Goal: Communication & Community: Answer question/provide support

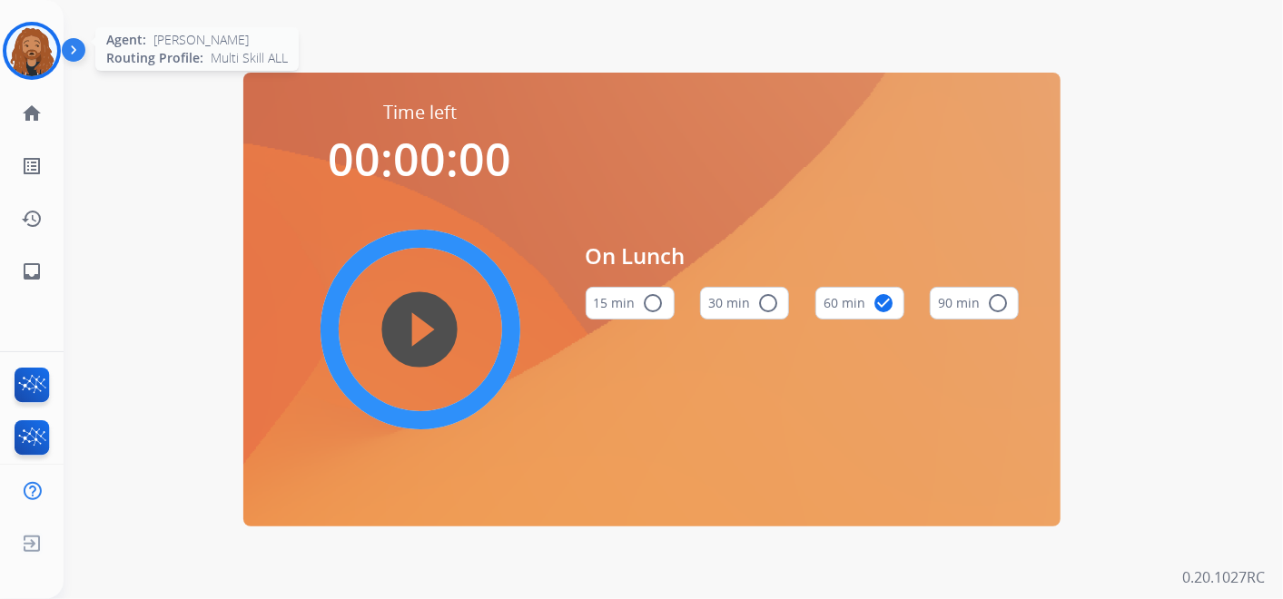
click at [32, 44] on img at bounding box center [31, 50] width 51 height 51
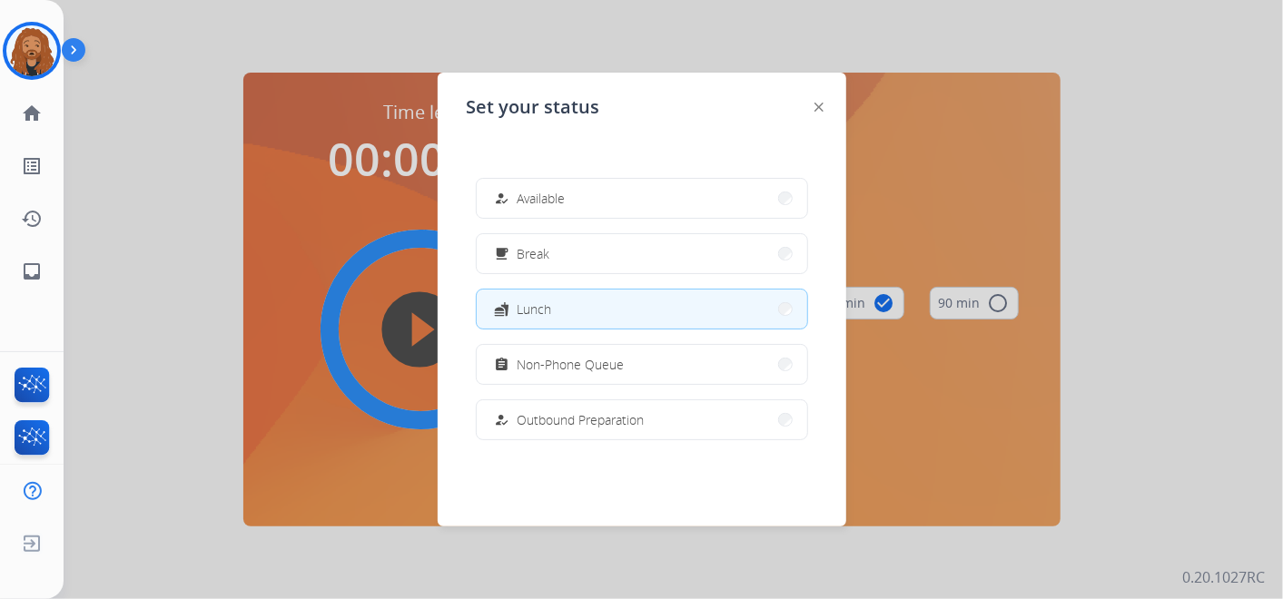
click at [495, 175] on div "how_to_reg Available free_breakfast Break fastfood Lunch assignment Non-Phone Q…" at bounding box center [642, 308] width 351 height 291
click at [519, 199] on div "how_to_reg Available" at bounding box center [528, 199] width 74 height 22
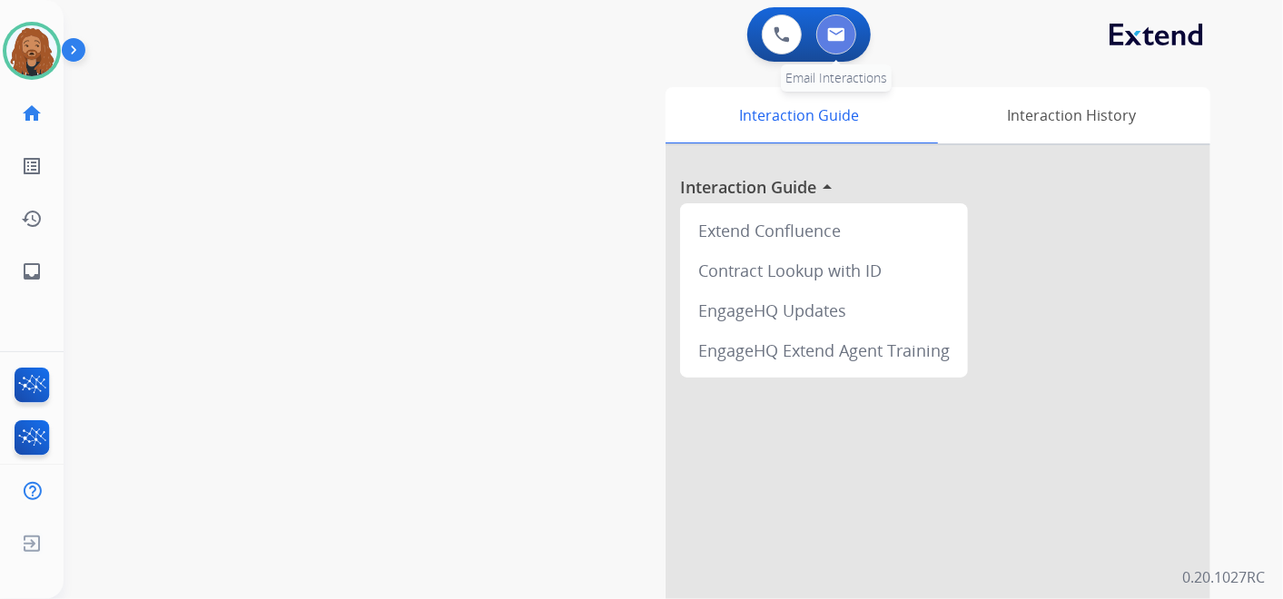
click at [837, 32] on img at bounding box center [836, 34] width 18 height 15
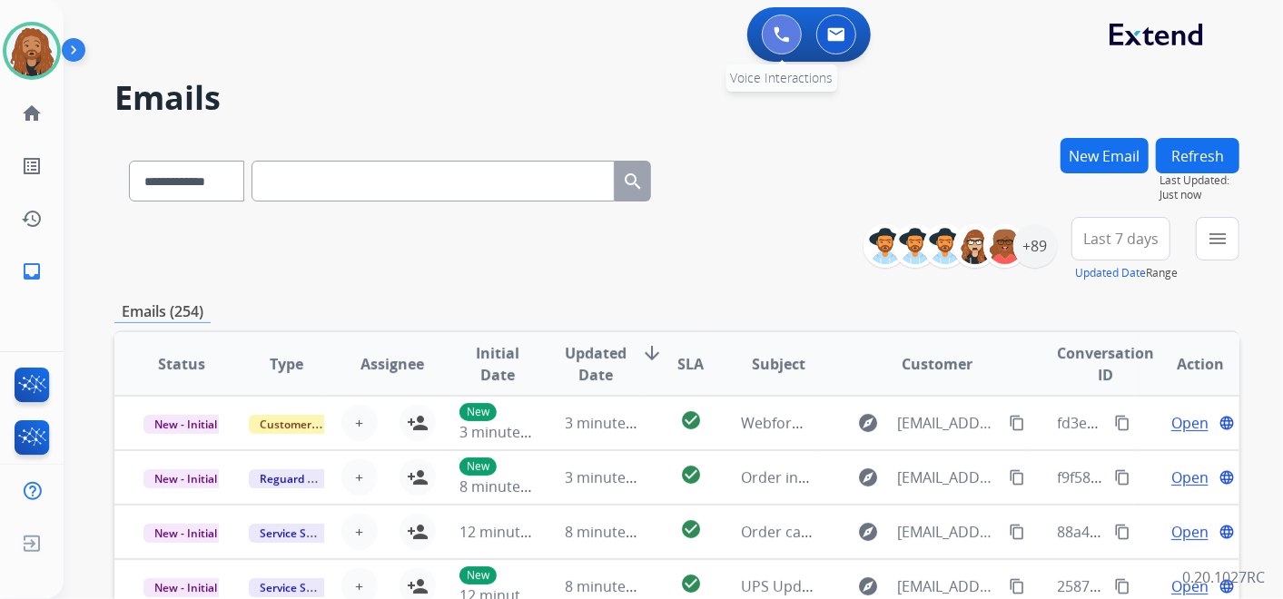
click at [776, 47] on button at bounding box center [782, 35] width 40 height 40
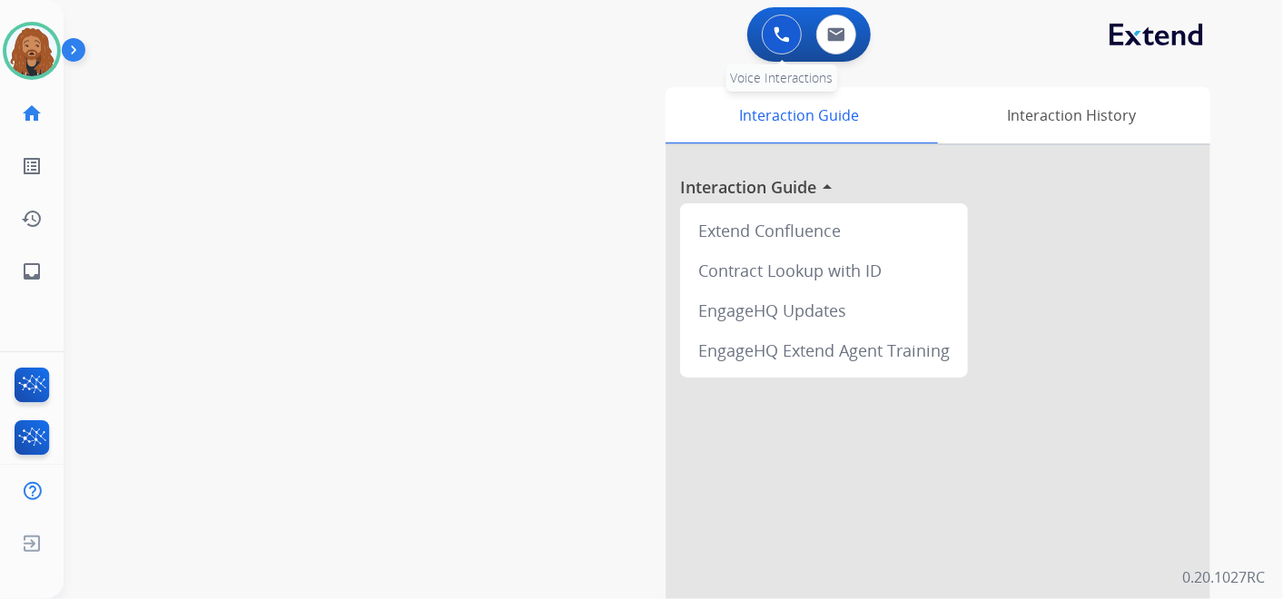
click at [793, 45] on button at bounding box center [782, 35] width 40 height 40
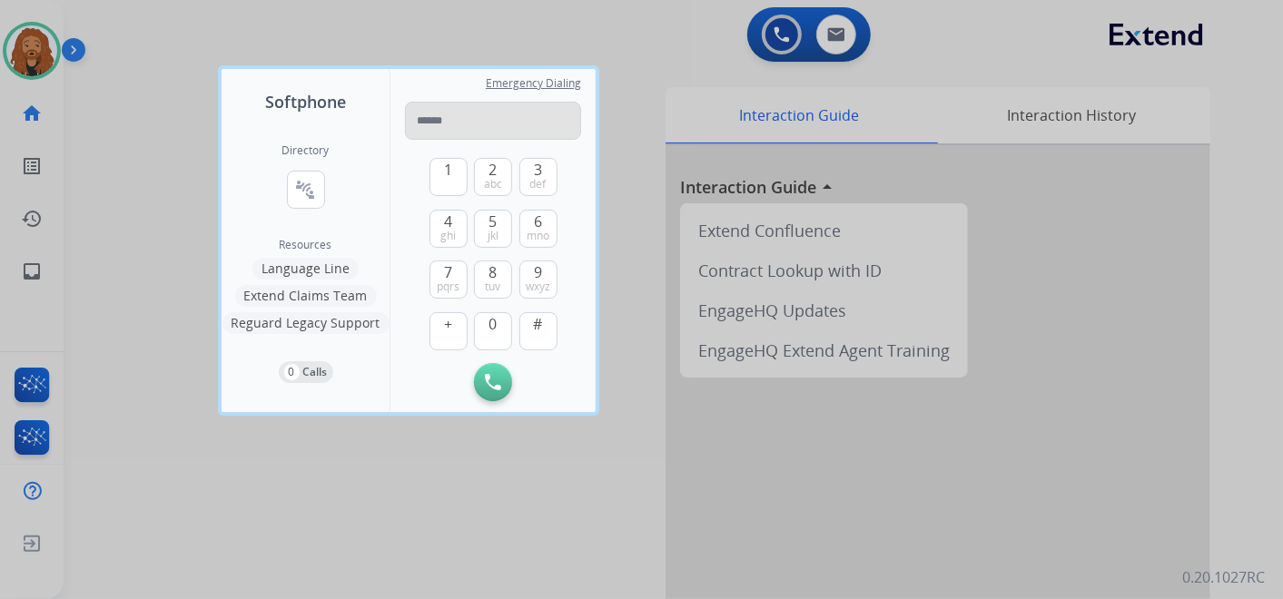
click at [517, 119] on input "tel" at bounding box center [493, 121] width 176 height 38
type input "**********"
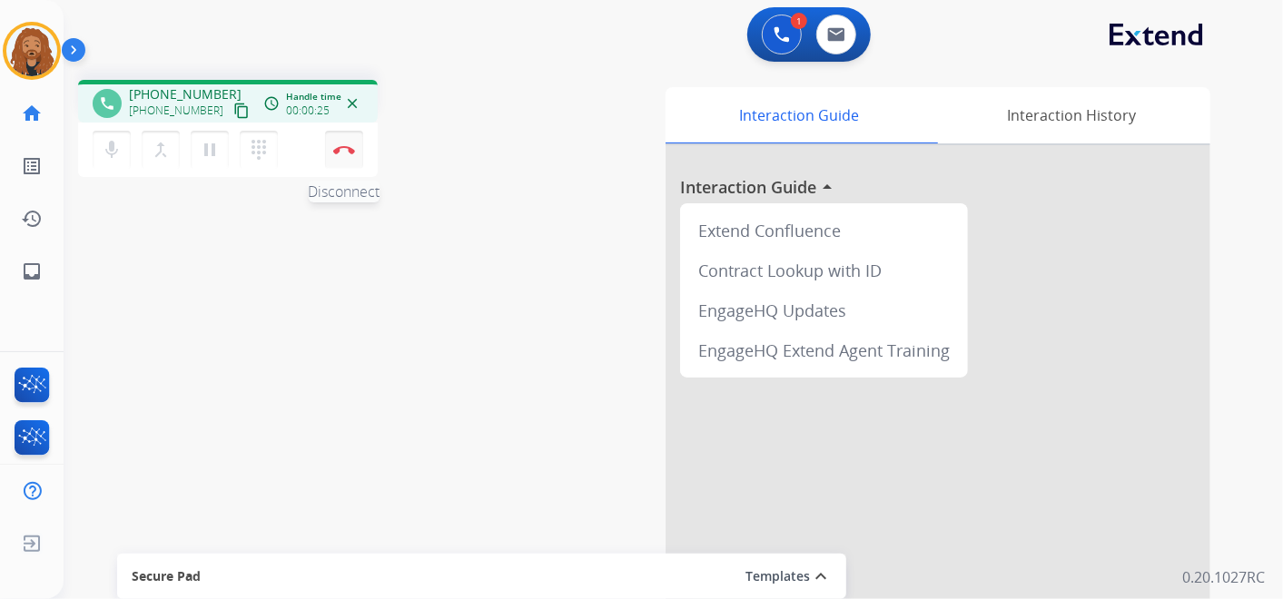
click at [340, 152] on img at bounding box center [344, 149] width 22 height 9
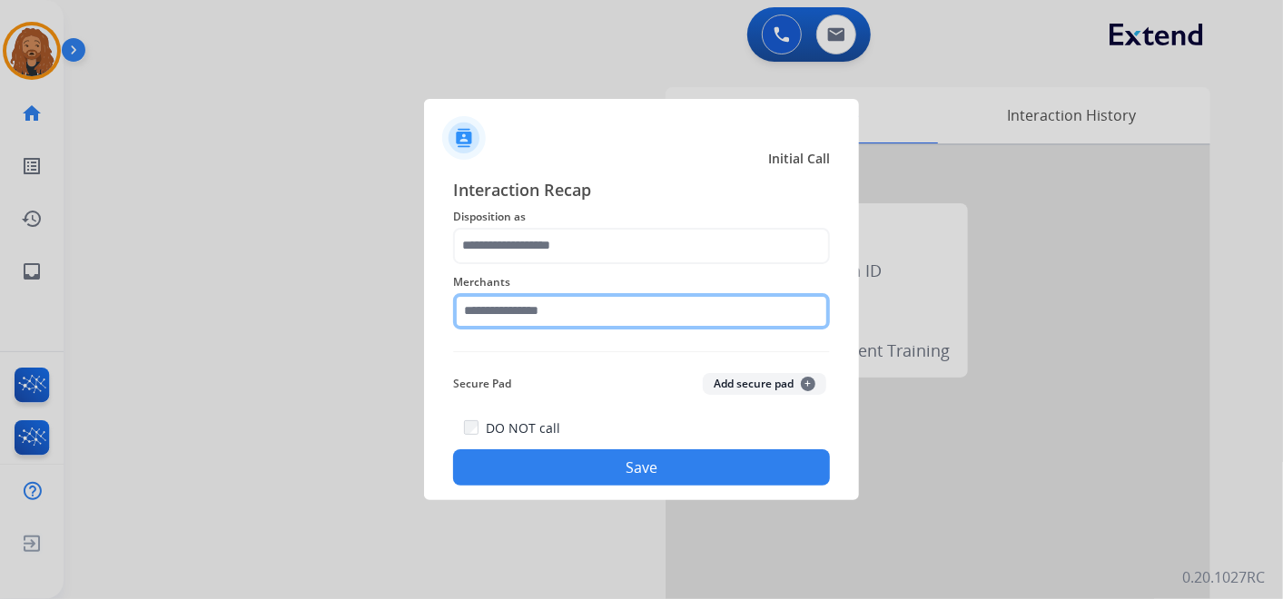
click at [564, 316] on input "text" at bounding box center [641, 311] width 377 height 36
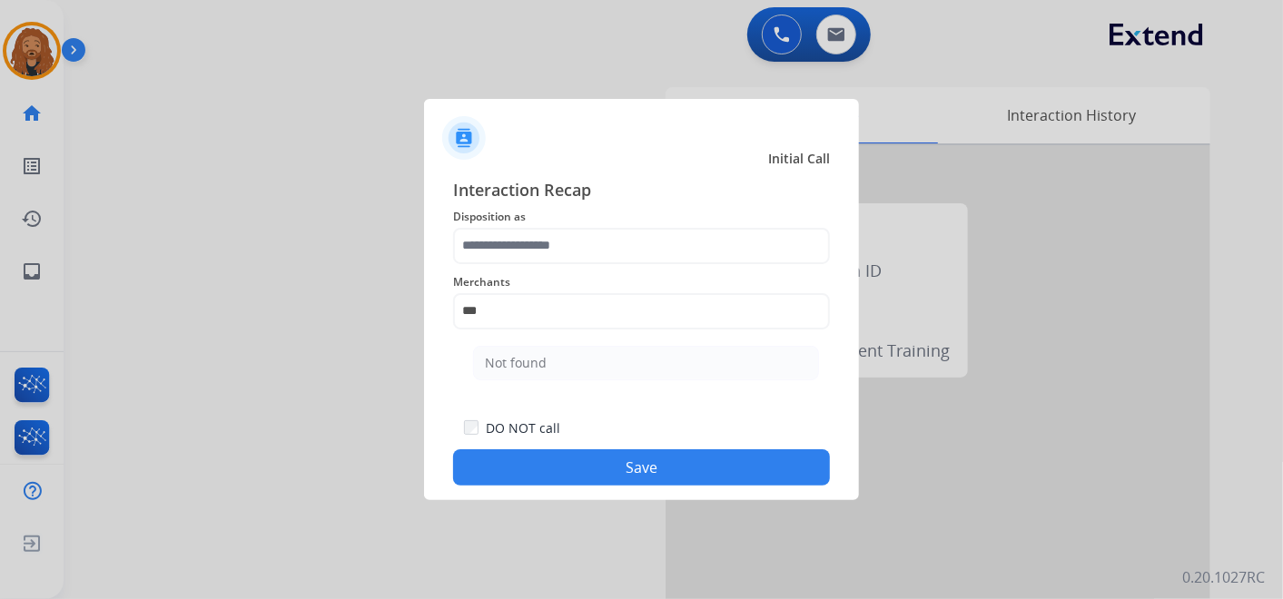
drag, startPoint x: 564, startPoint y: 358, endPoint x: 563, endPoint y: 277, distance: 80.8
click at [564, 352] on li "Not found" at bounding box center [646, 363] width 346 height 35
type input "*********"
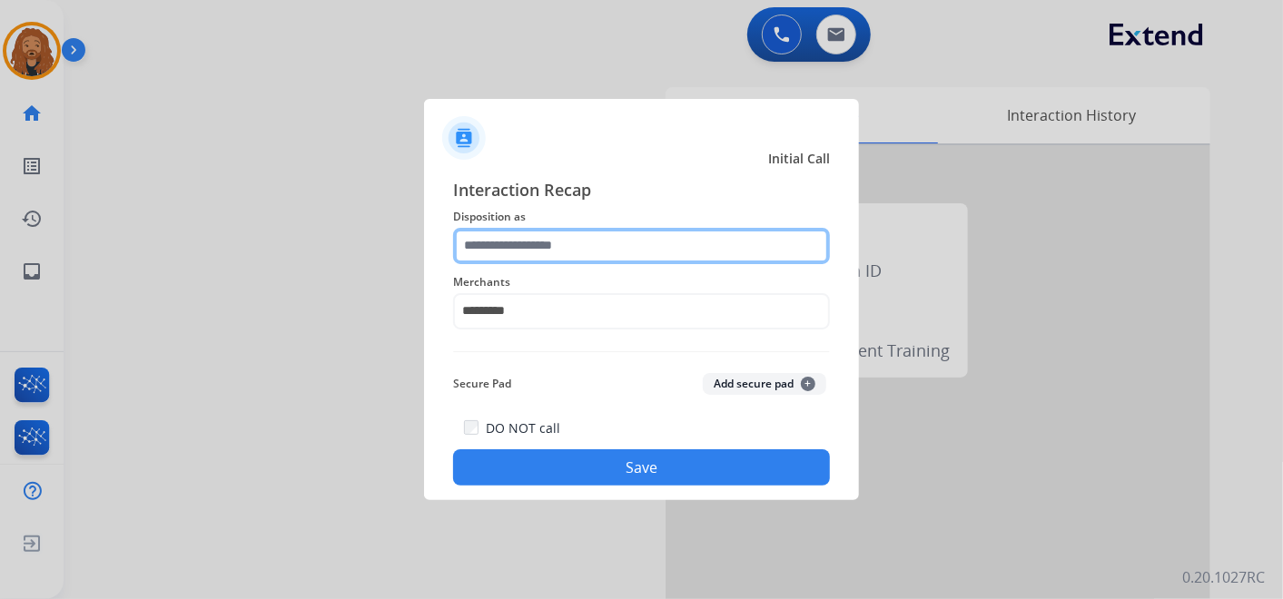
click at [557, 249] on input "text" at bounding box center [641, 246] width 377 height 36
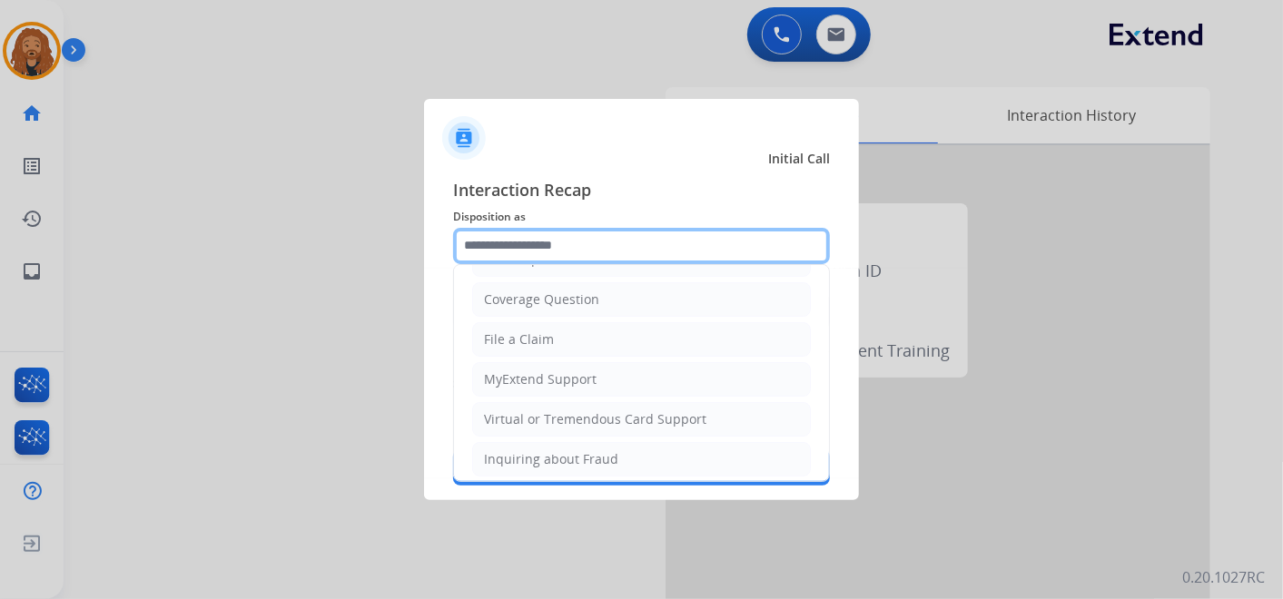
scroll to position [355, 0]
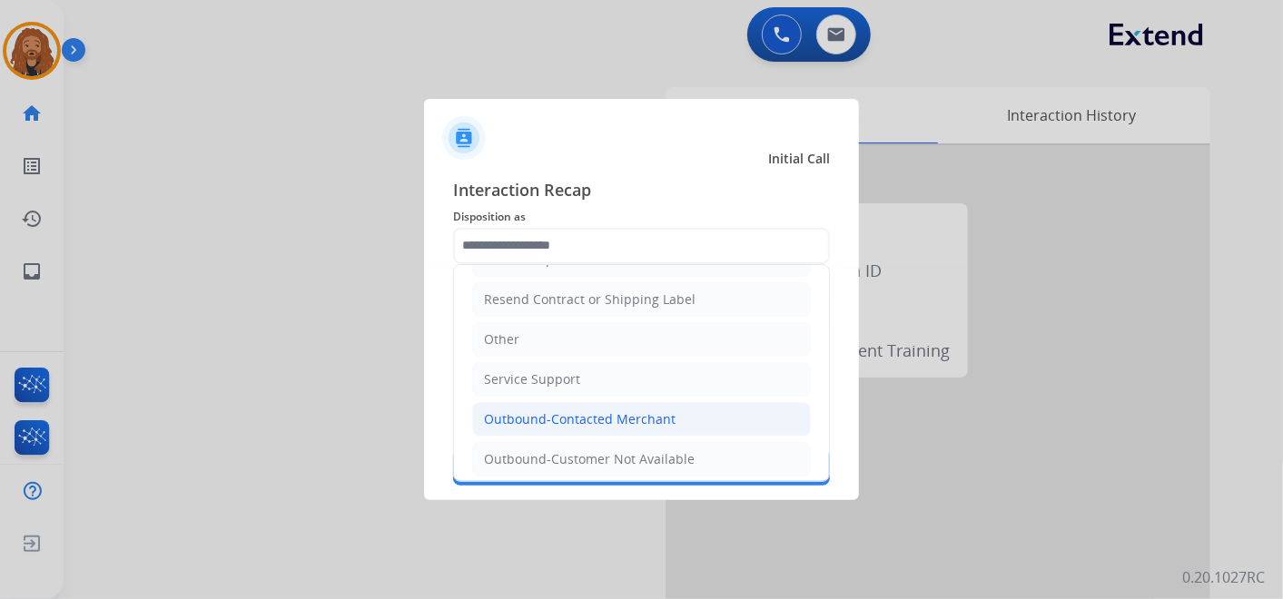
click at [569, 411] on div "Outbound-Contacted Merchant" at bounding box center [580, 420] width 192 height 18
type input "**********"
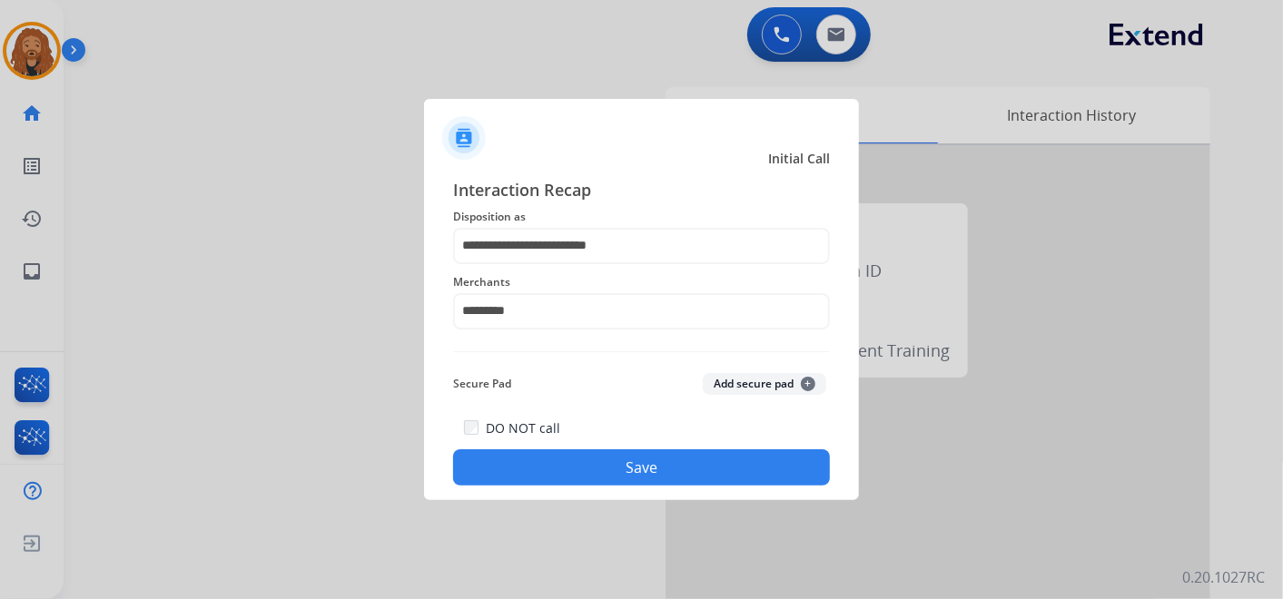
click at [587, 471] on button "Save" at bounding box center [641, 468] width 377 height 36
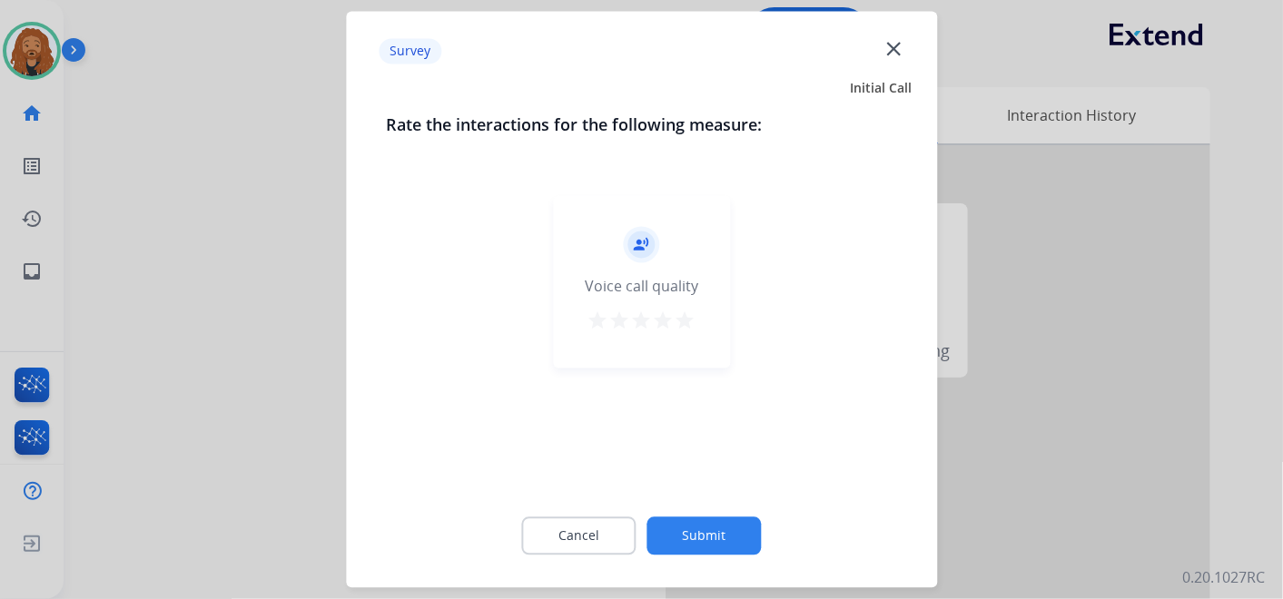
drag, startPoint x: 678, startPoint y: 319, endPoint x: 705, endPoint y: 408, distance: 92.8
click at [678, 319] on mat-icon "star" at bounding box center [686, 322] width 22 height 22
click at [692, 536] on button "Submit" at bounding box center [705, 537] width 114 height 38
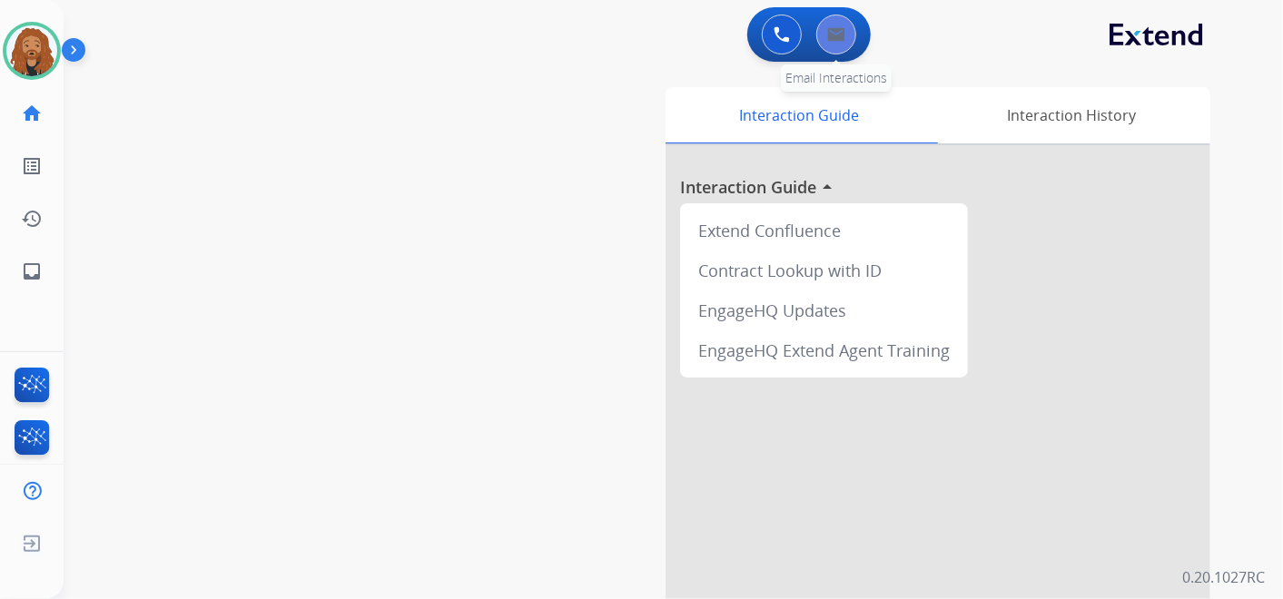
click at [838, 52] on button at bounding box center [837, 35] width 40 height 40
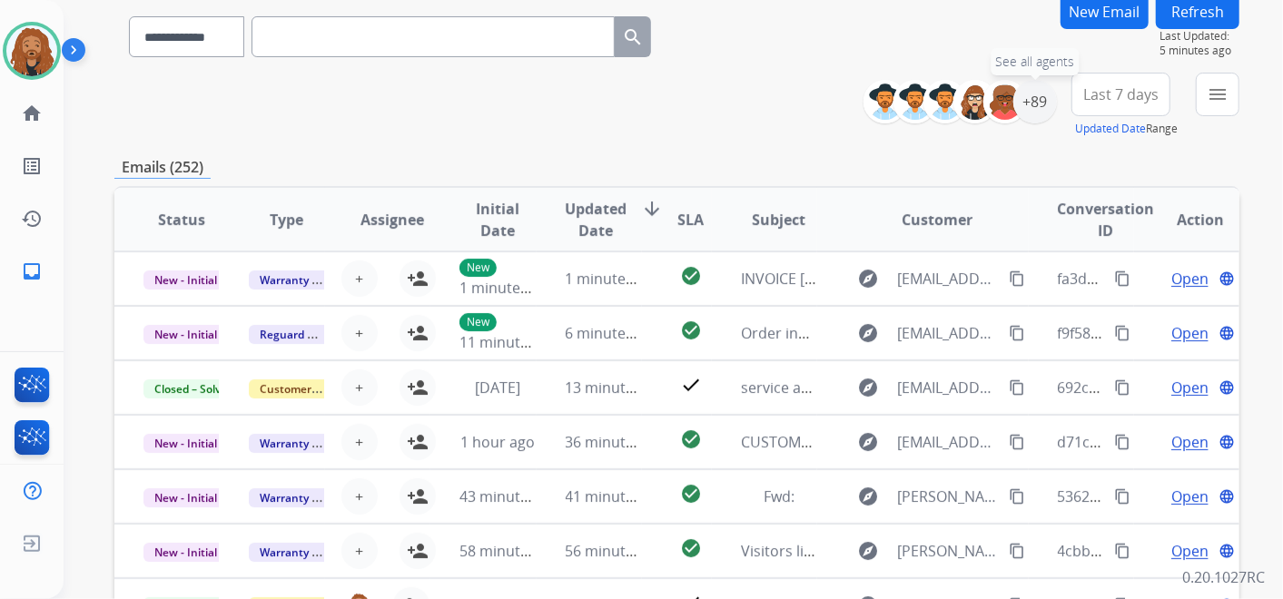
scroll to position [101, 0]
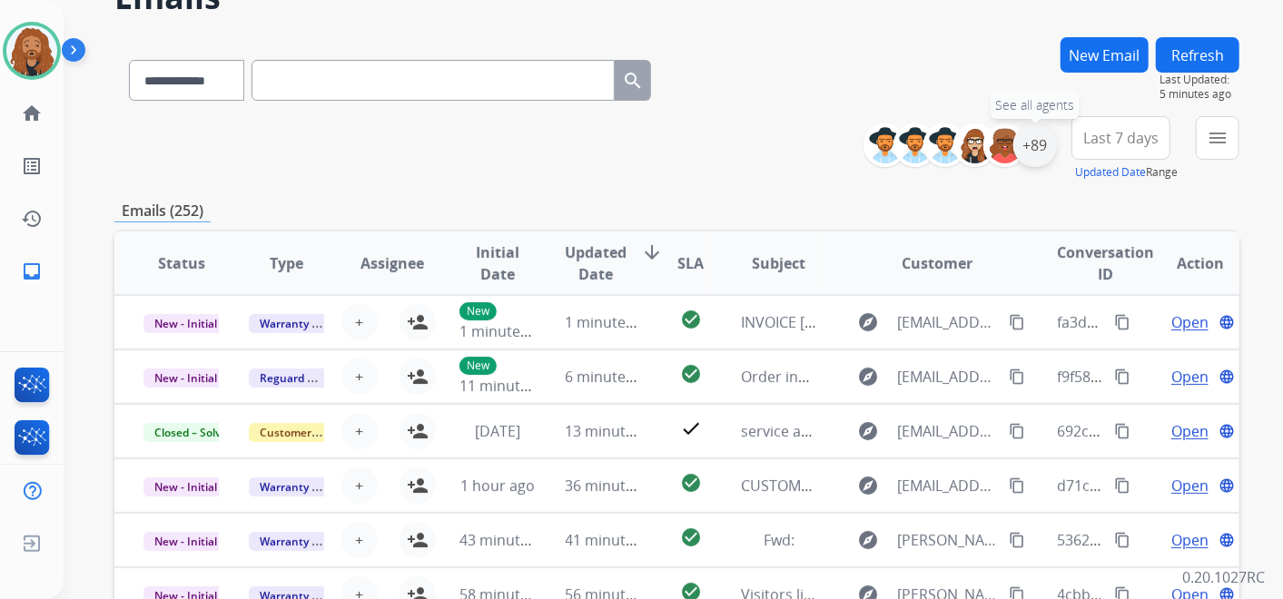
click at [1025, 145] on div "+89" at bounding box center [1036, 146] width 44 height 44
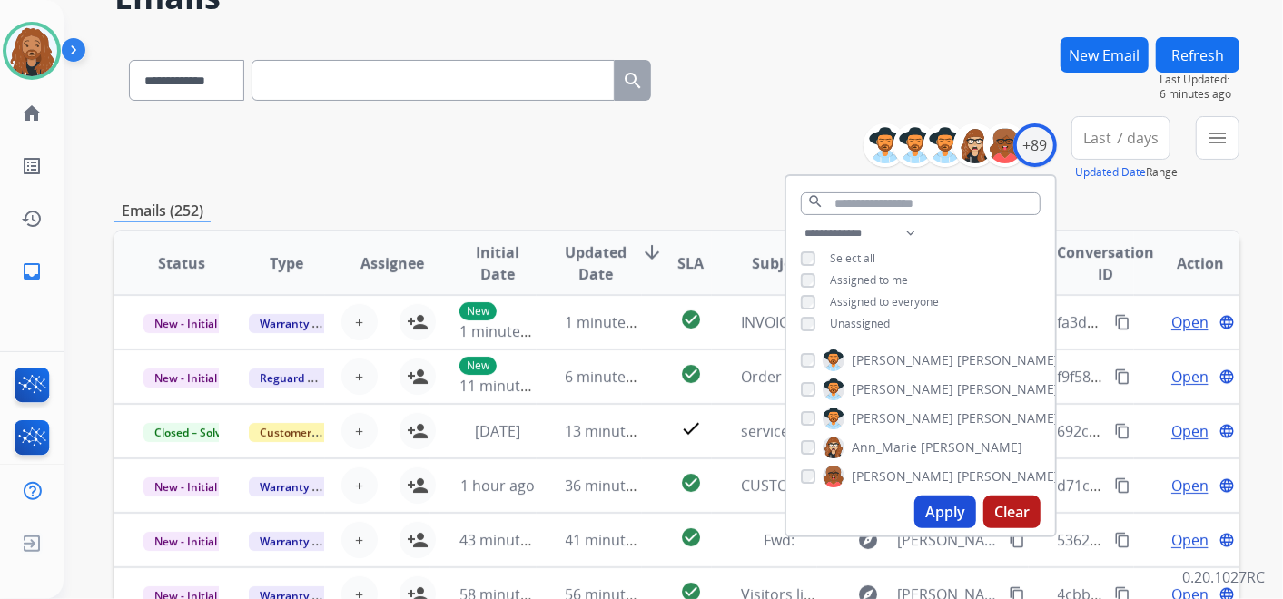
click at [327, 137] on div "**********" at bounding box center [676, 148] width 1125 height 65
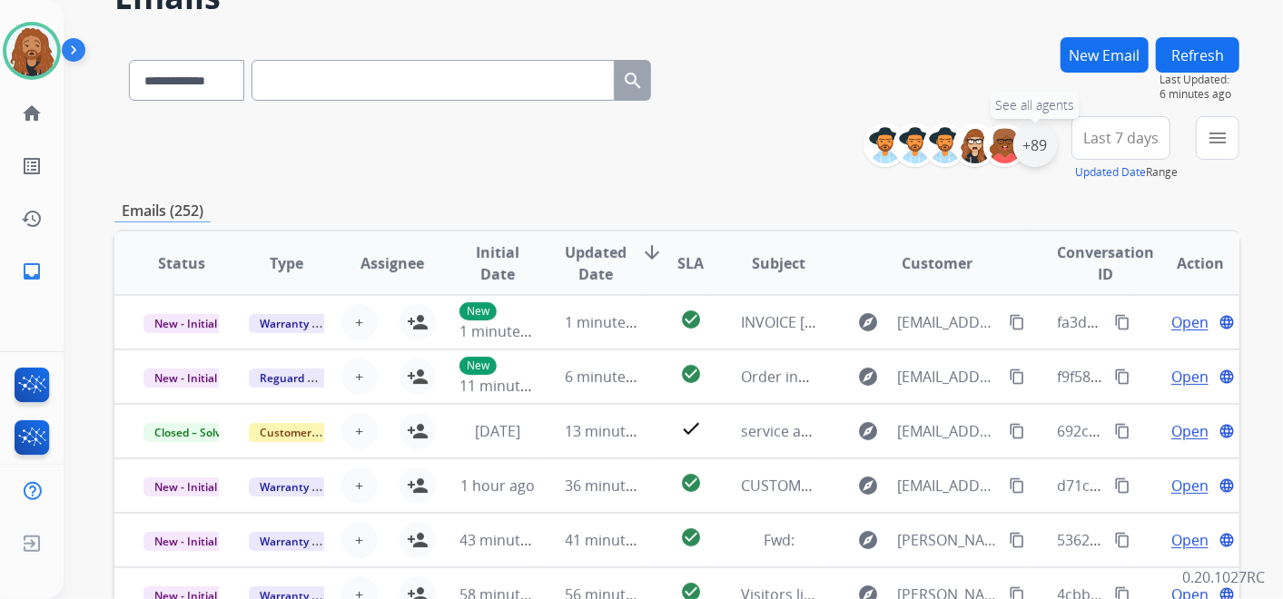
click at [1030, 154] on div "+89" at bounding box center [1036, 146] width 44 height 44
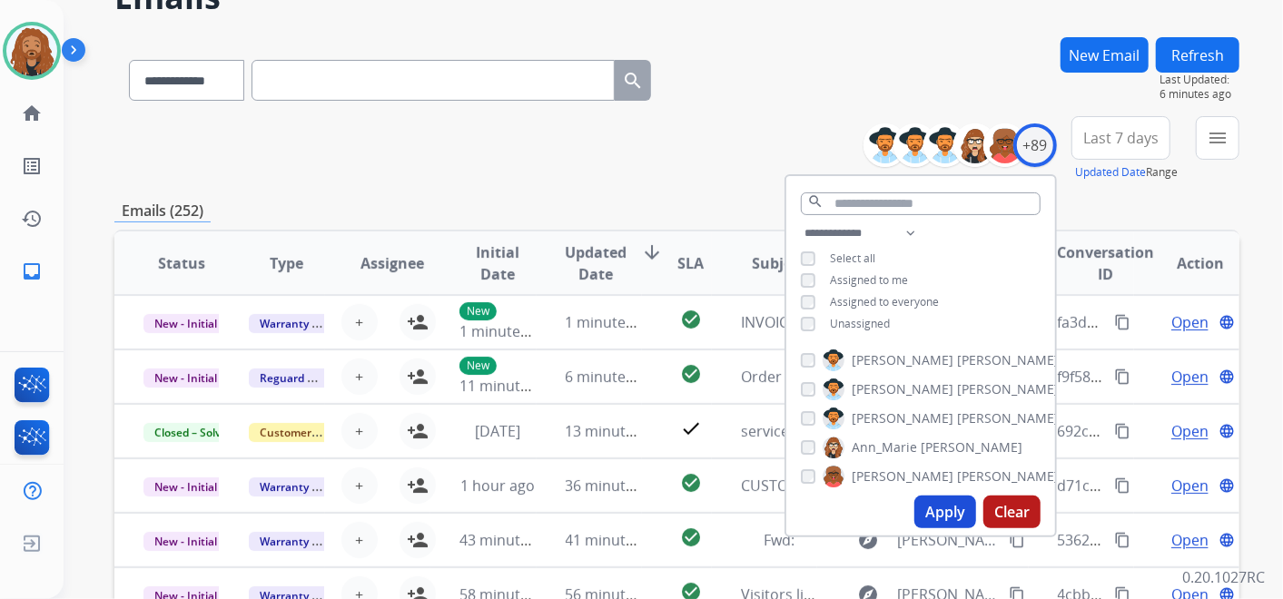
click at [1120, 134] on span "Last 7 days" at bounding box center [1121, 137] width 75 height 7
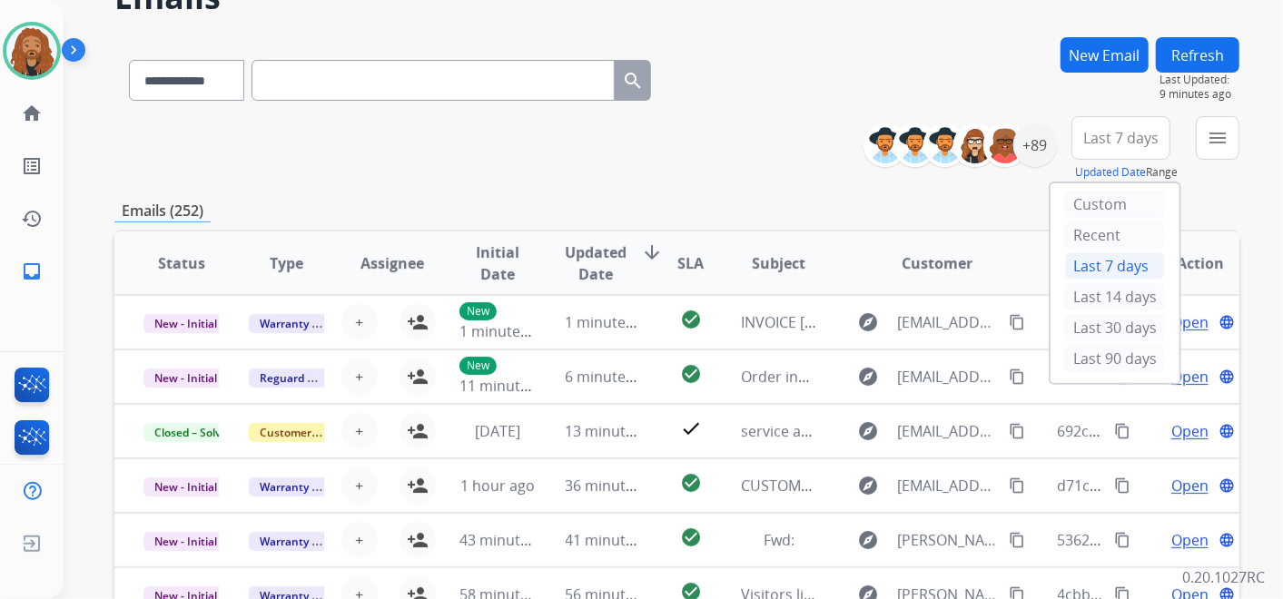
click at [1145, 139] on span "Last 7 days" at bounding box center [1121, 137] width 75 height 7
click at [1223, 152] on button "menu Filters" at bounding box center [1218, 138] width 44 height 44
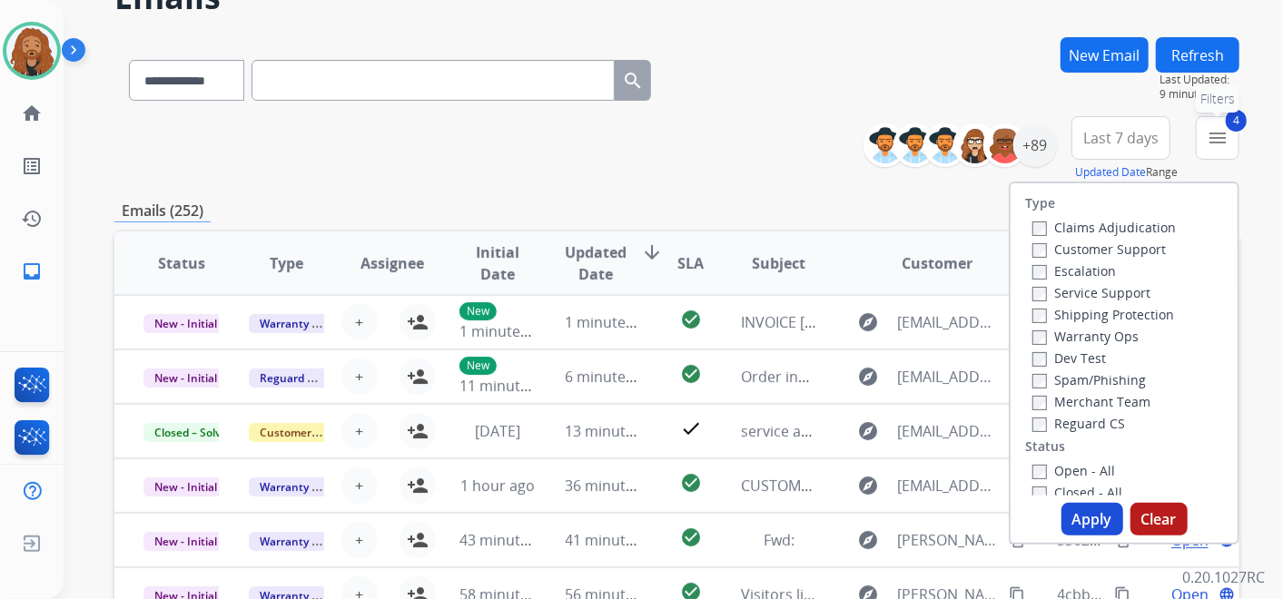
click at [1224, 143] on mat-icon "menu" at bounding box center [1218, 138] width 22 height 22
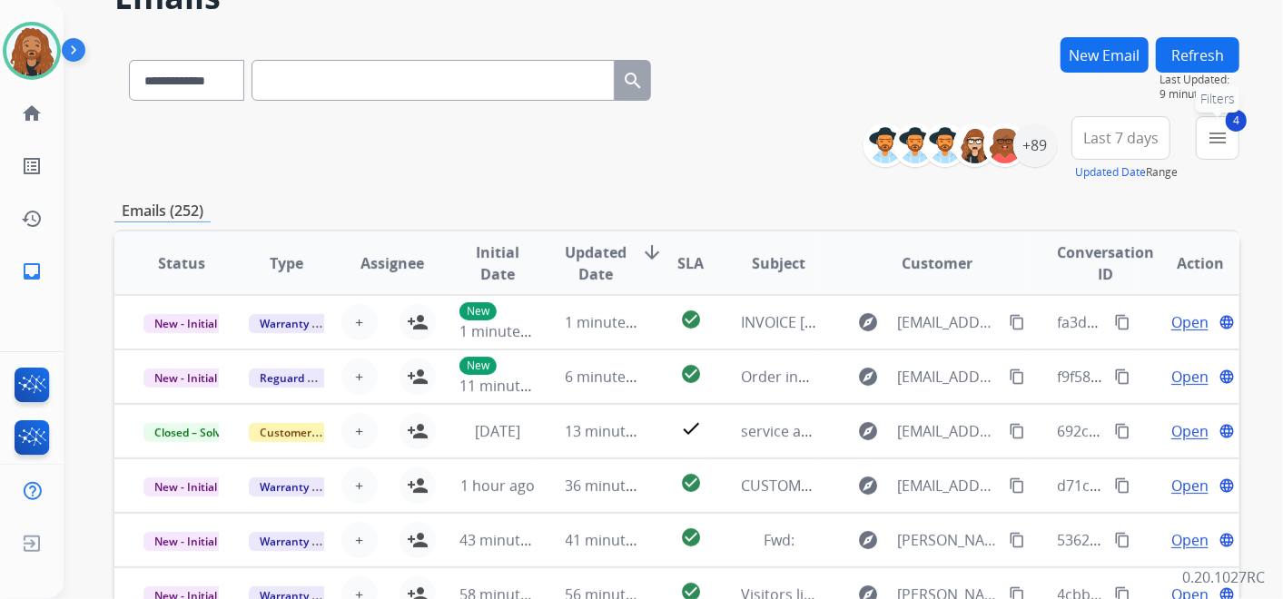
click at [1224, 143] on mat-icon "menu" at bounding box center [1218, 138] width 22 height 22
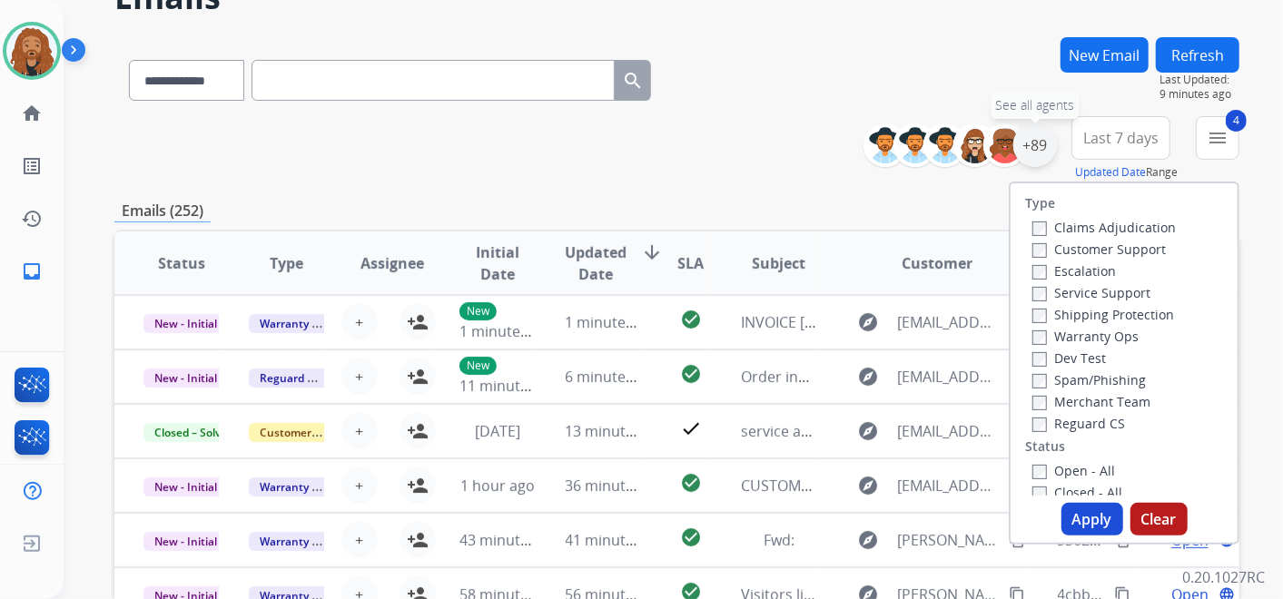
click at [1035, 148] on div "+89" at bounding box center [1036, 146] width 44 height 44
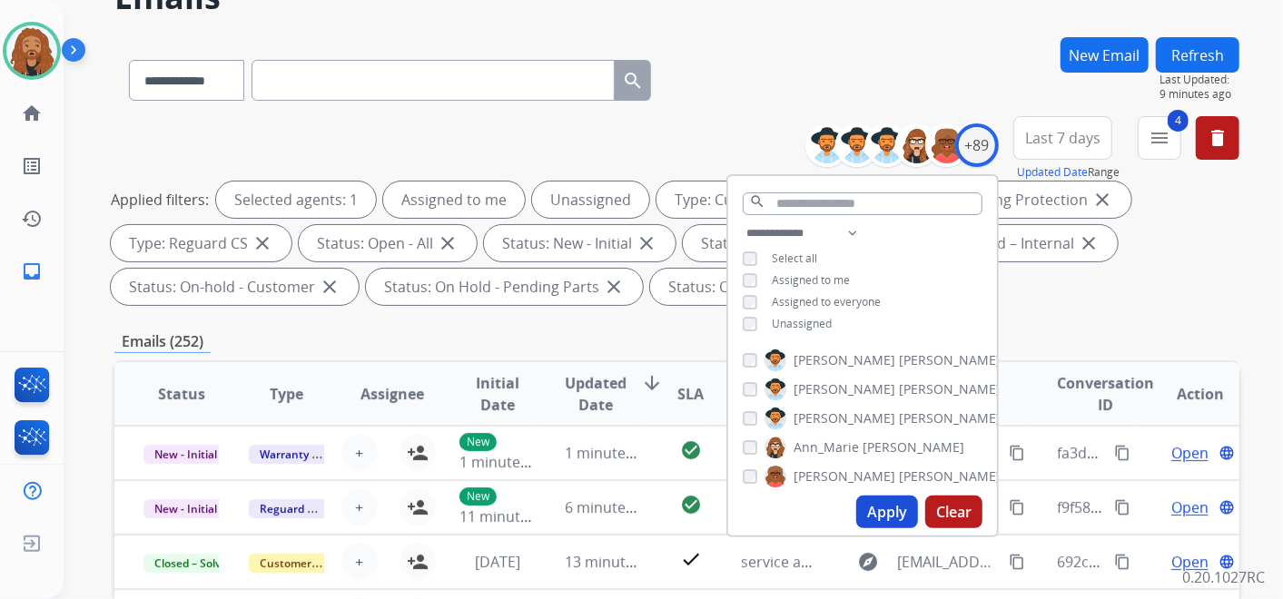
click at [1093, 148] on button "Last 7 days" at bounding box center [1063, 138] width 99 height 44
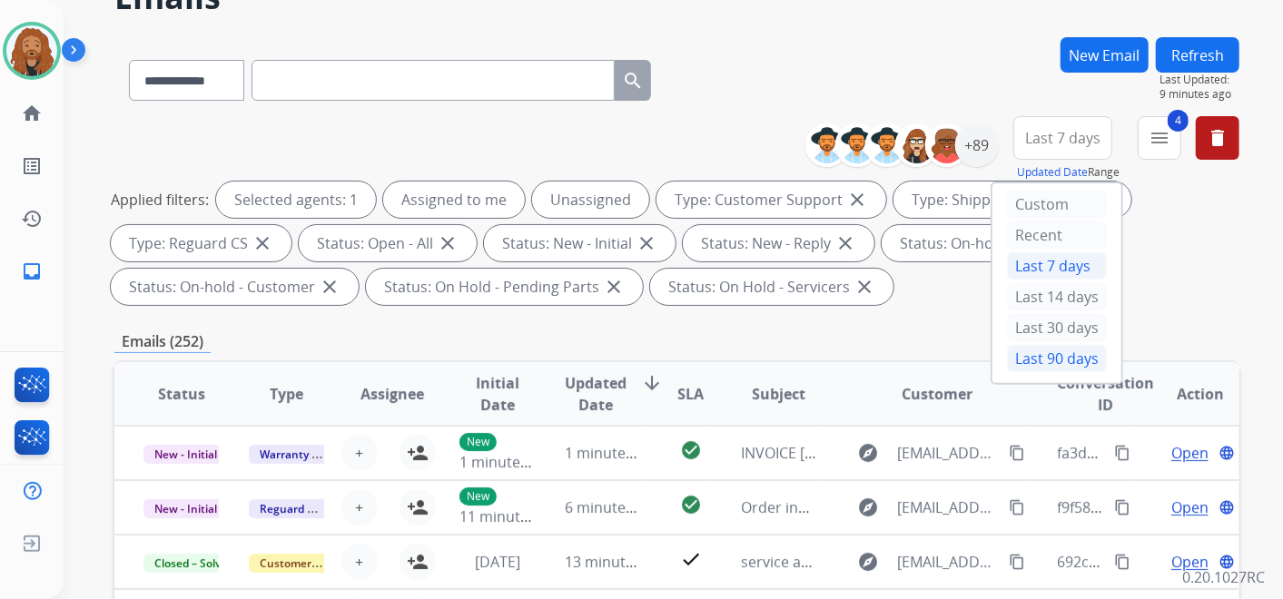
click at [1051, 361] on div "Last 90 days" at bounding box center [1057, 358] width 100 height 27
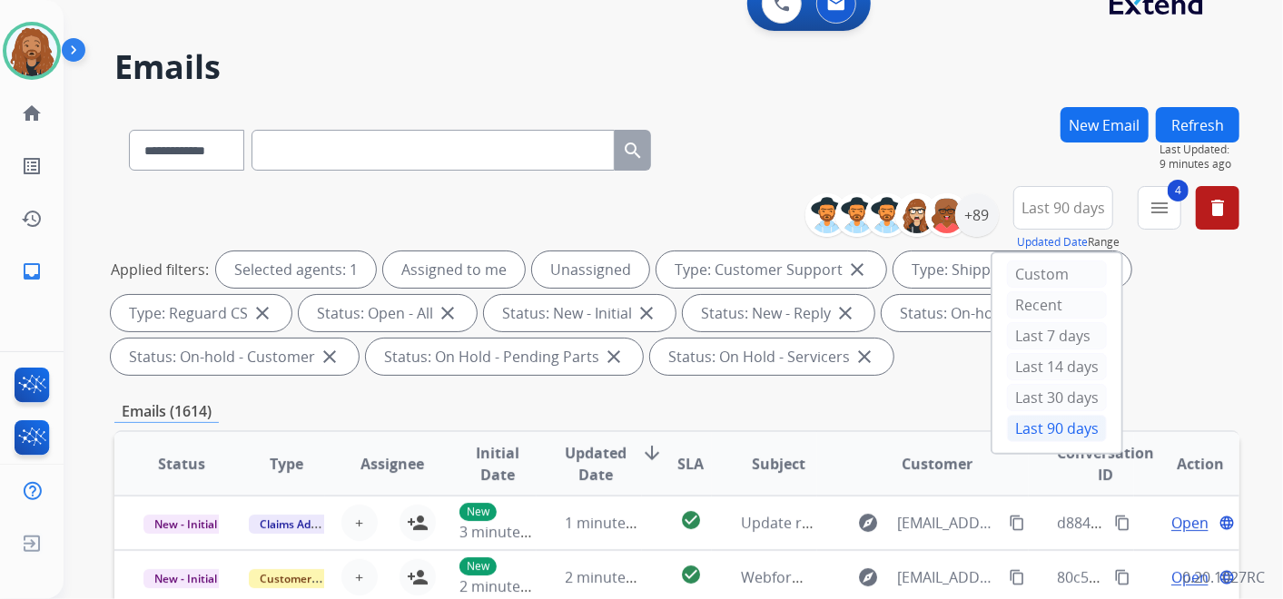
scroll to position [0, 0]
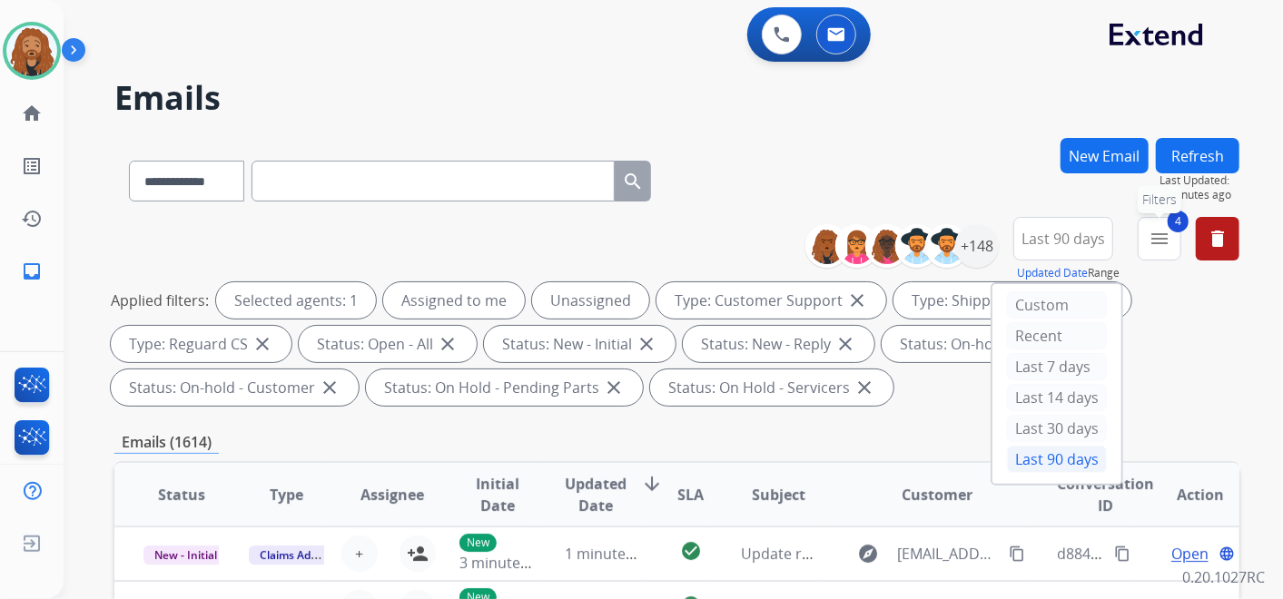
click at [1166, 232] on mat-icon "menu" at bounding box center [1160, 239] width 22 height 22
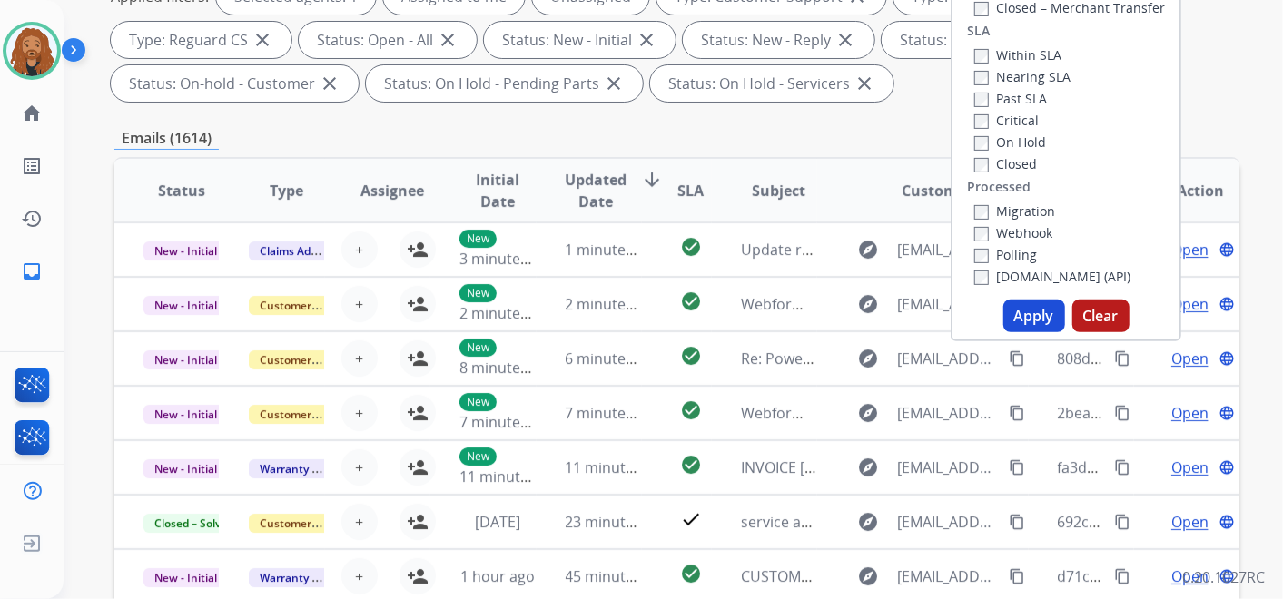
scroll to position [403, 0]
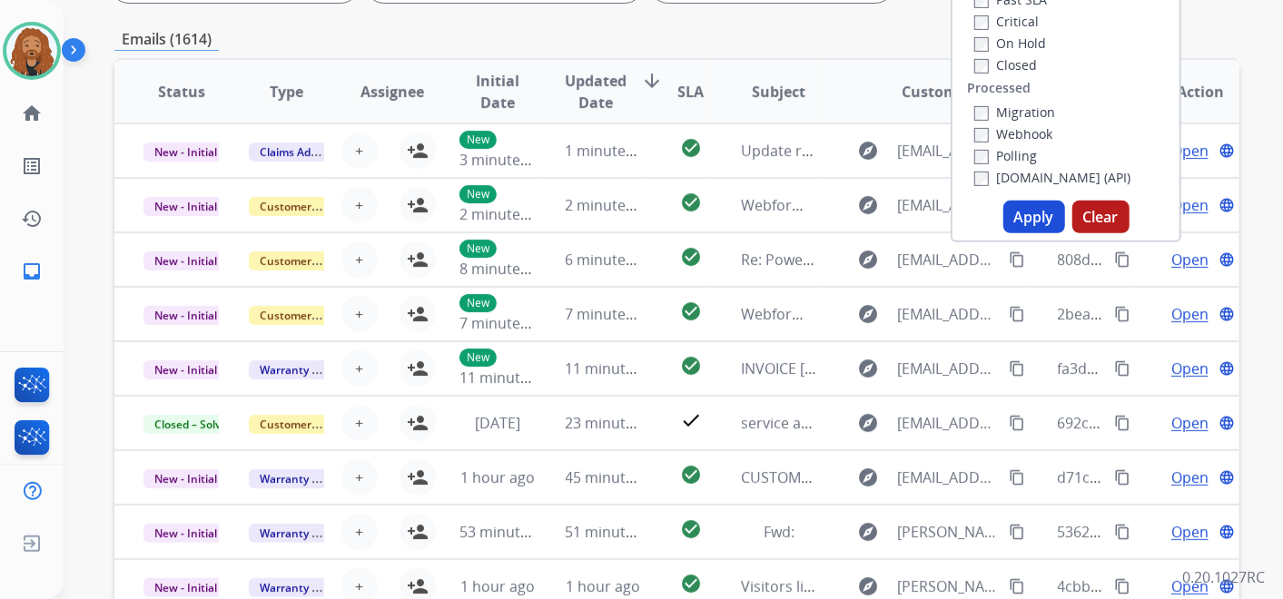
click at [1027, 210] on button "Apply" at bounding box center [1035, 217] width 62 height 33
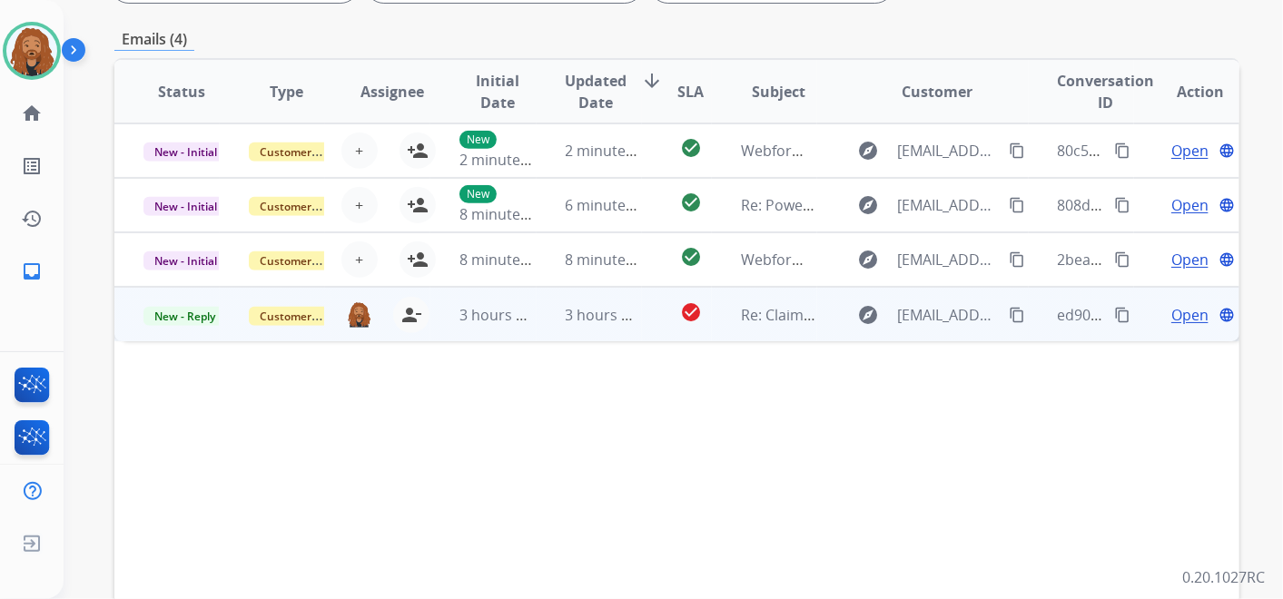
click at [551, 329] on td "3 hours ago" at bounding box center [589, 314] width 105 height 54
click at [1173, 310] on span "Open" at bounding box center [1190, 314] width 37 height 22
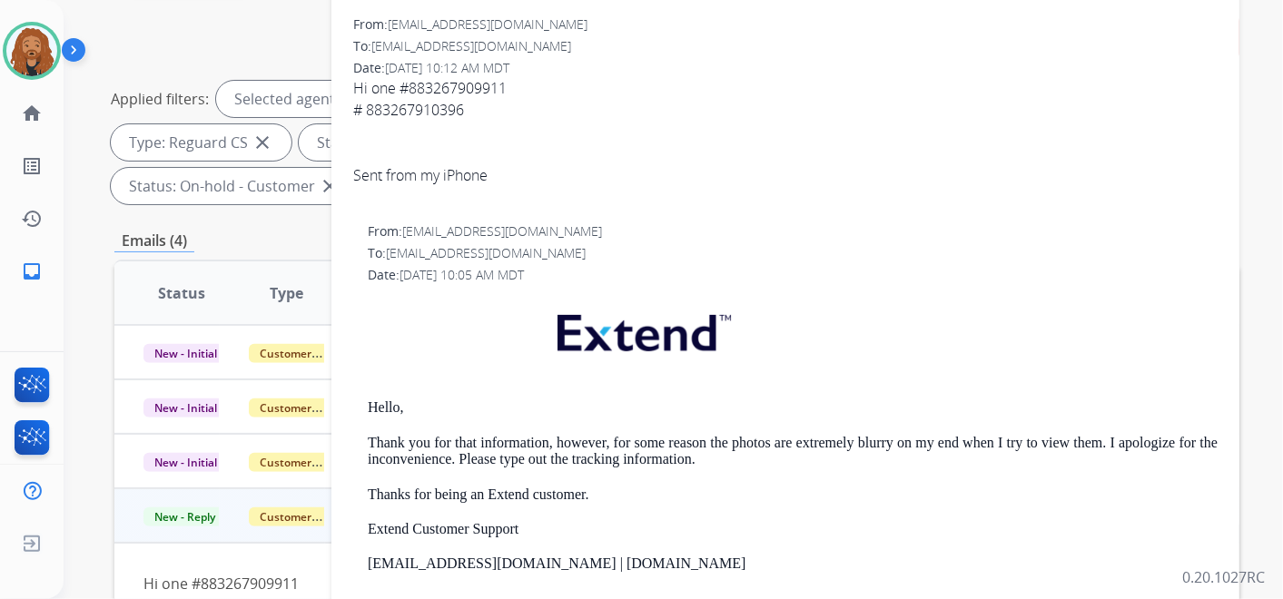
scroll to position [0, 0]
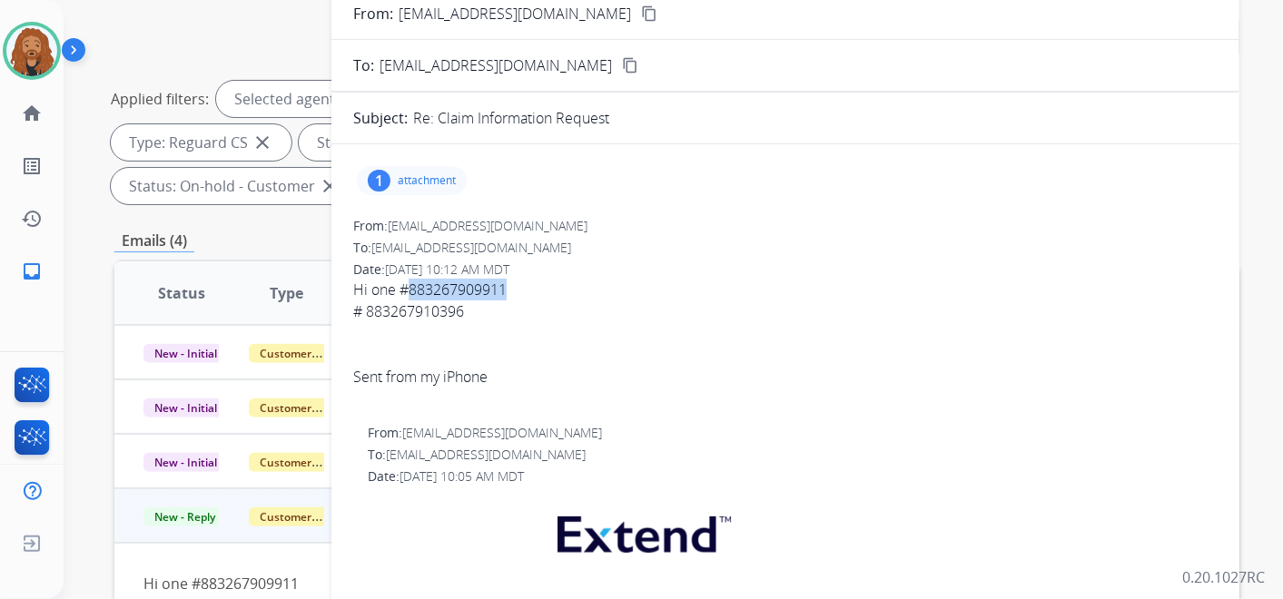
drag, startPoint x: 517, startPoint y: 289, endPoint x: 408, endPoint y: 294, distance: 109.1
click at [408, 294] on span "Hi one #883267909911 # 883267910396 Sent from my iPhone" at bounding box center [785, 344] width 865 height 131
copy span "883267909911"
drag, startPoint x: 471, startPoint y: 310, endPoint x: 369, endPoint y: 315, distance: 102.8
click at [369, 315] on div "# 883267910396" at bounding box center [785, 312] width 865 height 22
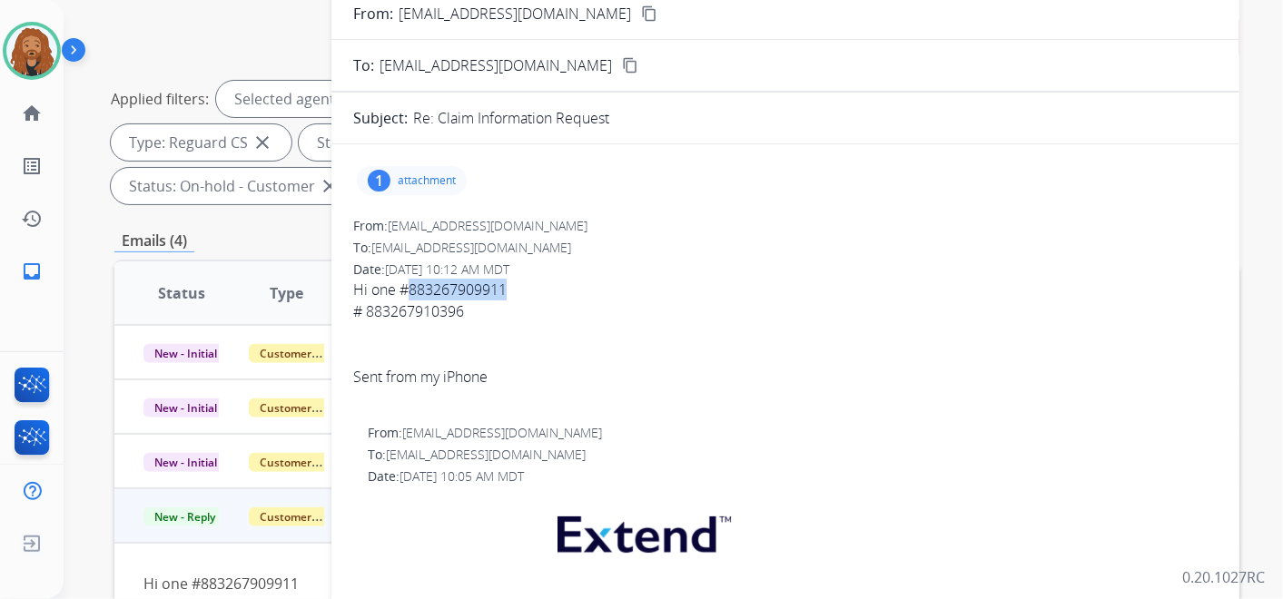
copy div "883267910396"
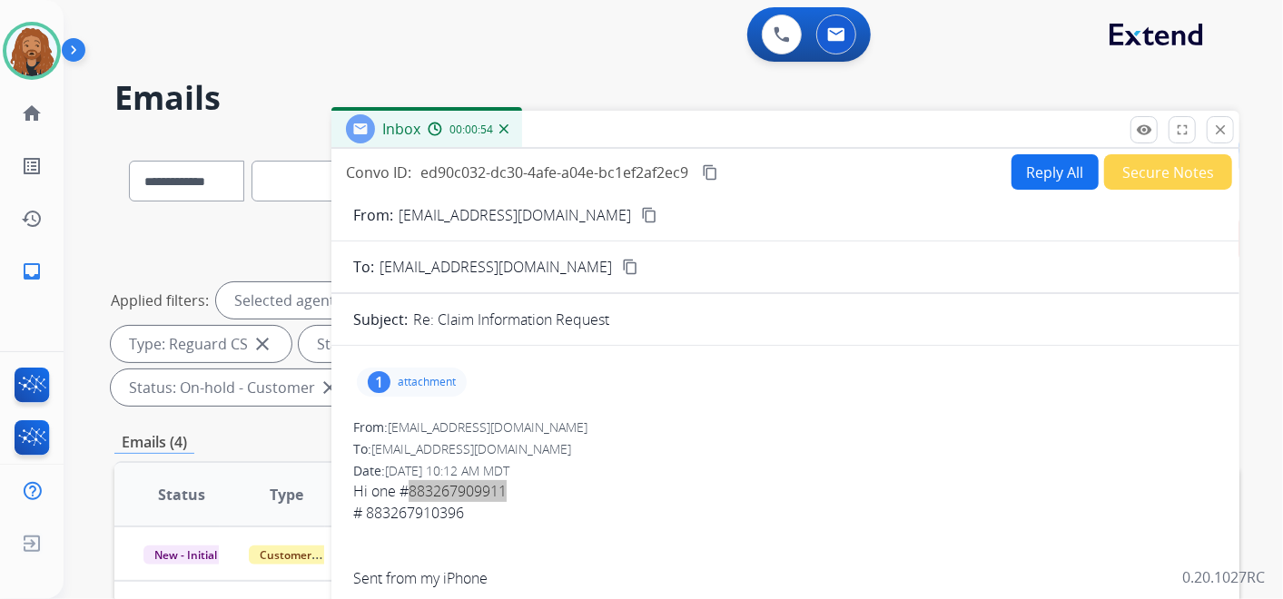
click at [641, 219] on mat-icon "content_copy" at bounding box center [649, 215] width 16 height 16
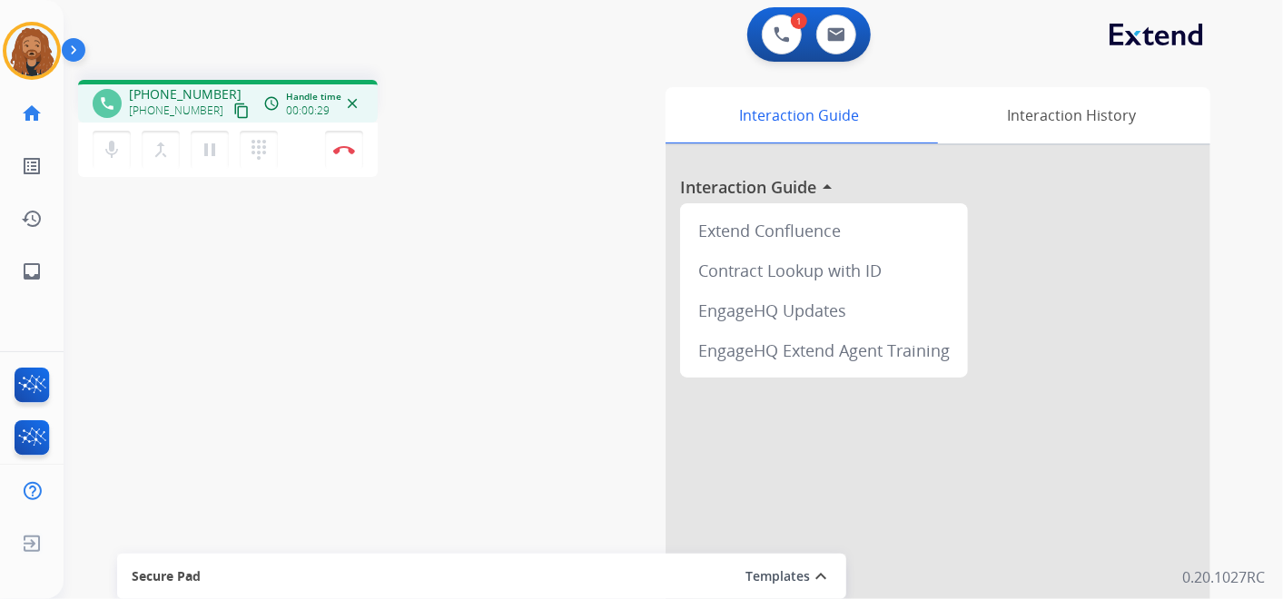
click at [233, 114] on mat-icon "content_copy" at bounding box center [241, 111] width 16 height 16
click at [344, 141] on button "Disconnect" at bounding box center [344, 150] width 38 height 38
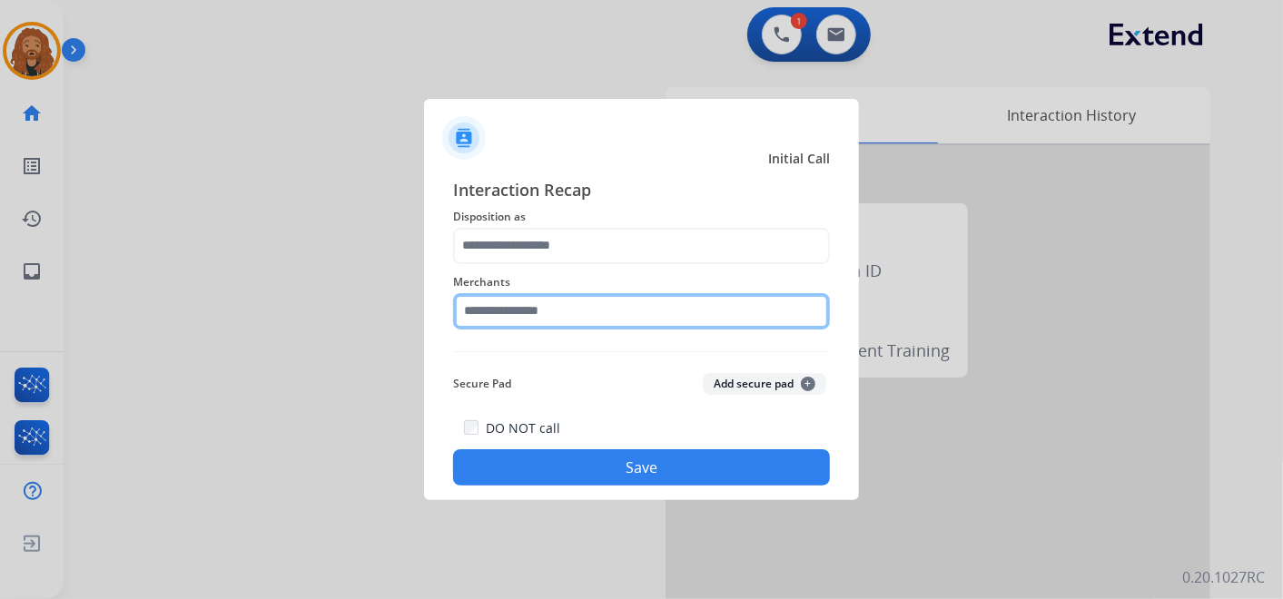
click at [568, 304] on input "text" at bounding box center [641, 311] width 377 height 36
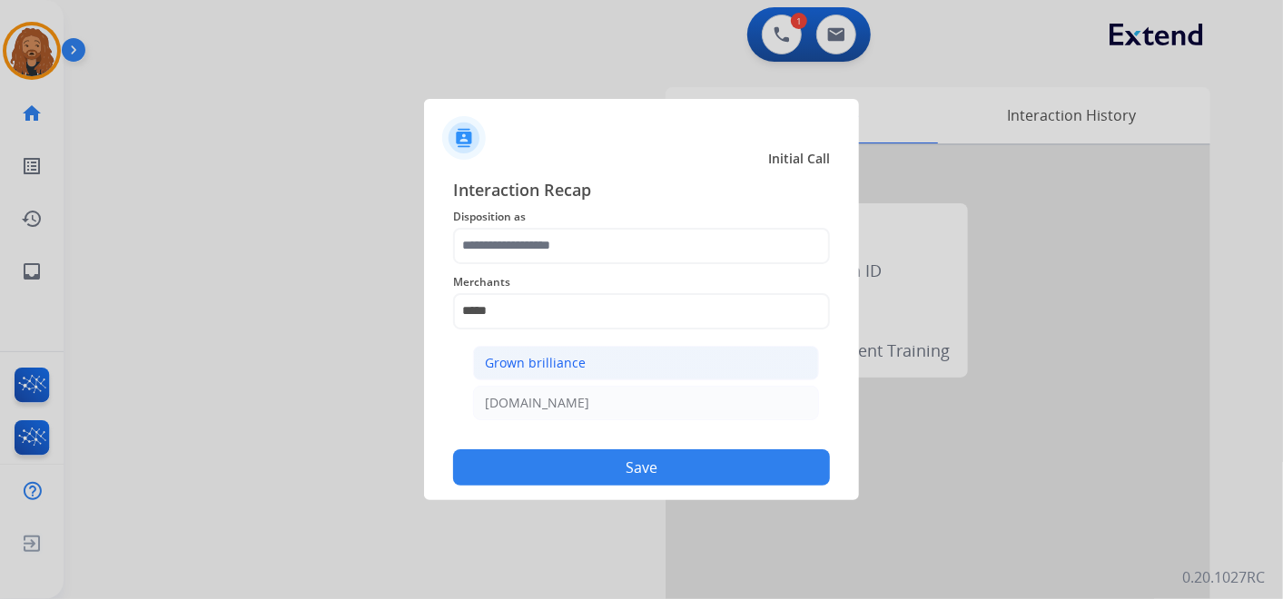
click at [525, 365] on div "Grown brilliance" at bounding box center [535, 363] width 101 height 18
type input "**********"
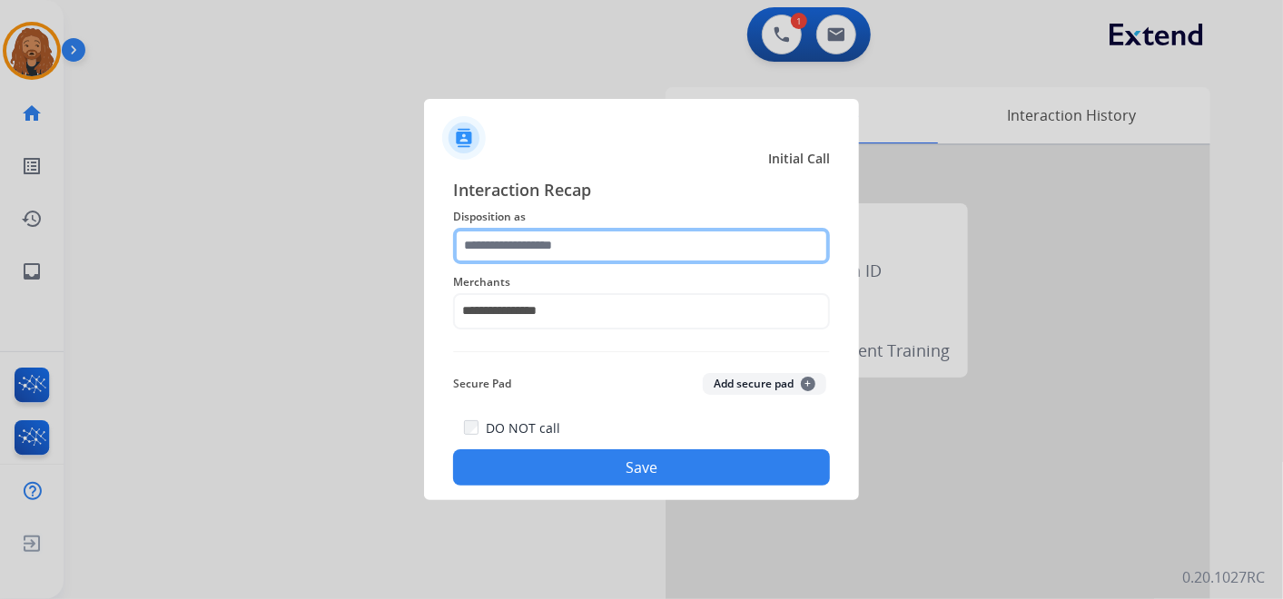
click at [538, 258] on input "text" at bounding box center [641, 246] width 377 height 36
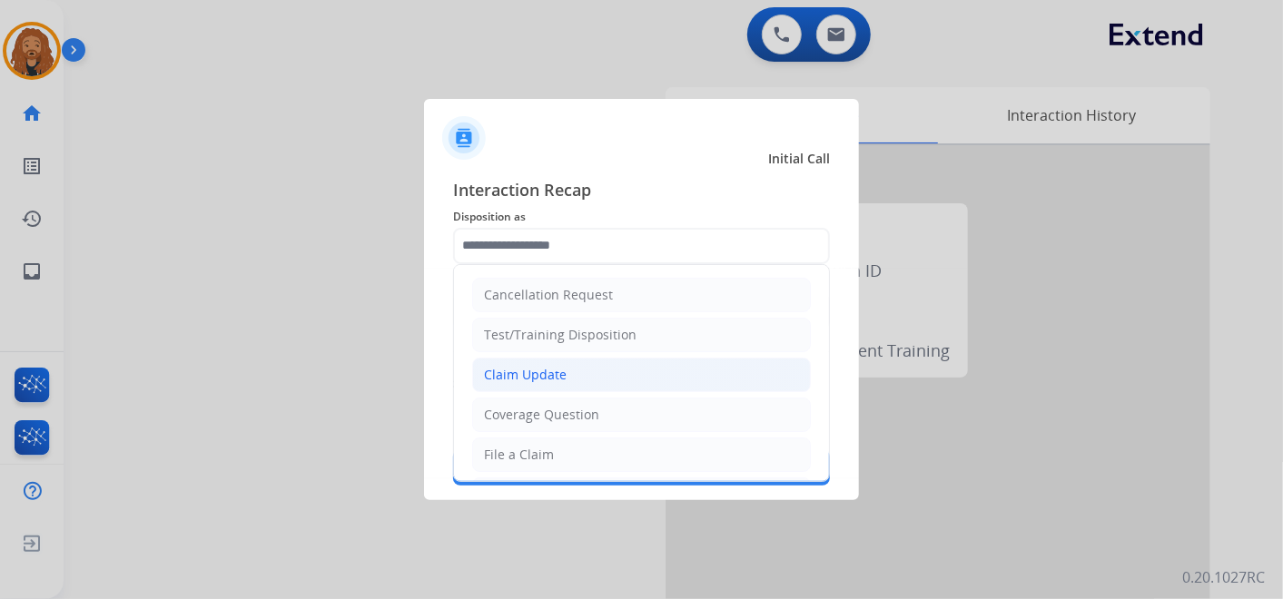
click at [559, 377] on div "Claim Update" at bounding box center [525, 375] width 83 height 18
type input "**********"
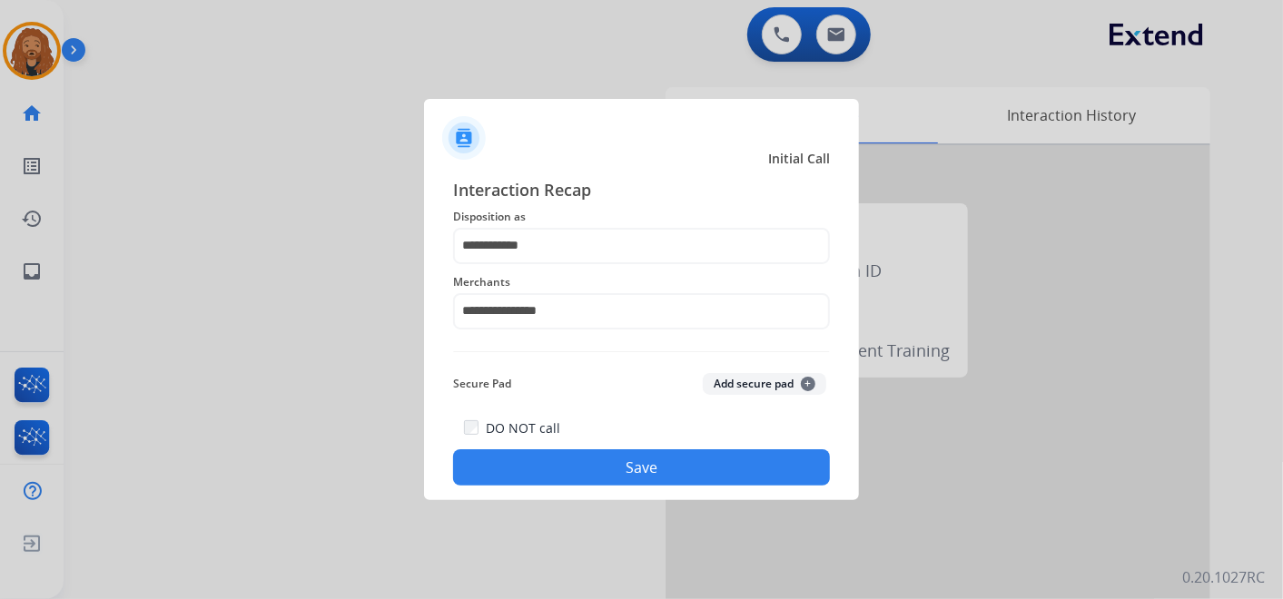
click at [527, 464] on button "Save" at bounding box center [641, 468] width 377 height 36
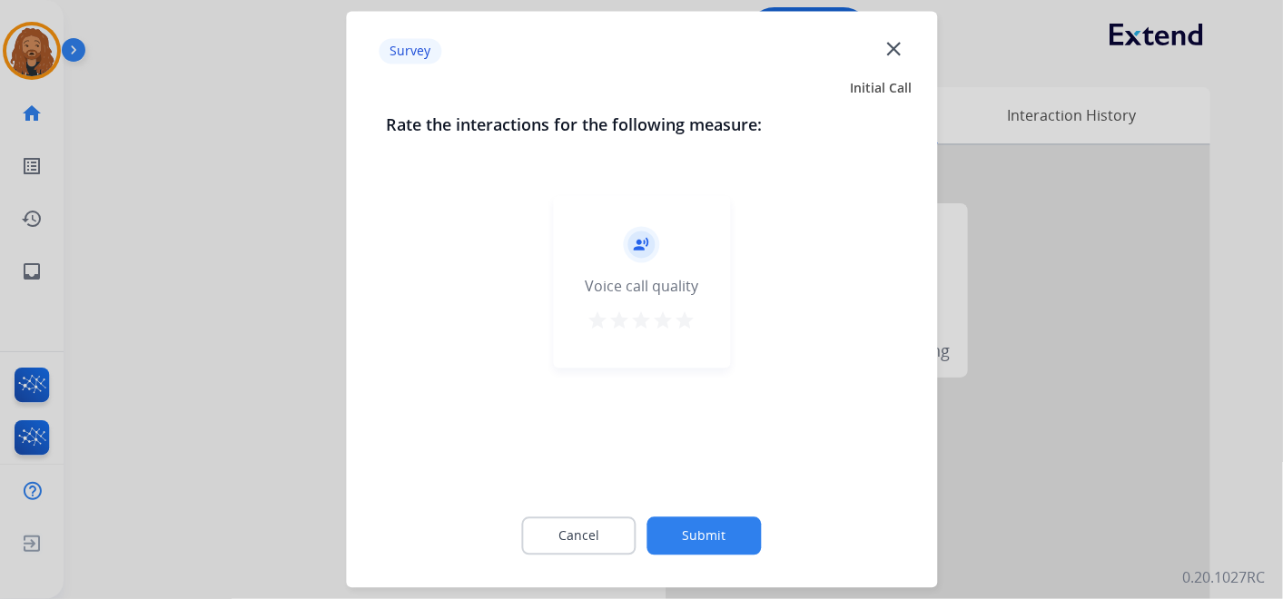
click at [685, 313] on mat-icon "star" at bounding box center [686, 322] width 22 height 22
click at [684, 531] on button "Submit" at bounding box center [705, 537] width 114 height 38
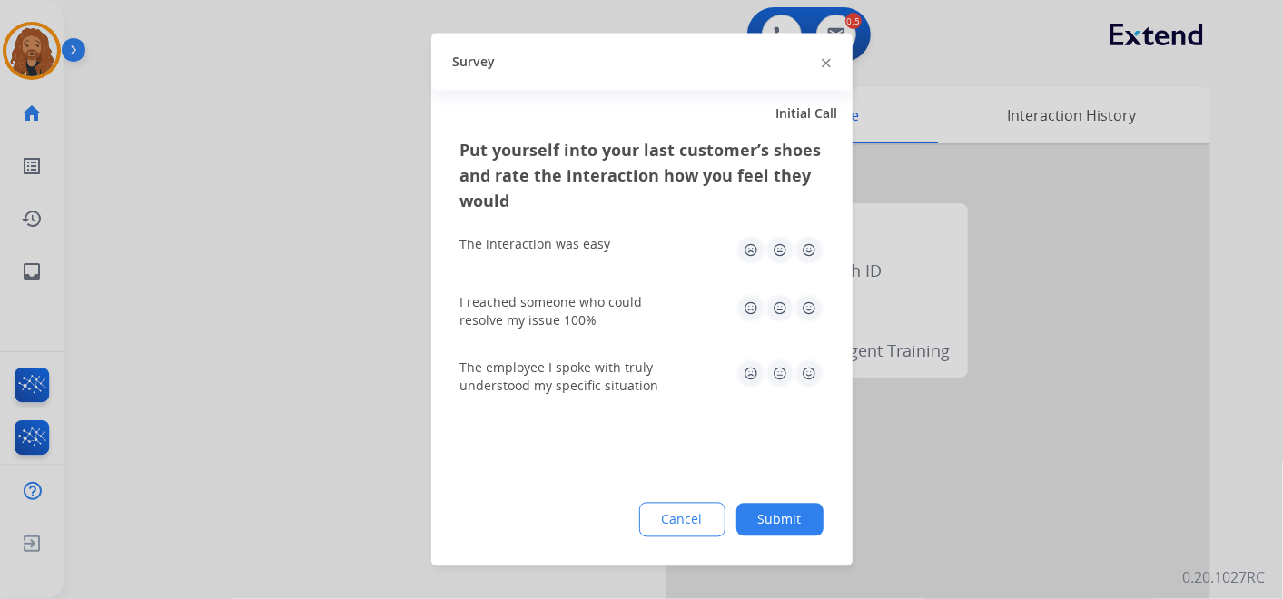
click at [802, 371] on img at bounding box center [809, 374] width 29 height 29
drag, startPoint x: 794, startPoint y: 314, endPoint x: 802, endPoint y: 295, distance: 20.8
click at [795, 313] on img at bounding box center [809, 308] width 29 height 29
click at [814, 252] on img at bounding box center [809, 250] width 29 height 29
click at [770, 513] on button "Submit" at bounding box center [780, 520] width 87 height 33
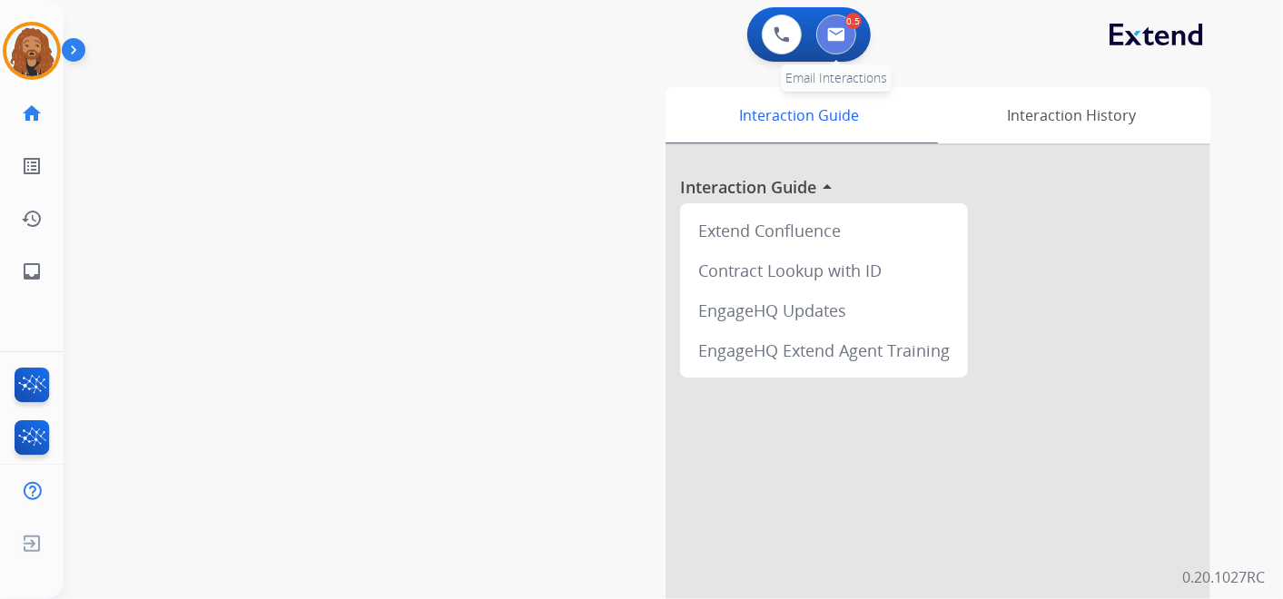
click at [843, 31] on img at bounding box center [836, 34] width 18 height 15
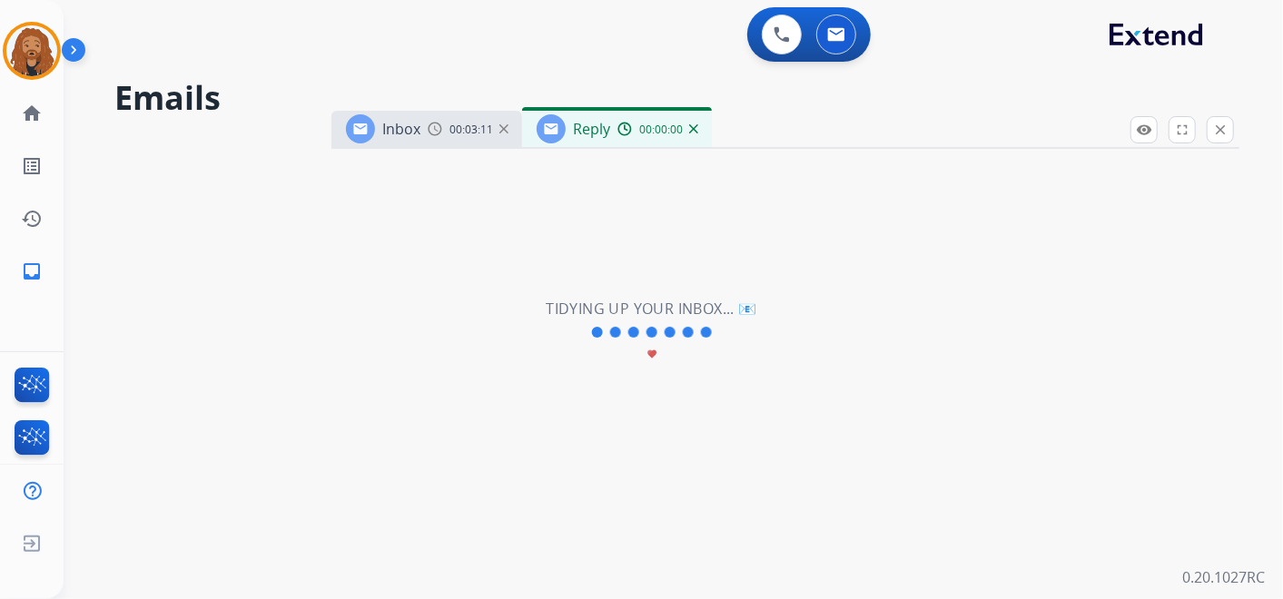
select select "**********"
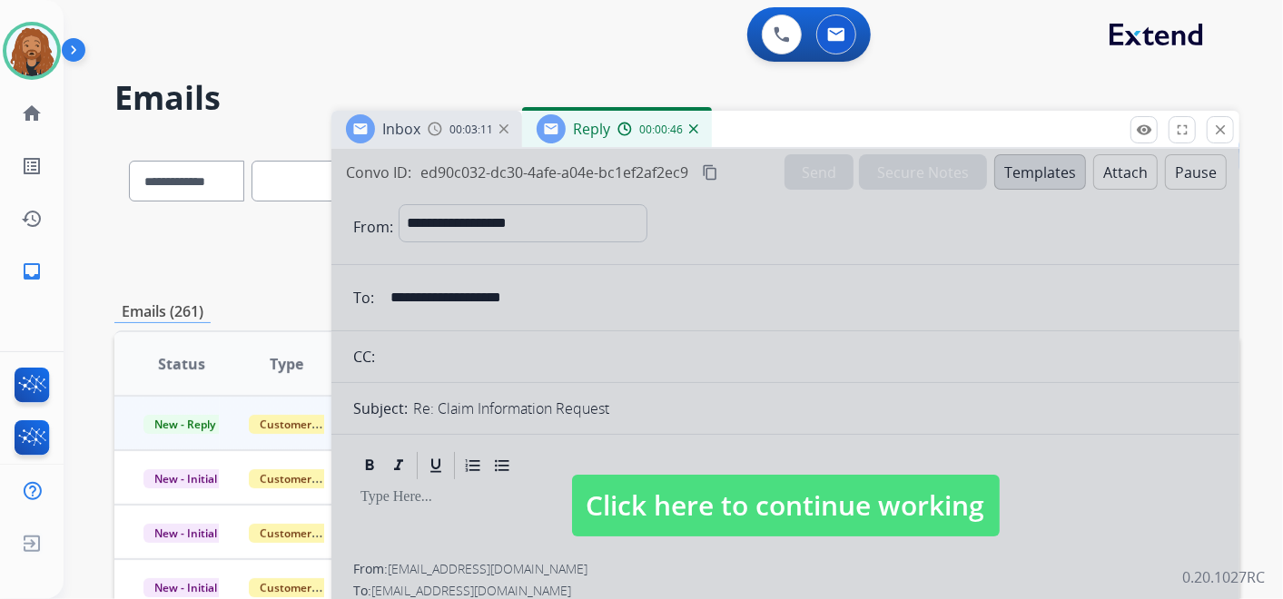
click at [618, 482] on span "Click here to continue working" at bounding box center [786, 506] width 428 height 62
select select
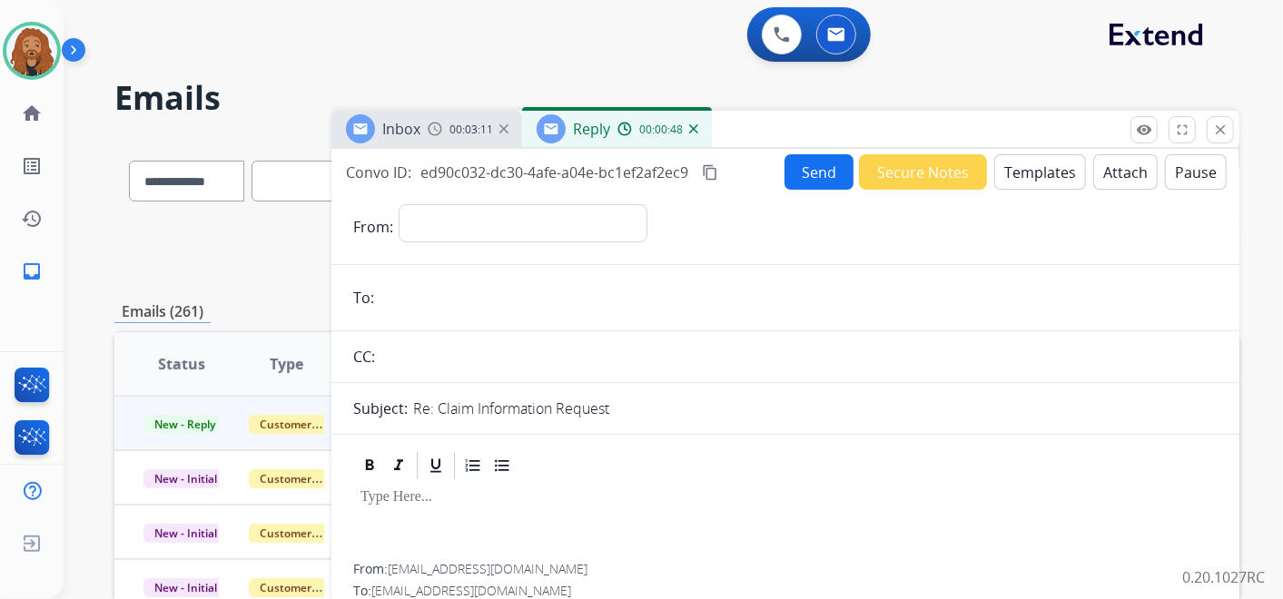
scroll to position [504, 0]
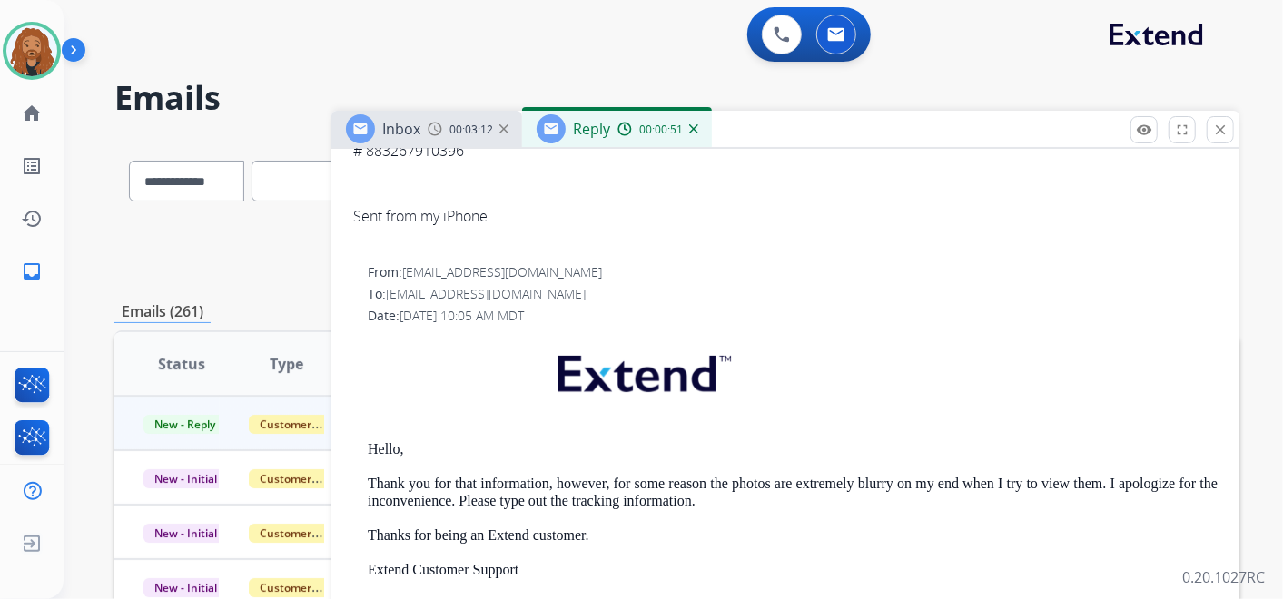
click at [692, 132] on img at bounding box center [693, 128] width 9 height 9
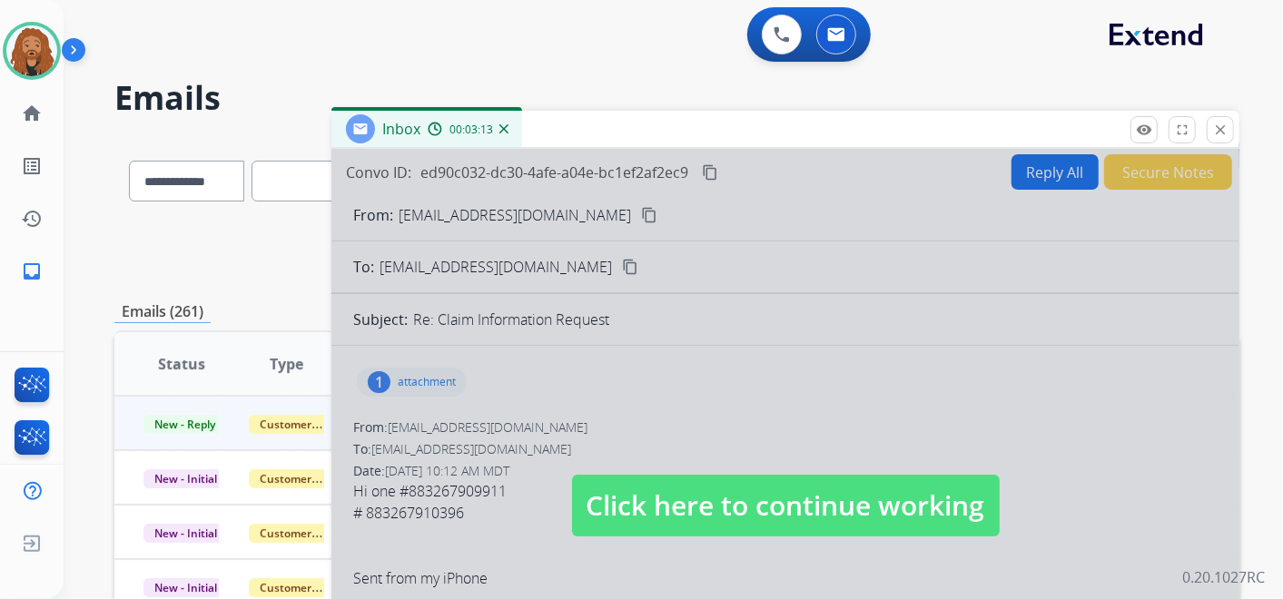
click at [708, 518] on span "Click here to continue working" at bounding box center [786, 506] width 428 height 62
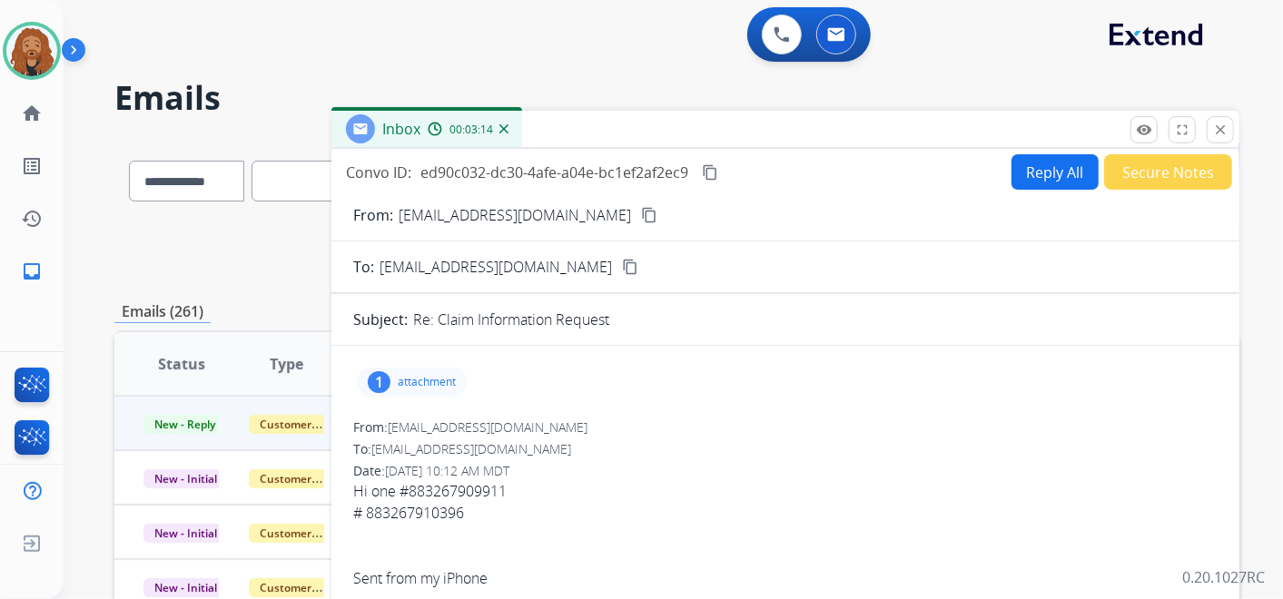
click at [1036, 167] on button "Reply All" at bounding box center [1055, 171] width 87 height 35
select select "**********"
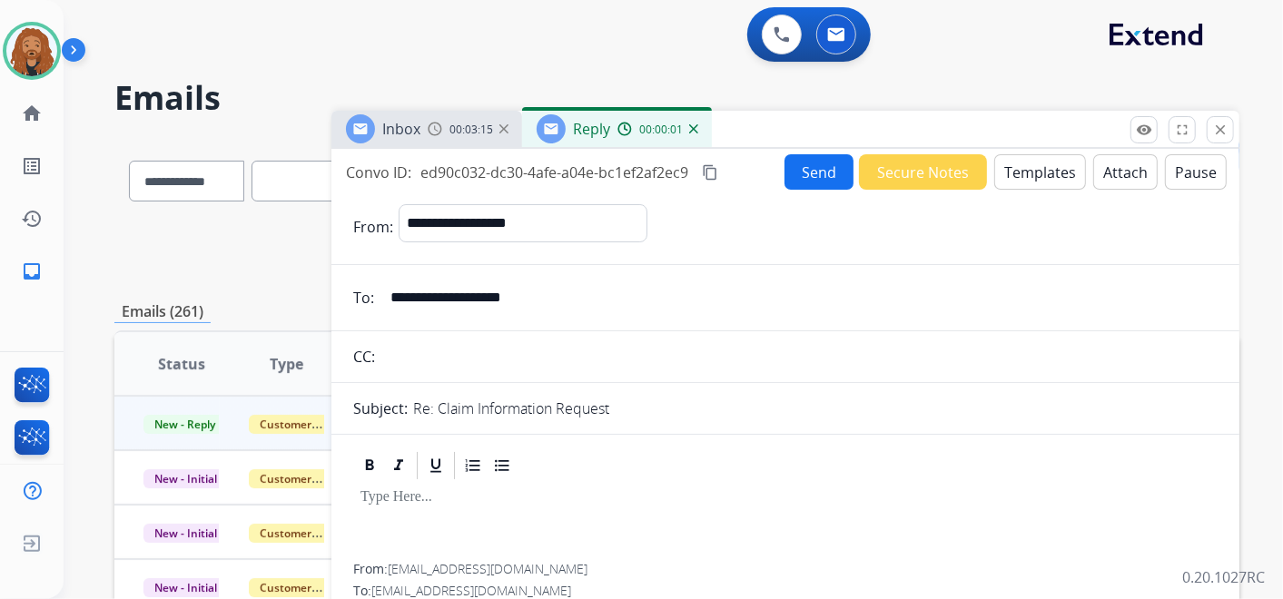
click at [1047, 173] on button "Templates" at bounding box center [1041, 171] width 92 height 35
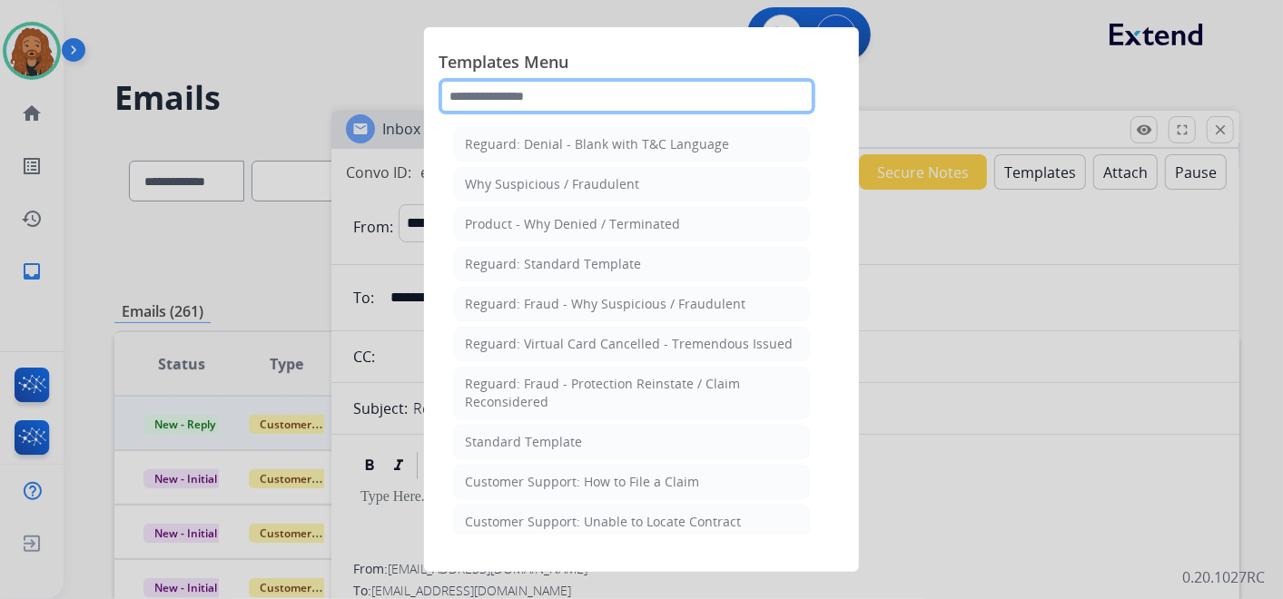
click at [594, 101] on input "text" at bounding box center [627, 96] width 377 height 36
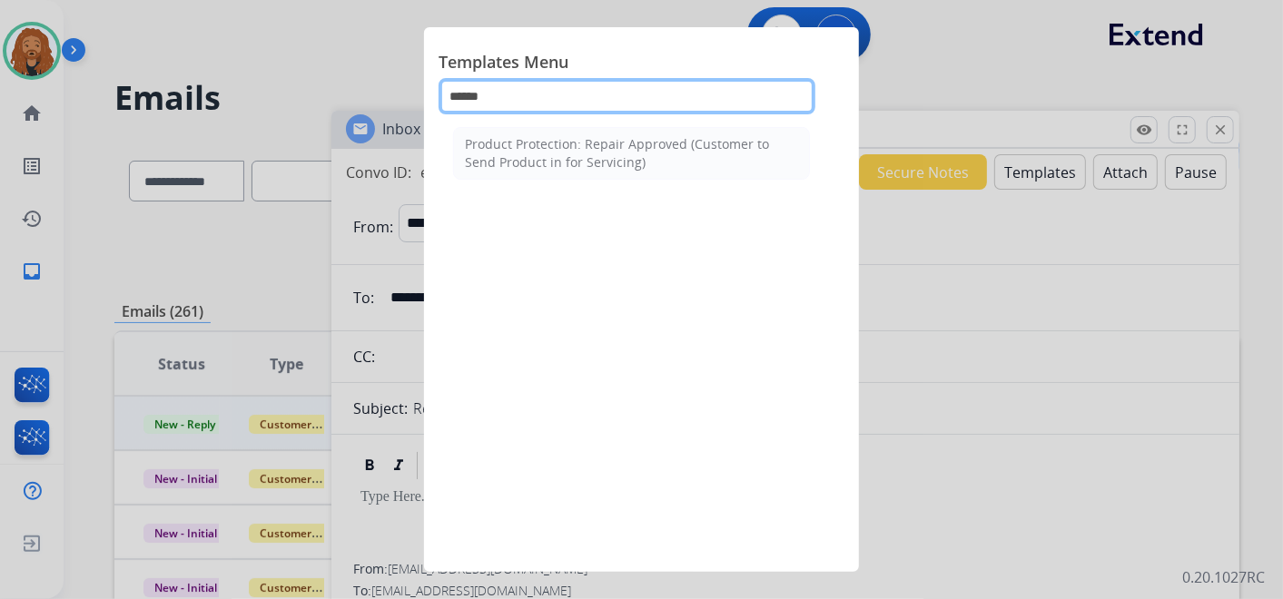
type input "******"
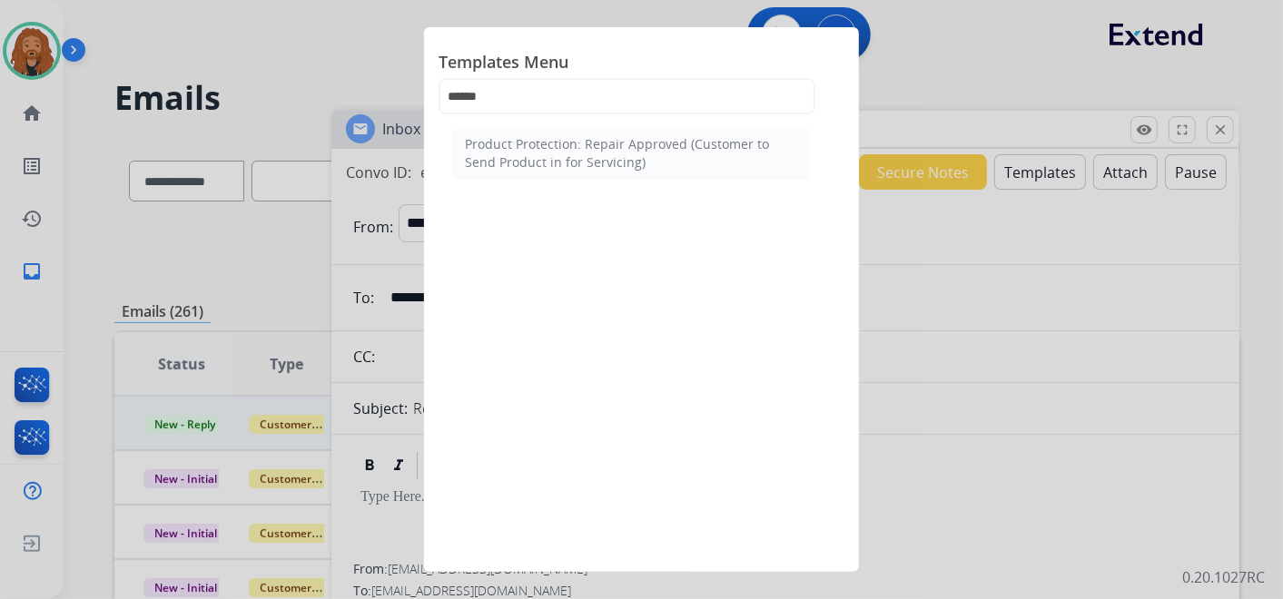
click at [965, 109] on div at bounding box center [641, 299] width 1283 height 599
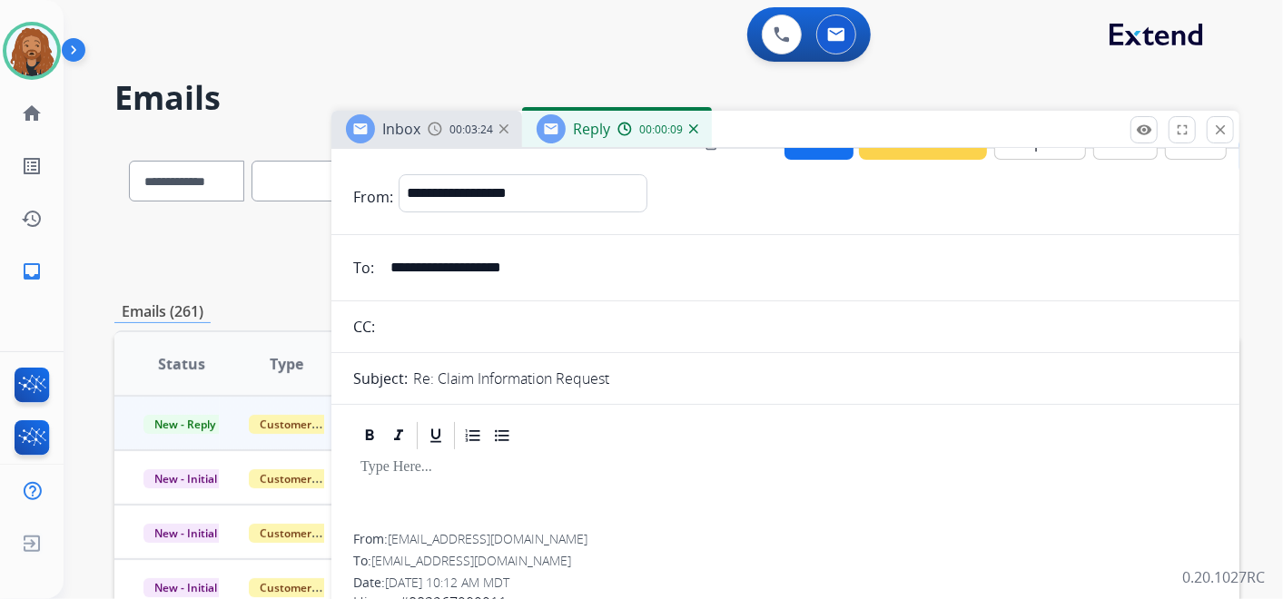
scroll to position [0, 0]
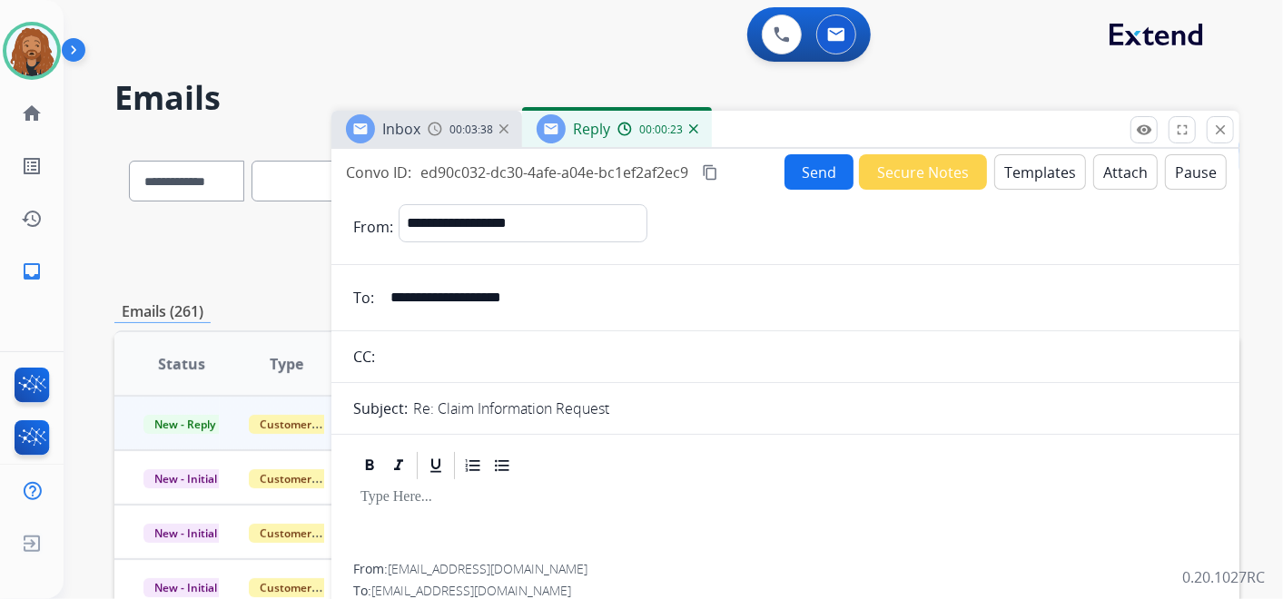
click at [1018, 179] on button "Templates" at bounding box center [1041, 171] width 92 height 35
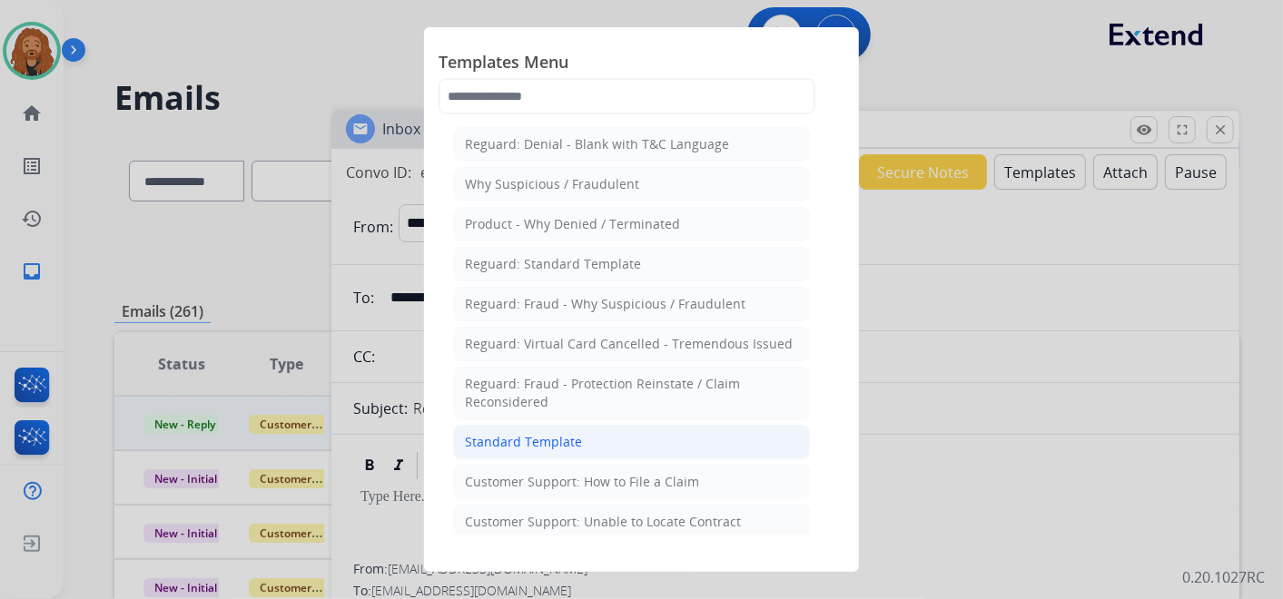
click at [571, 433] on div "Standard Template" at bounding box center [523, 442] width 117 height 18
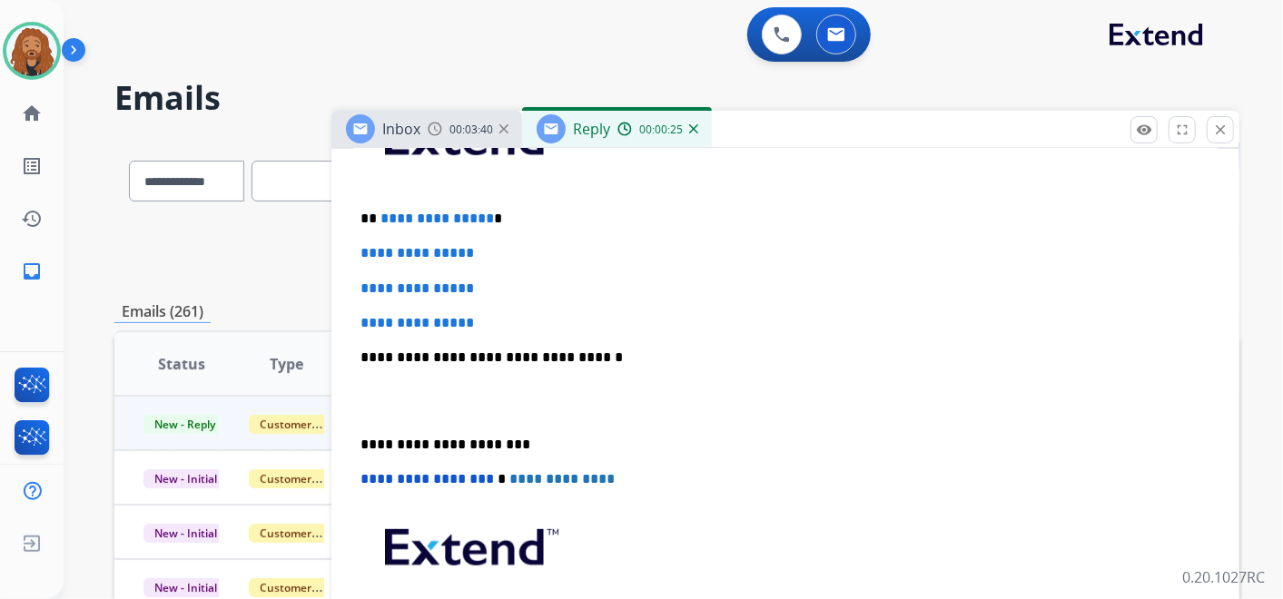
scroll to position [403, 0]
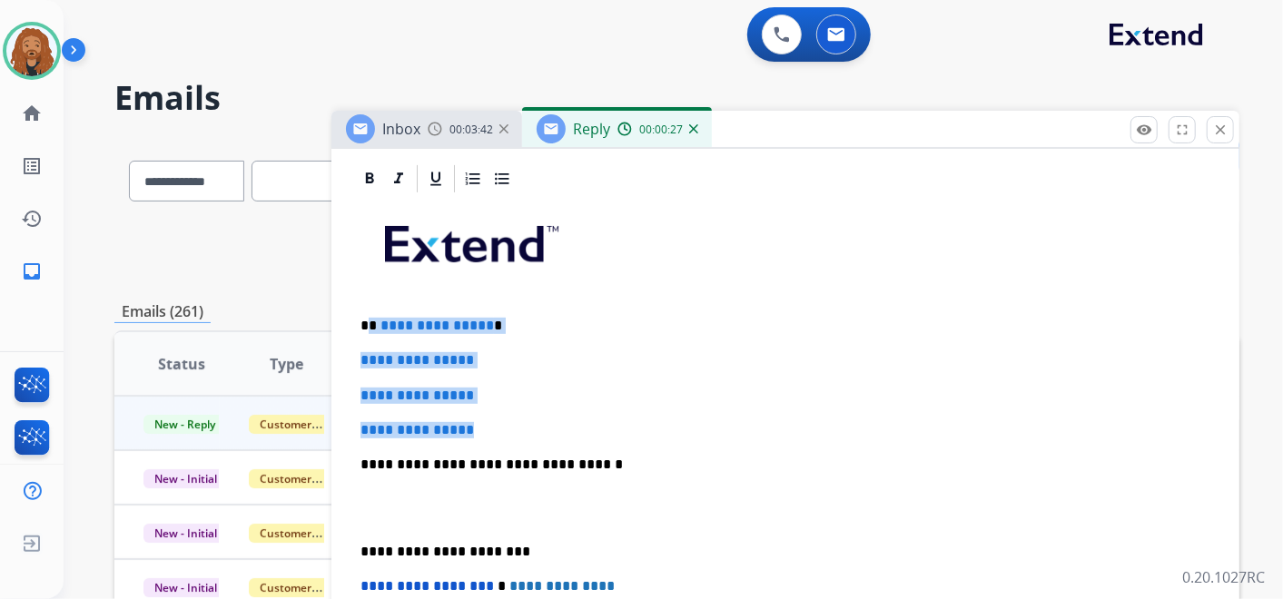
drag, startPoint x: 451, startPoint y: 403, endPoint x: 372, endPoint y: 322, distance: 113.7
click at [372, 322] on div "**********" at bounding box center [785, 507] width 865 height 625
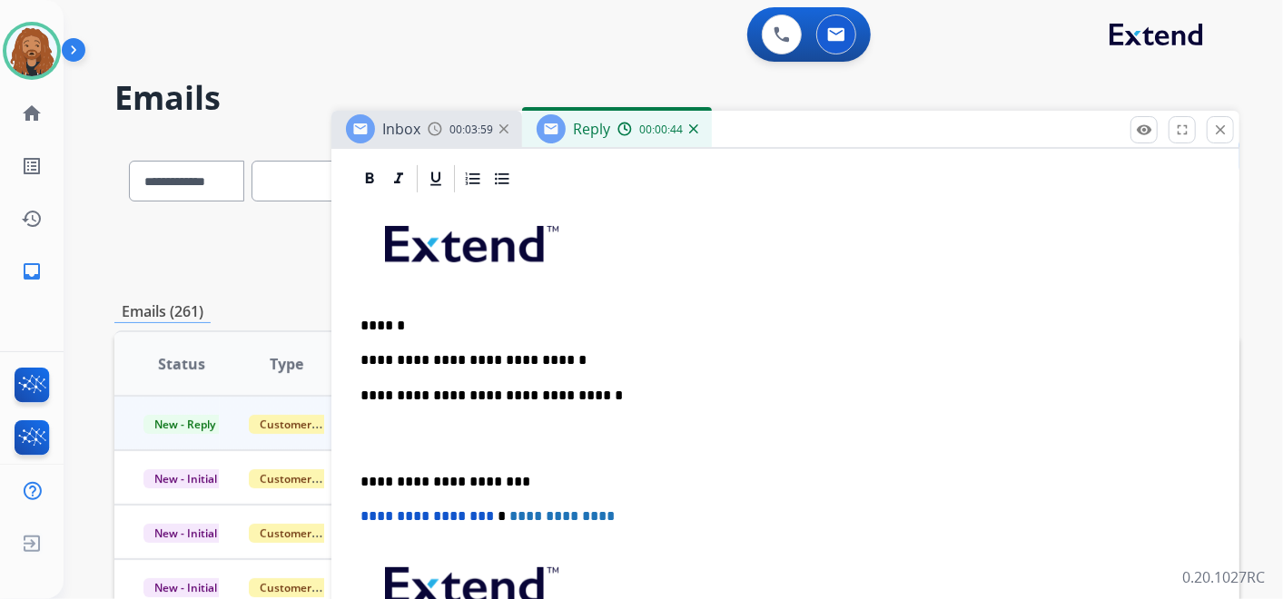
click at [393, 451] on p at bounding box center [786, 439] width 850 height 34
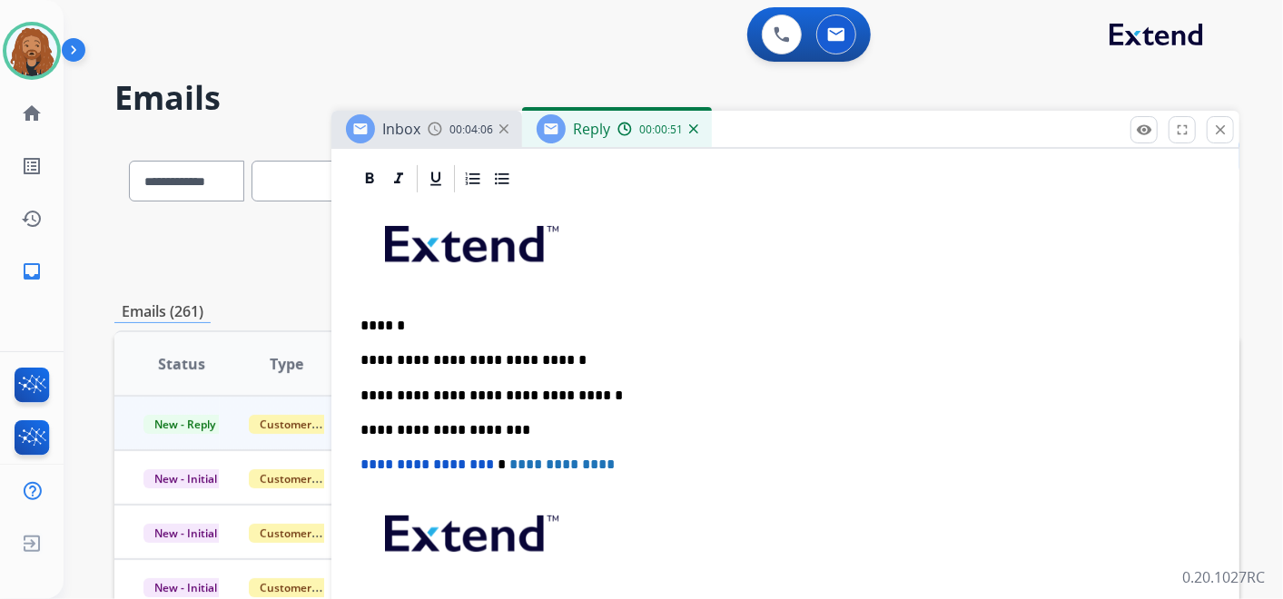
click at [582, 352] on p "**********" at bounding box center [779, 360] width 836 height 16
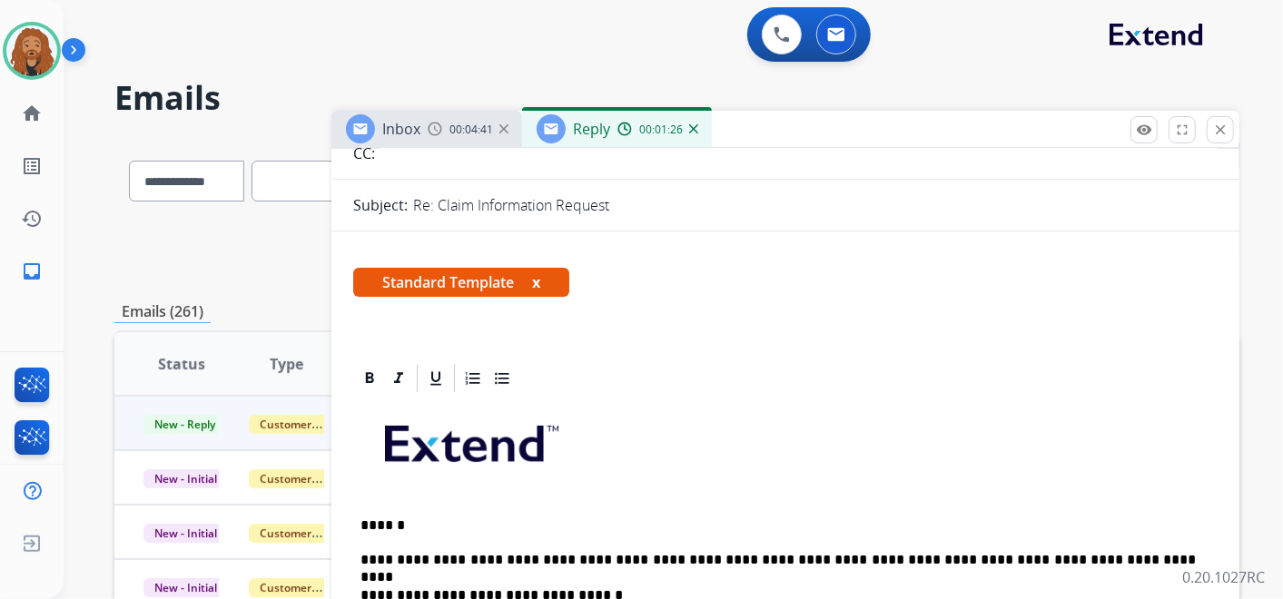
scroll to position [0, 0]
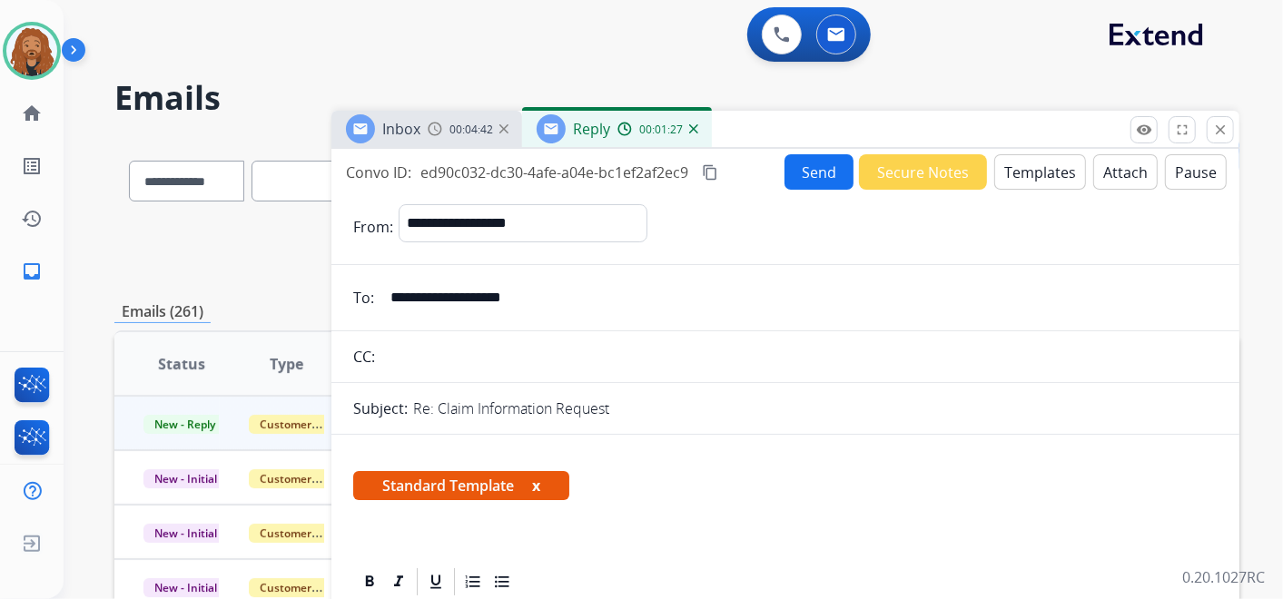
click at [818, 182] on button "Send" at bounding box center [819, 171] width 69 height 35
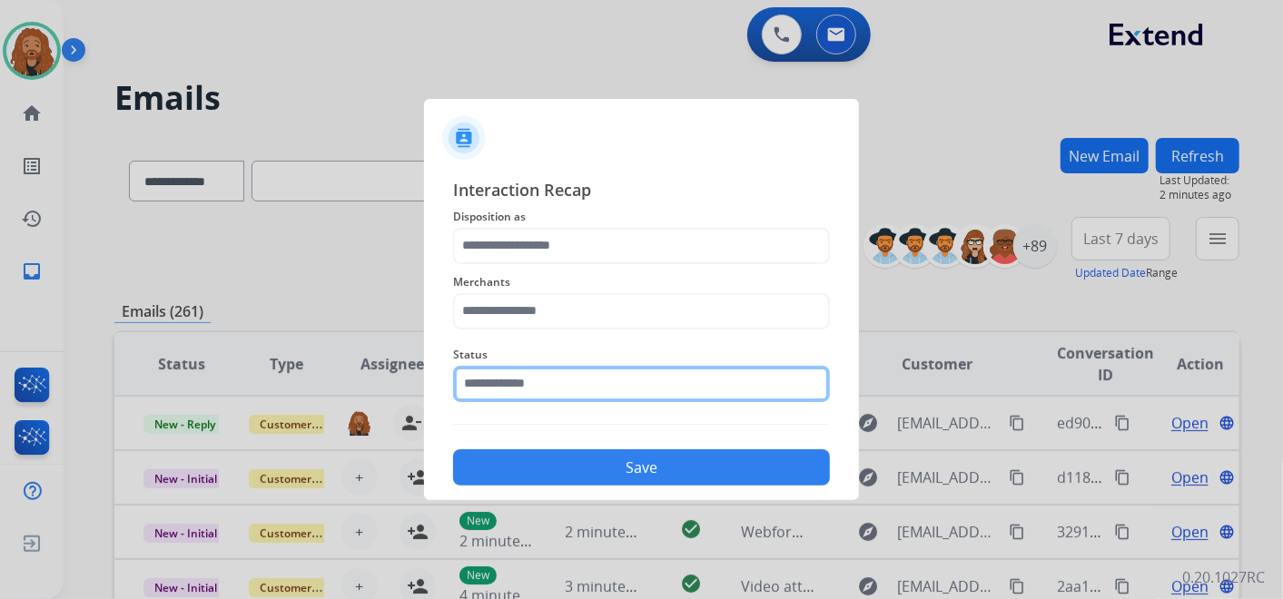
click at [500, 386] on input "text" at bounding box center [641, 384] width 377 height 36
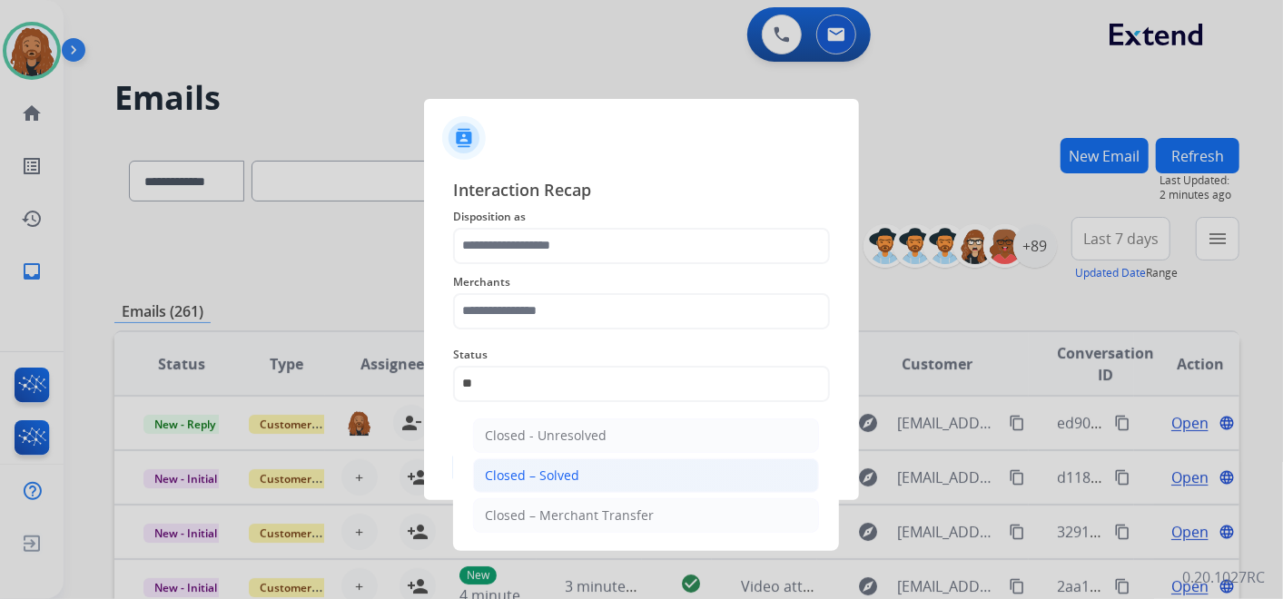
drag, startPoint x: 548, startPoint y: 470, endPoint x: 536, endPoint y: 386, distance: 84.4
click at [545, 470] on div "Closed – Solved" at bounding box center [532, 476] width 94 height 18
type input "**********"
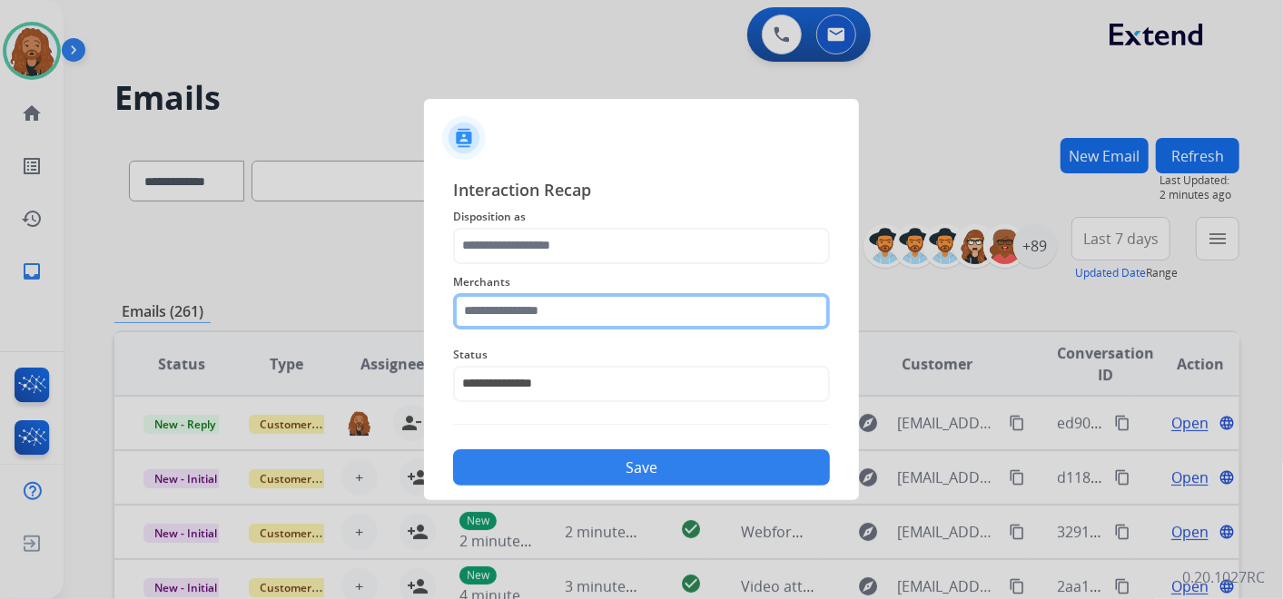
click at [539, 306] on input "text" at bounding box center [641, 311] width 377 height 36
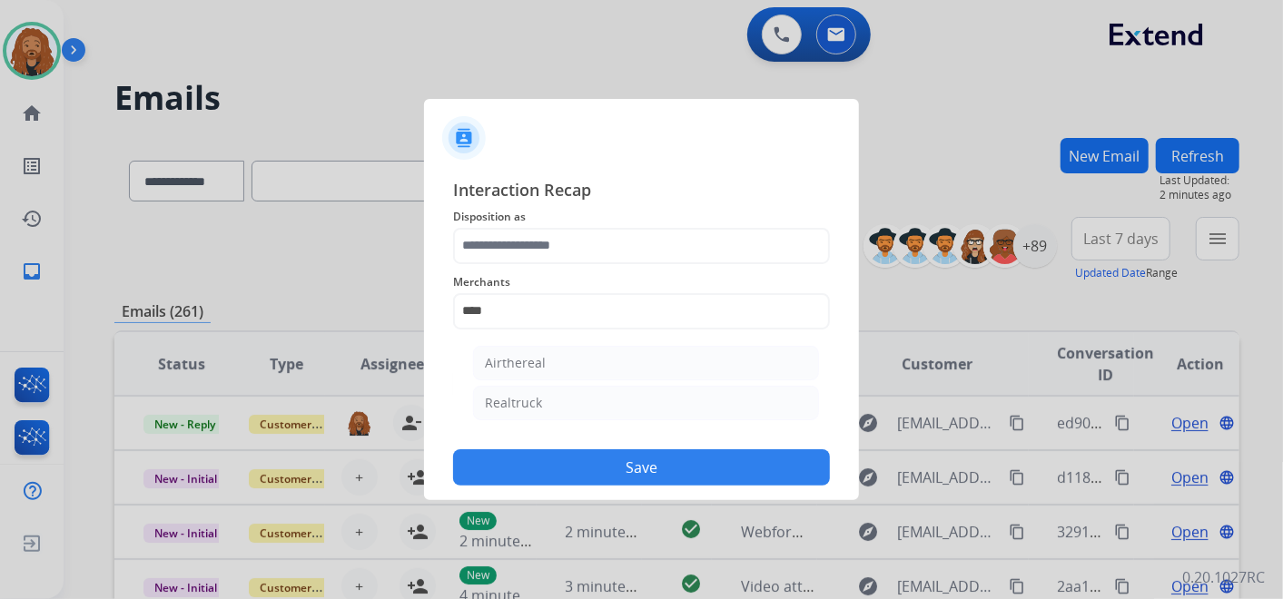
click at [510, 409] on div "Realtruck" at bounding box center [513, 403] width 57 height 18
type input "*********"
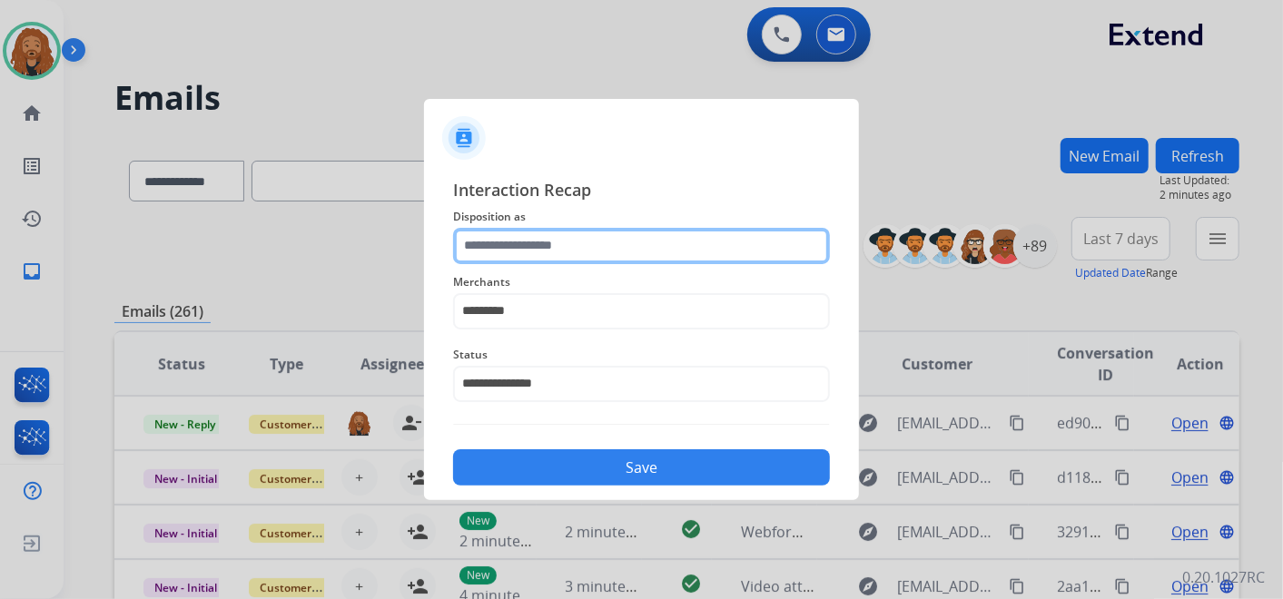
click at [496, 251] on input "text" at bounding box center [641, 246] width 377 height 36
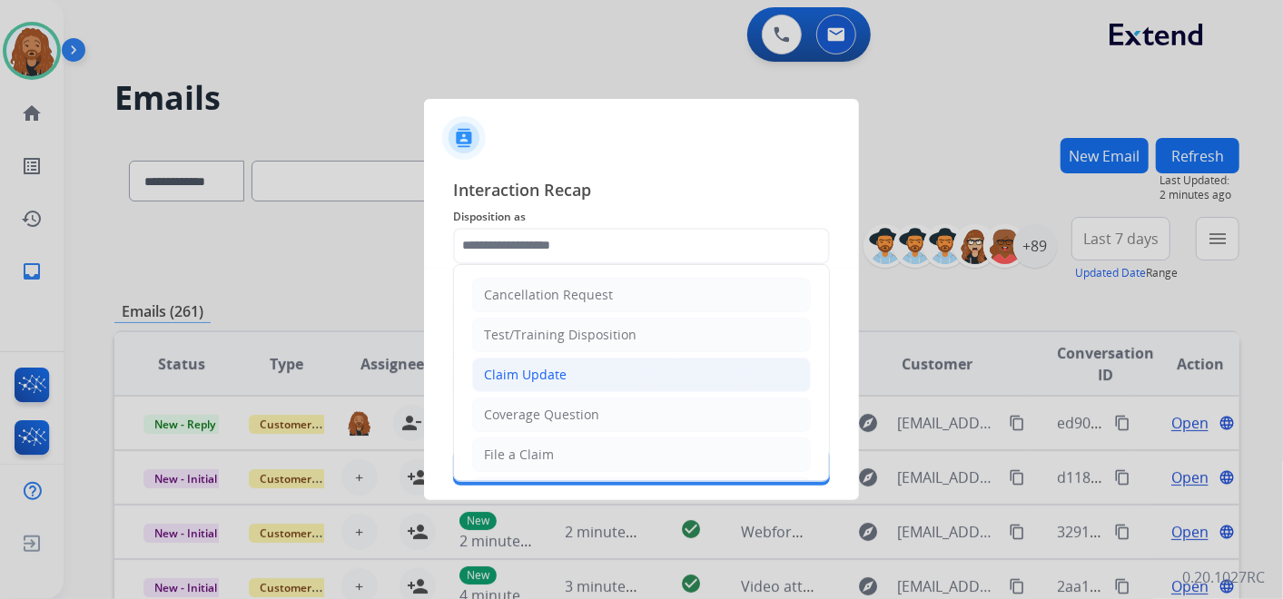
click at [534, 366] on div "Claim Update" at bounding box center [525, 375] width 83 height 18
type input "**********"
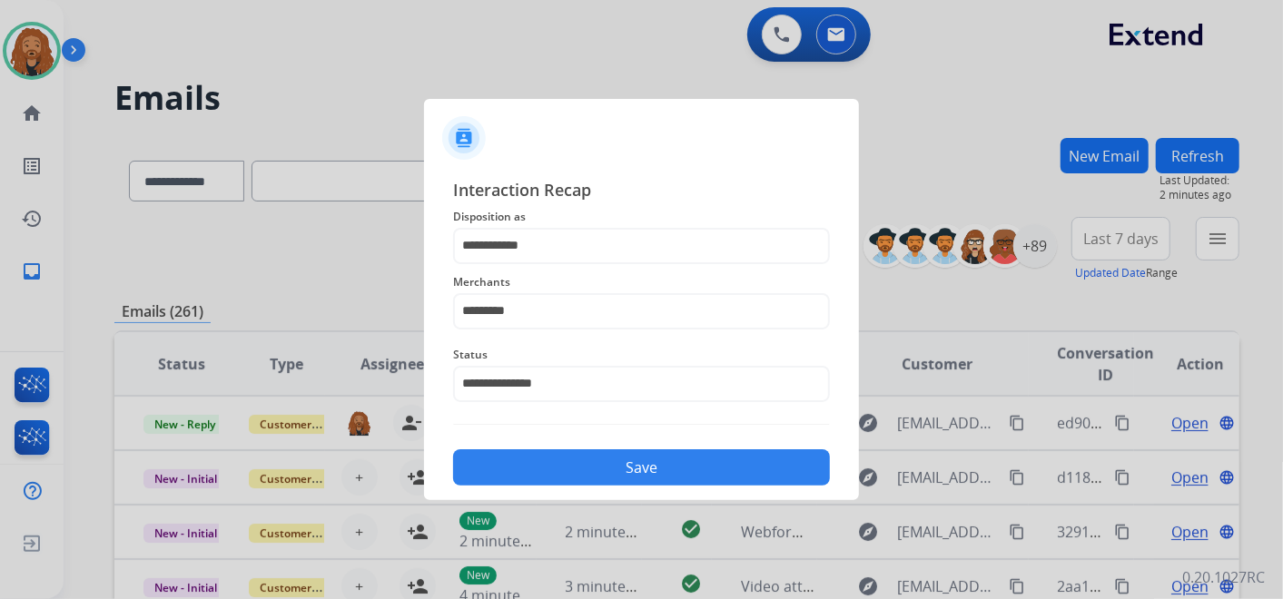
click at [536, 459] on button "Save" at bounding box center [641, 468] width 377 height 36
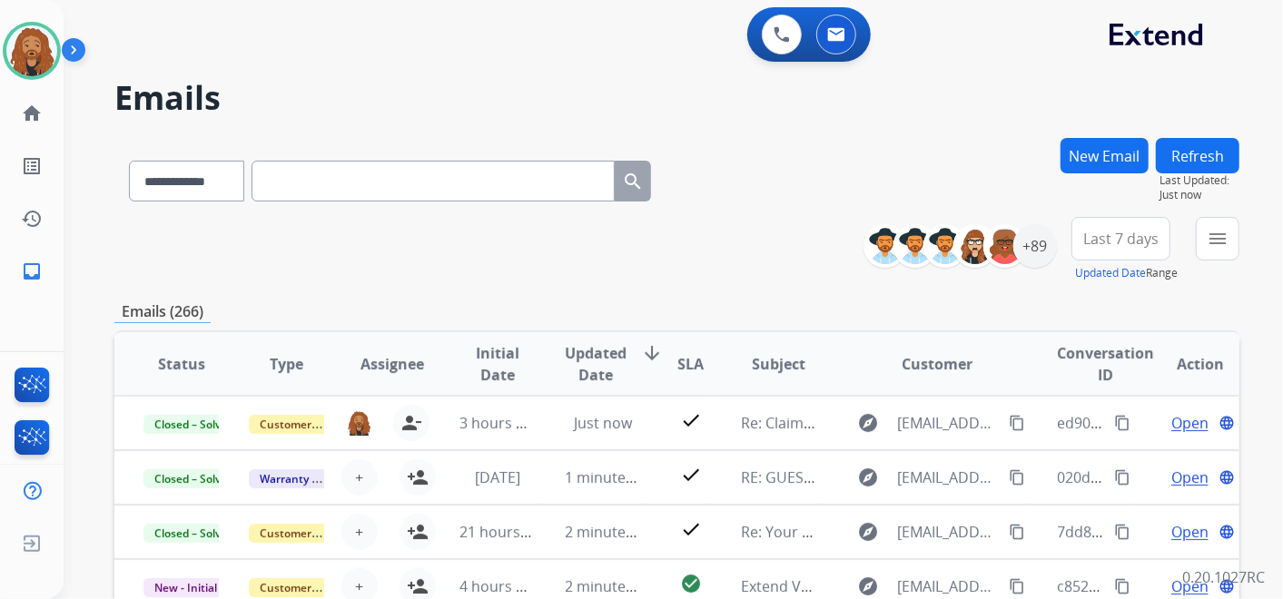
click at [1082, 250] on button "Last 7 days" at bounding box center [1121, 239] width 99 height 44
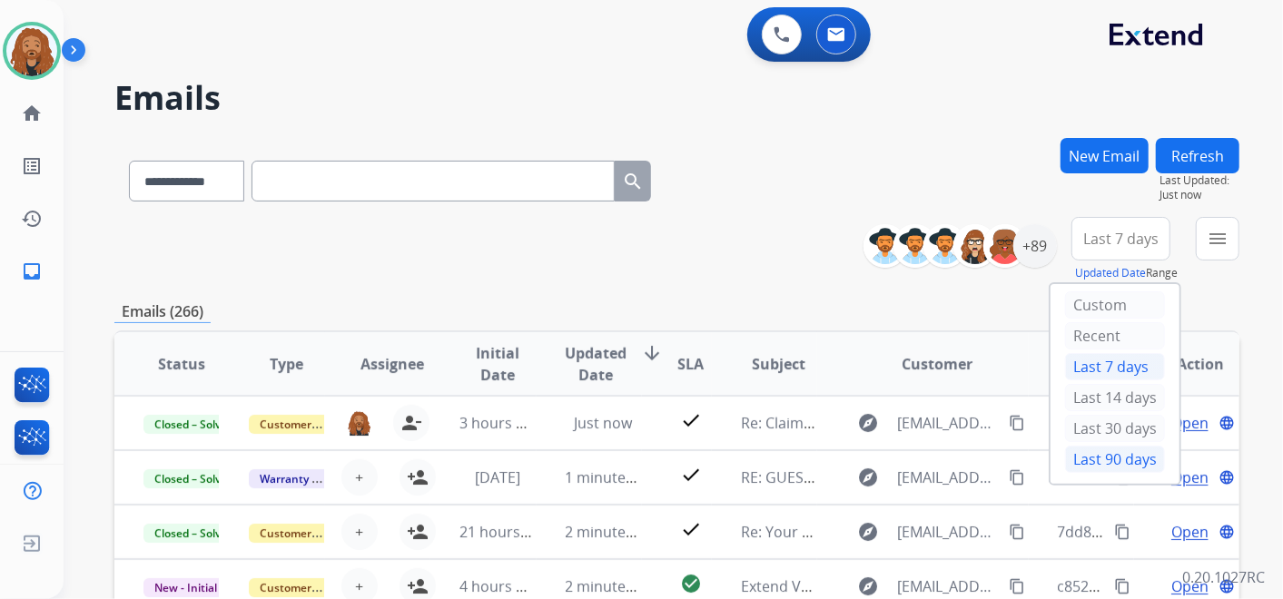
click at [1068, 456] on div "Last 90 days" at bounding box center [1115, 459] width 100 height 27
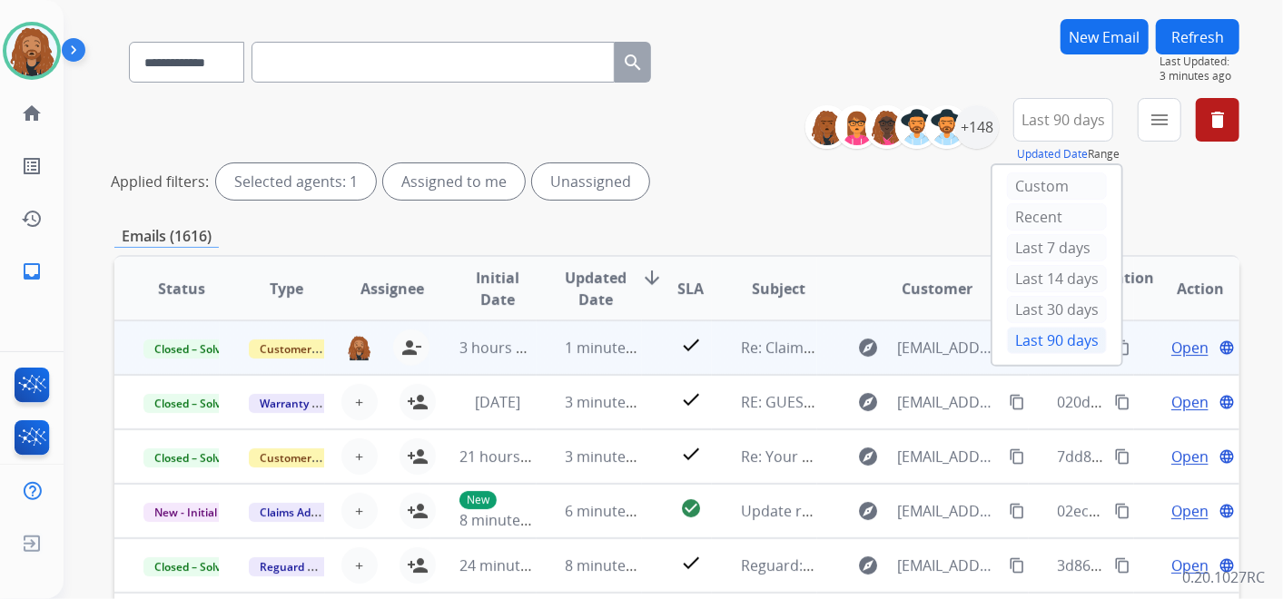
scroll to position [101, 0]
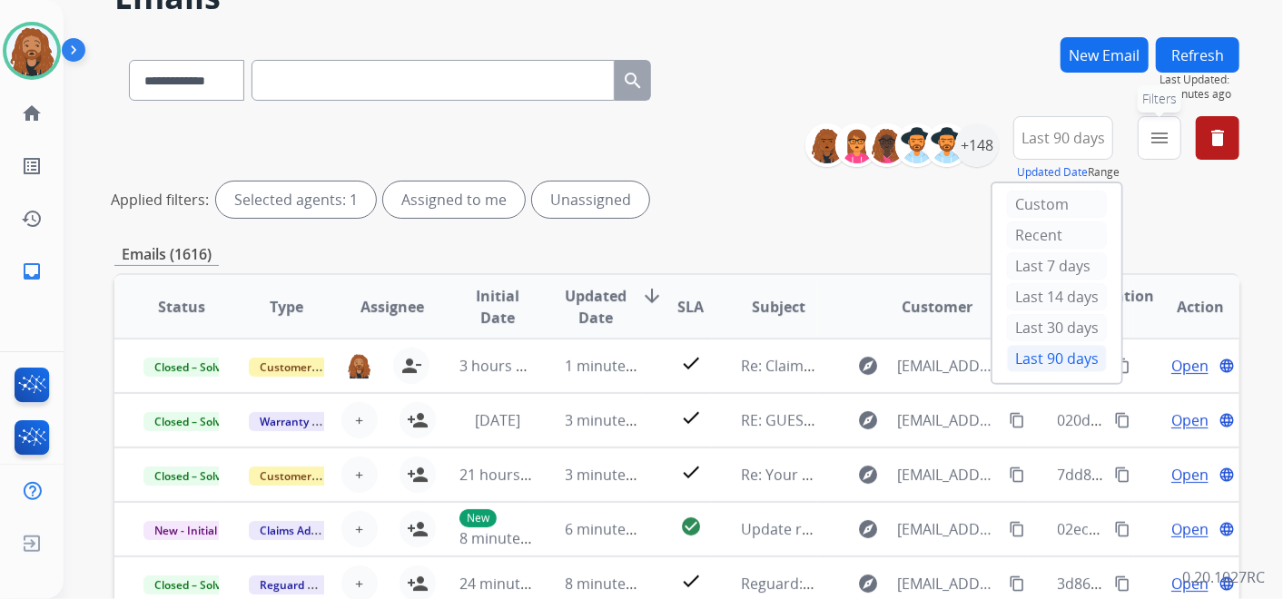
click at [1156, 137] on mat-icon "menu" at bounding box center [1160, 138] width 22 height 22
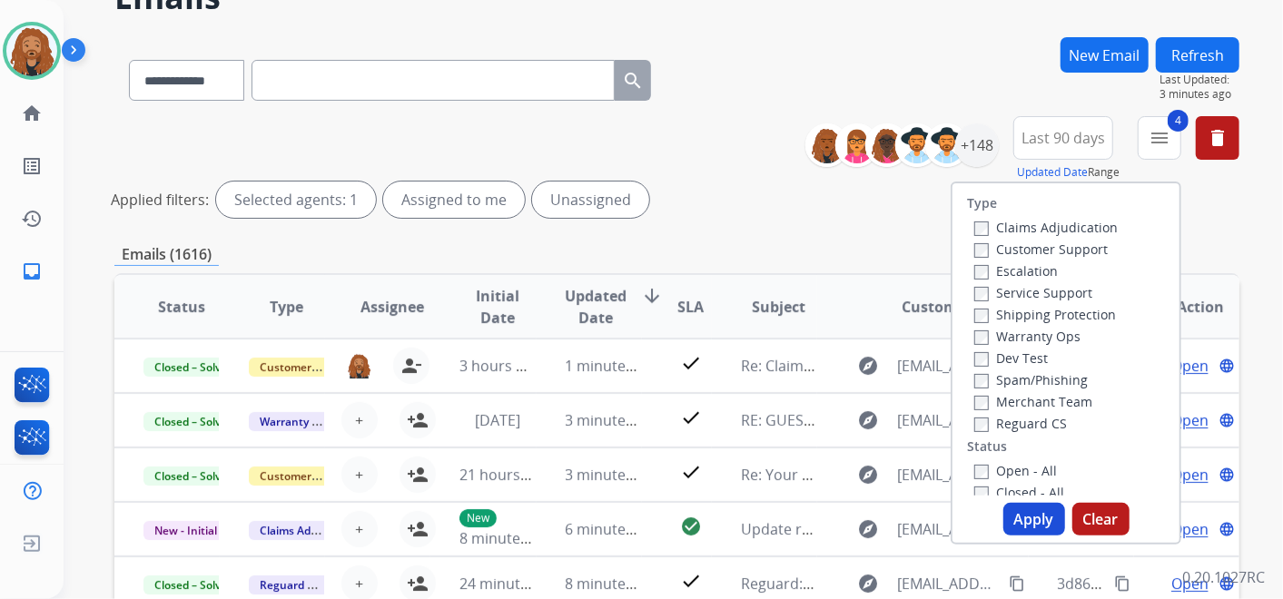
click at [1015, 522] on button "Apply" at bounding box center [1035, 519] width 62 height 33
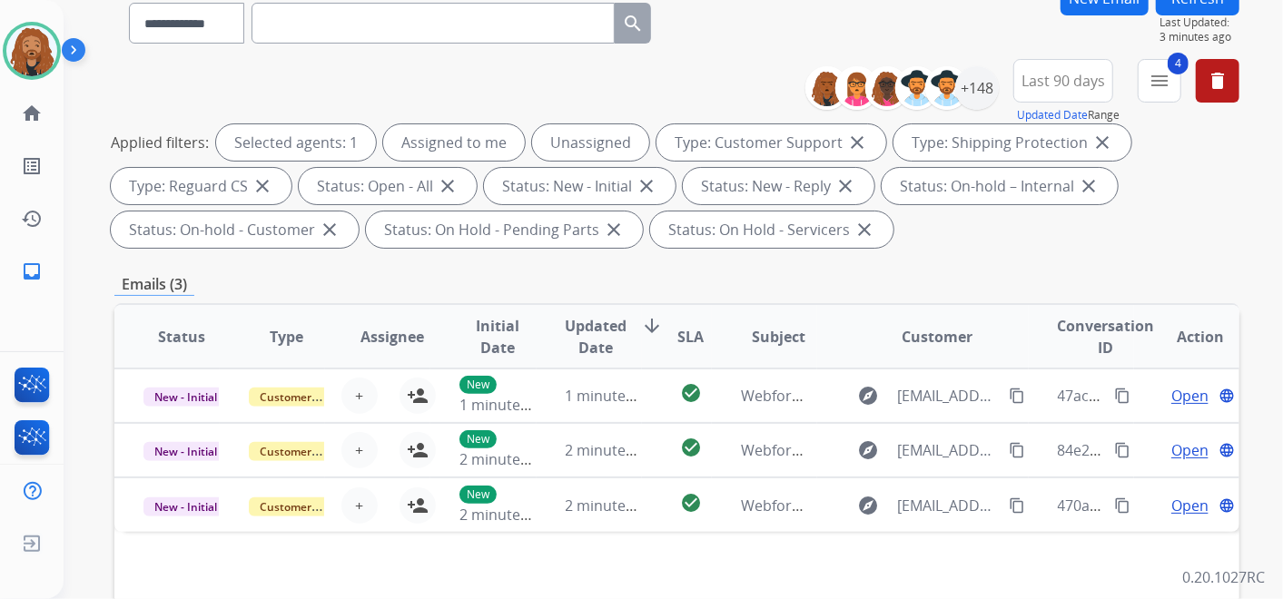
scroll to position [59, 0]
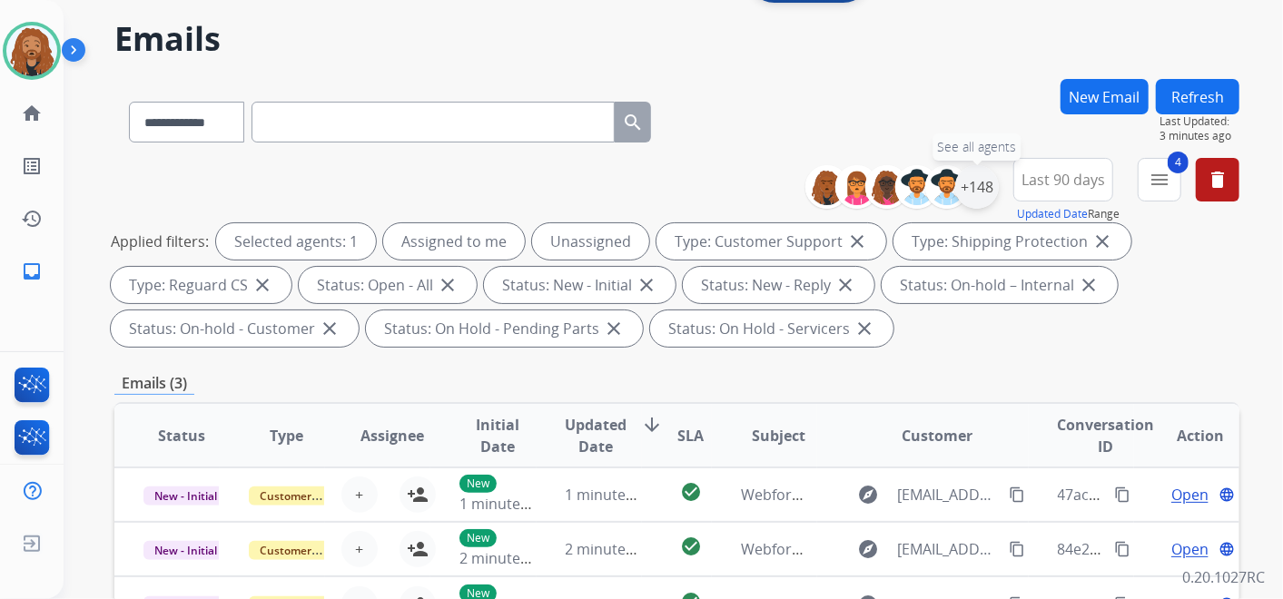
click at [980, 186] on div "+148" at bounding box center [978, 187] width 44 height 44
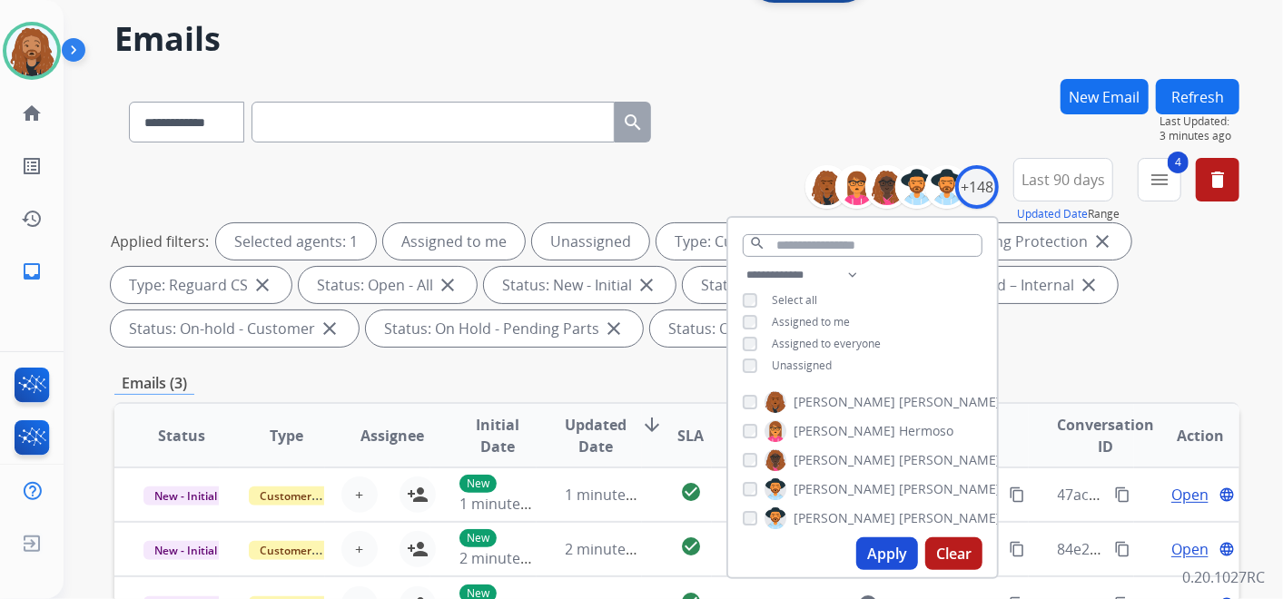
click at [1147, 345] on div "Applied filters: Selected agents: 1 Assigned to me Unassigned Type: Customer Su…" at bounding box center [673, 285] width 1125 height 124
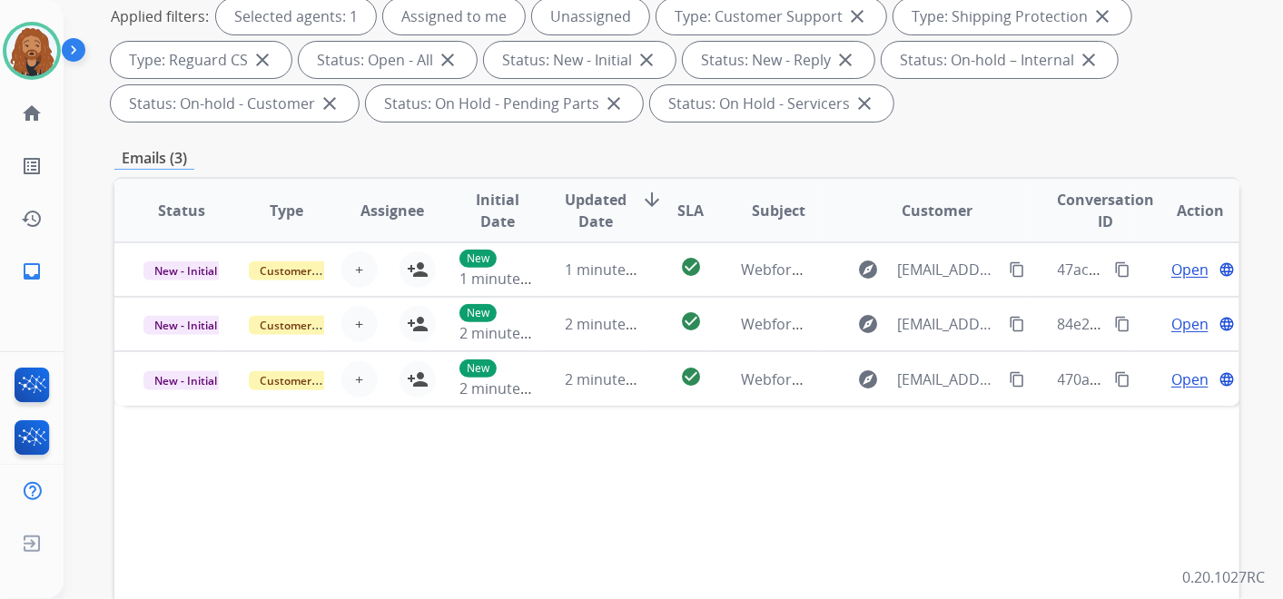
scroll to position [362, 0]
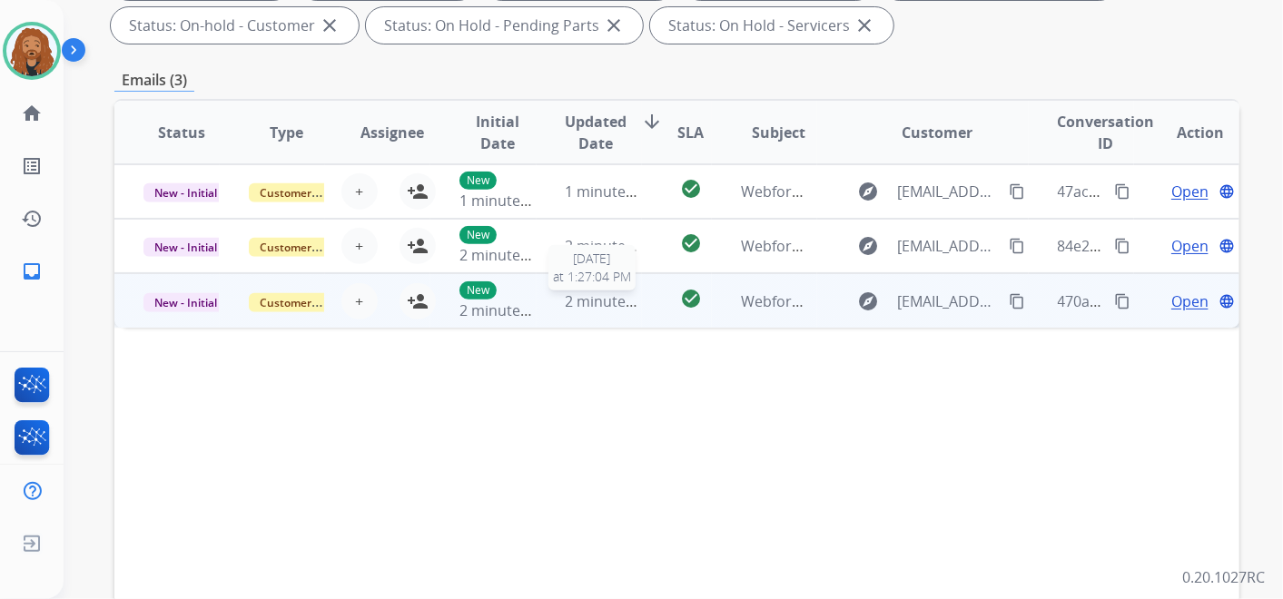
click at [611, 294] on span "2 minutes ago" at bounding box center [614, 302] width 97 height 20
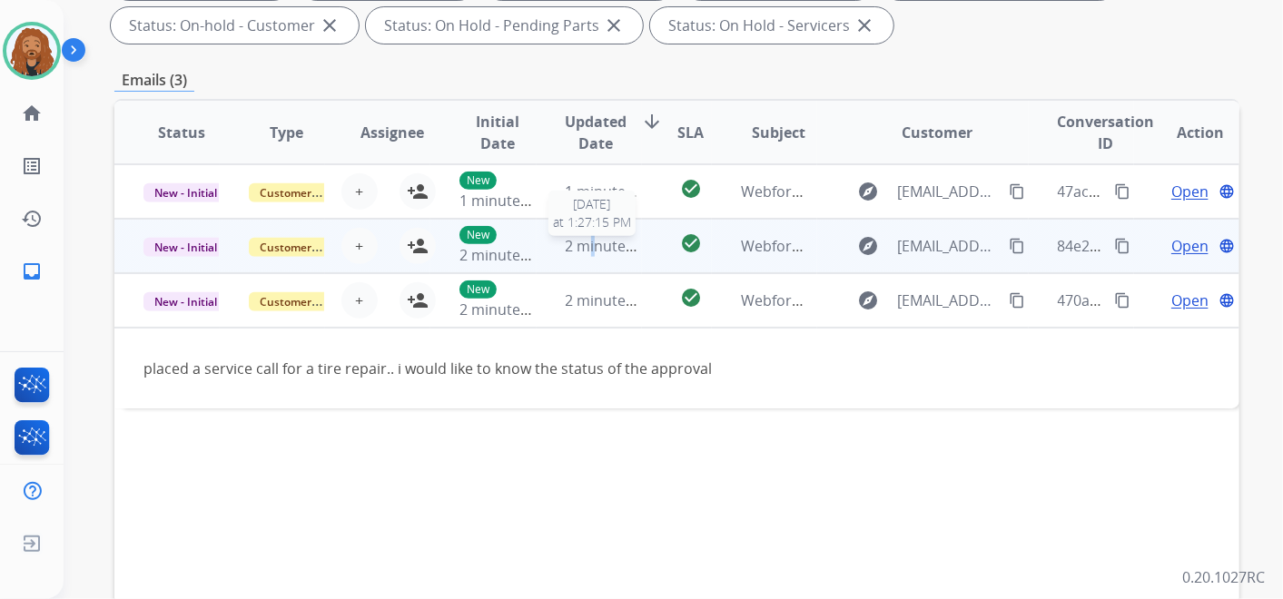
click at [589, 240] on span "2 minutes ago" at bounding box center [614, 246] width 97 height 20
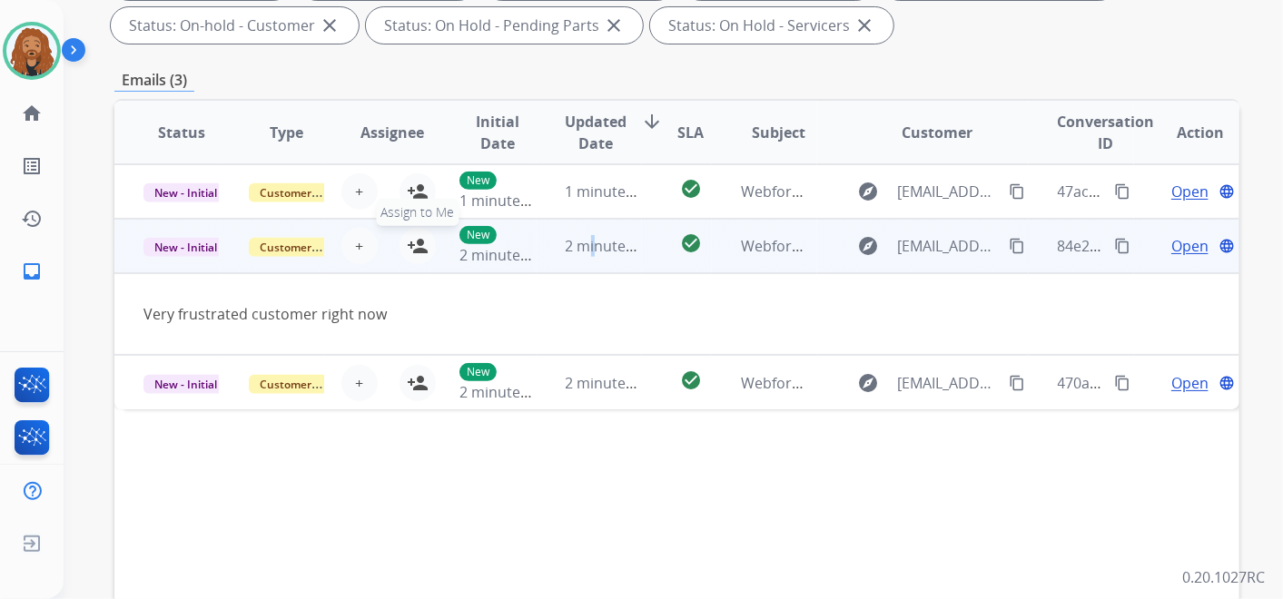
click at [419, 243] on mat-icon "person_add" at bounding box center [418, 246] width 22 height 22
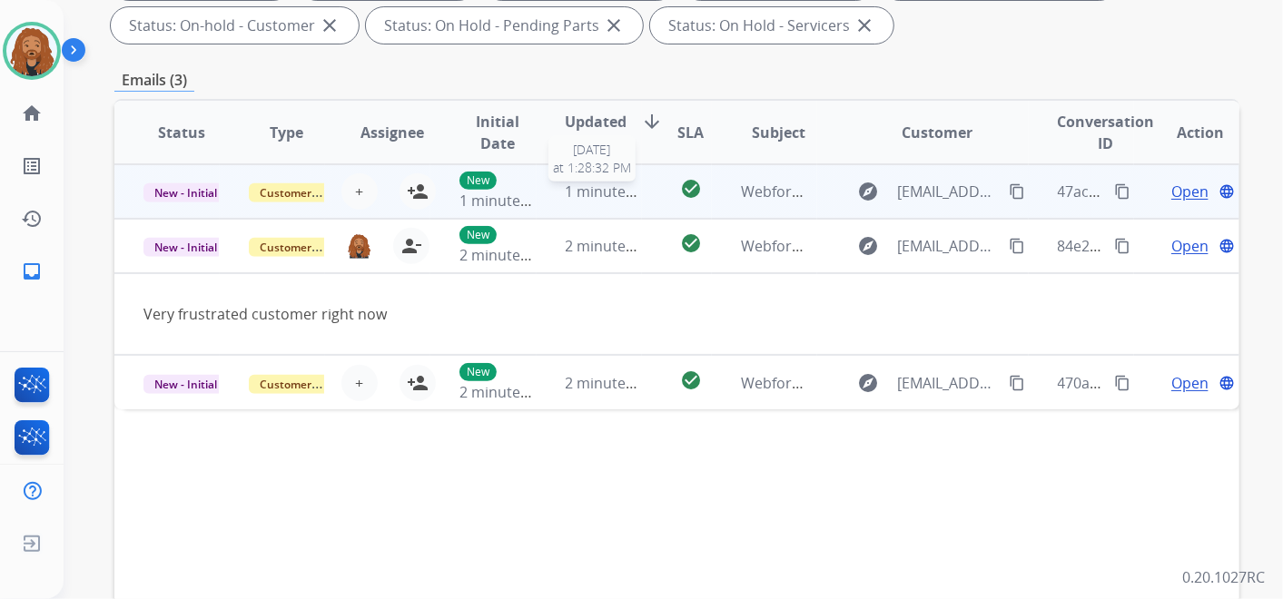
click at [589, 199] on span "1 minute ago" at bounding box center [611, 192] width 90 height 20
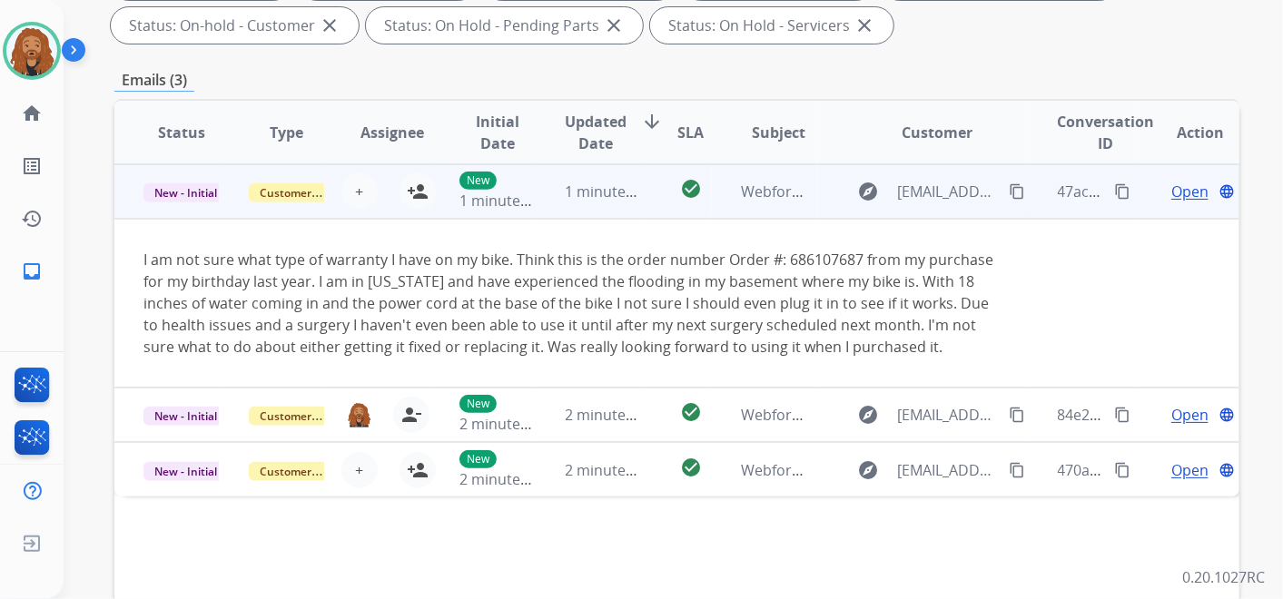
click at [425, 193] on button "person_add Assign to Me" at bounding box center [418, 191] width 36 height 36
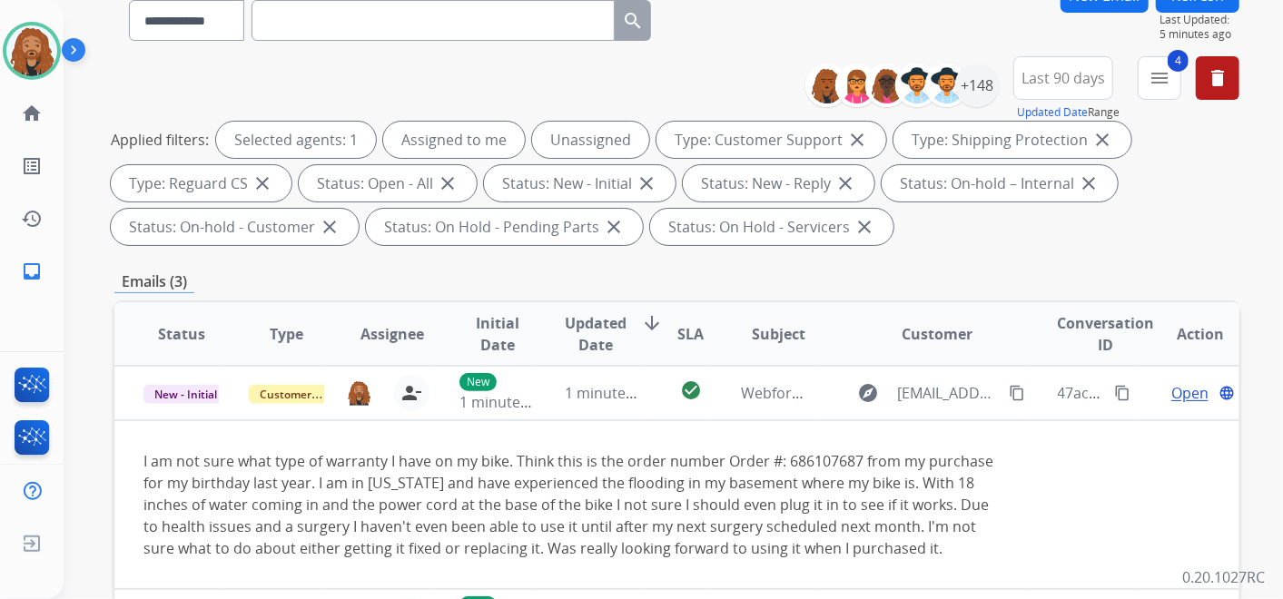
scroll to position [0, 0]
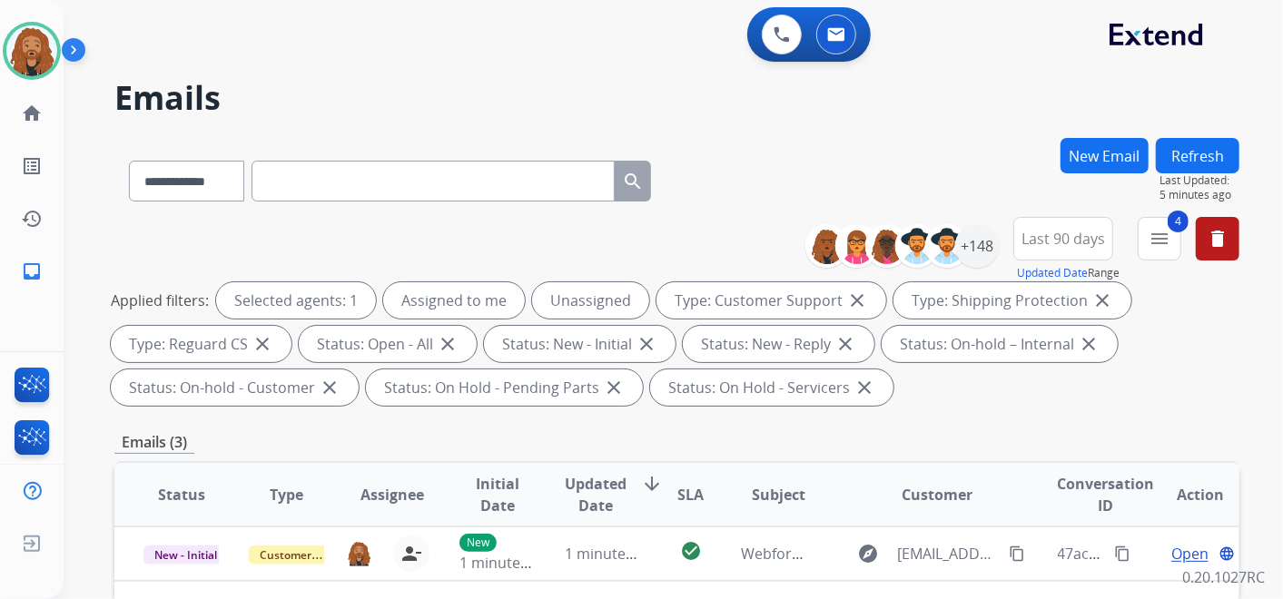
click at [1206, 155] on button "Refresh" at bounding box center [1198, 155] width 84 height 35
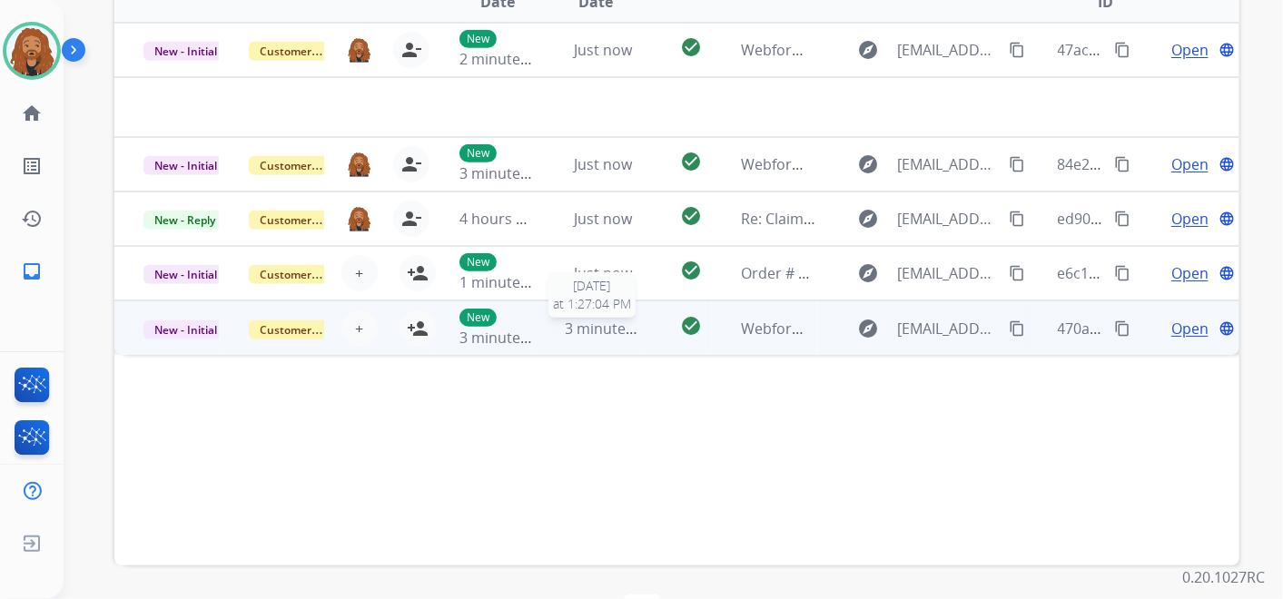
click at [614, 320] on span "3 minutes ago" at bounding box center [614, 329] width 97 height 20
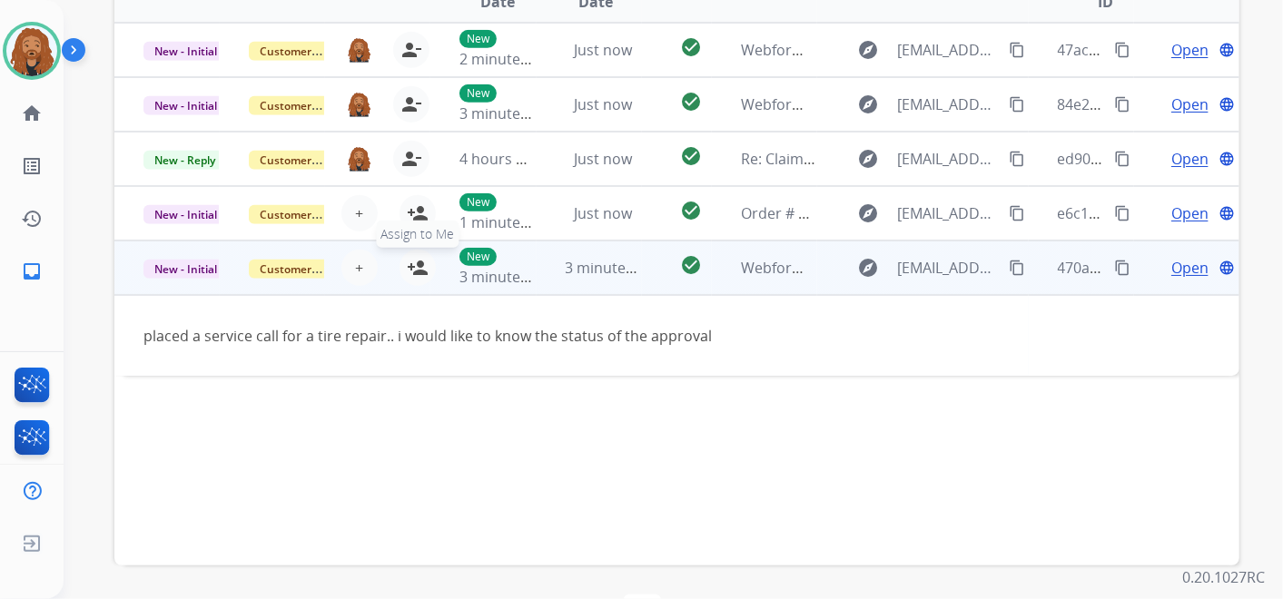
click at [409, 268] on mat-icon "person_add" at bounding box center [418, 268] width 22 height 22
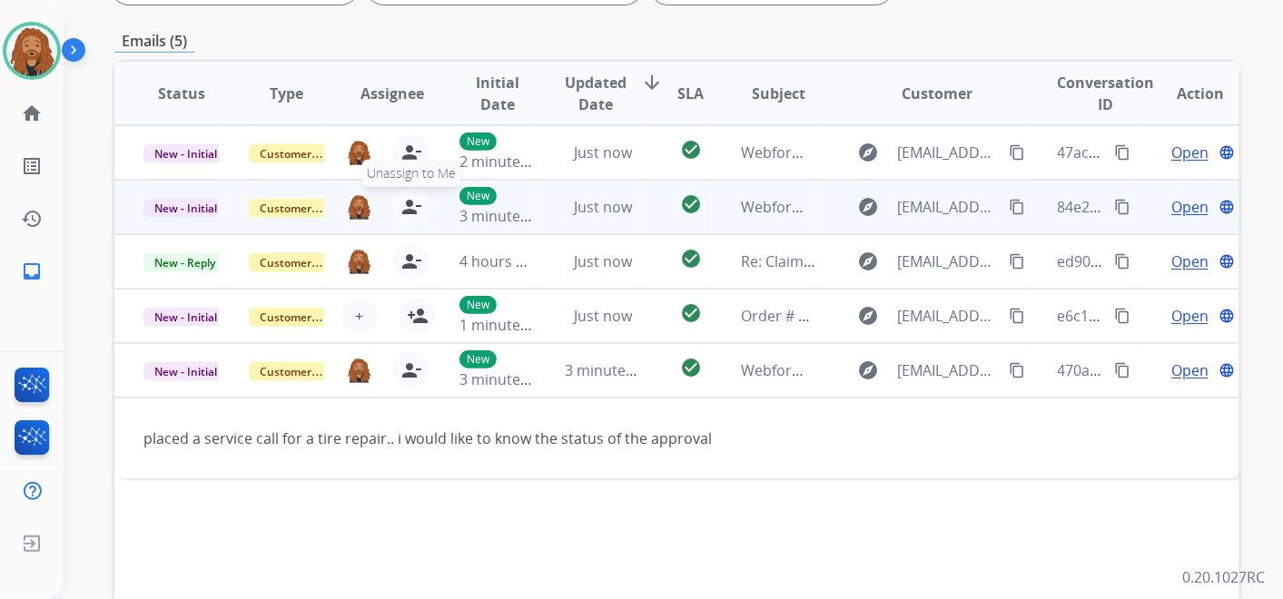
scroll to position [302, 0]
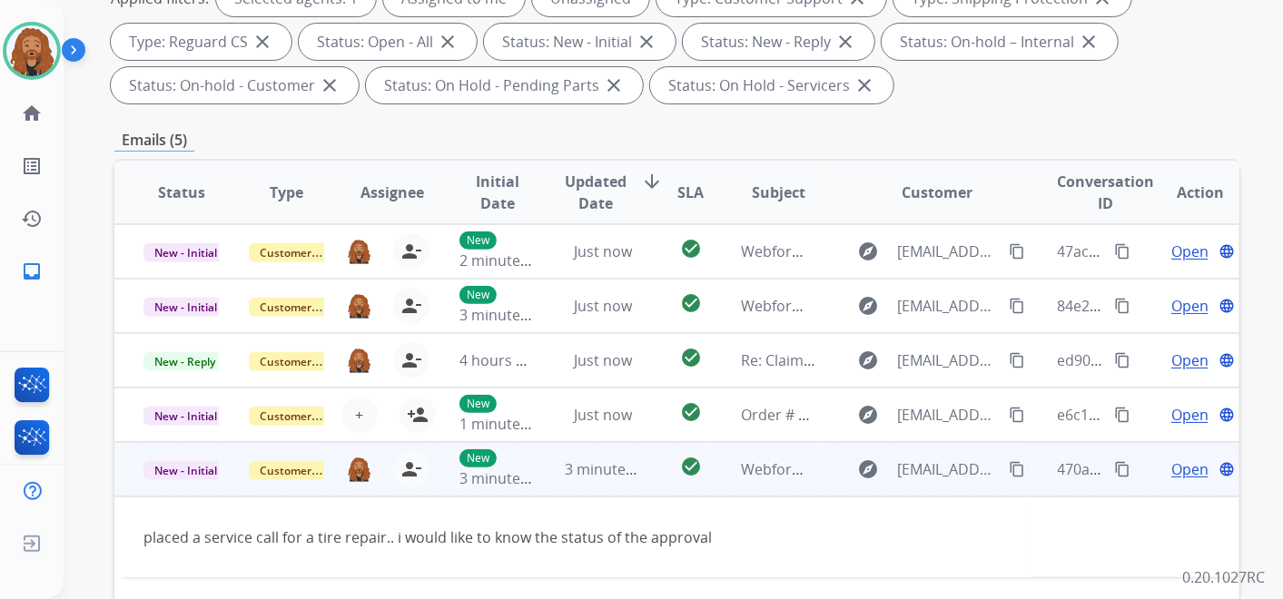
click at [1181, 470] on span "Open" at bounding box center [1190, 470] width 37 height 22
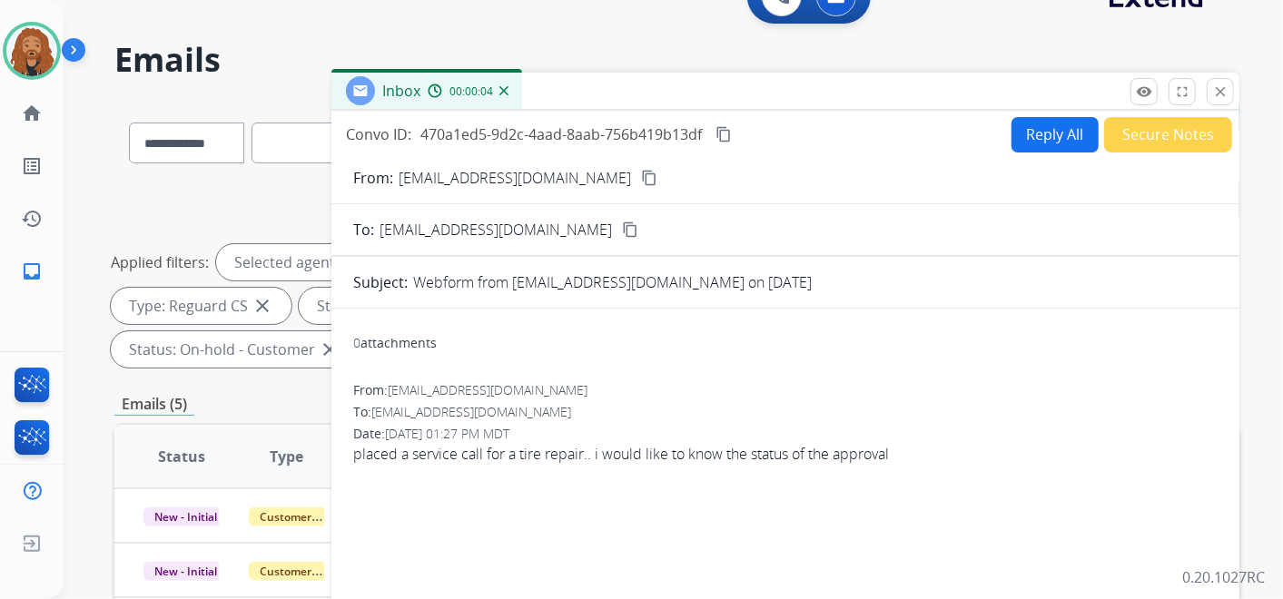
scroll to position [0, 0]
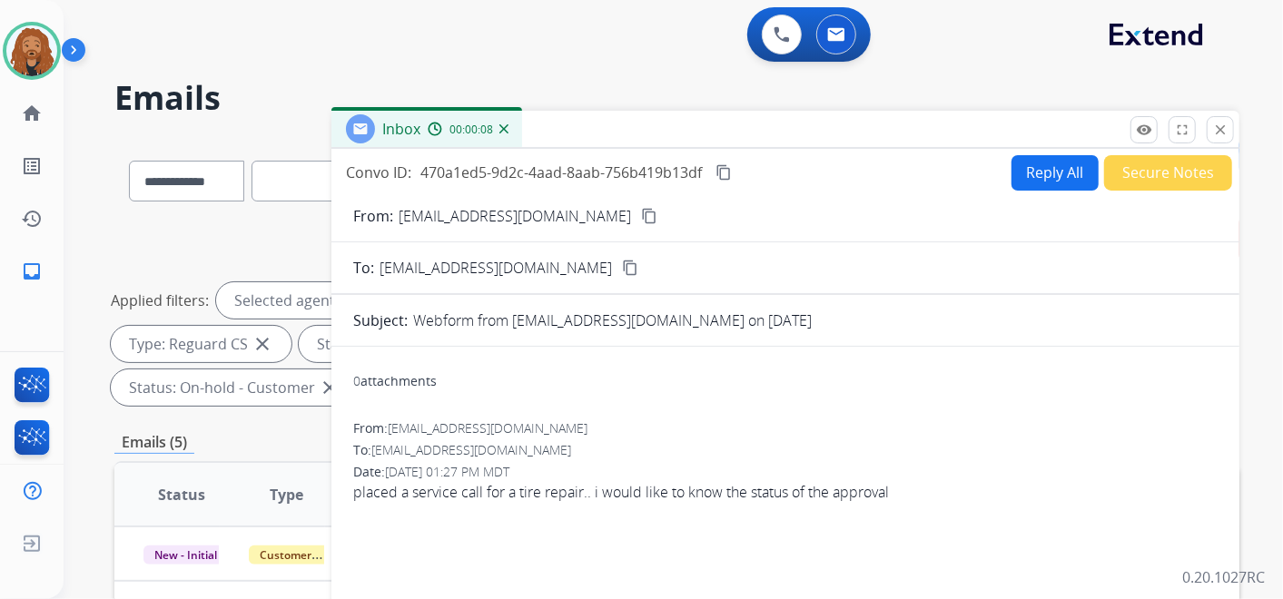
click at [1013, 173] on button "Reply All" at bounding box center [1055, 172] width 87 height 35
select select "**********"
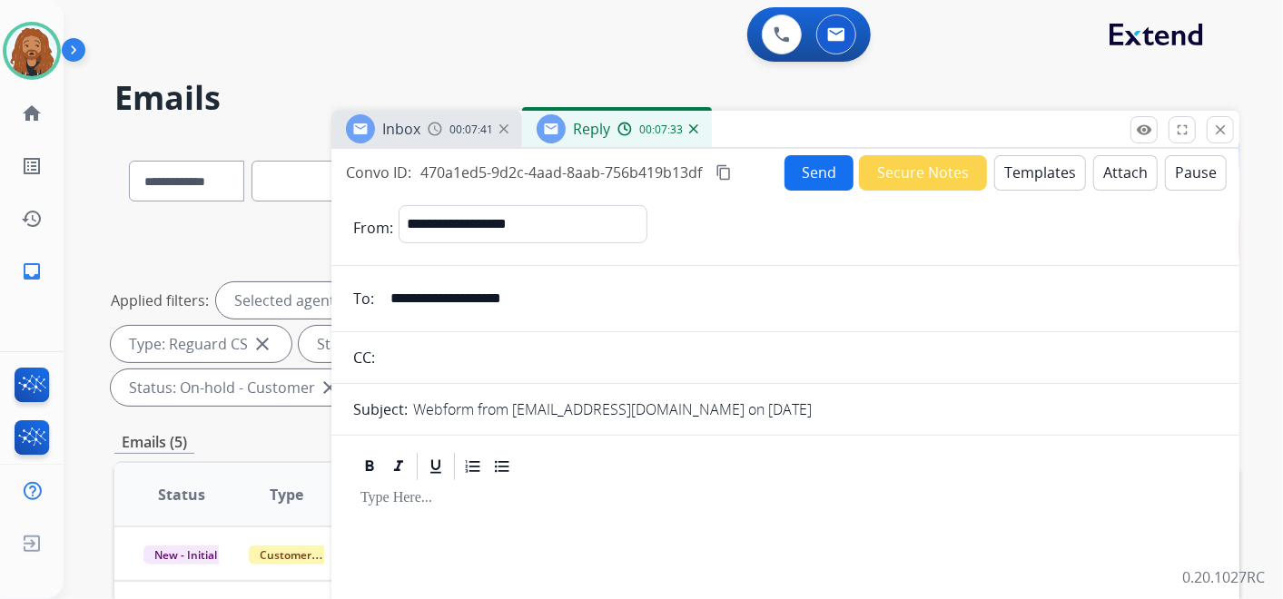
click at [1023, 176] on button "Templates" at bounding box center [1041, 172] width 92 height 35
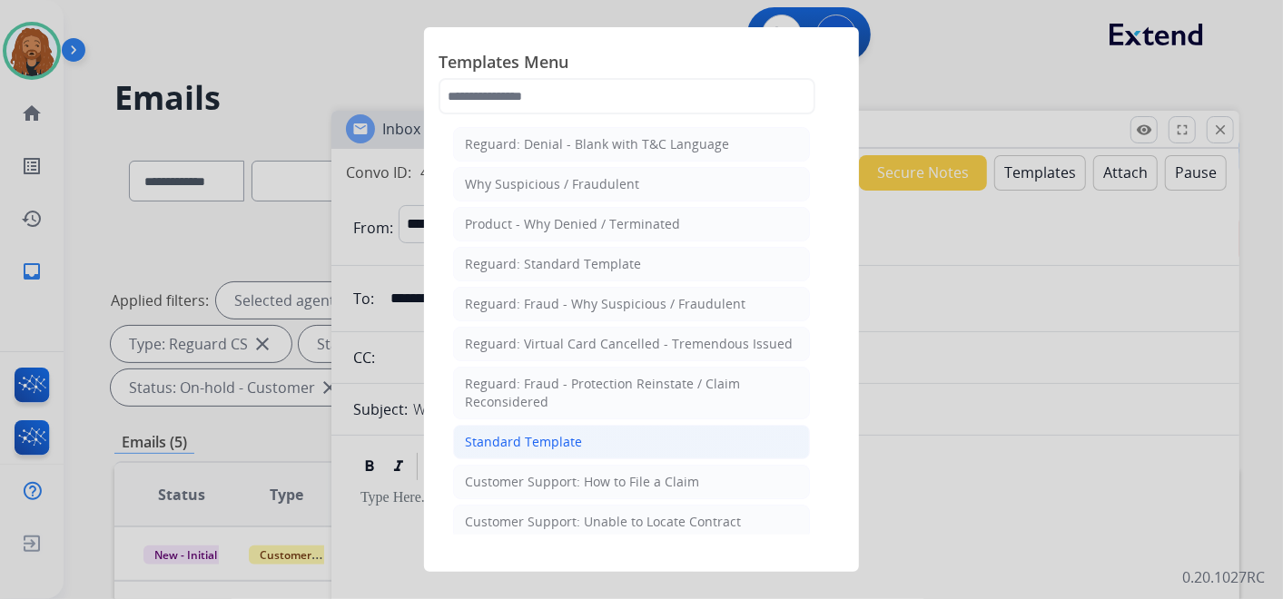
click at [579, 435] on li "Standard Template" at bounding box center [631, 442] width 357 height 35
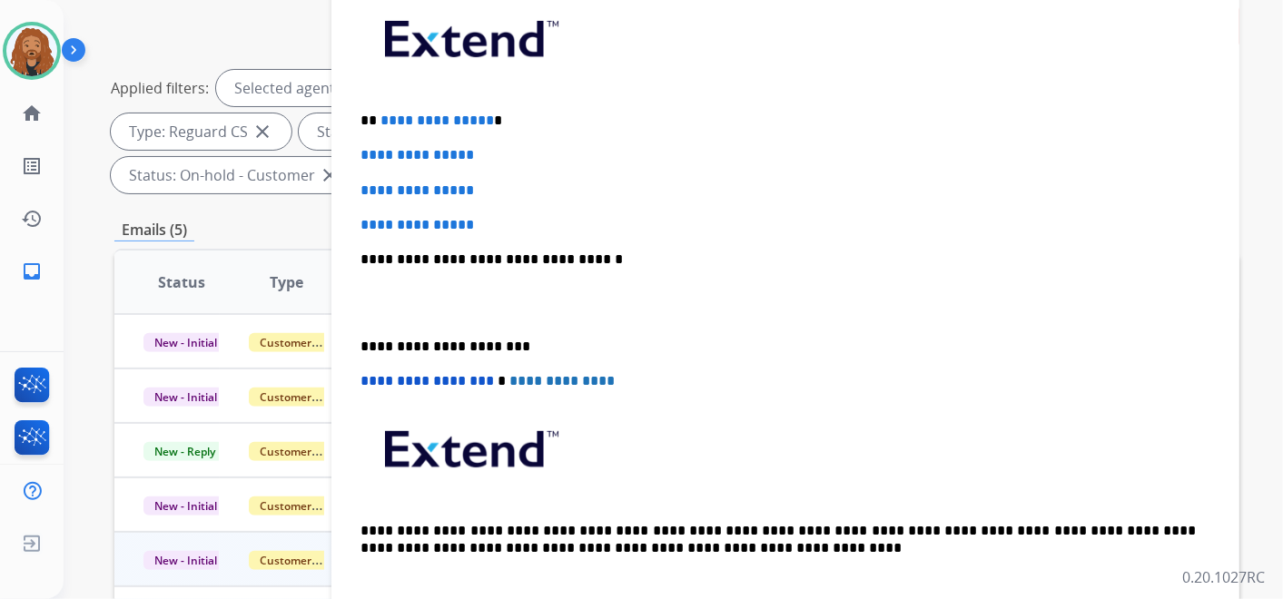
scroll to position [403, 0]
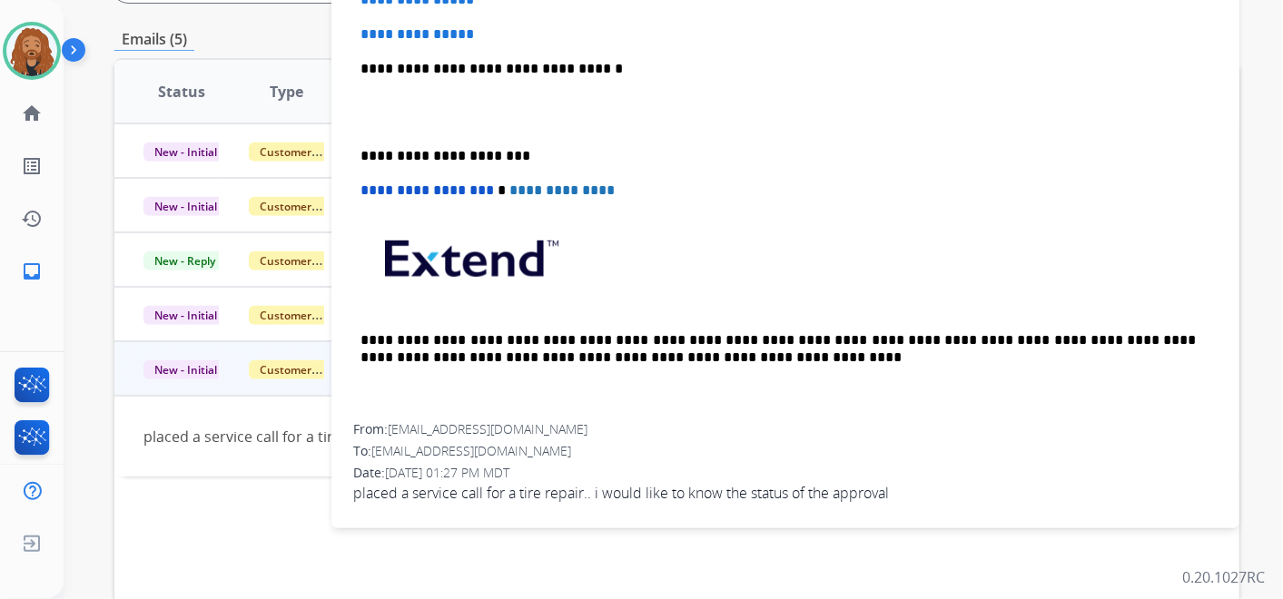
click at [398, 119] on p at bounding box center [786, 113] width 850 height 34
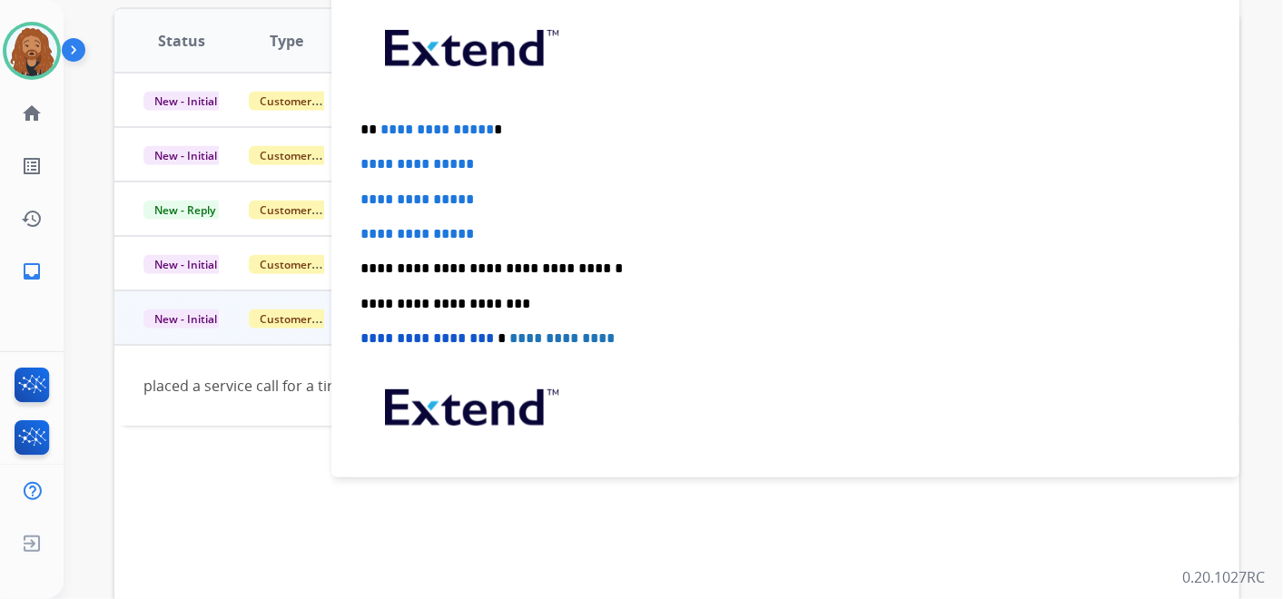
scroll to position [42, 0]
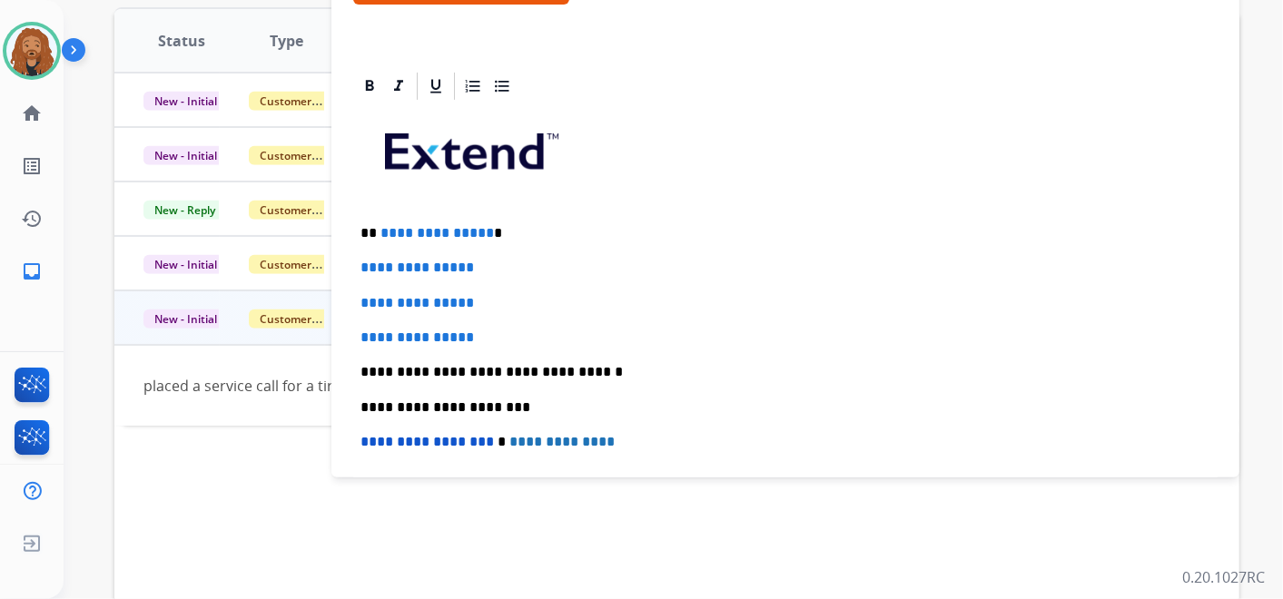
click at [495, 330] on p "**********" at bounding box center [786, 338] width 850 height 16
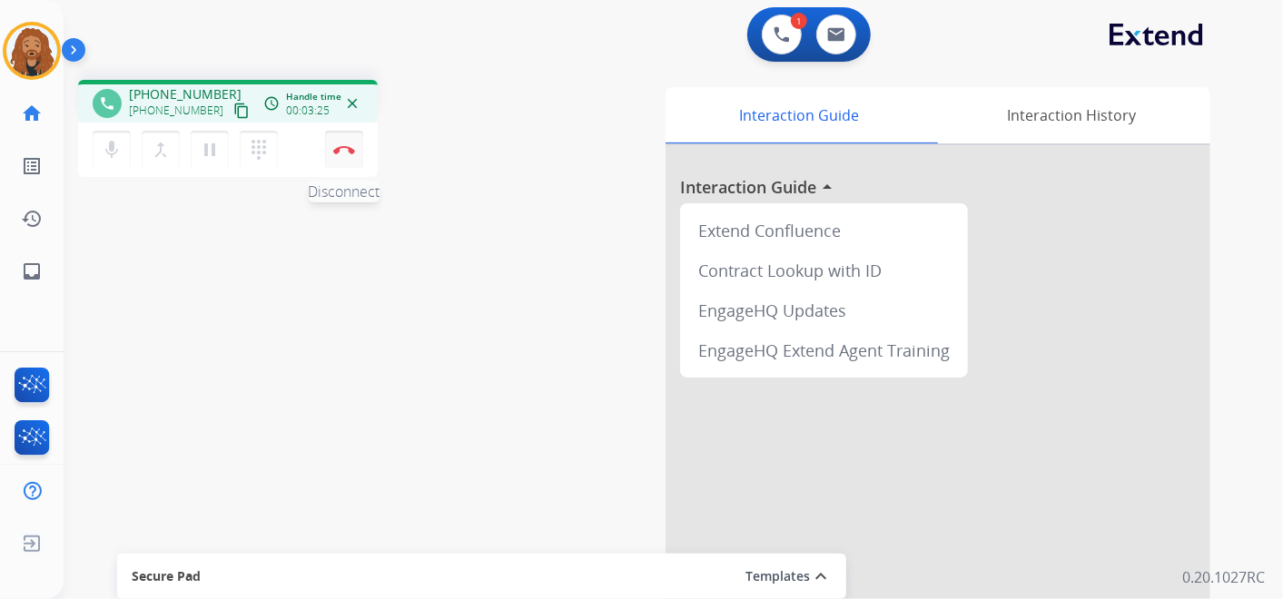
click at [354, 152] on button "Disconnect" at bounding box center [344, 150] width 38 height 38
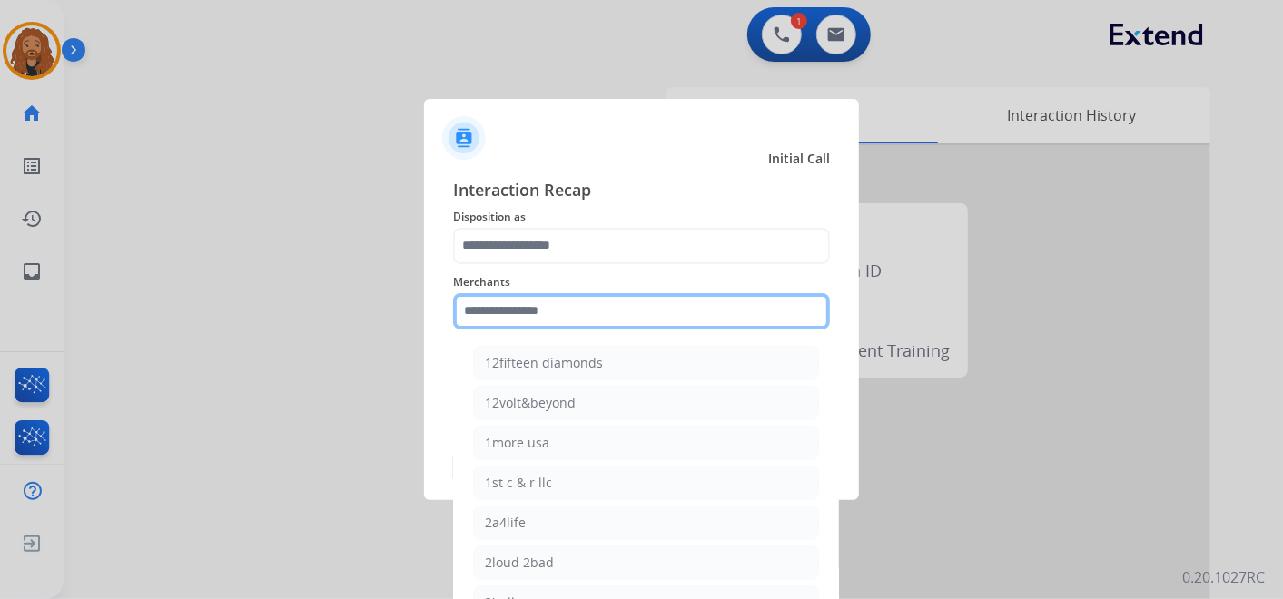
click at [555, 314] on input "text" at bounding box center [641, 311] width 377 height 36
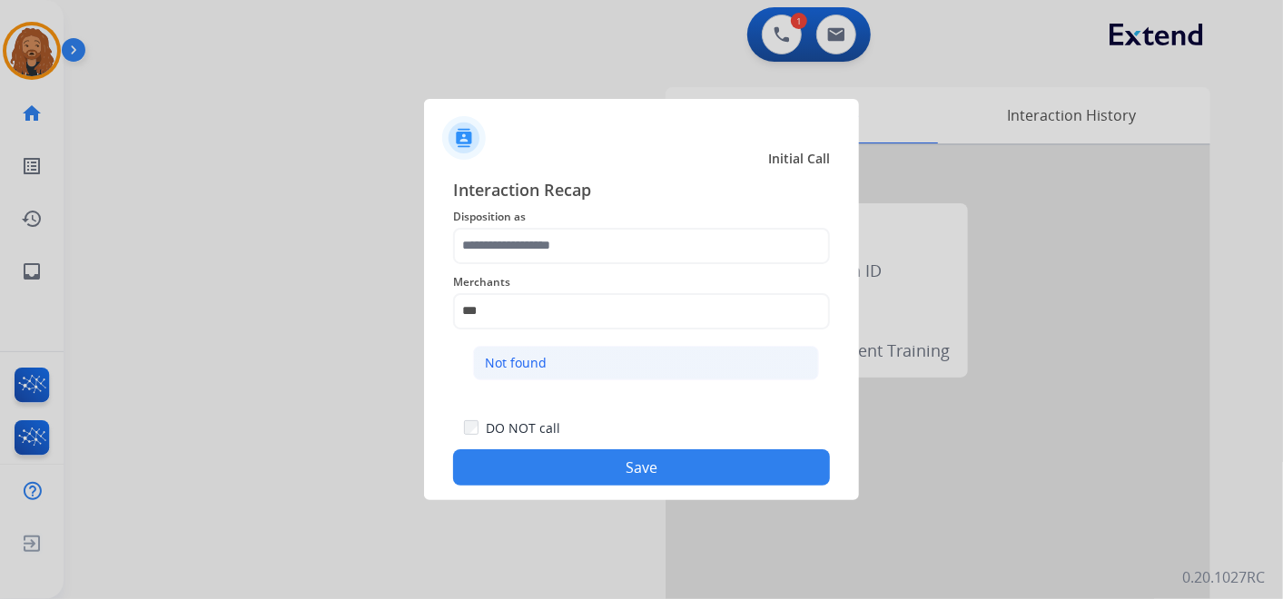
click at [566, 361] on li "Not found" at bounding box center [646, 363] width 346 height 35
type input "*********"
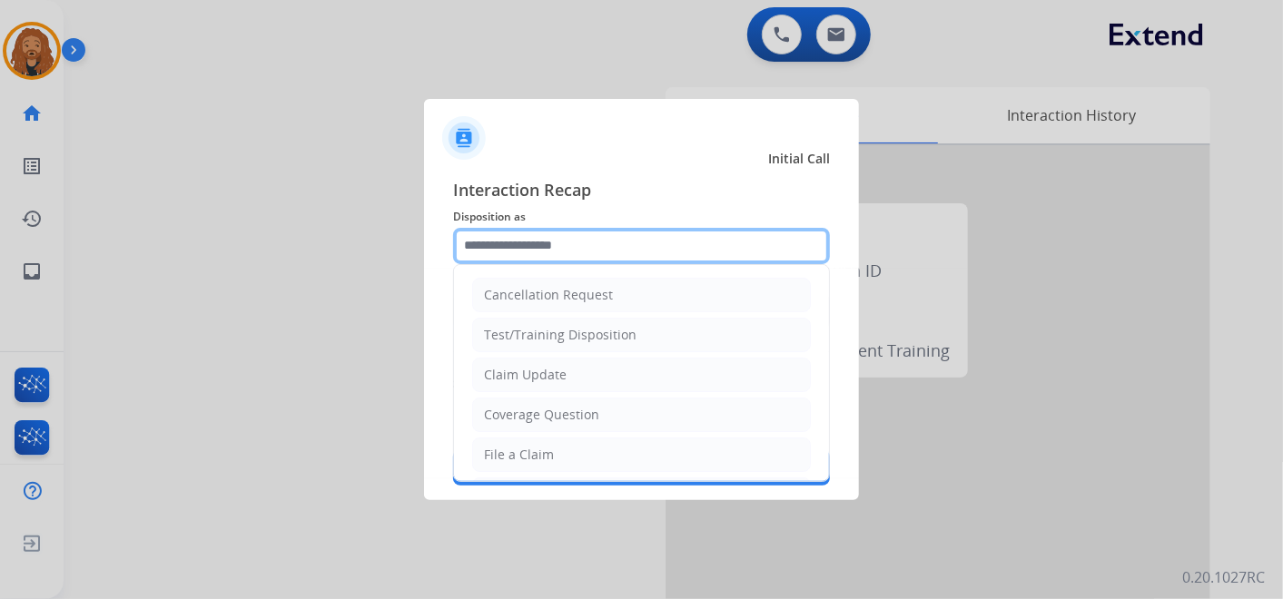
click at [566, 238] on input "text" at bounding box center [641, 246] width 377 height 36
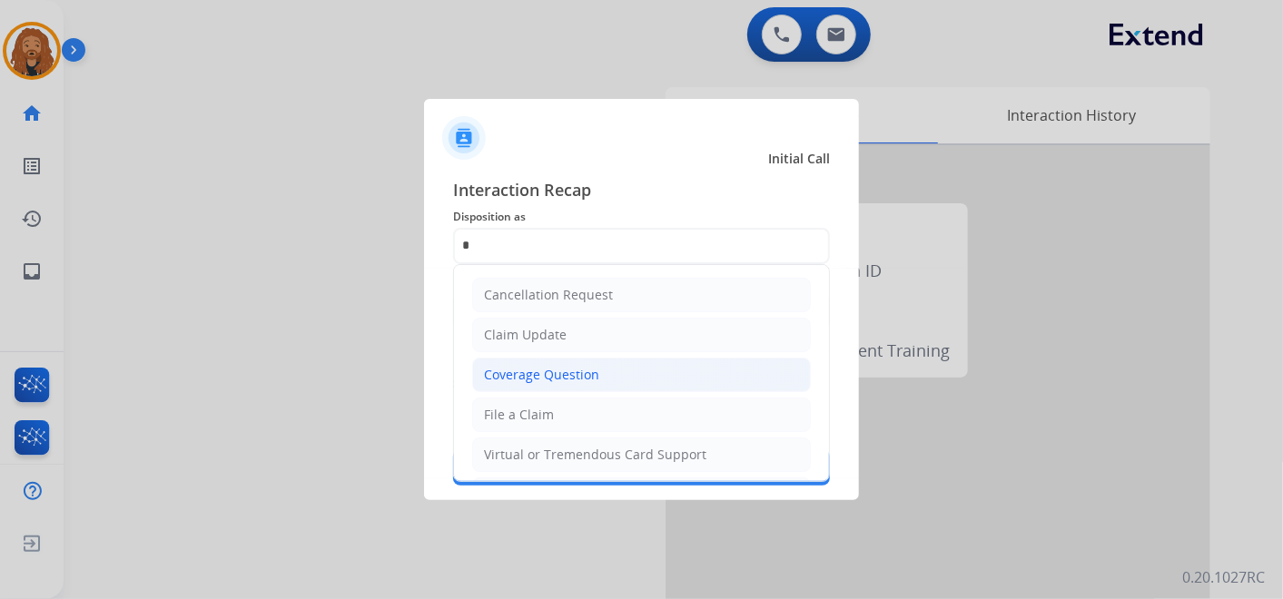
click at [532, 389] on li "Coverage Question" at bounding box center [641, 375] width 339 height 35
type input "**********"
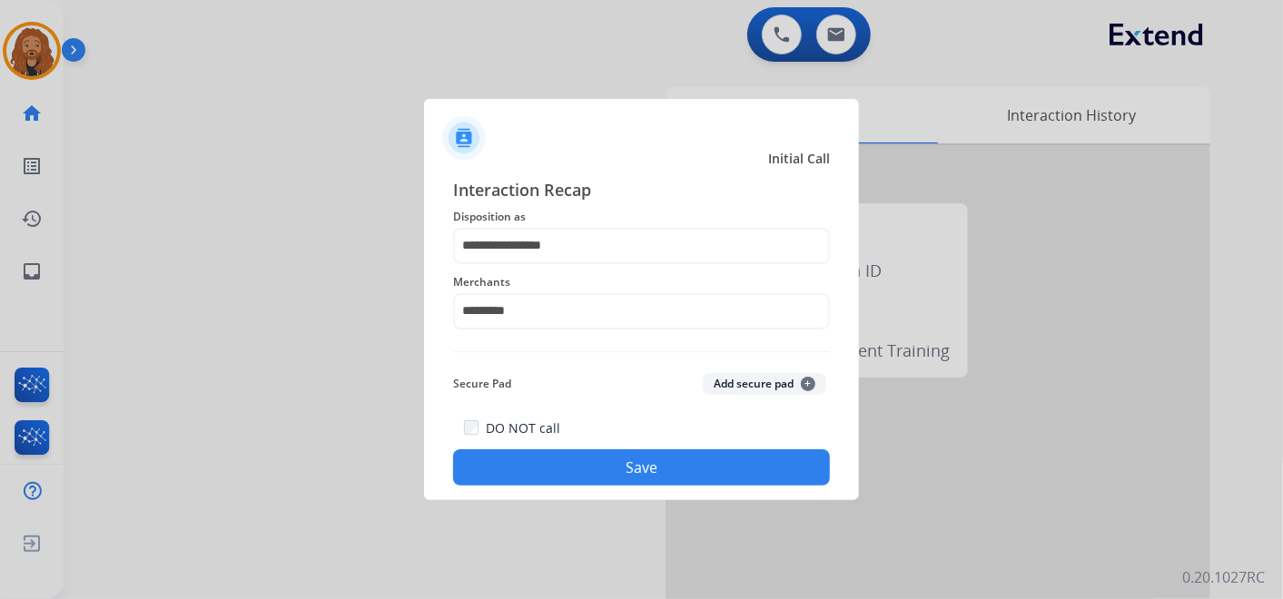
click at [565, 462] on button "Save" at bounding box center [641, 468] width 377 height 36
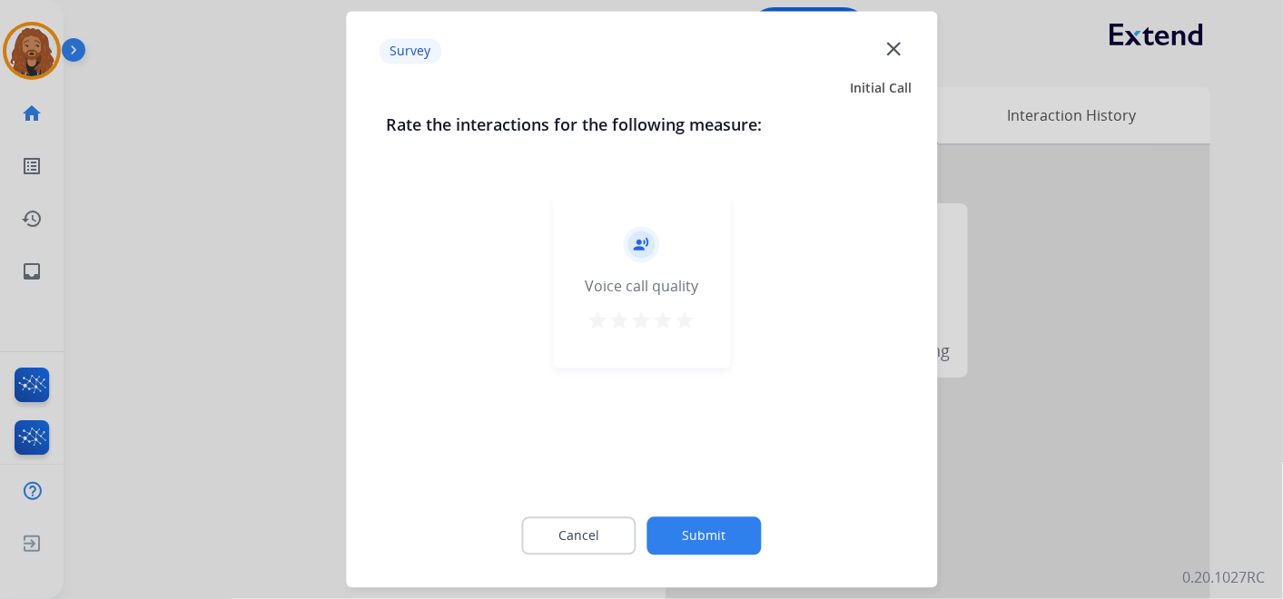
click at [682, 327] on mat-icon "star" at bounding box center [686, 322] width 22 height 22
click at [703, 523] on button "Submit" at bounding box center [705, 537] width 114 height 38
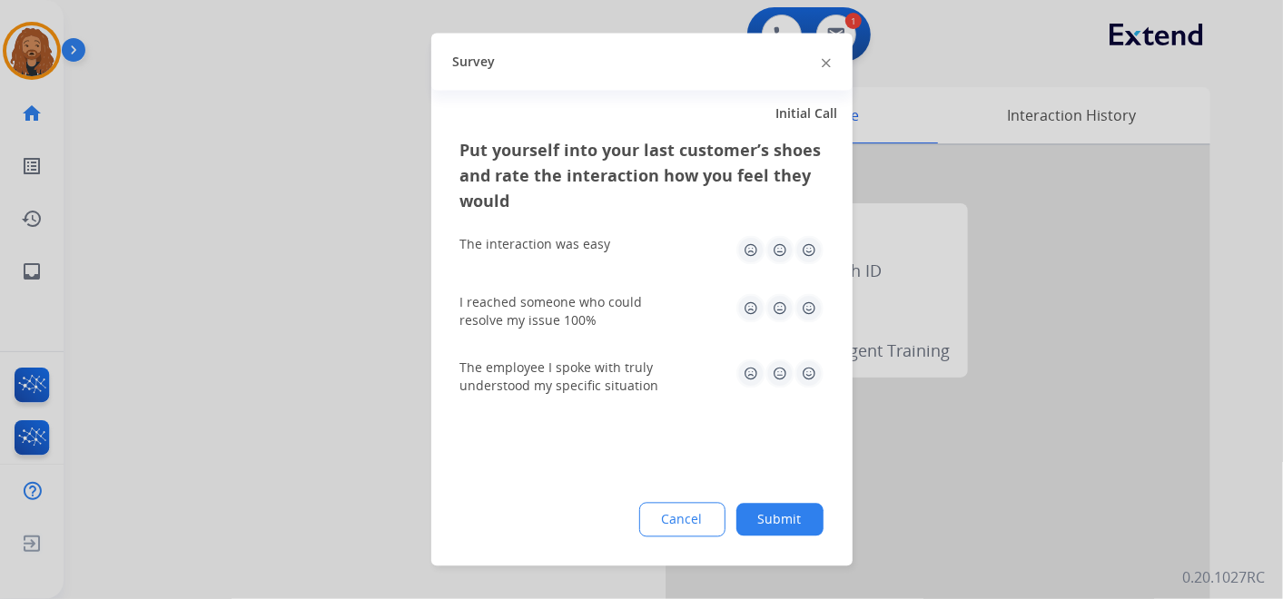
click at [808, 373] on img at bounding box center [809, 374] width 29 height 29
click at [820, 294] on img at bounding box center [809, 308] width 29 height 29
click at [816, 248] on img at bounding box center [809, 250] width 29 height 29
click at [804, 495] on div "Put yourself into your last customer’s shoes and rate the interaction how you f…" at bounding box center [641, 352] width 421 height 429
click at [802, 521] on button "Submit" at bounding box center [780, 520] width 87 height 33
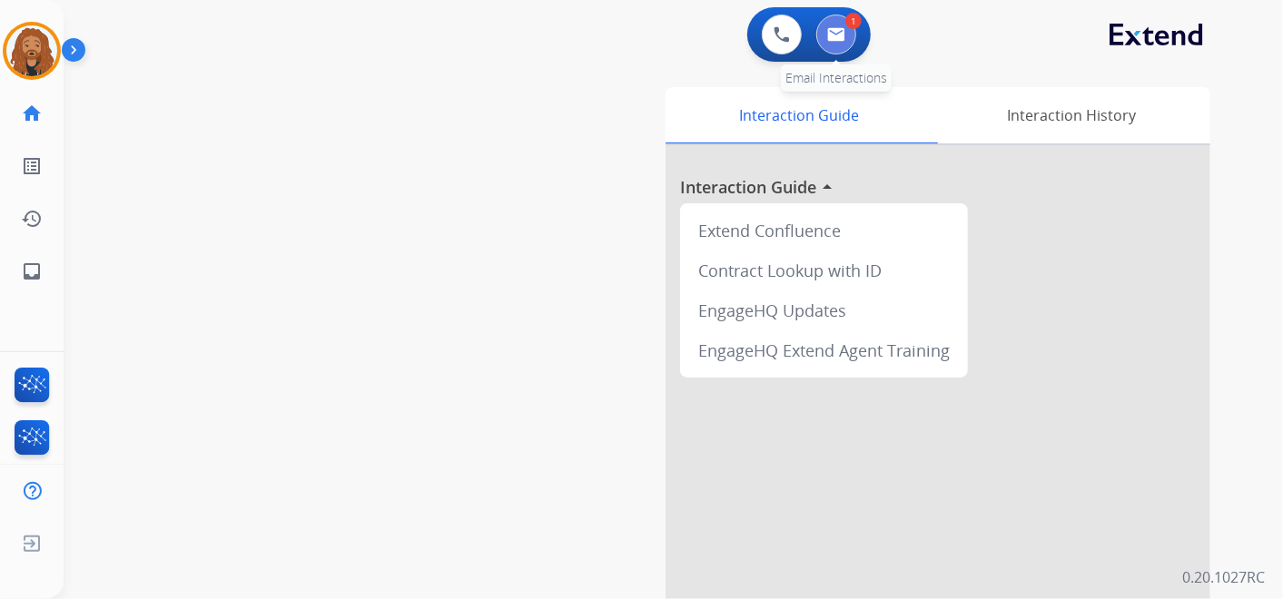
click at [839, 38] on img at bounding box center [836, 34] width 18 height 15
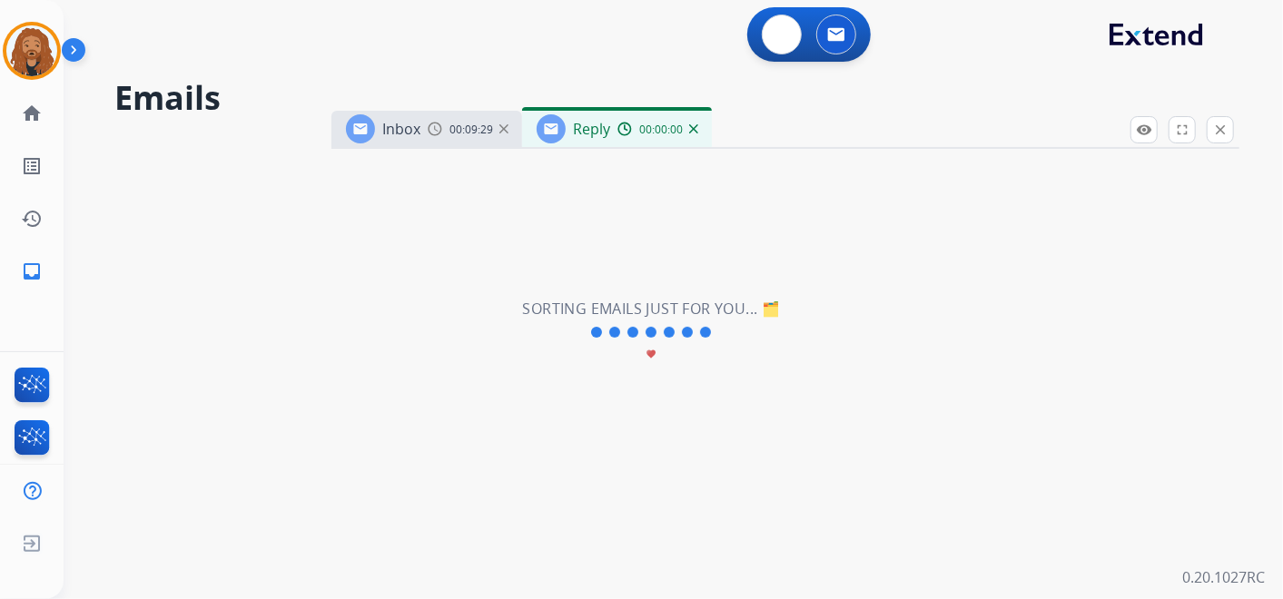
select select "**********"
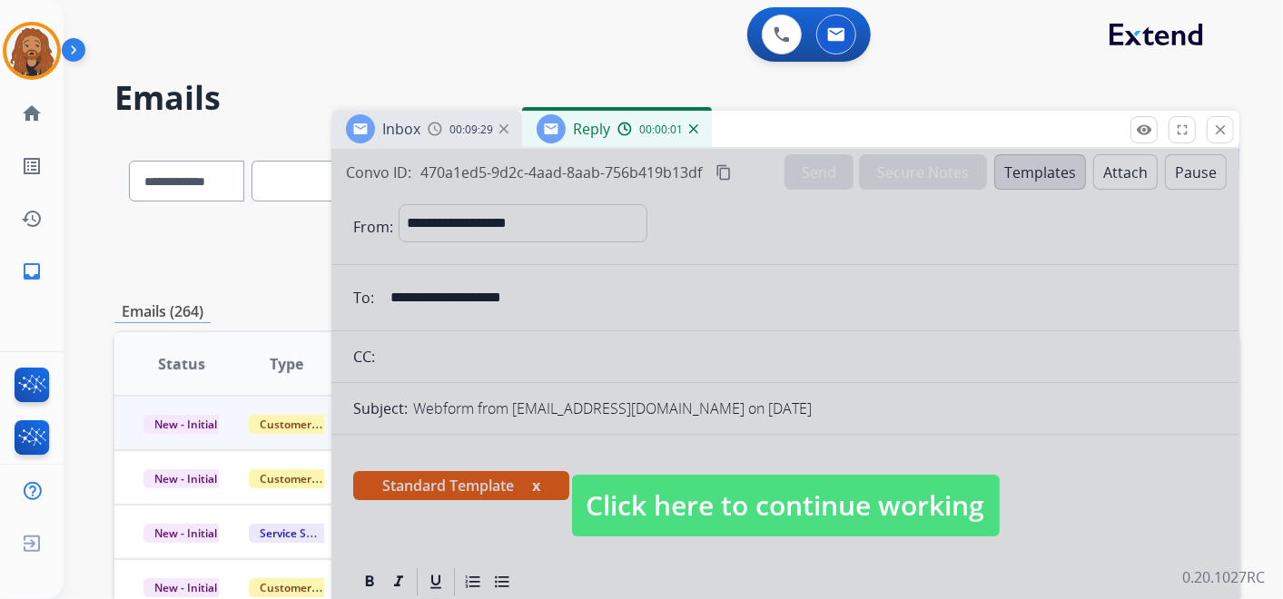
click at [713, 491] on span "Click here to continue working" at bounding box center [786, 506] width 428 height 62
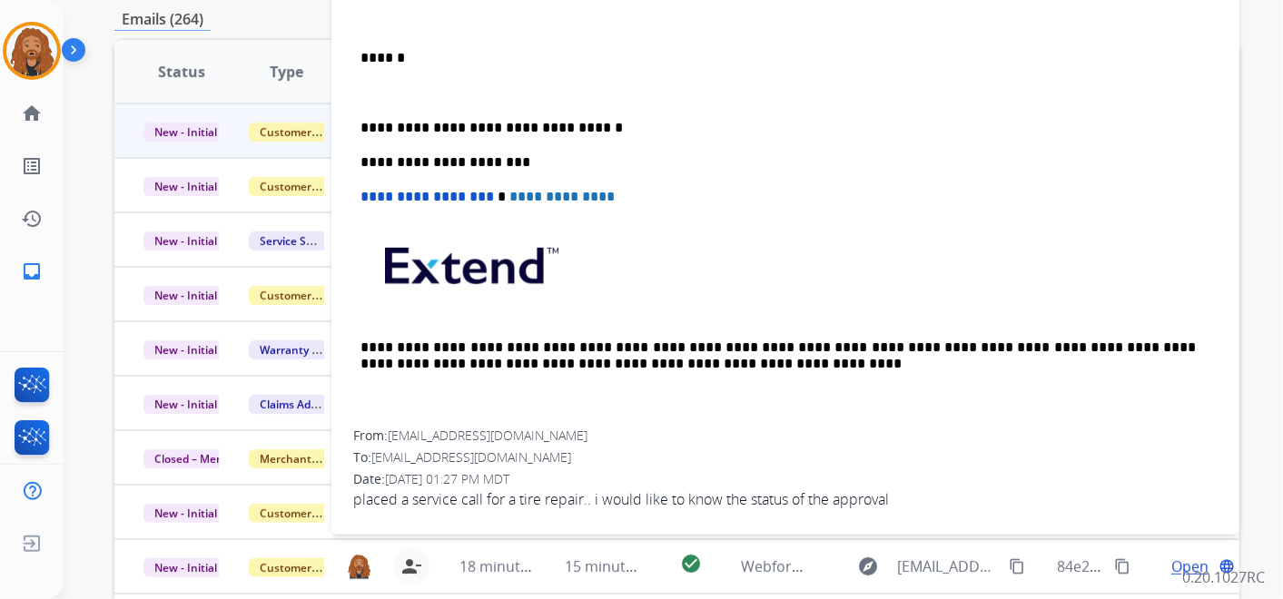
scroll to position [433, 0]
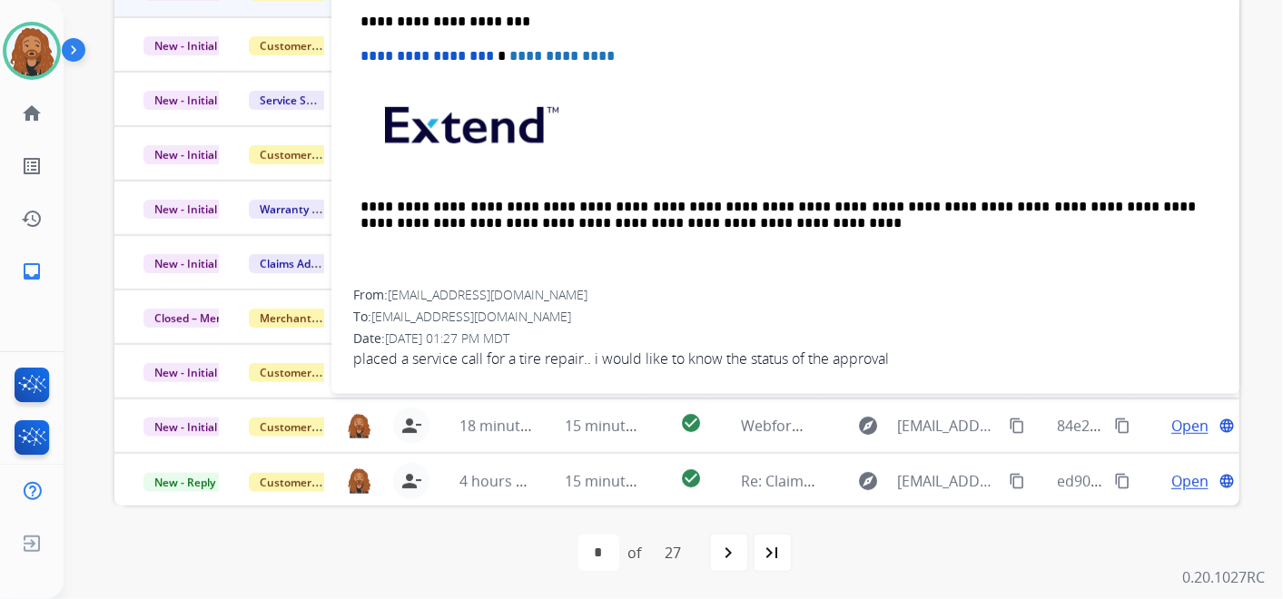
click at [497, 293] on span "osofamilia@yahoo.com" at bounding box center [488, 294] width 200 height 17
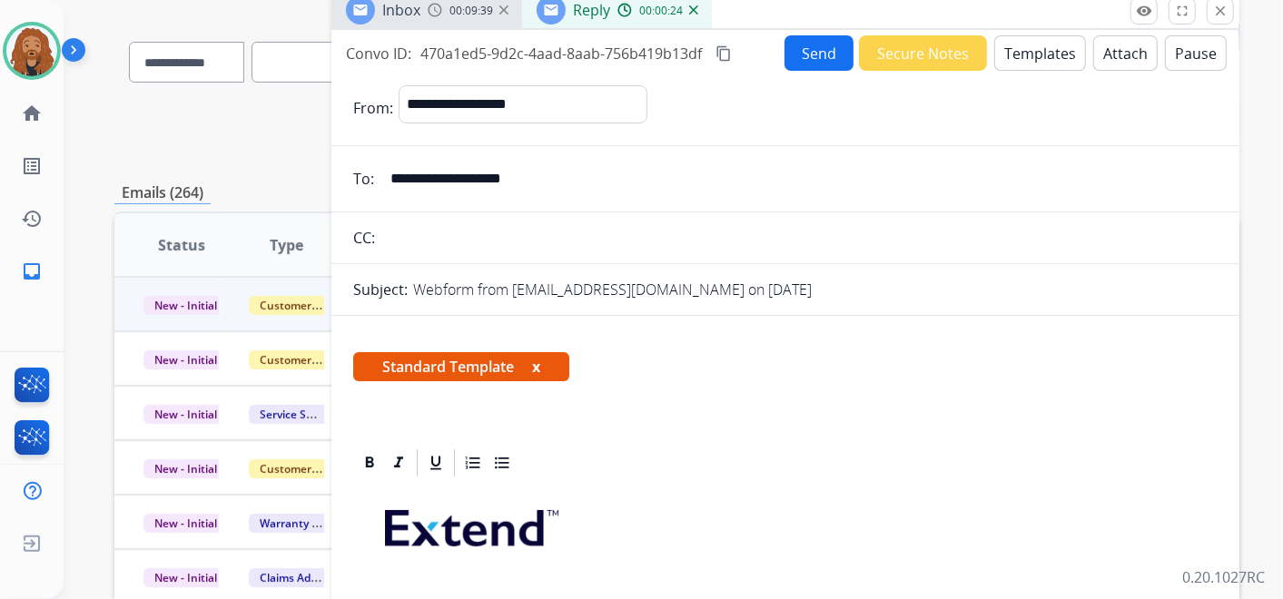
scroll to position [0, 0]
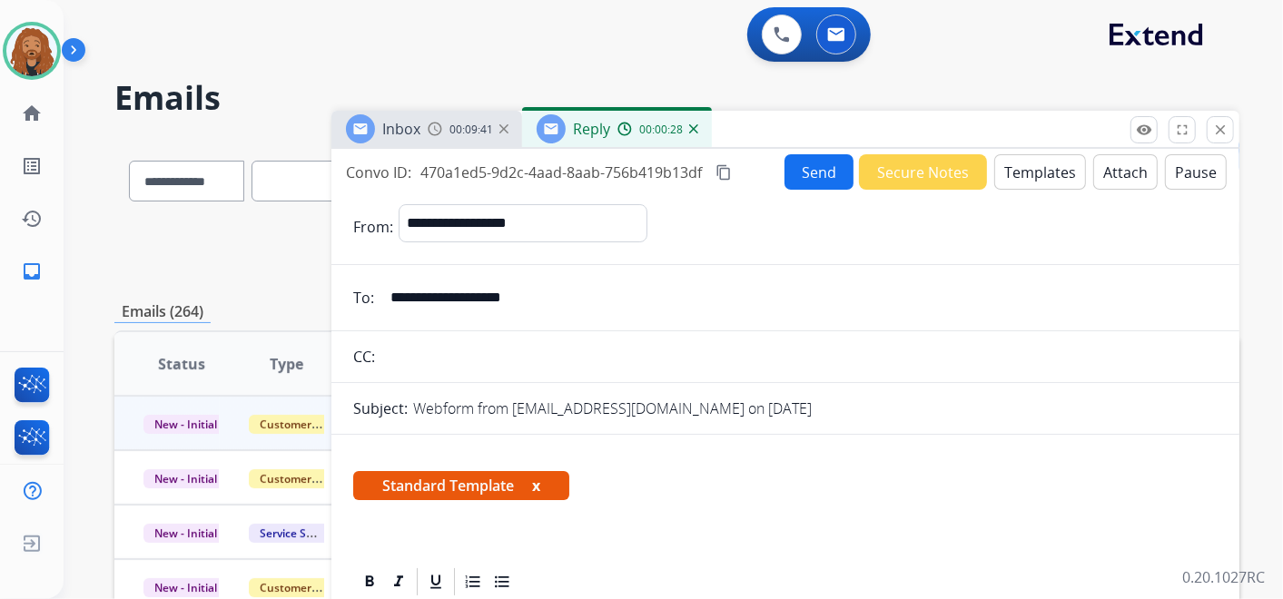
drag, startPoint x: 554, startPoint y: 293, endPoint x: 387, endPoint y: 302, distance: 167.3
click at [387, 302] on input "**********" at bounding box center [799, 298] width 838 height 36
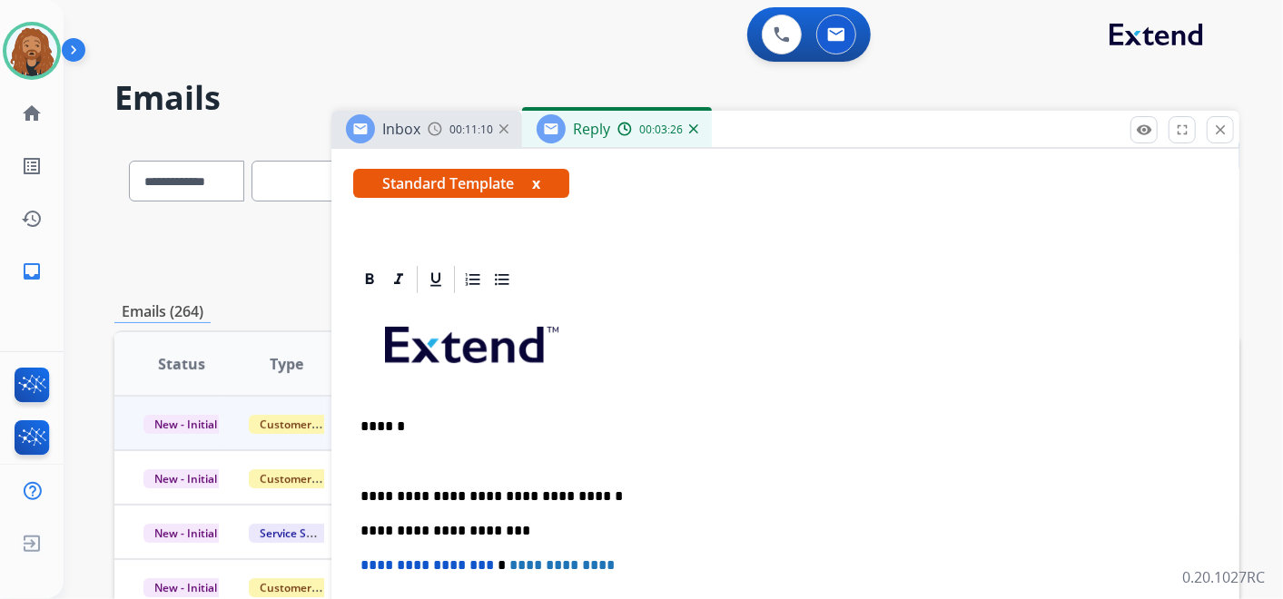
click at [410, 448] on div "**********" at bounding box center [785, 547] width 865 height 503
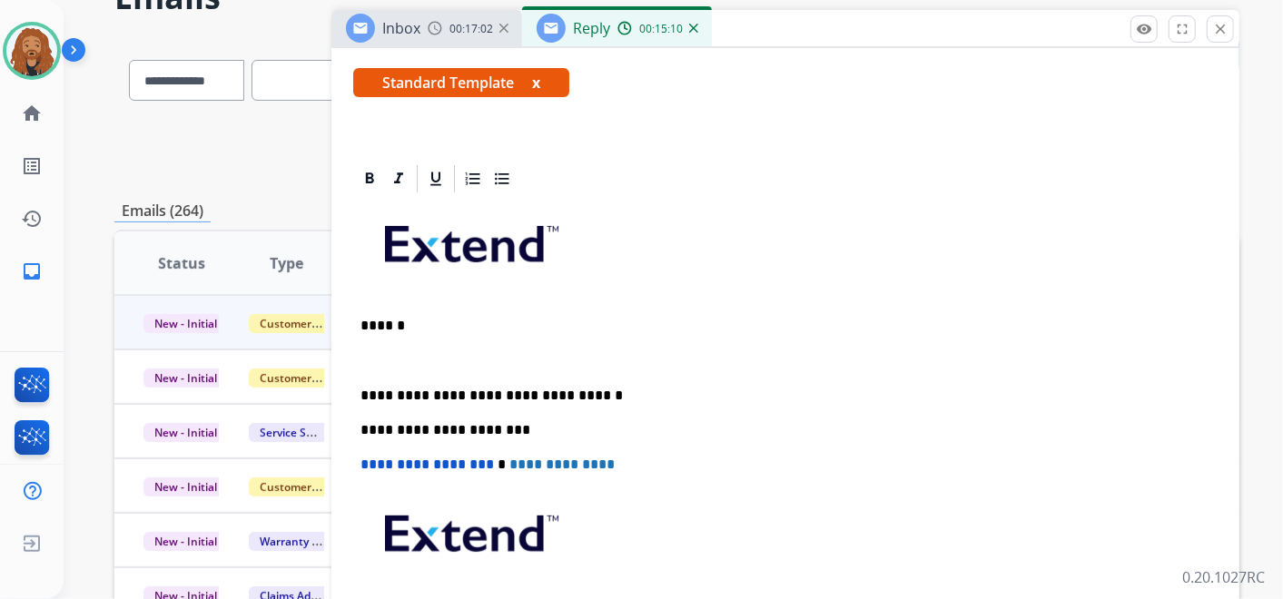
click at [410, 360] on p at bounding box center [786, 360] width 850 height 16
click at [658, 361] on p "**********" at bounding box center [779, 360] width 836 height 16
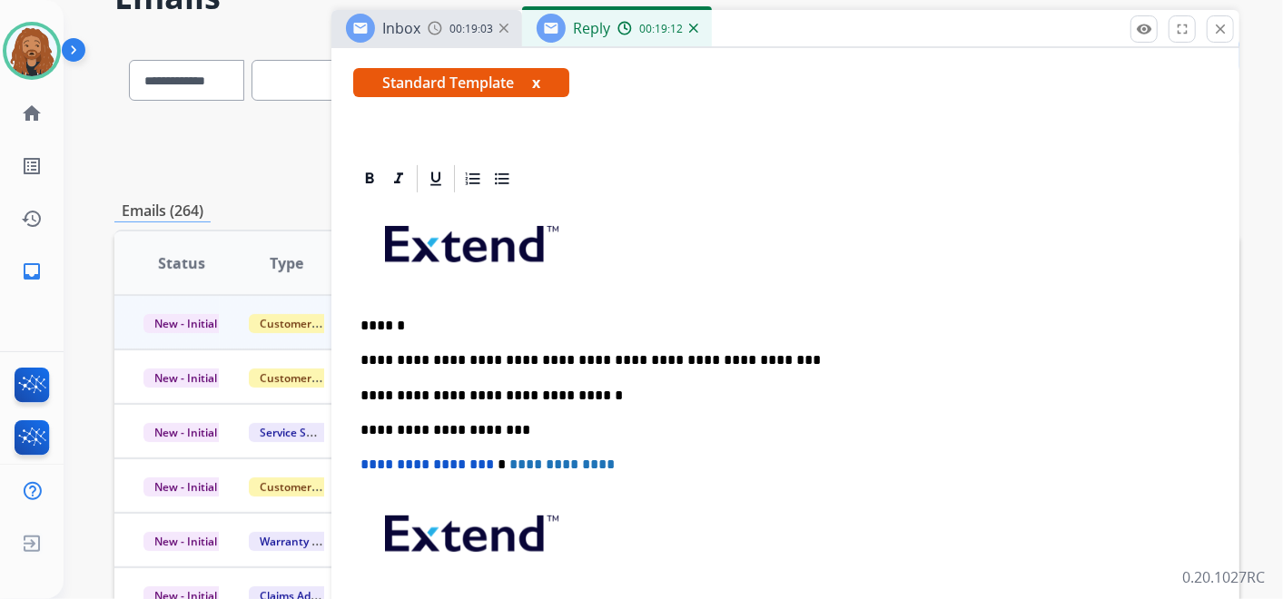
click at [721, 355] on p "**********" at bounding box center [779, 360] width 836 height 16
click at [876, 361] on p "**********" at bounding box center [779, 360] width 836 height 16
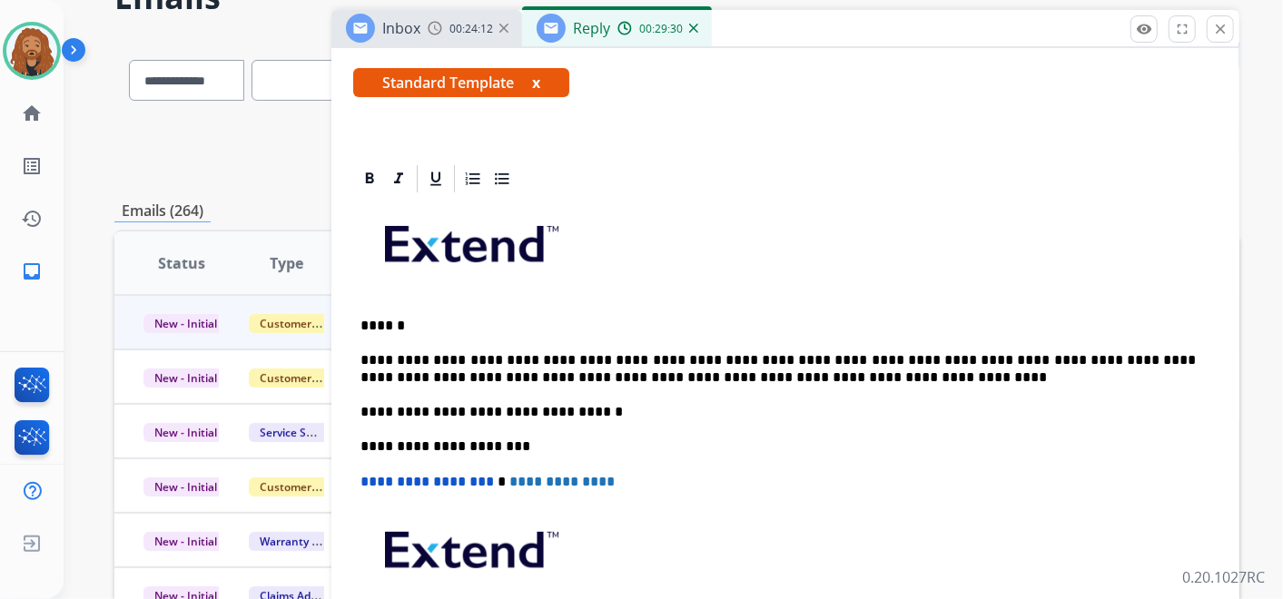
click at [739, 379] on p "**********" at bounding box center [779, 369] width 836 height 34
click at [583, 381] on p "**********" at bounding box center [779, 369] width 836 height 34
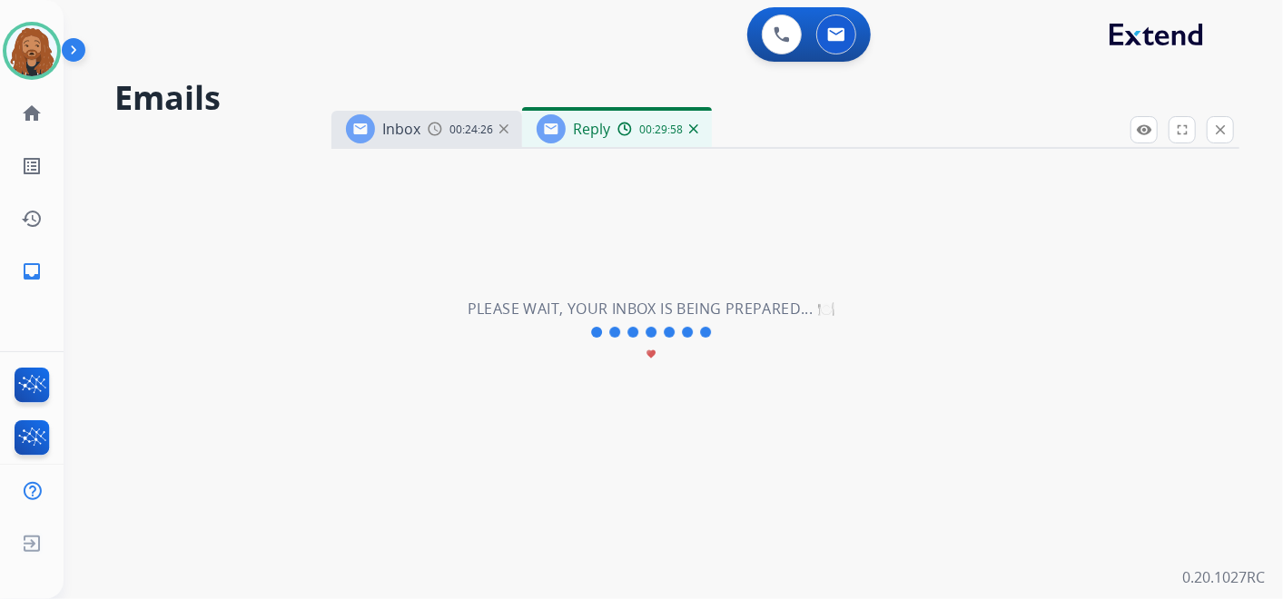
scroll to position [0, 0]
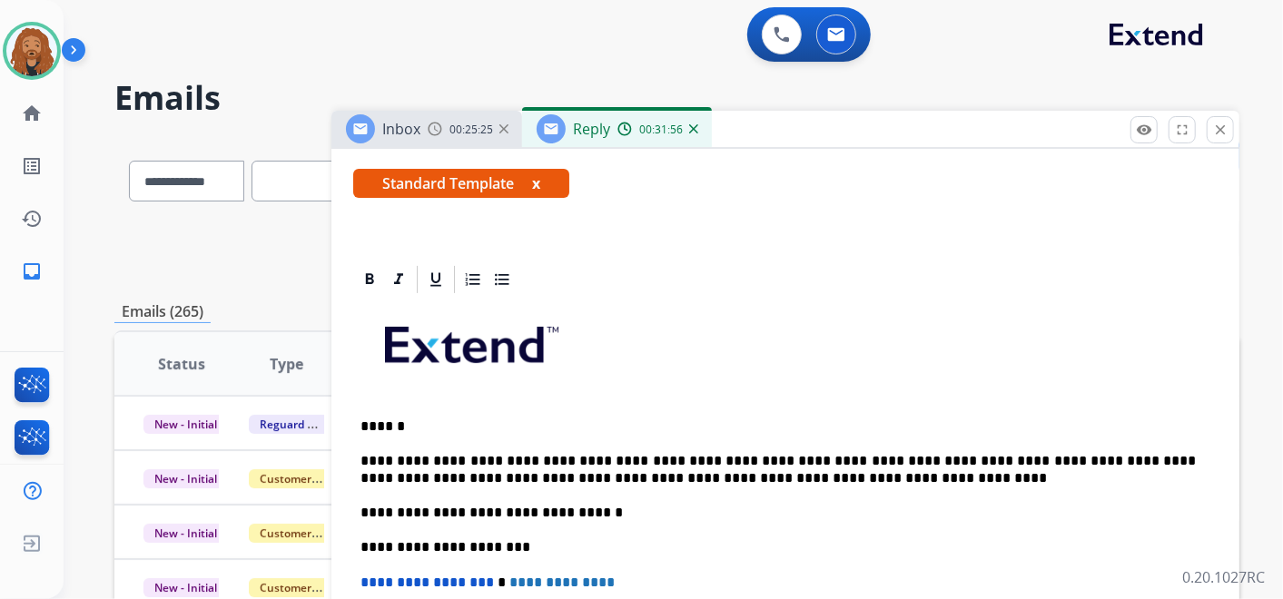
click at [750, 485] on div "**********" at bounding box center [785, 556] width 865 height 520
click at [750, 470] on p "**********" at bounding box center [779, 470] width 836 height 34
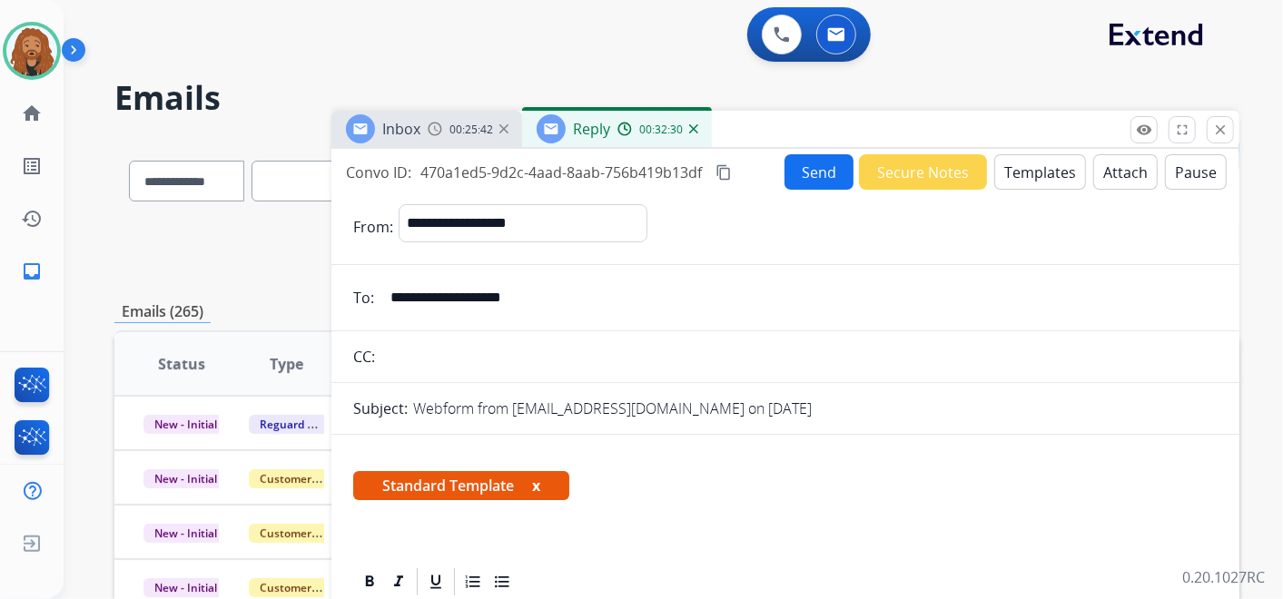
click at [813, 168] on button "Send" at bounding box center [819, 171] width 69 height 35
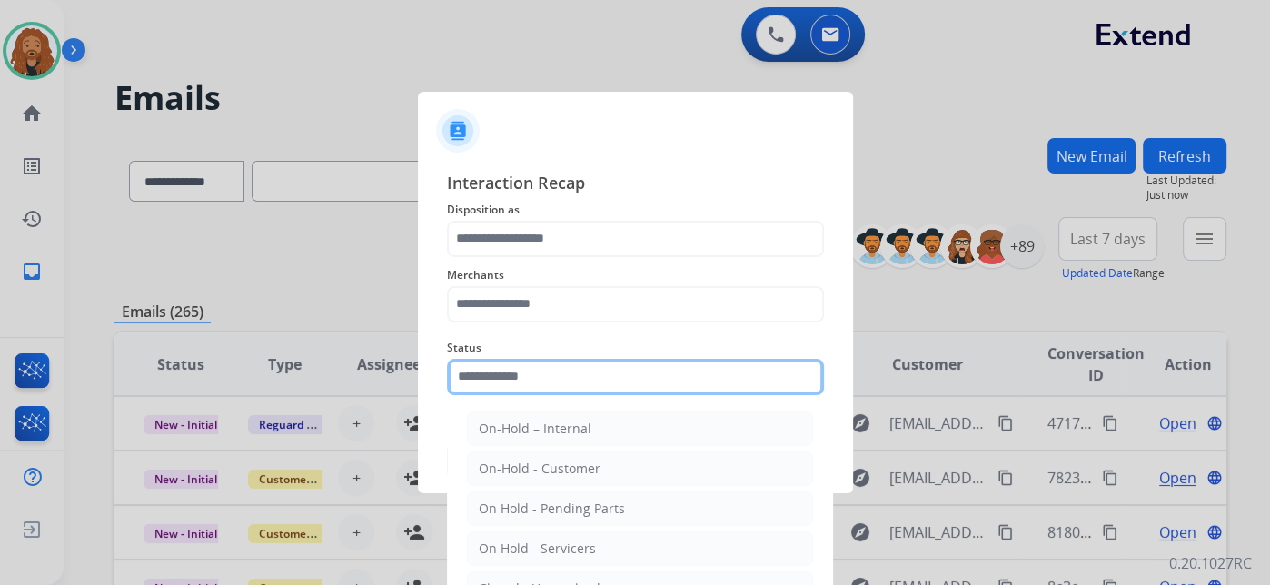
click at [579, 374] on input "text" at bounding box center [635, 377] width 377 height 36
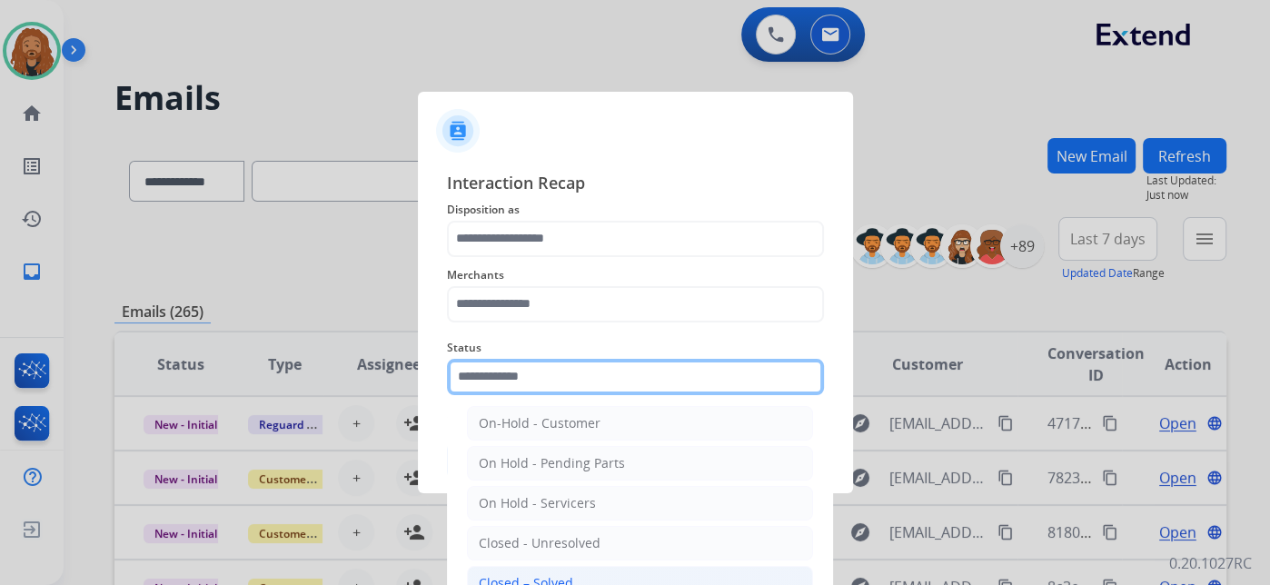
scroll to position [104, 0]
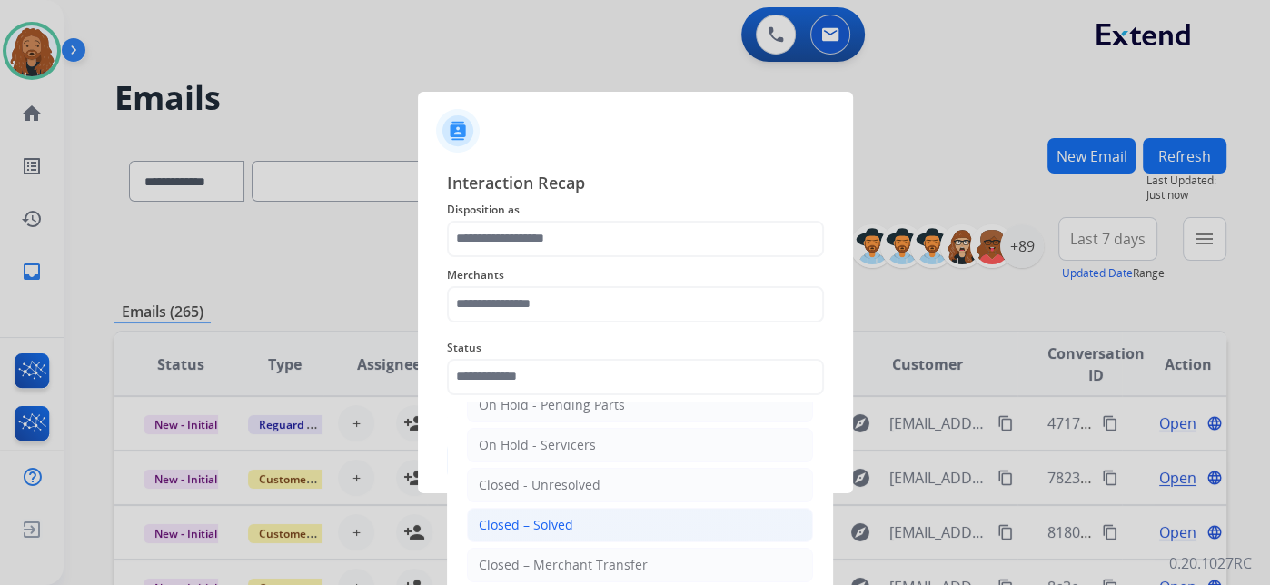
click at [560, 524] on div "Closed – Solved" at bounding box center [526, 525] width 94 height 18
type input "**********"
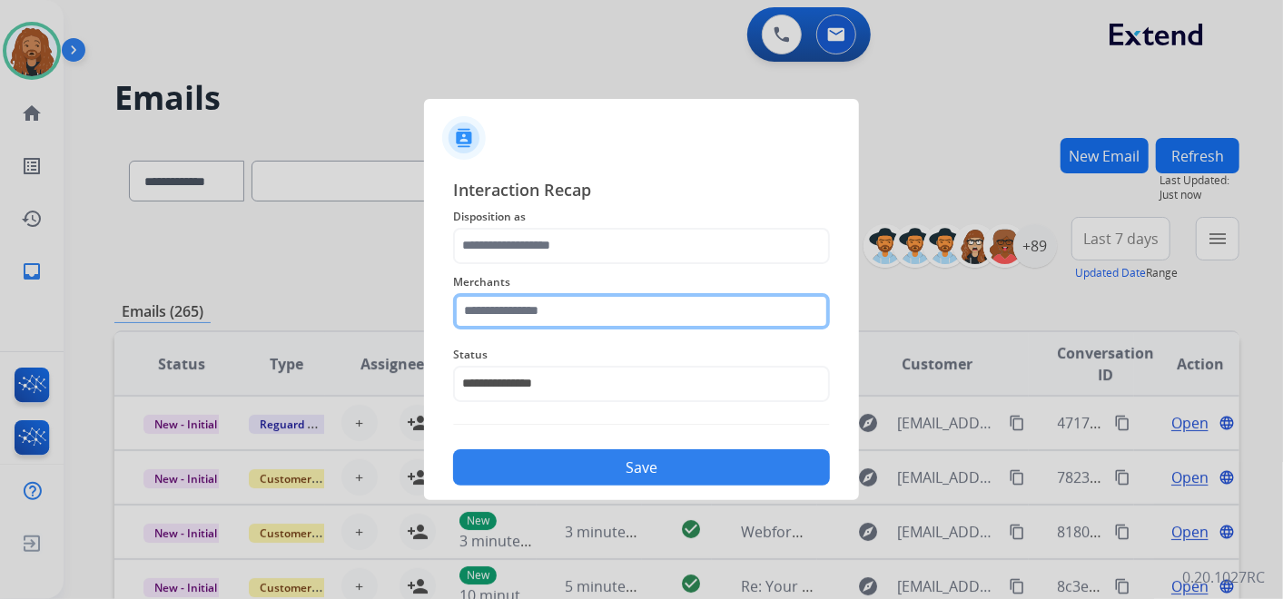
click at [529, 308] on input "text" at bounding box center [641, 311] width 377 height 36
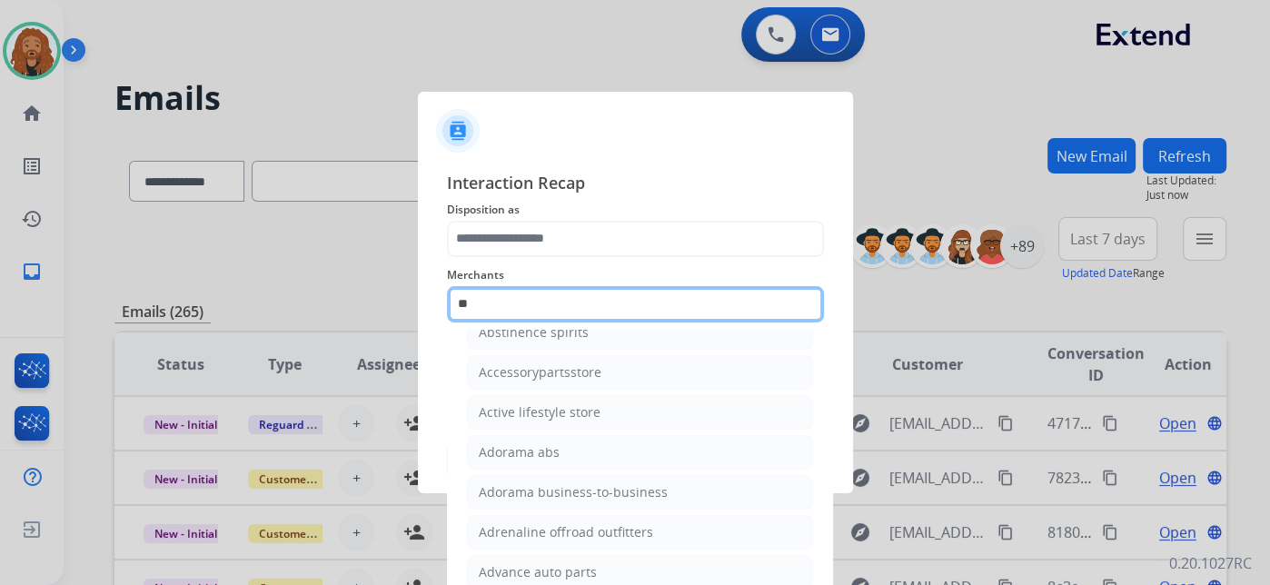
scroll to position [52, 0]
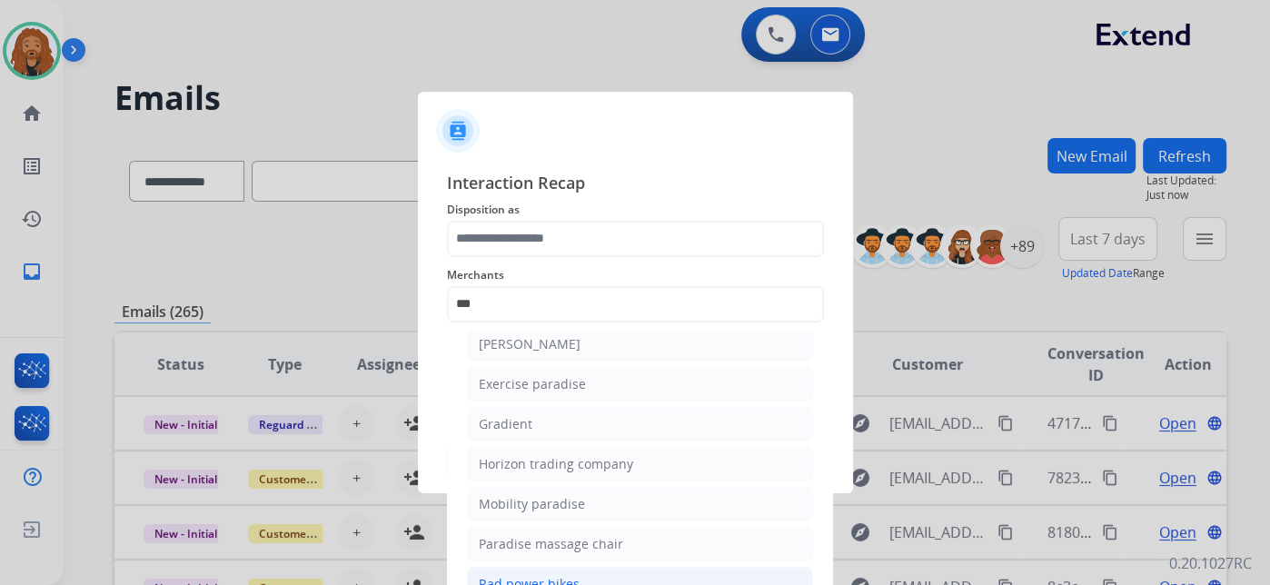
click at [533, 575] on div "Rad power bikes" at bounding box center [529, 584] width 101 height 18
type input "**********"
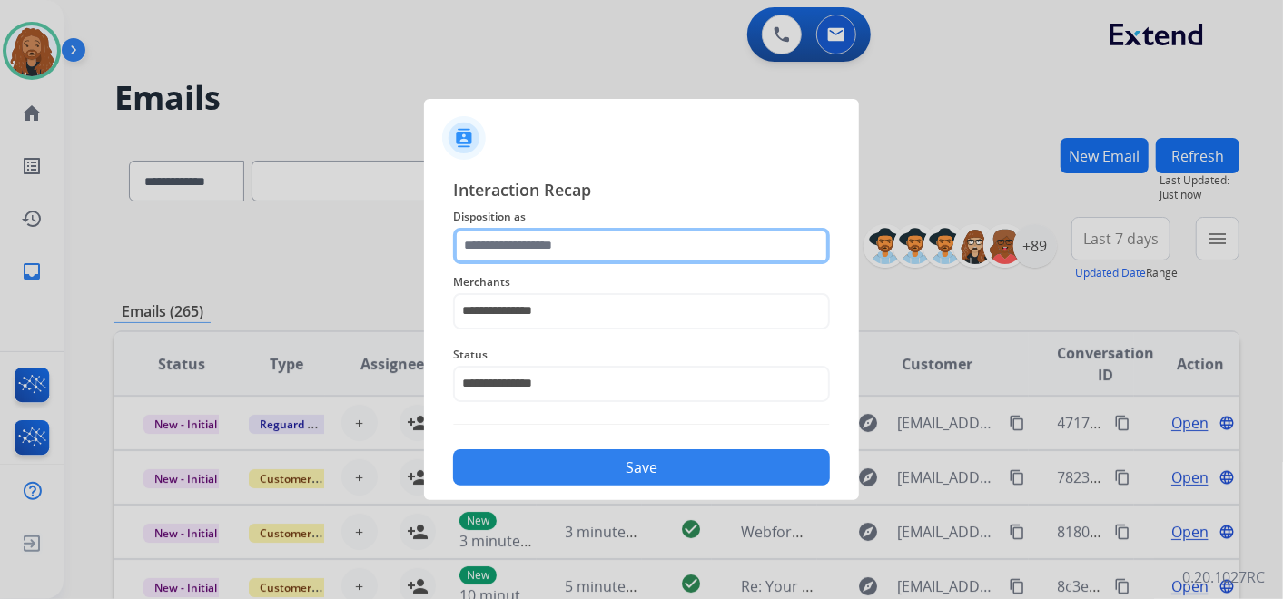
click at [537, 237] on input "text" at bounding box center [641, 246] width 377 height 36
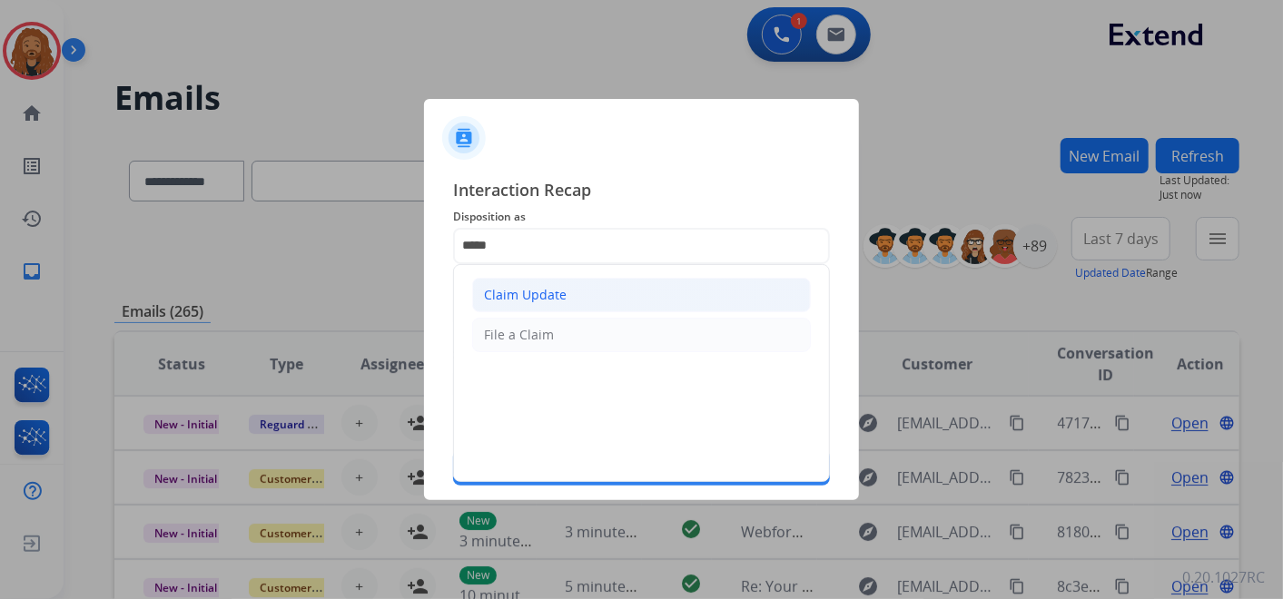
click at [564, 302] on li "Claim Update" at bounding box center [641, 295] width 339 height 35
type input "**********"
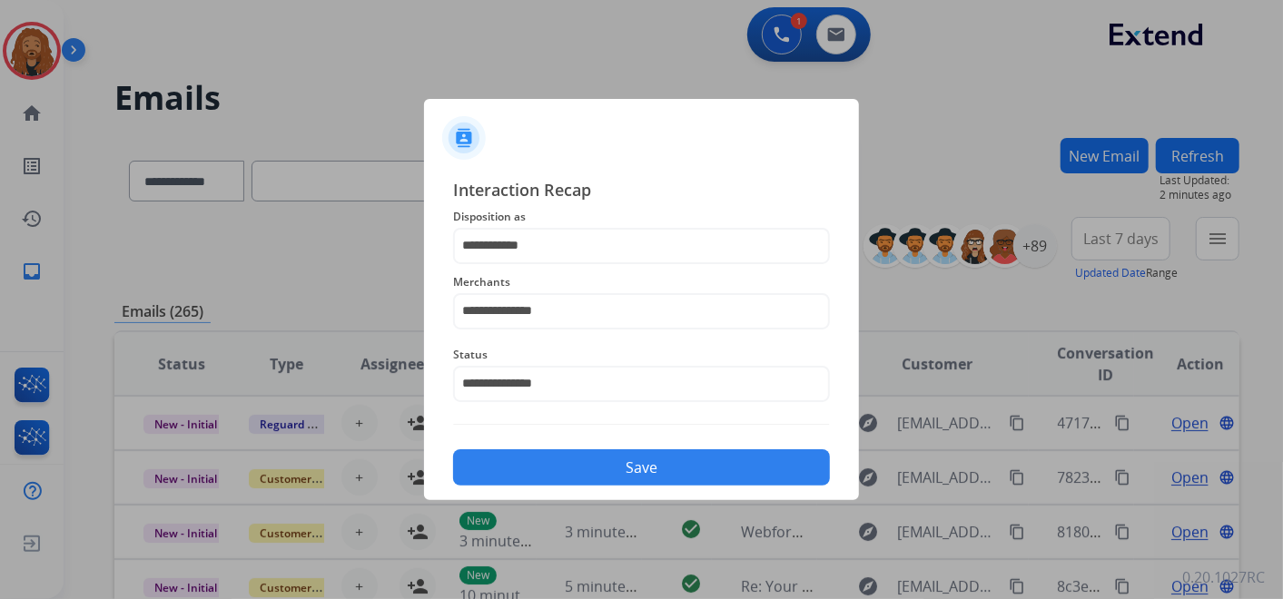
click at [543, 472] on button "Save" at bounding box center [641, 468] width 377 height 36
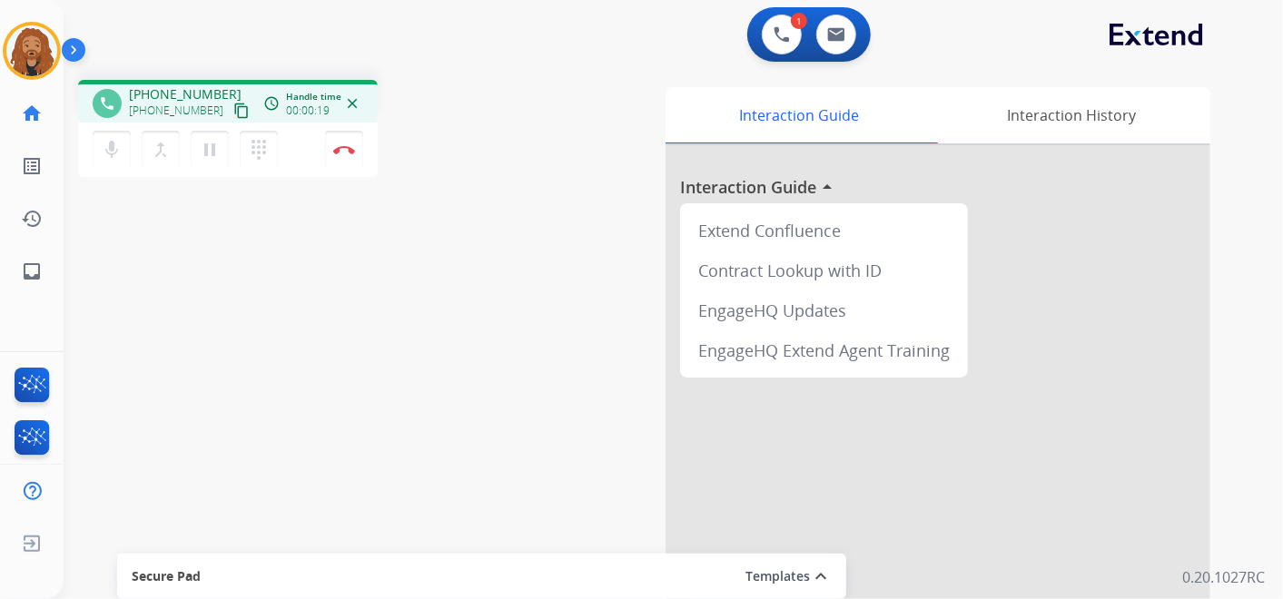
click at [231, 109] on button "content_copy" at bounding box center [242, 111] width 22 height 22
click at [355, 155] on button "Disconnect" at bounding box center [344, 150] width 38 height 38
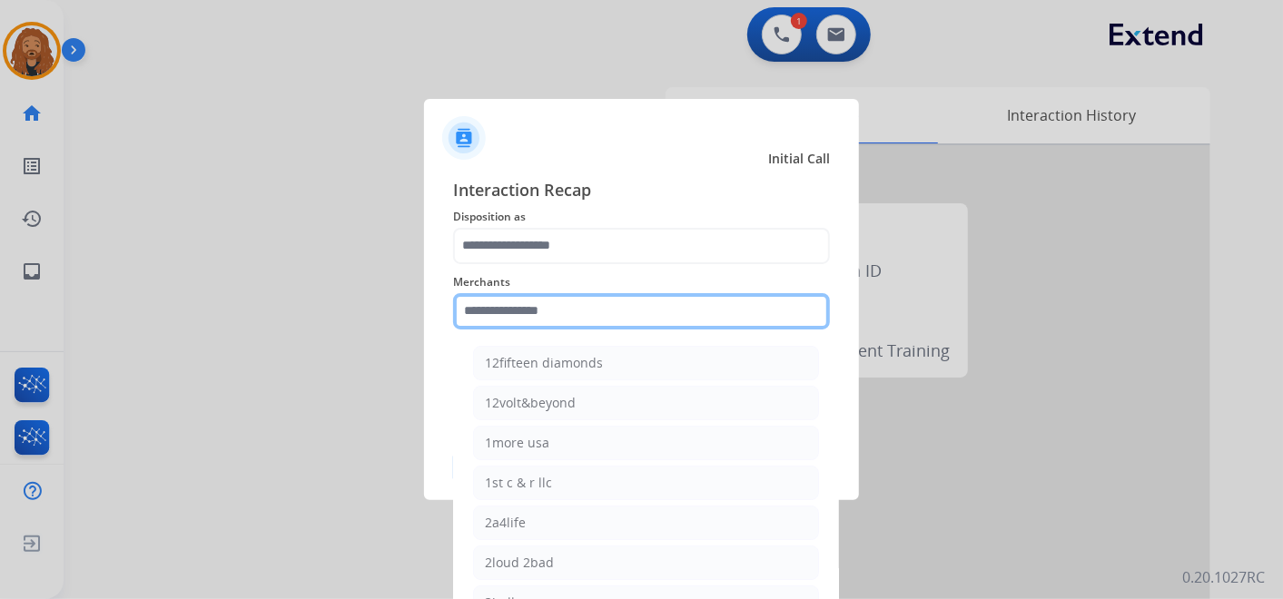
click at [553, 312] on input "text" at bounding box center [641, 311] width 377 height 36
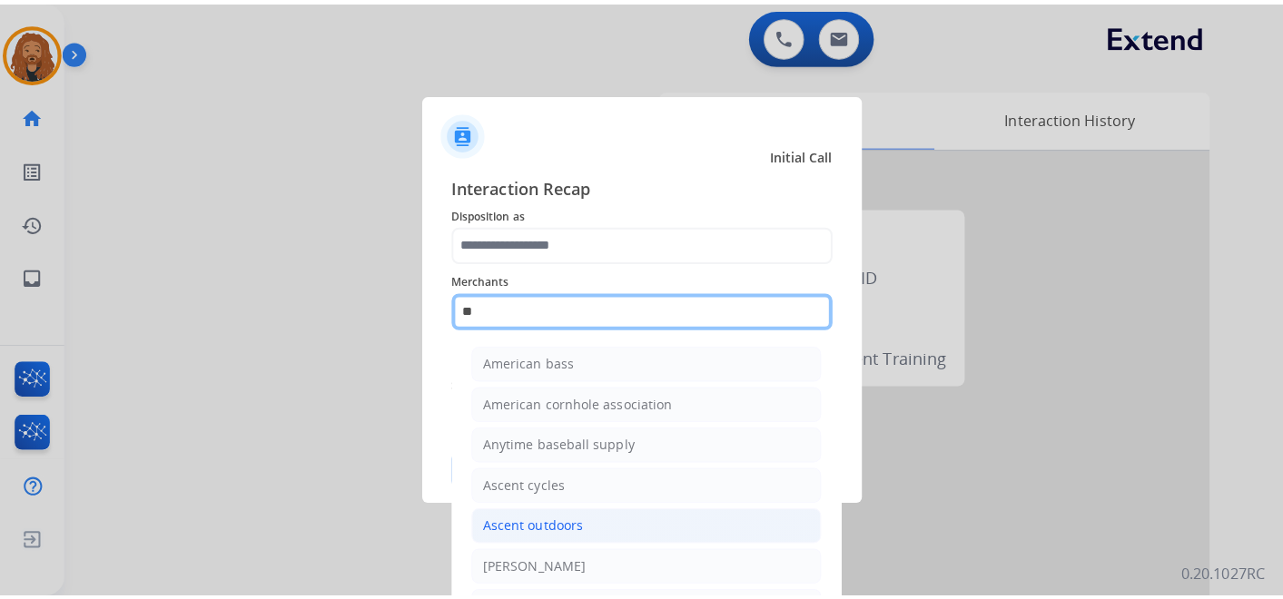
scroll to position [101, 0]
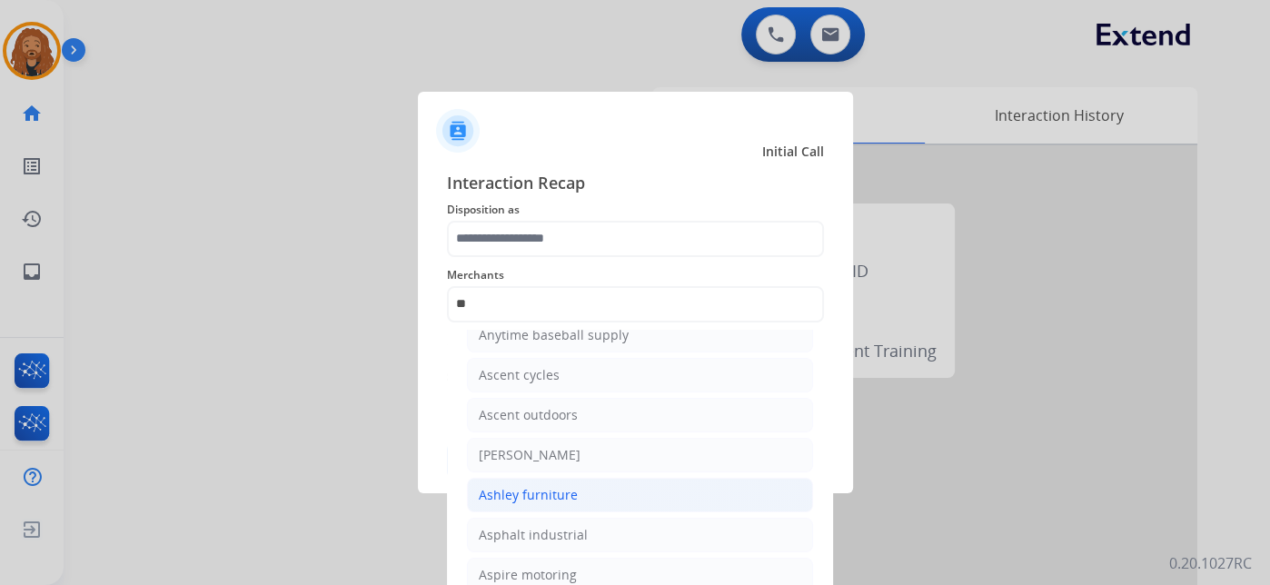
click at [584, 495] on li "Ashley furniture" at bounding box center [640, 495] width 346 height 35
type input "**********"
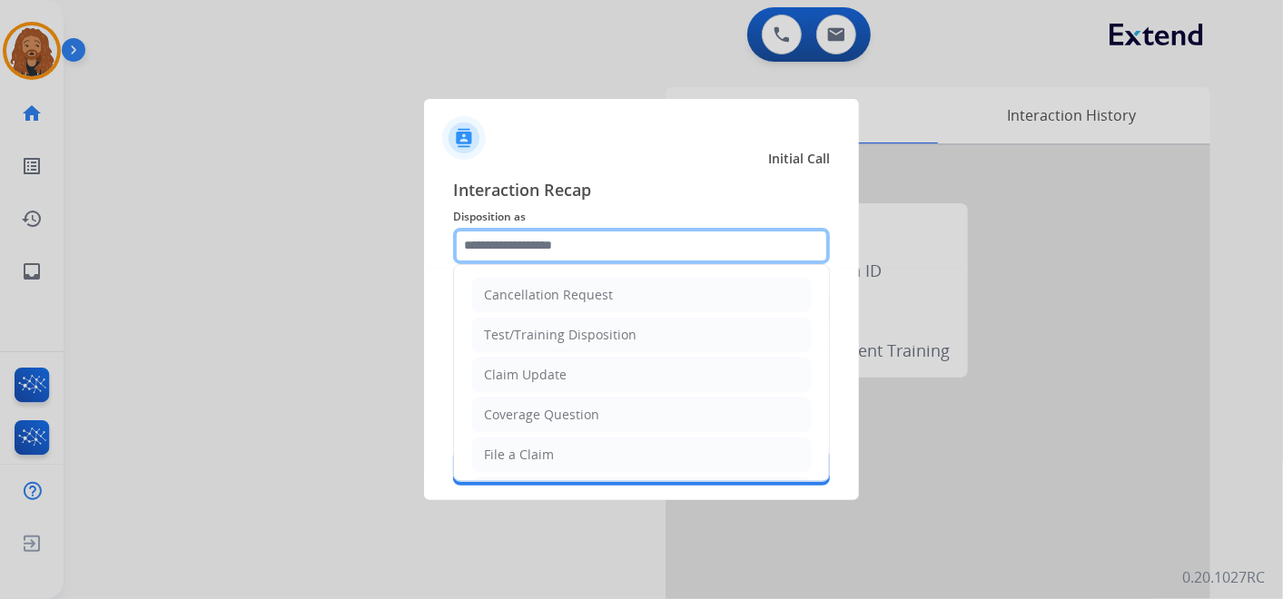
click at [571, 245] on input "text" at bounding box center [641, 246] width 377 height 36
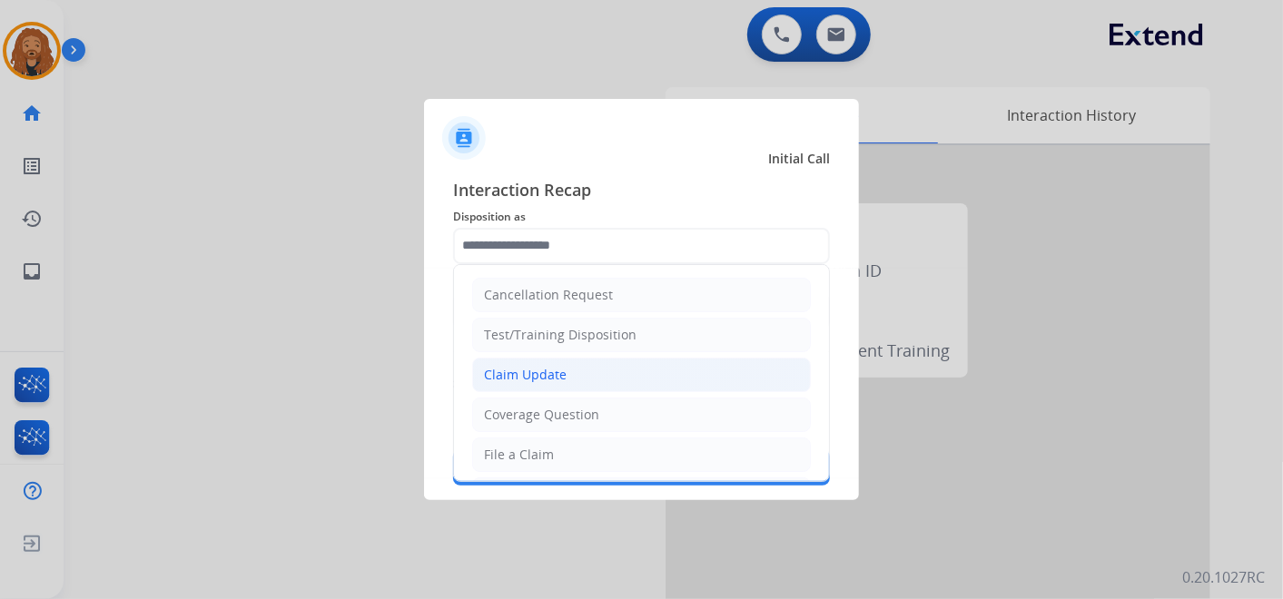
click at [550, 389] on li "Claim Update" at bounding box center [641, 375] width 339 height 35
type input "**********"
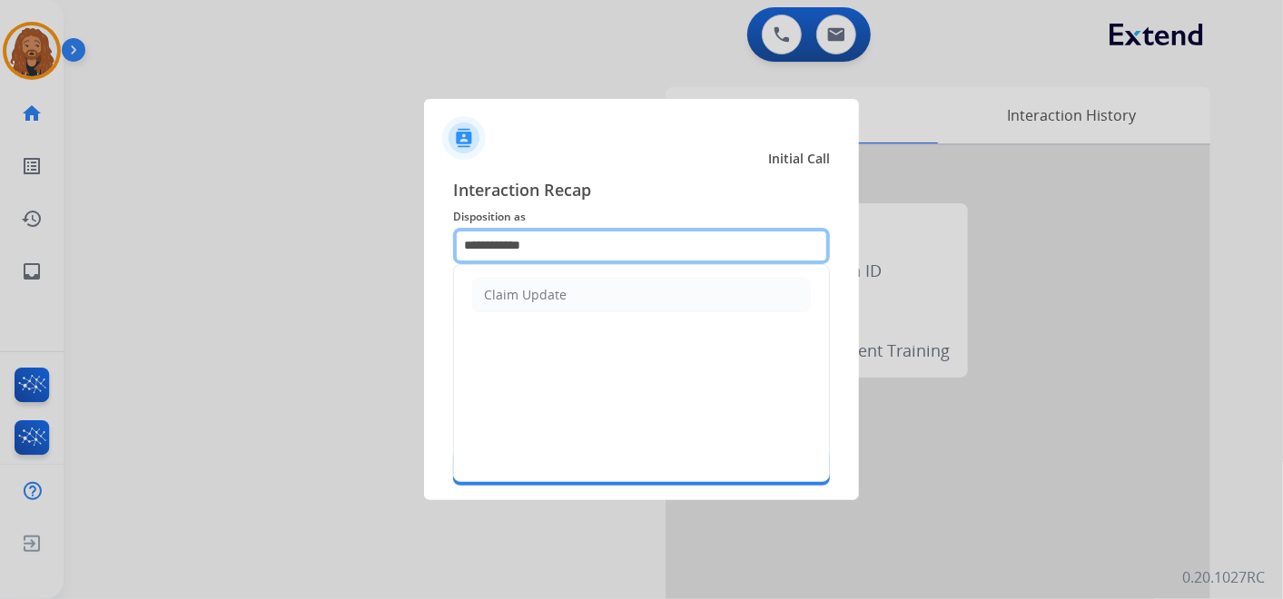
drag, startPoint x: 569, startPoint y: 251, endPoint x: 262, endPoint y: 225, distance: 307.1
click at [0, 225] on app-contact-recap-modal "**********" at bounding box center [0, 299] width 0 height 599
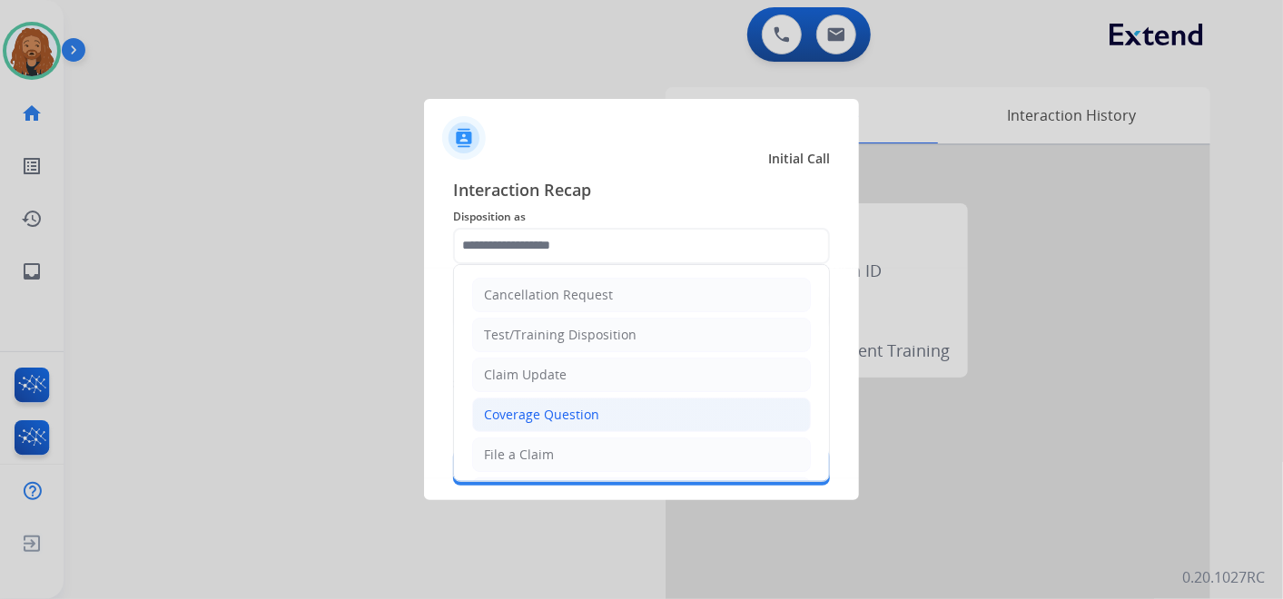
click at [594, 411] on div "Coverage Question" at bounding box center [541, 415] width 115 height 18
type input "**********"
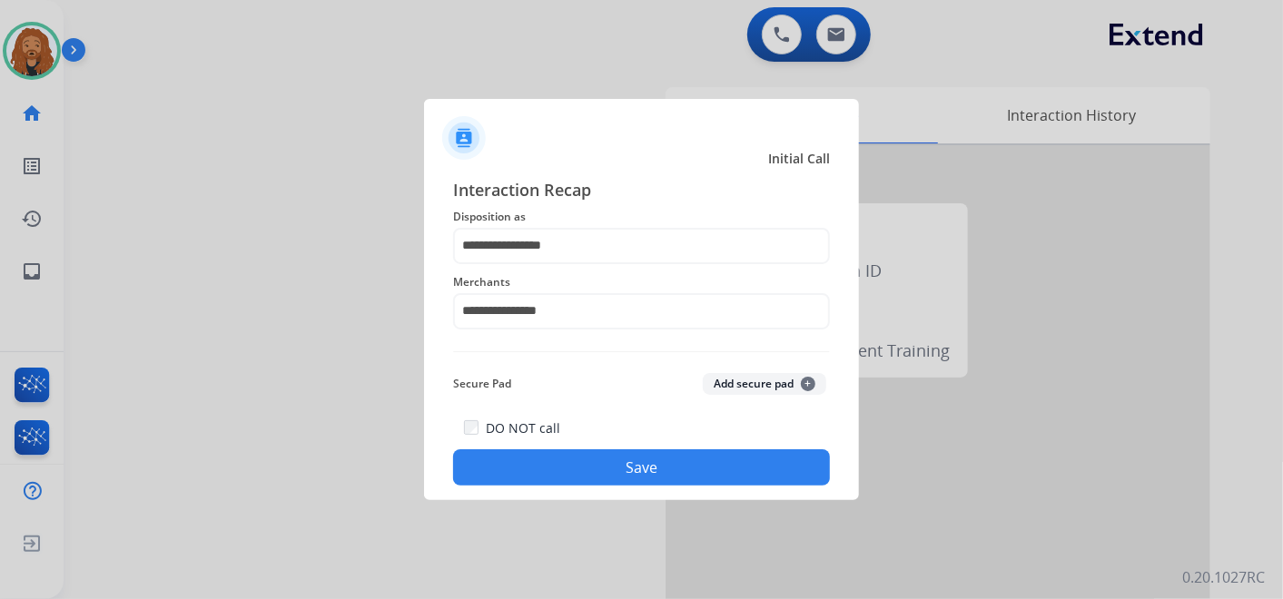
click at [627, 472] on button "Save" at bounding box center [641, 468] width 377 height 36
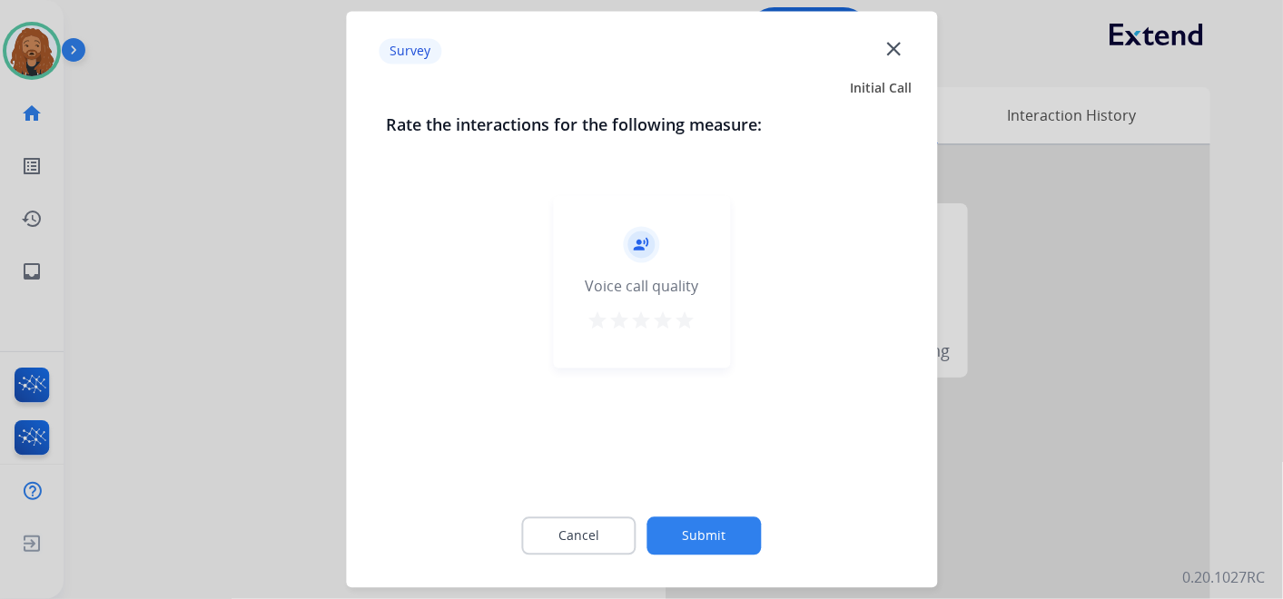
click at [893, 43] on mat-icon "close" at bounding box center [894, 48] width 24 height 24
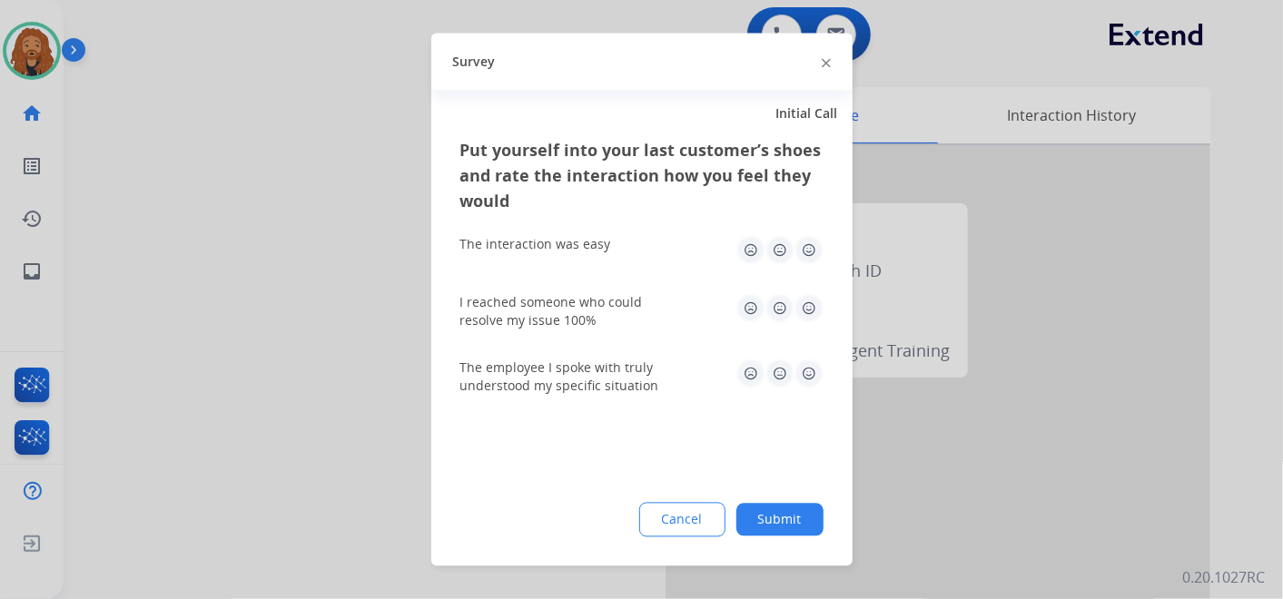
click at [799, 368] on img at bounding box center [809, 374] width 29 height 29
click at [818, 301] on img at bounding box center [809, 308] width 29 height 29
click at [825, 231] on div "Put yourself into your last customer’s shoes and rate the interaction how you f…" at bounding box center [641, 352] width 421 height 429
click at [809, 252] on img at bounding box center [809, 250] width 29 height 29
click at [776, 510] on button "Submit" at bounding box center [780, 520] width 87 height 33
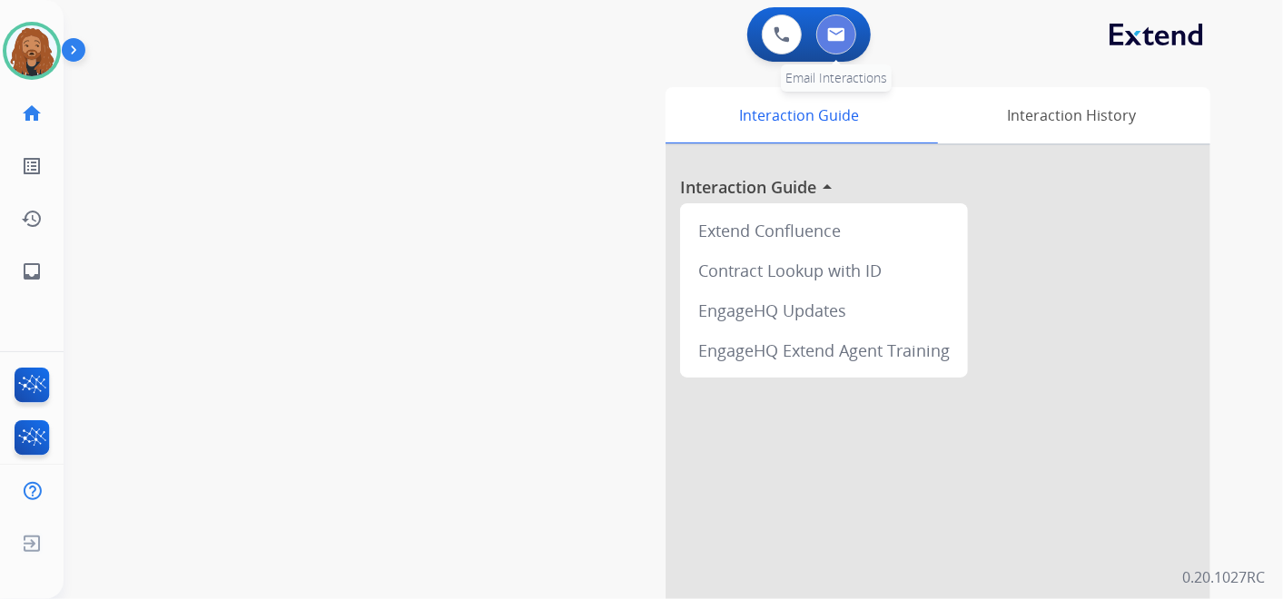
click at [840, 38] on img at bounding box center [836, 34] width 18 height 15
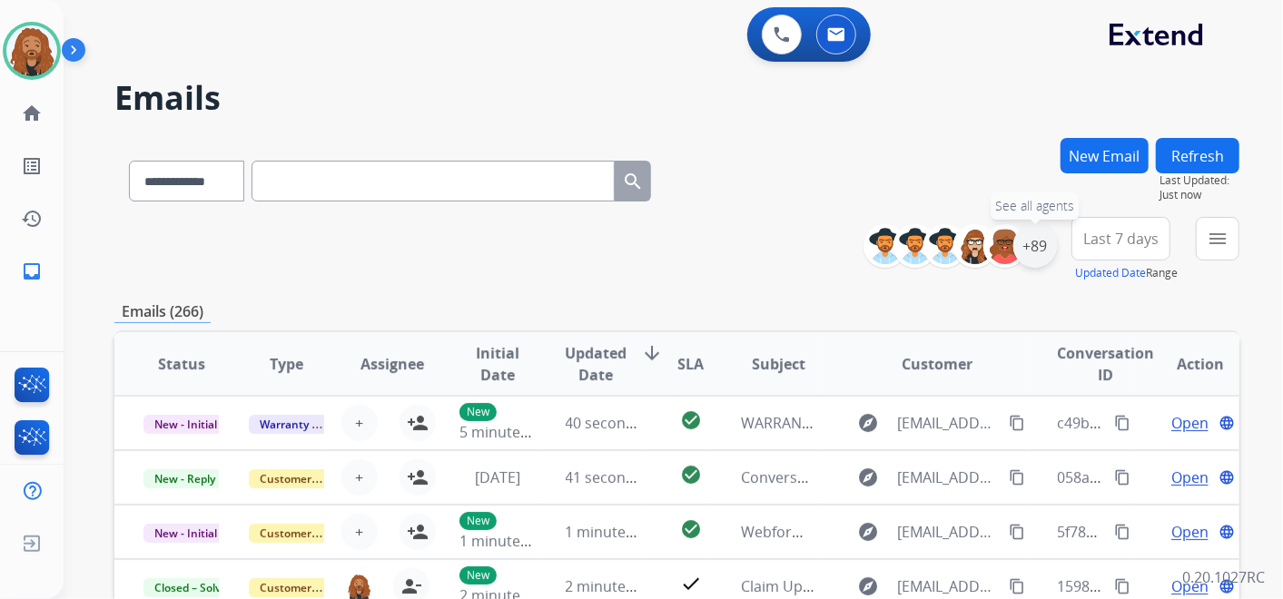
click at [1050, 259] on div "+89" at bounding box center [1036, 246] width 44 height 44
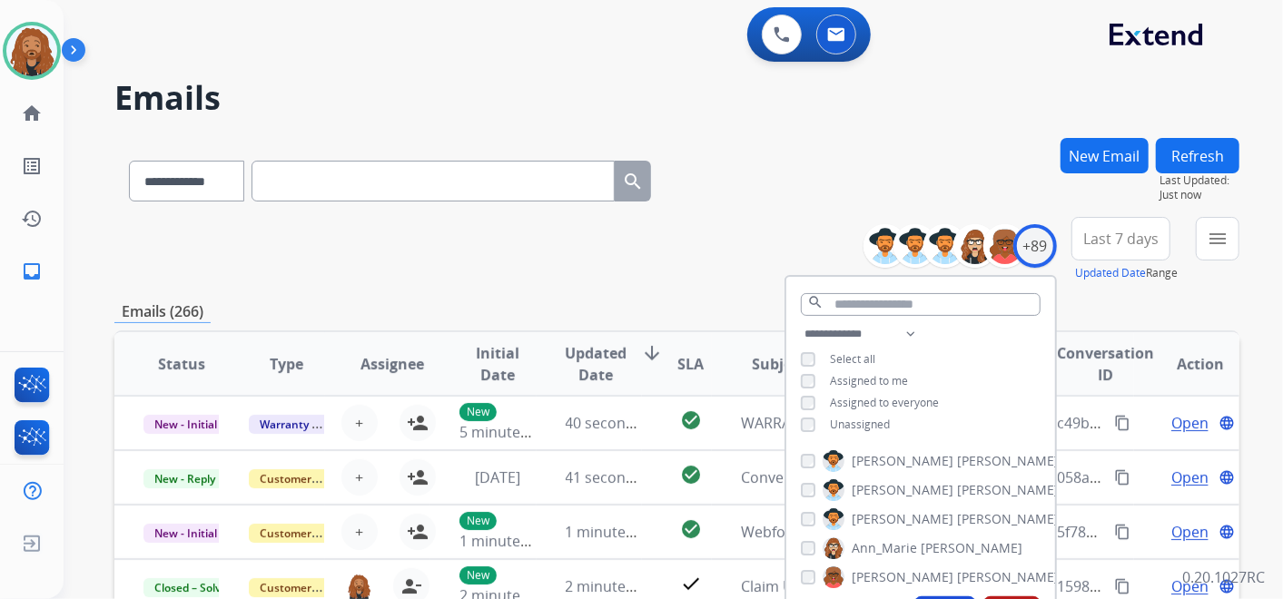
click at [1114, 223] on button "Last 7 days" at bounding box center [1121, 239] width 99 height 44
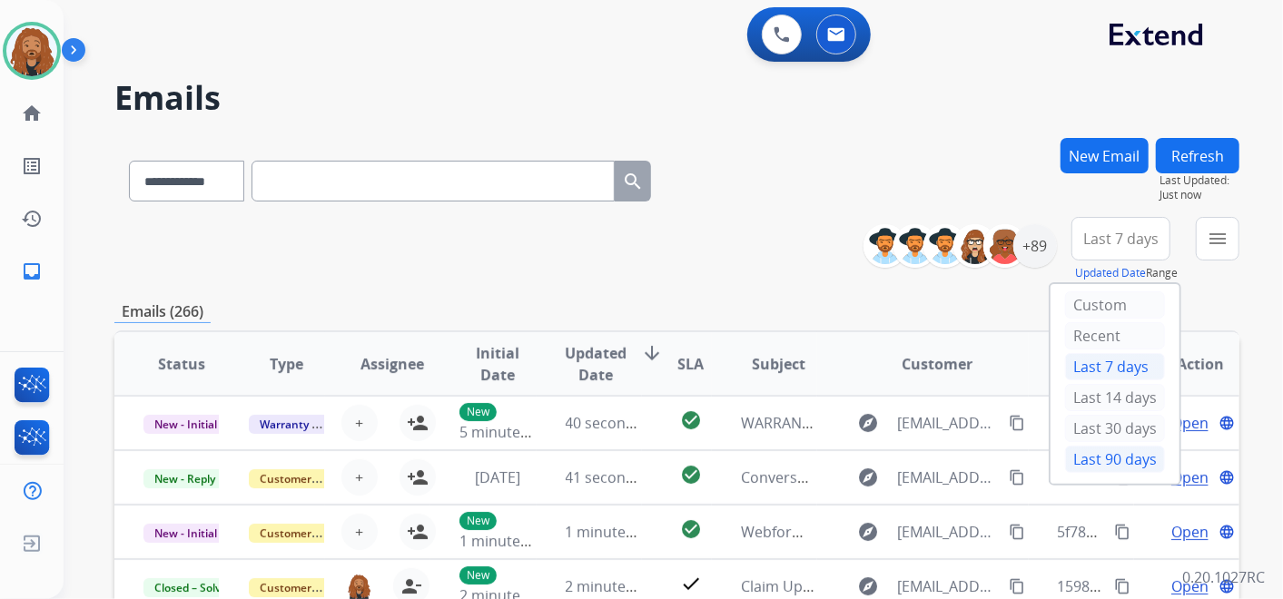
click at [1070, 463] on div "Last 90 days" at bounding box center [1115, 459] width 100 height 27
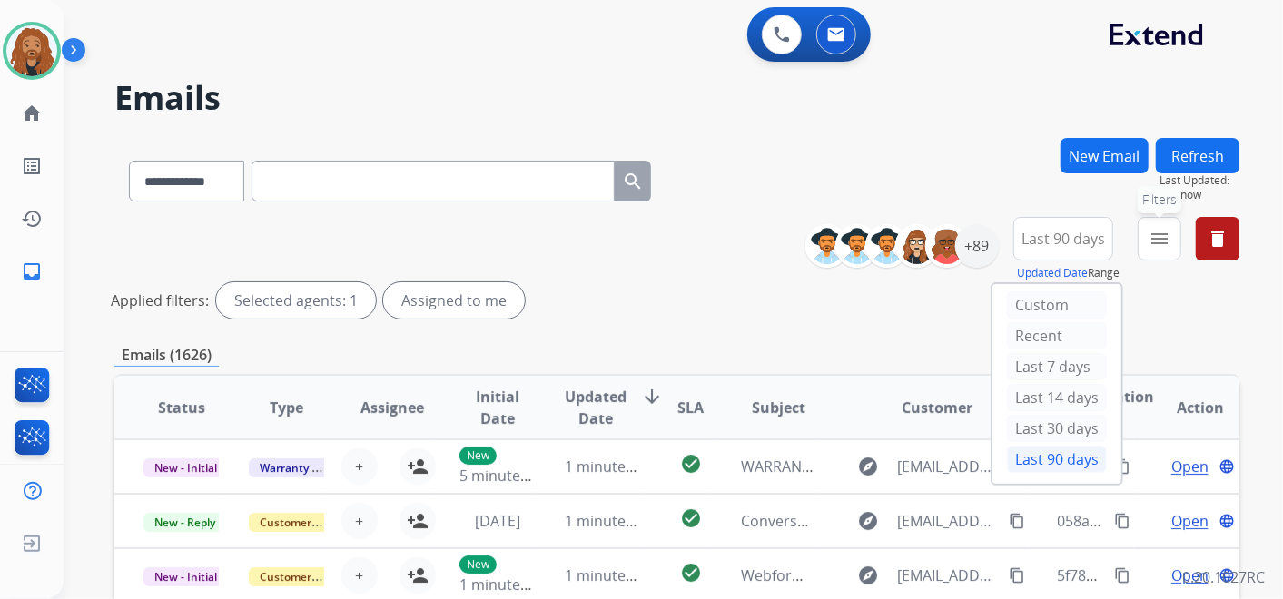
click at [1159, 248] on mat-icon "menu" at bounding box center [1160, 239] width 22 height 22
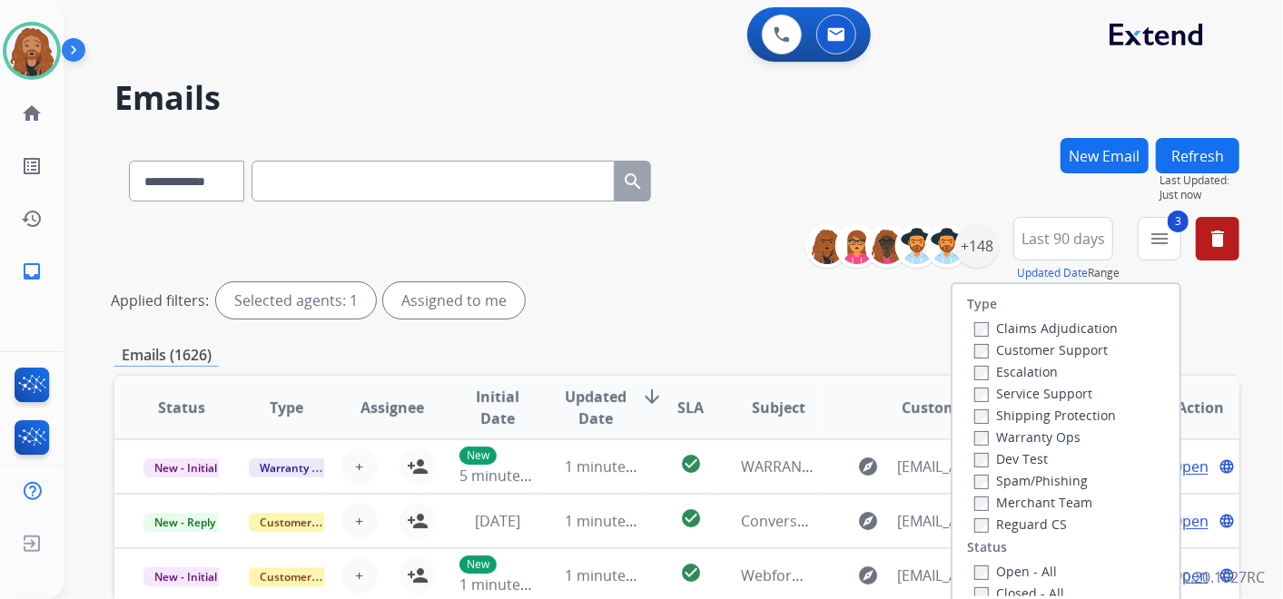
click at [975, 342] on label "Customer Support" at bounding box center [1042, 350] width 134 height 17
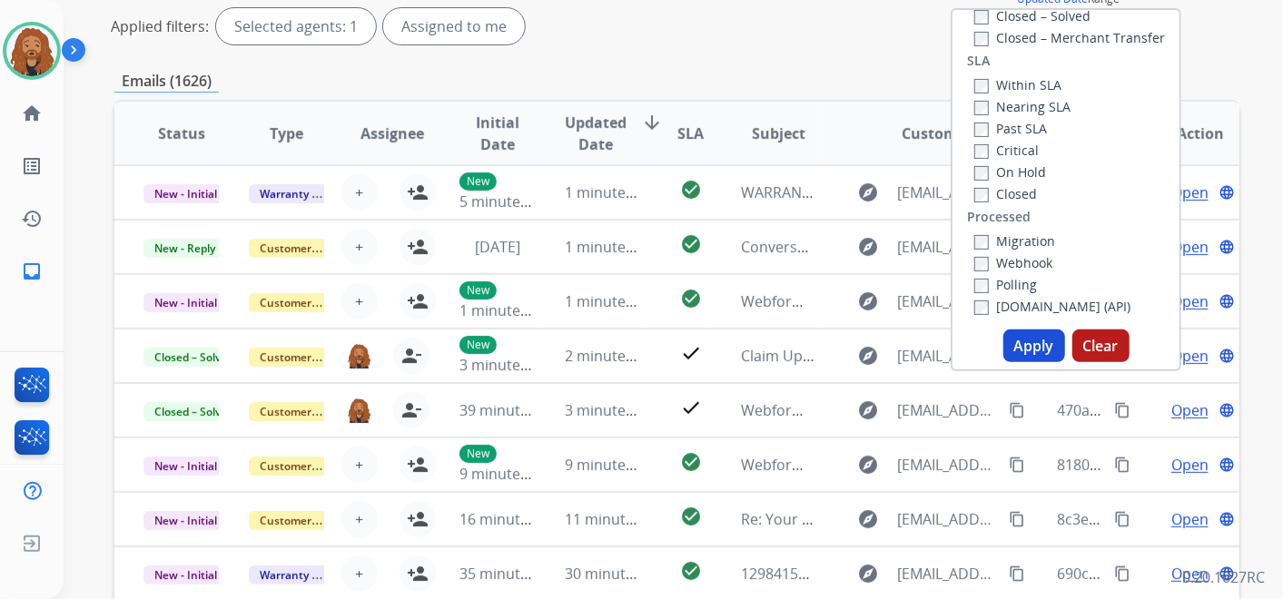
scroll to position [403, 0]
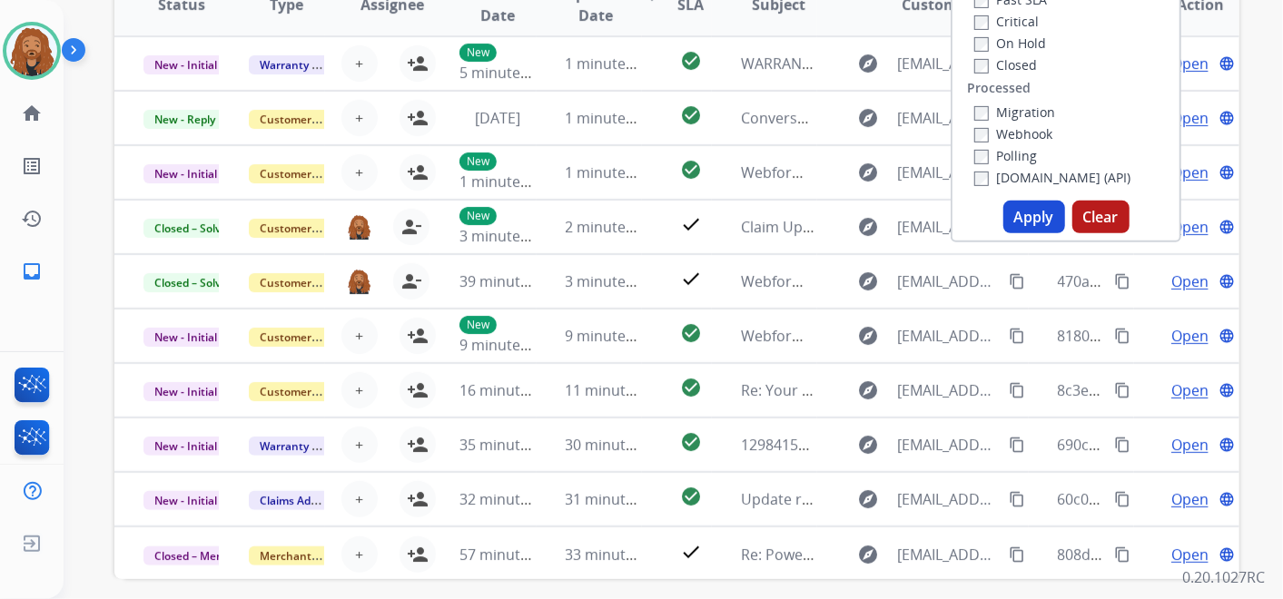
click at [1032, 206] on button "Apply" at bounding box center [1035, 217] width 62 height 33
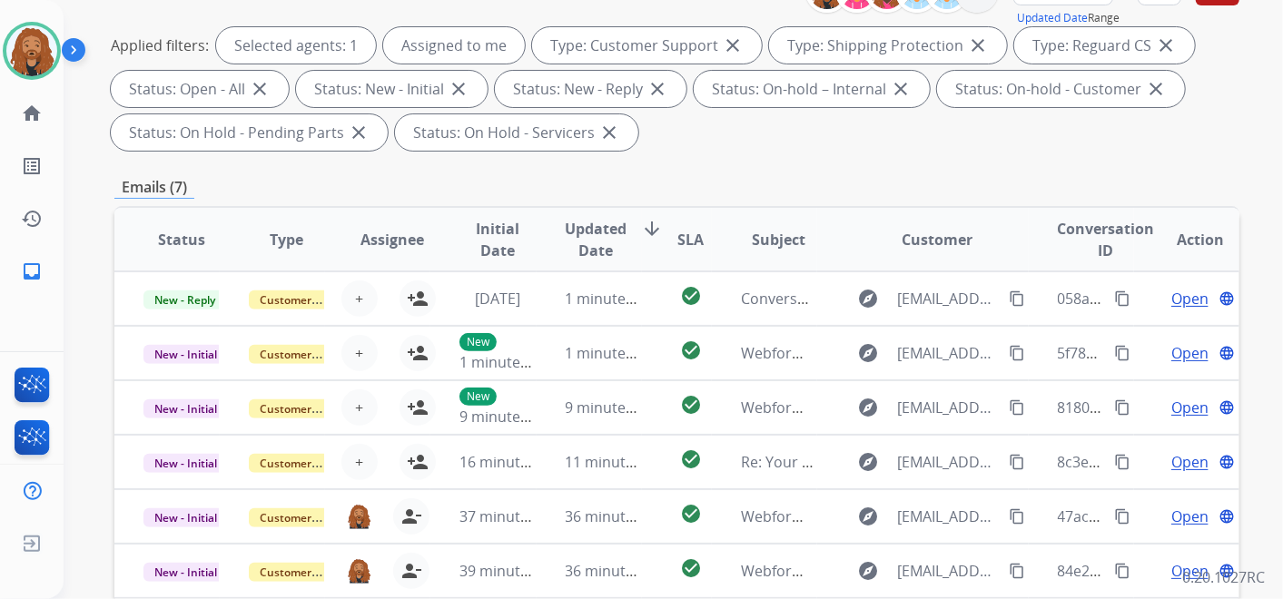
scroll to position [59, 0]
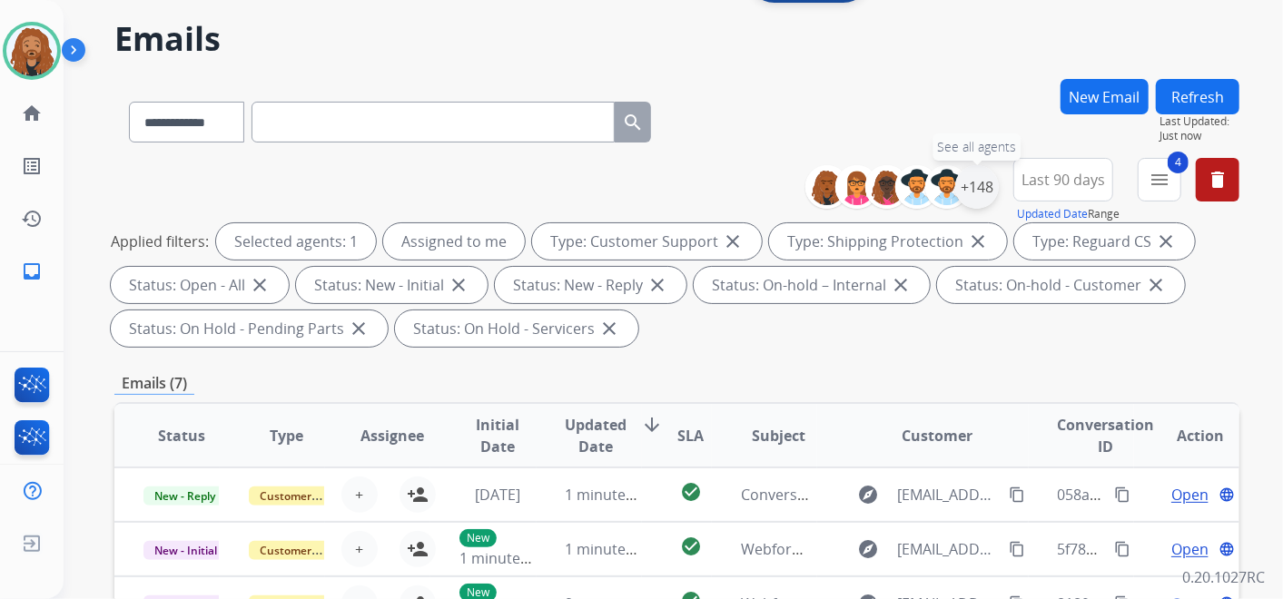
click at [995, 183] on div "+148" at bounding box center [978, 187] width 44 height 44
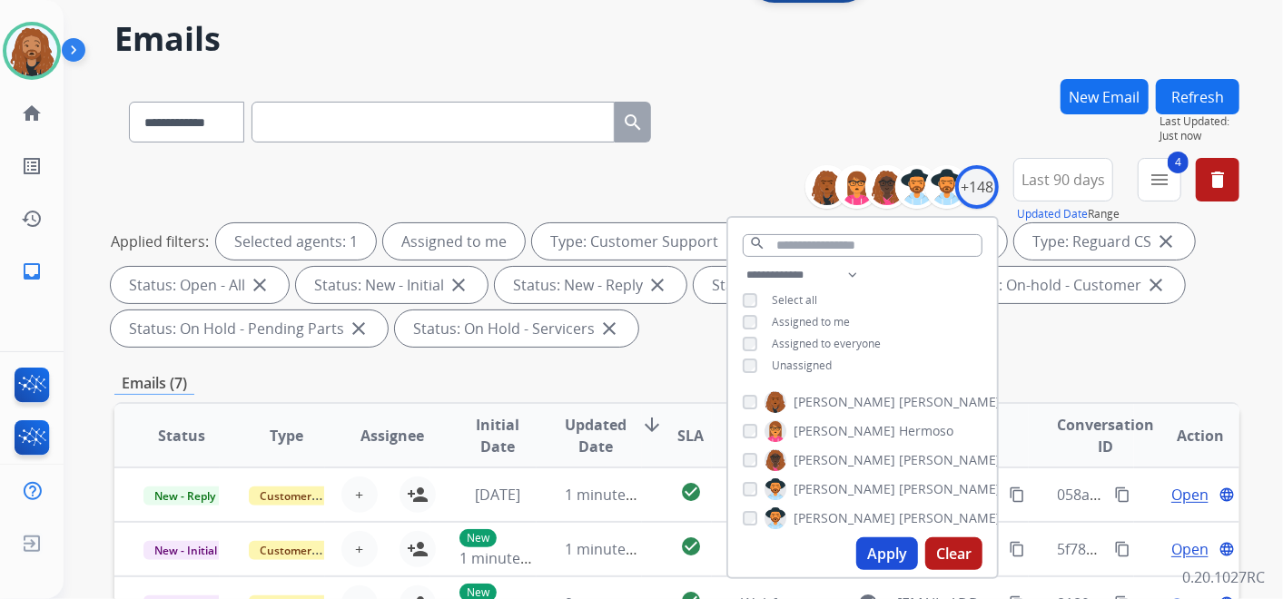
click at [892, 556] on button "Apply" at bounding box center [888, 554] width 62 height 33
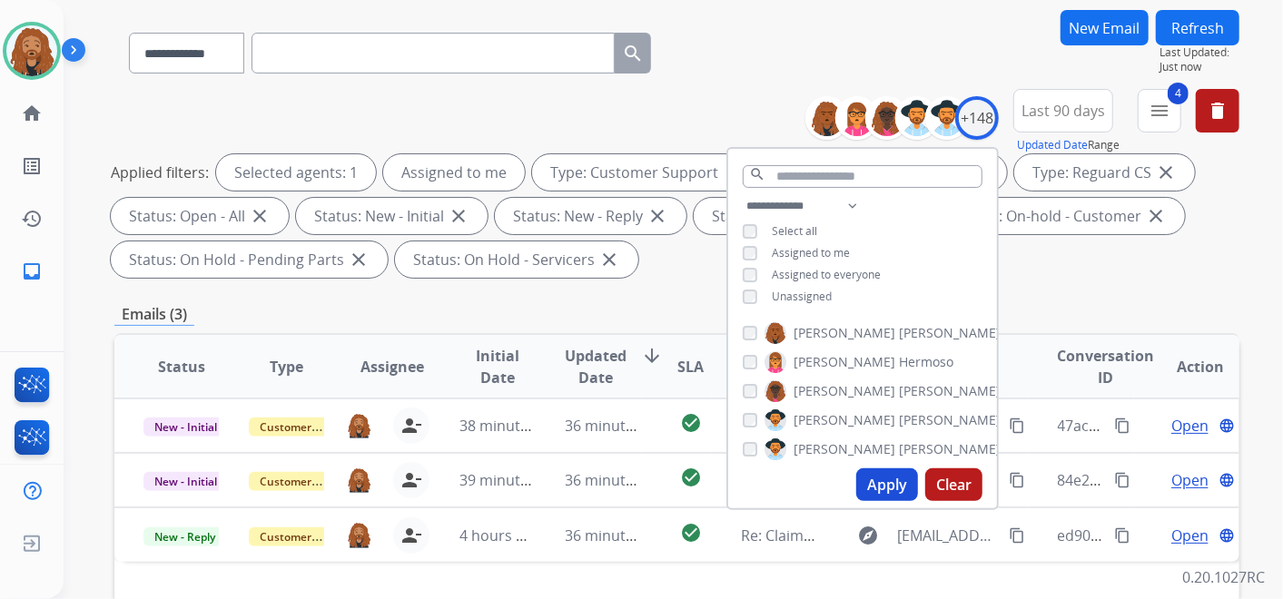
scroll to position [302, 0]
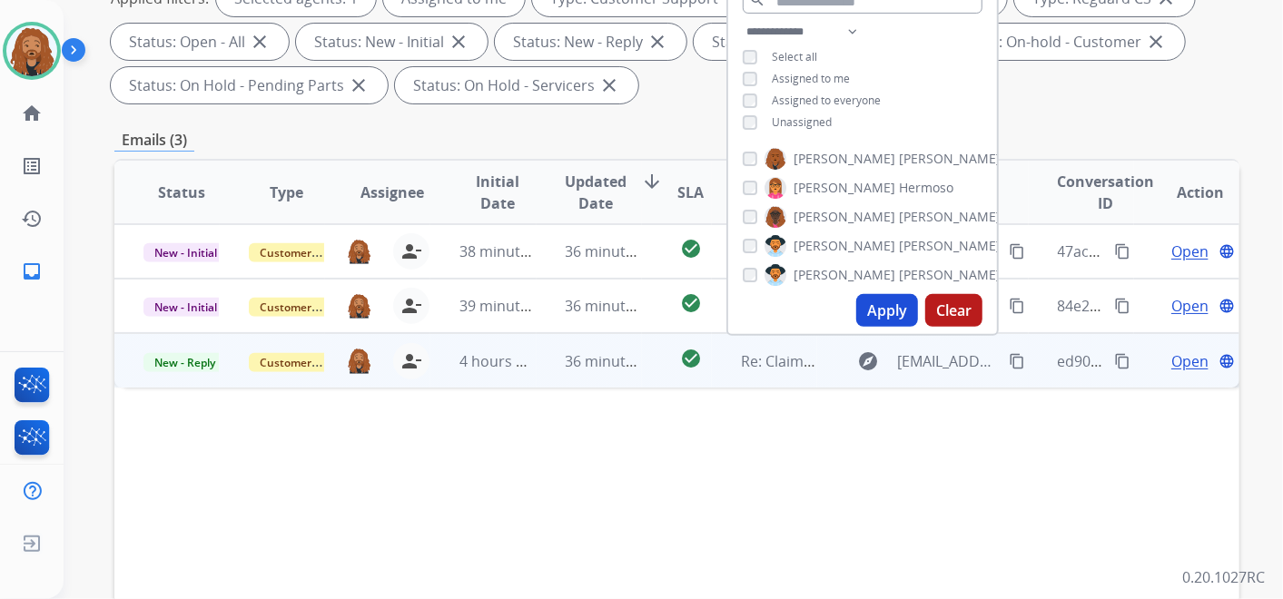
click at [575, 379] on td "36 minutes ago" at bounding box center [589, 360] width 105 height 54
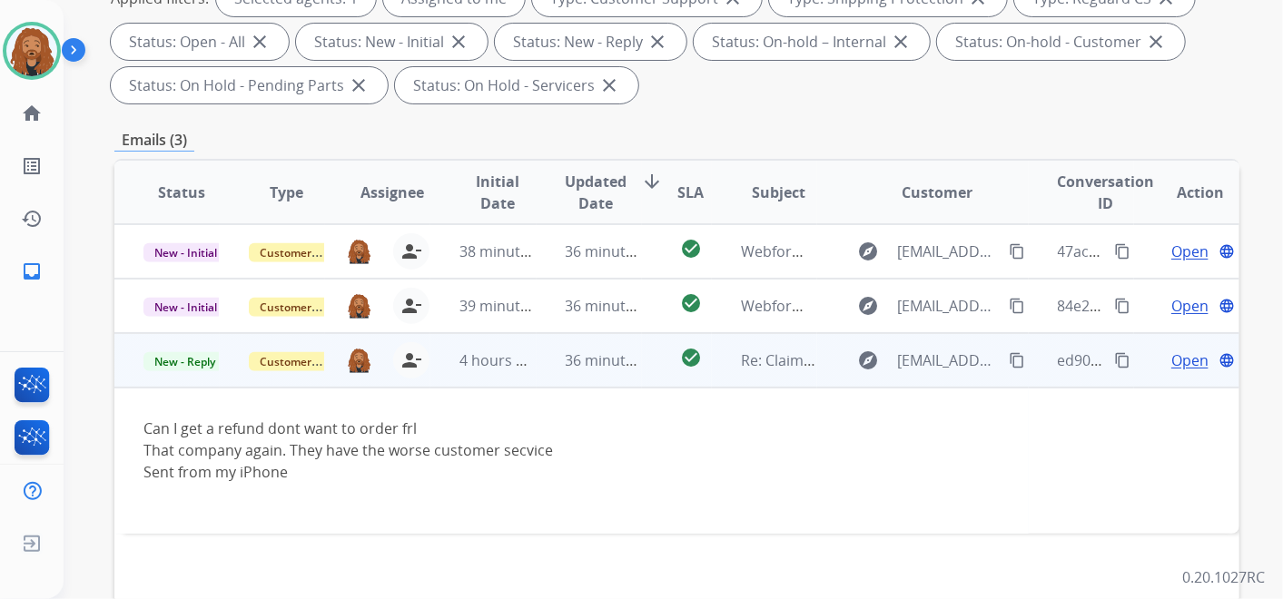
click at [1178, 358] on span "Open" at bounding box center [1190, 361] width 37 height 22
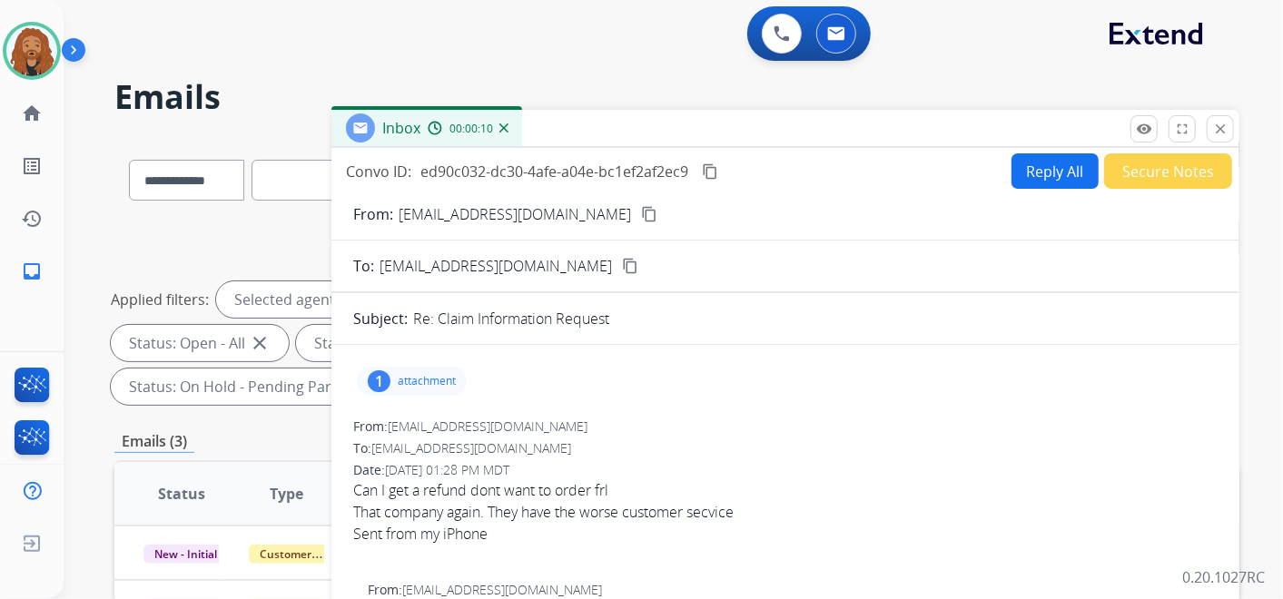
scroll to position [0, 0]
click at [1043, 165] on button "Reply All" at bounding box center [1055, 171] width 87 height 35
select select "**********"
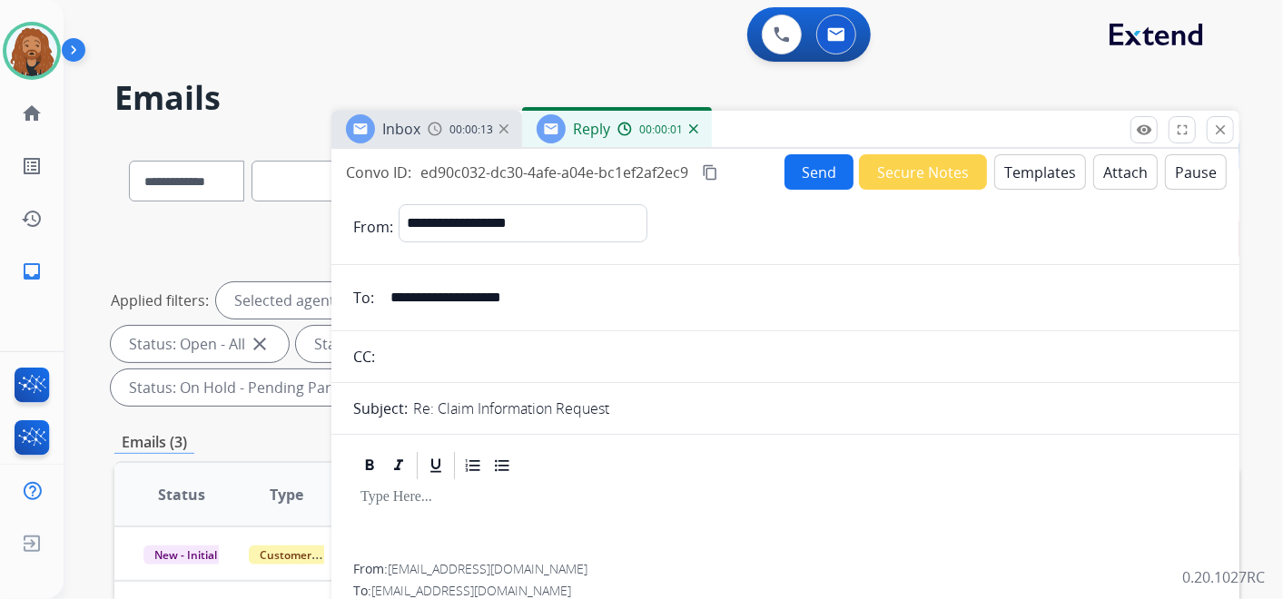
click at [1017, 158] on button "Templates" at bounding box center [1041, 171] width 92 height 35
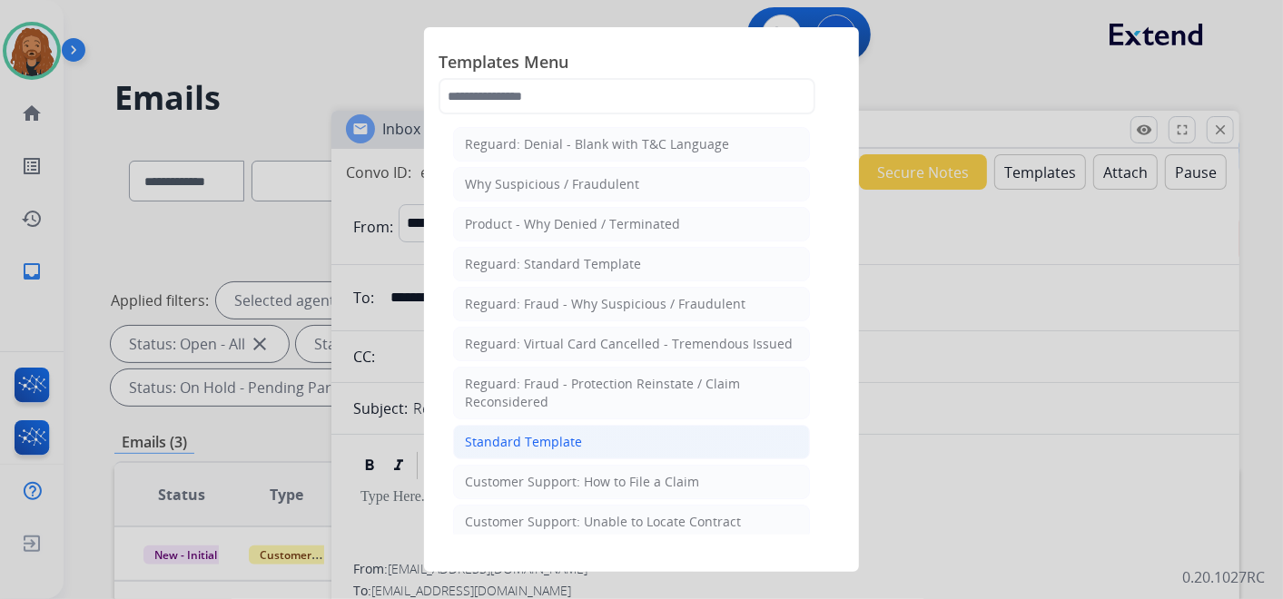
click at [658, 440] on li "Standard Template" at bounding box center [631, 442] width 357 height 35
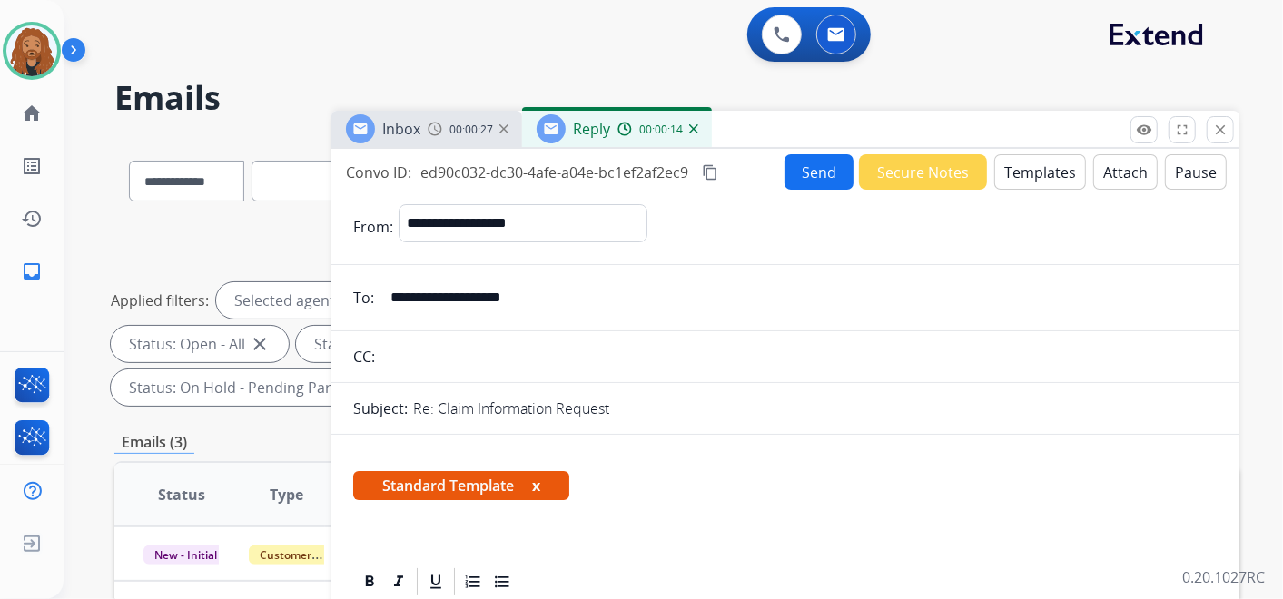
scroll to position [302, 0]
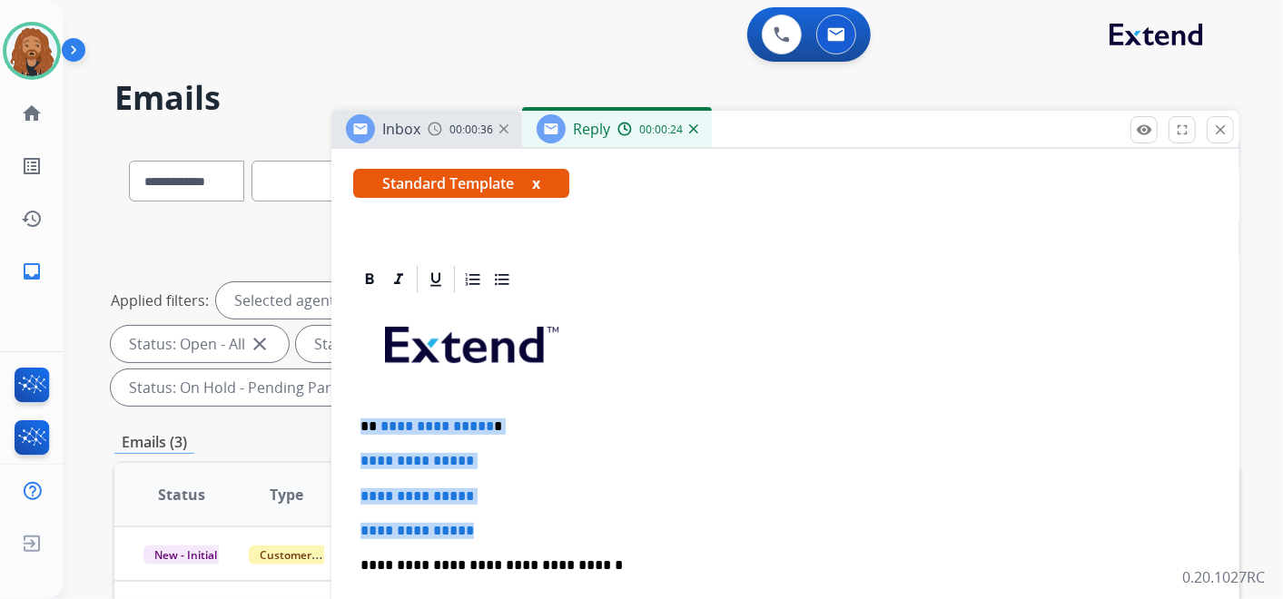
drag, startPoint x: 492, startPoint y: 529, endPoint x: 364, endPoint y: 426, distance: 164.1
click at [364, 426] on div "**********" at bounding box center [785, 608] width 865 height 625
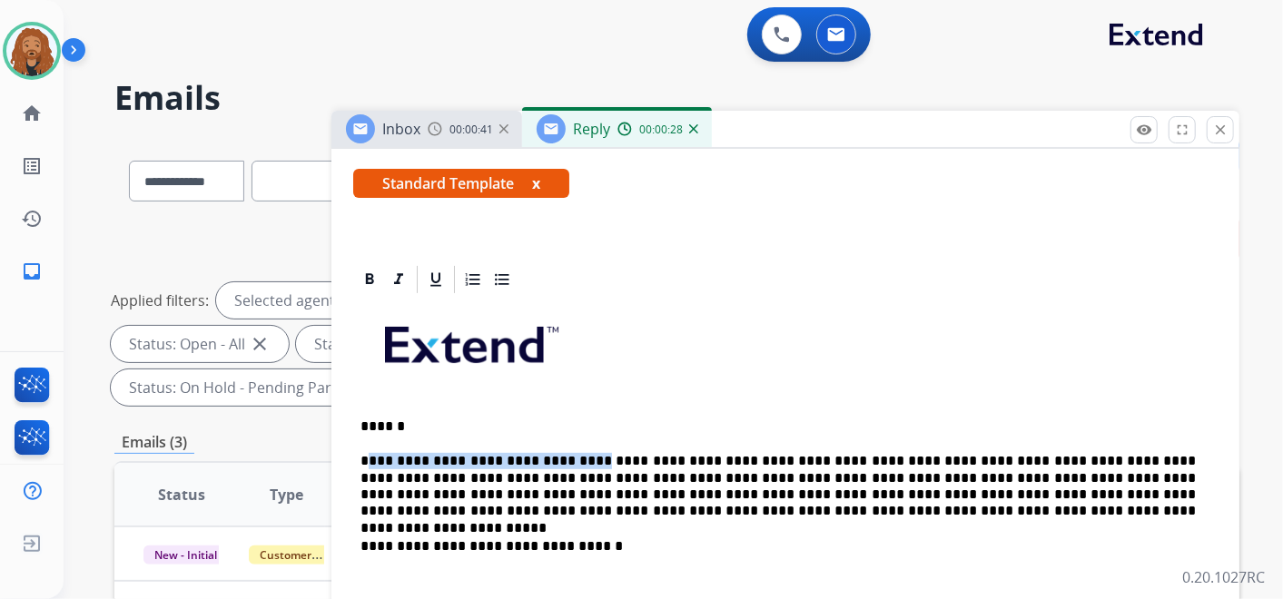
drag, startPoint x: 563, startPoint y: 456, endPoint x: 365, endPoint y: 456, distance: 198.0
click at [365, 456] on p "**********" at bounding box center [779, 486] width 836 height 67
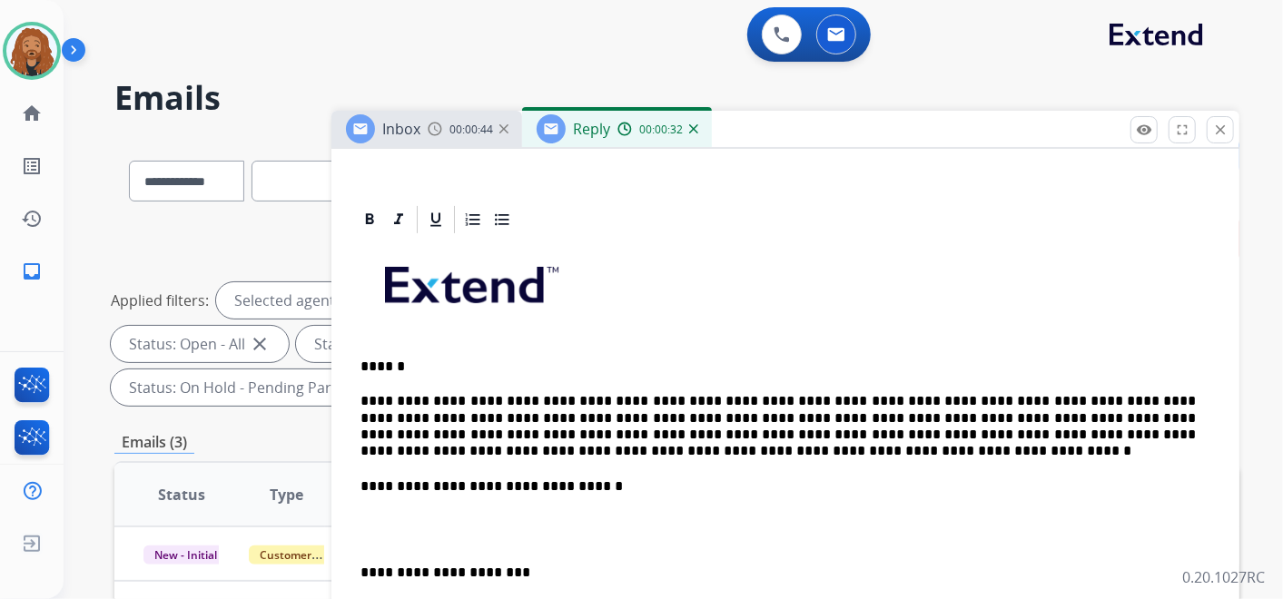
scroll to position [403, 0]
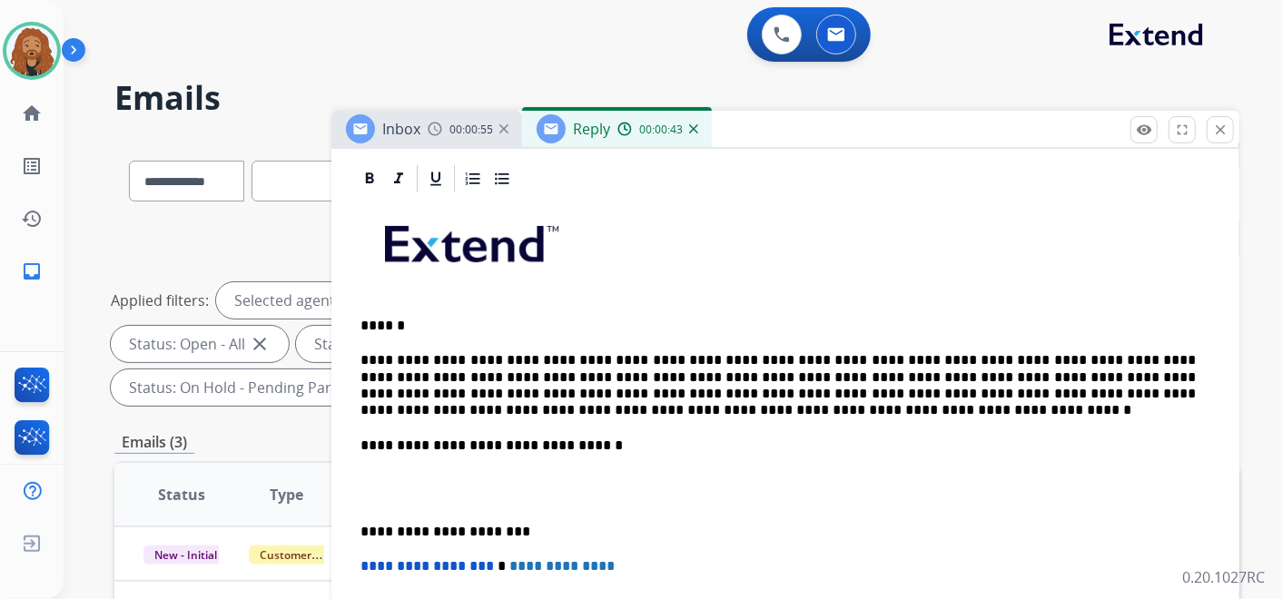
click at [780, 394] on p "**********" at bounding box center [779, 385] width 836 height 67
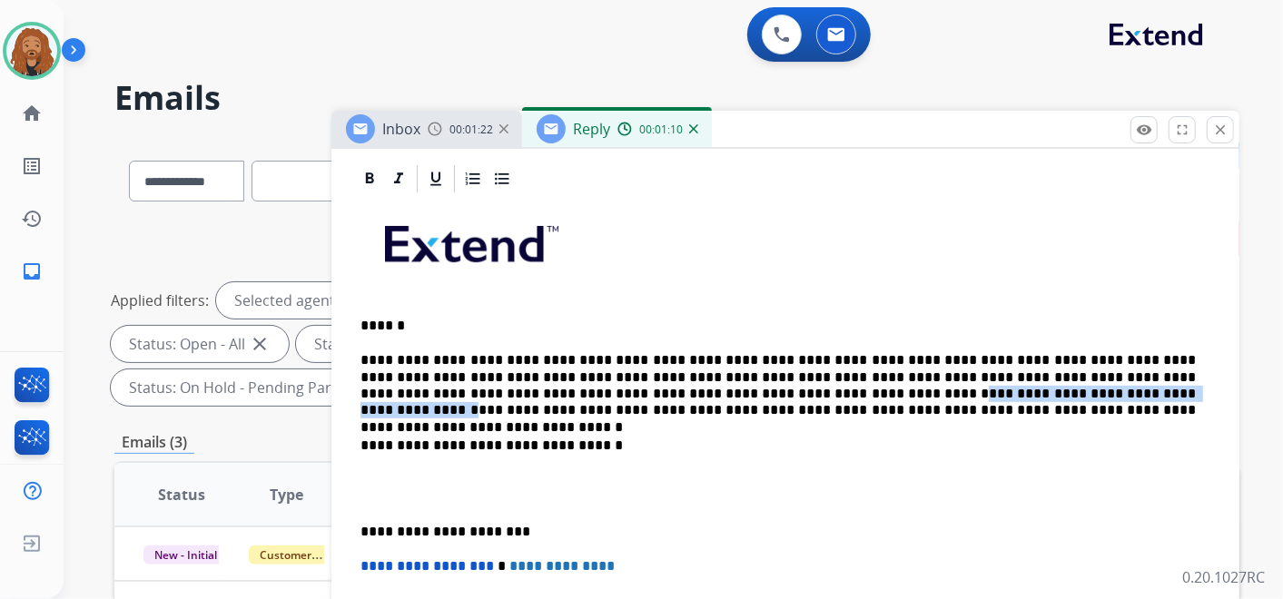
drag, startPoint x: 1009, startPoint y: 390, endPoint x: 746, endPoint y: 397, distance: 263.5
click at [746, 397] on p "**********" at bounding box center [779, 385] width 836 height 67
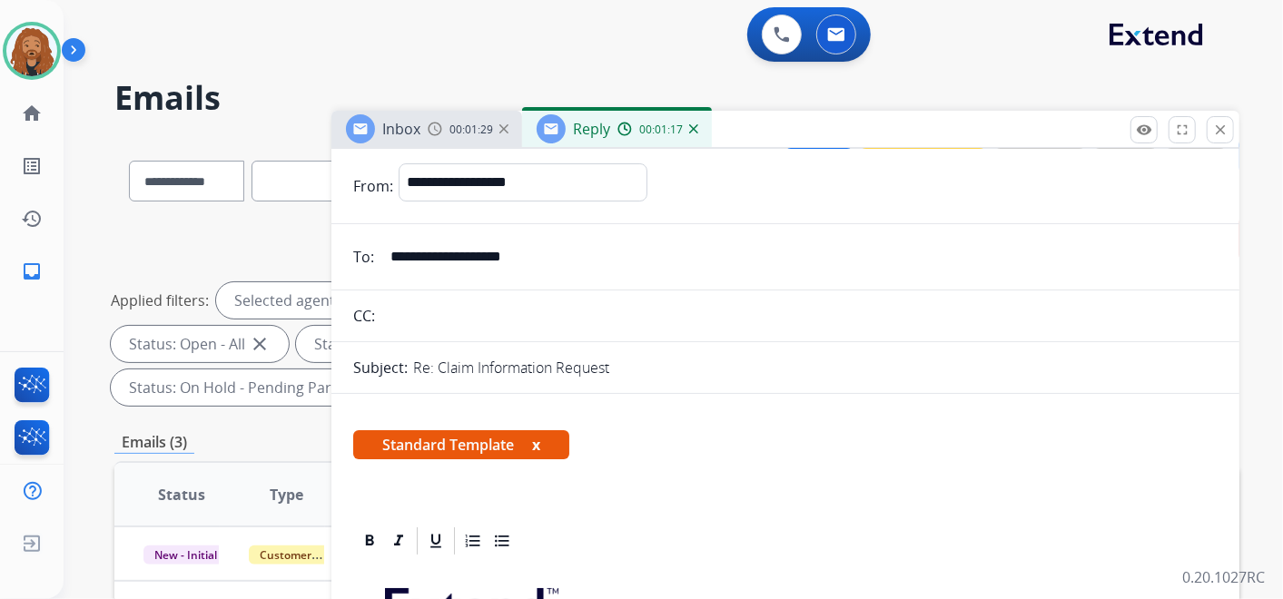
scroll to position [0, 0]
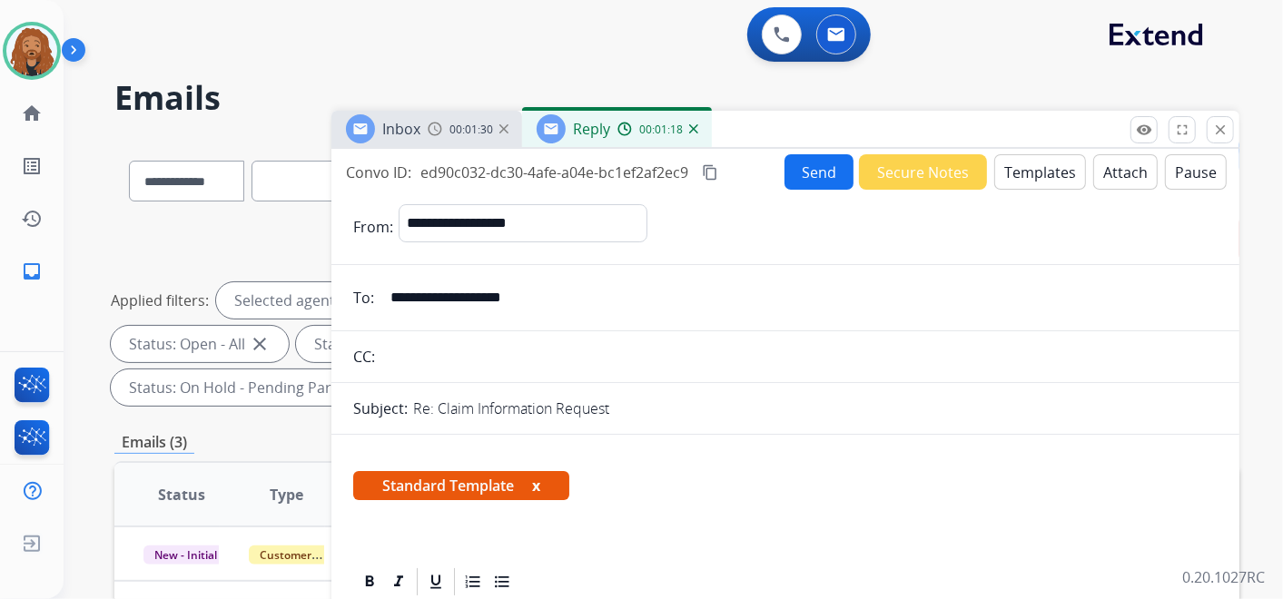
click at [1045, 173] on button "Templates" at bounding box center [1041, 171] width 92 height 35
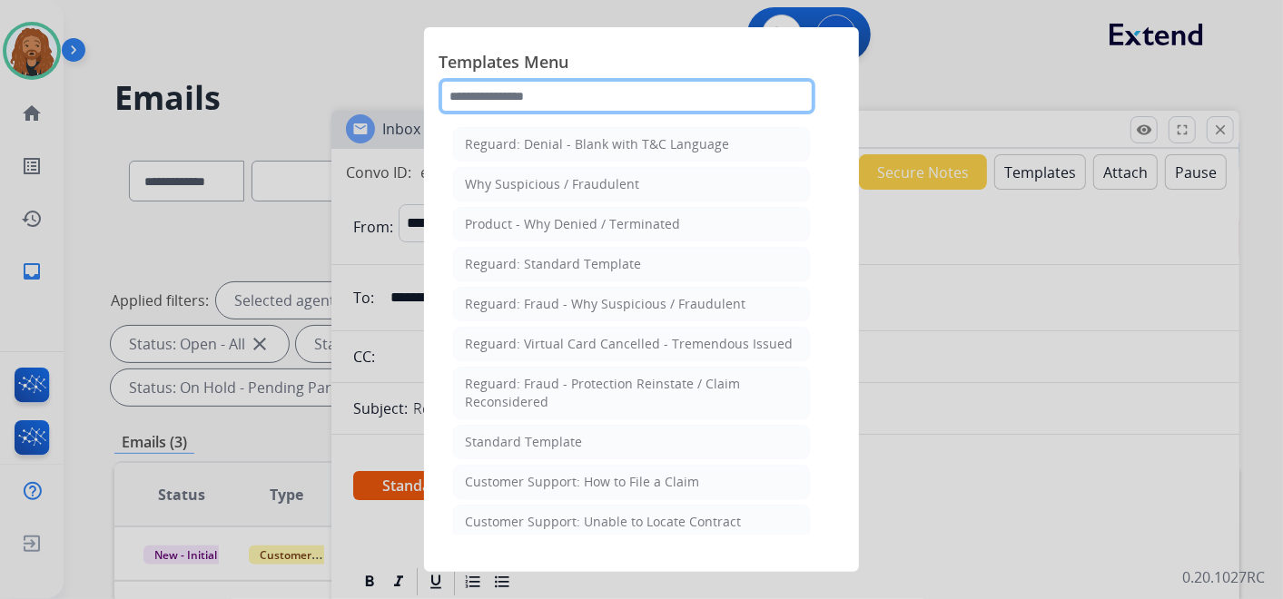
click at [633, 88] on input "text" at bounding box center [627, 96] width 377 height 36
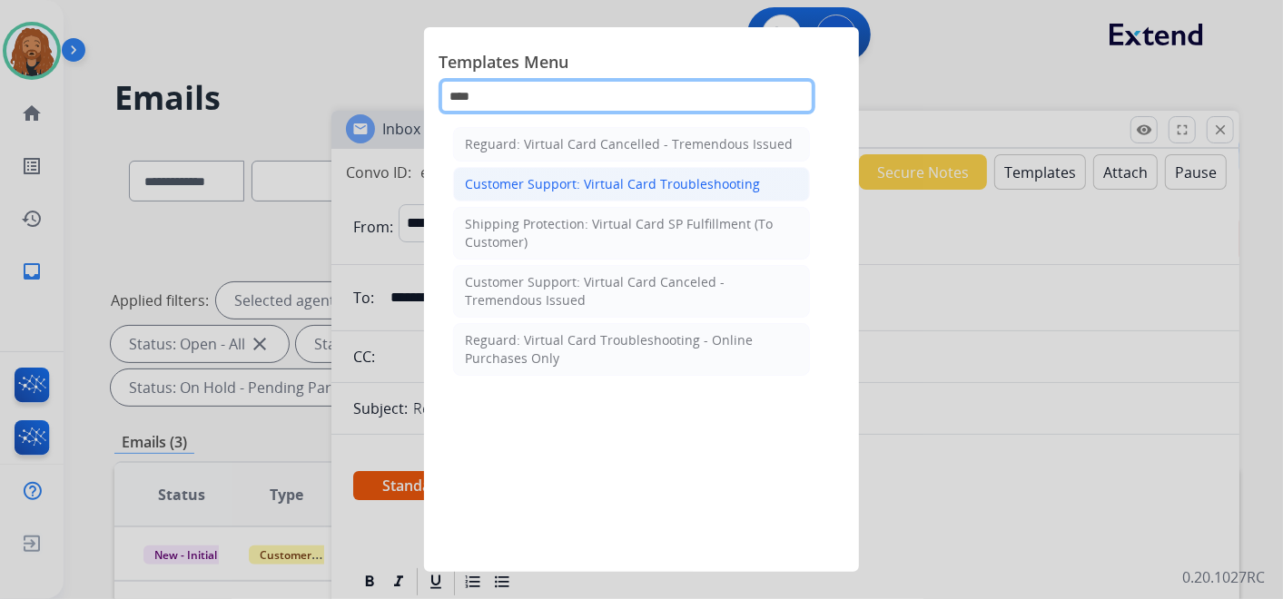
type input "****"
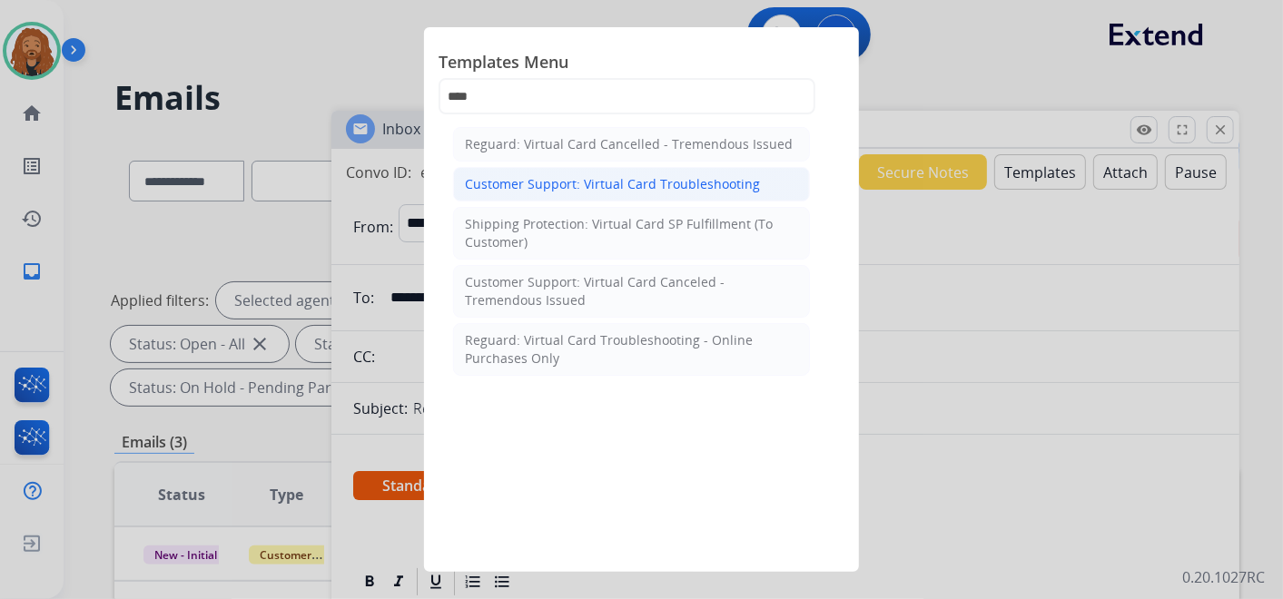
click at [609, 191] on div "Customer Support: Virtual Card Troubleshooting" at bounding box center [612, 184] width 295 height 18
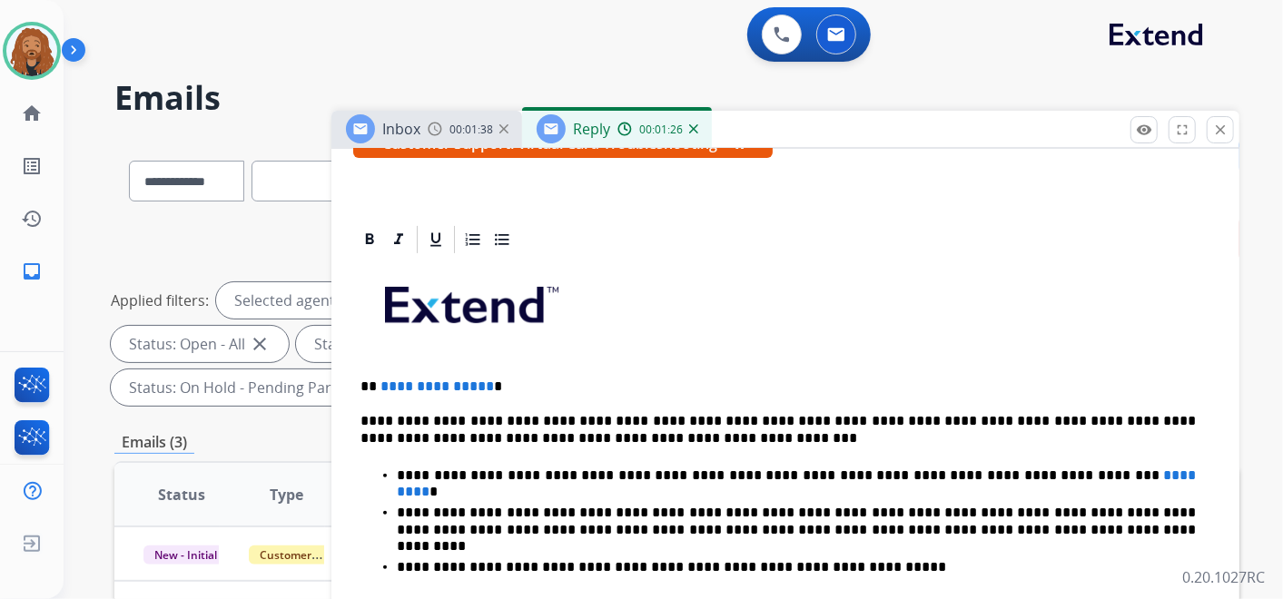
scroll to position [504, 0]
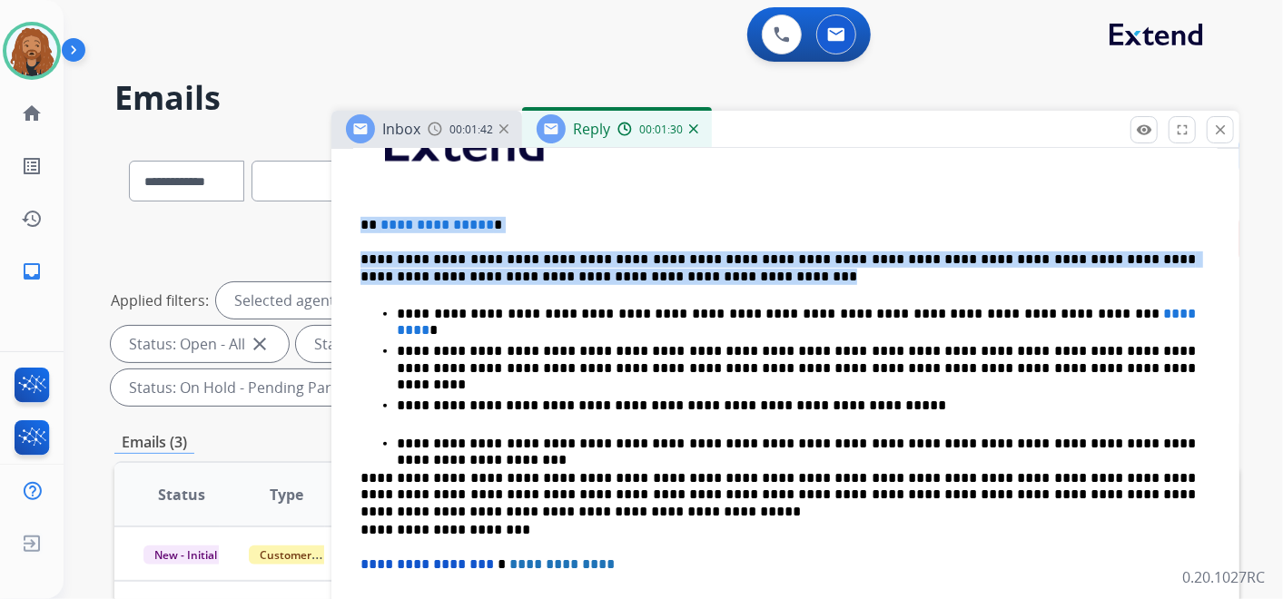
drag, startPoint x: 620, startPoint y: 275, endPoint x: 355, endPoint y: 211, distance: 272.9
click at [355, 211] on div "**********" at bounding box center [785, 446] width 865 height 704
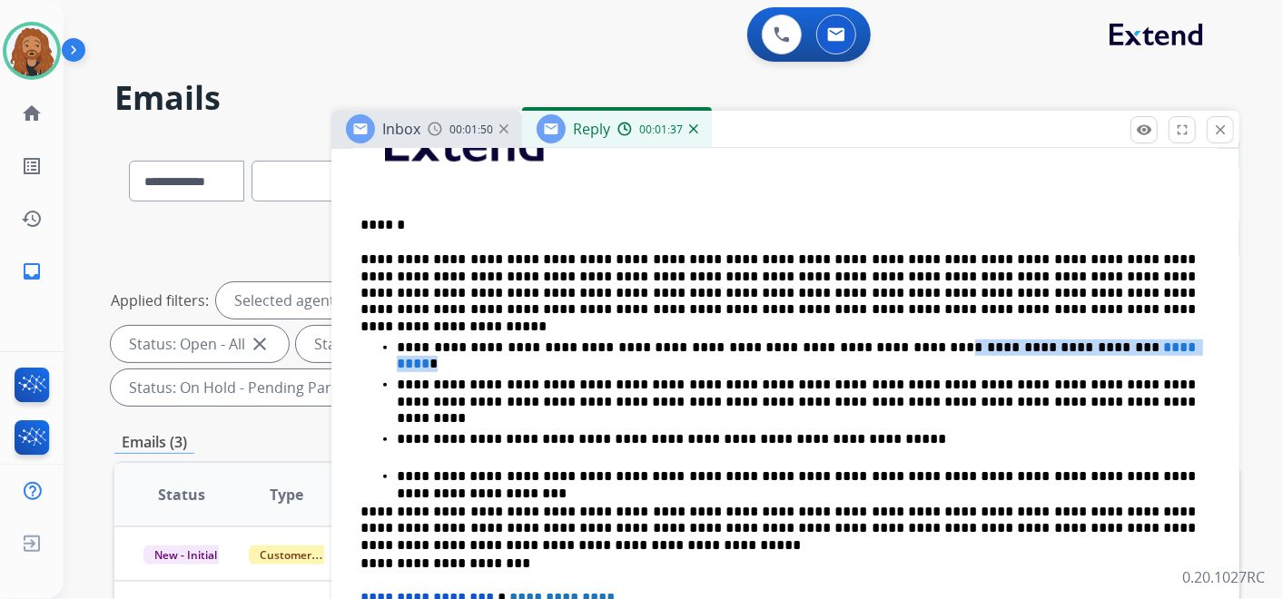
drag, startPoint x: 851, startPoint y: 344, endPoint x: 1065, endPoint y: 347, distance: 214.4
click at [1065, 347] on p "**********" at bounding box center [796, 348] width 799 height 16
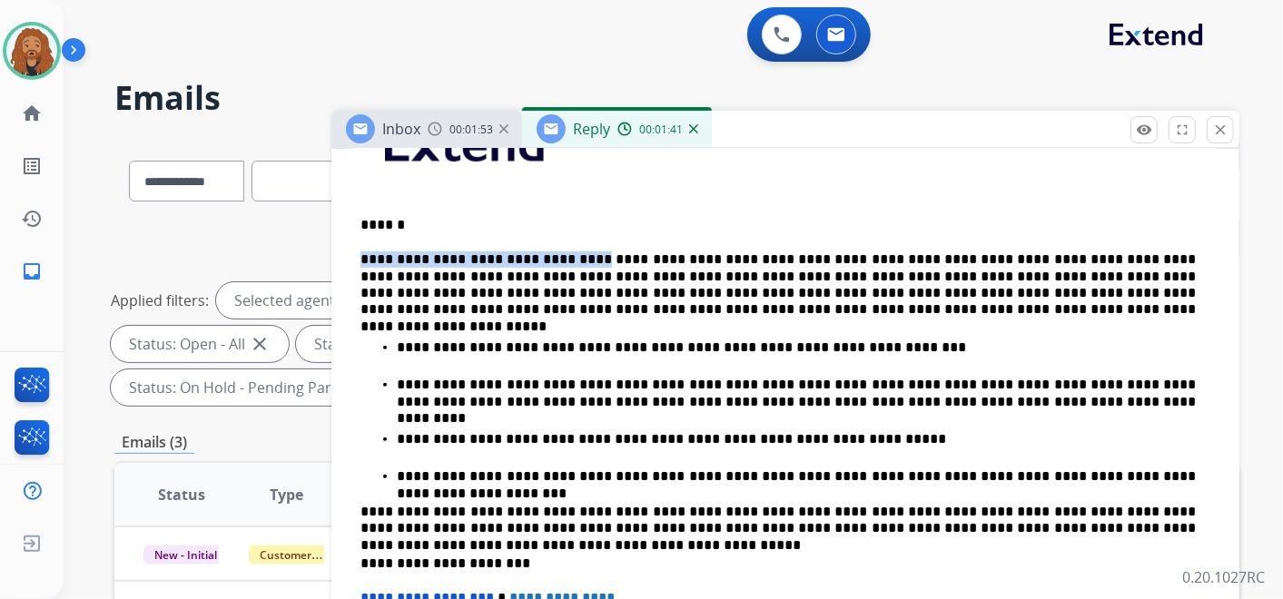
drag, startPoint x: 562, startPoint y: 255, endPoint x: 338, endPoint y: 233, distance: 225.4
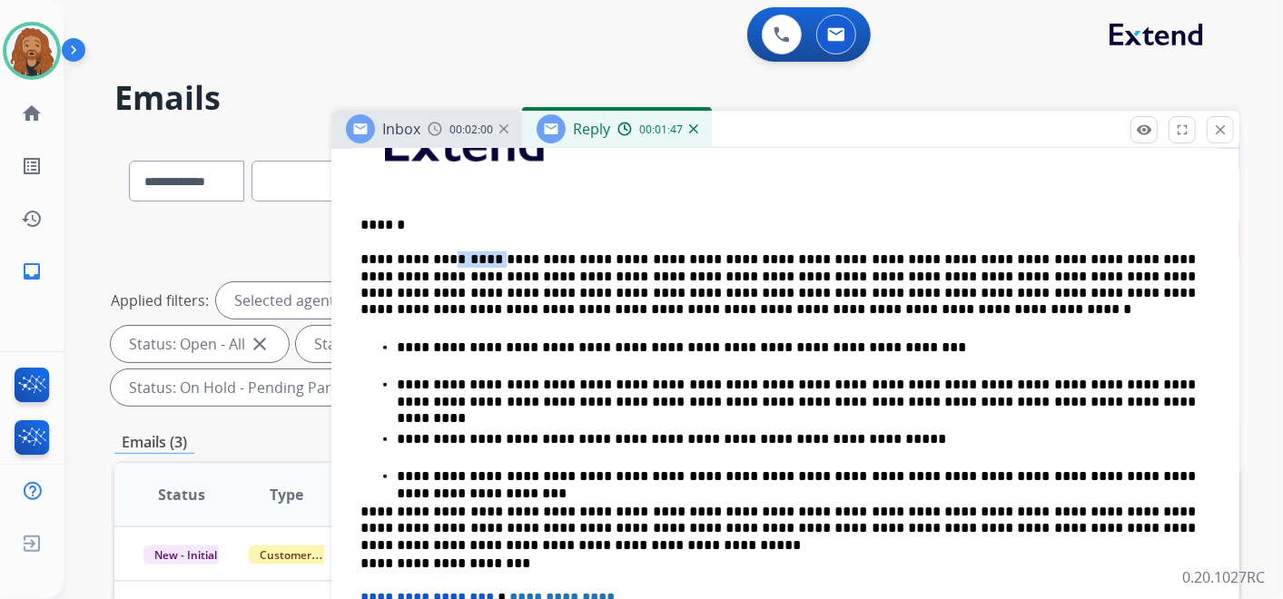
drag, startPoint x: 498, startPoint y: 254, endPoint x: 446, endPoint y: 249, distance: 52.1
click at [446, 252] on p "**********" at bounding box center [779, 285] width 836 height 67
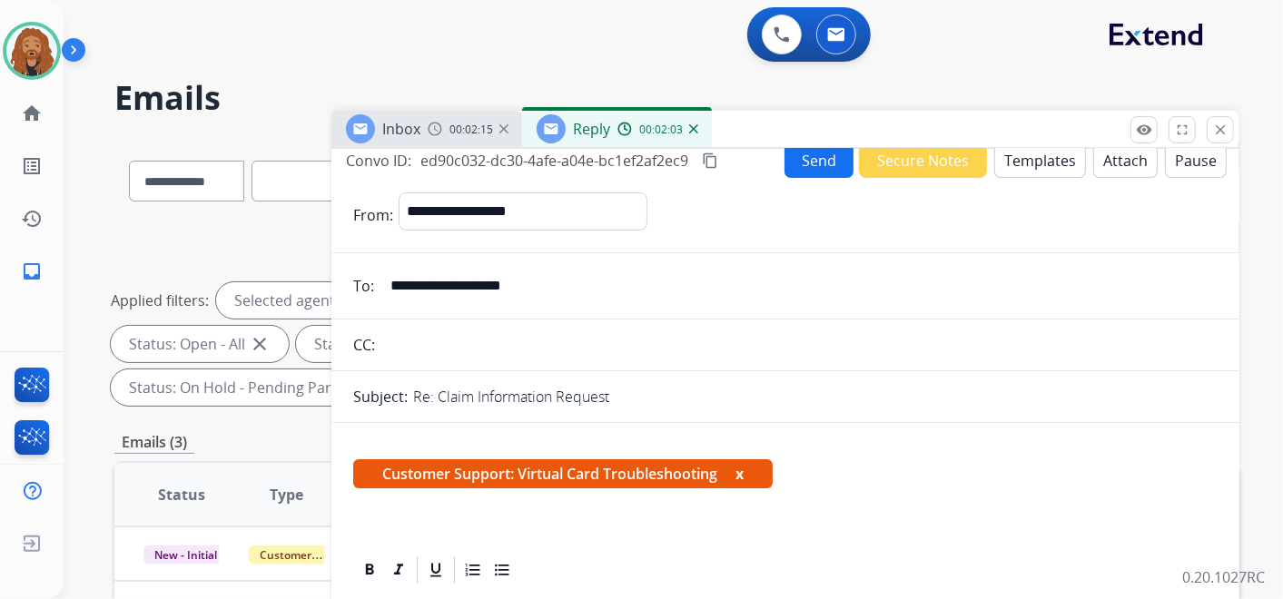
scroll to position [0, 0]
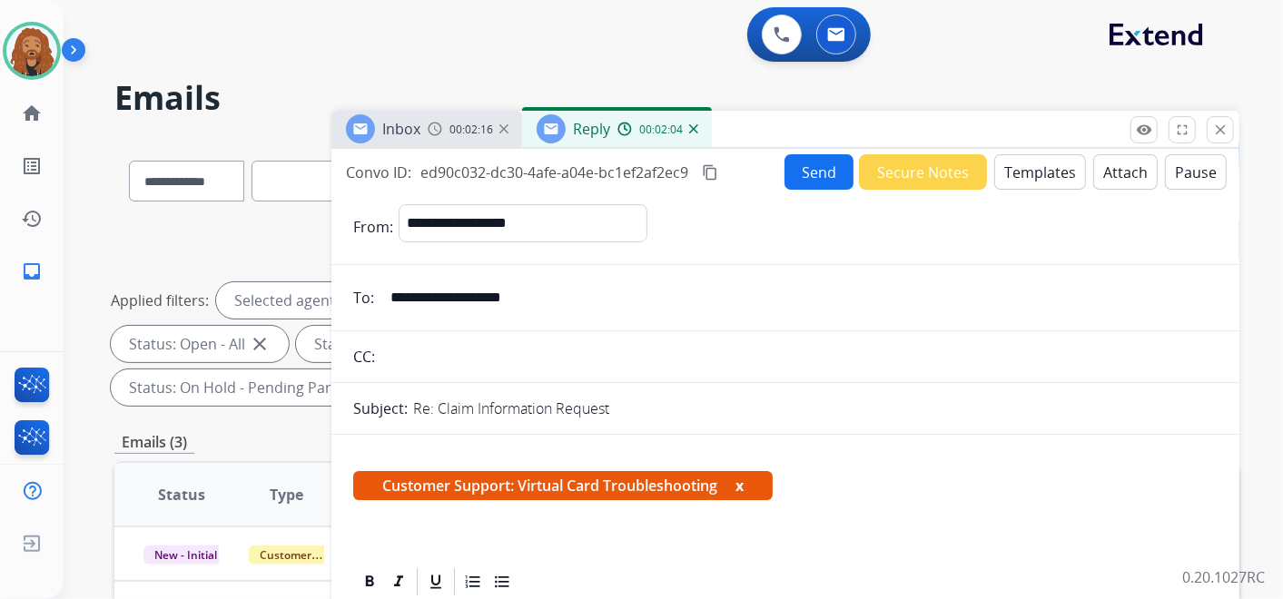
click at [818, 178] on button "Send" at bounding box center [819, 171] width 69 height 35
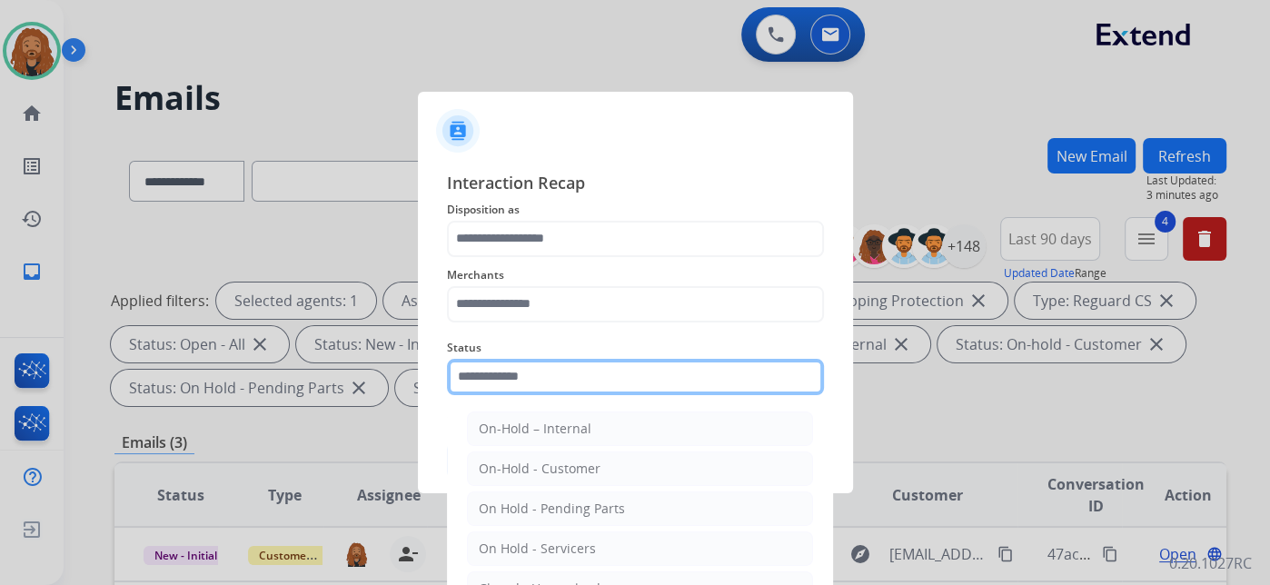
click at [541, 384] on input "text" at bounding box center [635, 377] width 377 height 36
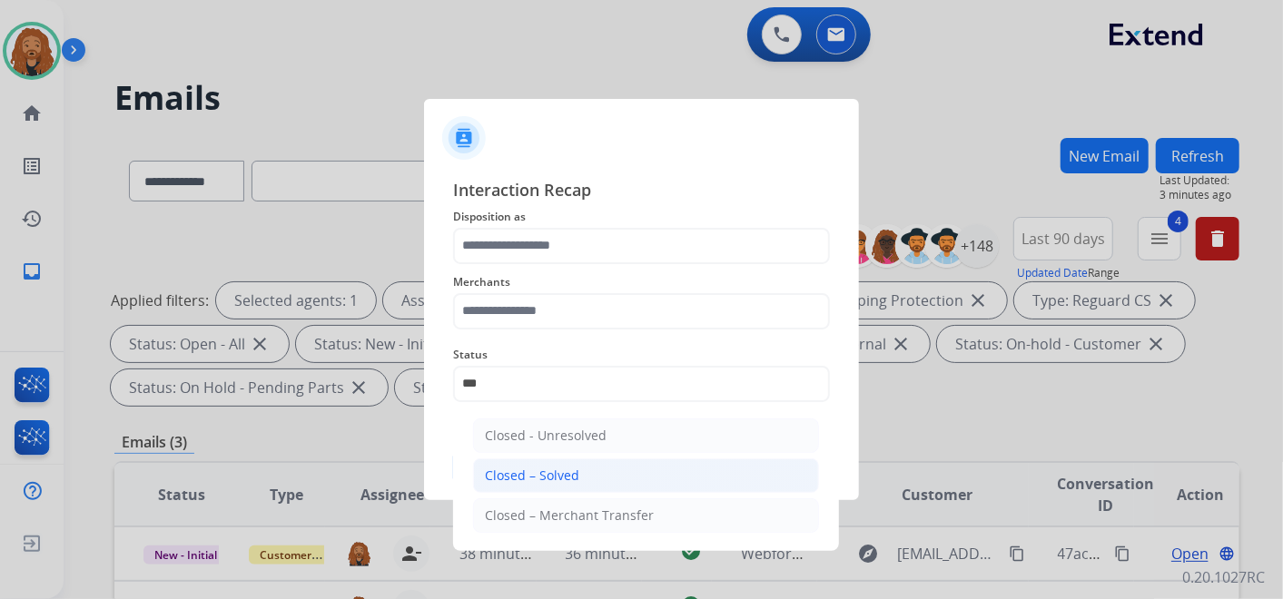
click at [534, 464] on li "Closed – Solved" at bounding box center [646, 476] width 346 height 35
type input "**********"
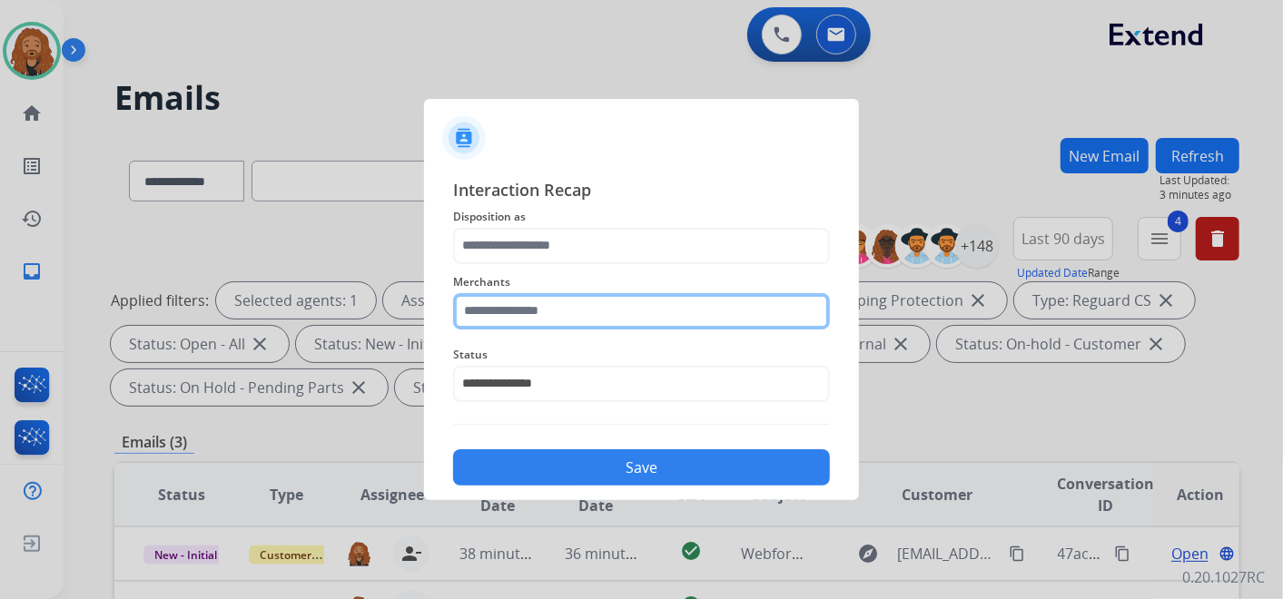
click at [532, 313] on input "text" at bounding box center [641, 311] width 377 height 36
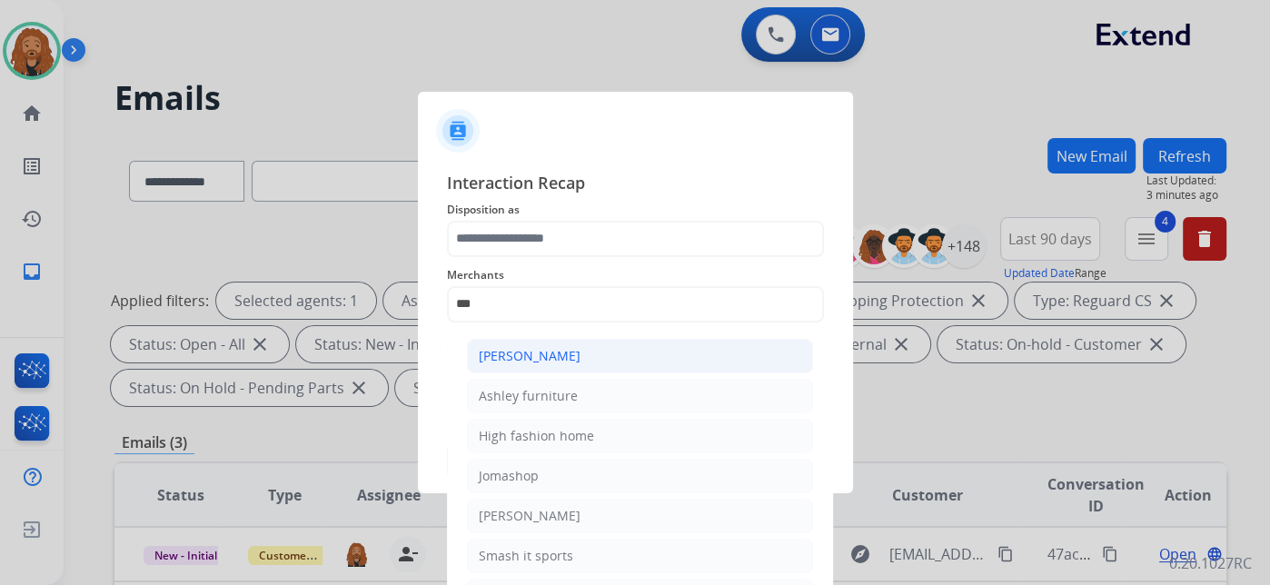
click at [616, 347] on li "[PERSON_NAME]" at bounding box center [640, 356] width 346 height 35
type input "**********"
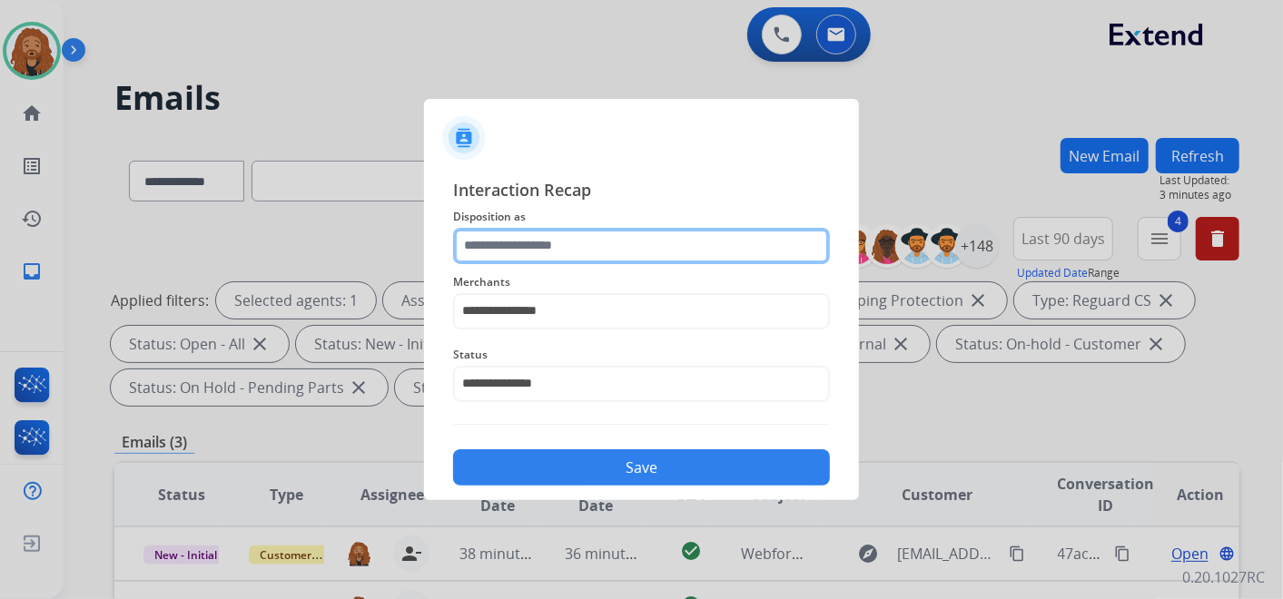
click at [559, 237] on input "text" at bounding box center [641, 246] width 377 height 36
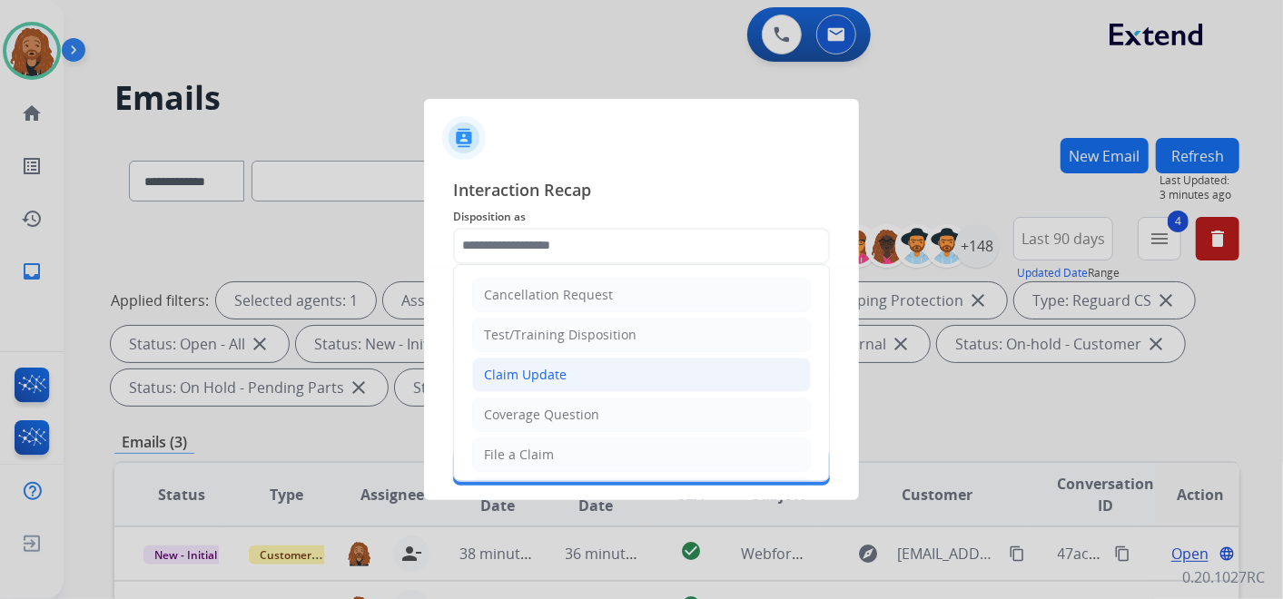
click at [588, 370] on li "Claim Update" at bounding box center [641, 375] width 339 height 35
type input "**********"
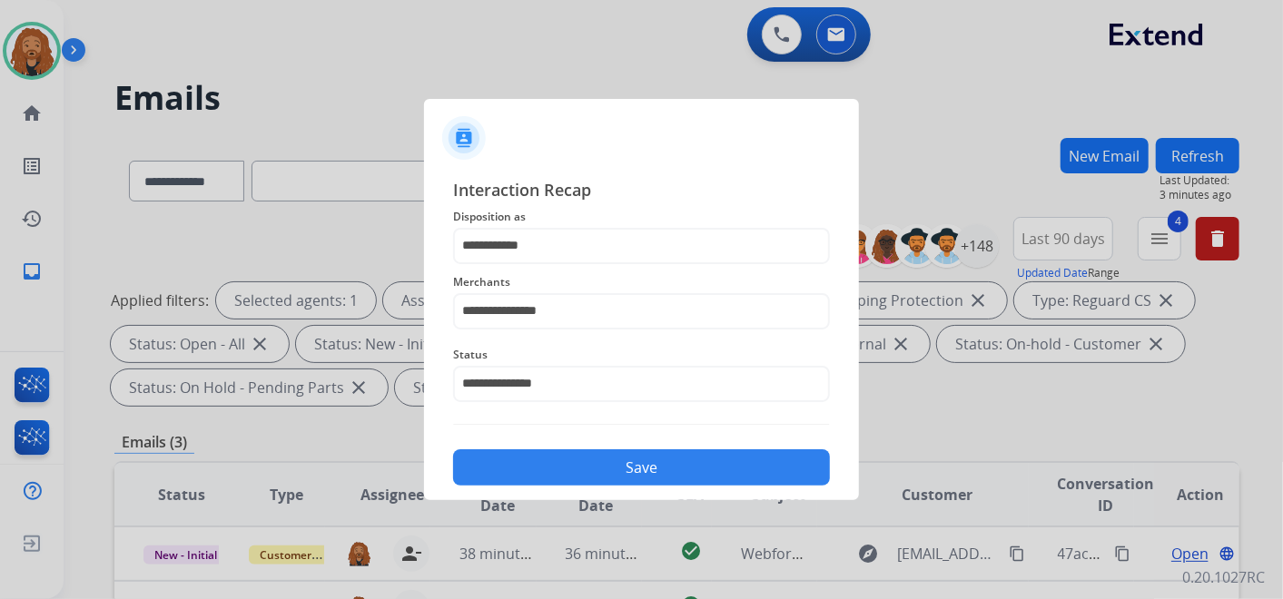
click at [657, 473] on button "Save" at bounding box center [641, 468] width 377 height 36
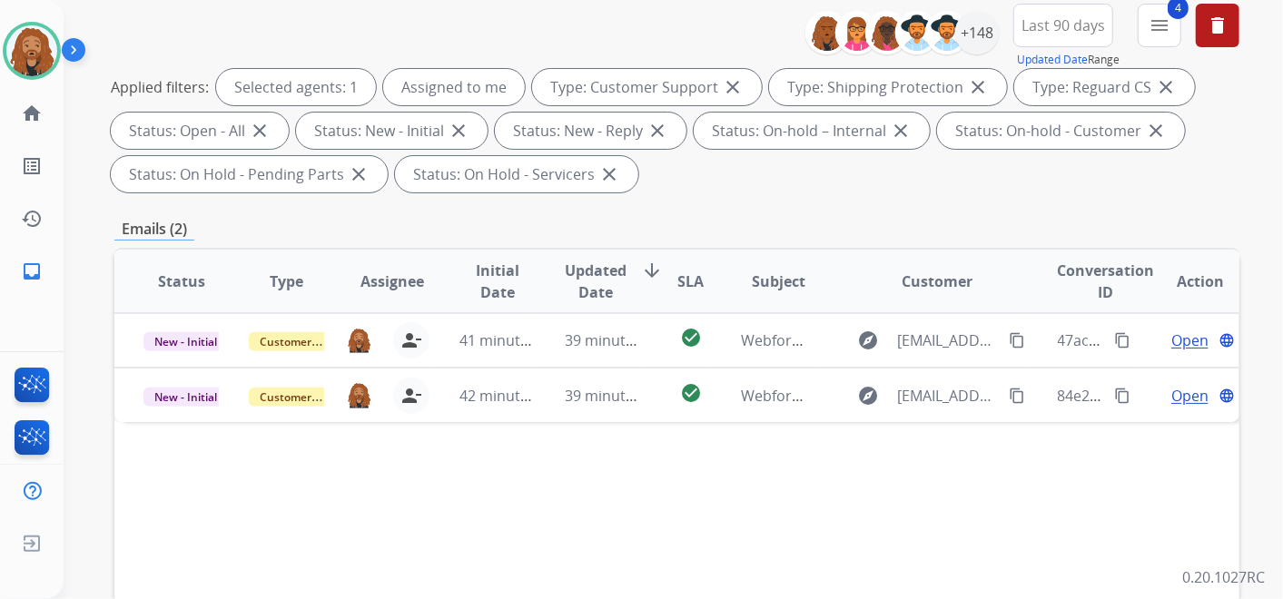
scroll to position [302, 0]
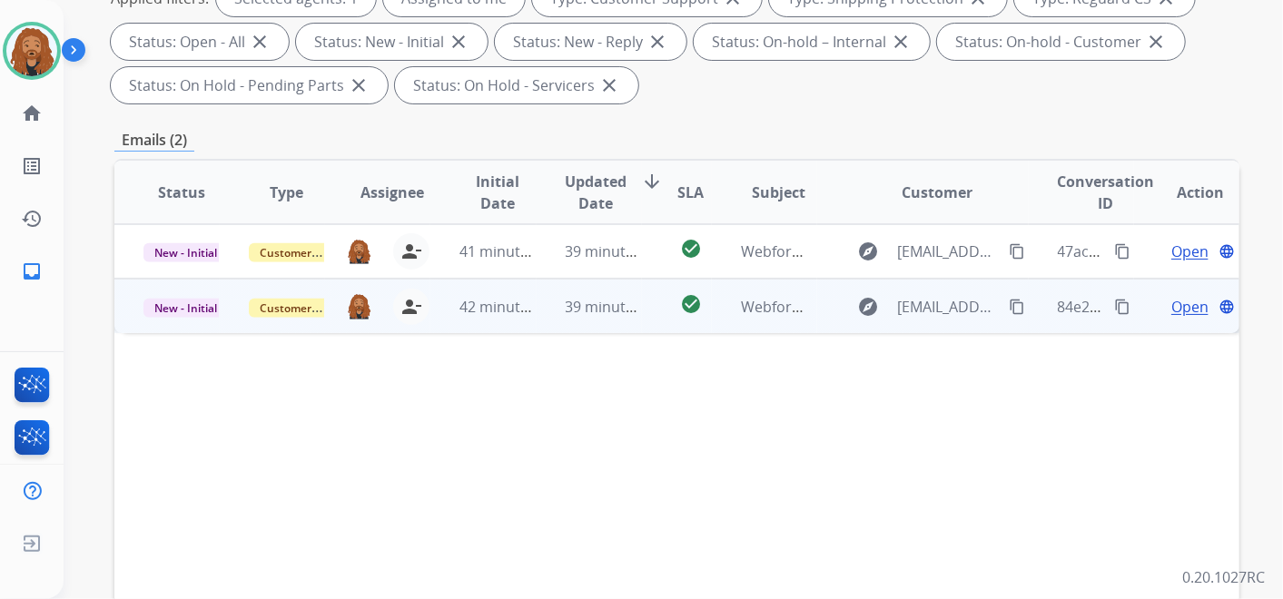
click at [1173, 302] on span "Open" at bounding box center [1190, 307] width 37 height 22
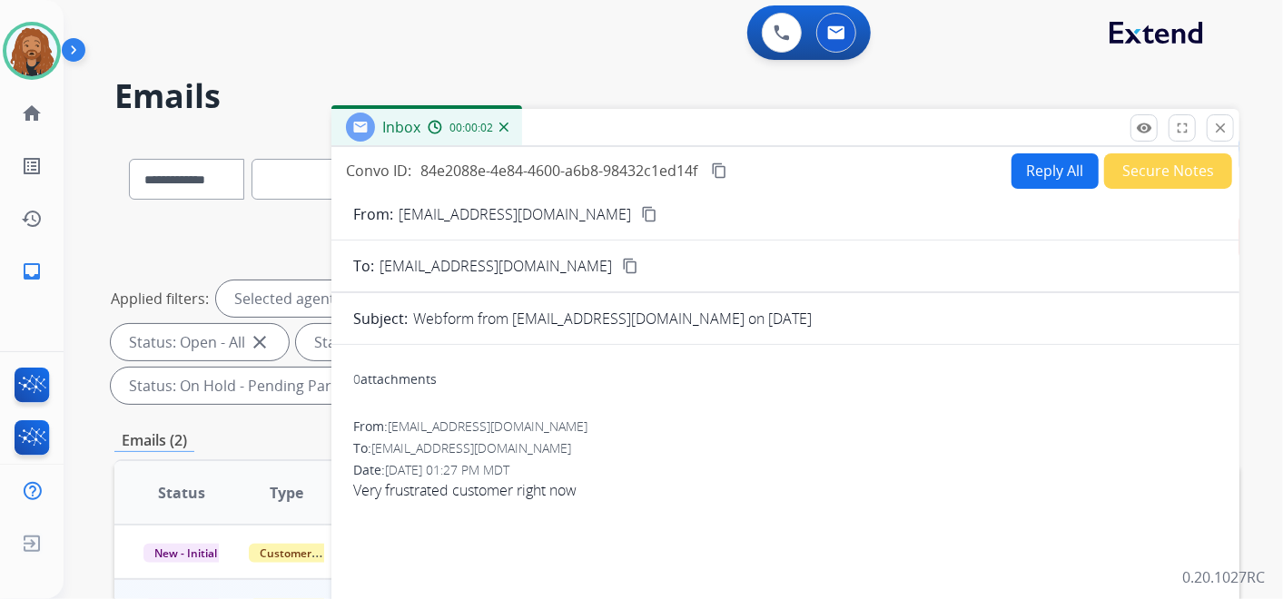
scroll to position [0, 0]
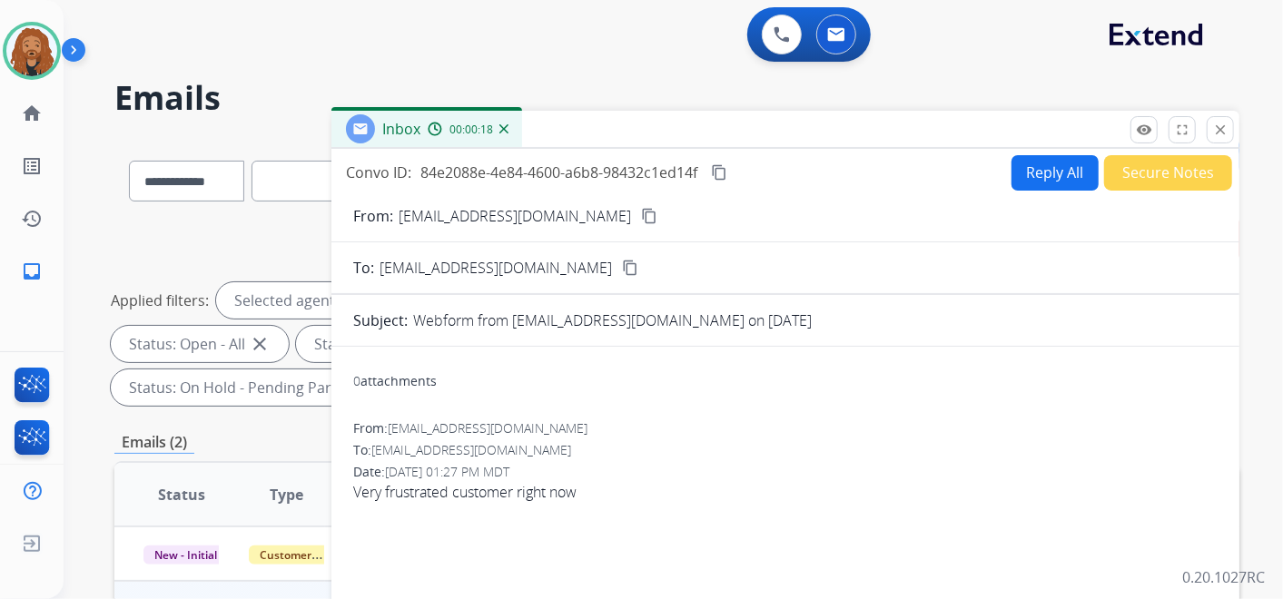
click at [1039, 170] on button "Reply All" at bounding box center [1055, 172] width 87 height 35
select select "**********"
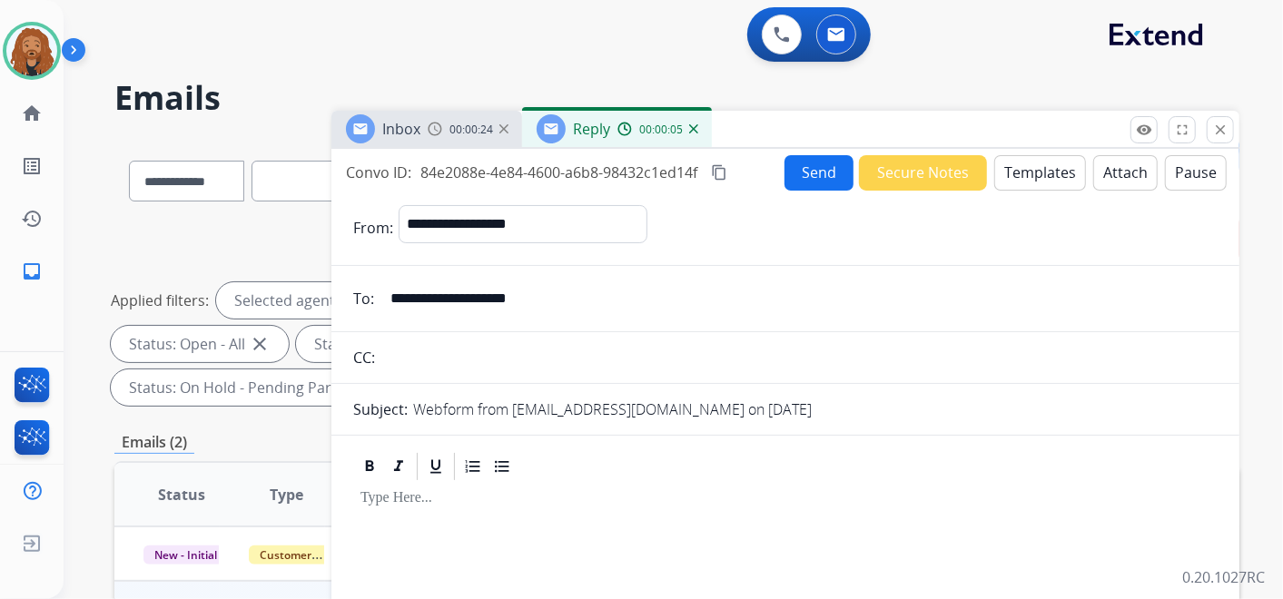
click at [1025, 173] on button "Templates" at bounding box center [1041, 172] width 92 height 35
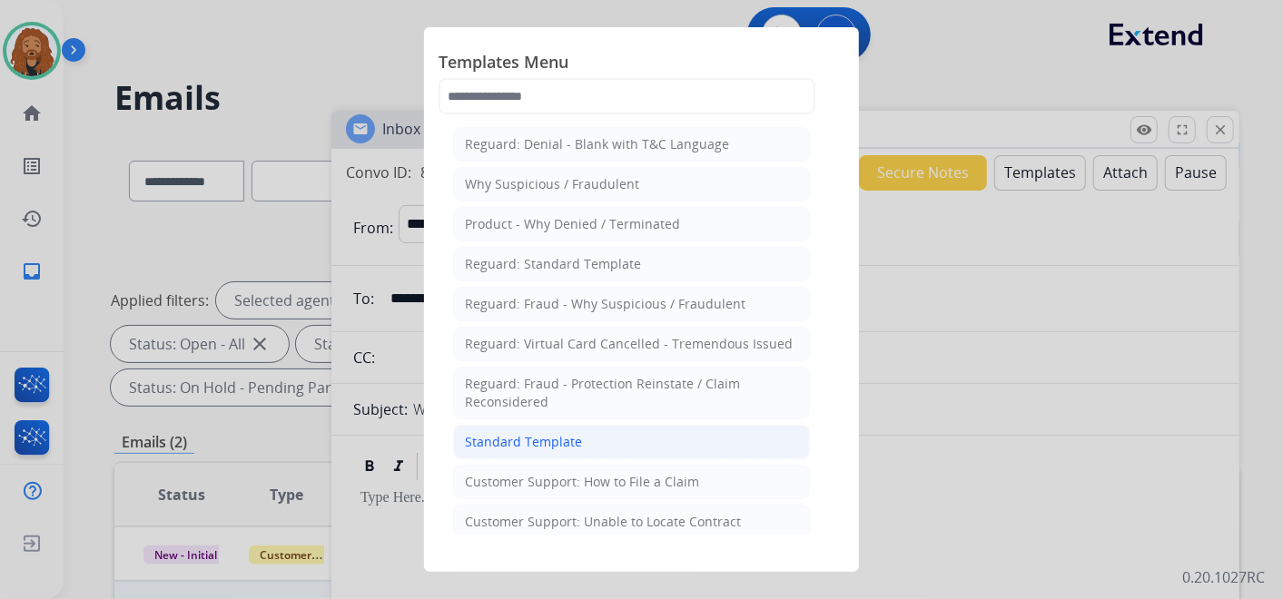
click at [564, 441] on div "Standard Template" at bounding box center [523, 442] width 117 height 18
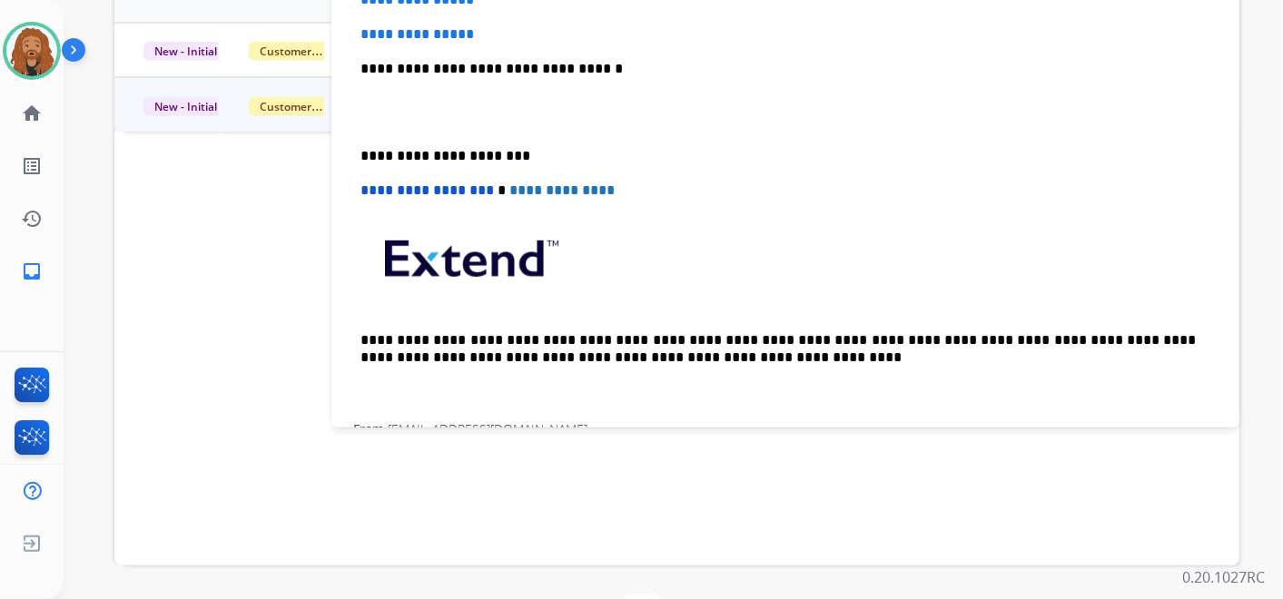
scroll to position [93, 0]
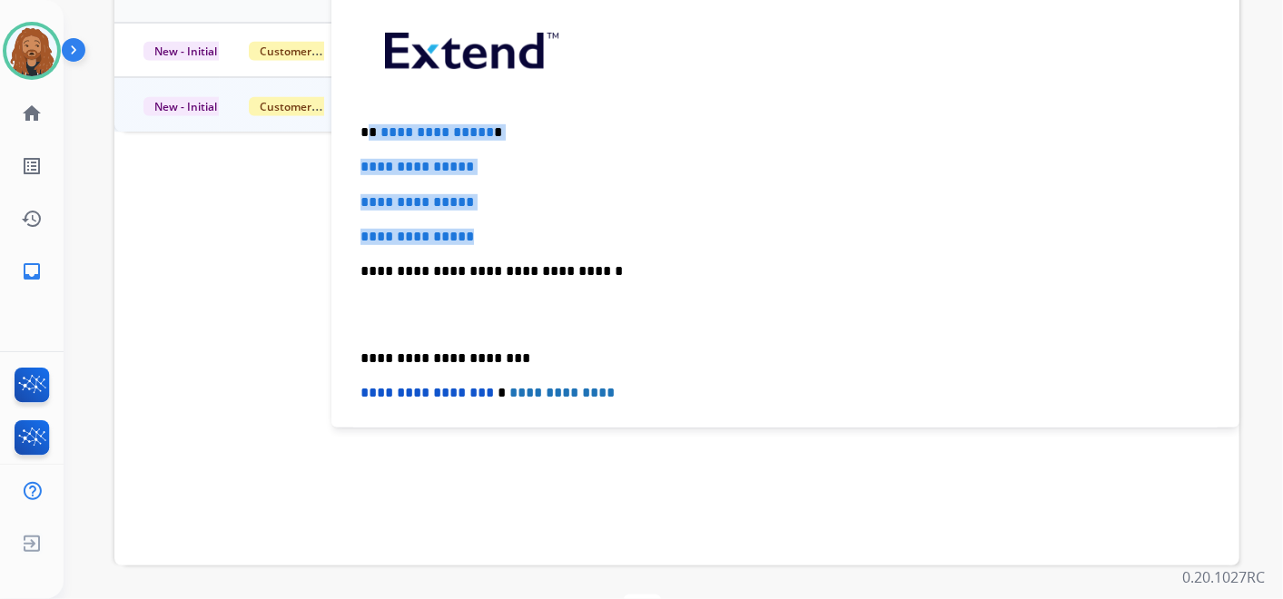
drag, startPoint x: 486, startPoint y: 228, endPoint x: 371, endPoint y: 116, distance: 160.6
click at [371, 116] on div "**********" at bounding box center [785, 314] width 865 height 625
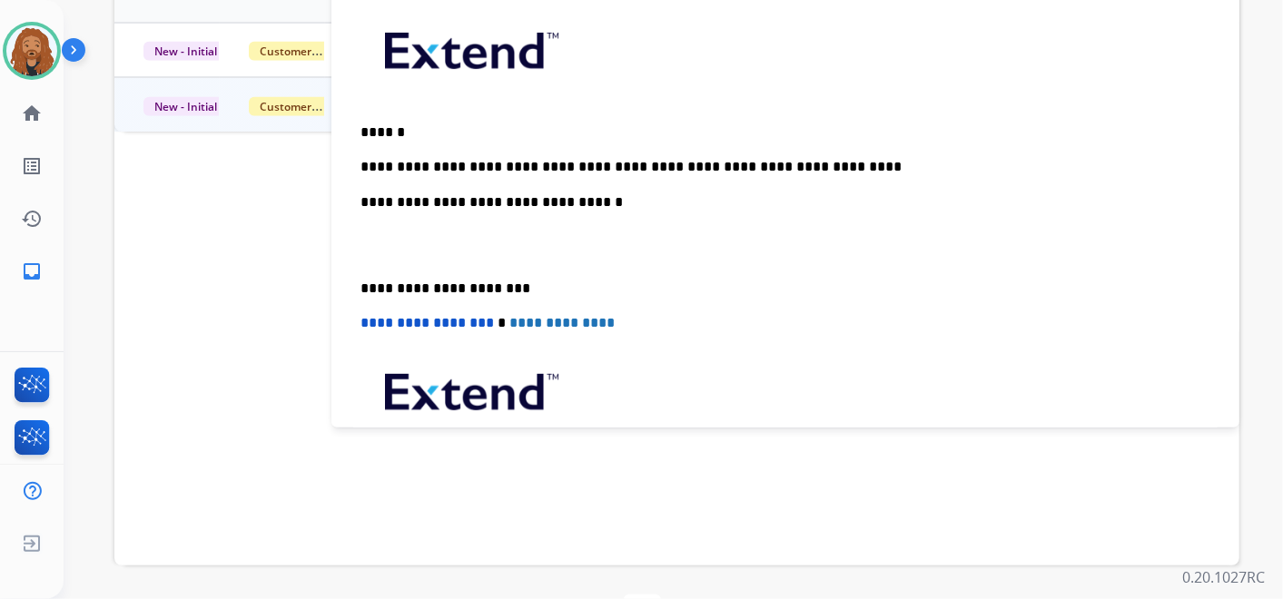
click at [389, 243] on p at bounding box center [786, 246] width 850 height 34
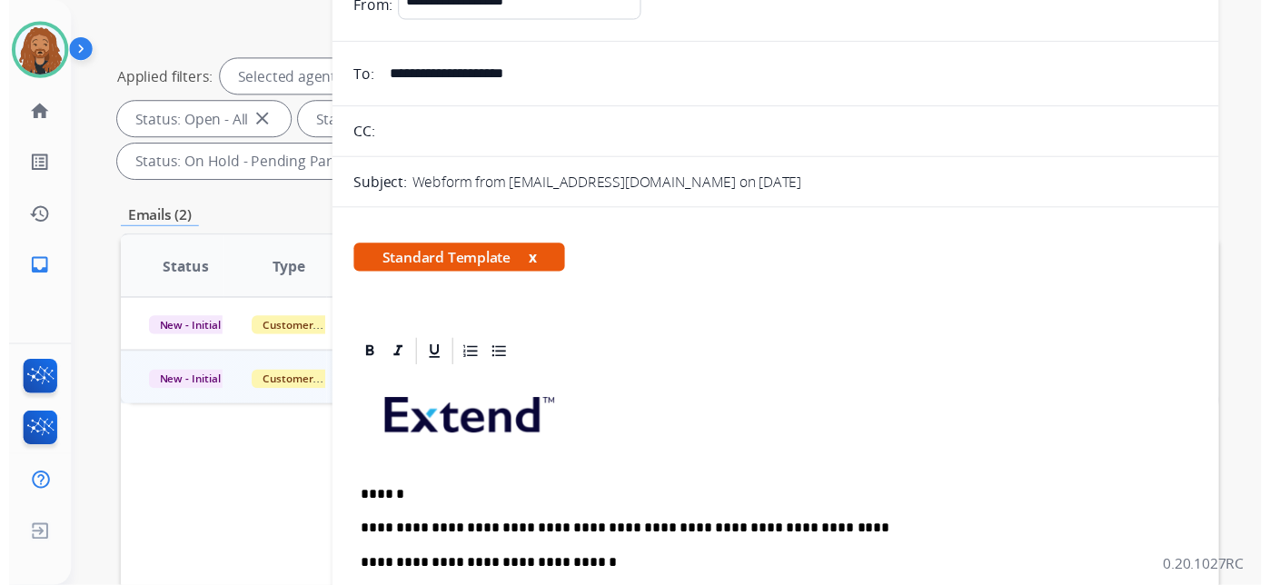
scroll to position [0, 0]
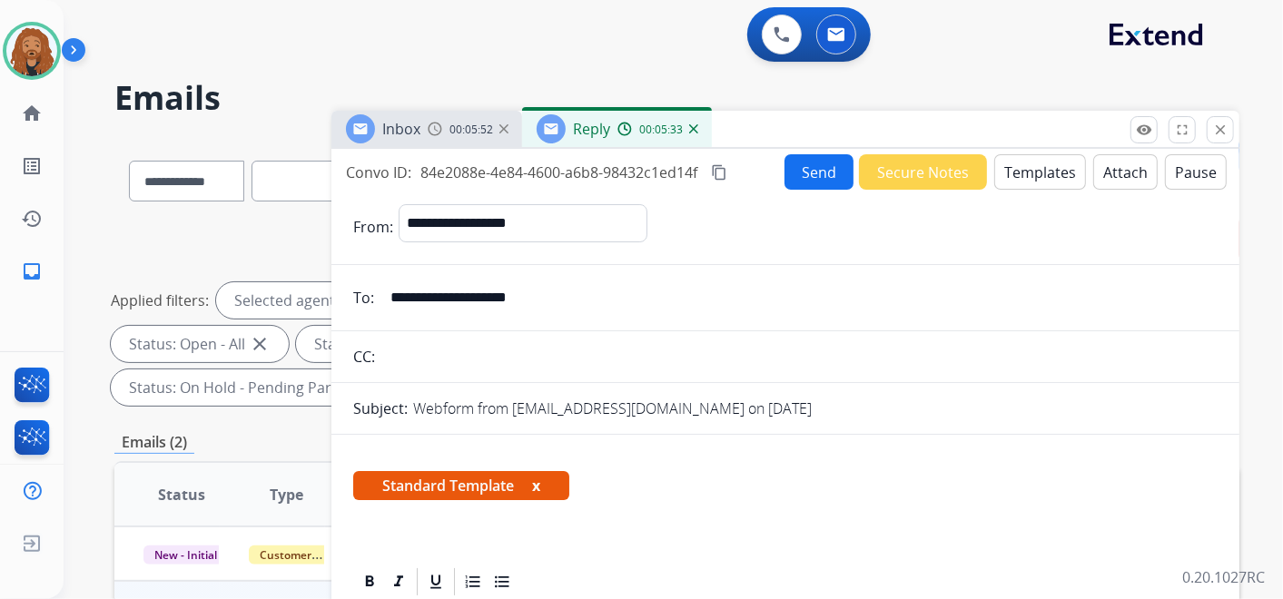
click at [802, 174] on button "Send" at bounding box center [819, 171] width 69 height 35
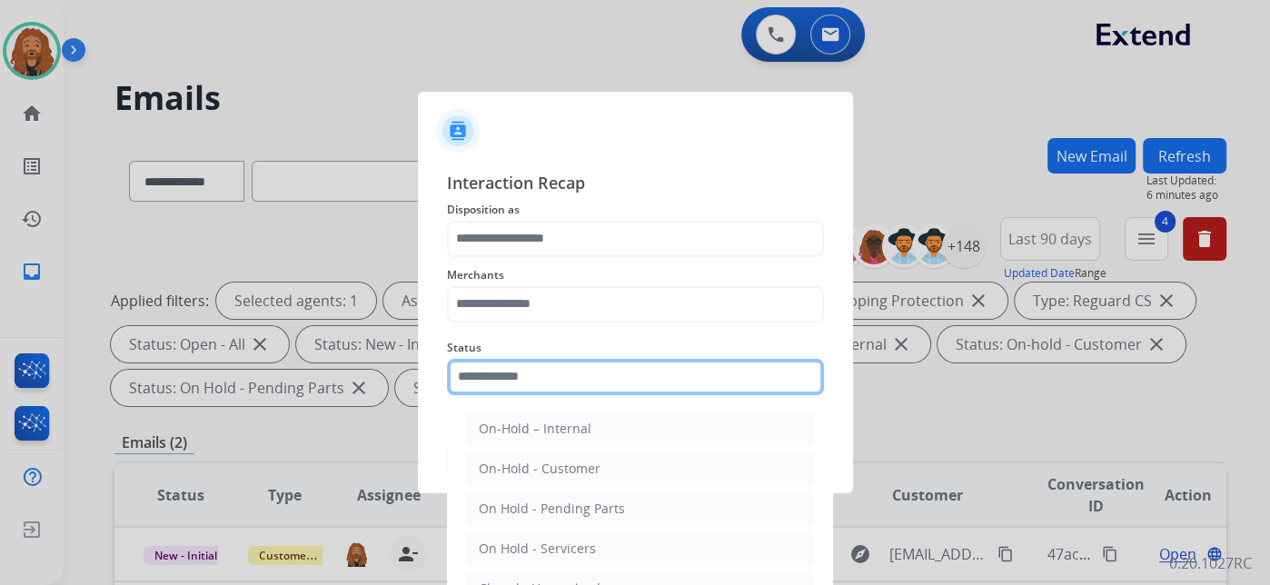
click at [556, 384] on input "text" at bounding box center [635, 377] width 377 height 36
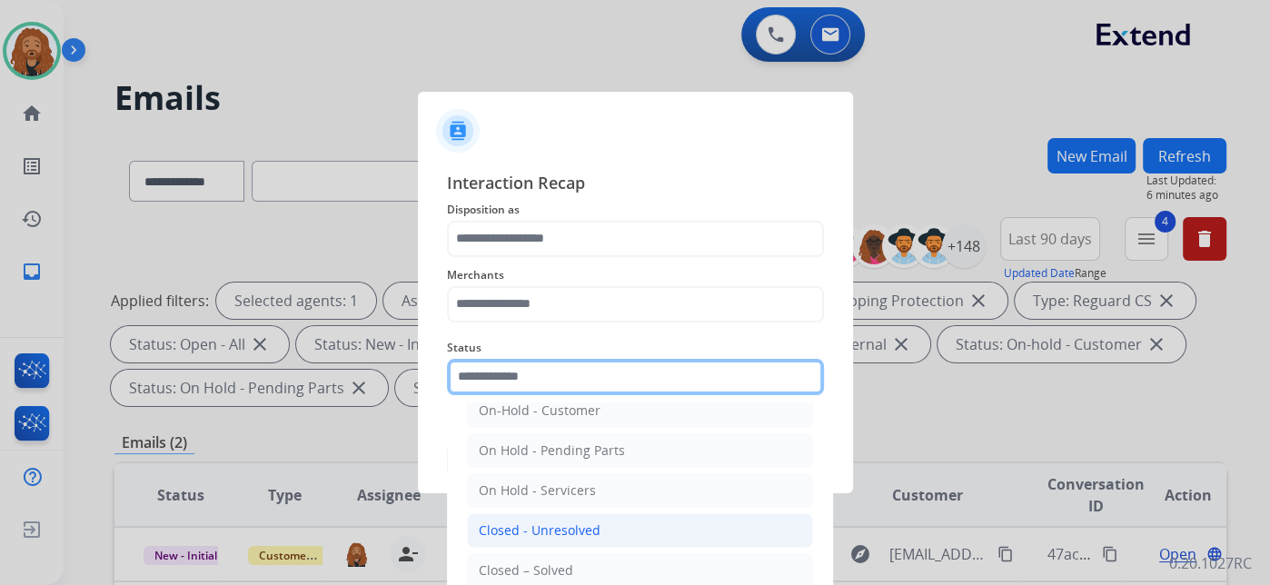
scroll to position [104, 0]
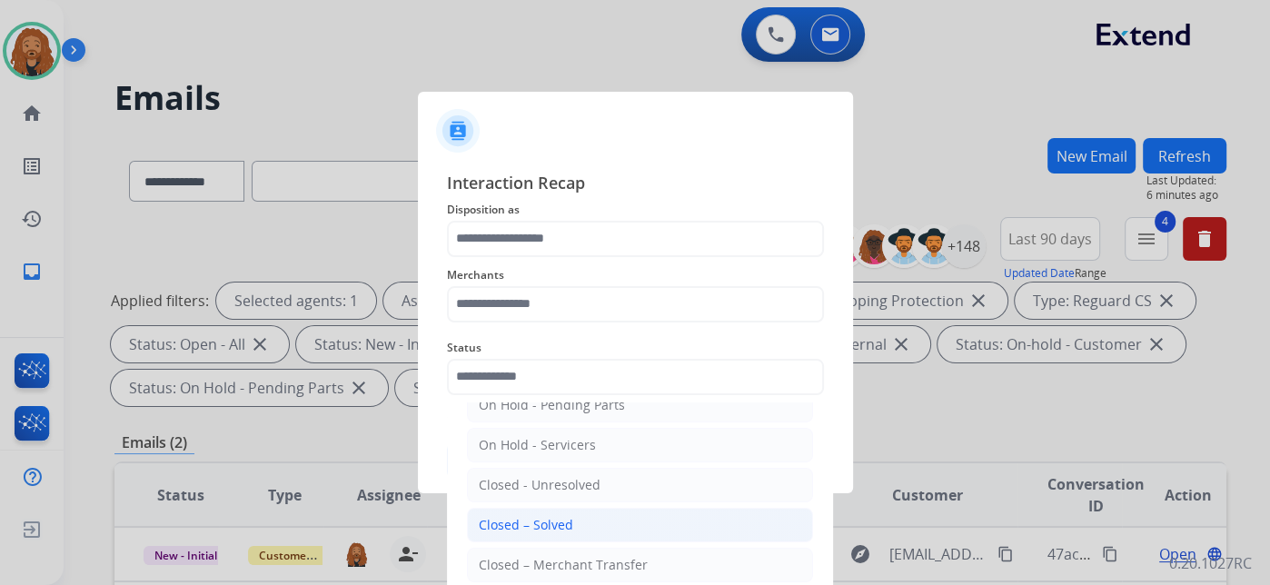
click at [567, 516] on div "Closed – Solved" at bounding box center [526, 525] width 94 height 18
type input "**********"
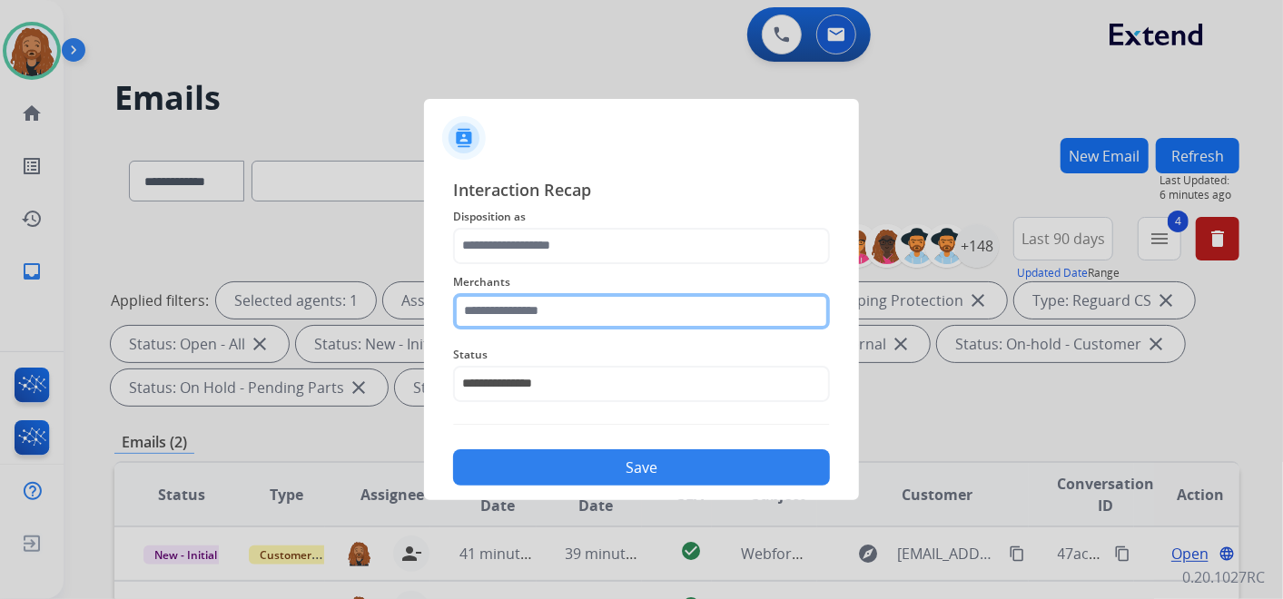
click at [569, 304] on input "text" at bounding box center [641, 311] width 377 height 36
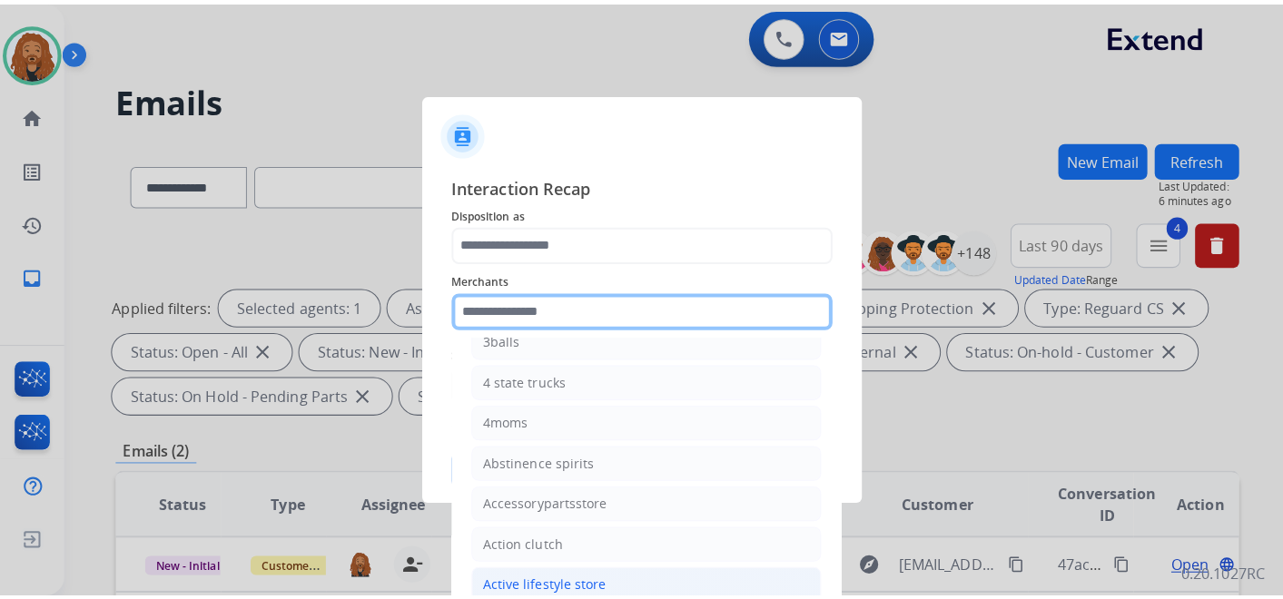
scroll to position [302, 0]
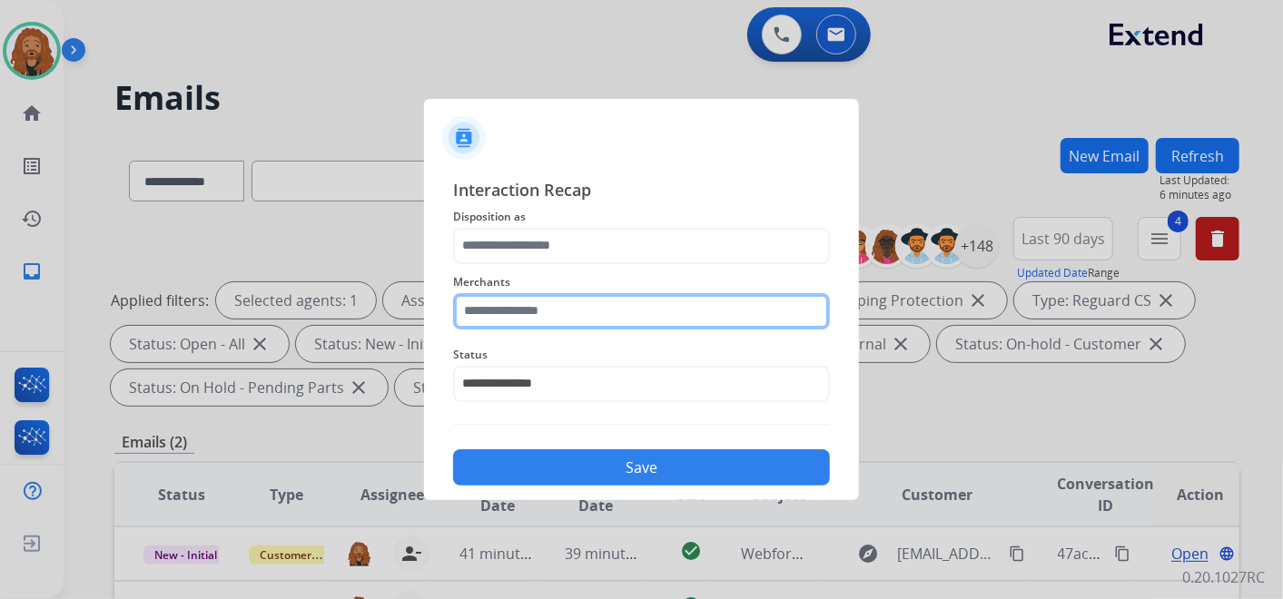
click at [552, 310] on input "text" at bounding box center [641, 311] width 377 height 36
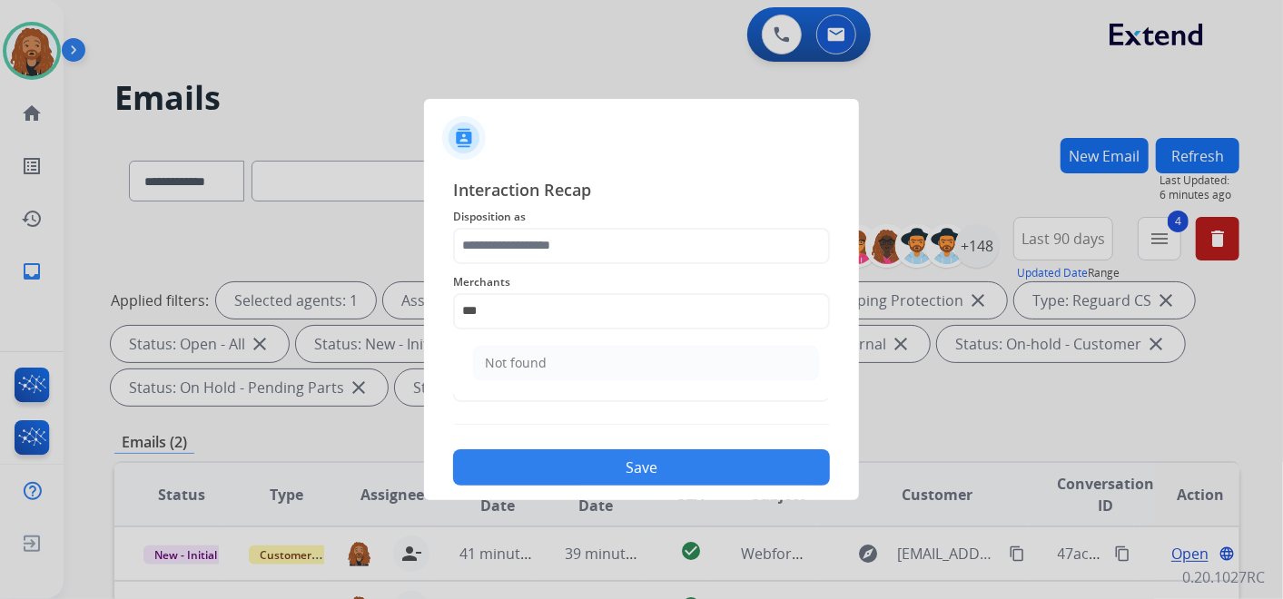
click at [630, 371] on li "Not found" at bounding box center [646, 363] width 346 height 35
type input "*********"
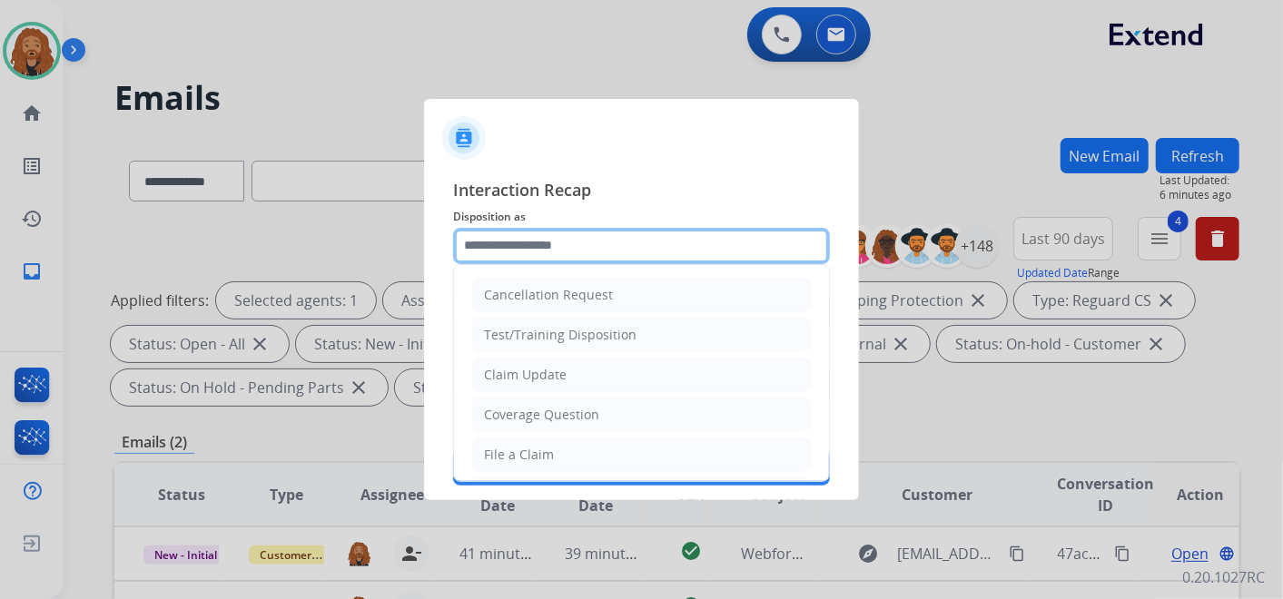
click at [546, 252] on input "text" at bounding box center [641, 246] width 377 height 36
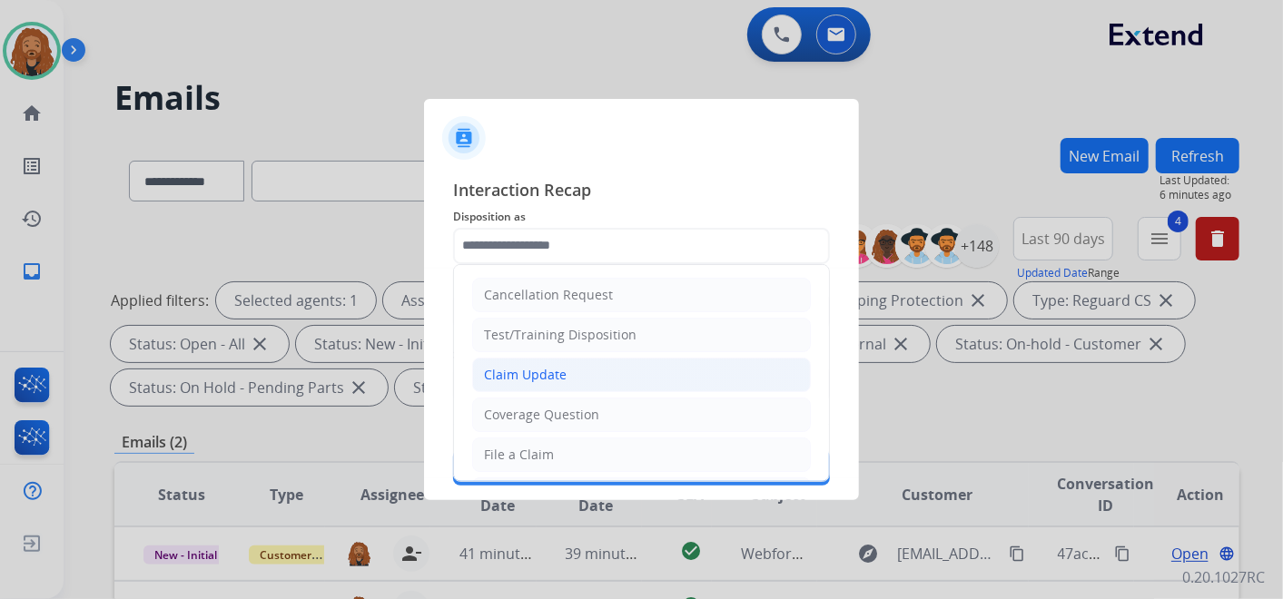
click at [525, 380] on div "Claim Update" at bounding box center [525, 375] width 83 height 18
type input "**********"
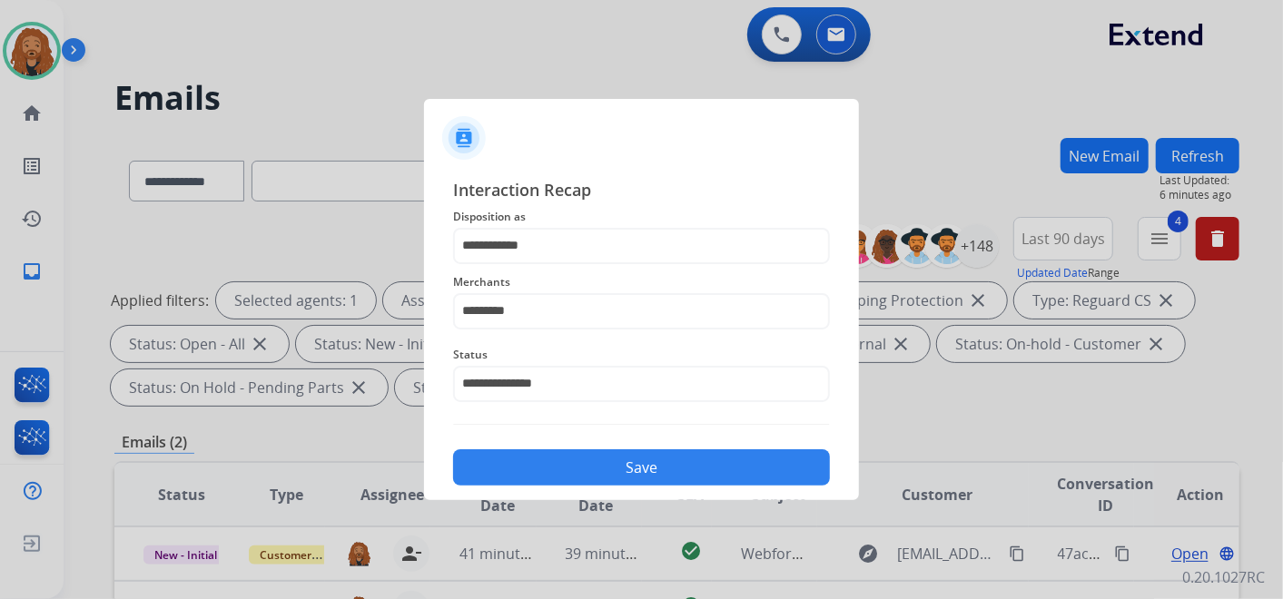
click at [516, 476] on button "Save" at bounding box center [641, 468] width 377 height 36
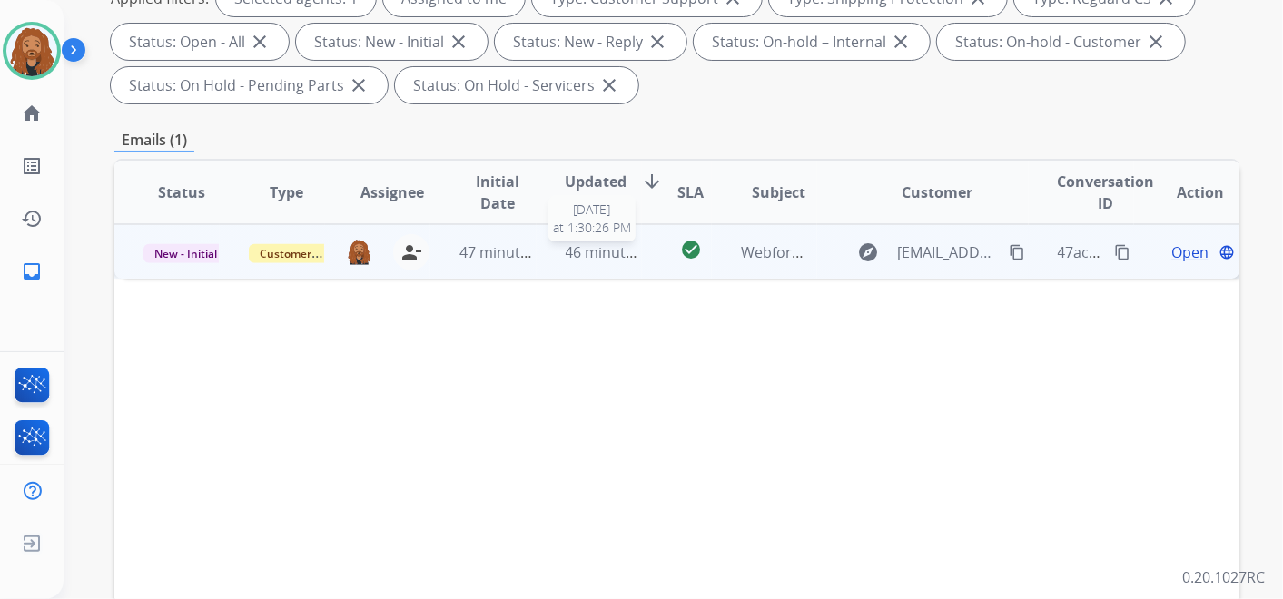
click at [566, 249] on span "46 minutes ago" at bounding box center [618, 253] width 105 height 20
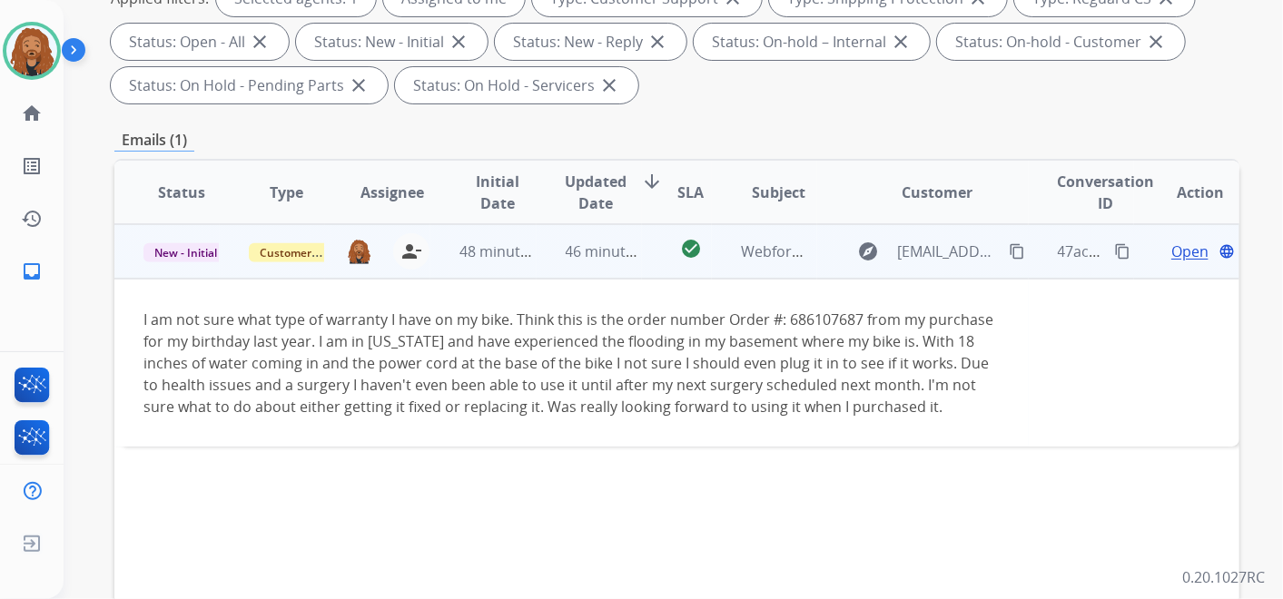
click at [1172, 251] on span "Open" at bounding box center [1190, 252] width 37 height 22
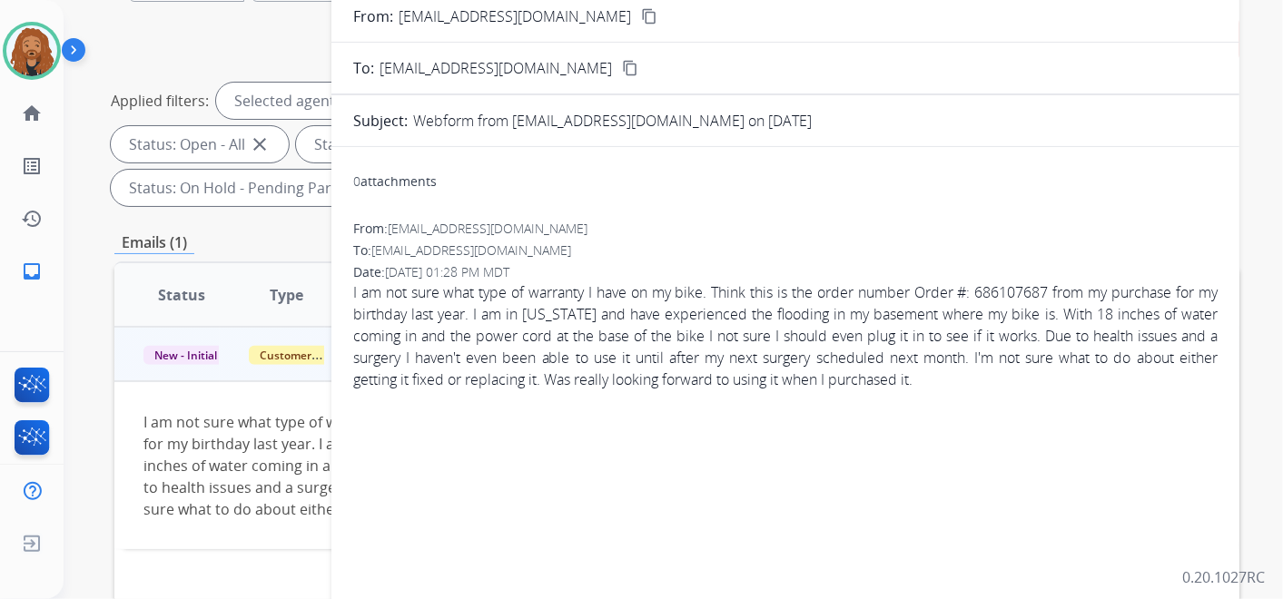
scroll to position [0, 0]
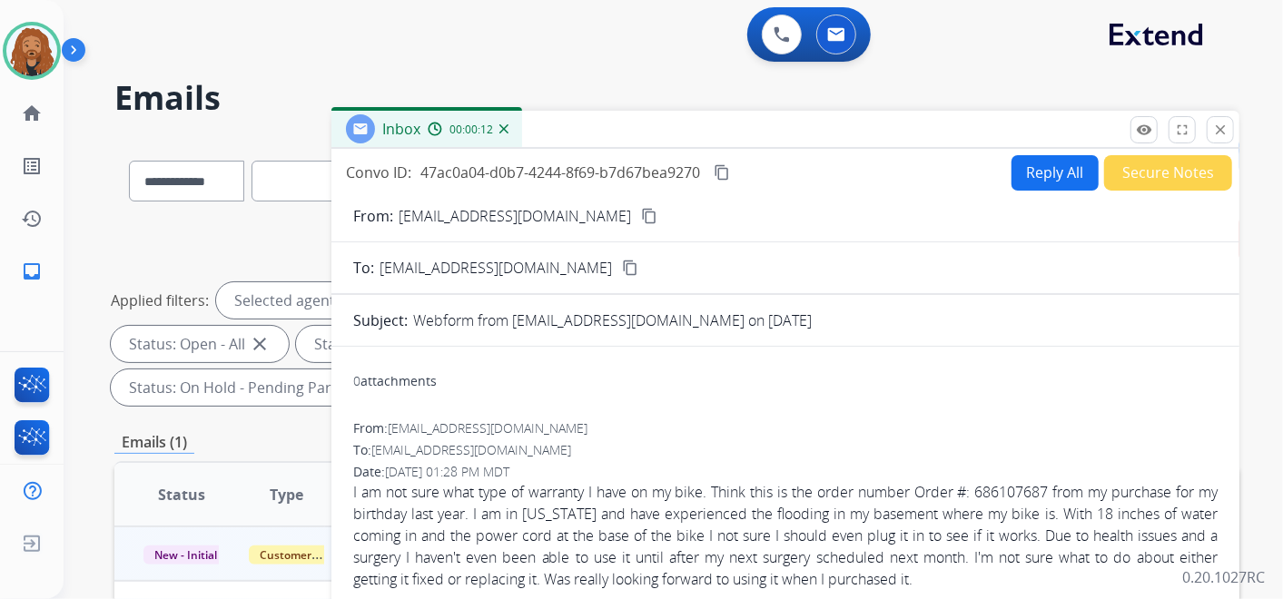
click at [641, 214] on mat-icon "content_copy" at bounding box center [649, 216] width 16 height 16
click at [1035, 168] on button "Reply All" at bounding box center [1055, 172] width 87 height 35
select select "**********"
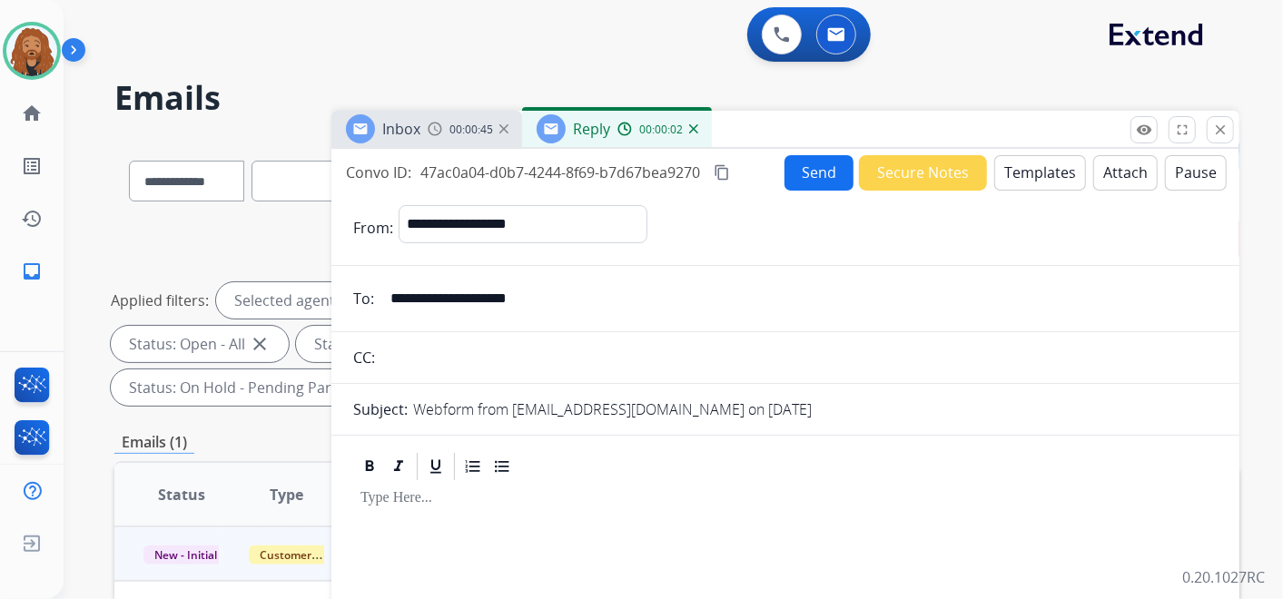
click at [1015, 165] on button "Templates" at bounding box center [1041, 172] width 92 height 35
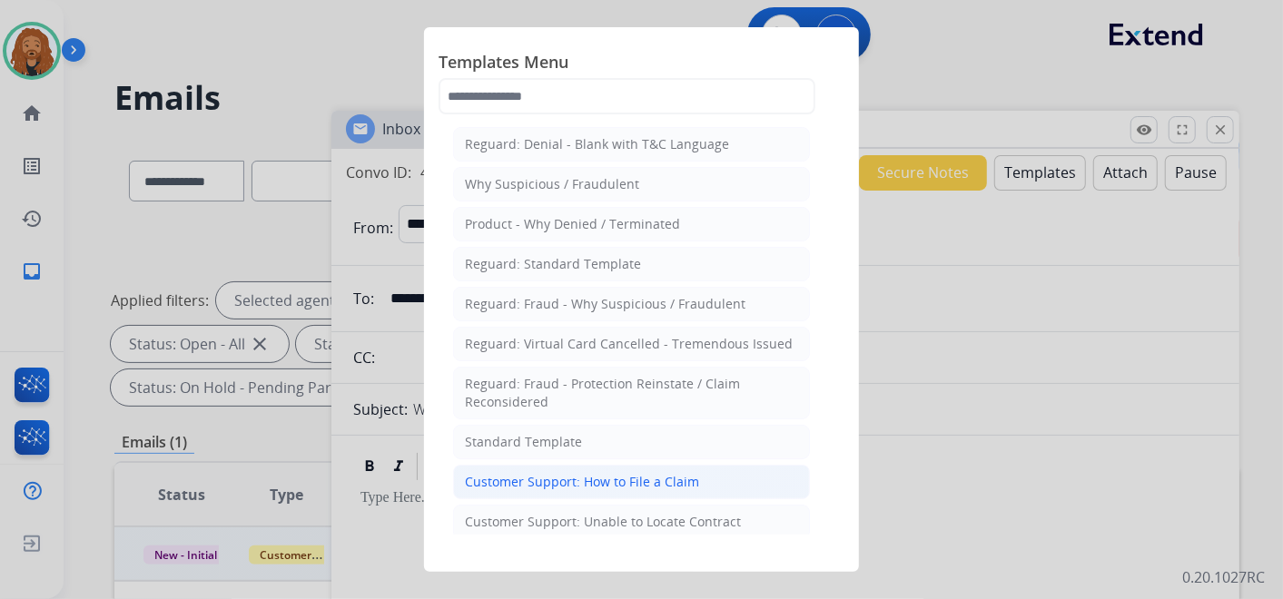
click at [569, 474] on div "Customer Support: How to File a Claim" at bounding box center [582, 482] width 234 height 18
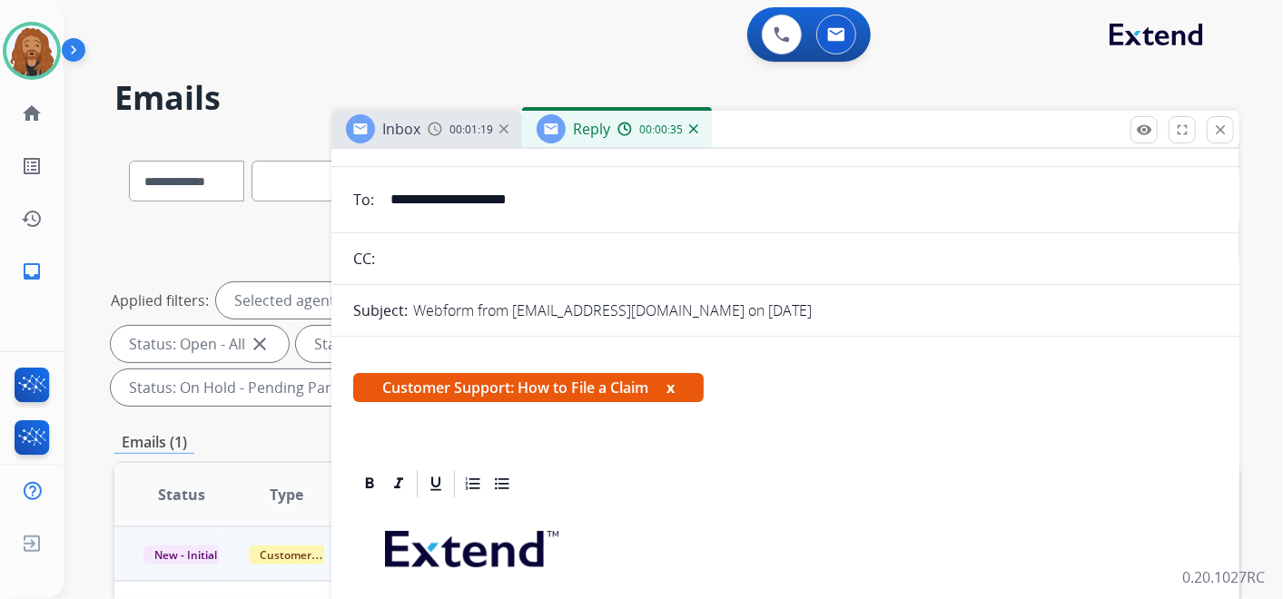
scroll to position [302, 0]
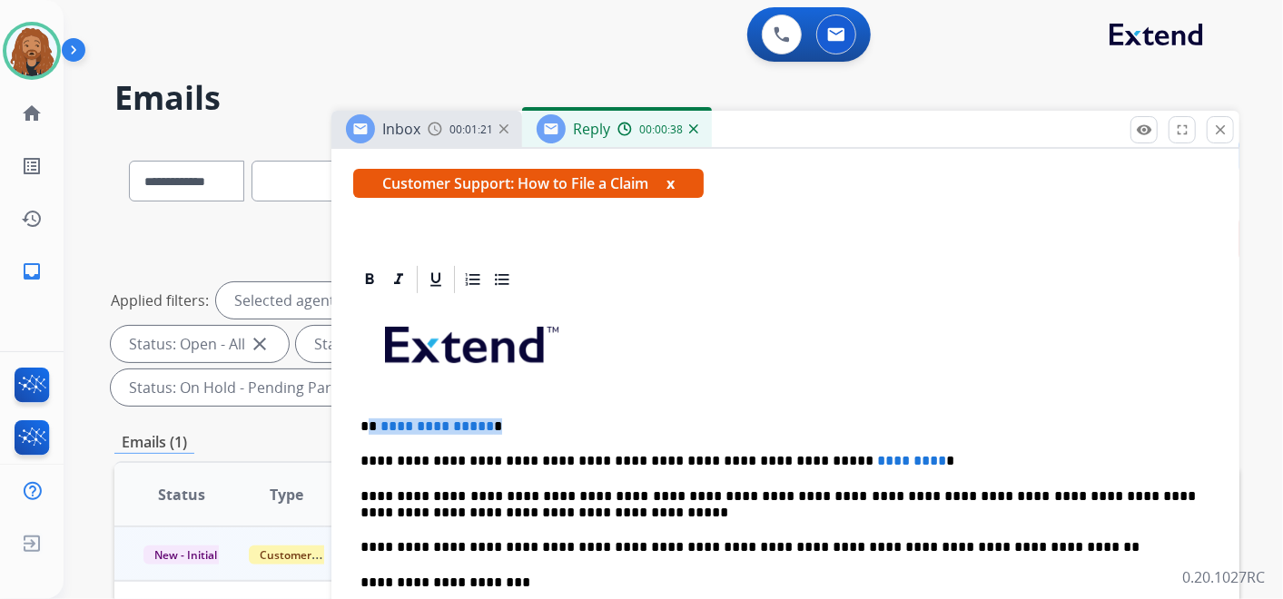
drag, startPoint x: 495, startPoint y: 427, endPoint x: 368, endPoint y: 421, distance: 127.3
click at [368, 421] on p "**********" at bounding box center [779, 427] width 836 height 16
drag, startPoint x: 864, startPoint y: 461, endPoint x: 772, endPoint y: 465, distance: 91.8
click at [772, 465] on p "**********" at bounding box center [779, 461] width 836 height 16
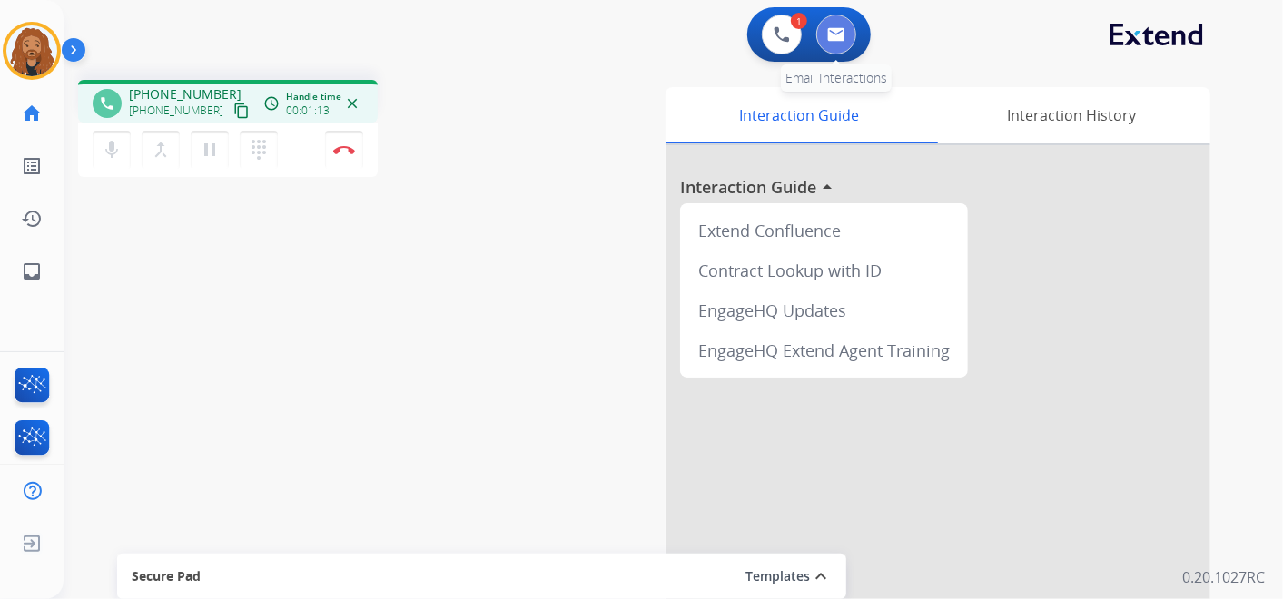
click at [846, 40] on button at bounding box center [837, 35] width 40 height 40
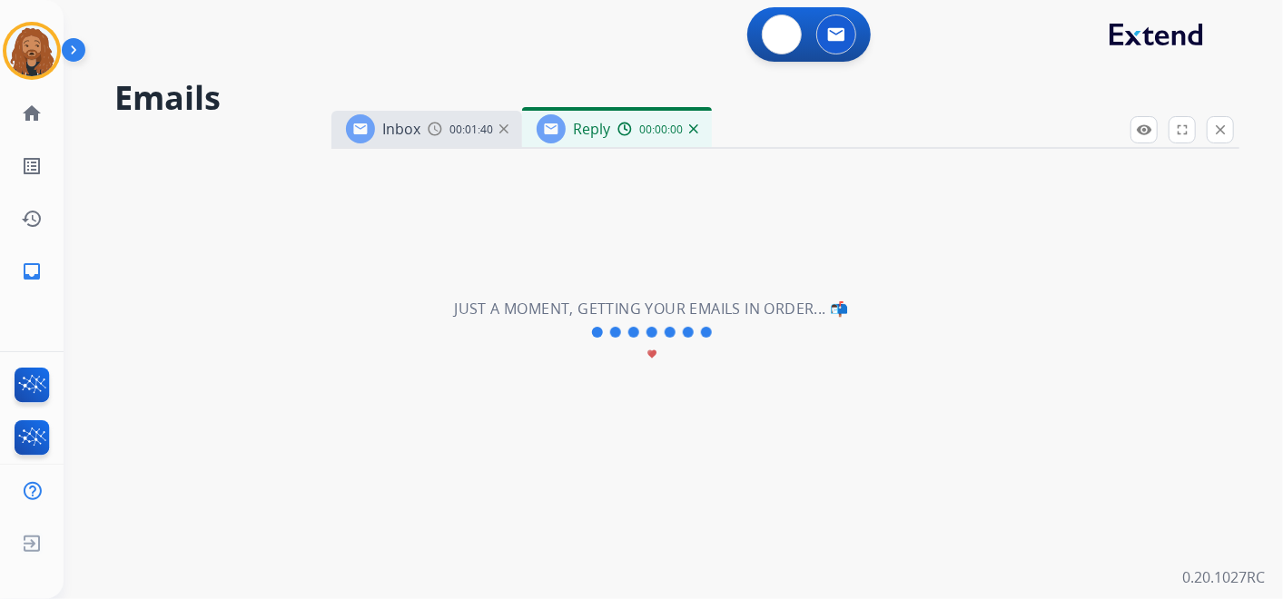
select select "**********"
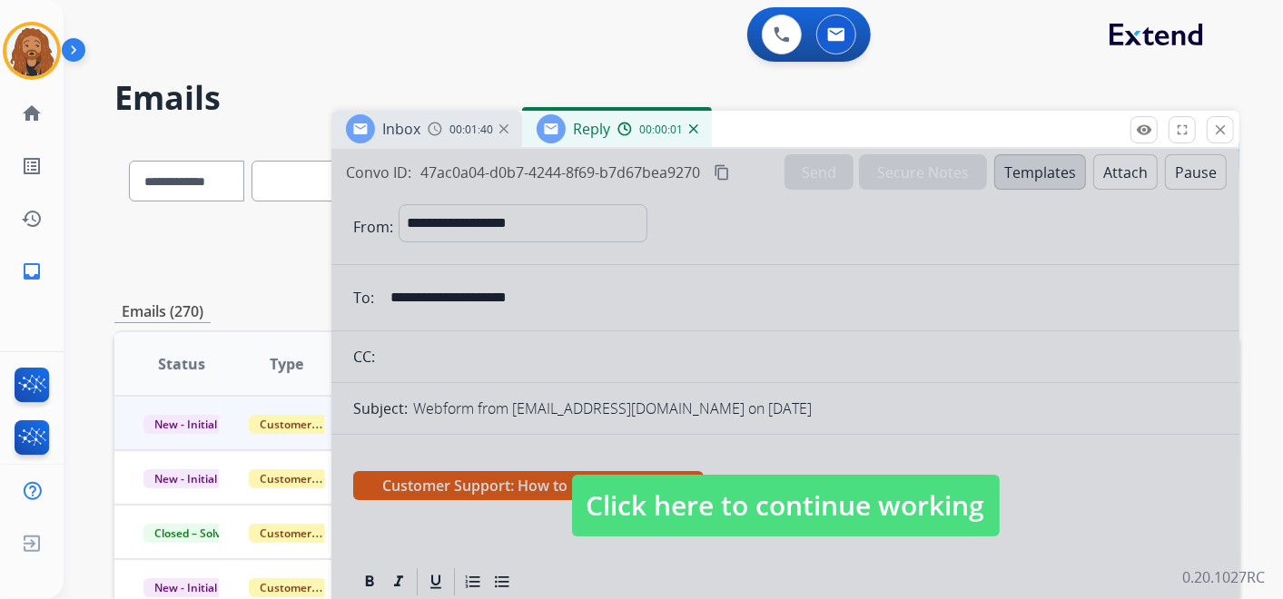
click at [679, 475] on span "Click here to continue working" at bounding box center [786, 506] width 428 height 62
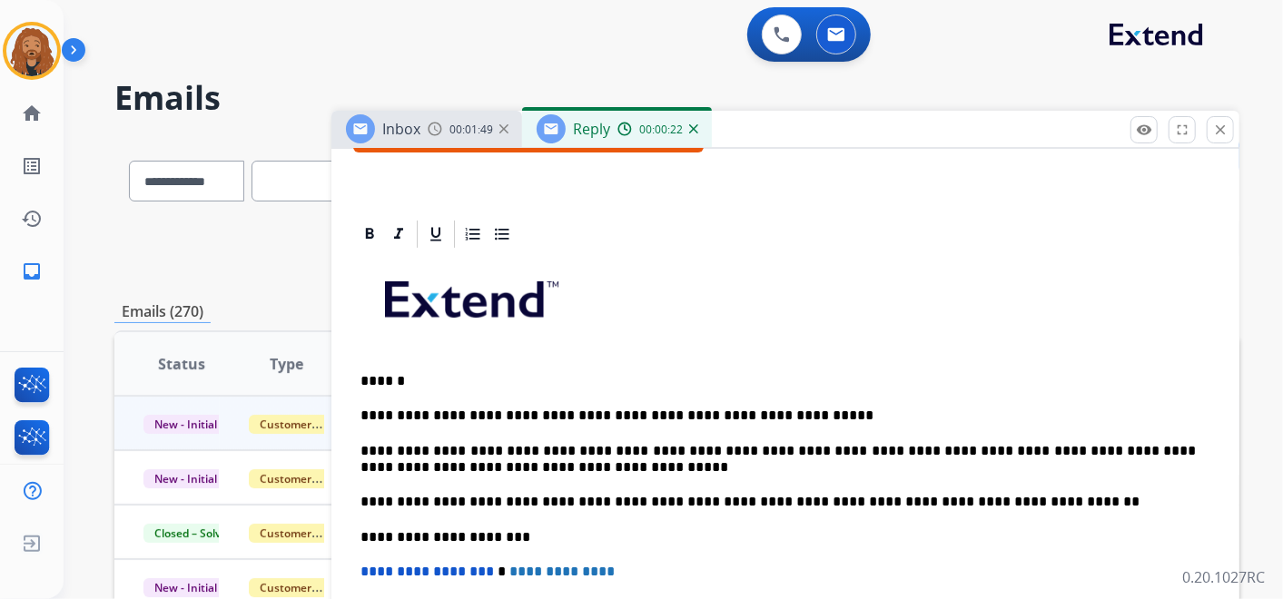
scroll to position [316, 0]
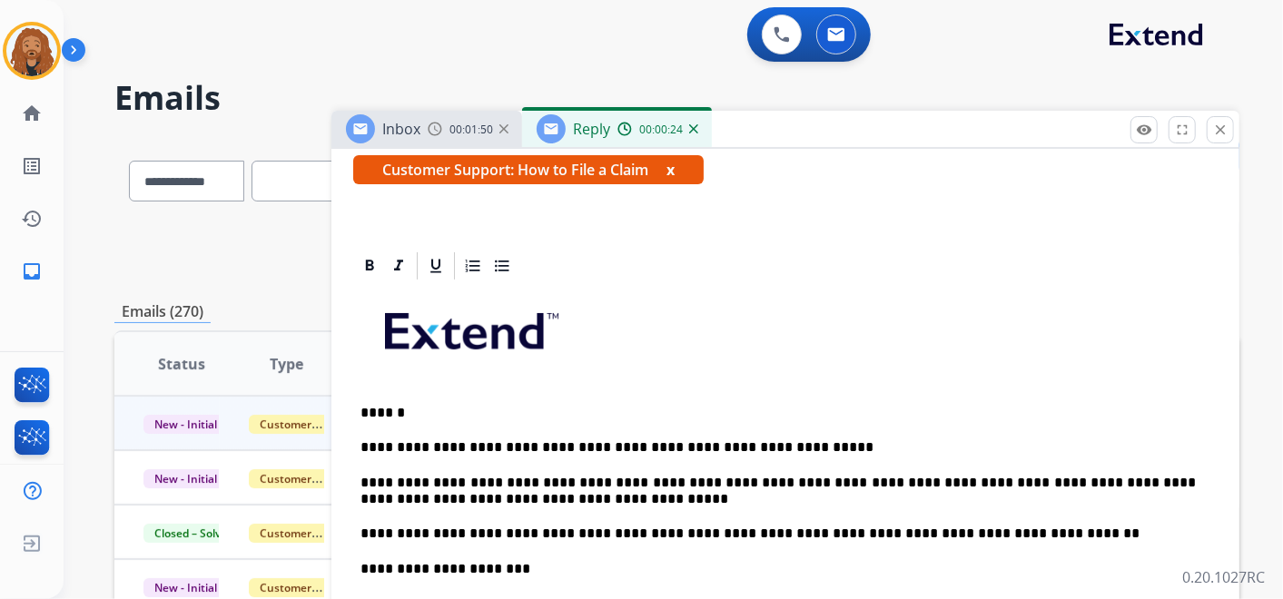
click at [810, 451] on p "**********" at bounding box center [779, 448] width 836 height 16
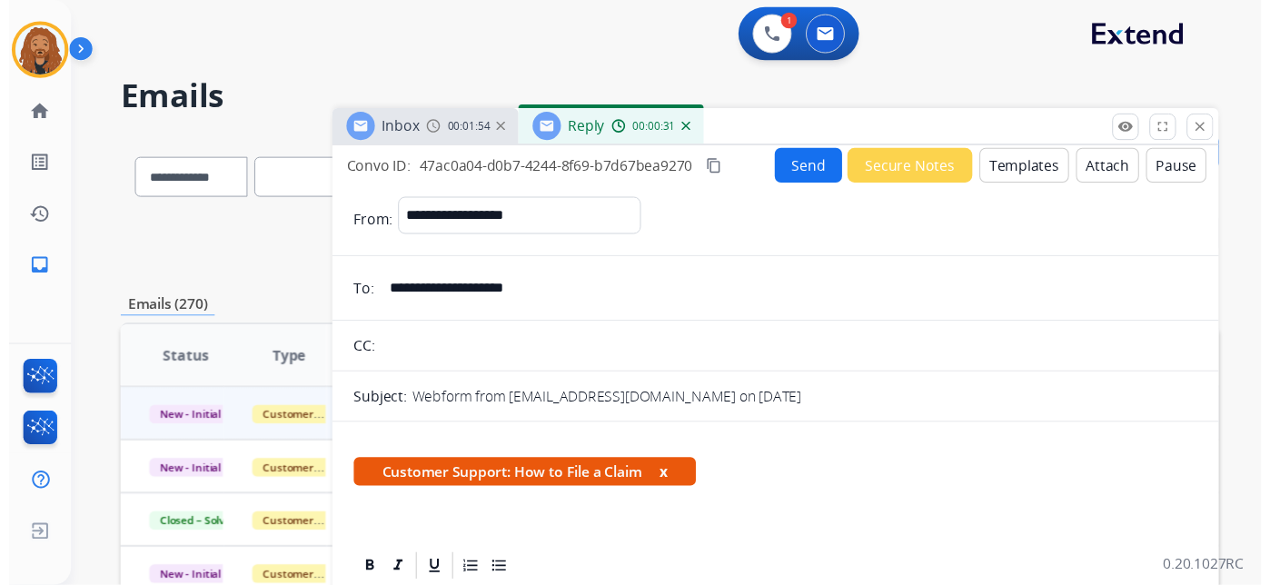
scroll to position [0, 0]
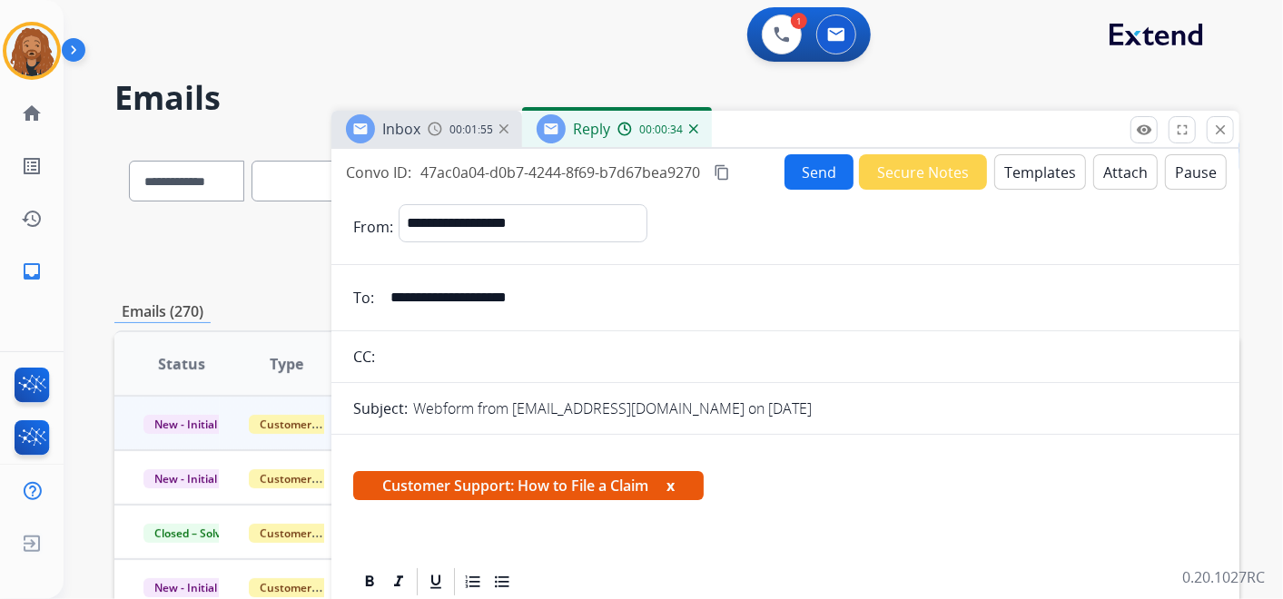
click at [795, 171] on button "Send" at bounding box center [819, 171] width 69 height 35
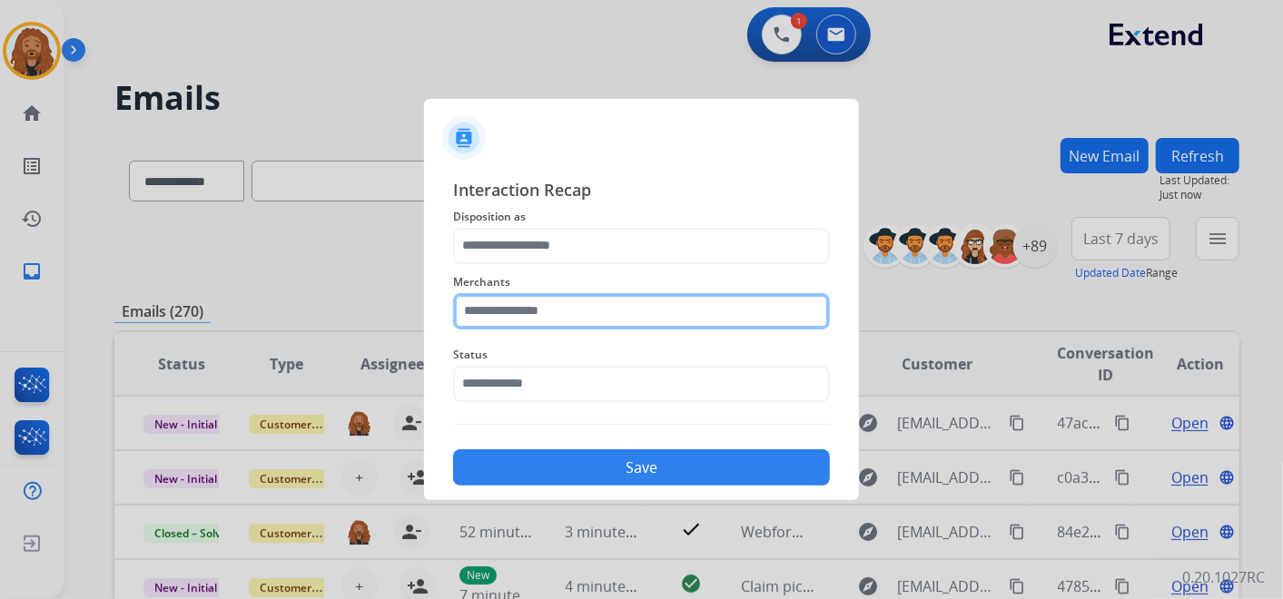
click at [531, 313] on input "text" at bounding box center [641, 311] width 377 height 36
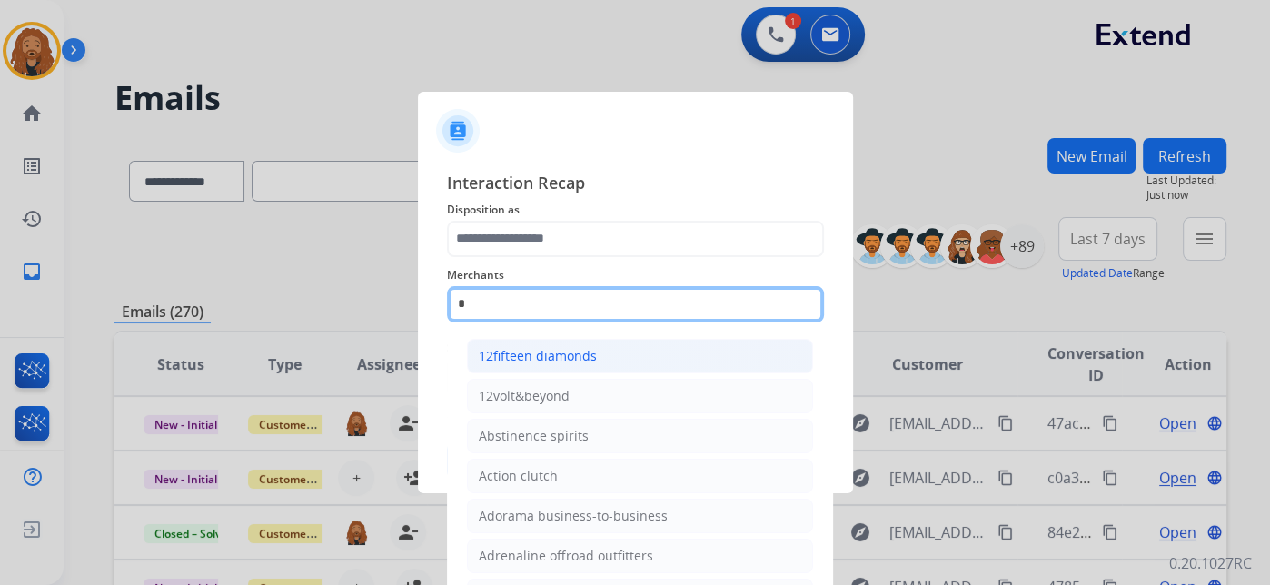
type input "**"
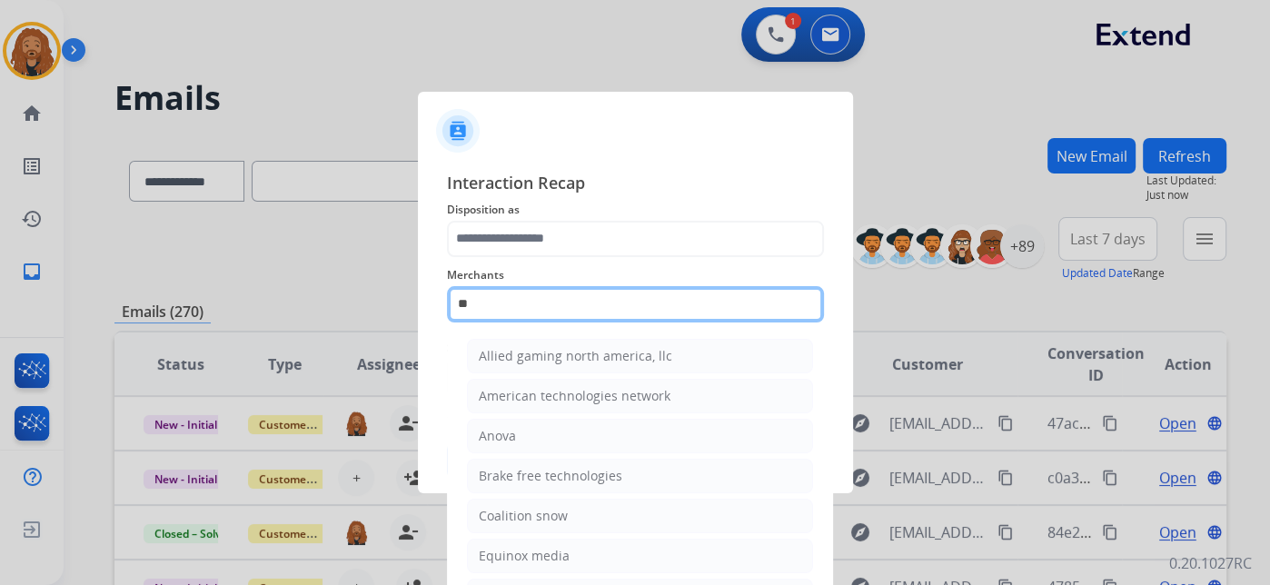
drag, startPoint x: 538, startPoint y: 306, endPoint x: 289, endPoint y: 291, distance: 249.3
click at [0, 291] on app-contact-recap-modal "Interaction Recap Disposition as Merchants ** Allied gaming north america, llc …" at bounding box center [0, 292] width 0 height 585
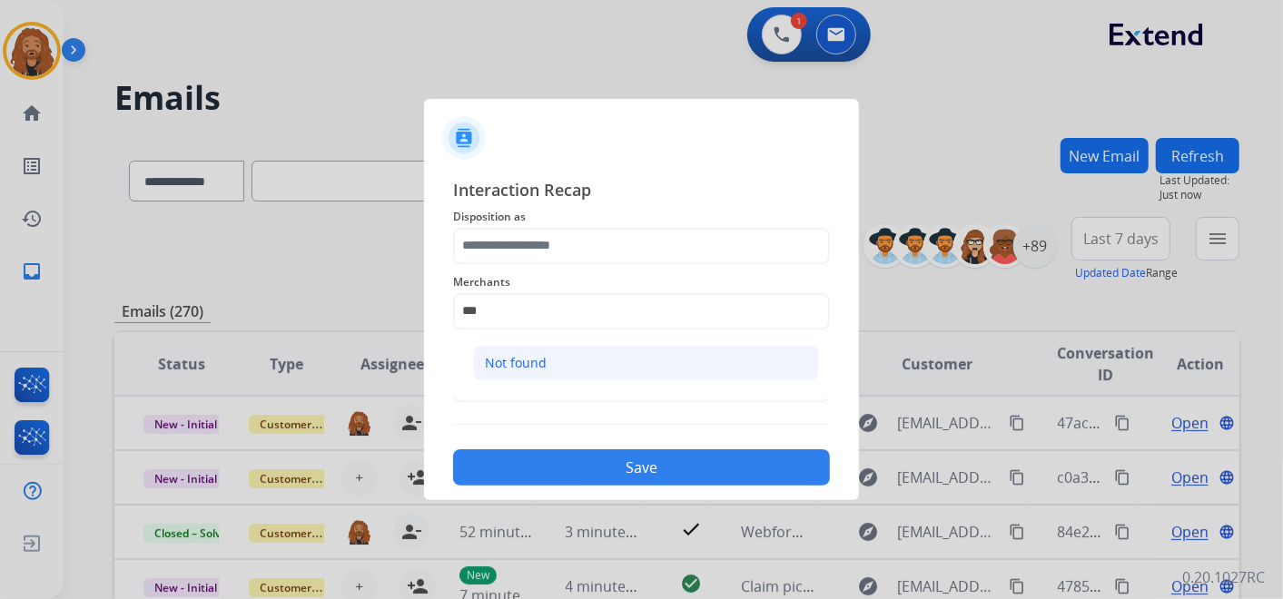
click at [618, 361] on li "Not found" at bounding box center [646, 363] width 346 height 35
type input "*********"
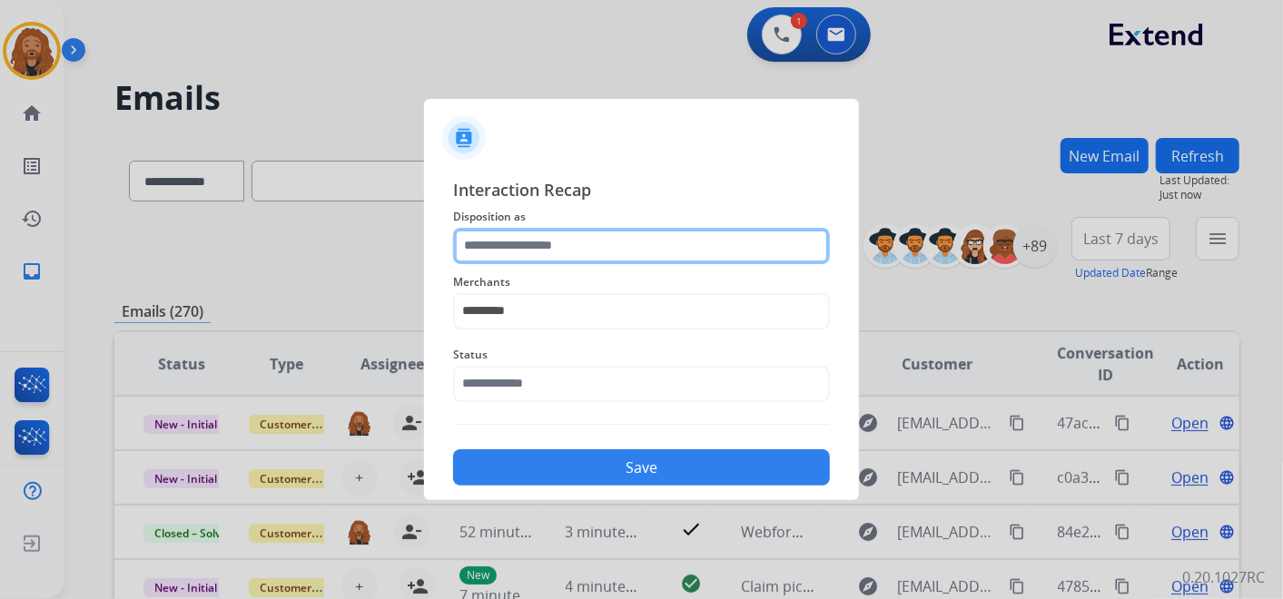
click at [552, 233] on input "text" at bounding box center [641, 246] width 377 height 36
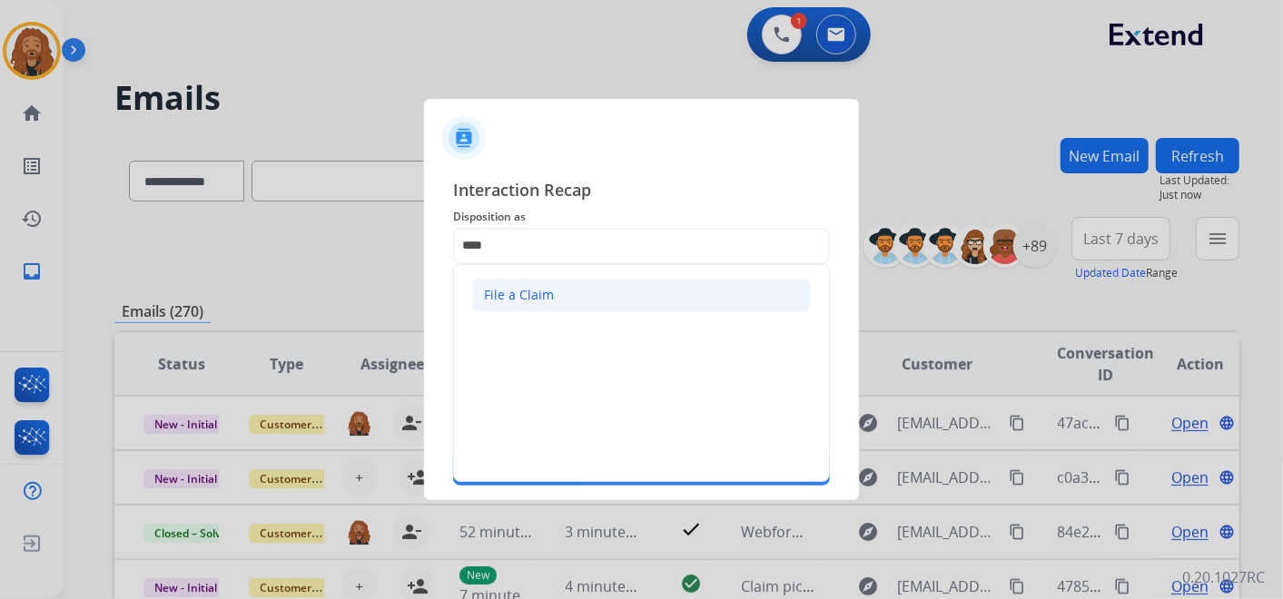
click at [519, 286] on div "File a Claim" at bounding box center [519, 295] width 70 height 18
type input "**********"
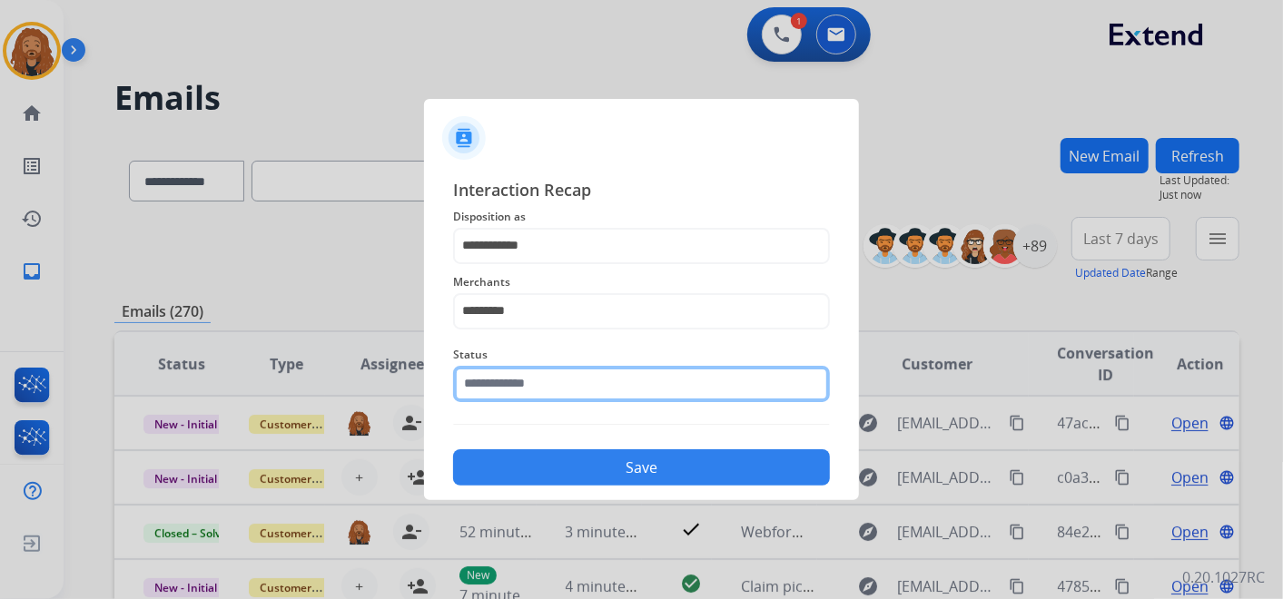
click at [520, 373] on input "text" at bounding box center [641, 384] width 377 height 36
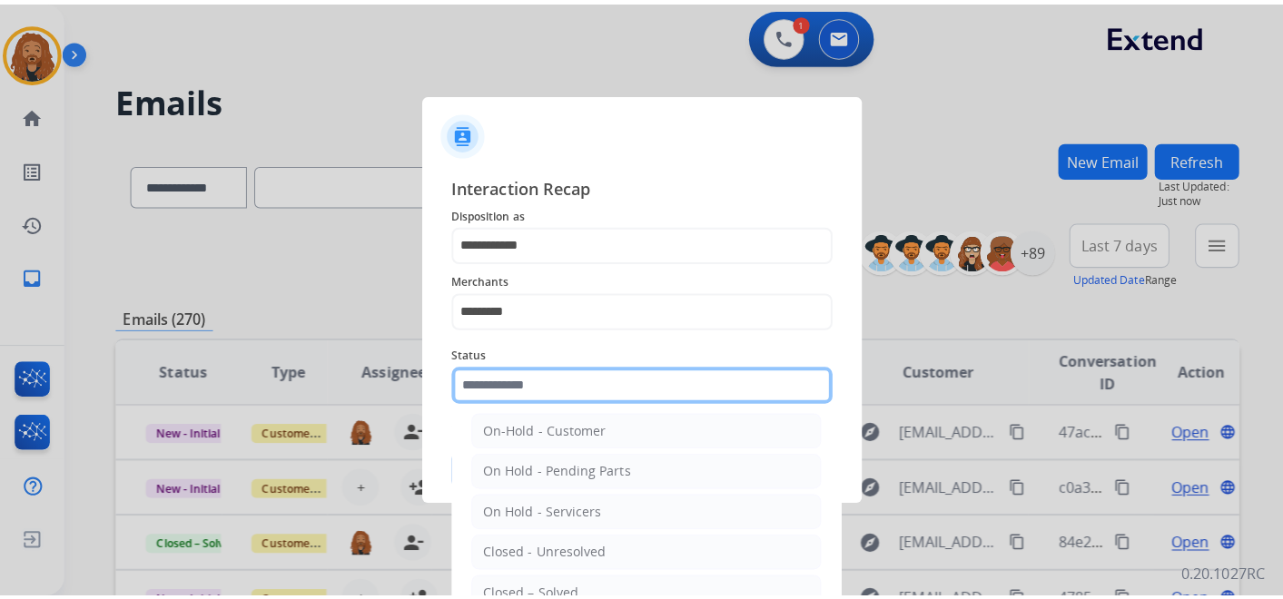
scroll to position [104, 0]
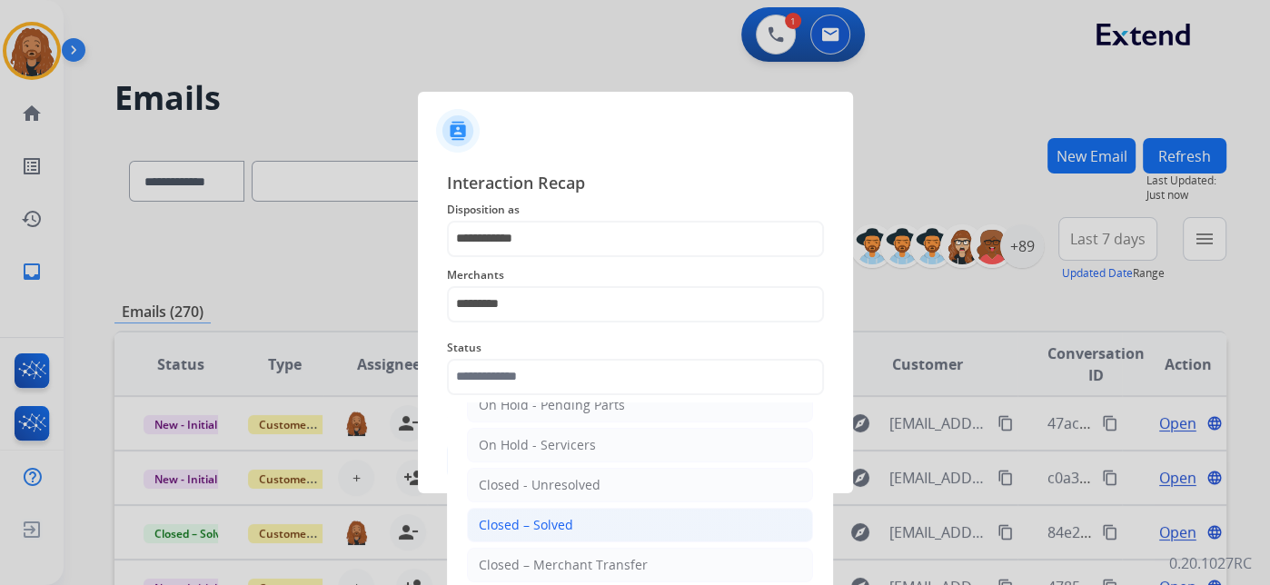
click at [540, 524] on div "Closed – Solved" at bounding box center [526, 525] width 94 height 18
type input "**********"
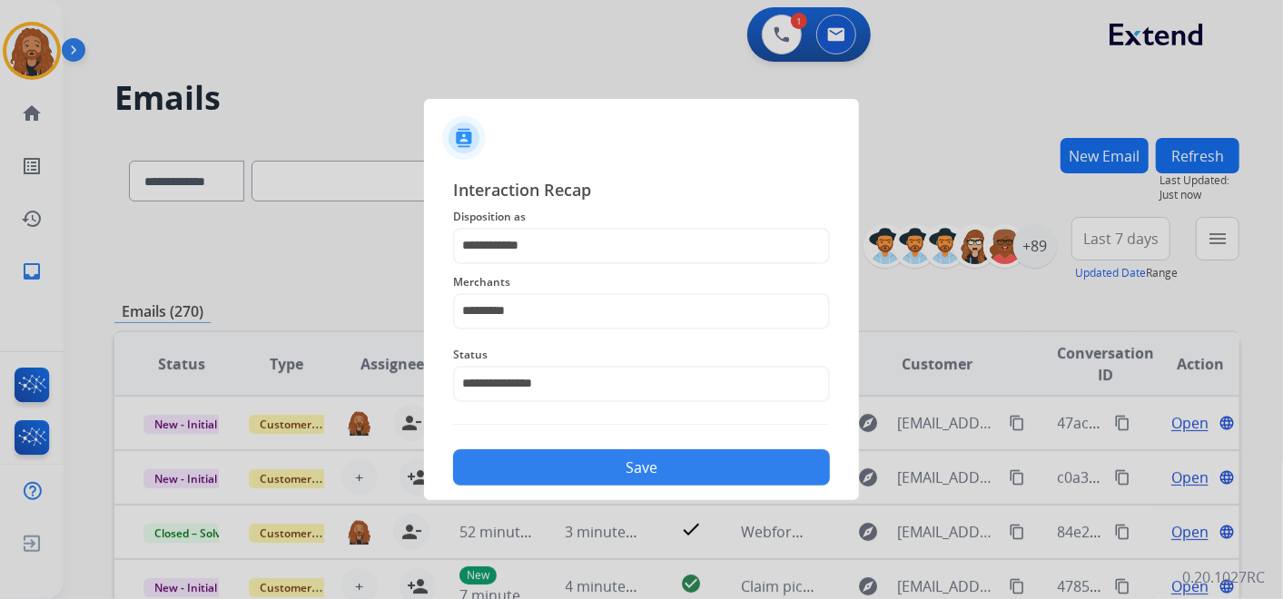
click at [532, 470] on button "Save" at bounding box center [641, 468] width 377 height 36
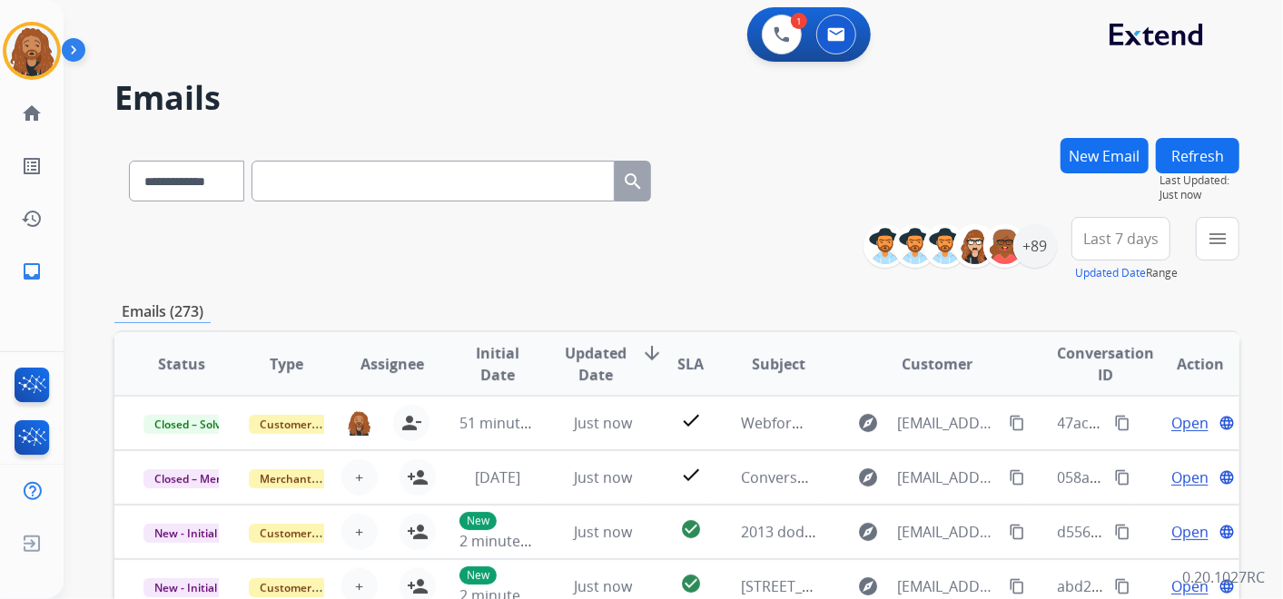
click at [438, 183] on input "text" at bounding box center [433, 181] width 363 height 41
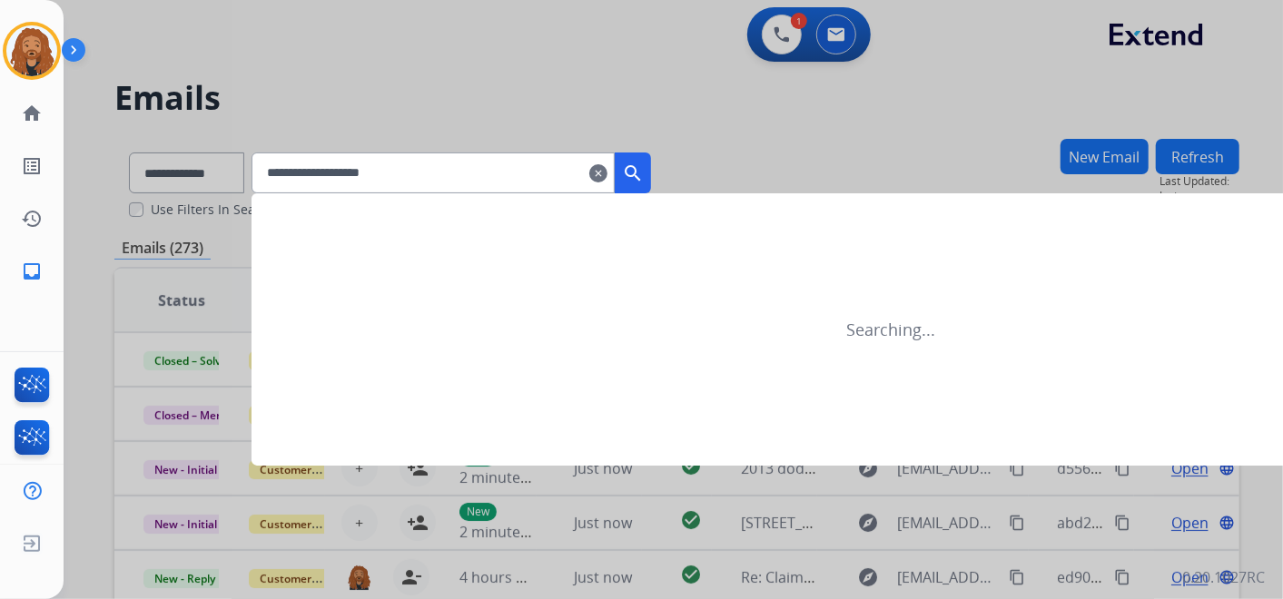
type input "**********"
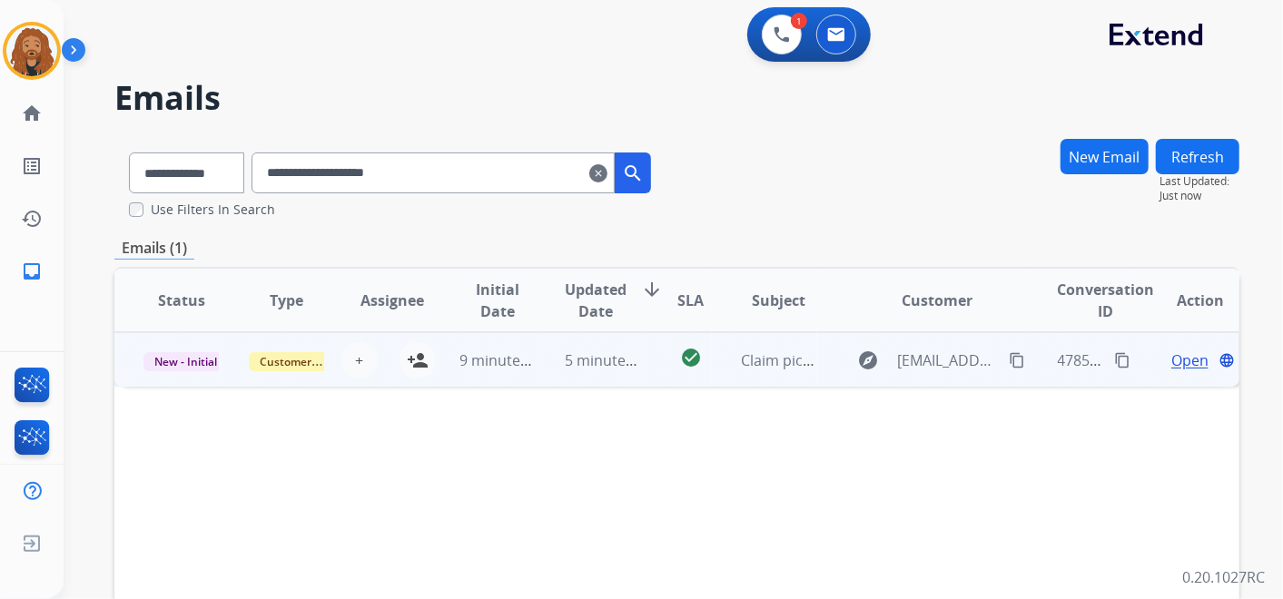
click at [1185, 363] on span "Open" at bounding box center [1190, 361] width 37 height 22
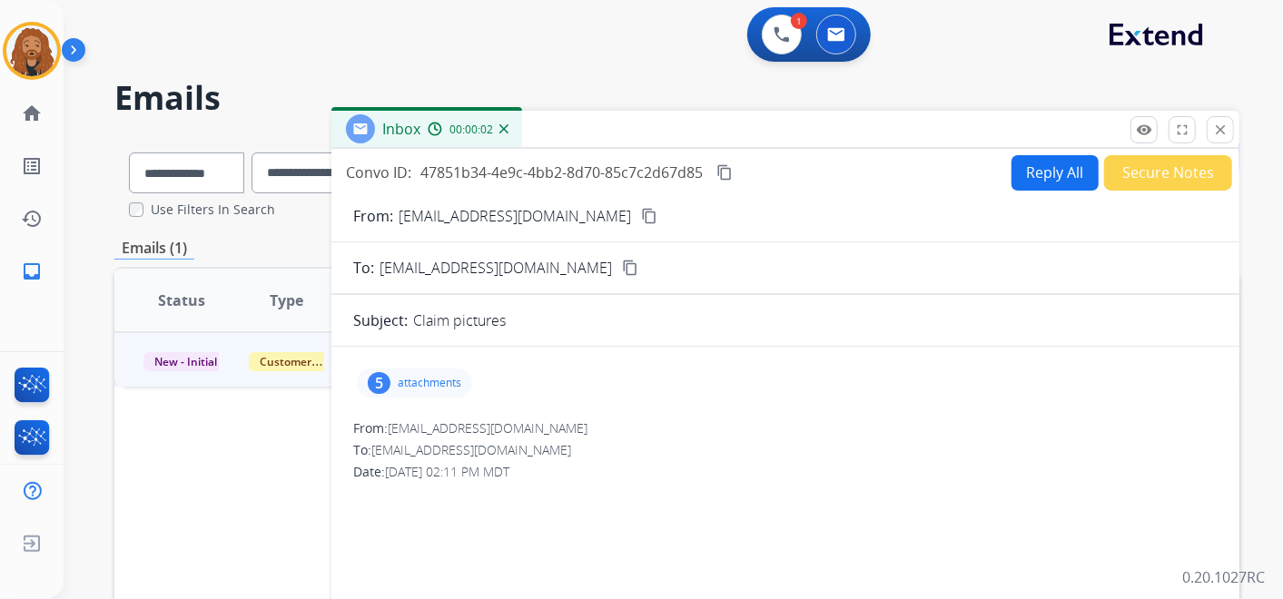
click at [439, 376] on p "attachments" at bounding box center [430, 383] width 64 height 15
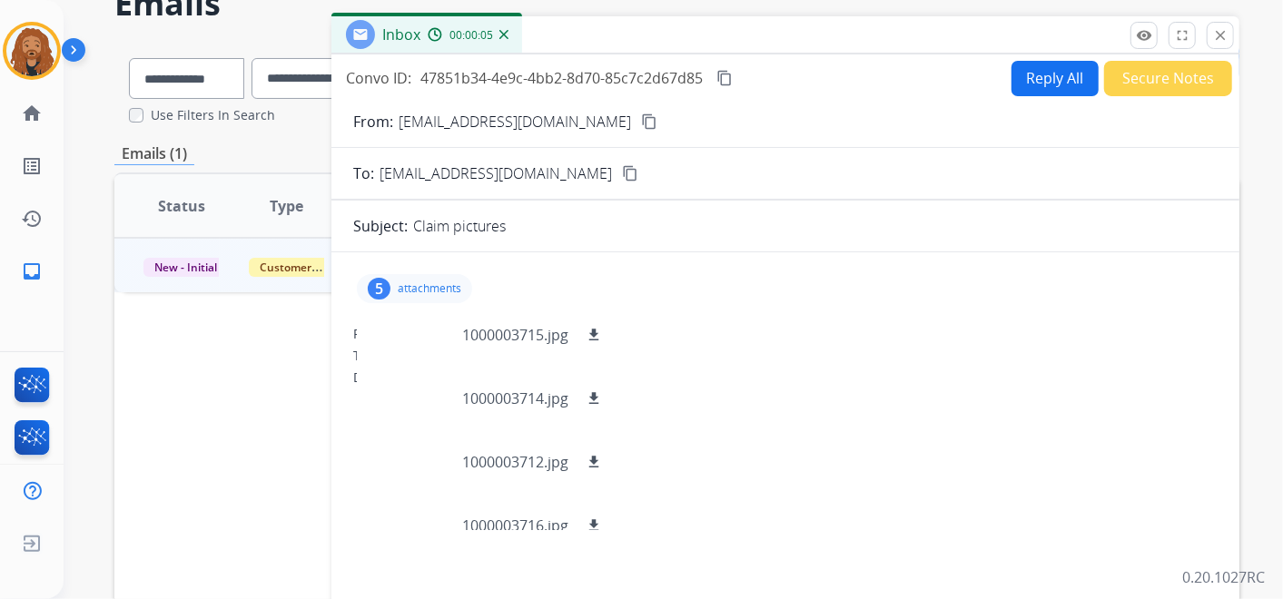
scroll to position [0, 0]
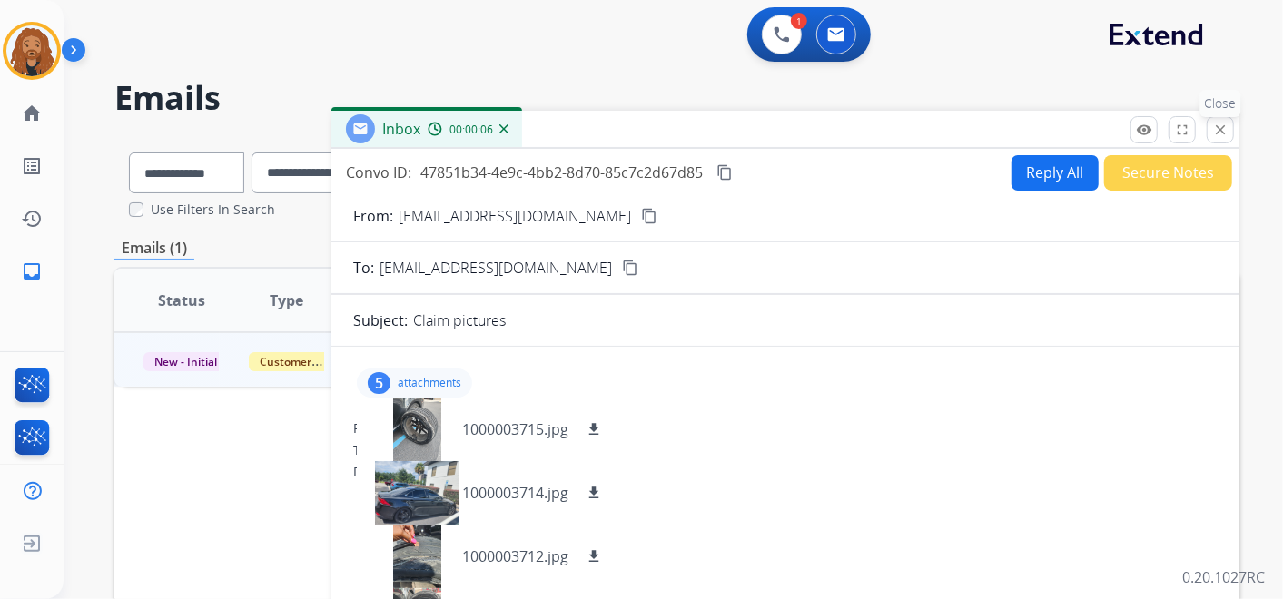
click at [1224, 134] on mat-icon "close" at bounding box center [1221, 130] width 16 height 16
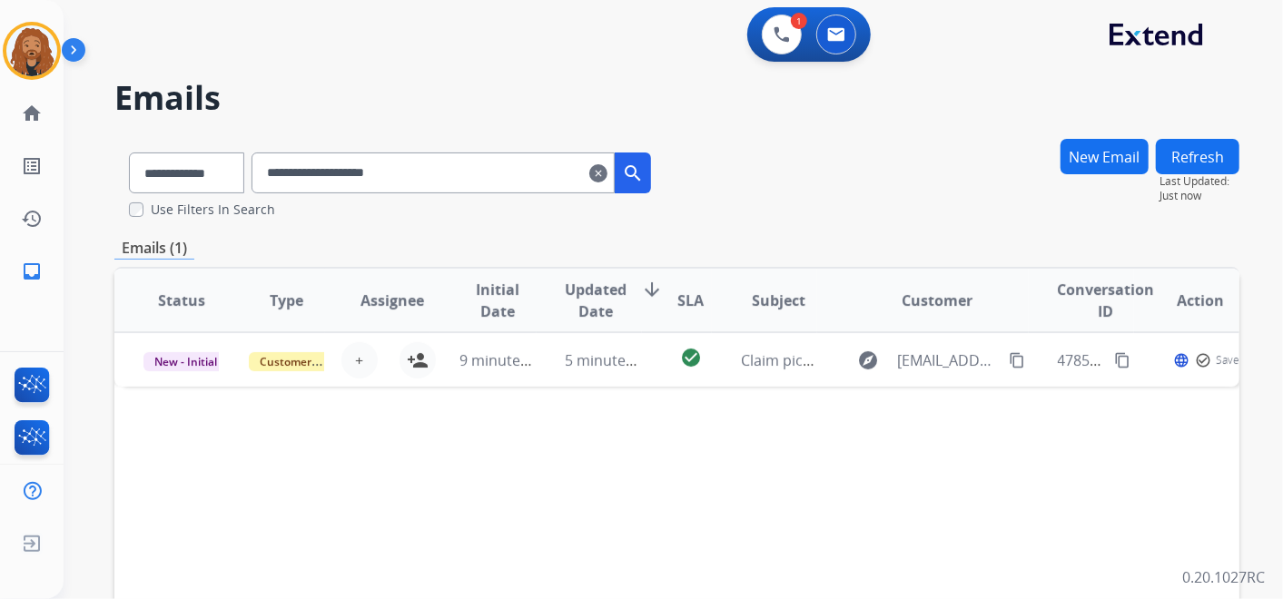
drag, startPoint x: 622, startPoint y: 176, endPoint x: 616, endPoint y: 200, distance: 24.5
click at [616, 200] on div "**********" at bounding box center [389, 169] width 551 height 63
click at [608, 176] on mat-icon "clear" at bounding box center [598, 174] width 18 height 22
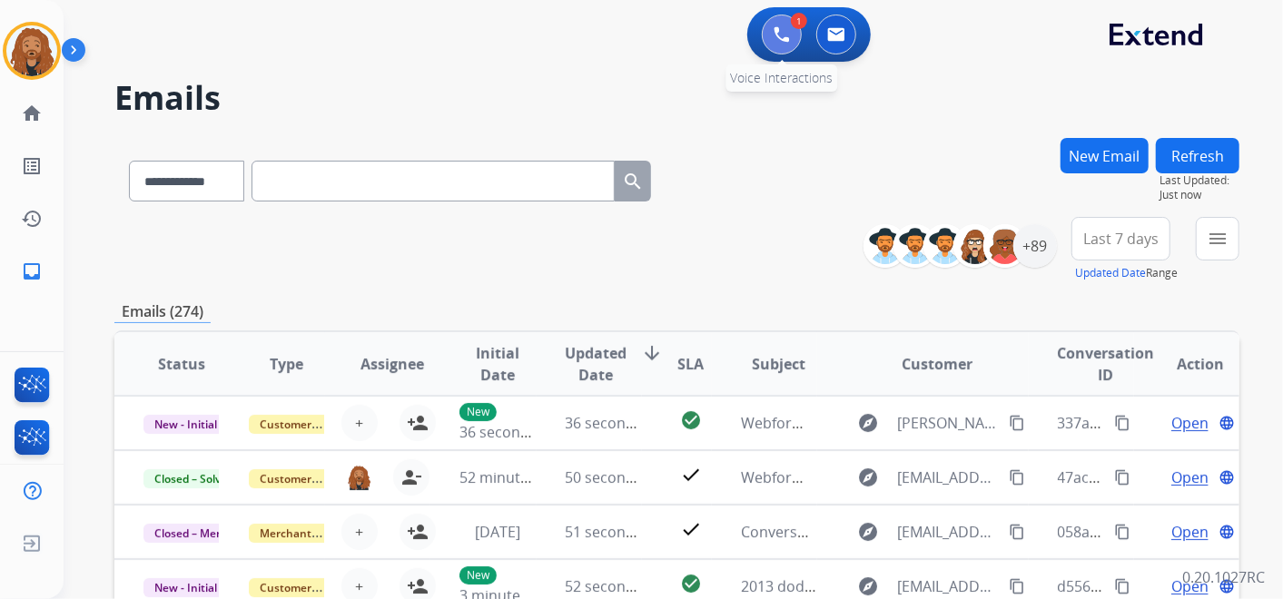
click at [781, 42] on img at bounding box center [782, 34] width 16 height 16
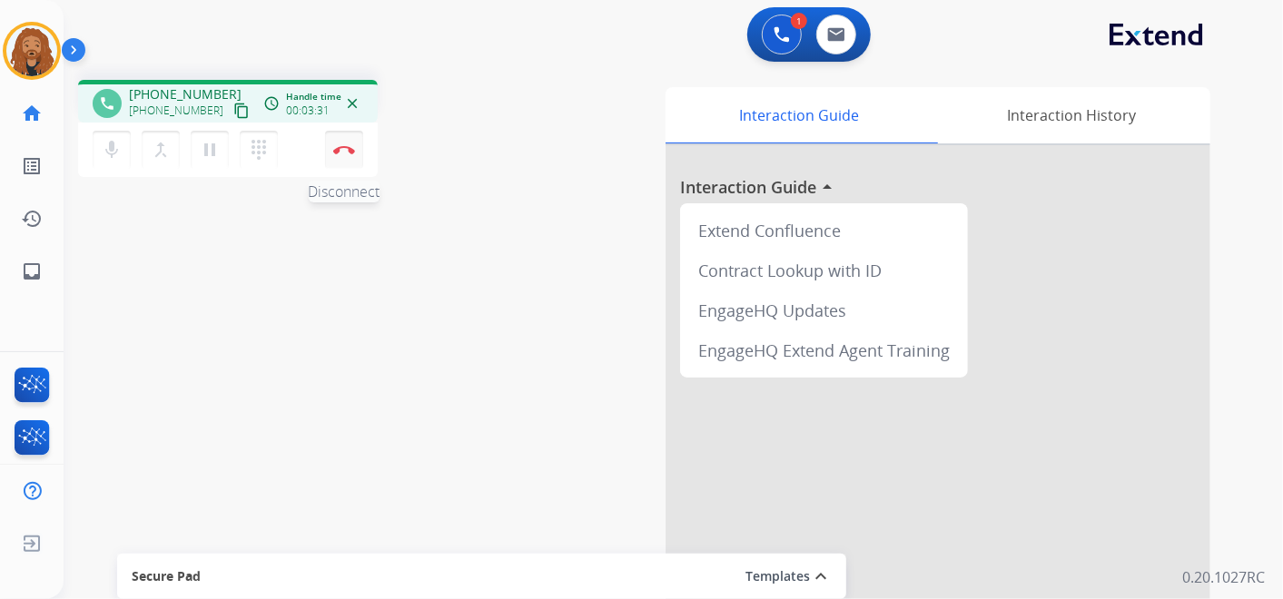
click at [343, 165] on button "Disconnect" at bounding box center [344, 150] width 38 height 38
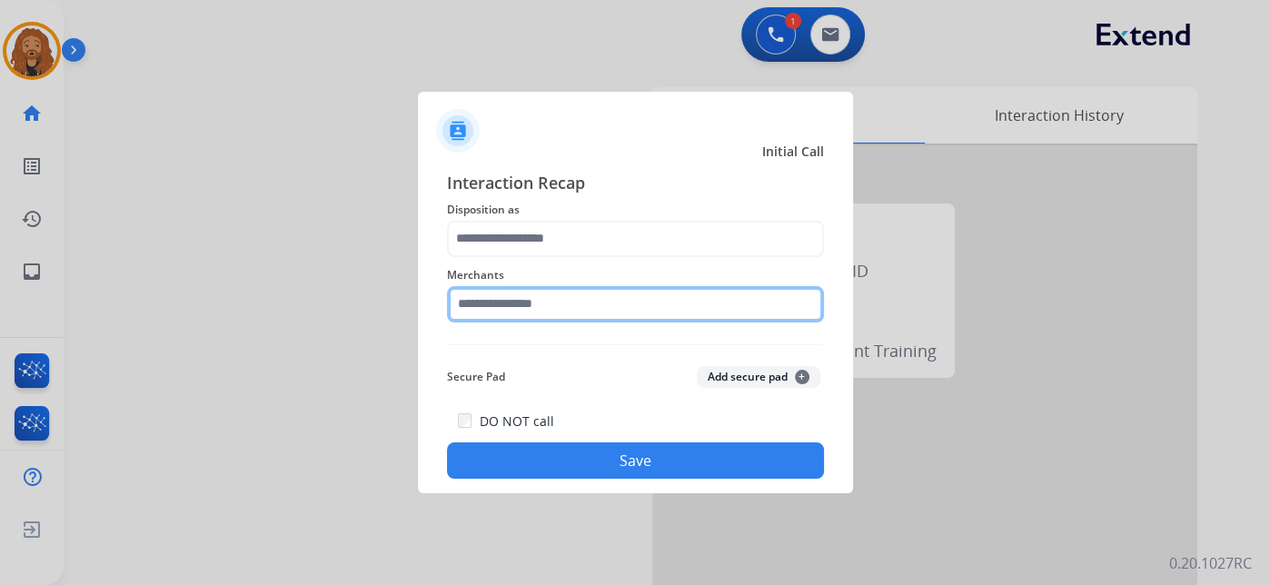
click at [562, 308] on input "text" at bounding box center [635, 304] width 377 height 36
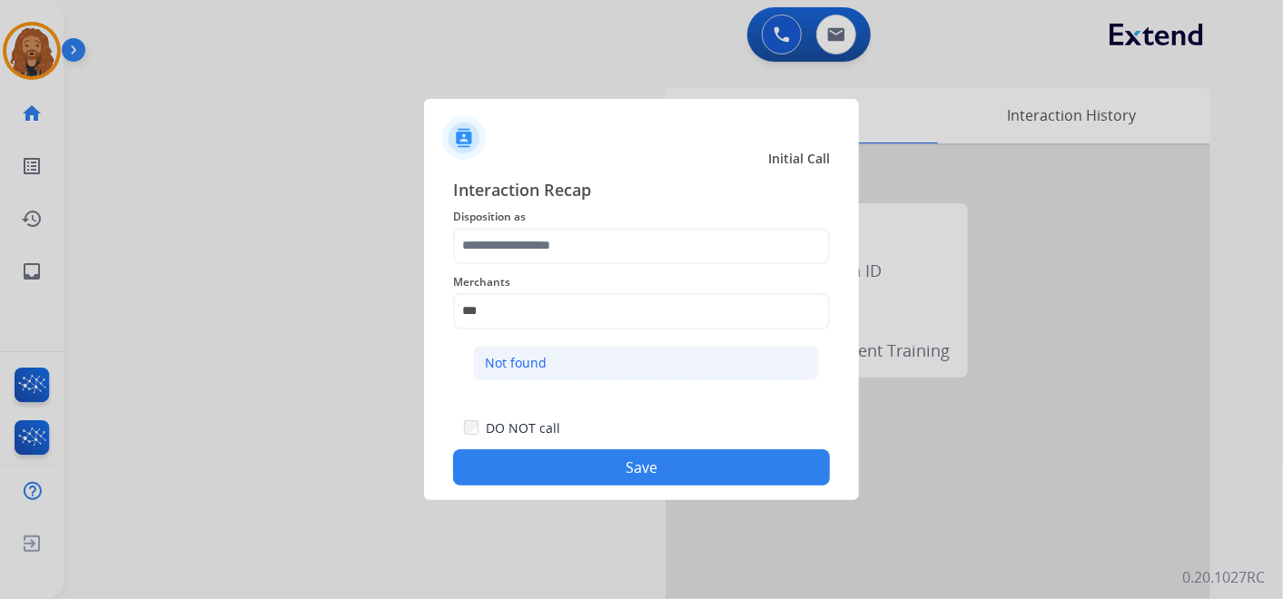
click at [540, 365] on div "Not found" at bounding box center [516, 363] width 62 height 18
type input "*********"
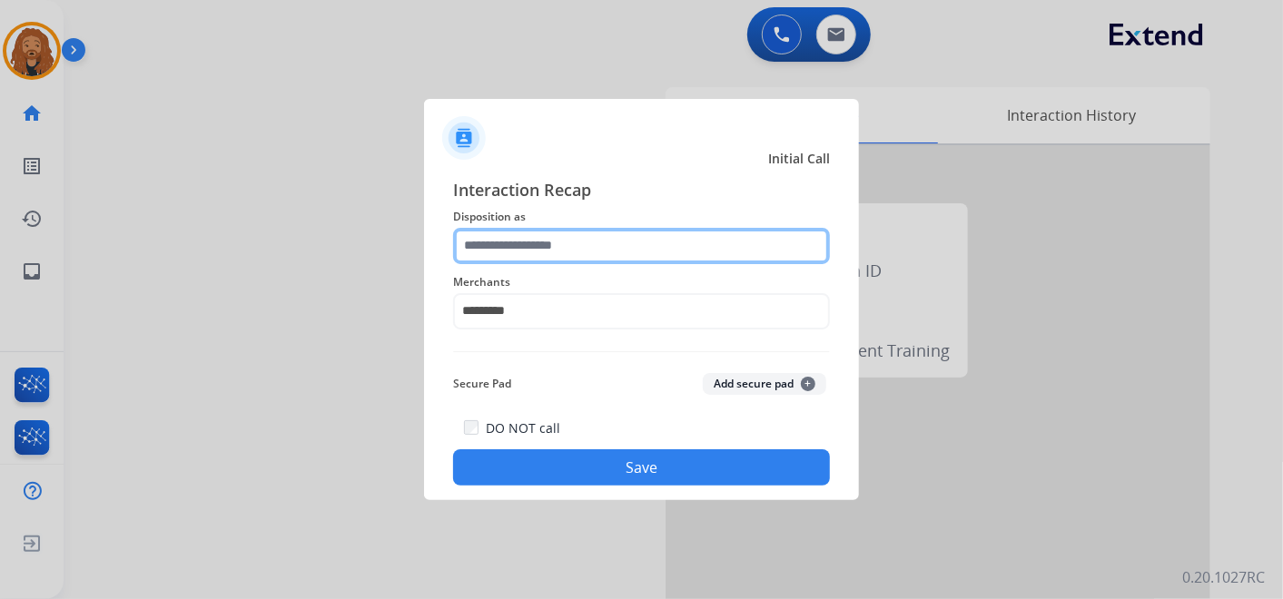
click at [550, 245] on input "text" at bounding box center [641, 246] width 377 height 36
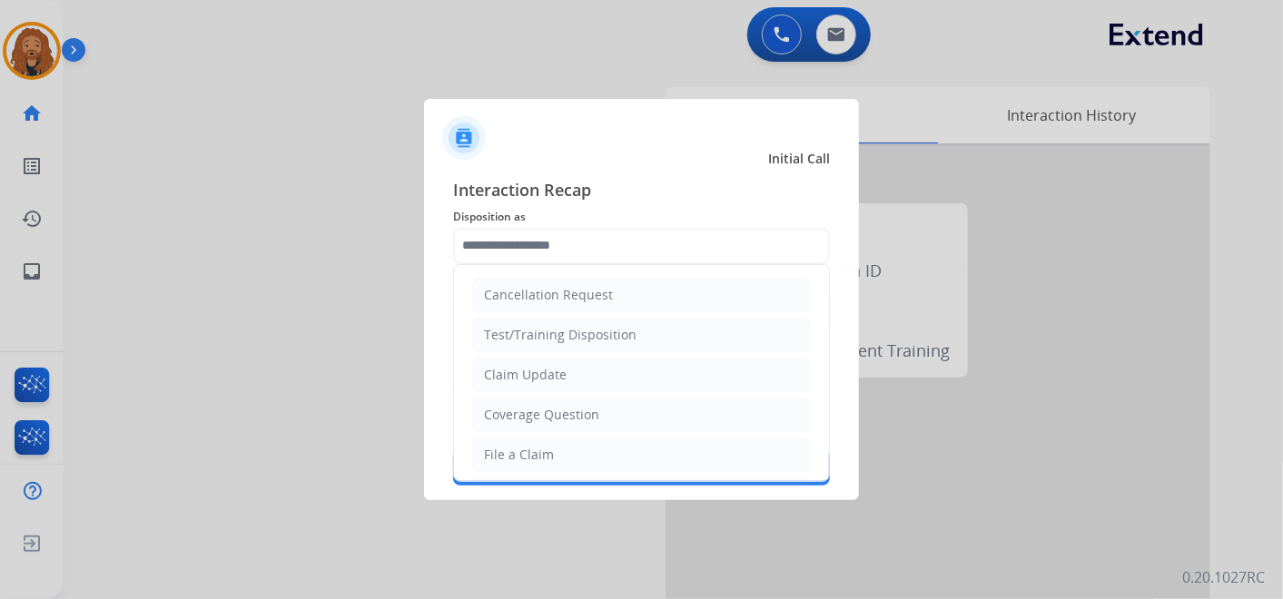
click at [529, 371] on div "Claim Update" at bounding box center [525, 375] width 83 height 18
type input "**********"
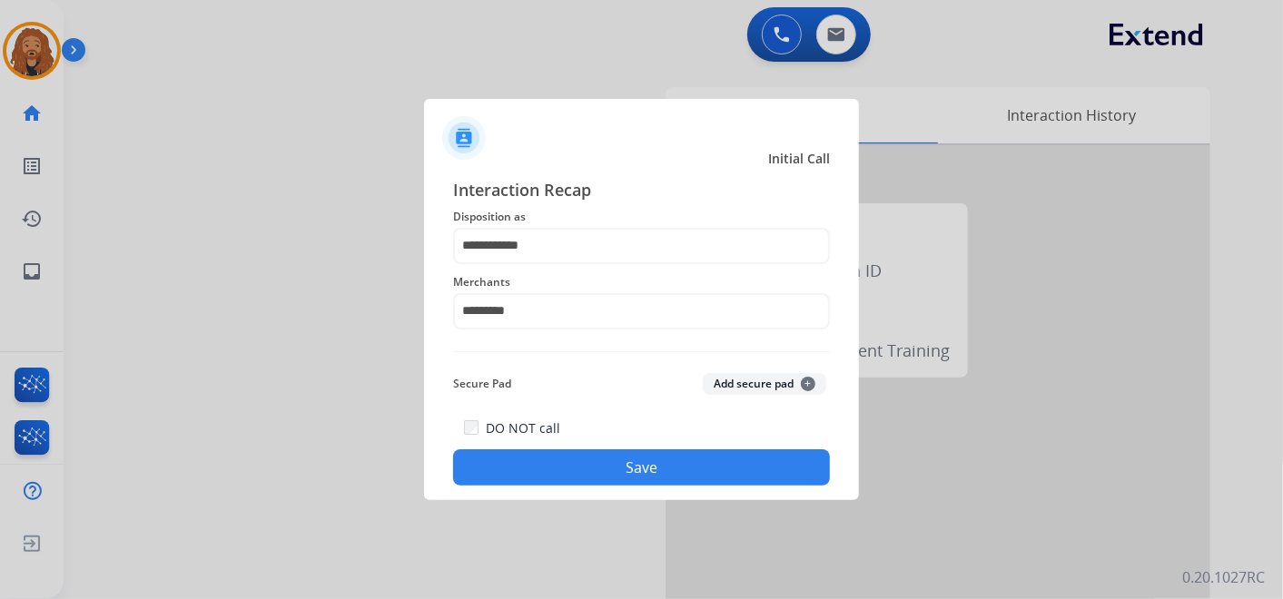
click at [537, 476] on button "Save" at bounding box center [641, 468] width 377 height 36
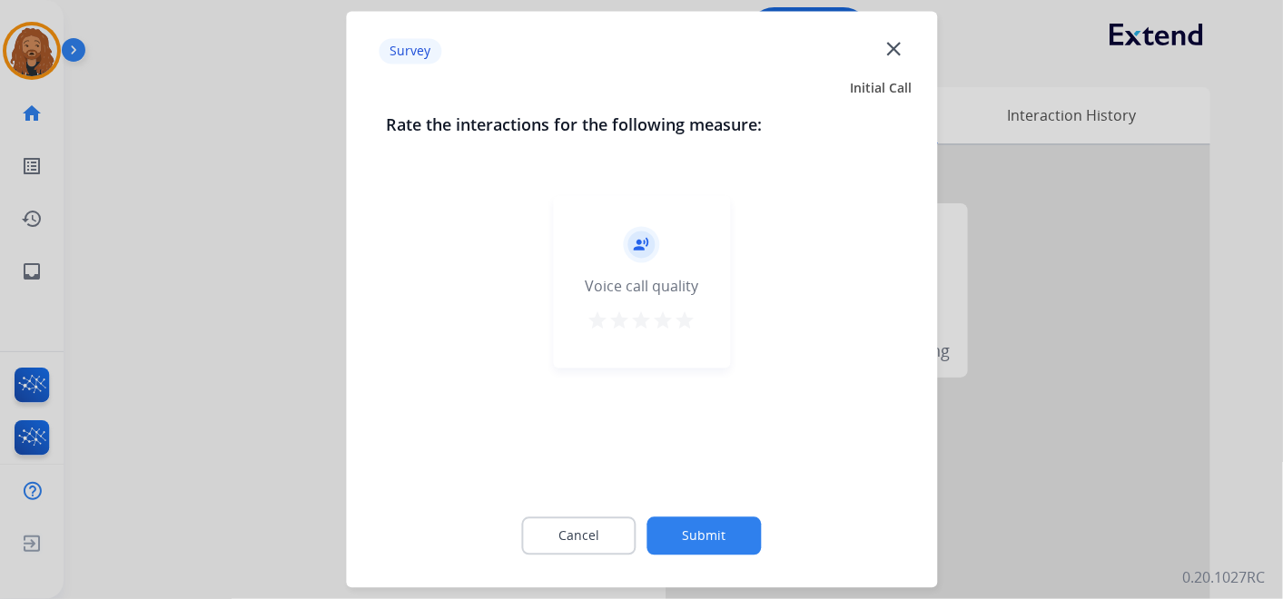
click at [686, 312] on mat-icon "star" at bounding box center [686, 322] width 22 height 22
click at [689, 537] on button "Submit" at bounding box center [705, 537] width 114 height 38
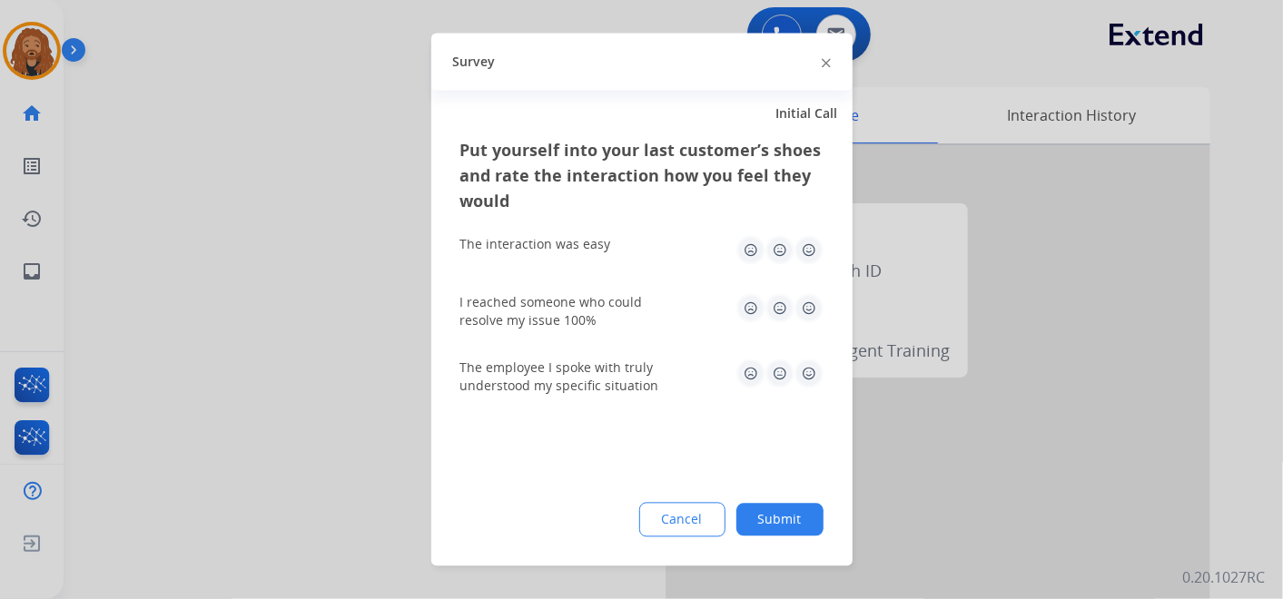
click at [805, 248] on img at bounding box center [809, 250] width 29 height 29
click at [810, 301] on img at bounding box center [809, 308] width 29 height 29
click at [804, 383] on img at bounding box center [809, 374] width 29 height 29
click at [760, 522] on button "Submit" at bounding box center [780, 520] width 87 height 33
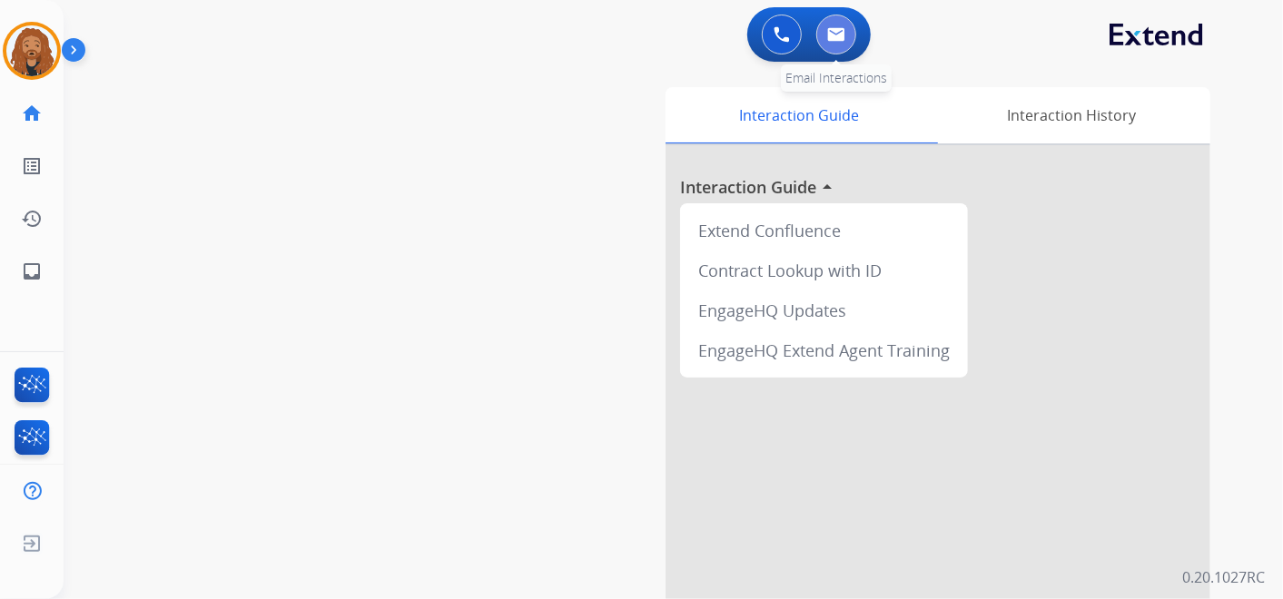
click at [842, 20] on button at bounding box center [837, 35] width 40 height 40
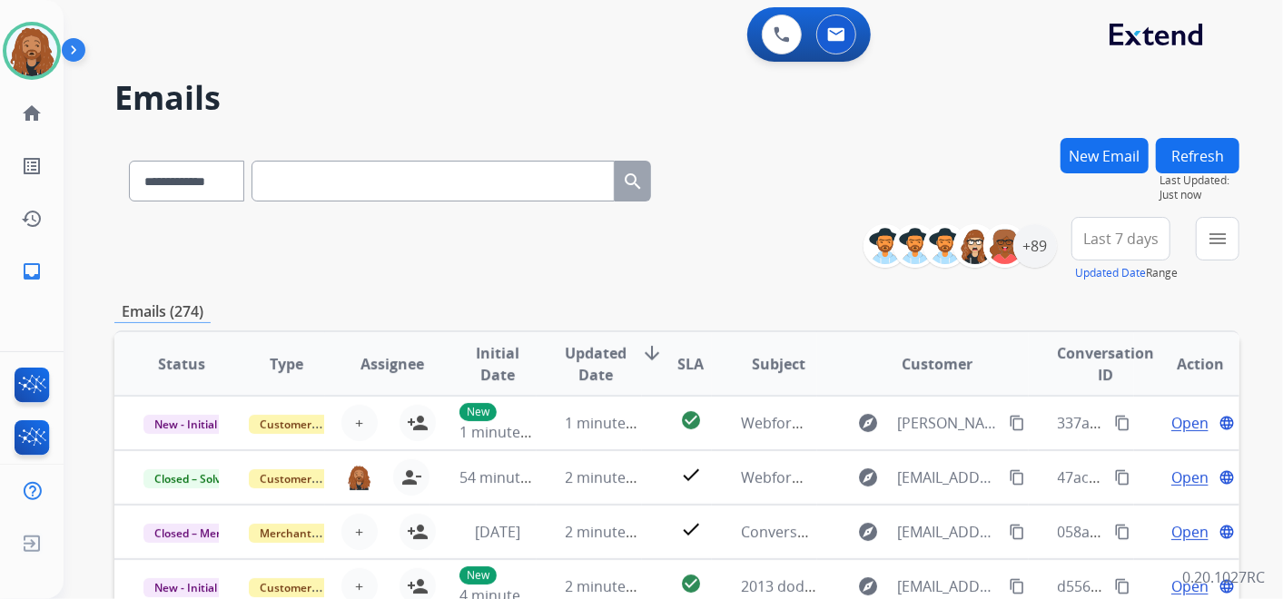
click at [487, 272] on div "**********" at bounding box center [676, 249] width 1125 height 65
click at [1045, 242] on div "+89" at bounding box center [1036, 246] width 44 height 44
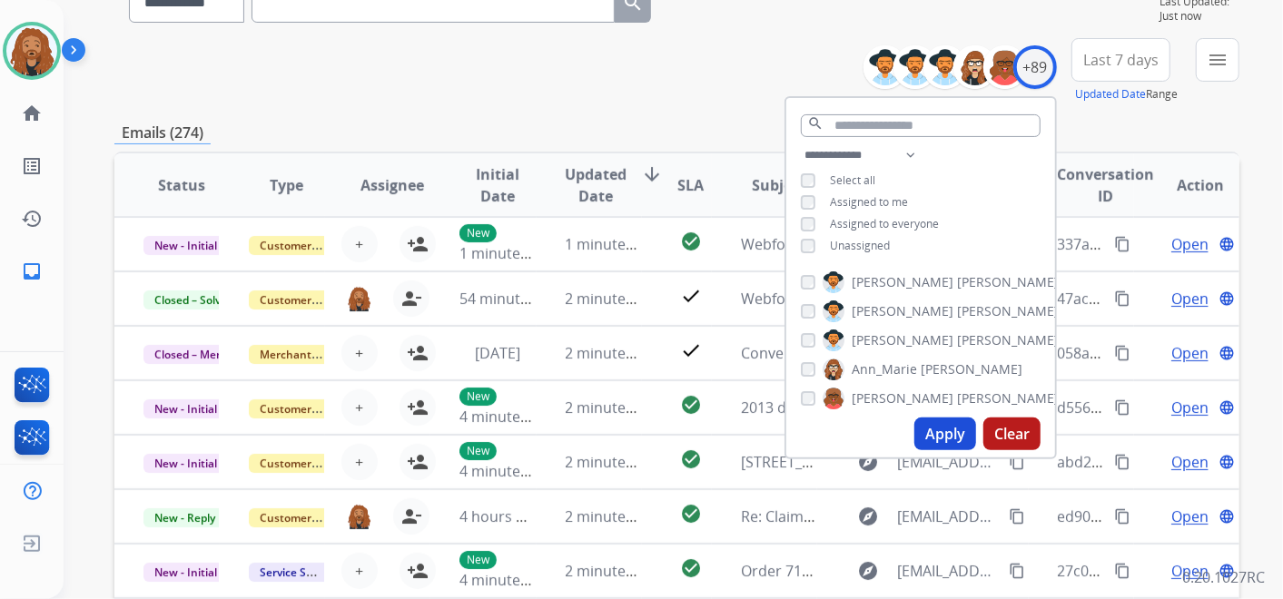
scroll to position [202, 0]
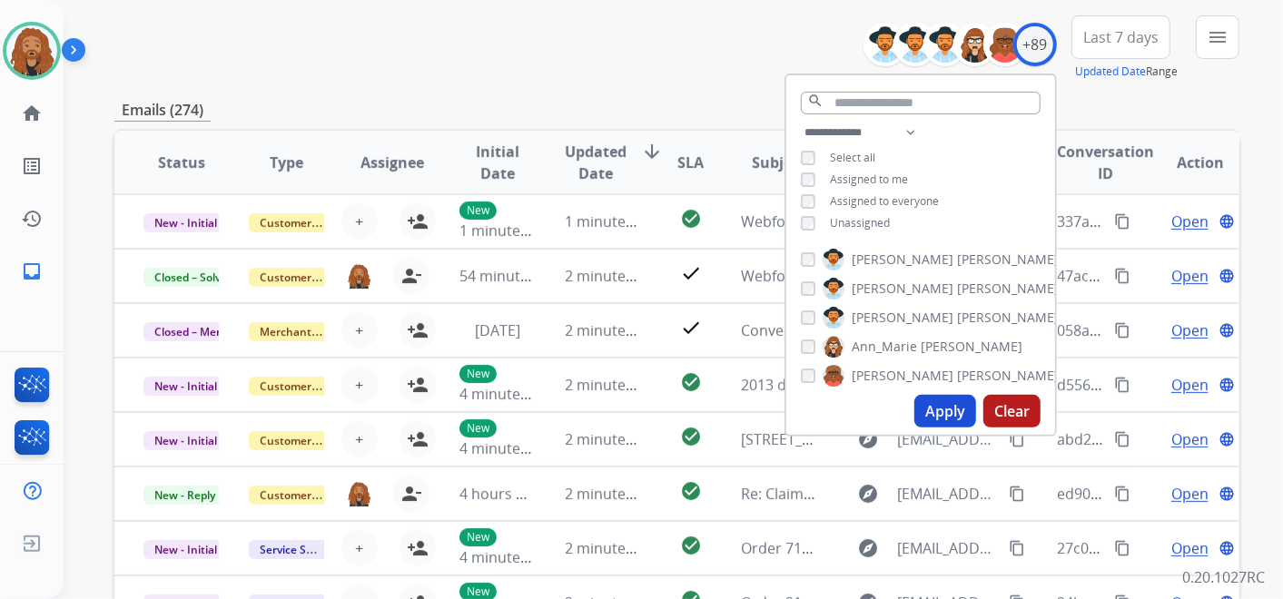
click at [939, 404] on button "Apply" at bounding box center [946, 411] width 62 height 33
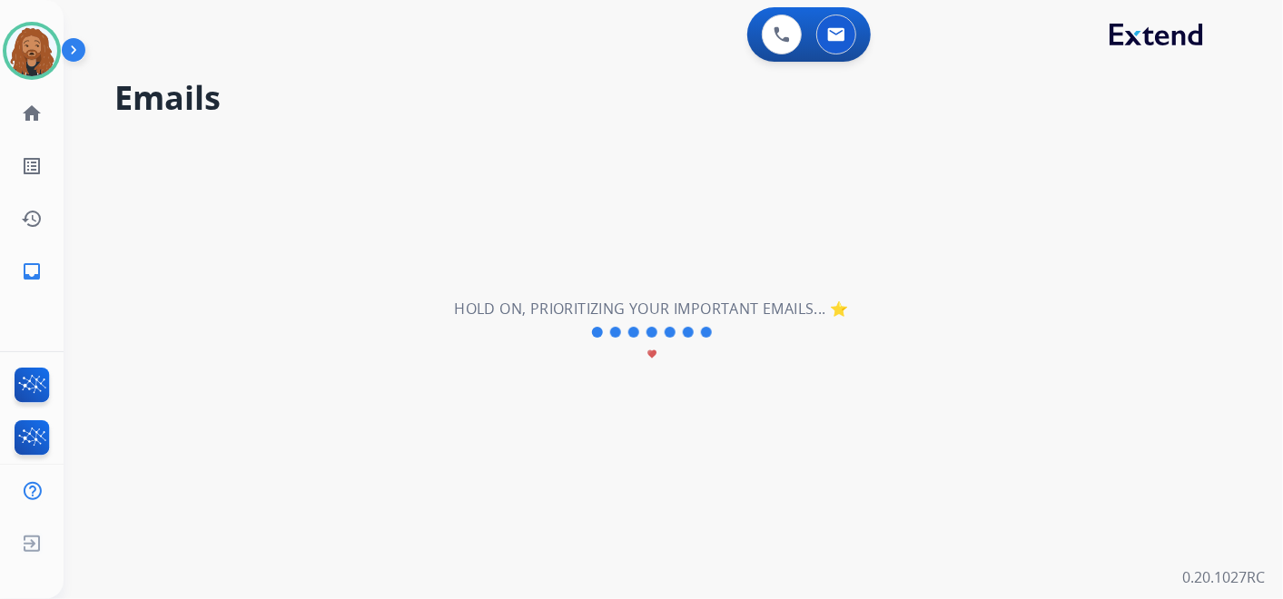
scroll to position [0, 0]
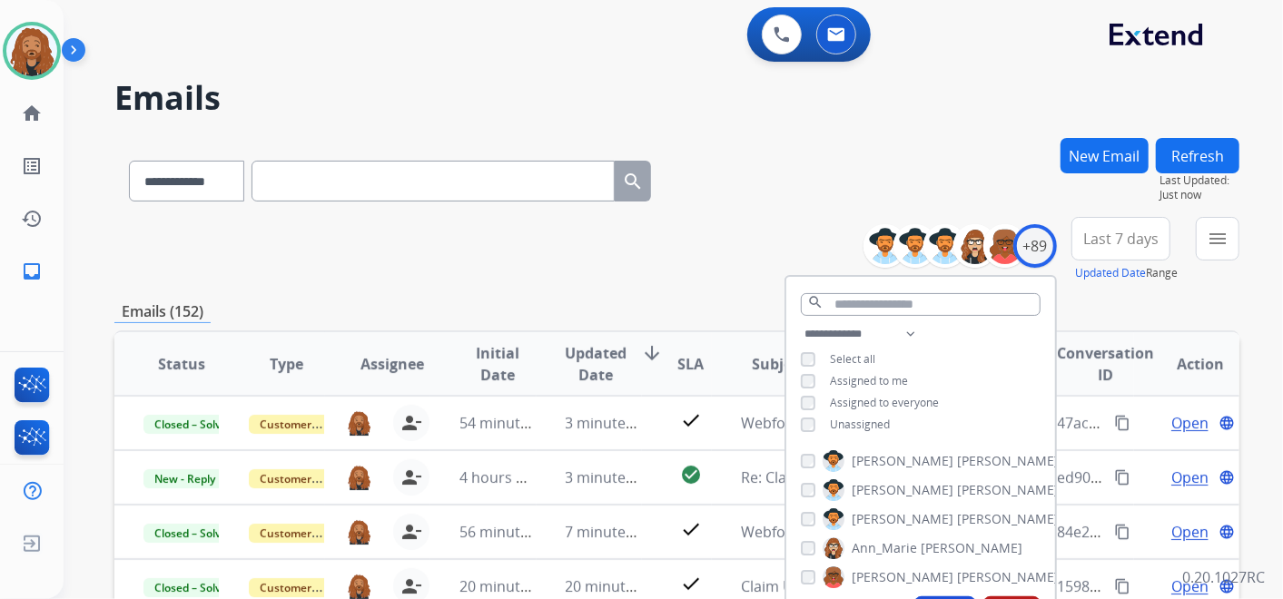
click at [1115, 235] on span "Last 7 days" at bounding box center [1121, 238] width 75 height 7
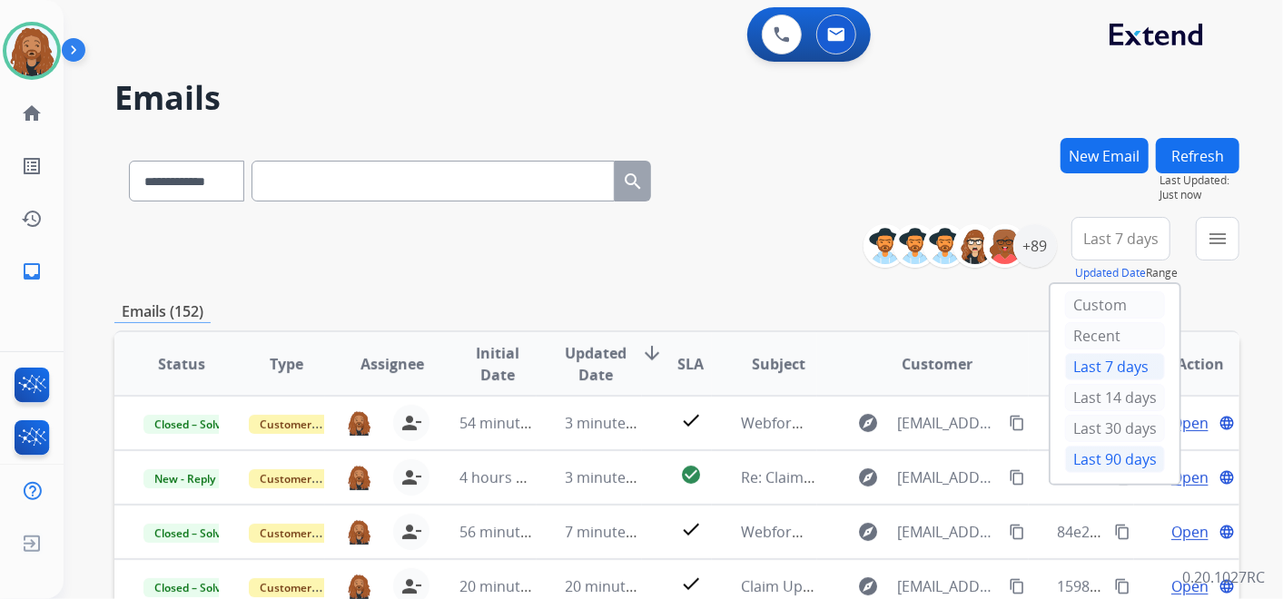
click at [1107, 456] on div "Last 90 days" at bounding box center [1115, 459] width 100 height 27
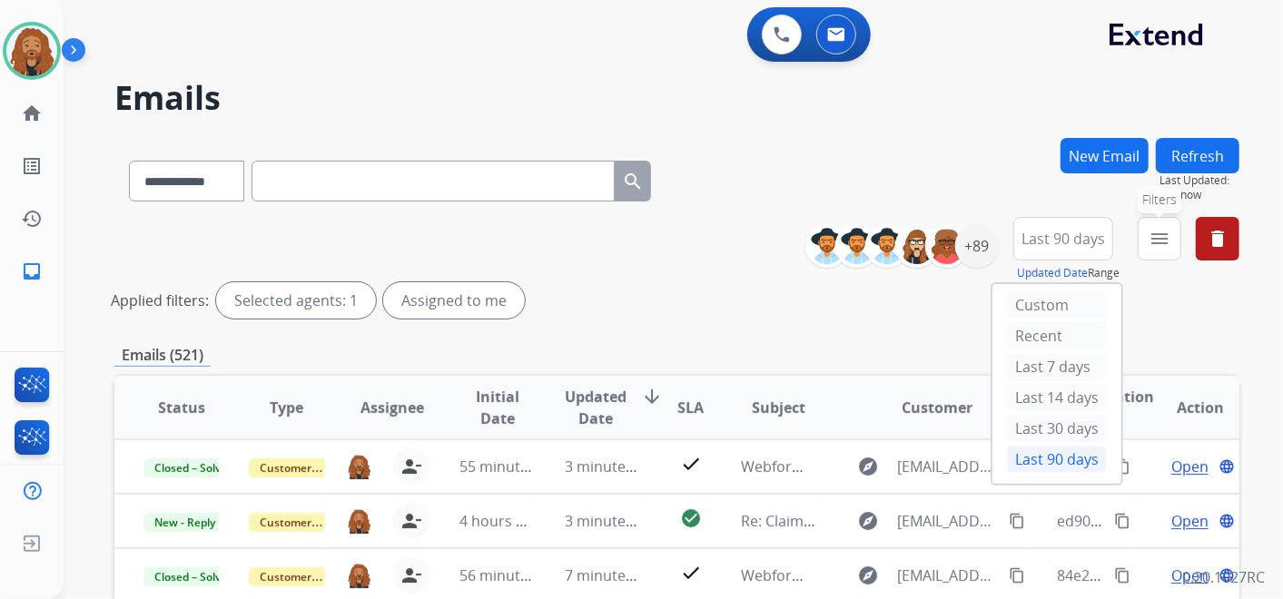
click at [1163, 251] on button "menu Filters" at bounding box center [1160, 239] width 44 height 44
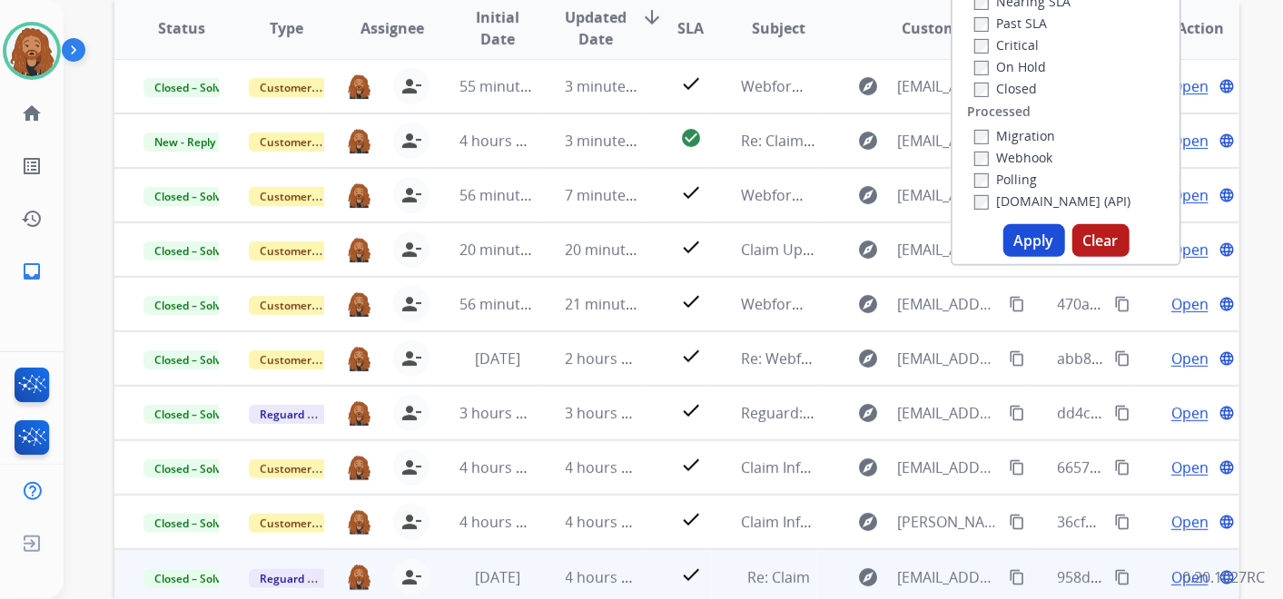
scroll to position [477, 0]
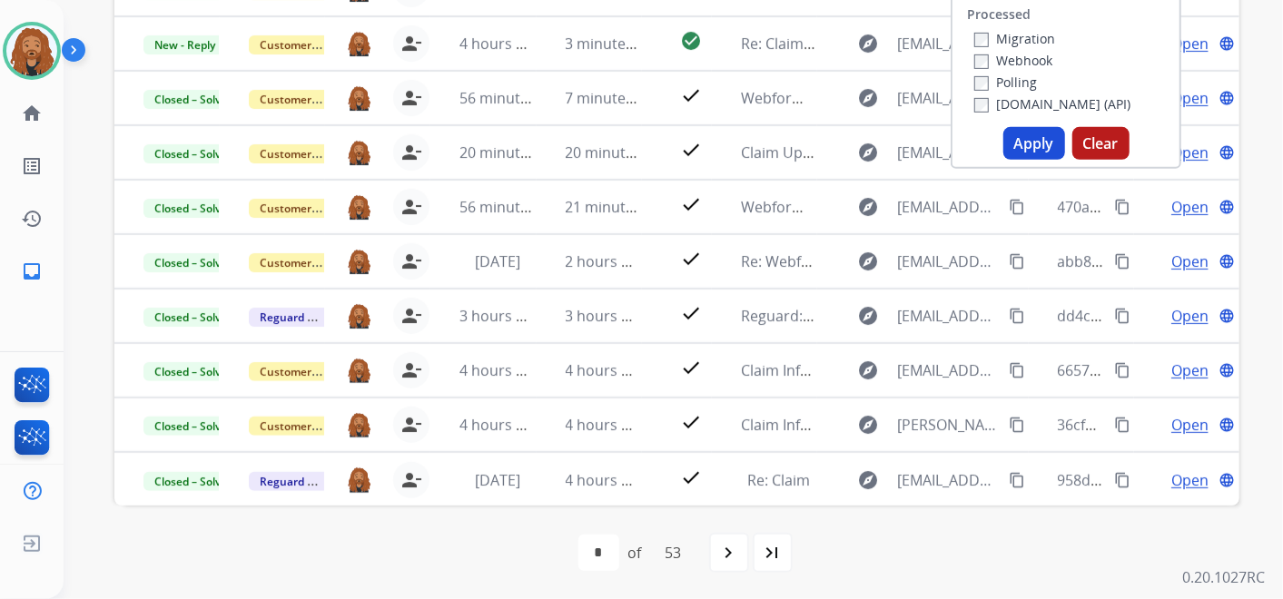
click at [1017, 149] on button "Apply" at bounding box center [1035, 143] width 62 height 33
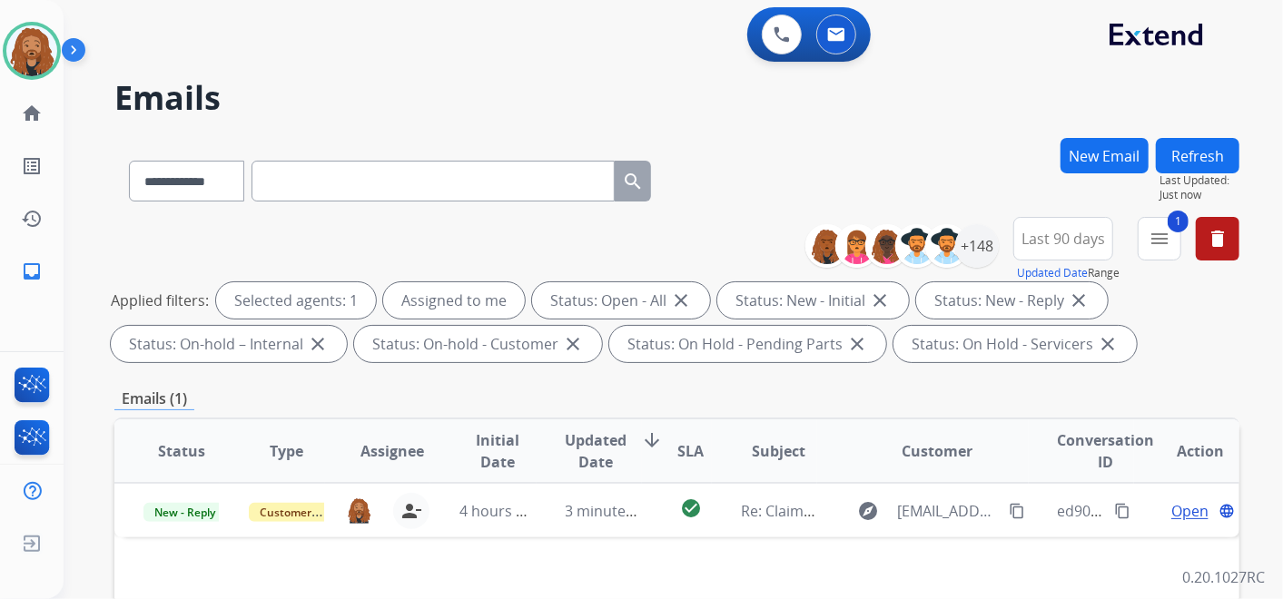
scroll to position [0, 0]
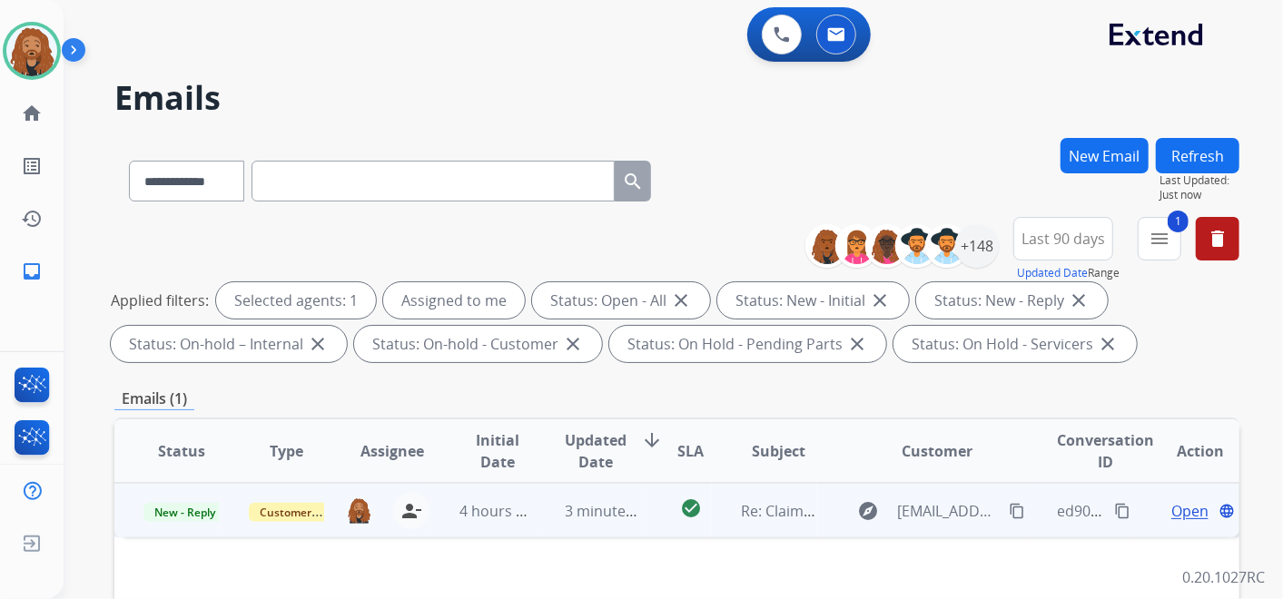
click at [1172, 505] on span "Open" at bounding box center [1190, 511] width 37 height 22
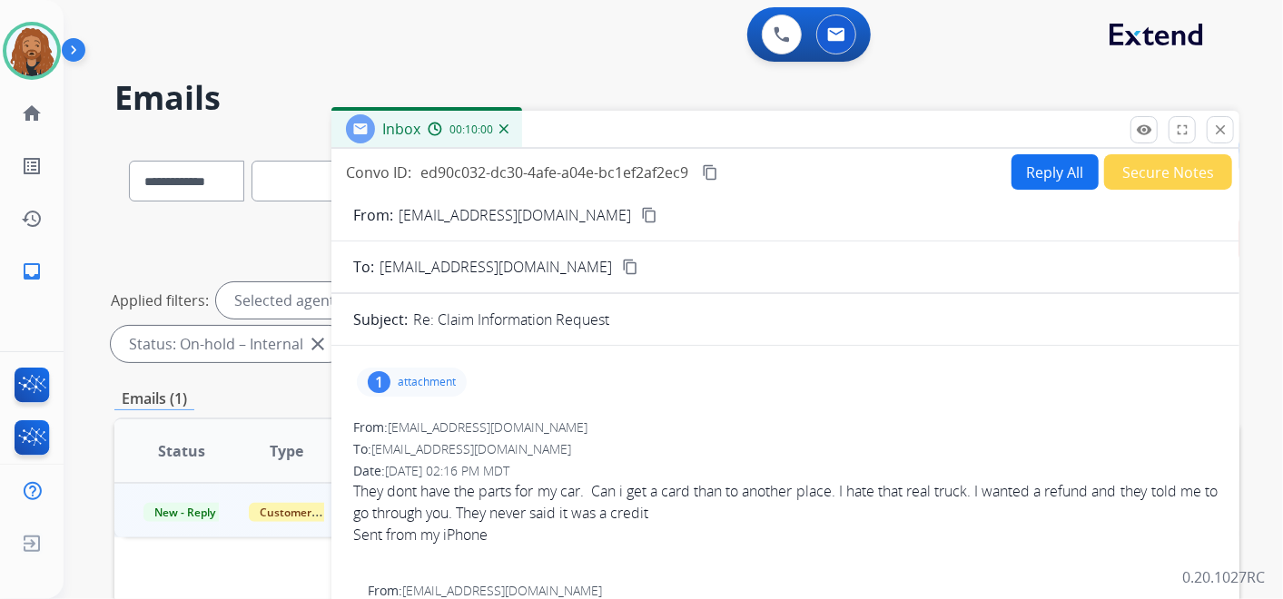
click at [1025, 167] on button "Reply All" at bounding box center [1055, 171] width 87 height 35
select select "**********"
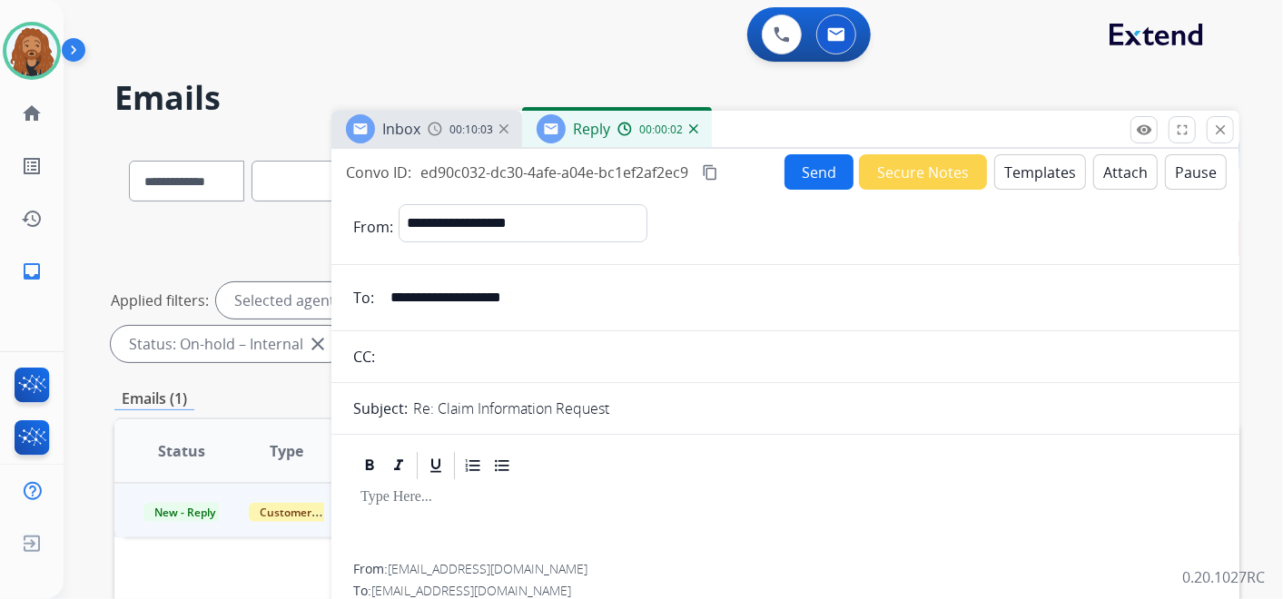
click at [1049, 177] on button "Templates" at bounding box center [1041, 171] width 92 height 35
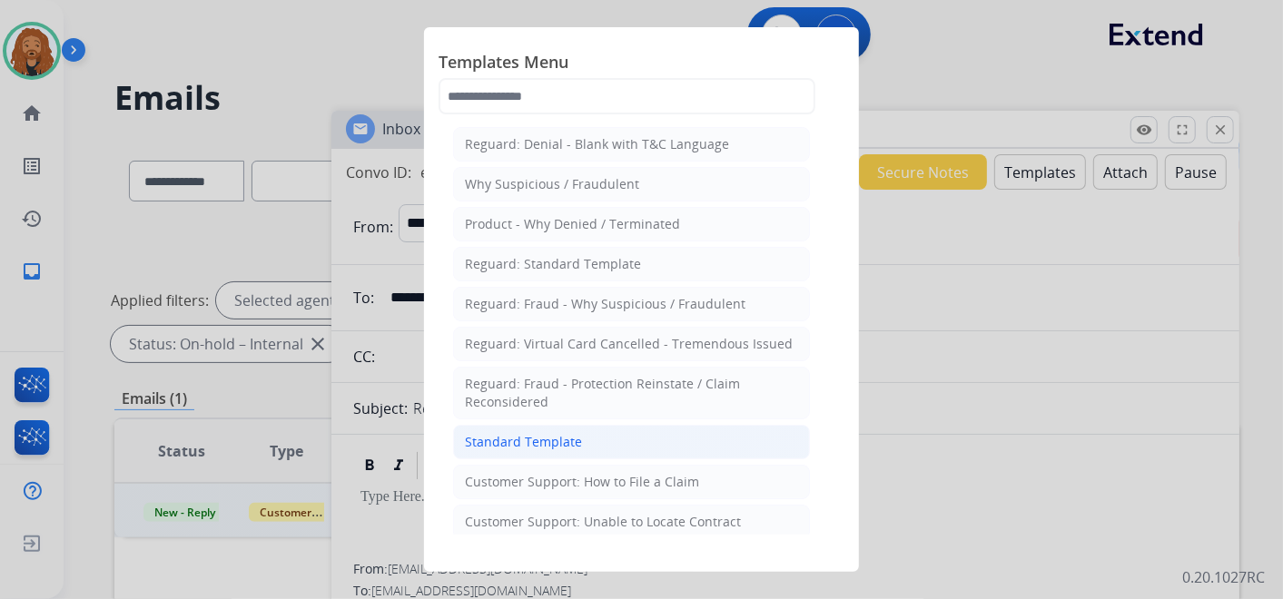
click at [544, 433] on div "Standard Template" at bounding box center [523, 442] width 117 height 18
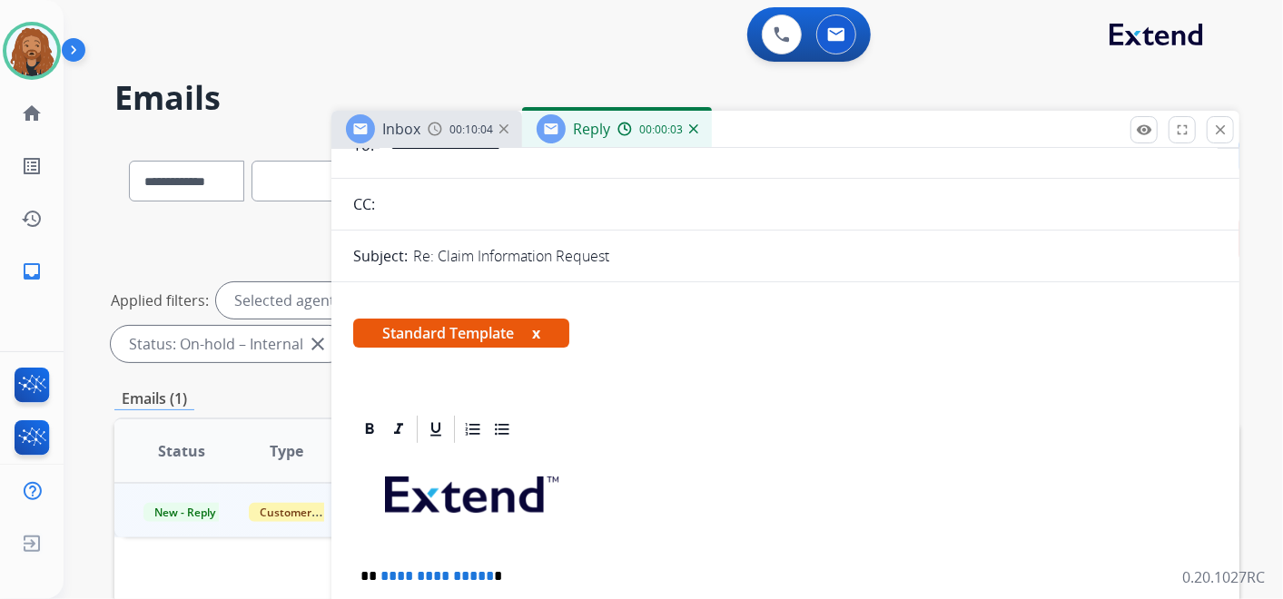
scroll to position [302, 0]
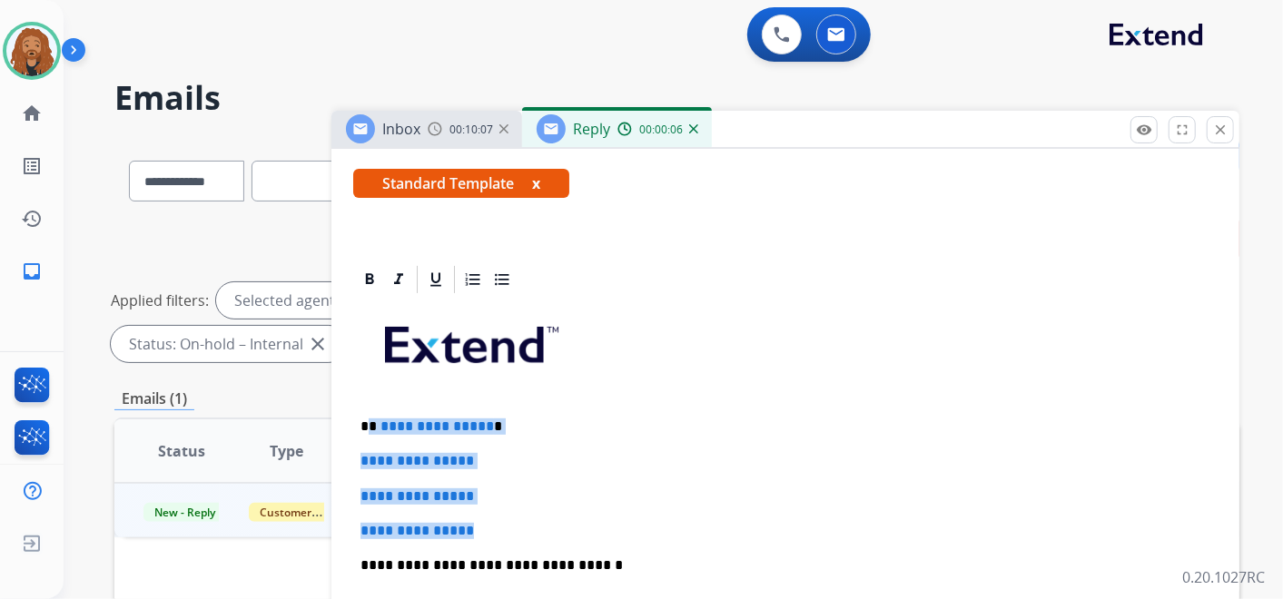
drag, startPoint x: 490, startPoint y: 527, endPoint x: 371, endPoint y: 420, distance: 160.8
click at [371, 420] on div "**********" at bounding box center [785, 608] width 865 height 625
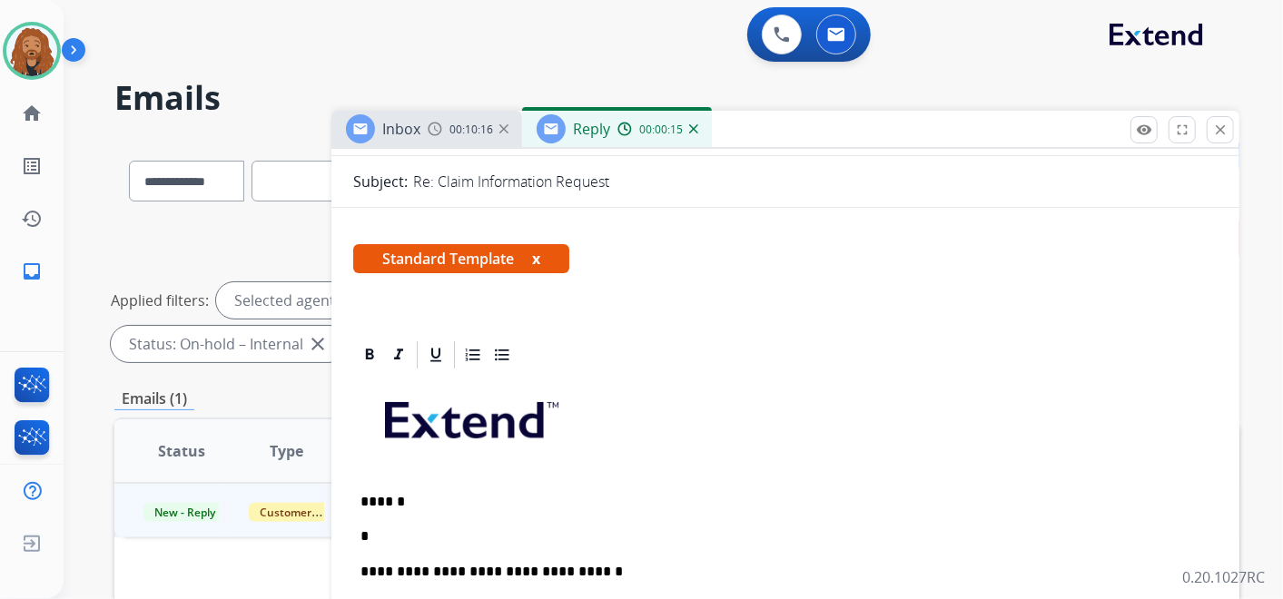
scroll to position [504, 0]
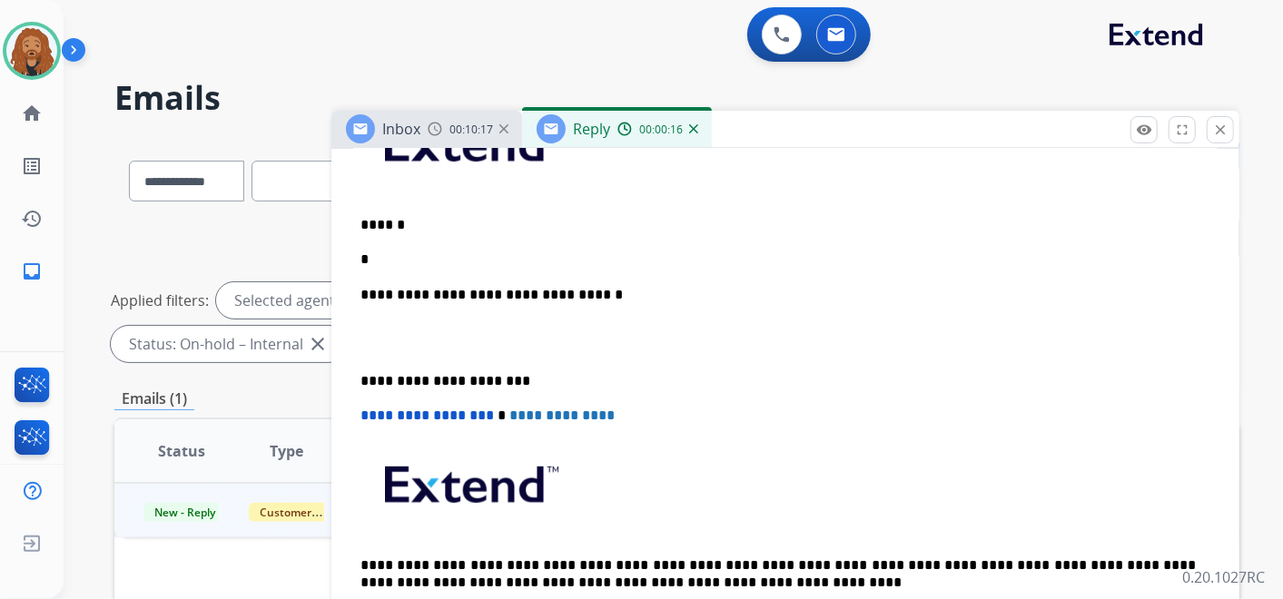
click at [378, 342] on p at bounding box center [786, 339] width 850 height 34
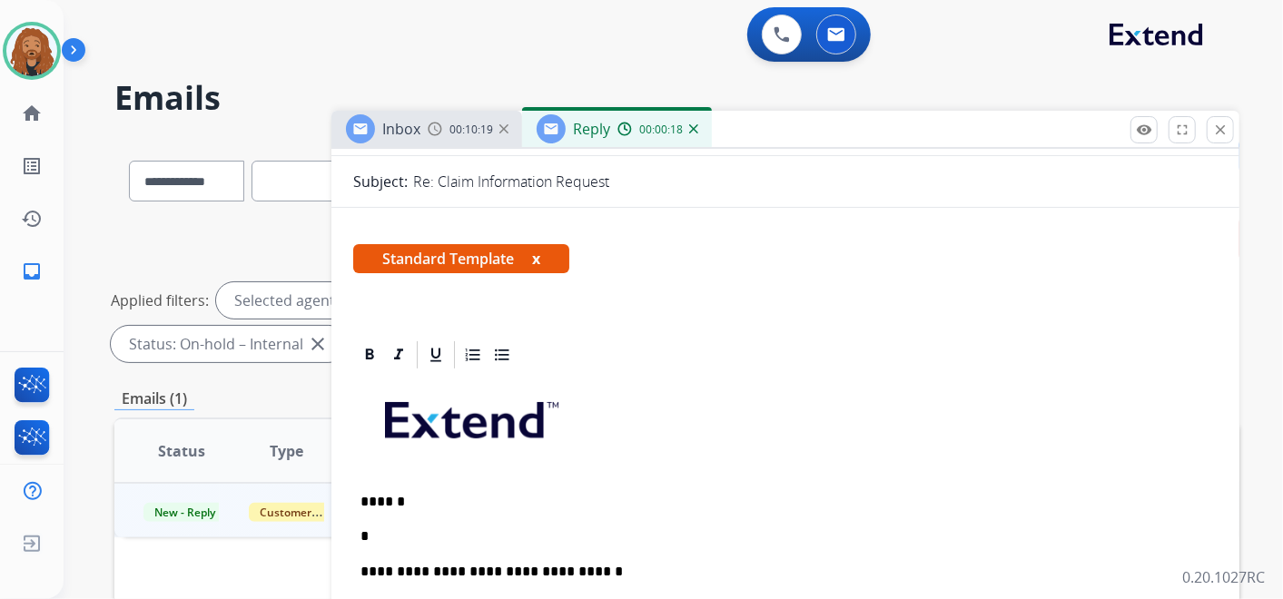
scroll to position [302, 0]
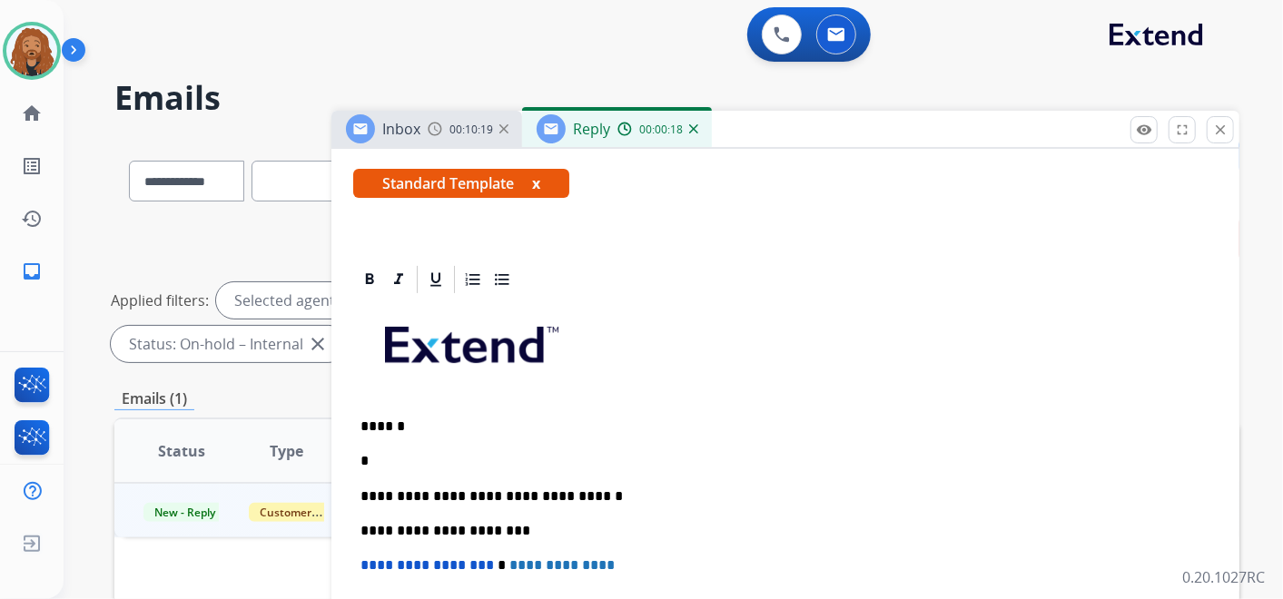
click at [391, 453] on p "*" at bounding box center [779, 461] width 836 height 16
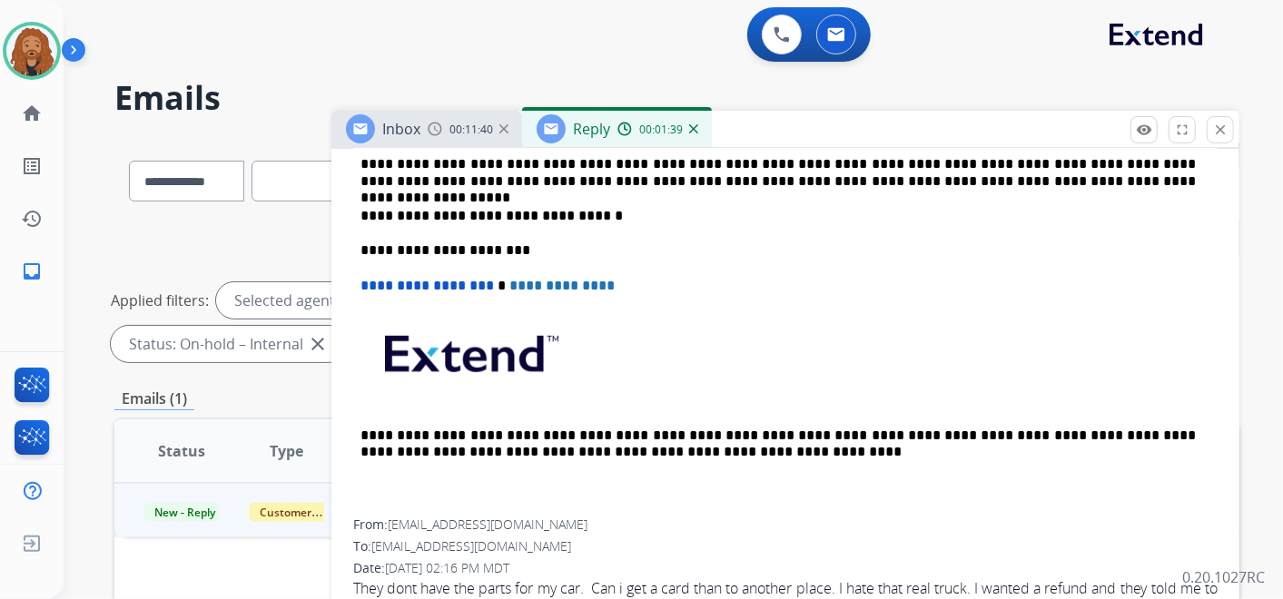
scroll to position [499, 0]
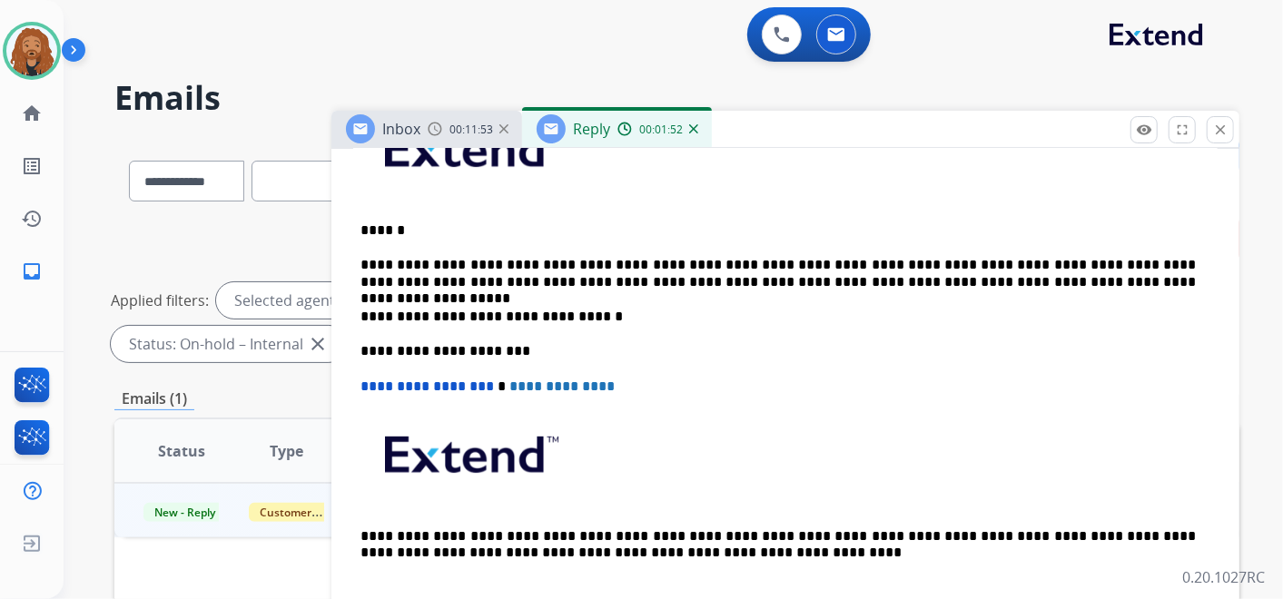
click at [1023, 275] on p "**********" at bounding box center [779, 274] width 836 height 34
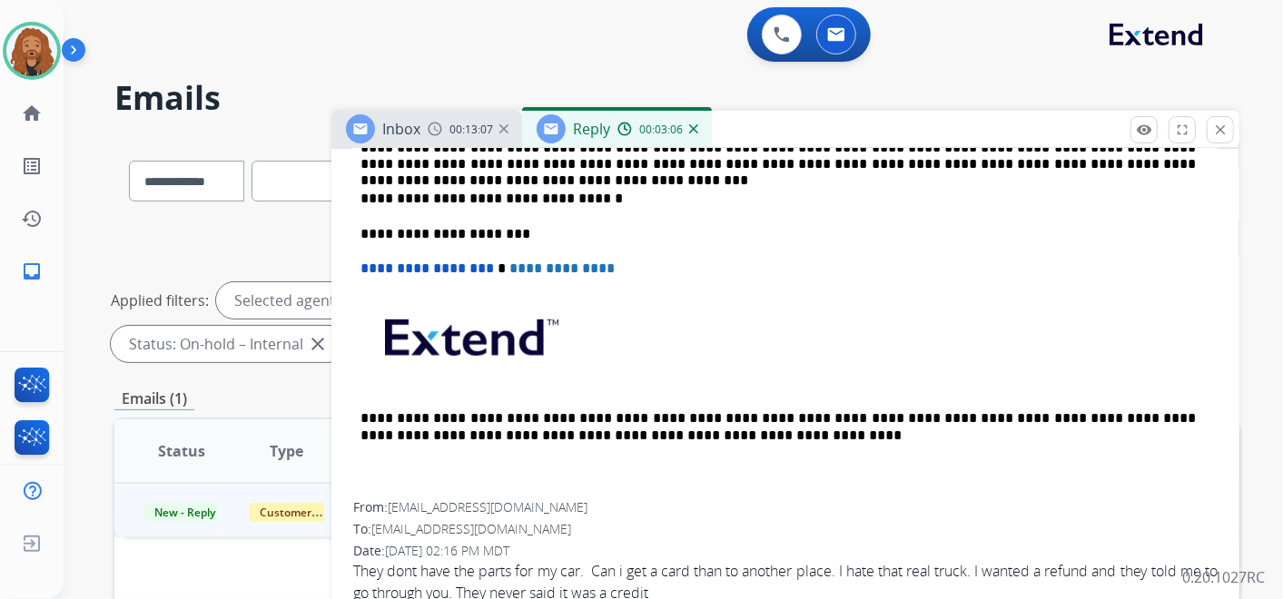
scroll to position [431, 0]
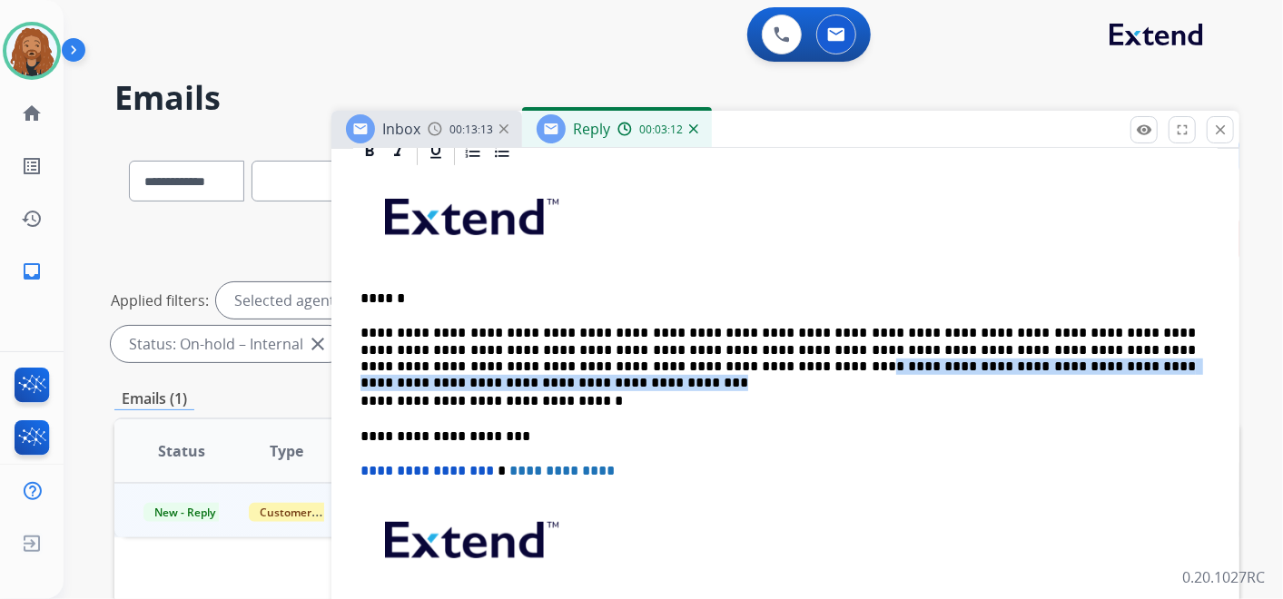
drag, startPoint x: 1021, startPoint y: 361, endPoint x: 480, endPoint y: 368, distance: 541.4
click at [480, 368] on p "**********" at bounding box center [779, 350] width 836 height 50
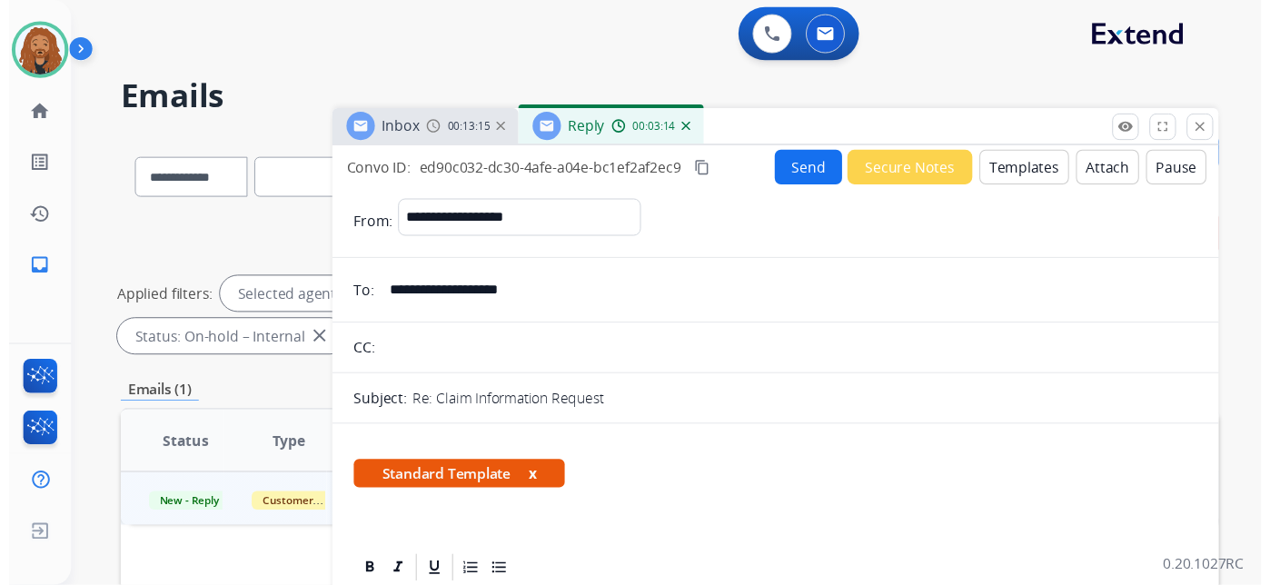
scroll to position [0, 0]
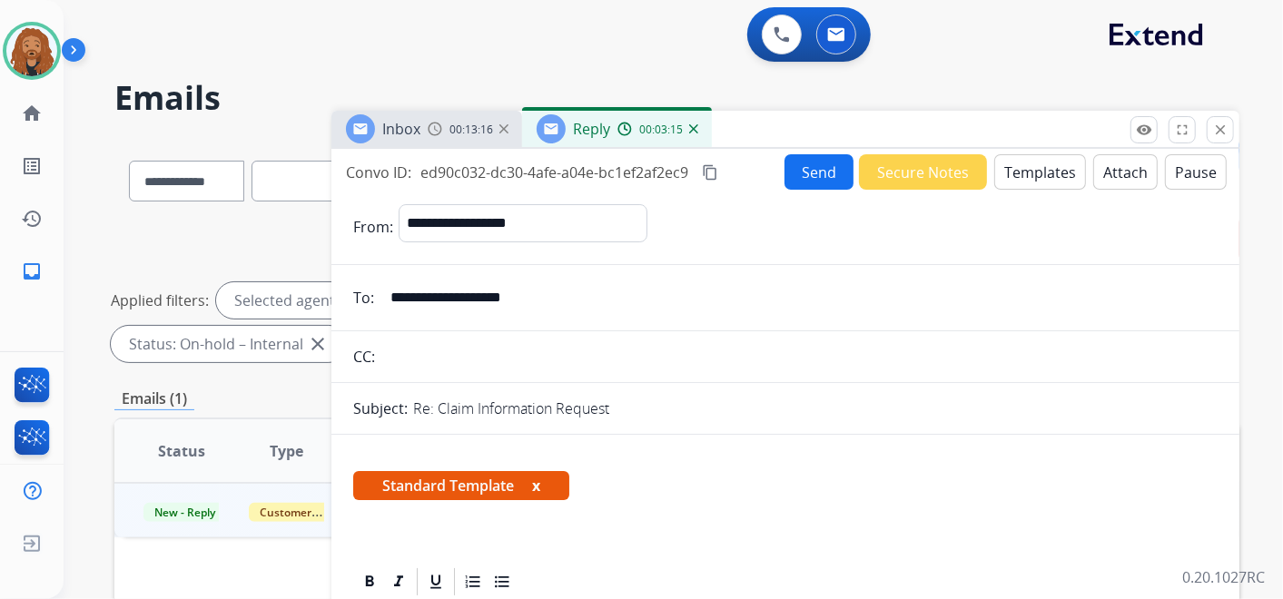
click at [793, 173] on button "Send" at bounding box center [819, 171] width 69 height 35
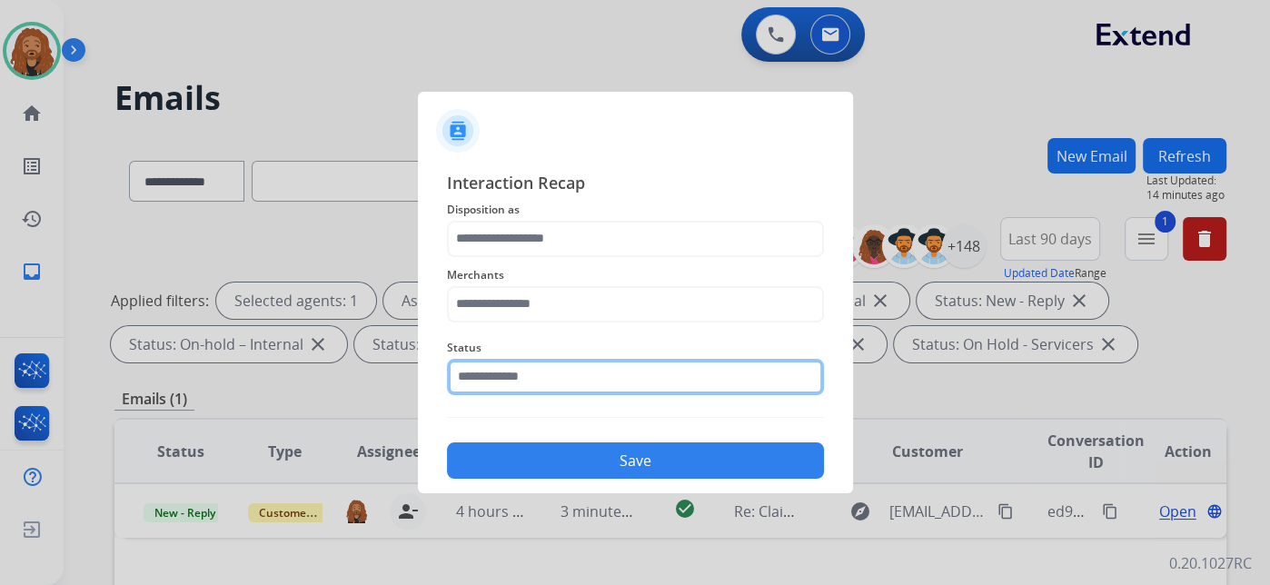
click at [645, 391] on input "text" at bounding box center [635, 377] width 377 height 36
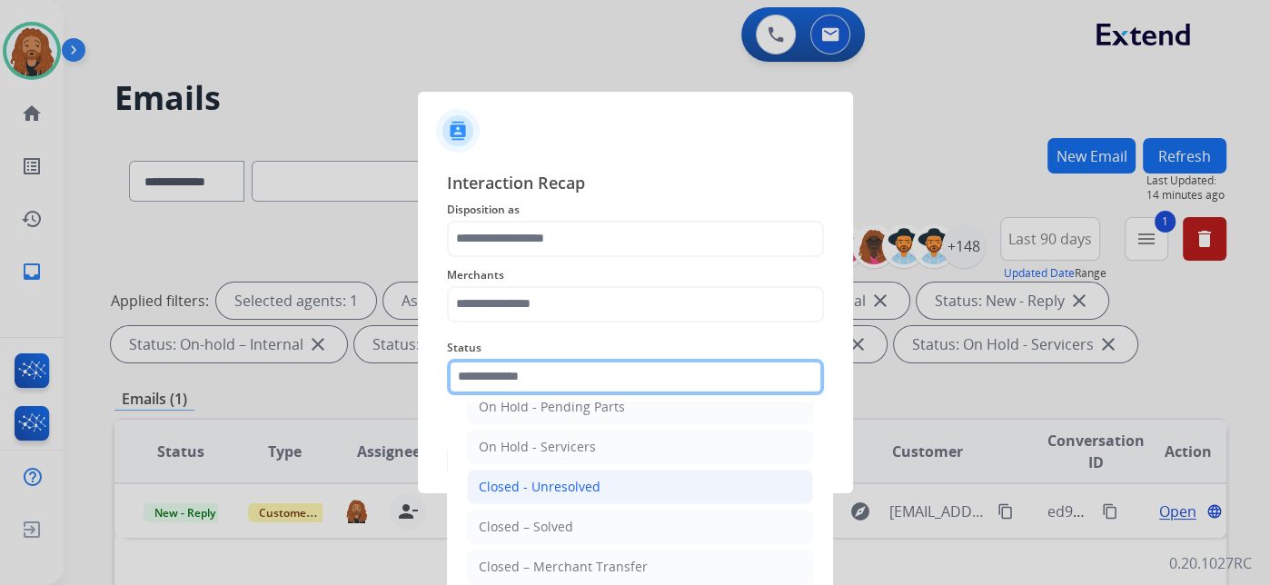
scroll to position [104, 0]
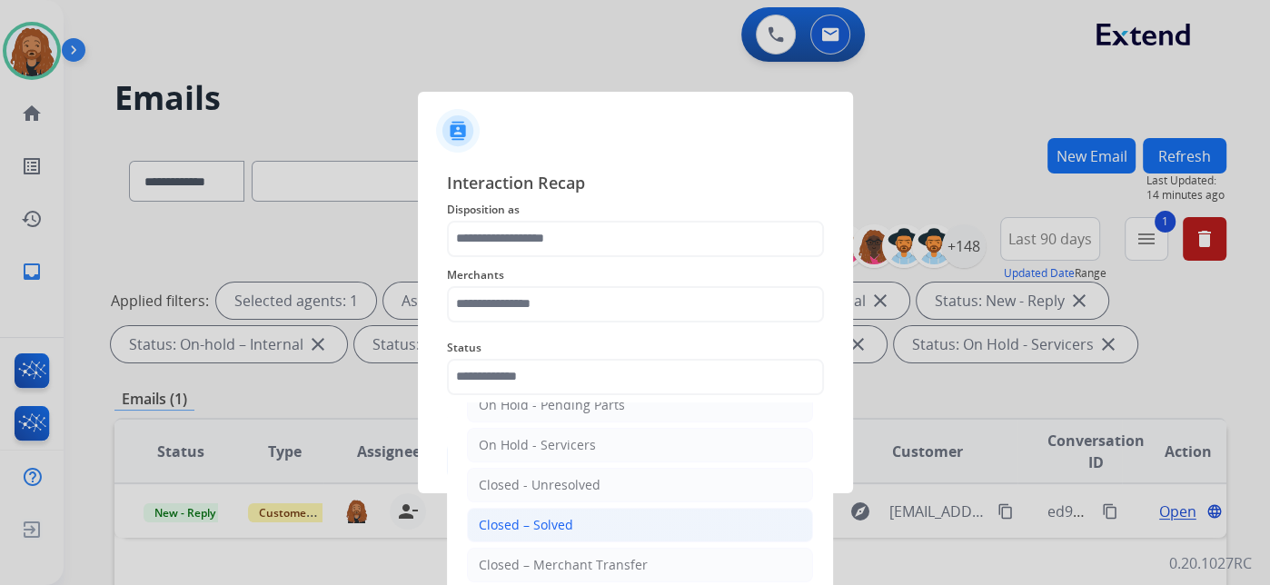
click at [550, 520] on div "Closed – Solved" at bounding box center [526, 525] width 94 height 18
type input "**********"
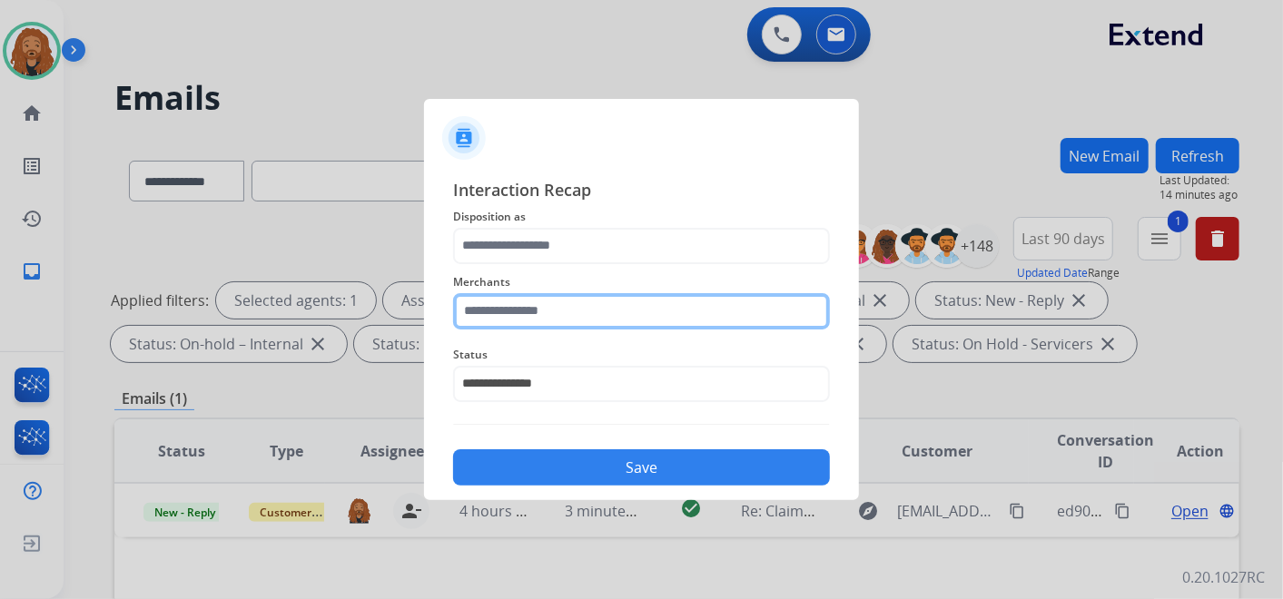
click at [494, 301] on input "text" at bounding box center [641, 311] width 377 height 36
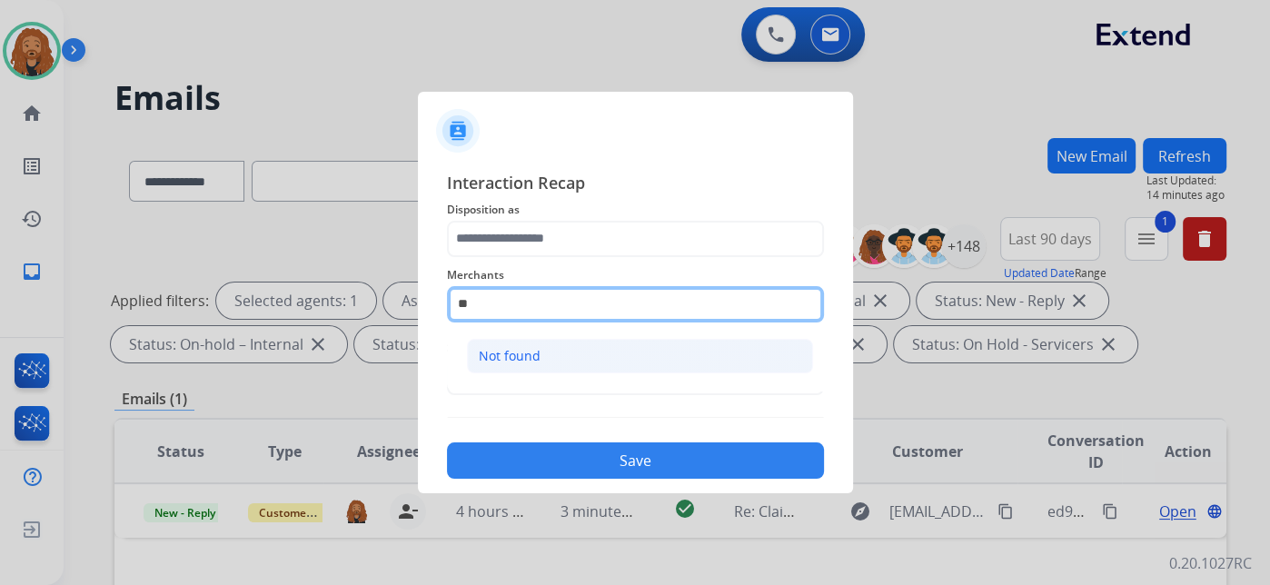
type input "*"
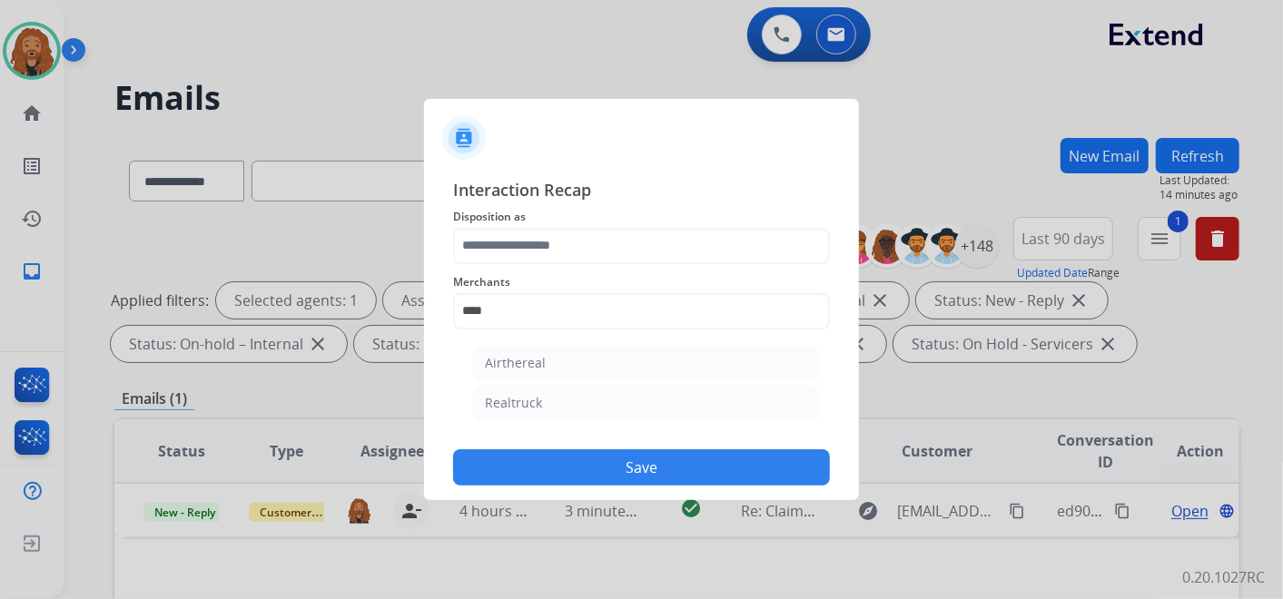
click at [542, 395] on li "Realtruck" at bounding box center [646, 403] width 346 height 35
type input "*********"
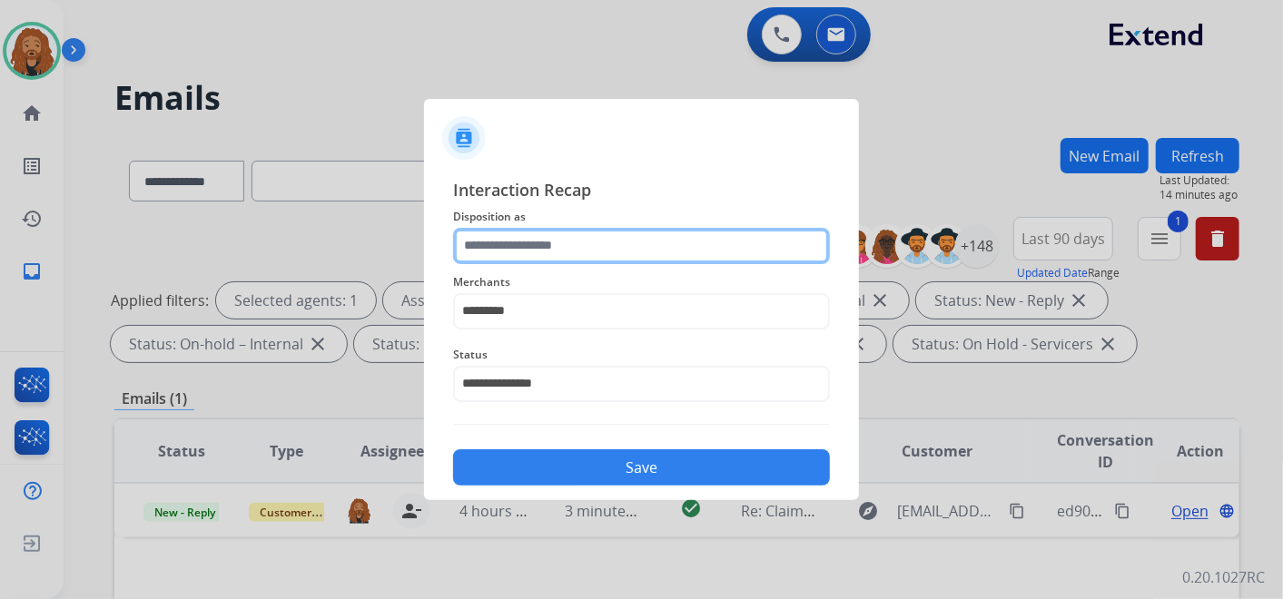
click at [493, 254] on input "text" at bounding box center [641, 246] width 377 height 36
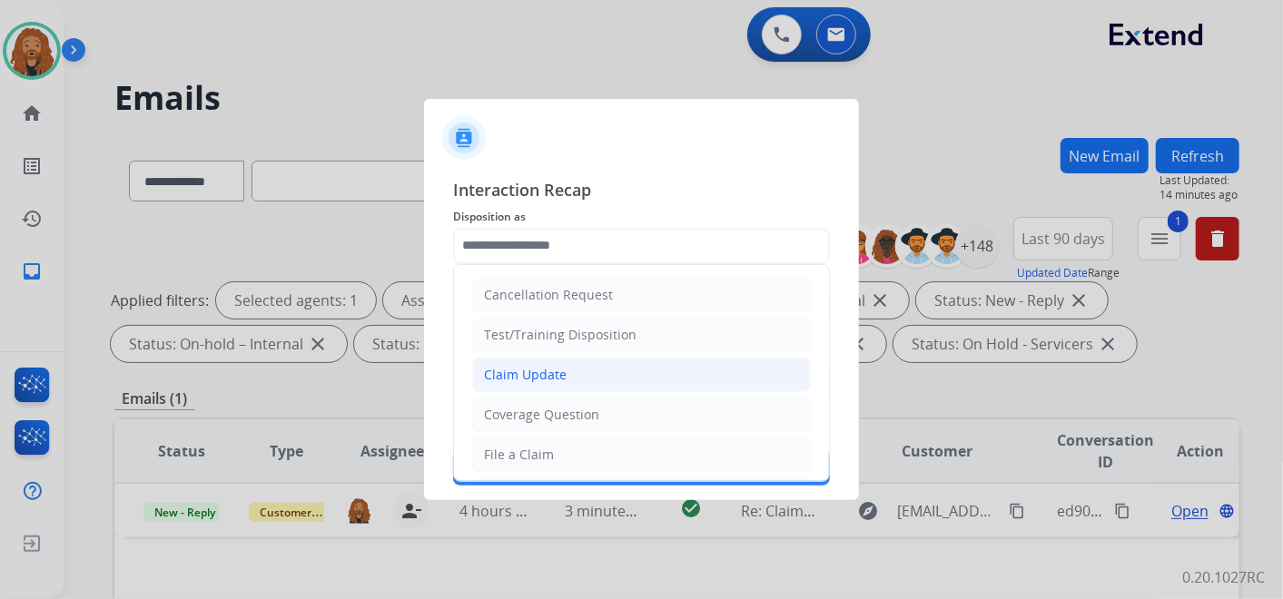
click at [547, 369] on div "Claim Update" at bounding box center [525, 375] width 83 height 18
type input "**********"
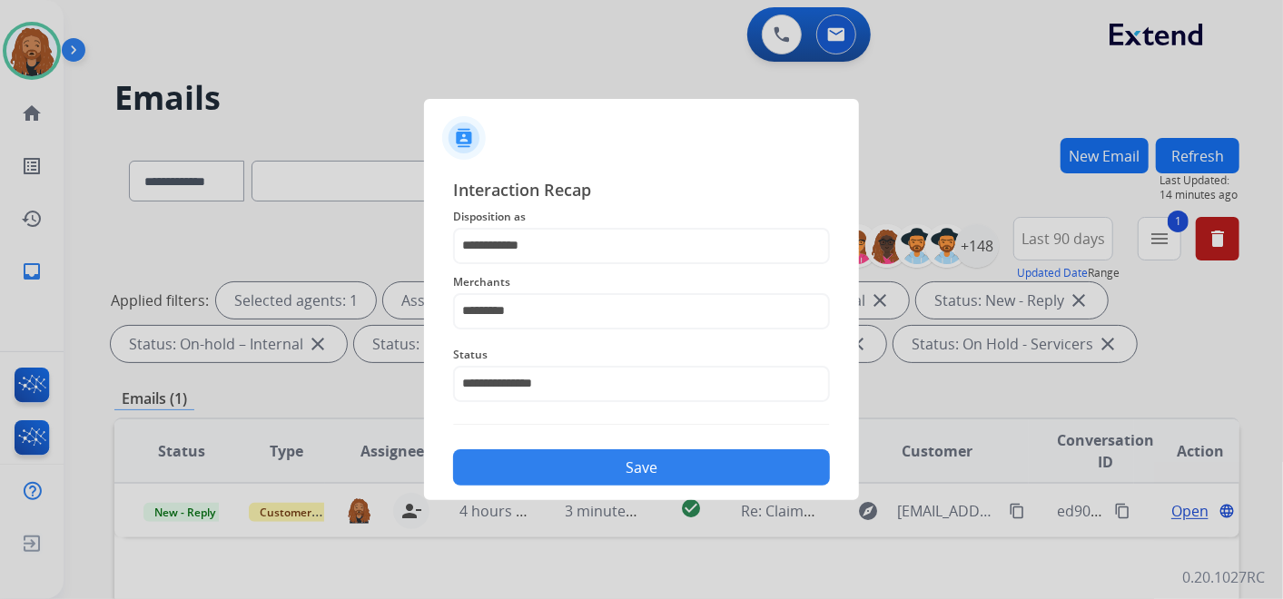
click at [553, 457] on button "Save" at bounding box center [641, 468] width 377 height 36
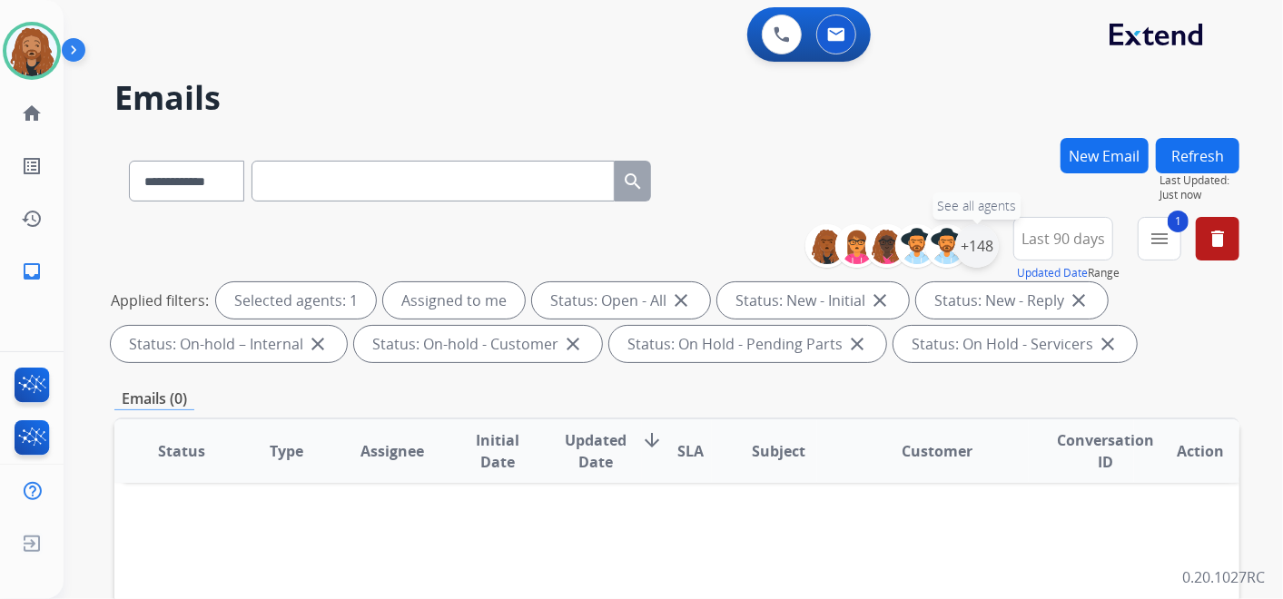
click at [974, 241] on div "+148" at bounding box center [978, 246] width 44 height 44
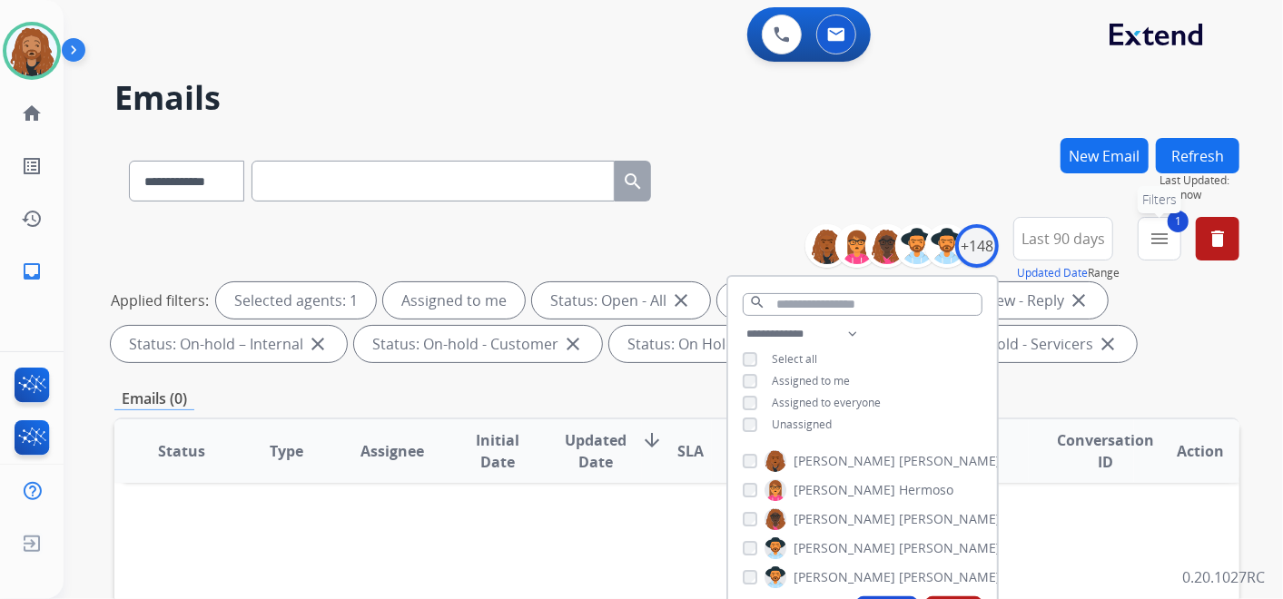
click at [1154, 240] on mat-icon "menu" at bounding box center [1160, 239] width 22 height 22
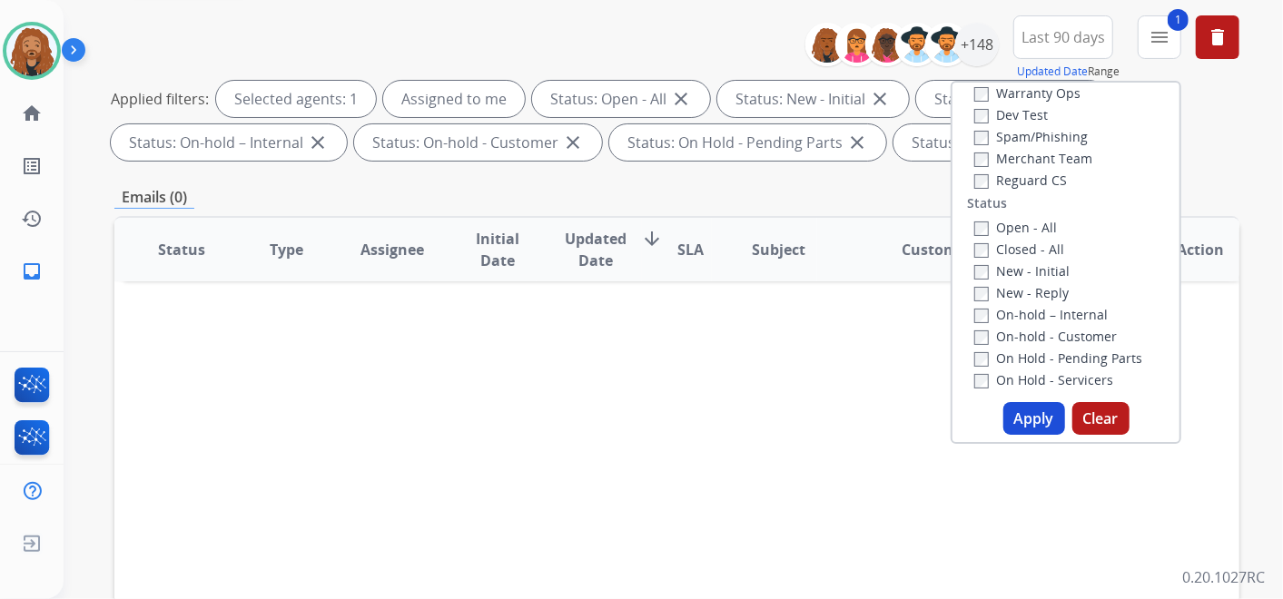
scroll to position [74, 0]
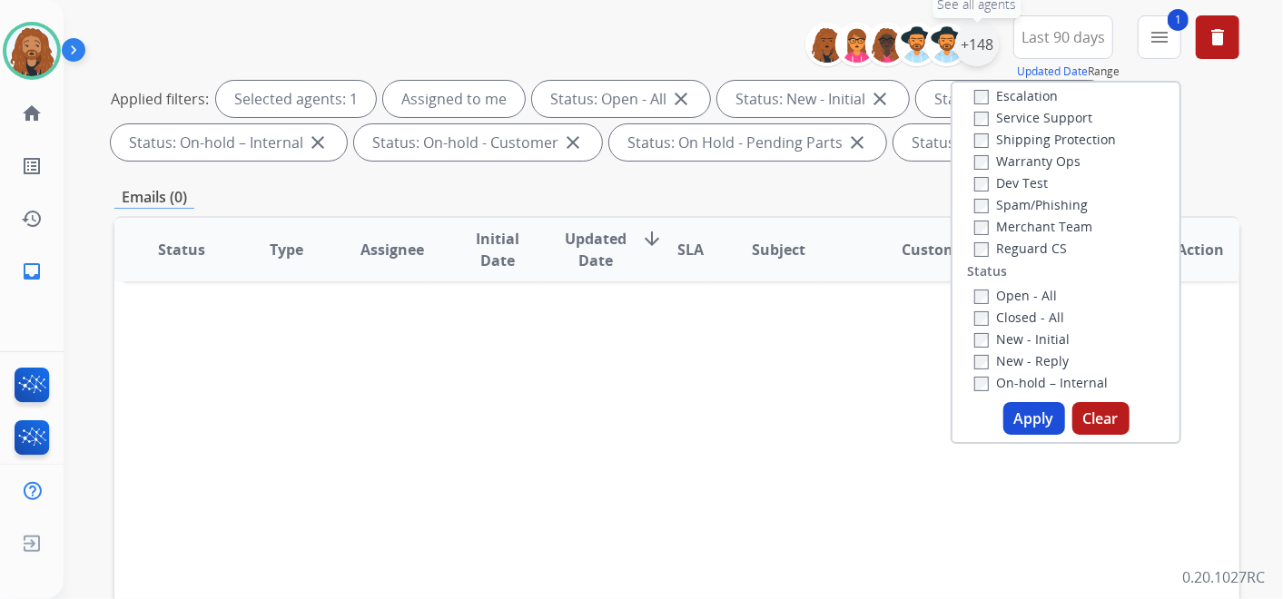
click at [981, 32] on div "+148" at bounding box center [978, 45] width 44 height 44
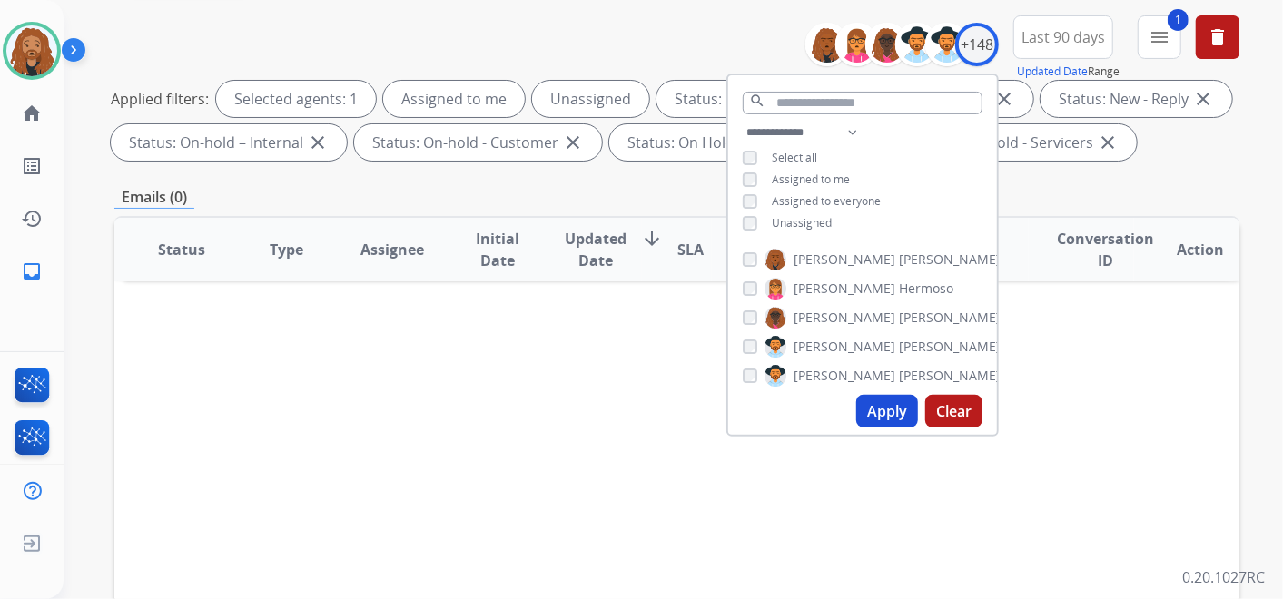
click at [869, 409] on button "Apply" at bounding box center [888, 411] width 62 height 33
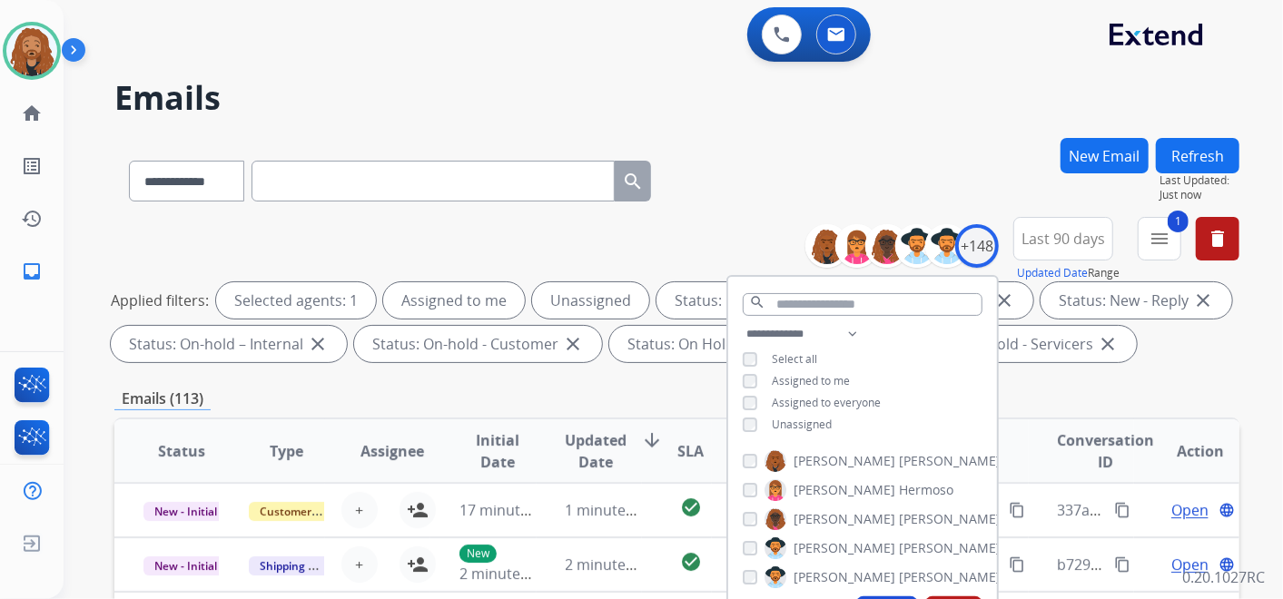
click at [748, 153] on div "**********" at bounding box center [676, 177] width 1125 height 79
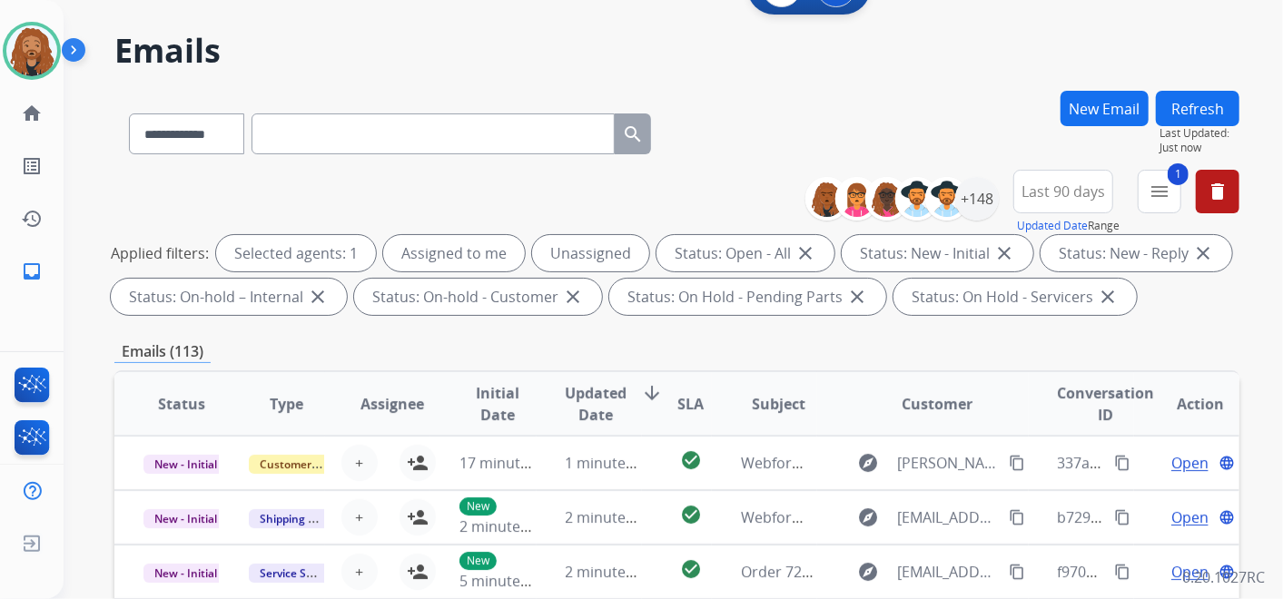
scroll to position [15, 0]
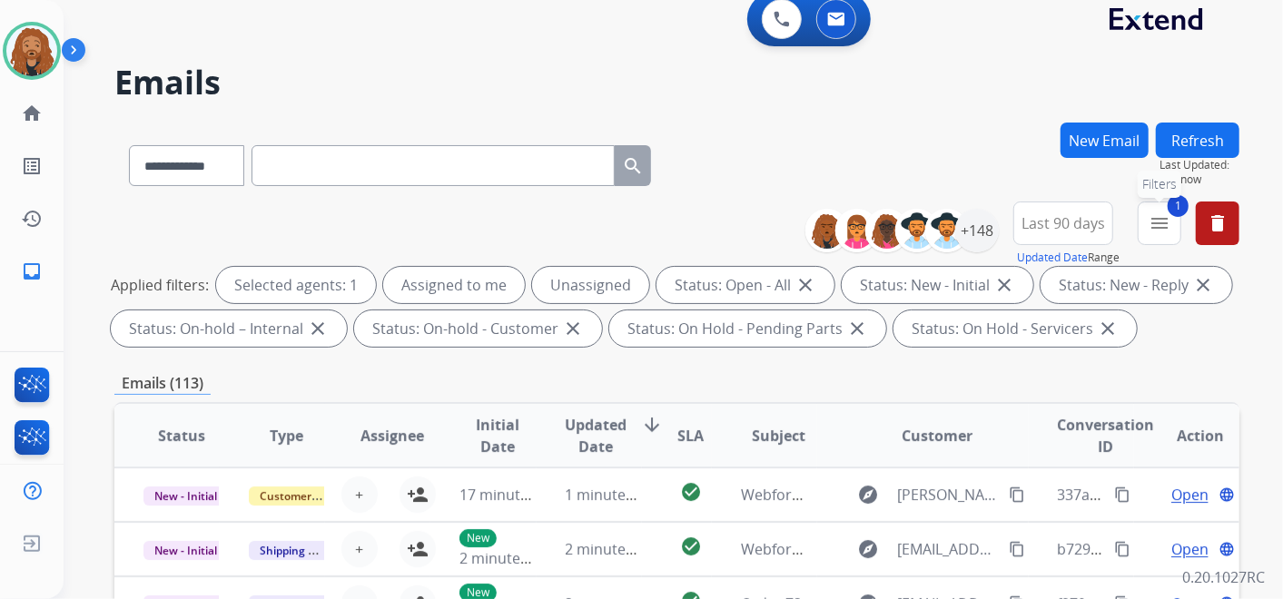
drag, startPoint x: 1175, startPoint y: 225, endPoint x: 1167, endPoint y: 233, distance: 11.6
click at [1169, 225] on button "1 menu Filters" at bounding box center [1160, 224] width 44 height 44
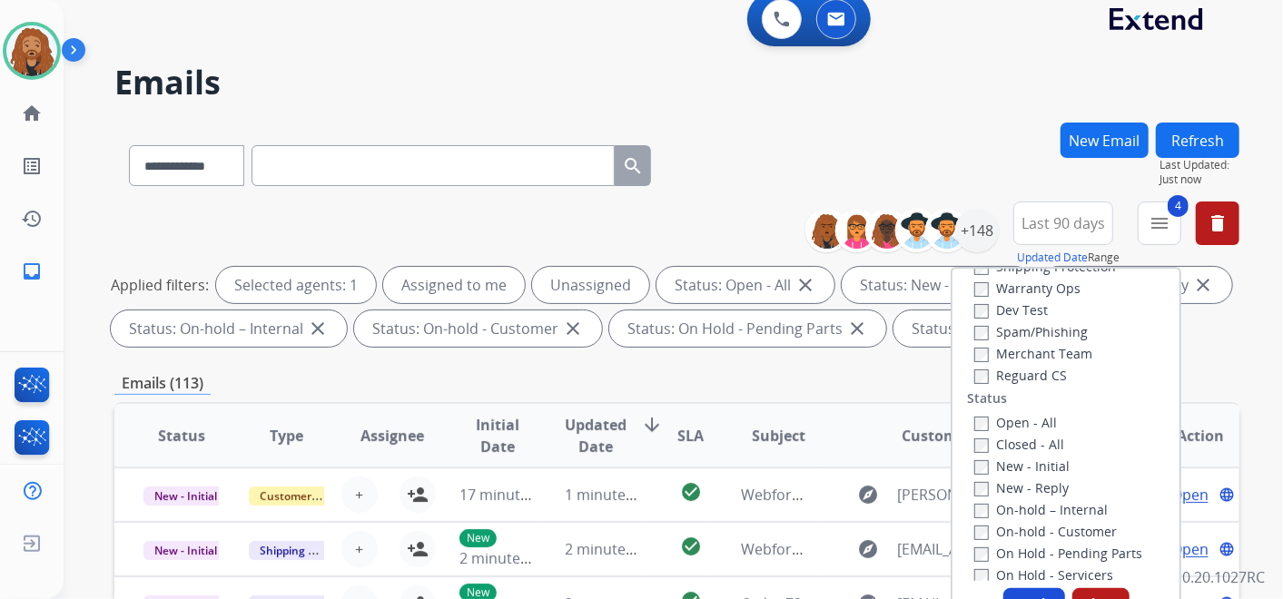
scroll to position [202, 0]
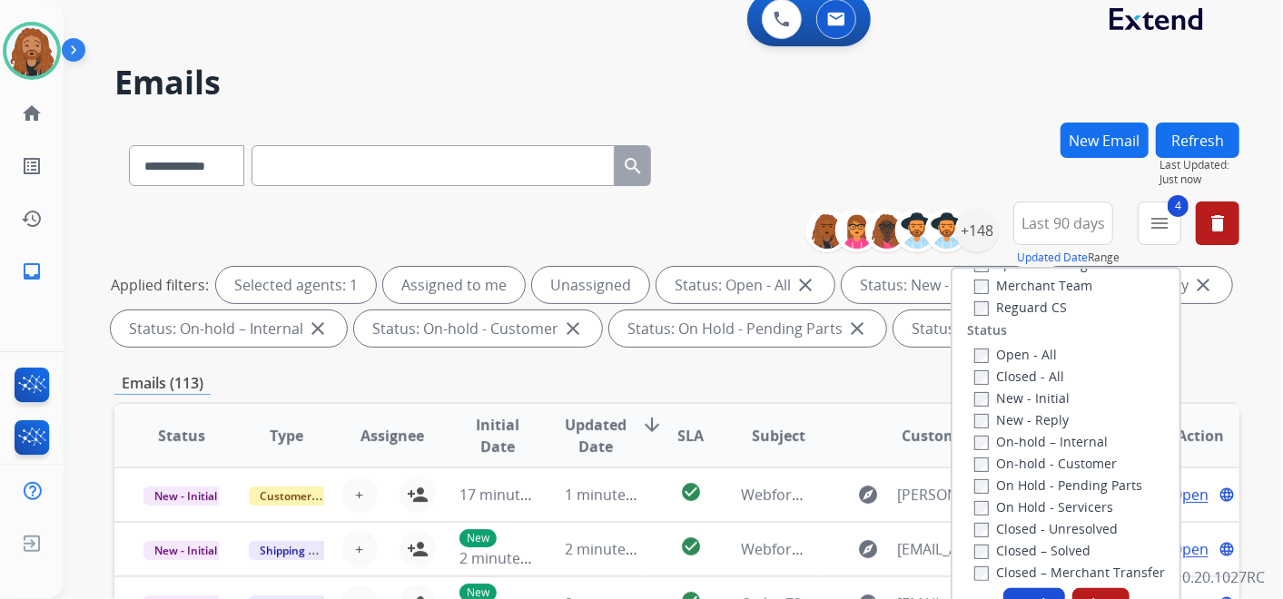
click at [1022, 597] on button "Apply" at bounding box center [1035, 605] width 62 height 33
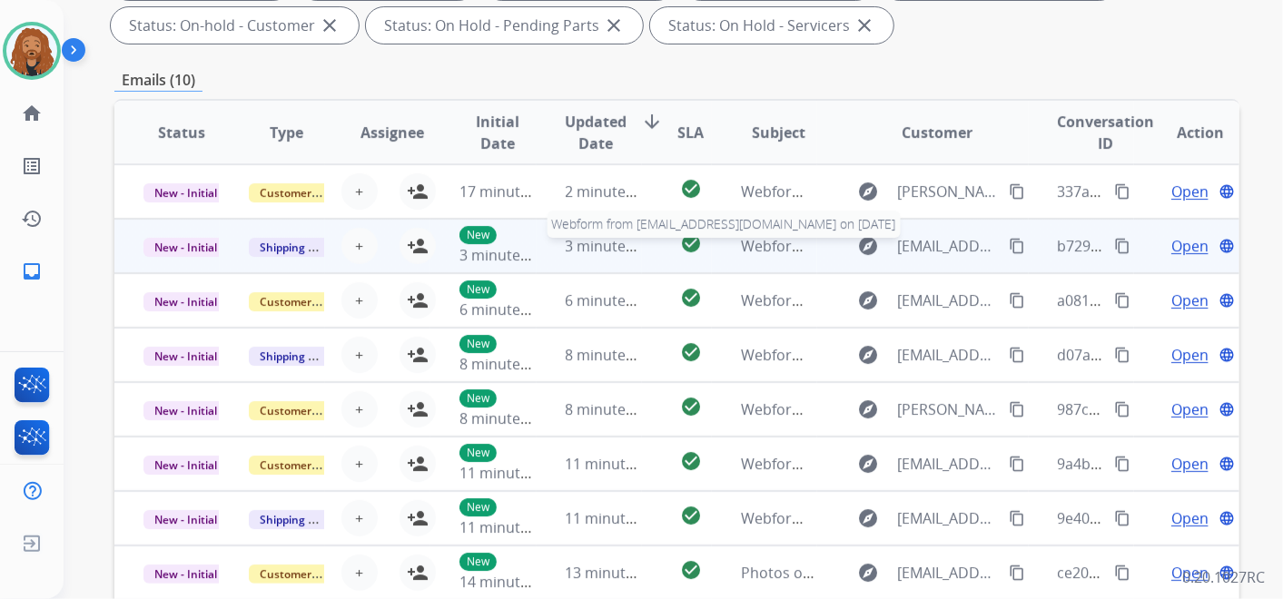
scroll to position [1, 0]
click at [763, 243] on span "Webform from travishunter111@gmail.com on 08/14/2025" at bounding box center [946, 245] width 411 height 20
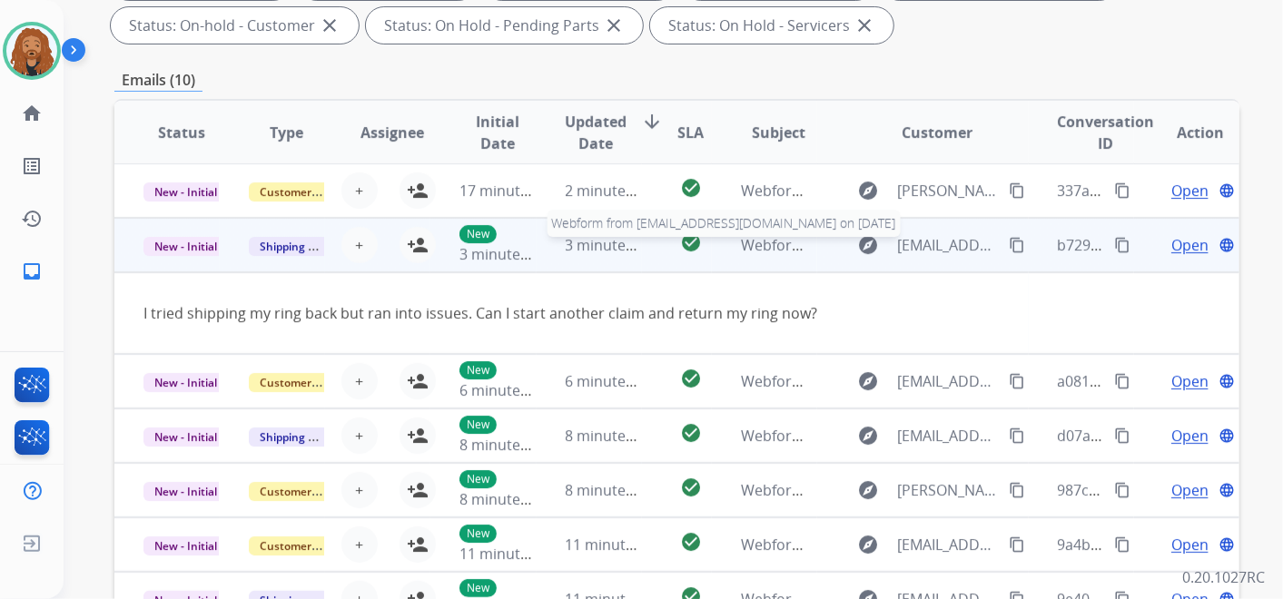
scroll to position [54, 0]
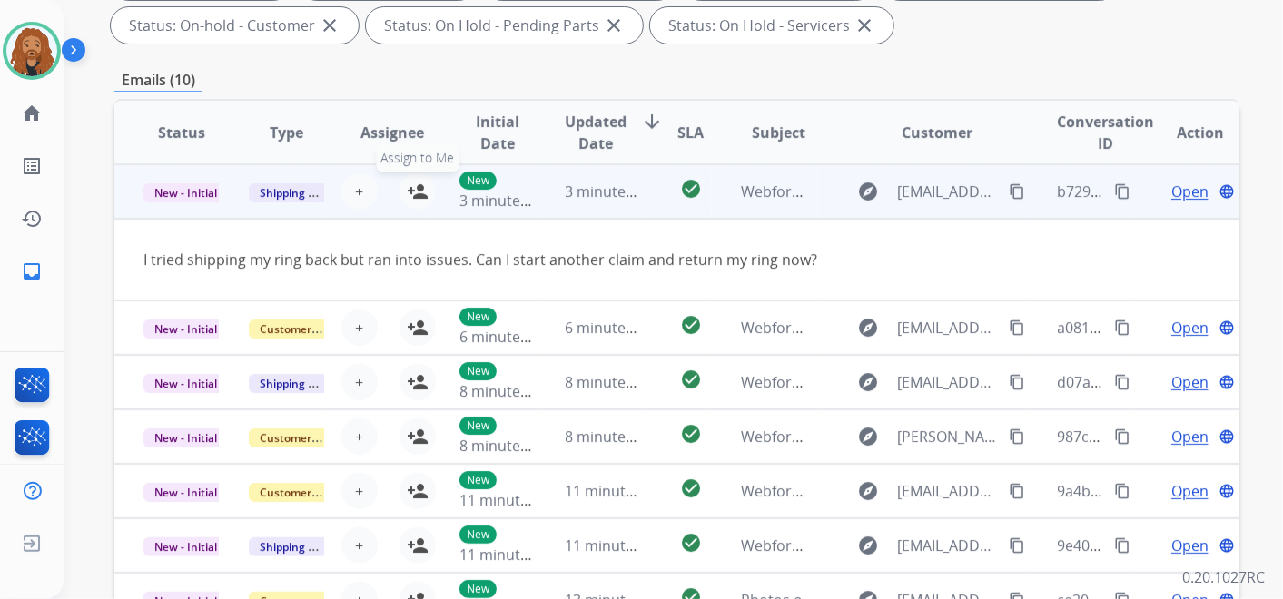
click at [420, 194] on mat-icon "person_add" at bounding box center [418, 192] width 22 height 22
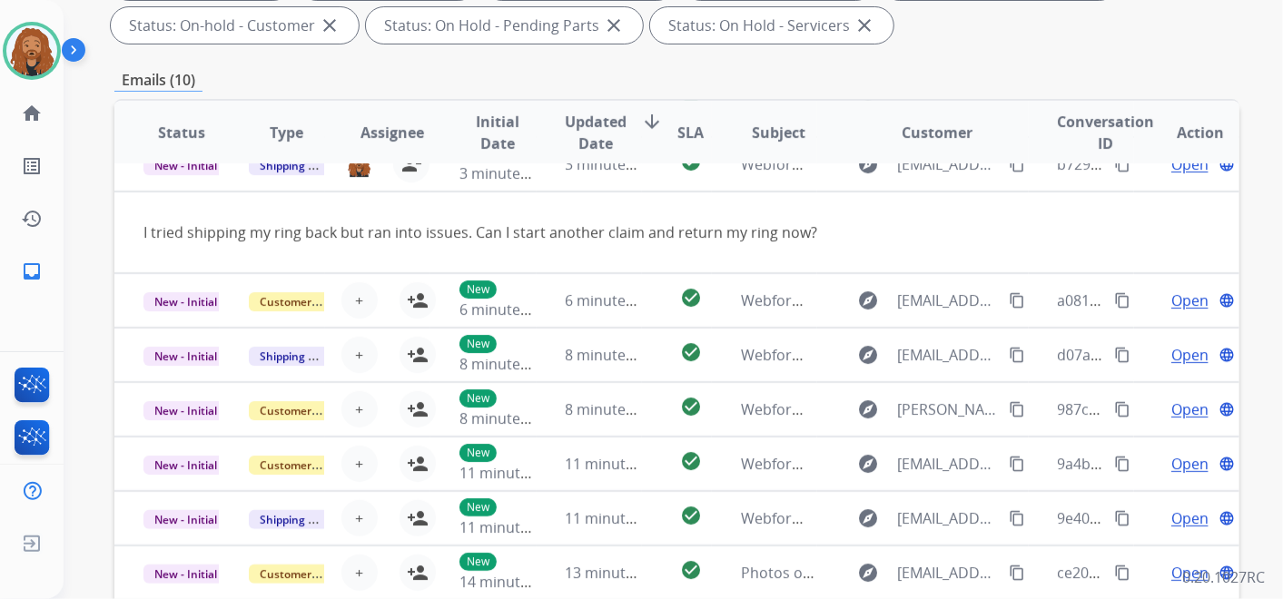
scroll to position [564, 0]
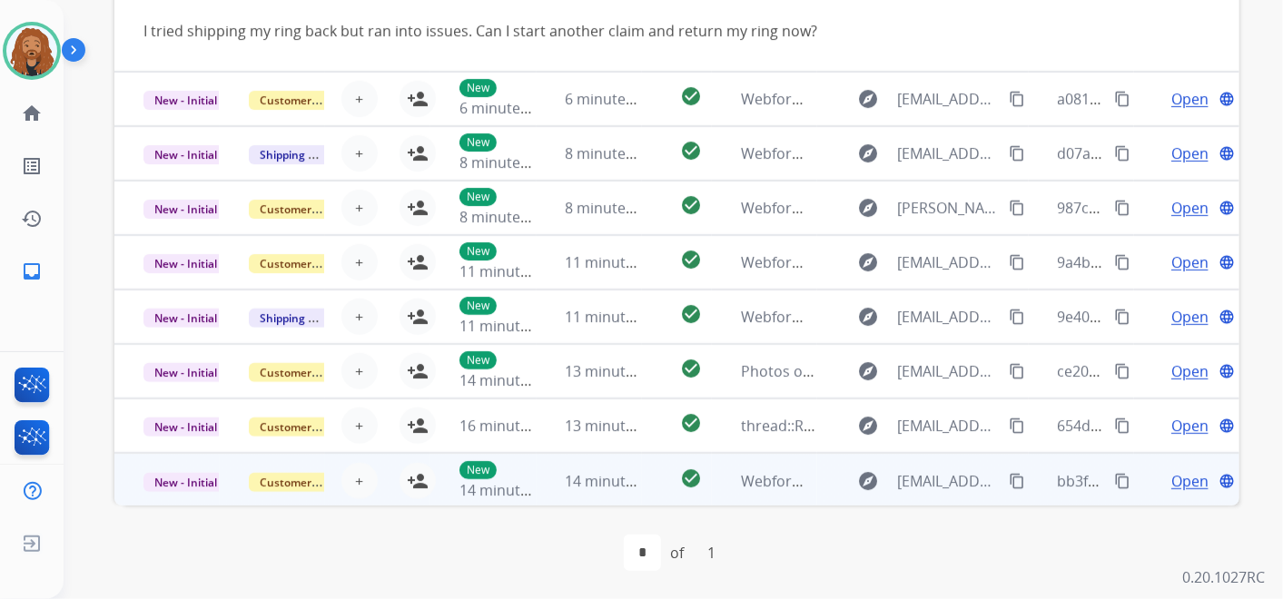
click at [574, 488] on div "14 minutes ago" at bounding box center [603, 481] width 75 height 22
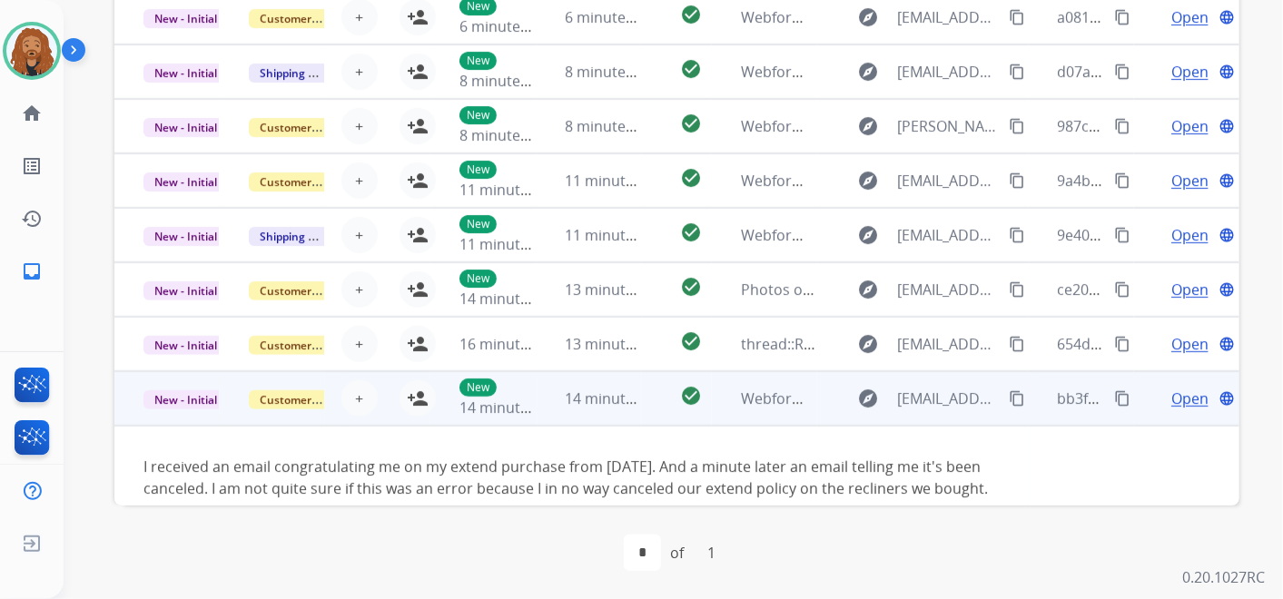
scroll to position [124, 0]
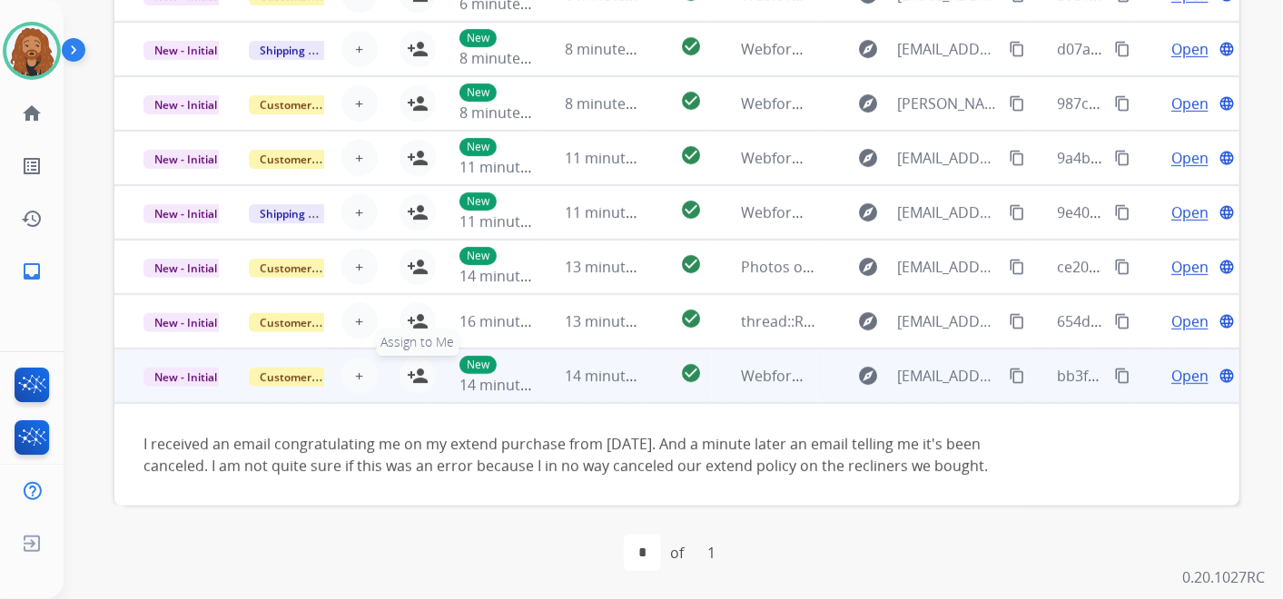
click at [418, 365] on mat-icon "person_add" at bounding box center [418, 376] width 22 height 22
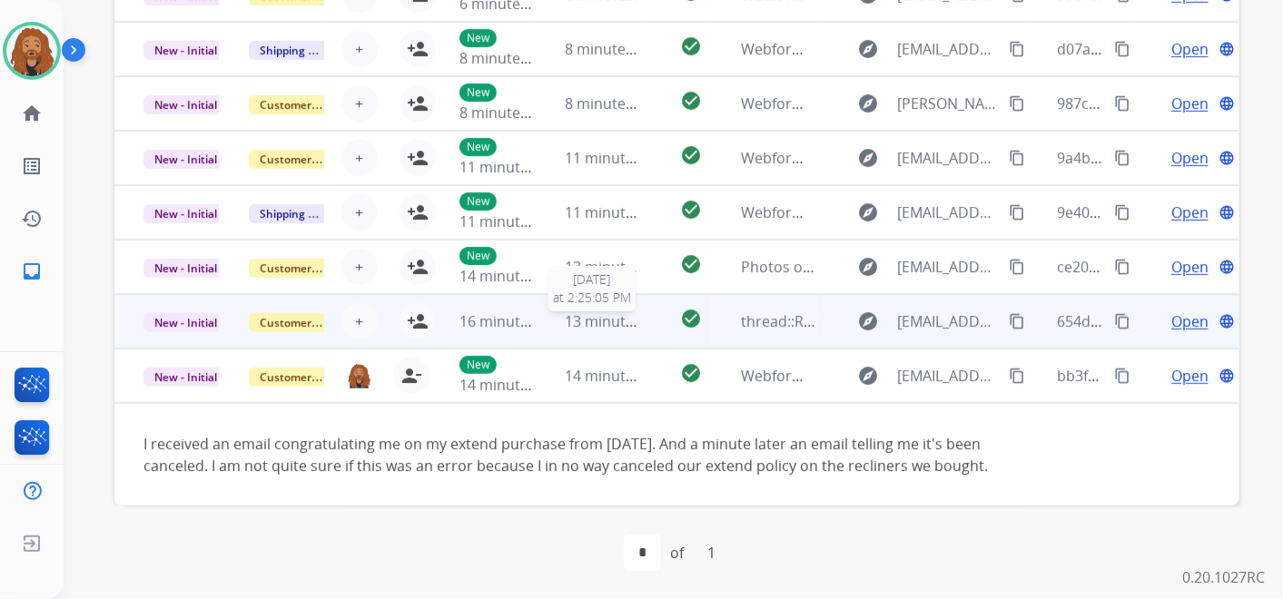
click at [586, 294] on td "13 minutes ago 8/14/2025 at 2:25:05 PM" at bounding box center [589, 321] width 105 height 54
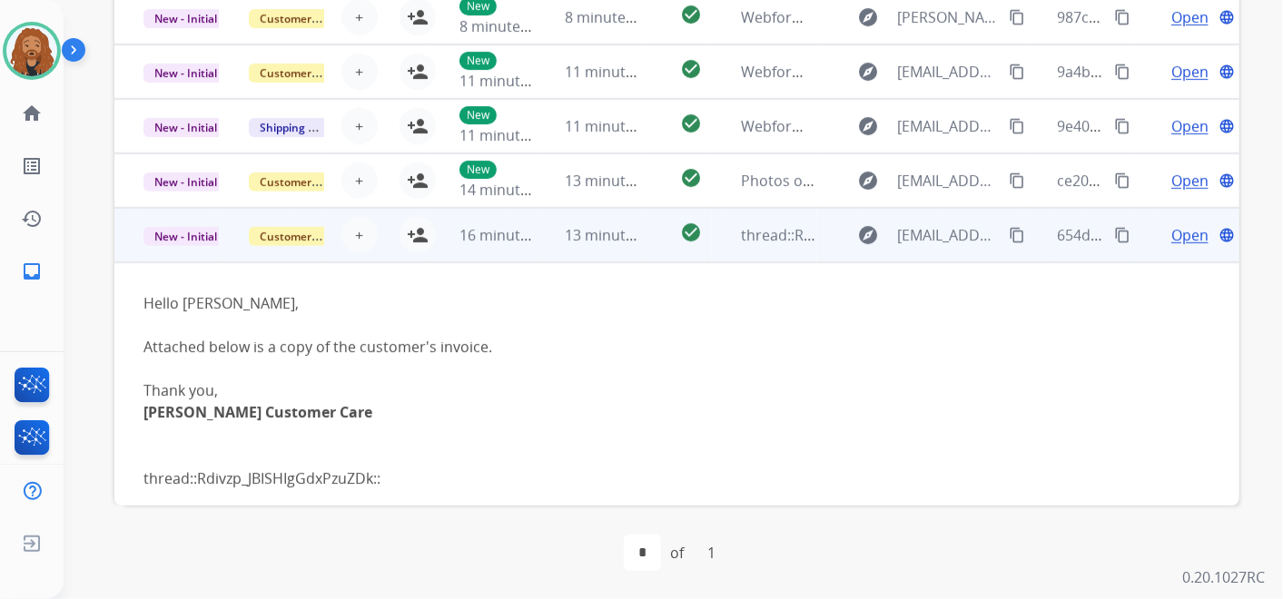
scroll to position [256, 0]
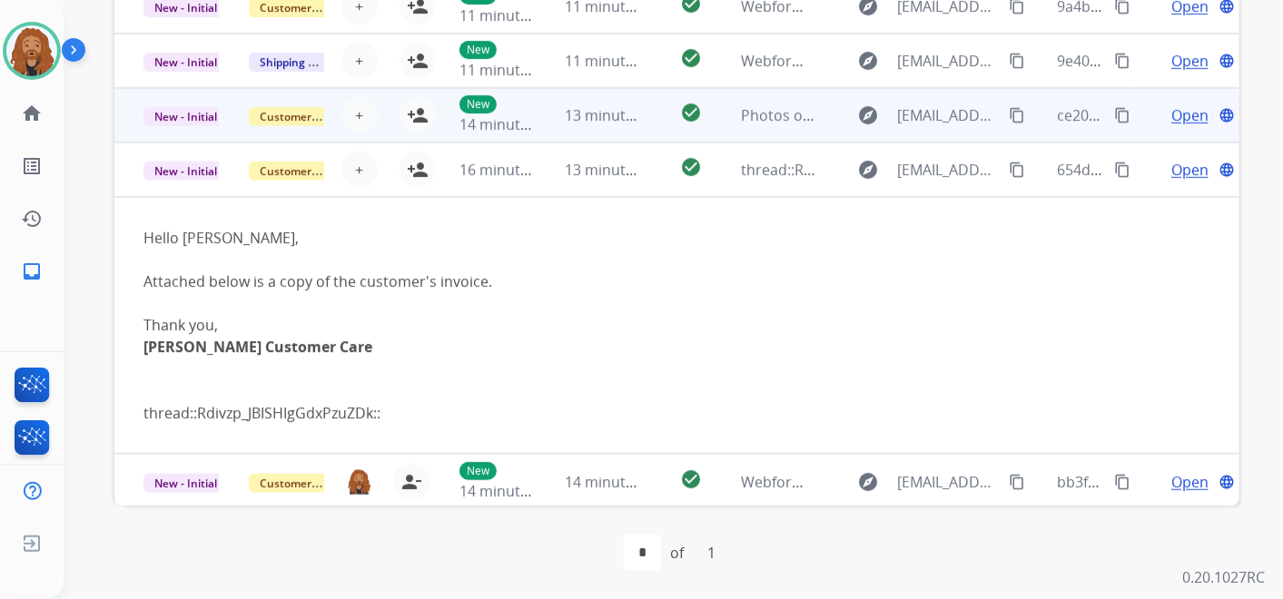
click at [619, 124] on div "13 minutes ago" at bounding box center [603, 115] width 75 height 22
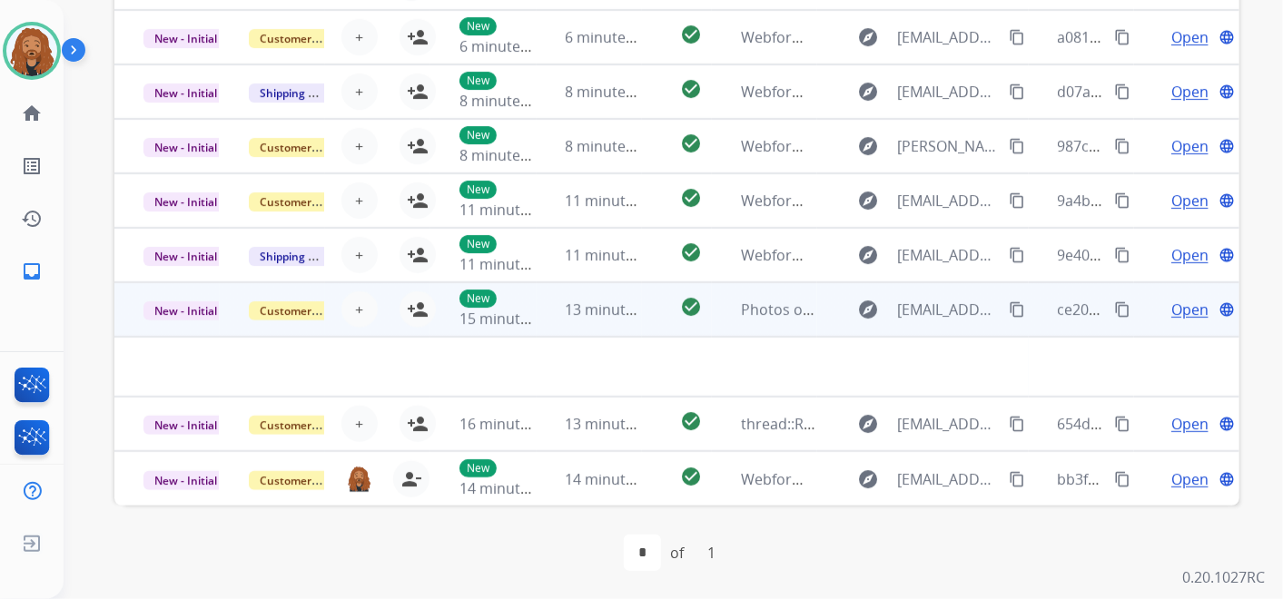
scroll to position [61, 0]
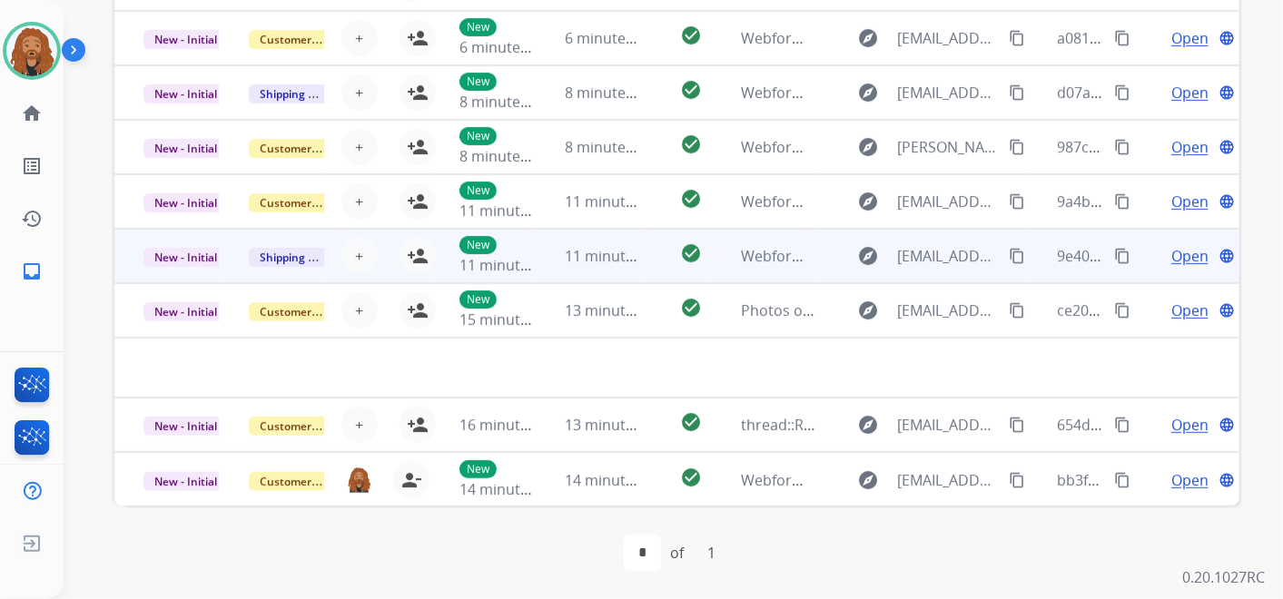
click at [576, 266] on td "11 minutes ago" at bounding box center [589, 256] width 105 height 54
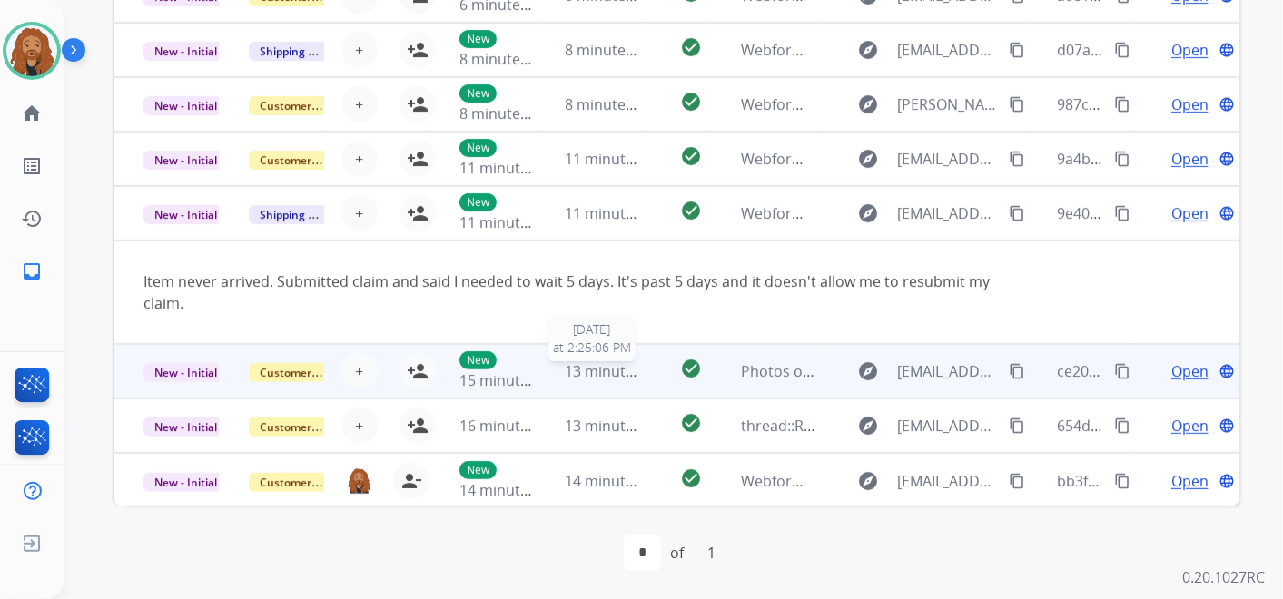
click at [585, 362] on span "13 minutes ago" at bounding box center [618, 371] width 105 height 20
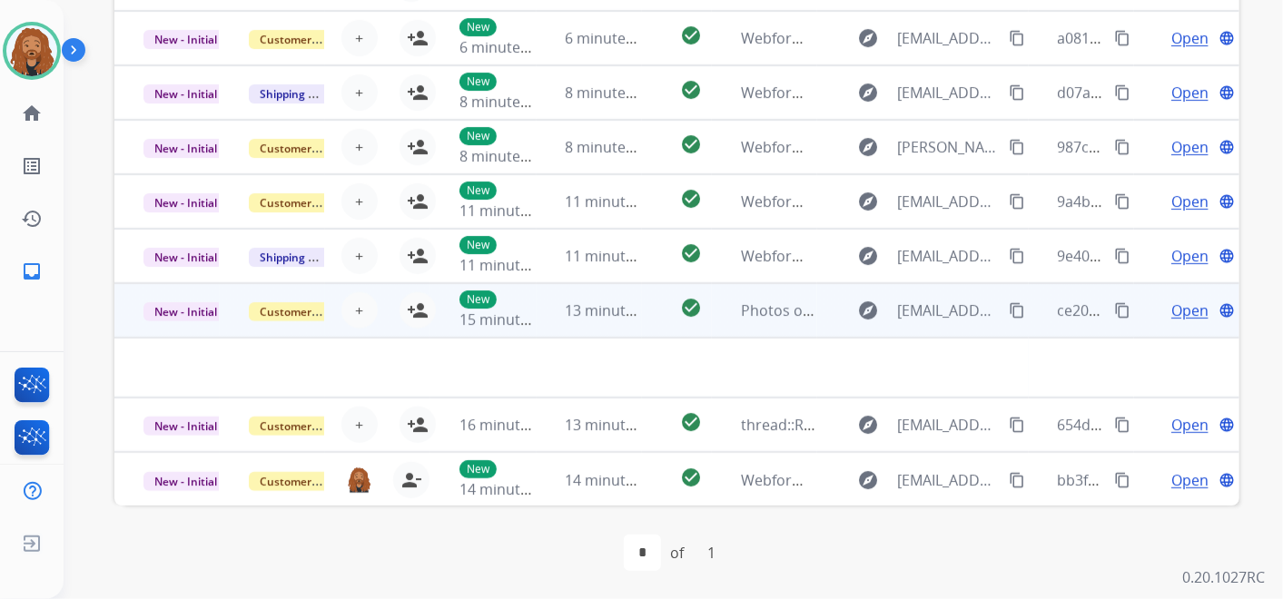
click at [1193, 306] on span "Open" at bounding box center [1190, 311] width 37 height 22
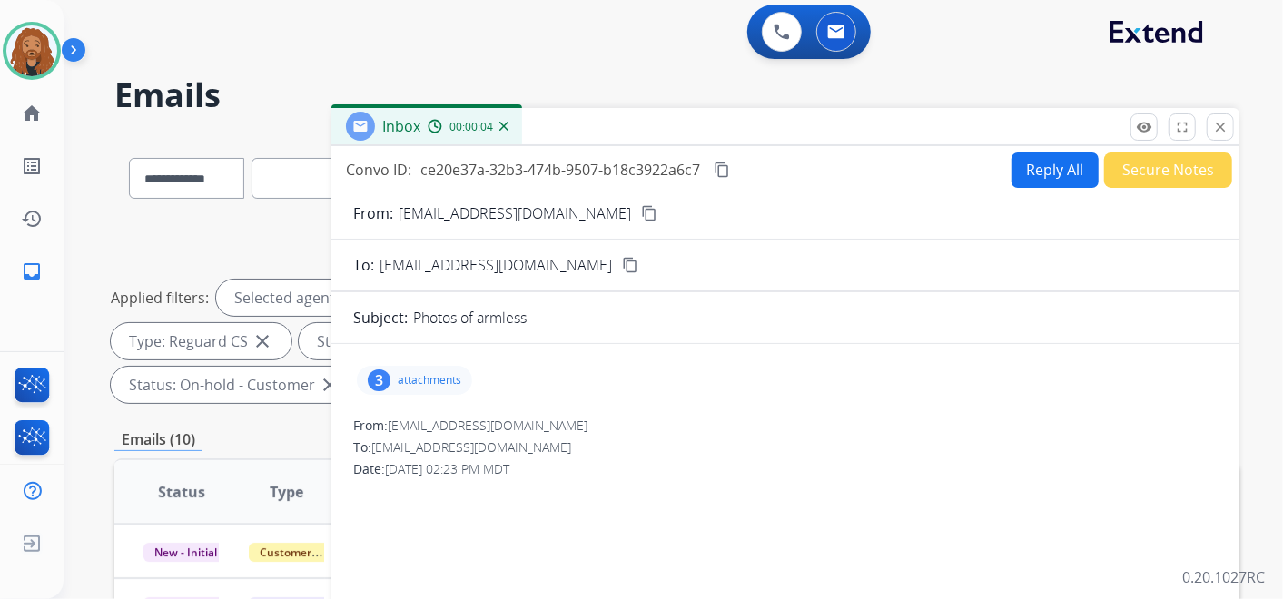
scroll to position [0, 0]
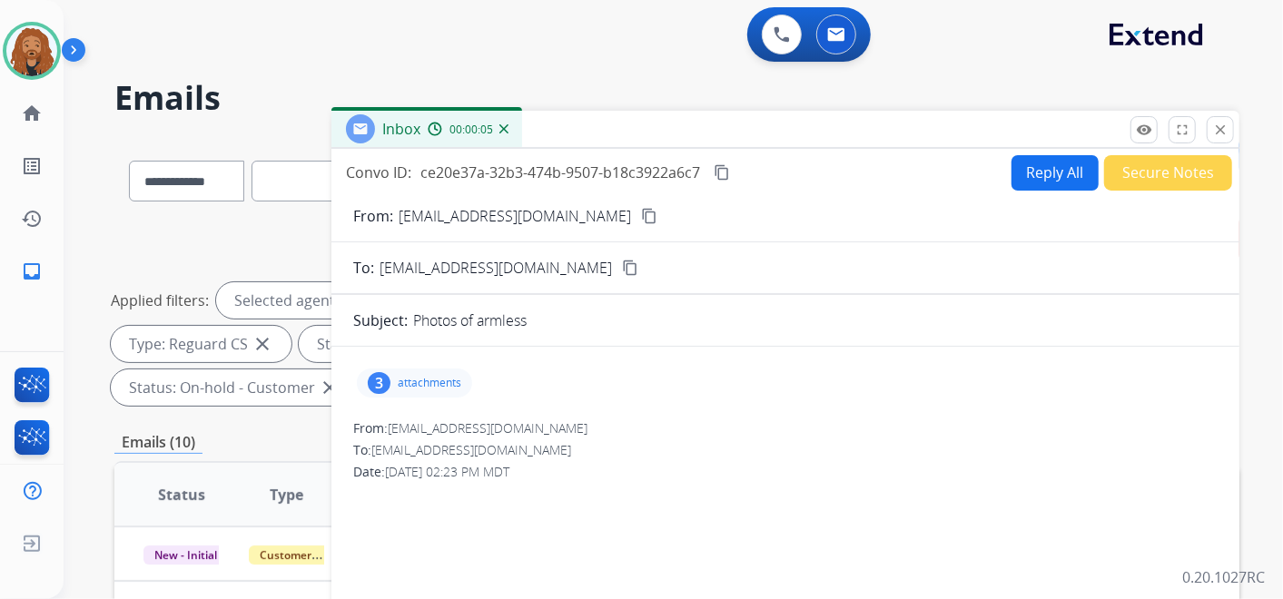
drag, startPoint x: 1219, startPoint y: 126, endPoint x: 1072, endPoint y: 189, distance: 159.9
click at [1218, 127] on mat-icon "close" at bounding box center [1221, 130] width 16 height 16
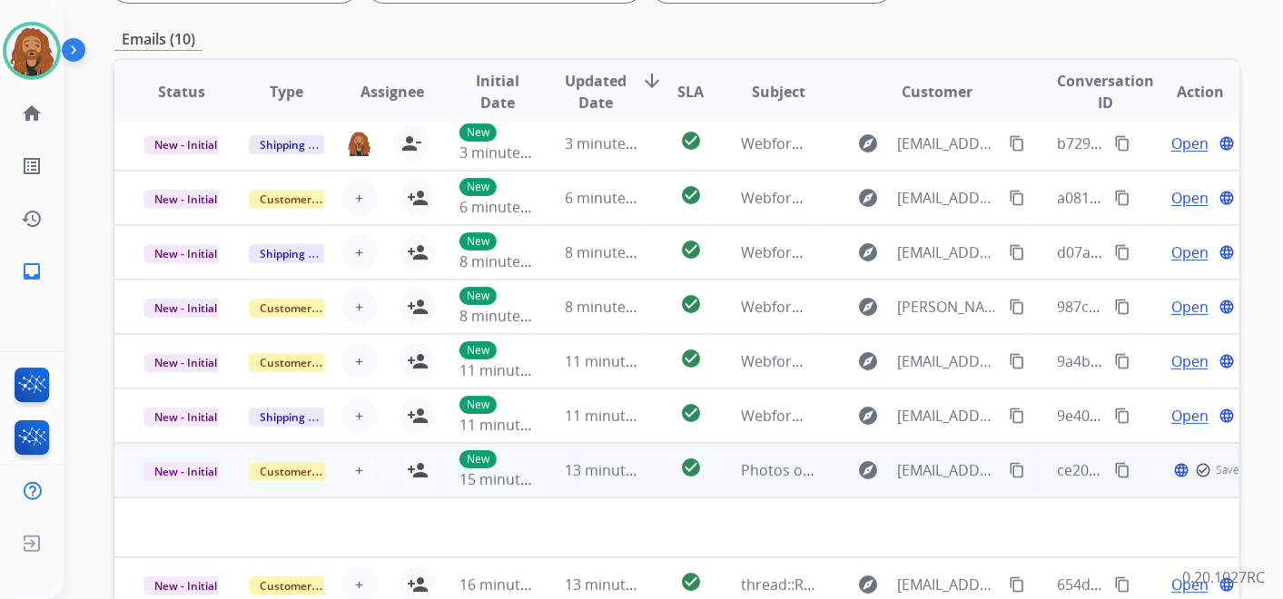
scroll to position [564, 0]
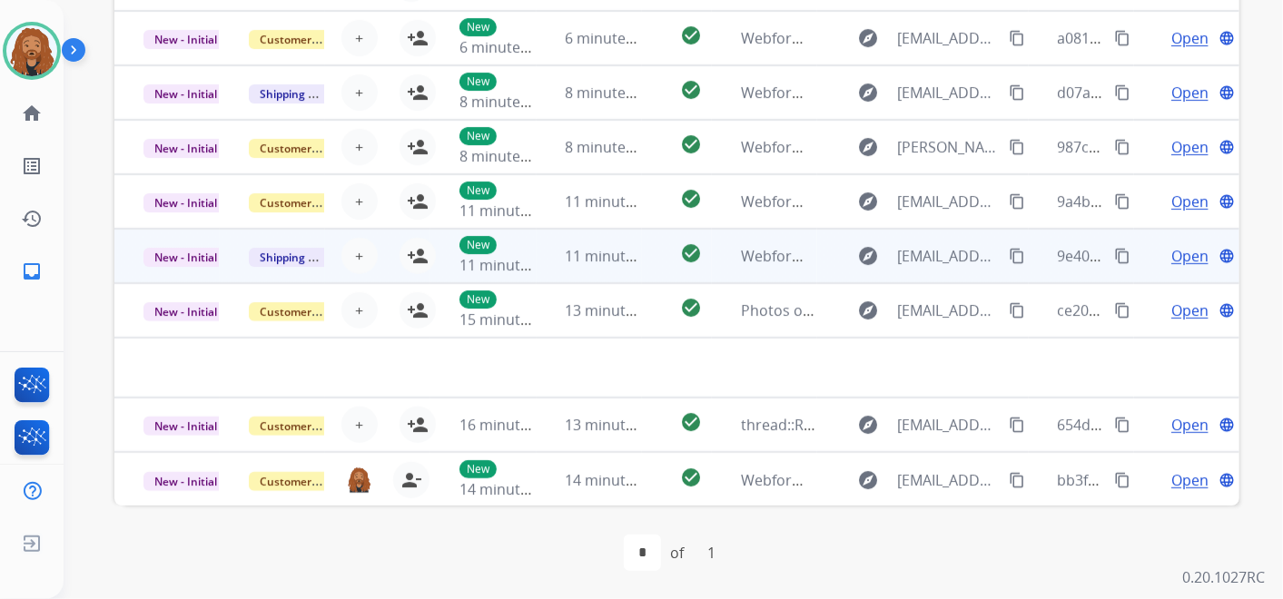
click at [594, 254] on span "11 minutes ago" at bounding box center [618, 256] width 105 height 20
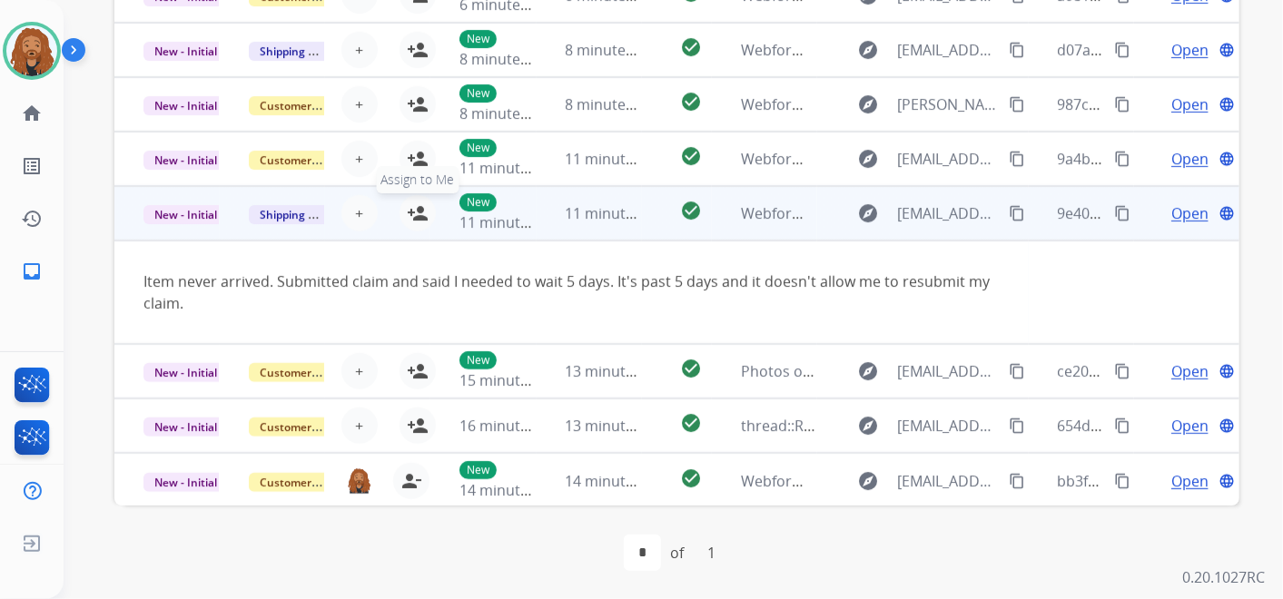
click at [415, 210] on mat-icon "person_add" at bounding box center [418, 214] width 22 height 22
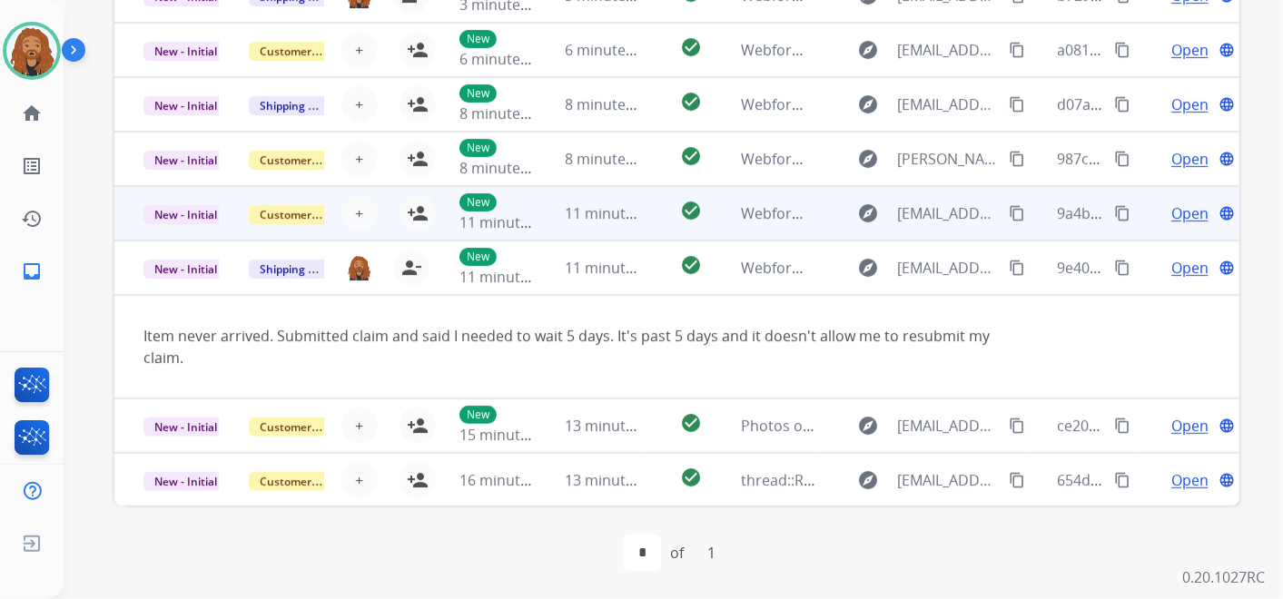
scroll to position [3, 0]
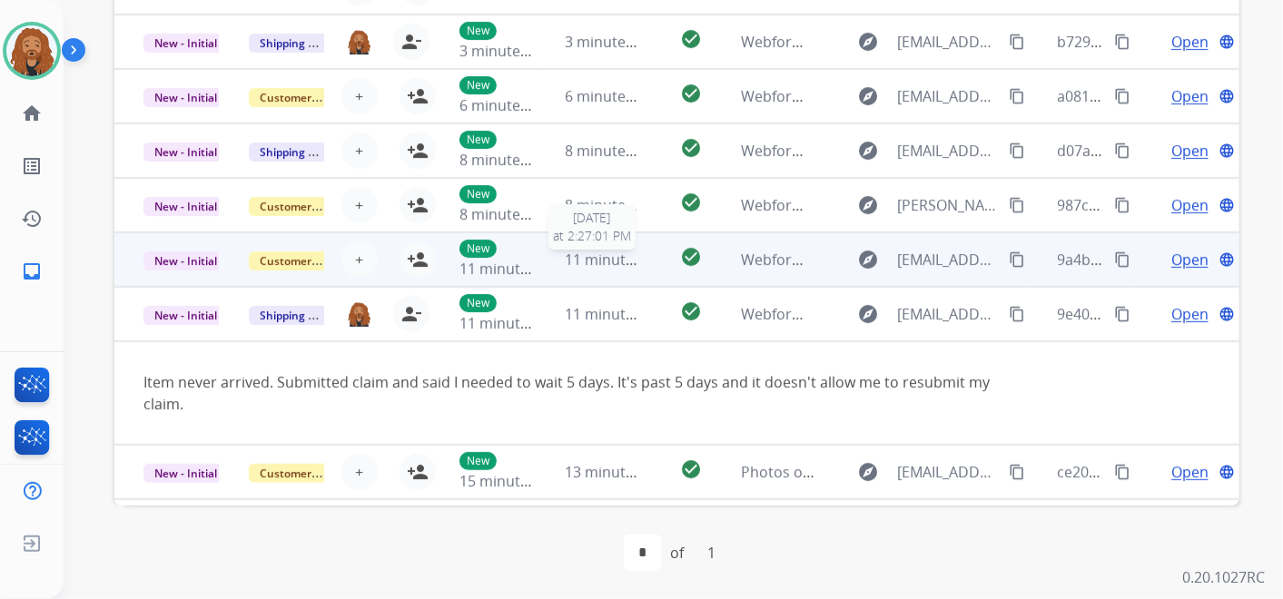
click at [619, 261] on span "11 minutes ago" at bounding box center [618, 260] width 105 height 20
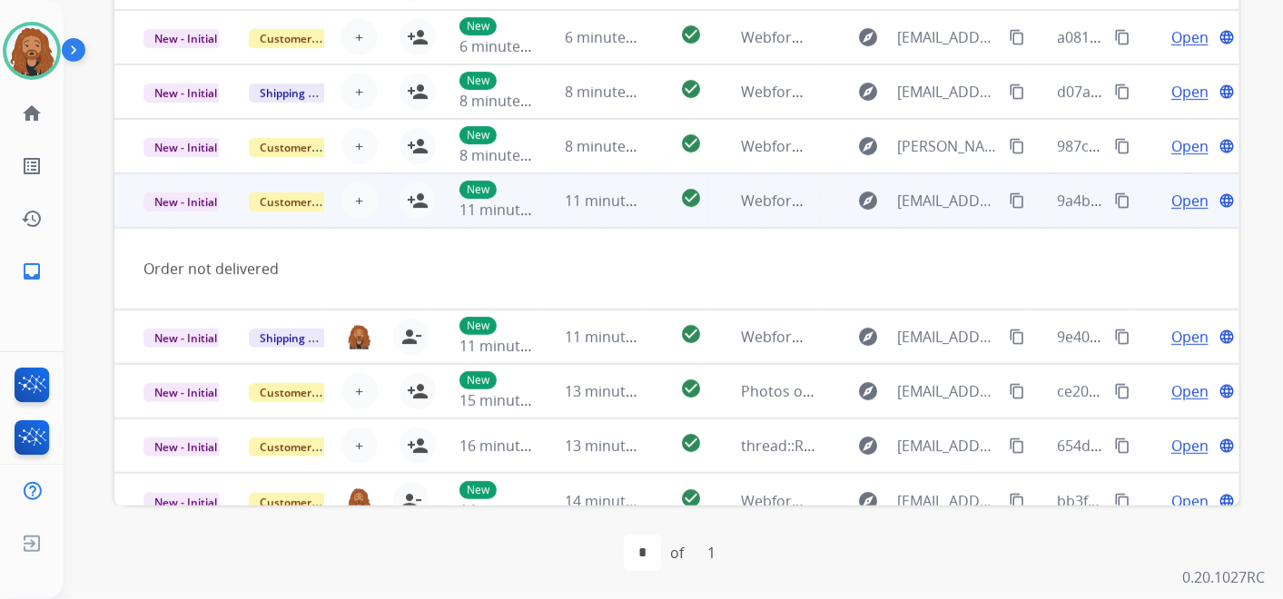
scroll to position [82, 0]
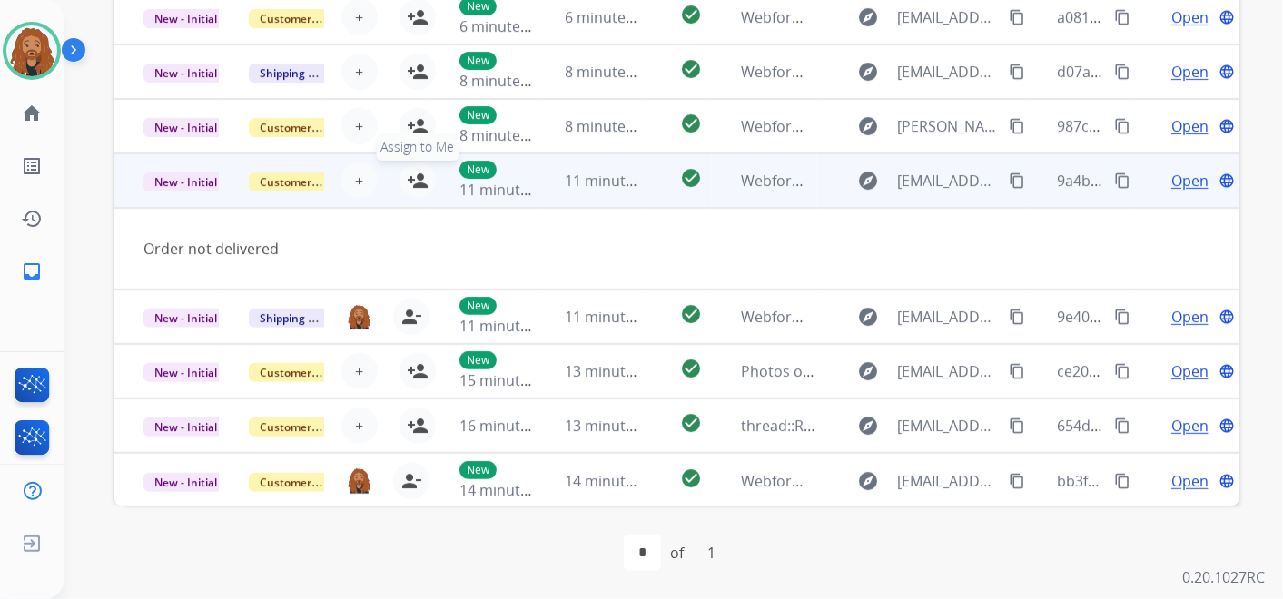
click at [412, 179] on mat-icon "person_add" at bounding box center [418, 181] width 22 height 22
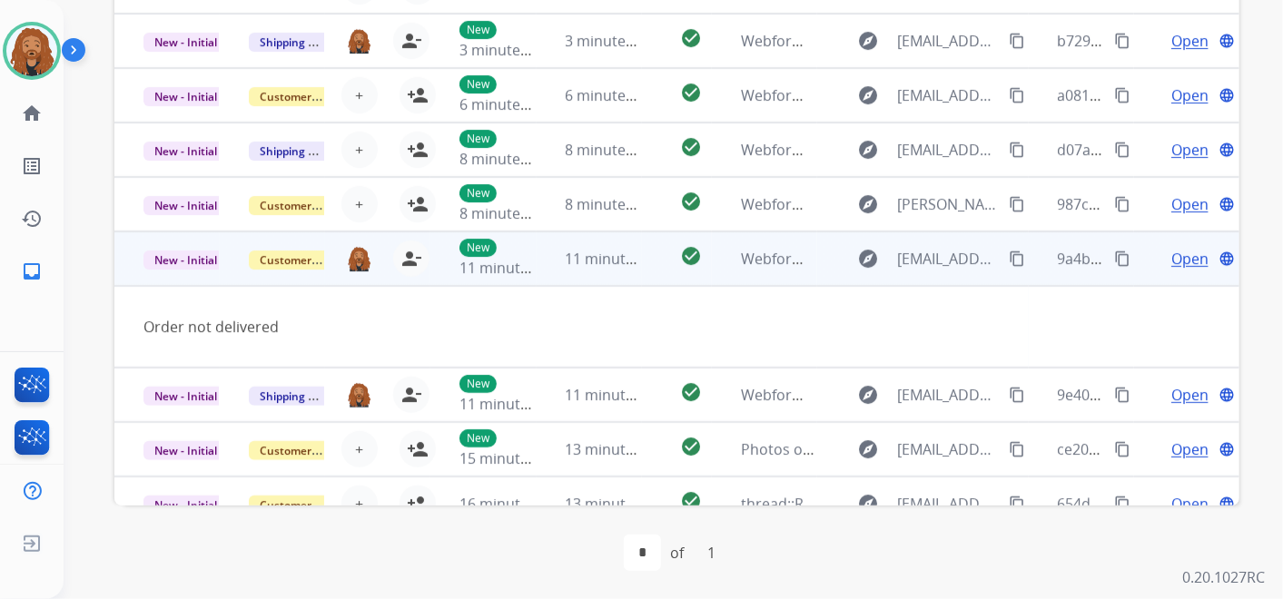
scroll to position [0, 0]
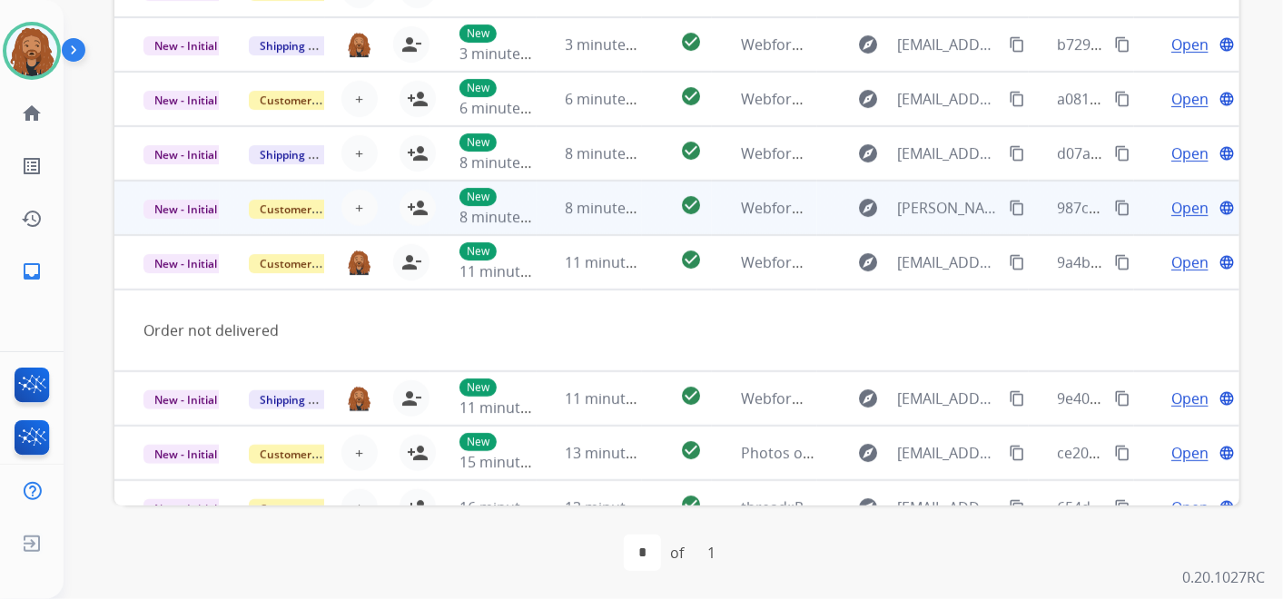
click at [589, 203] on span "8 minutes ago" at bounding box center [614, 208] width 97 height 20
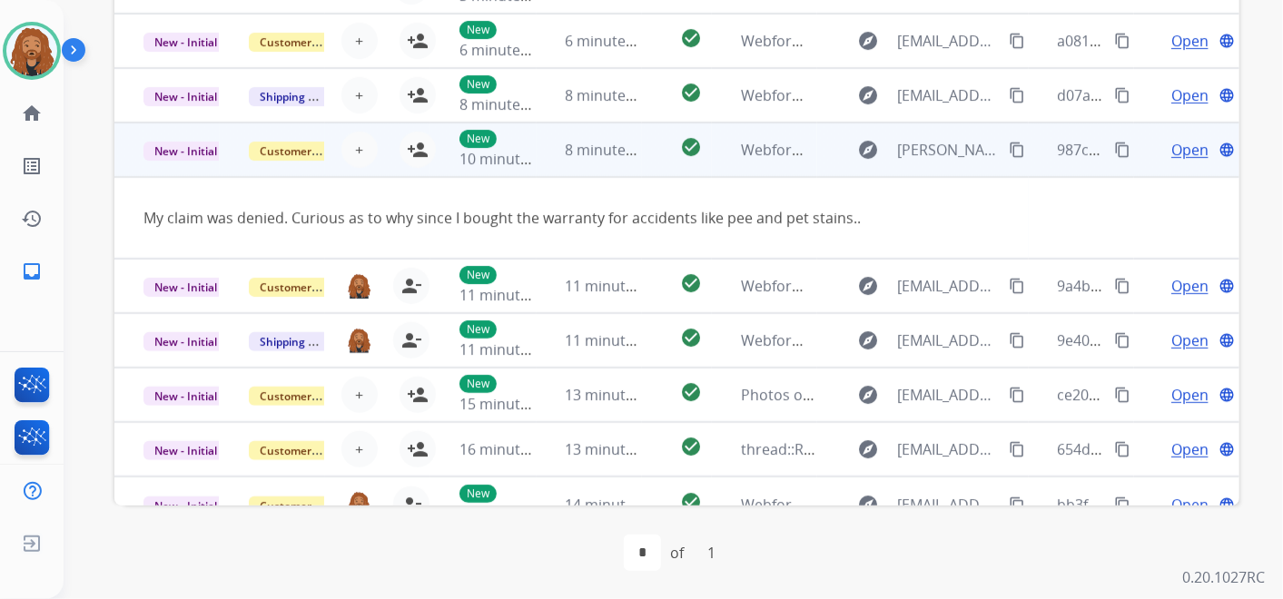
scroll to position [82, 0]
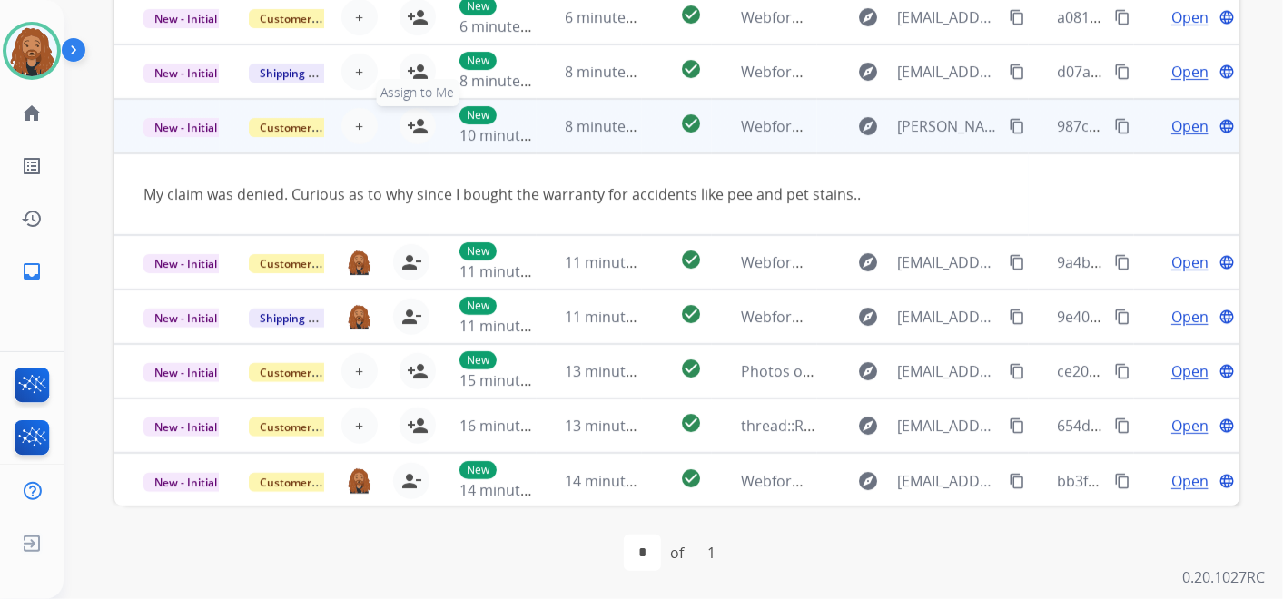
click at [423, 129] on mat-icon "person_add" at bounding box center [418, 126] width 22 height 22
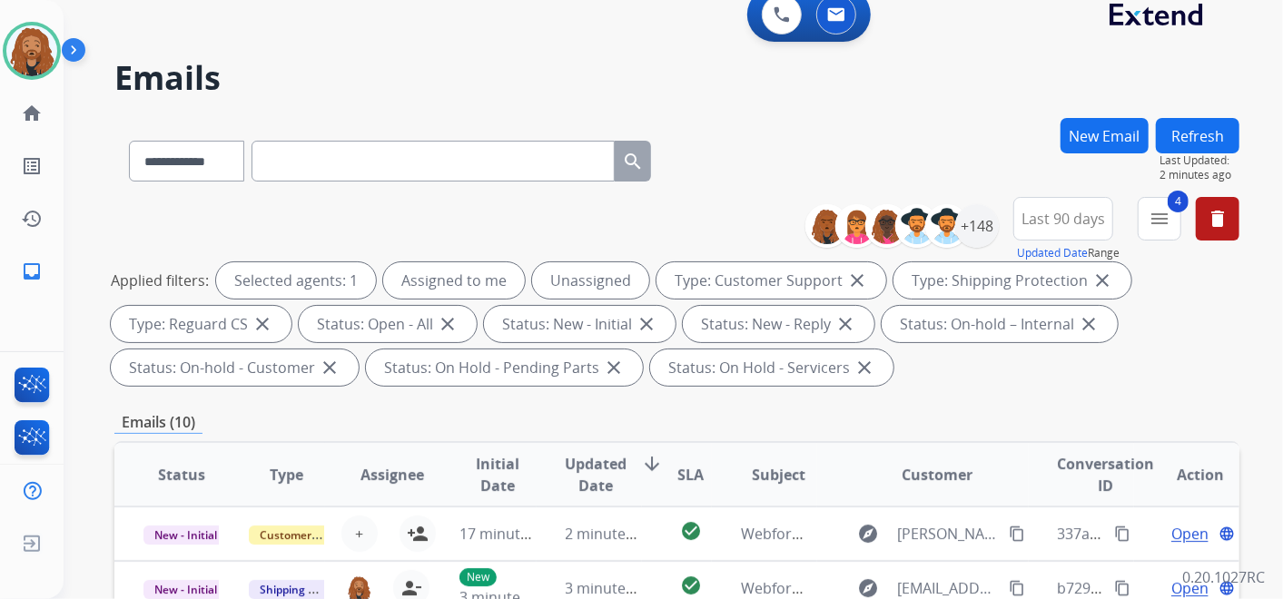
scroll to position [0, 0]
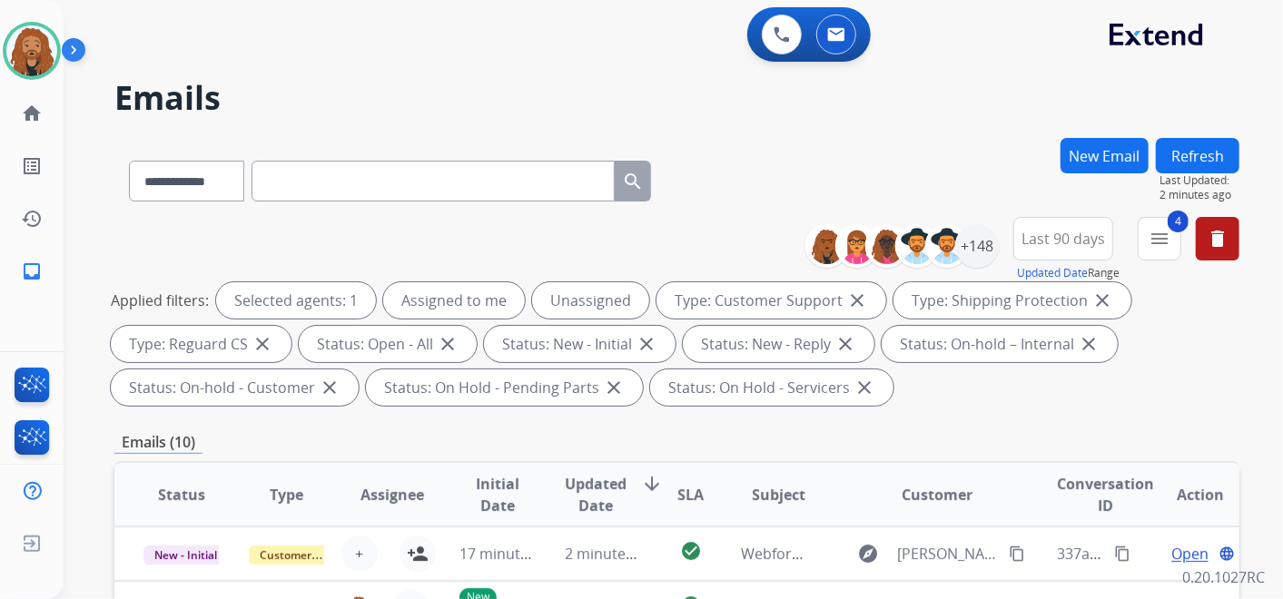
click at [1204, 150] on button "Refresh" at bounding box center [1198, 155] width 84 height 35
click at [977, 249] on div "+148" at bounding box center [978, 246] width 44 height 44
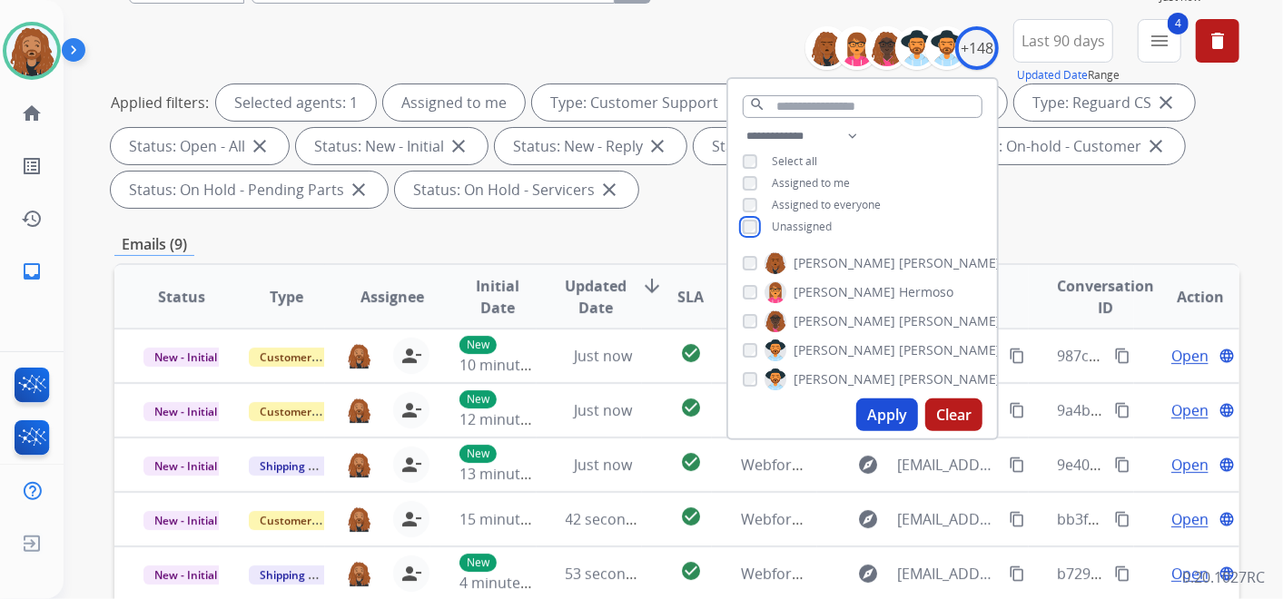
scroll to position [202, 0]
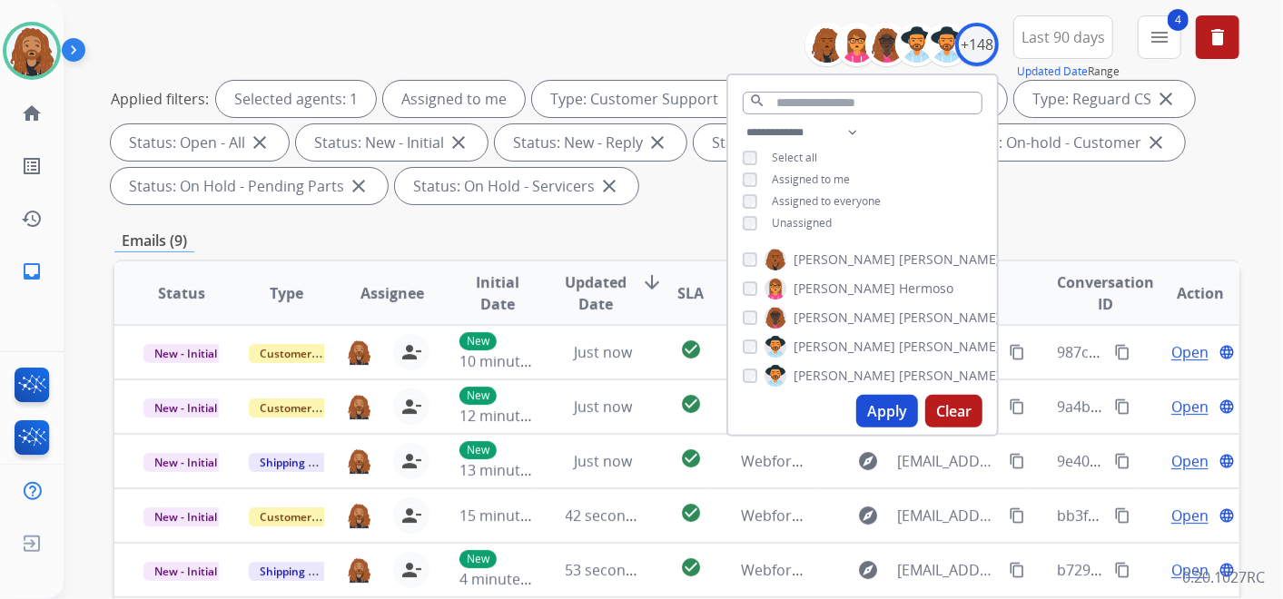
click at [882, 413] on button "Apply" at bounding box center [888, 411] width 62 height 33
click at [640, 227] on div "**********" at bounding box center [676, 449] width 1125 height 1026
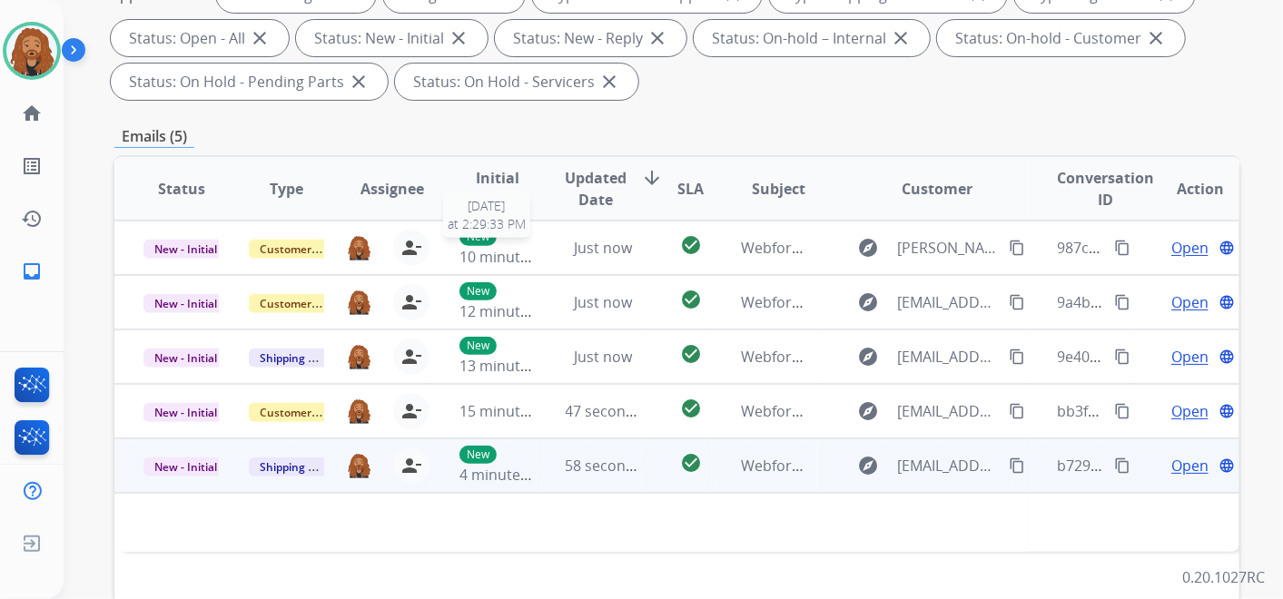
scroll to position [403, 0]
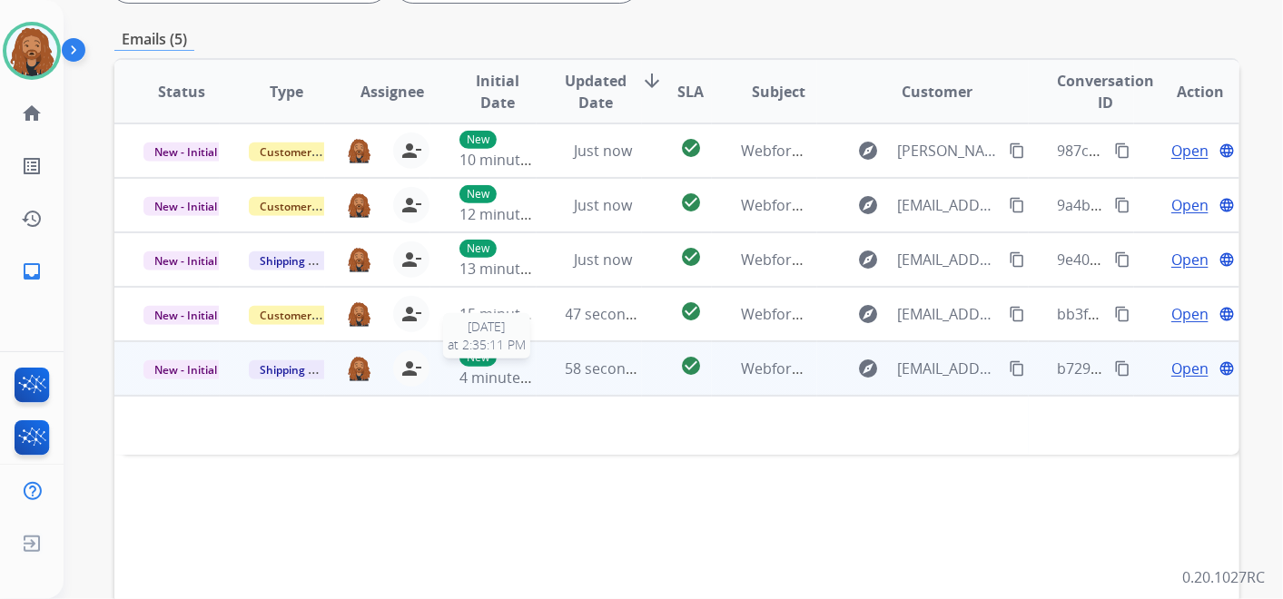
click at [506, 371] on span "4 minutes ago" at bounding box center [508, 378] width 97 height 20
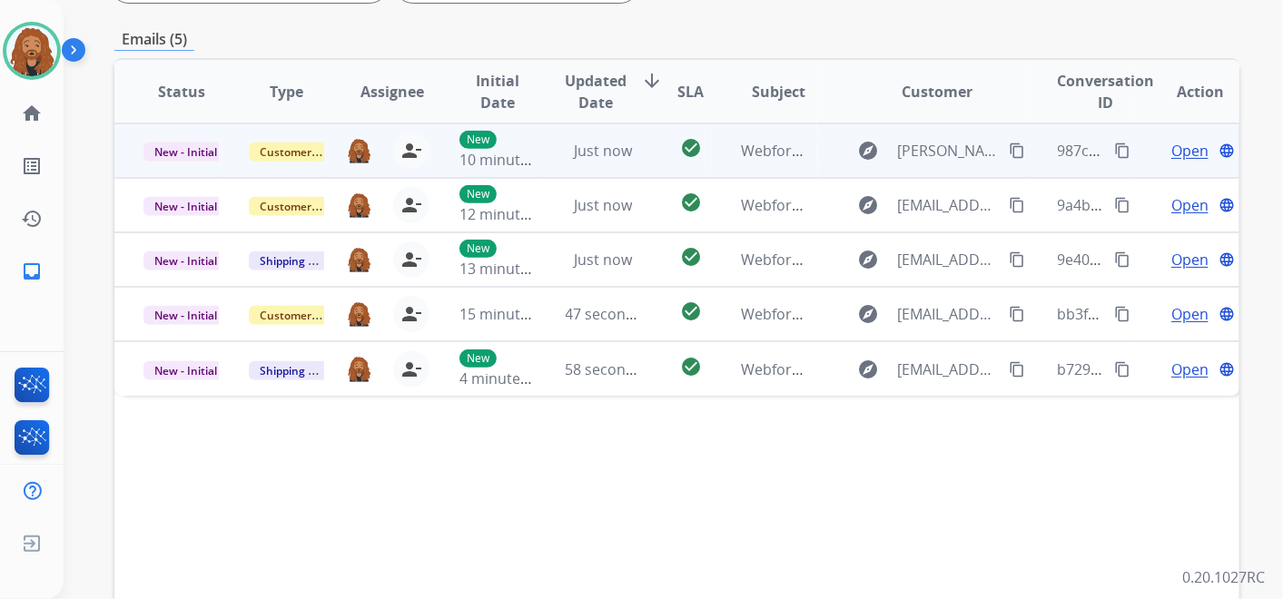
click at [557, 137] on td "Just now" at bounding box center [589, 151] width 105 height 54
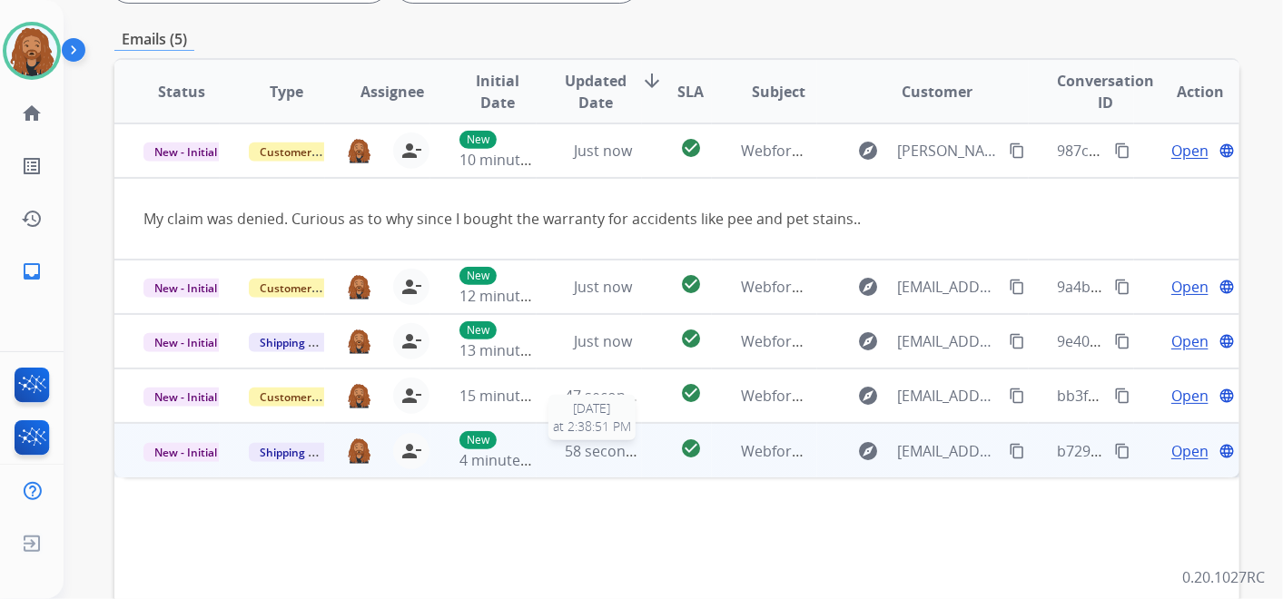
click at [574, 453] on span "58 seconds ago" at bounding box center [619, 451] width 106 height 20
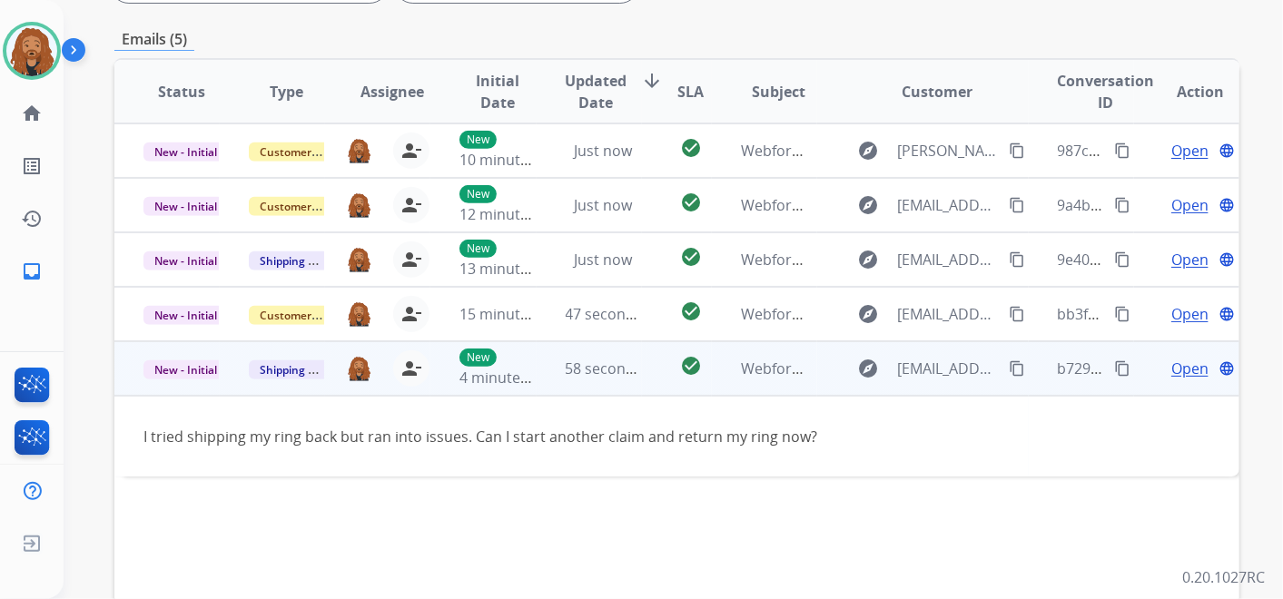
click at [1189, 363] on span "Open" at bounding box center [1190, 369] width 37 height 22
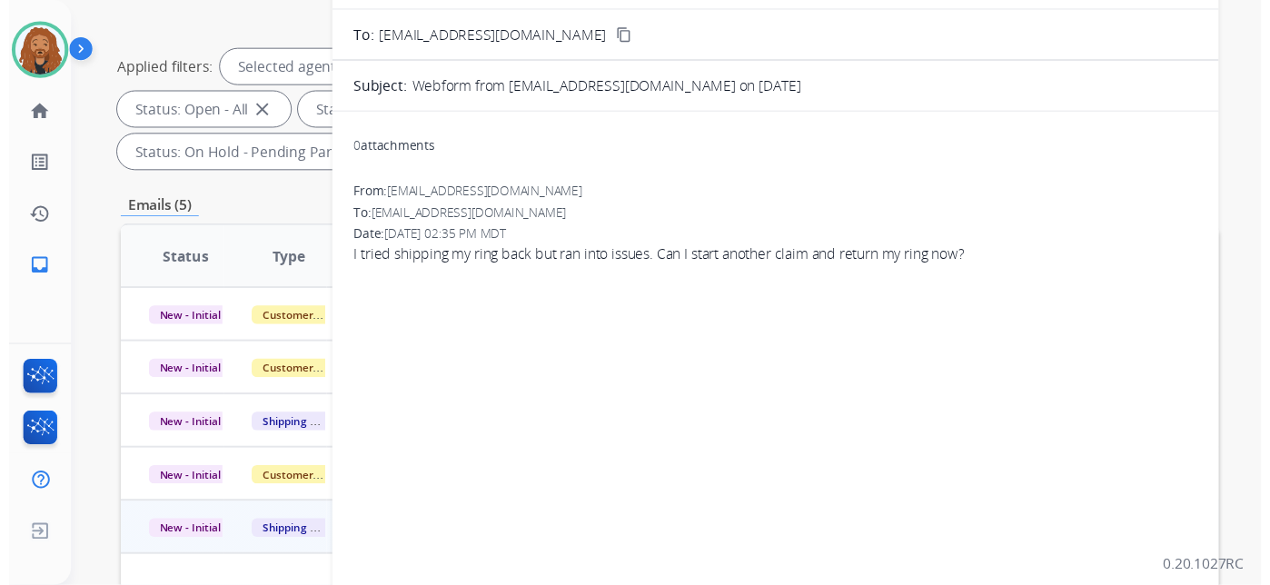
scroll to position [0, 0]
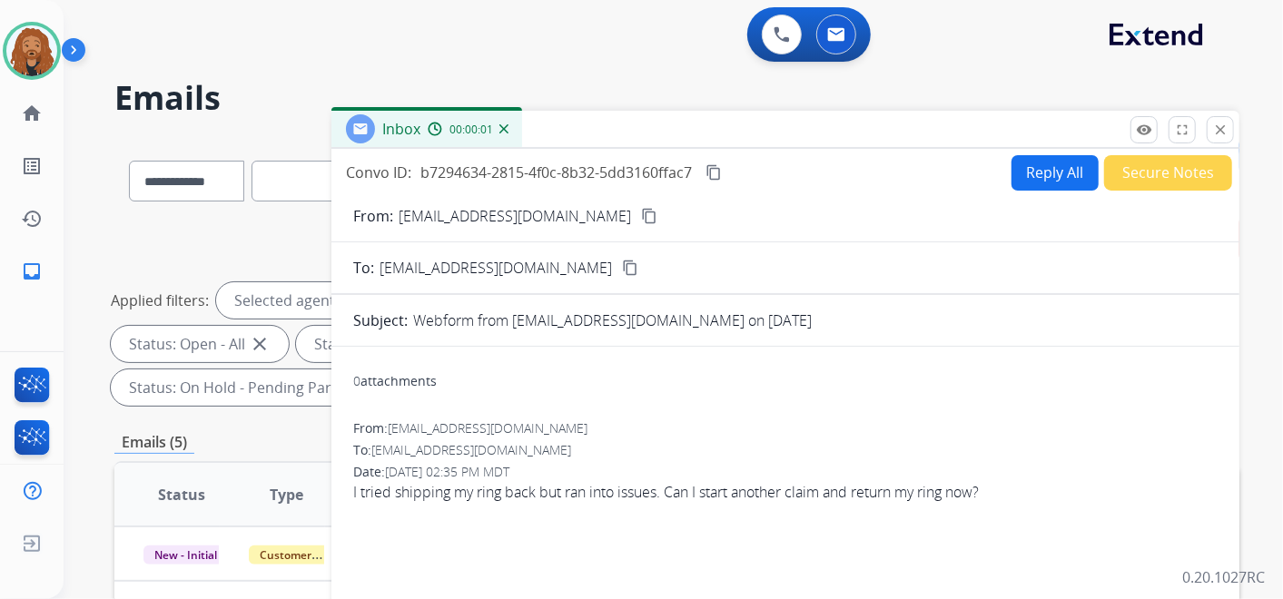
click at [641, 218] on mat-icon "content_copy" at bounding box center [649, 216] width 16 height 16
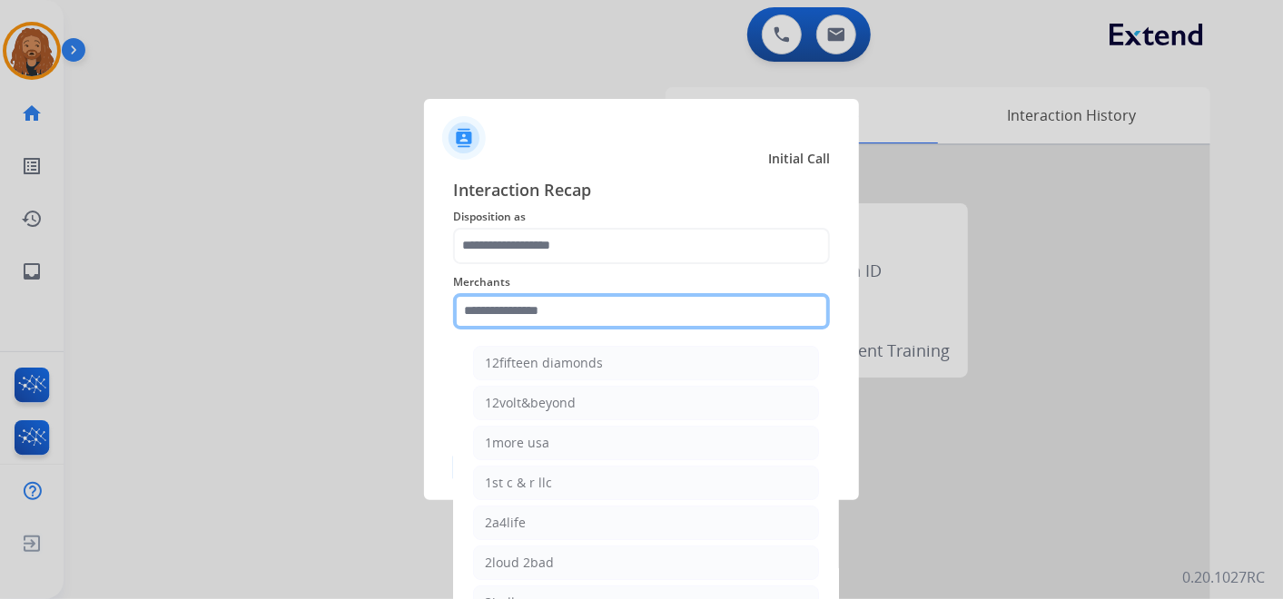
click at [542, 320] on input "text" at bounding box center [641, 311] width 377 height 36
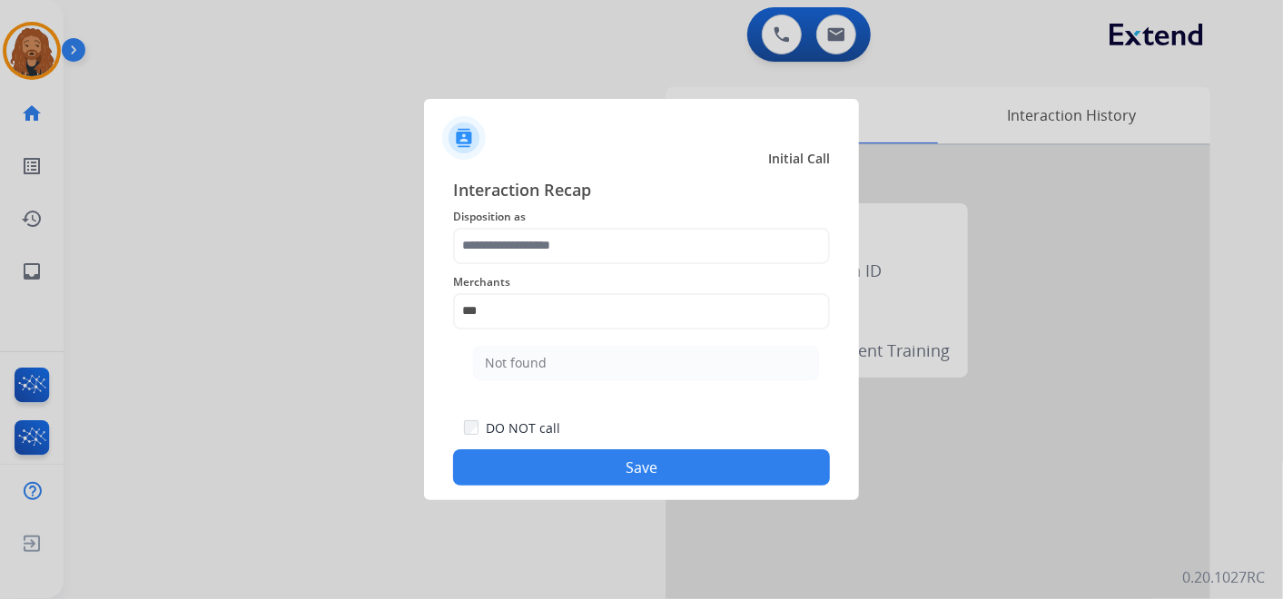
click at [548, 355] on li "Not found" at bounding box center [646, 363] width 346 height 35
type input "*********"
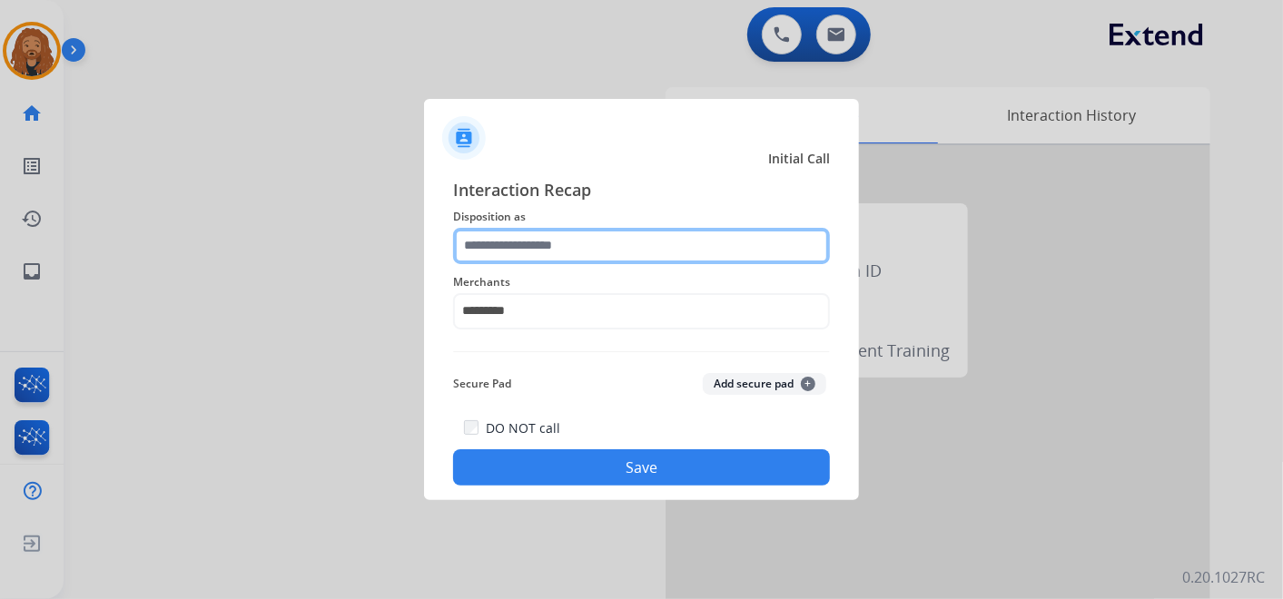
click at [529, 252] on input "text" at bounding box center [641, 246] width 377 height 36
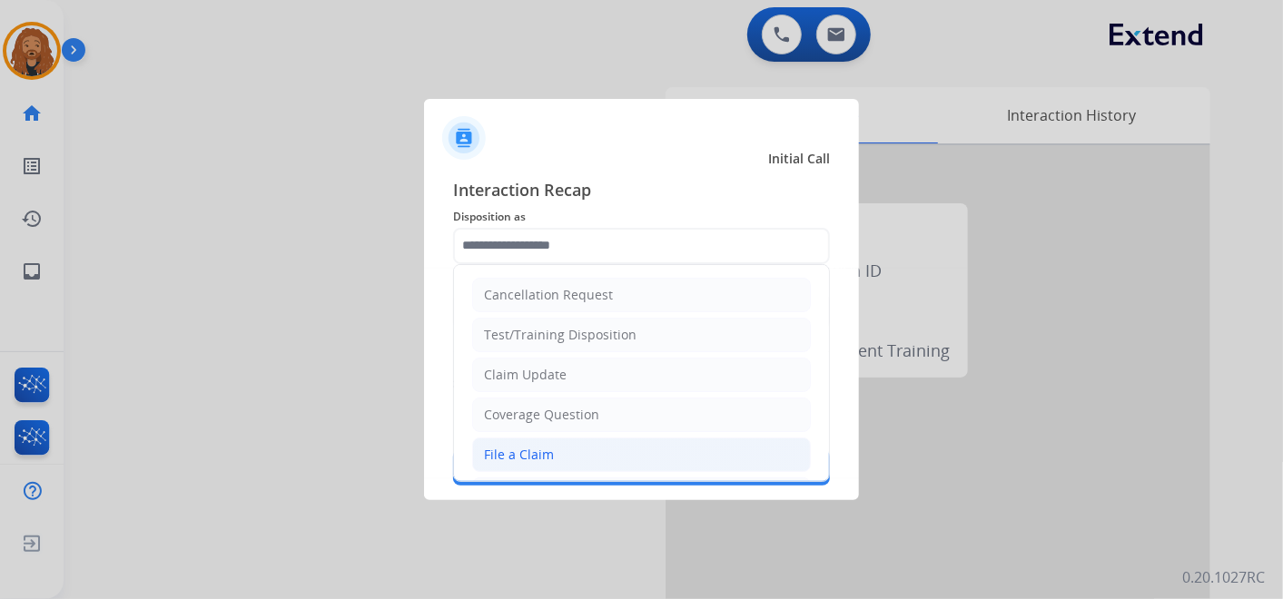
click at [540, 451] on div "File a Claim" at bounding box center [519, 455] width 70 height 18
type input "**********"
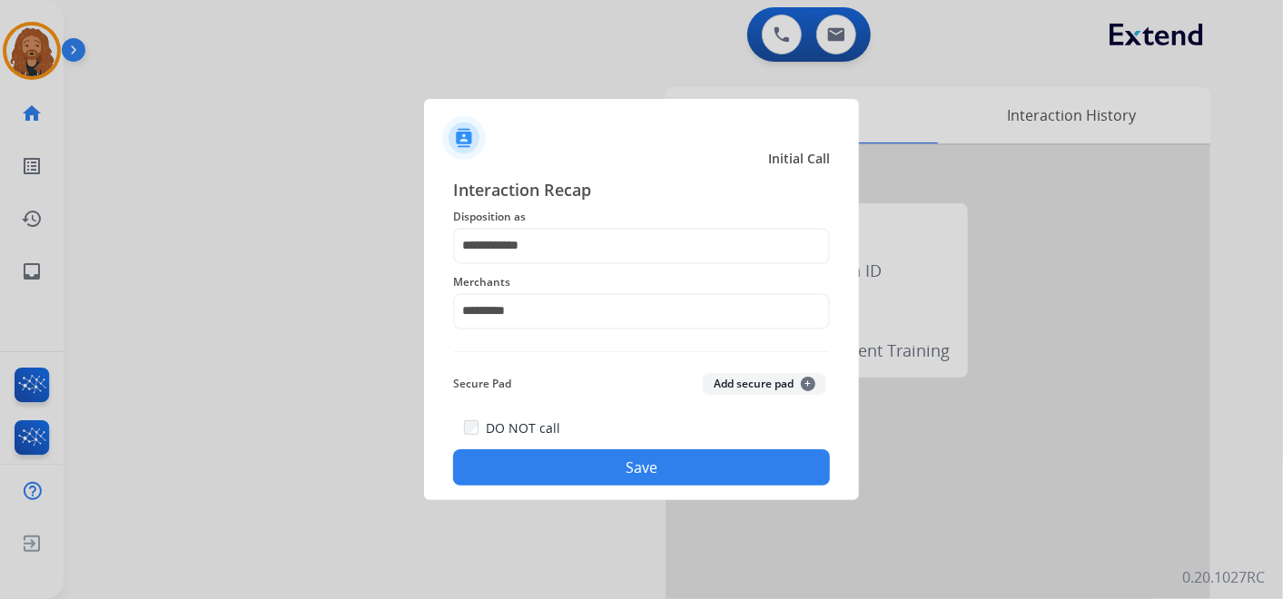
click at [565, 477] on button "Save" at bounding box center [641, 468] width 377 height 36
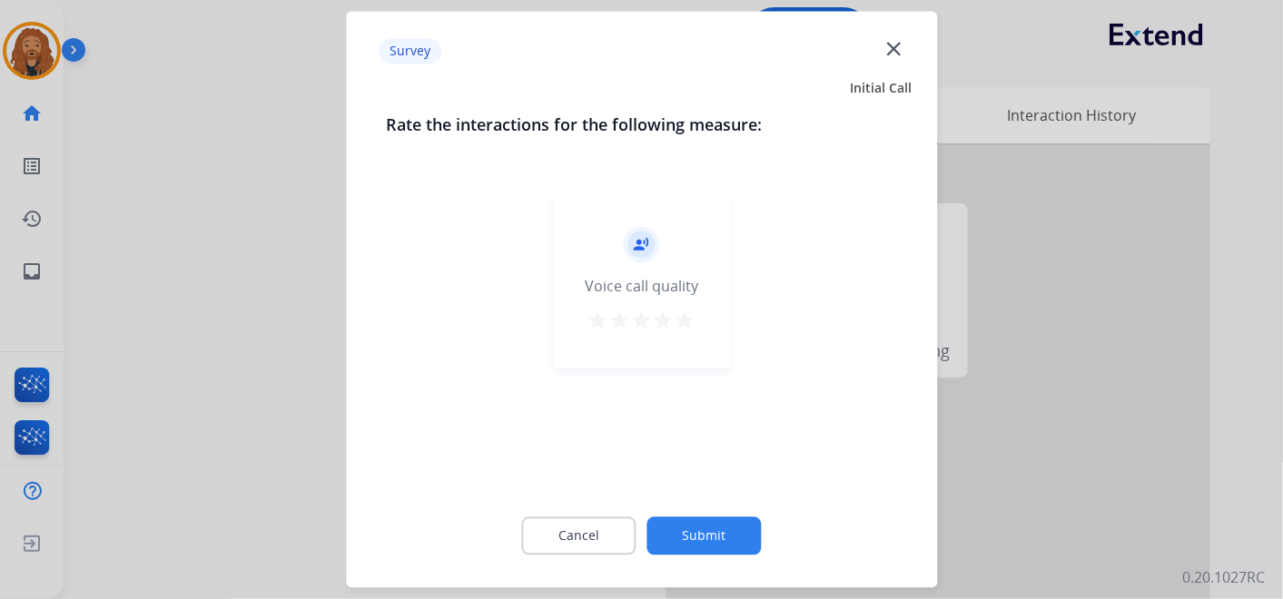
click at [685, 316] on mat-icon "star" at bounding box center [686, 322] width 22 height 22
click at [713, 537] on button "Submit" at bounding box center [705, 537] width 114 height 38
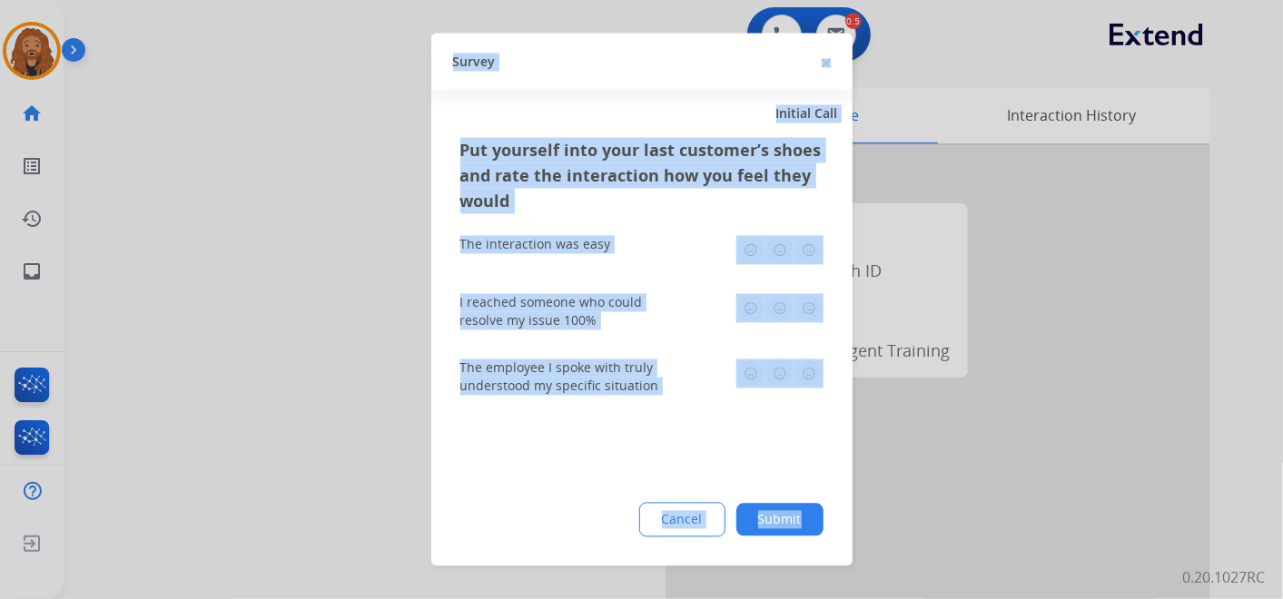
click at [771, 513] on button "Submit" at bounding box center [780, 520] width 87 height 33
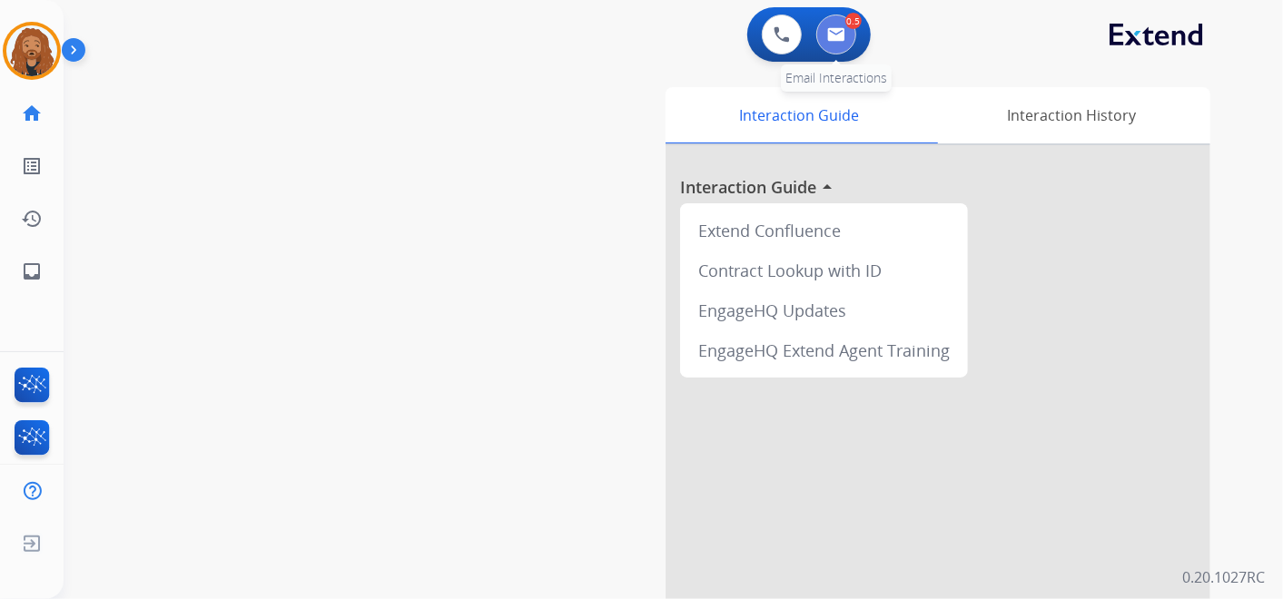
click at [842, 20] on button at bounding box center [837, 35] width 40 height 40
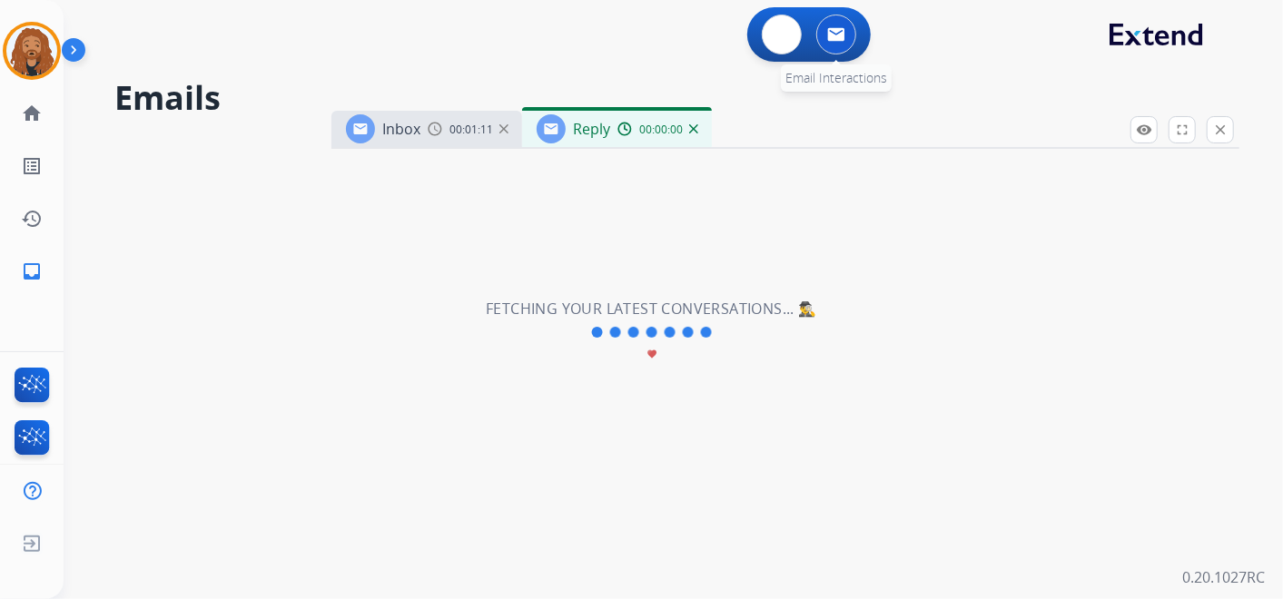
select select "**********"
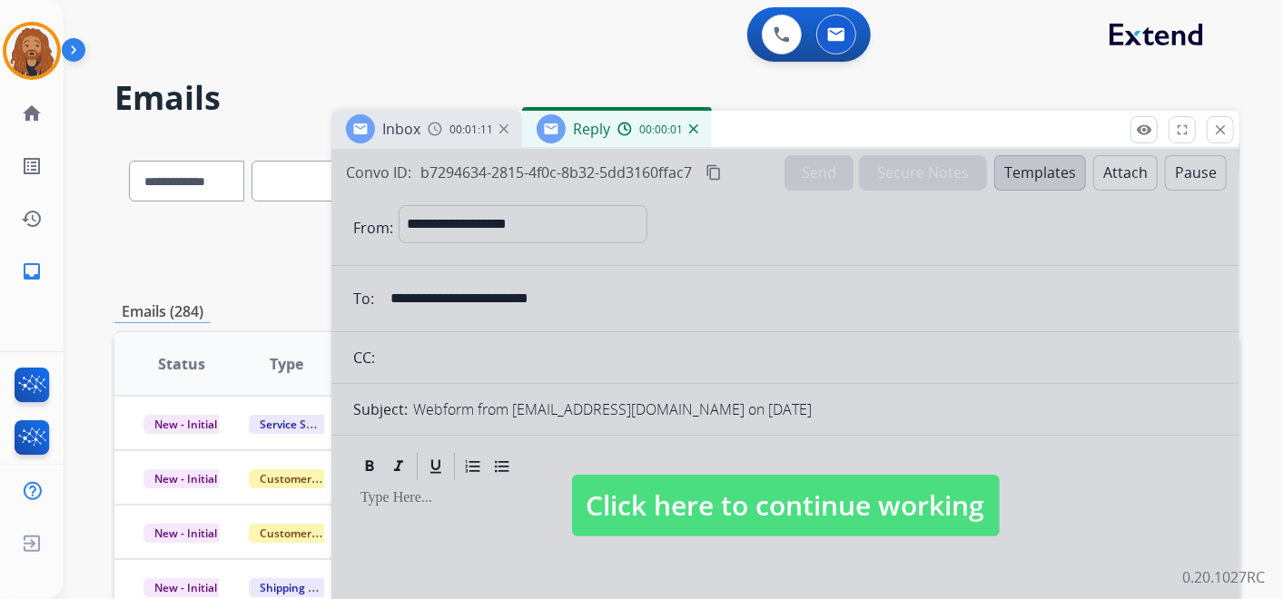
click at [695, 518] on span "Click here to continue working" at bounding box center [786, 506] width 428 height 62
select select
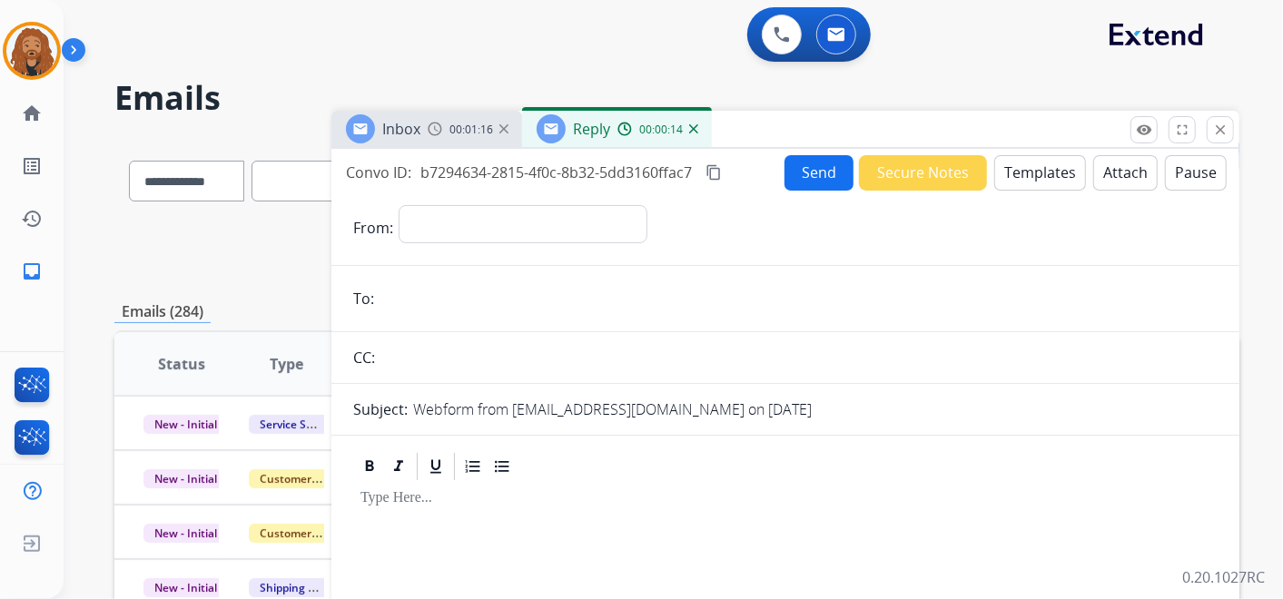
click at [690, 129] on img at bounding box center [693, 128] width 9 height 9
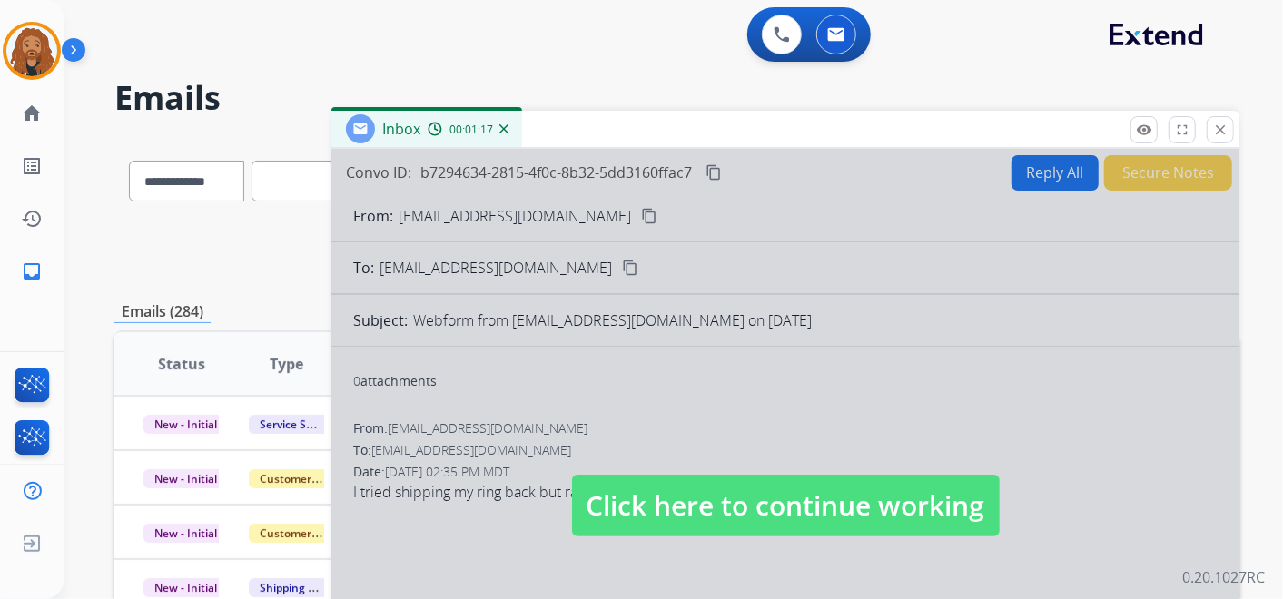
click at [767, 545] on div at bounding box center [786, 488] width 908 height 678
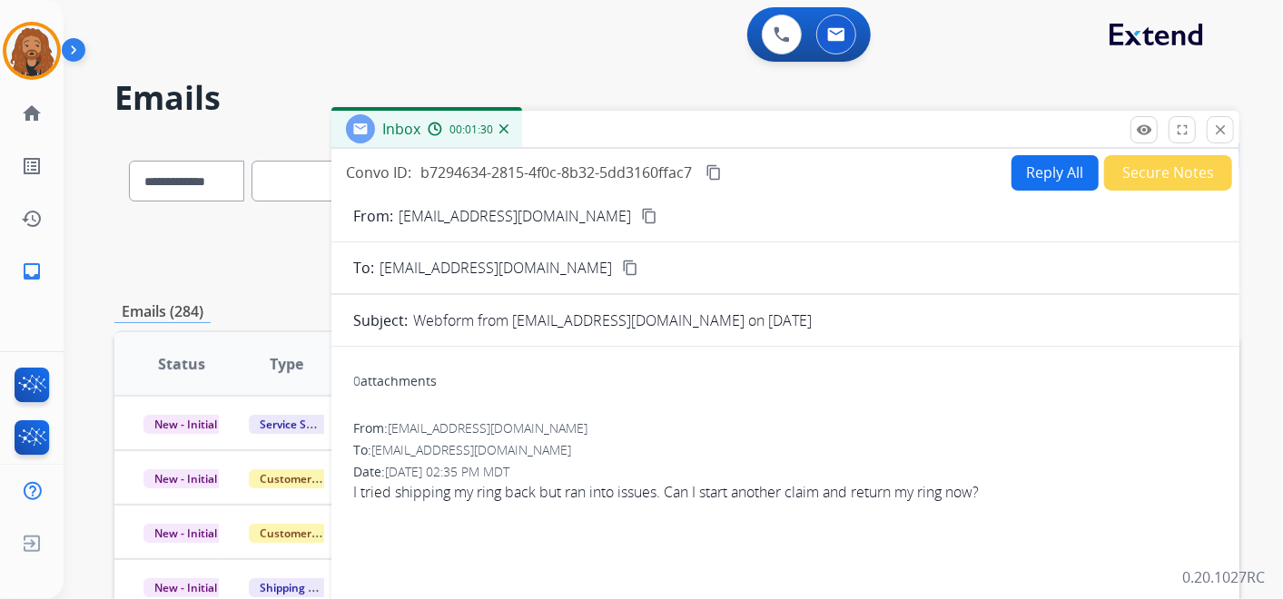
click at [1035, 180] on button "Reply All" at bounding box center [1055, 172] width 87 height 35
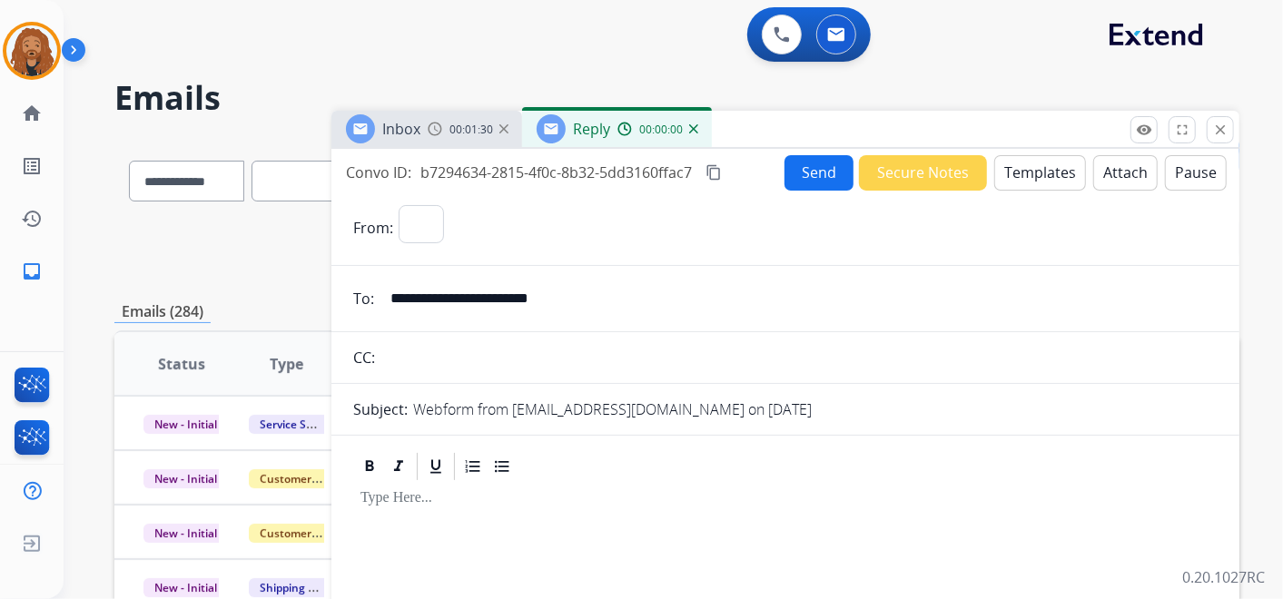
select select "**********"
click at [1018, 166] on button "Templates" at bounding box center [1041, 172] width 92 height 35
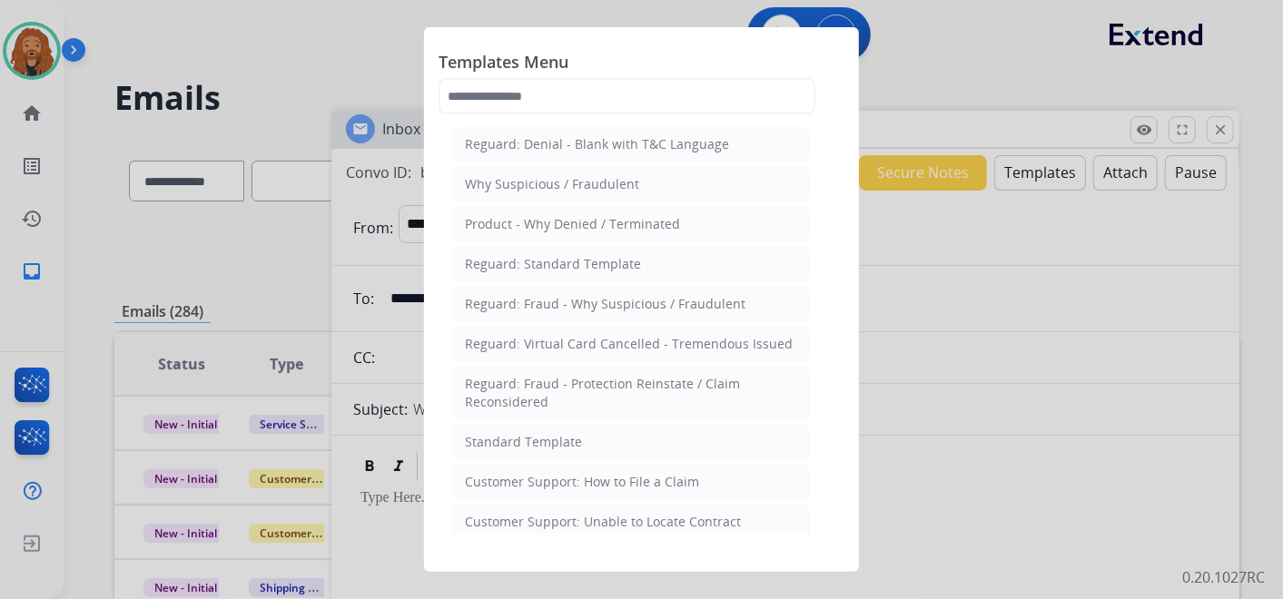
click at [633, 443] on li "Standard Template" at bounding box center [631, 442] width 357 height 35
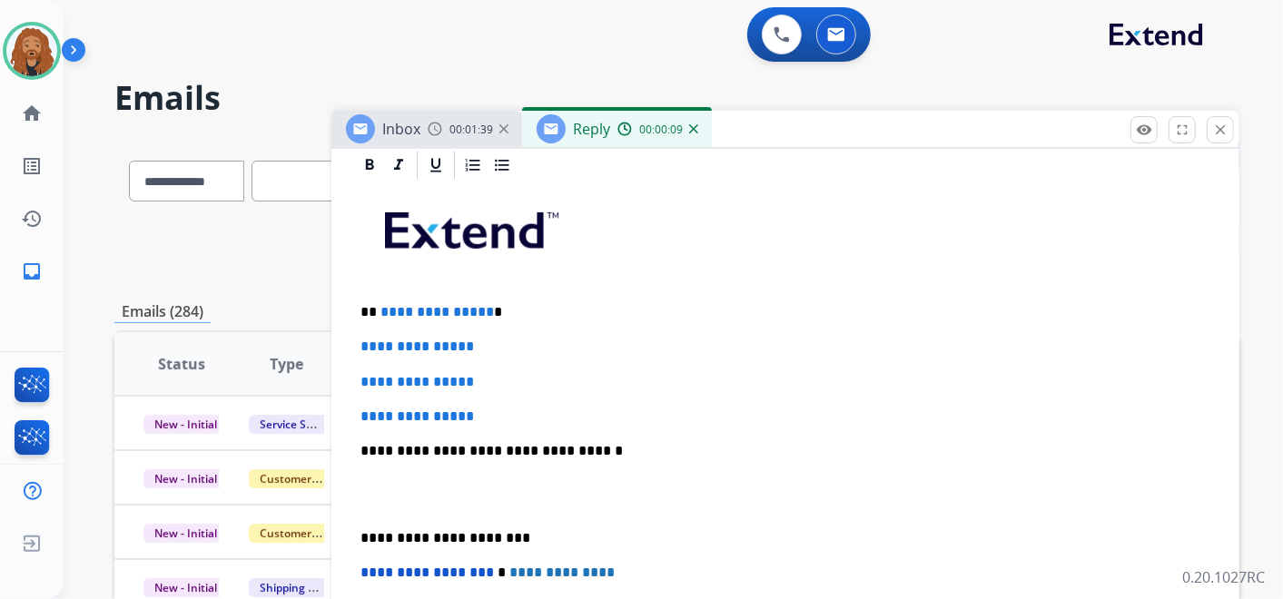
scroll to position [500, 0]
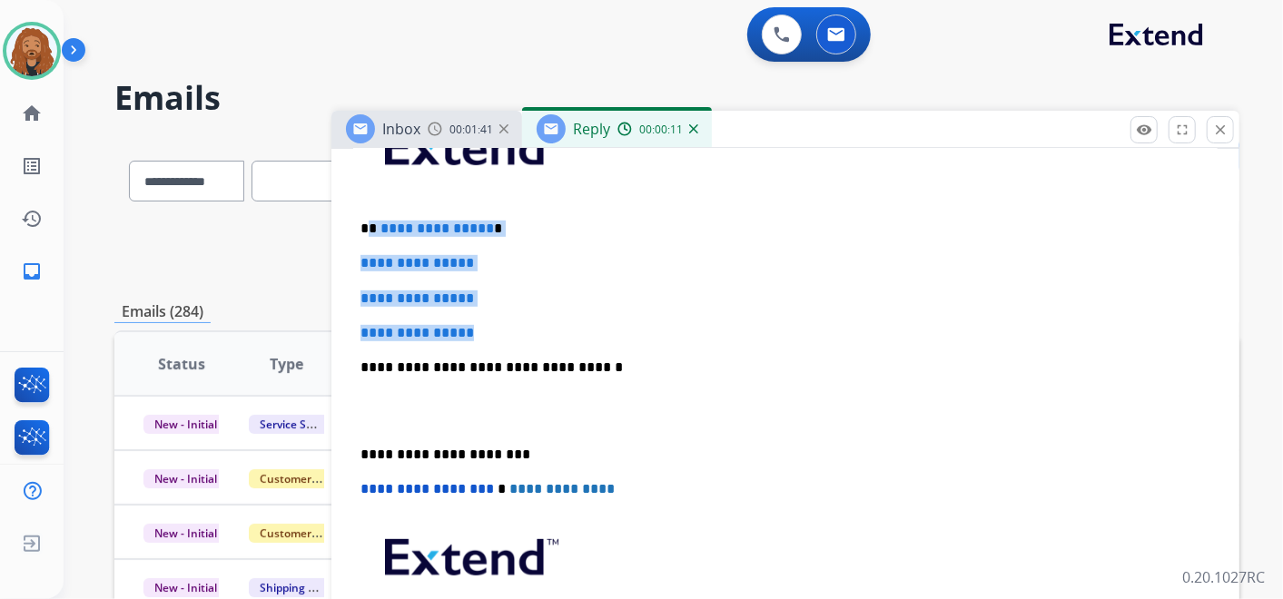
drag, startPoint x: 497, startPoint y: 332, endPoint x: 366, endPoint y: 223, distance: 170.3
click at [366, 223] on div "**********" at bounding box center [785, 410] width 865 height 625
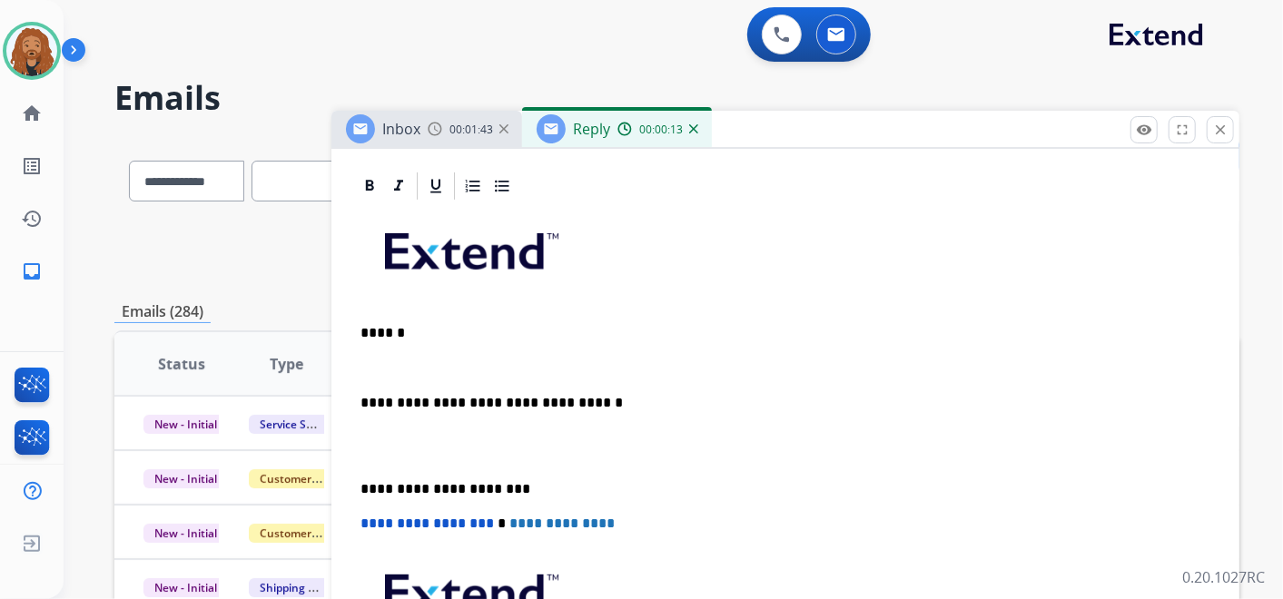
scroll to position [431, 0]
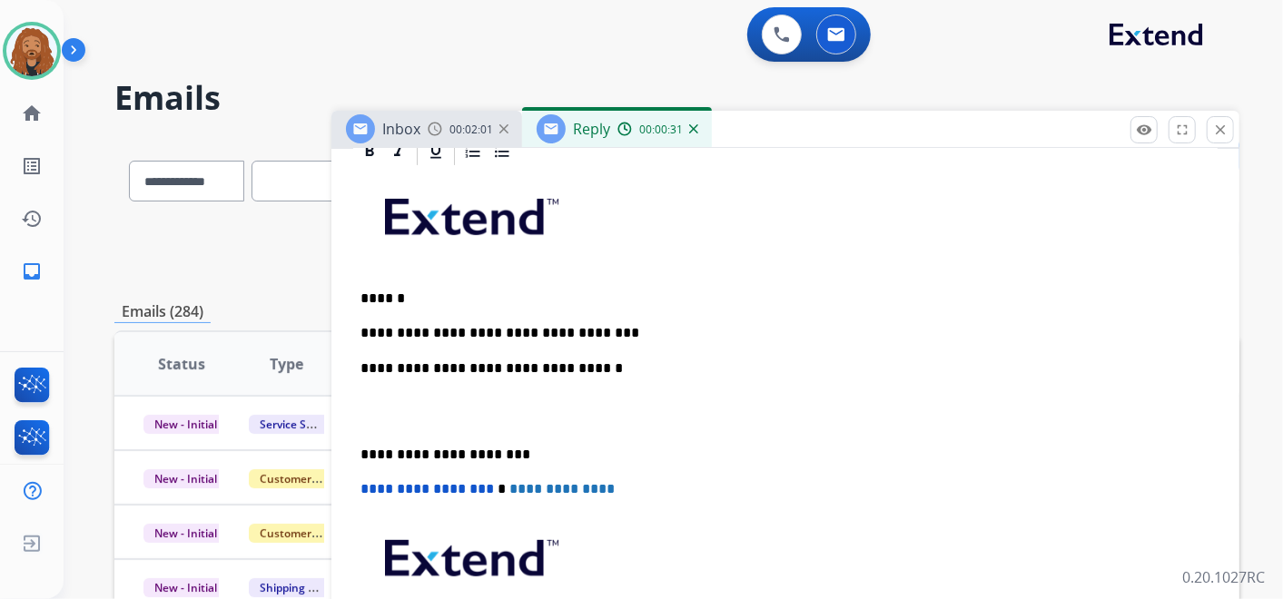
click at [394, 420] on p at bounding box center [786, 412] width 850 height 34
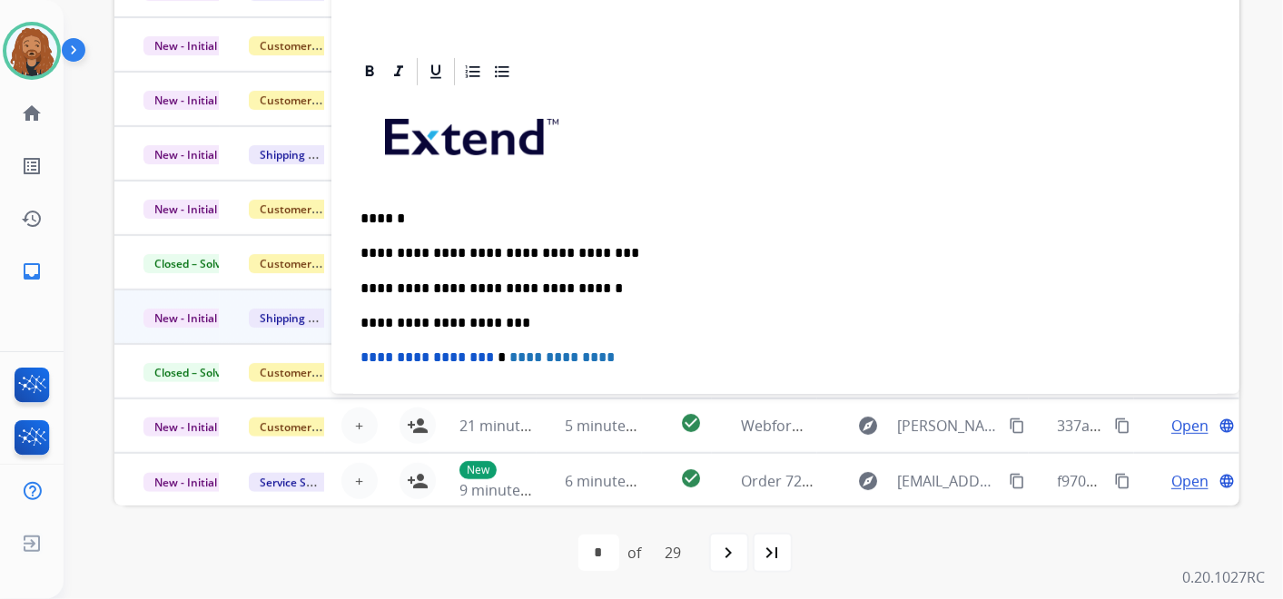
scroll to position [0, 0]
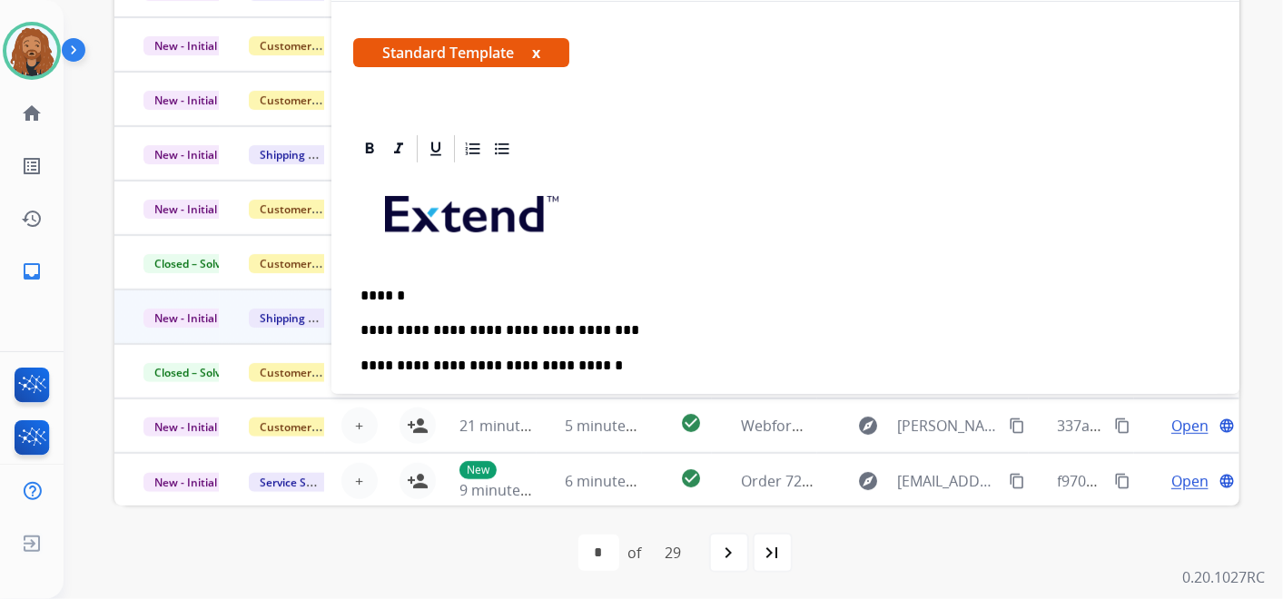
click at [623, 324] on p "**********" at bounding box center [779, 330] width 836 height 16
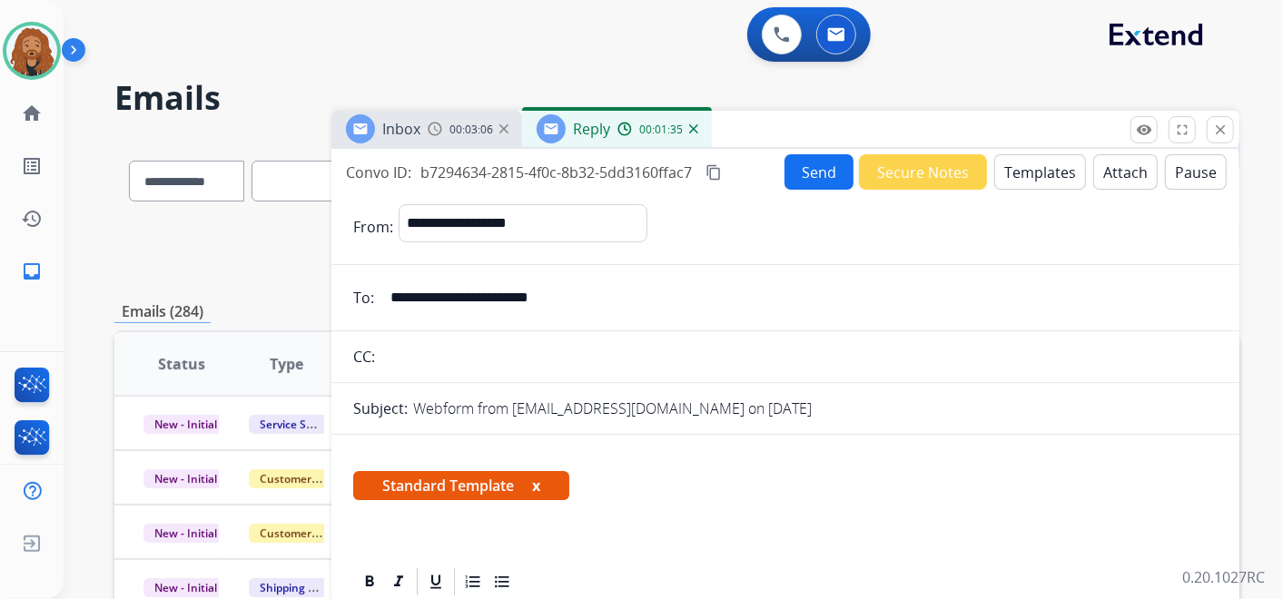
click at [812, 167] on button "Send" at bounding box center [819, 171] width 69 height 35
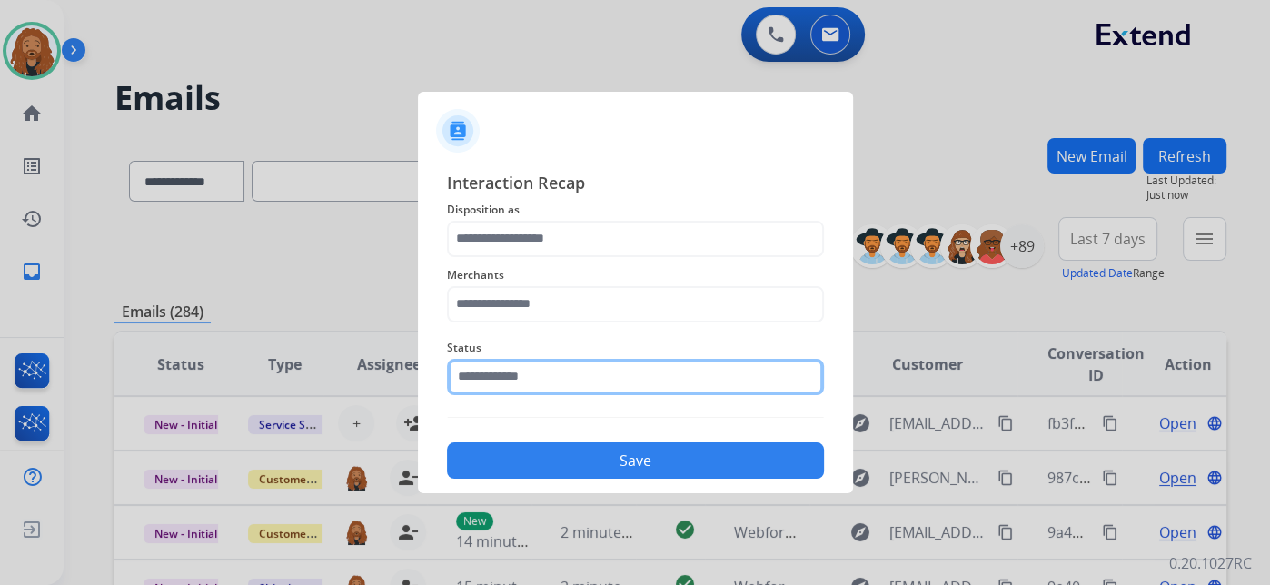
click at [689, 397] on div "Status" at bounding box center [635, 366] width 377 height 73
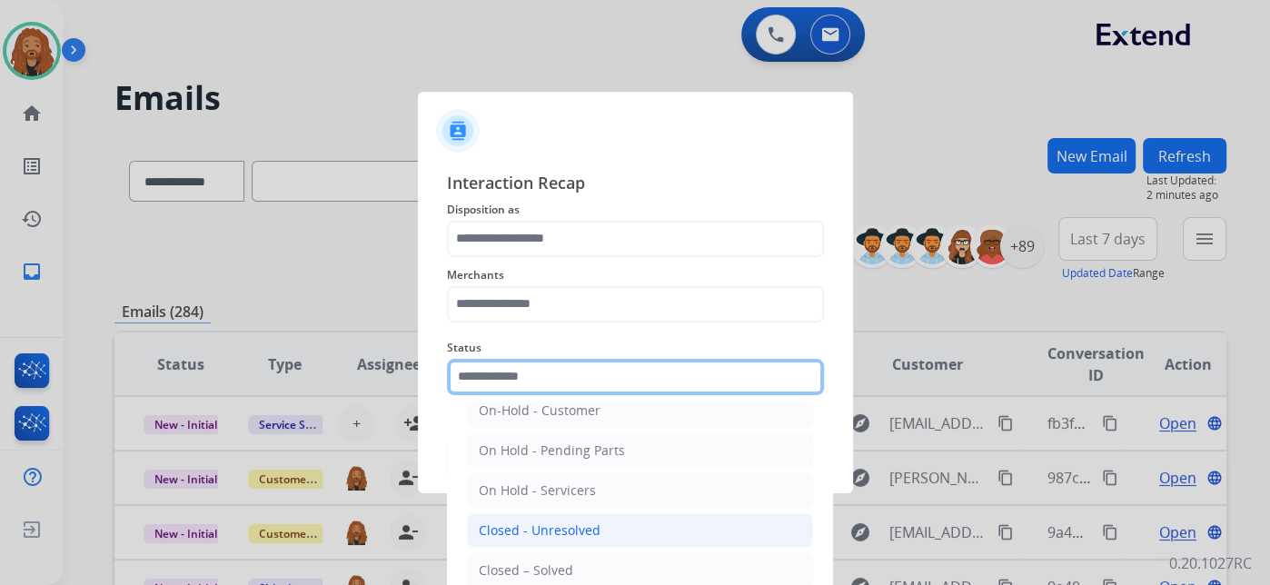
scroll to position [104, 0]
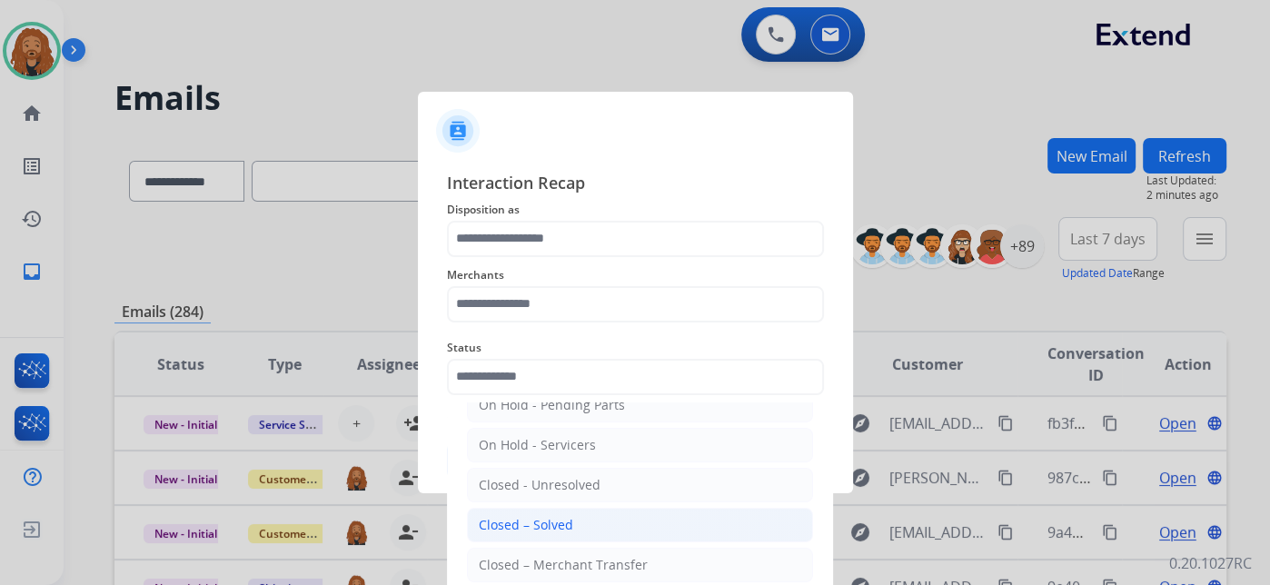
click at [517, 520] on div "Closed – Solved" at bounding box center [526, 525] width 94 height 18
type input "**********"
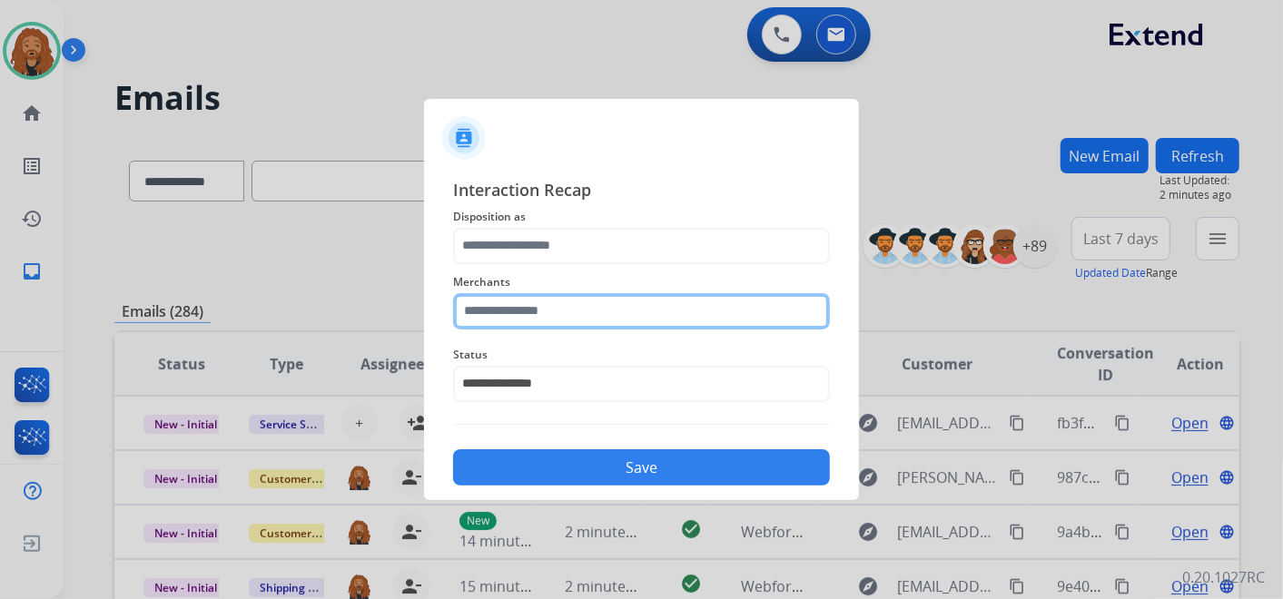
click at [521, 303] on input "text" at bounding box center [641, 311] width 377 height 36
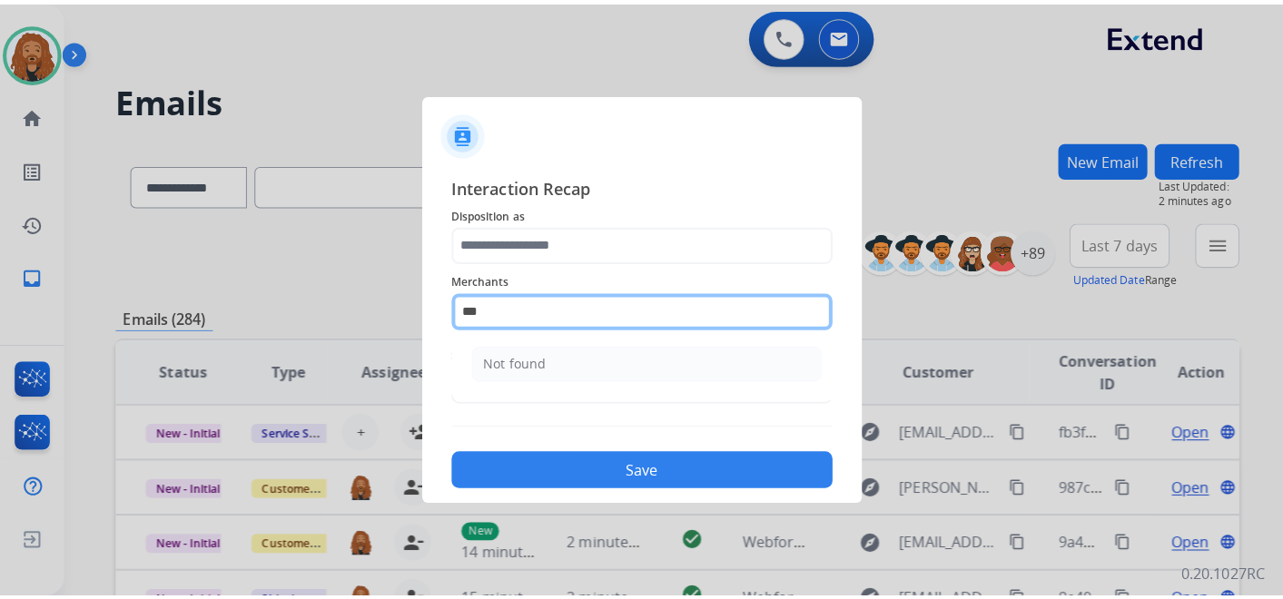
scroll to position [0, 0]
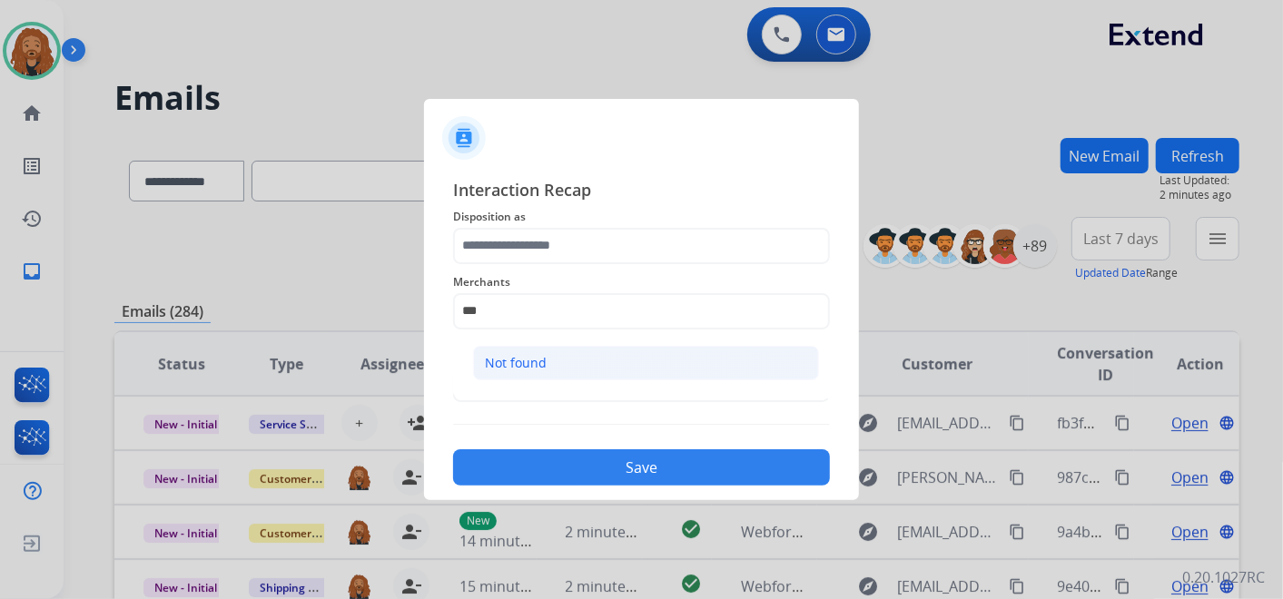
click at [561, 346] on li "Not found" at bounding box center [646, 363] width 346 height 35
type input "*********"
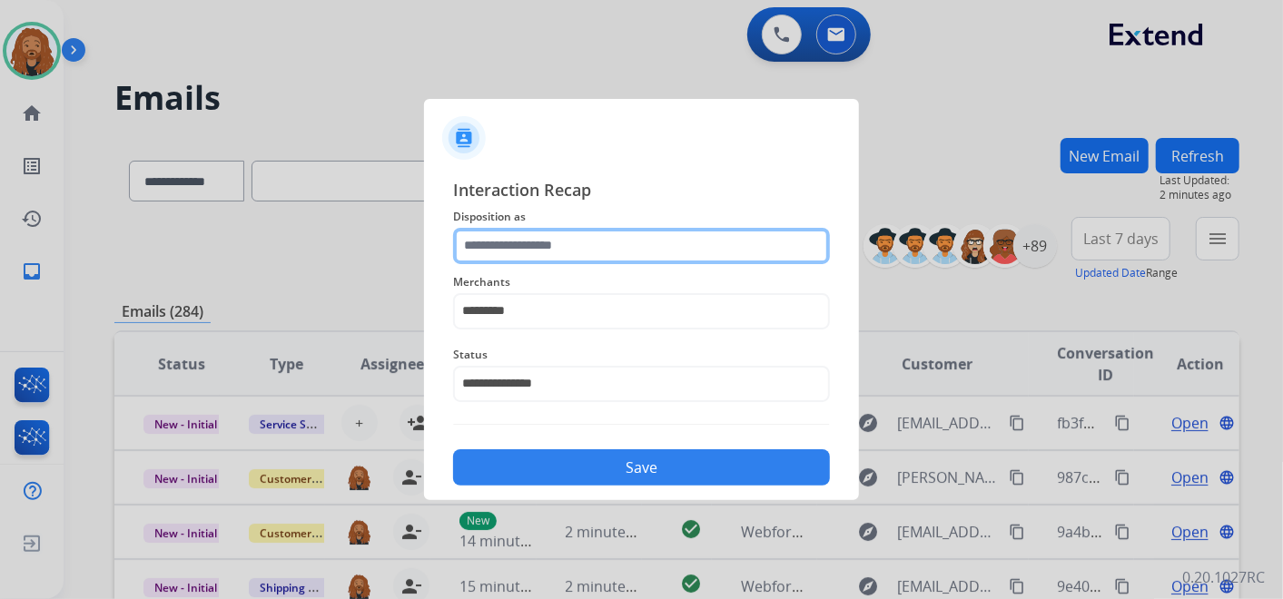
click at [533, 255] on input "text" at bounding box center [641, 246] width 377 height 36
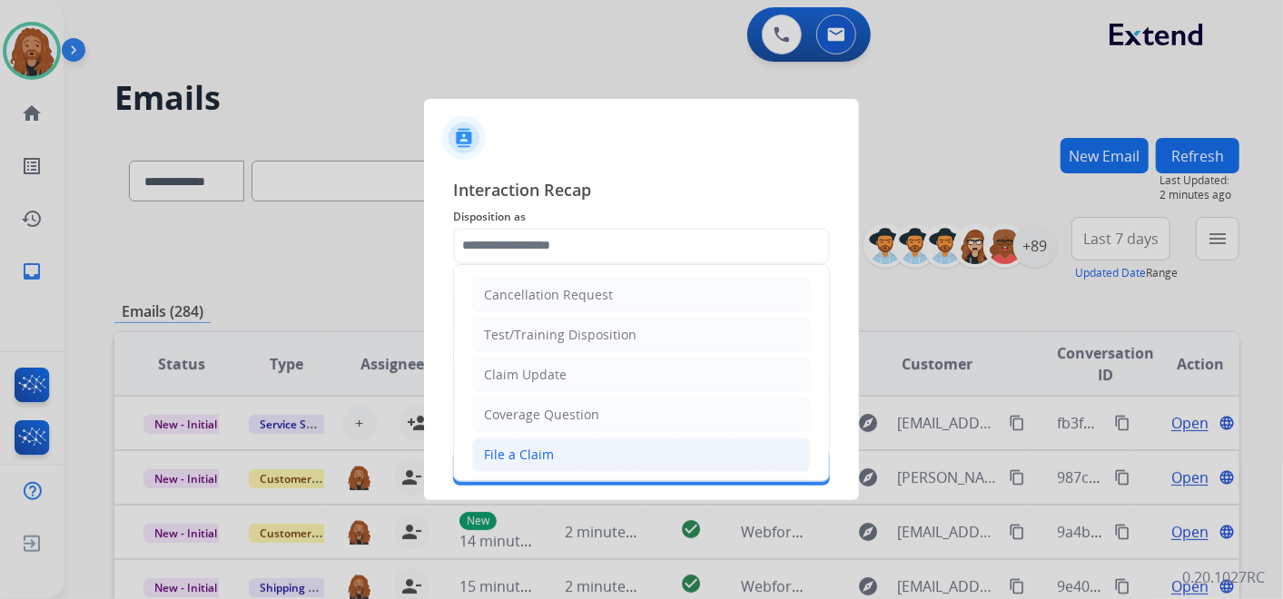
click at [509, 454] on div "File a Claim" at bounding box center [519, 455] width 70 height 18
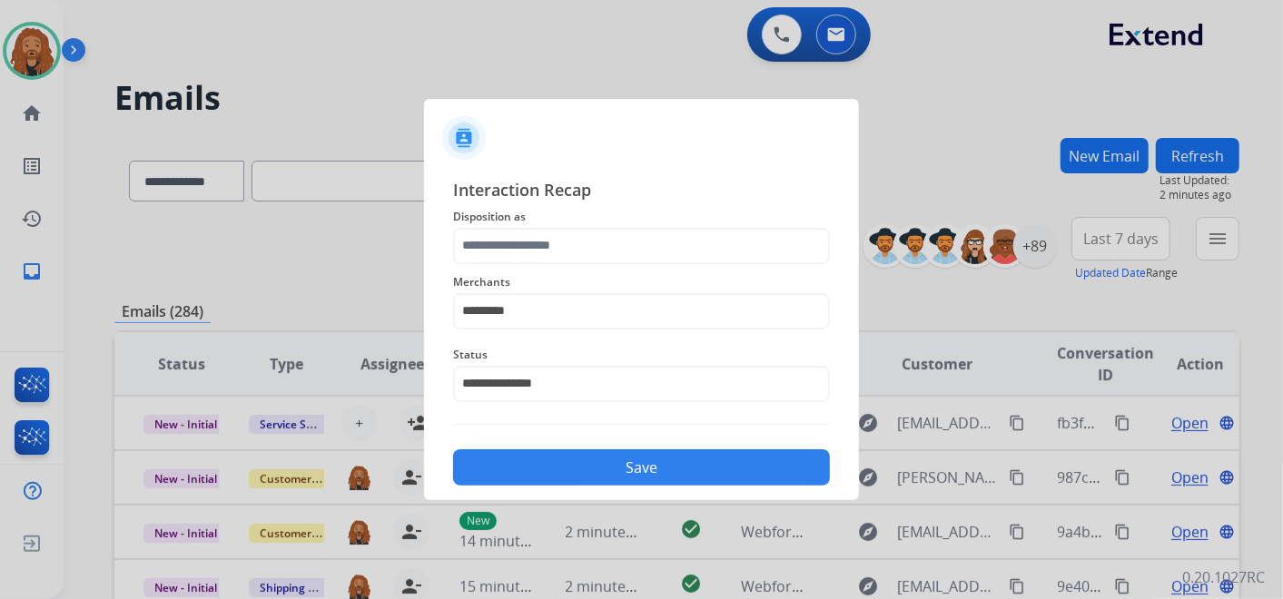
type input "**********"
click at [505, 466] on button "Save" at bounding box center [641, 468] width 377 height 36
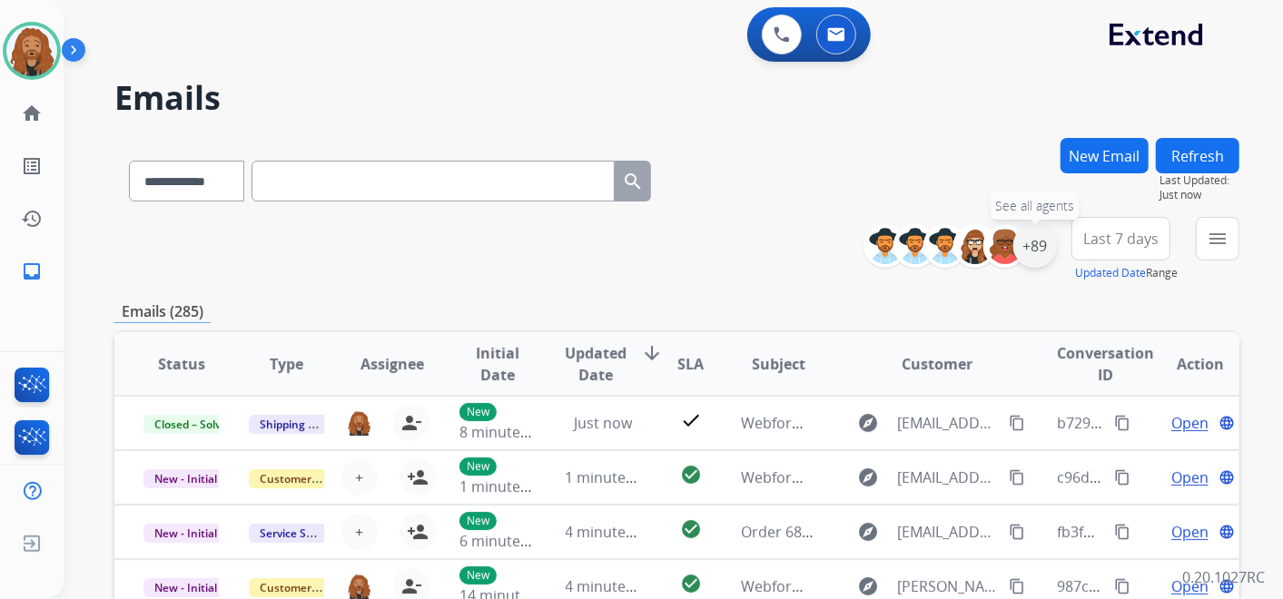
click at [1030, 255] on div "+89" at bounding box center [1036, 246] width 44 height 44
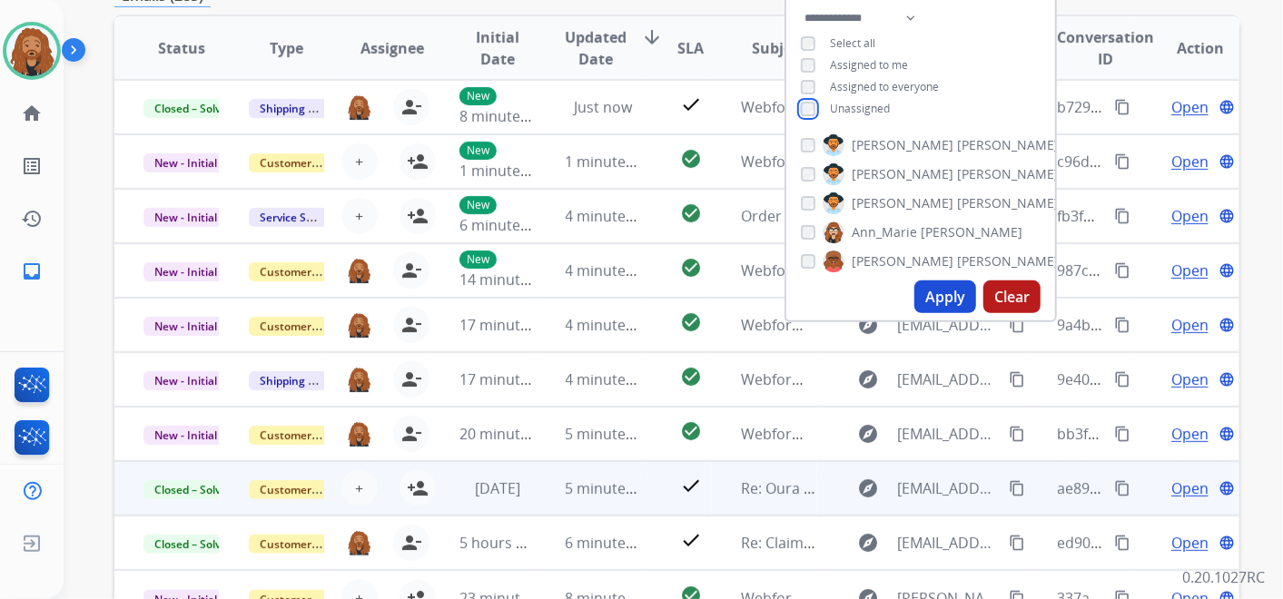
scroll to position [403, 0]
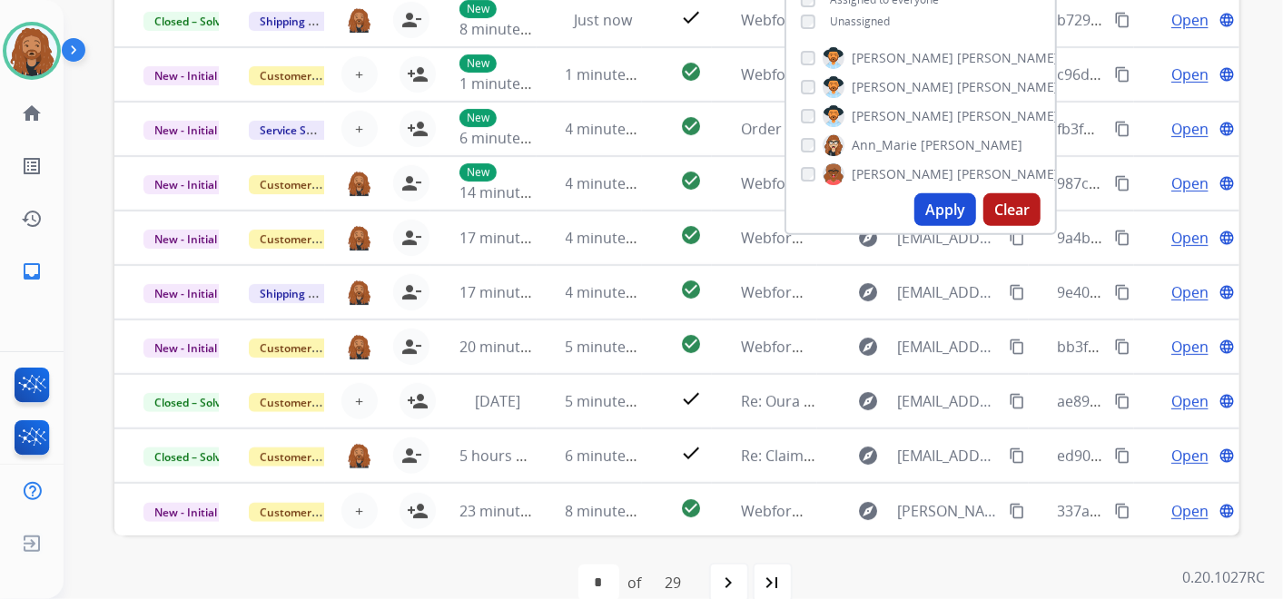
click at [929, 197] on button "Apply" at bounding box center [946, 209] width 62 height 33
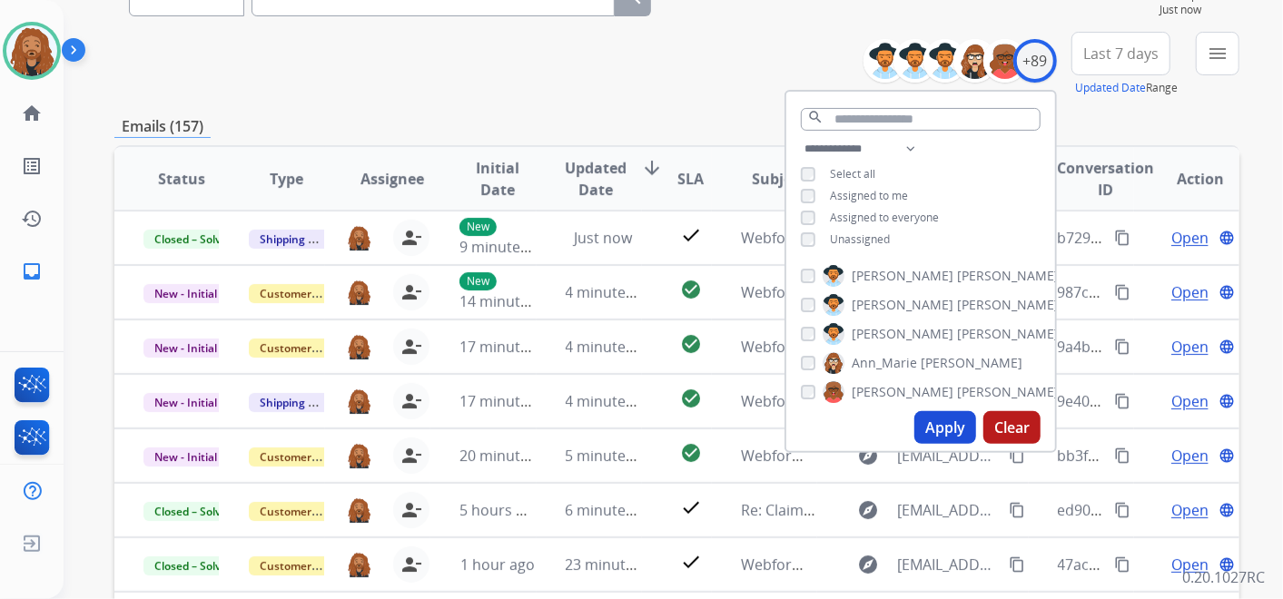
scroll to position [202, 0]
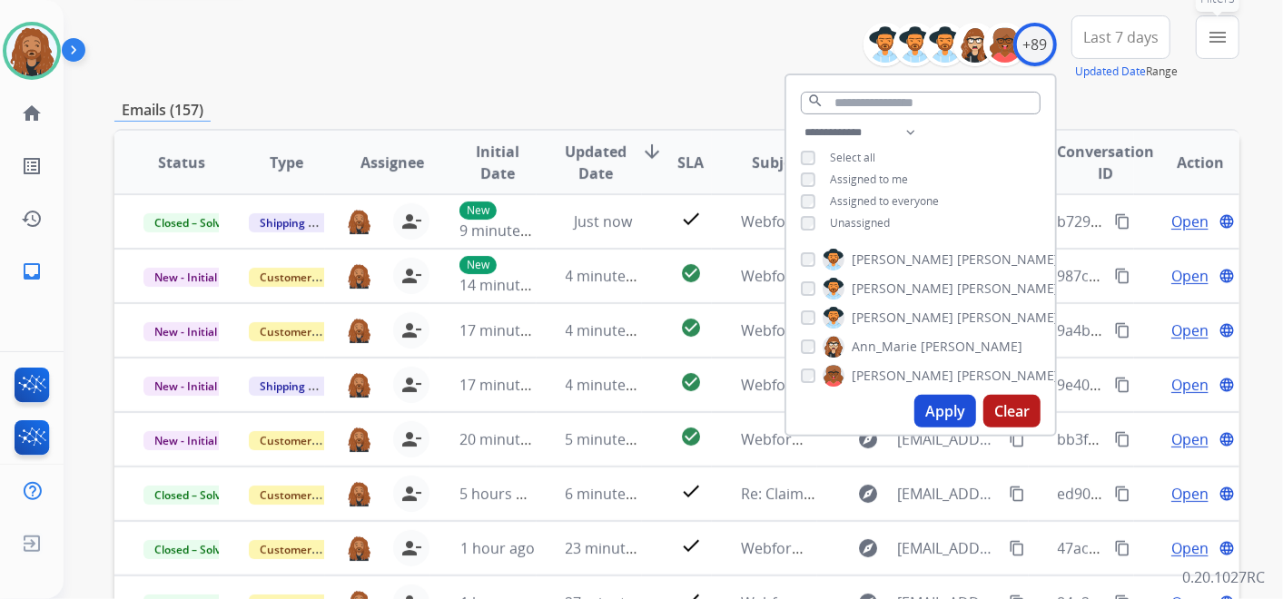
click at [1227, 49] on button "menu Filters" at bounding box center [1218, 37] width 44 height 44
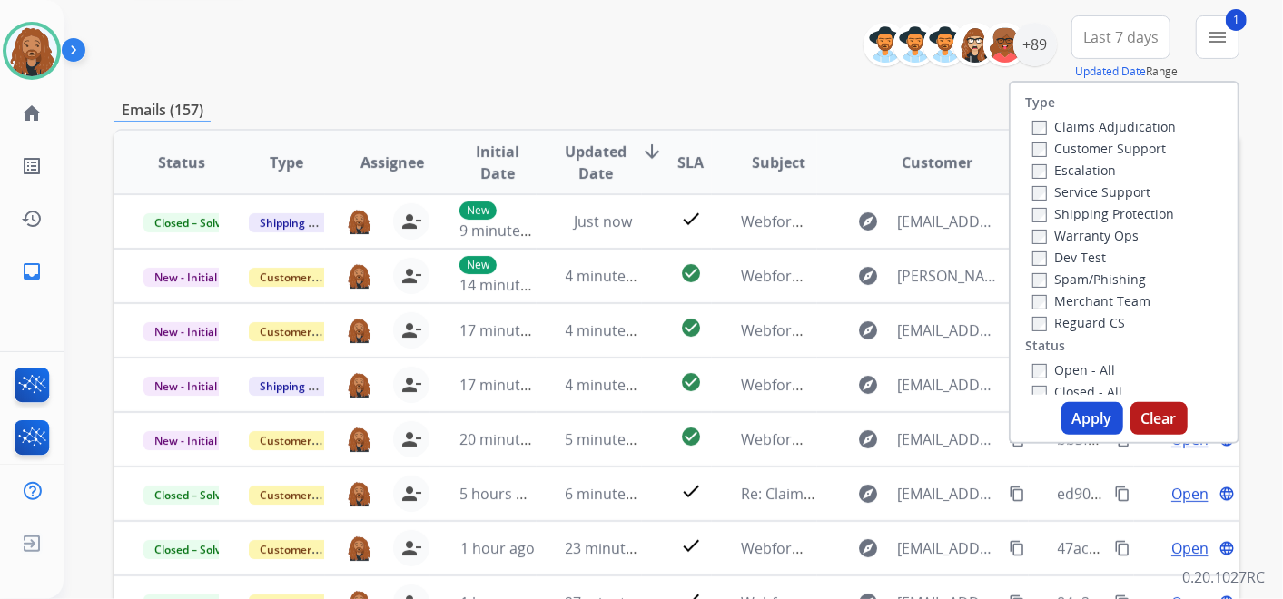
click at [1095, 424] on button "Apply" at bounding box center [1093, 418] width 62 height 33
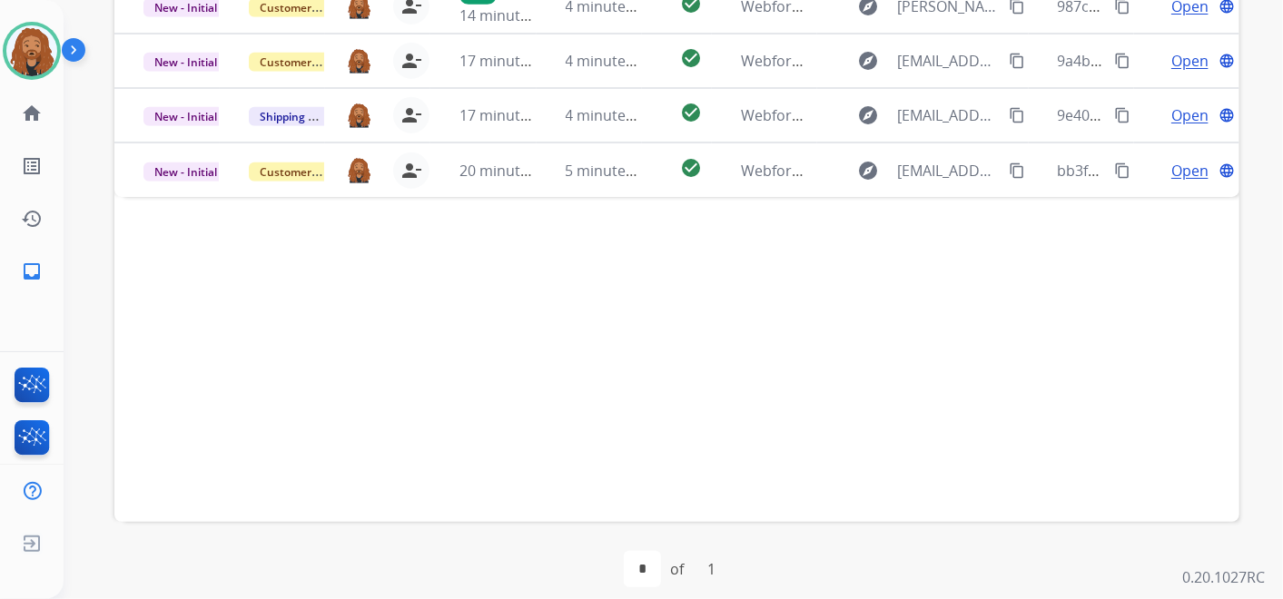
scroll to position [302, 0]
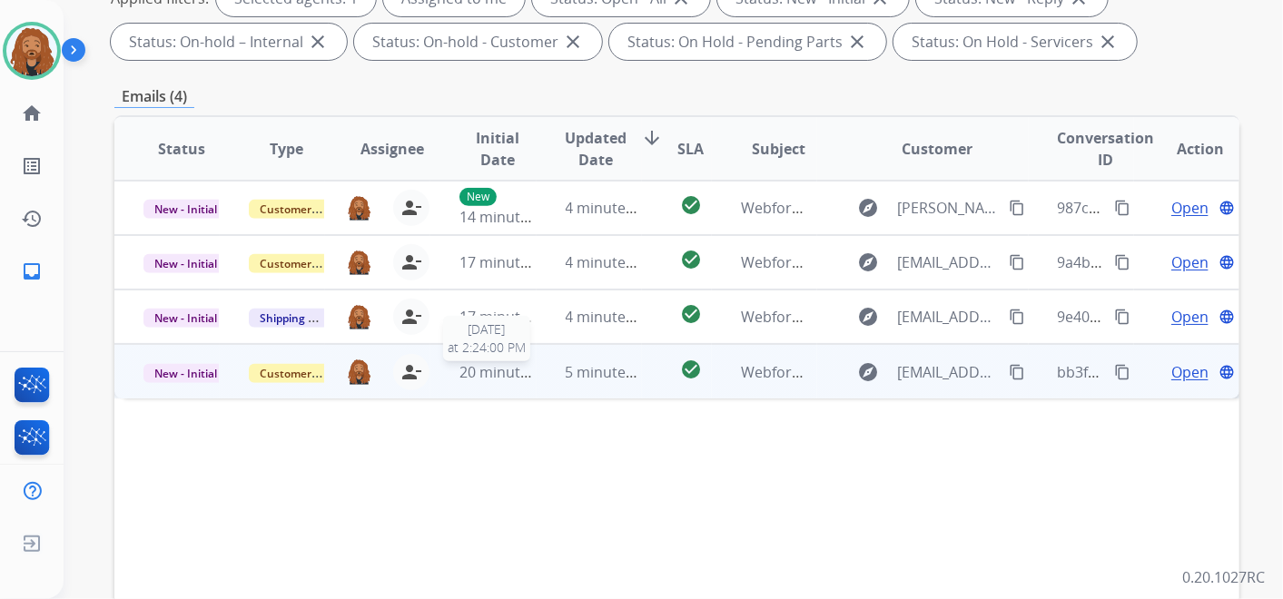
click at [529, 373] on span "20 minutes ago" at bounding box center [512, 372] width 105 height 20
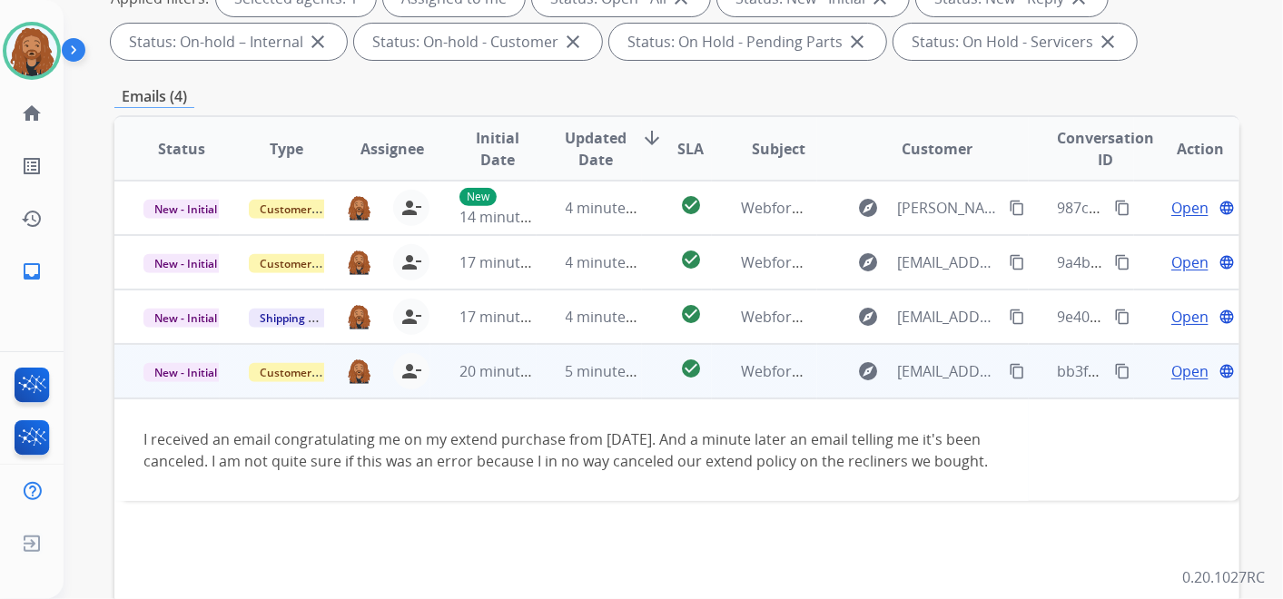
click at [1173, 372] on span "Open" at bounding box center [1190, 372] width 37 height 22
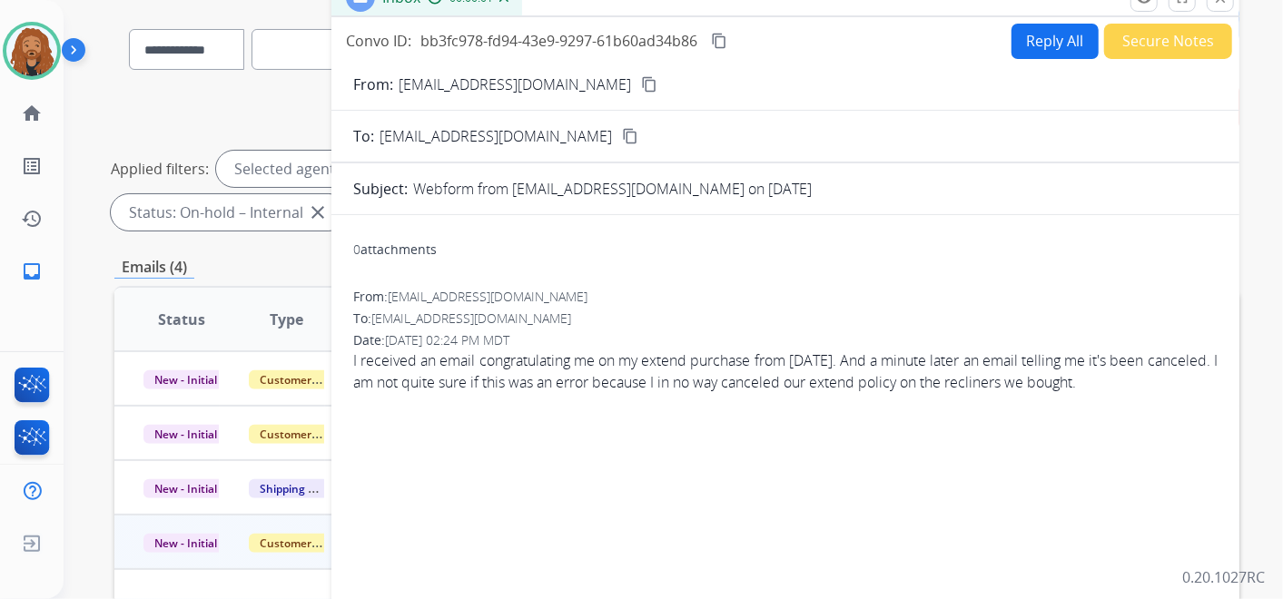
scroll to position [101, 0]
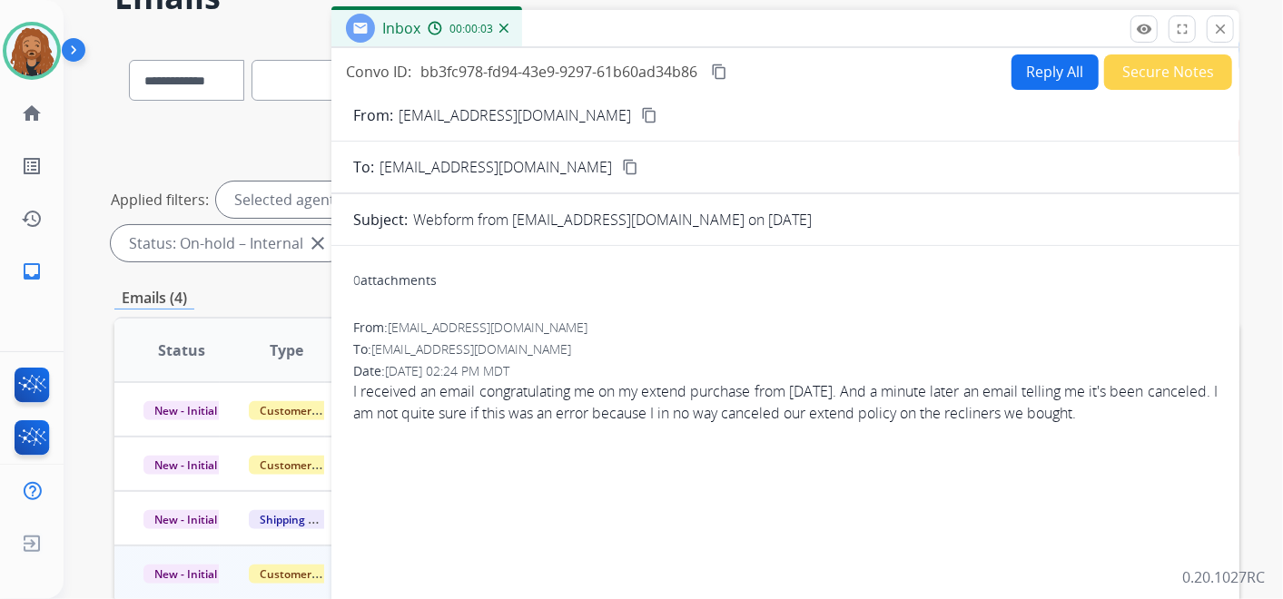
click at [641, 117] on mat-icon "content_copy" at bounding box center [649, 115] width 16 height 16
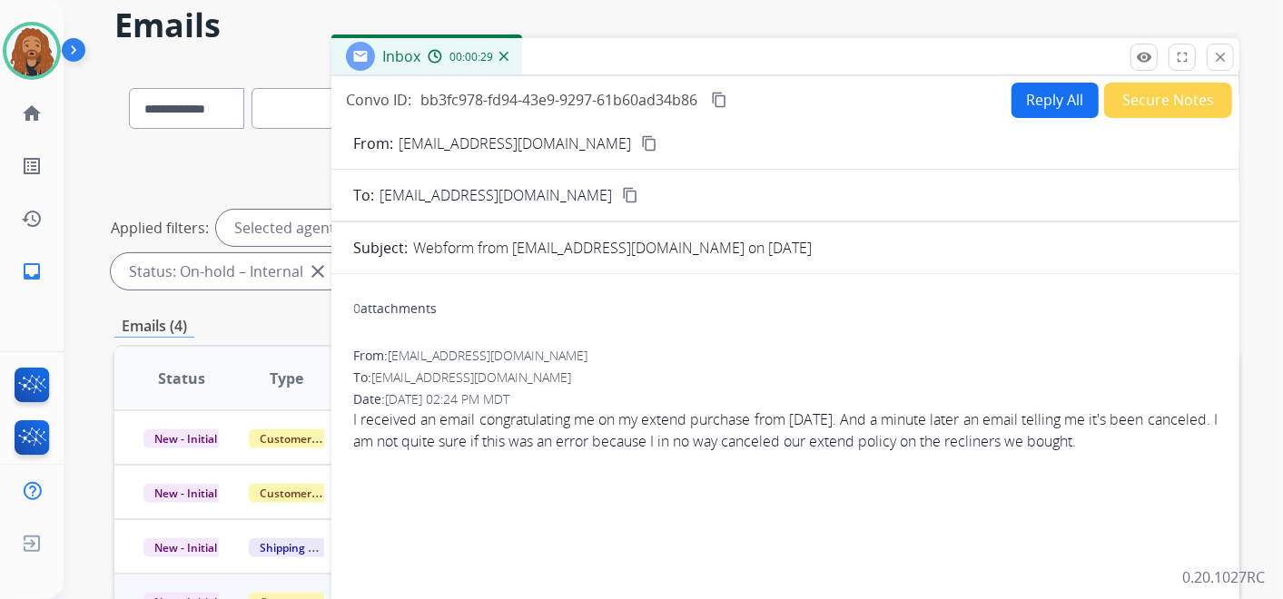
scroll to position [0, 0]
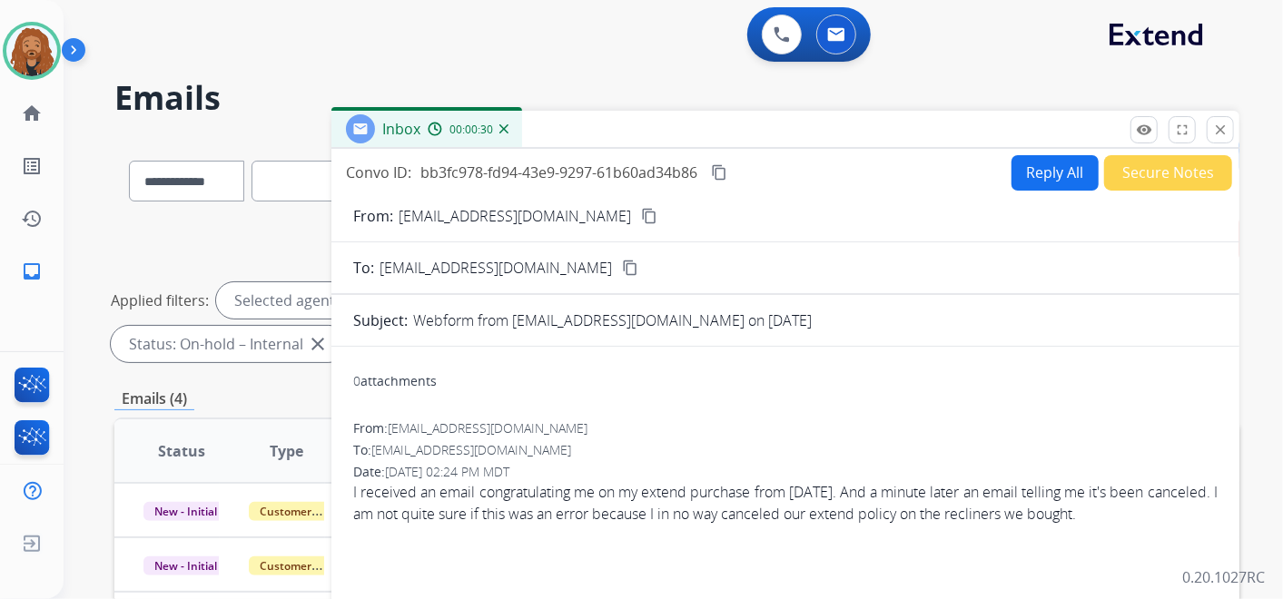
click at [1043, 164] on button "Reply All" at bounding box center [1055, 172] width 87 height 35
select select "**********"
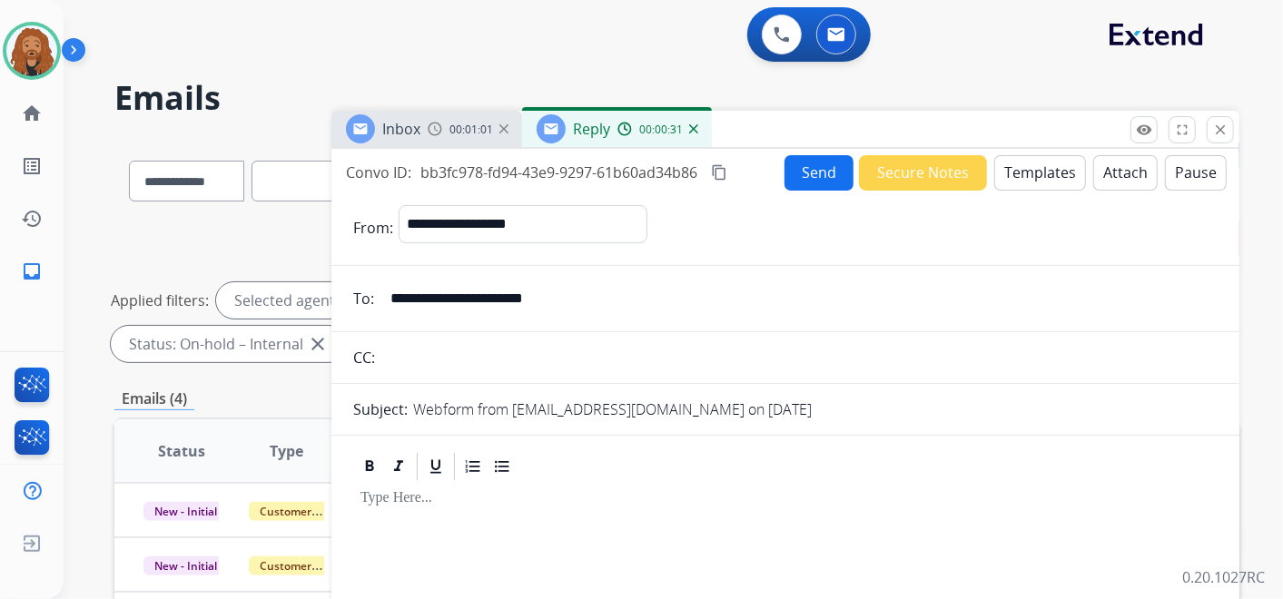
click at [1047, 172] on button "Templates" at bounding box center [1041, 172] width 92 height 35
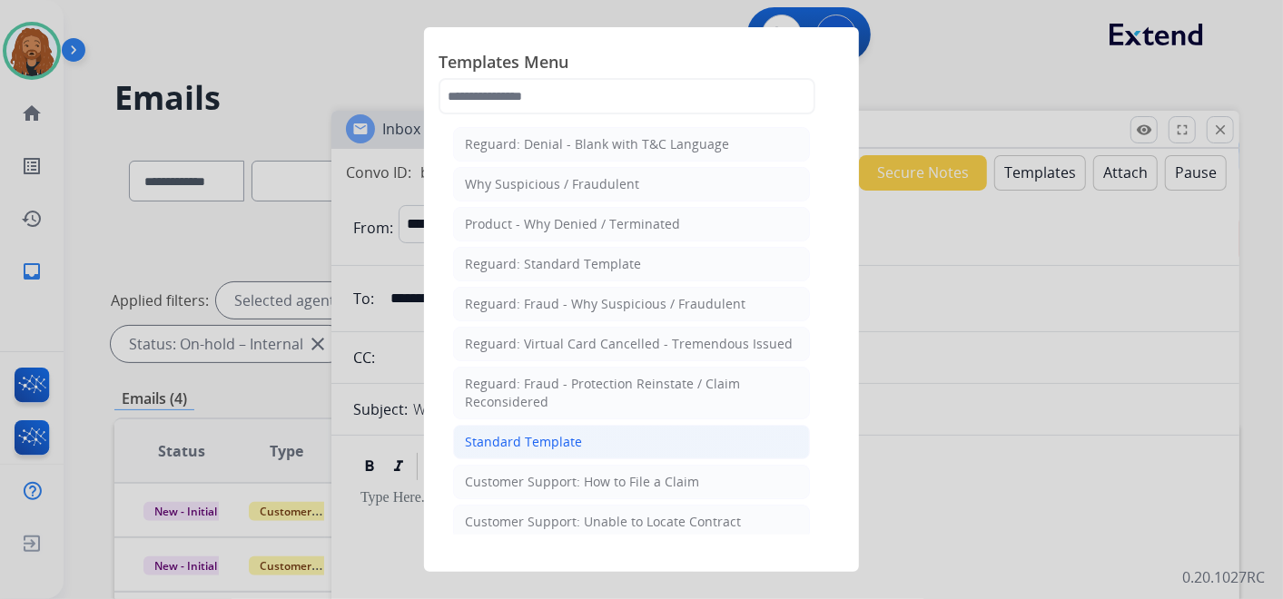
click at [562, 427] on li "Standard Template" at bounding box center [631, 442] width 357 height 35
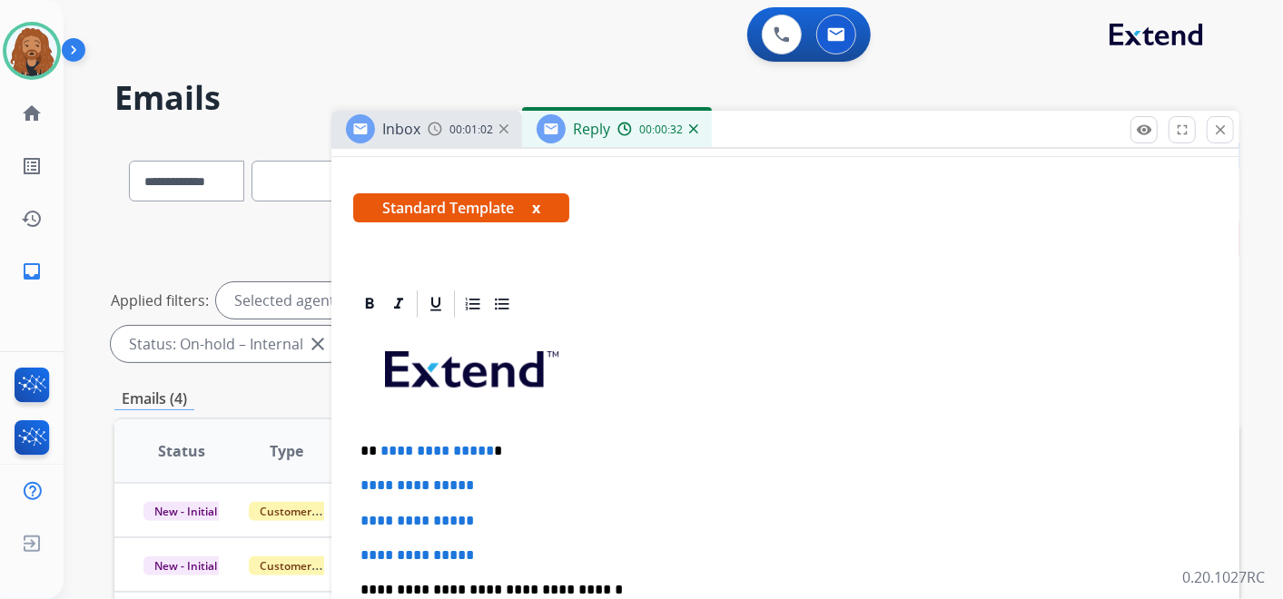
scroll to position [403, 0]
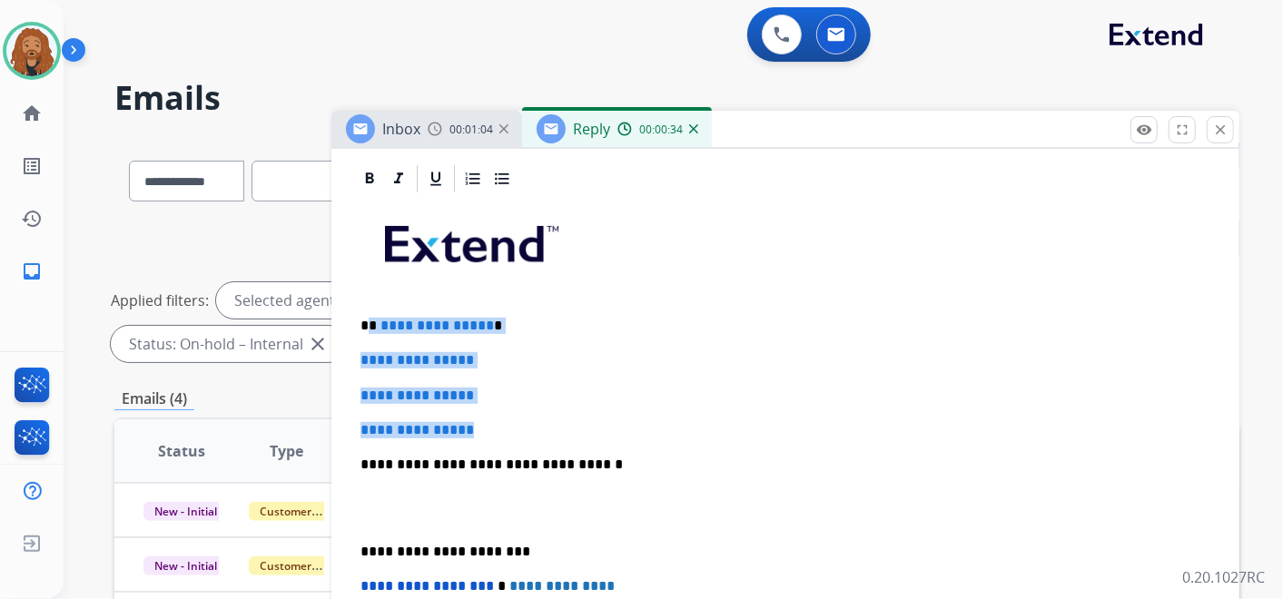
drag, startPoint x: 500, startPoint y: 419, endPoint x: 369, endPoint y: 310, distance: 171.0
click at [369, 310] on div "**********" at bounding box center [785, 507] width 865 height 625
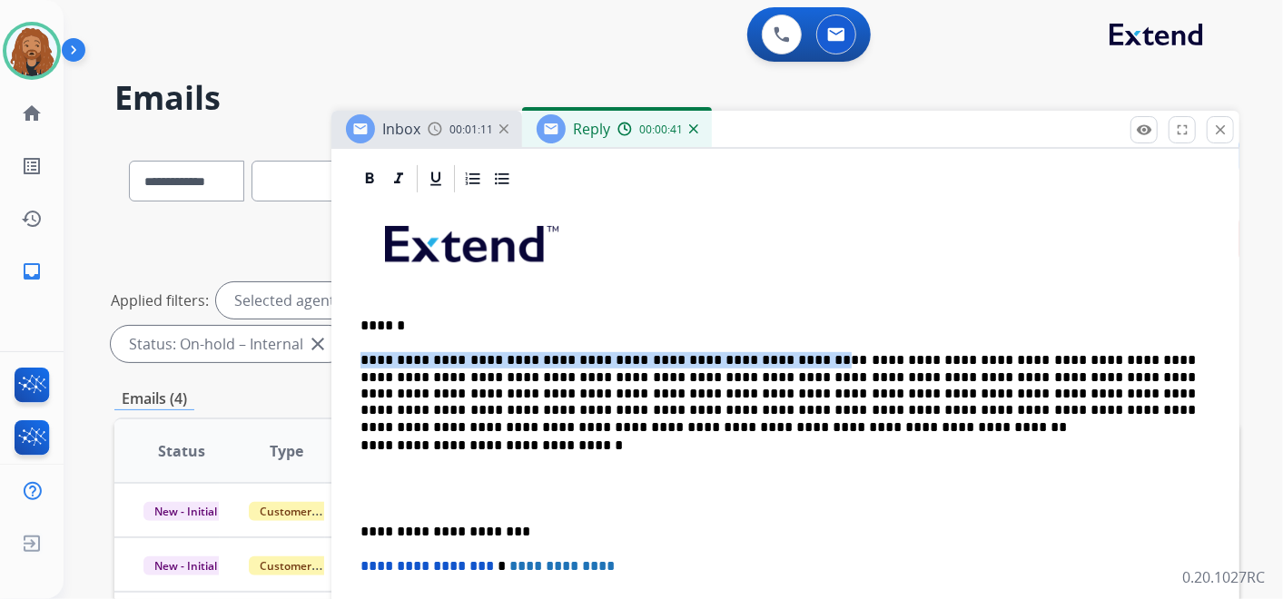
drag, startPoint x: 770, startPoint y: 358, endPoint x: 328, endPoint y: 361, distance: 442.3
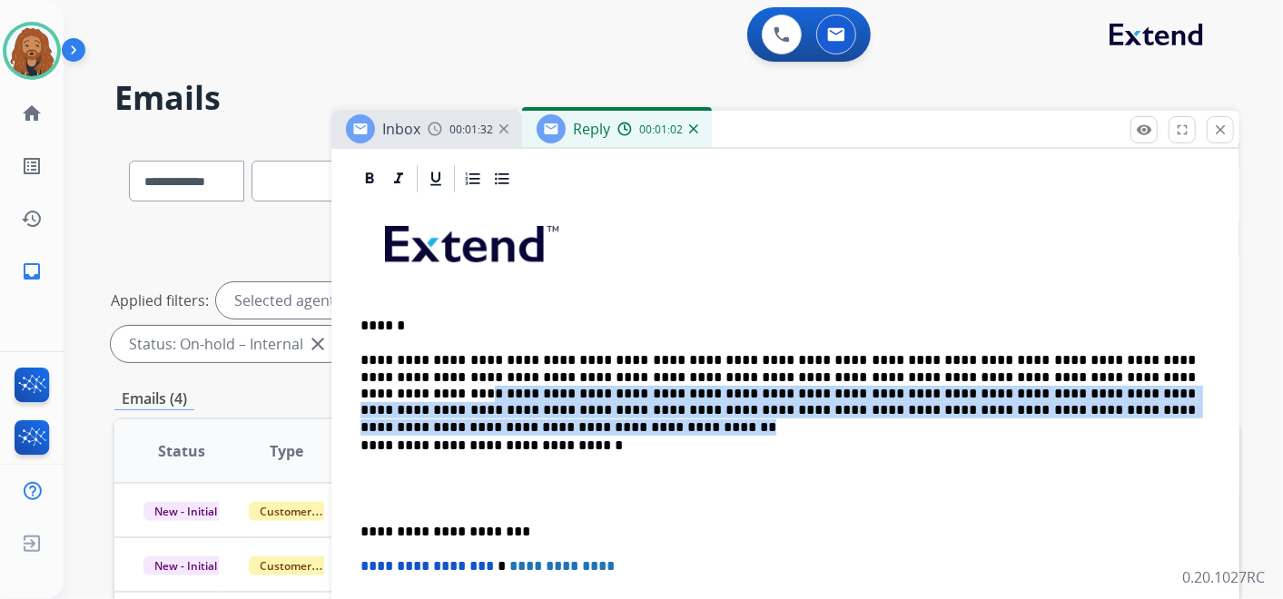
drag, startPoint x: 1002, startPoint y: 373, endPoint x: 983, endPoint y: 405, distance: 37.1
click at [983, 405] on p "**********" at bounding box center [779, 385] width 836 height 67
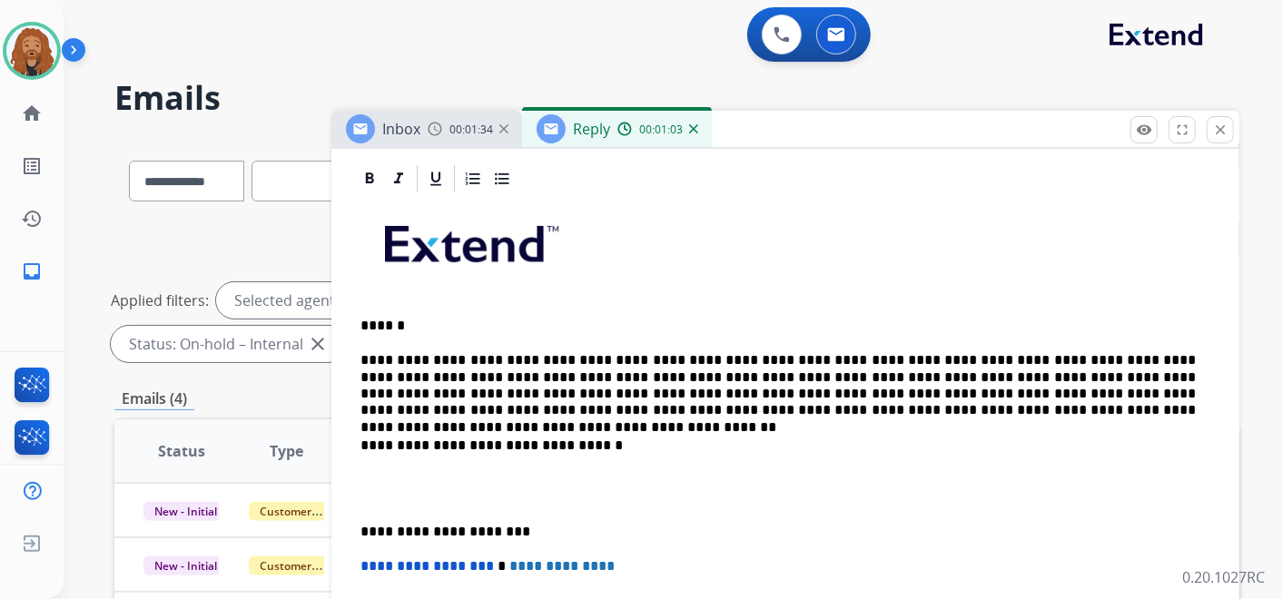
scroll to position [400, 0]
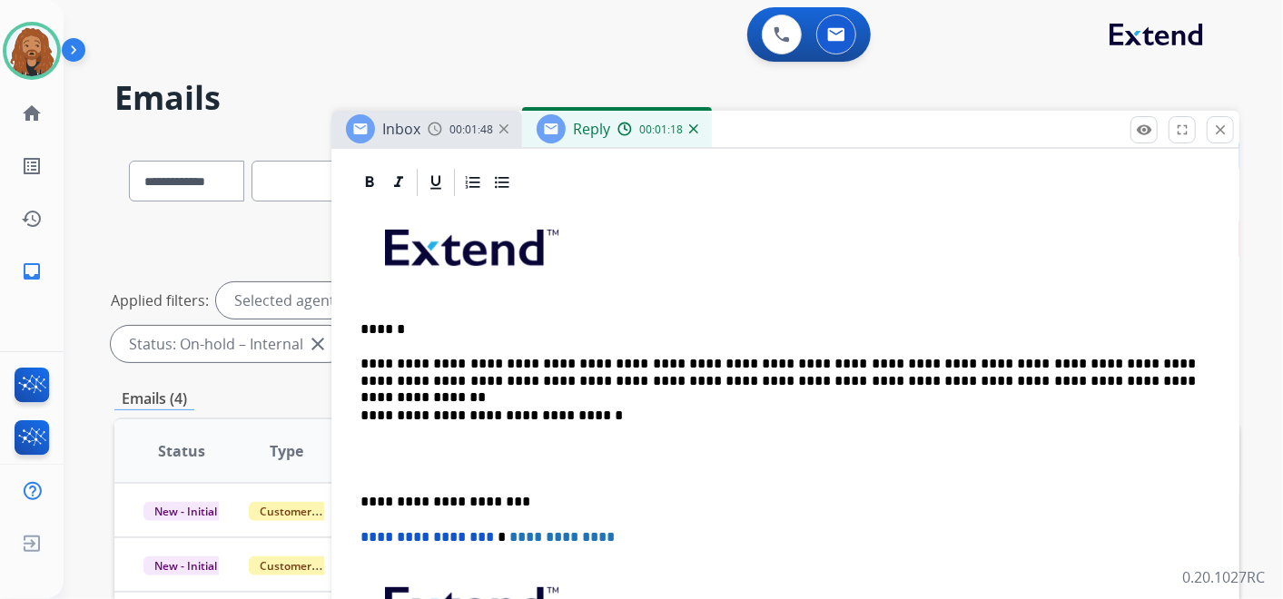
click at [1004, 371] on p "**********" at bounding box center [779, 373] width 836 height 34
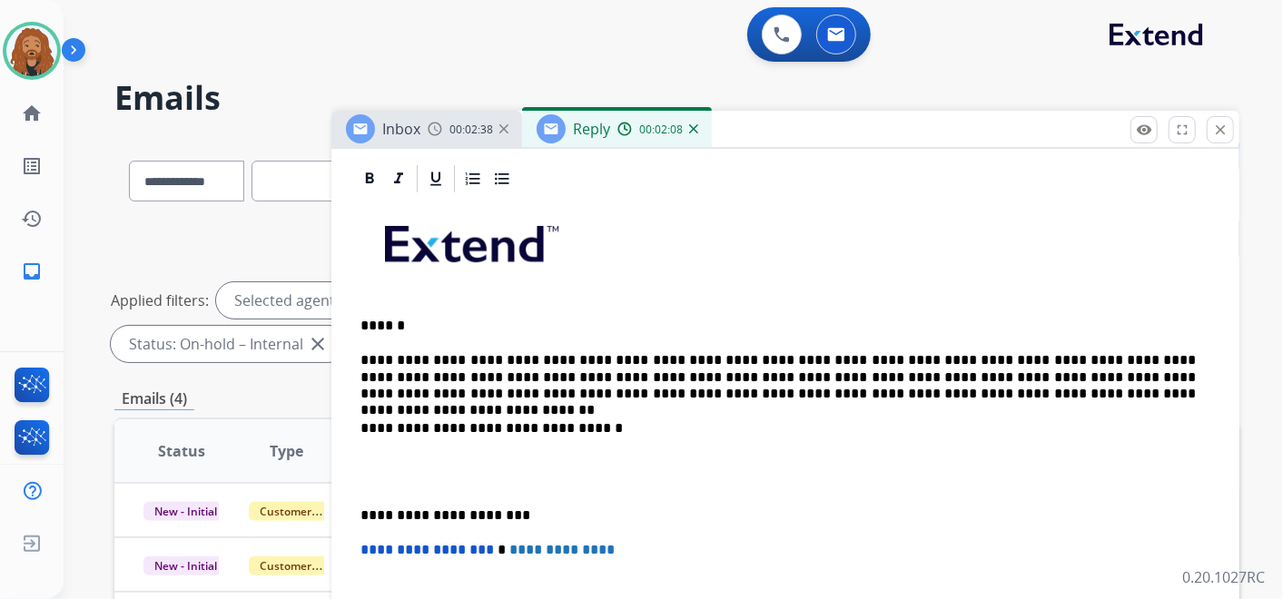
click at [995, 389] on p "**********" at bounding box center [779, 377] width 836 height 50
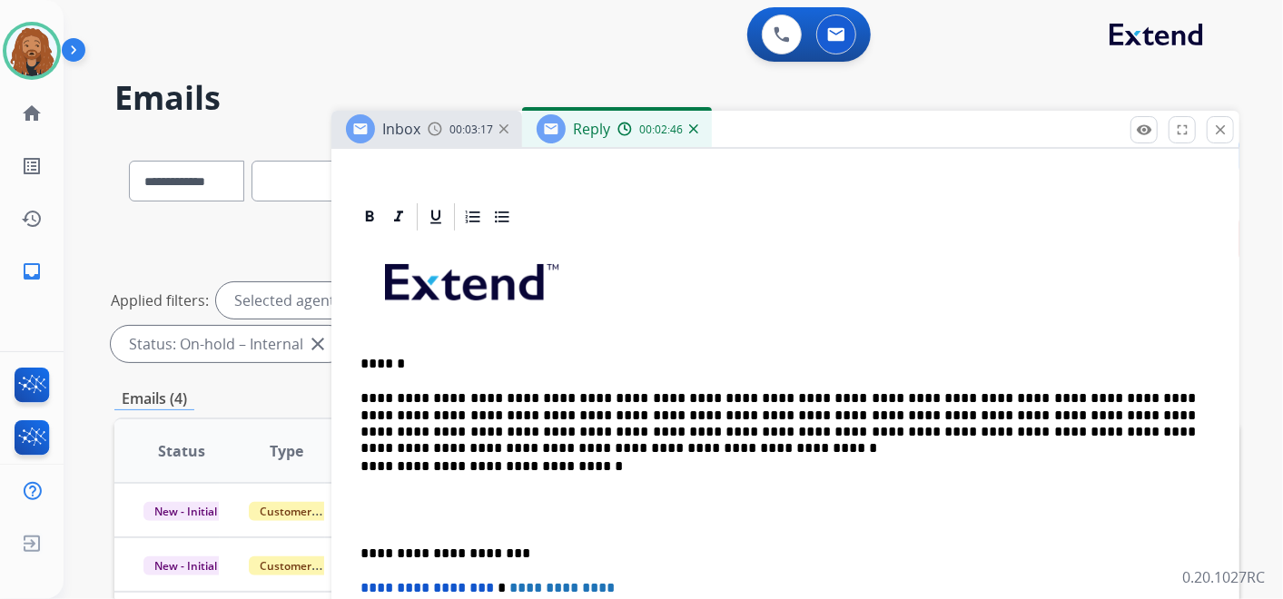
scroll to position [417, 0]
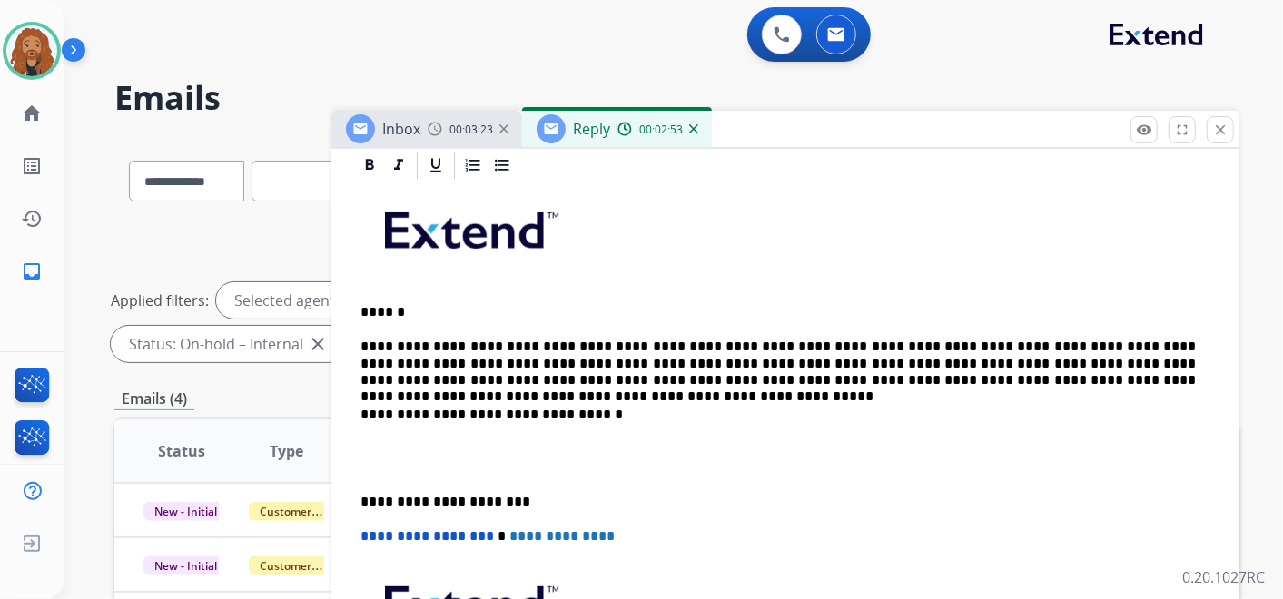
click at [1137, 379] on p "**********" at bounding box center [779, 364] width 836 height 50
click at [395, 467] on p at bounding box center [786, 459] width 850 height 34
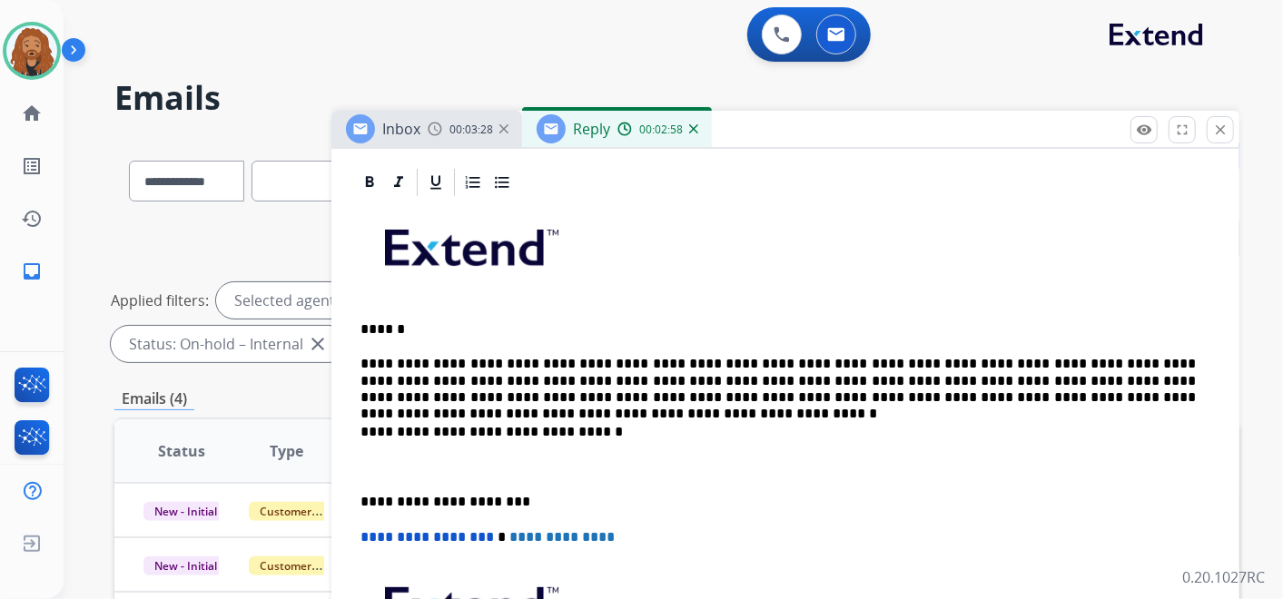
scroll to position [365, 0]
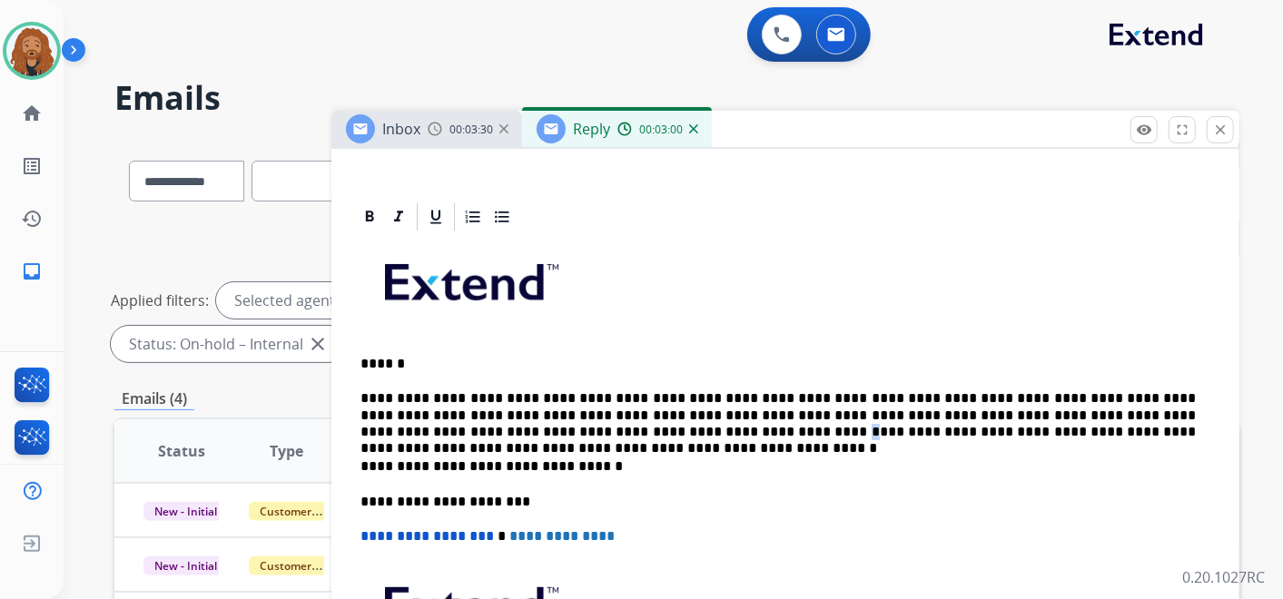
click at [484, 428] on p "**********" at bounding box center [779, 416] width 836 height 50
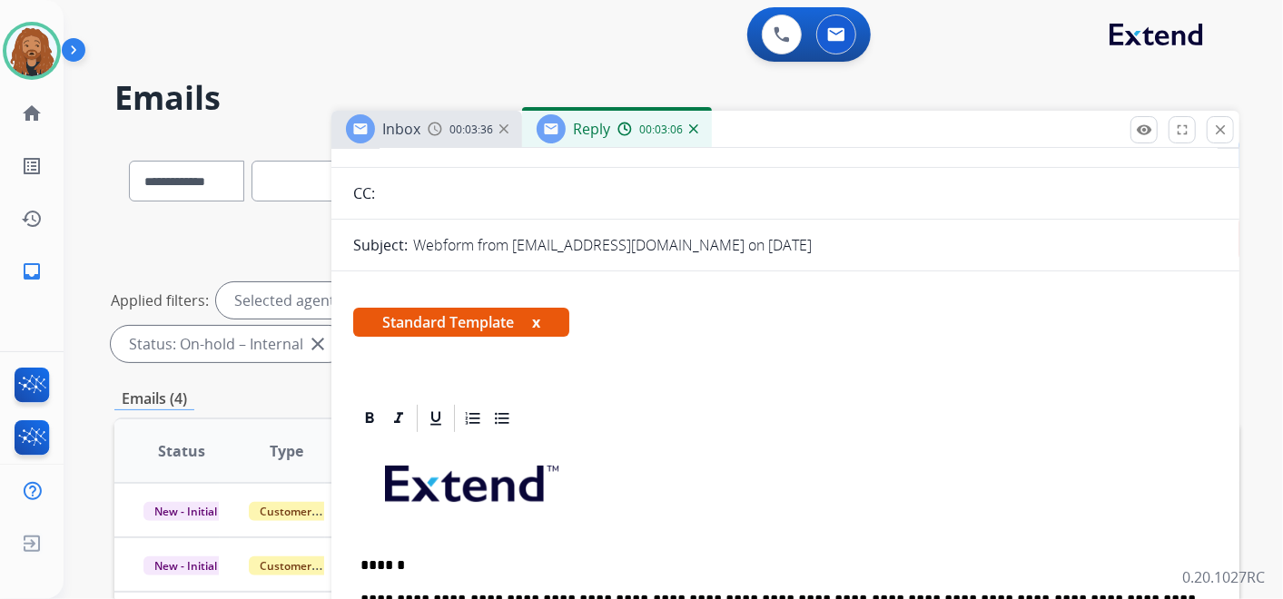
scroll to position [0, 0]
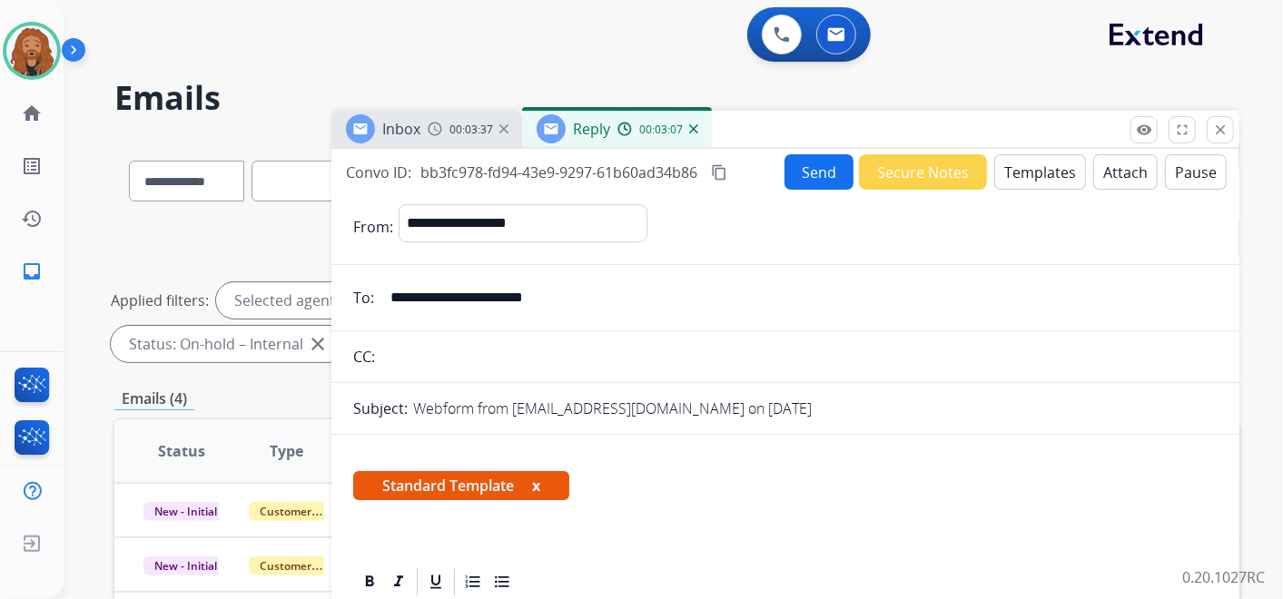
click at [809, 168] on button "Send" at bounding box center [819, 171] width 69 height 35
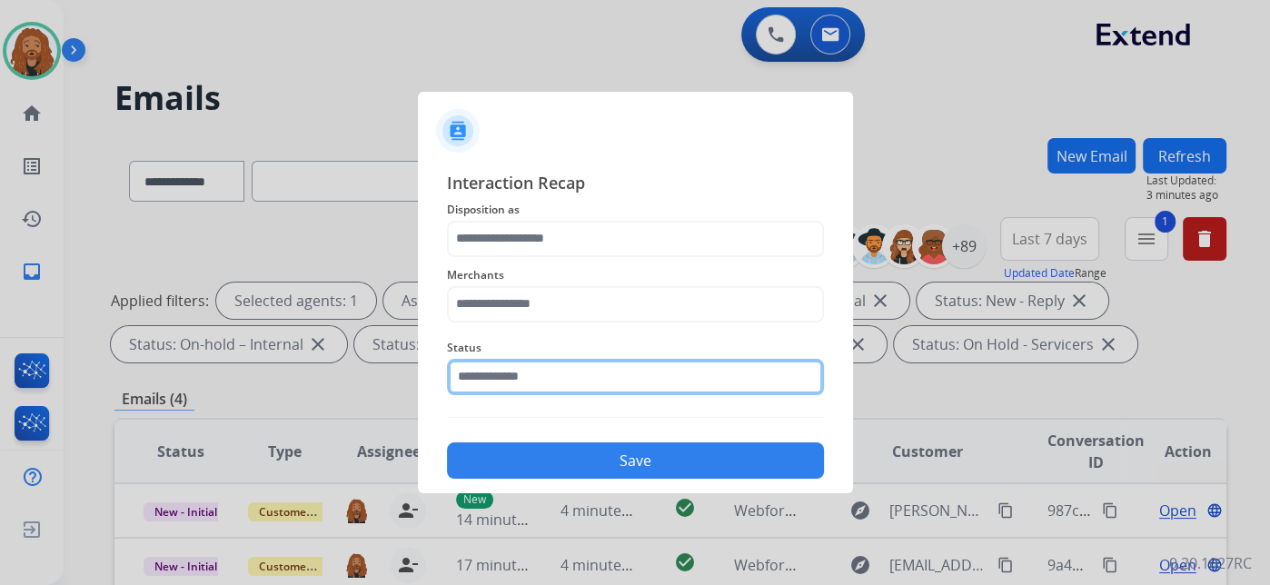
click at [580, 391] on input "text" at bounding box center [635, 377] width 377 height 36
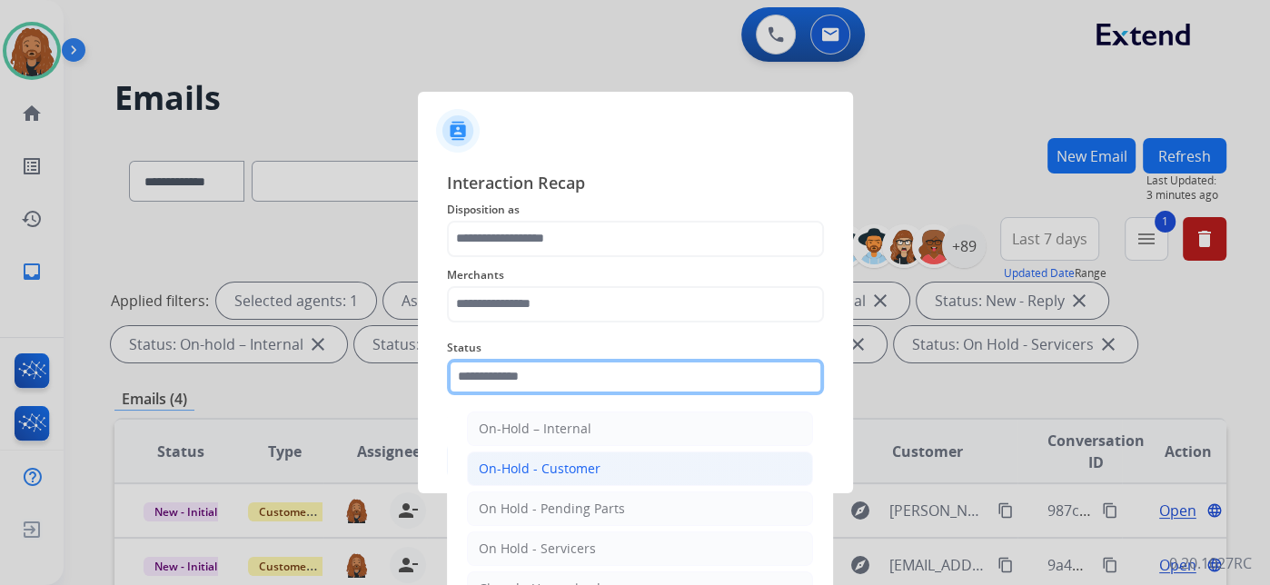
scroll to position [104, 0]
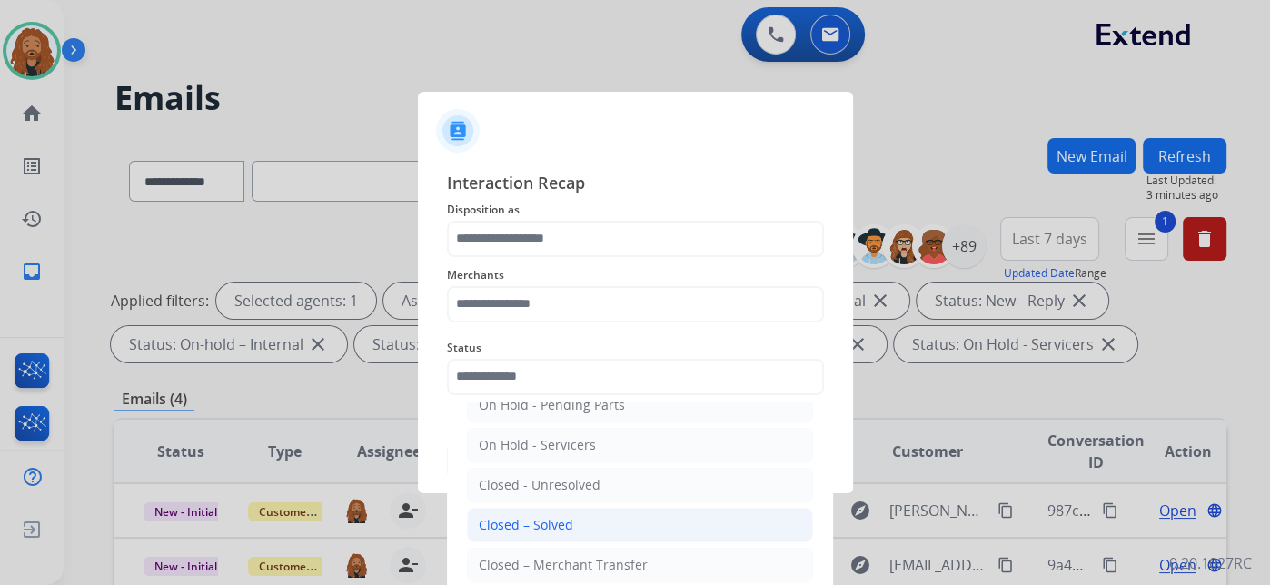
click at [559, 516] on div "Closed – Solved" at bounding box center [526, 525] width 94 height 18
type input "**********"
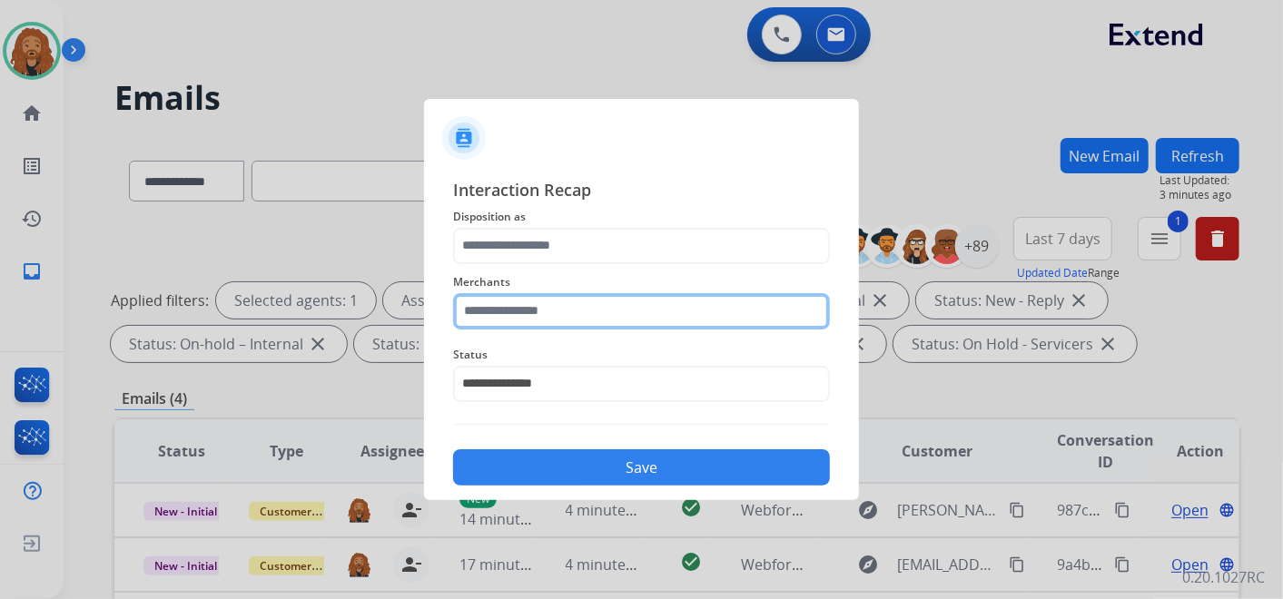
click at [526, 299] on input "text" at bounding box center [641, 311] width 377 height 36
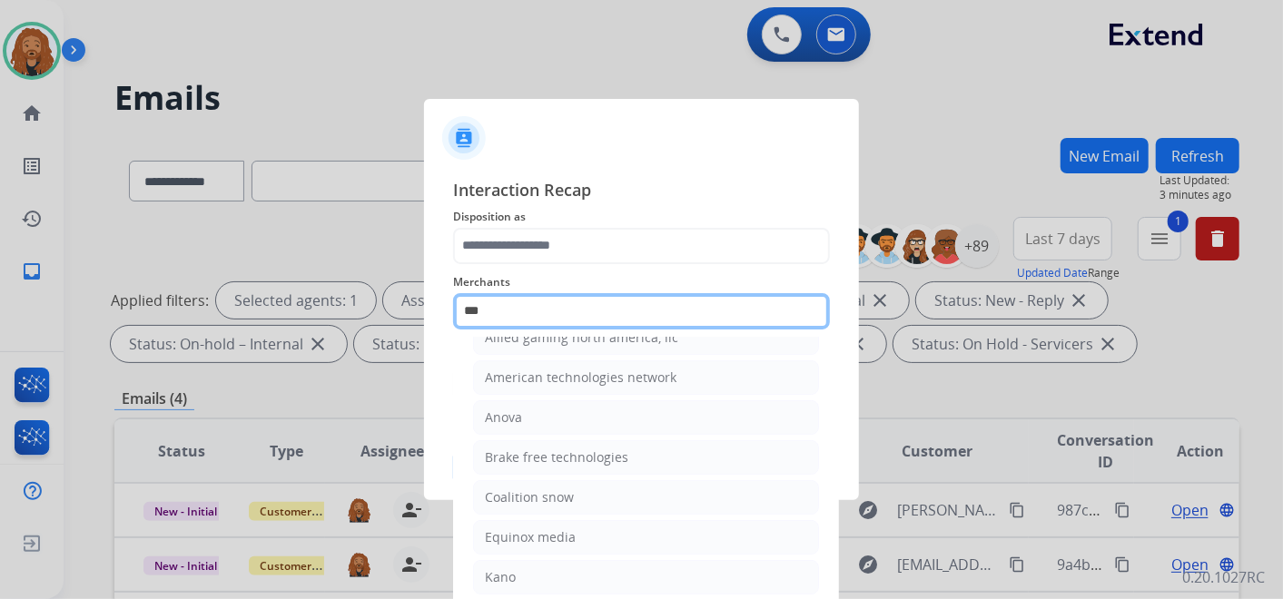
scroll to position [0, 0]
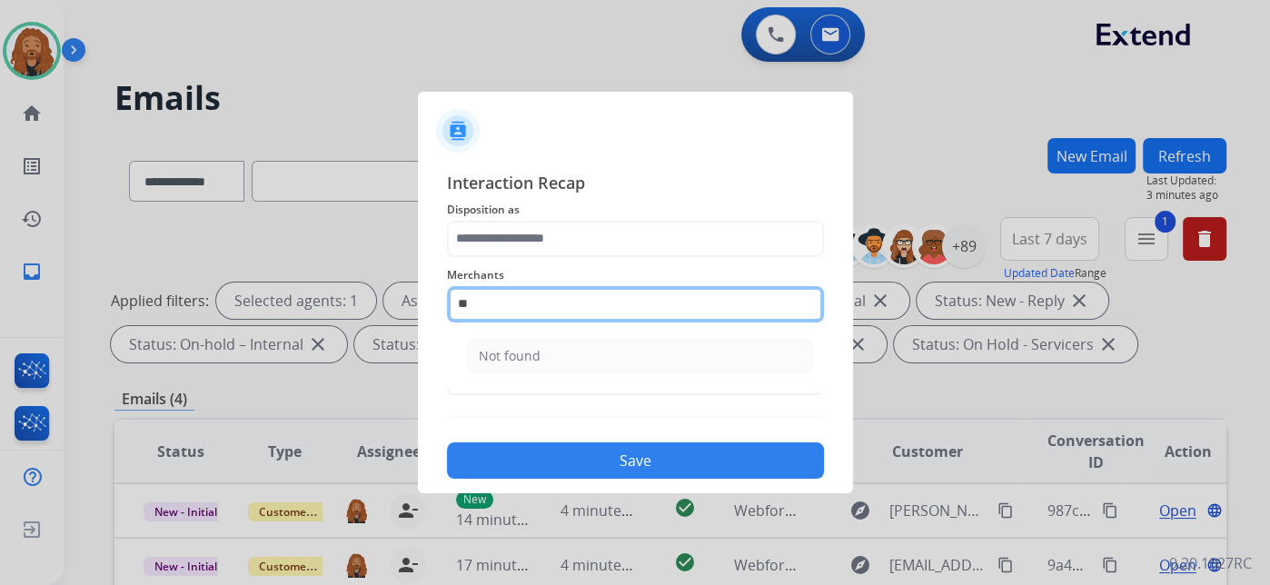
type input "*"
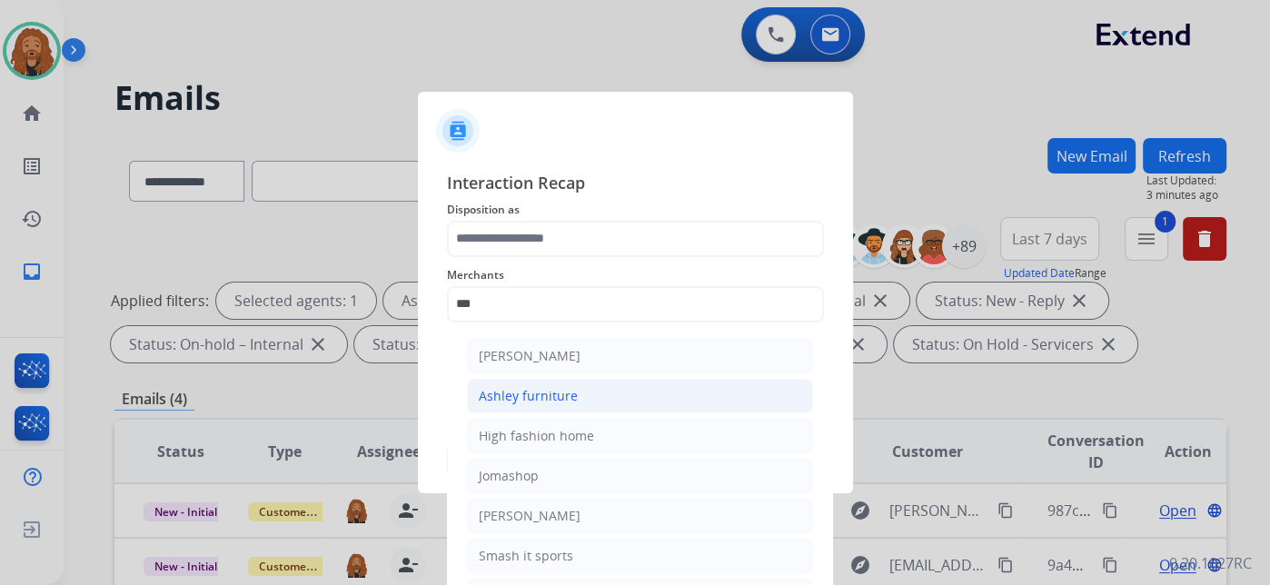
click at [551, 389] on div "Ashley furniture" at bounding box center [528, 396] width 99 height 18
type input "**********"
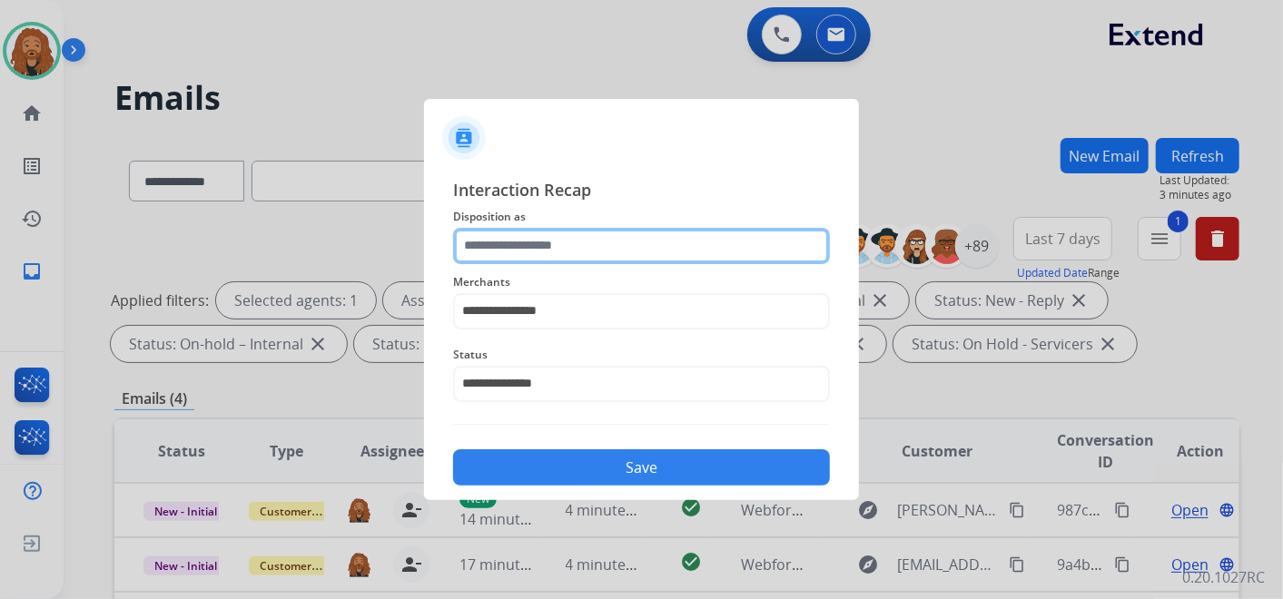
click at [558, 252] on input "text" at bounding box center [641, 246] width 377 height 36
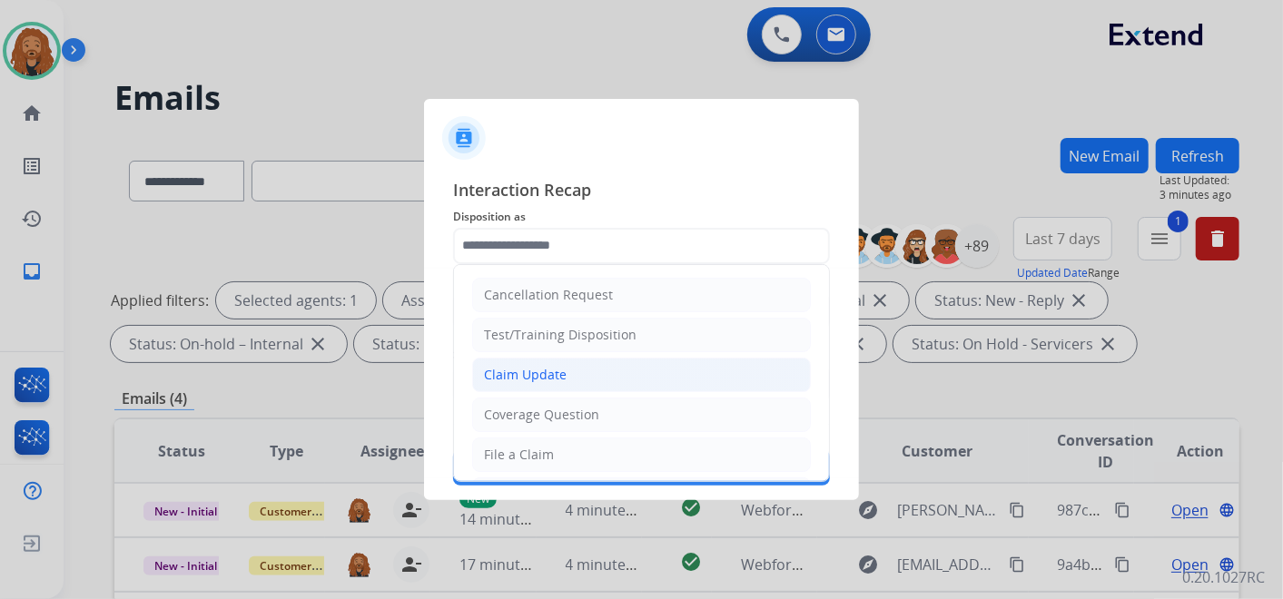
click at [545, 377] on div "Claim Update" at bounding box center [525, 375] width 83 height 18
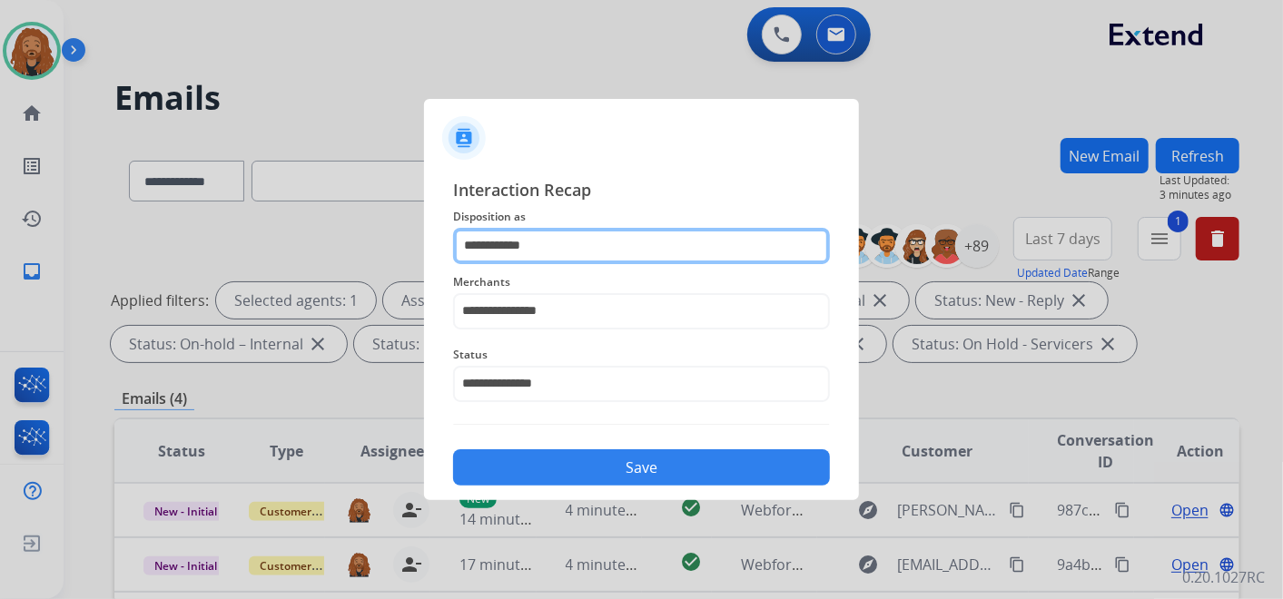
drag, startPoint x: 568, startPoint y: 246, endPoint x: 407, endPoint y: 238, distance: 161.0
click at [0, 238] on app-contact-recap-modal "**********" at bounding box center [0, 299] width 0 height 599
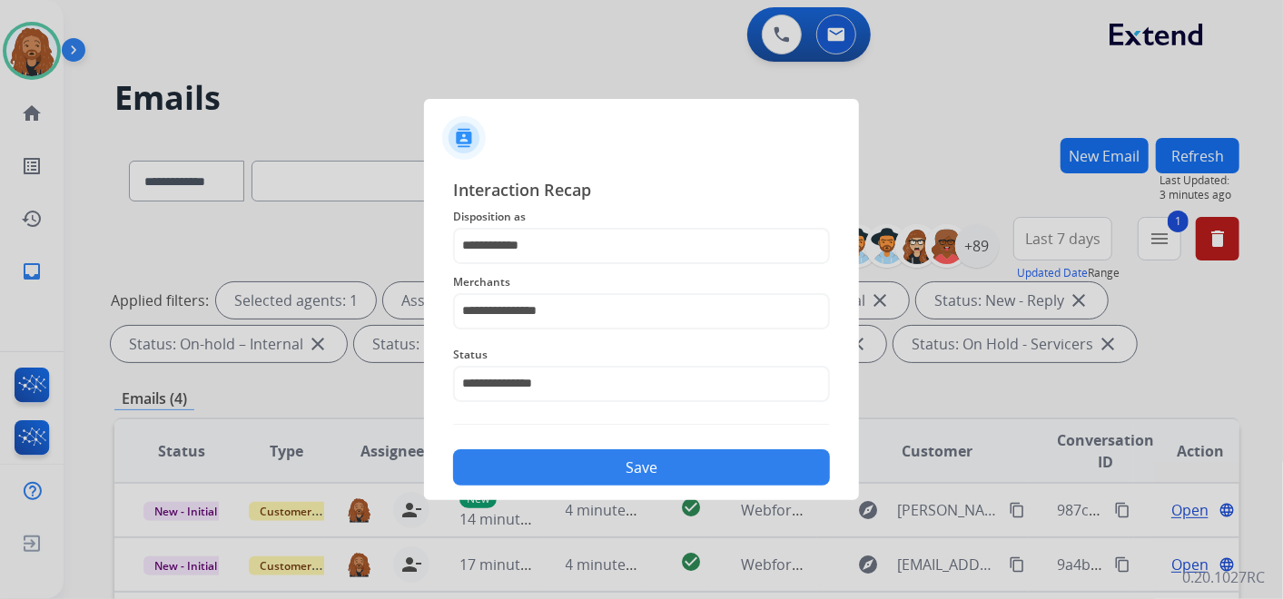
click at [407, 238] on div at bounding box center [641, 299] width 1283 height 599
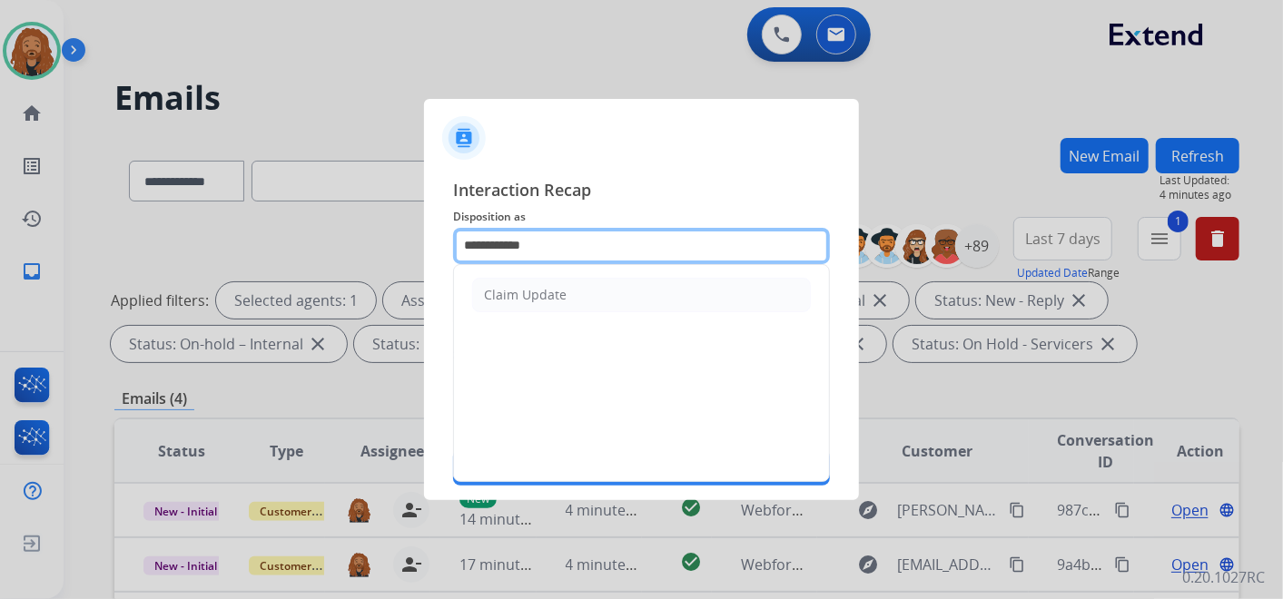
drag, startPoint x: 594, startPoint y: 246, endPoint x: 350, endPoint y: 231, distance: 244.8
click at [0, 231] on app-contact-recap-modal "**********" at bounding box center [0, 299] width 0 height 599
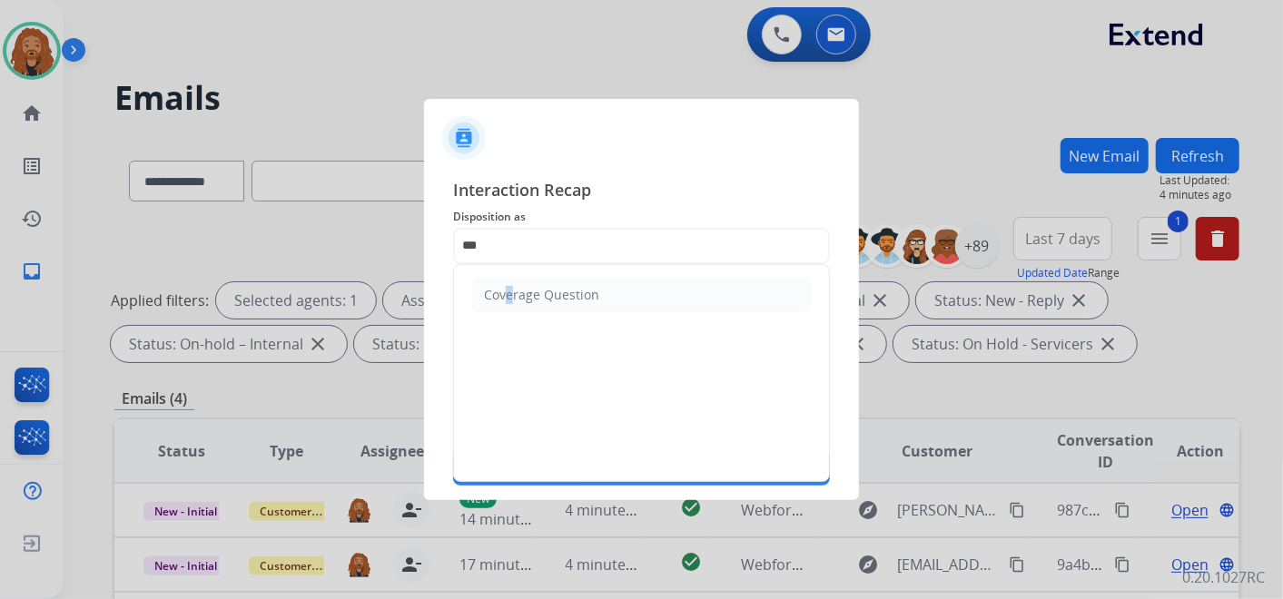
drag, startPoint x: 500, startPoint y: 284, endPoint x: 525, endPoint y: 304, distance: 31.6
click at [503, 286] on div "Coverage Question" at bounding box center [541, 295] width 115 height 18
type input "**********"
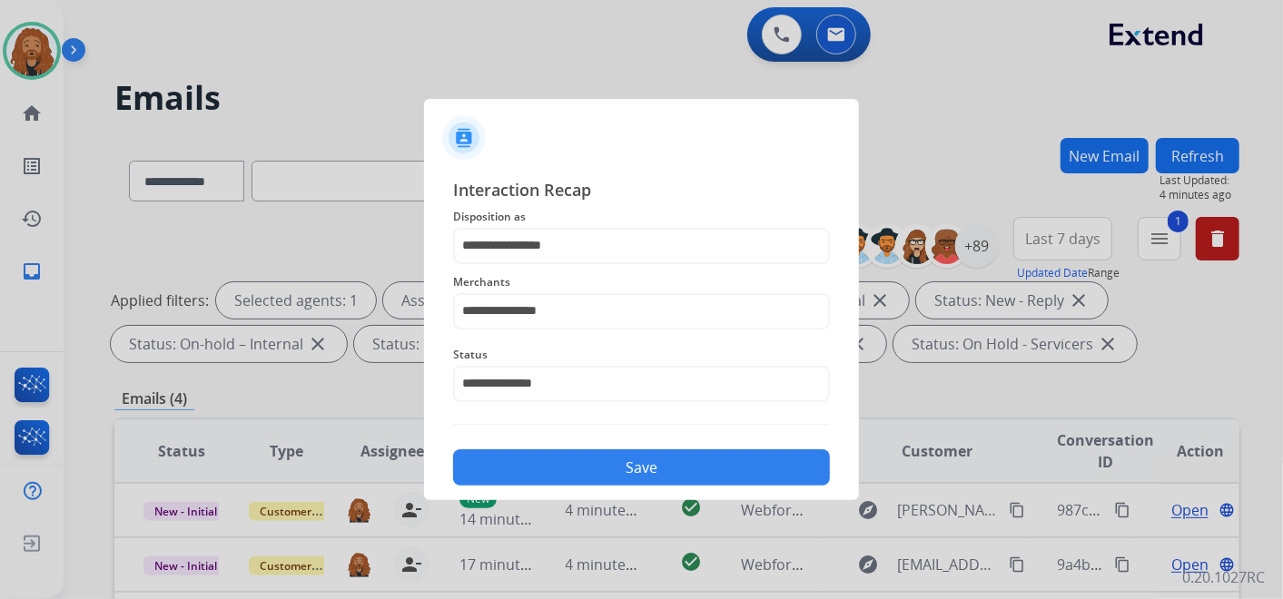
click at [573, 460] on button "Save" at bounding box center [641, 468] width 377 height 36
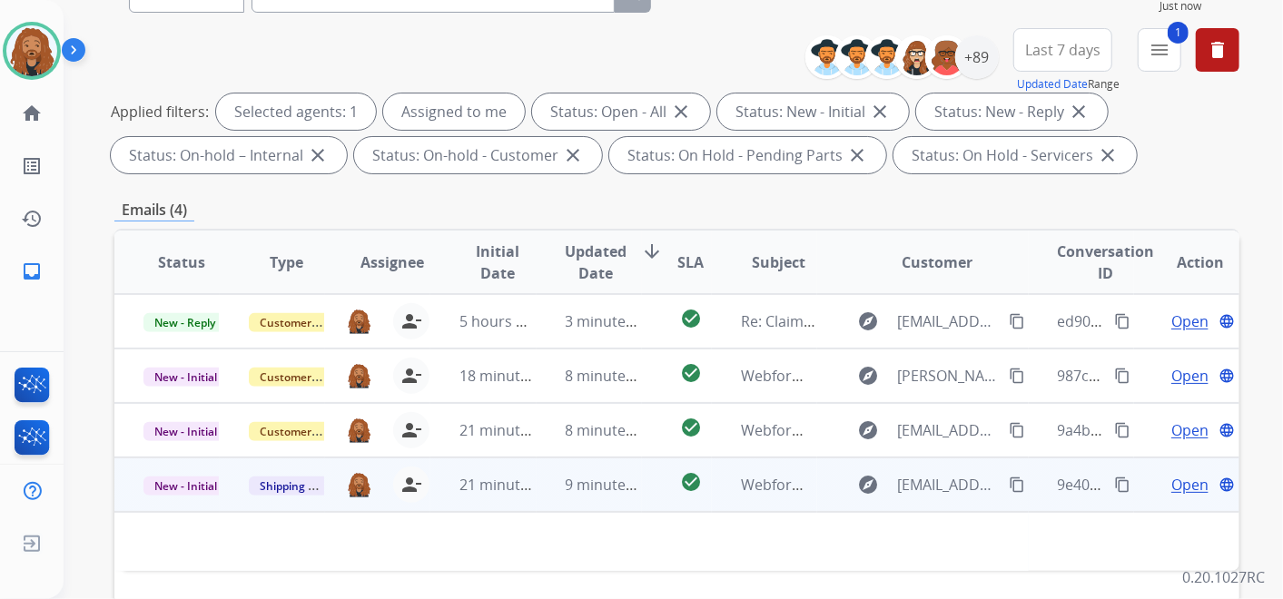
scroll to position [302, 0]
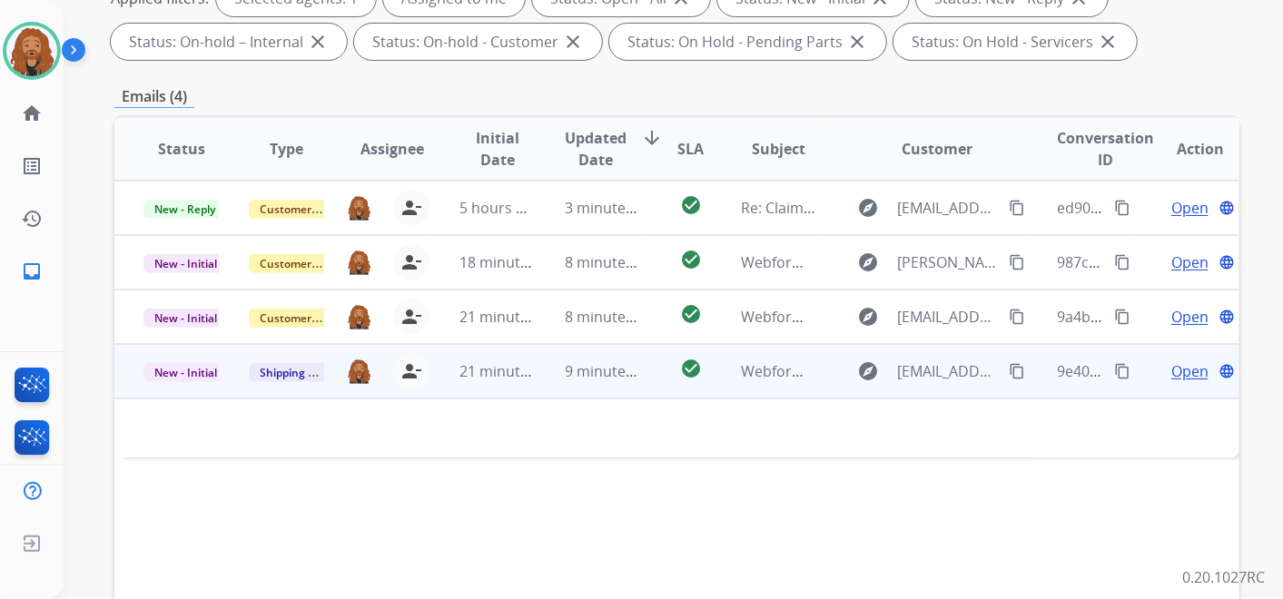
click at [537, 379] on td "9 minutes ago" at bounding box center [589, 371] width 105 height 54
click at [721, 368] on td "Webform from [EMAIL_ADDRESS][DOMAIN_NAME] on [DATE]" at bounding box center [764, 371] width 105 height 54
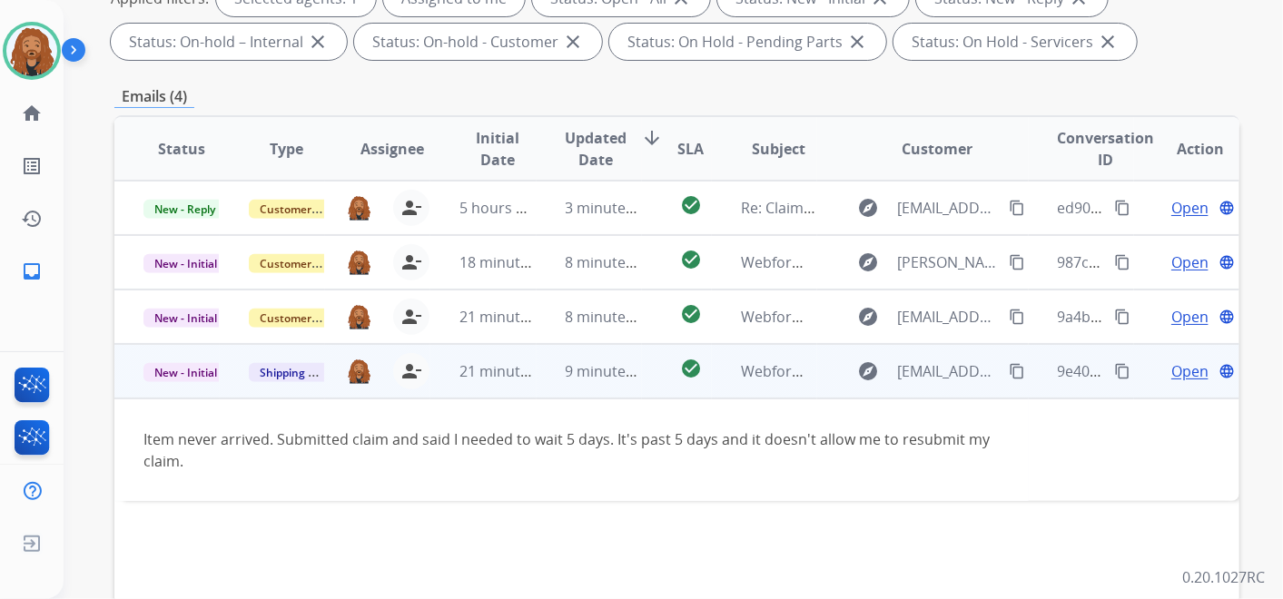
click at [1179, 371] on span "Open" at bounding box center [1190, 372] width 37 height 22
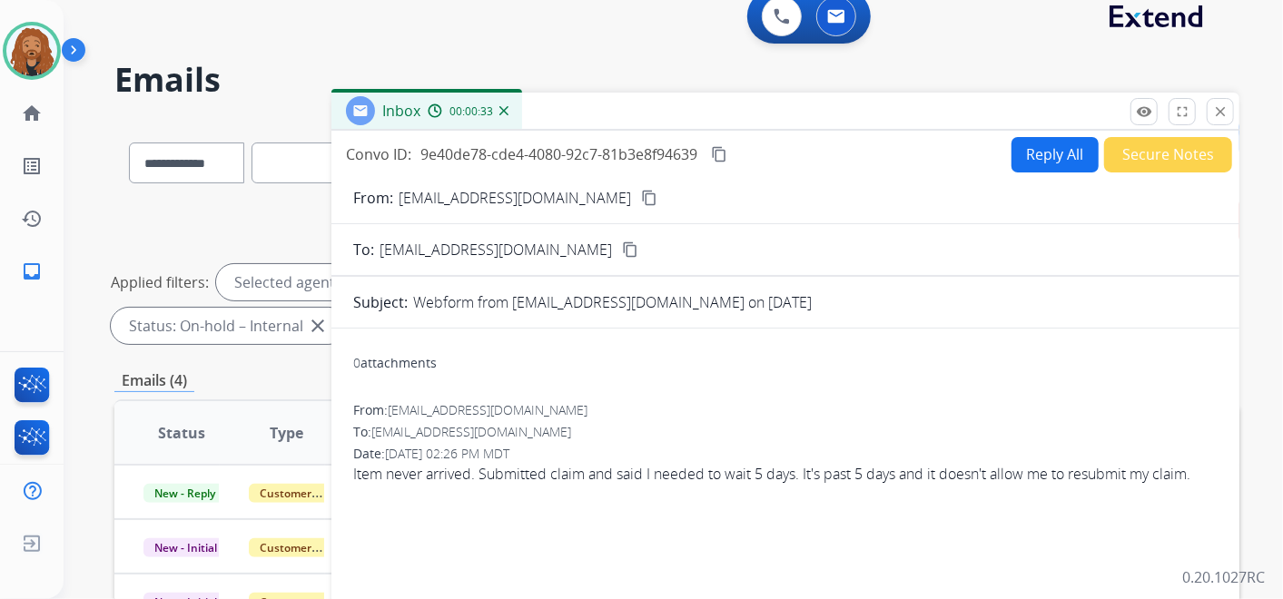
scroll to position [0, 0]
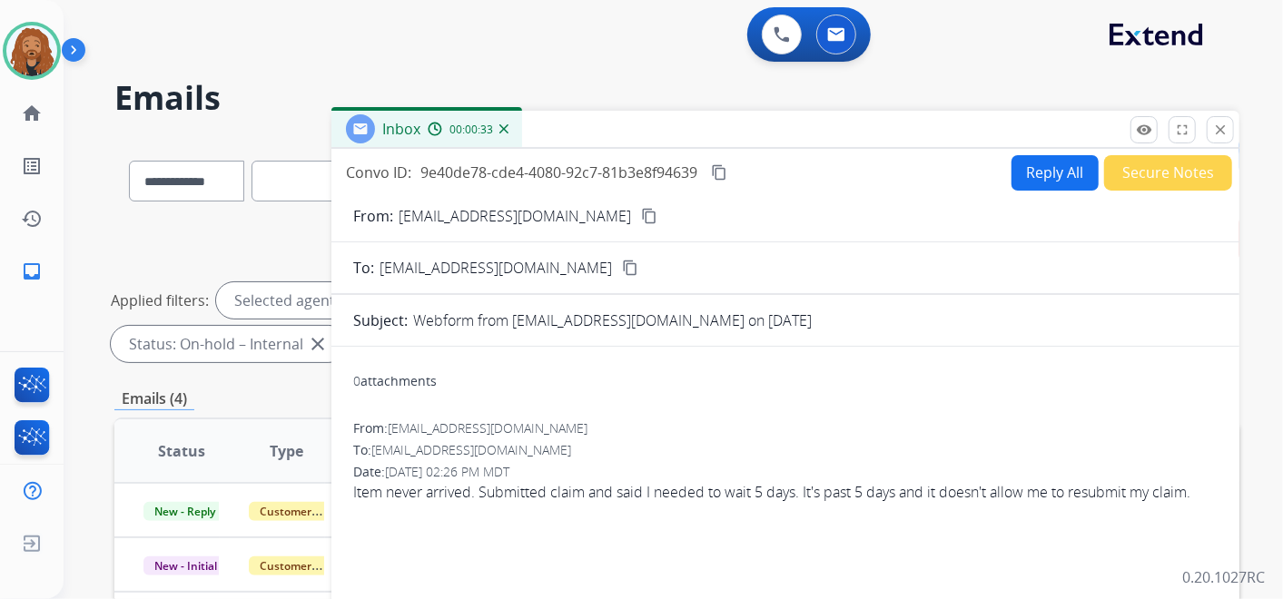
click at [641, 215] on mat-icon "content_copy" at bounding box center [649, 216] width 16 height 16
click at [1025, 181] on button "Reply All" at bounding box center [1055, 172] width 87 height 35
select select "**********"
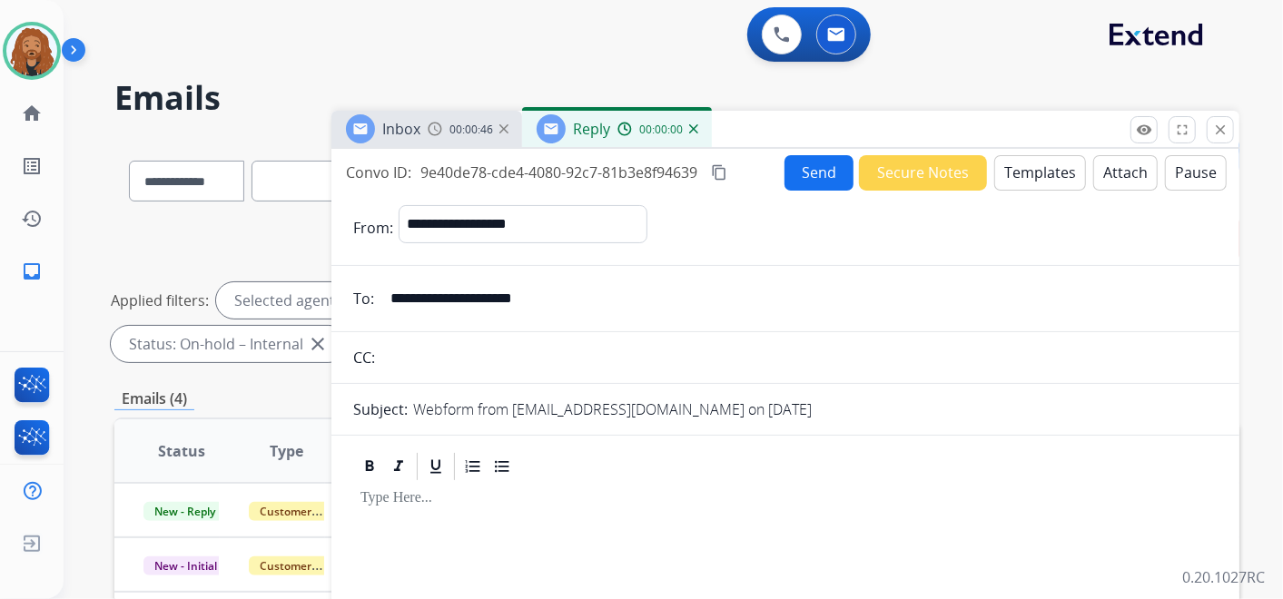
click at [1019, 174] on button "Templates" at bounding box center [1041, 172] width 92 height 35
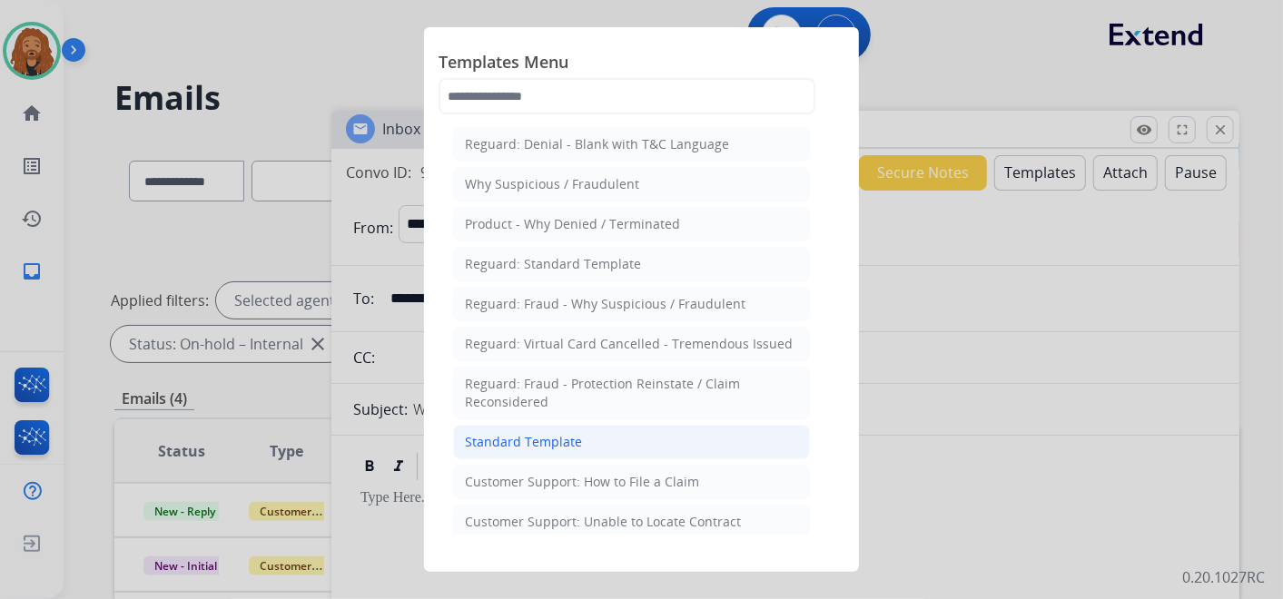
click at [607, 441] on li "Standard Template" at bounding box center [631, 442] width 357 height 35
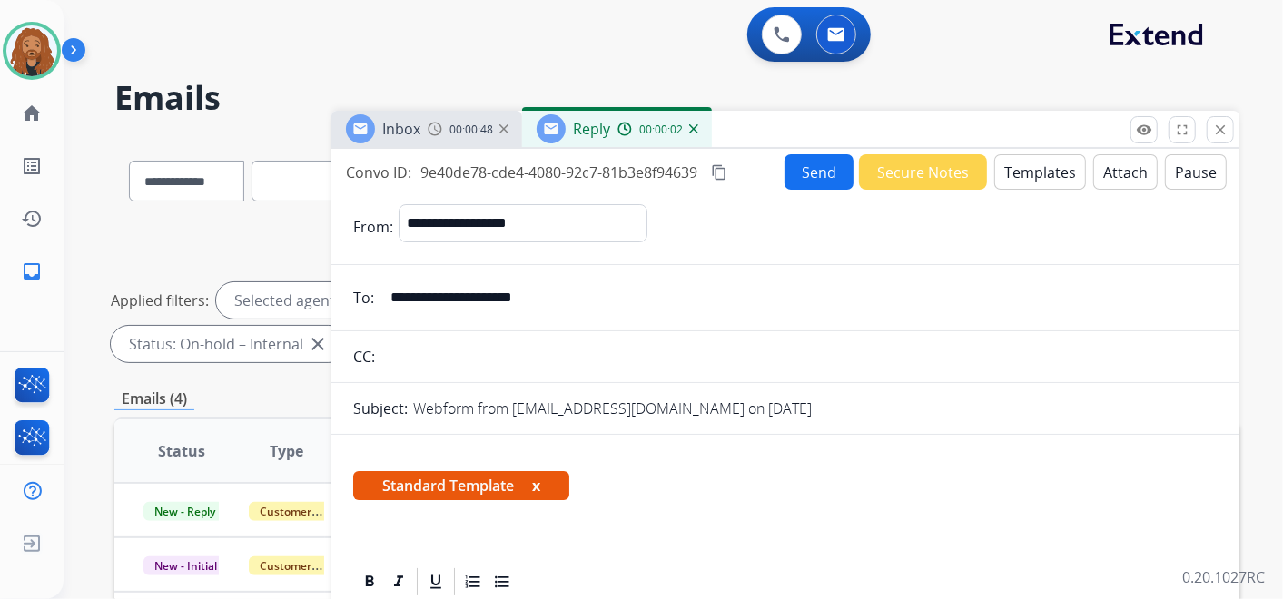
scroll to position [403, 0]
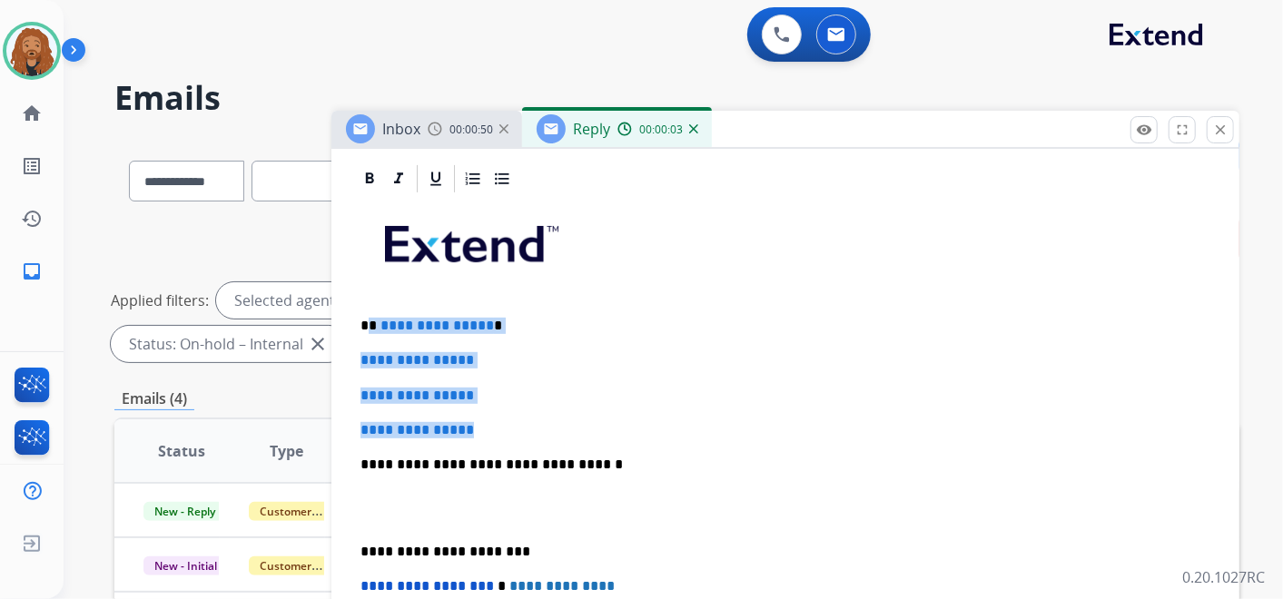
drag, startPoint x: 480, startPoint y: 411, endPoint x: 370, endPoint y: 313, distance: 147.4
click at [370, 313] on div "**********" at bounding box center [785, 507] width 865 height 625
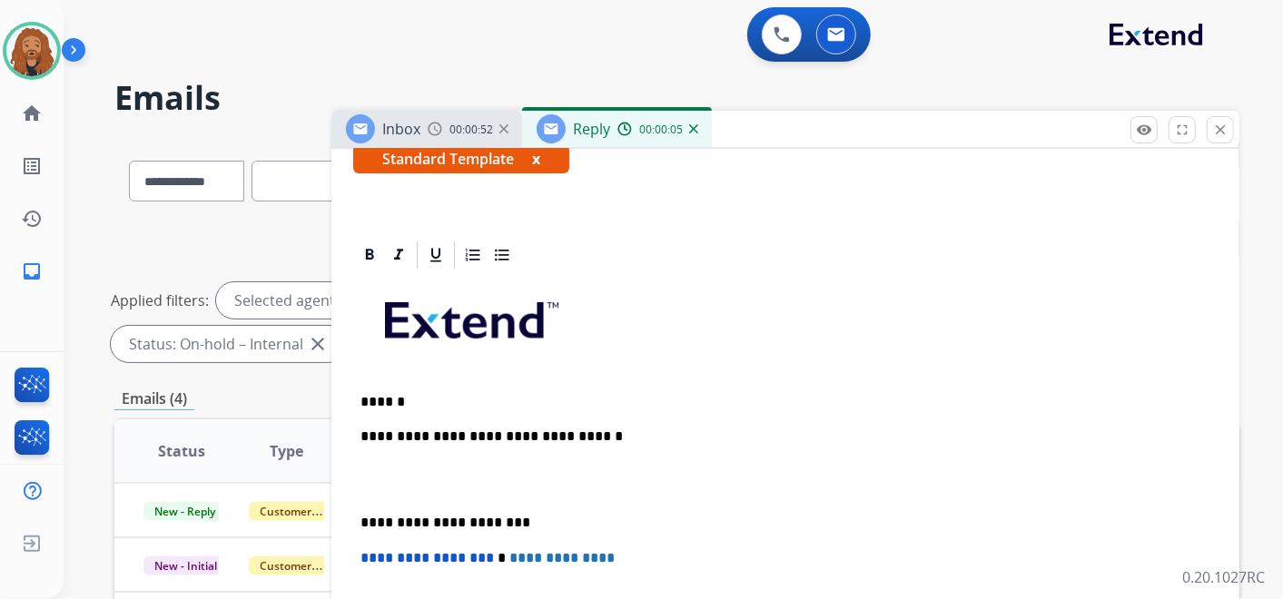
scroll to position [361, 0]
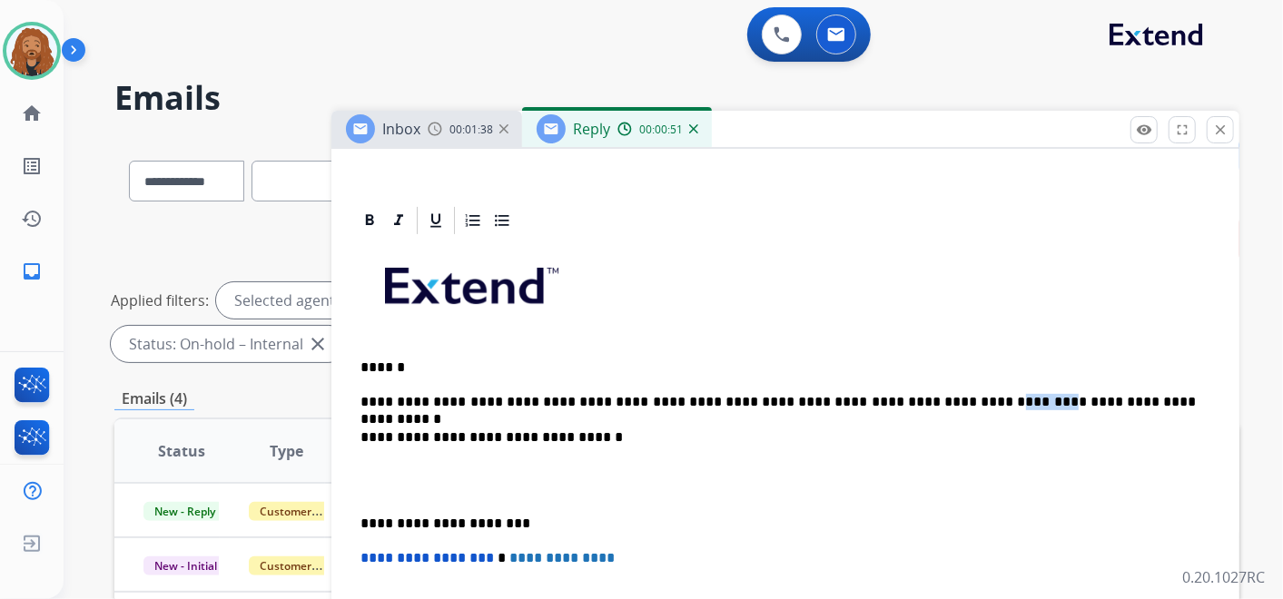
drag, startPoint x: 869, startPoint y: 395, endPoint x: 897, endPoint y: 394, distance: 28.2
click at [912, 405] on p "**********" at bounding box center [779, 402] width 836 height 16
click at [361, 395] on p "**********" at bounding box center [779, 402] width 836 height 16
click at [920, 395] on p "**********" at bounding box center [779, 402] width 836 height 16
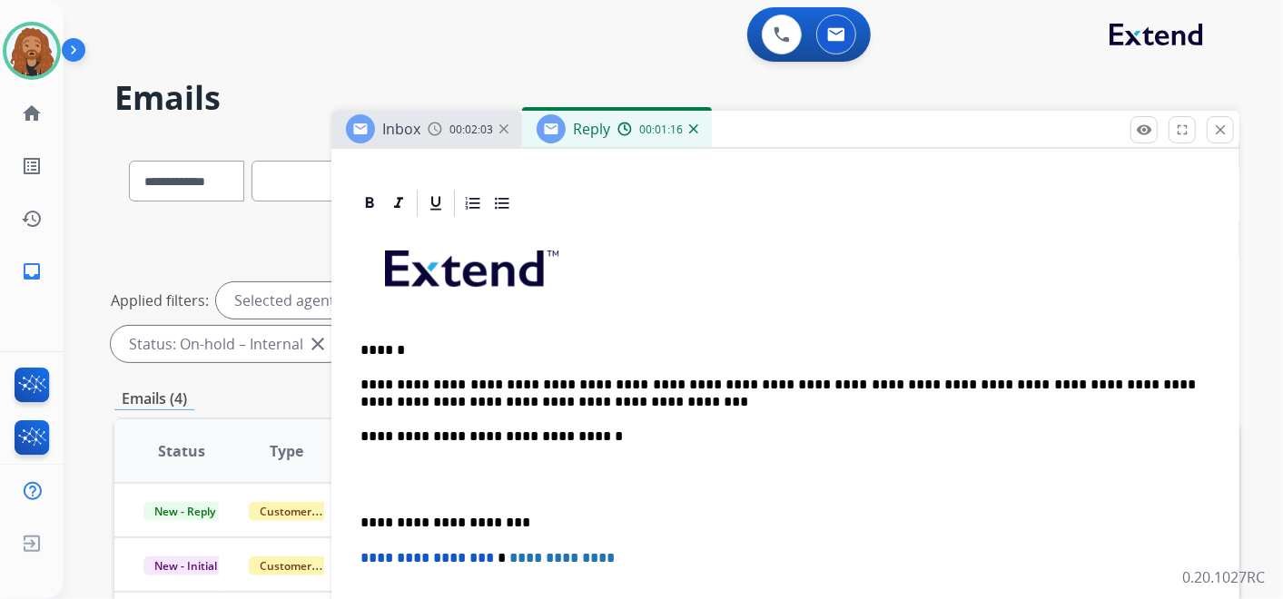
click at [513, 396] on p "**********" at bounding box center [779, 394] width 836 height 34
click at [630, 391] on p "**********" at bounding box center [779, 394] width 836 height 34
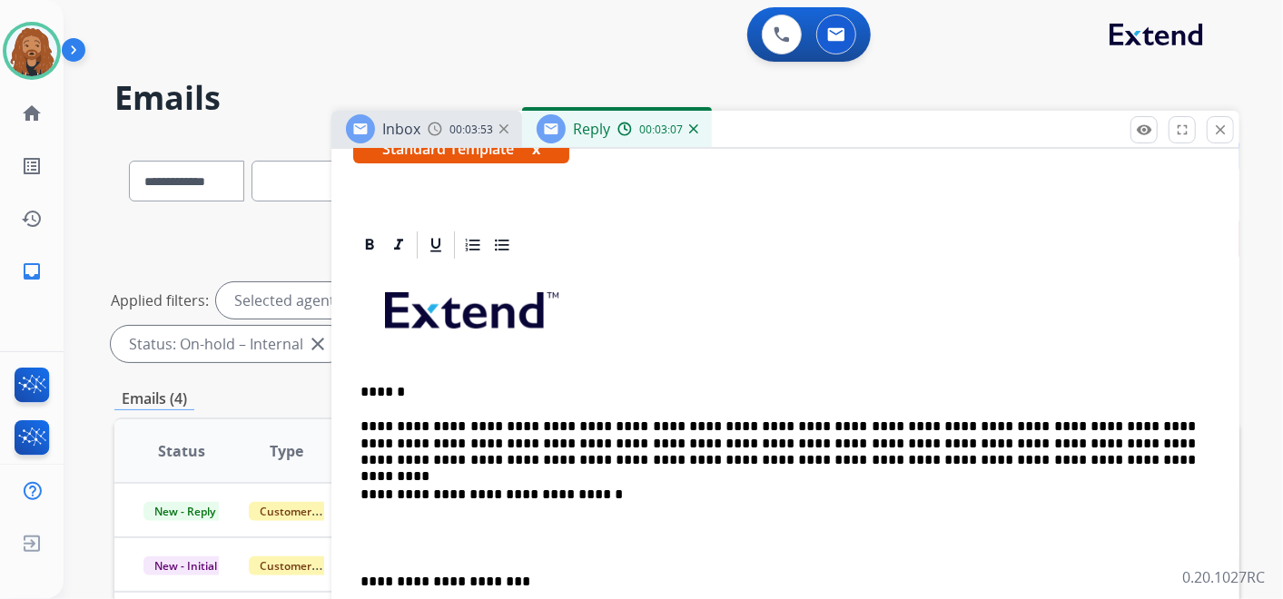
scroll to position [294, 0]
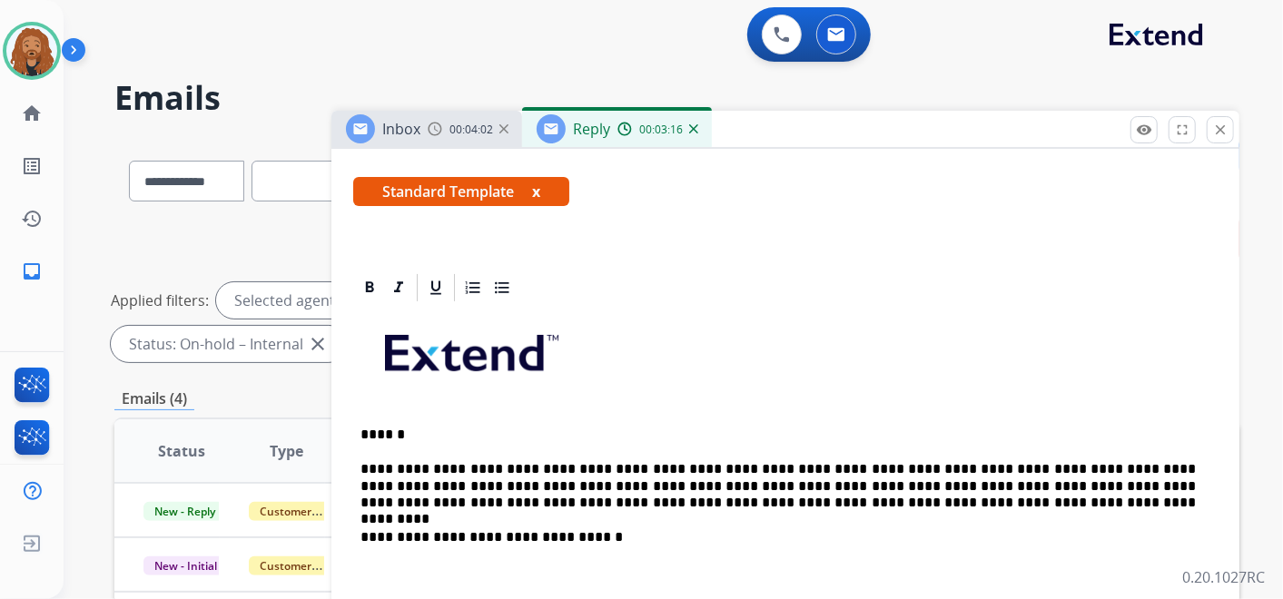
click at [477, 481] on p "**********" at bounding box center [779, 486] width 836 height 50
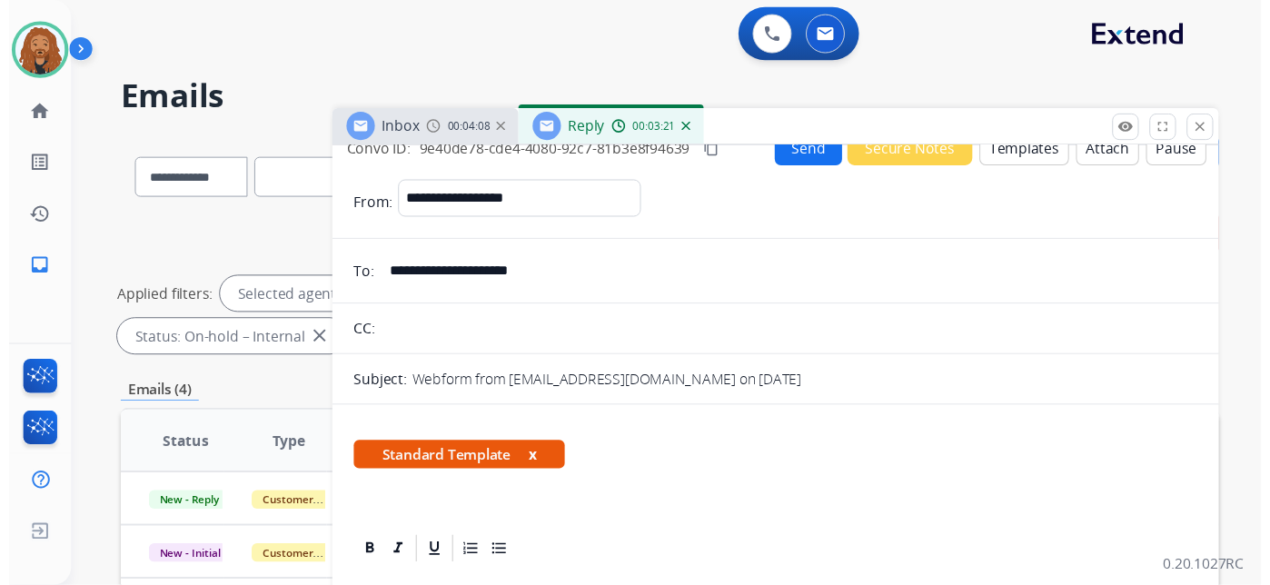
scroll to position [0, 0]
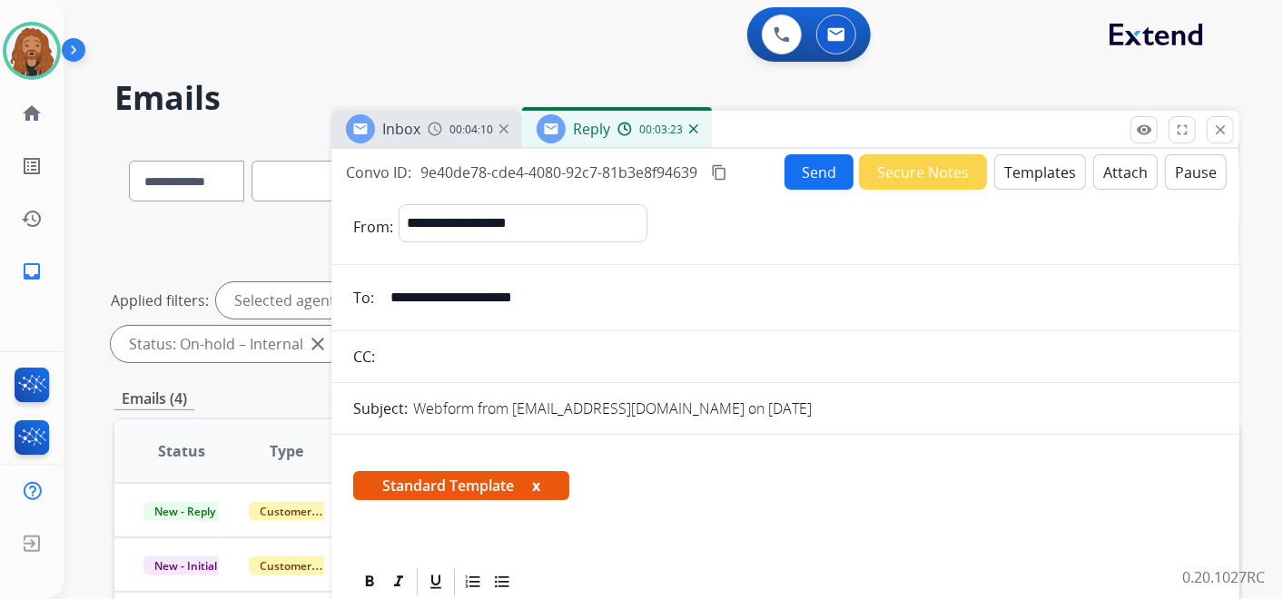
click at [826, 176] on button "Send" at bounding box center [819, 171] width 69 height 35
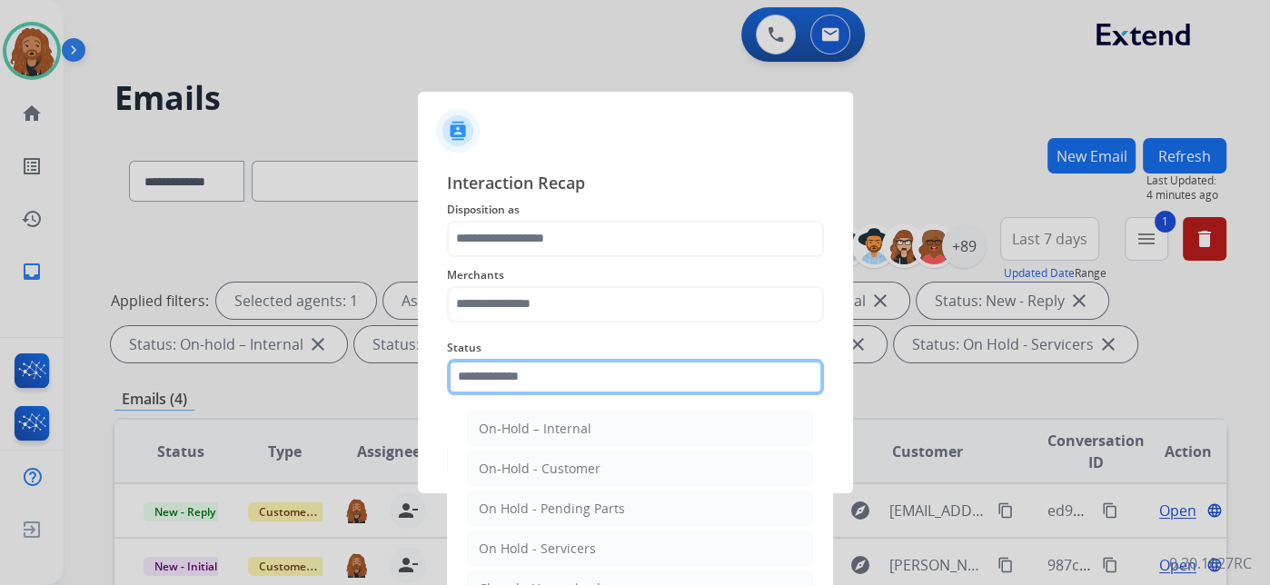
click at [508, 391] on input "text" at bounding box center [635, 377] width 377 height 36
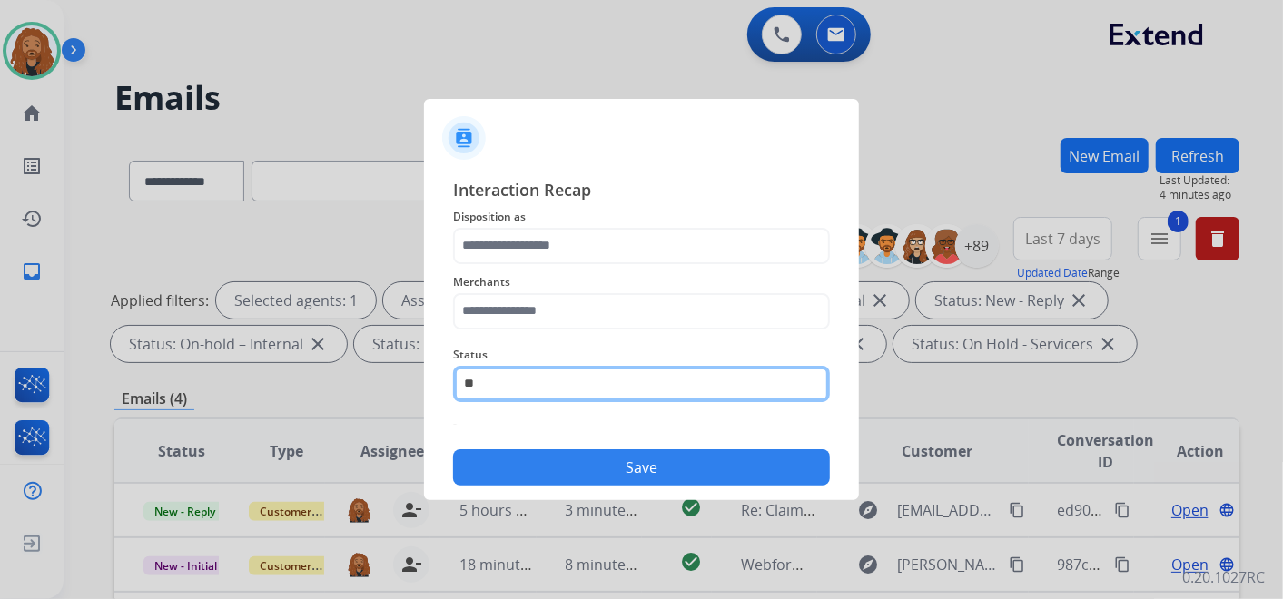
type input "*"
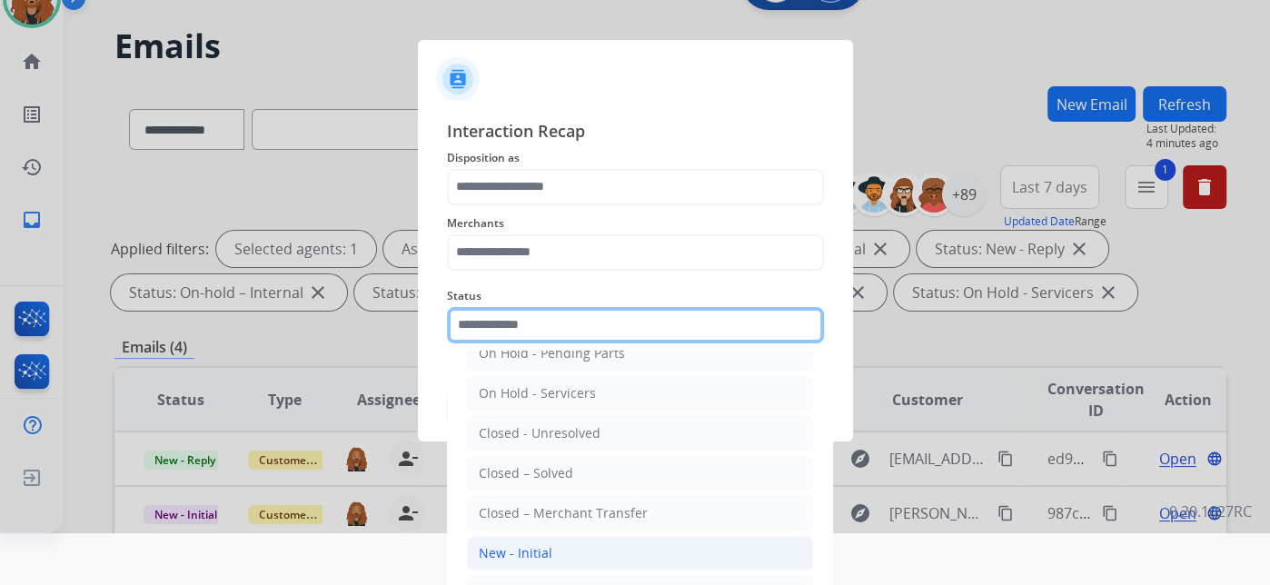
scroll to position [89, 0]
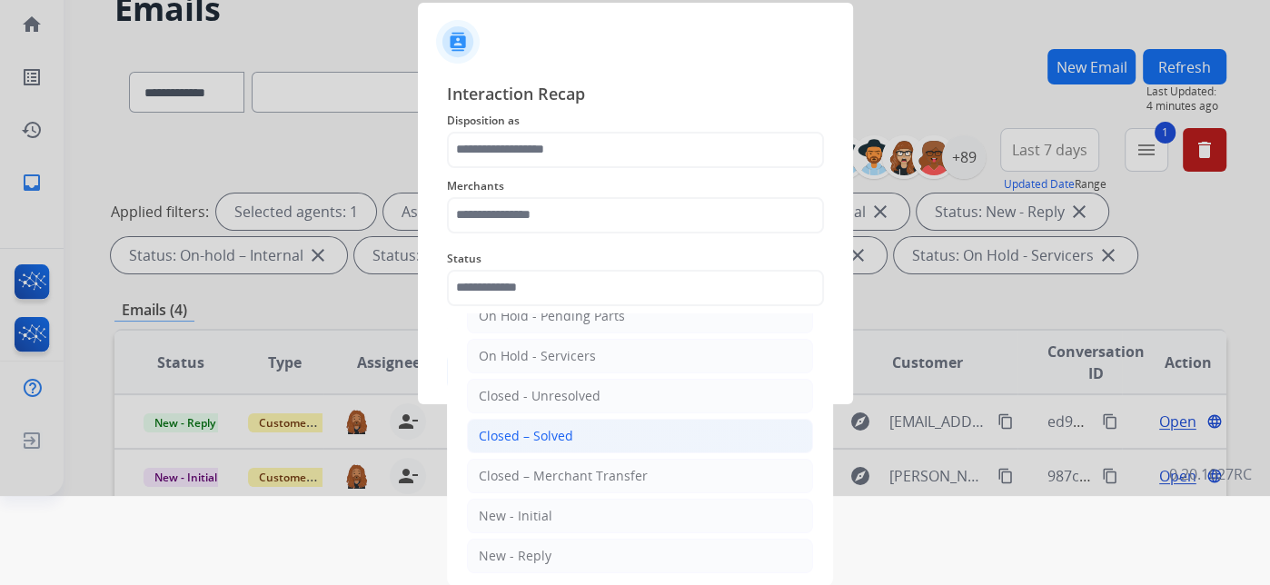
click at [604, 419] on li "Closed – Solved" at bounding box center [640, 436] width 346 height 35
type input "**********"
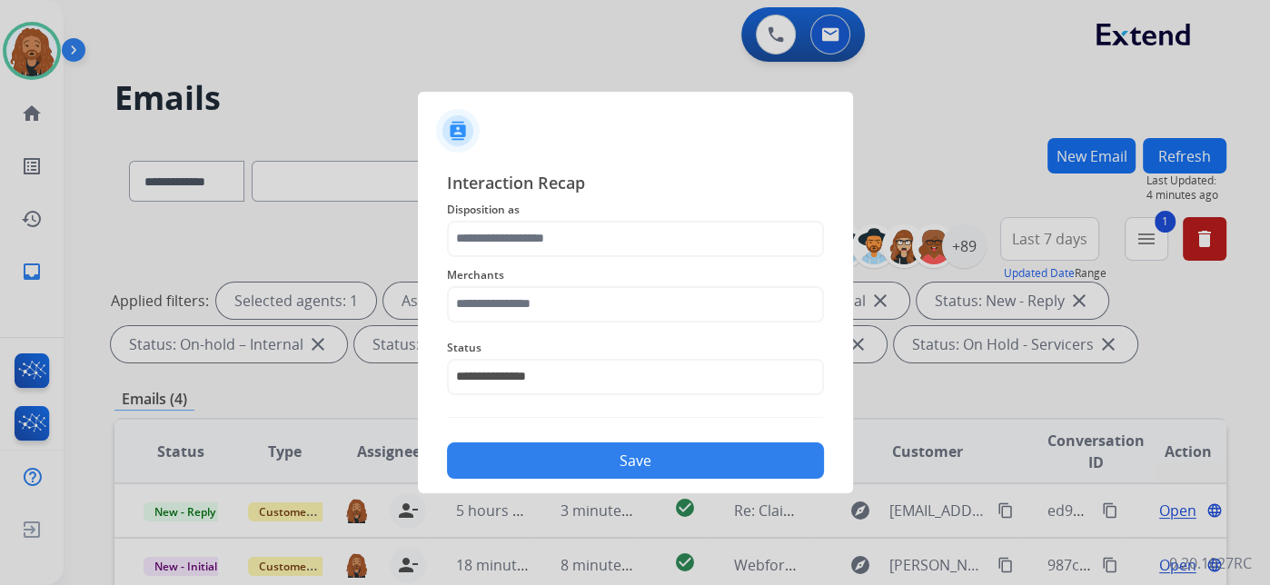
scroll to position [0, 0]
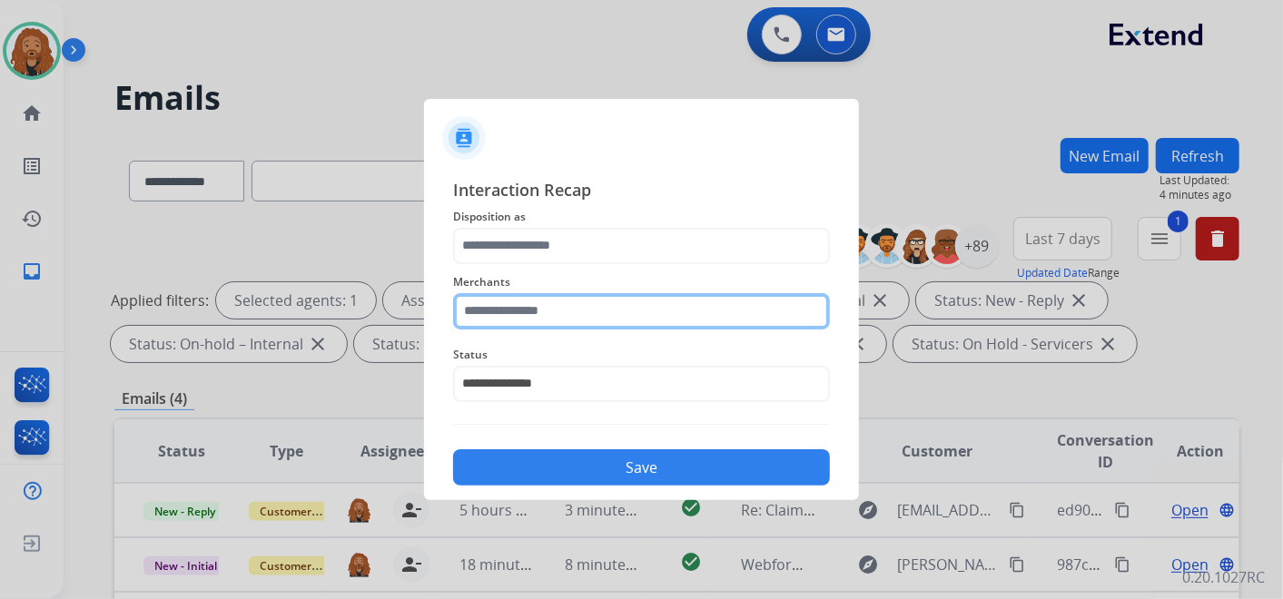
click at [570, 295] on input "text" at bounding box center [641, 311] width 377 height 36
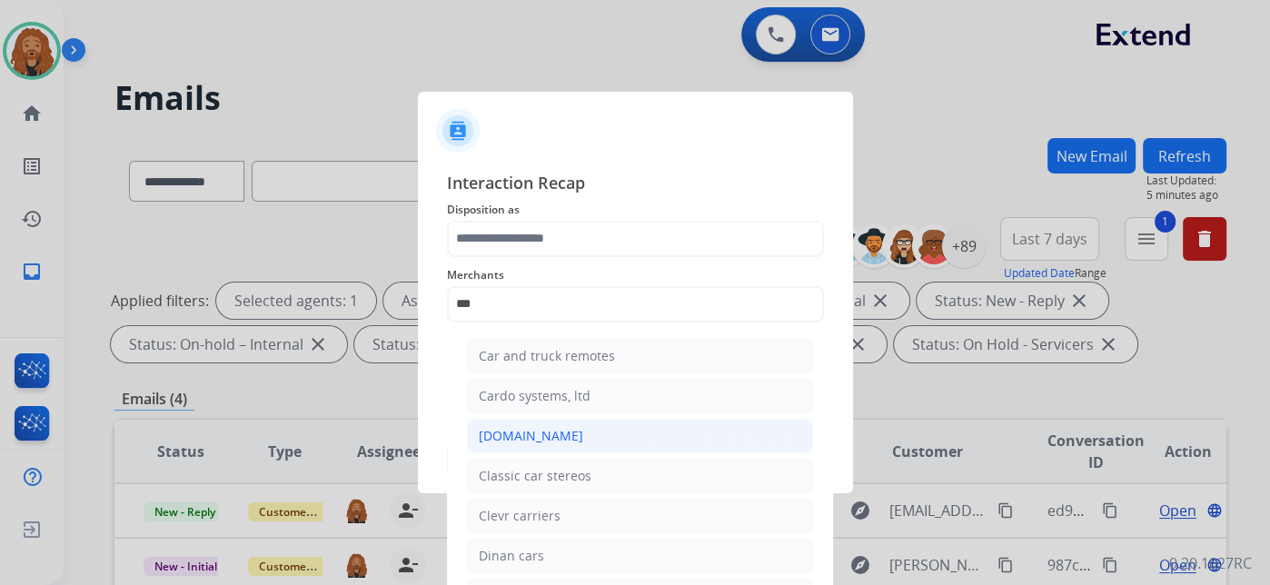
click at [573, 433] on li "[DOMAIN_NAME]" at bounding box center [640, 436] width 346 height 35
type input "**********"
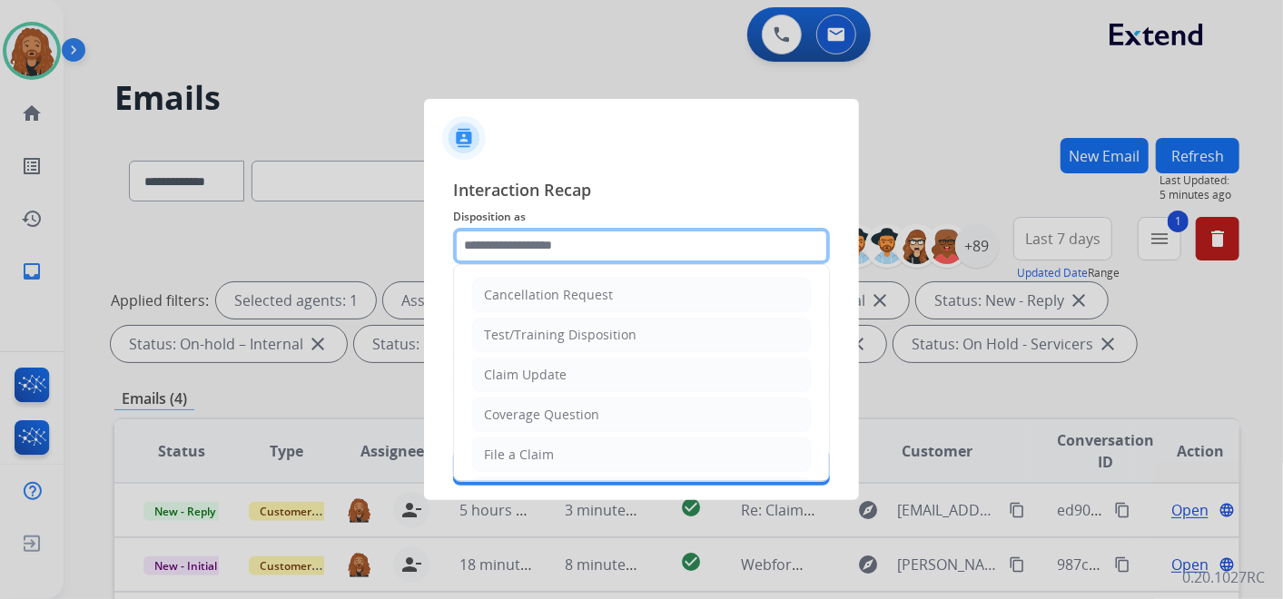
drag, startPoint x: 537, startPoint y: 245, endPoint x: 551, endPoint y: 230, distance: 21.2
click at [537, 243] on input "text" at bounding box center [641, 246] width 377 height 36
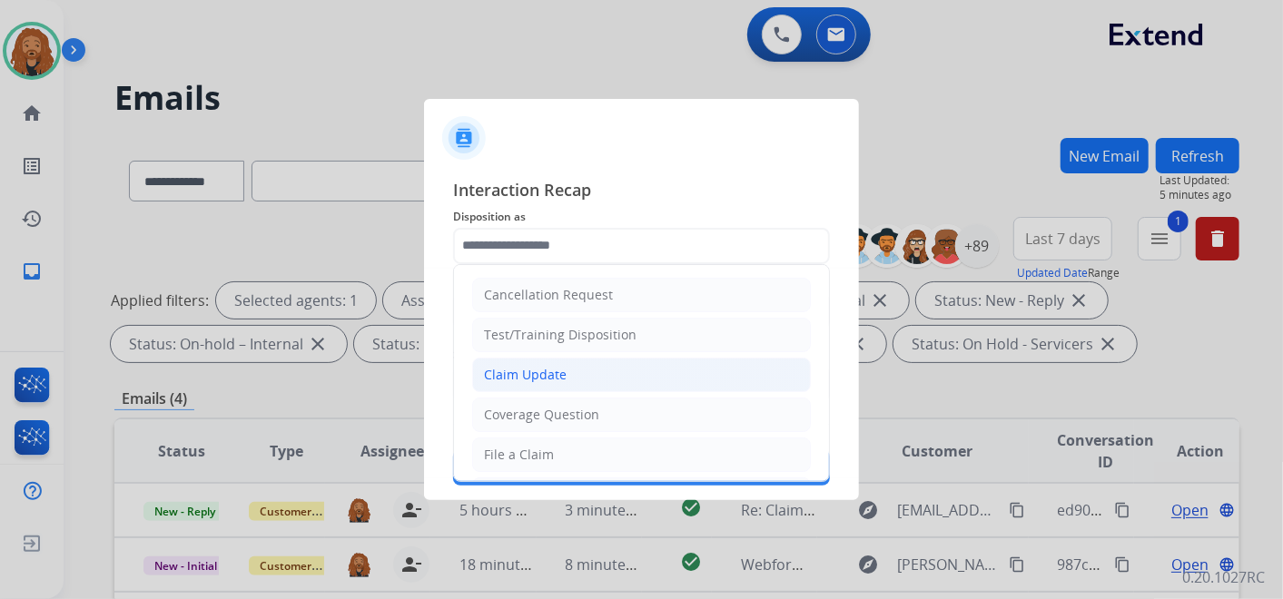
click at [555, 366] on div "Claim Update" at bounding box center [525, 375] width 83 height 18
type input "**********"
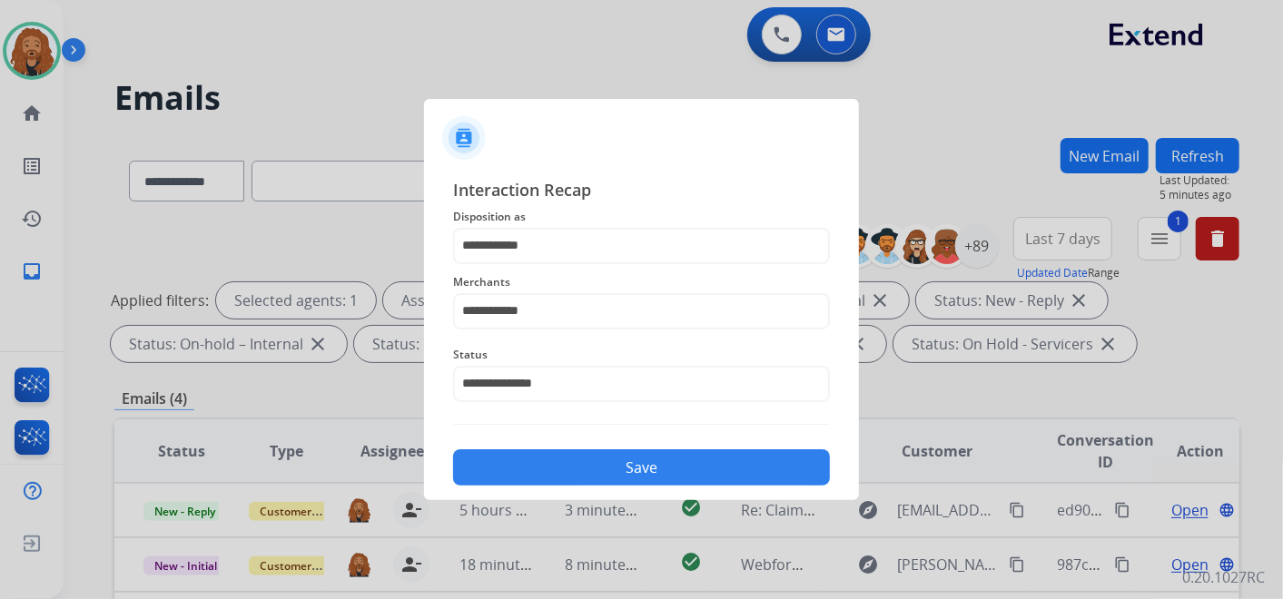
click at [591, 469] on button "Save" at bounding box center [641, 468] width 377 height 36
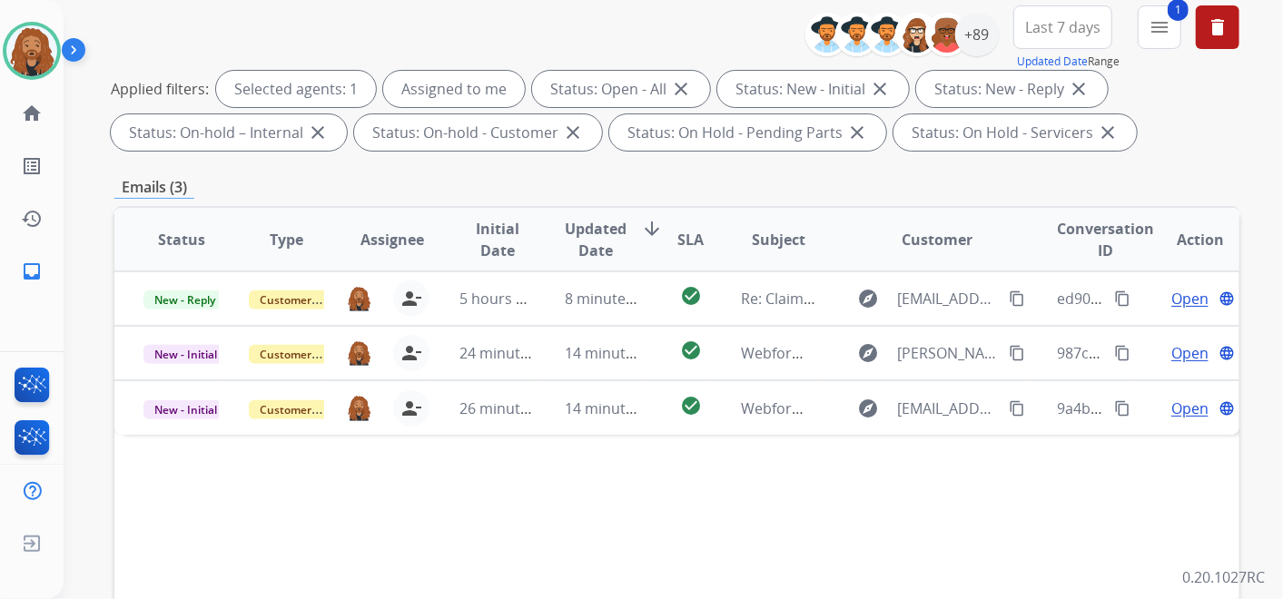
scroll to position [302, 0]
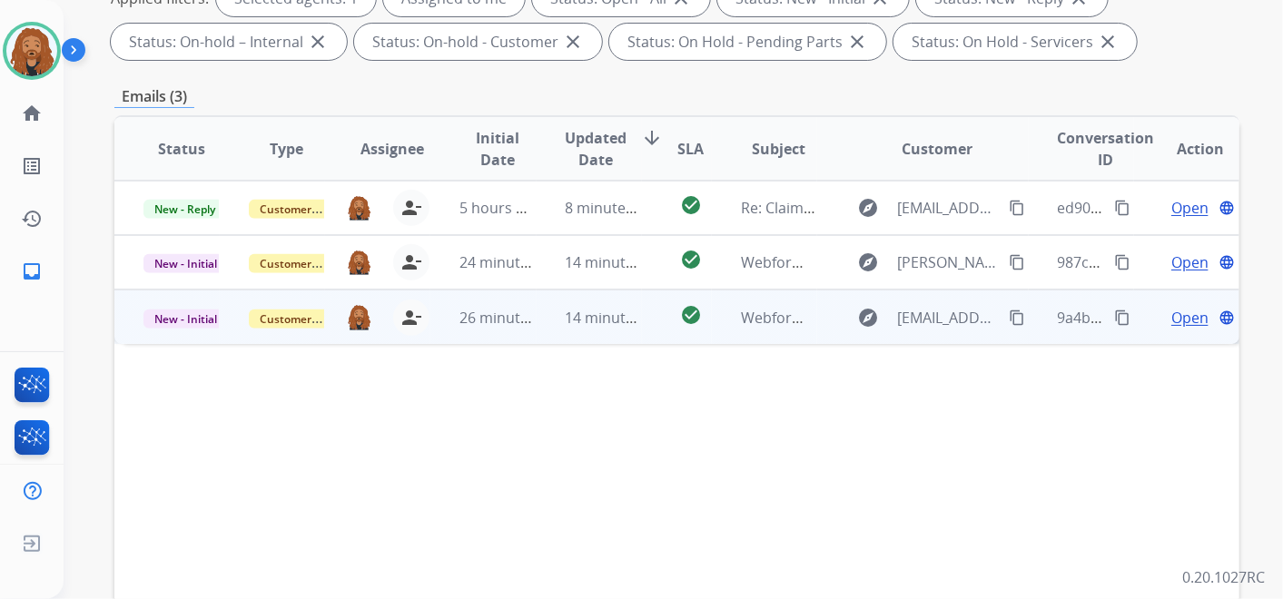
click at [537, 315] on td "14 minutes ago" at bounding box center [589, 317] width 105 height 54
click at [1181, 312] on span "Open" at bounding box center [1190, 317] width 37 height 22
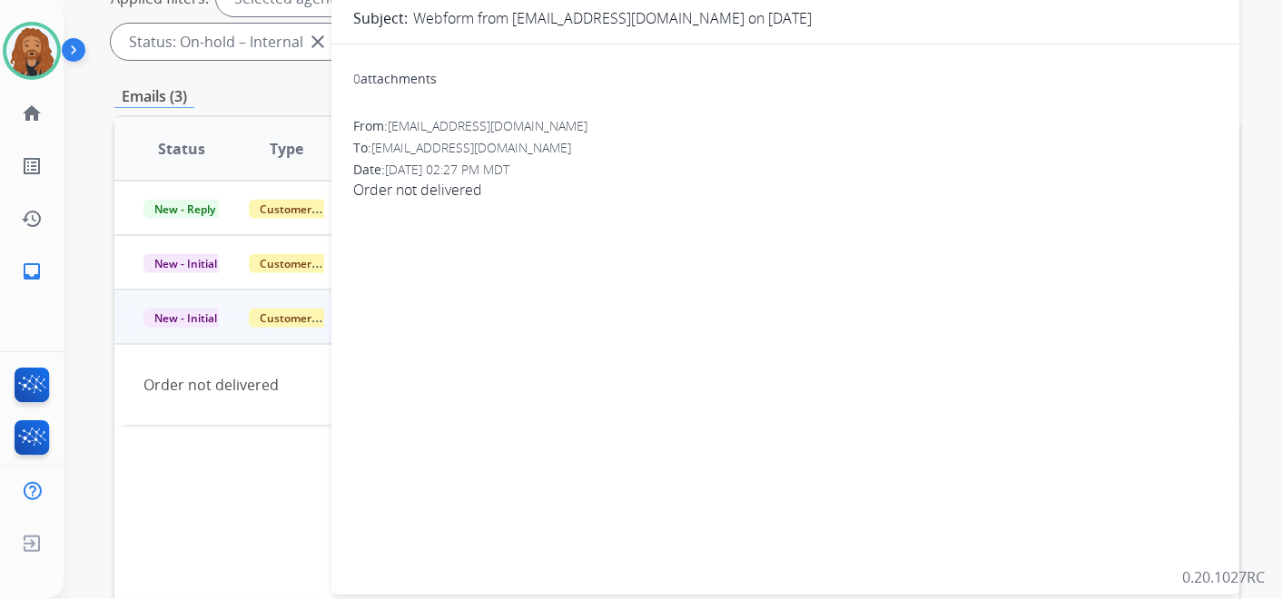
scroll to position [0, 0]
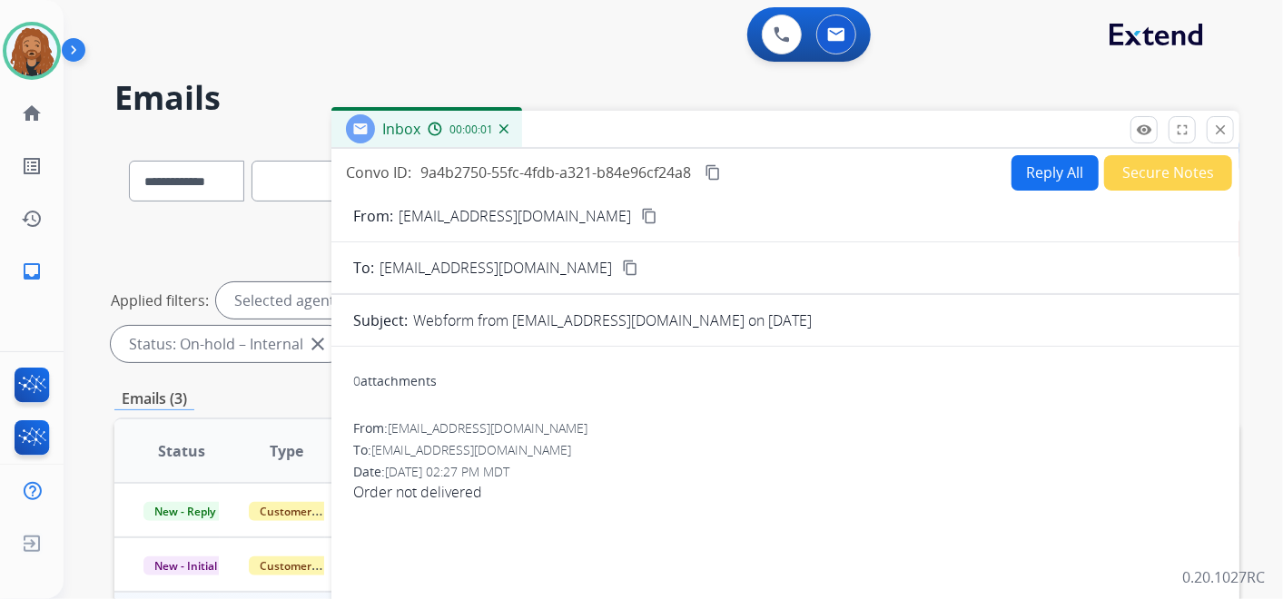
click at [1060, 175] on button "Reply All" at bounding box center [1055, 172] width 87 height 35
select select "**********"
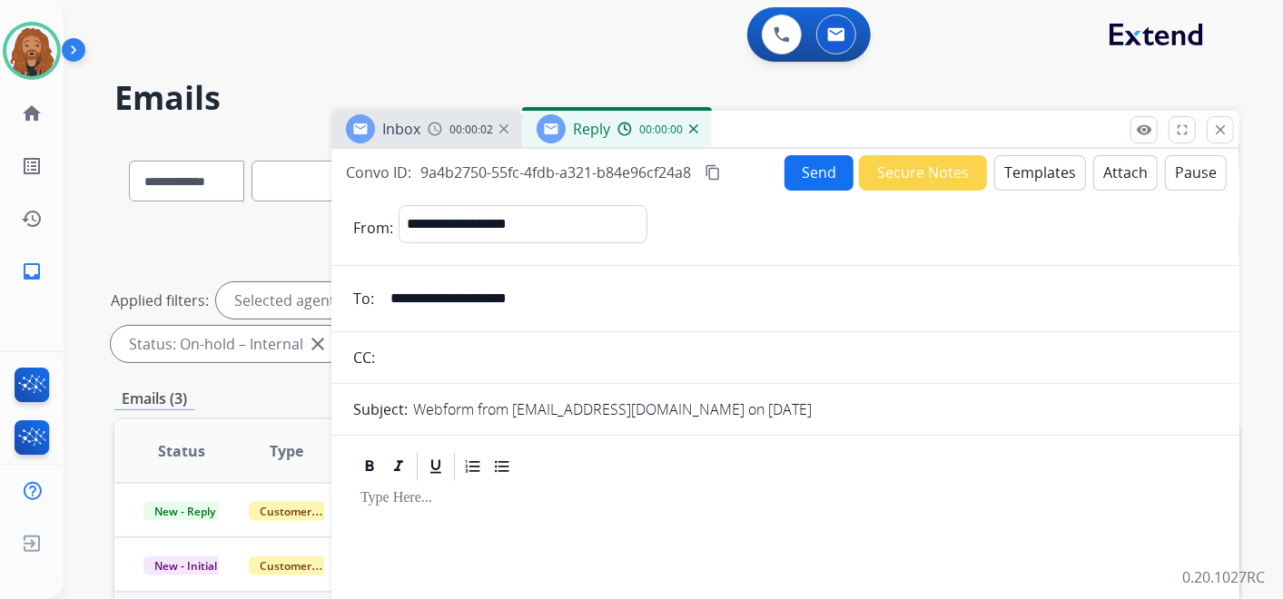
click at [1055, 158] on button "Templates" at bounding box center [1041, 172] width 92 height 35
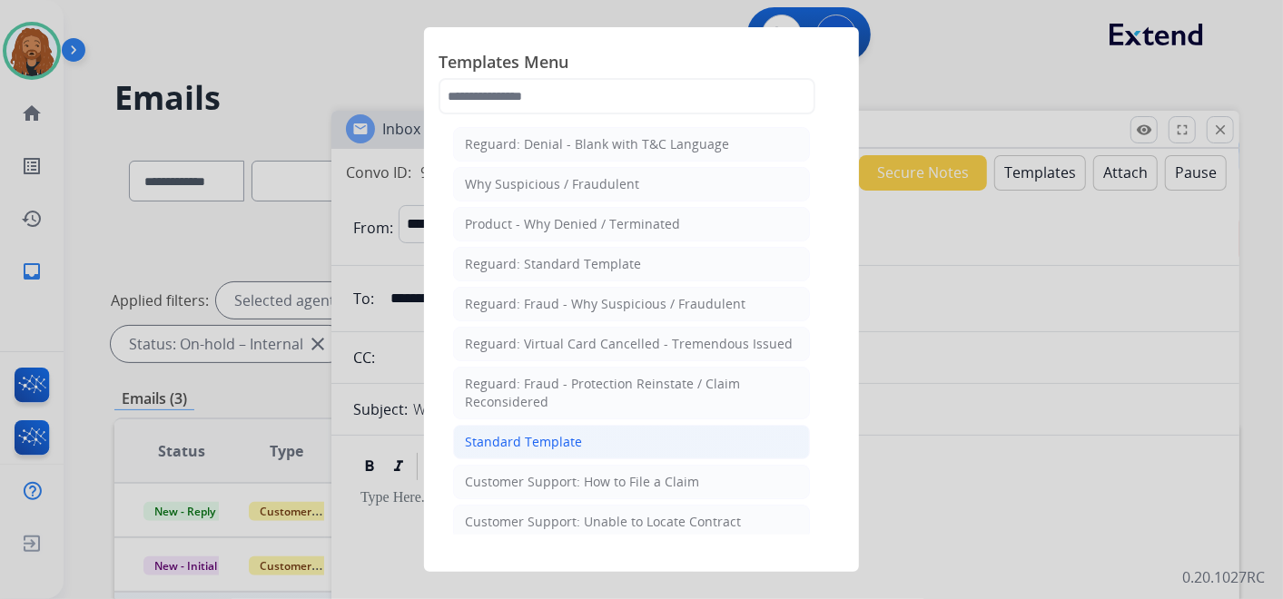
click at [601, 431] on li "Standard Template" at bounding box center [631, 442] width 357 height 35
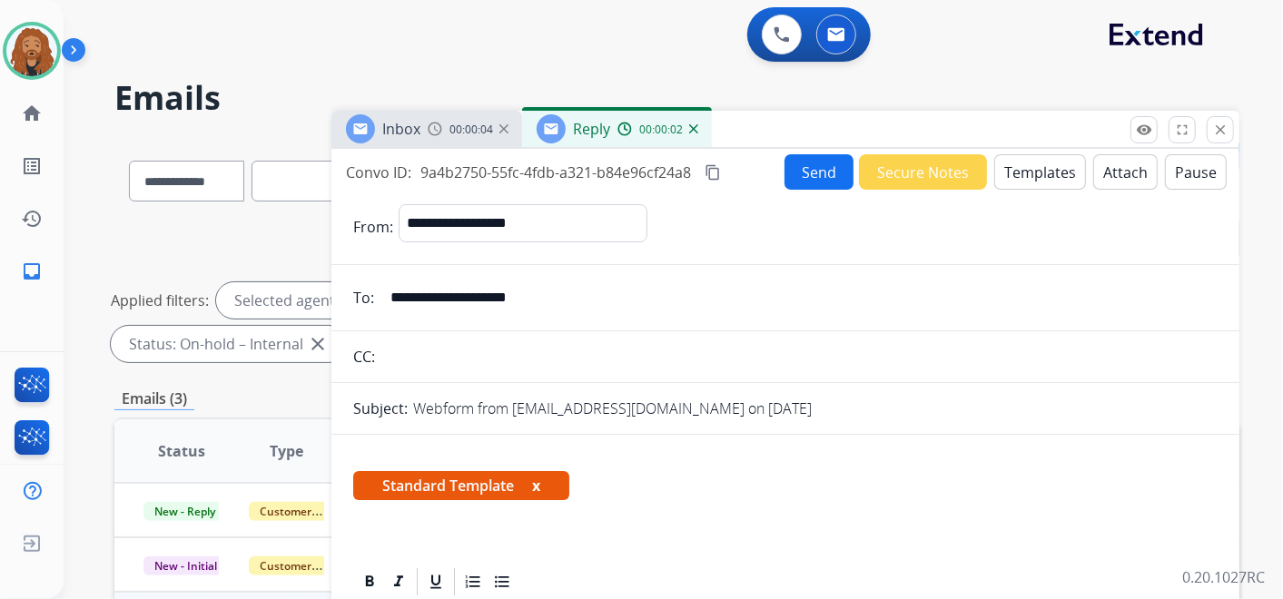
click at [1027, 173] on button "Templates" at bounding box center [1041, 171] width 92 height 35
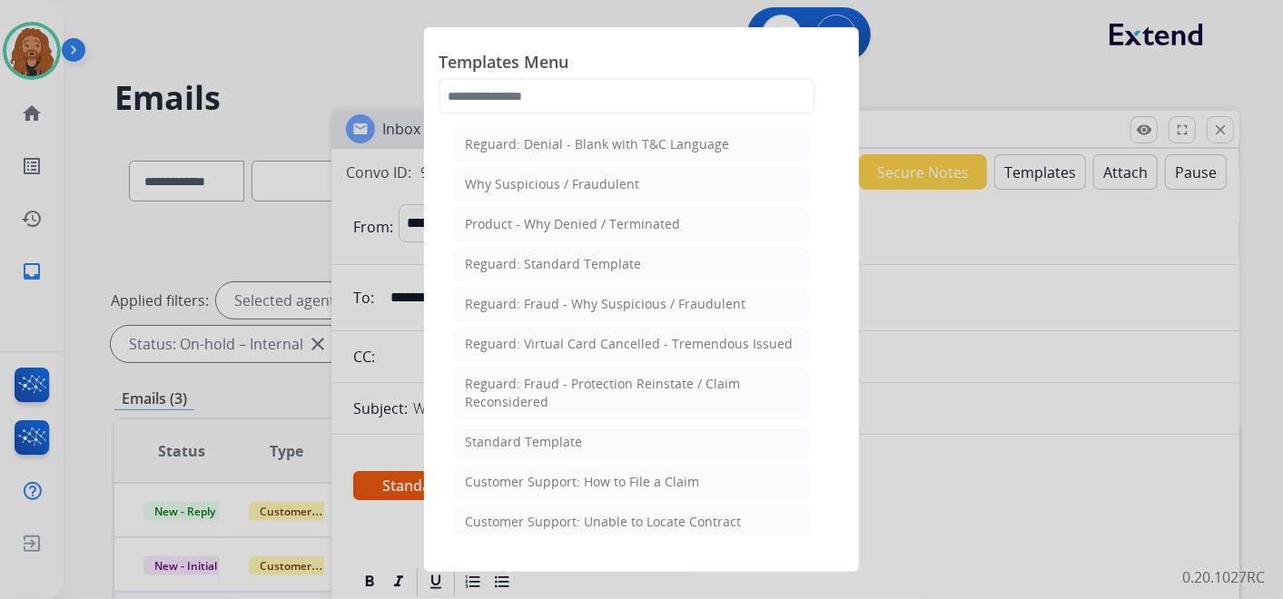
click at [648, 477] on div "Customer Support: How to File a Claim" at bounding box center [582, 482] width 234 height 18
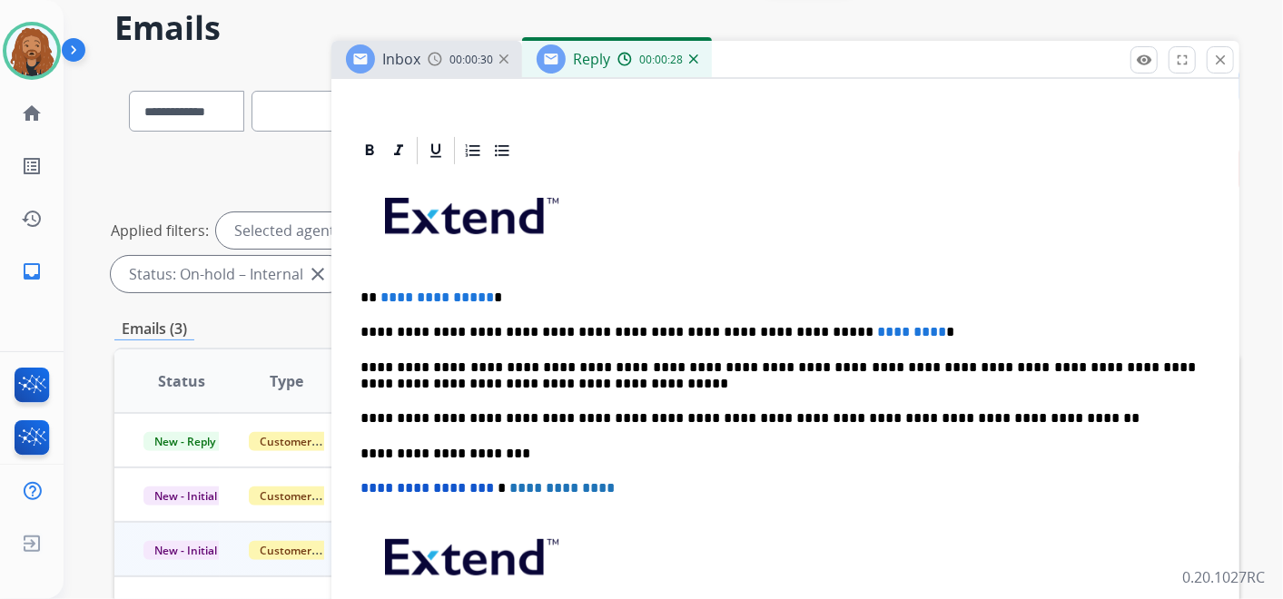
scroll to position [101, 0]
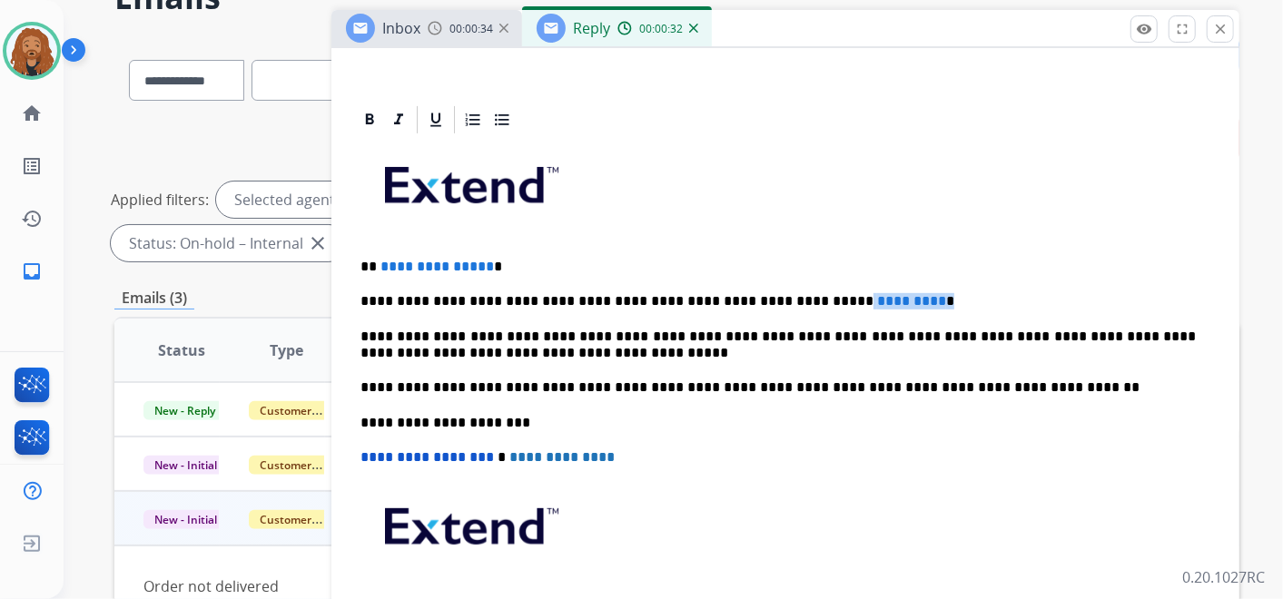
drag, startPoint x: 870, startPoint y: 295, endPoint x: 774, endPoint y: 289, distance: 96.5
click at [774, 293] on p "**********" at bounding box center [779, 301] width 836 height 16
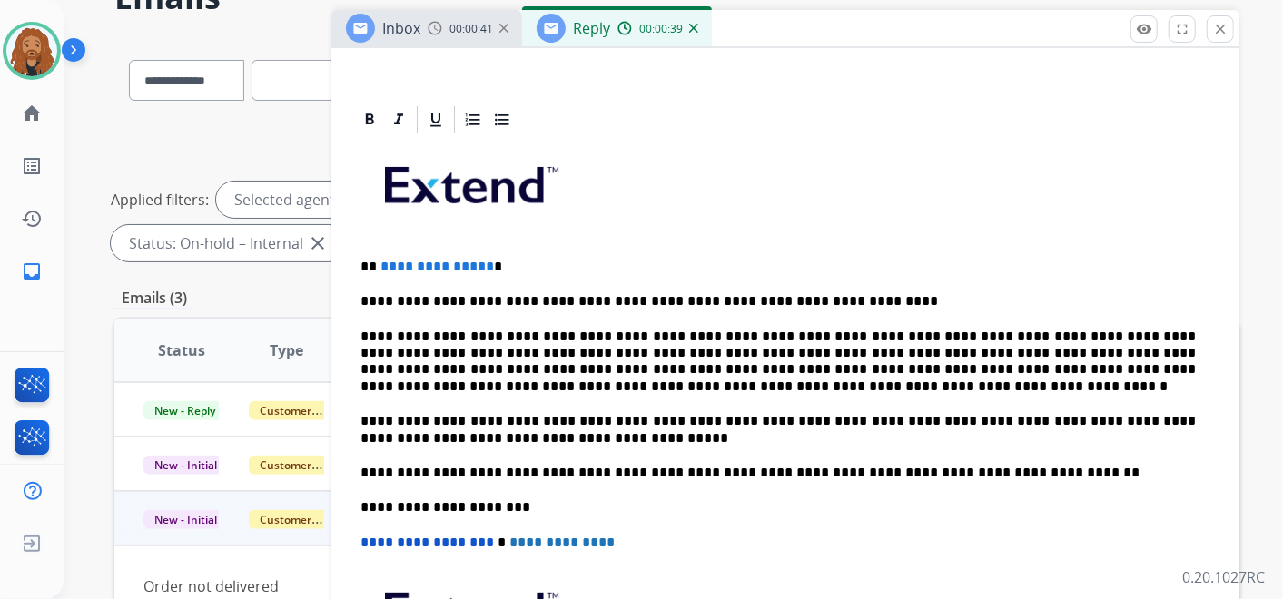
click at [492, 267] on p "**********" at bounding box center [779, 267] width 836 height 16
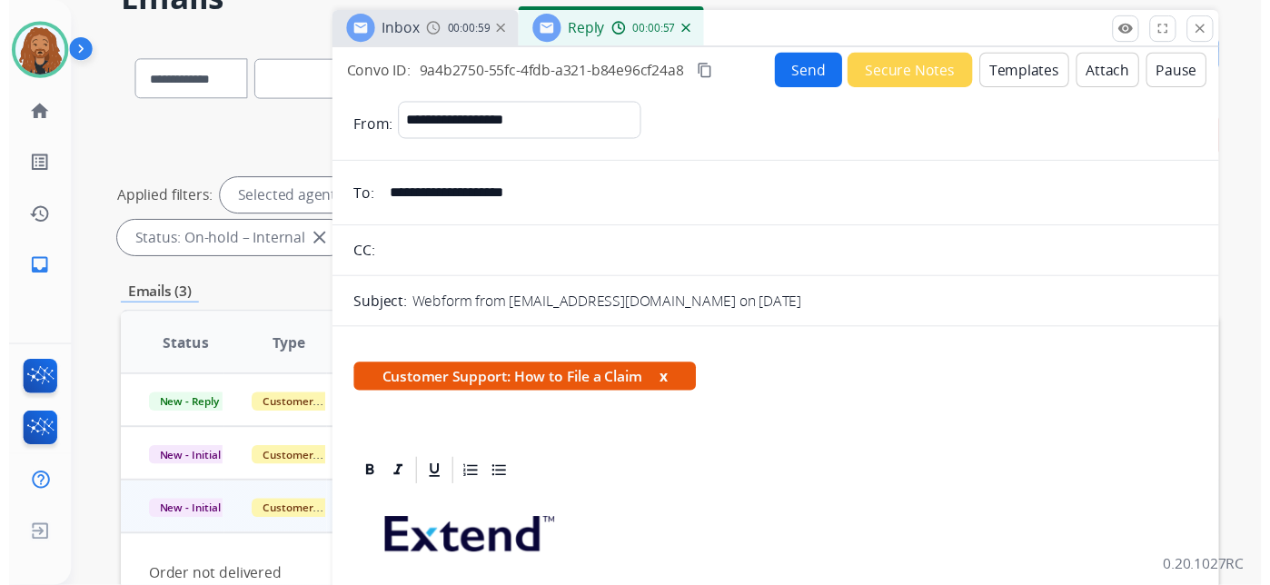
scroll to position [0, 0]
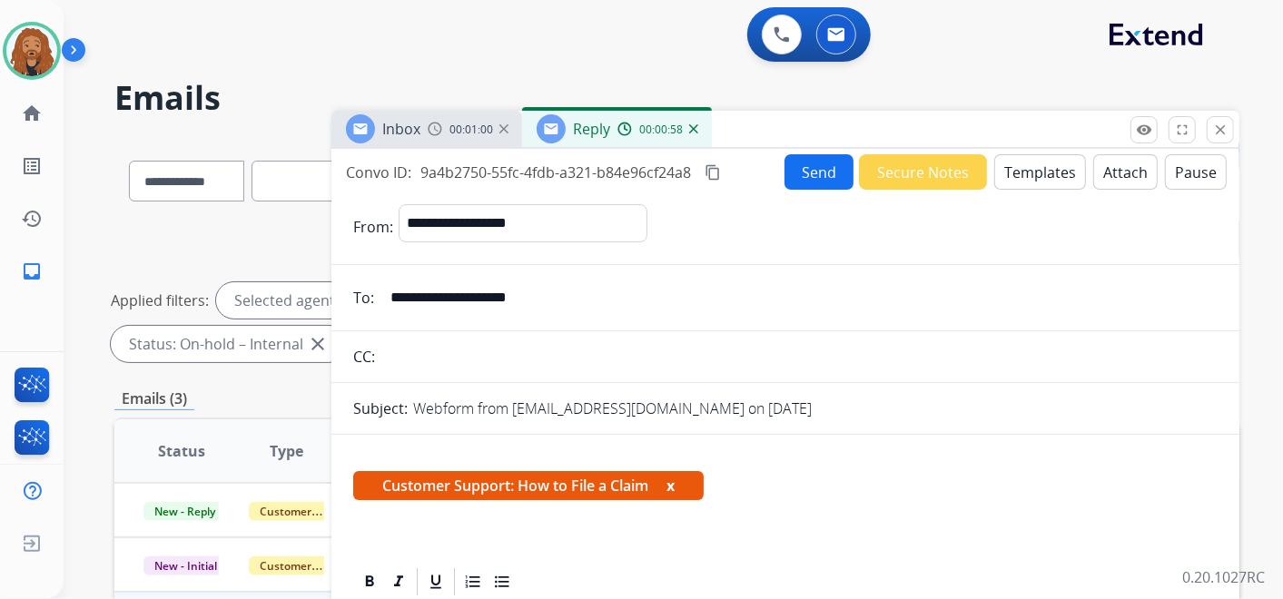
click at [824, 170] on button "Send" at bounding box center [819, 171] width 69 height 35
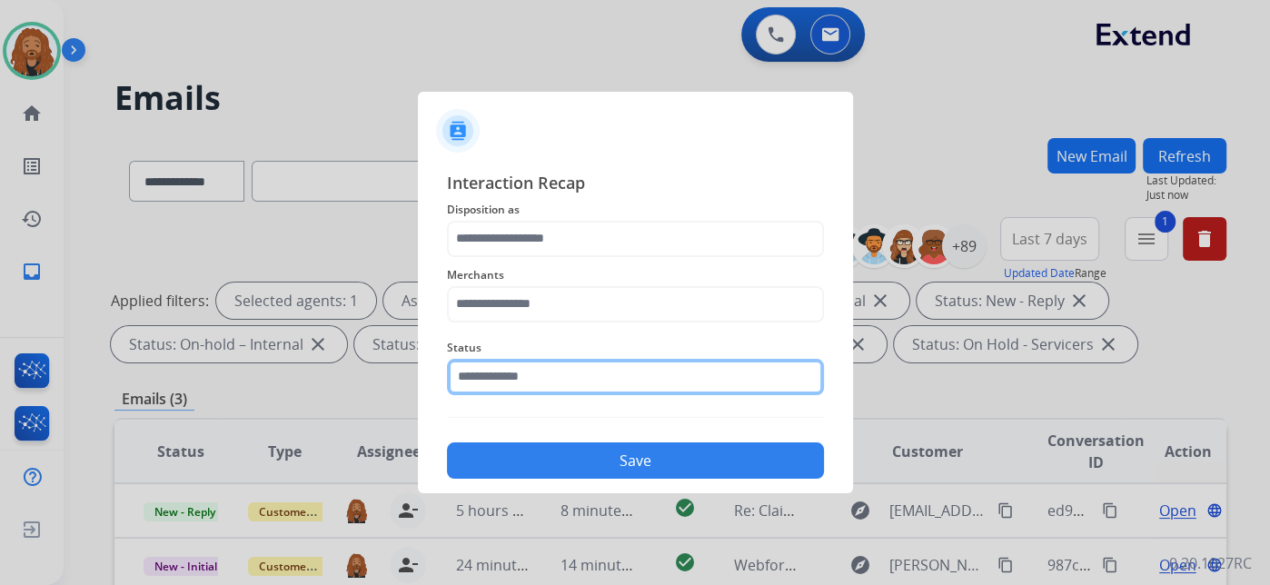
click at [563, 368] on input "text" at bounding box center [635, 377] width 377 height 36
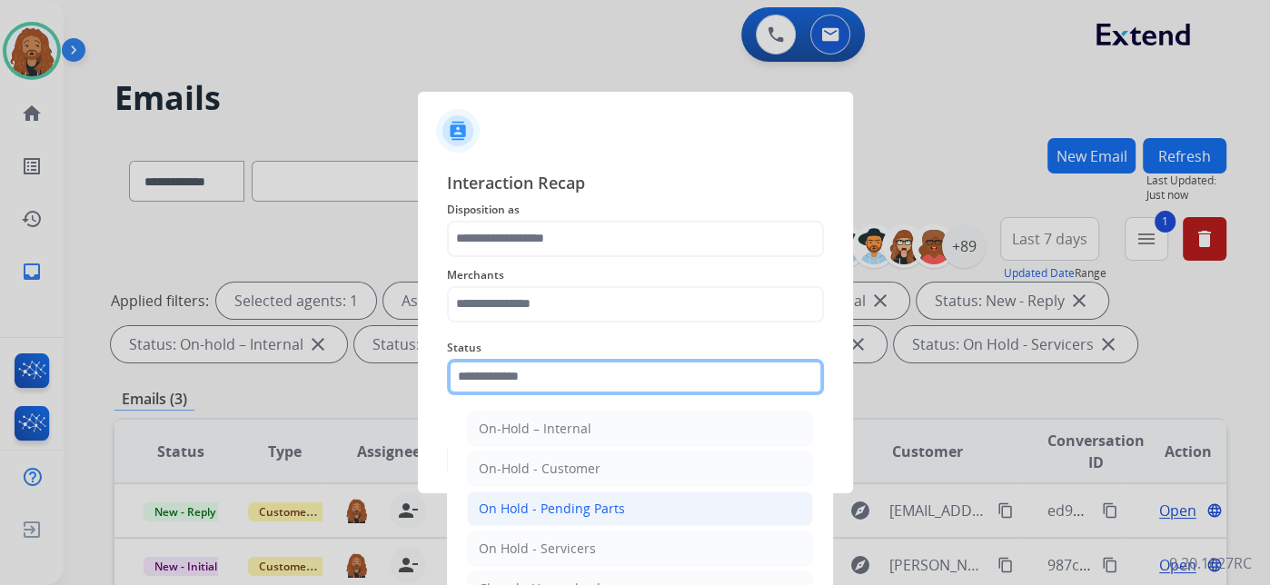
scroll to position [104, 0]
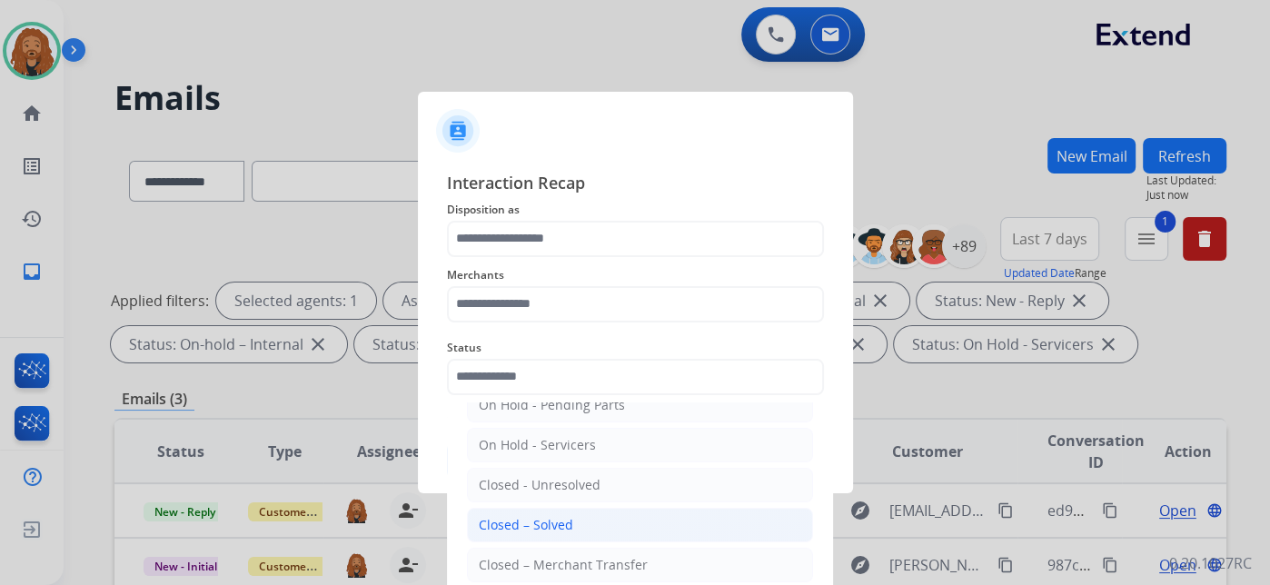
click at [557, 524] on div "Closed – Solved" at bounding box center [526, 525] width 94 height 18
type input "**********"
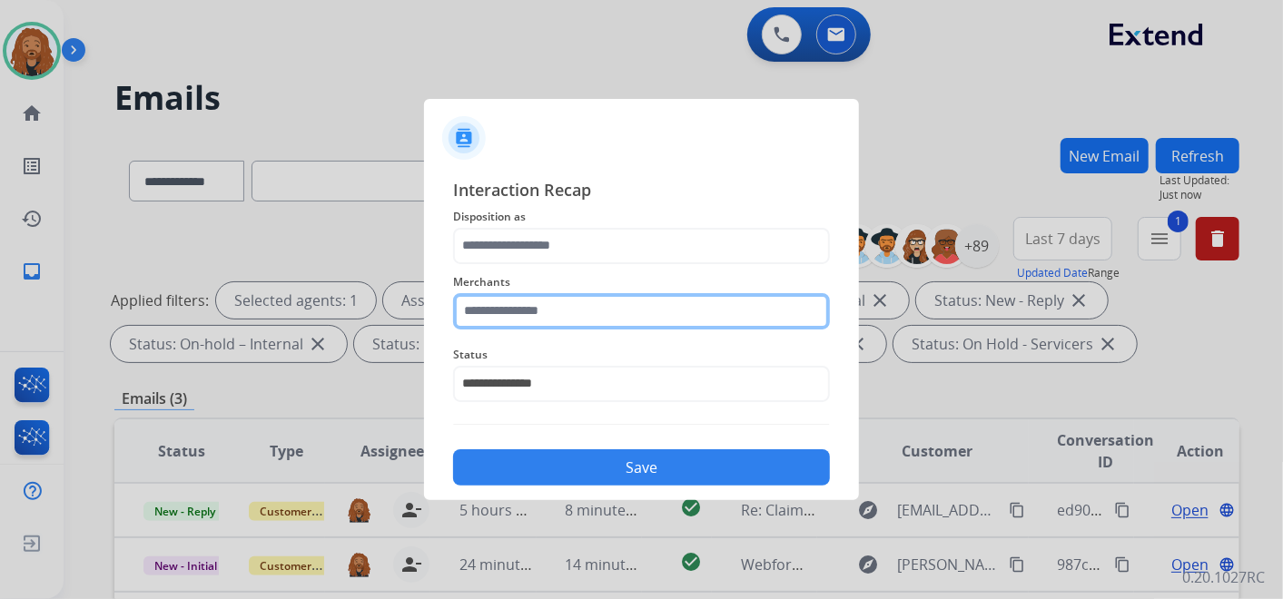
click at [523, 322] on div "Merchants" at bounding box center [641, 300] width 377 height 73
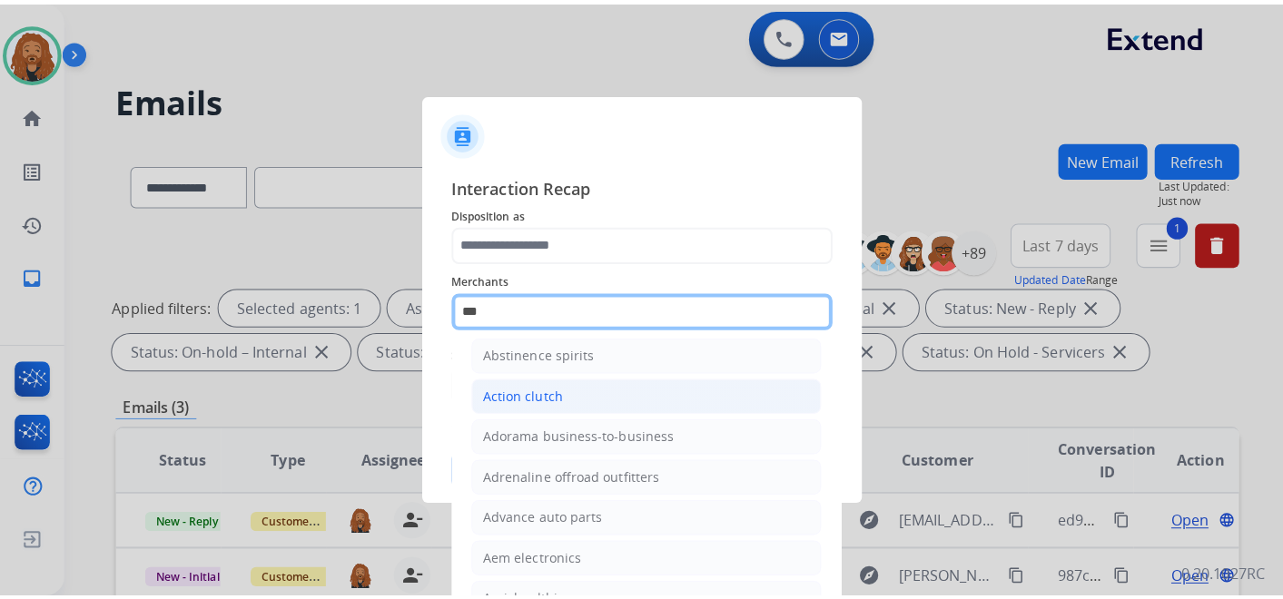
scroll to position [0, 0]
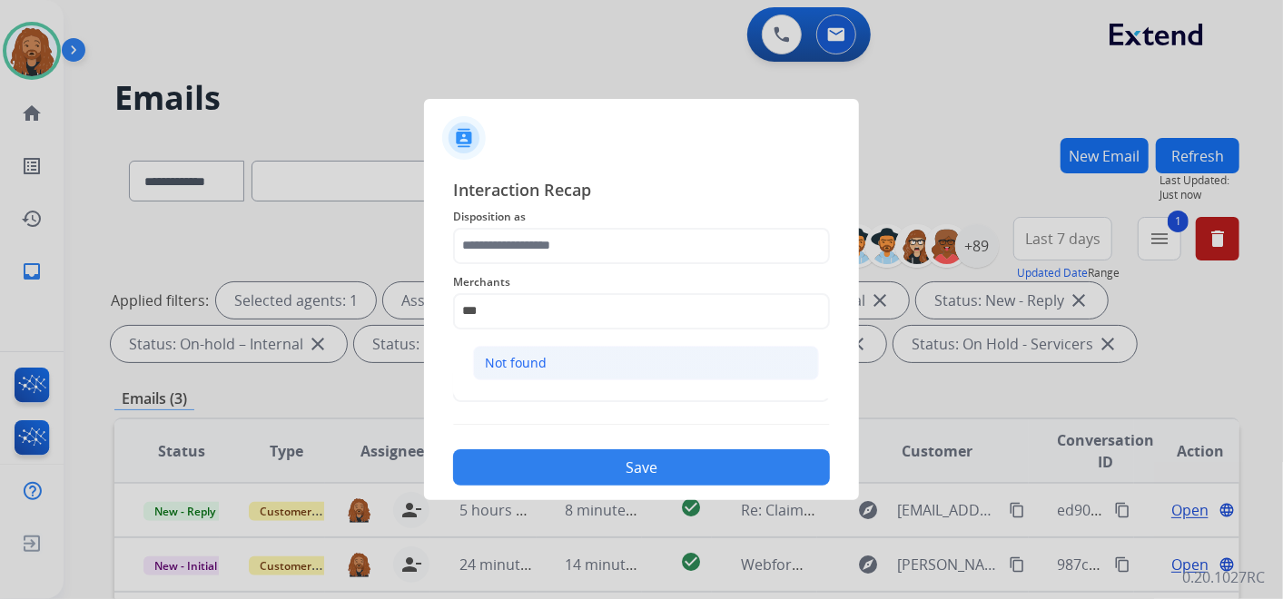
click at [534, 363] on div "Not found" at bounding box center [516, 363] width 62 height 18
type input "*********"
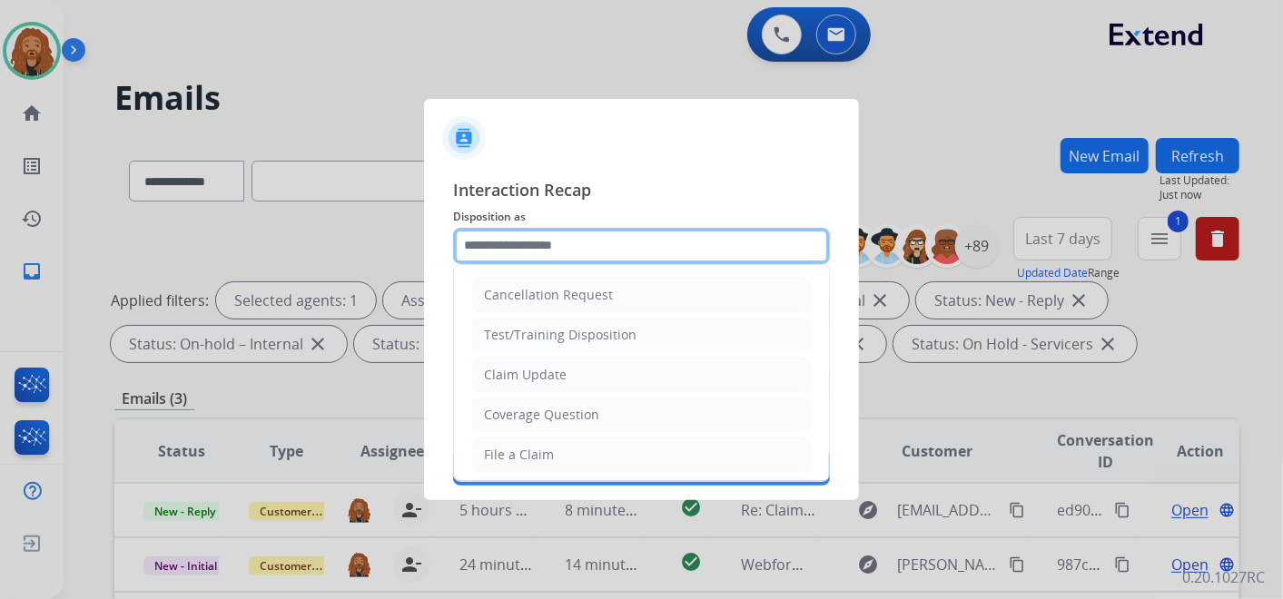
click at [540, 245] on input "text" at bounding box center [641, 246] width 377 height 36
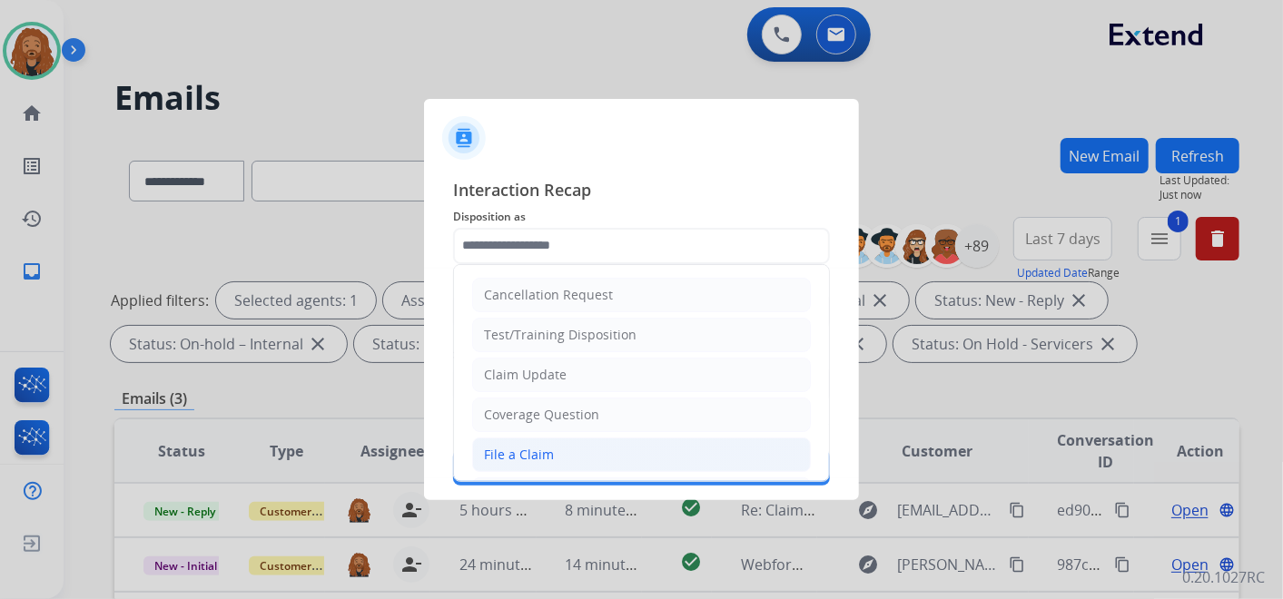
click at [560, 445] on li "File a Claim" at bounding box center [641, 455] width 339 height 35
type input "**********"
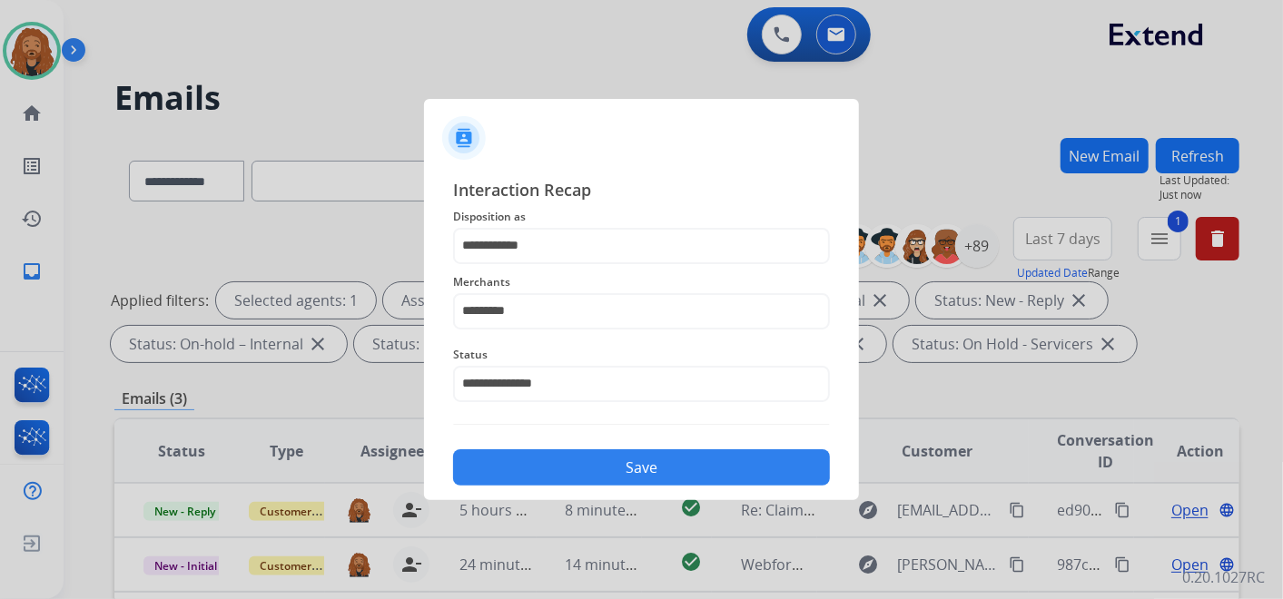
click at [606, 457] on button "Save" at bounding box center [641, 468] width 377 height 36
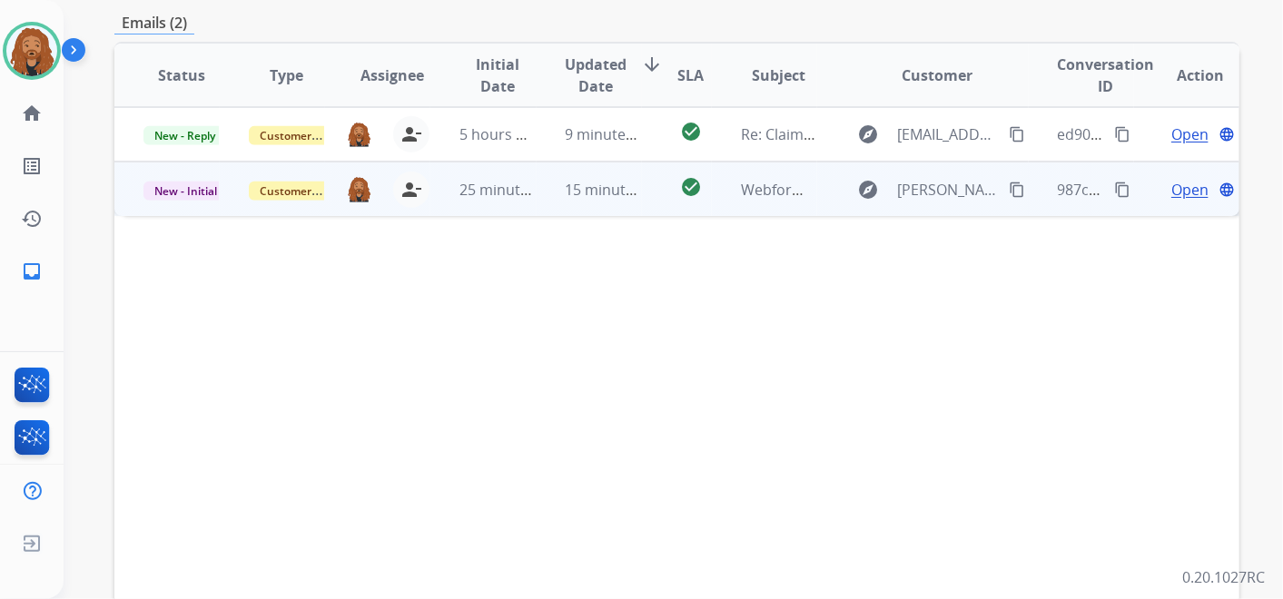
scroll to position [302, 0]
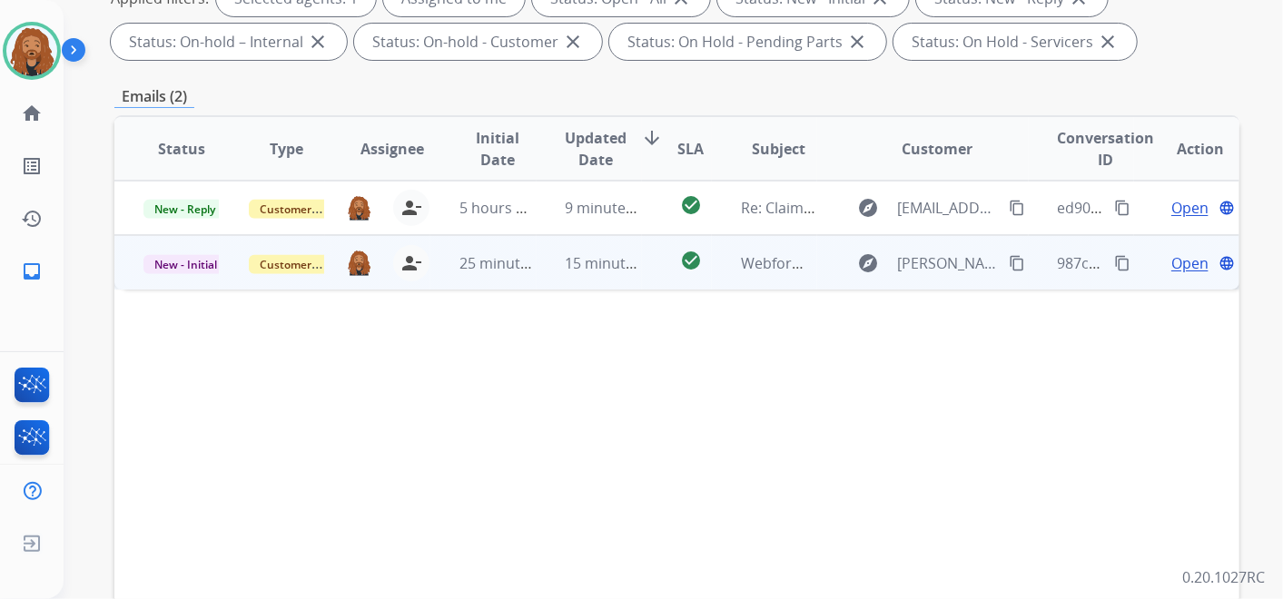
click at [615, 277] on td "15 minutes ago" at bounding box center [589, 262] width 105 height 54
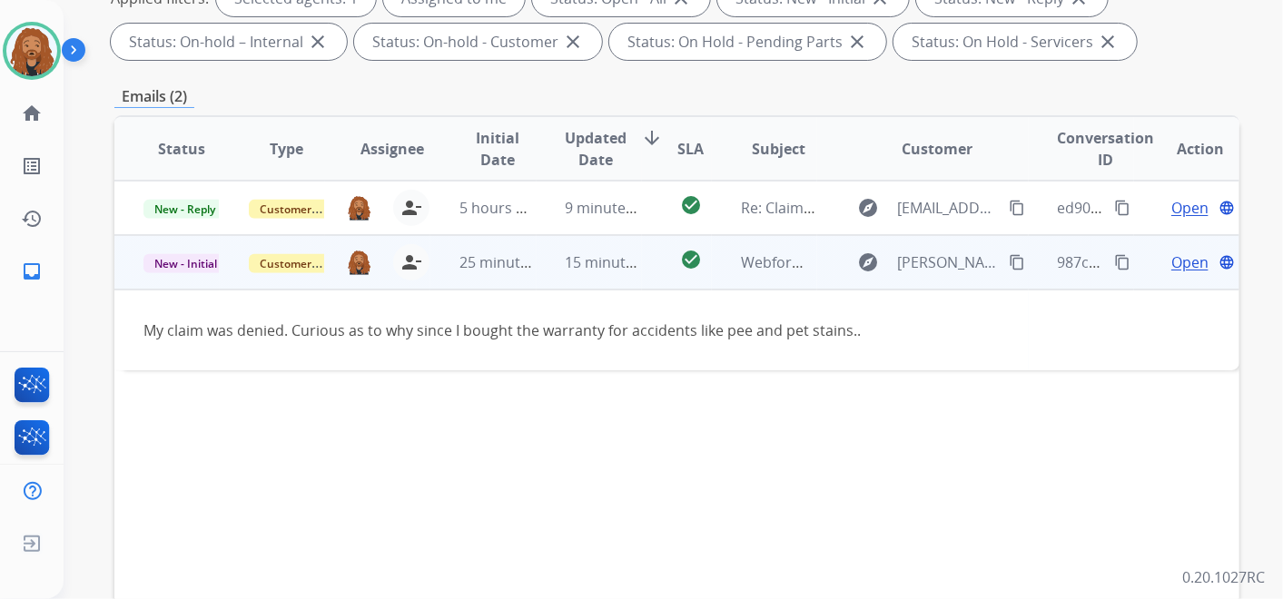
click at [1172, 258] on span "Open" at bounding box center [1190, 263] width 37 height 22
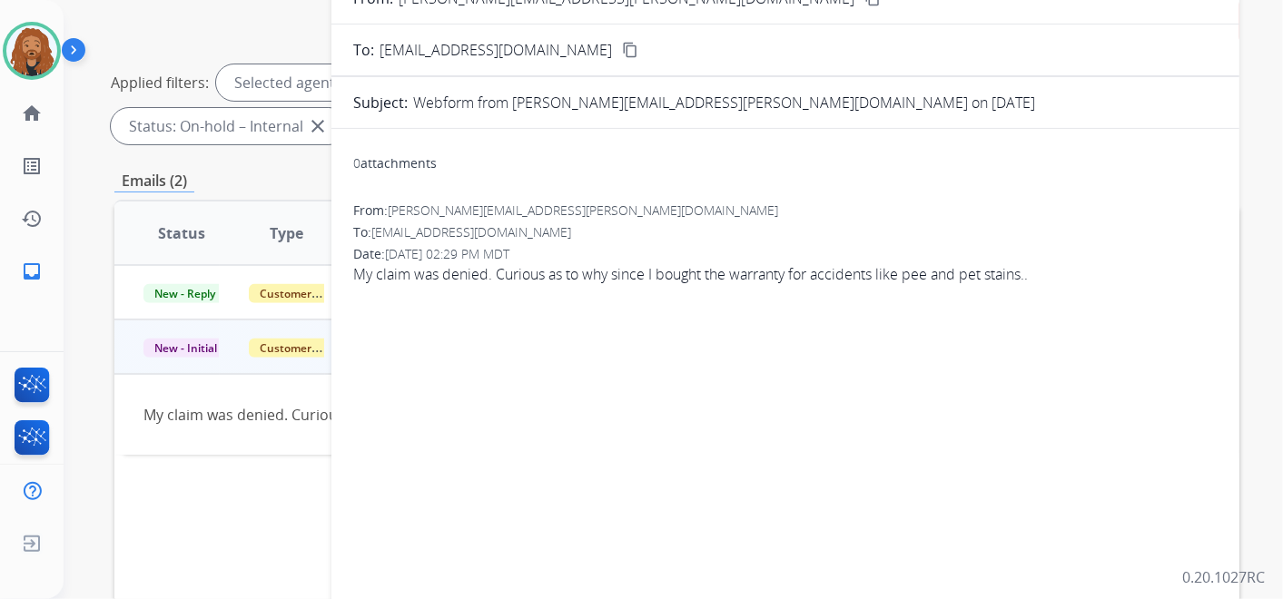
scroll to position [101, 0]
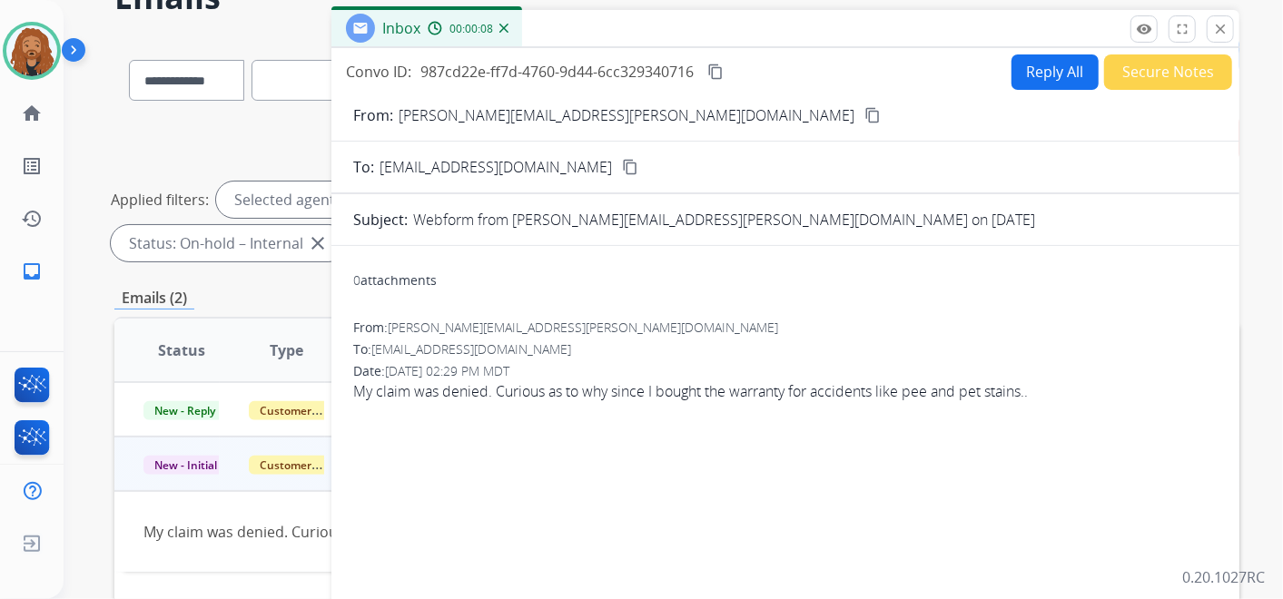
click at [1025, 79] on button "Reply All" at bounding box center [1055, 71] width 87 height 35
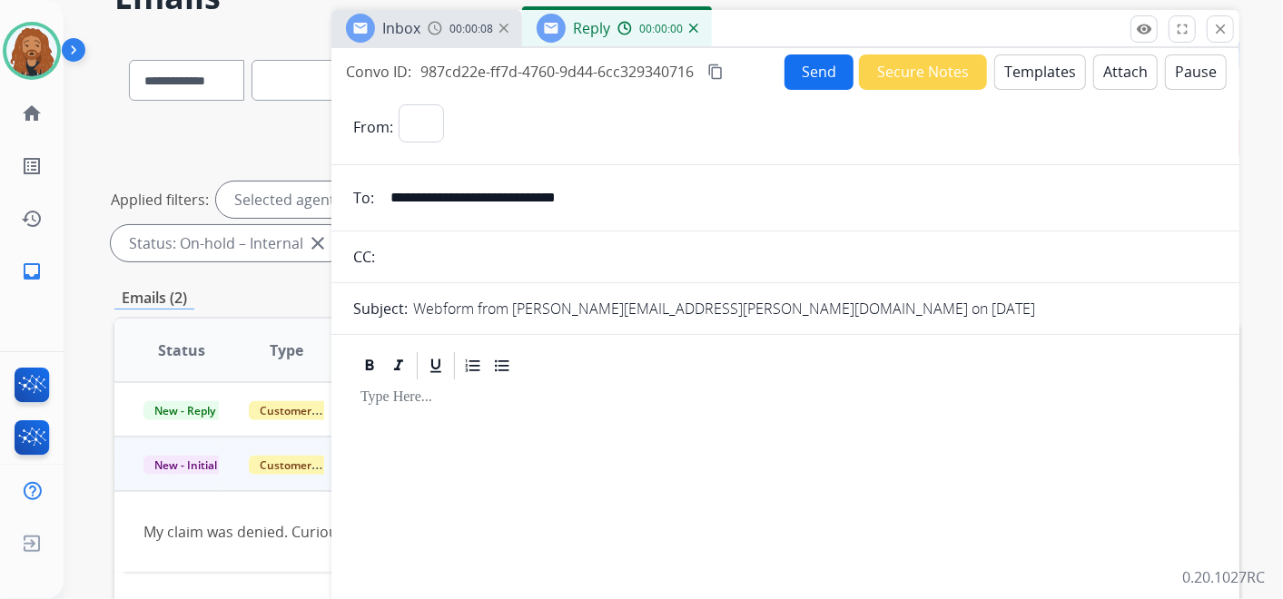
select select "**********"
click at [1036, 74] on button "Templates" at bounding box center [1041, 71] width 92 height 35
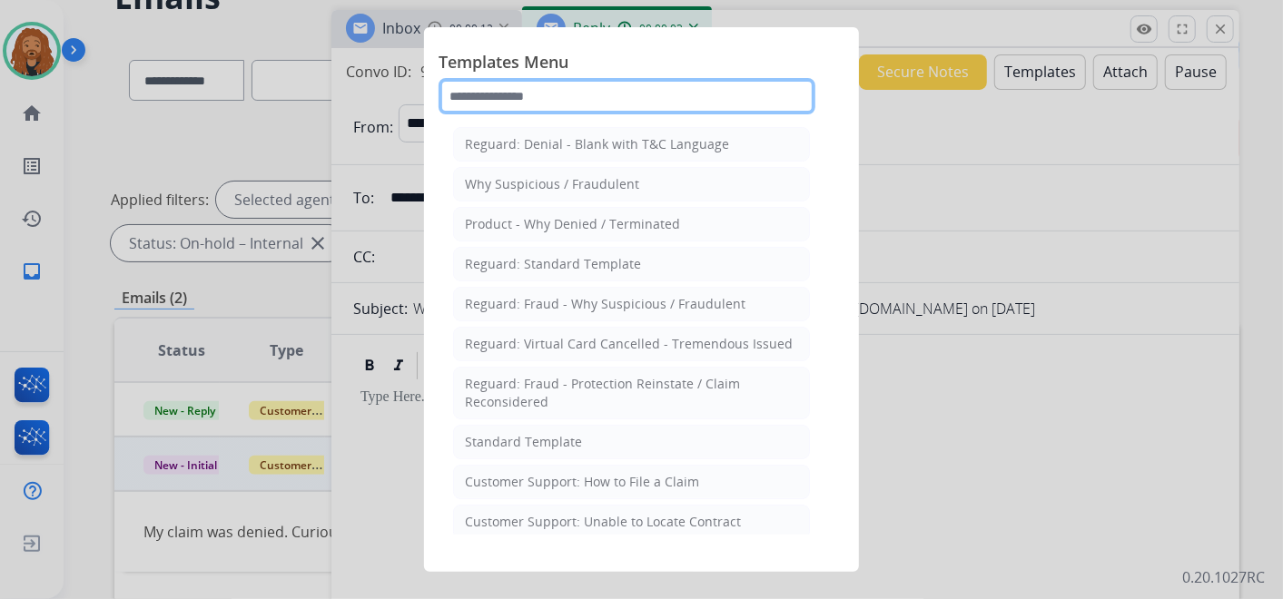
click at [560, 98] on input "text" at bounding box center [627, 96] width 377 height 36
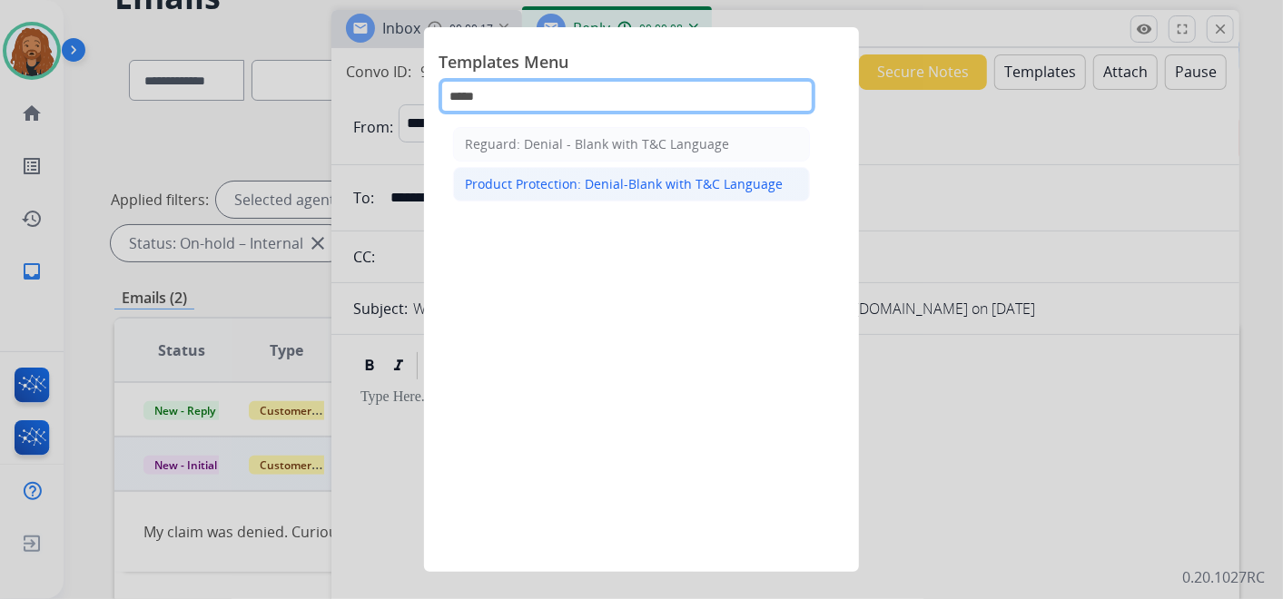
type input "*****"
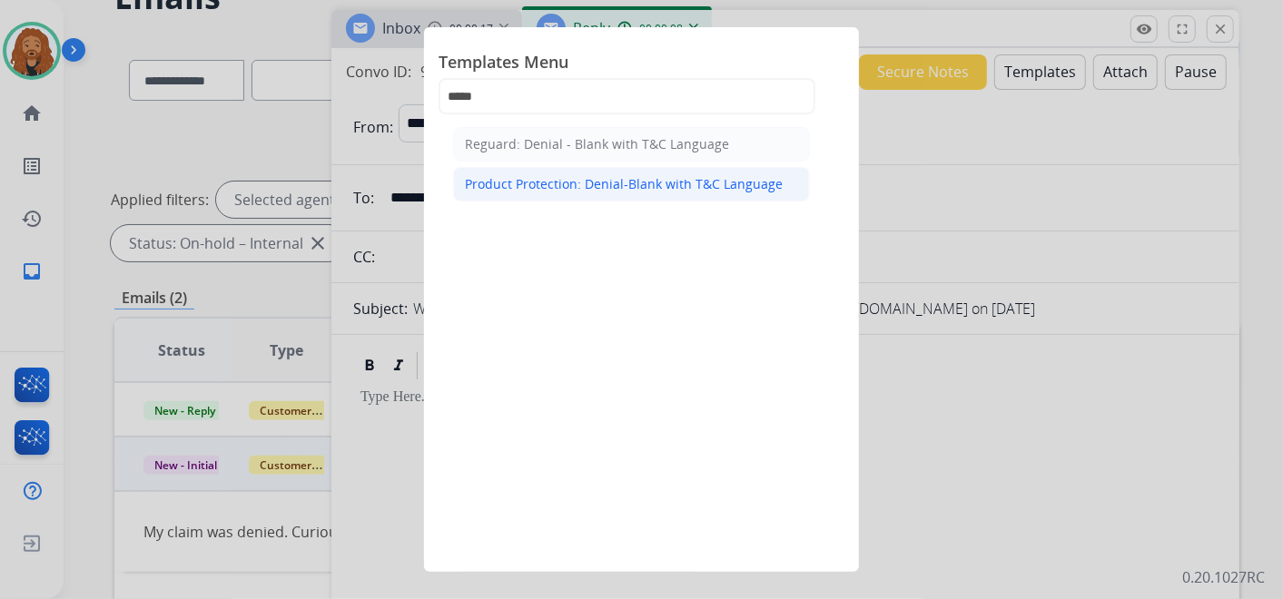
click at [599, 171] on li "Product Protection: Denial-Blank with T&C Language" at bounding box center [631, 184] width 357 height 35
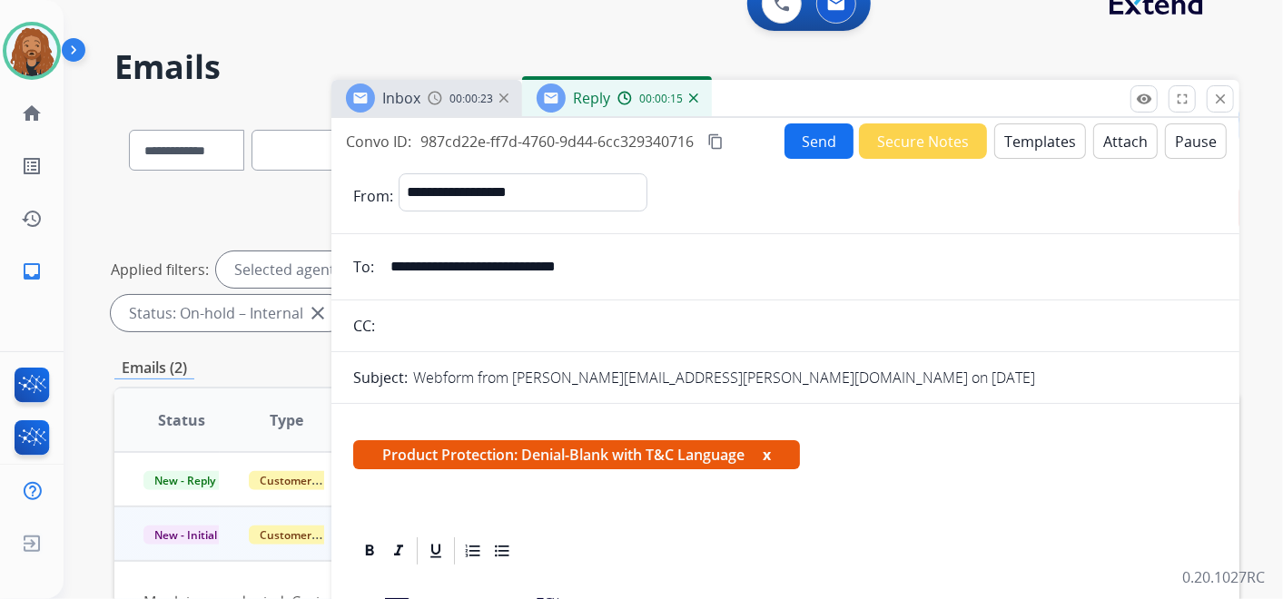
scroll to position [0, 0]
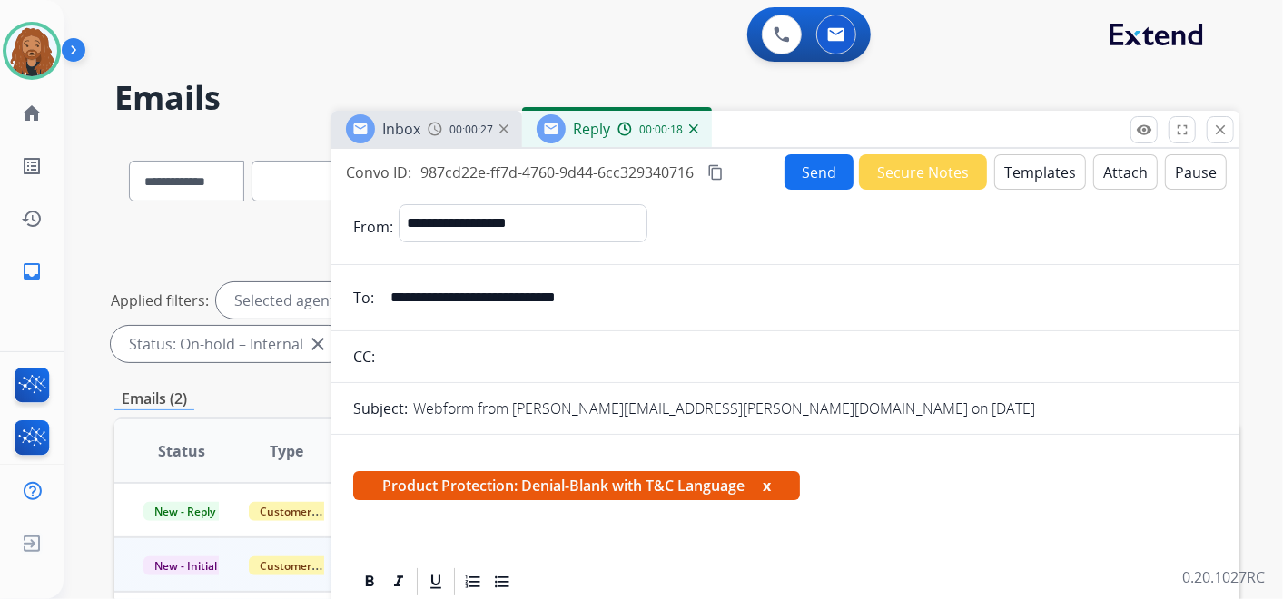
drag, startPoint x: 601, startPoint y: 301, endPoint x: 392, endPoint y: 286, distance: 209.4
click at [392, 286] on input "**********" at bounding box center [799, 298] width 838 height 36
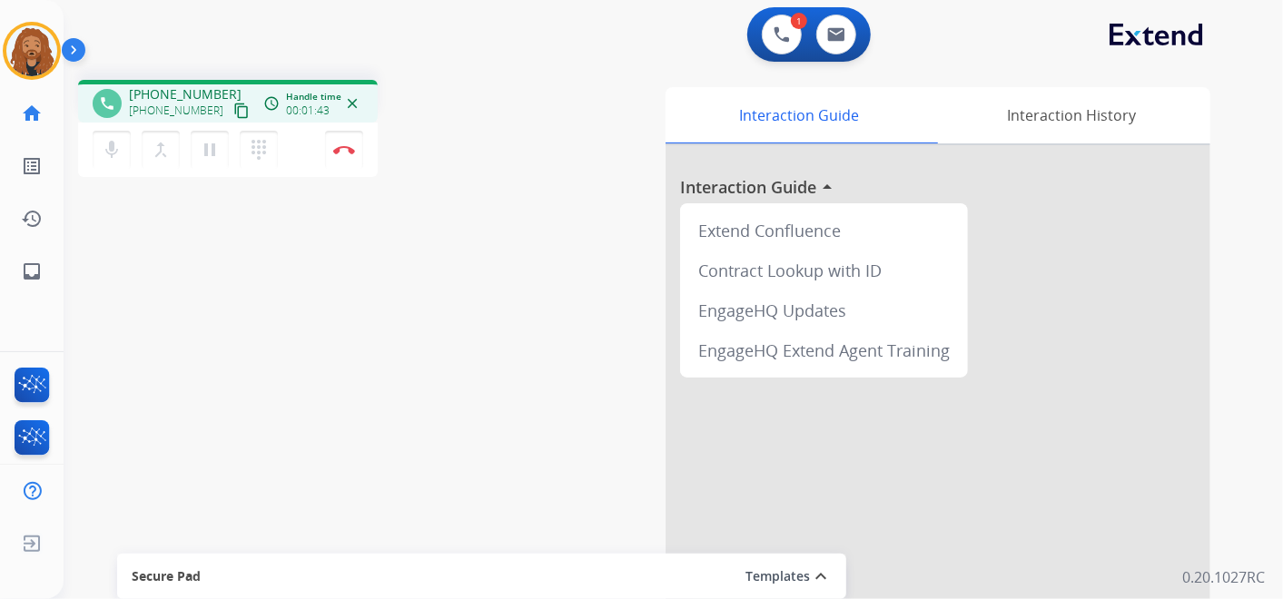
click at [233, 108] on mat-icon "content_copy" at bounding box center [241, 111] width 16 height 16
click at [835, 49] on button at bounding box center [837, 35] width 40 height 40
select select "**********"
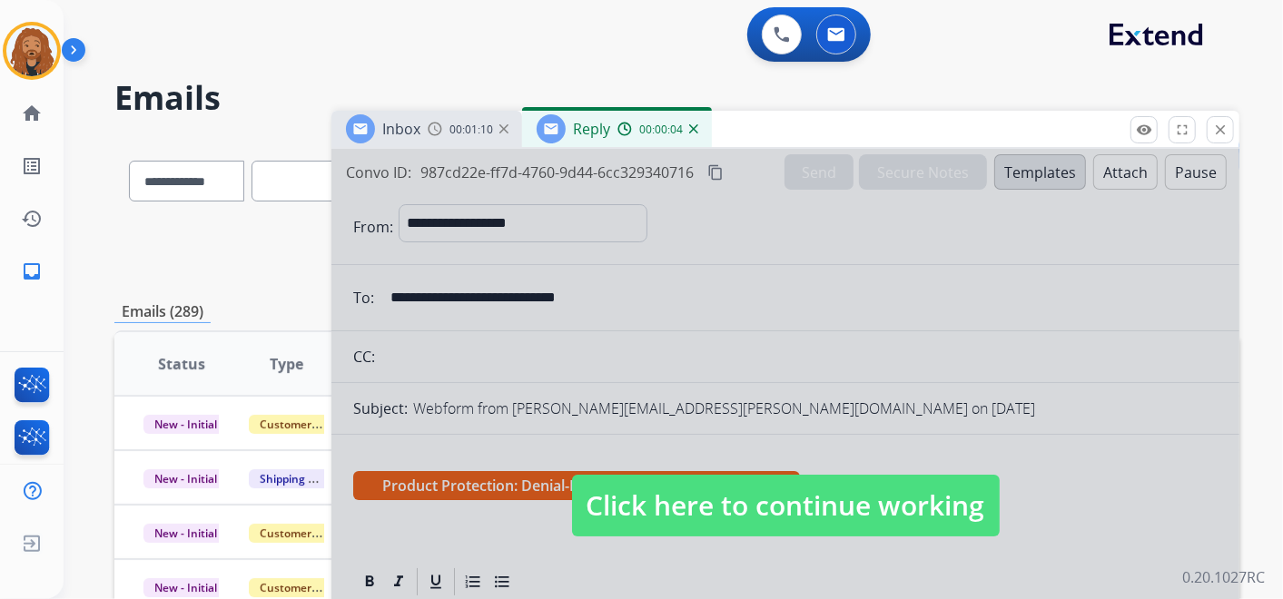
click at [663, 489] on span "Click here to continue working" at bounding box center [786, 506] width 428 height 62
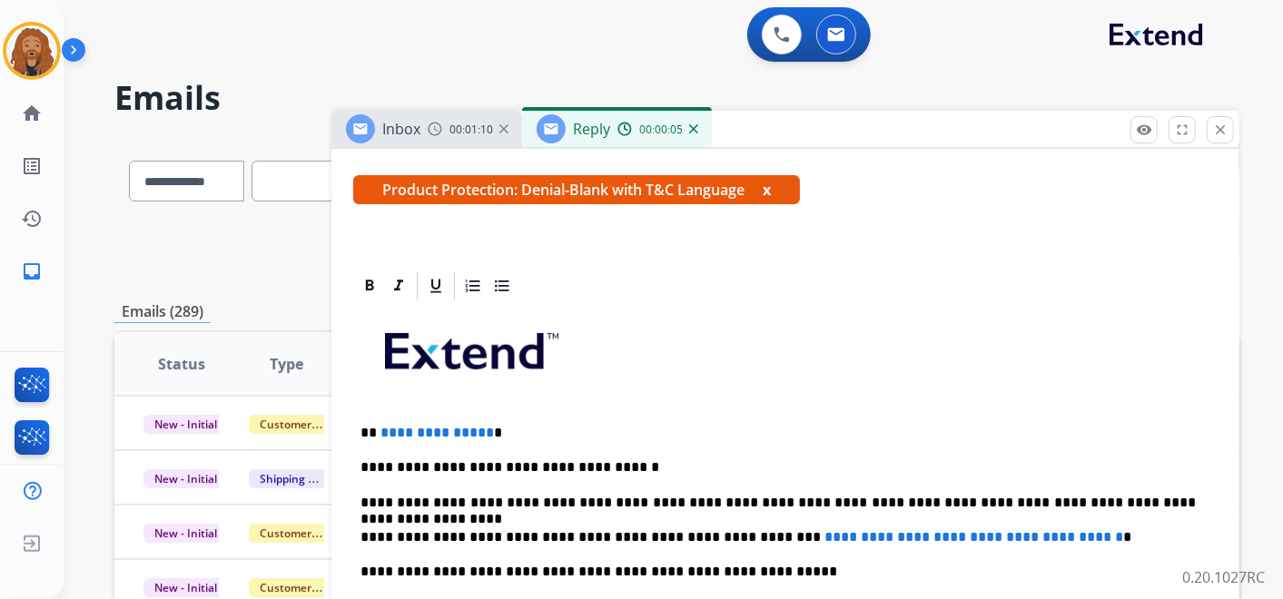
scroll to position [403, 0]
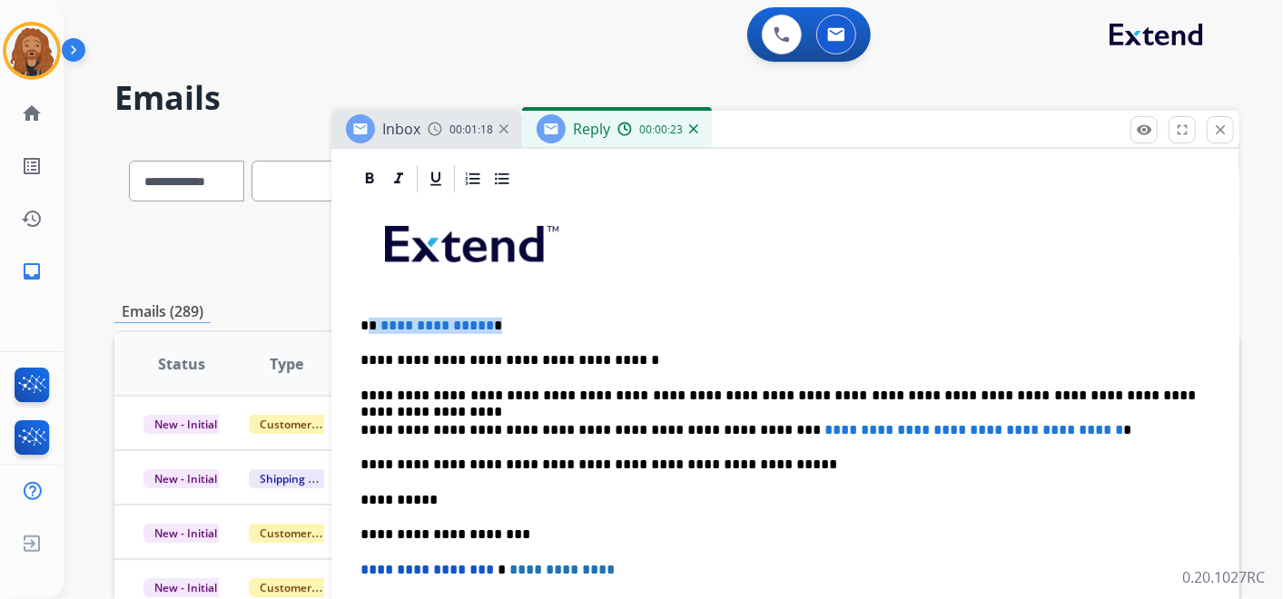
drag, startPoint x: 497, startPoint y: 322, endPoint x: 371, endPoint y: 321, distance: 125.3
click at [371, 321] on p "**********" at bounding box center [779, 326] width 836 height 16
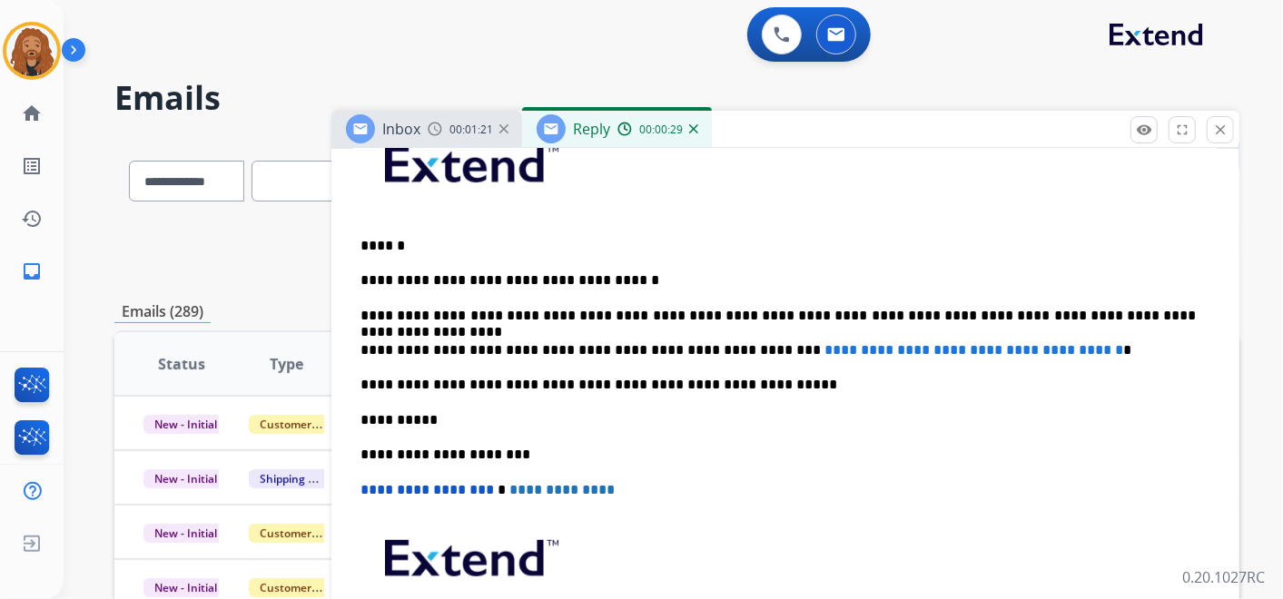
scroll to position [484, 0]
click at [1091, 420] on p "**********" at bounding box center [779, 419] width 836 height 16
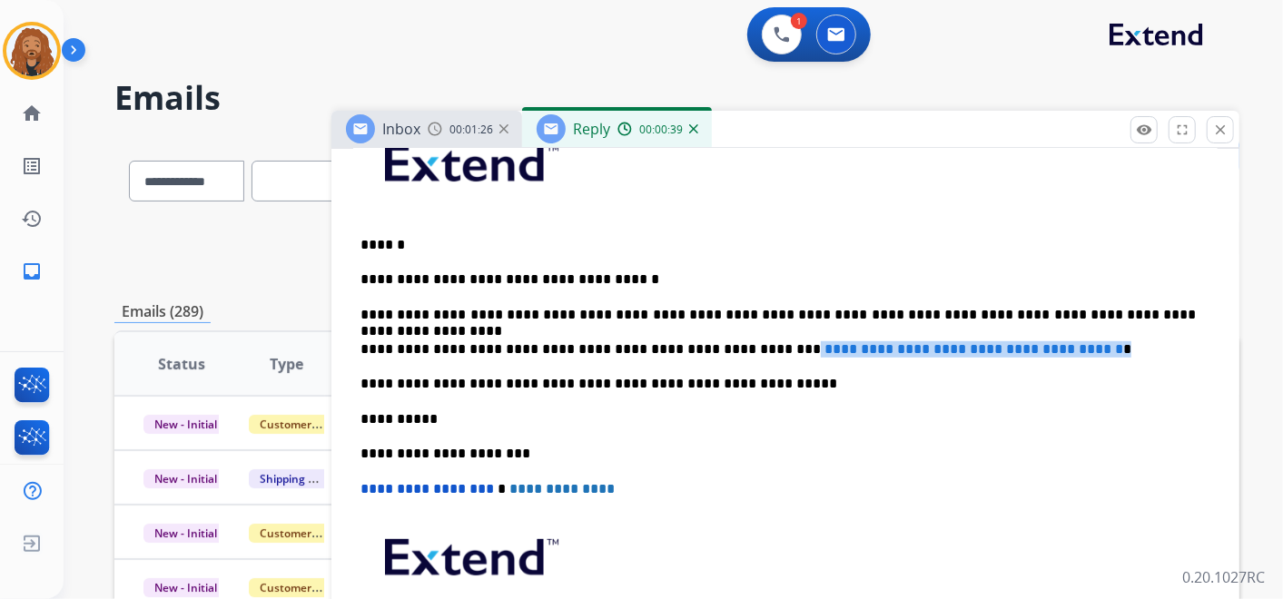
drag, startPoint x: 728, startPoint y: 350, endPoint x: 1115, endPoint y: 347, distance: 387.8
click at [1115, 347] on p "**********" at bounding box center [779, 350] width 836 height 16
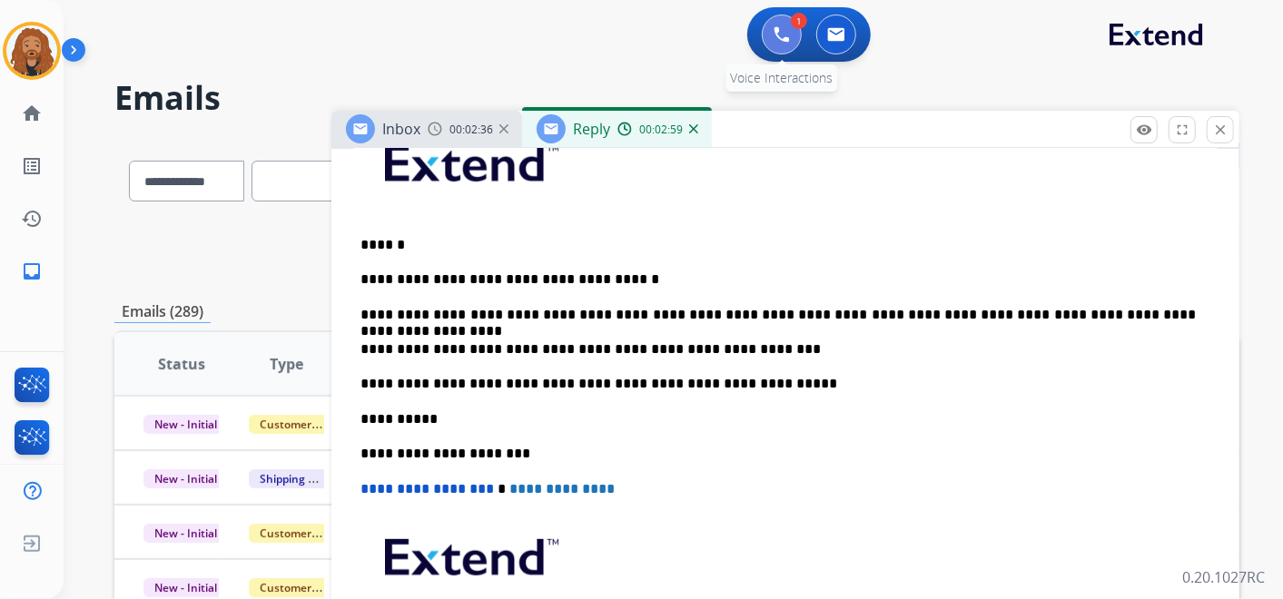
click at [789, 34] on img at bounding box center [782, 34] width 16 height 16
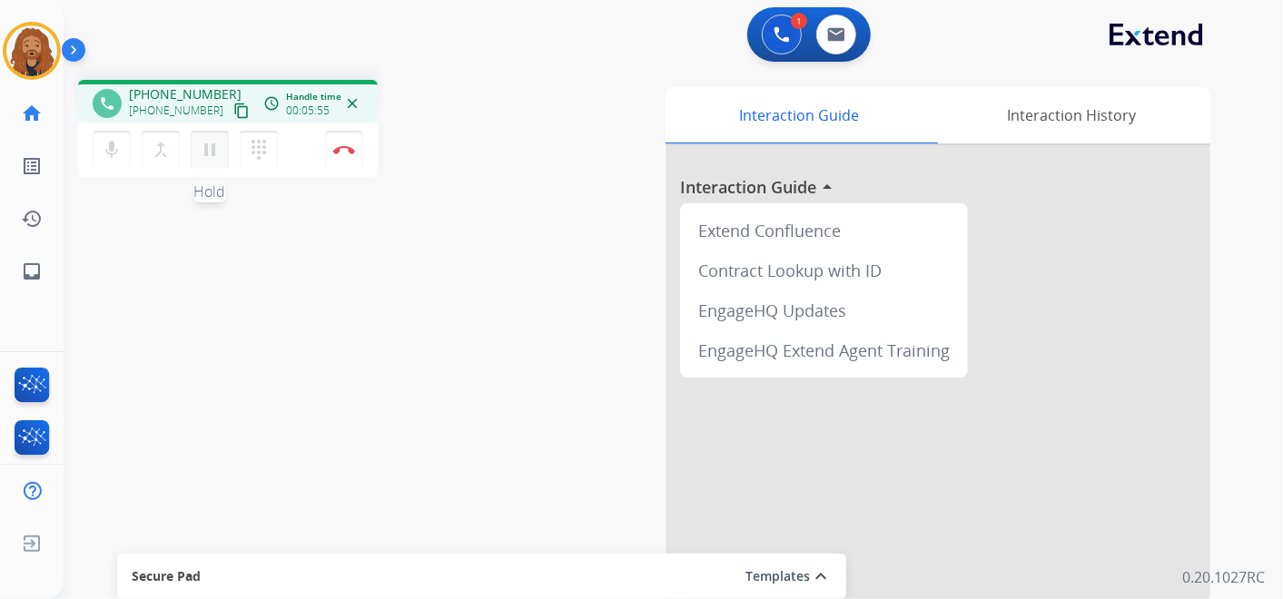
click at [221, 163] on button "pause Hold" at bounding box center [210, 150] width 38 height 38
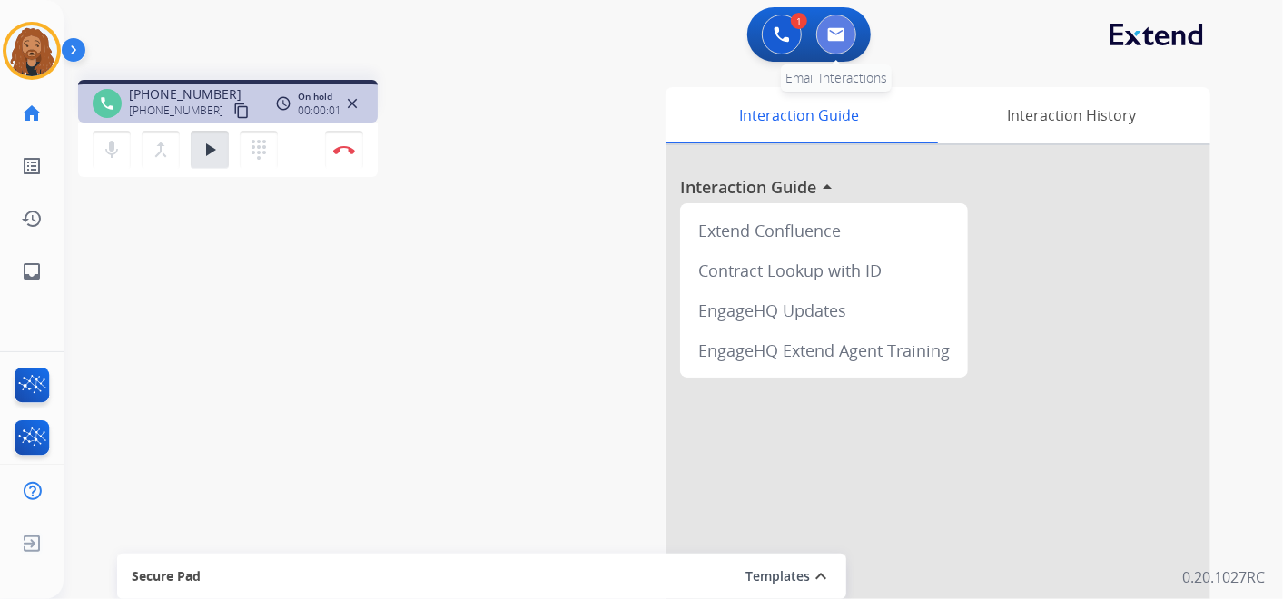
click at [840, 34] on img at bounding box center [836, 34] width 18 height 15
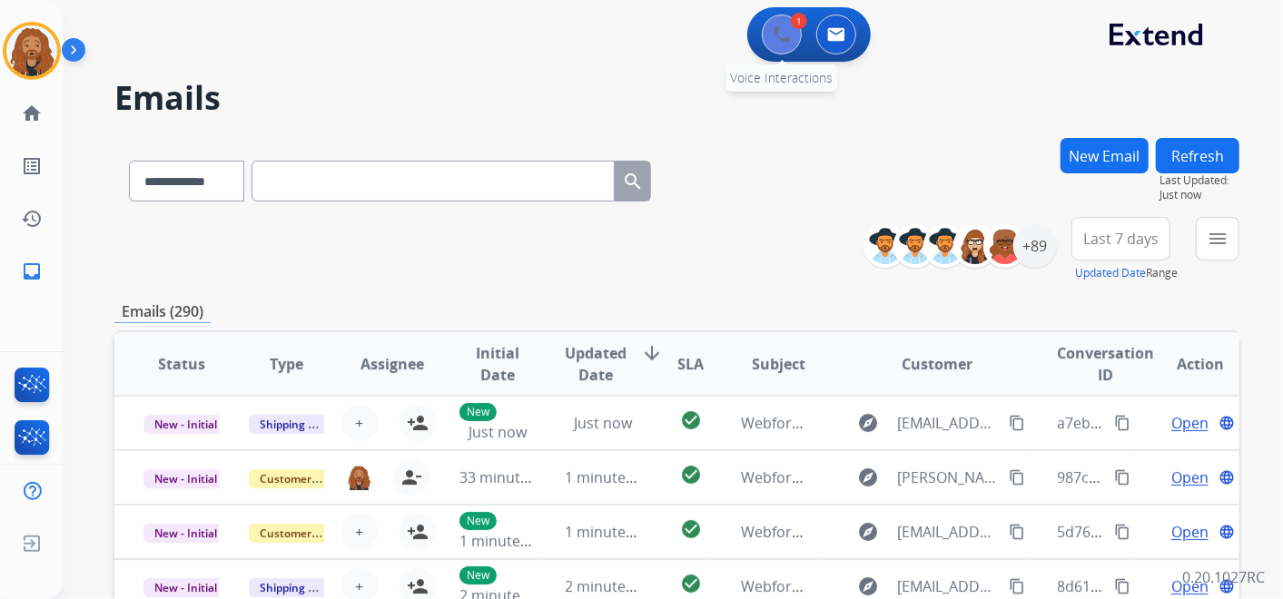
click at [772, 51] on button at bounding box center [782, 35] width 40 height 40
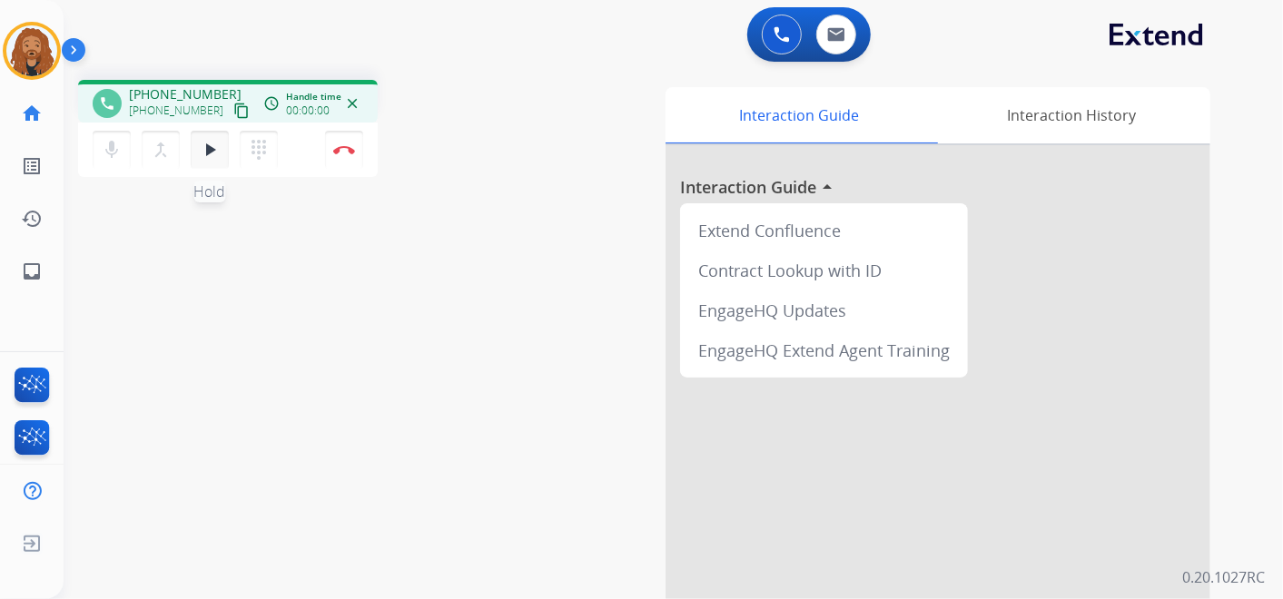
click at [218, 148] on mat-icon "play_arrow" at bounding box center [210, 150] width 22 height 22
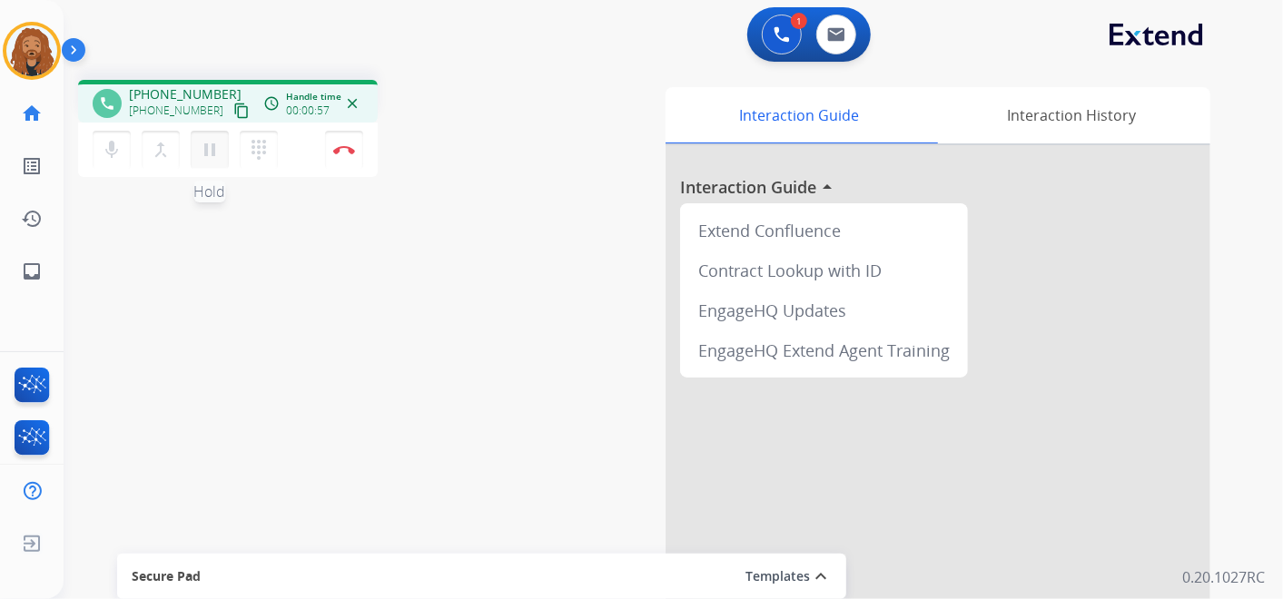
click at [219, 140] on mat-icon "pause" at bounding box center [210, 150] width 22 height 22
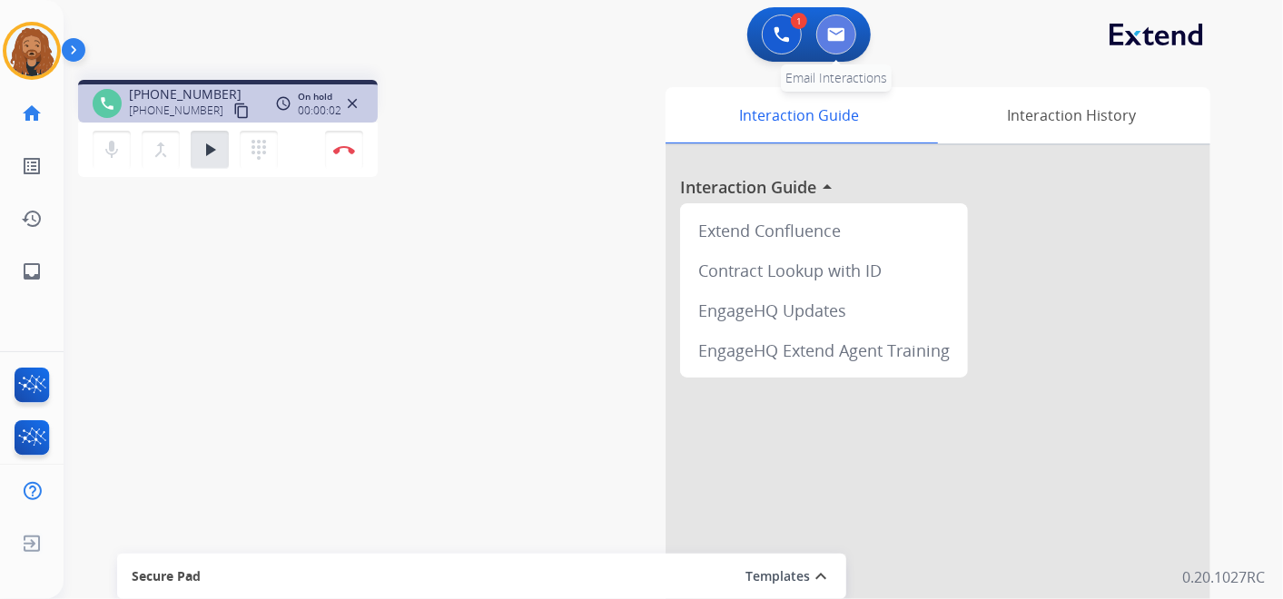
click at [837, 39] on img at bounding box center [836, 34] width 18 height 15
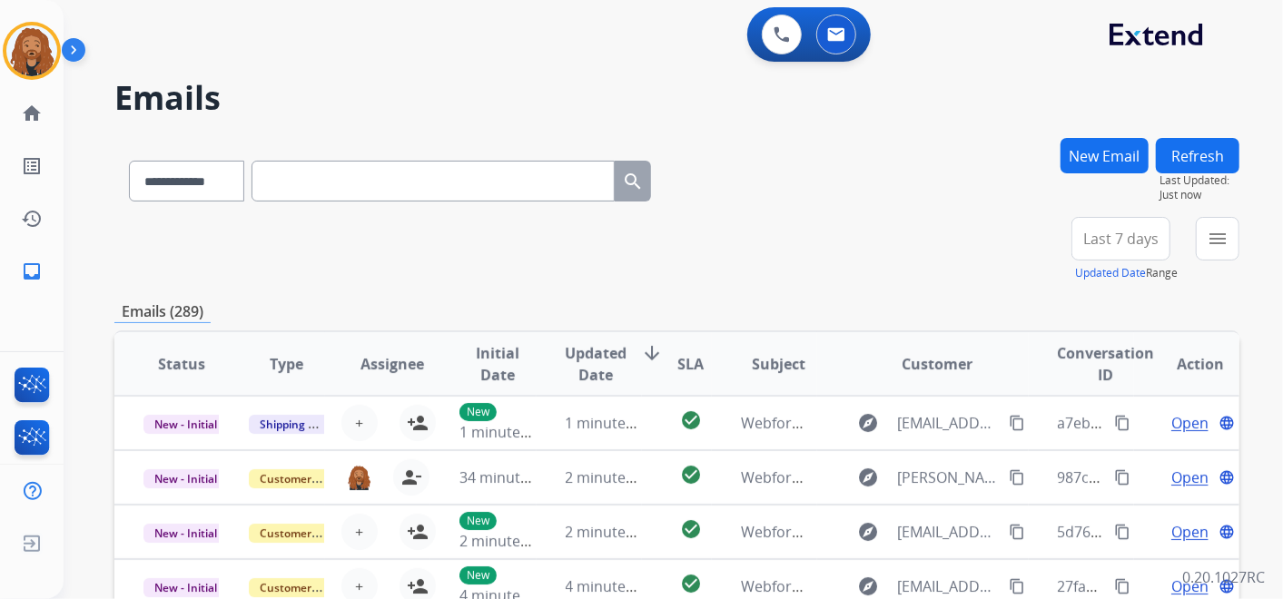
click at [350, 197] on input "text" at bounding box center [433, 181] width 363 height 41
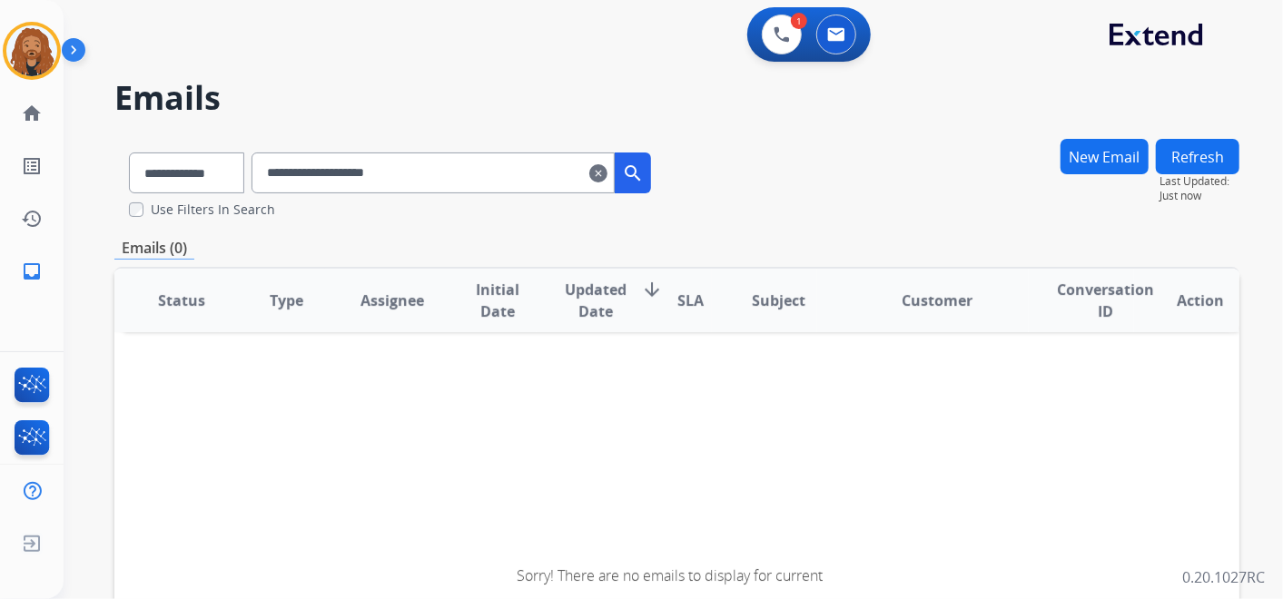
click at [319, 174] on input "**********" at bounding box center [433, 173] width 363 height 41
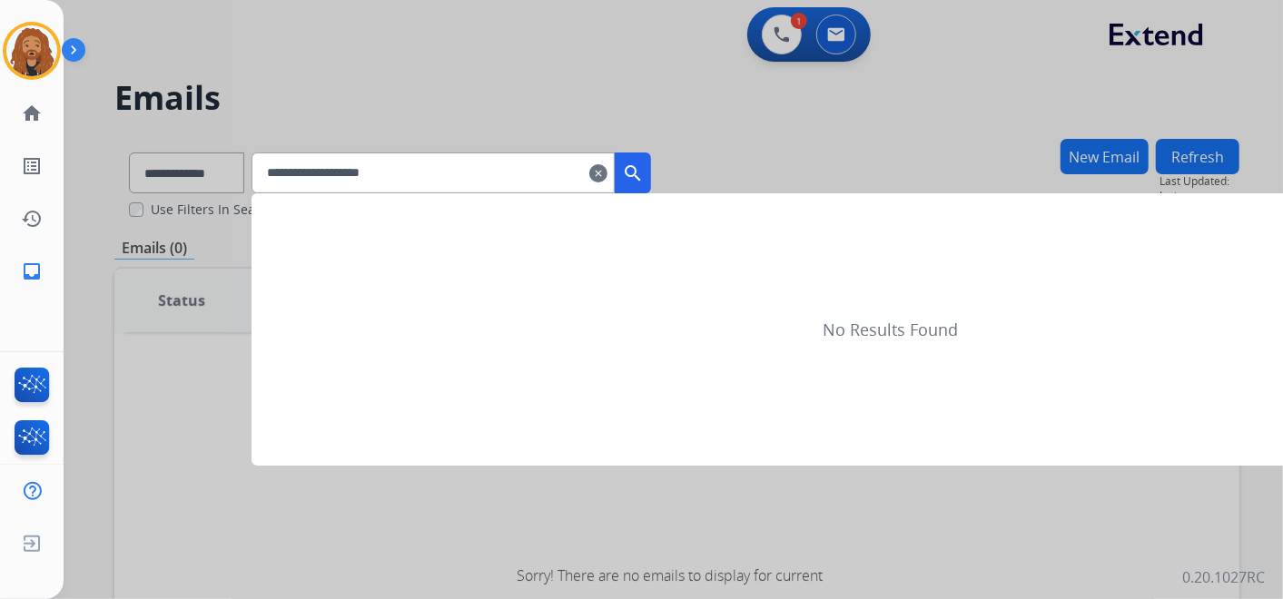
type input "**********"
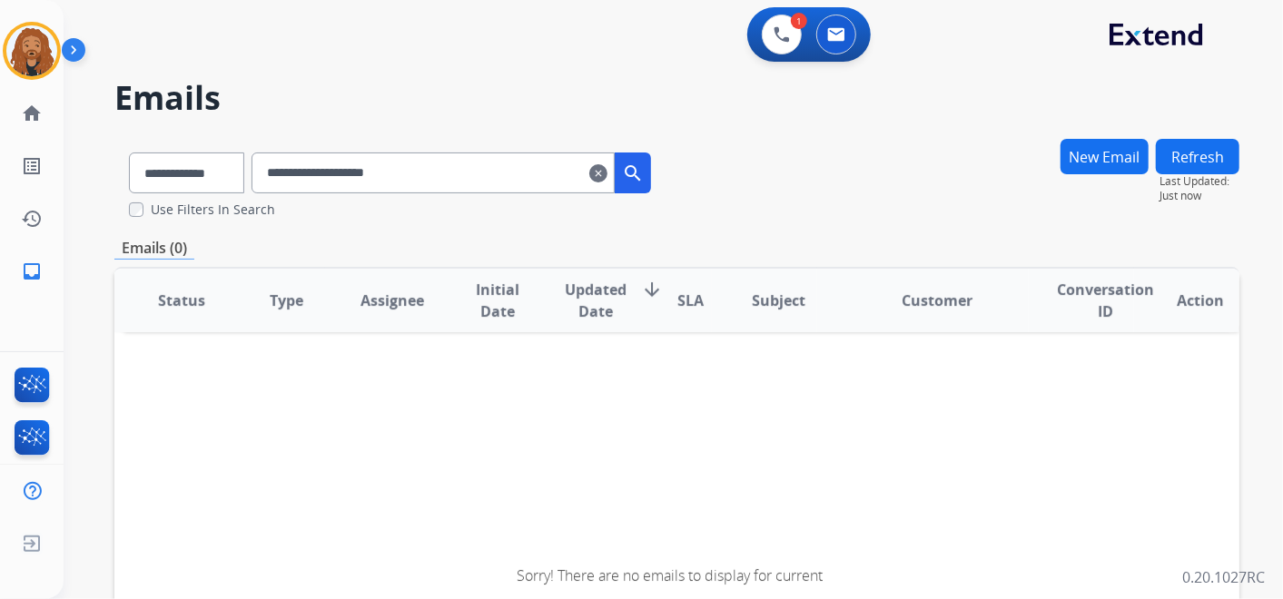
click at [357, 173] on input "**********" at bounding box center [433, 173] width 363 height 41
click at [485, 173] on input "**********" at bounding box center [433, 173] width 363 height 41
drag, startPoint x: 533, startPoint y: 173, endPoint x: 117, endPoint y: 186, distance: 416.2
click at [117, 186] on div "**********" at bounding box center [389, 169] width 551 height 63
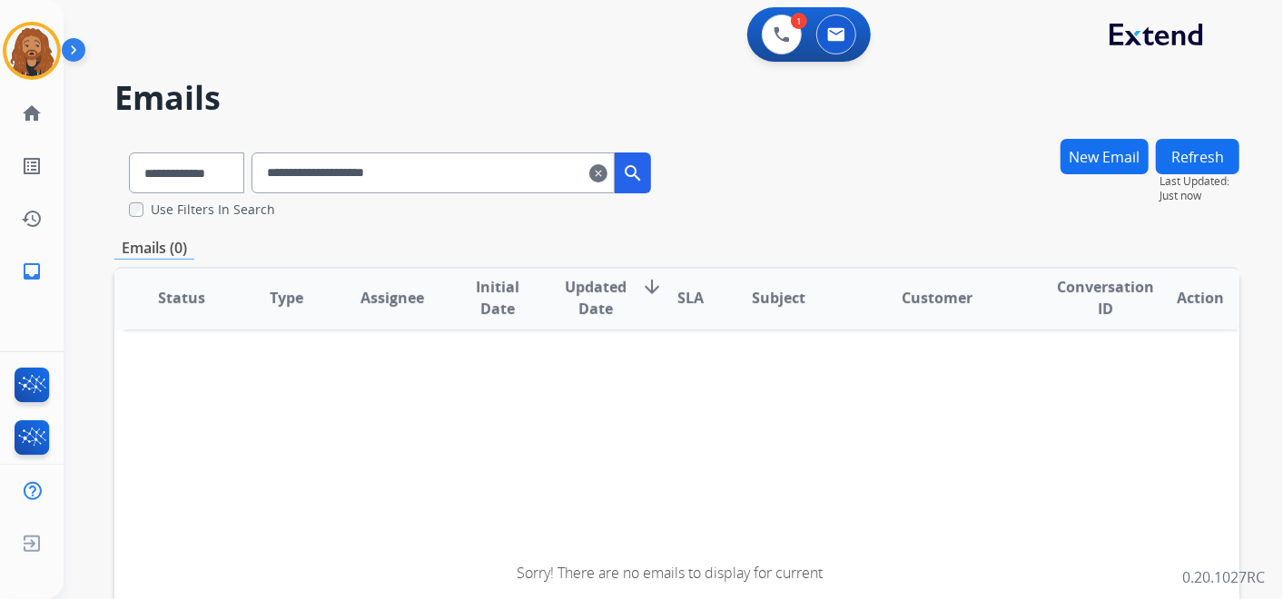
click at [644, 180] on mat-icon "search" at bounding box center [633, 174] width 22 height 22
click at [852, 36] on button at bounding box center [837, 35] width 40 height 40
click at [773, 52] on button at bounding box center [782, 35] width 40 height 40
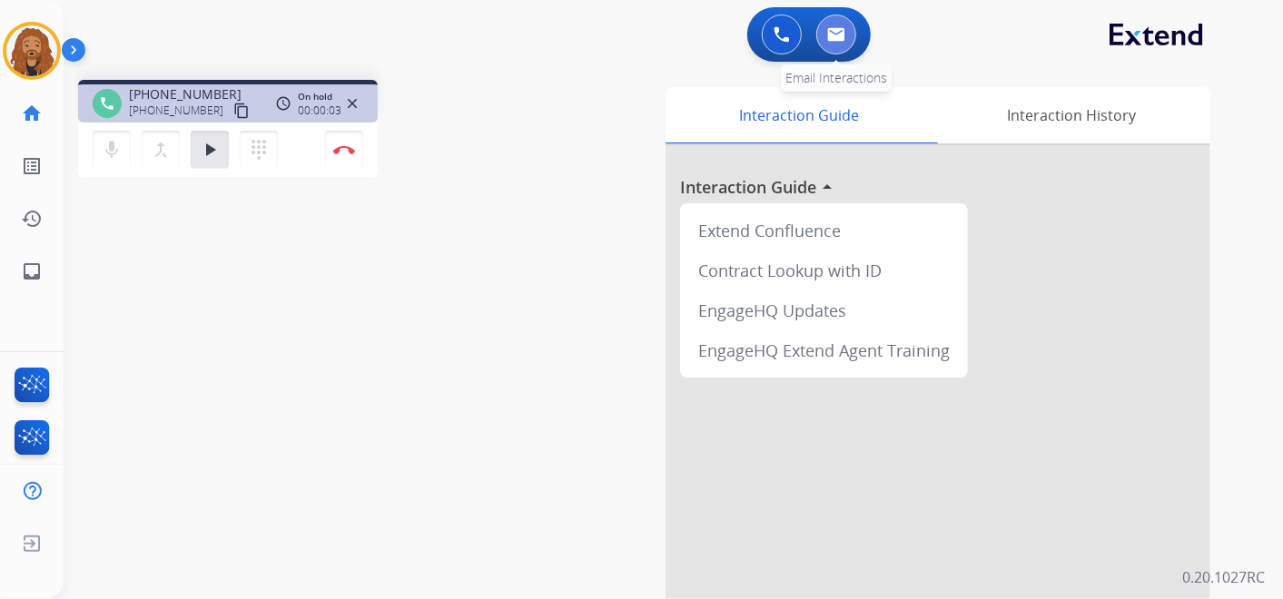
click at [827, 39] on button at bounding box center [837, 35] width 40 height 40
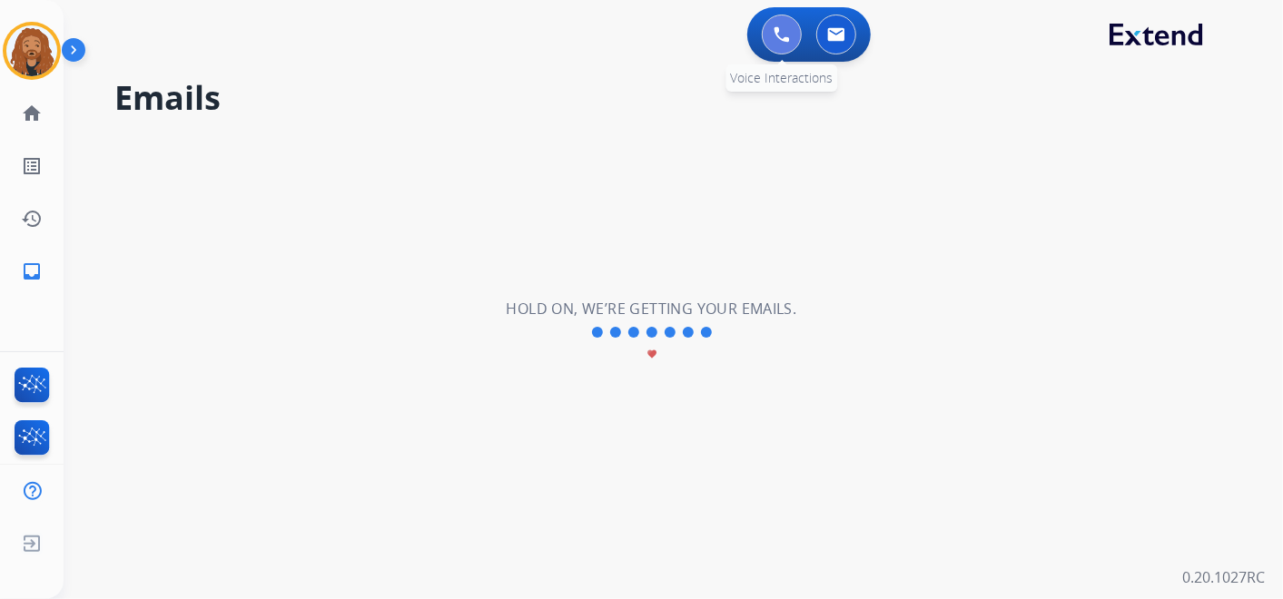
click at [787, 36] on img at bounding box center [782, 34] width 16 height 16
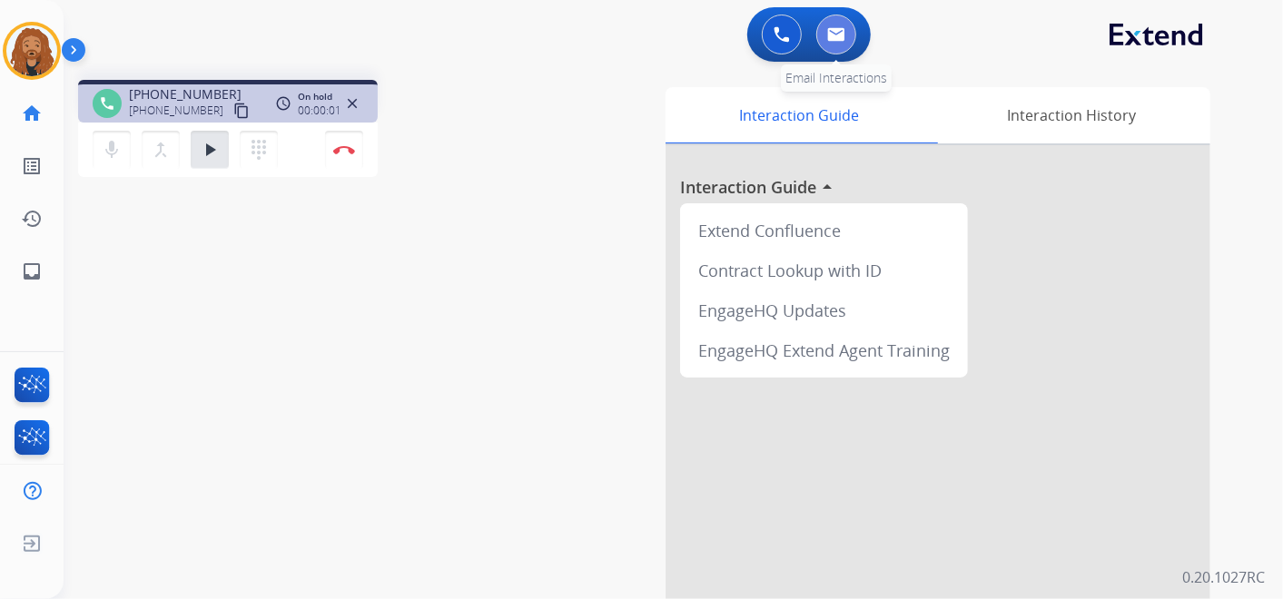
click at [824, 34] on button at bounding box center [837, 35] width 40 height 40
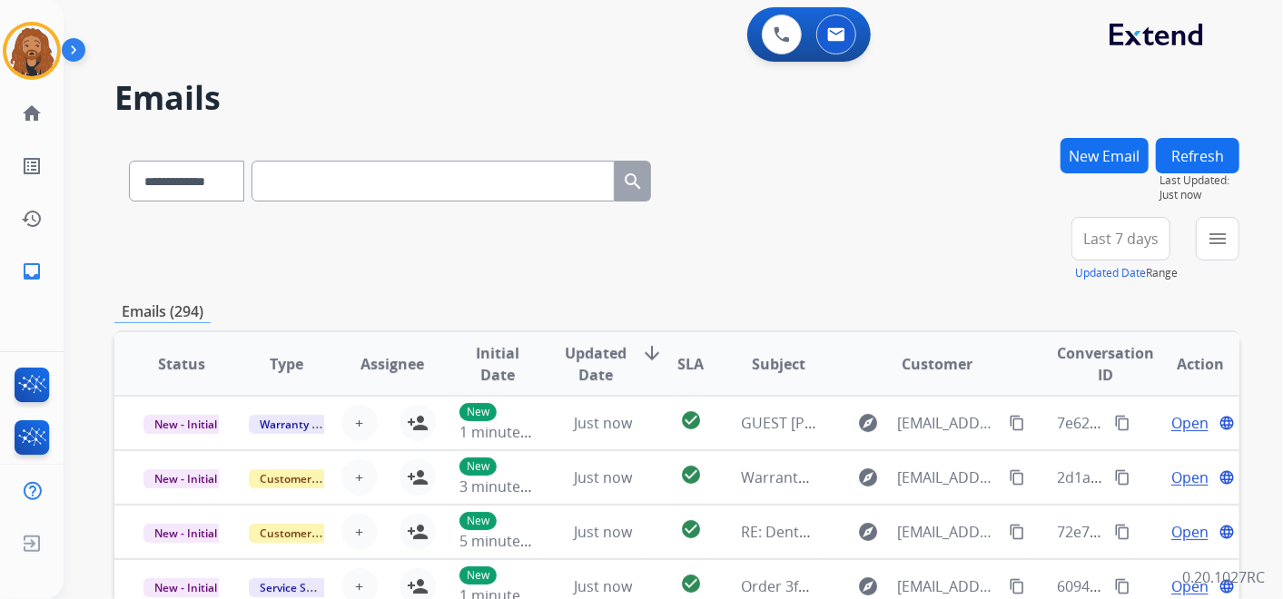
click at [442, 203] on div "**********" at bounding box center [389, 177] width 551 height 63
click at [444, 187] on input "text" at bounding box center [433, 181] width 363 height 41
paste input "**********"
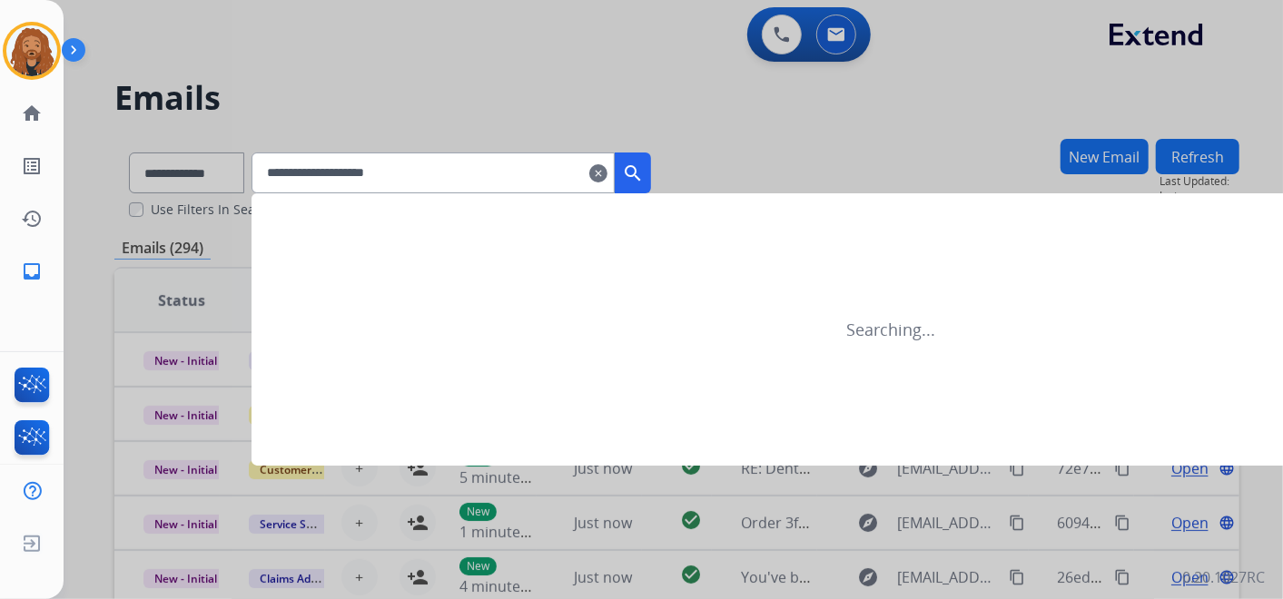
drag, startPoint x: 488, startPoint y: 167, endPoint x: 576, endPoint y: 158, distance: 88.6
click at [576, 159] on input "**********" at bounding box center [433, 173] width 363 height 41
drag, startPoint x: 297, startPoint y: 179, endPoint x: 124, endPoint y: 204, distance: 174.4
click at [126, 204] on app-all-customers "**********" at bounding box center [641, 299] width 1283 height 599
type input "**********"
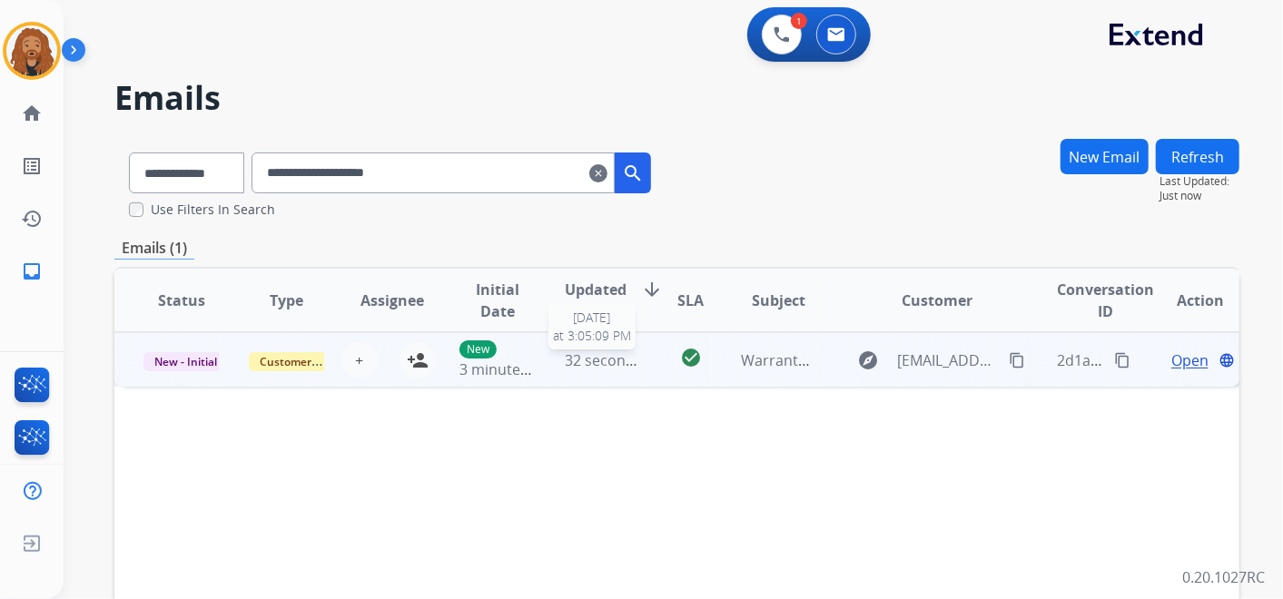
click at [598, 360] on span "32 seconds ago" at bounding box center [619, 361] width 106 height 20
click at [1185, 358] on span "Open" at bounding box center [1190, 360] width 37 height 22
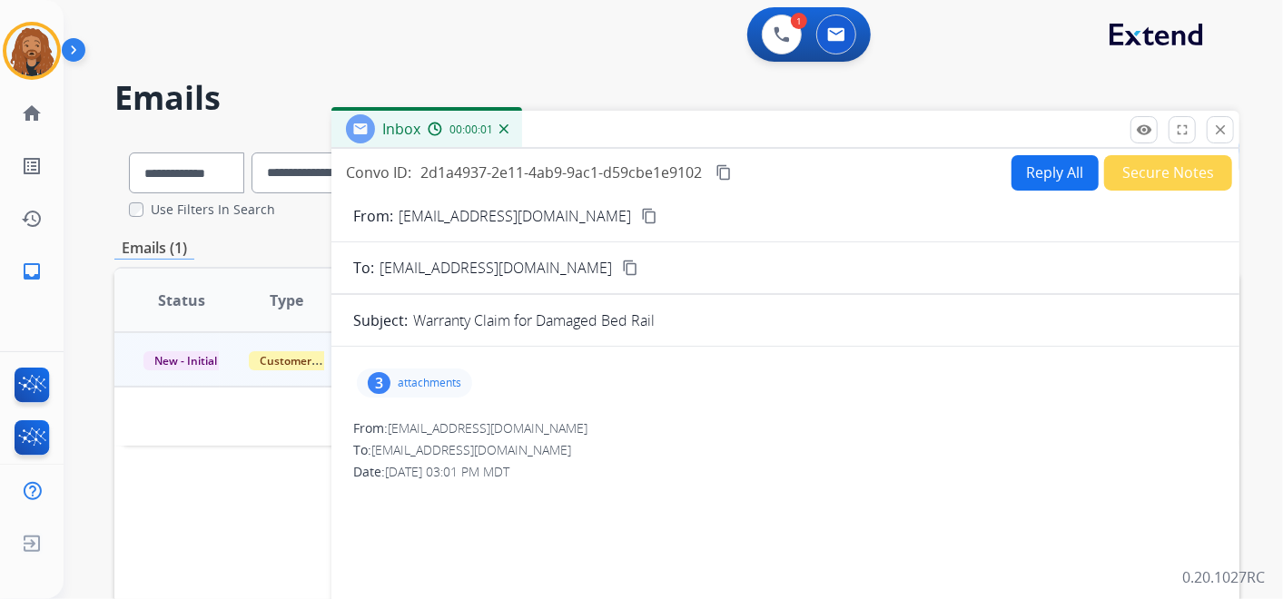
click at [442, 380] on p "attachments" at bounding box center [430, 383] width 64 height 15
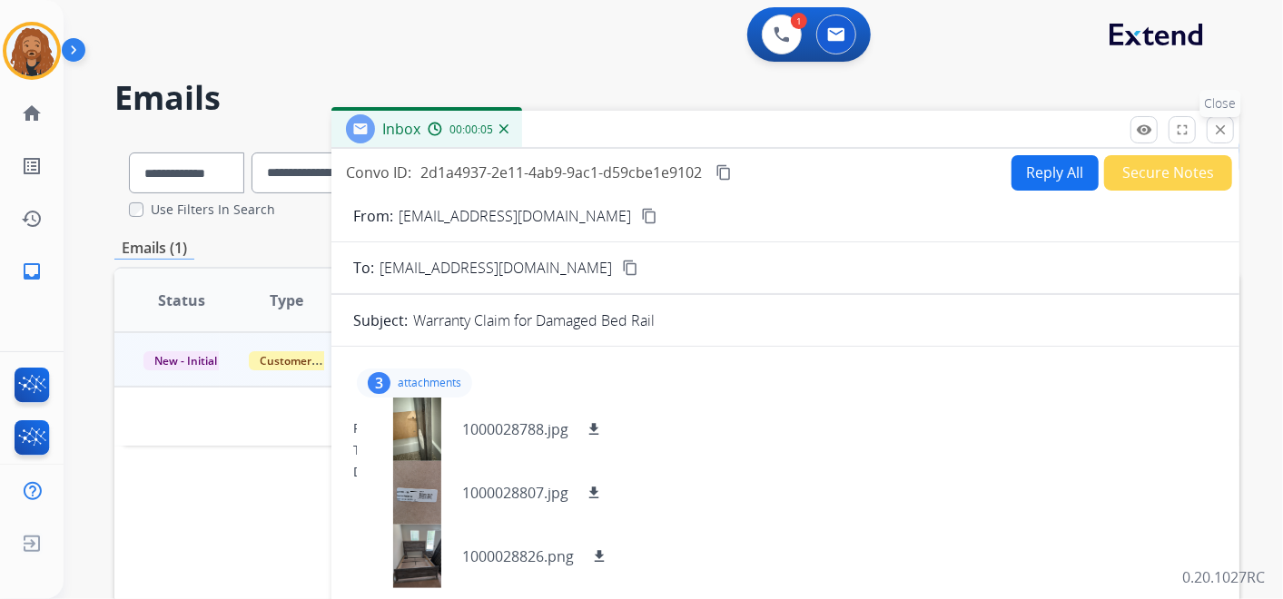
click at [1223, 126] on mat-icon "close" at bounding box center [1221, 130] width 16 height 16
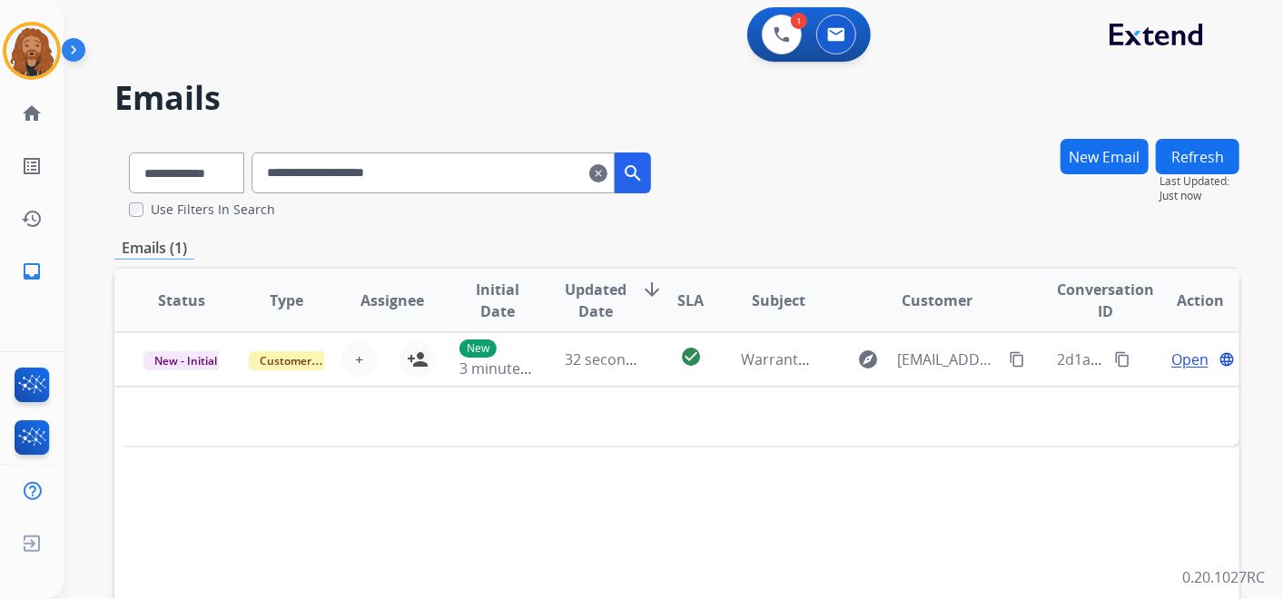
click at [608, 173] on mat-icon "clear" at bounding box center [598, 174] width 18 height 22
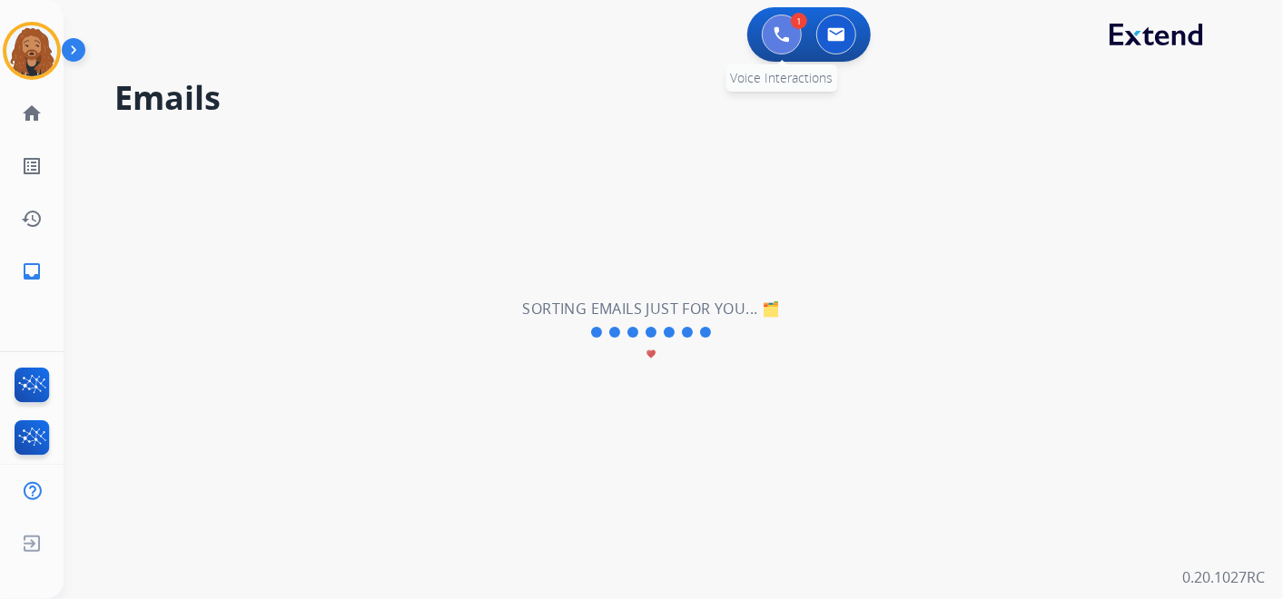
click at [791, 43] on button at bounding box center [782, 35] width 40 height 40
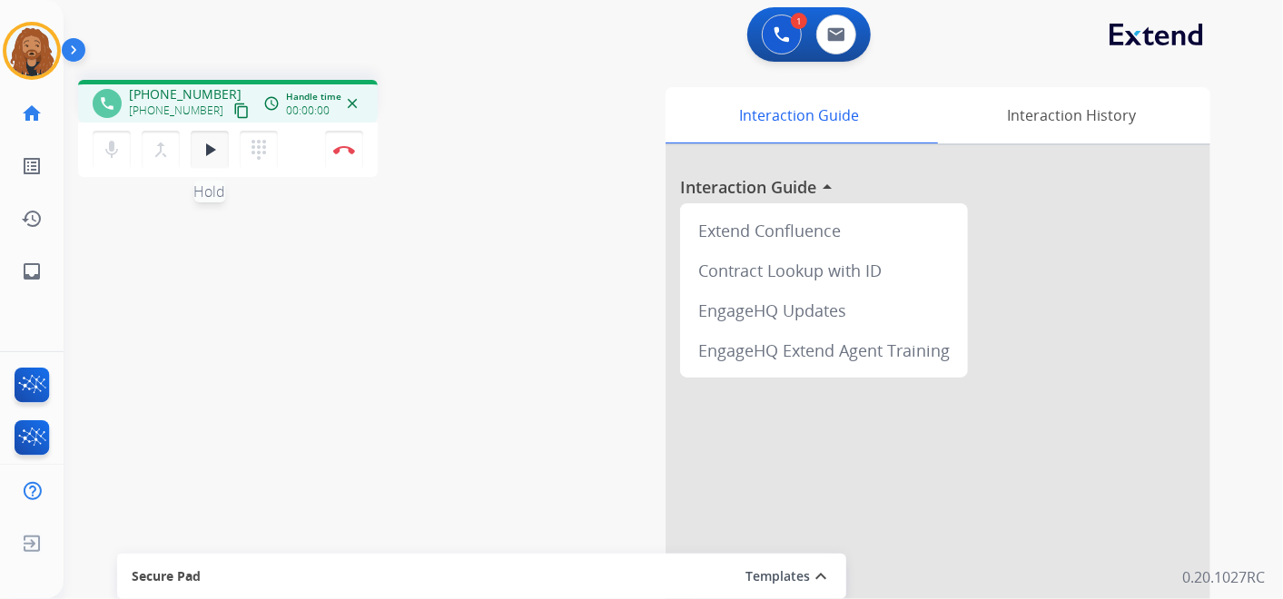
click at [212, 150] on mat-icon "play_arrow" at bounding box center [210, 150] width 22 height 22
click at [354, 146] on button "Disconnect" at bounding box center [344, 150] width 38 height 38
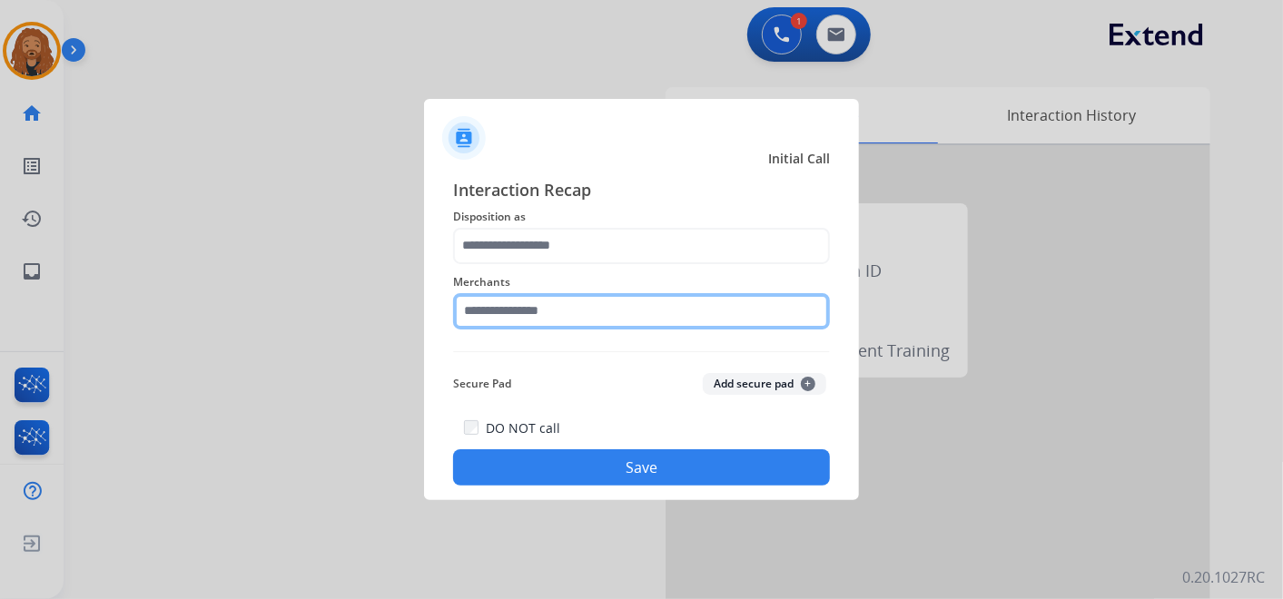
click at [565, 303] on input "text" at bounding box center [641, 311] width 377 height 36
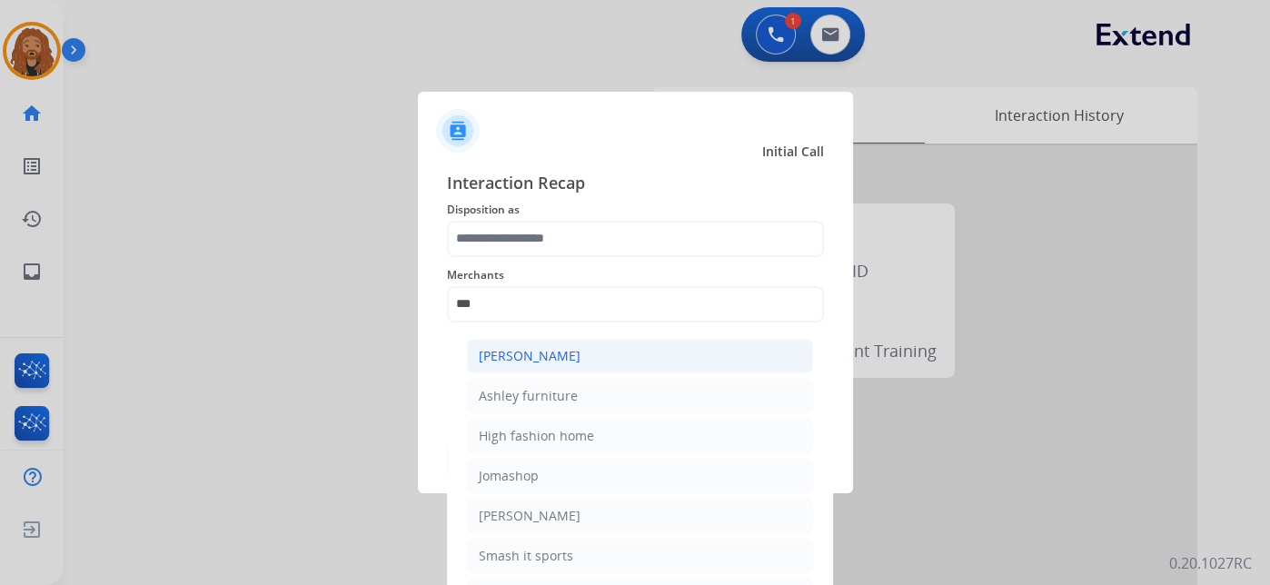
click at [577, 361] on li "[PERSON_NAME]" at bounding box center [640, 356] width 346 height 35
type input "**********"
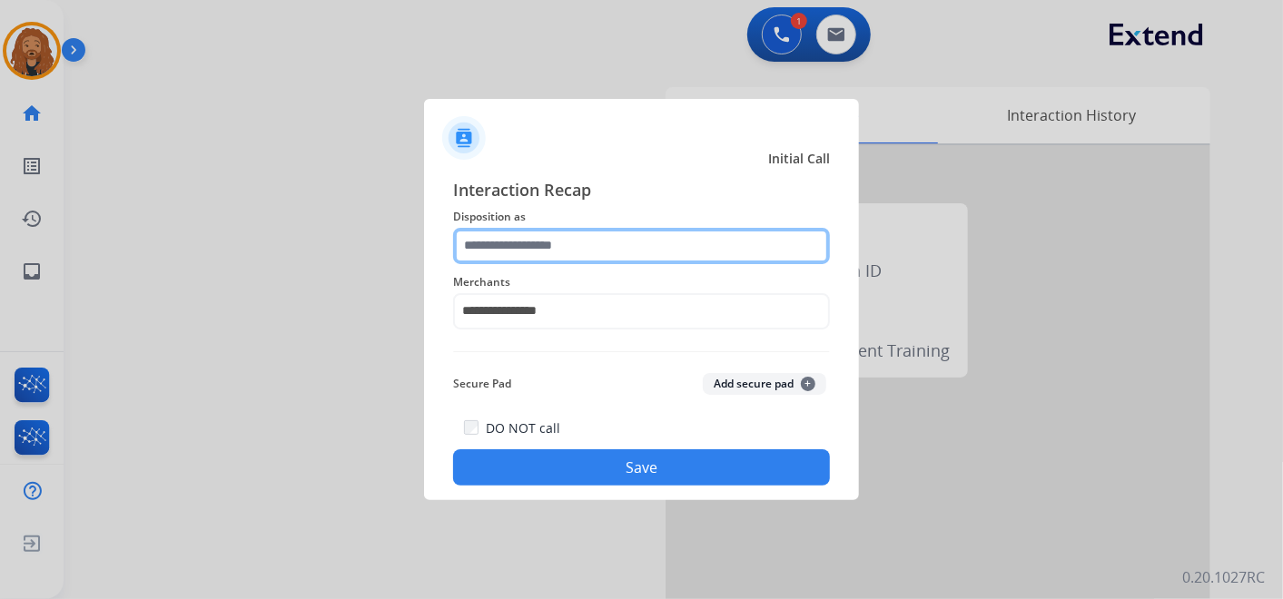
click at [545, 252] on input "text" at bounding box center [641, 246] width 377 height 36
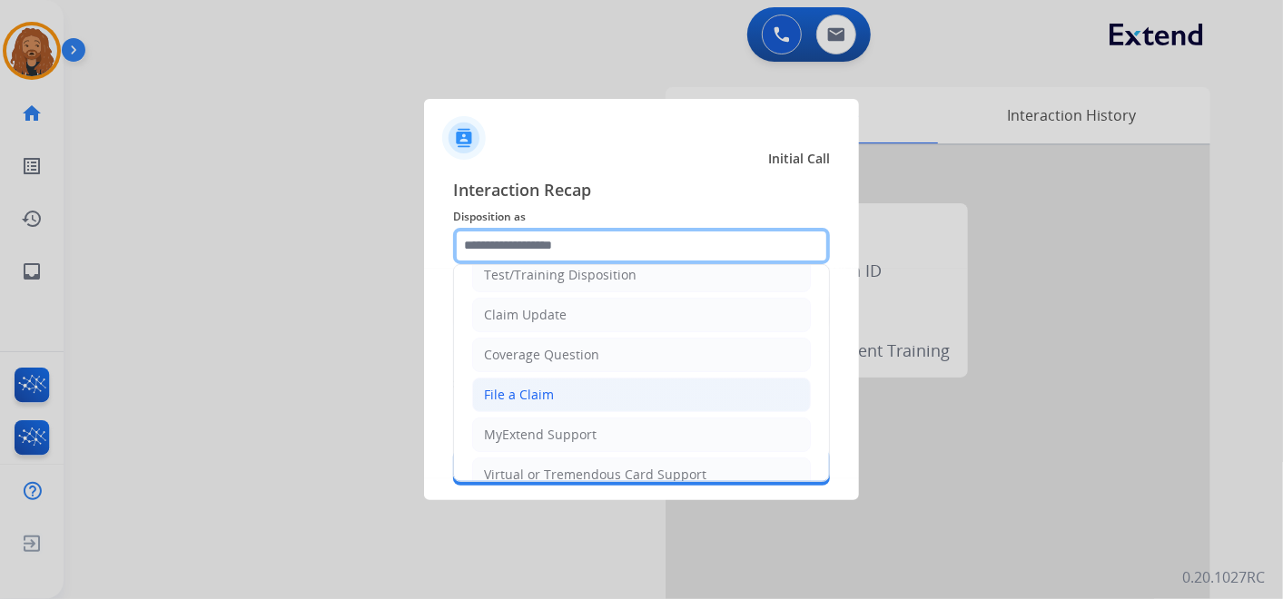
scroll to position [101, 0]
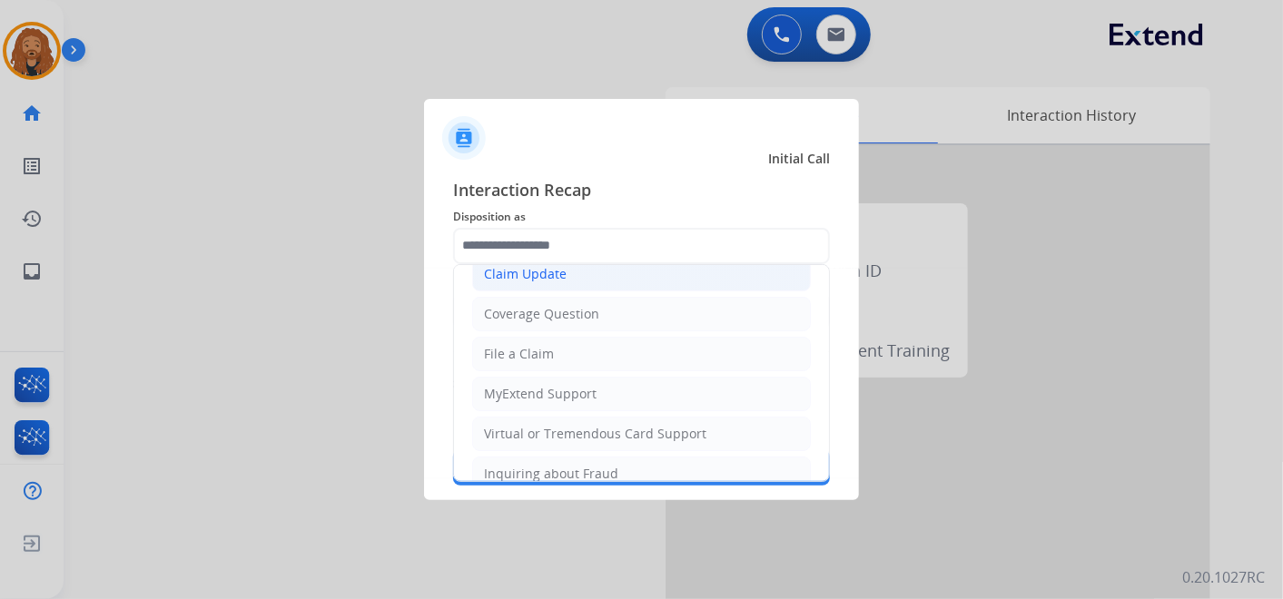
click at [560, 269] on div "Claim Update" at bounding box center [525, 274] width 83 height 18
type input "**********"
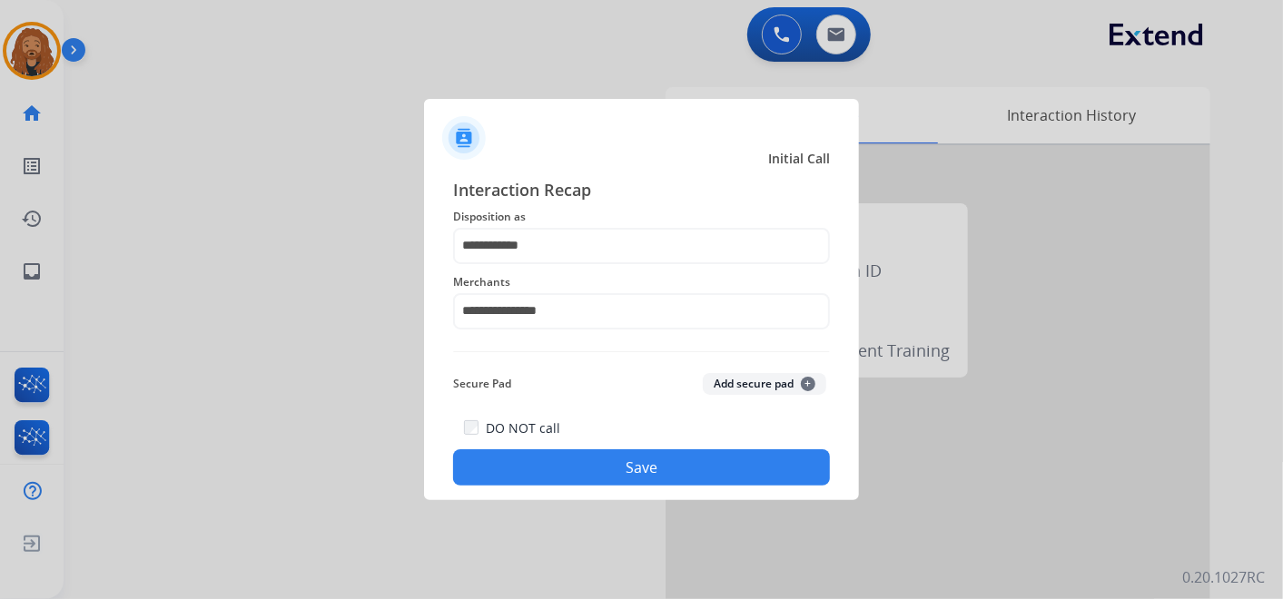
click at [630, 467] on button "Save" at bounding box center [641, 468] width 377 height 36
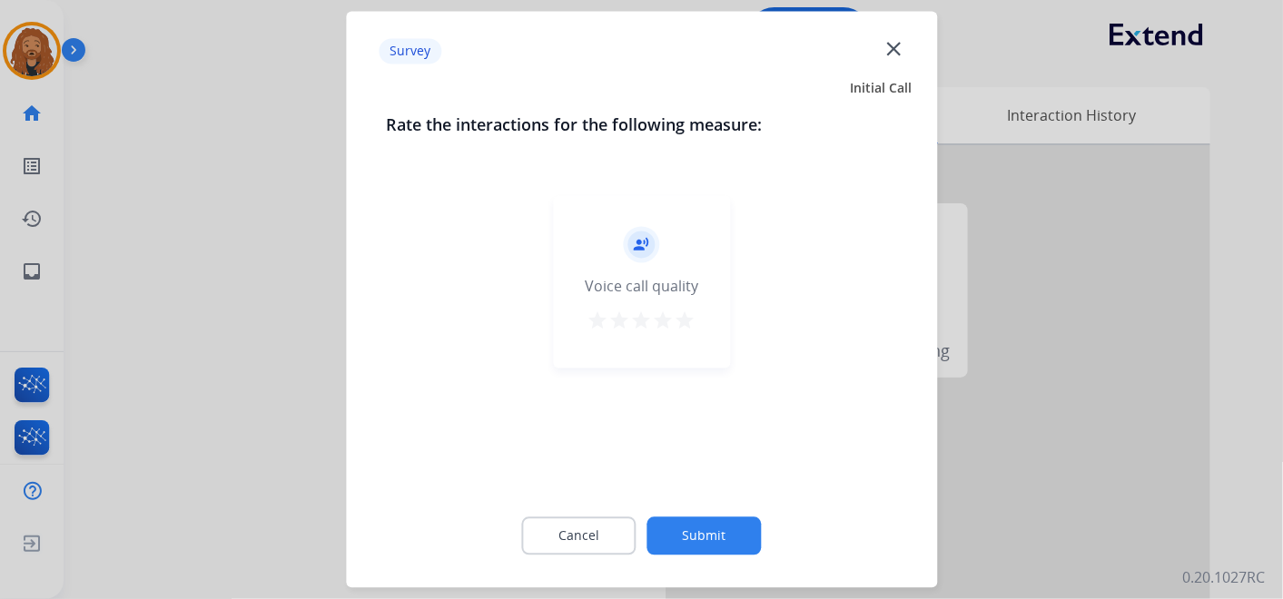
click at [685, 319] on mat-icon "star" at bounding box center [686, 322] width 22 height 22
click at [677, 521] on button "Submit" at bounding box center [705, 537] width 114 height 38
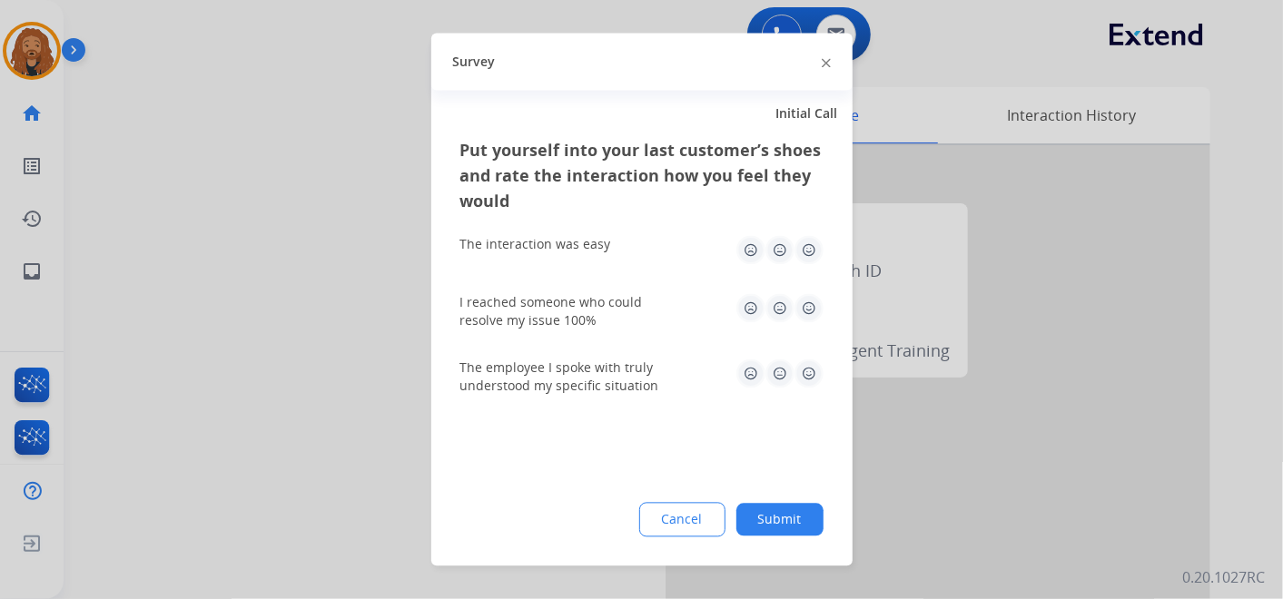
click at [812, 378] on img at bounding box center [809, 374] width 29 height 29
click at [811, 321] on img at bounding box center [809, 308] width 29 height 29
click at [797, 249] on img at bounding box center [809, 250] width 29 height 29
click at [777, 517] on button "Submit" at bounding box center [780, 520] width 87 height 33
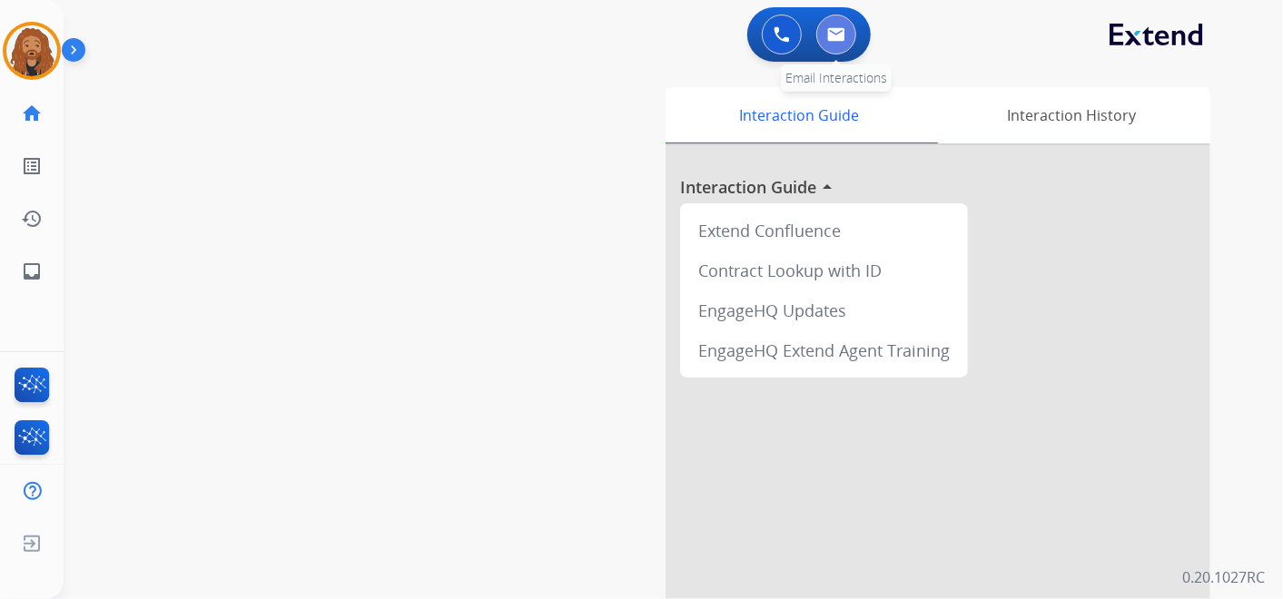
click at [848, 36] on button at bounding box center [837, 35] width 40 height 40
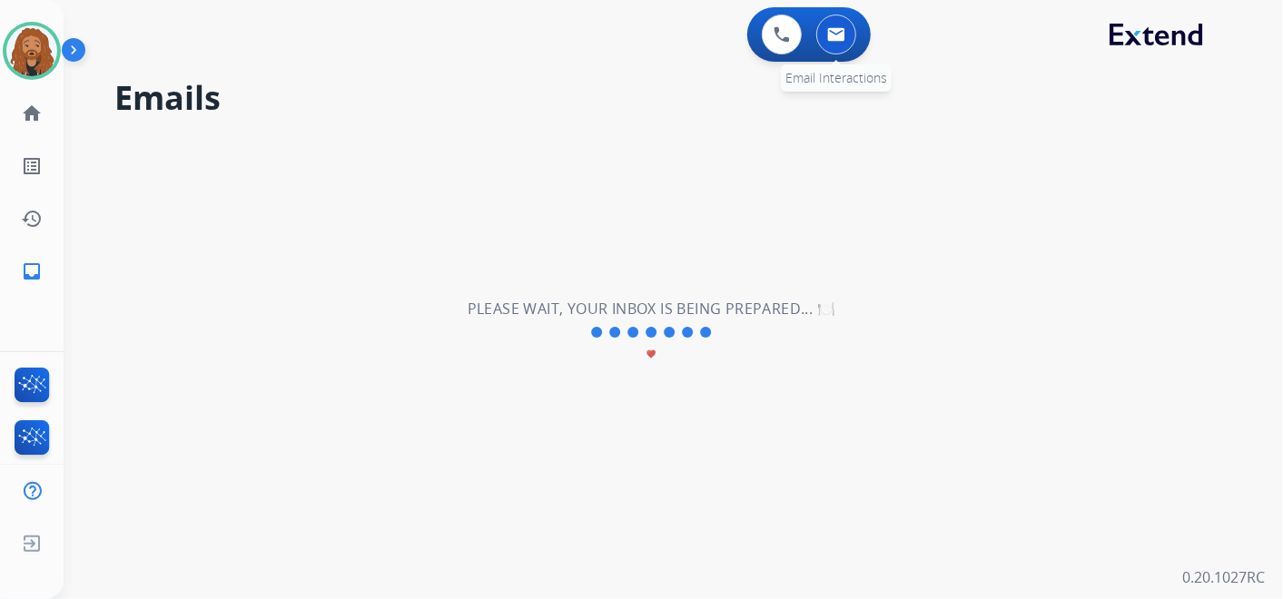
click at [846, 34] on button at bounding box center [837, 35] width 40 height 40
click at [780, 36] on img at bounding box center [782, 34] width 16 height 16
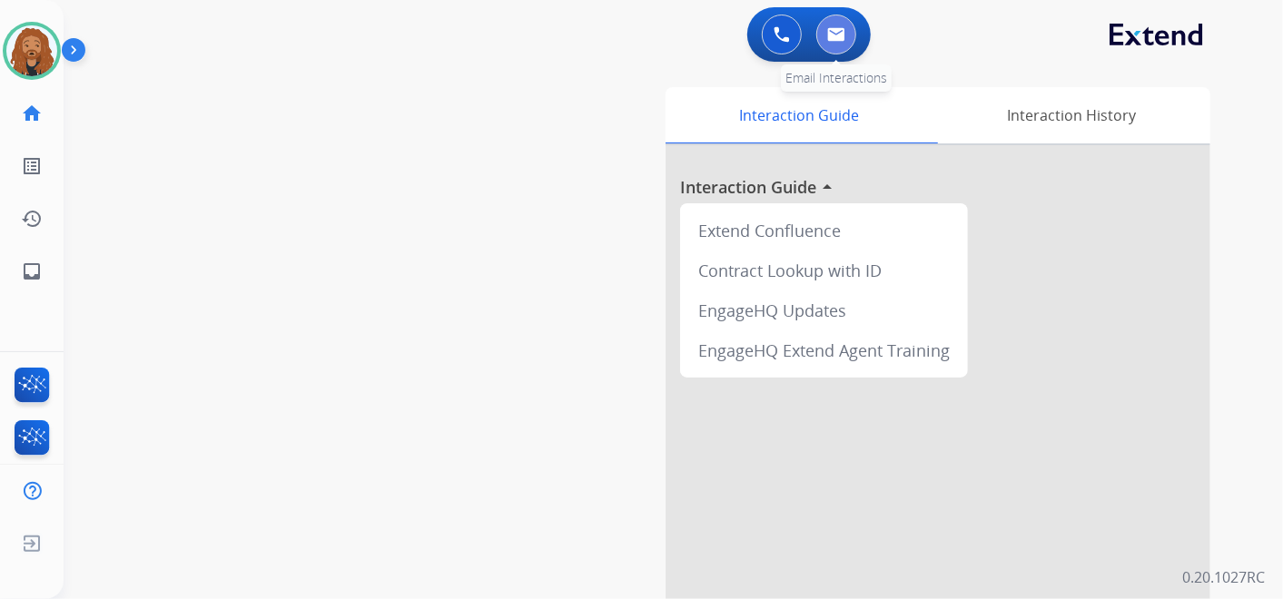
click at [842, 35] on img at bounding box center [836, 34] width 18 height 15
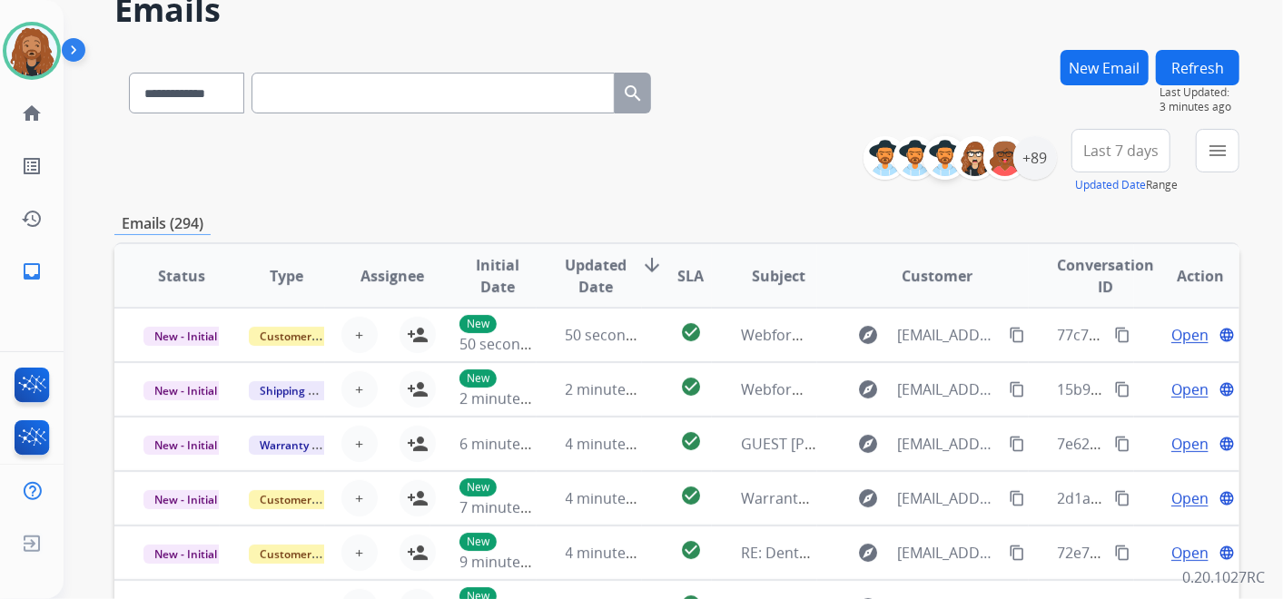
scroll to position [30, 0]
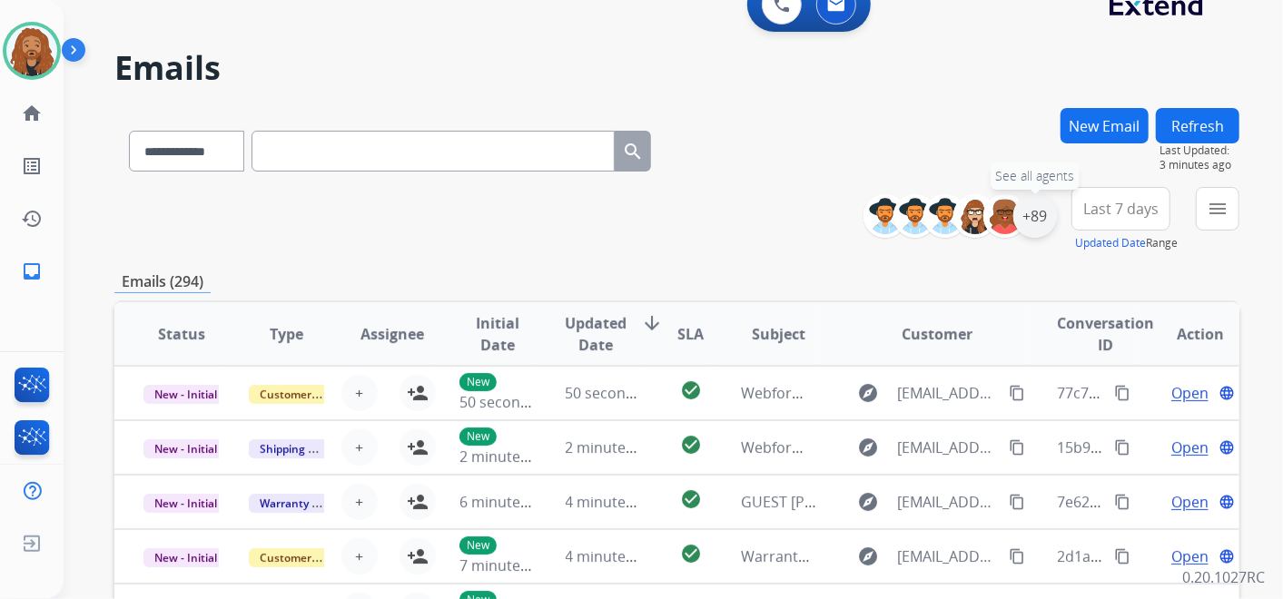
click at [1037, 213] on div "+89" at bounding box center [1036, 216] width 44 height 44
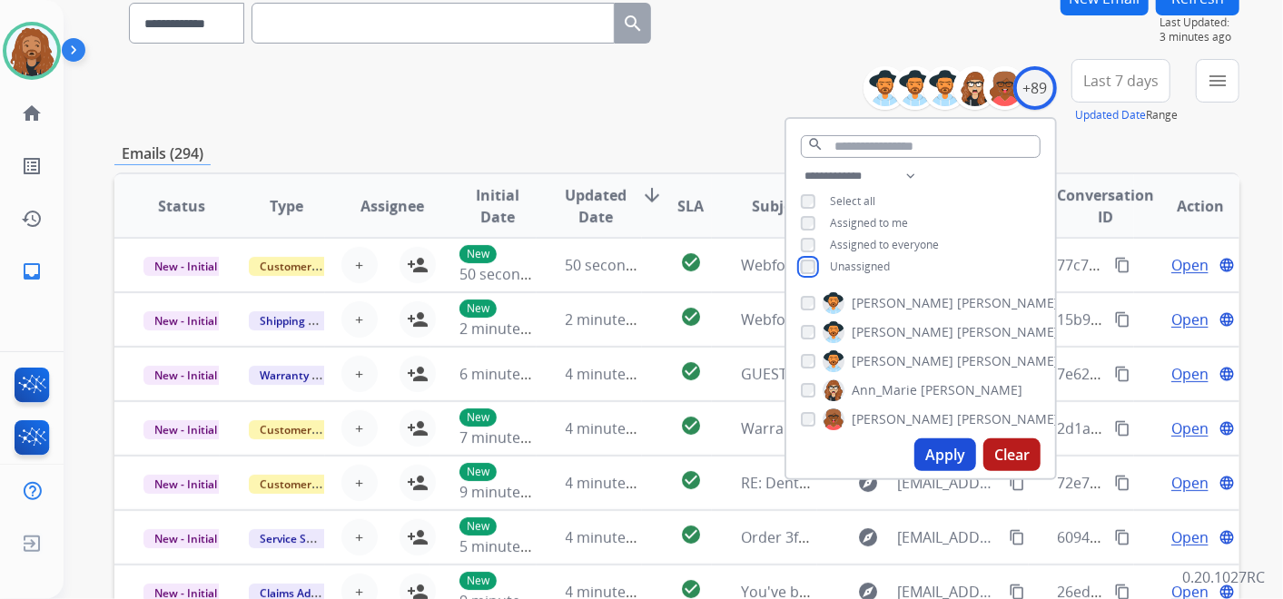
scroll to position [232, 0]
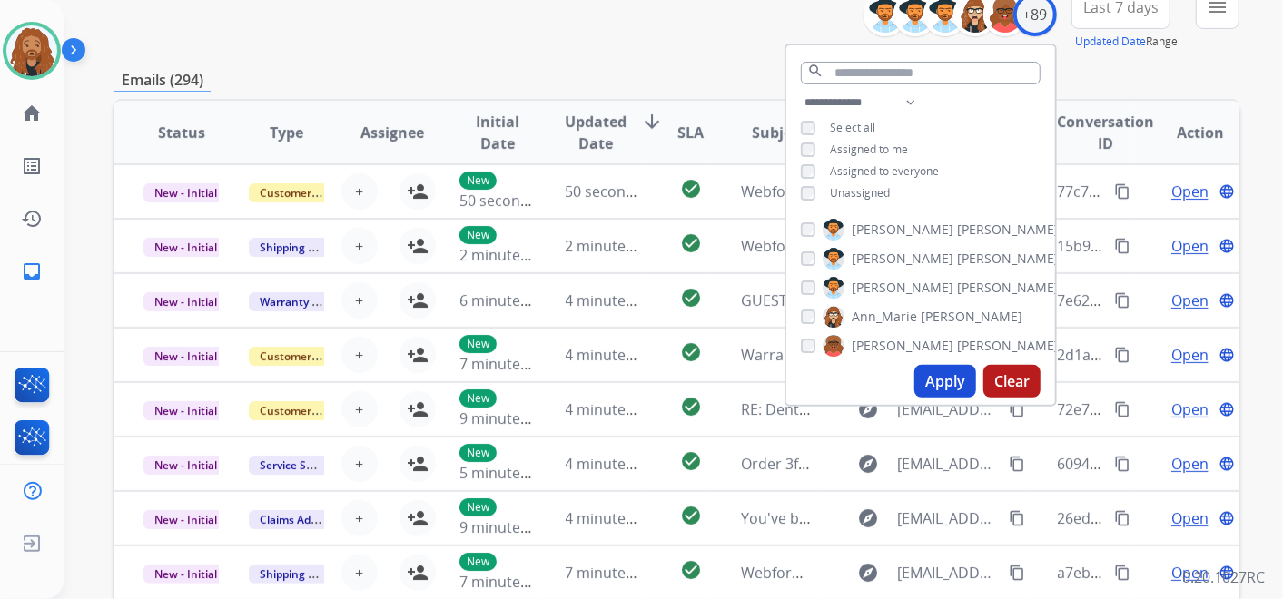
click at [954, 388] on button "Apply" at bounding box center [946, 381] width 62 height 33
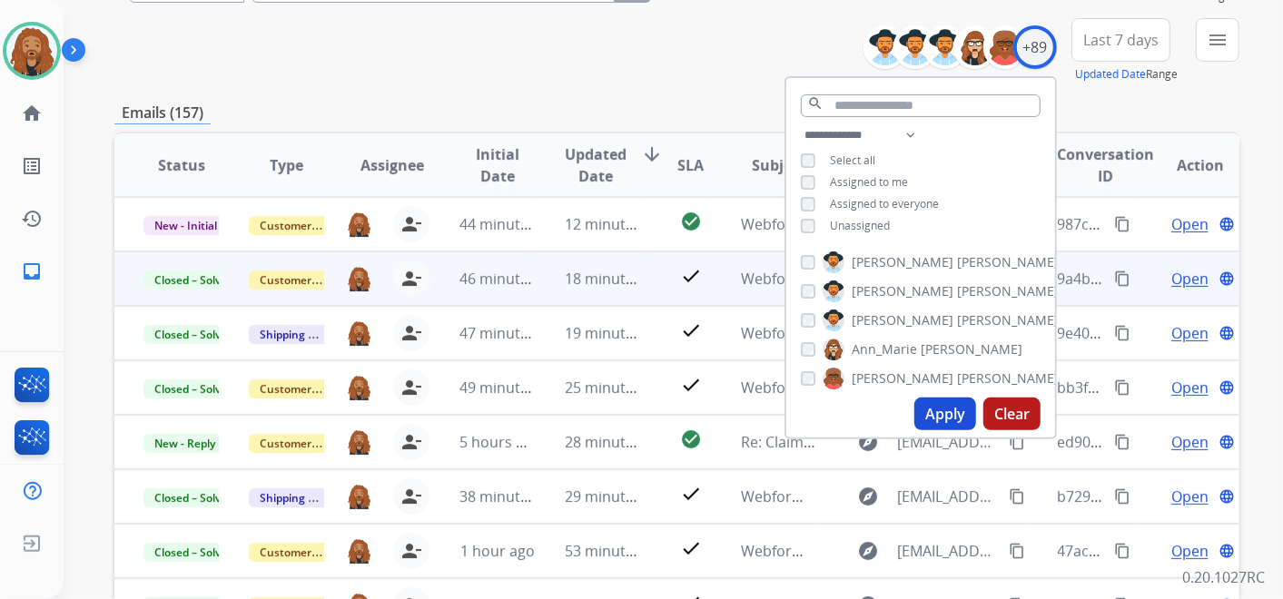
scroll to position [101, 0]
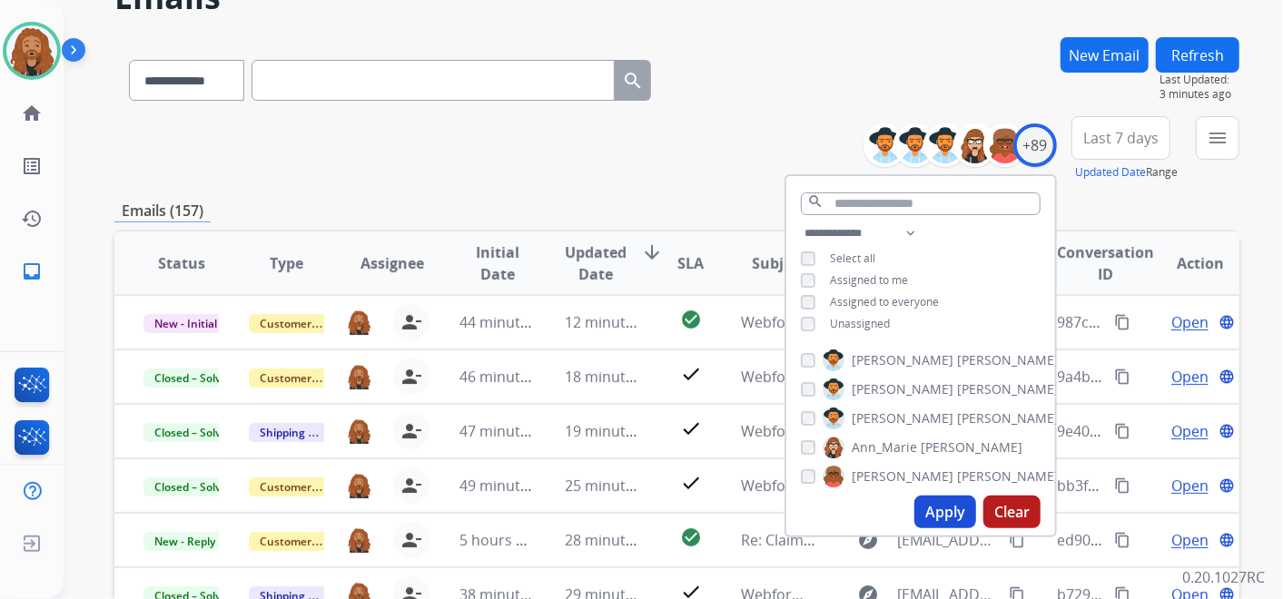
click at [724, 117] on div "**********" at bounding box center [676, 148] width 1125 height 65
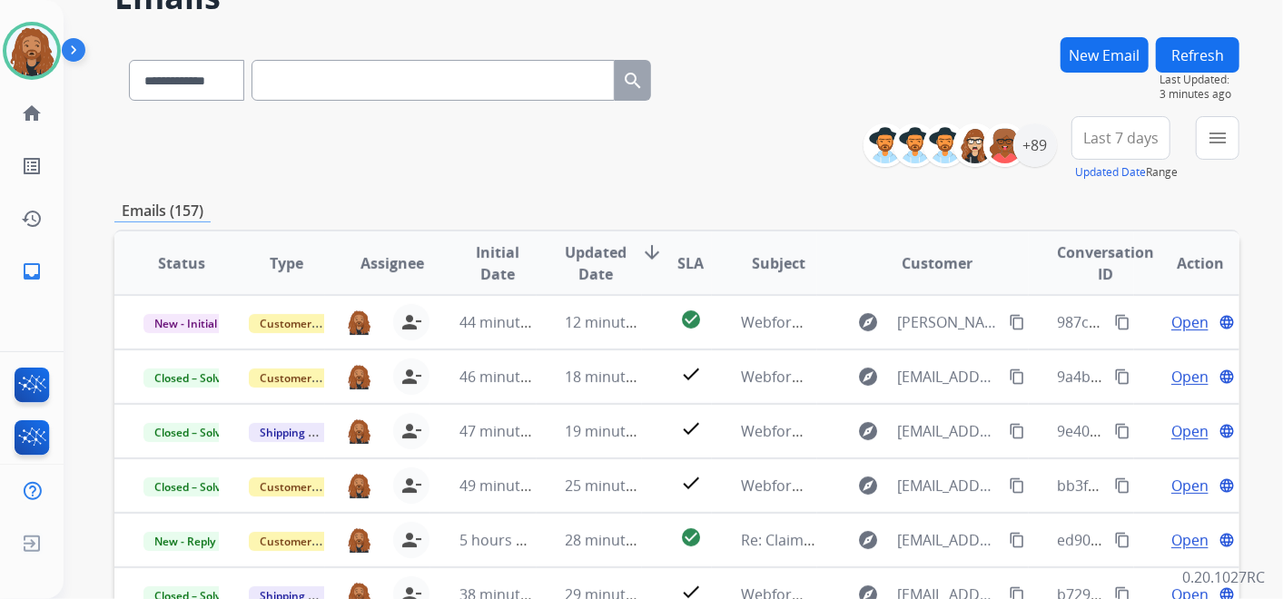
click at [1146, 134] on span "Last 7 days" at bounding box center [1121, 137] width 75 height 7
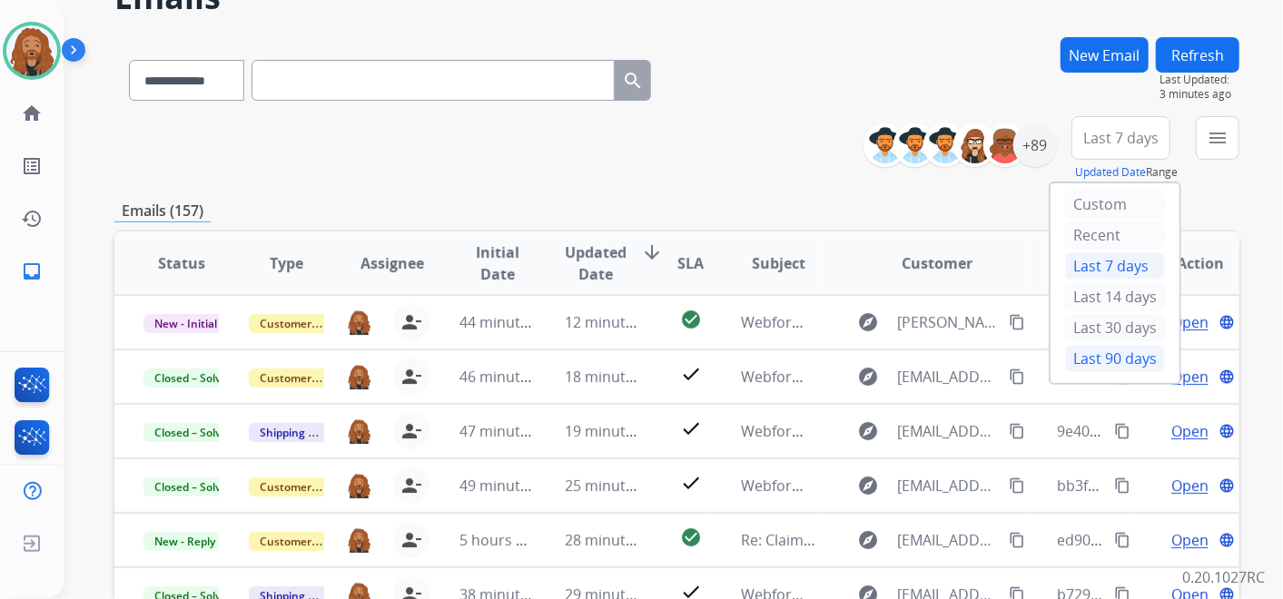
click at [1072, 358] on div "Last 90 days" at bounding box center [1115, 358] width 100 height 27
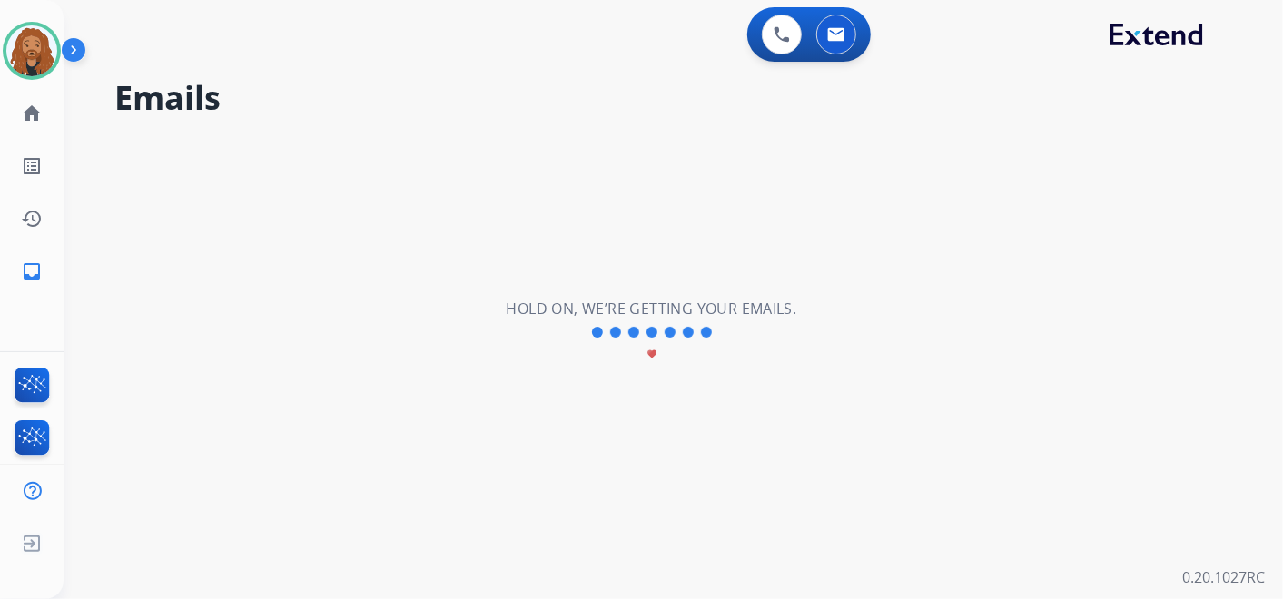
scroll to position [0, 0]
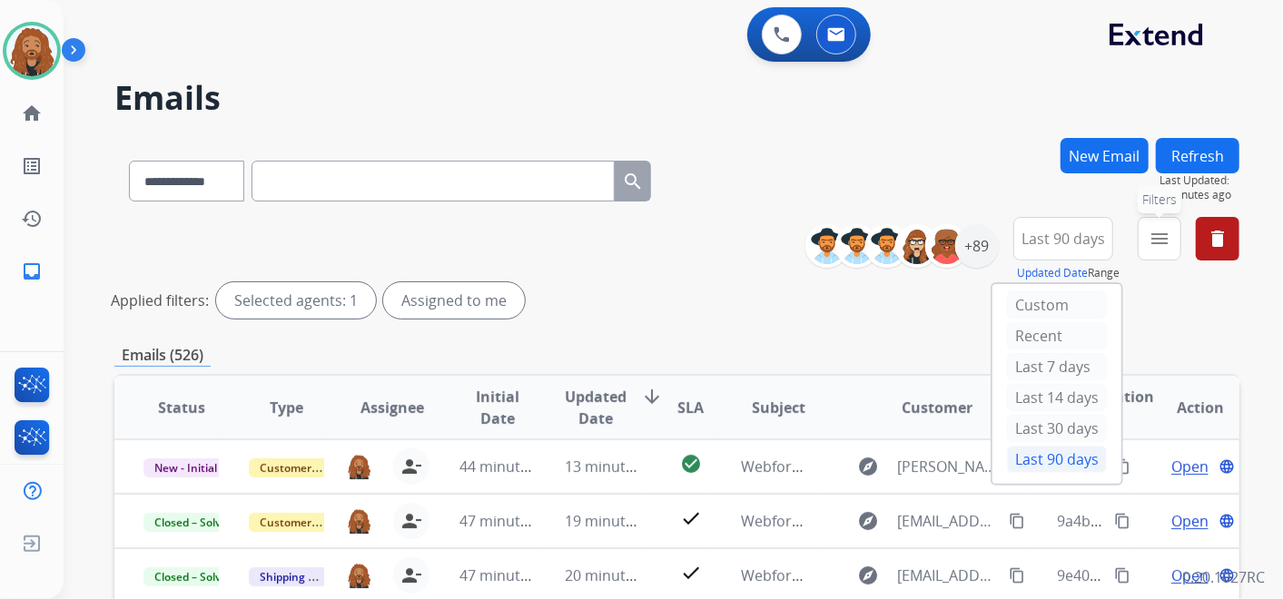
click at [1165, 251] on button "menu Filters" at bounding box center [1160, 239] width 44 height 44
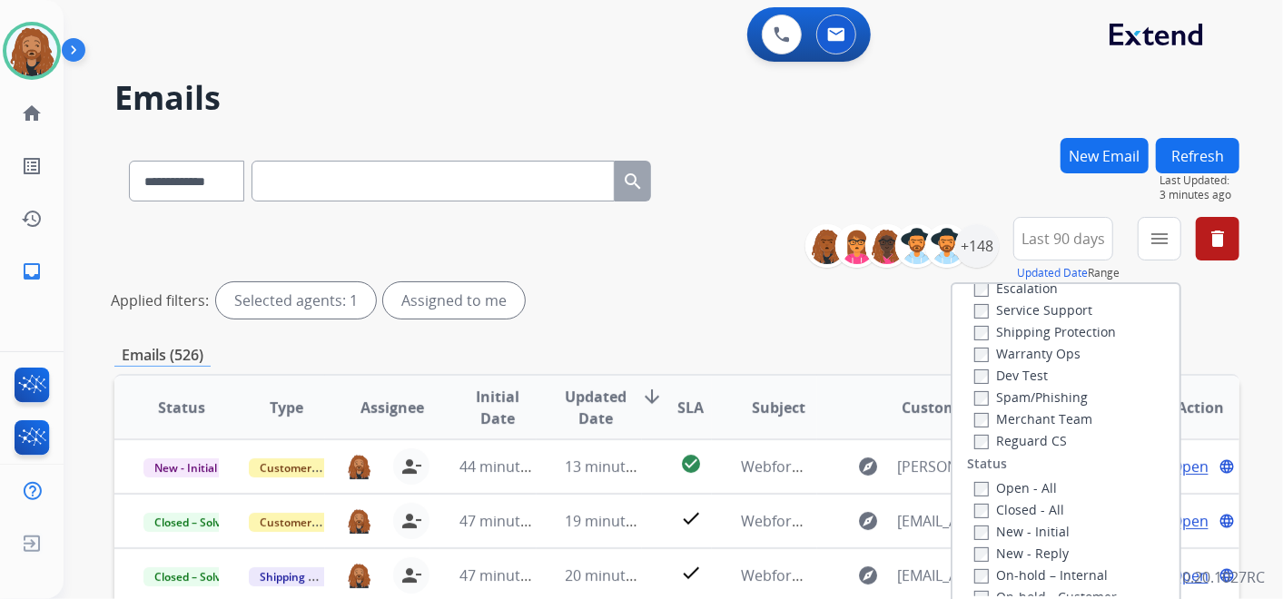
scroll to position [202, 0]
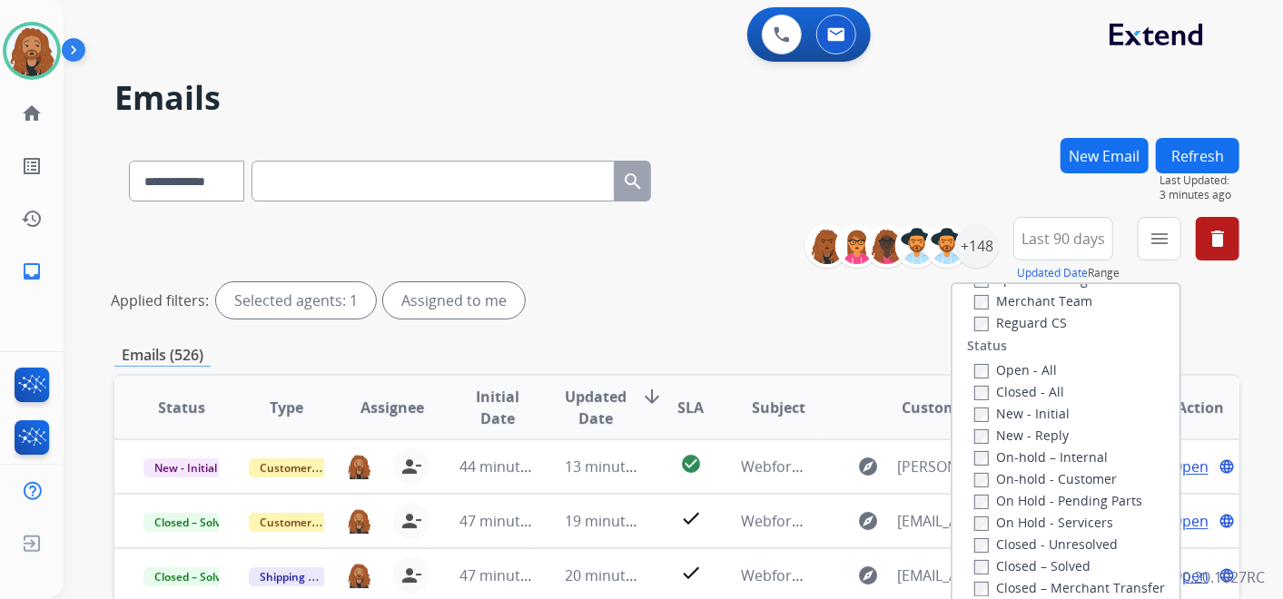
click at [990, 368] on label "Open - All" at bounding box center [1016, 369] width 83 height 17
click at [998, 326] on label "Reguard CS" at bounding box center [1021, 322] width 93 height 17
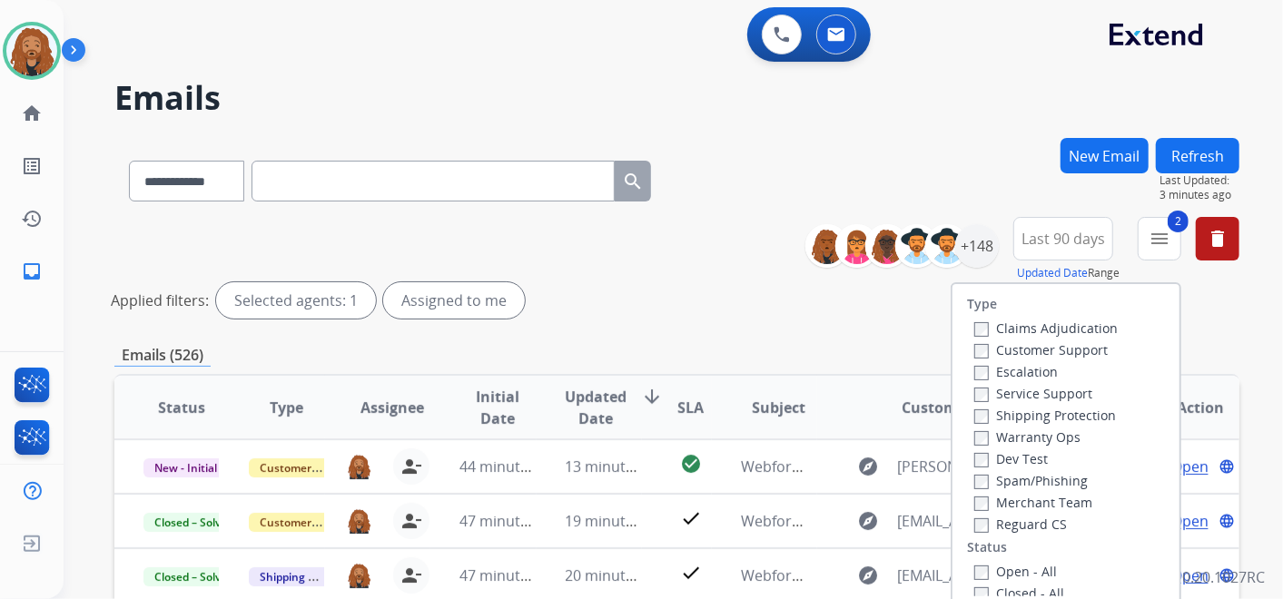
click at [991, 415] on label "Shipping Protection" at bounding box center [1046, 415] width 142 height 17
click at [996, 348] on label "Customer Support" at bounding box center [1042, 350] width 134 height 17
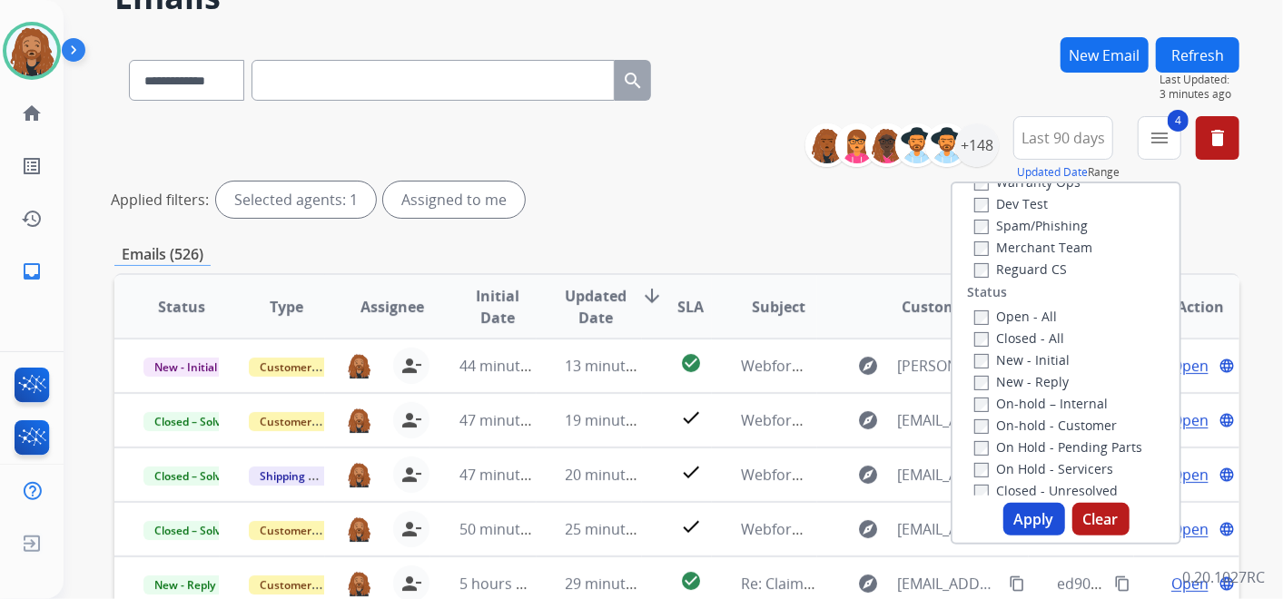
scroll to position [302, 0]
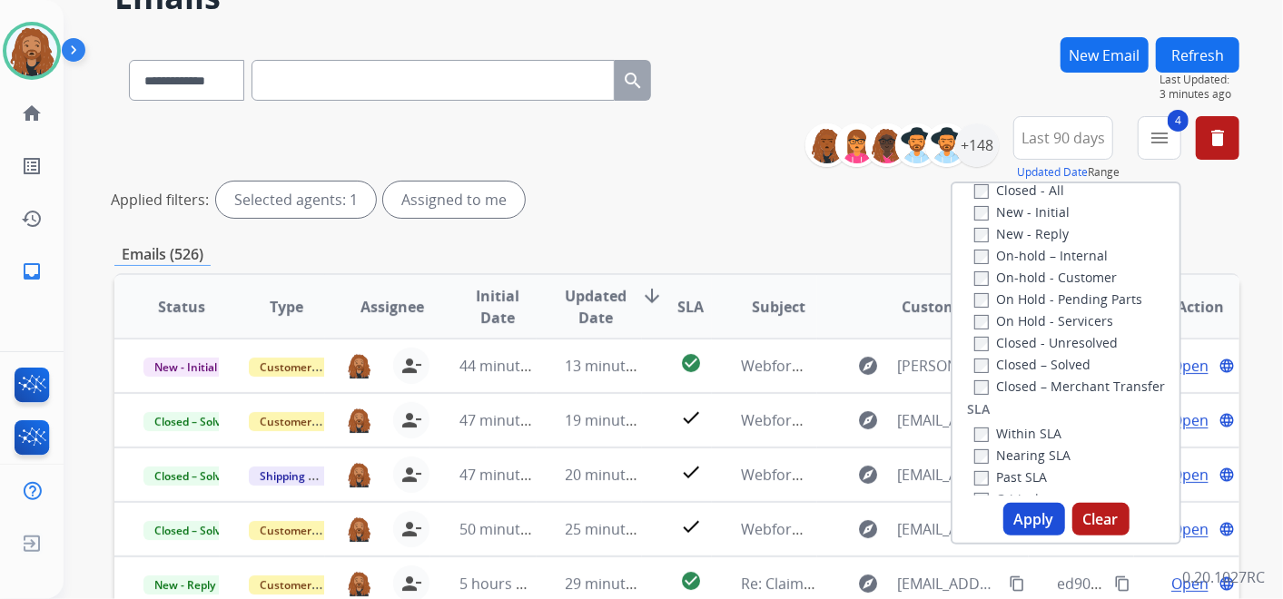
click at [1004, 513] on button "Apply" at bounding box center [1035, 519] width 62 height 33
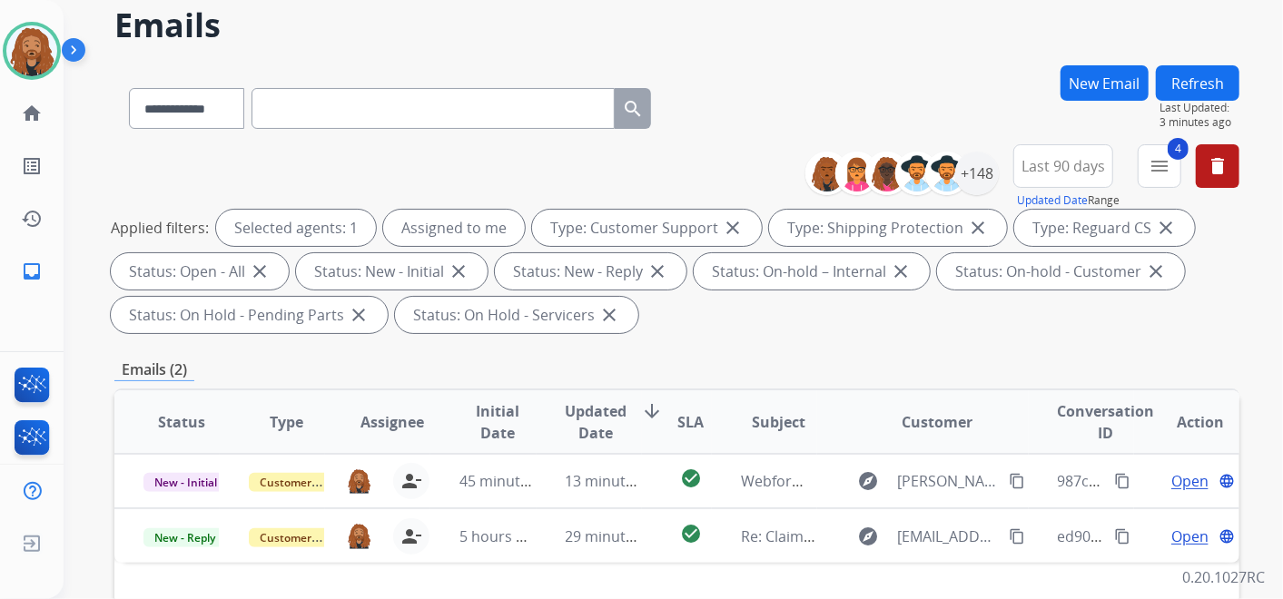
scroll to position [202, 0]
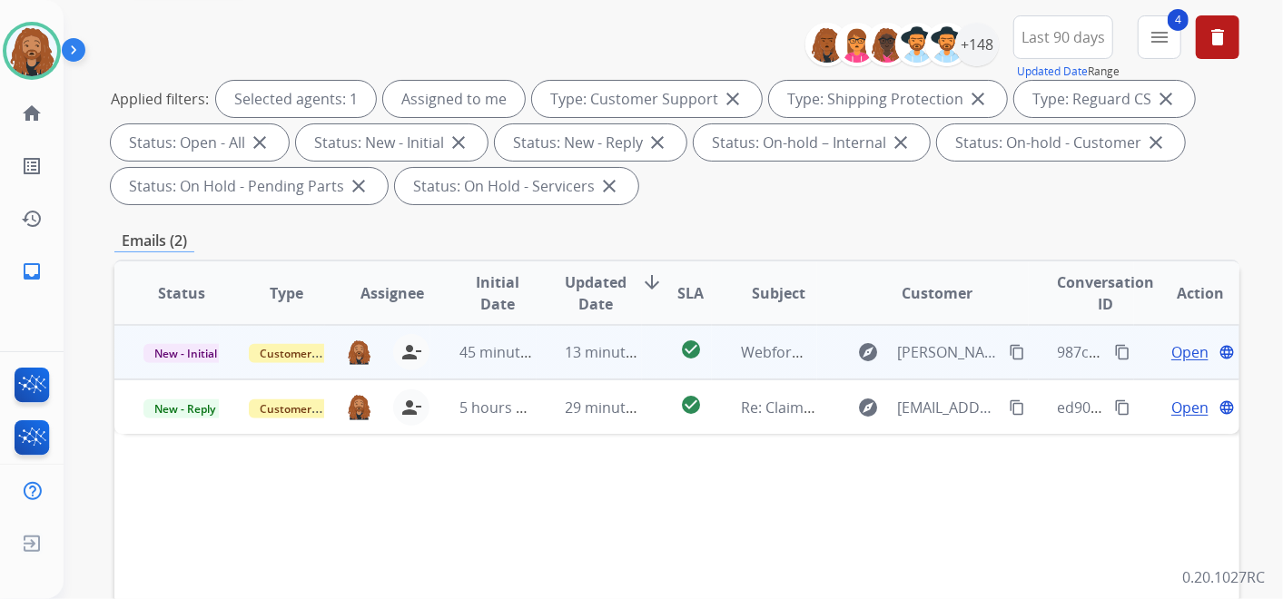
drag, startPoint x: 573, startPoint y: 362, endPoint x: 583, endPoint y: 362, distance: 10.0
click at [576, 362] on td "13 minutes ago" at bounding box center [589, 352] width 105 height 54
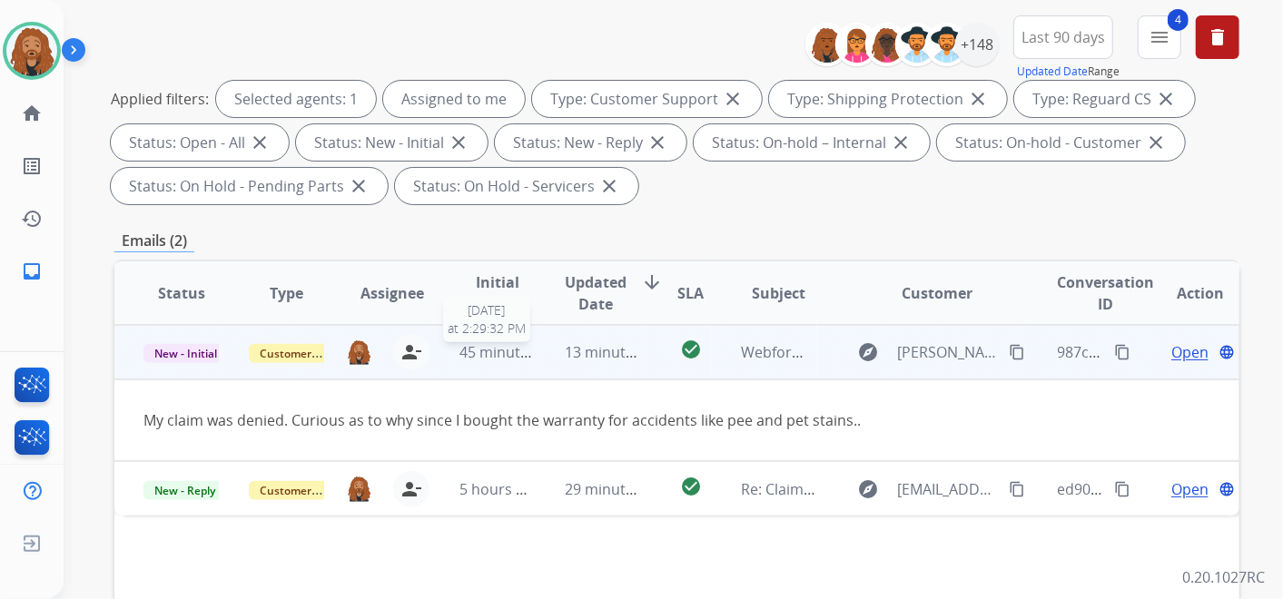
click at [496, 345] on span "45 minutes ago" at bounding box center [512, 352] width 105 height 20
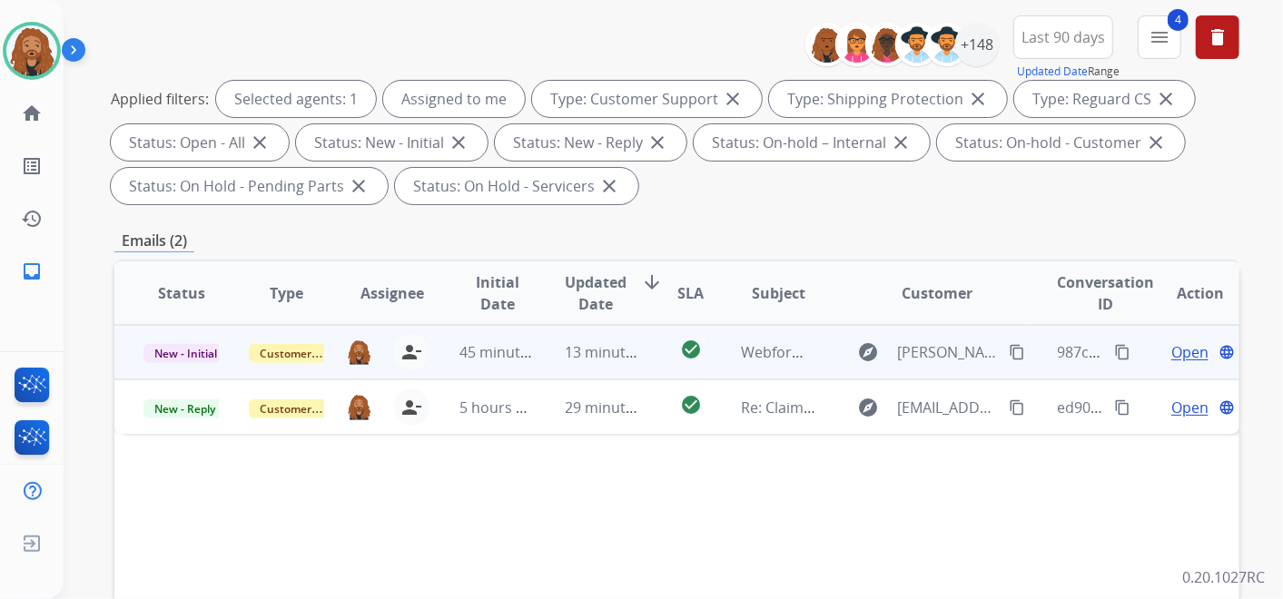
click at [611, 360] on span "13 minutes ago" at bounding box center [618, 352] width 105 height 20
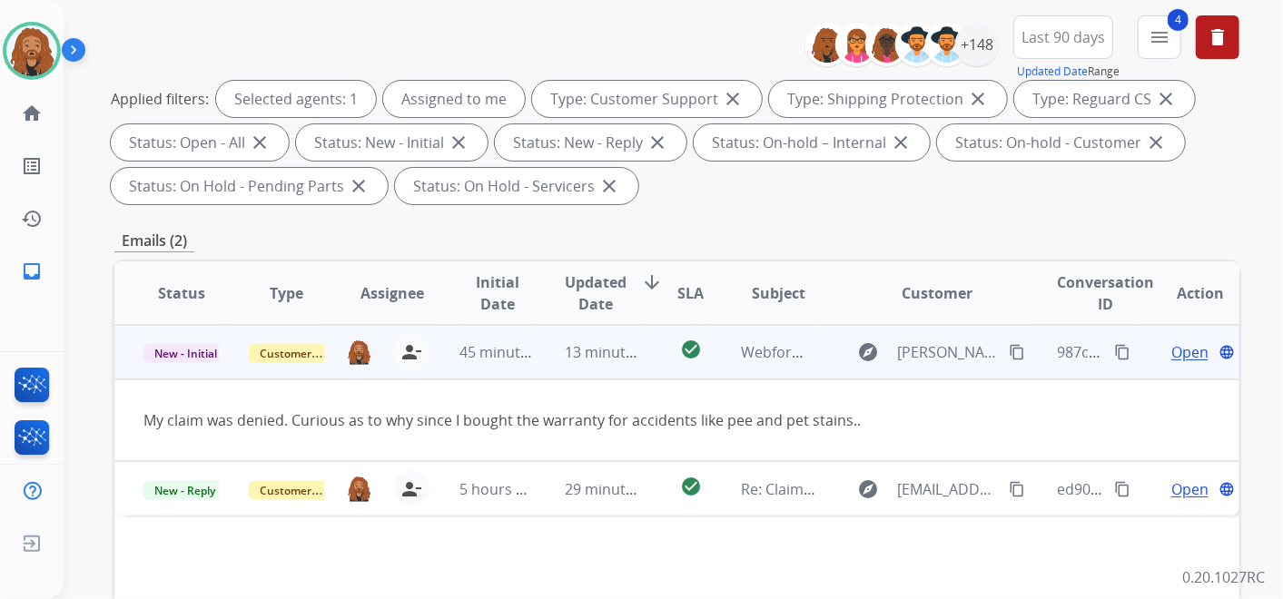
click at [1173, 352] on span "Open" at bounding box center [1190, 353] width 37 height 22
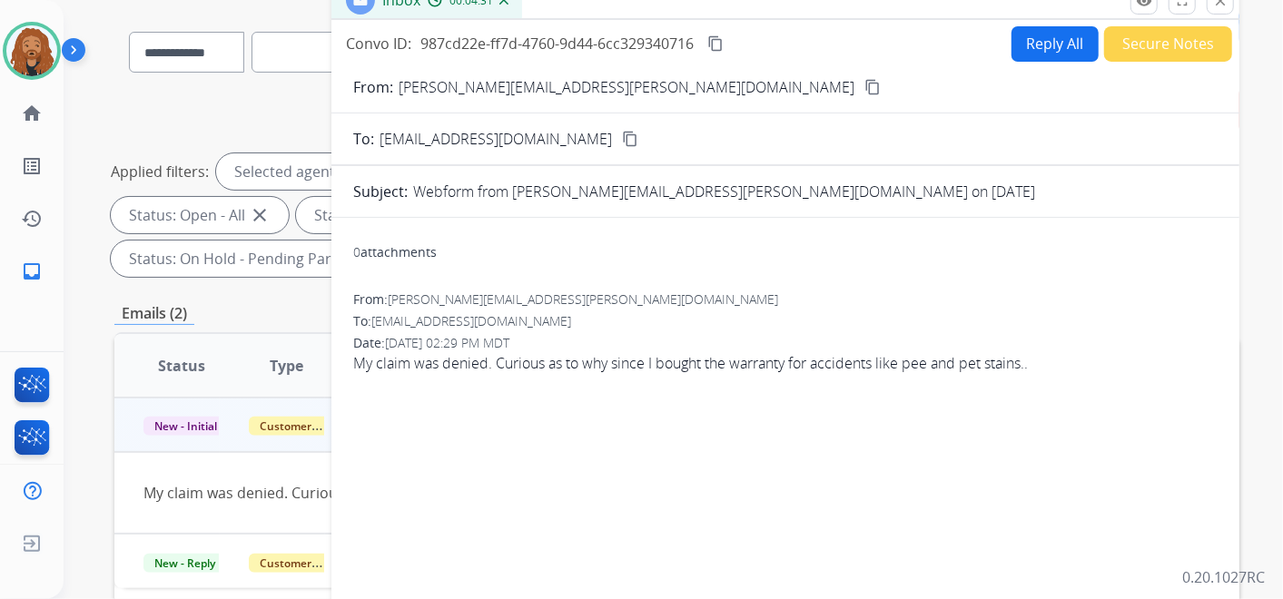
scroll to position [0, 0]
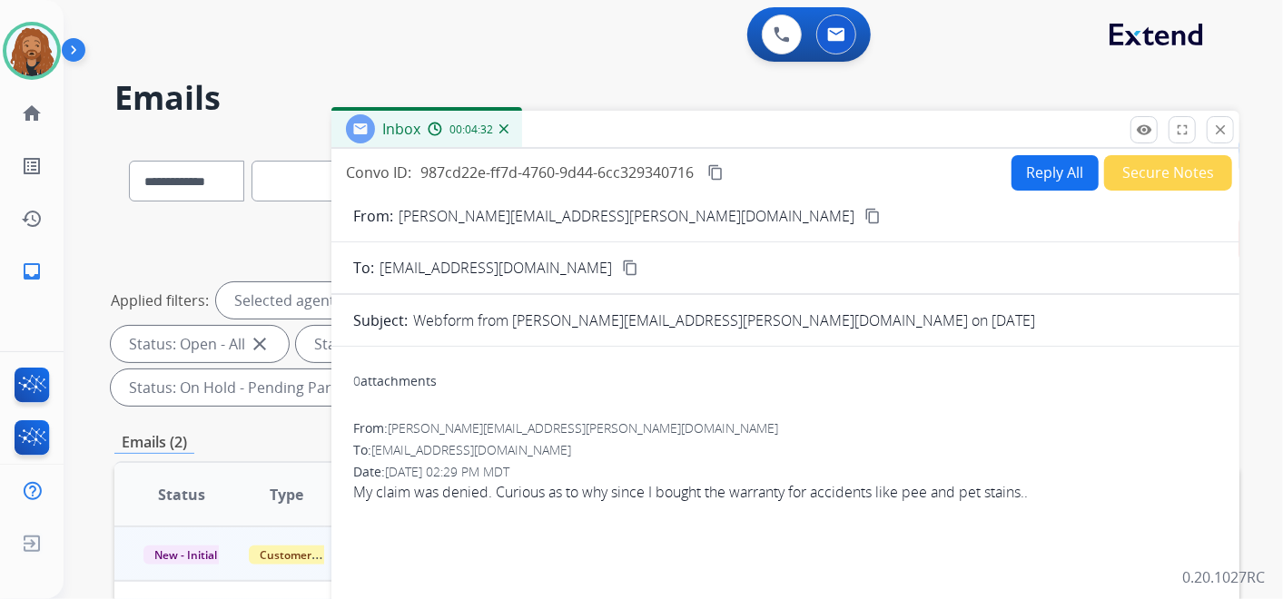
click at [1048, 171] on button "Reply All" at bounding box center [1055, 172] width 87 height 35
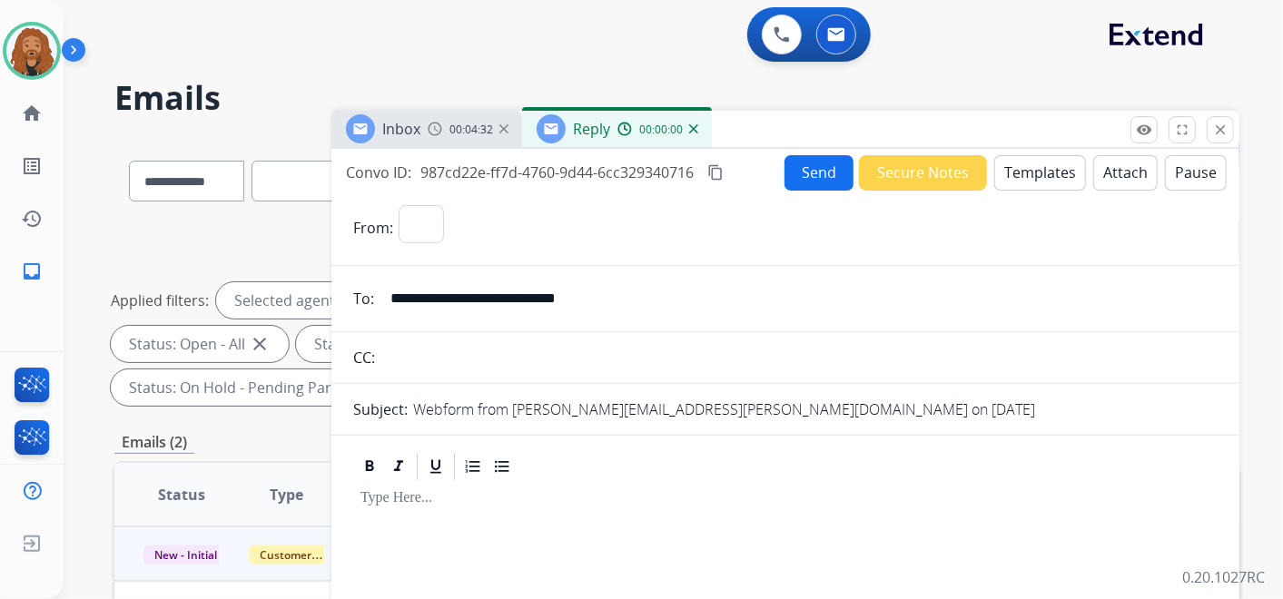
select select "**********"
click at [1009, 175] on button "Templates" at bounding box center [1041, 172] width 92 height 35
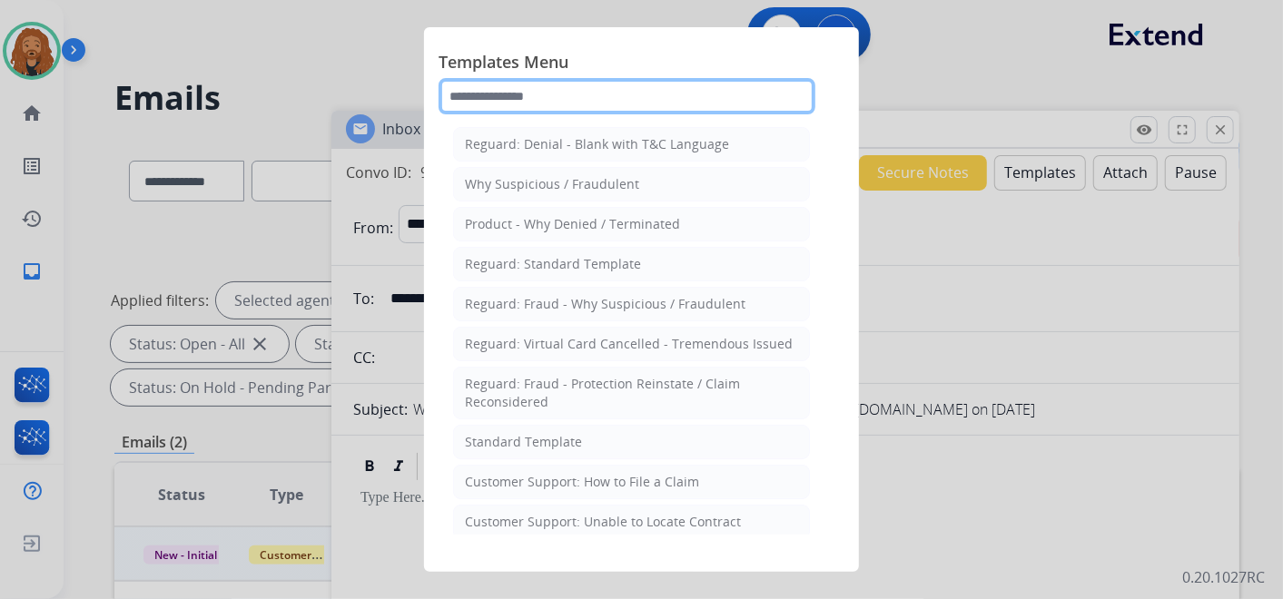
click at [569, 101] on input "text" at bounding box center [627, 96] width 377 height 36
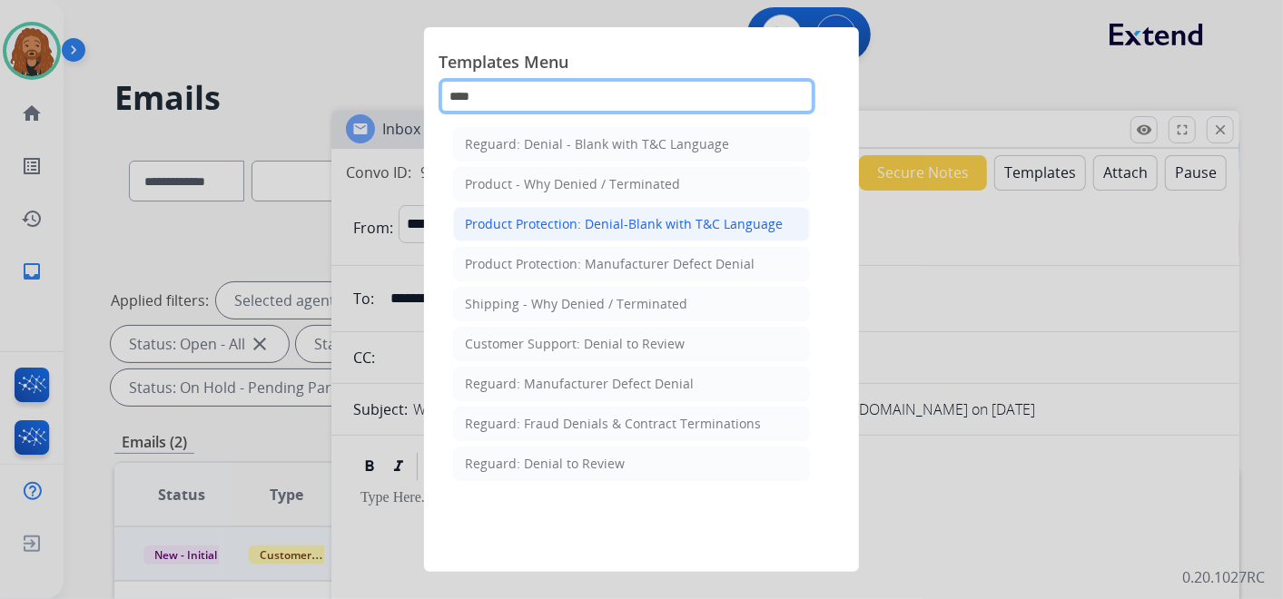
type input "****"
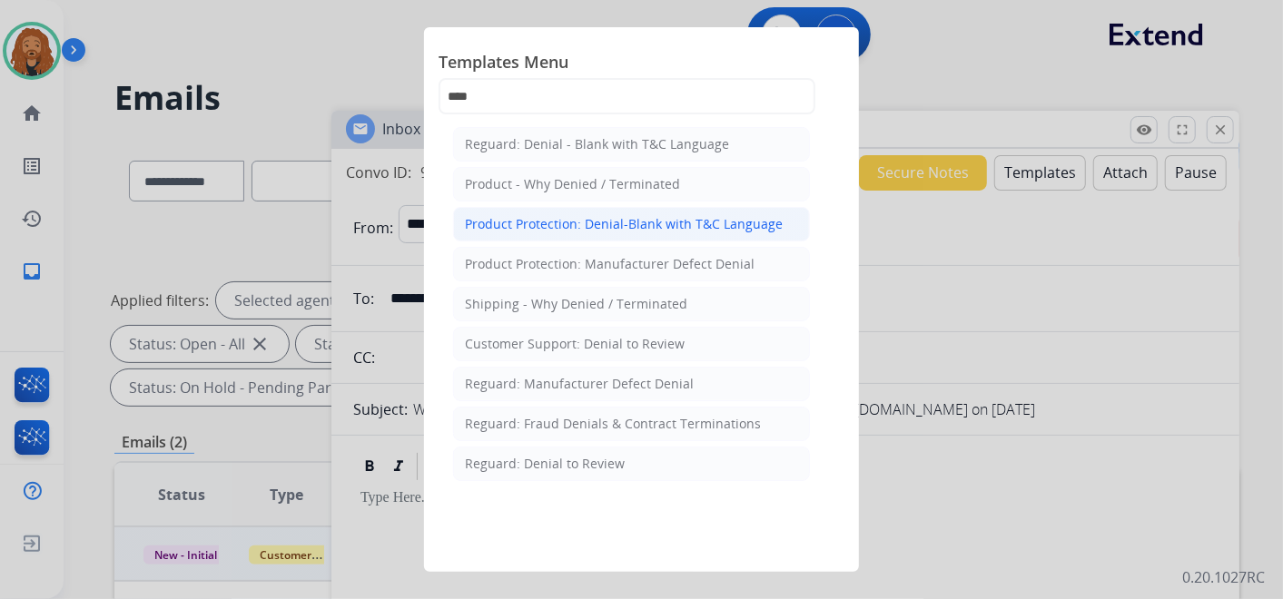
click at [591, 225] on div "Product Protection: Denial-Blank with T&C Language" at bounding box center [624, 224] width 318 height 18
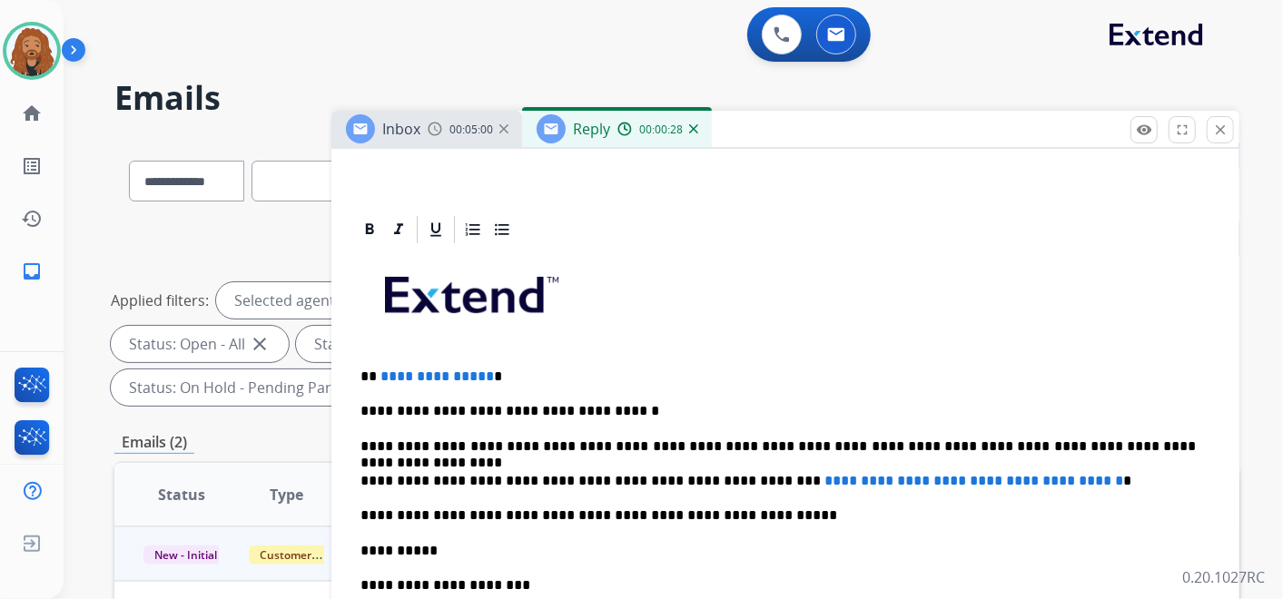
scroll to position [379, 0]
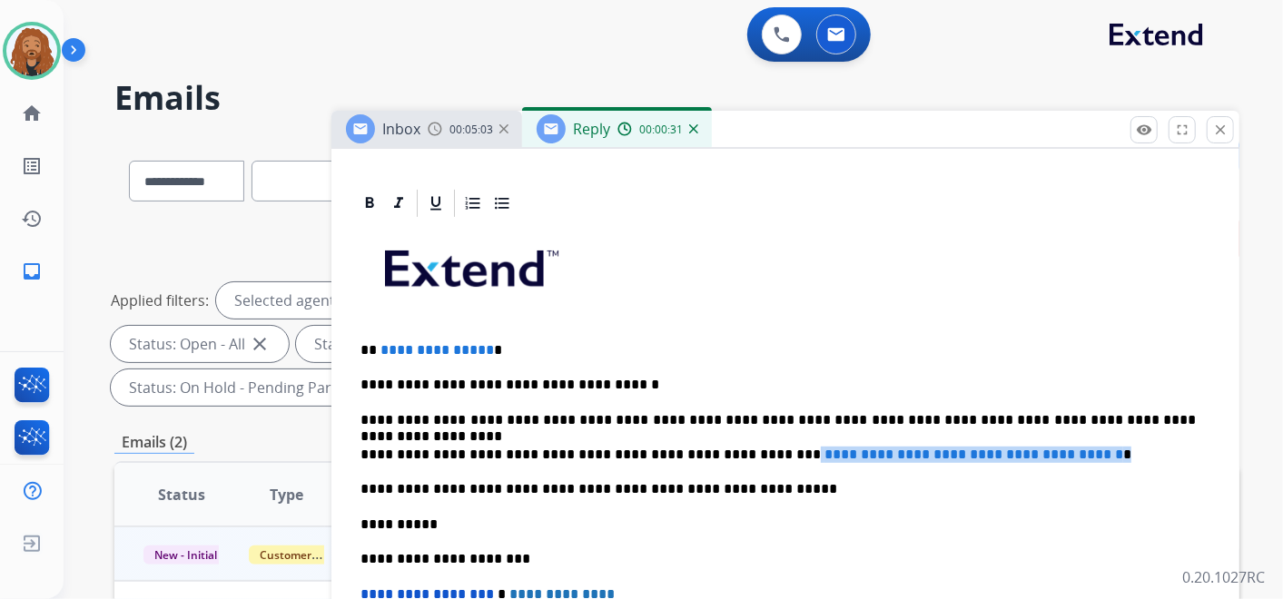
drag, startPoint x: 728, startPoint y: 451, endPoint x: 1093, endPoint y: 444, distance: 364.3
click at [1093, 447] on p "**********" at bounding box center [779, 455] width 836 height 16
paste div
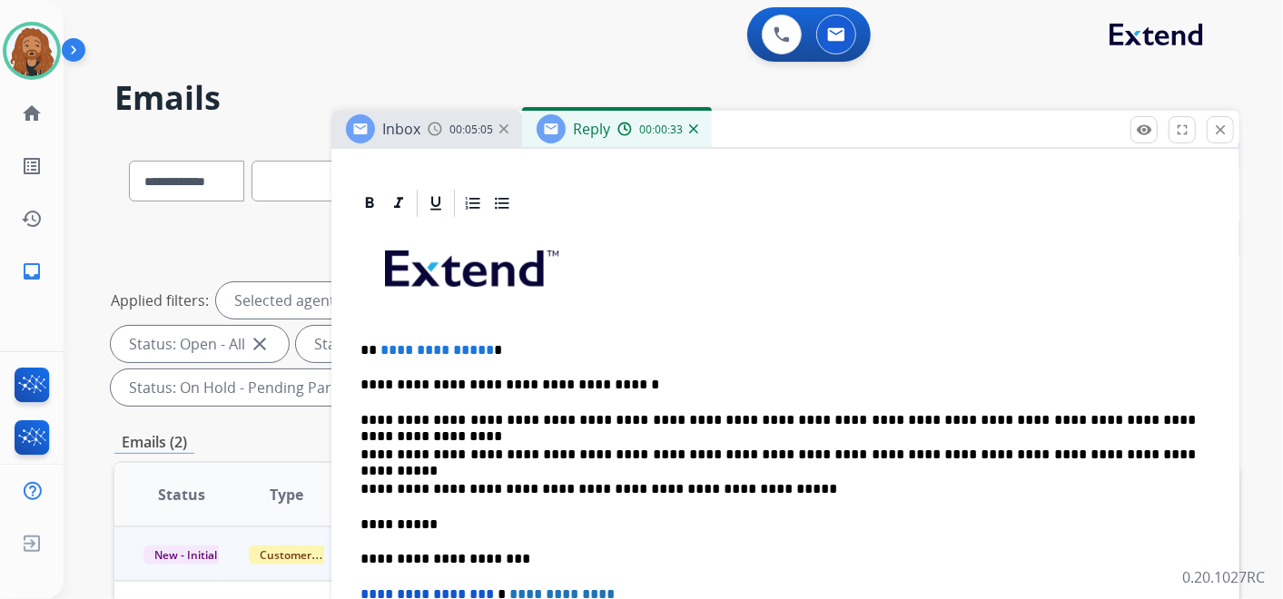
click at [728, 451] on p "**********" at bounding box center [779, 455] width 836 height 16
click at [1122, 451] on p "**********" at bounding box center [779, 455] width 836 height 16
drag, startPoint x: 498, startPoint y: 345, endPoint x: 367, endPoint y: 346, distance: 130.8
click at [367, 346] on p "**********" at bounding box center [779, 350] width 836 height 16
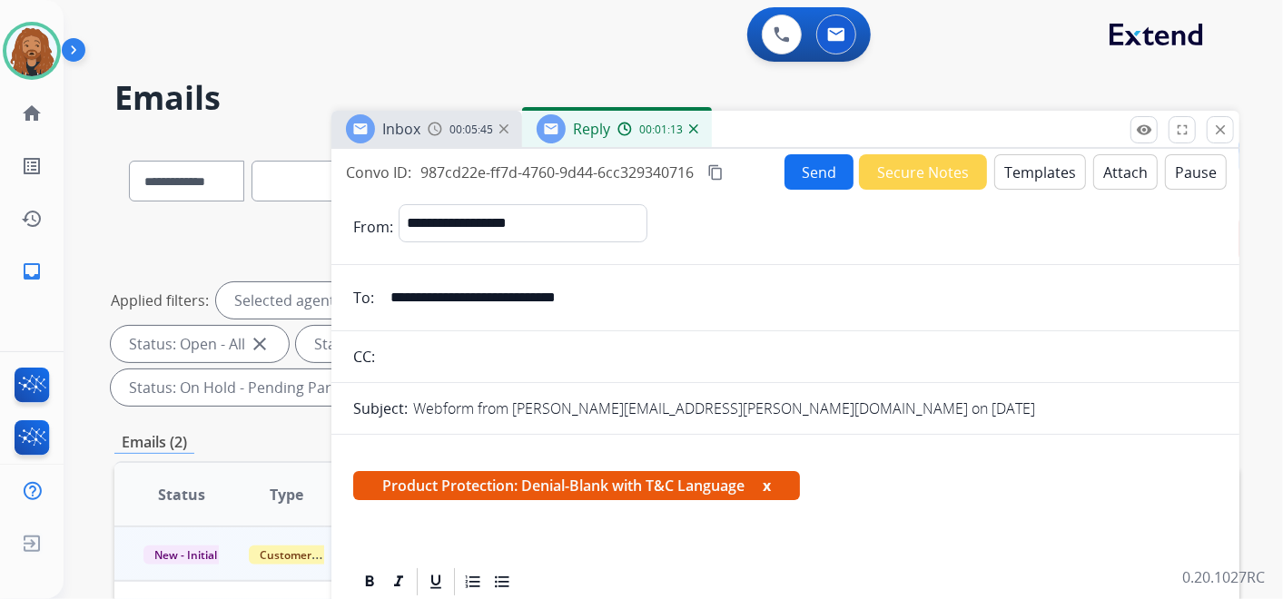
click at [1114, 168] on button "Attach" at bounding box center [1126, 171] width 64 height 35
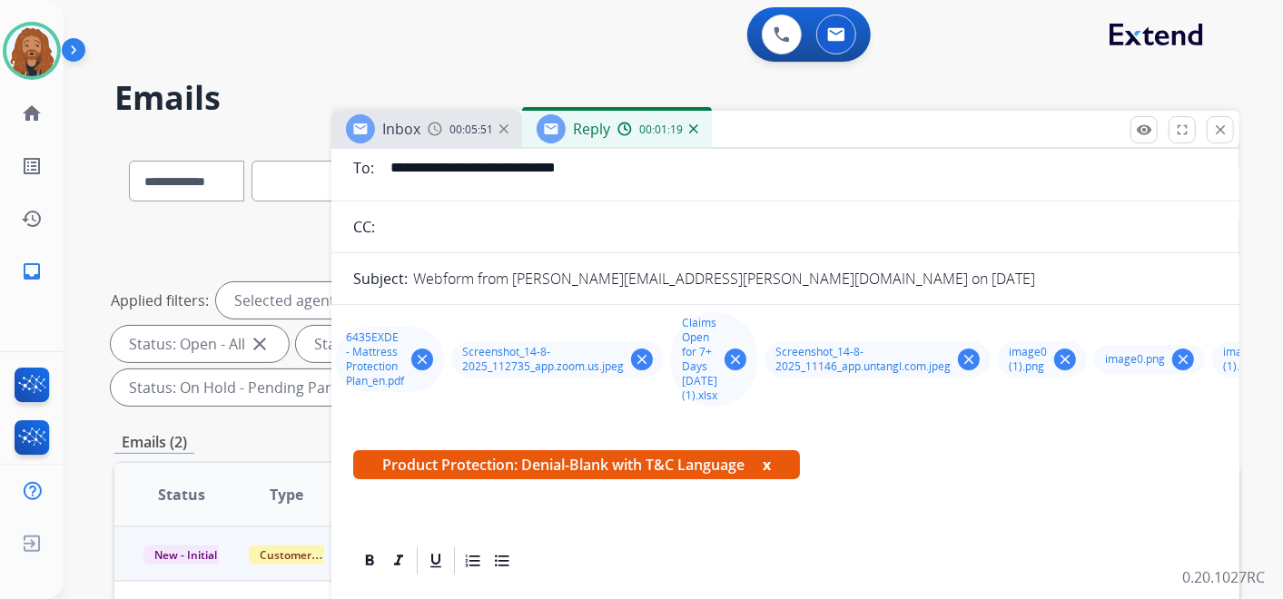
scroll to position [98, 0]
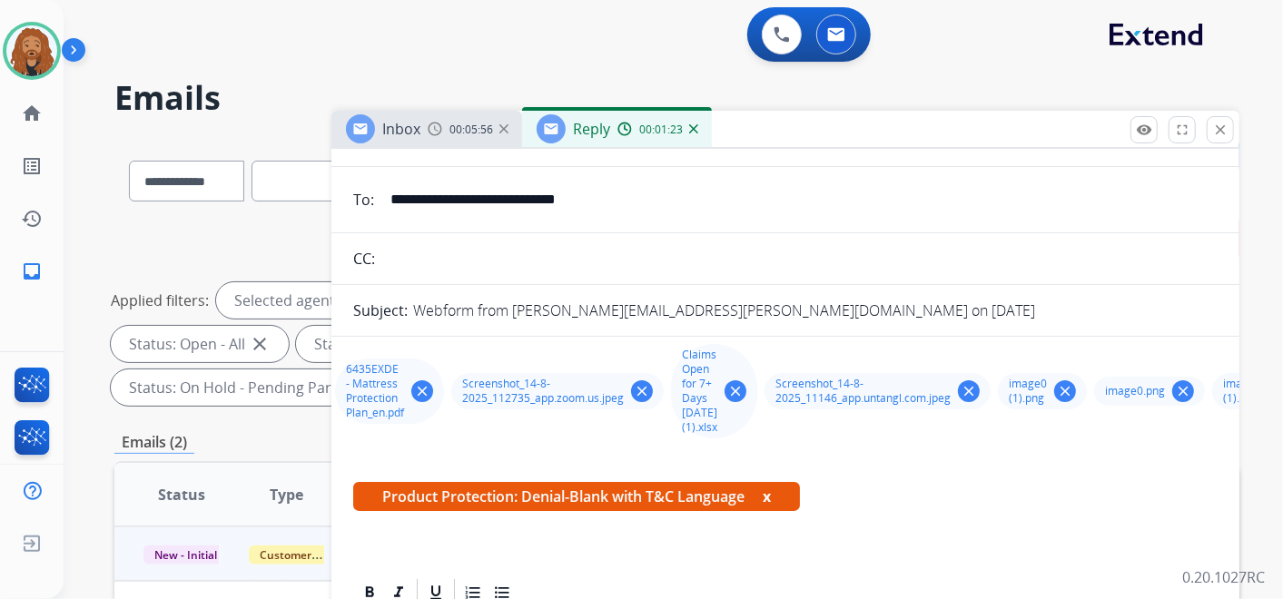
click at [737, 391] on mat-icon "clear" at bounding box center [736, 391] width 16 height 16
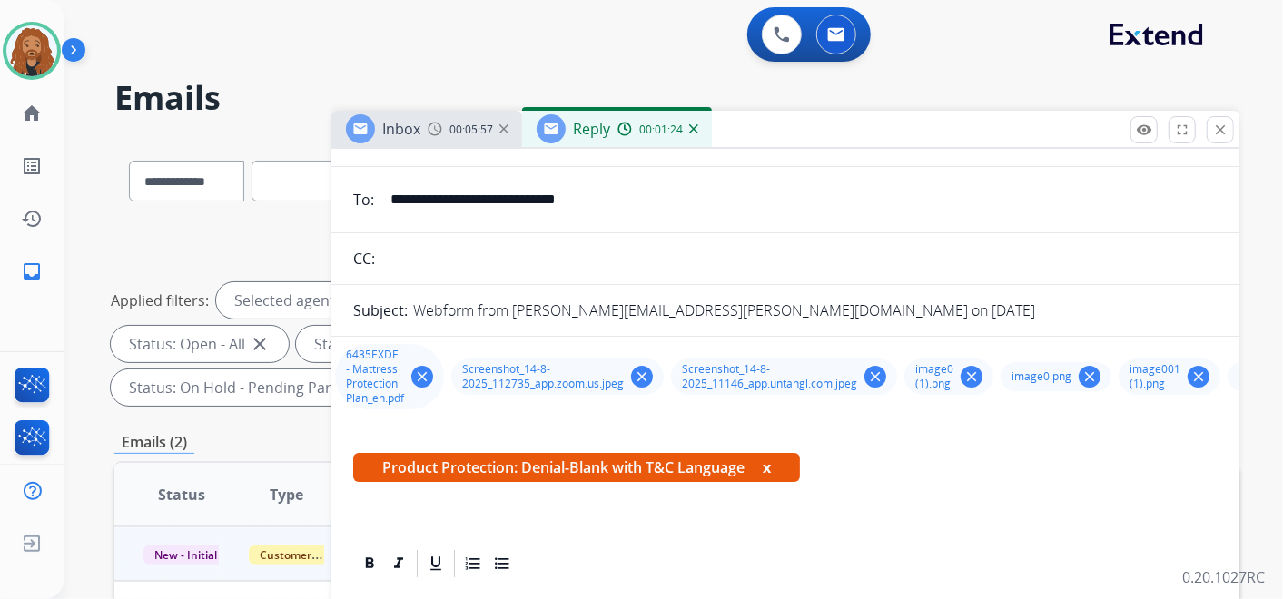
click at [646, 375] on mat-icon "clear" at bounding box center [642, 377] width 16 height 16
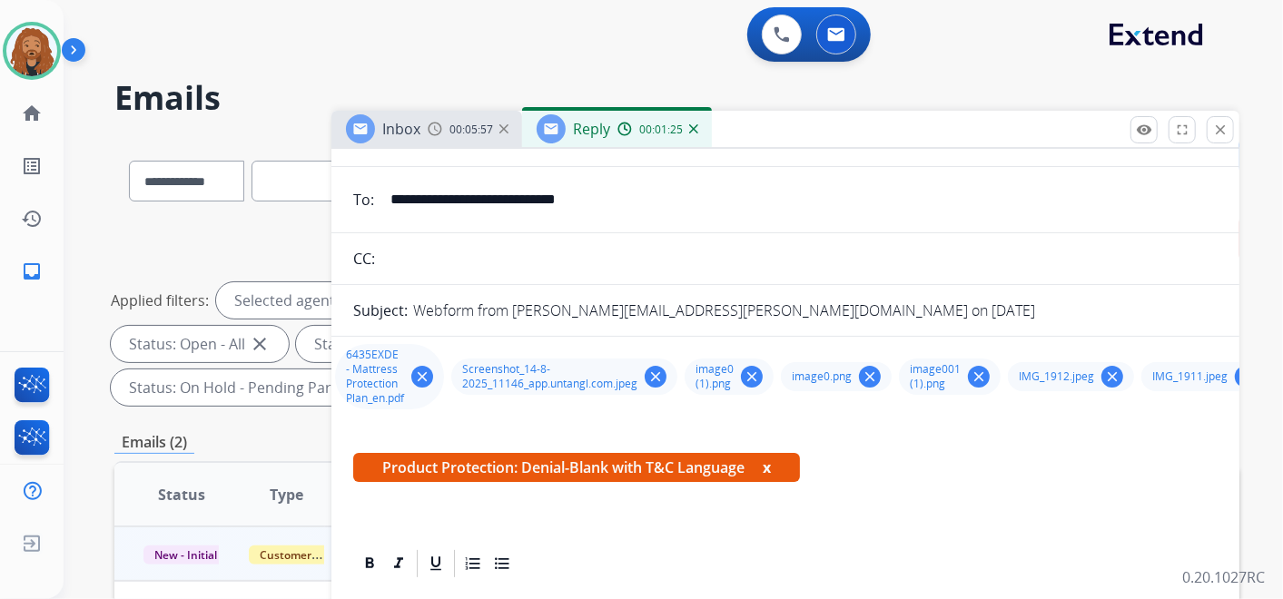
click at [646, 375] on div "Screenshot_14-8-2025_11146_app.untangl.com.jpeg clear" at bounding box center [564, 377] width 226 height 36
click at [649, 376] on mat-icon "clear" at bounding box center [656, 377] width 16 height 16
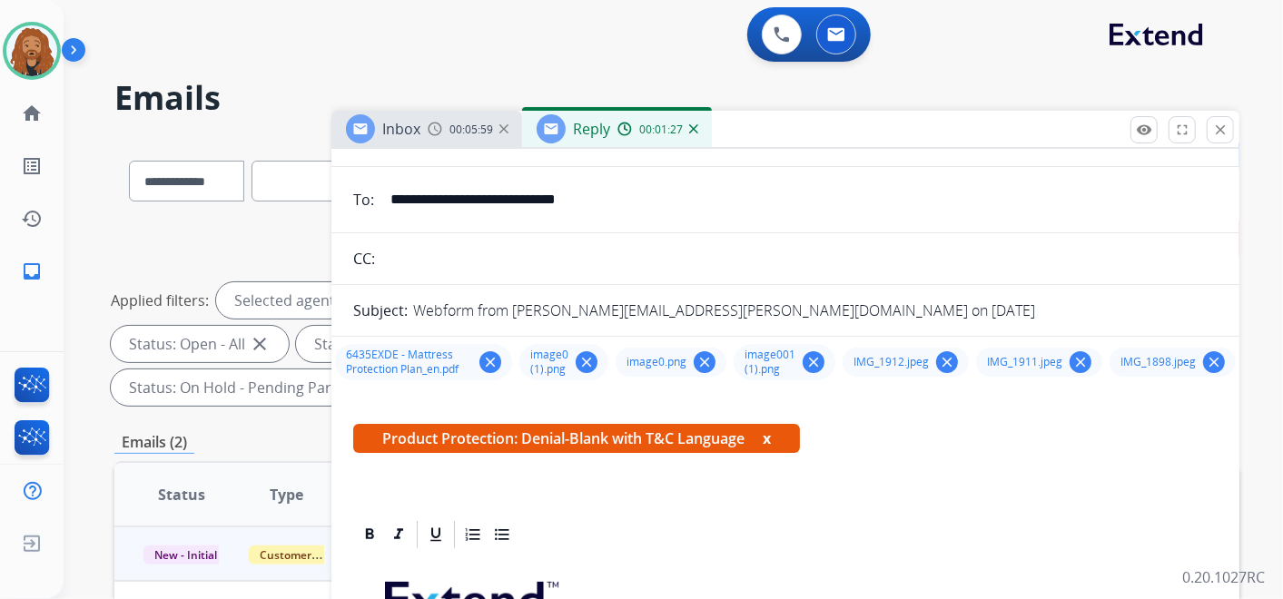
click at [580, 354] on mat-icon "clear" at bounding box center [587, 362] width 16 height 16
click at [673, 363] on mat-icon "clear" at bounding box center [678, 362] width 16 height 16
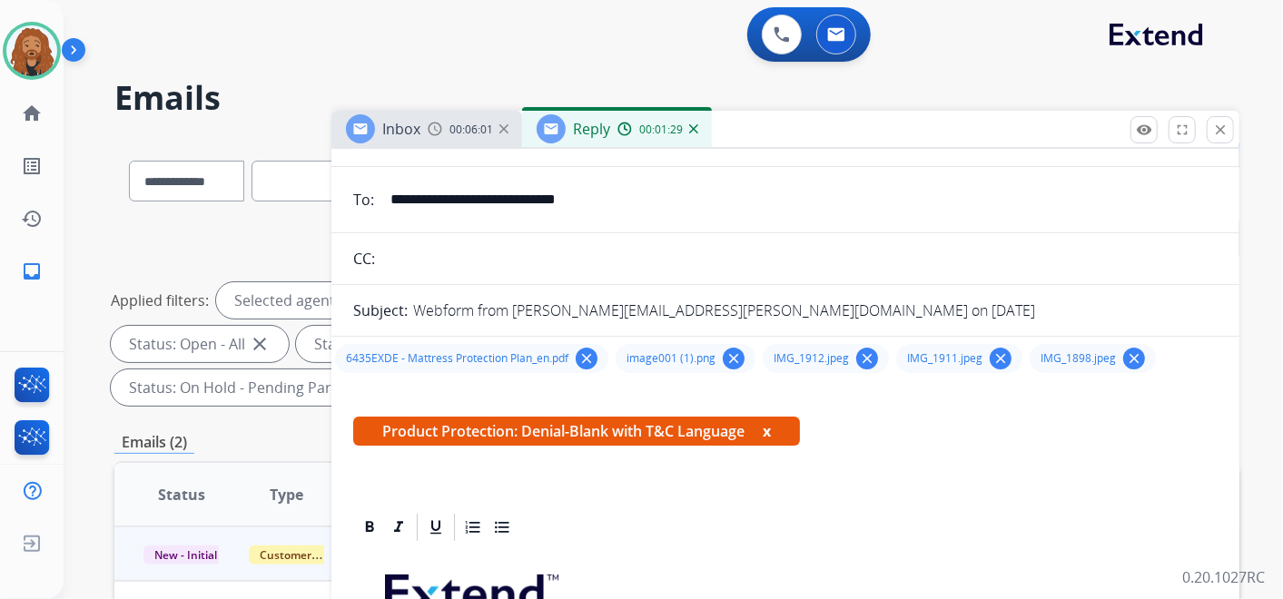
click at [728, 354] on mat-icon "clear" at bounding box center [734, 359] width 16 height 16
click at [716, 356] on mat-icon "clear" at bounding box center [720, 359] width 16 height 16
click at [727, 351] on mat-icon "clear" at bounding box center [720, 359] width 16 height 16
click at [720, 353] on mat-icon "clear" at bounding box center [720, 359] width 16 height 16
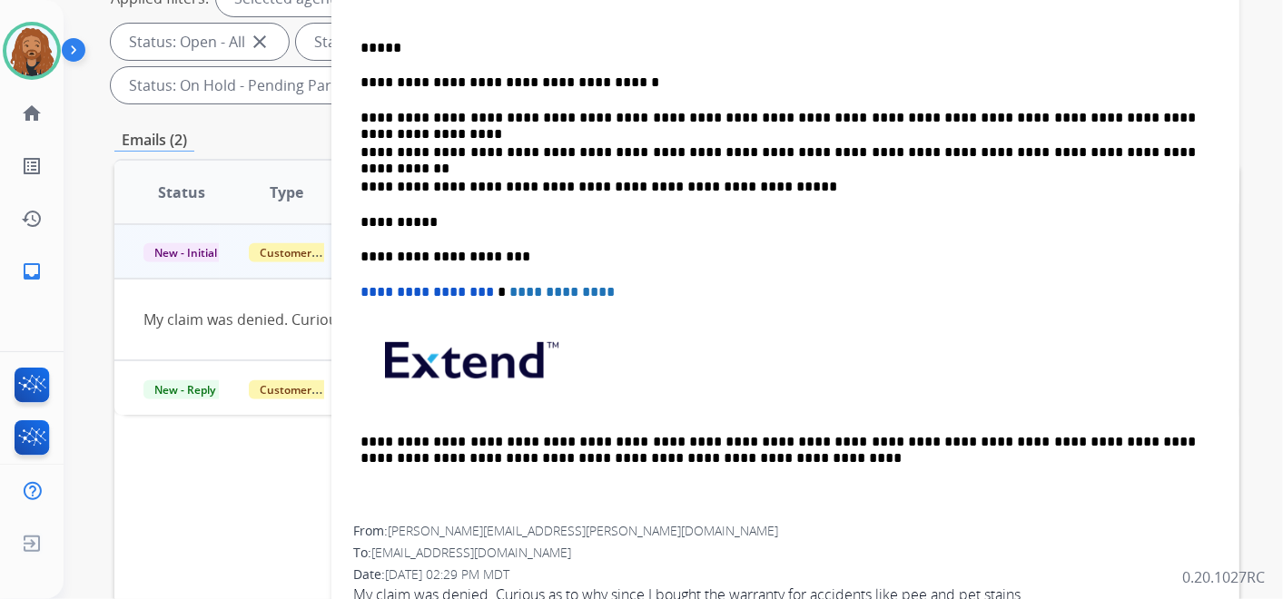
scroll to position [221, 0]
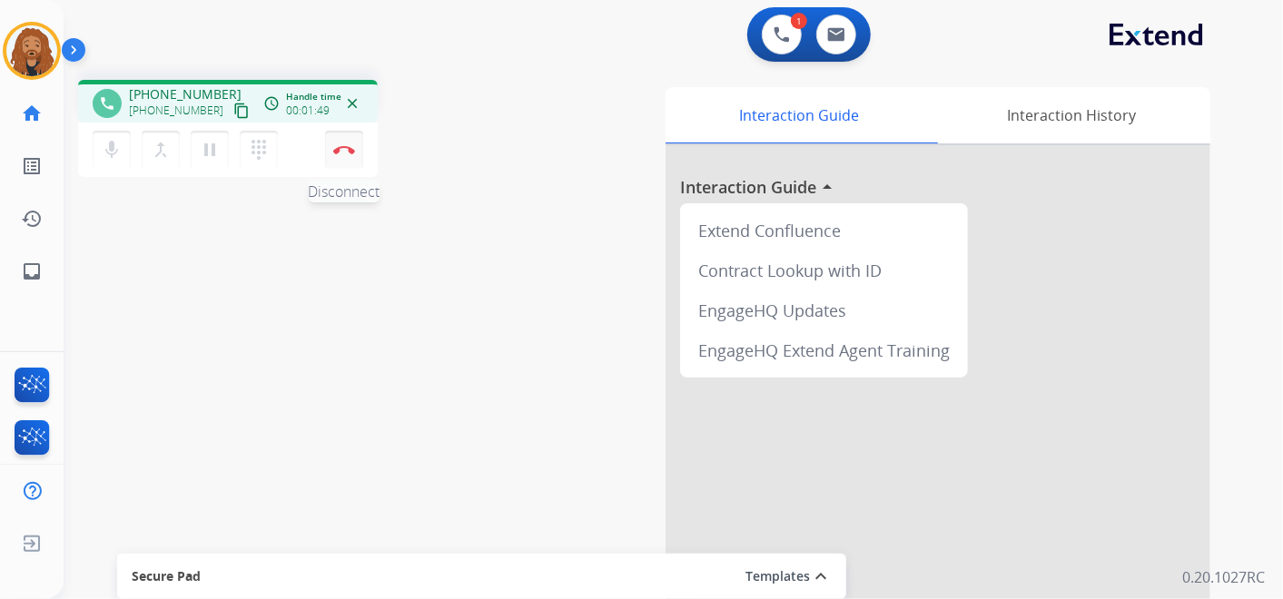
click at [340, 163] on button "Disconnect" at bounding box center [344, 150] width 38 height 38
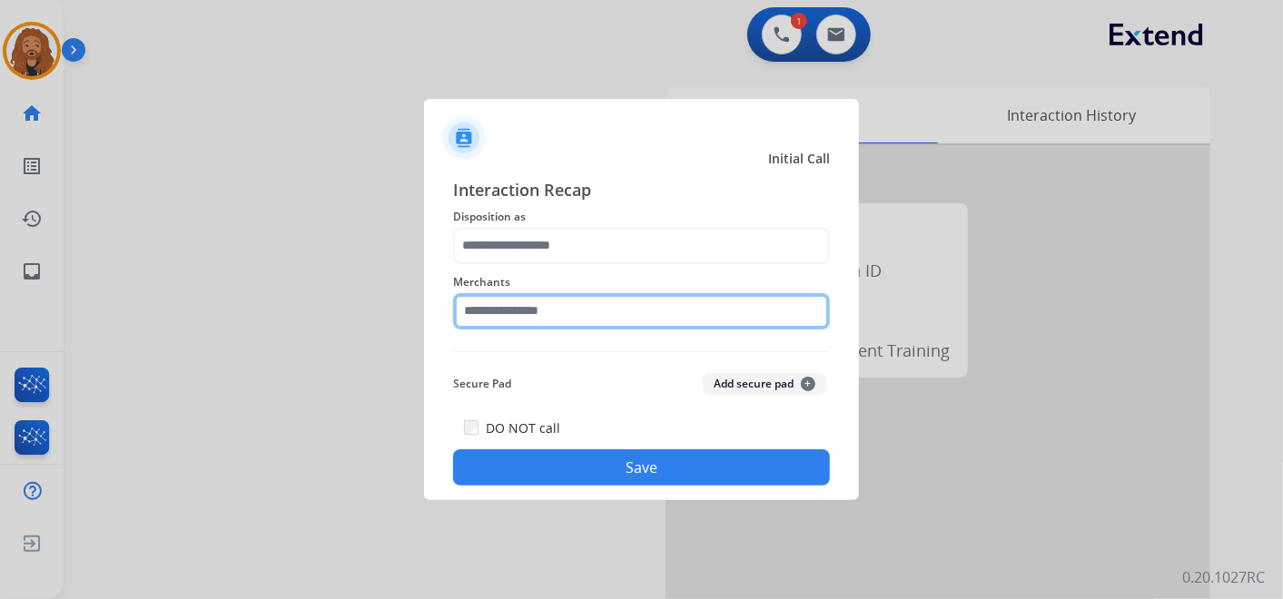
click at [594, 311] on input "text" at bounding box center [641, 311] width 377 height 36
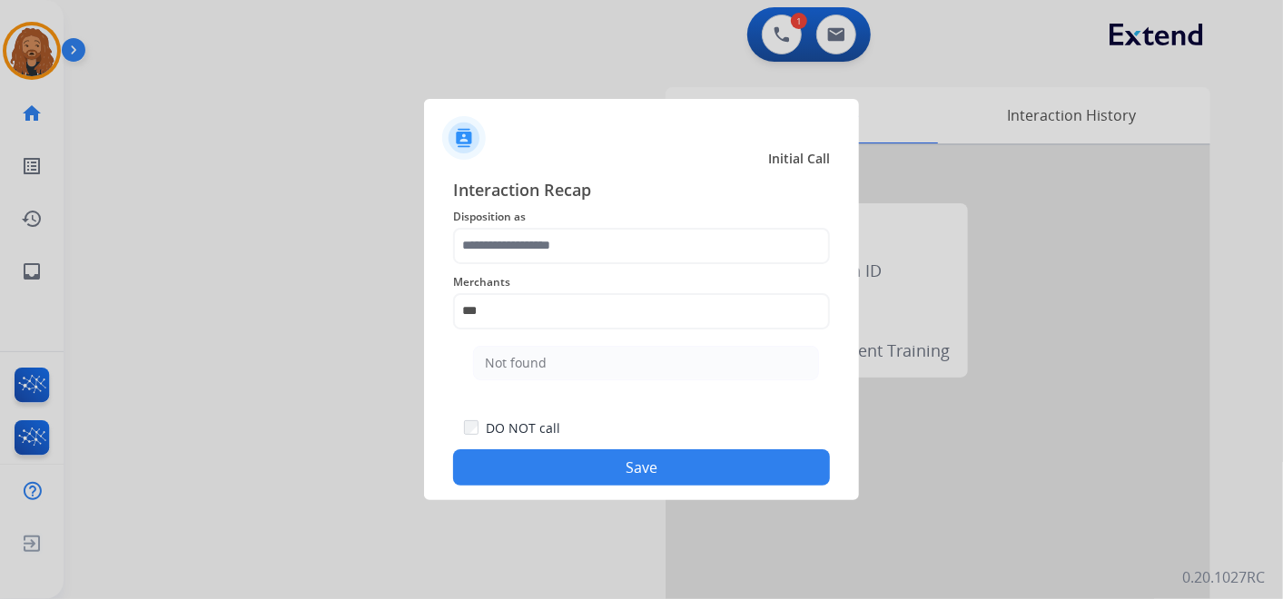
click at [507, 361] on div "Not found" at bounding box center [516, 363] width 62 height 18
type input "*********"
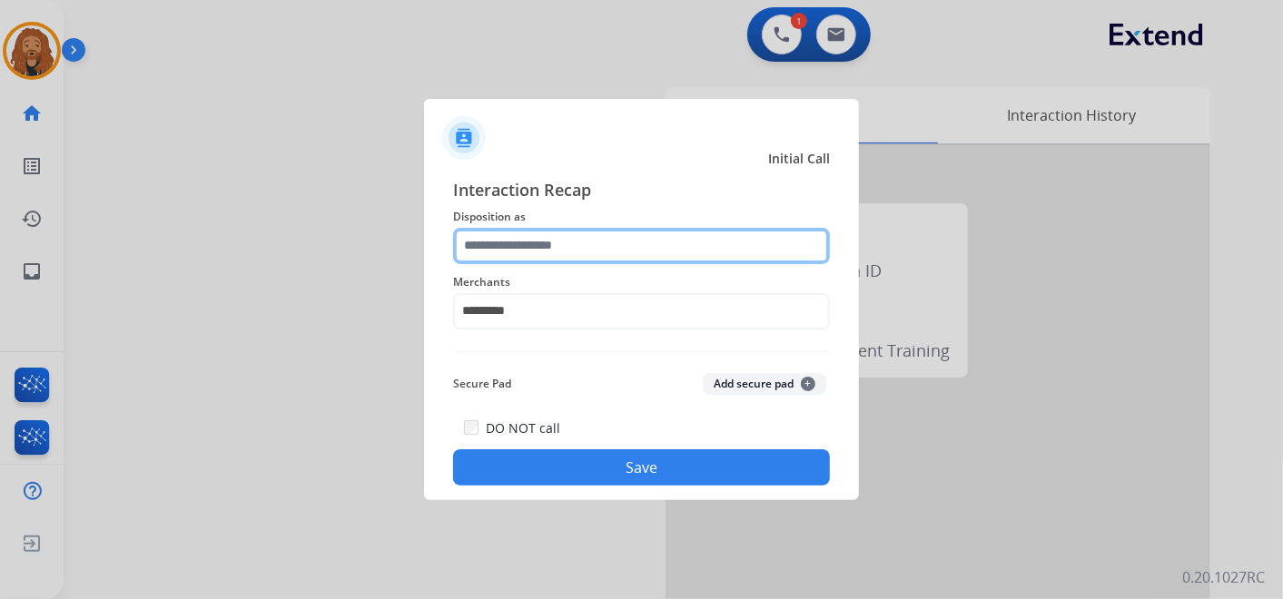
click at [521, 242] on input "text" at bounding box center [641, 246] width 377 height 36
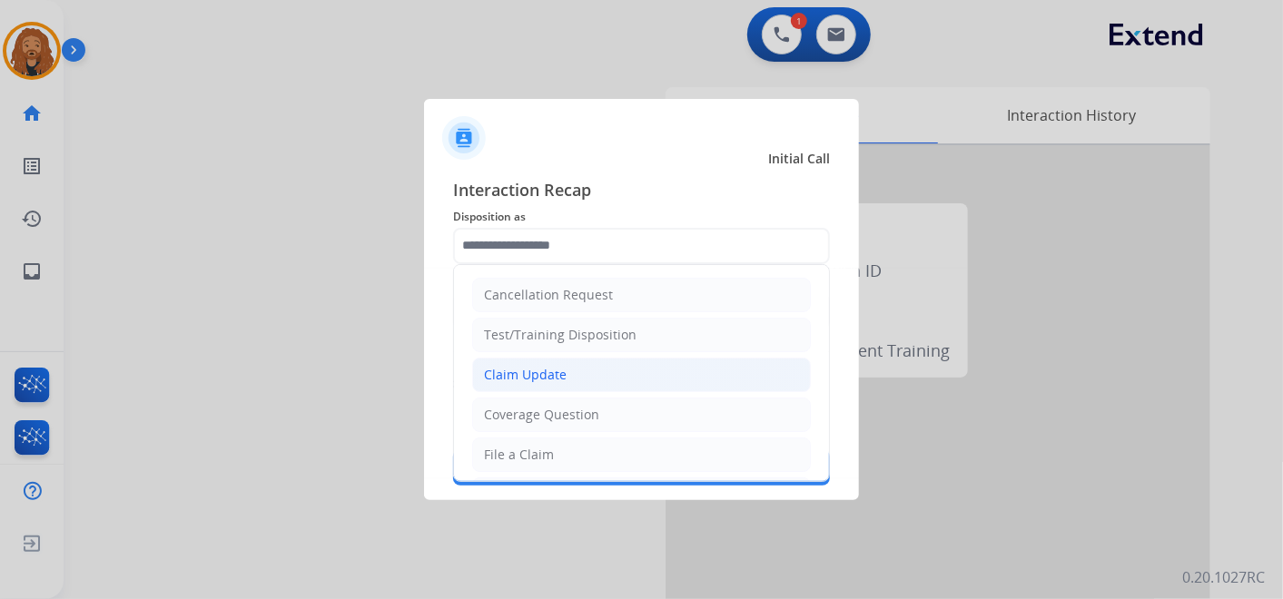
click at [563, 381] on div "Claim Update" at bounding box center [525, 375] width 83 height 18
type input "**********"
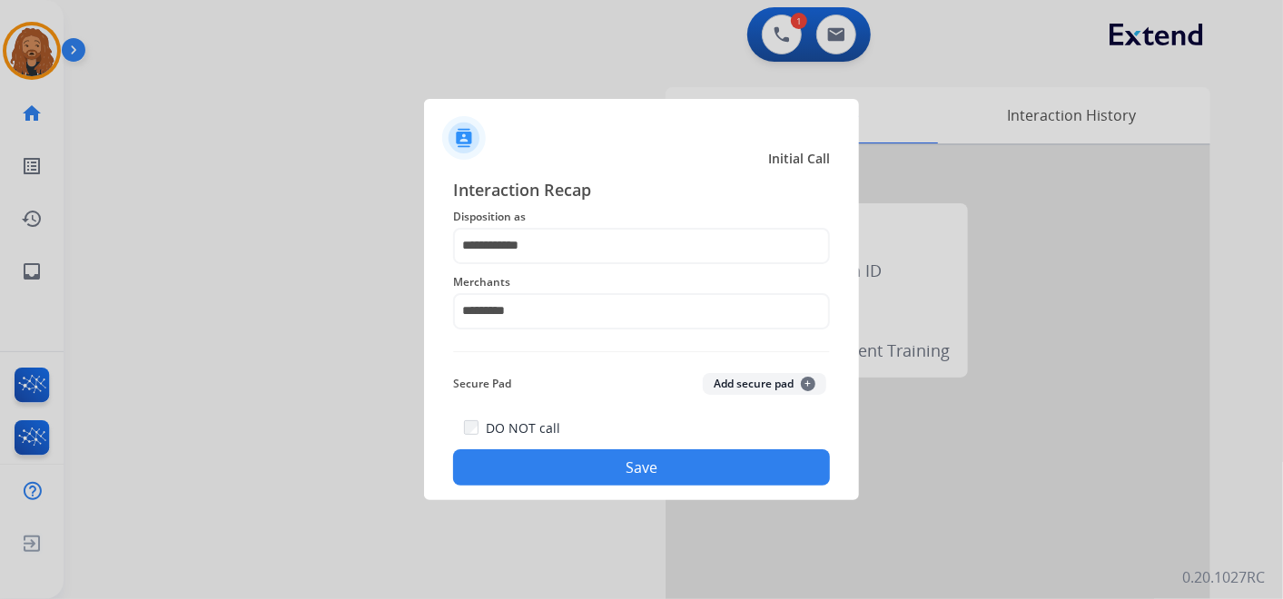
click at [582, 456] on button "Save" at bounding box center [641, 468] width 377 height 36
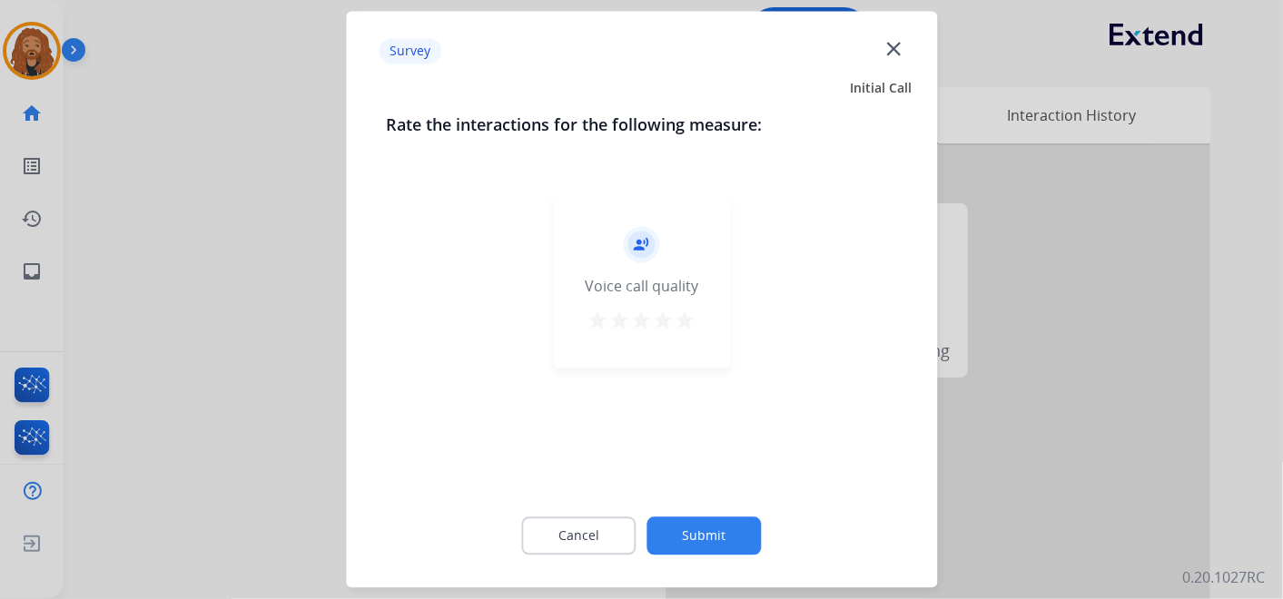
click at [679, 317] on mat-icon "star" at bounding box center [686, 322] width 22 height 22
click at [716, 537] on button "Submit" at bounding box center [705, 537] width 114 height 38
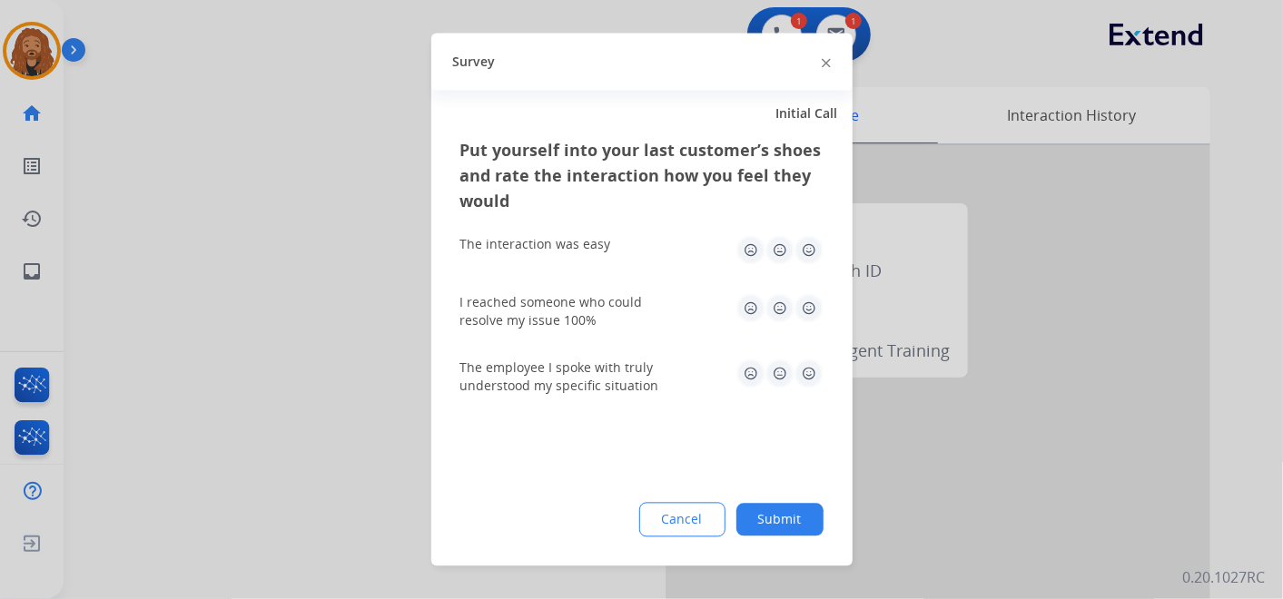
click at [807, 365] on img at bounding box center [809, 374] width 29 height 29
drag, startPoint x: 807, startPoint y: 298, endPoint x: 808, endPoint y: 249, distance: 49.1
click at [807, 296] on img at bounding box center [809, 308] width 29 height 29
click at [809, 236] on img at bounding box center [809, 250] width 29 height 29
click at [770, 521] on button "Submit" at bounding box center [780, 520] width 87 height 33
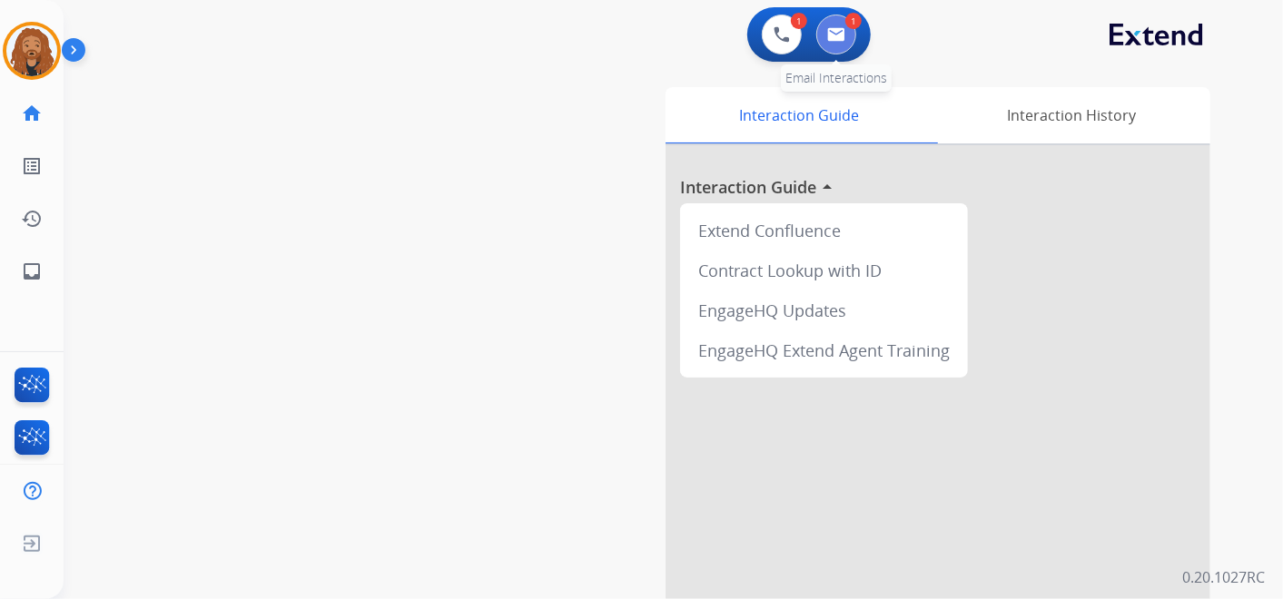
click at [842, 46] on button at bounding box center [837, 35] width 40 height 40
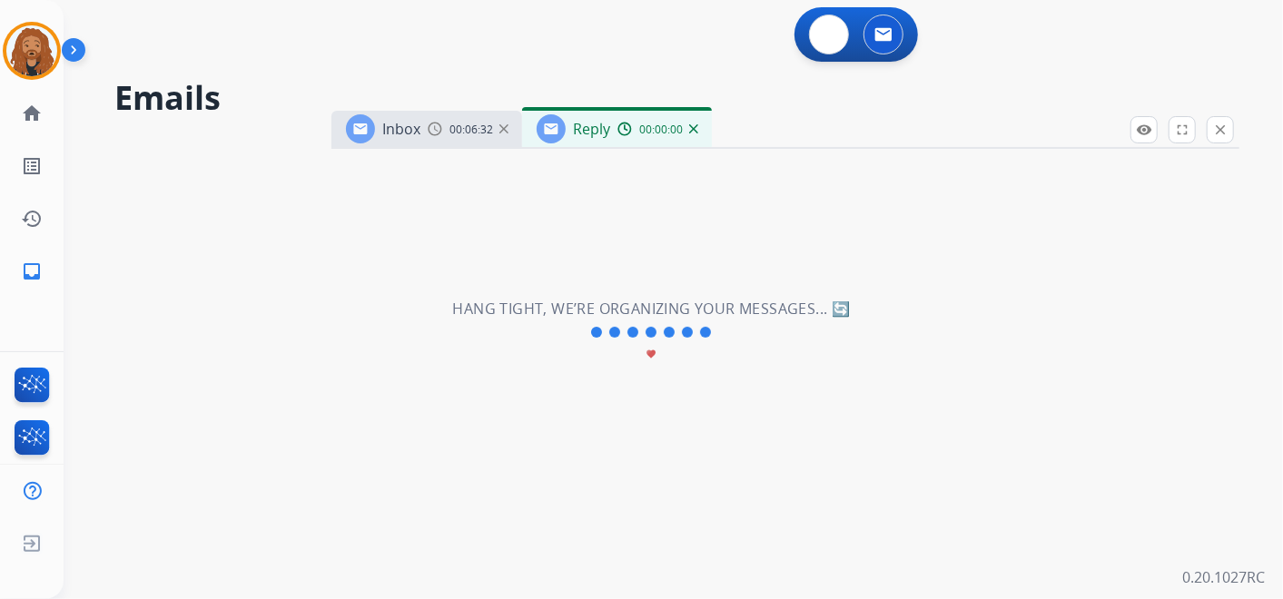
select select "**********"
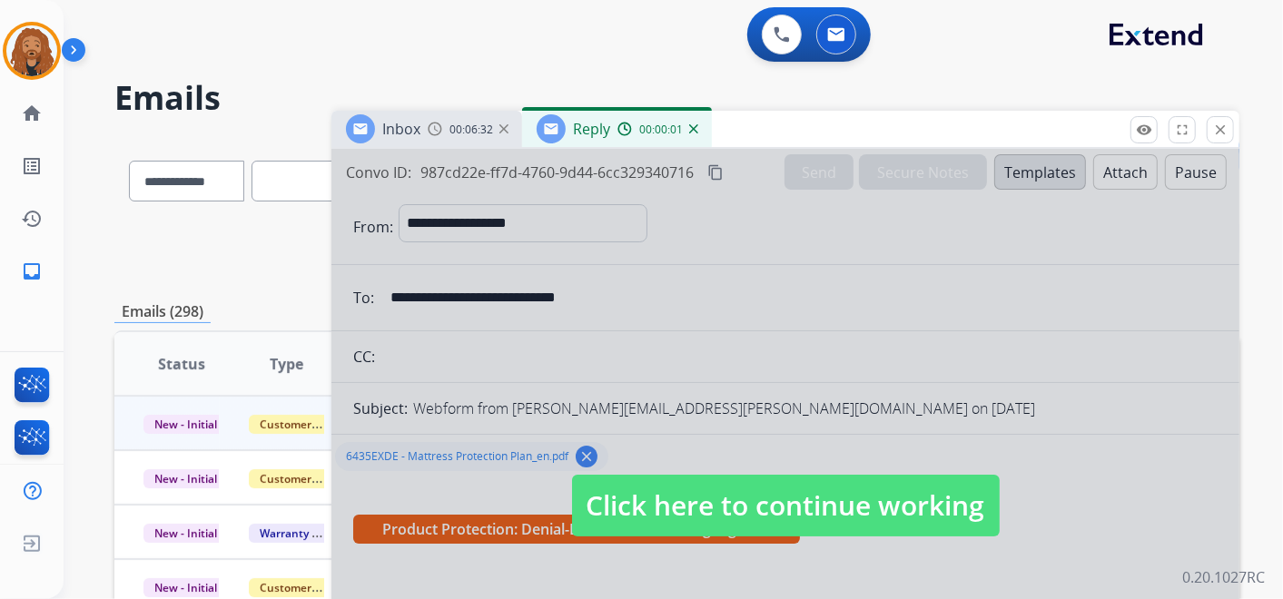
click at [855, 492] on span "Click here to continue working" at bounding box center [786, 506] width 428 height 62
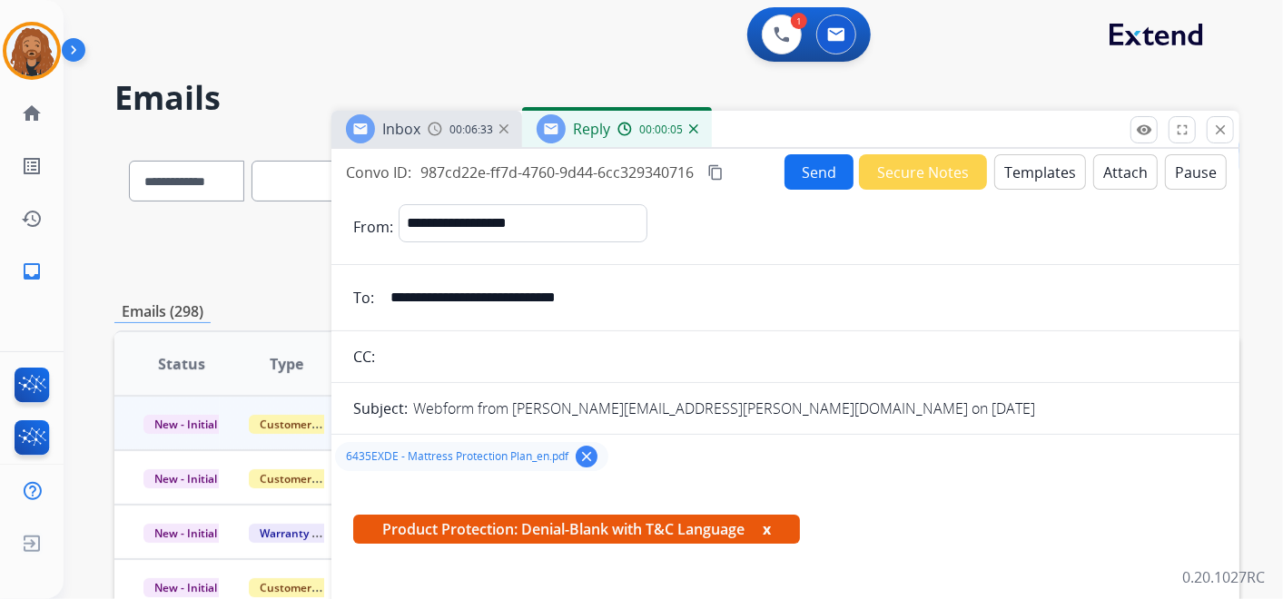
click at [1049, 176] on button "Templates" at bounding box center [1041, 171] width 92 height 35
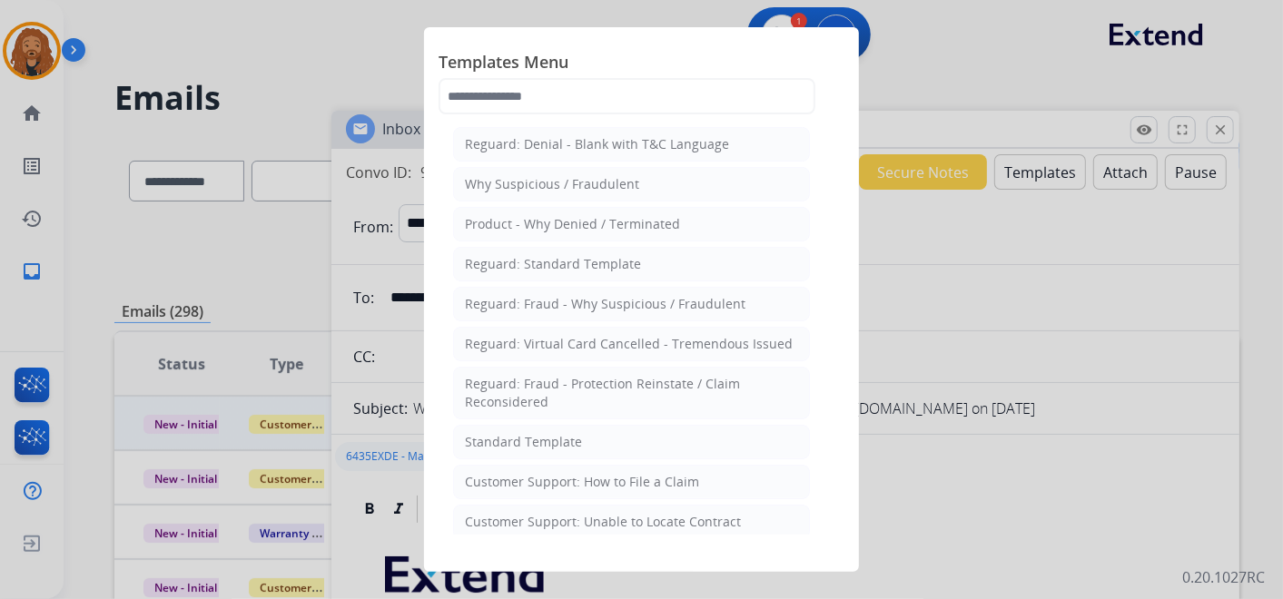
click at [1022, 358] on div at bounding box center [641, 299] width 1283 height 599
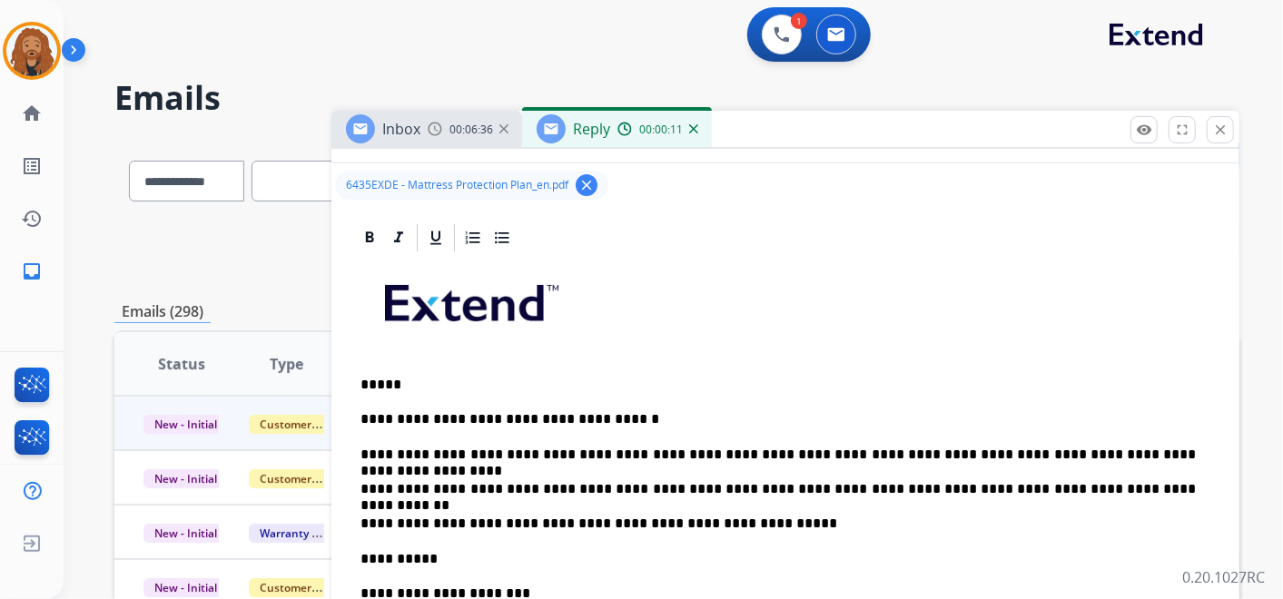
scroll to position [403, 0]
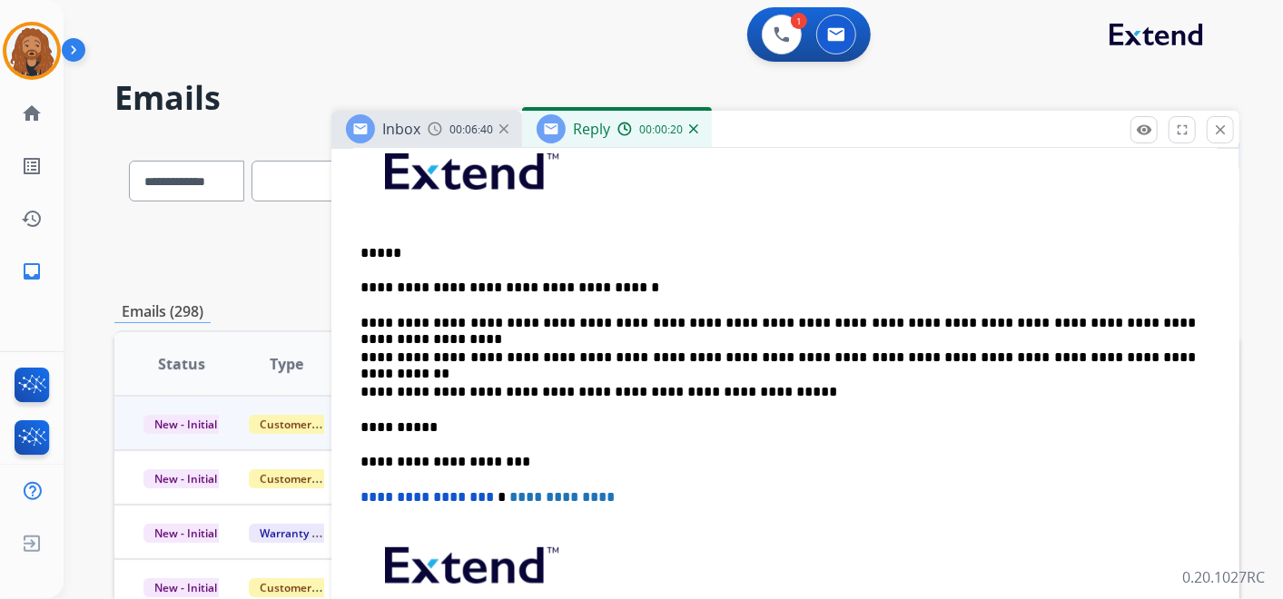
click at [598, 322] on p "**********" at bounding box center [779, 323] width 836 height 16
drag, startPoint x: 456, startPoint y: 320, endPoint x: 599, endPoint y: 320, distance: 142.6
click at [599, 320] on p "**********" at bounding box center [779, 323] width 836 height 16
copy p "**********"
click at [600, 306] on div "**********" at bounding box center [785, 427] width 865 height 609
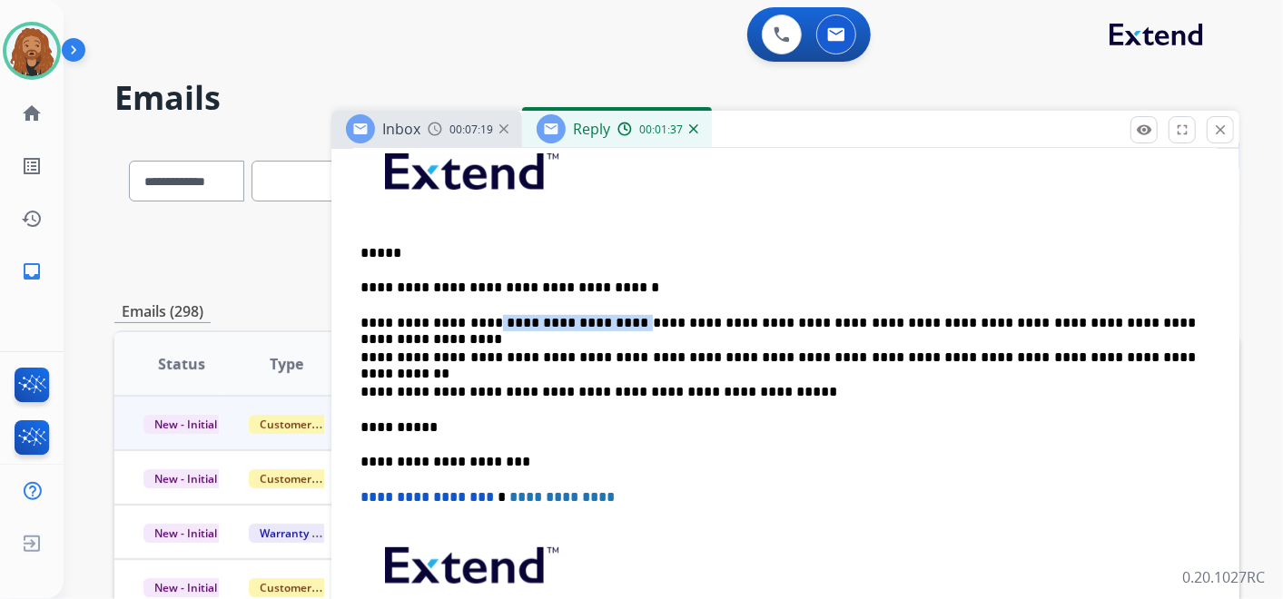
drag, startPoint x: 595, startPoint y: 314, endPoint x: 480, endPoint y: 311, distance: 115.4
click at [477, 319] on p "**********" at bounding box center [779, 323] width 836 height 16
click at [537, 316] on p "**********" at bounding box center [779, 323] width 836 height 16
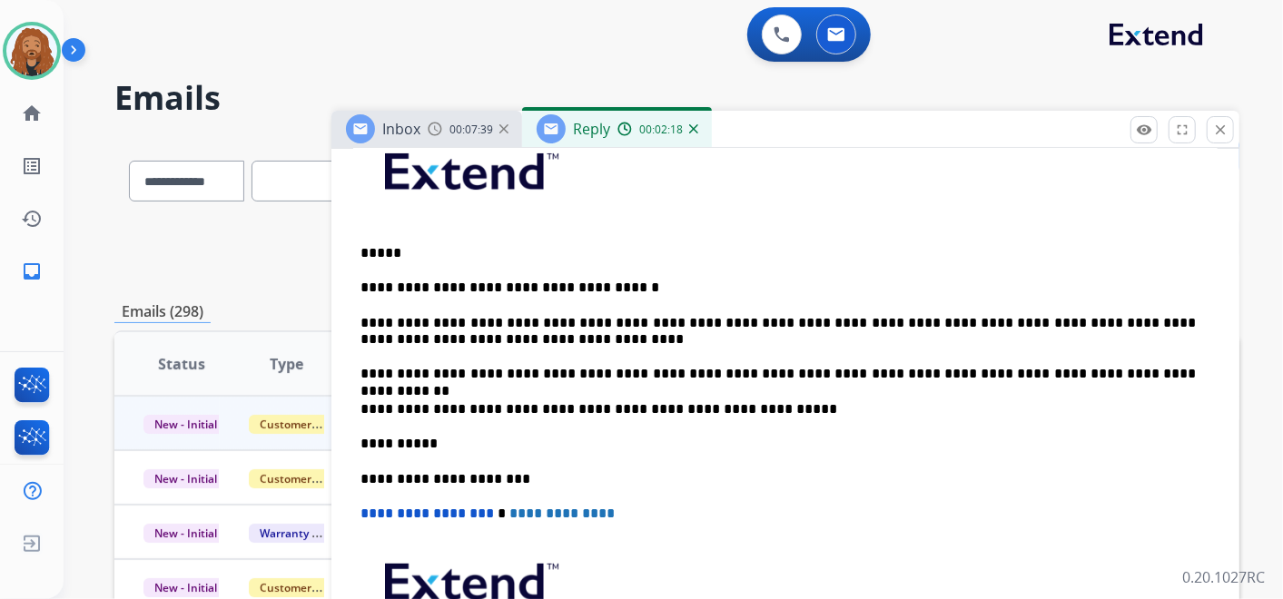
click at [488, 316] on p "**********" at bounding box center [779, 332] width 836 height 34
click at [474, 316] on p "**********" at bounding box center [779, 332] width 836 height 34
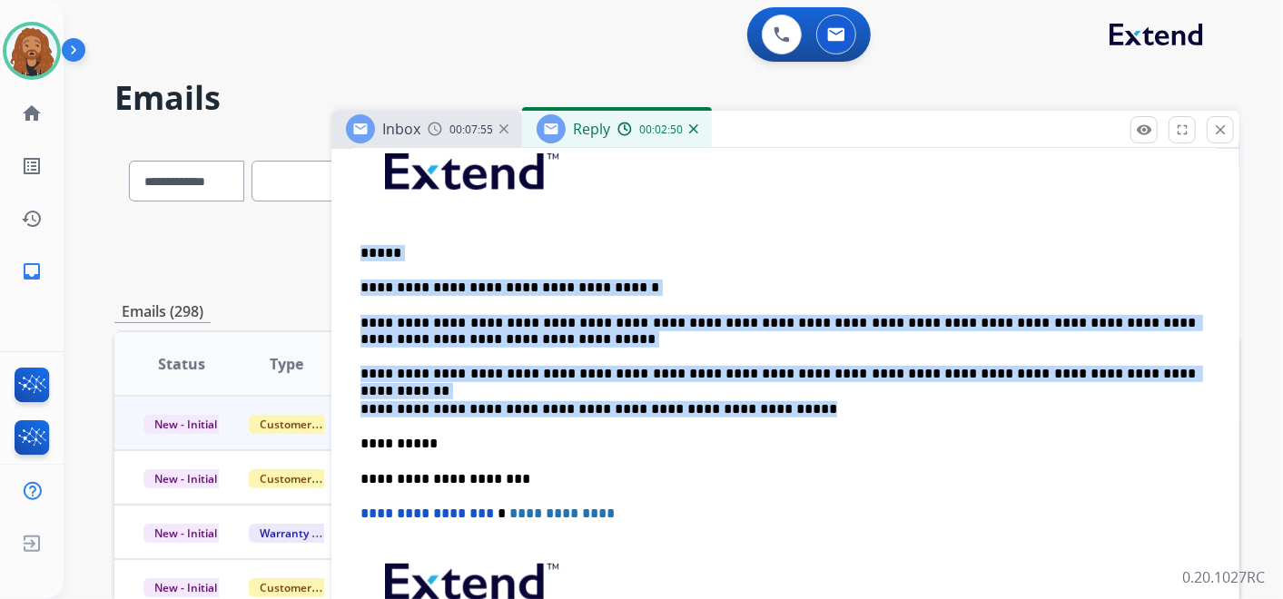
drag, startPoint x: 753, startPoint y: 410, endPoint x: 343, endPoint y: 256, distance: 437.4
click at [343, 256] on div "**********" at bounding box center [786, 466] width 908 height 752
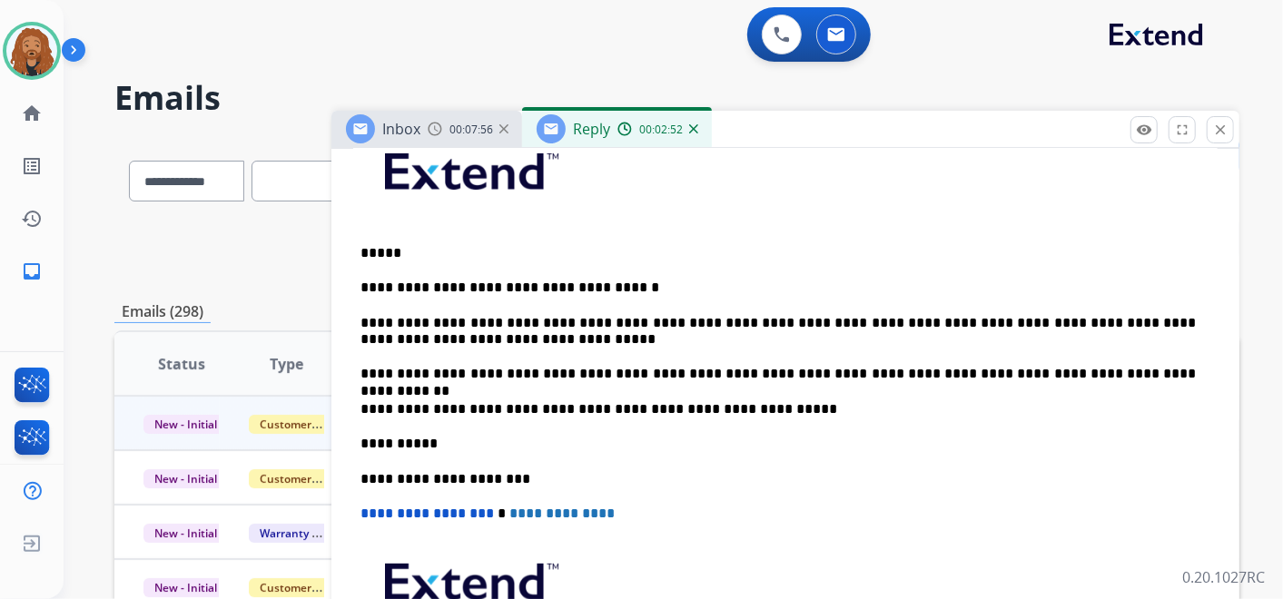
click at [764, 457] on div "**********" at bounding box center [785, 435] width 865 height 625
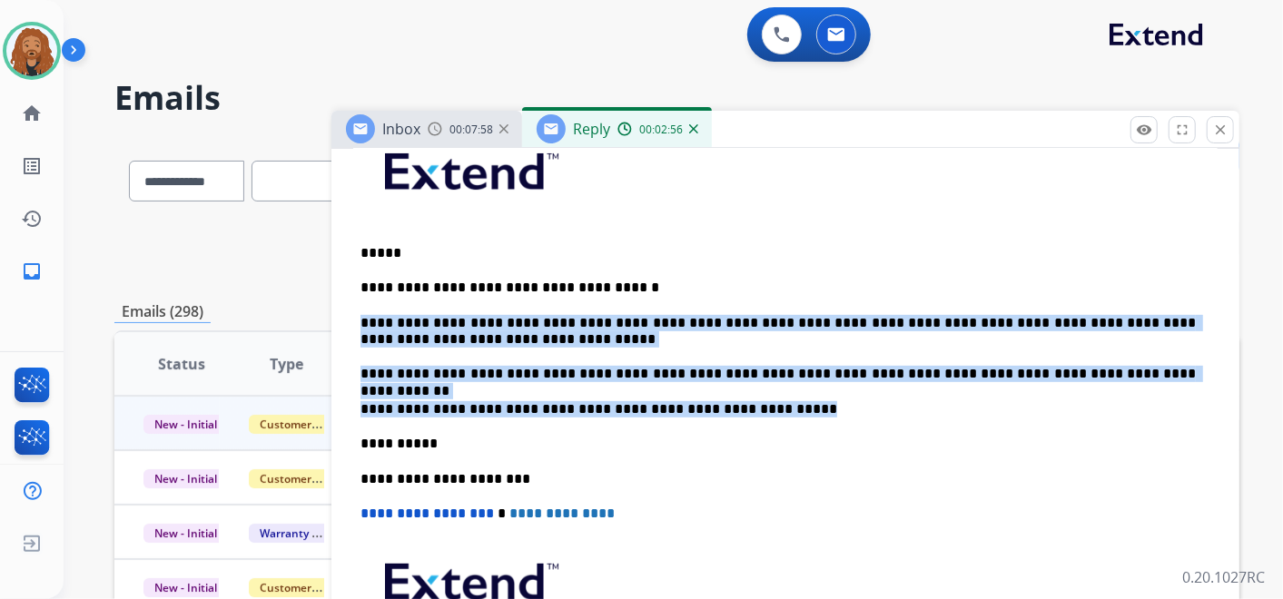
drag, startPoint x: 745, startPoint y: 407, endPoint x: 351, endPoint y: 312, distance: 405.6
click at [351, 312] on div "**********" at bounding box center [786, 466] width 908 height 752
copy div "**********"
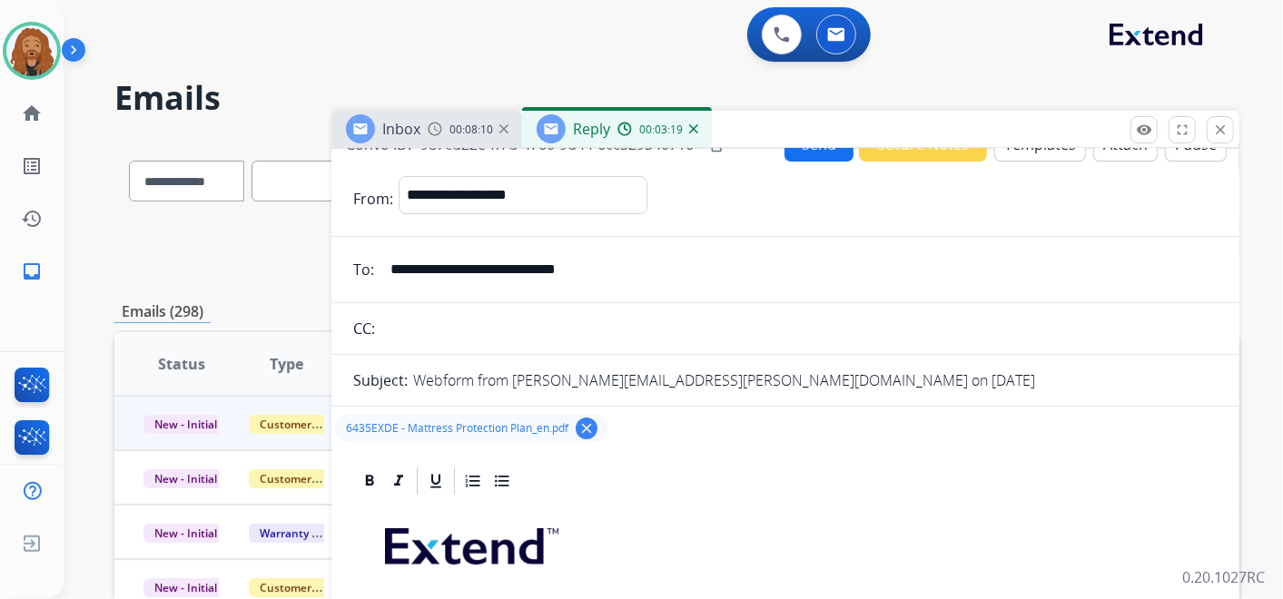
scroll to position [428, 0]
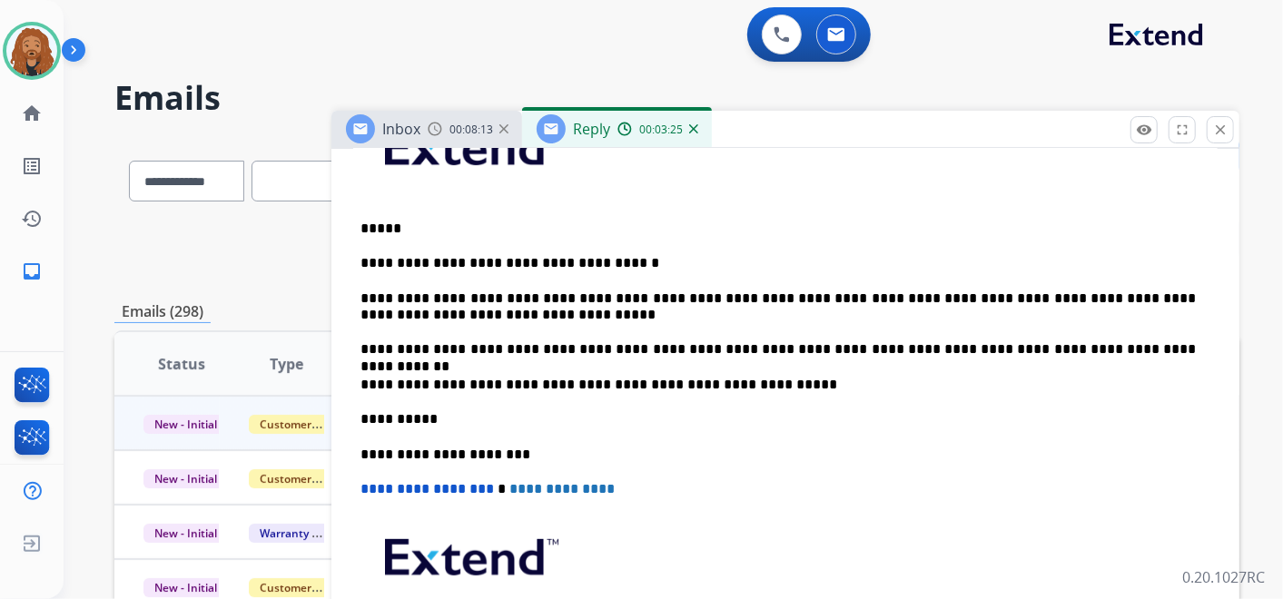
click at [660, 265] on p "**********" at bounding box center [779, 263] width 836 height 16
click at [765, 377] on p "**********" at bounding box center [779, 385] width 836 height 16
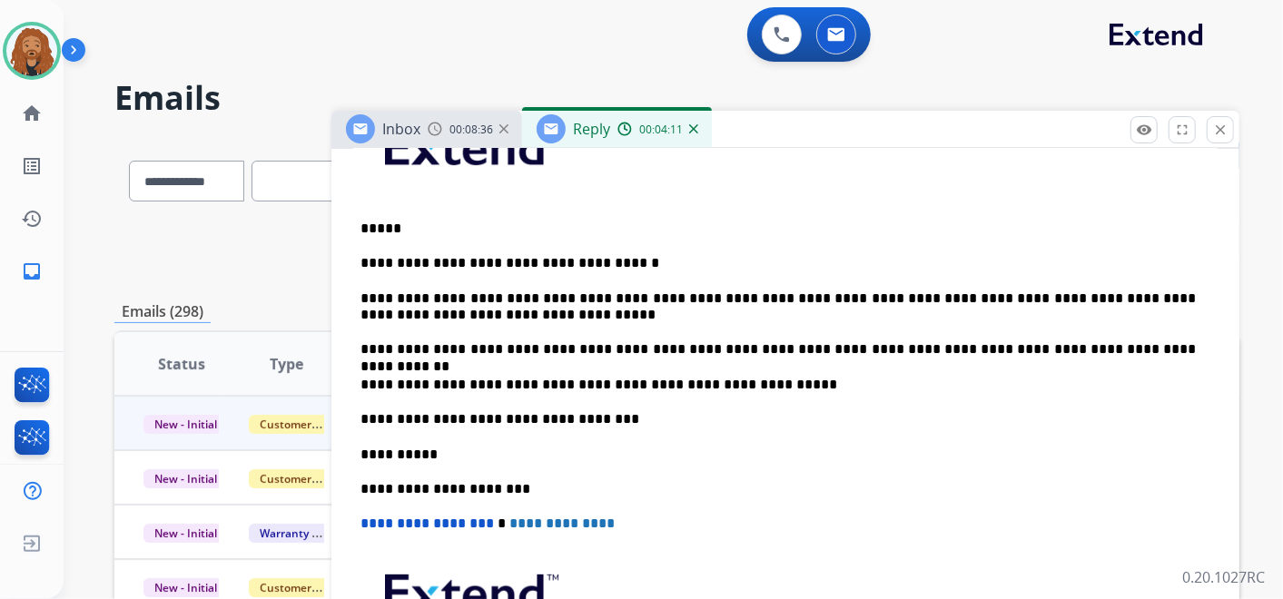
click at [631, 419] on p "**********" at bounding box center [779, 419] width 836 height 16
drag, startPoint x: 615, startPoint y: 421, endPoint x: 604, endPoint y: 430, distance: 14.2
click at [615, 421] on p "**********" at bounding box center [779, 419] width 836 height 16
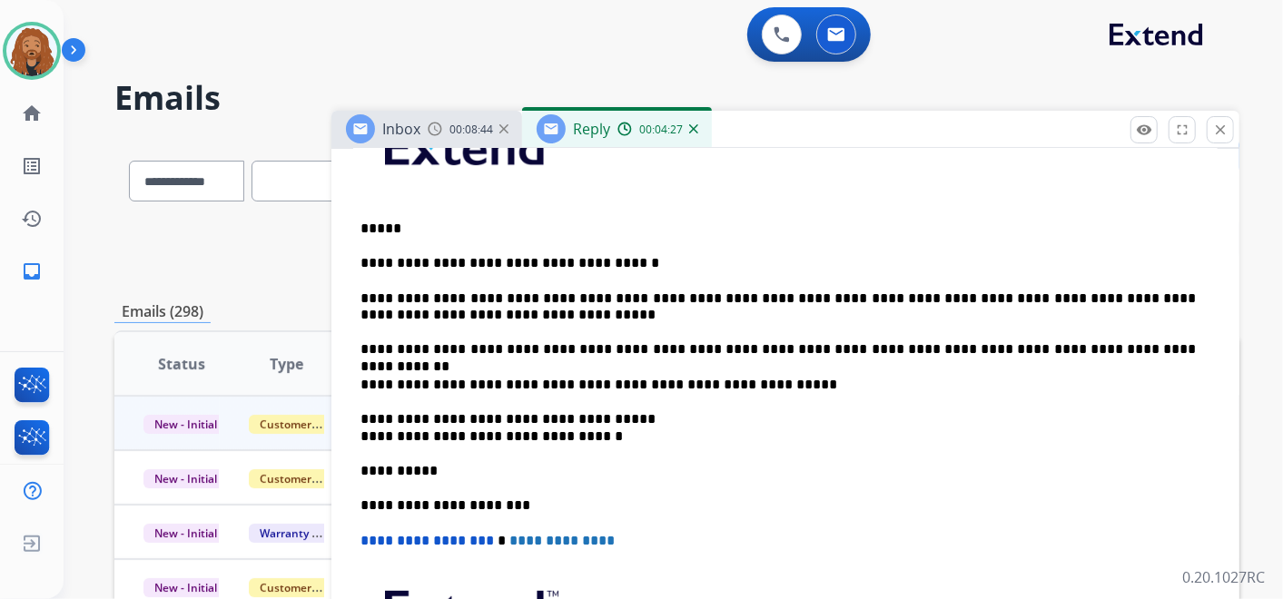
click at [353, 442] on div "**********" at bounding box center [785, 436] width 865 height 677
click at [352, 430] on div "**********" at bounding box center [786, 467] width 908 height 804
click at [361, 435] on p "**********" at bounding box center [779, 428] width 836 height 34
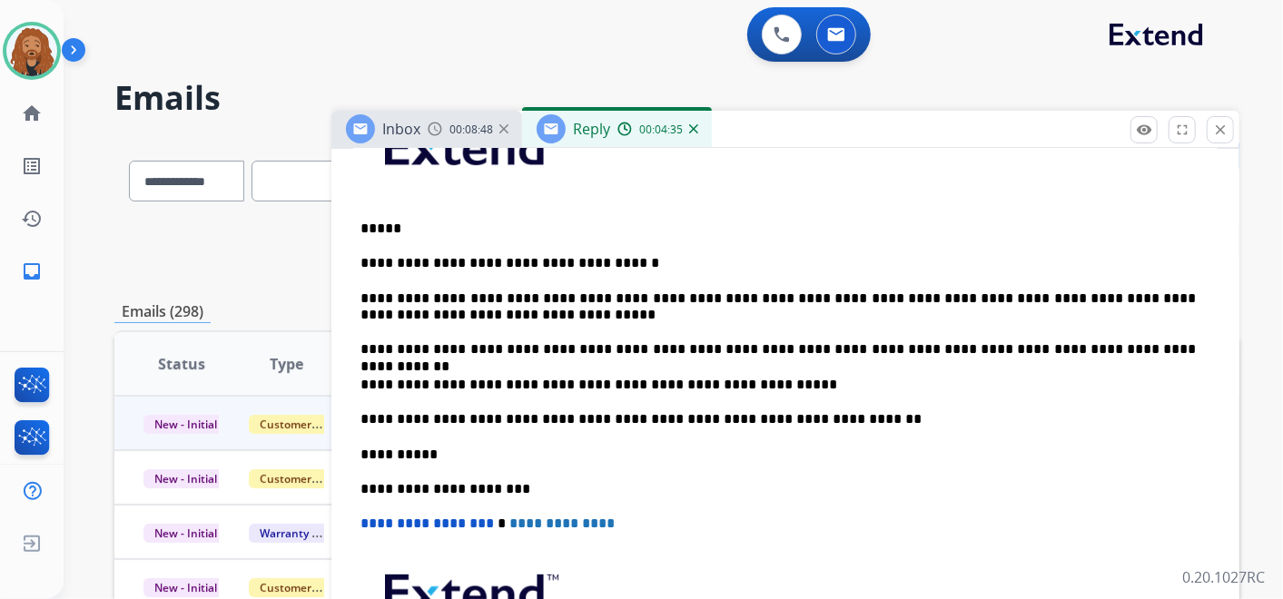
click at [593, 415] on p "**********" at bounding box center [779, 419] width 836 height 16
click at [875, 411] on p "**********" at bounding box center [779, 419] width 836 height 16
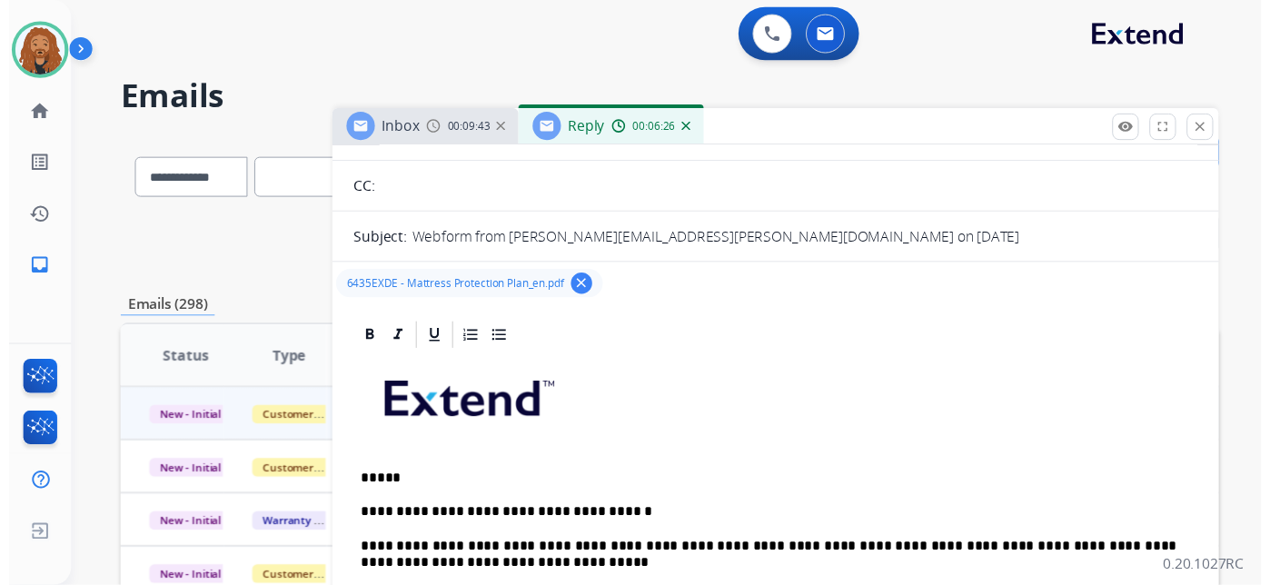
scroll to position [0, 0]
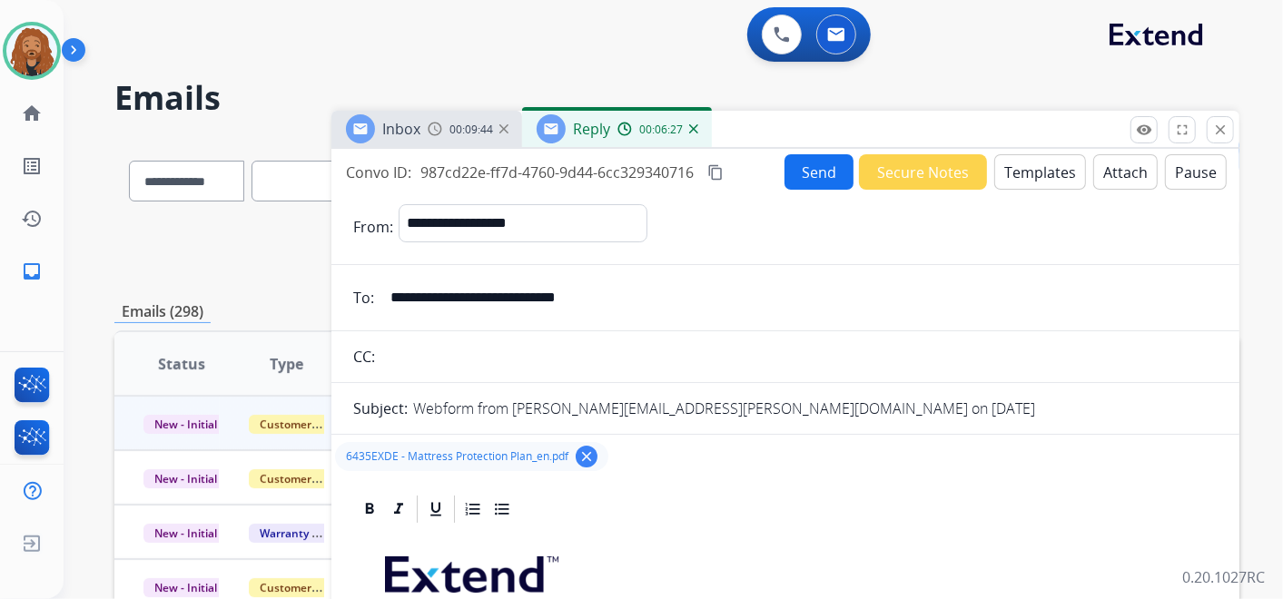
click at [802, 183] on button "Send" at bounding box center [819, 171] width 69 height 35
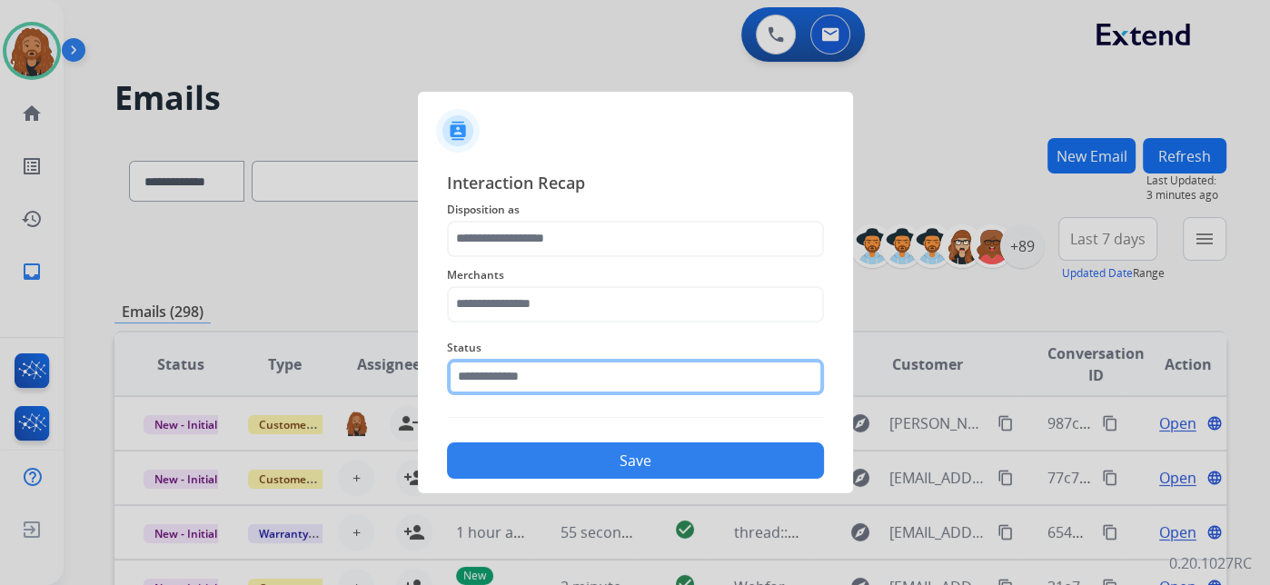
click at [589, 384] on input "text" at bounding box center [635, 377] width 377 height 36
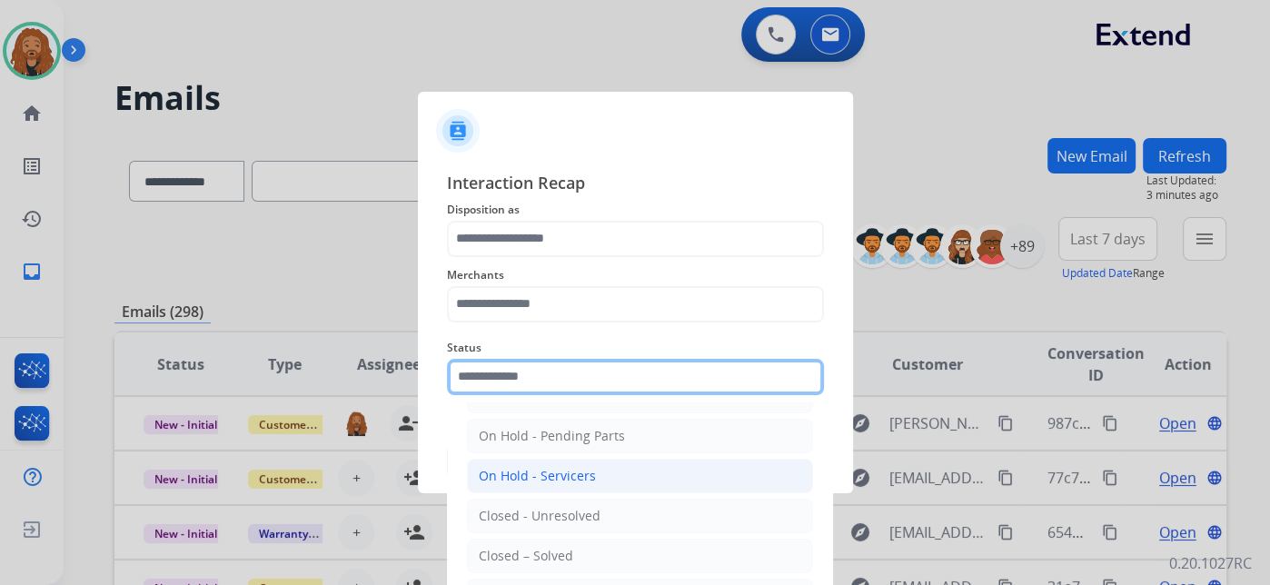
scroll to position [104, 0]
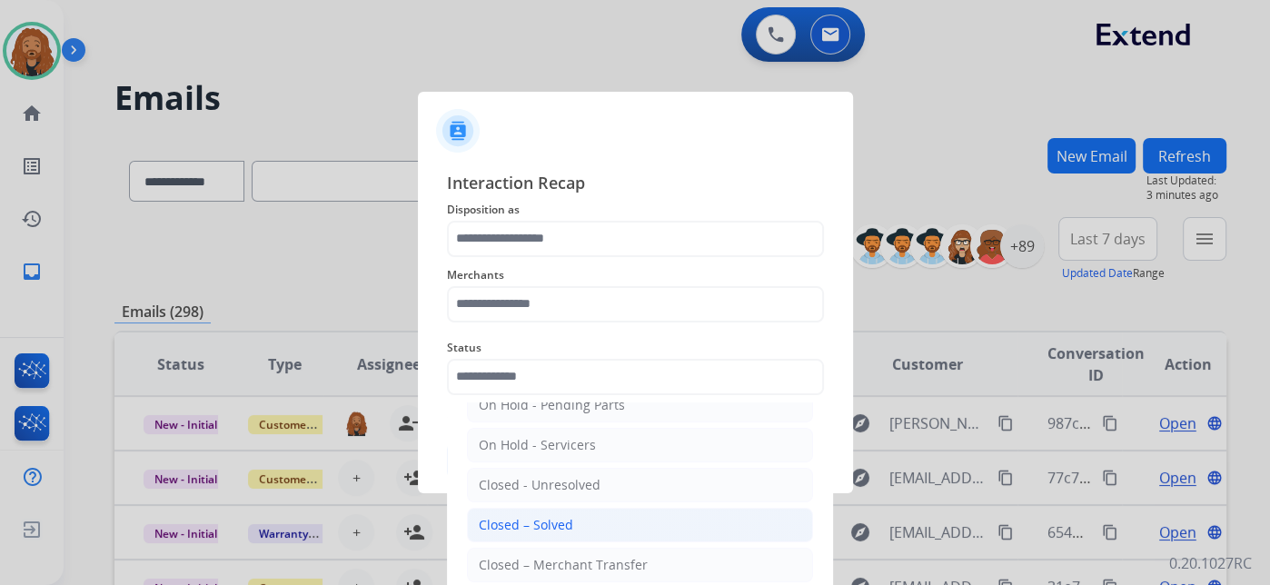
click at [587, 511] on li "Closed – Solved" at bounding box center [640, 525] width 346 height 35
type input "**********"
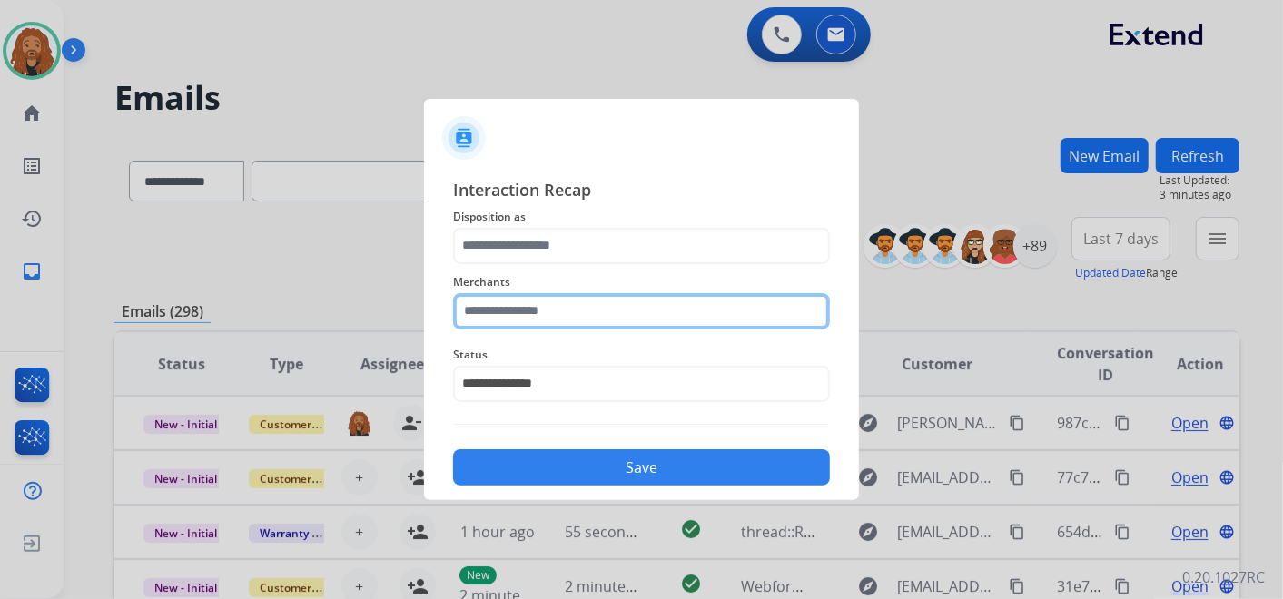
click at [589, 314] on input "text" at bounding box center [641, 311] width 377 height 36
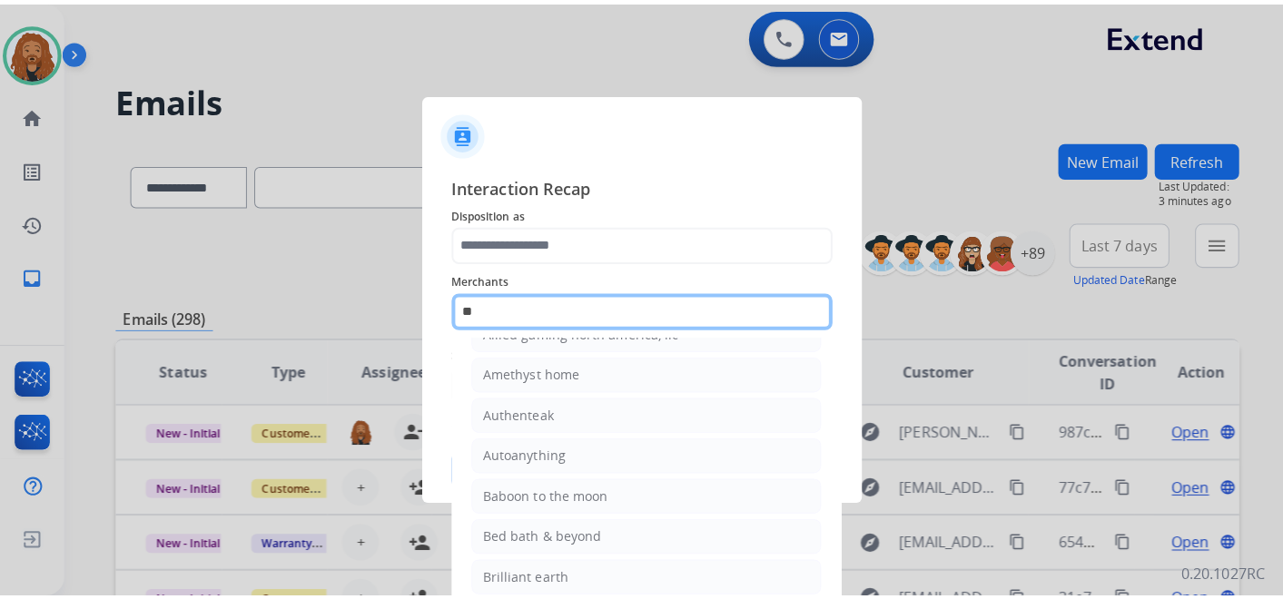
scroll to position [144, 0]
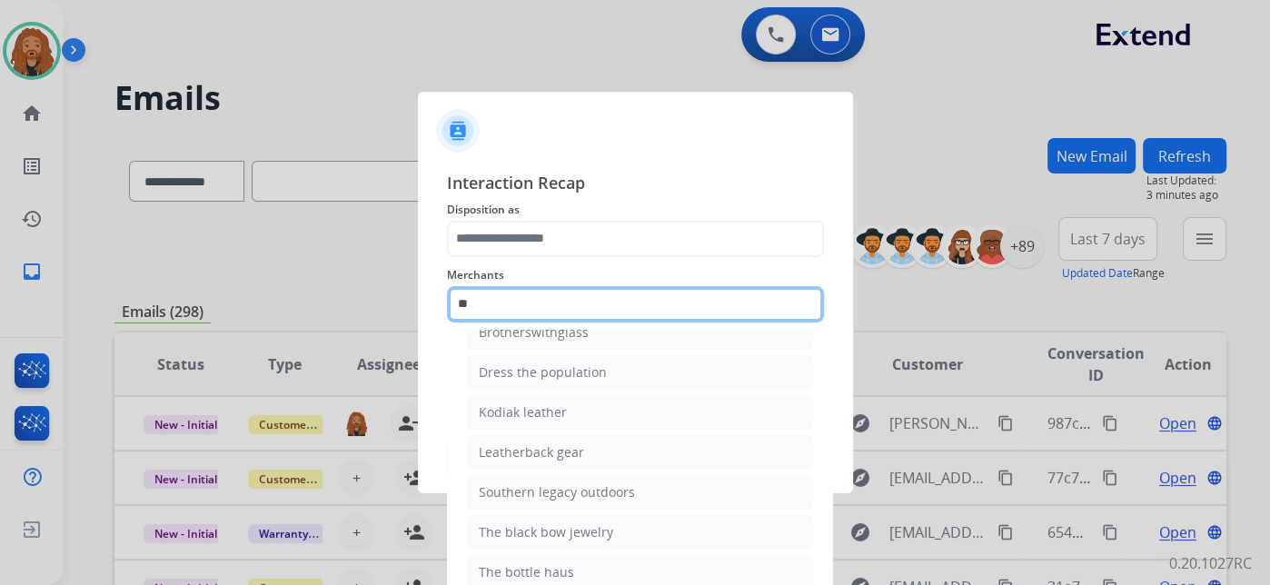
type input "*"
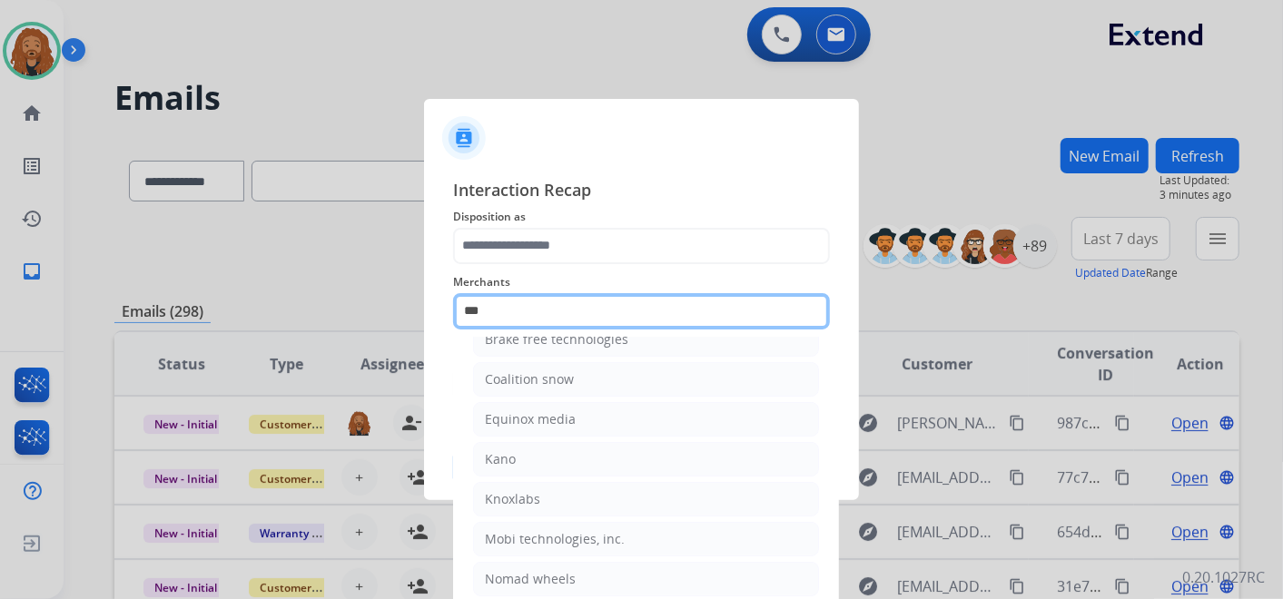
scroll to position [0, 0]
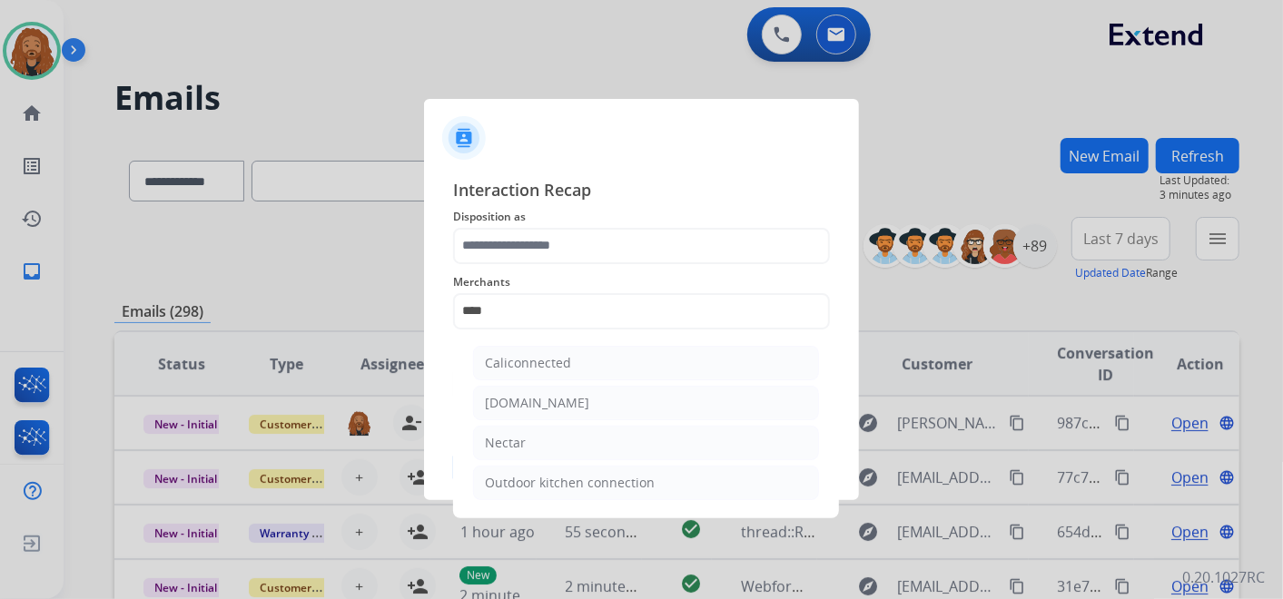
click at [518, 443] on div "Nectar" at bounding box center [505, 443] width 41 height 18
type input "******"
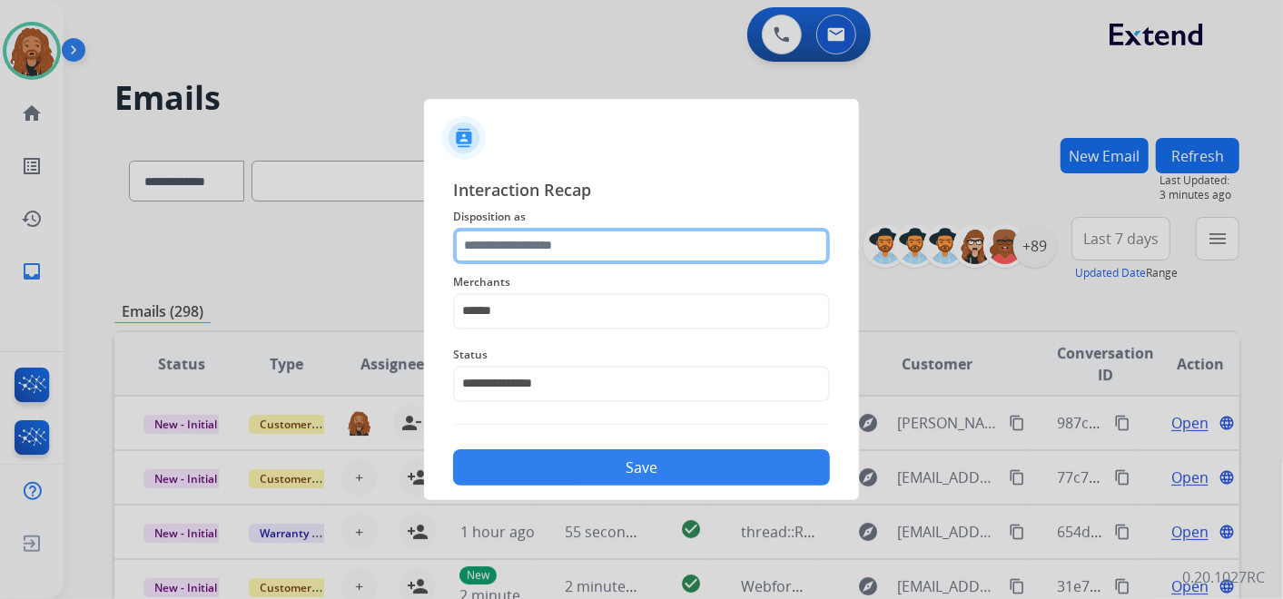
click at [559, 243] on input "text" at bounding box center [641, 246] width 377 height 36
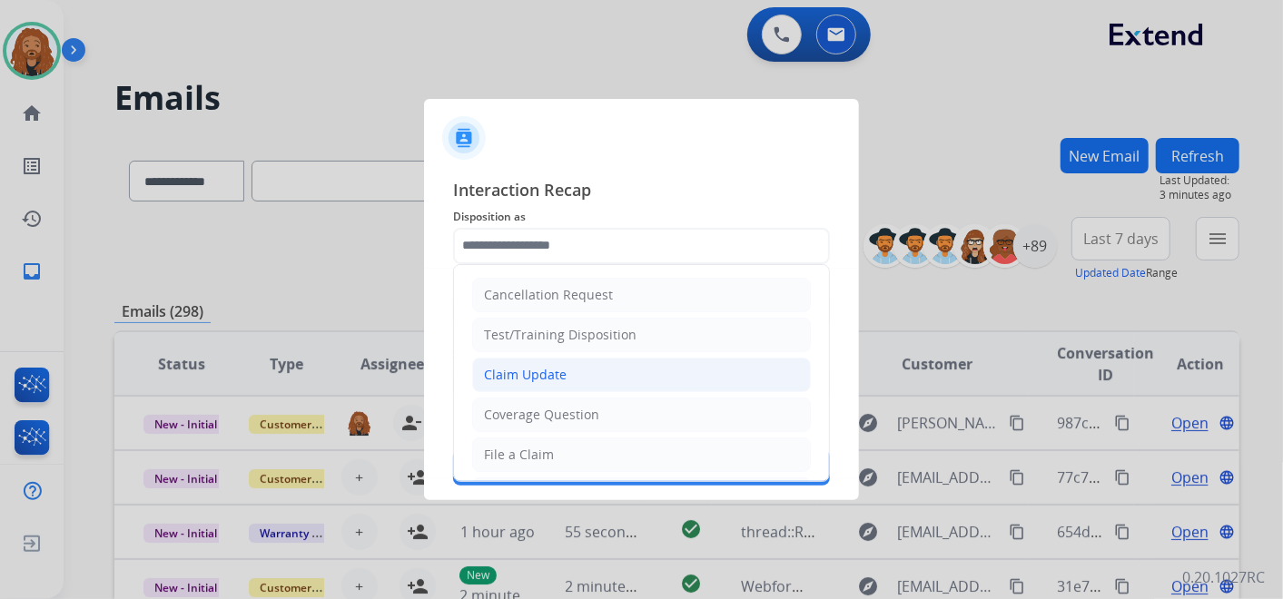
click at [561, 374] on div "Claim Update" at bounding box center [525, 375] width 83 height 18
type input "**********"
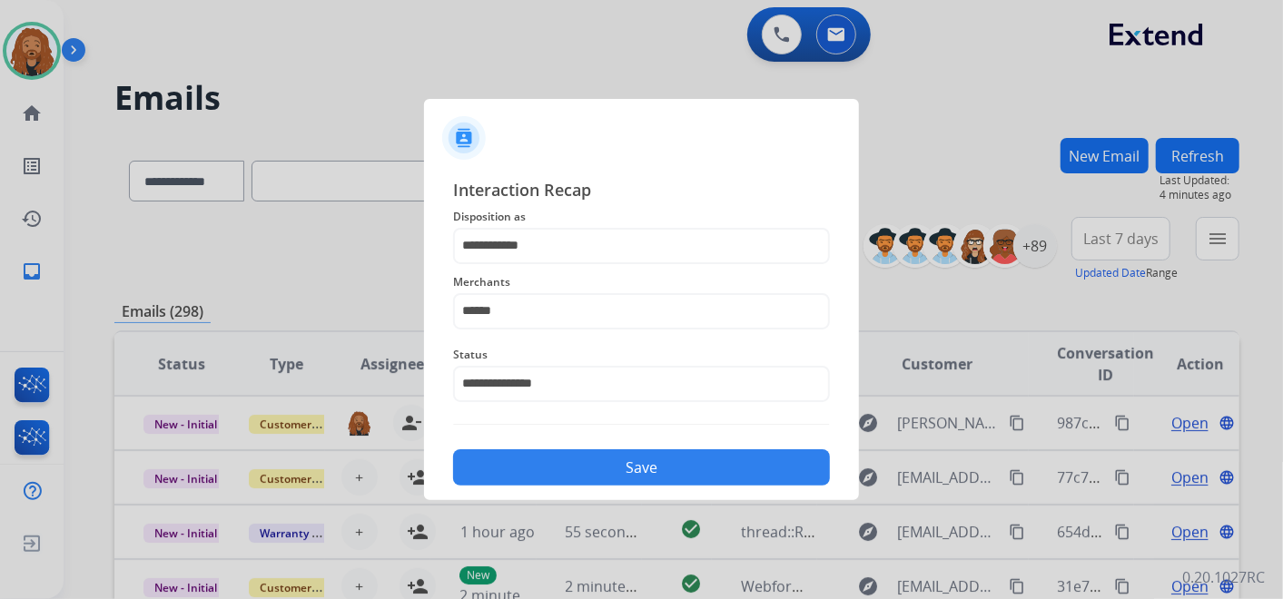
click at [548, 479] on button "Save" at bounding box center [641, 468] width 377 height 36
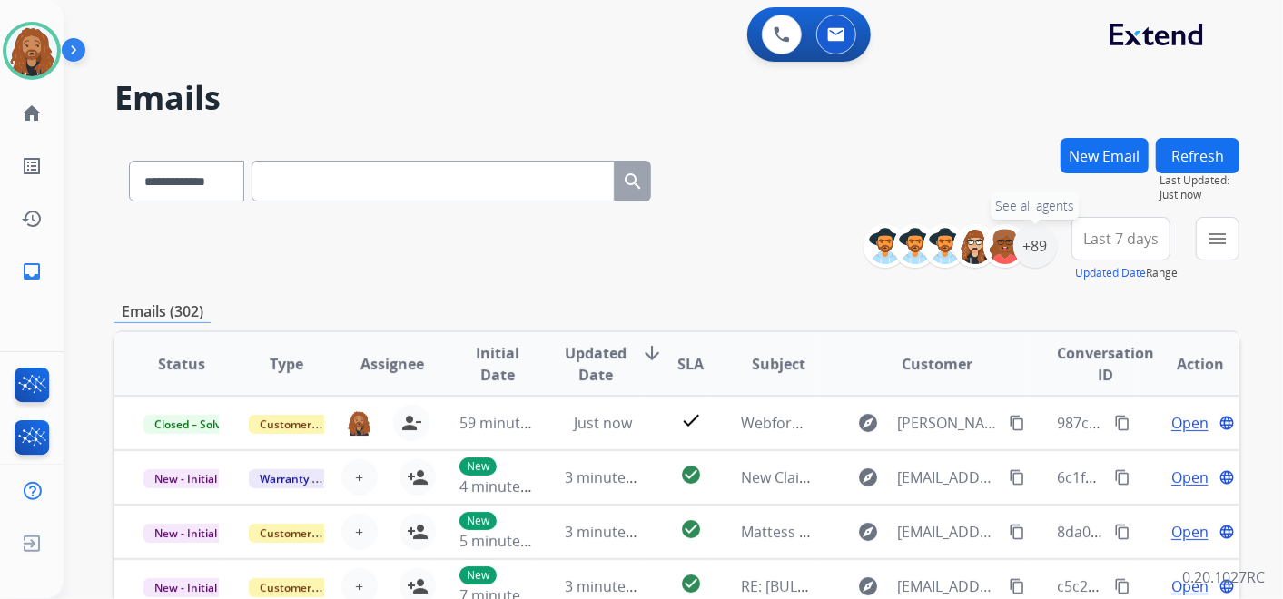
click at [1059, 249] on div "**********" at bounding box center [1058, 249] width 362 height 65
click at [1035, 261] on div "+89" at bounding box center [1036, 246] width 44 height 44
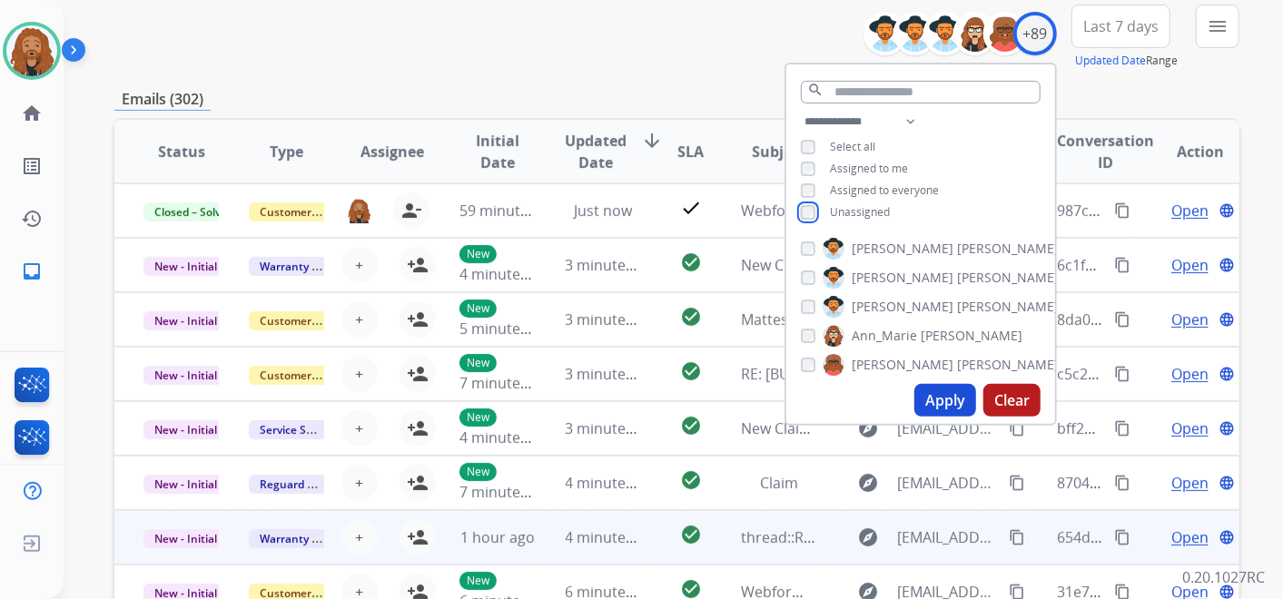
scroll to position [302, 0]
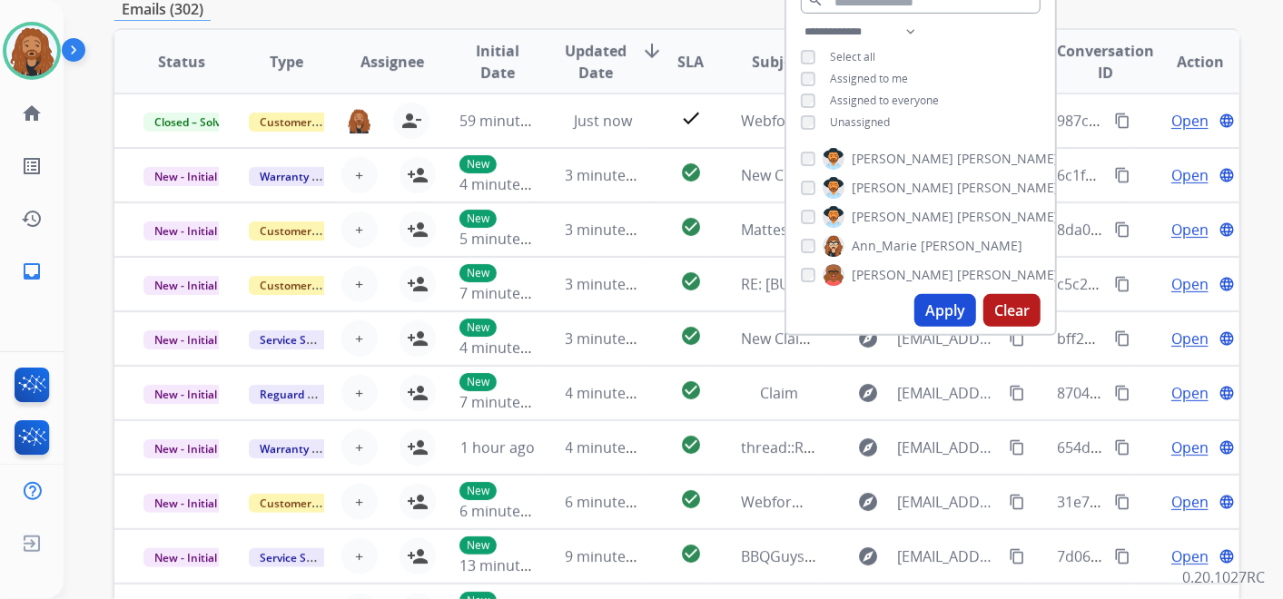
click at [928, 316] on button "Apply" at bounding box center [946, 310] width 62 height 33
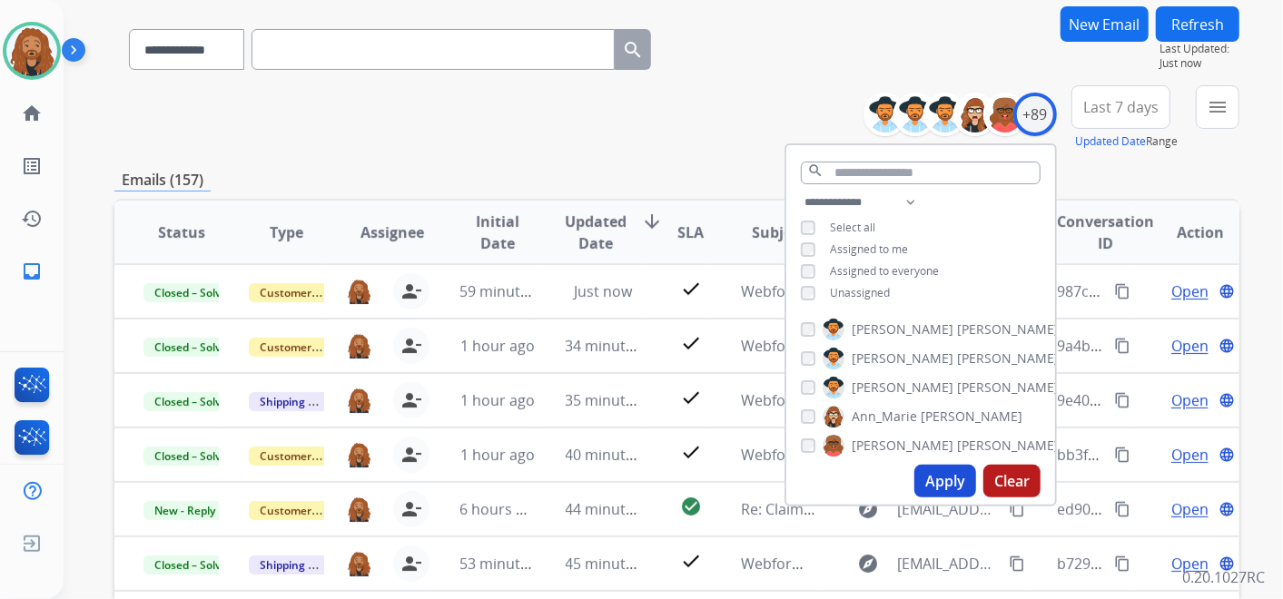
scroll to position [101, 0]
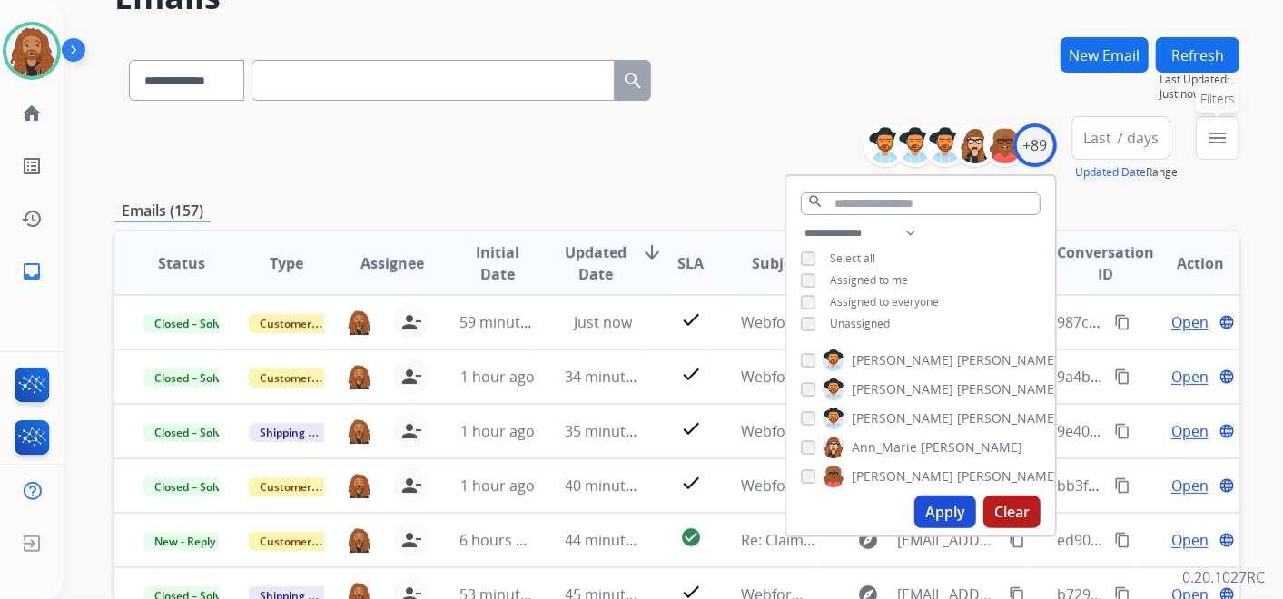
click at [1210, 138] on mat-icon "menu" at bounding box center [1218, 138] width 22 height 22
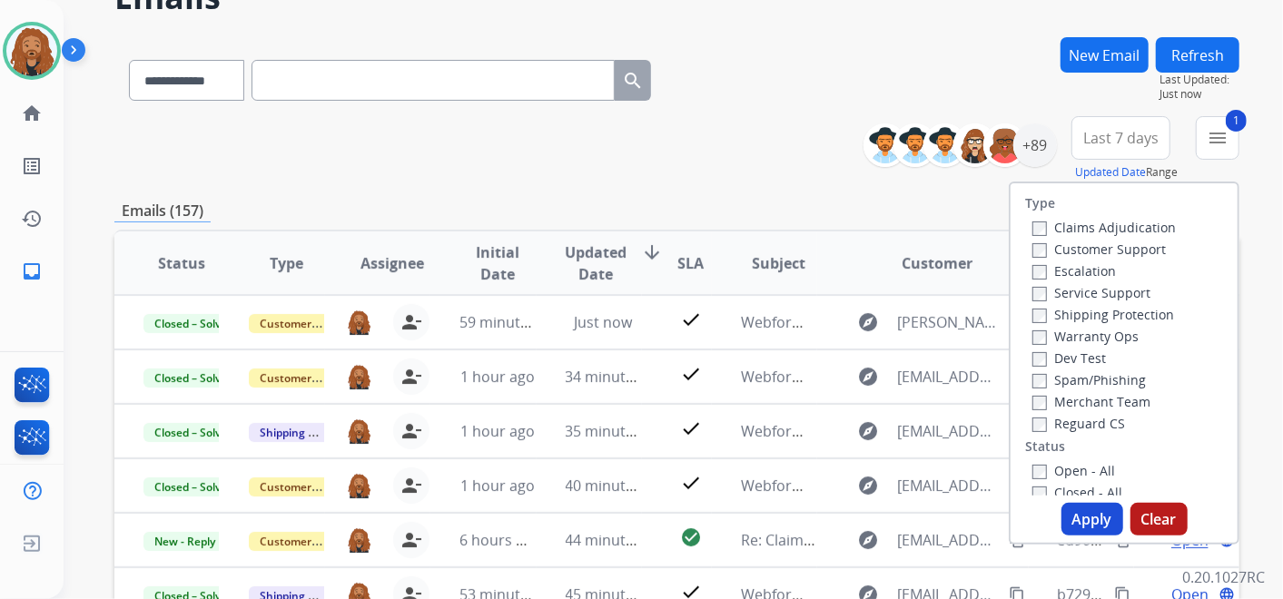
click at [1075, 515] on button "Apply" at bounding box center [1093, 519] width 62 height 33
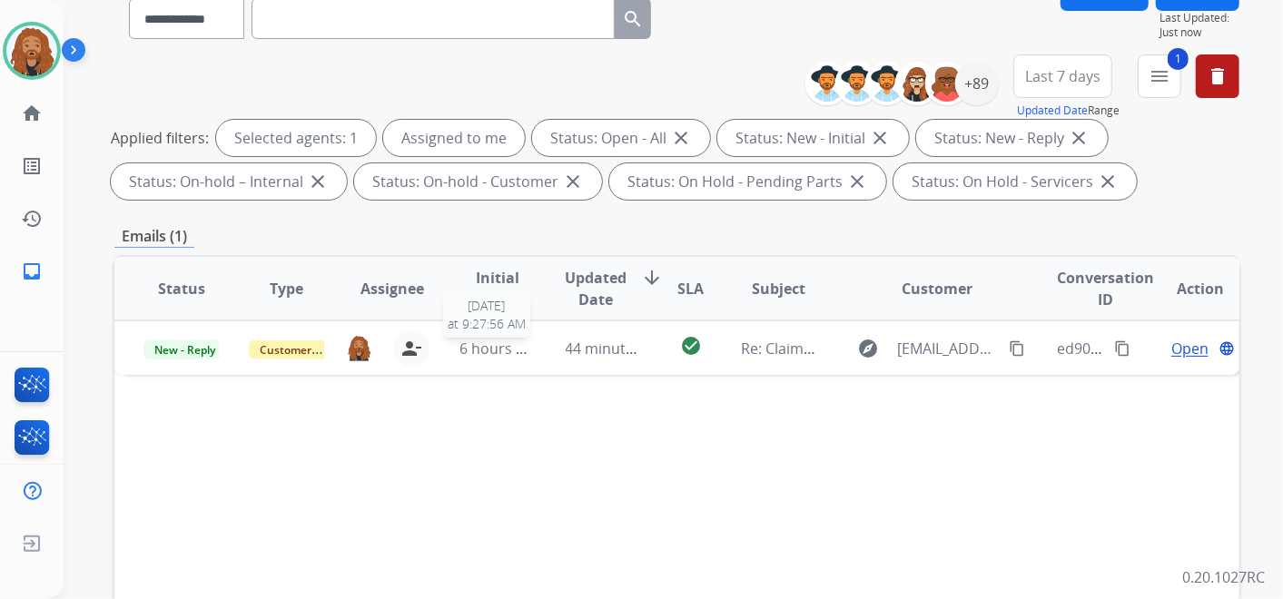
scroll to position [302, 0]
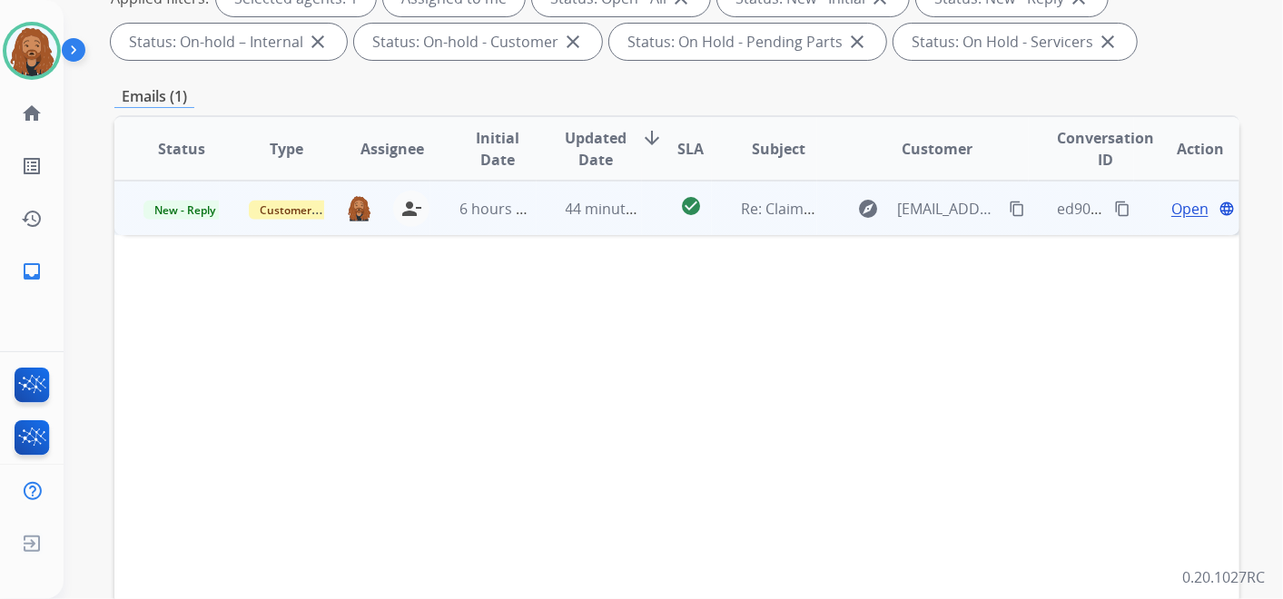
click at [1183, 210] on span "Open" at bounding box center [1190, 209] width 37 height 22
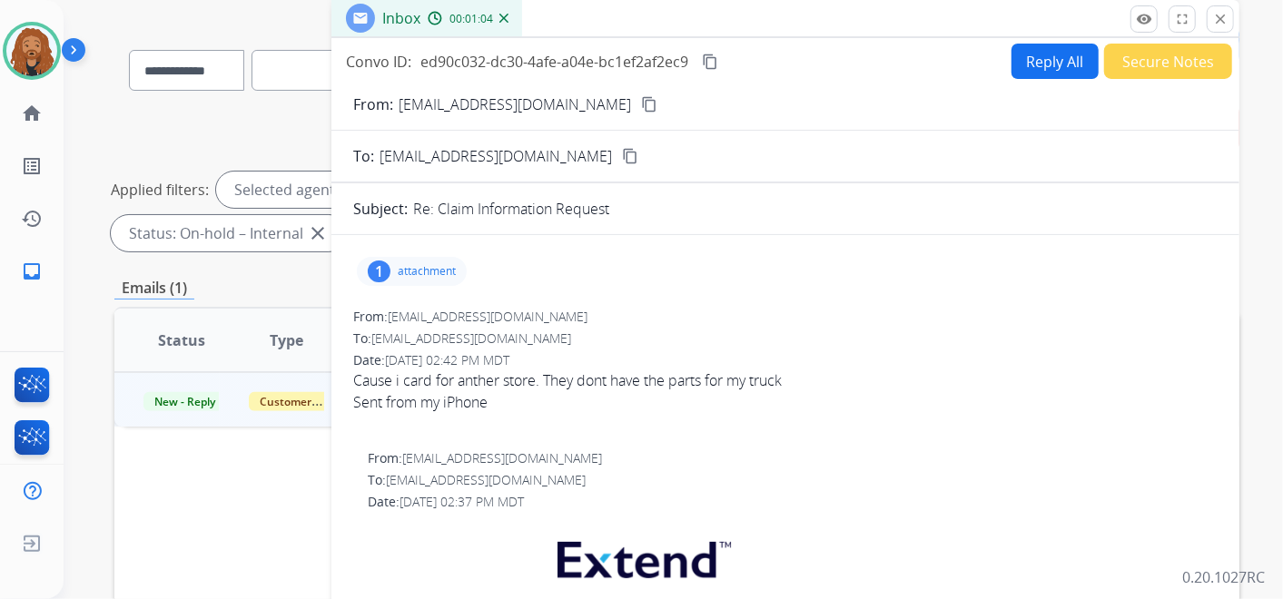
scroll to position [0, 0]
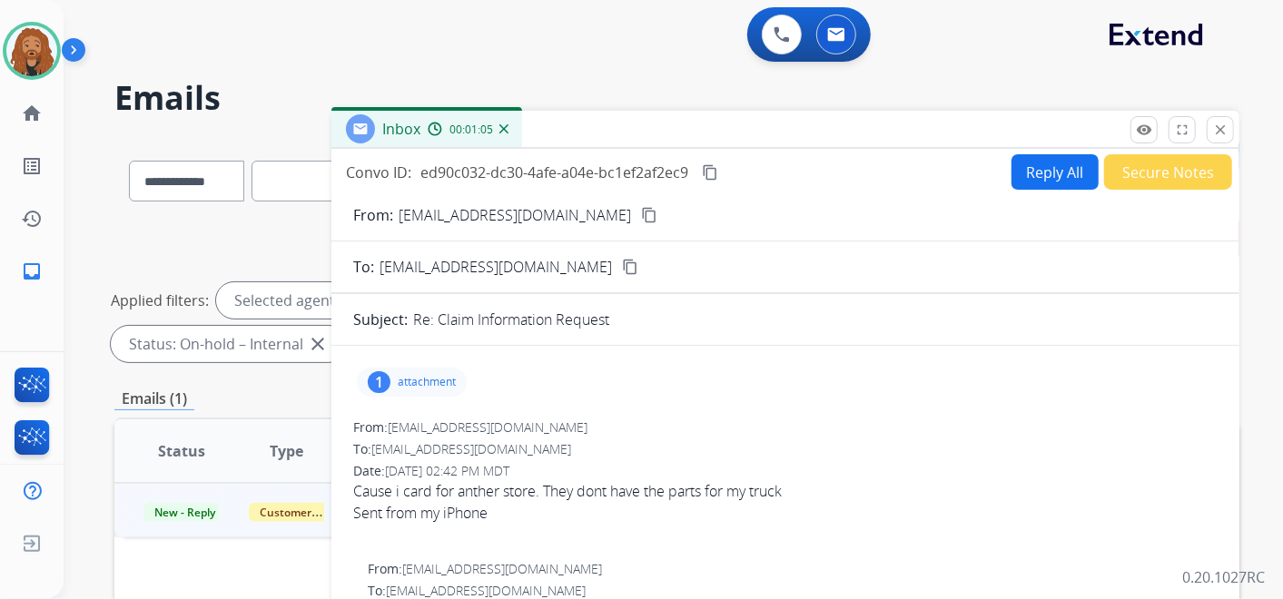
click at [1054, 177] on button "Reply All" at bounding box center [1055, 171] width 87 height 35
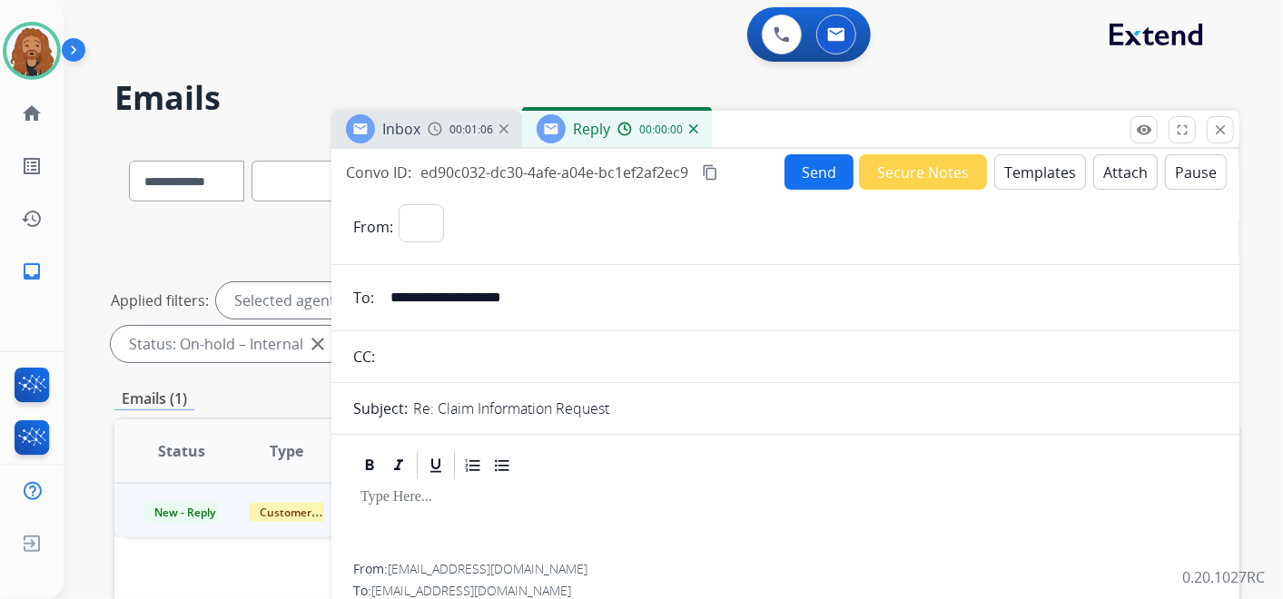
select select "**********"
click at [1044, 171] on button "Templates" at bounding box center [1041, 171] width 92 height 35
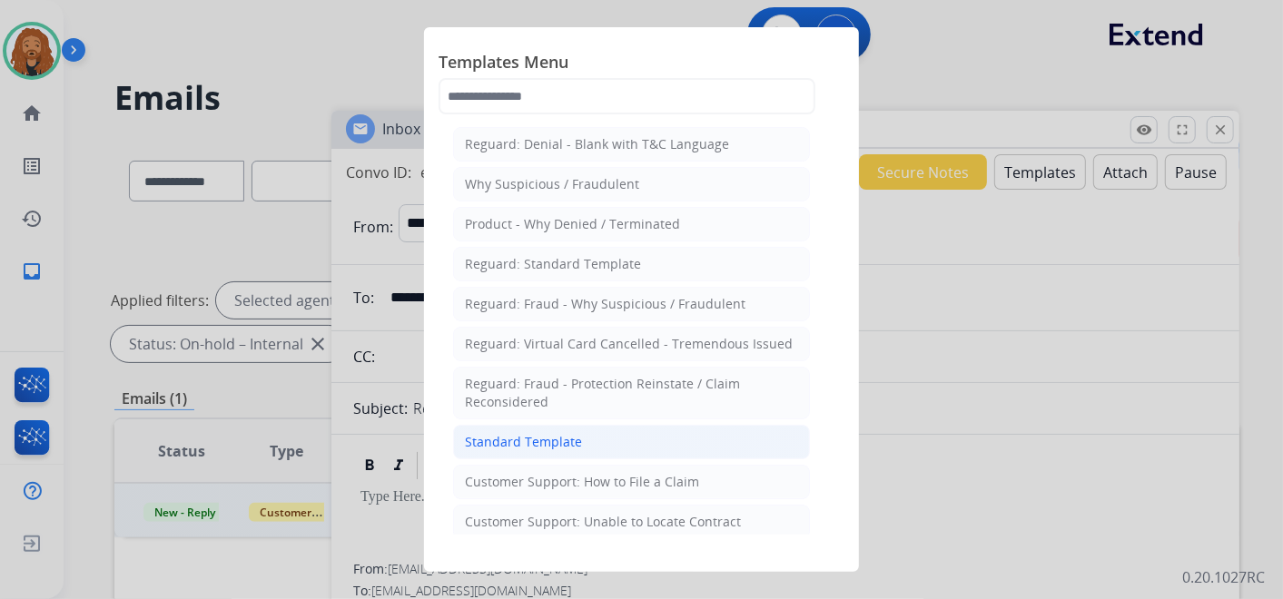
click at [599, 426] on li "Standard Template" at bounding box center [631, 442] width 357 height 35
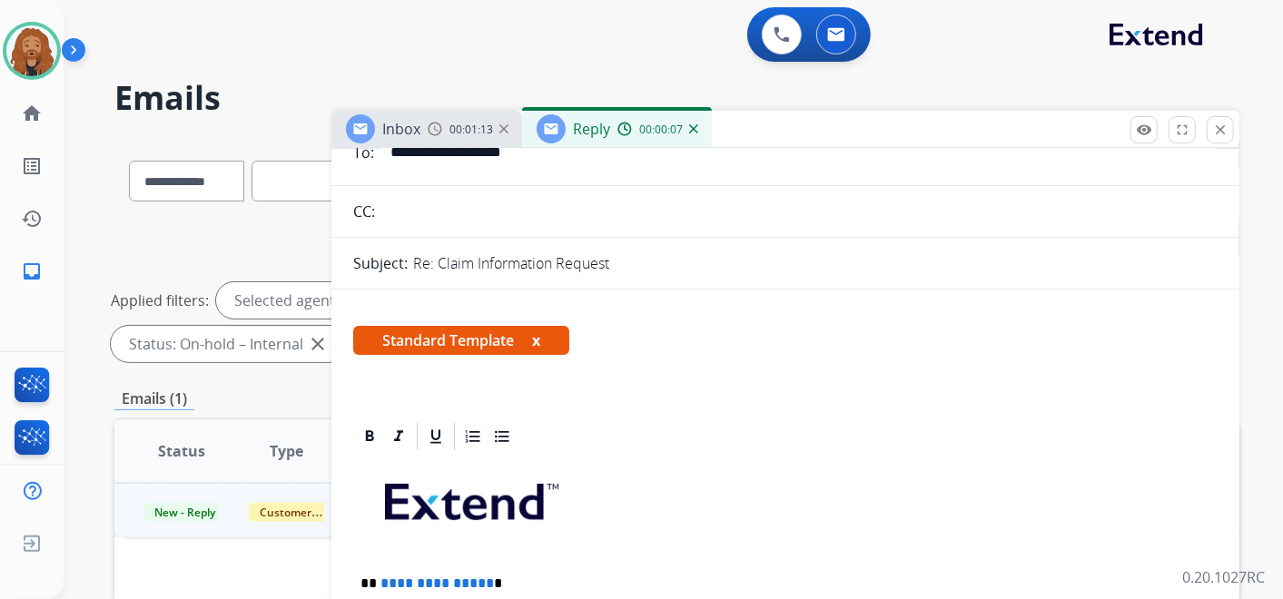
scroll to position [403, 0]
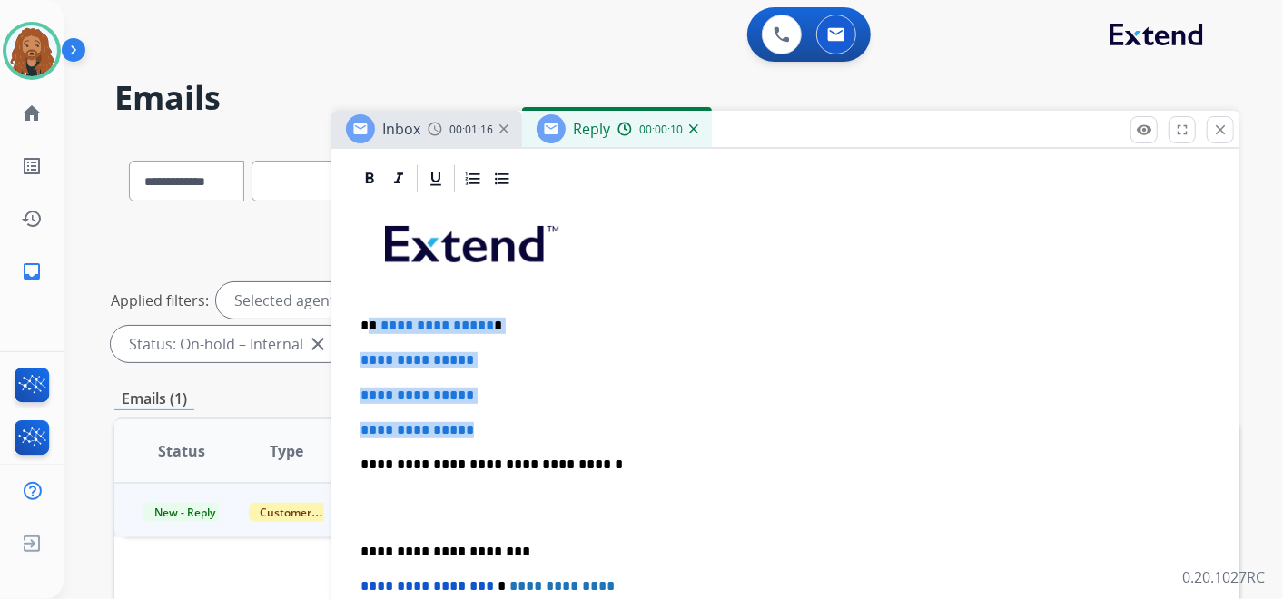
drag, startPoint x: 495, startPoint y: 428, endPoint x: 370, endPoint y: 307, distance: 174.1
click at [370, 307] on div "**********" at bounding box center [785, 507] width 865 height 625
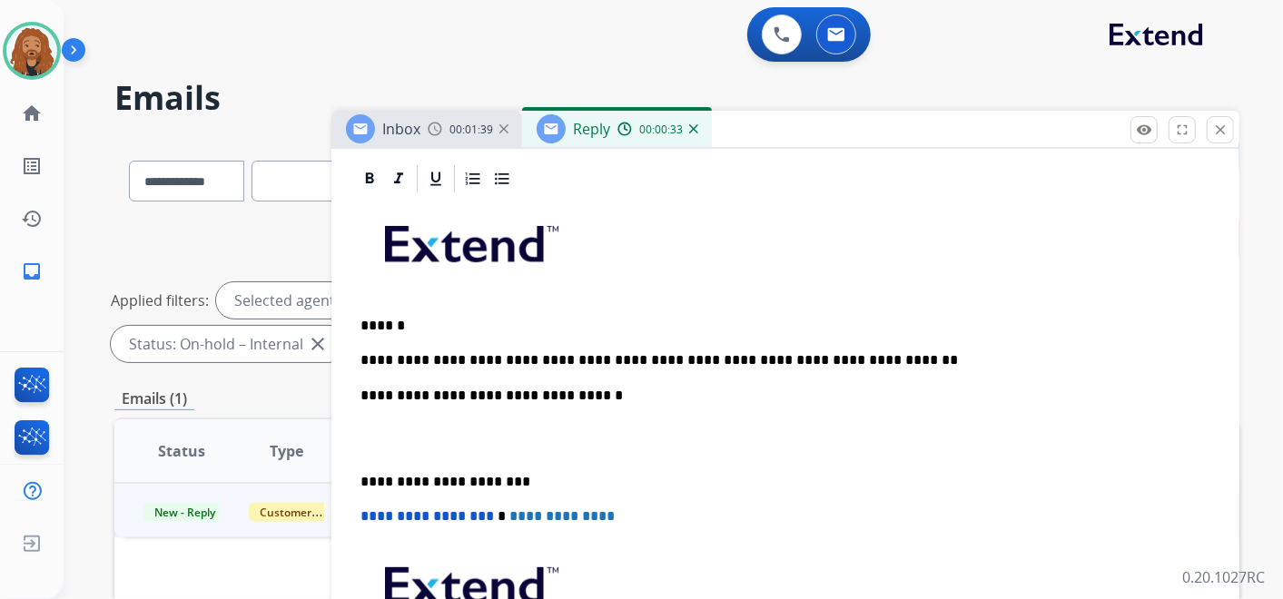
click at [387, 452] on div "**********" at bounding box center [785, 472] width 865 height 555
click at [381, 443] on p at bounding box center [786, 439] width 850 height 34
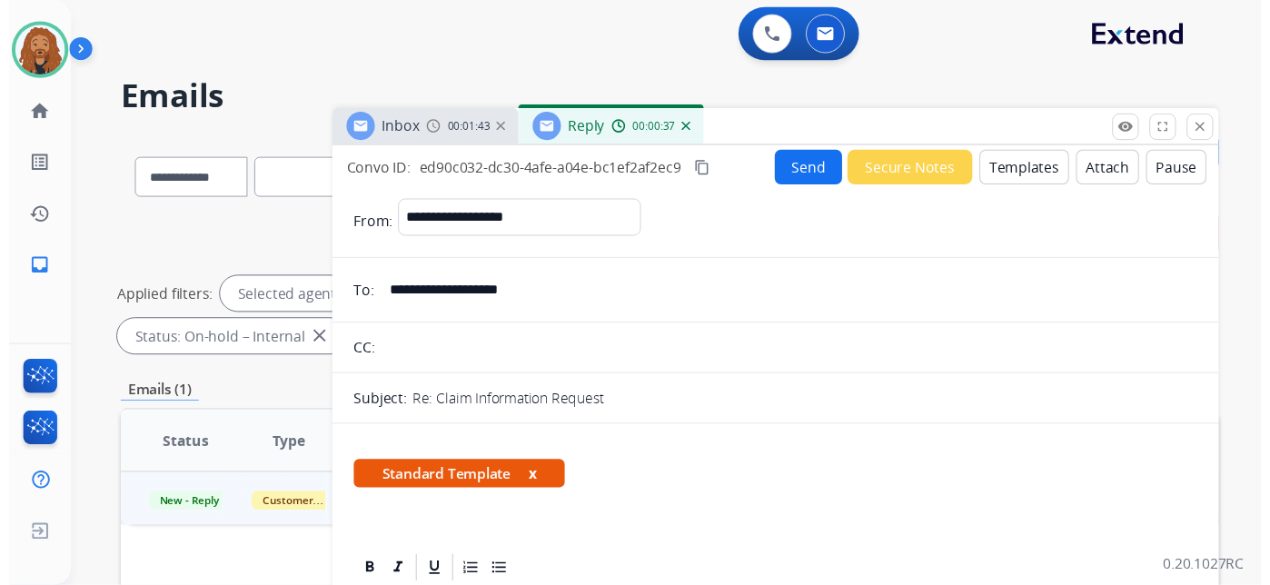
scroll to position [0, 0]
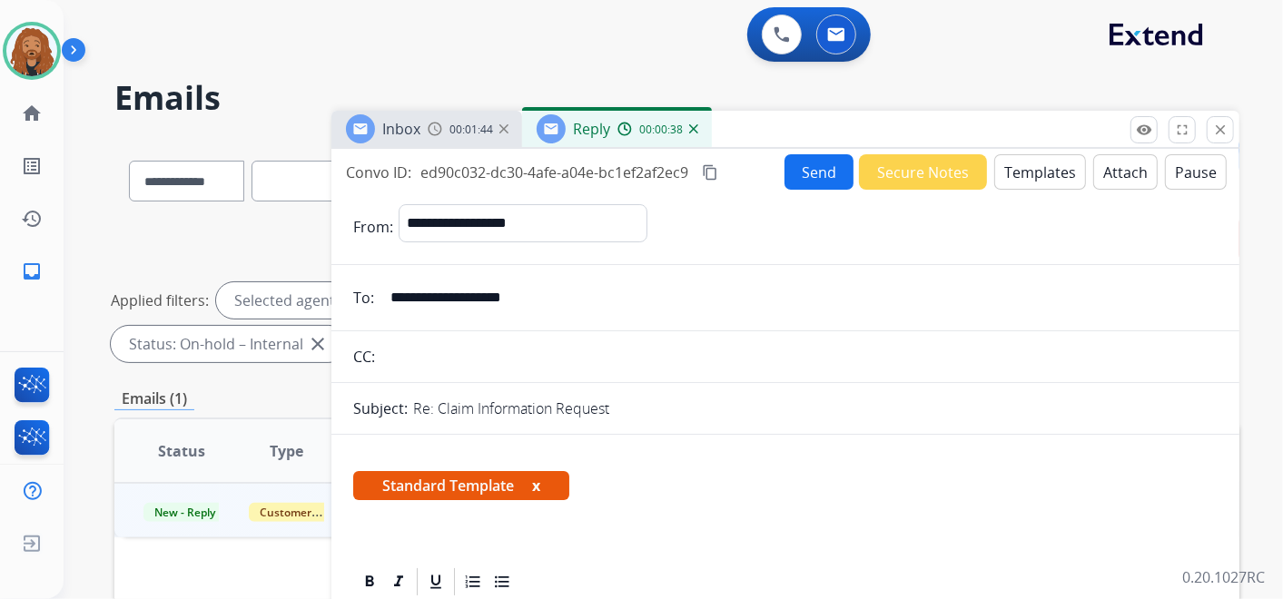
click at [807, 170] on button "Send" at bounding box center [819, 171] width 69 height 35
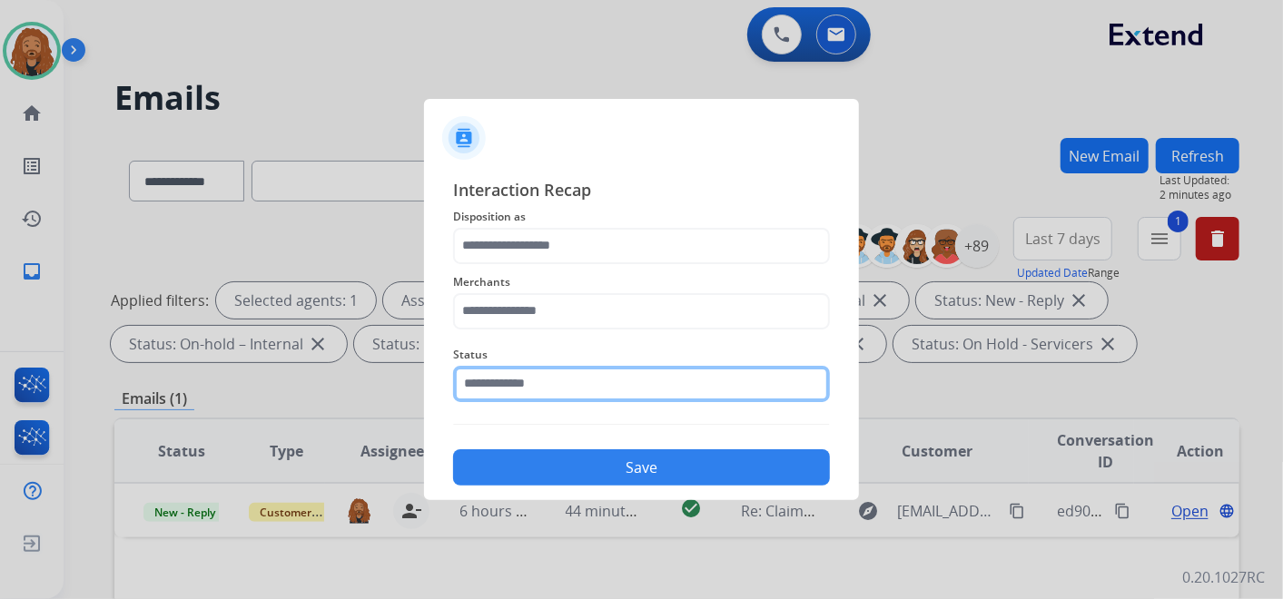
click at [519, 367] on input "text" at bounding box center [641, 384] width 377 height 36
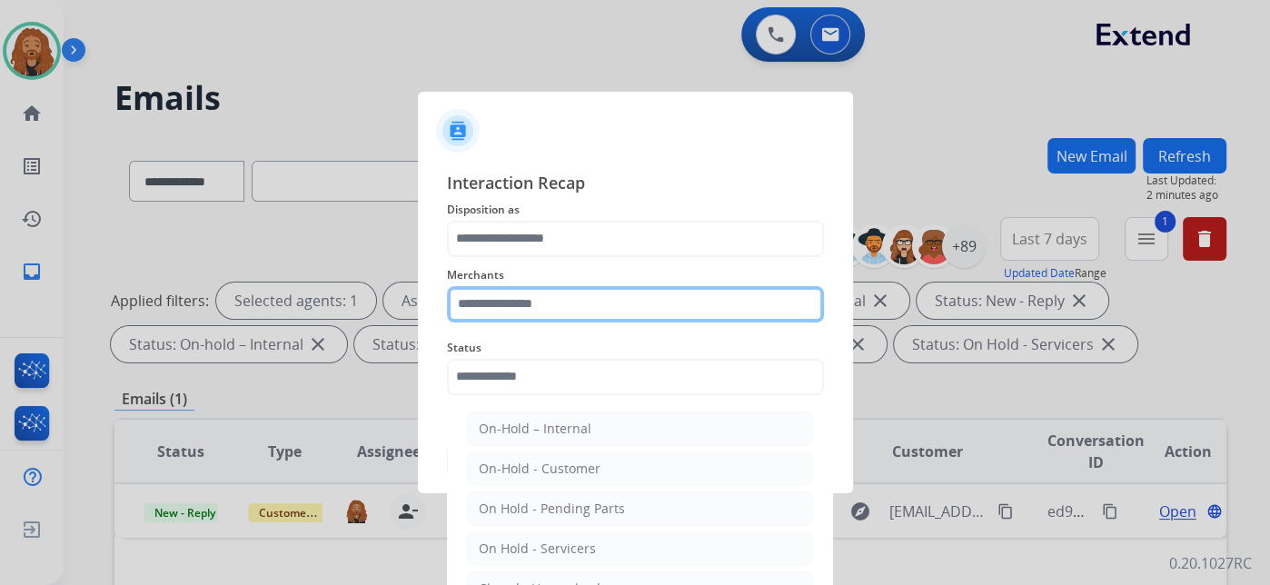
click at [509, 295] on input "text" at bounding box center [635, 304] width 377 height 36
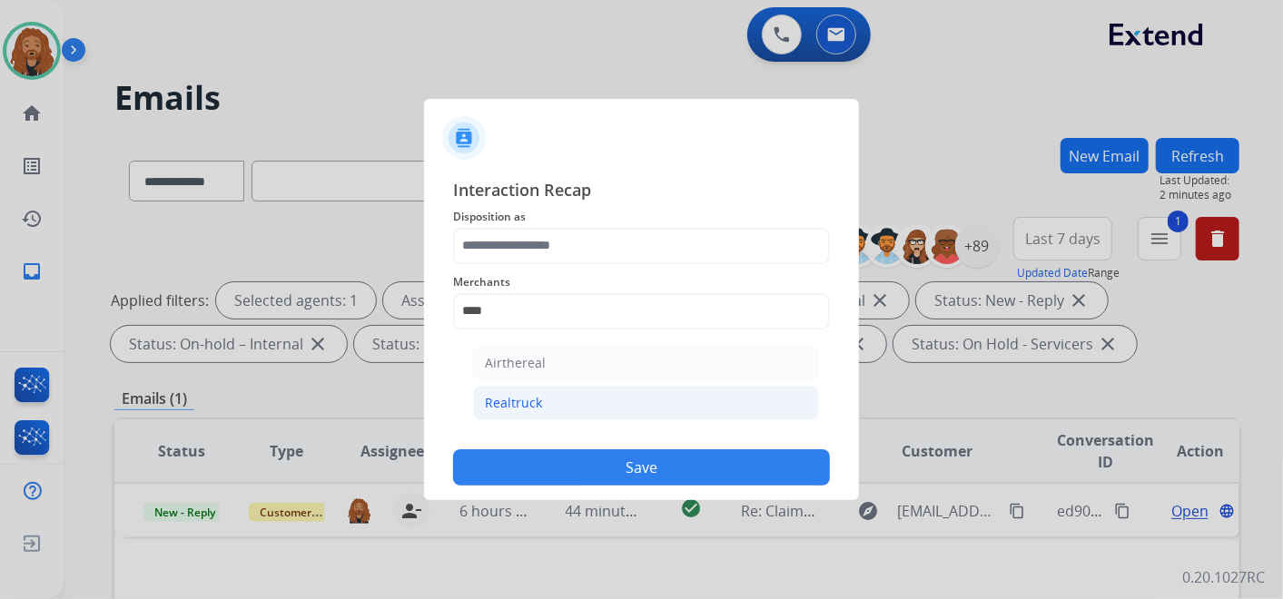
click at [515, 401] on div "Realtruck" at bounding box center [513, 403] width 57 height 18
type input "*********"
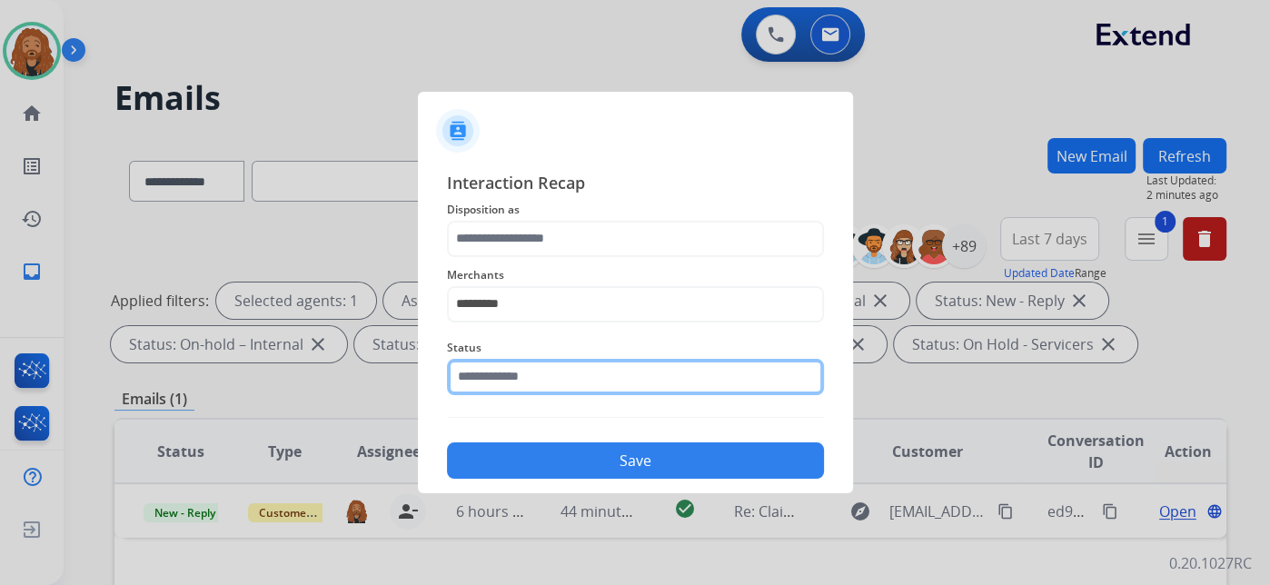
click at [516, 384] on input "text" at bounding box center [635, 377] width 377 height 36
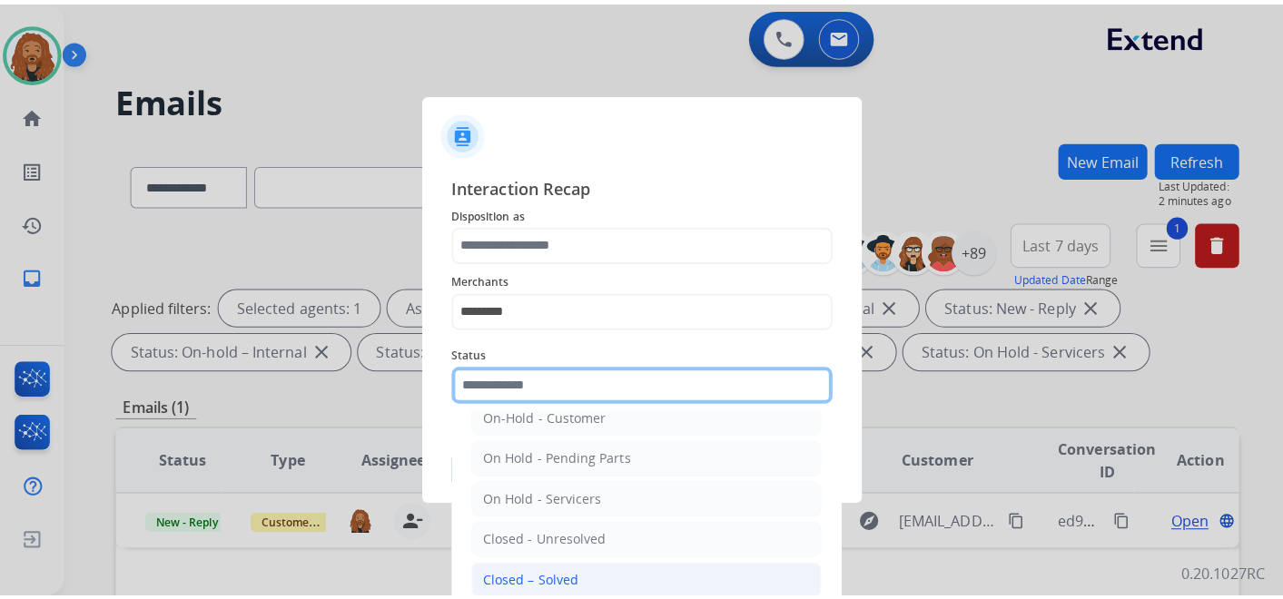
scroll to position [104, 0]
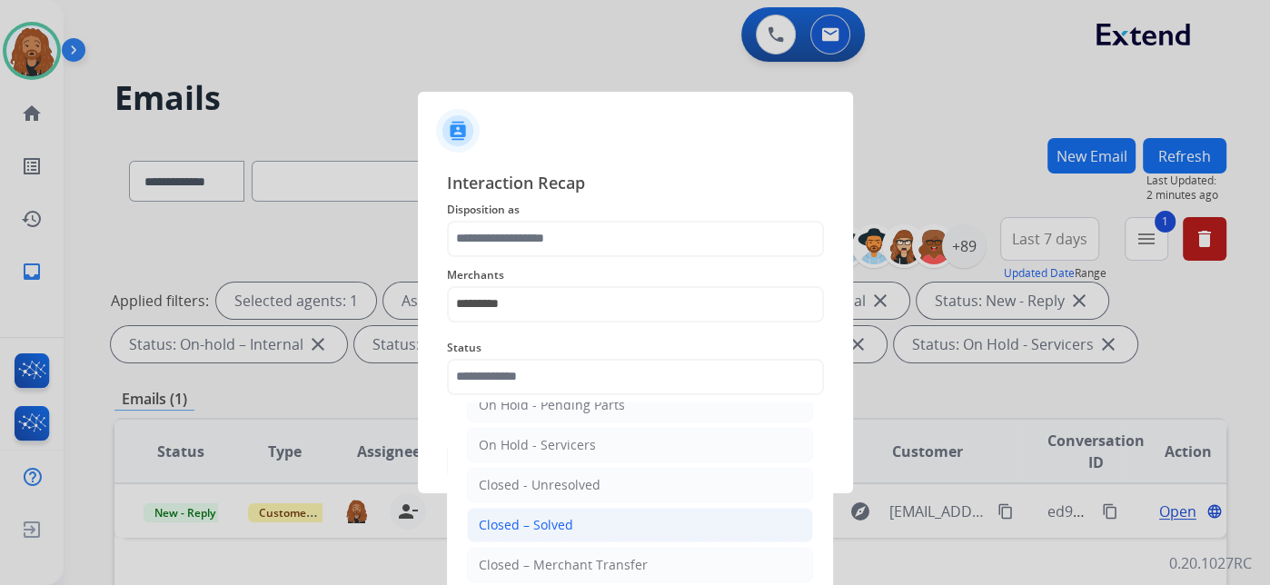
click at [573, 515] on li "Closed – Solved" at bounding box center [640, 525] width 346 height 35
type input "**********"
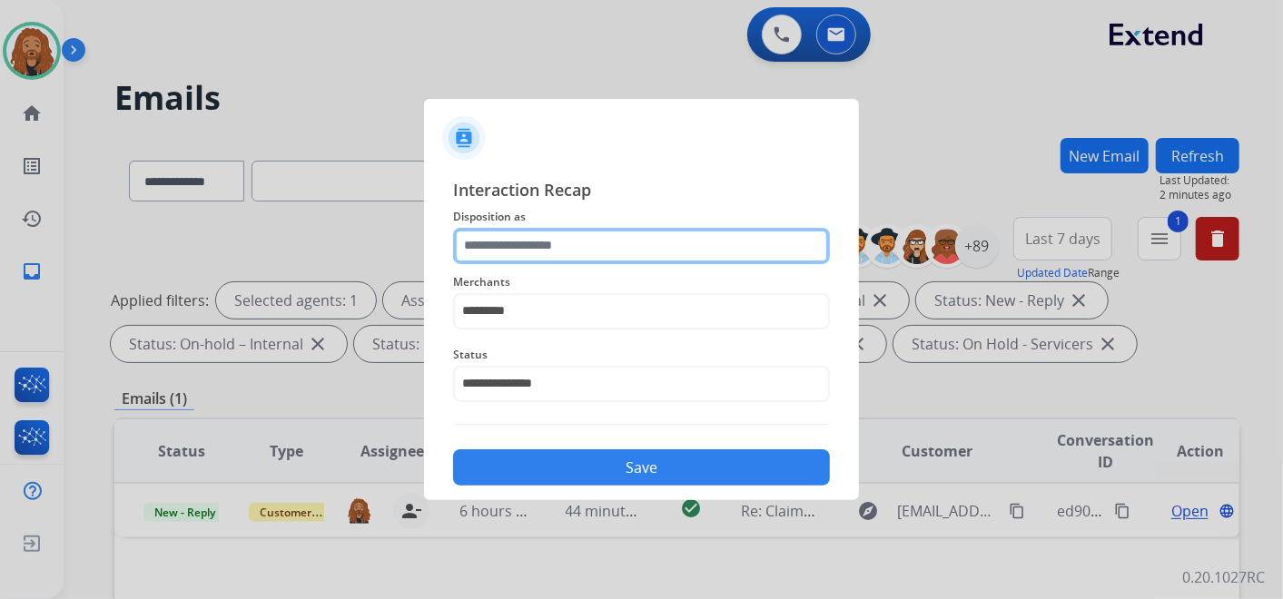
click at [526, 246] on input "text" at bounding box center [641, 246] width 377 height 36
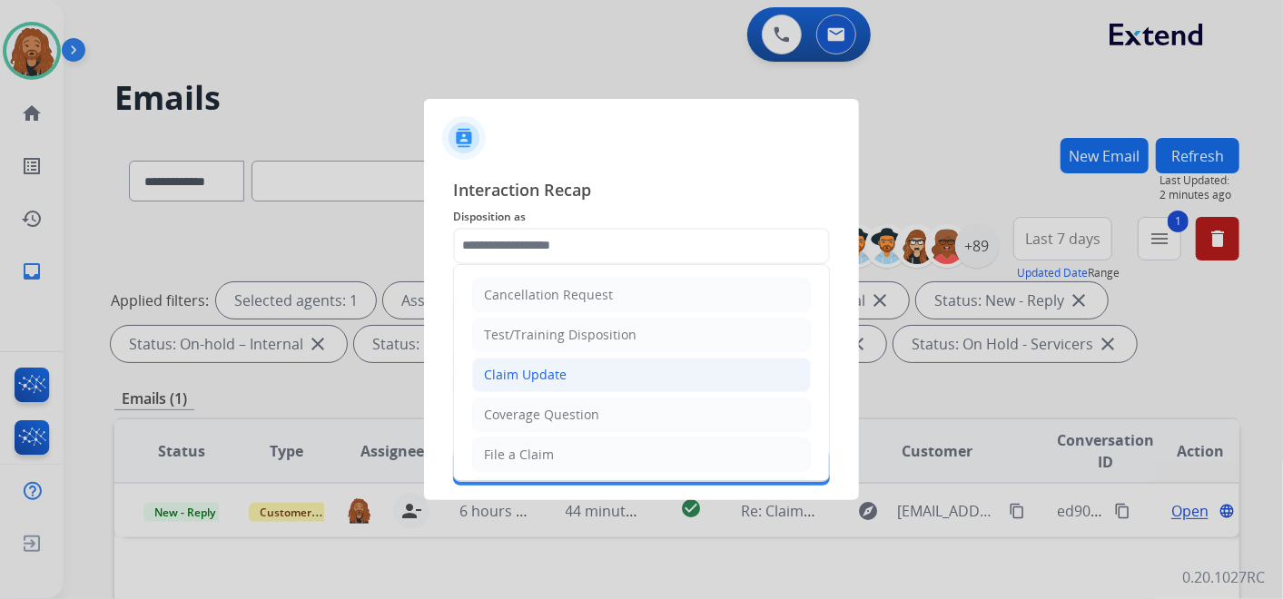
click at [573, 372] on li "Claim Update" at bounding box center [641, 375] width 339 height 35
type input "**********"
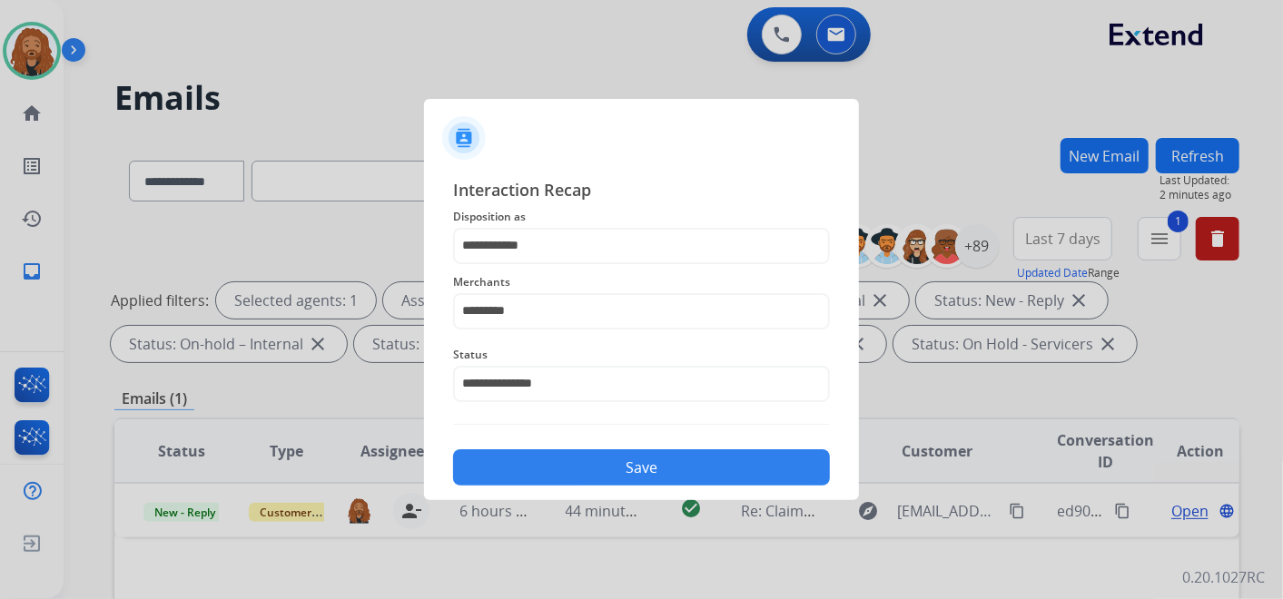
click at [588, 477] on button "Save" at bounding box center [641, 468] width 377 height 36
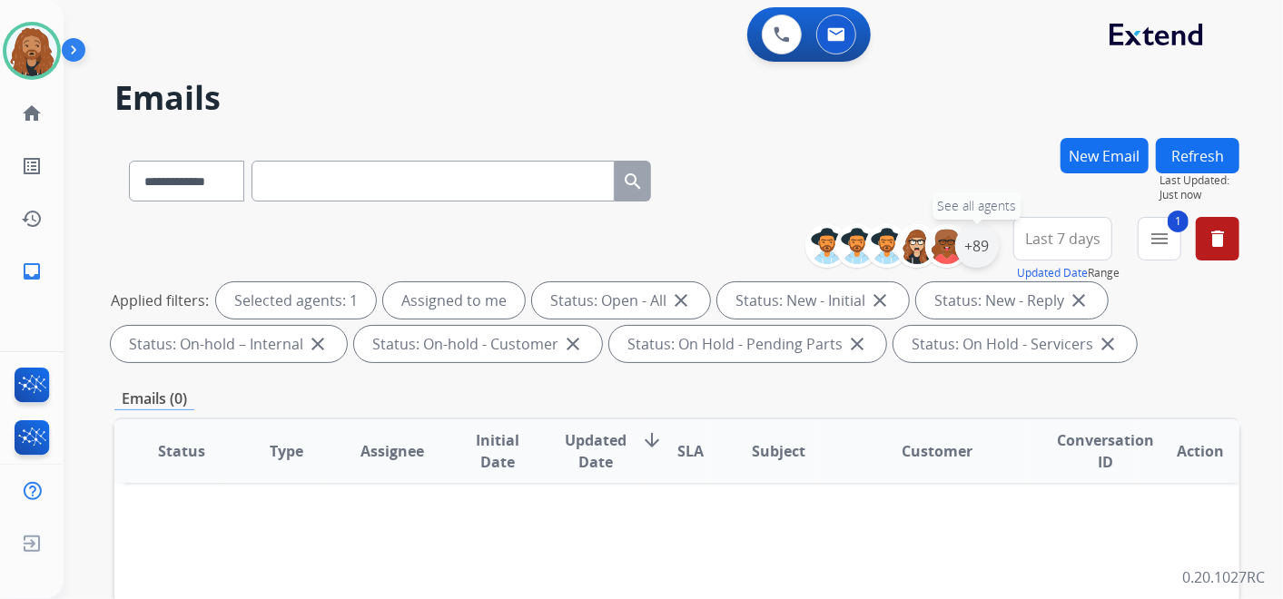
click at [968, 249] on div "+89" at bounding box center [978, 246] width 44 height 44
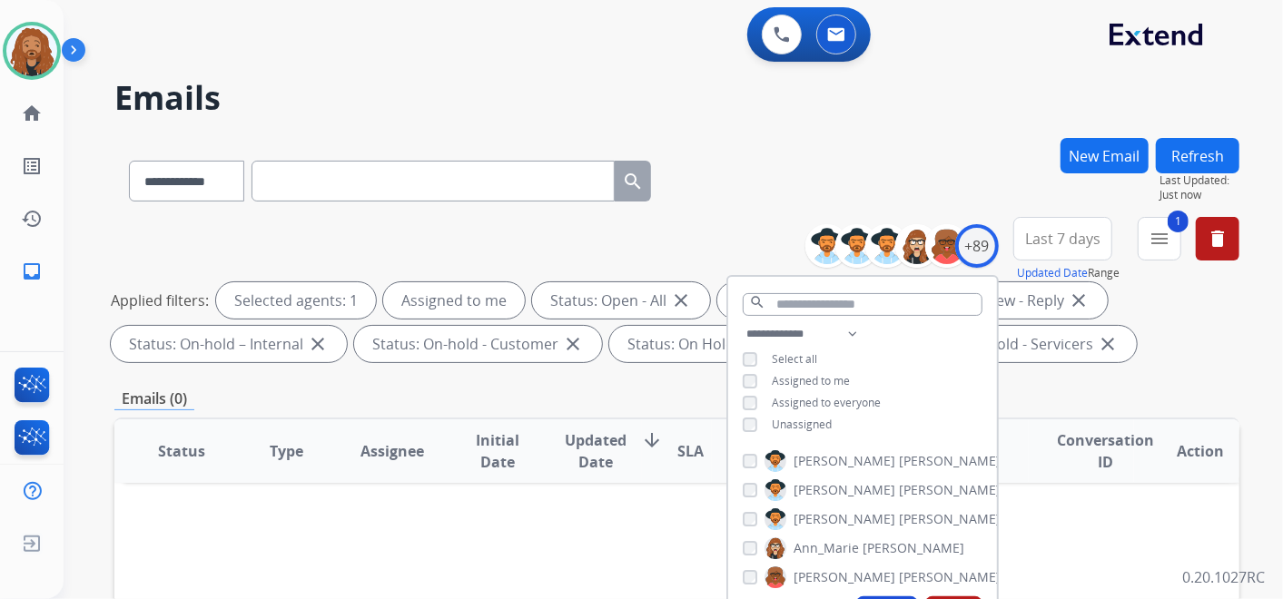
click at [1066, 235] on span "Last 7 days" at bounding box center [1062, 238] width 75 height 7
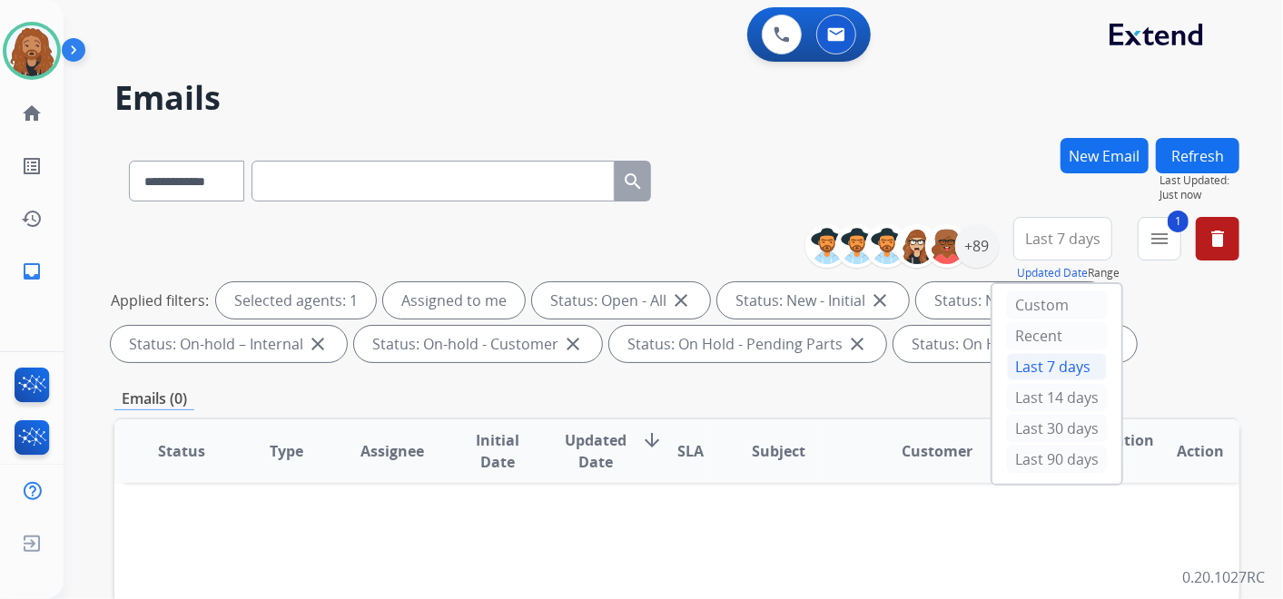
click at [1033, 454] on div "Last 90 days" at bounding box center [1057, 459] width 100 height 27
click at [1165, 234] on mat-icon "menu" at bounding box center [1160, 239] width 22 height 22
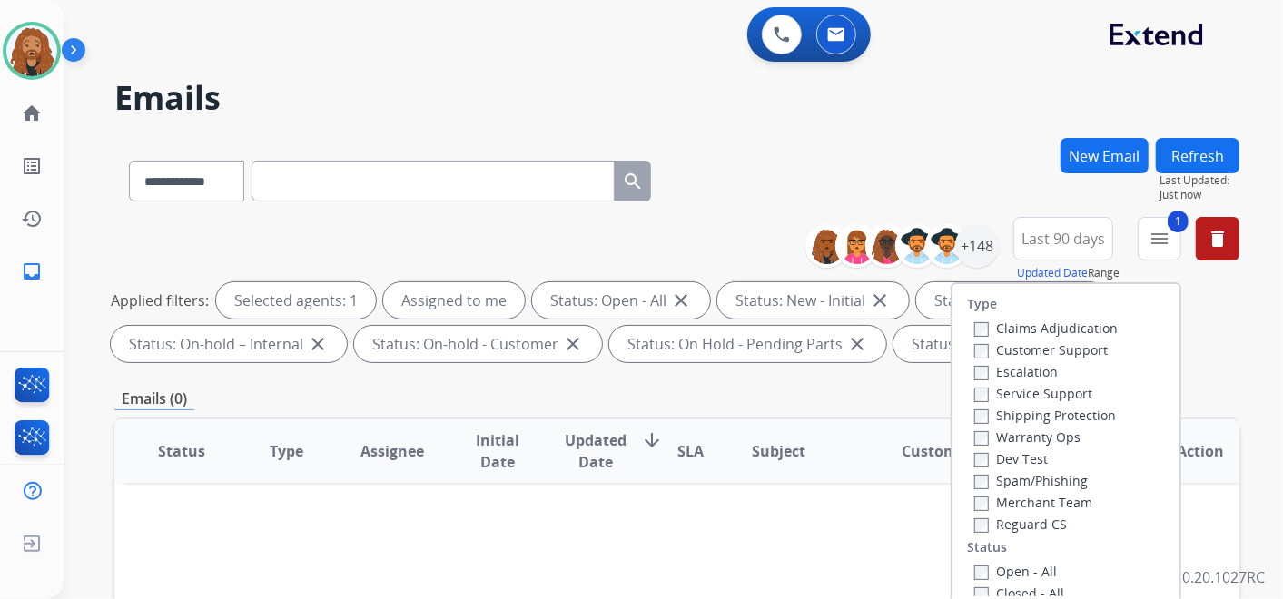
click at [822, 98] on h2 "Emails" at bounding box center [676, 98] width 1125 height 36
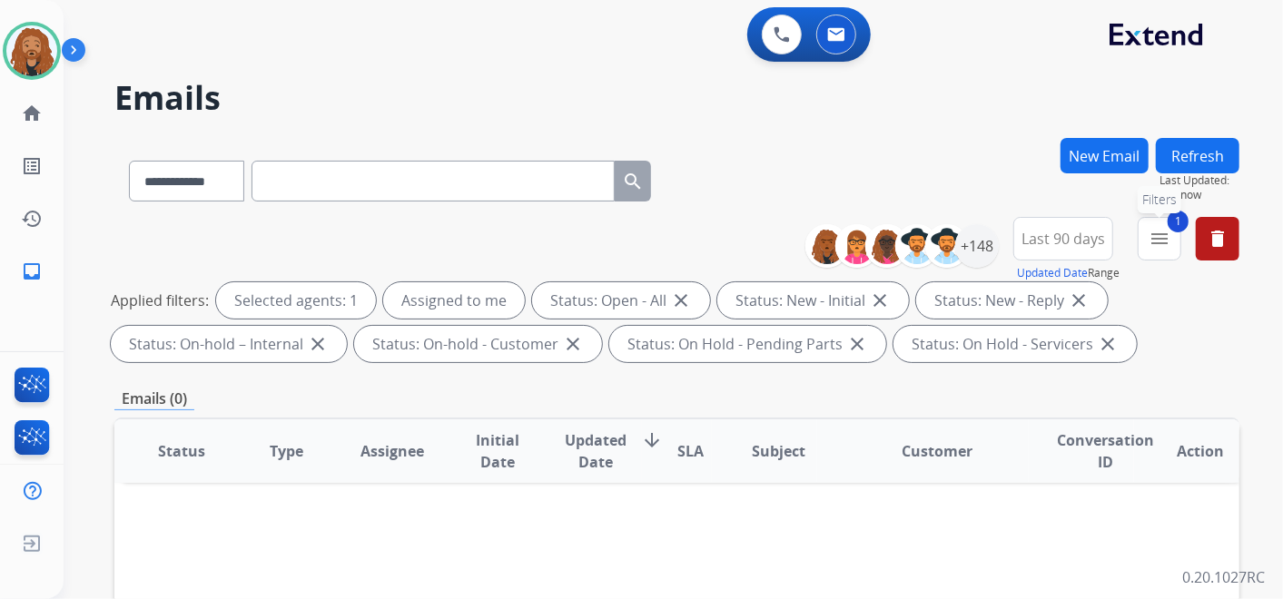
click at [1151, 236] on mat-icon "menu" at bounding box center [1160, 239] width 22 height 22
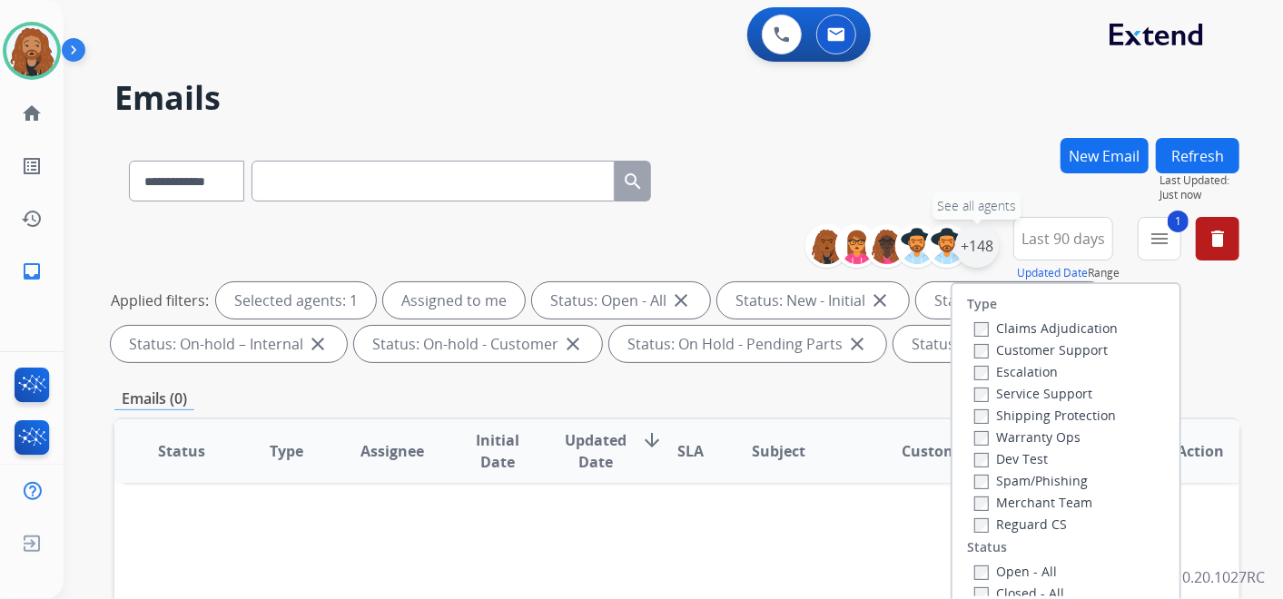
click at [982, 253] on div "+148" at bounding box center [978, 246] width 44 height 44
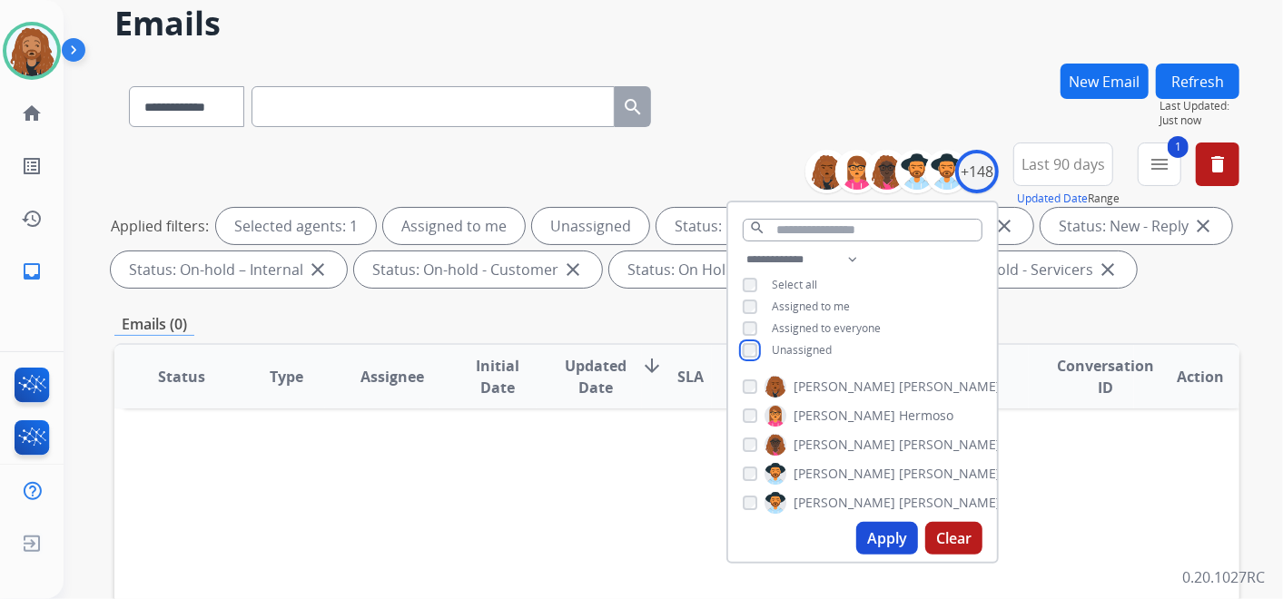
scroll to position [202, 0]
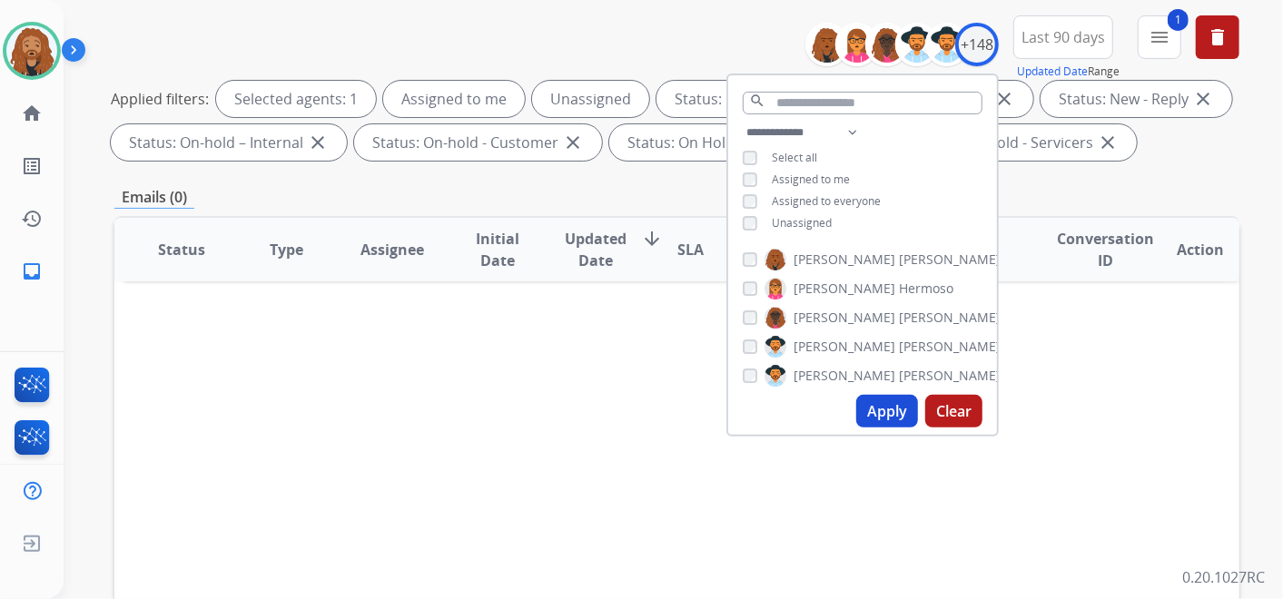
click at [885, 413] on button "Apply" at bounding box center [888, 411] width 62 height 33
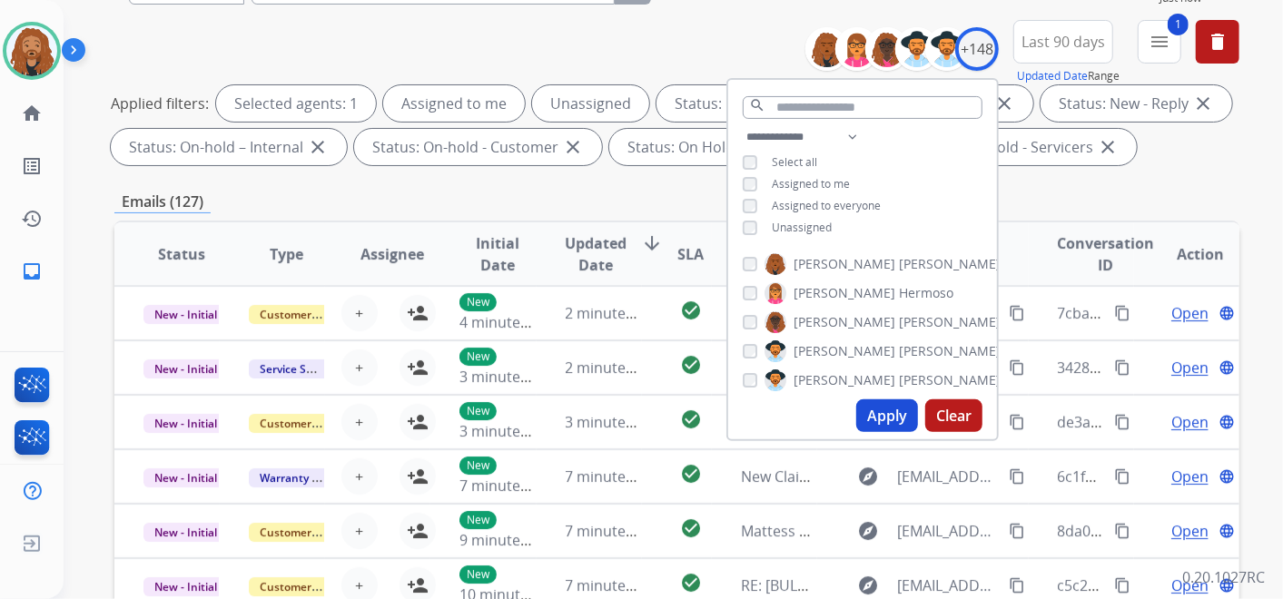
scroll to position [0, 0]
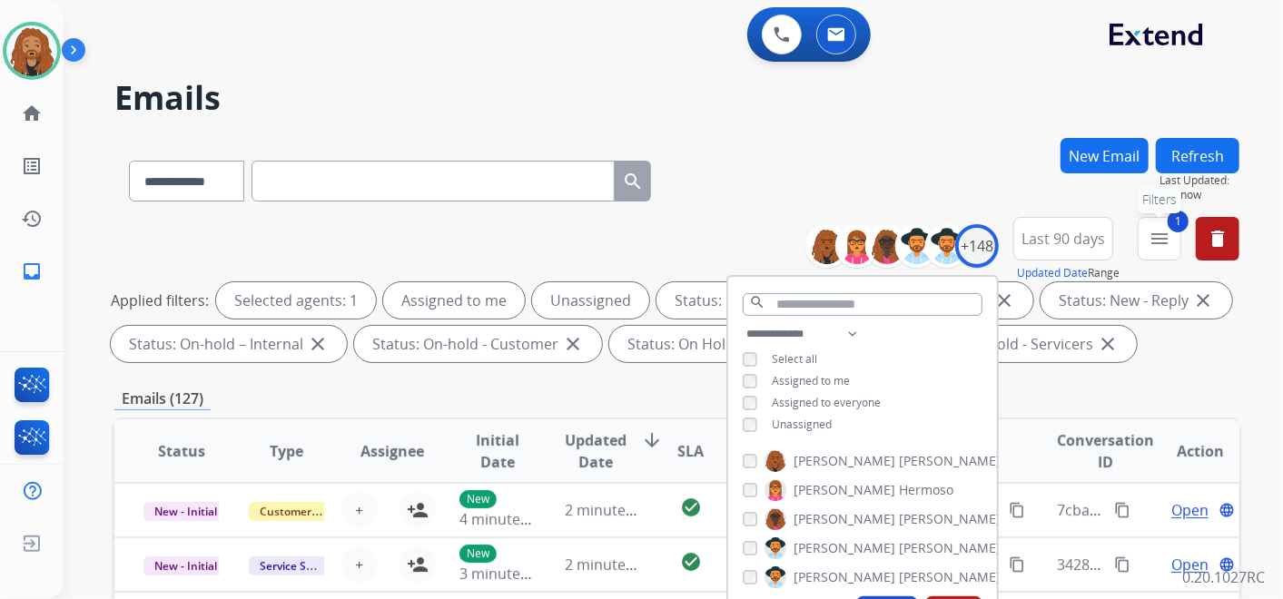
click at [1160, 250] on button "1 menu Filters" at bounding box center [1160, 239] width 44 height 44
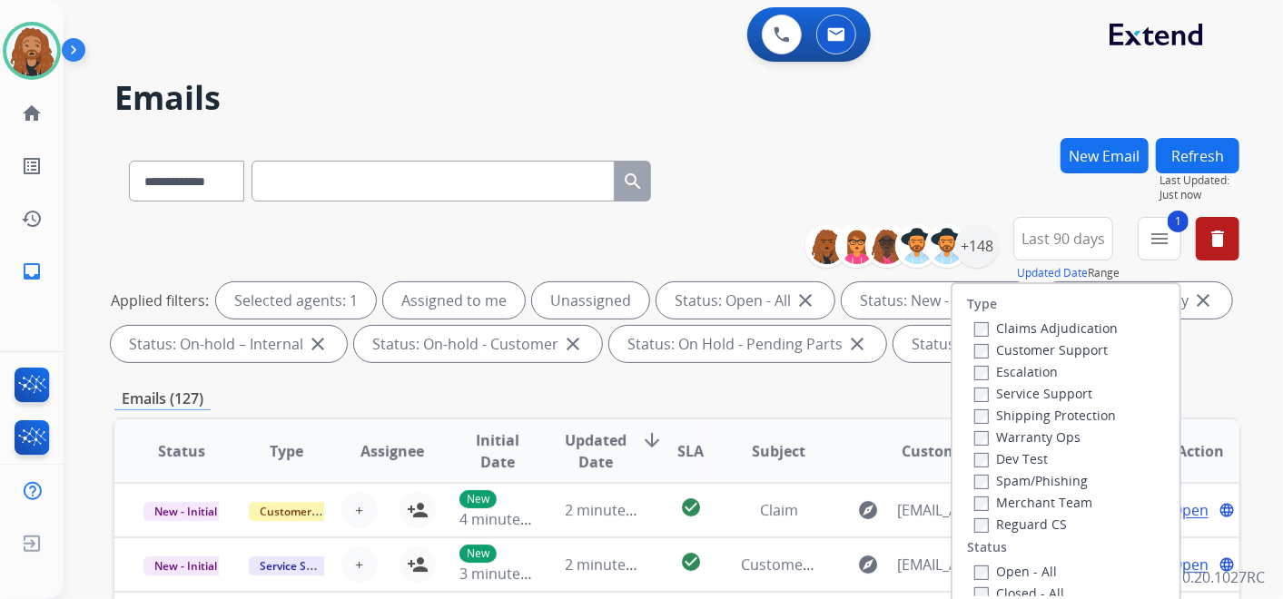
click at [981, 525] on label "Reguard CS" at bounding box center [1021, 524] width 93 height 17
click at [1017, 418] on label "Shipping Protection" at bounding box center [1046, 415] width 142 height 17
click at [1010, 355] on label "Customer Support" at bounding box center [1042, 350] width 134 height 17
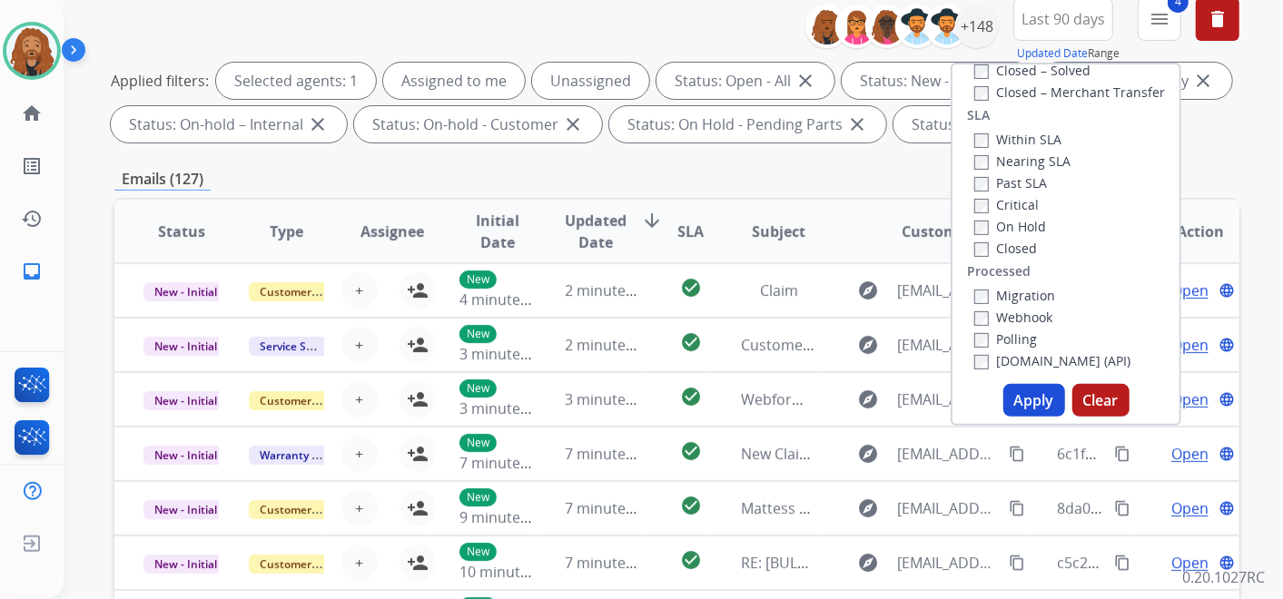
scroll to position [403, 0]
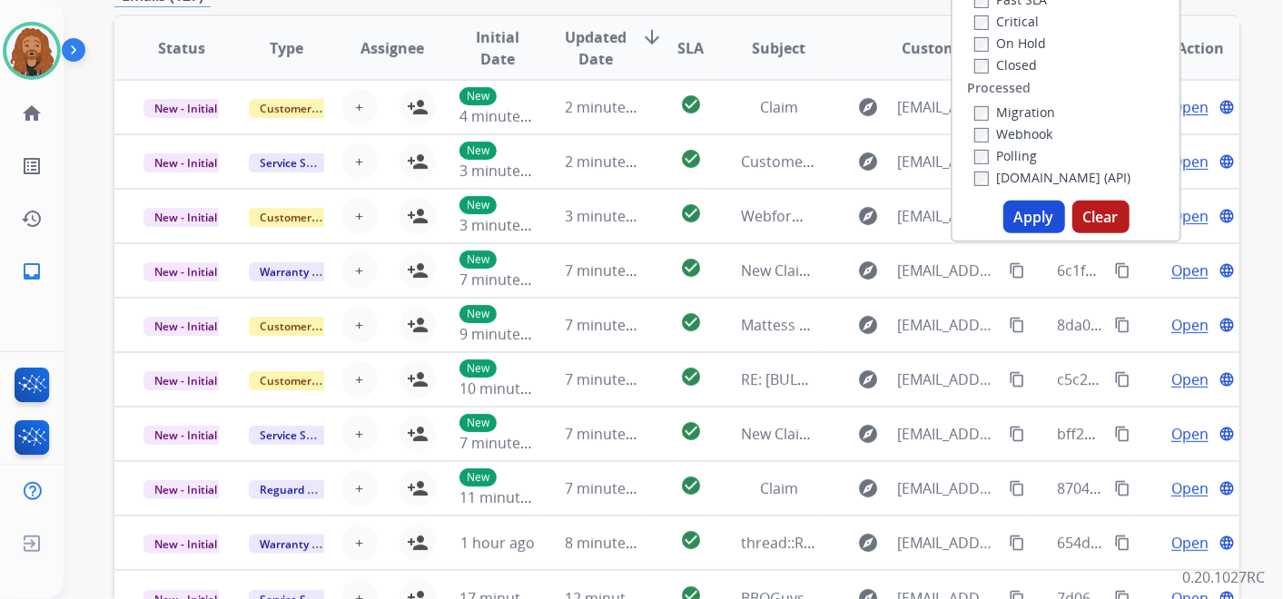
click at [1018, 218] on button "Apply" at bounding box center [1035, 217] width 62 height 33
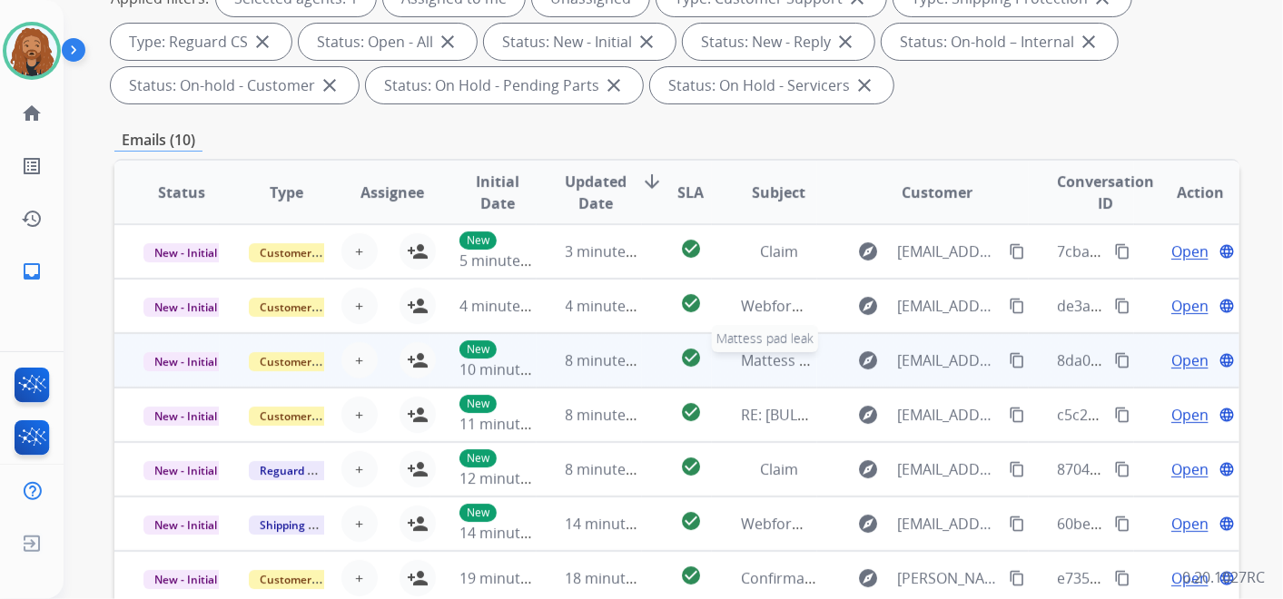
scroll to position [1, 0]
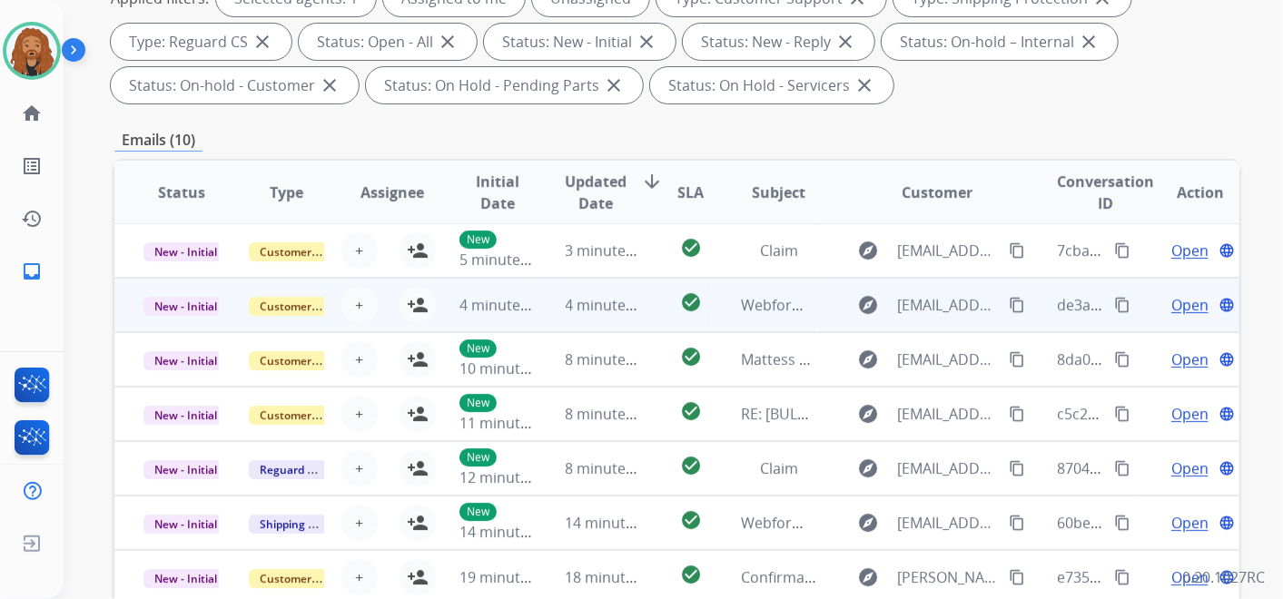
click at [649, 297] on td "check_circle" at bounding box center [677, 305] width 70 height 54
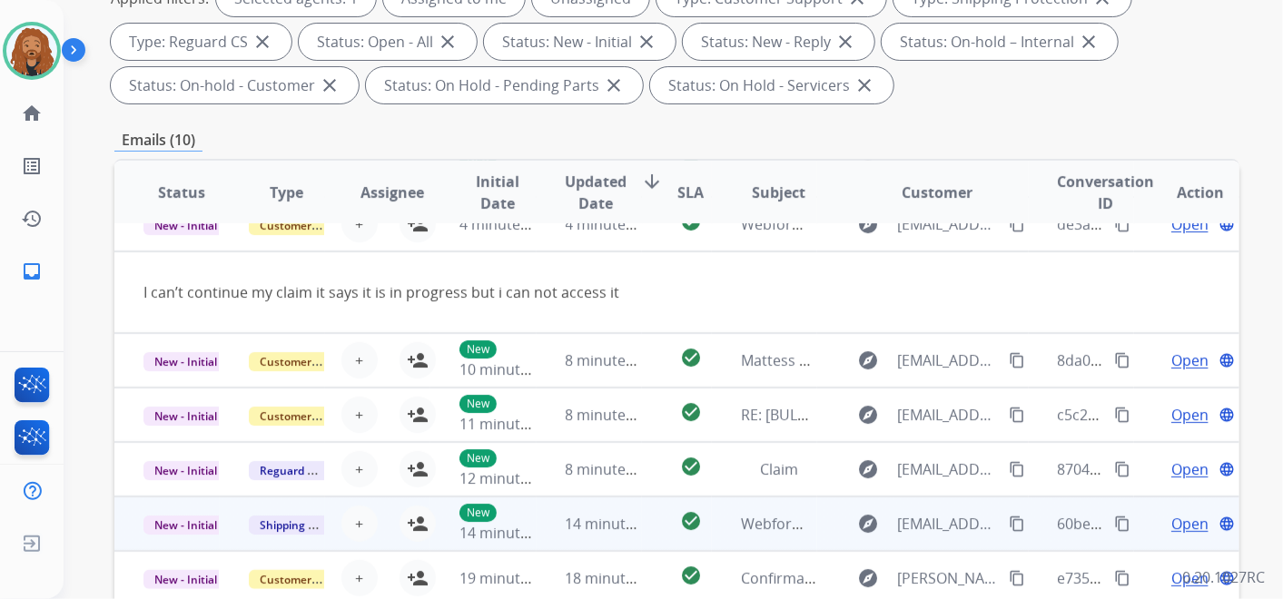
scroll to position [564, 0]
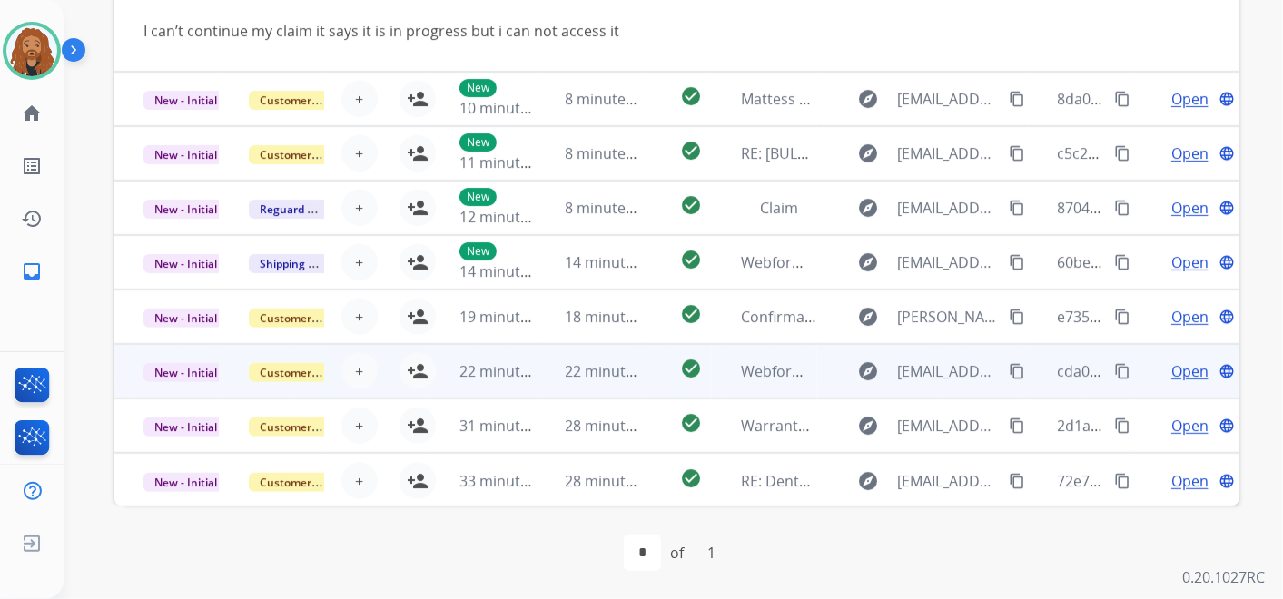
click at [643, 360] on td "check_circle" at bounding box center [677, 371] width 70 height 54
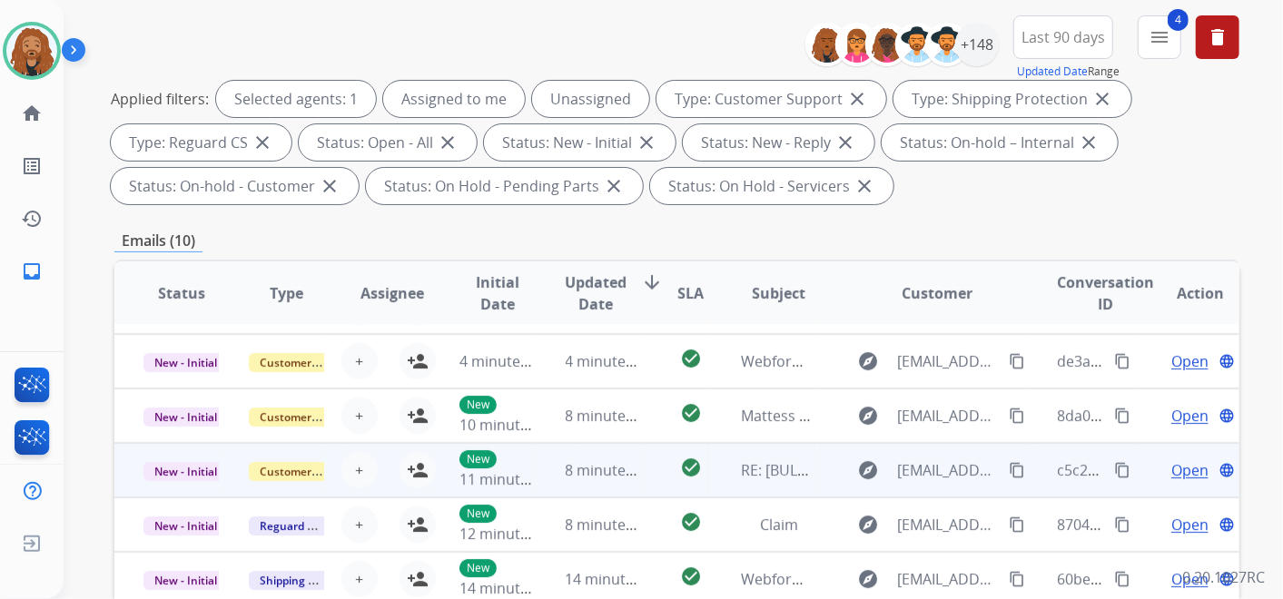
scroll to position [82, 0]
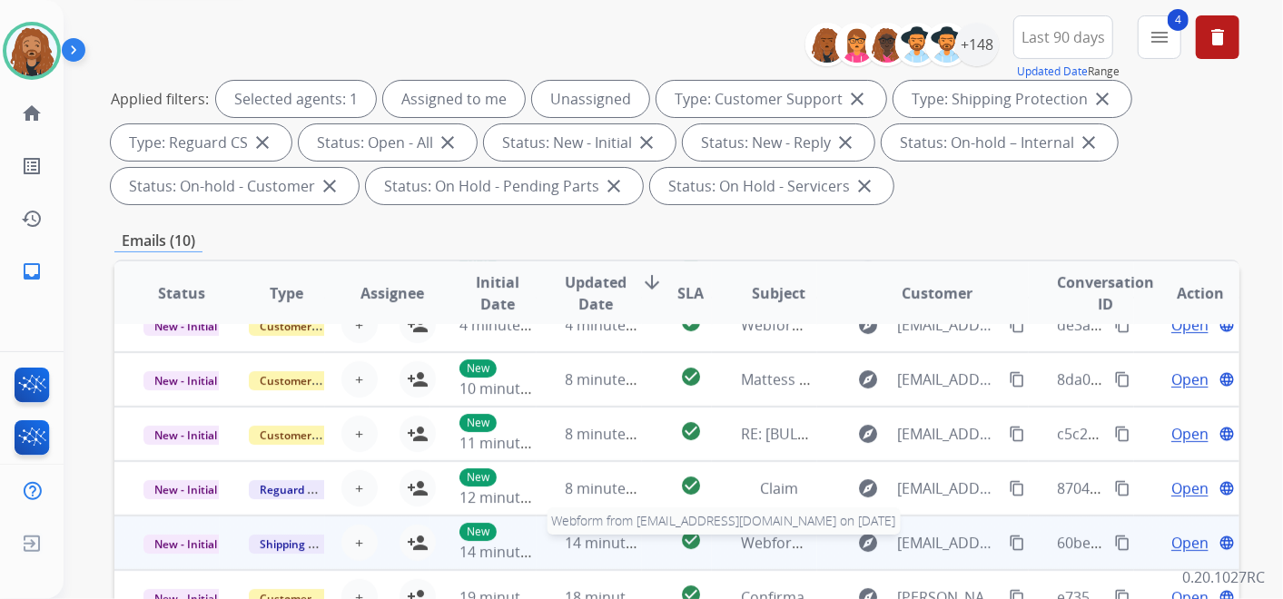
click at [741, 550] on div "Webform from [EMAIL_ADDRESS][DOMAIN_NAME] on [DATE]" at bounding box center [778, 543] width 75 height 22
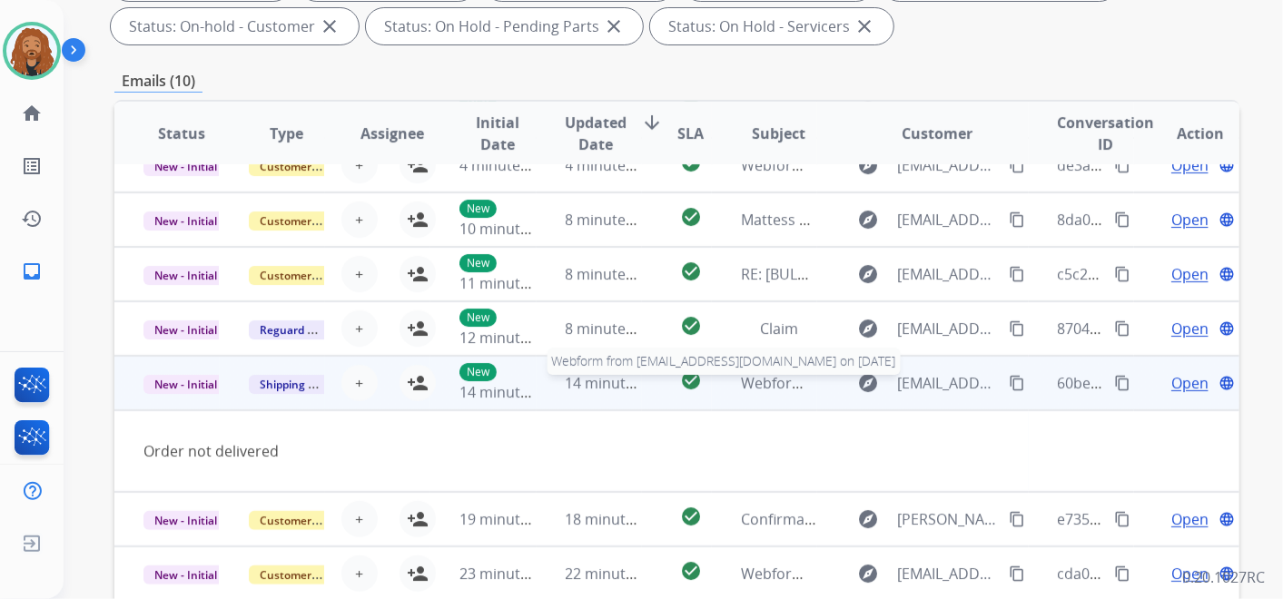
scroll to position [564, 0]
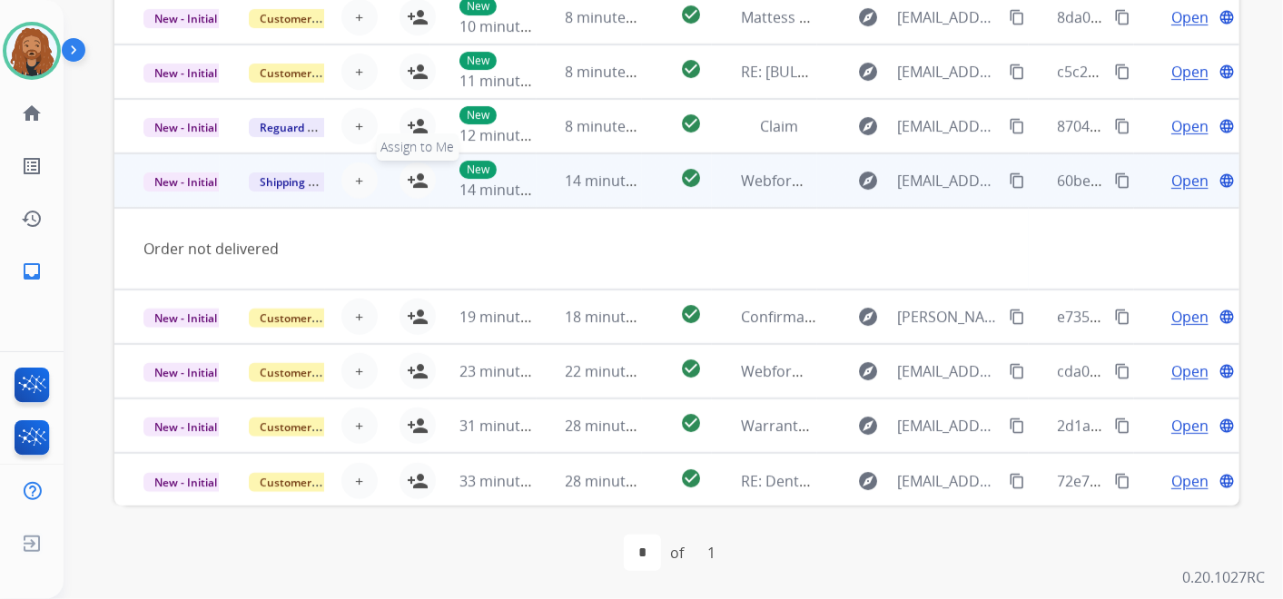
click at [417, 176] on mat-icon "person_add" at bounding box center [418, 181] width 22 height 22
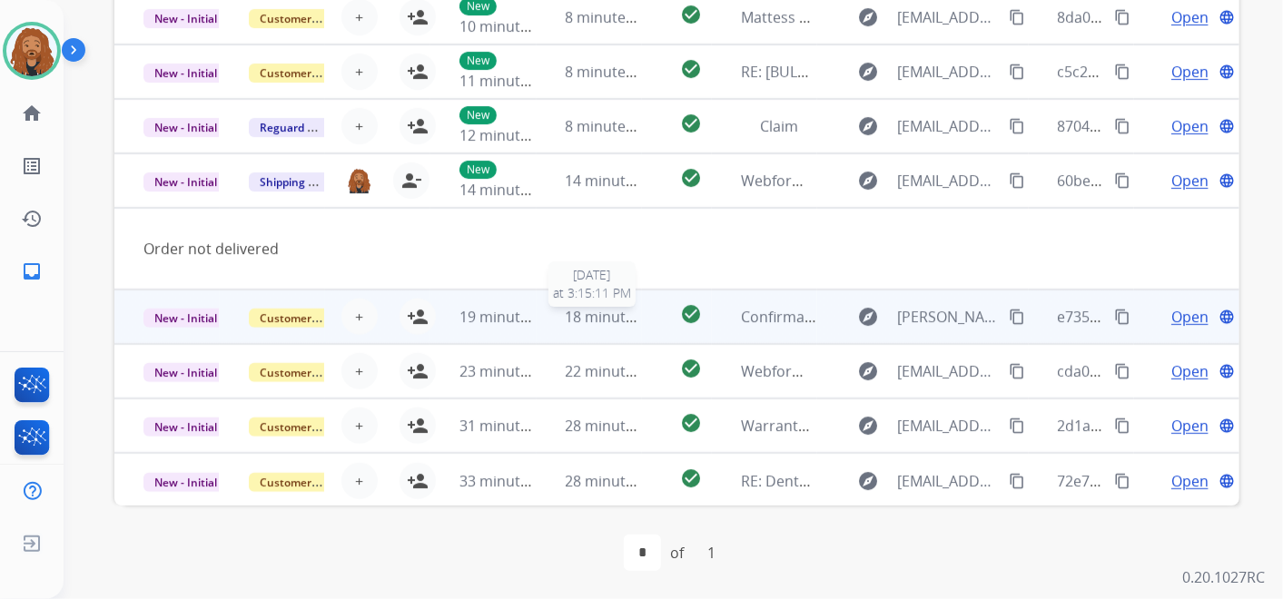
click at [596, 323] on span "18 minutes ago" at bounding box center [618, 317] width 105 height 20
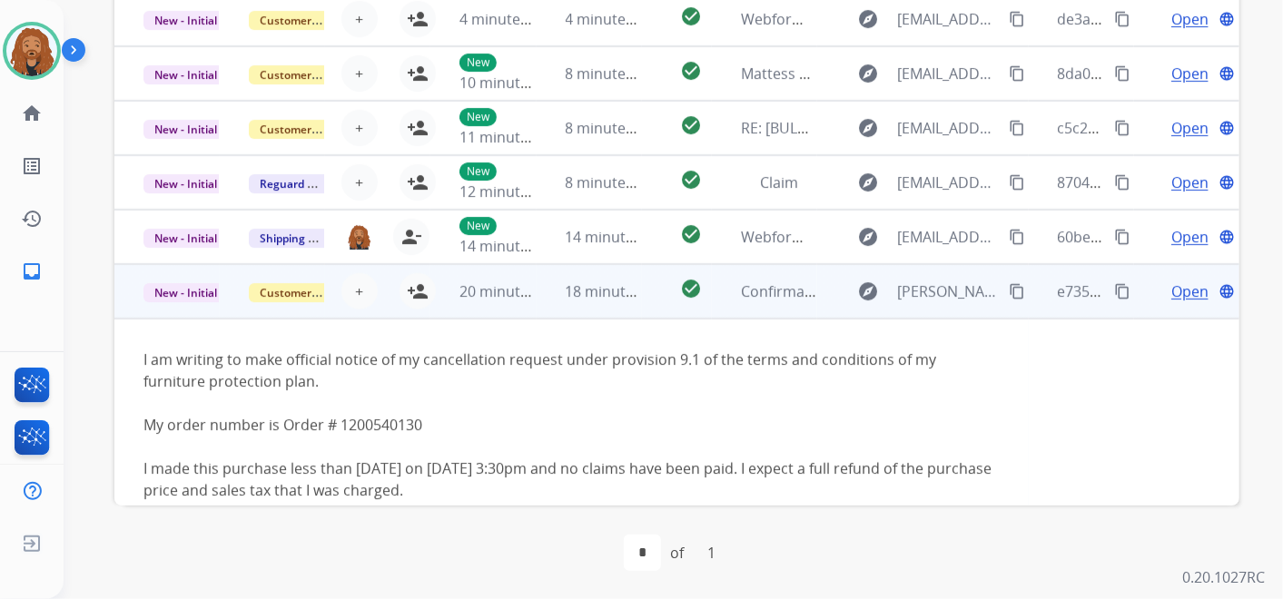
scroll to position [0, 0]
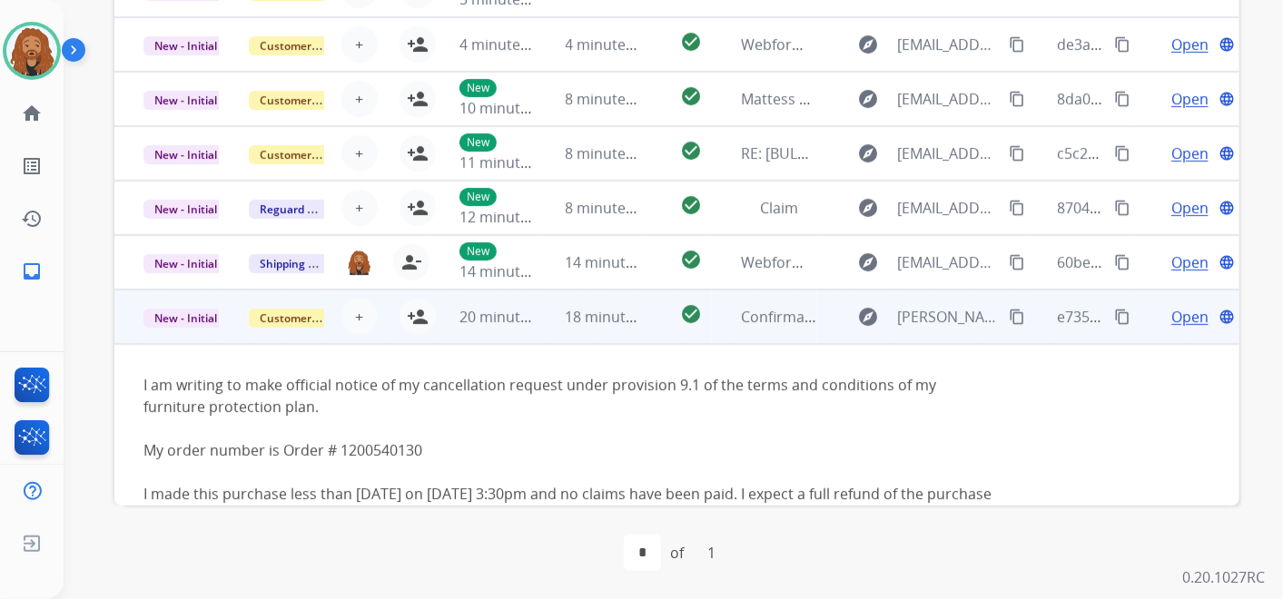
drag, startPoint x: 418, startPoint y: 314, endPoint x: 498, endPoint y: 319, distance: 80.1
click at [418, 315] on mat-icon "person_add" at bounding box center [418, 317] width 22 height 22
click at [1181, 314] on span "Open" at bounding box center [1190, 317] width 37 height 22
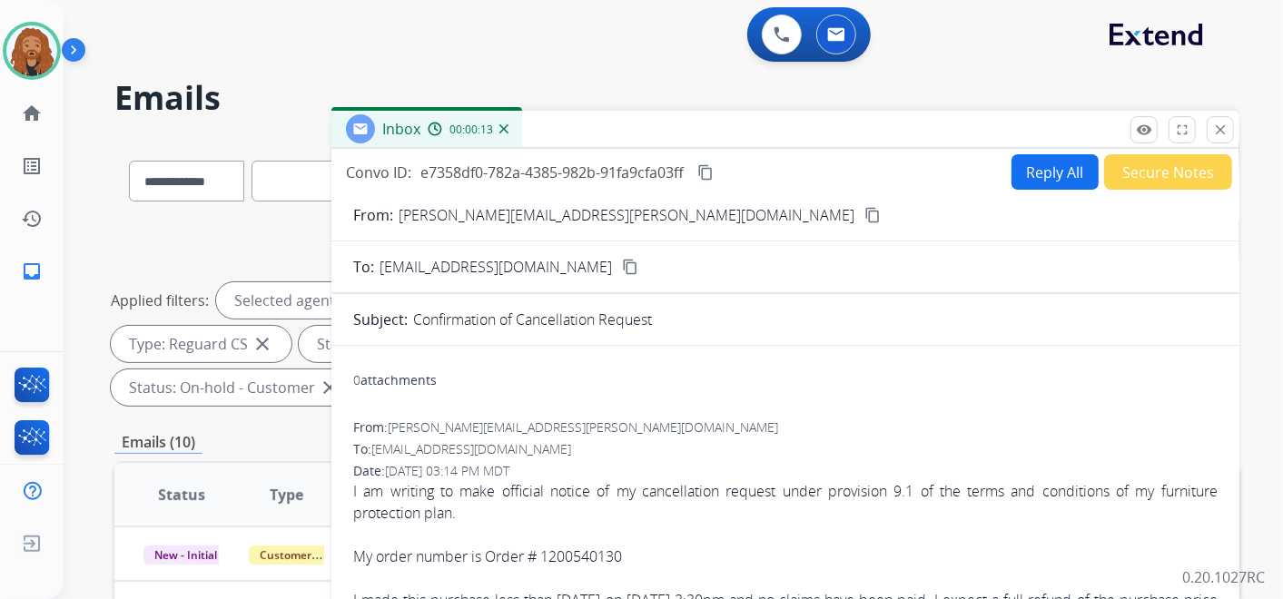
click at [865, 212] on mat-icon "content_copy" at bounding box center [873, 215] width 16 height 16
click at [1139, 171] on button "Secure Notes" at bounding box center [1168, 171] width 128 height 35
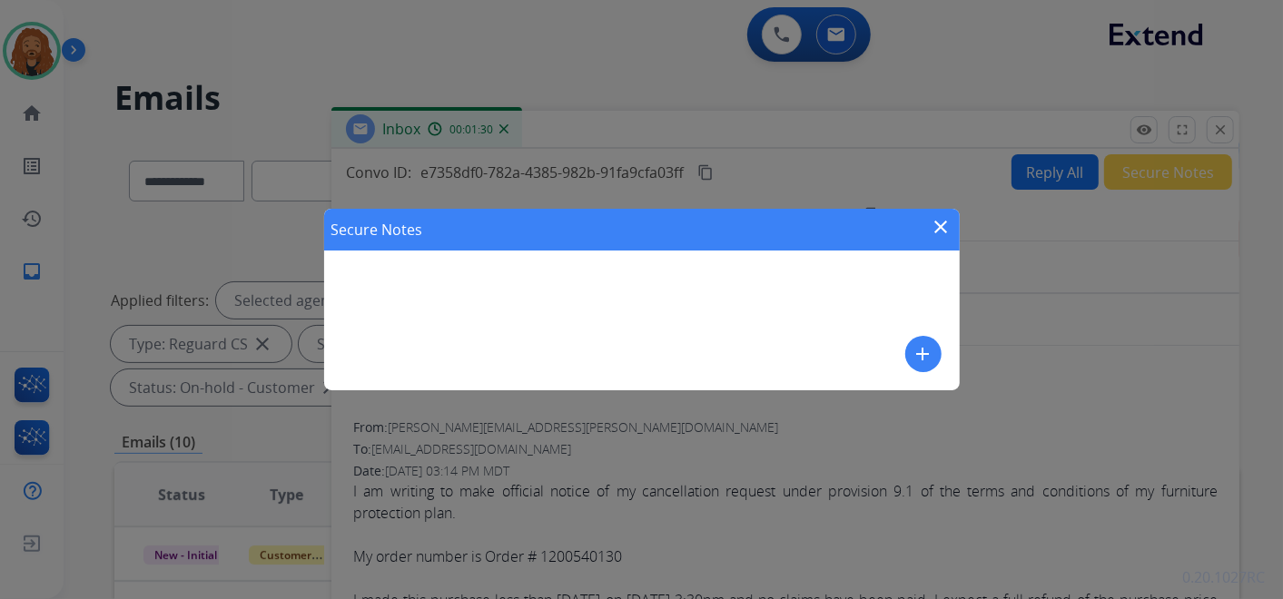
click at [918, 347] on mat-icon "add" at bounding box center [924, 354] width 22 height 22
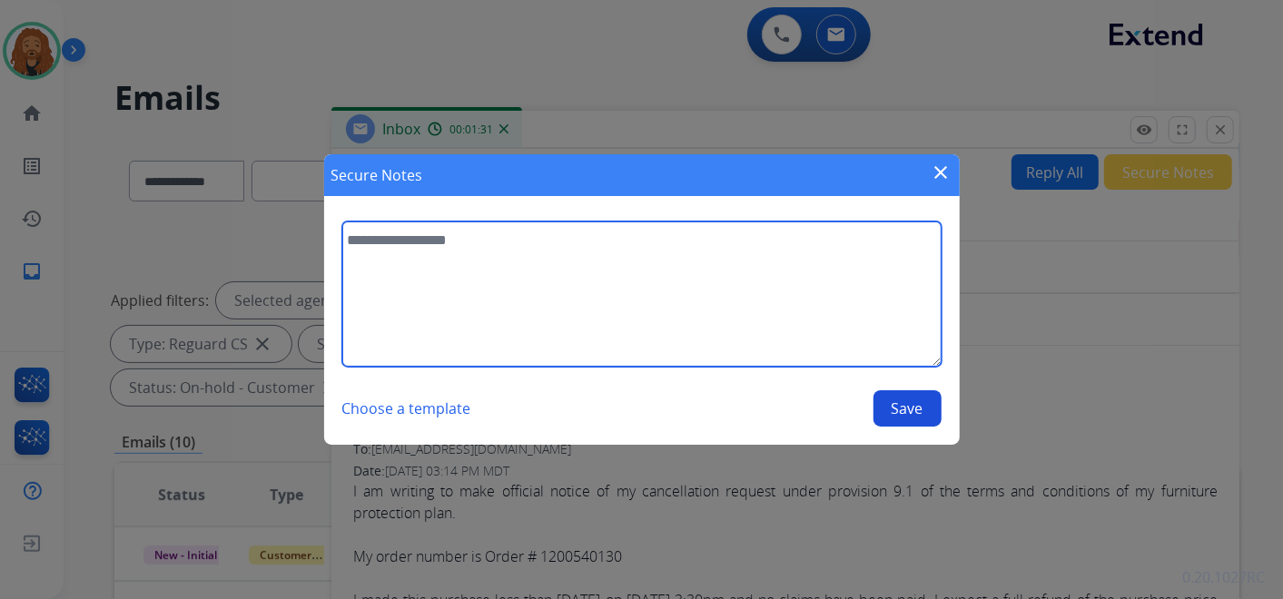
drag, startPoint x: 540, startPoint y: 289, endPoint x: 593, endPoint y: 234, distance: 76.4
click at [546, 280] on textarea at bounding box center [641, 294] width 599 height 145
type textarea "**********"
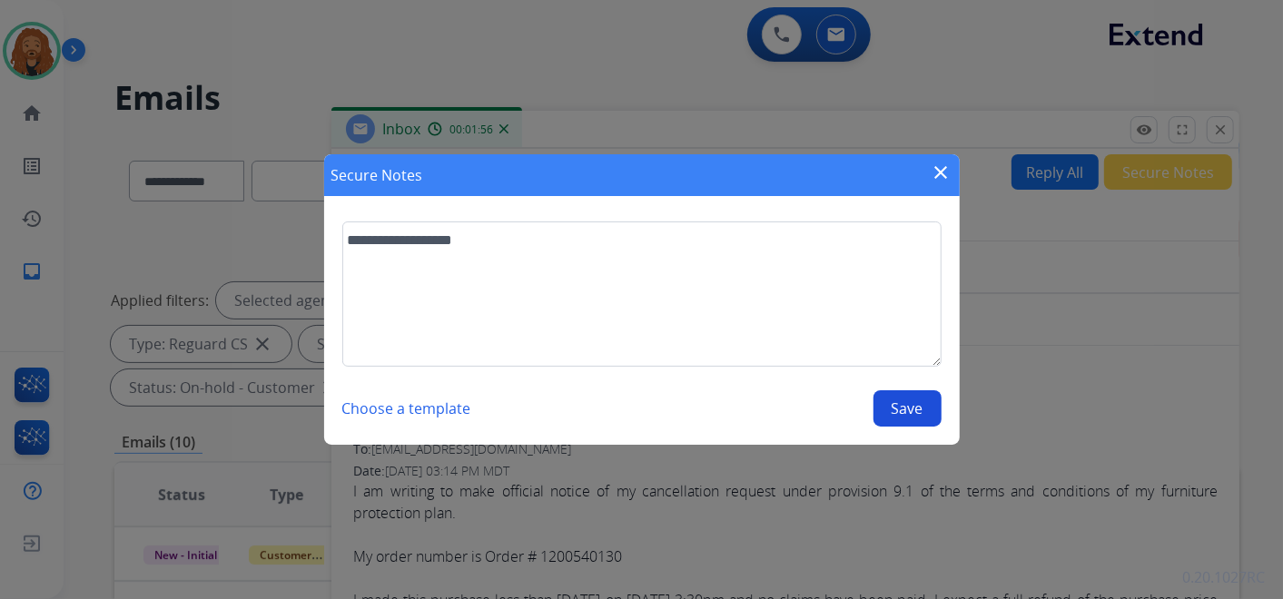
click at [896, 406] on button "Save" at bounding box center [908, 409] width 68 height 36
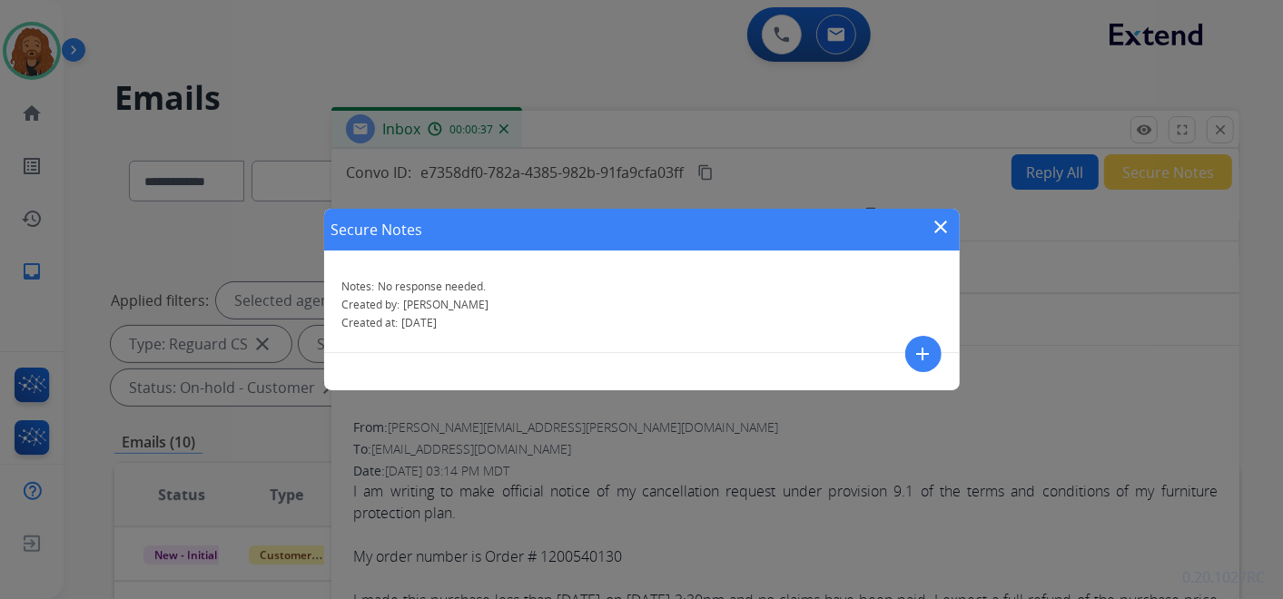
click at [936, 228] on mat-icon "close" at bounding box center [942, 227] width 22 height 22
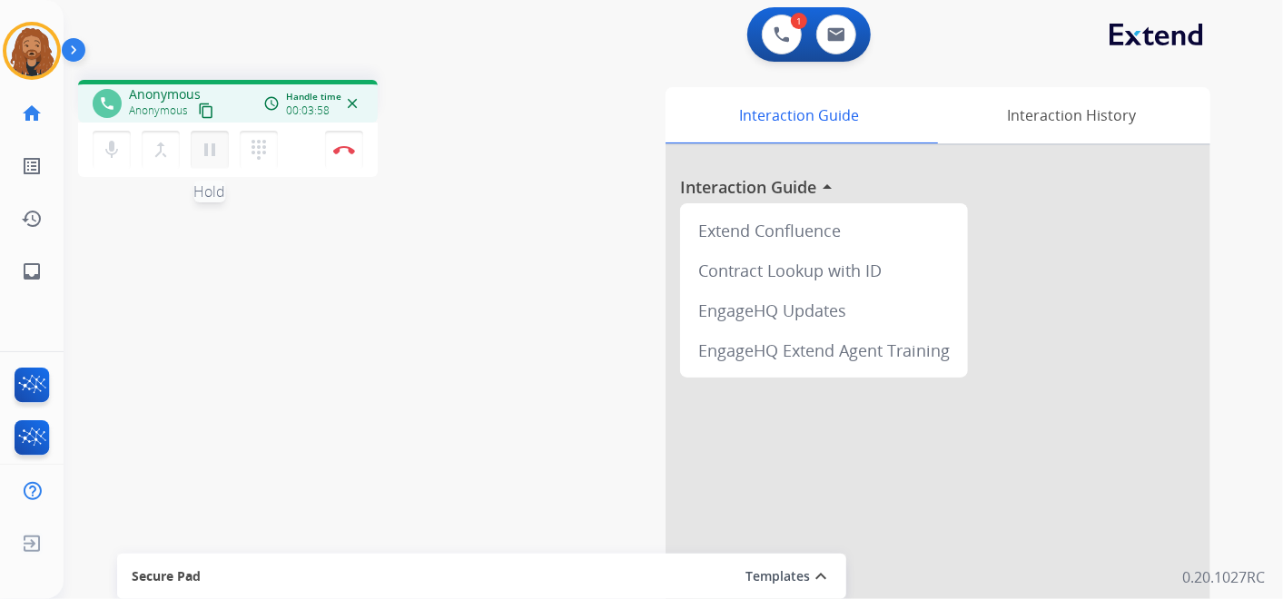
click at [209, 144] on mat-icon "pause" at bounding box center [210, 150] width 22 height 22
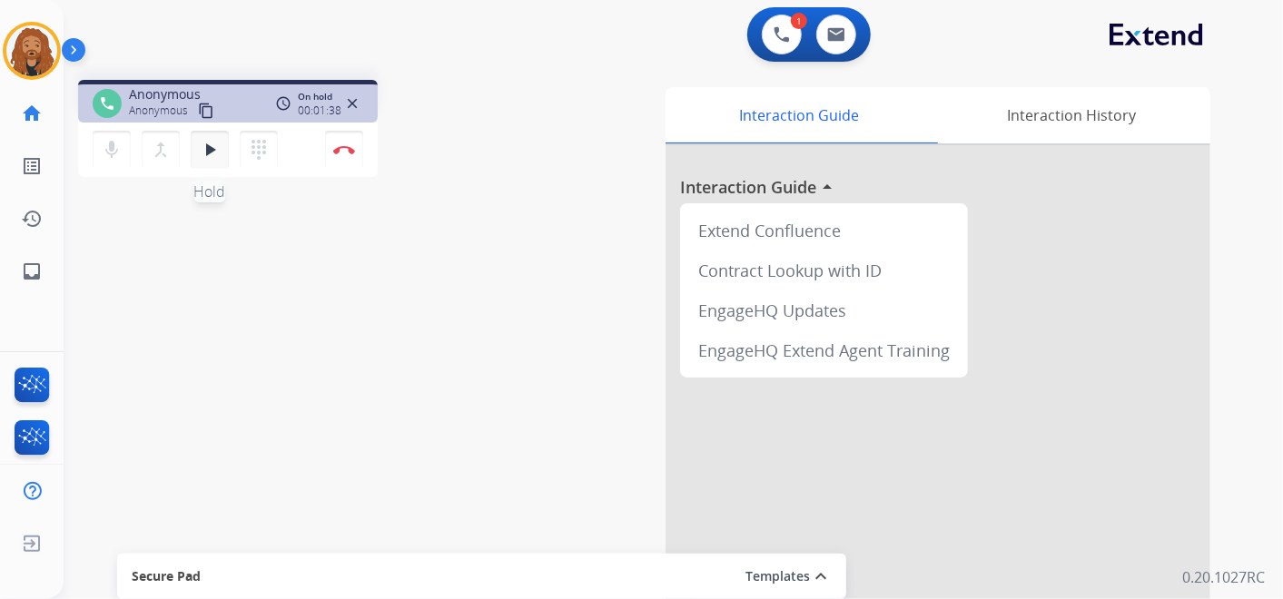
click at [214, 150] on mat-icon "play_arrow" at bounding box center [210, 150] width 22 height 22
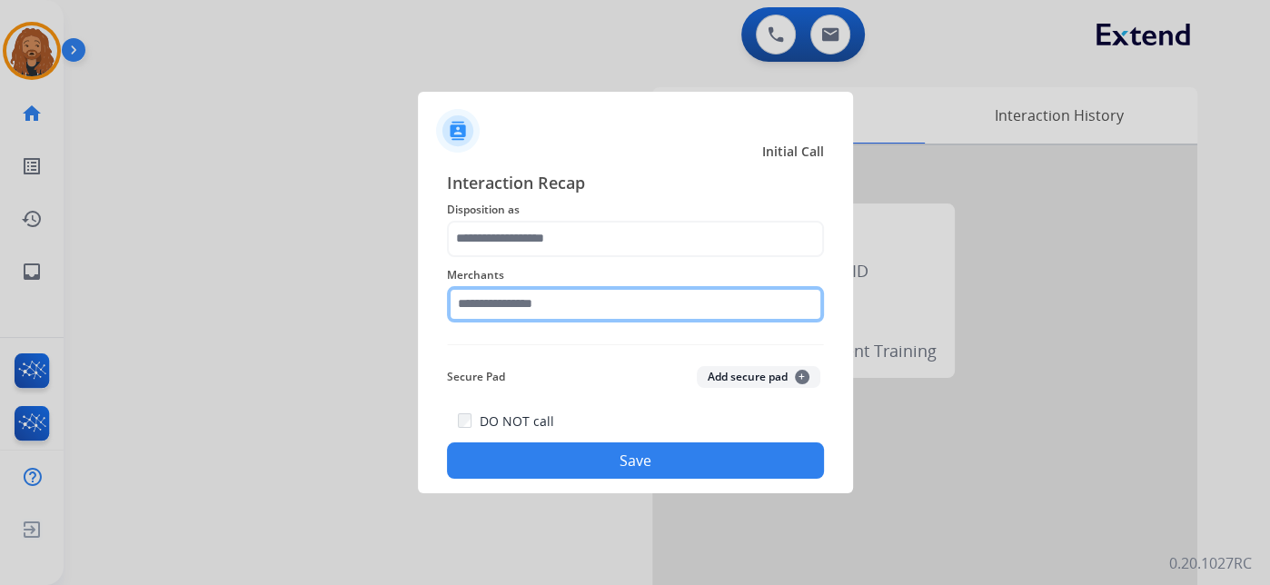
click at [541, 309] on input "text" at bounding box center [635, 304] width 377 height 36
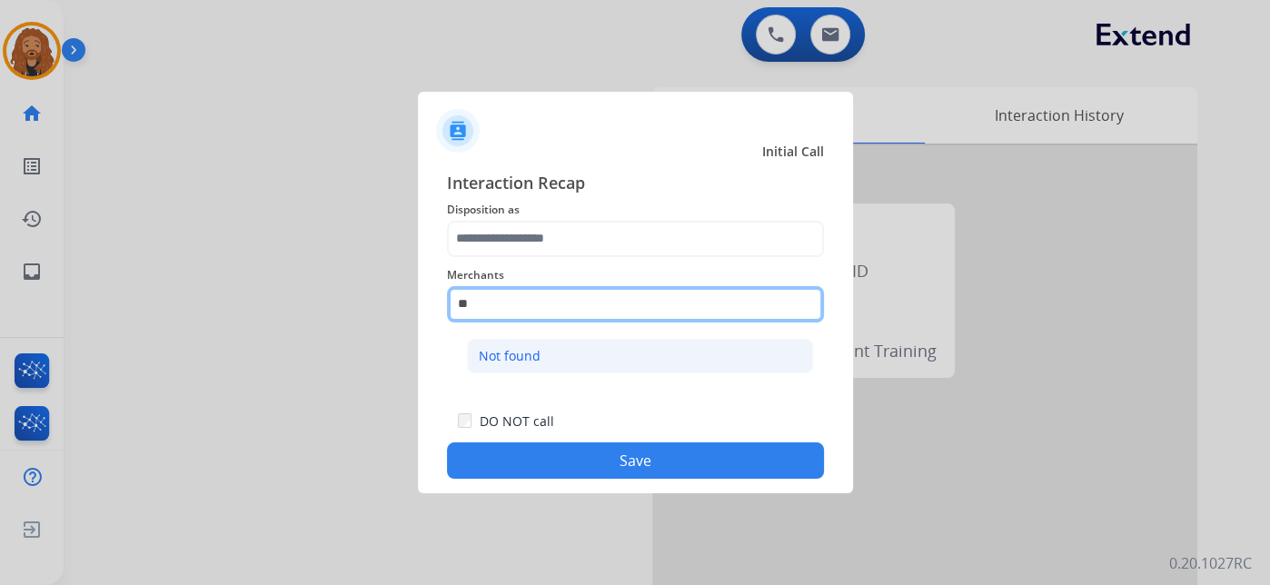
type input "*"
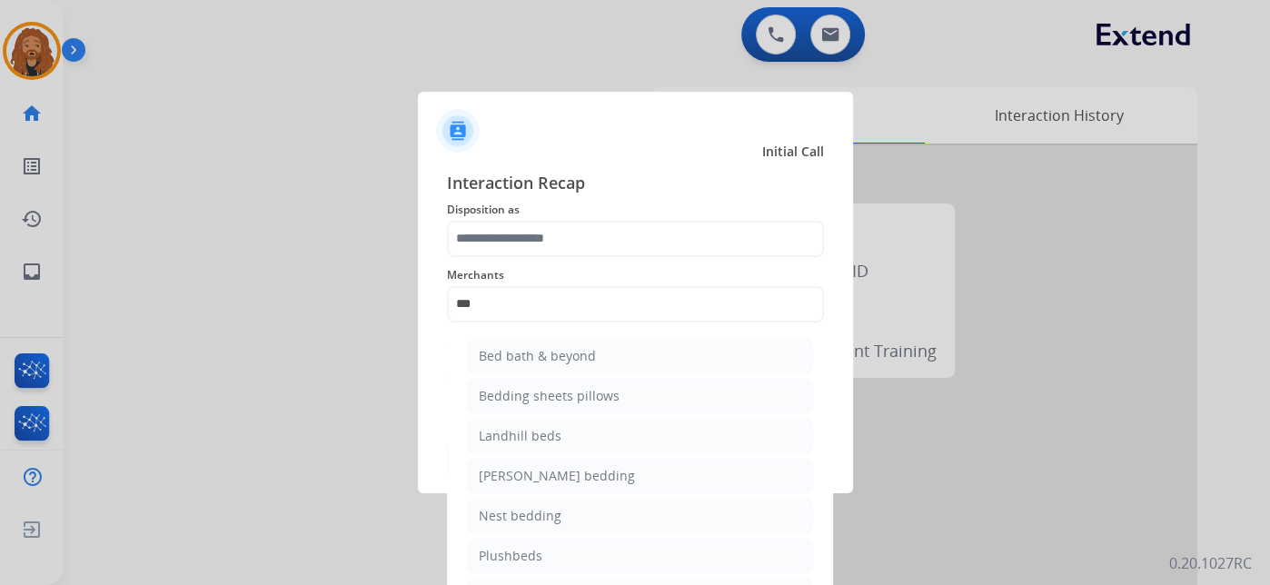
drag, startPoint x: 517, startPoint y: 361, endPoint x: 528, endPoint y: 320, distance: 42.3
click at [519, 361] on div "Bed bath & beyond" at bounding box center [537, 356] width 117 height 18
type input "**********"
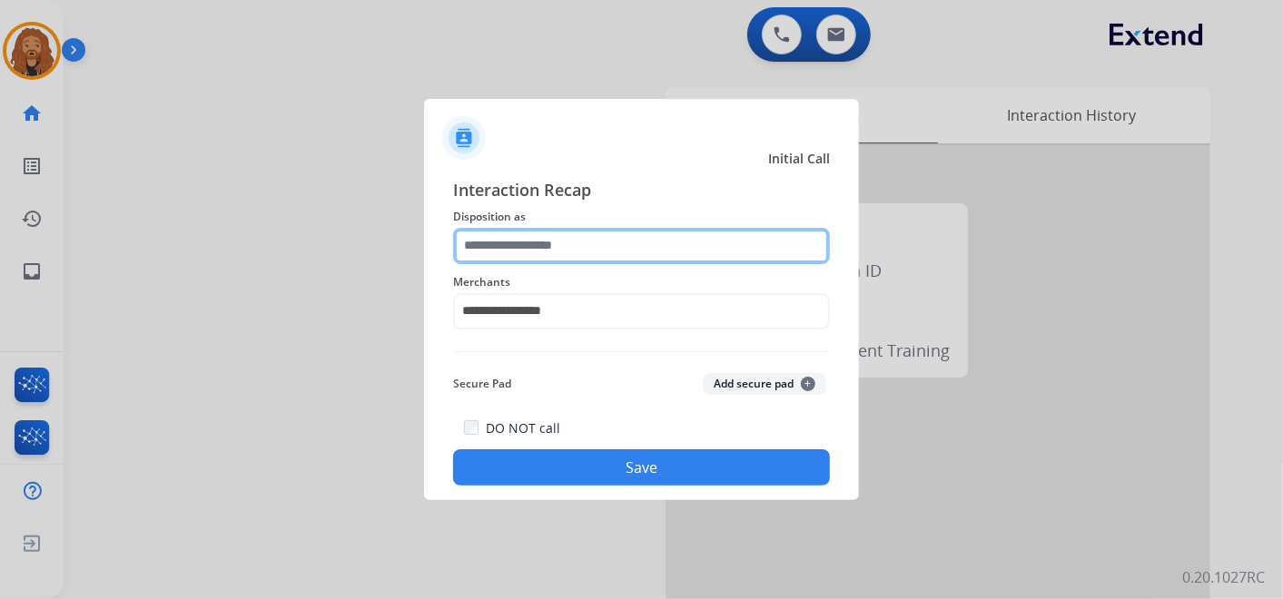
click at [537, 242] on input "text" at bounding box center [641, 246] width 377 height 36
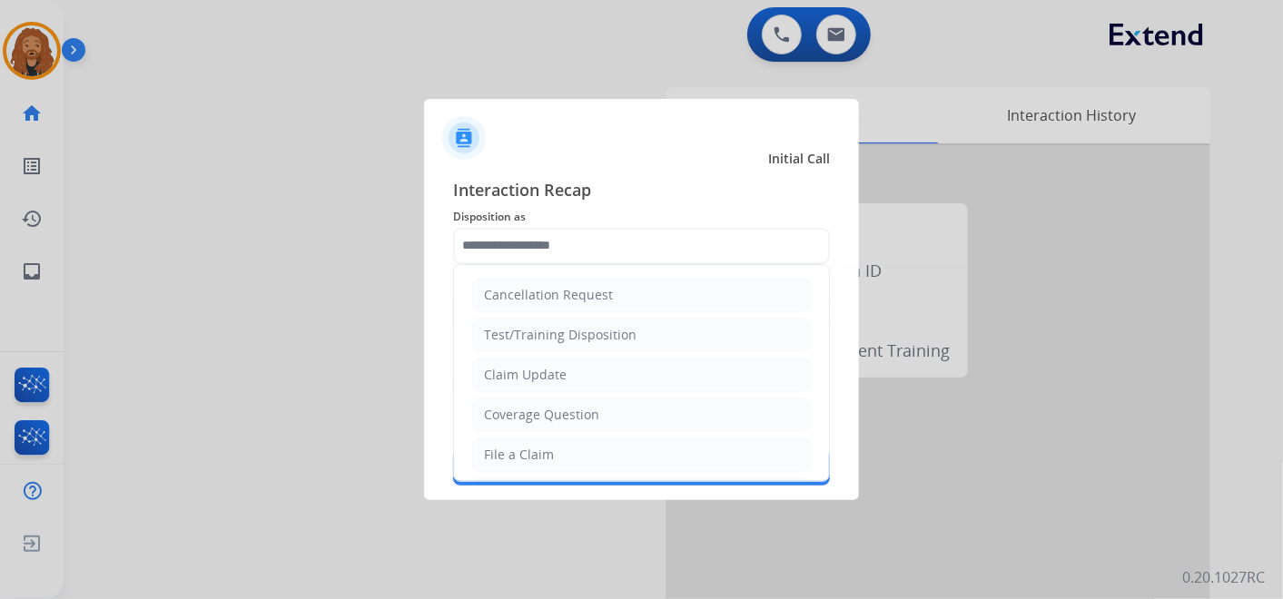
click at [553, 459] on li "File a Claim" at bounding box center [641, 455] width 339 height 35
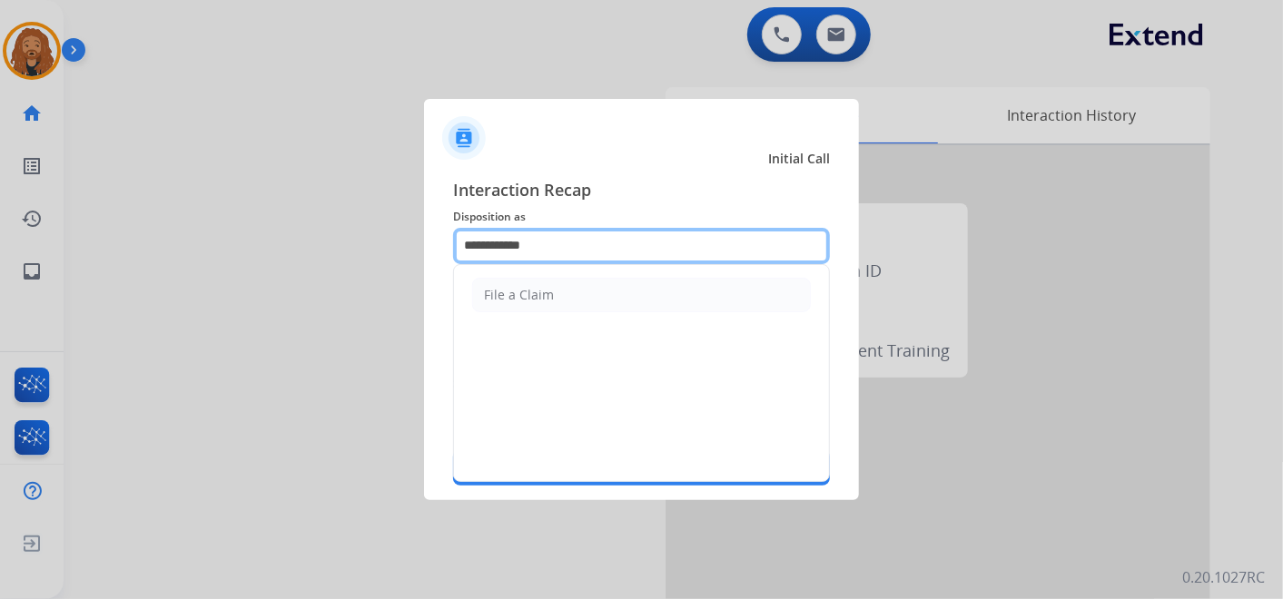
drag, startPoint x: 587, startPoint y: 243, endPoint x: 0, endPoint y: 28, distance: 625.0
click at [0, 74] on html "**********" at bounding box center [641, 299] width 1283 height 599
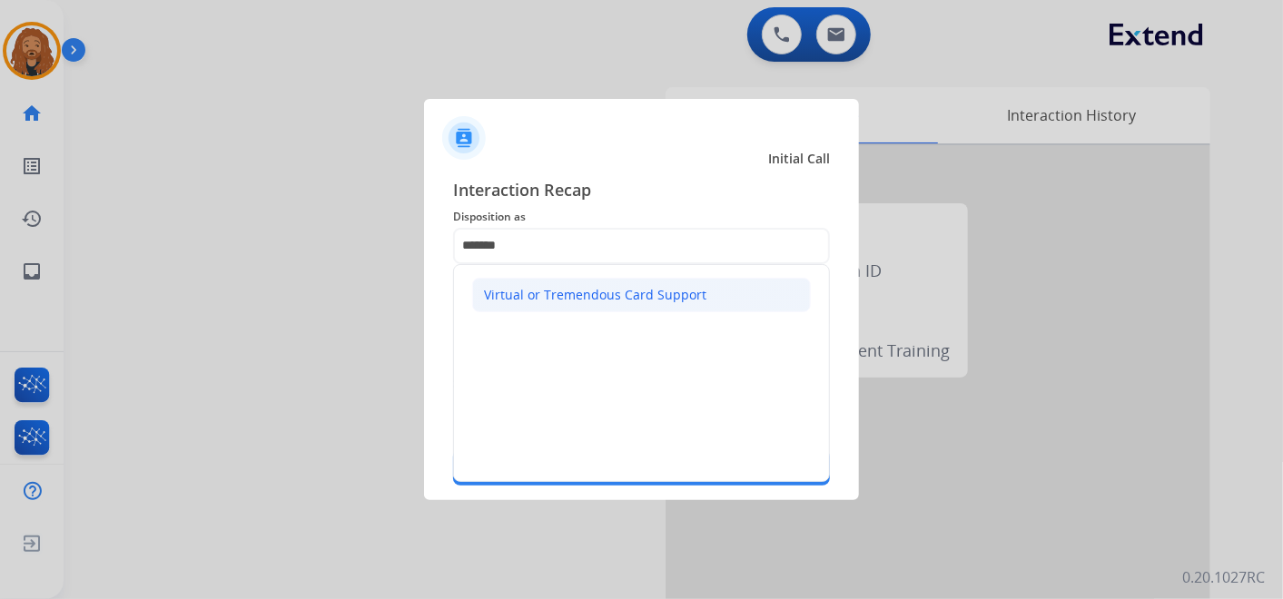
click at [698, 295] on div "Virtual or Tremendous Card Support" at bounding box center [595, 295] width 223 height 18
type input "**********"
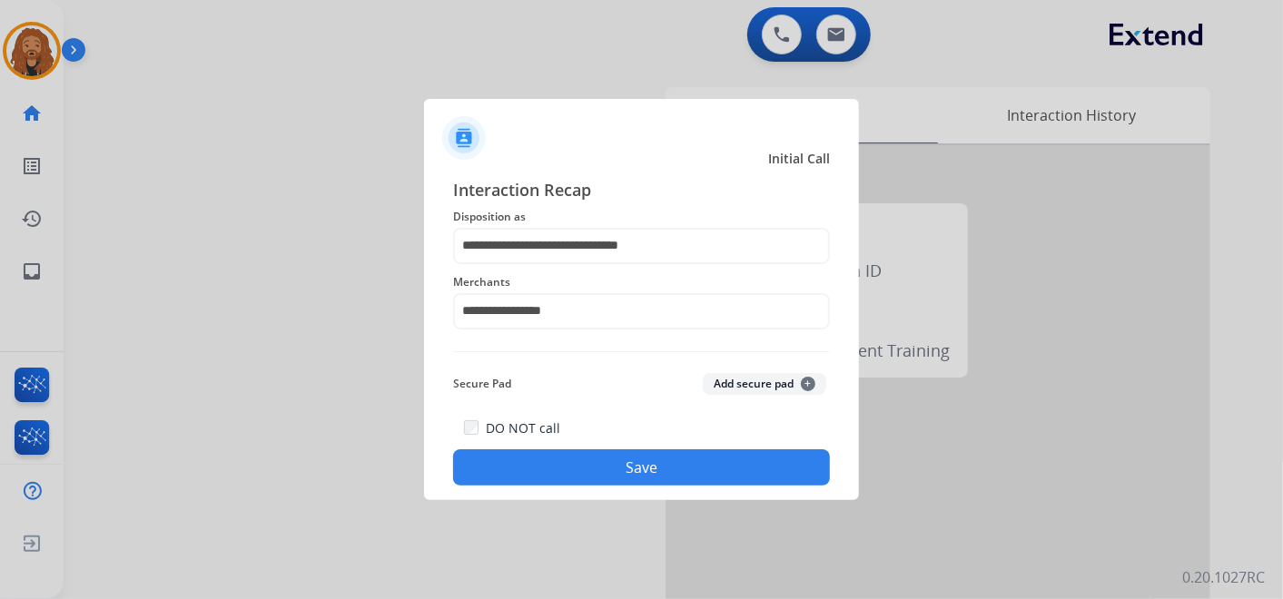
click at [633, 459] on button "Save" at bounding box center [641, 468] width 377 height 36
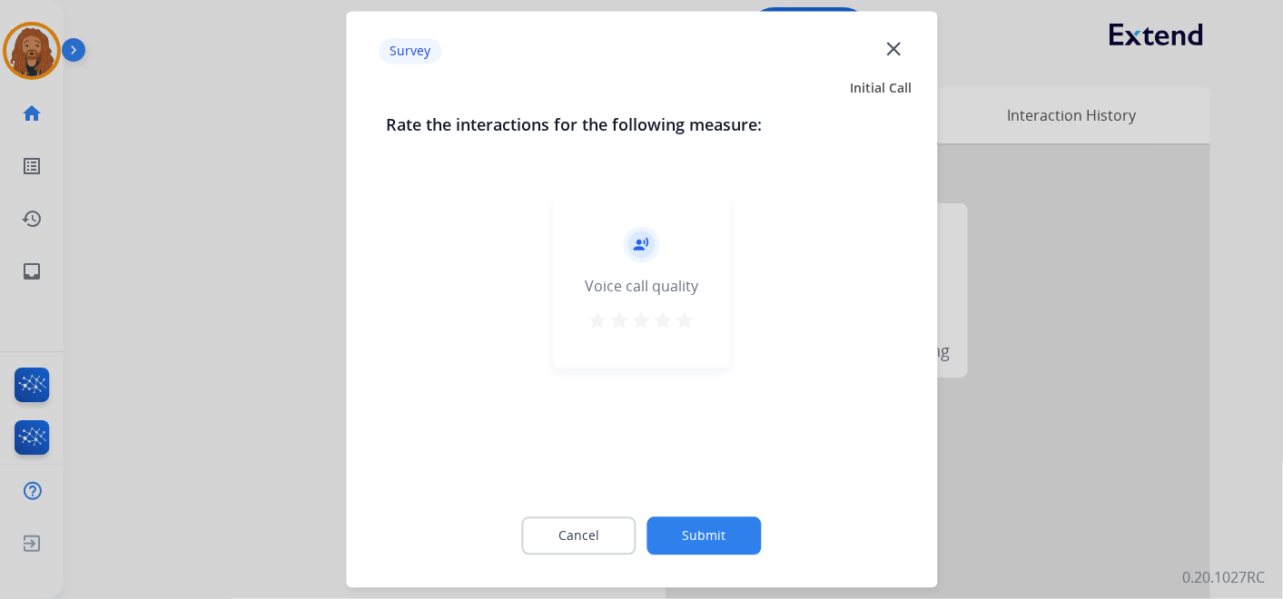
click at [677, 317] on mat-icon "star" at bounding box center [686, 322] width 22 height 22
click at [679, 539] on button "Submit" at bounding box center [705, 537] width 114 height 38
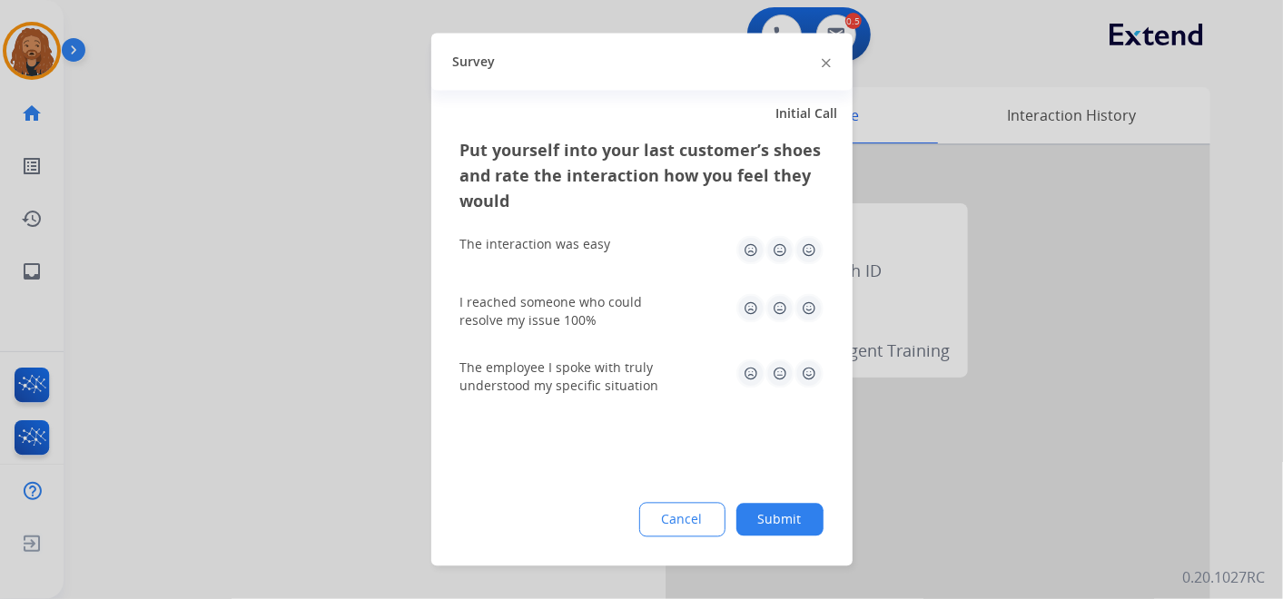
click at [807, 368] on img at bounding box center [809, 374] width 29 height 29
click at [809, 301] on img at bounding box center [809, 308] width 29 height 29
click at [809, 244] on img at bounding box center [809, 250] width 29 height 29
click at [797, 519] on button "Submit" at bounding box center [780, 520] width 87 height 33
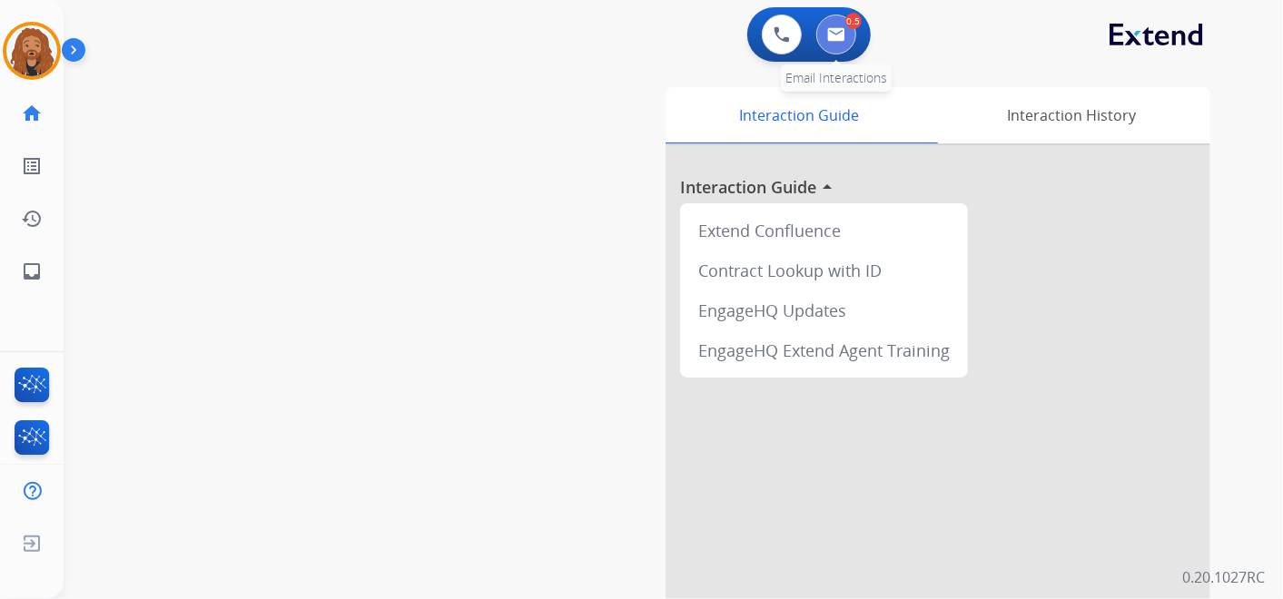
click at [840, 34] on img at bounding box center [836, 34] width 18 height 15
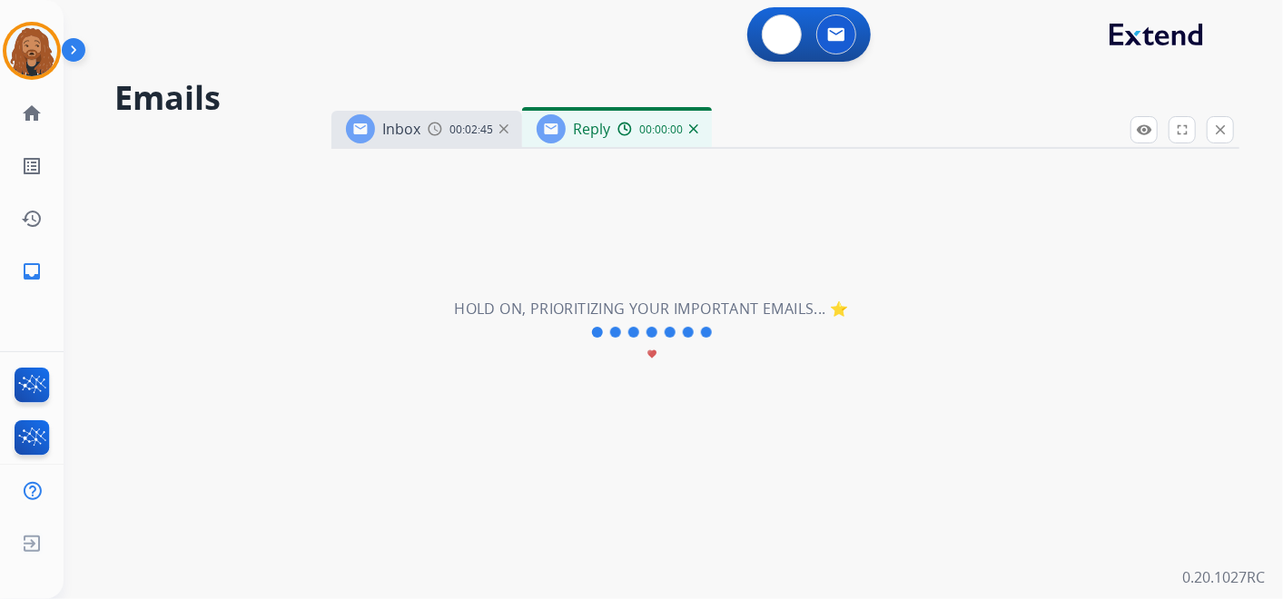
select select "**********"
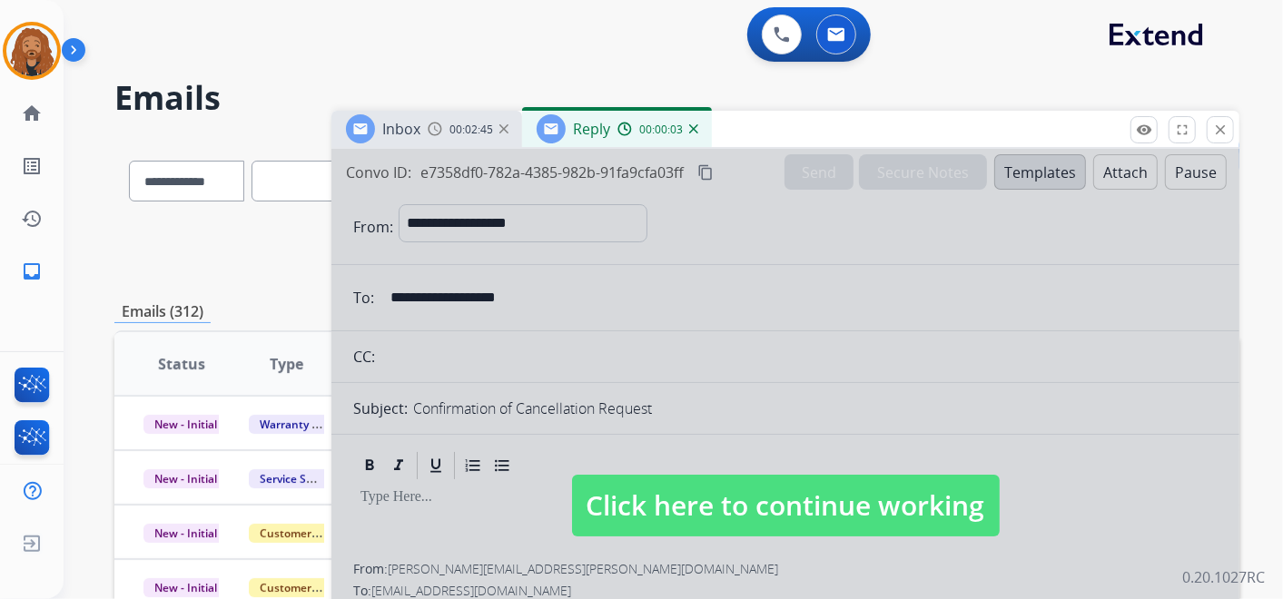
click at [783, 484] on span "Click here to continue working" at bounding box center [786, 506] width 428 height 62
select select
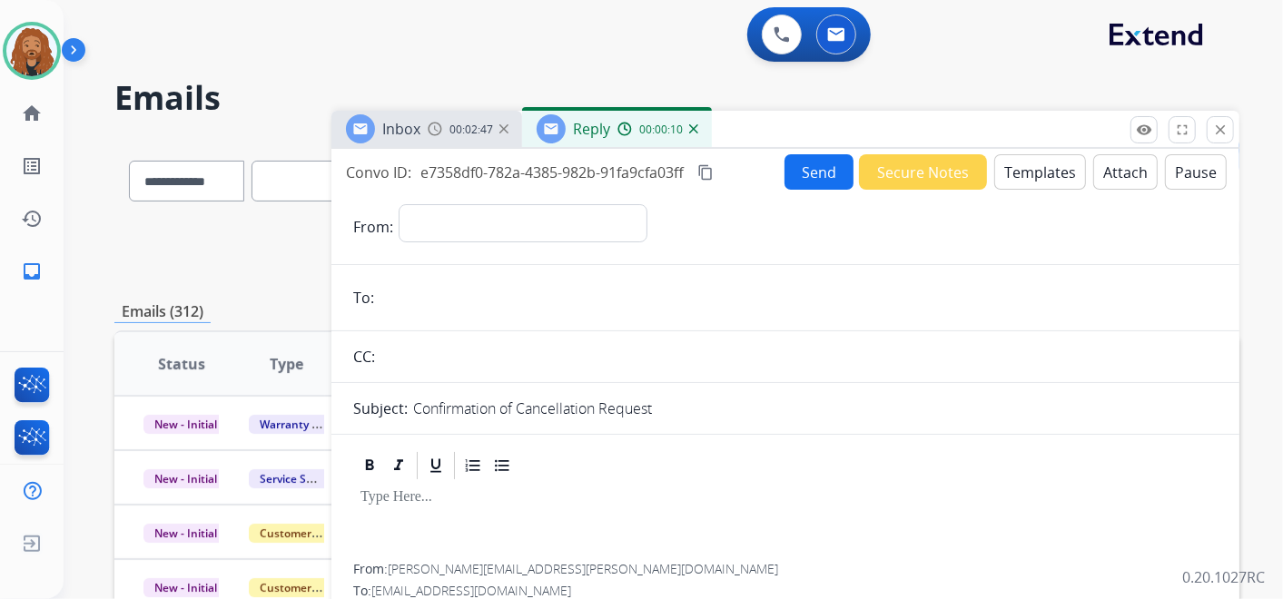
drag, startPoint x: 695, startPoint y: 128, endPoint x: 637, endPoint y: 136, distance: 58.7
click at [694, 127] on img at bounding box center [693, 128] width 9 height 9
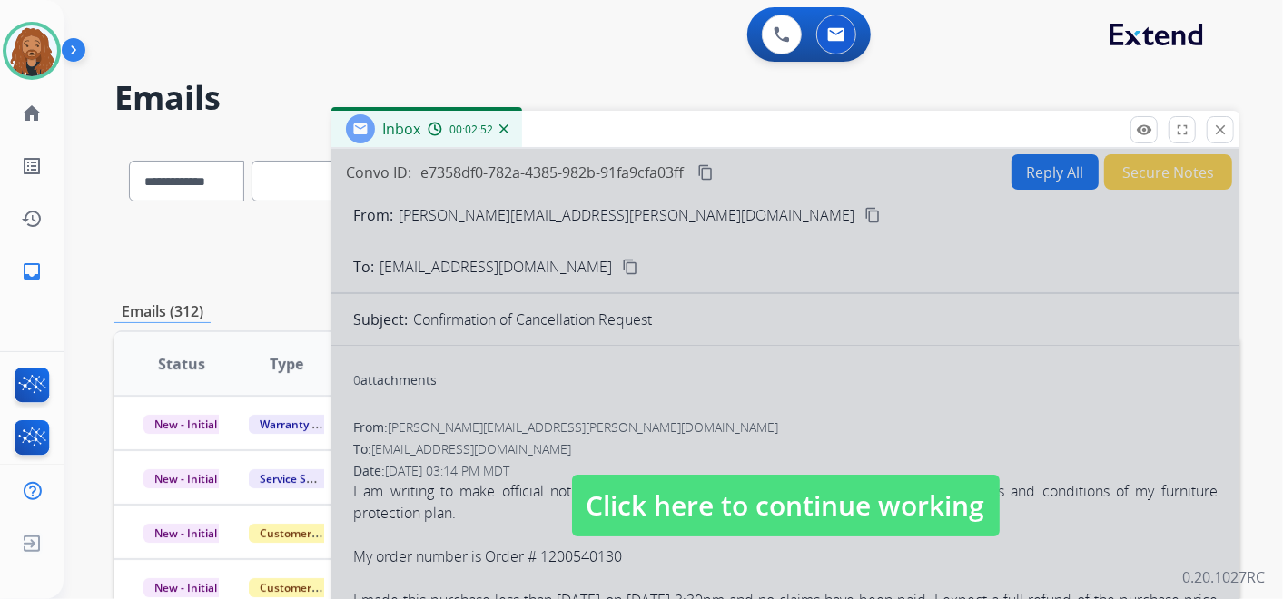
click at [495, 134] on div "00:02:52" at bounding box center [468, 129] width 80 height 16
click at [507, 124] on img at bounding box center [504, 128] width 9 height 9
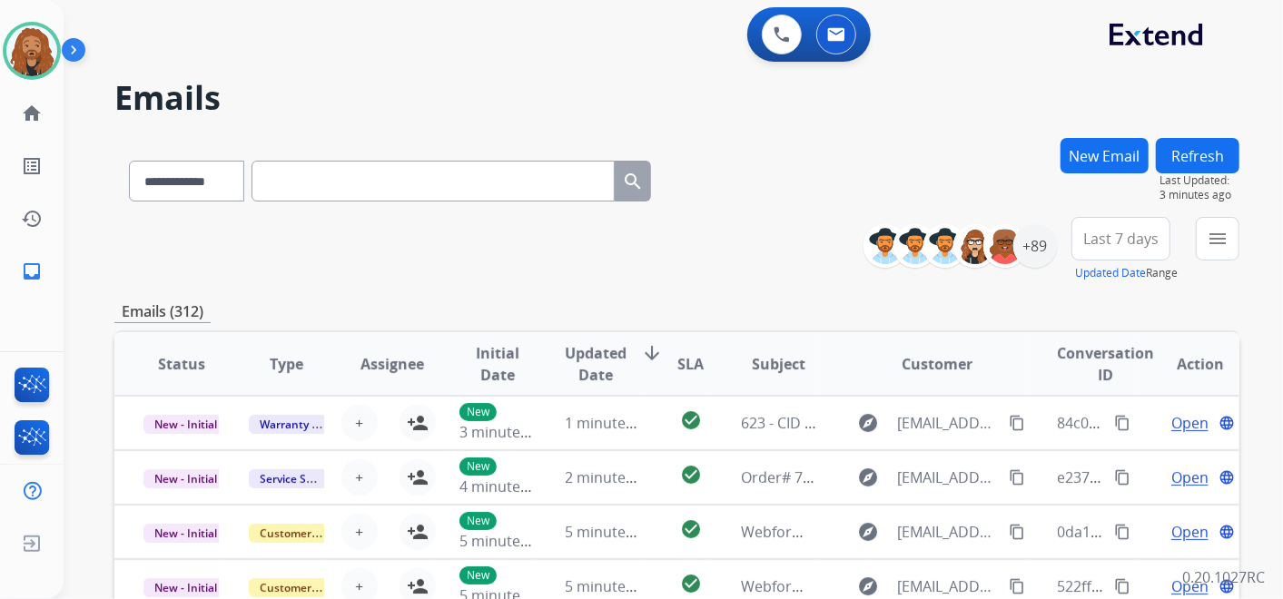
scroll to position [403, 0]
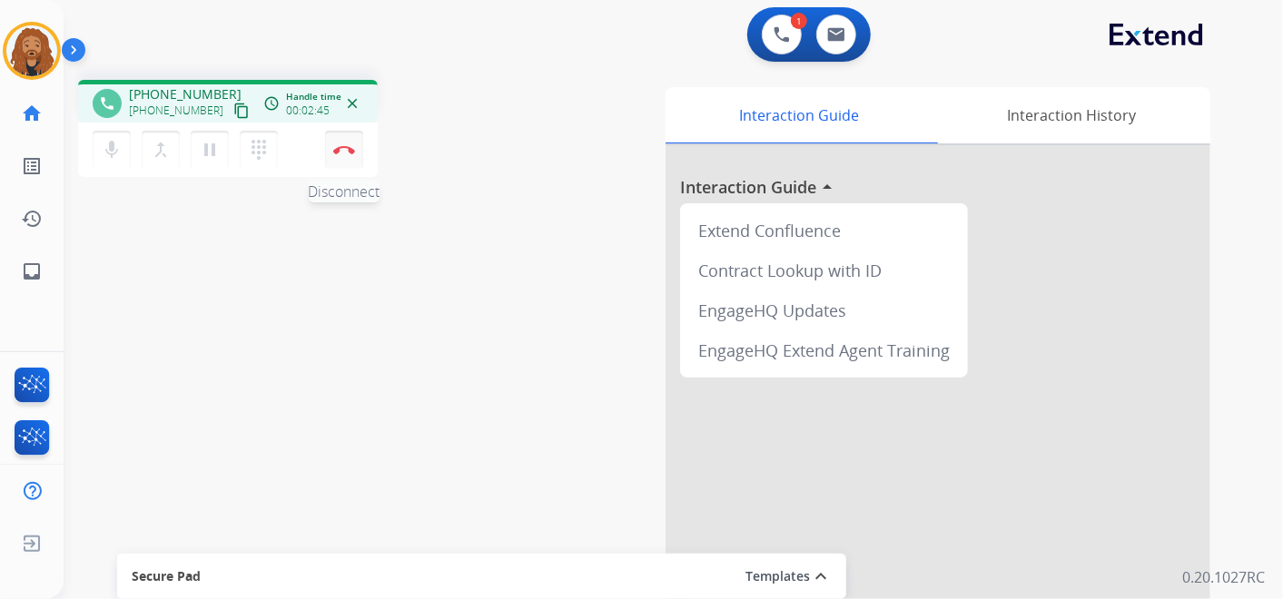
click at [351, 154] on button "Disconnect" at bounding box center [344, 150] width 38 height 38
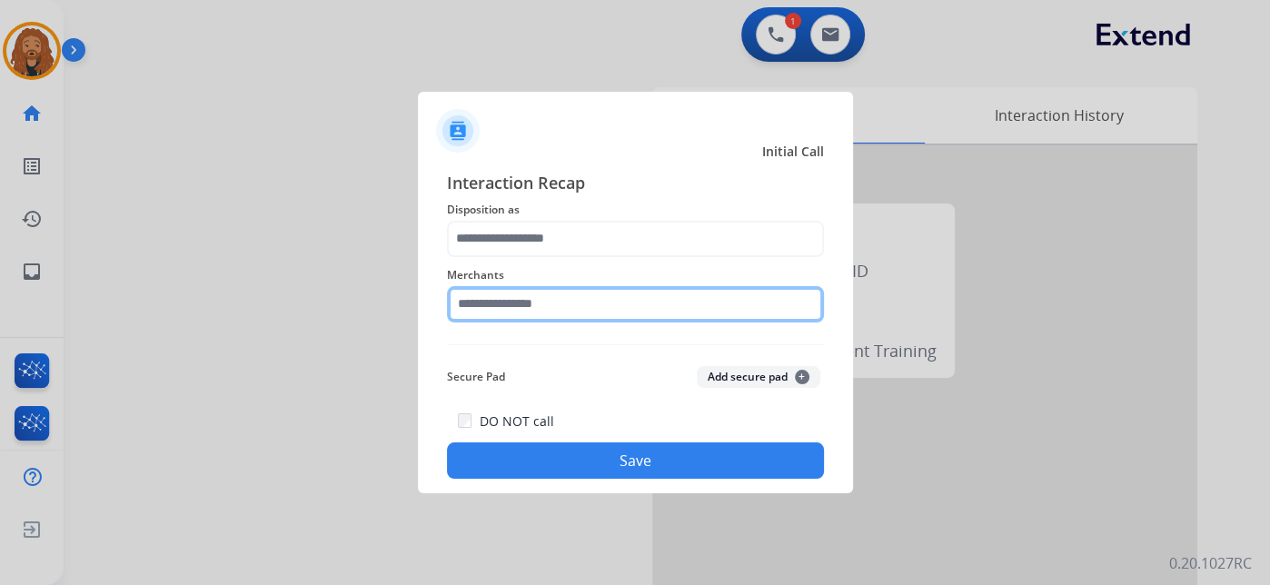
click at [570, 311] on input "text" at bounding box center [635, 304] width 377 height 36
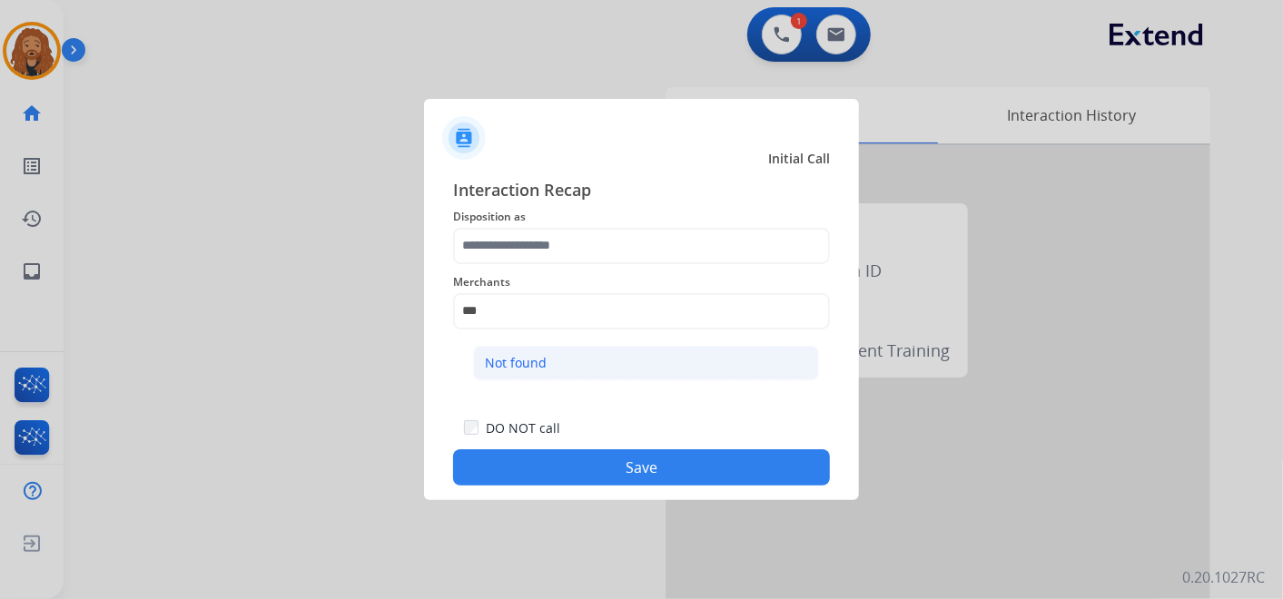
click at [621, 370] on li "Not found" at bounding box center [646, 363] width 346 height 35
type input "*********"
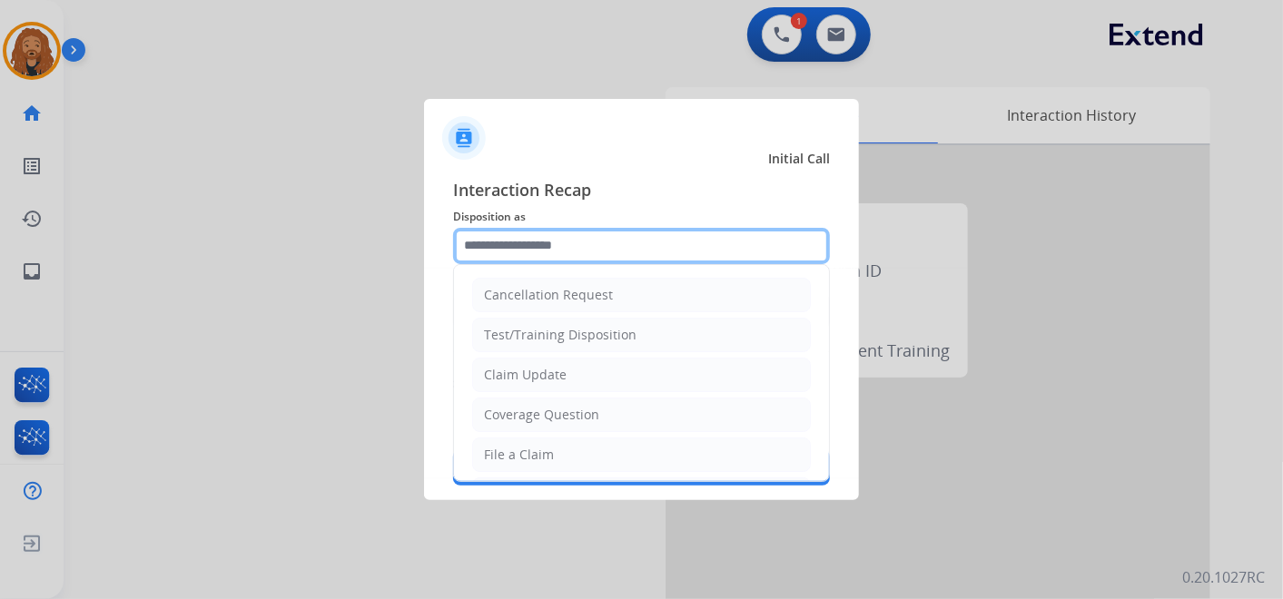
click at [587, 251] on input "text" at bounding box center [641, 246] width 377 height 36
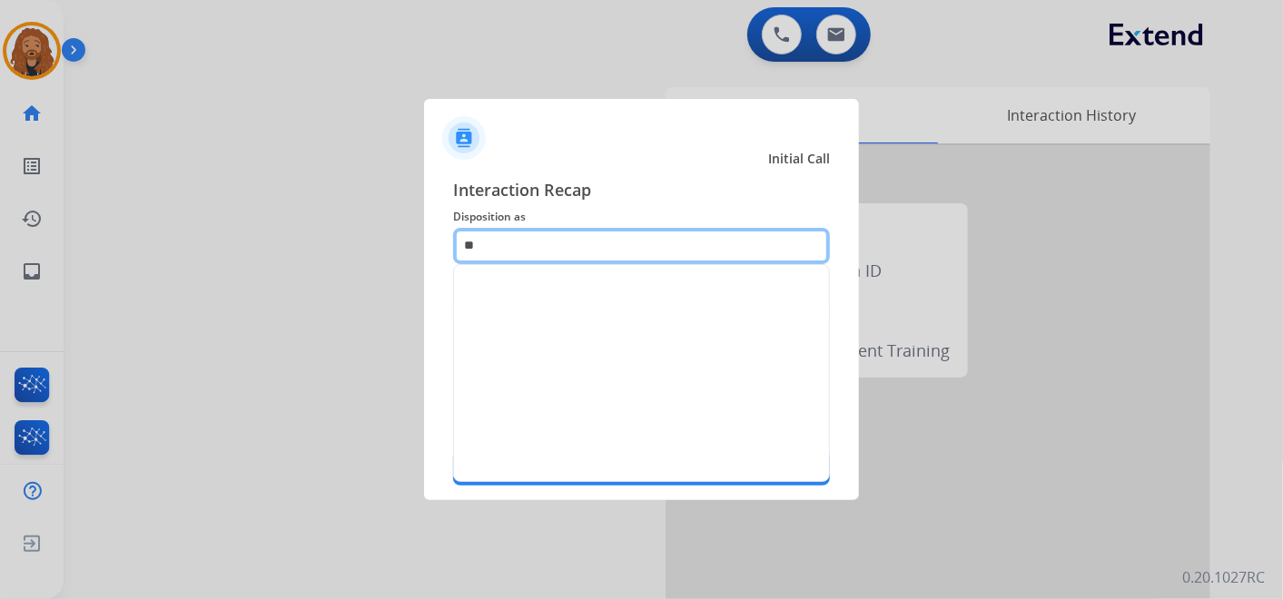
type input "*"
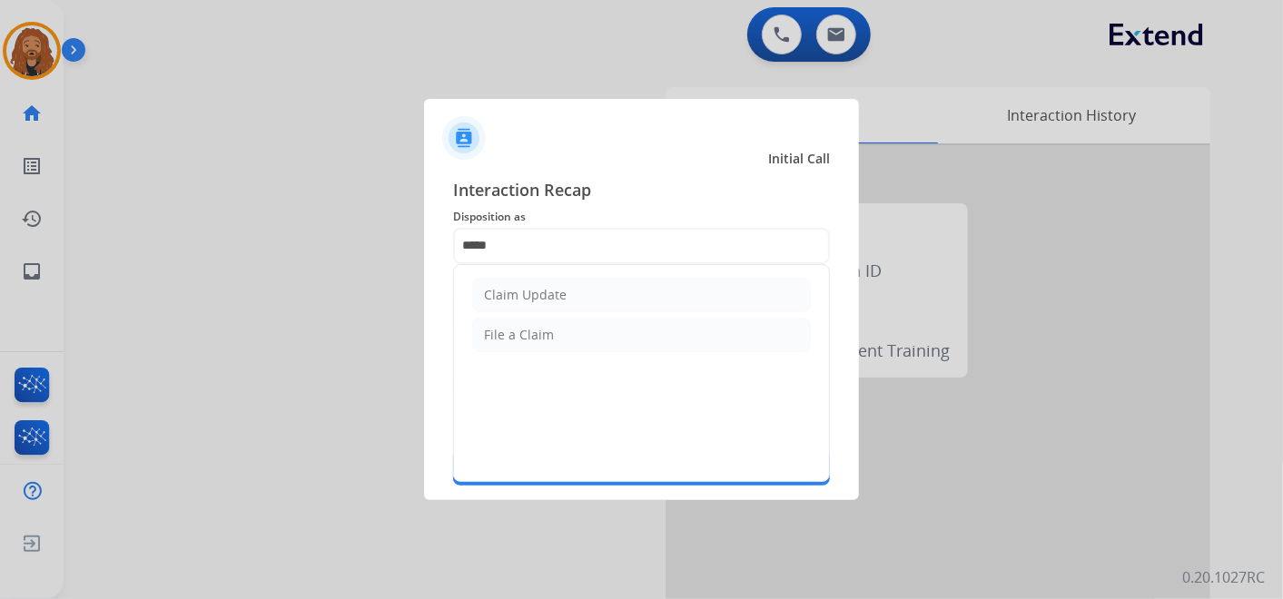
click at [568, 282] on li "Claim Update" at bounding box center [641, 295] width 339 height 35
type input "**********"
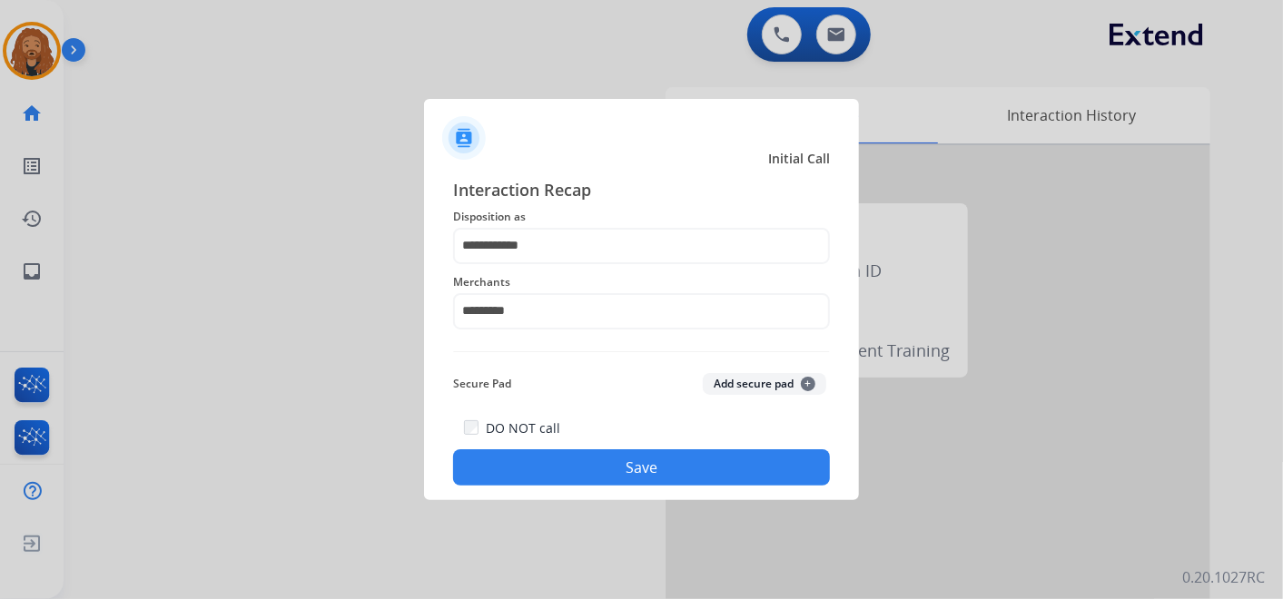
click at [564, 451] on button "Save" at bounding box center [641, 468] width 377 height 36
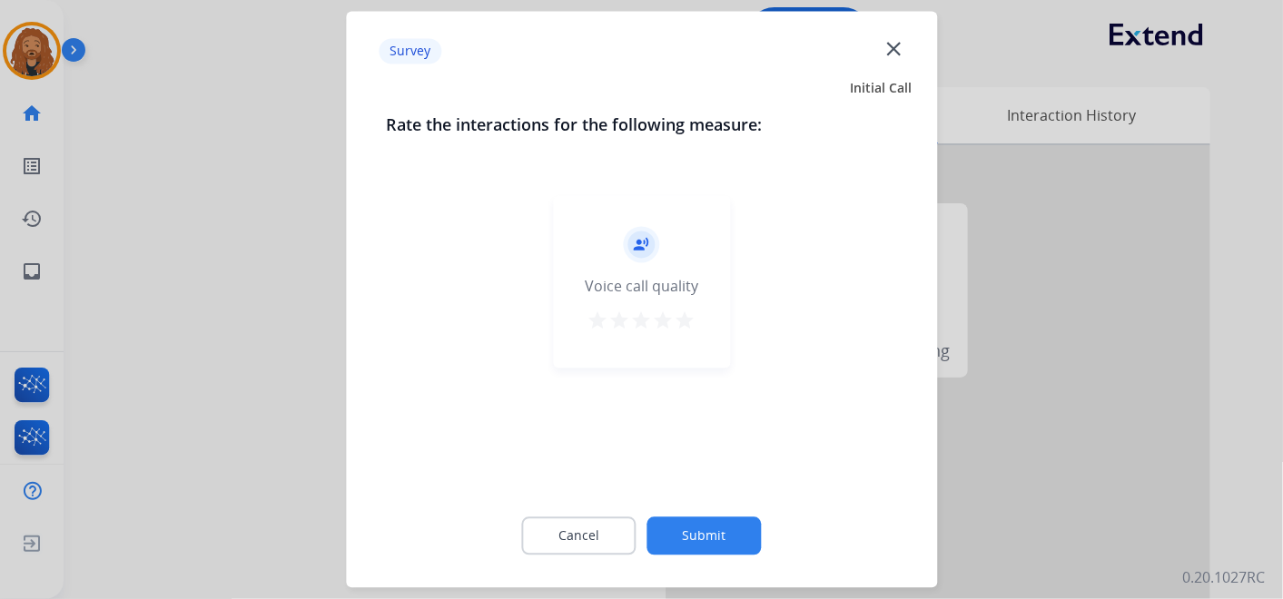
click at [688, 322] on mat-icon "star" at bounding box center [686, 322] width 22 height 22
click at [698, 528] on button "Submit" at bounding box center [705, 537] width 114 height 38
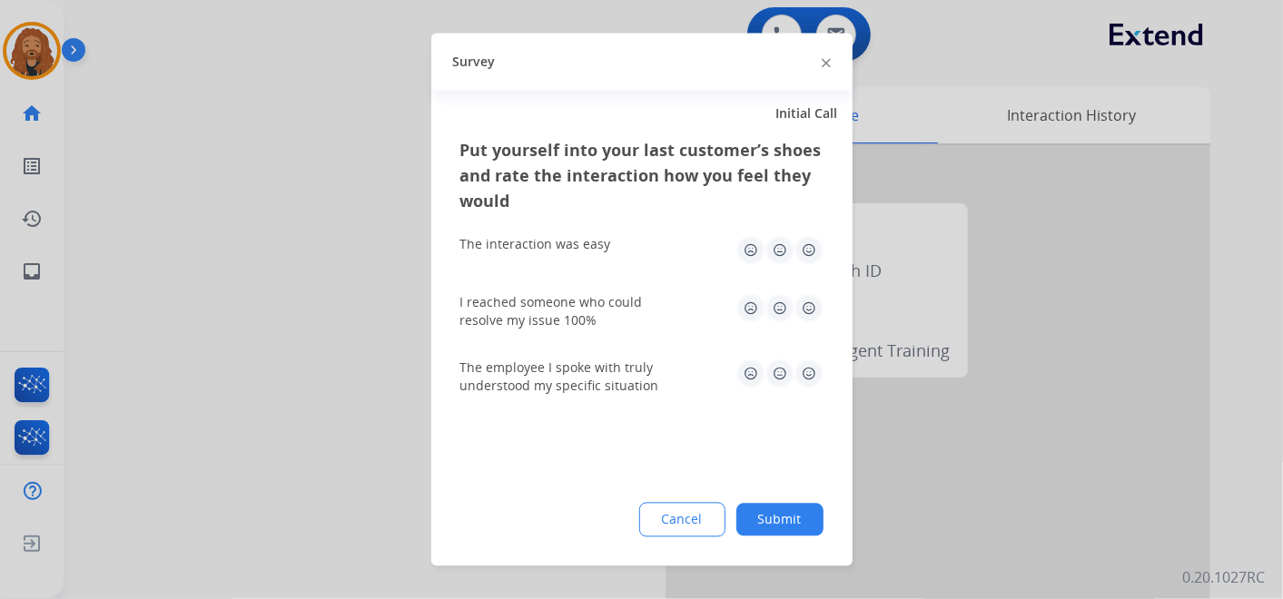
click at [815, 254] on img at bounding box center [809, 250] width 29 height 29
click at [815, 315] on img at bounding box center [809, 308] width 29 height 29
click at [812, 367] on img at bounding box center [809, 374] width 29 height 29
click at [799, 513] on button "Submit" at bounding box center [780, 520] width 87 height 33
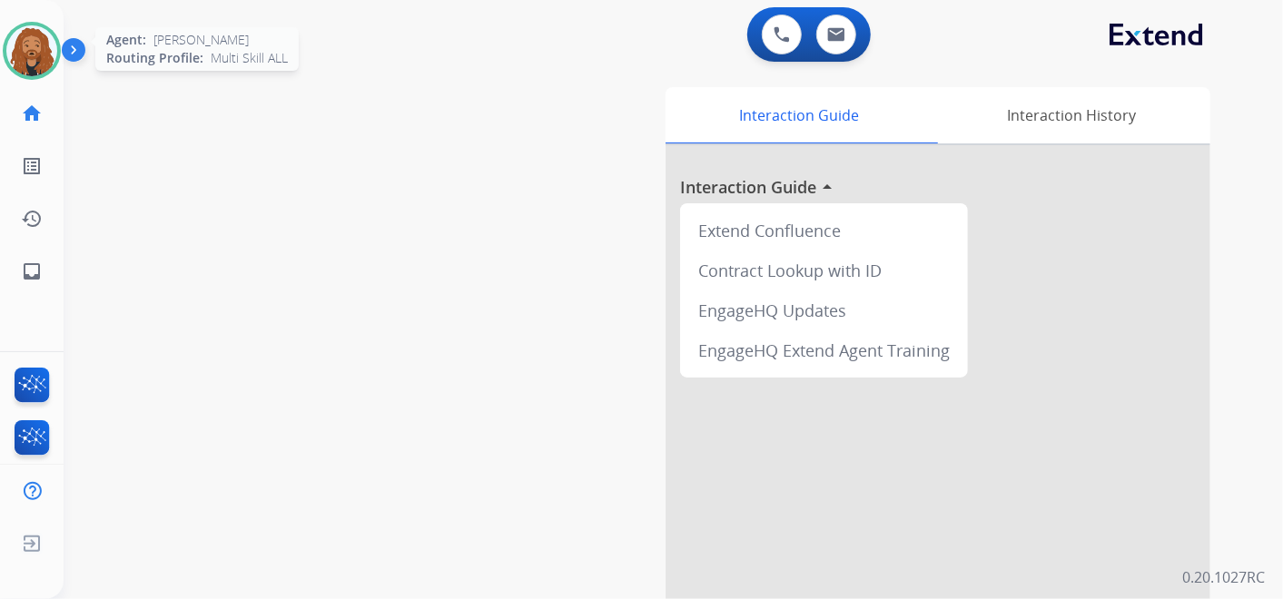
click at [44, 60] on img at bounding box center [31, 50] width 51 height 51
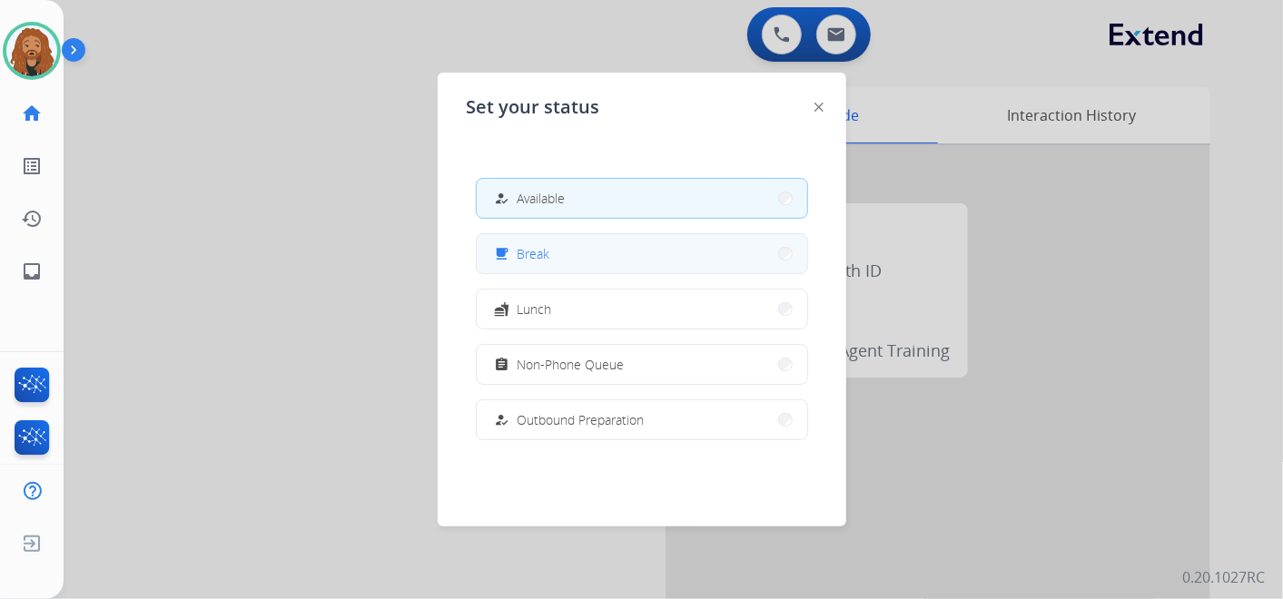
click at [640, 260] on button "free_breakfast Break" at bounding box center [642, 253] width 331 height 39
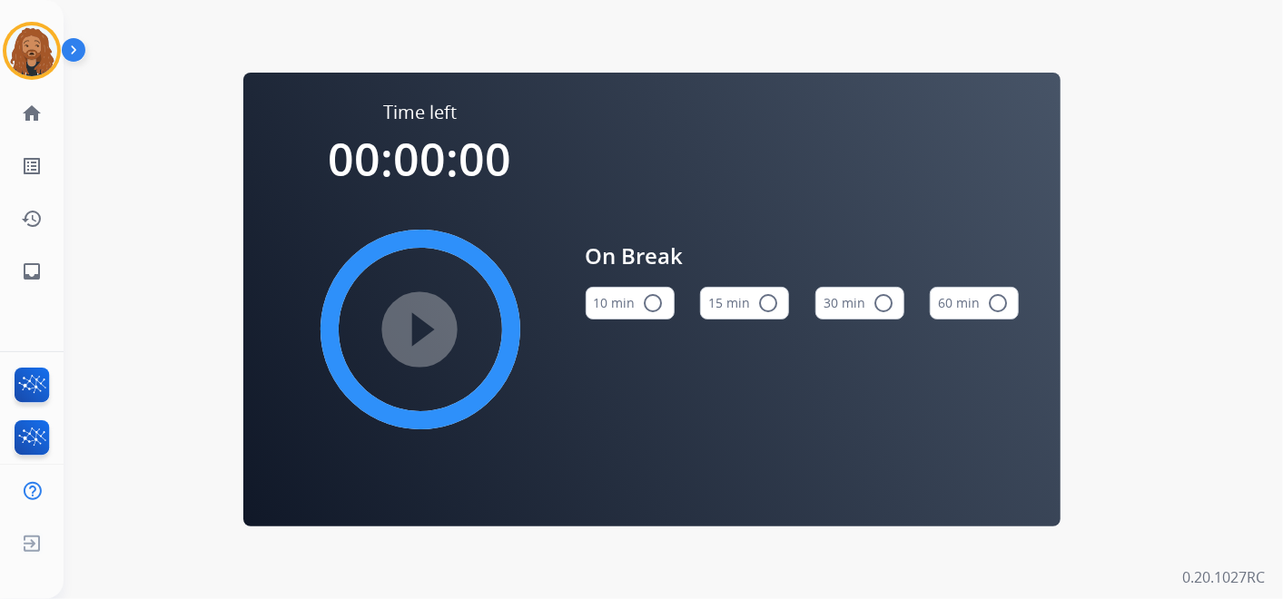
click at [722, 303] on button "15 min radio_button_unchecked" at bounding box center [744, 303] width 89 height 33
click at [420, 319] on mat-icon "play_circle_filled" at bounding box center [421, 330] width 22 height 22
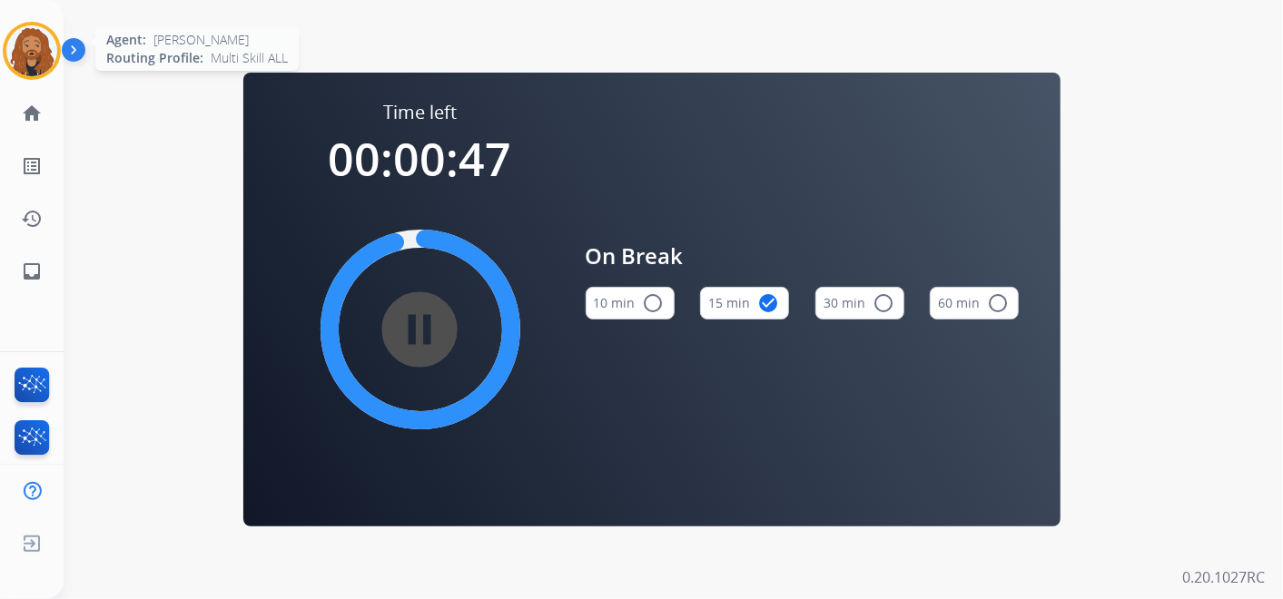
click at [46, 62] on img at bounding box center [31, 50] width 51 height 51
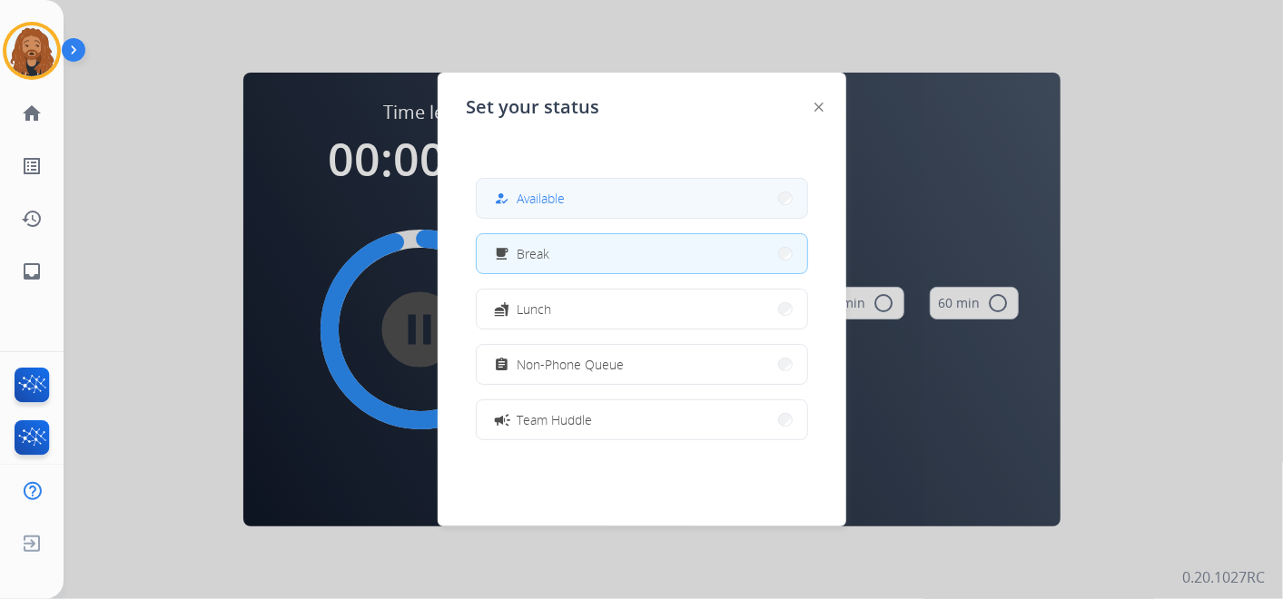
click at [695, 200] on button "how_to_reg Available" at bounding box center [642, 198] width 331 height 39
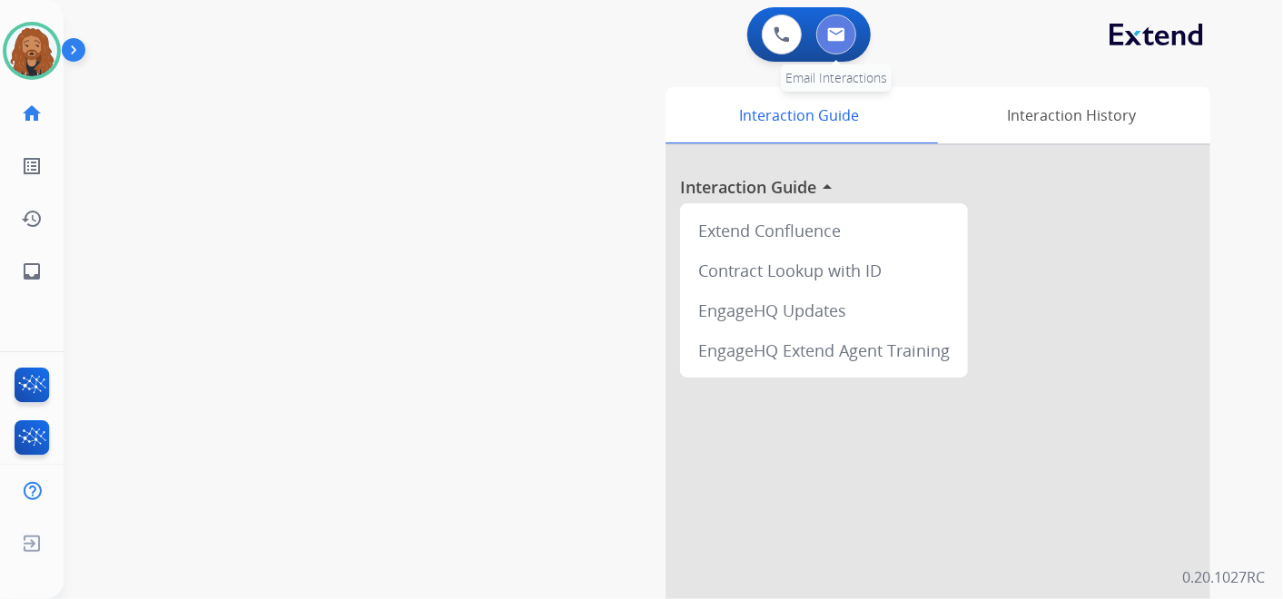
click at [832, 35] on img at bounding box center [836, 34] width 18 height 15
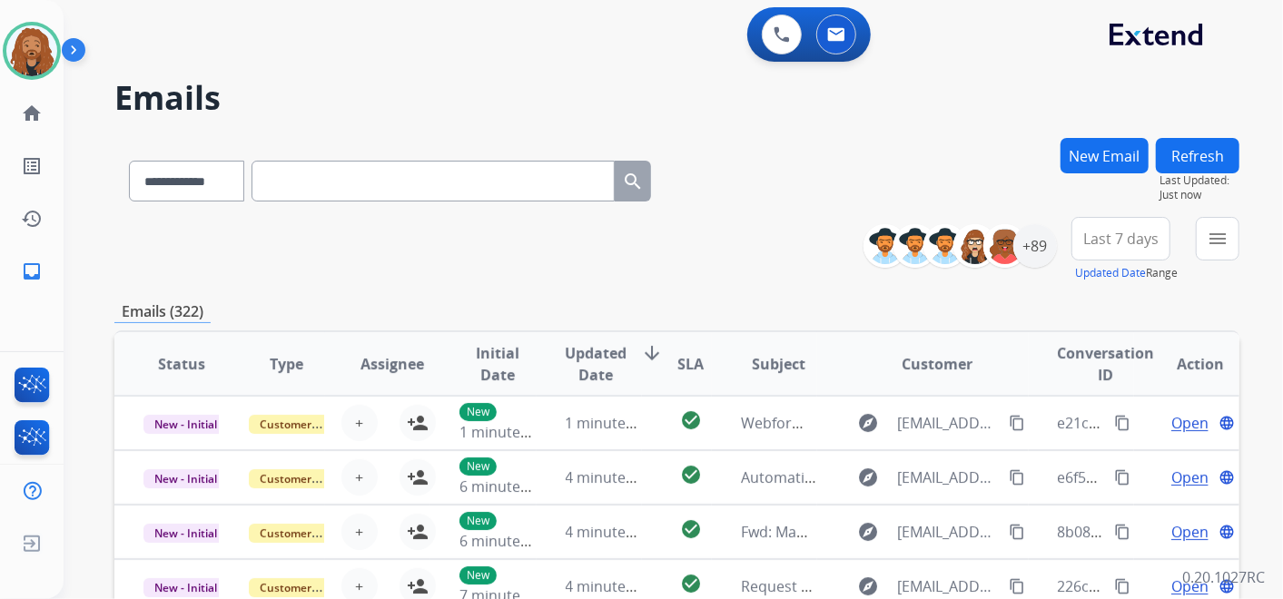
click at [1112, 249] on button "Last 7 days" at bounding box center [1121, 239] width 99 height 44
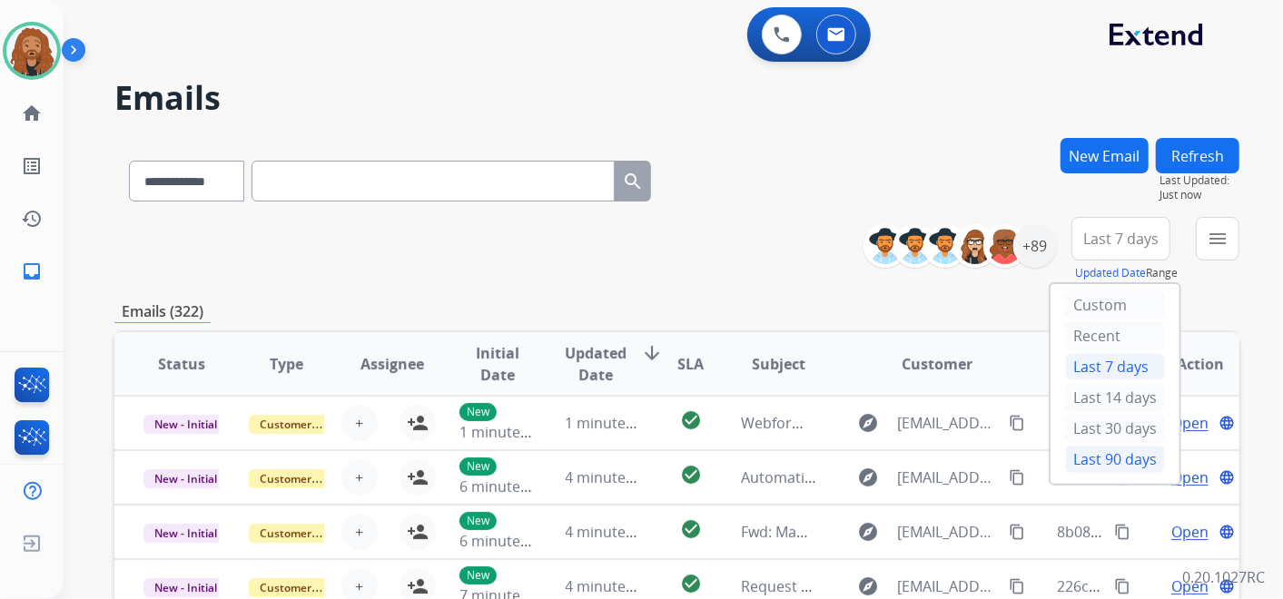
click at [1094, 449] on div "Last 90 days" at bounding box center [1115, 459] width 100 height 27
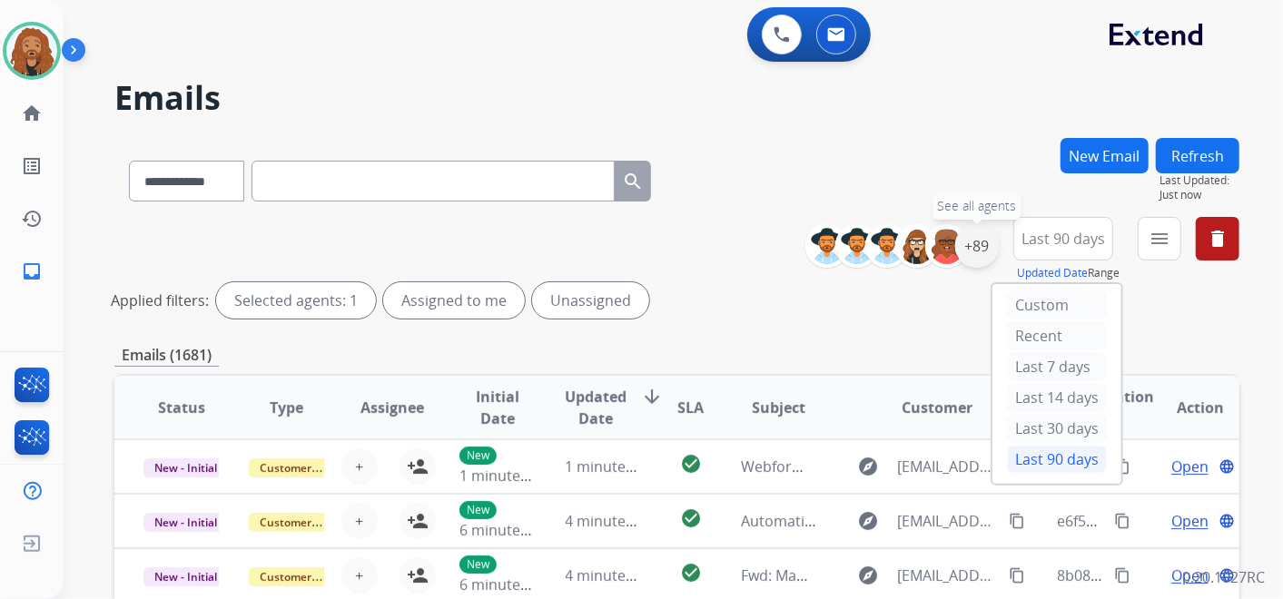
click at [982, 228] on div "+89" at bounding box center [978, 246] width 44 height 44
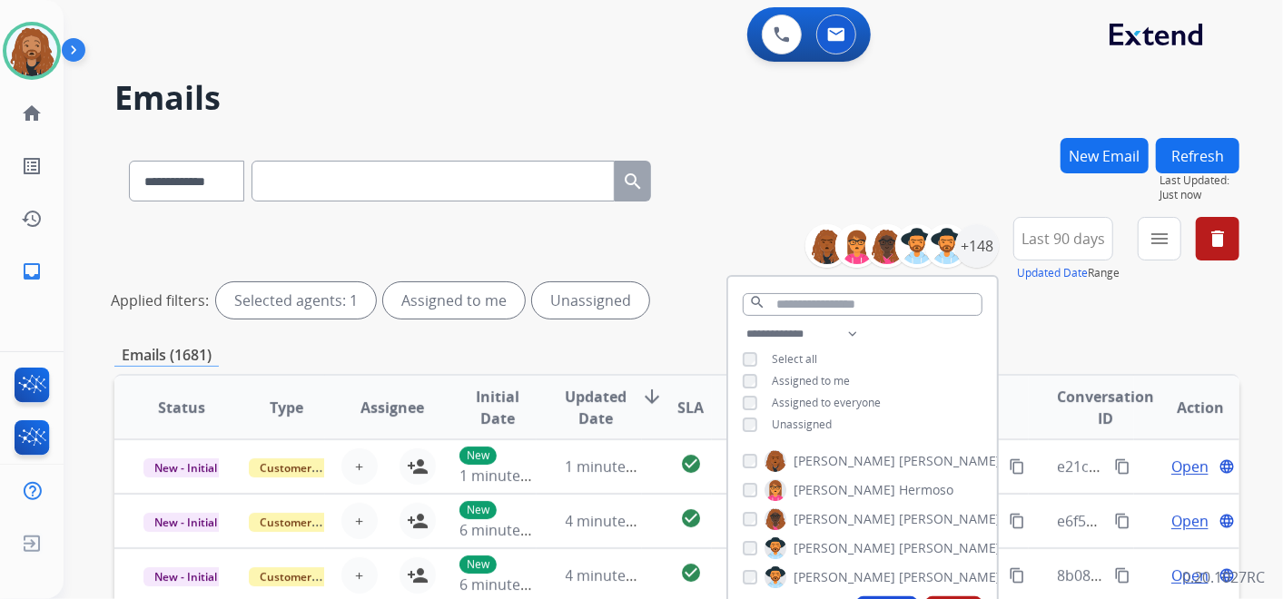
click at [829, 422] on div "**********" at bounding box center [862, 381] width 269 height 116
click at [819, 421] on span "Unassigned" at bounding box center [802, 424] width 60 height 15
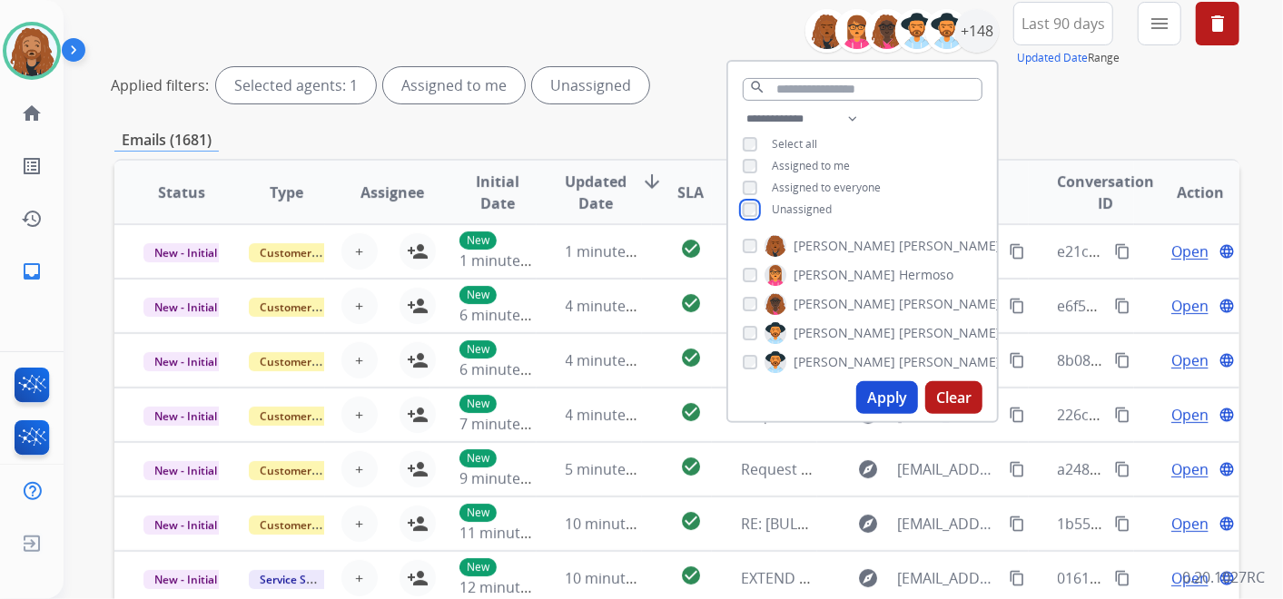
scroll to position [477, 0]
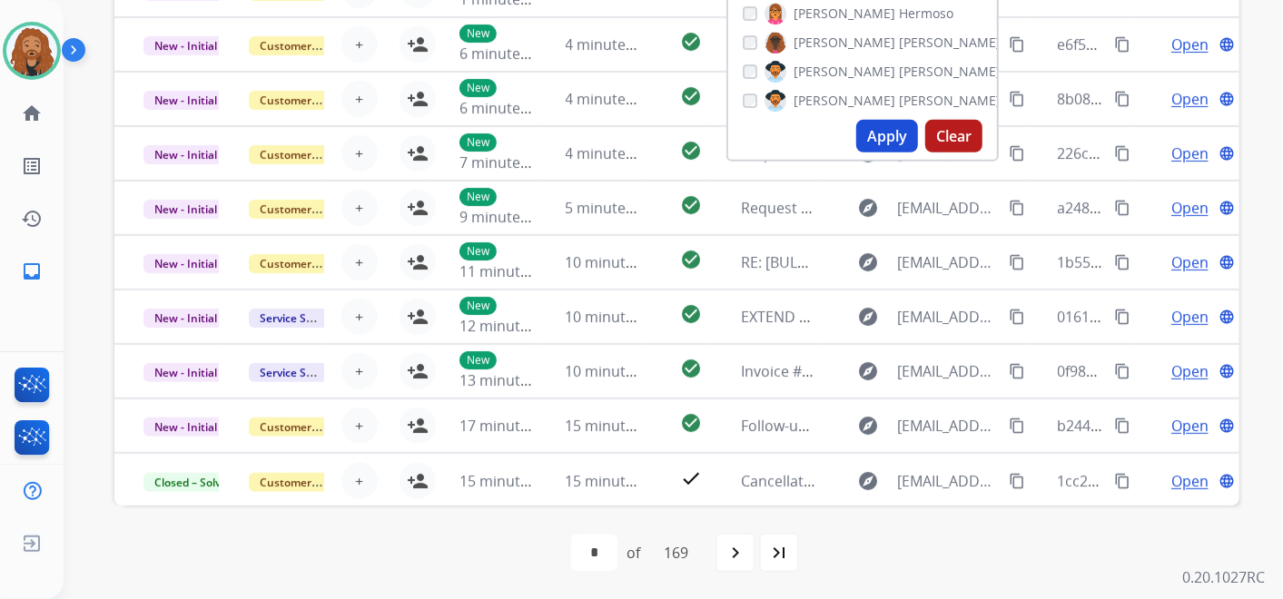
click at [887, 141] on button "Apply" at bounding box center [888, 136] width 62 height 33
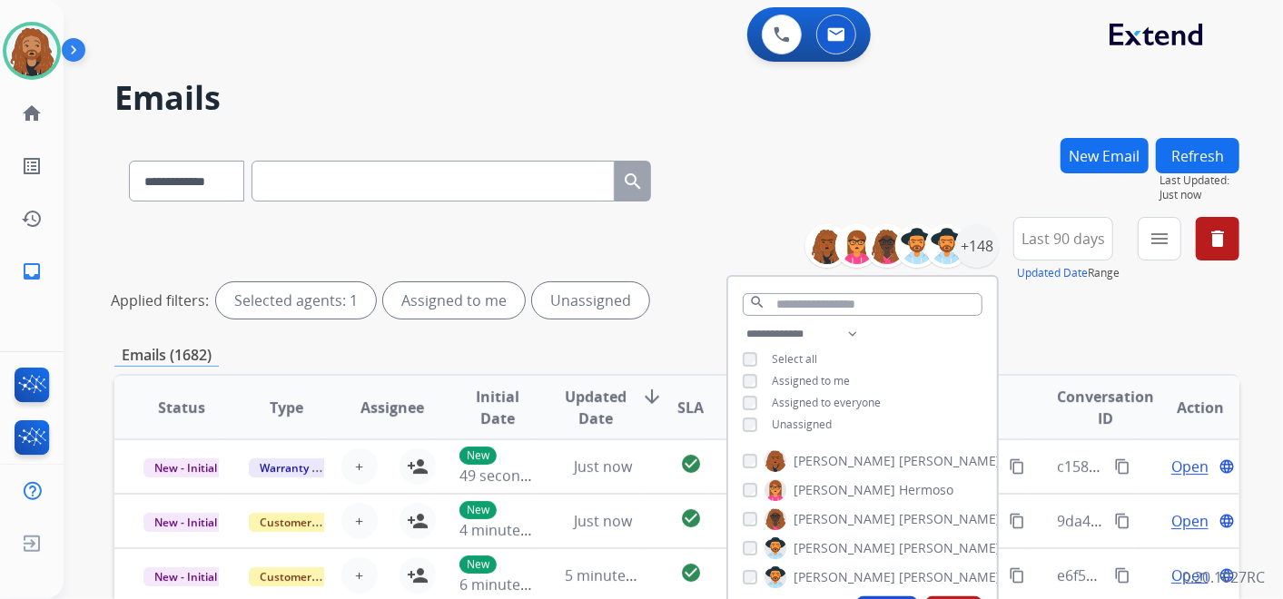
click at [816, 153] on div "**********" at bounding box center [676, 177] width 1125 height 79
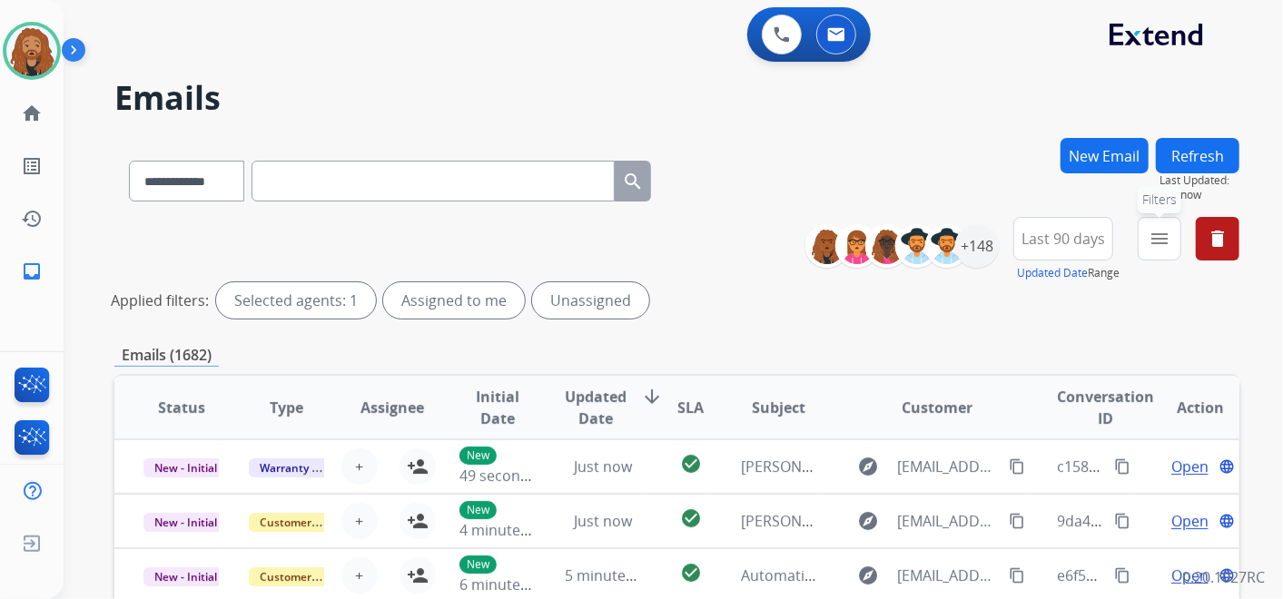
click at [1152, 240] on mat-icon "menu" at bounding box center [1160, 239] width 22 height 22
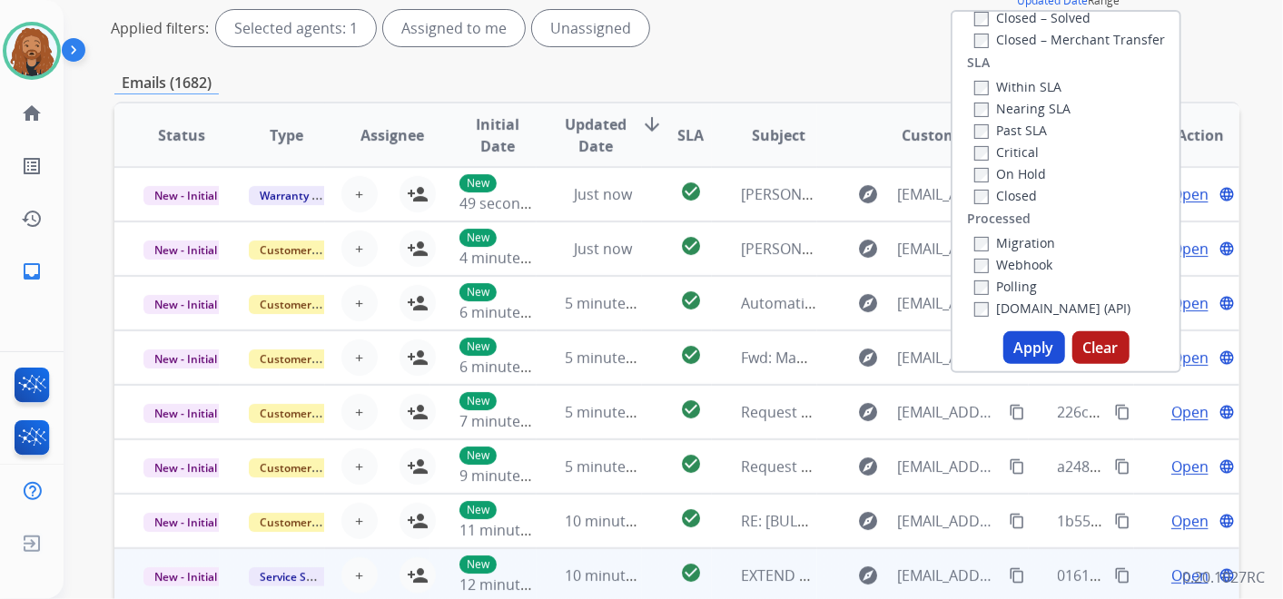
scroll to position [403, 0]
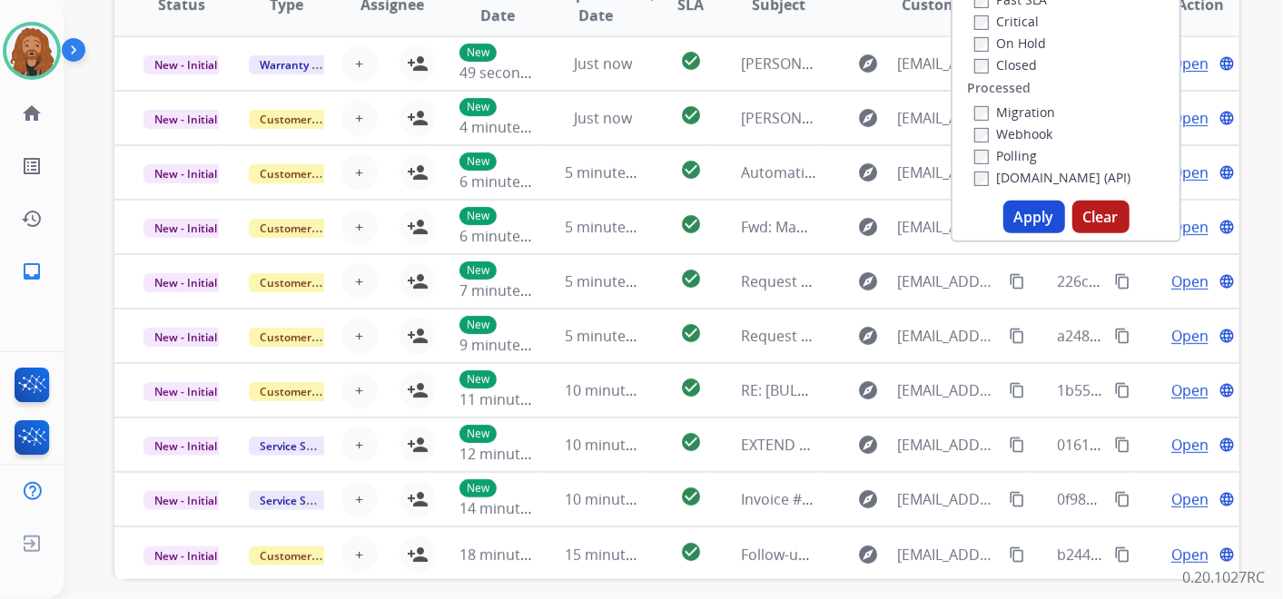
click at [1022, 213] on button "Apply" at bounding box center [1035, 217] width 62 height 33
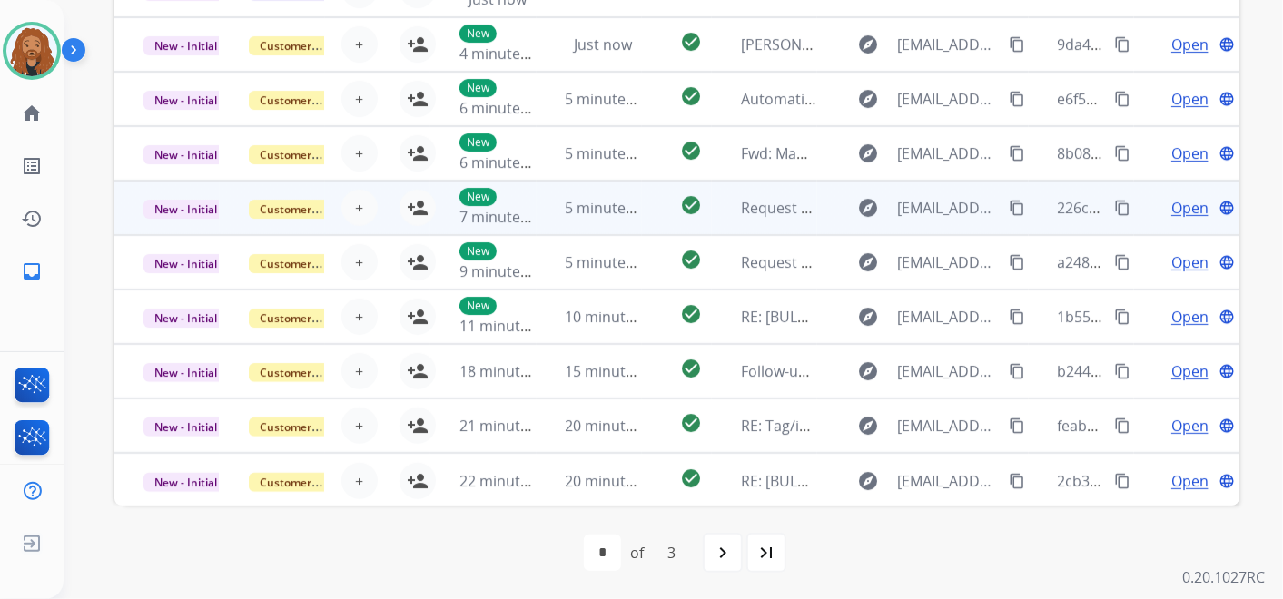
scroll to position [262, 0]
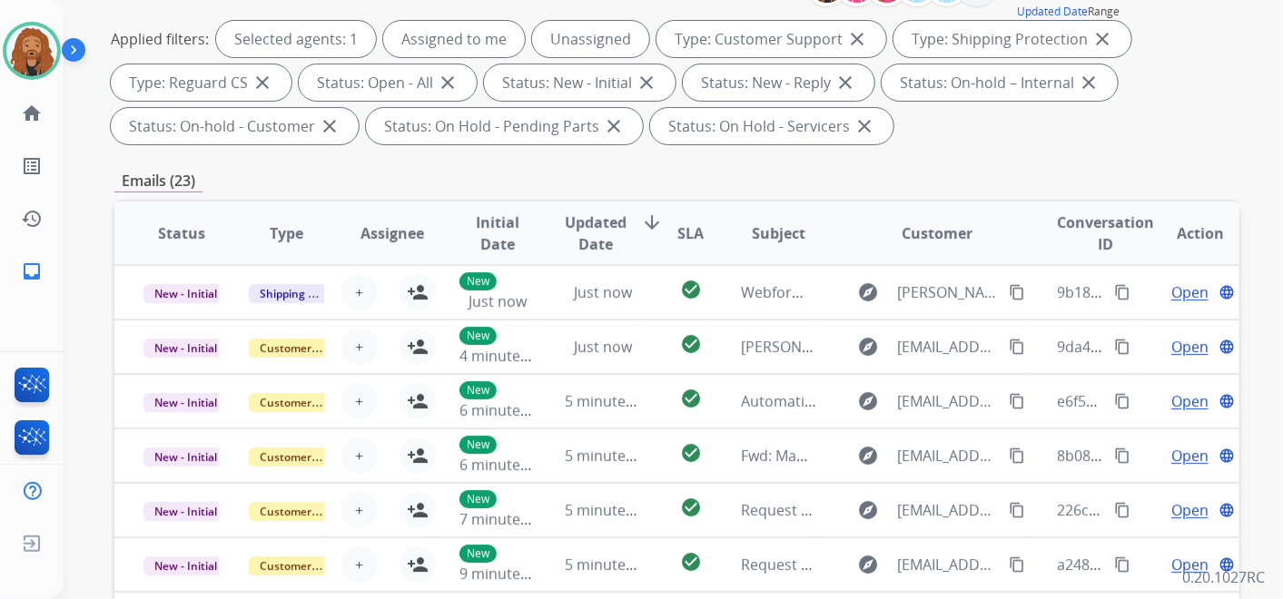
click at [599, 231] on span "Updated Date" at bounding box center [597, 234] width 62 height 44
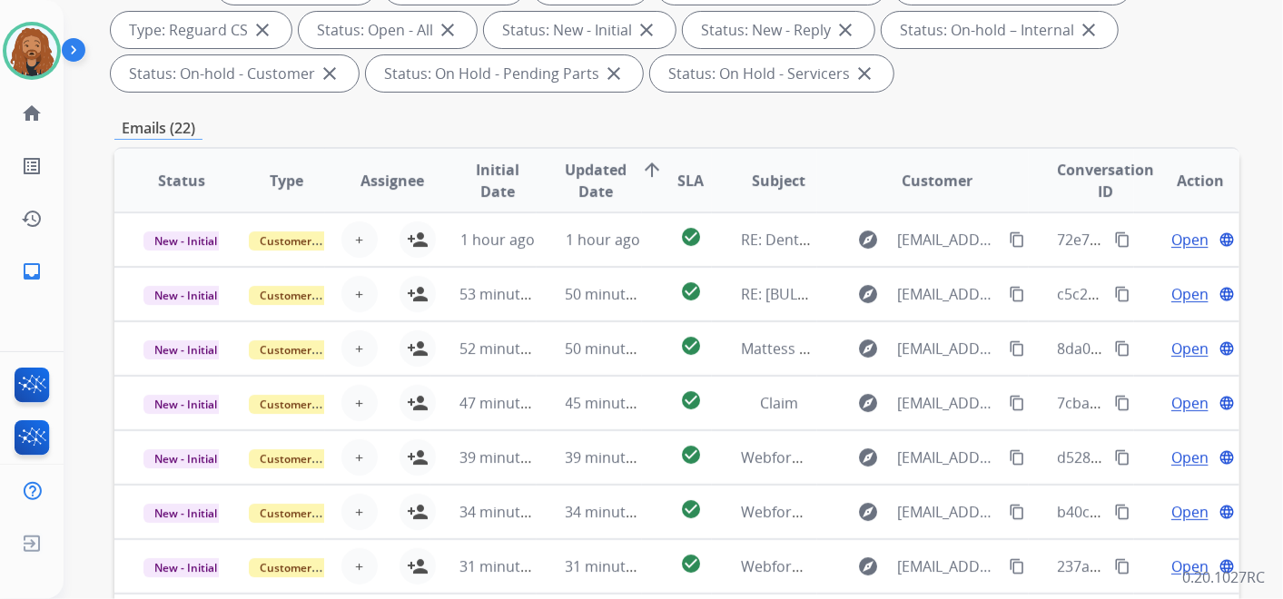
scroll to position [202, 0]
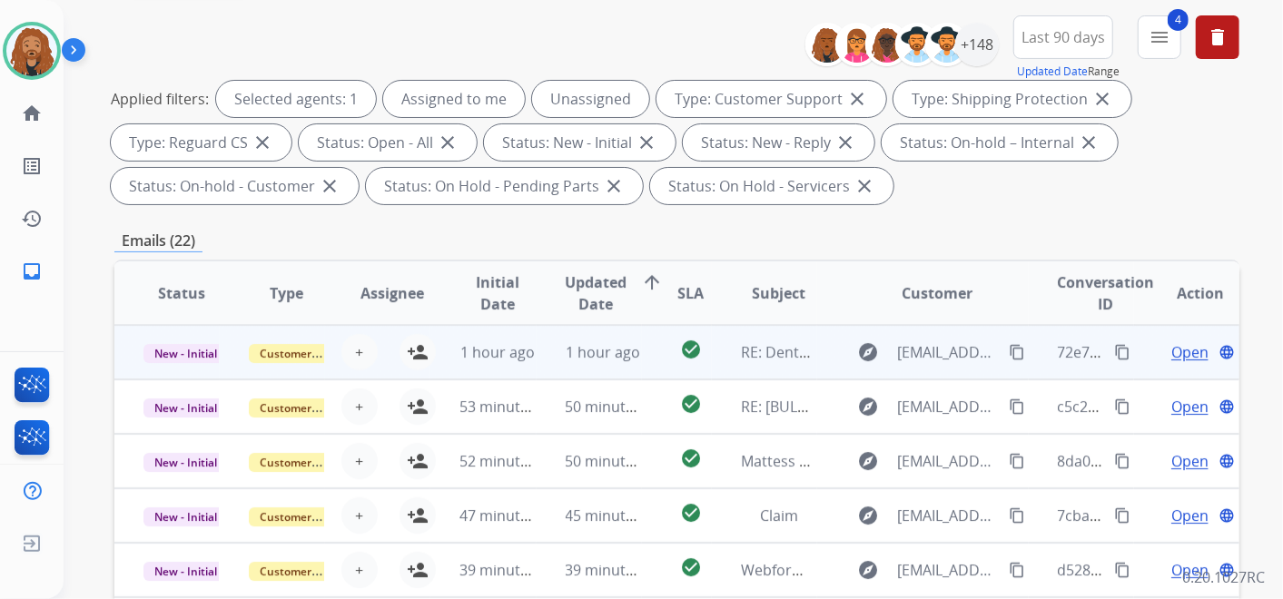
click at [658, 353] on td "check_circle" at bounding box center [677, 352] width 70 height 54
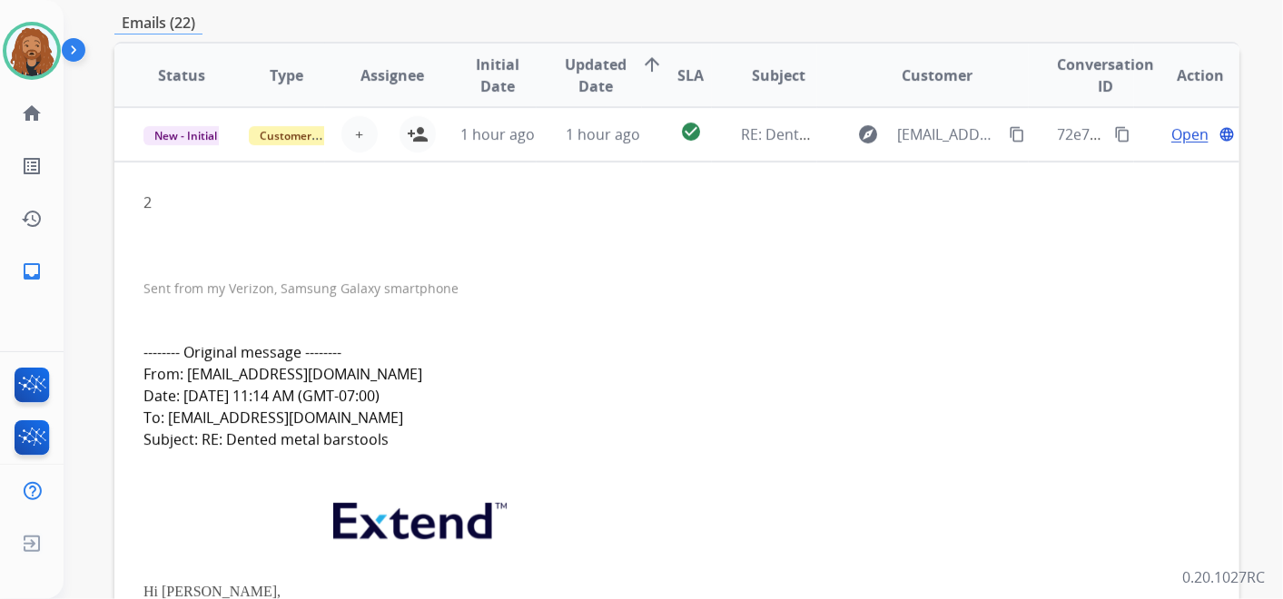
scroll to position [302, 0]
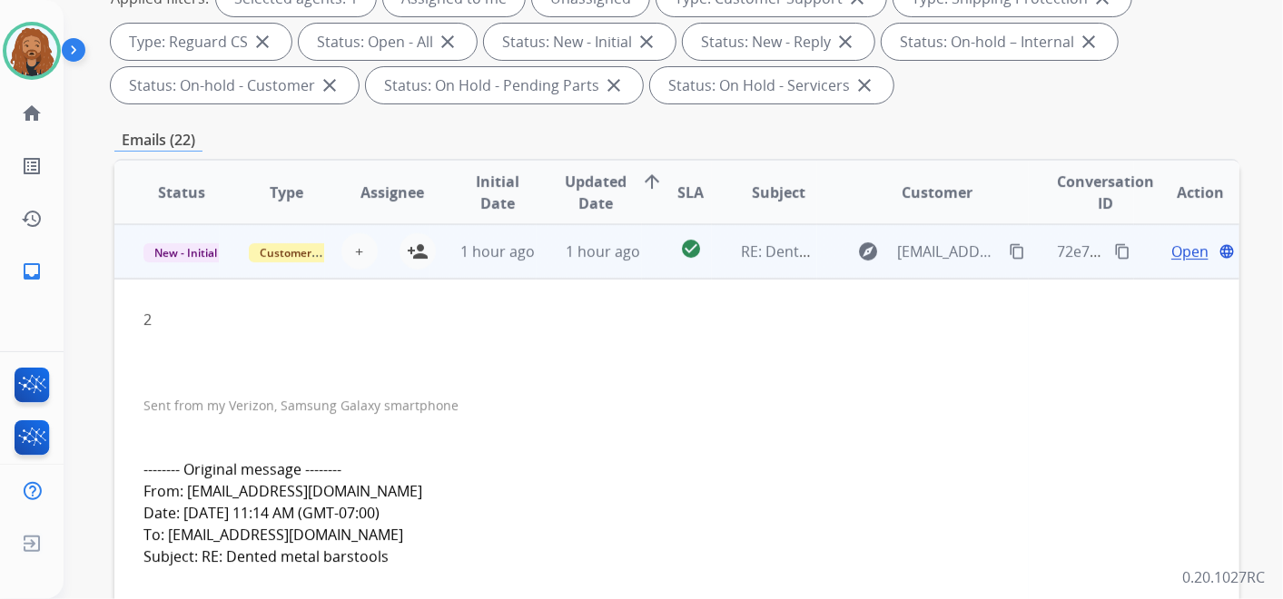
click at [741, 254] on span "RE: Dented metal barstools" at bounding box center [834, 252] width 187 height 20
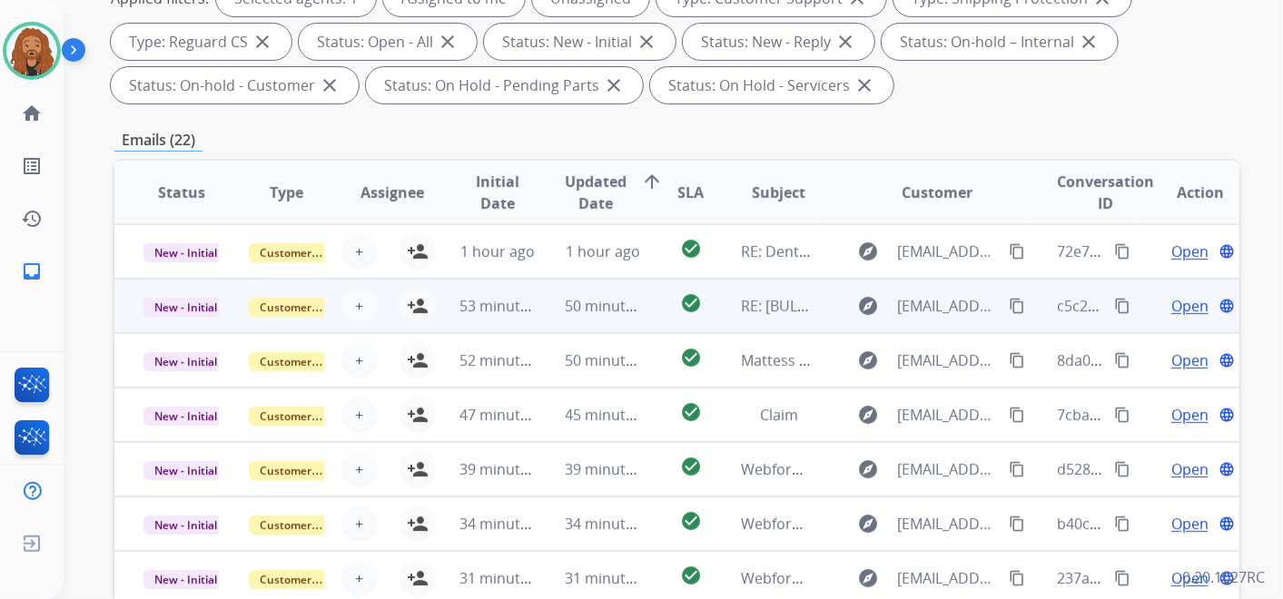
click at [725, 297] on td "RE: [BULK] Action required: Extend claim approved for replacement" at bounding box center [764, 306] width 105 height 54
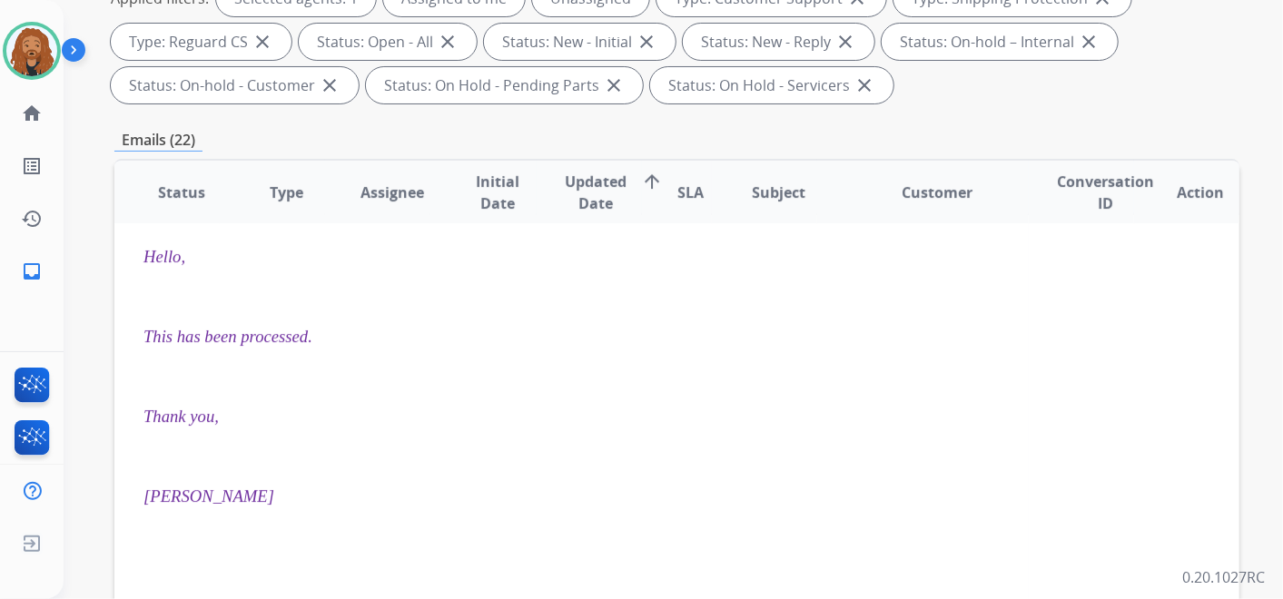
scroll to position [0, 0]
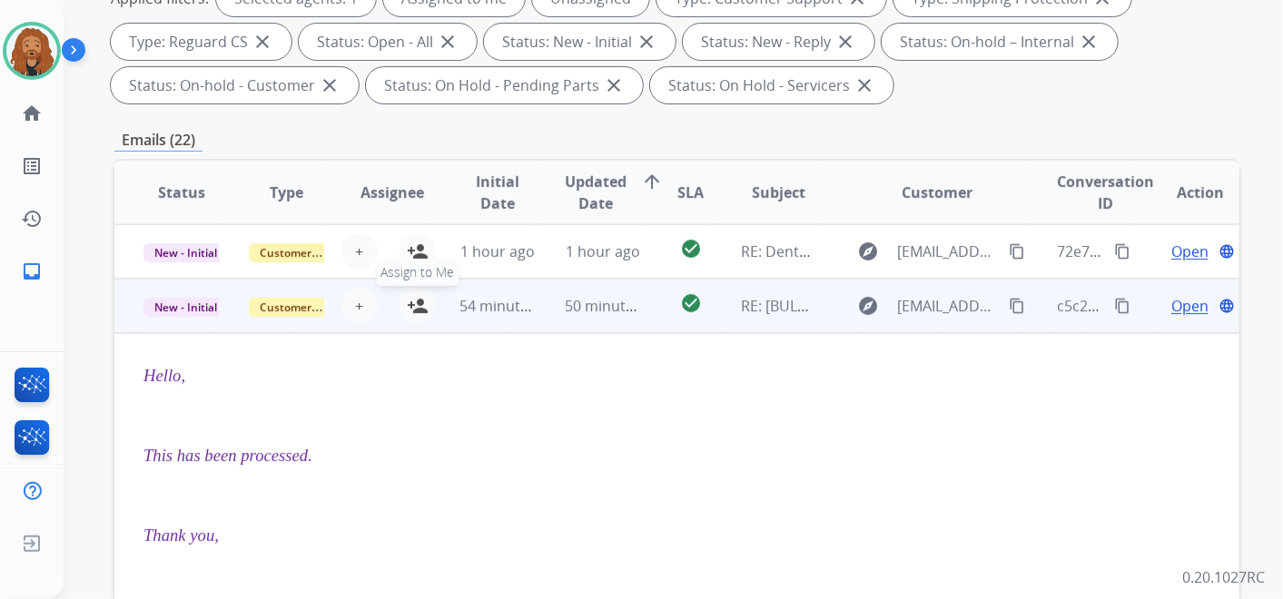
click at [416, 313] on mat-icon "person_add" at bounding box center [418, 306] width 22 height 22
click at [778, 304] on span "RE: [BULK] Action required: Extend claim approved for replacement" at bounding box center [971, 306] width 460 height 20
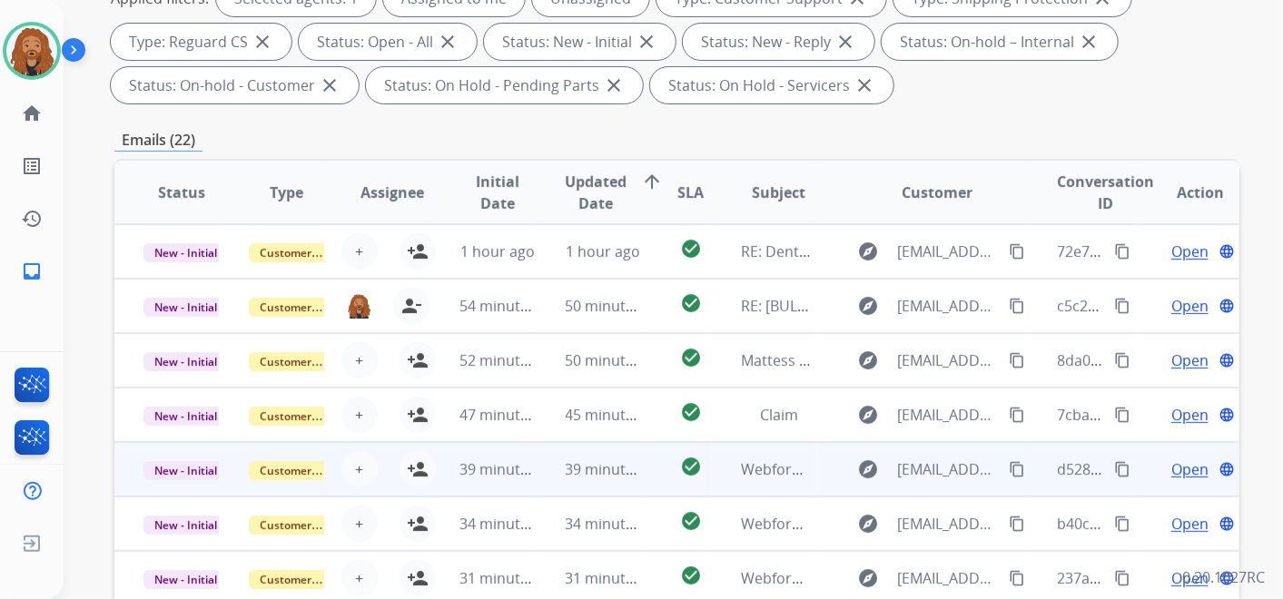
click at [783, 479] on div "Webform from [EMAIL_ADDRESS][DOMAIN_NAME] on [DATE]" at bounding box center [778, 470] width 75 height 22
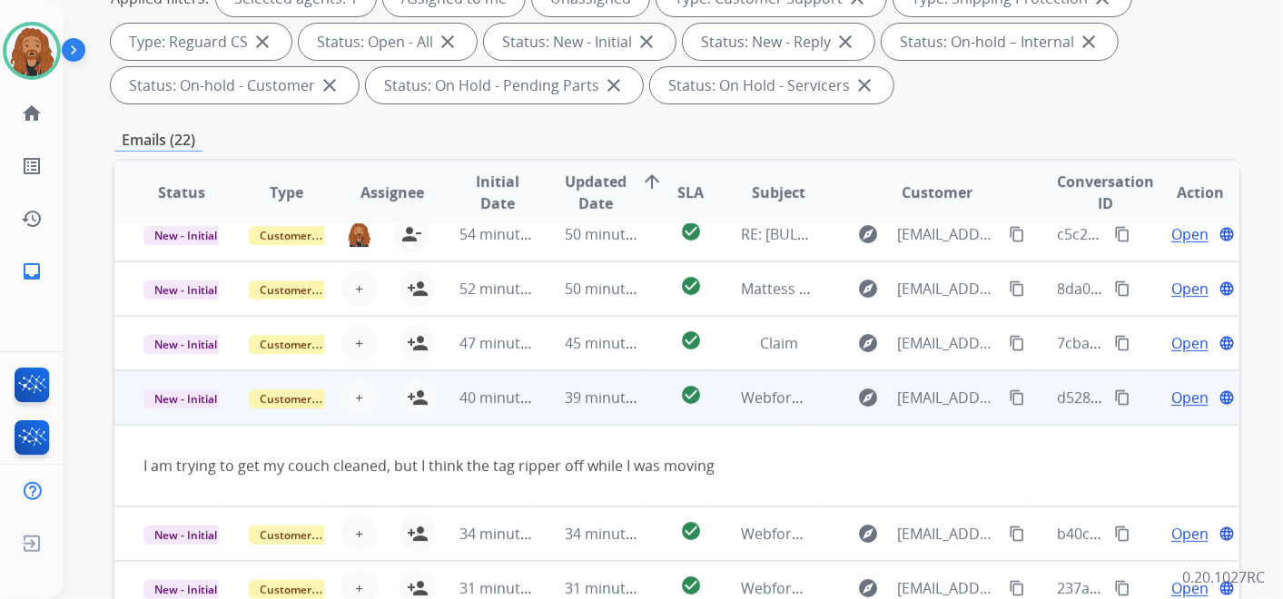
scroll to position [82, 0]
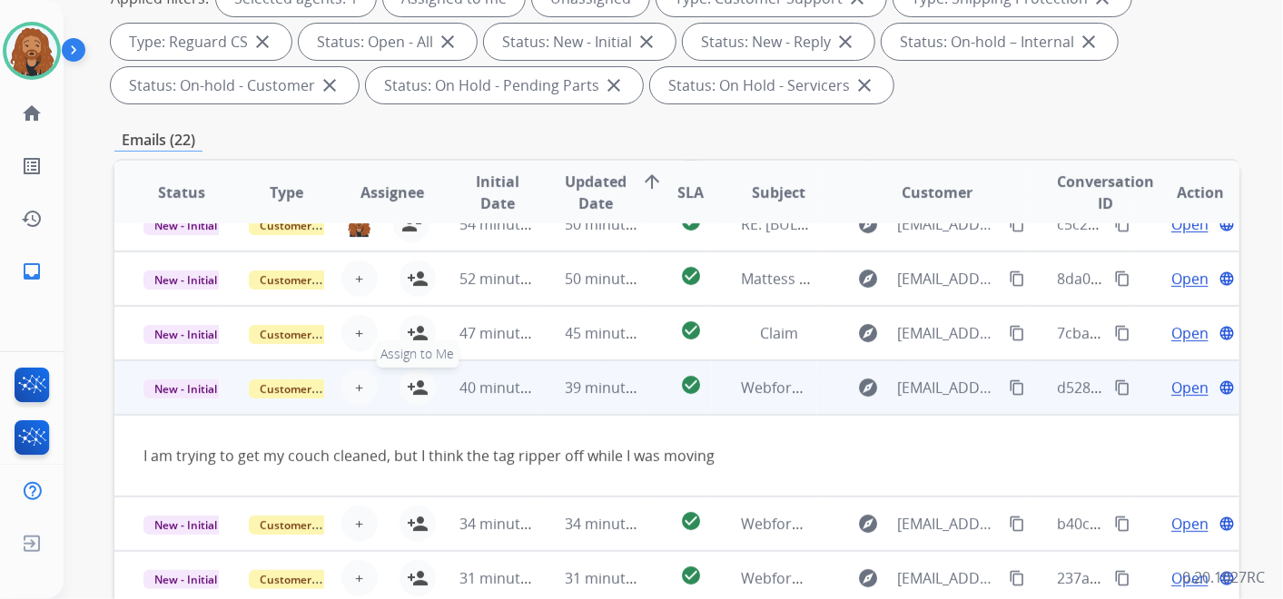
click at [419, 379] on mat-icon "person_add" at bounding box center [418, 388] width 22 height 22
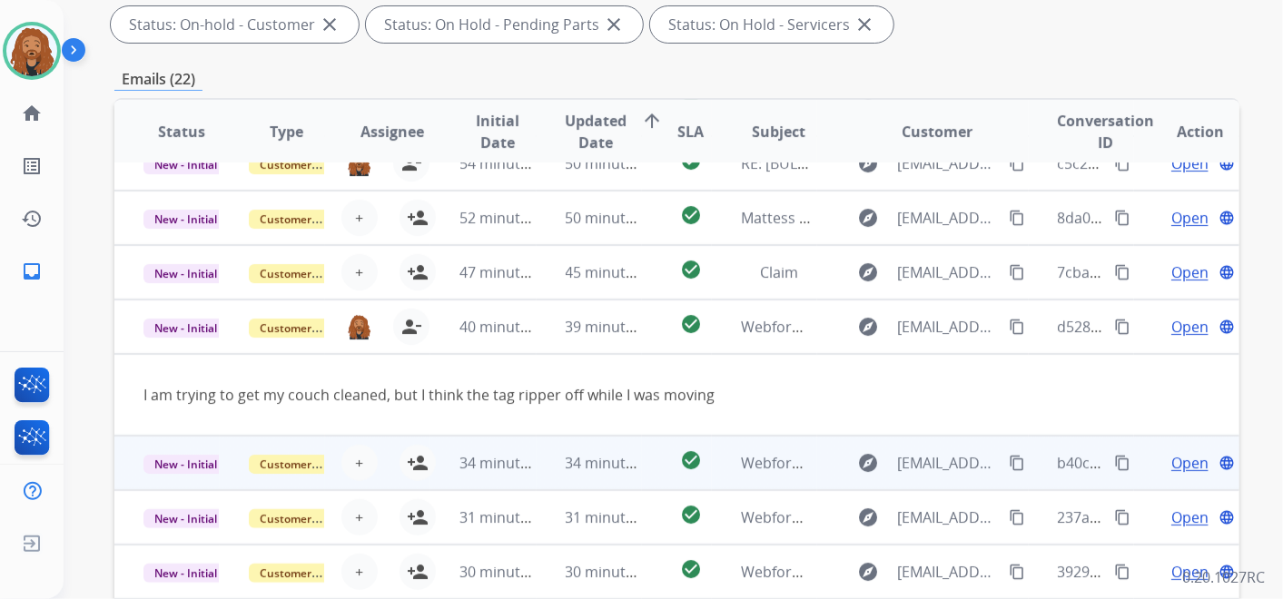
scroll to position [403, 0]
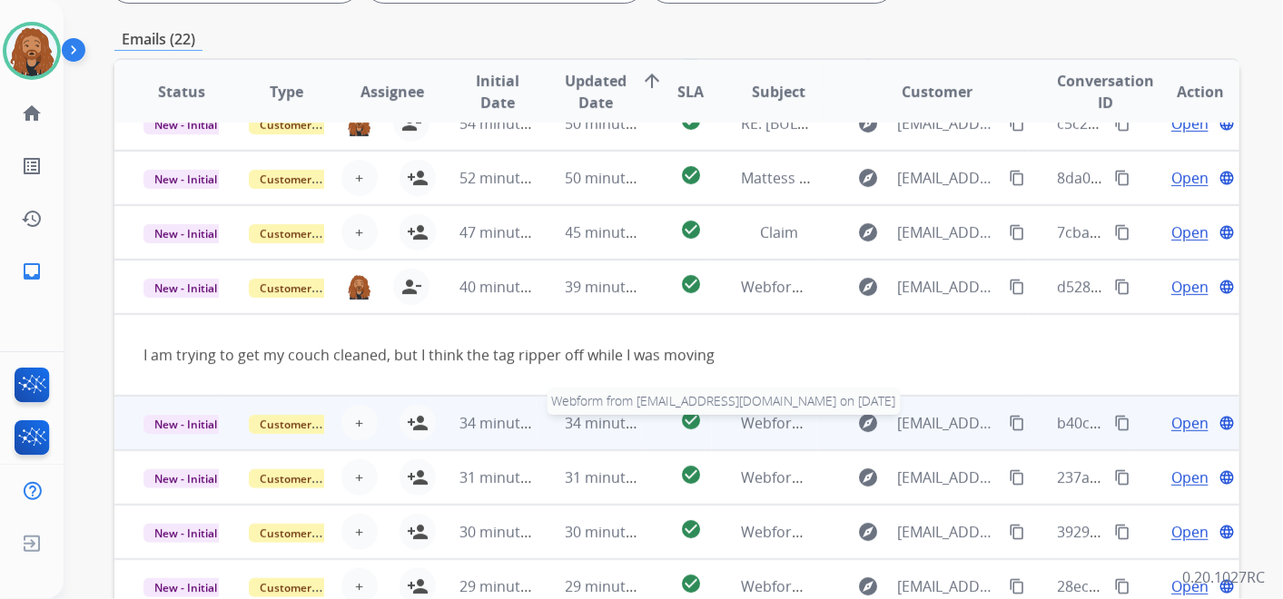
click at [772, 416] on span "Webform from [EMAIL_ADDRESS][DOMAIN_NAME] on [DATE]" at bounding box center [946, 423] width 411 height 20
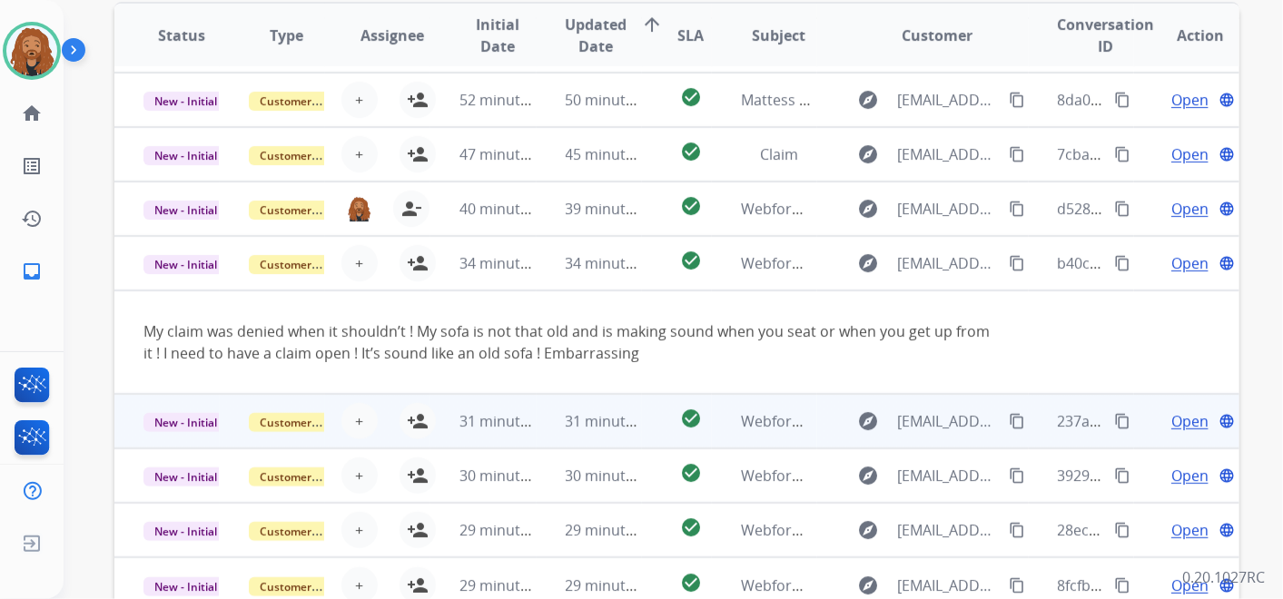
scroll to position [504, 0]
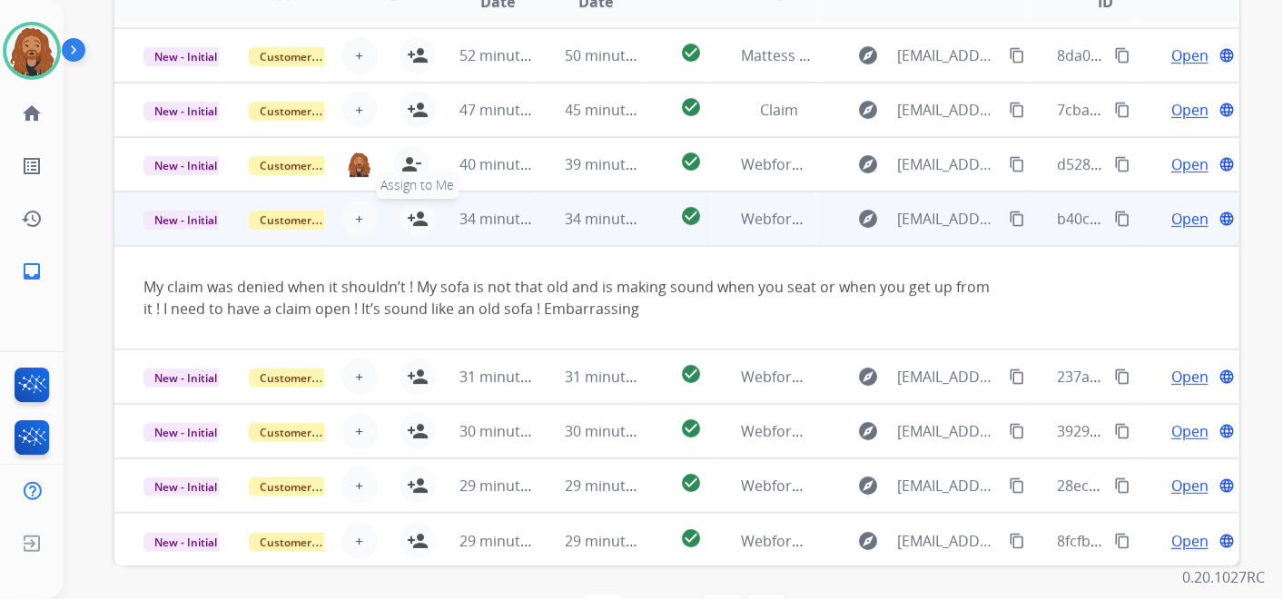
click at [424, 224] on mat-icon "person_add" at bounding box center [418, 219] width 22 height 22
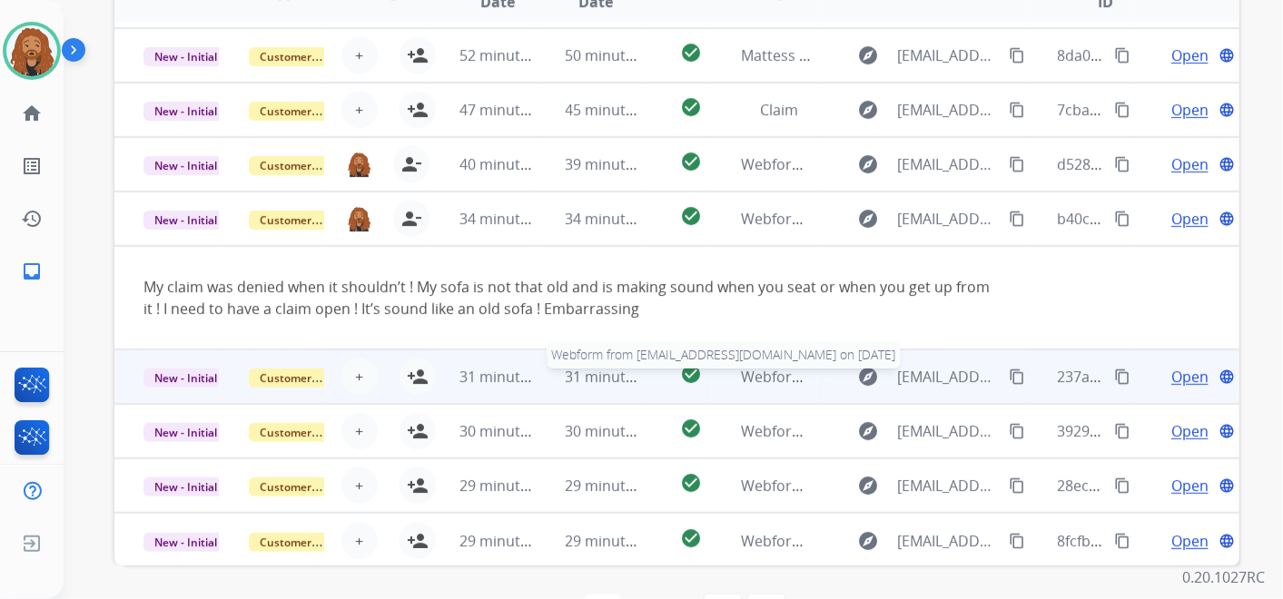
click at [785, 370] on span "Webform from [EMAIL_ADDRESS][DOMAIN_NAME] on [DATE]" at bounding box center [946, 377] width 411 height 20
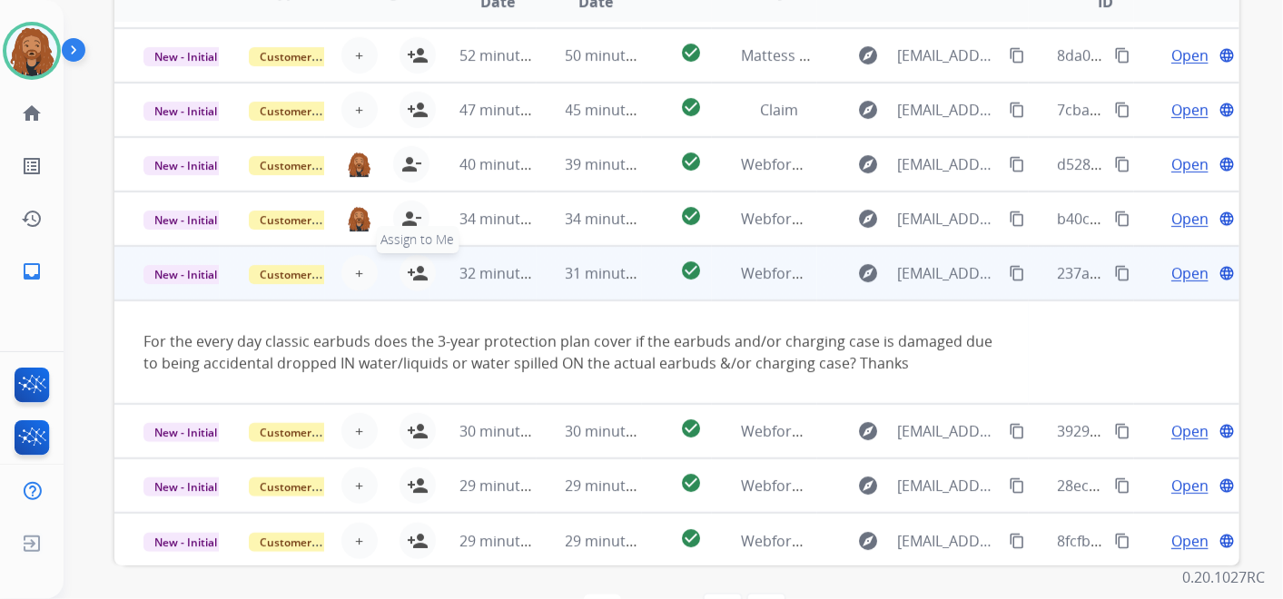
click at [424, 272] on mat-icon "person_add" at bounding box center [418, 273] width 22 height 22
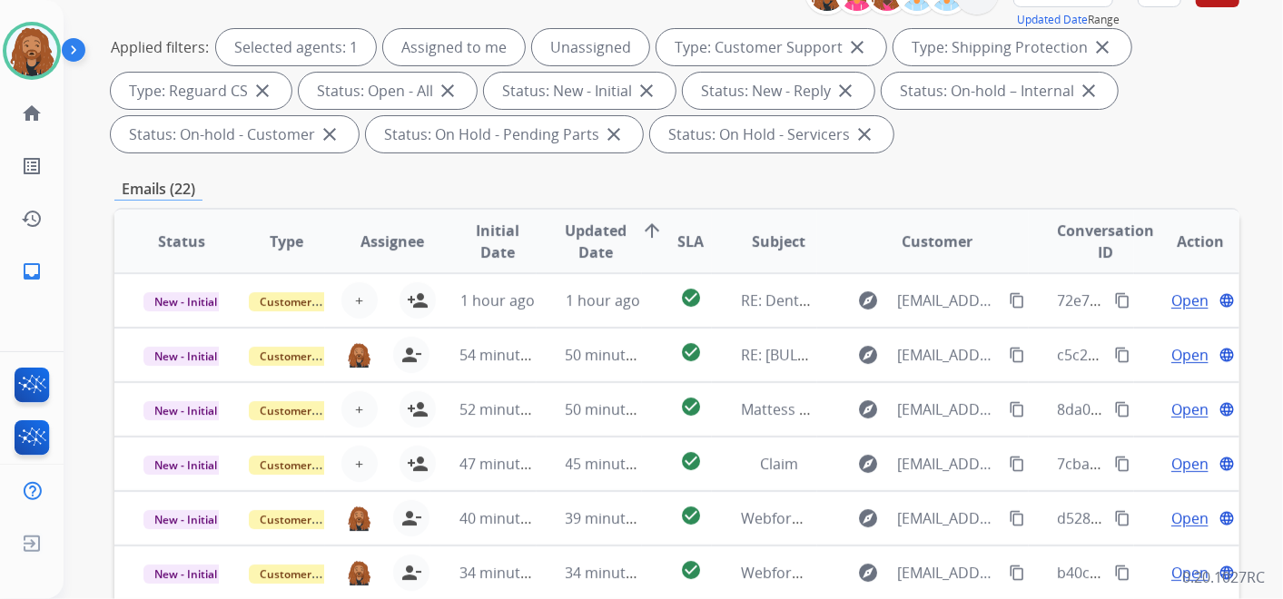
scroll to position [101, 0]
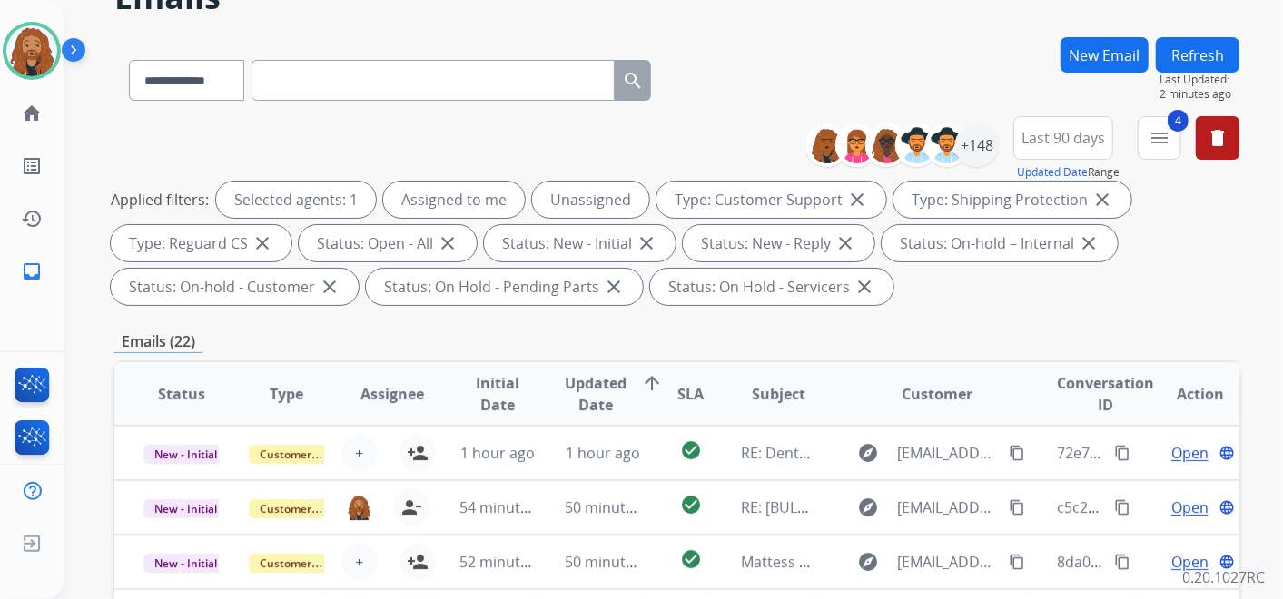
click at [1157, 121] on button "4 menu" at bounding box center [1160, 138] width 44 height 44
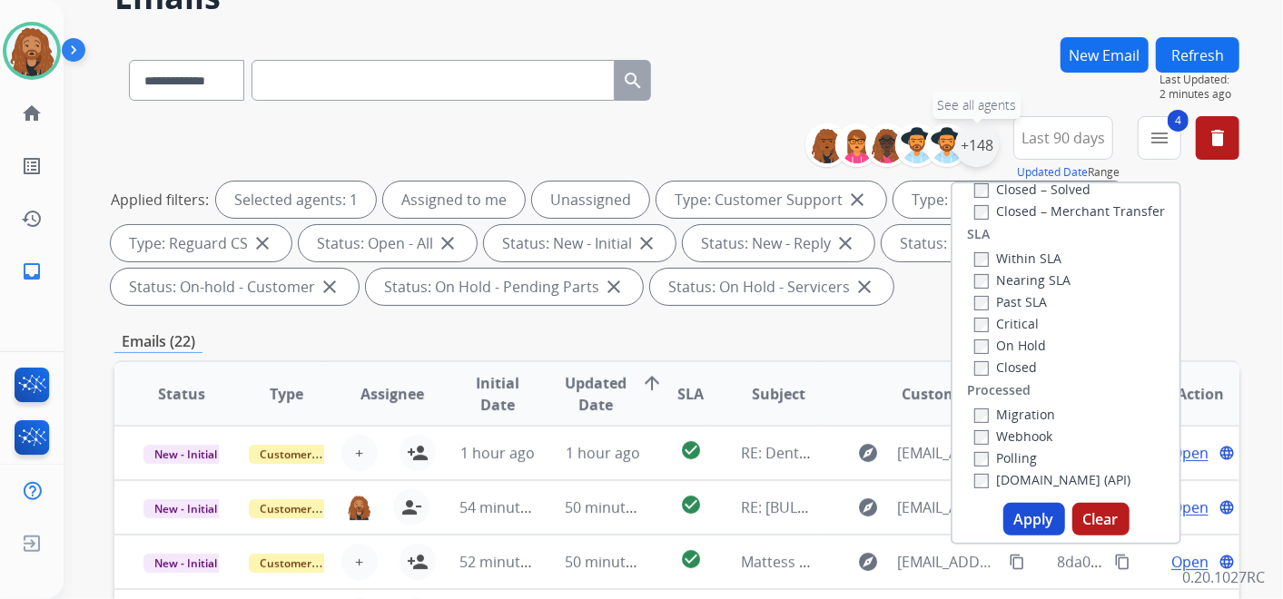
click at [976, 152] on div "+148" at bounding box center [978, 146] width 44 height 44
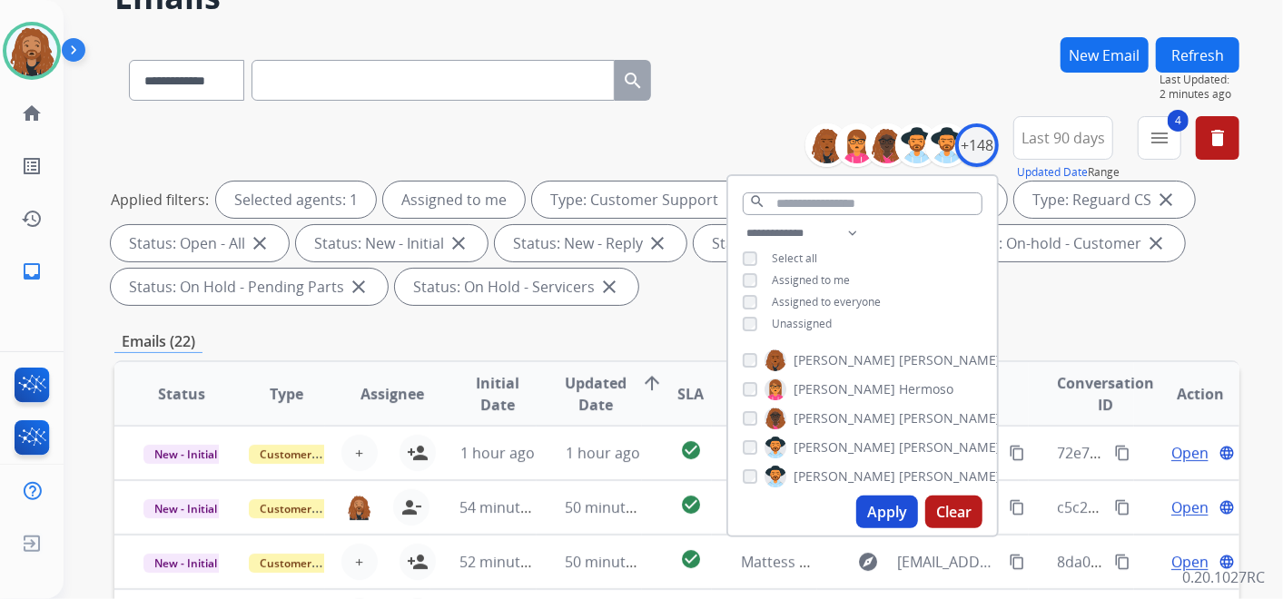
drag, startPoint x: 879, startPoint y: 509, endPoint x: 894, endPoint y: 498, distance: 18.2
click at [880, 510] on button "Apply" at bounding box center [888, 512] width 62 height 33
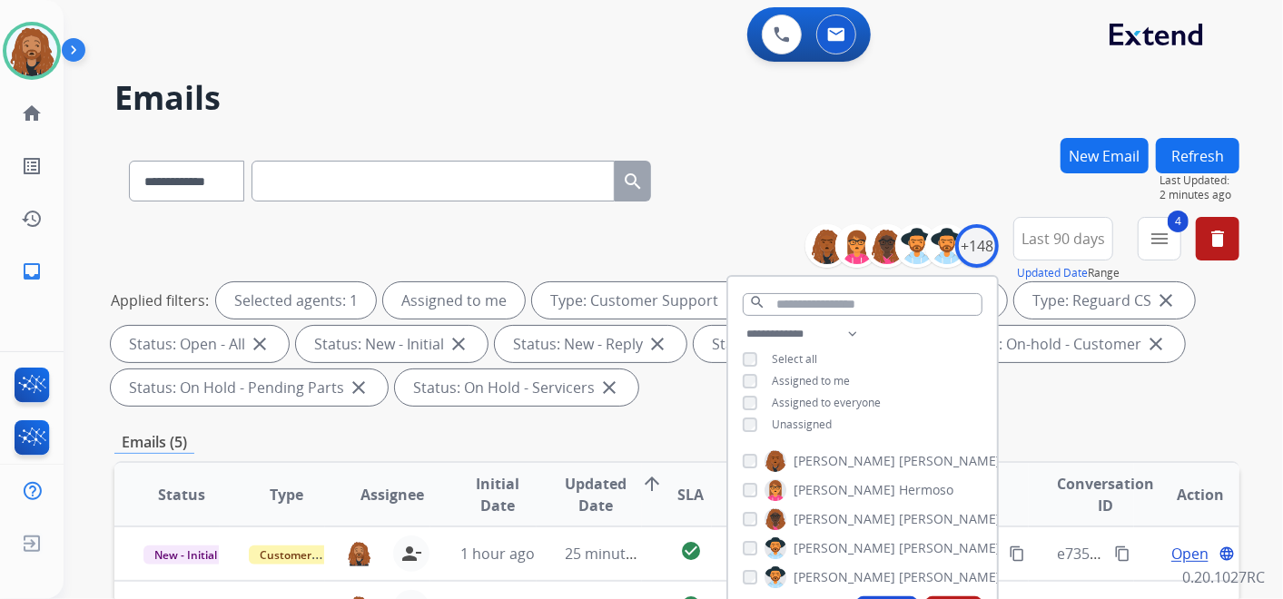
click at [625, 241] on div "**********" at bounding box center [676, 315] width 1125 height 196
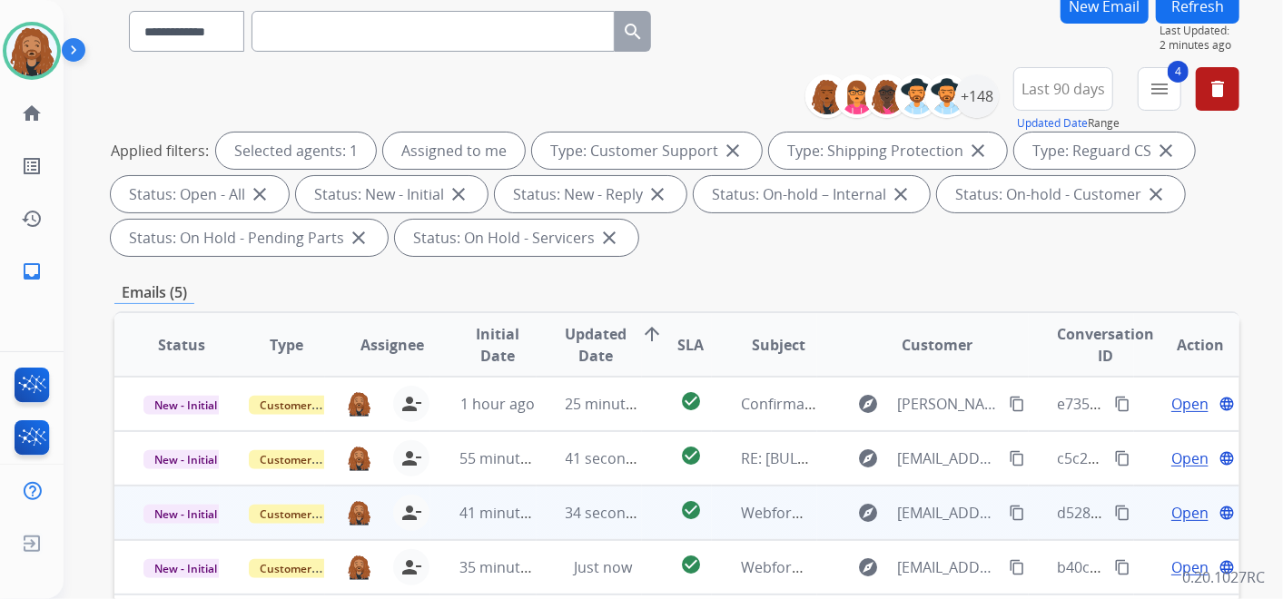
scroll to position [302, 0]
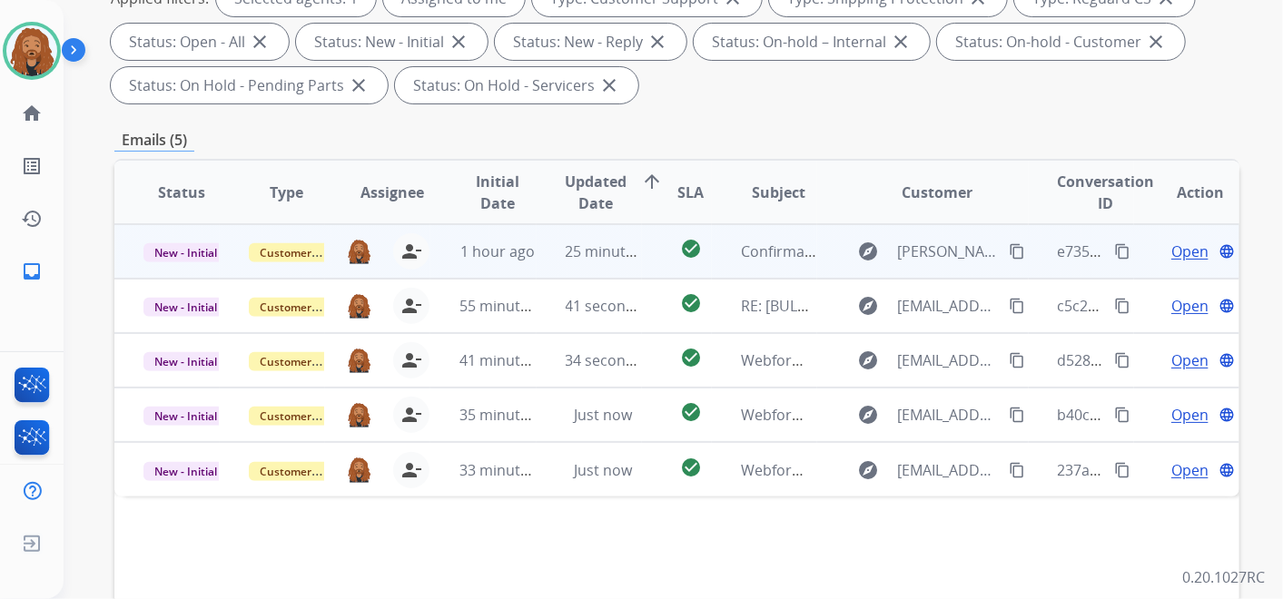
click at [583, 267] on td "25 minutes ago" at bounding box center [589, 251] width 105 height 54
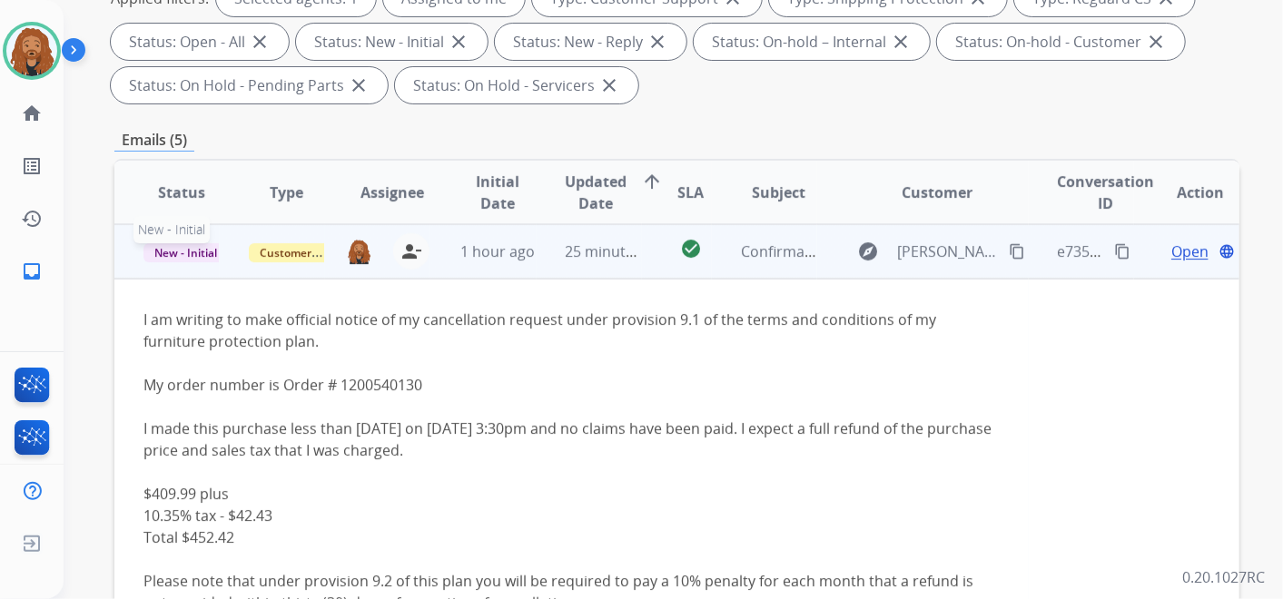
click at [186, 259] on span "New - Initial" at bounding box center [186, 252] width 84 height 19
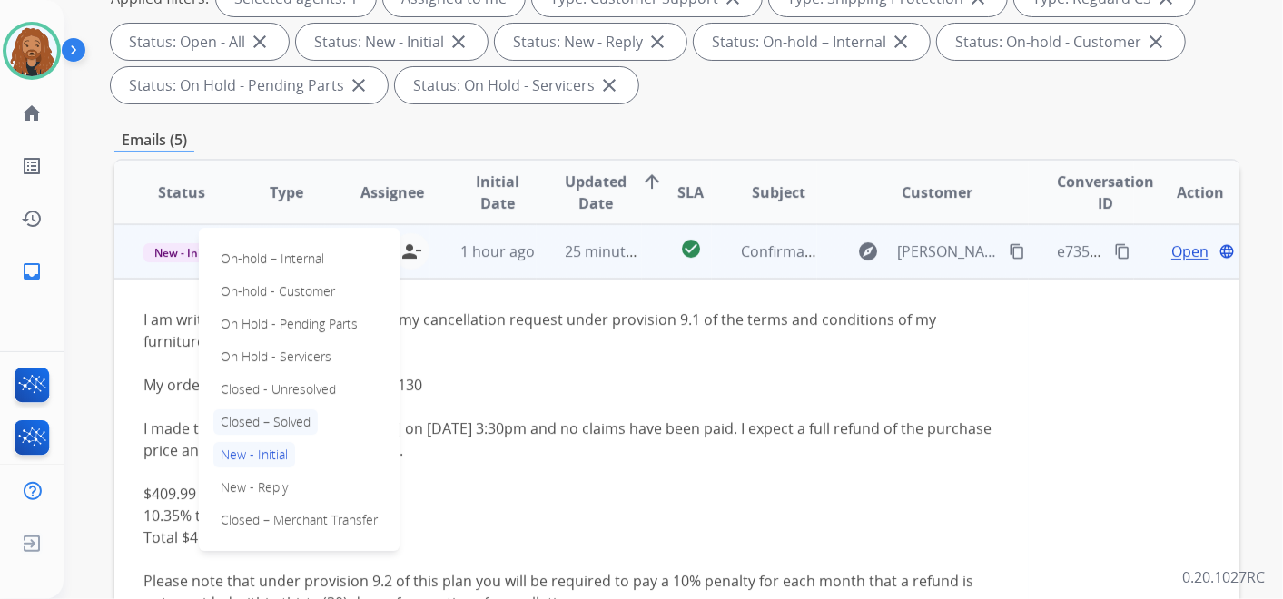
click at [281, 422] on p "Closed – Solved" at bounding box center [265, 422] width 104 height 25
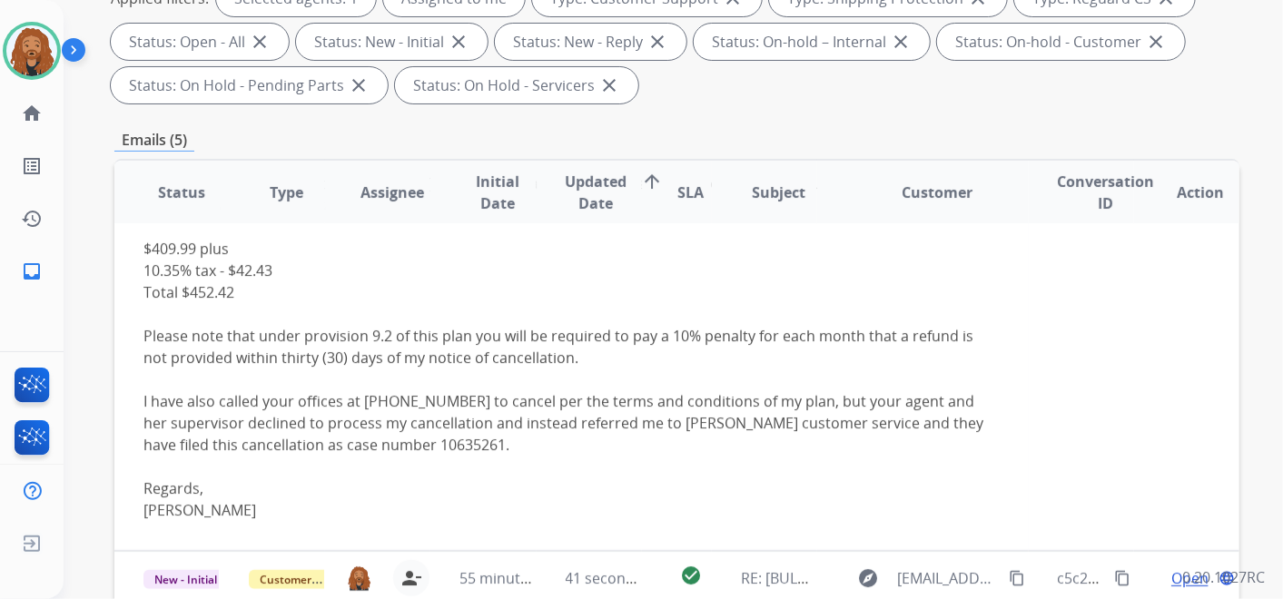
scroll to position [504, 0]
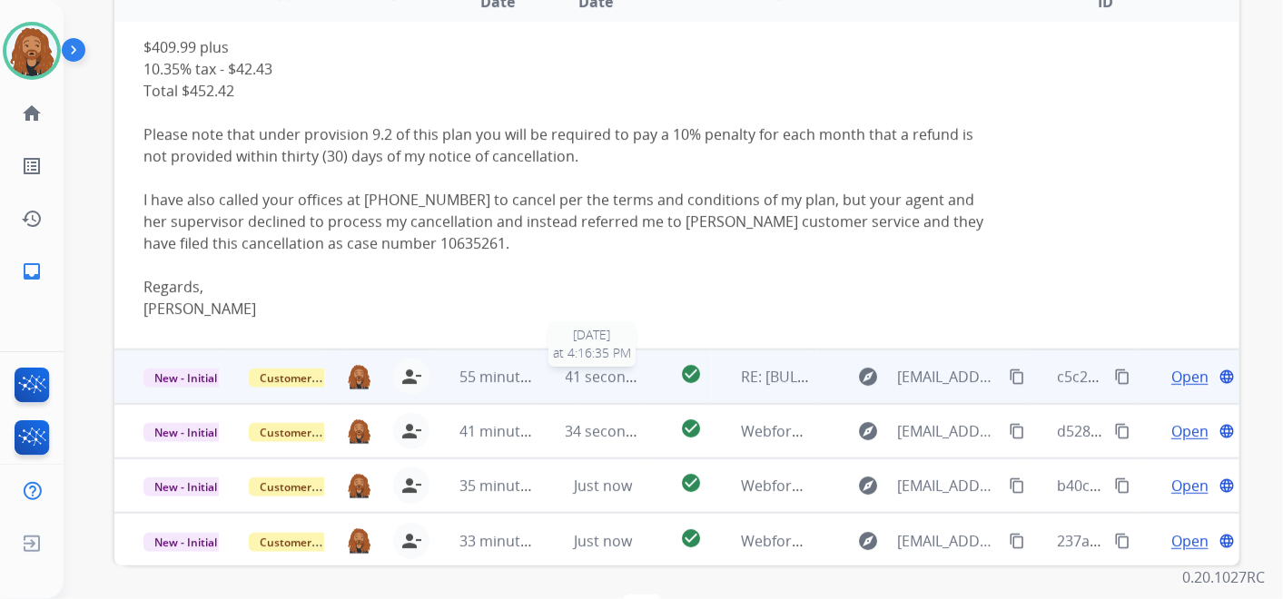
click at [577, 368] on span "41 seconds ago" at bounding box center [619, 377] width 106 height 20
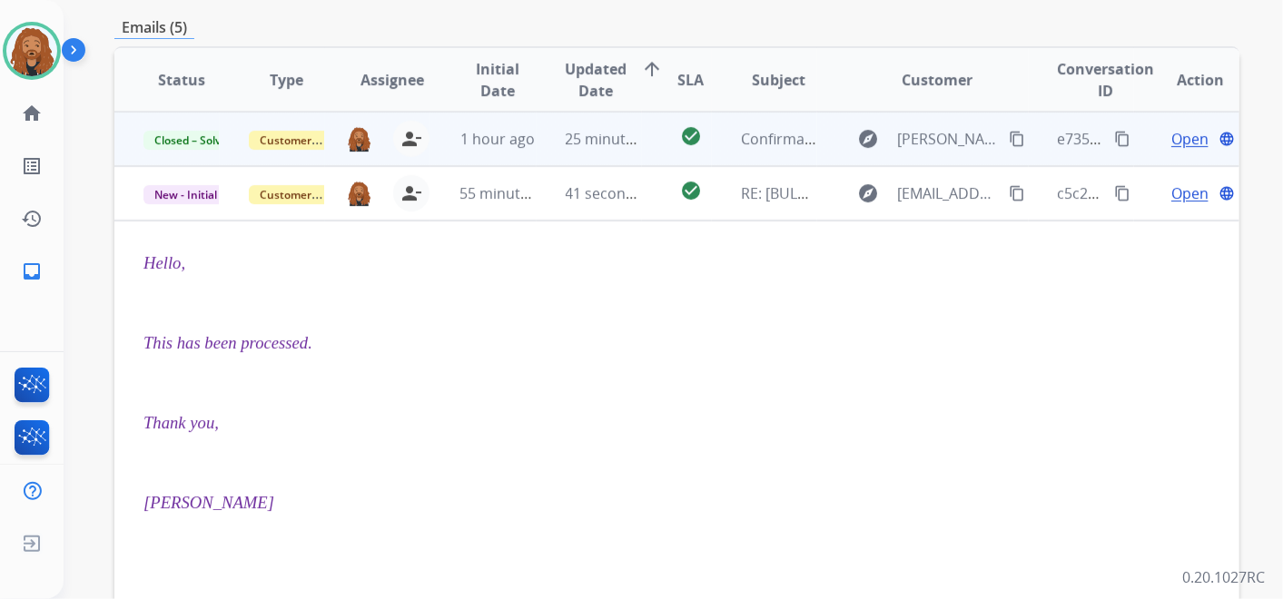
scroll to position [161, 0]
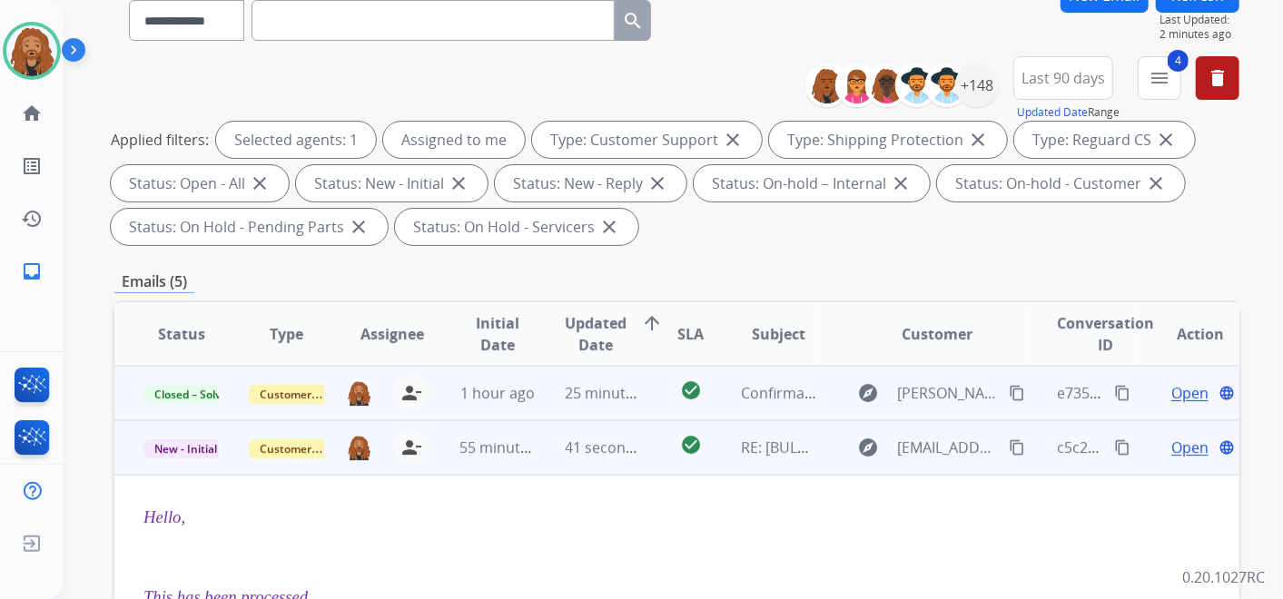
click at [1175, 438] on span "Open" at bounding box center [1190, 448] width 37 height 22
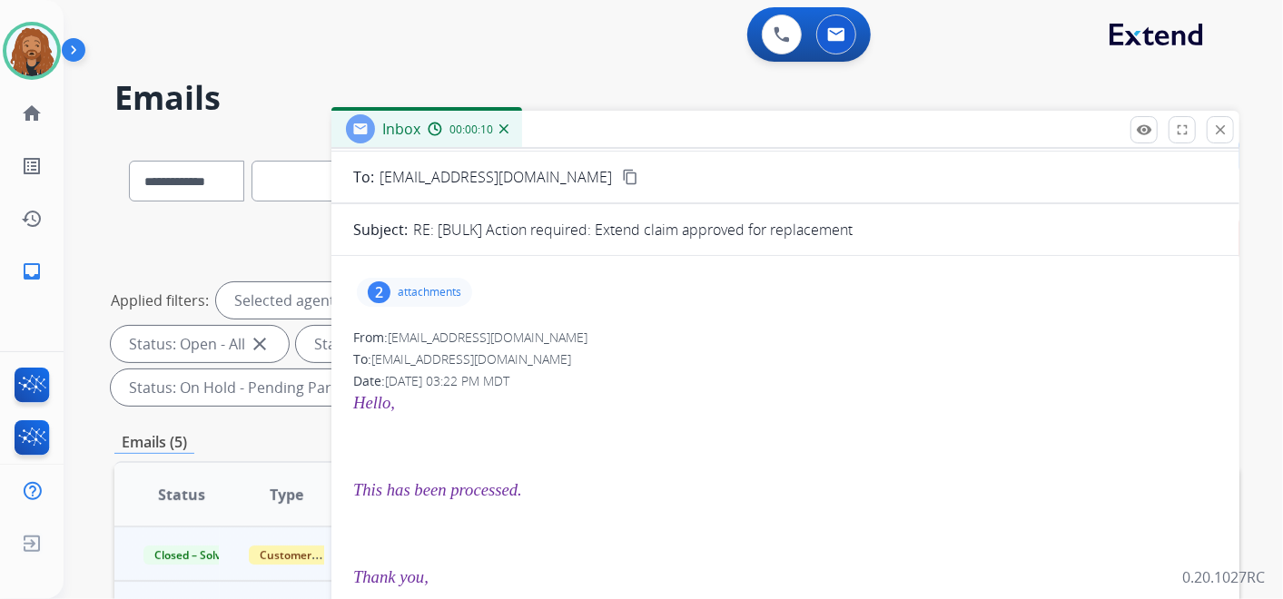
scroll to position [0, 0]
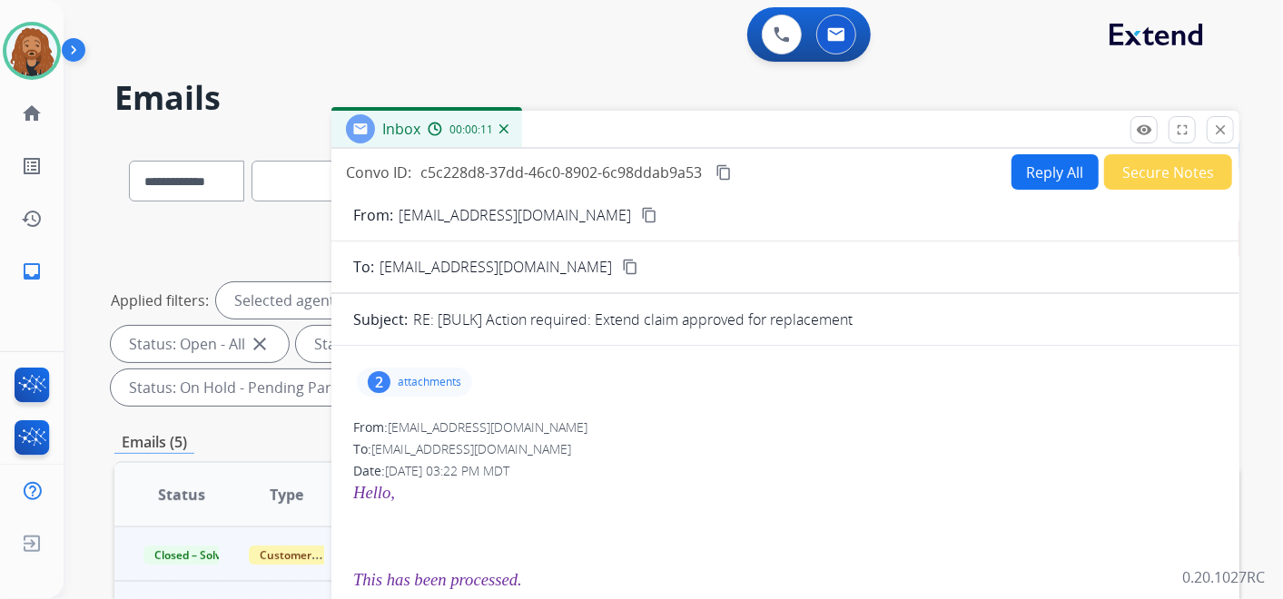
click at [1148, 186] on button "Secure Notes" at bounding box center [1168, 171] width 128 height 35
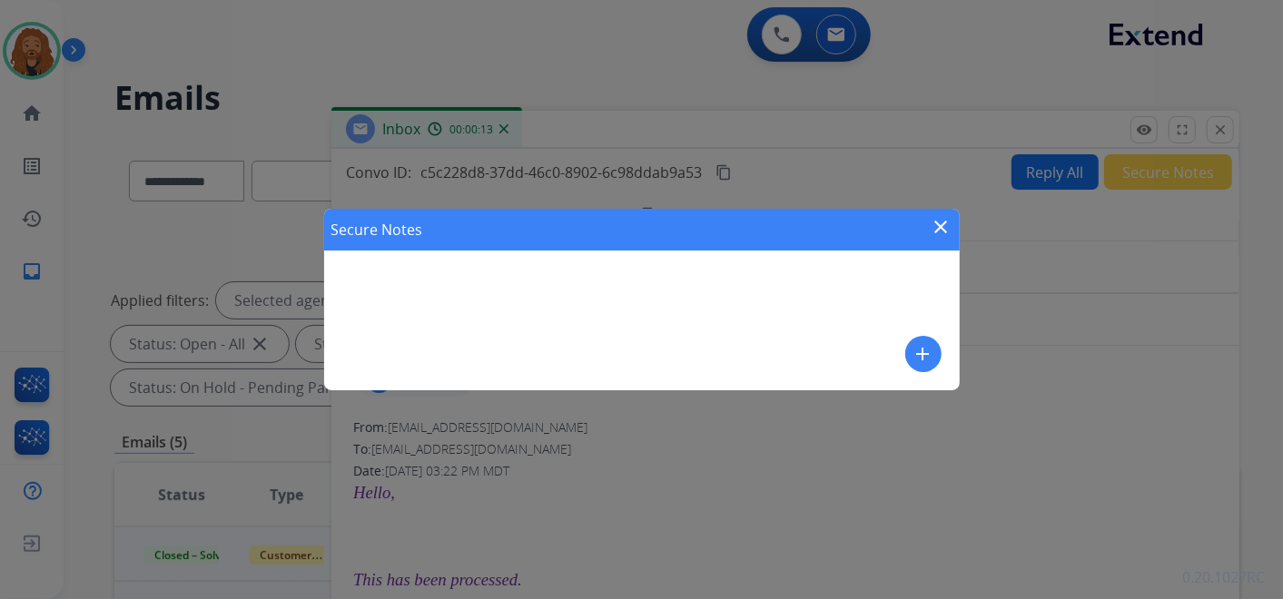
click at [932, 232] on mat-icon "close" at bounding box center [942, 227] width 22 height 22
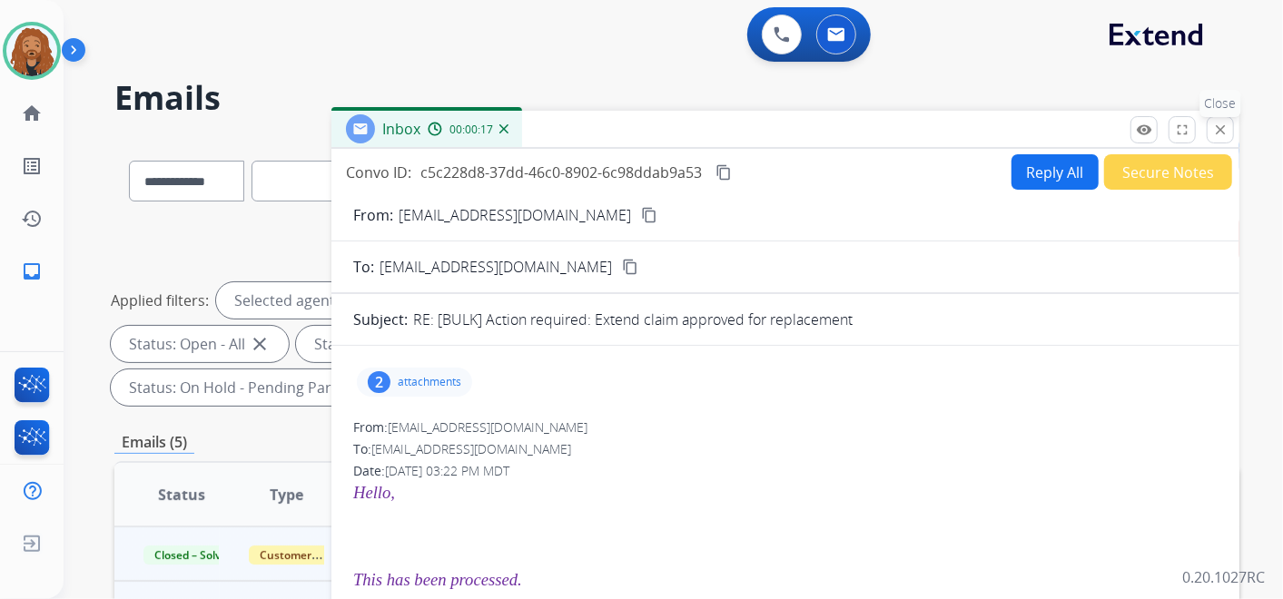
click at [1225, 131] on mat-icon "close" at bounding box center [1221, 130] width 16 height 16
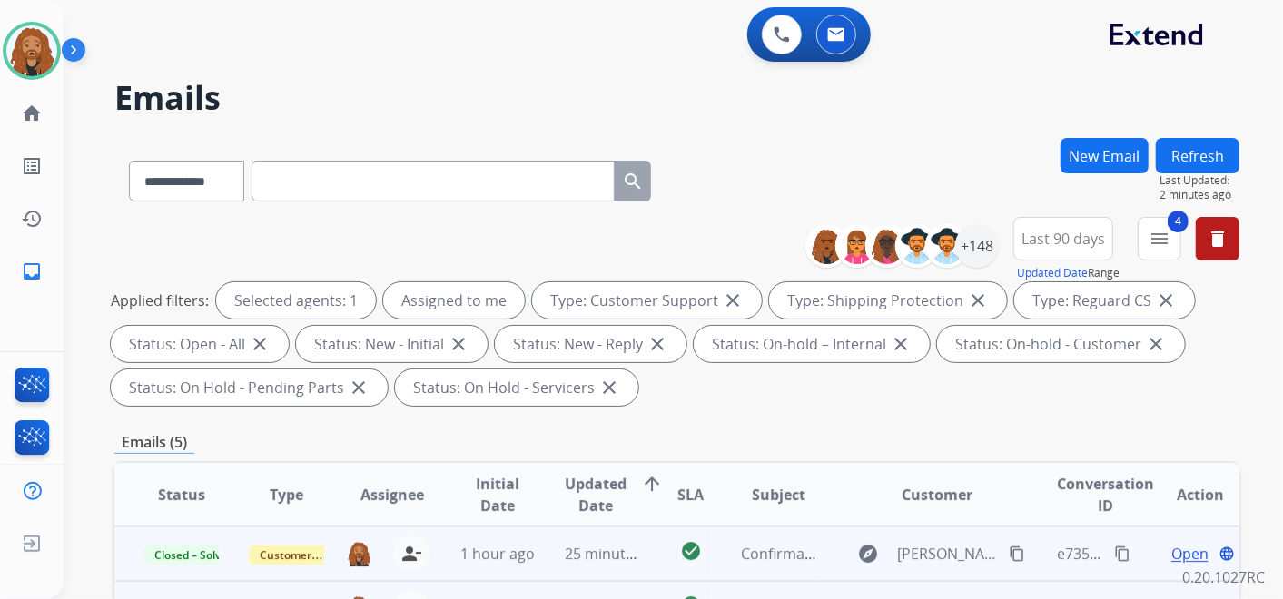
scroll to position [202, 0]
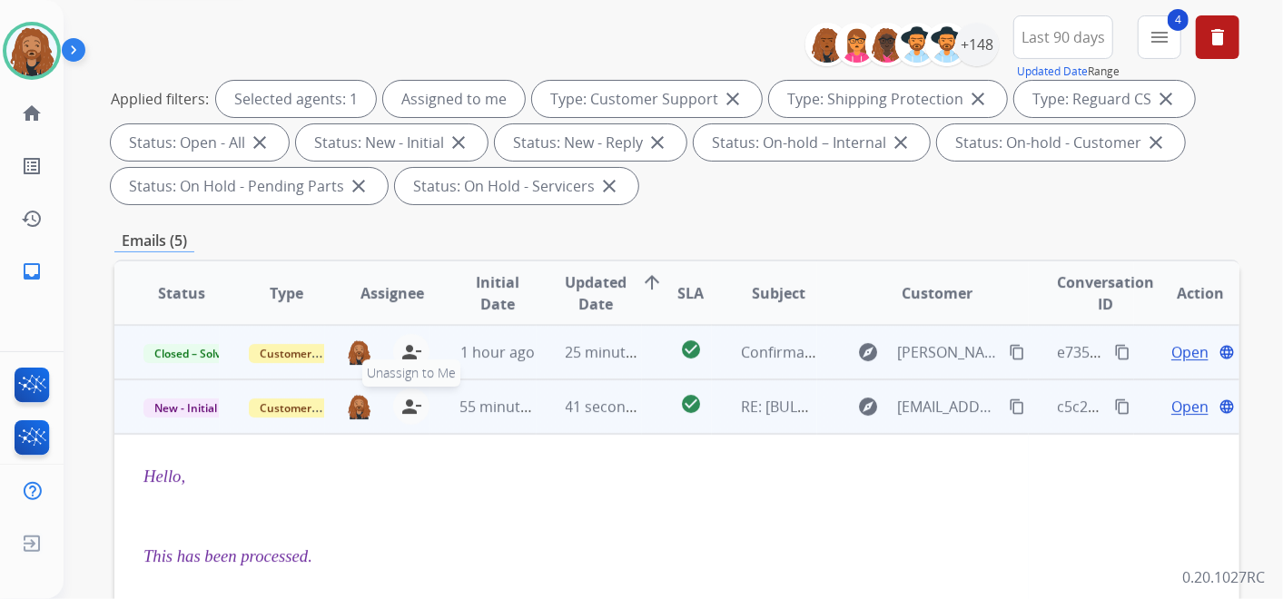
click at [403, 407] on mat-icon "person_remove" at bounding box center [412, 407] width 22 height 22
click at [282, 412] on span "Customer Support" at bounding box center [308, 408] width 118 height 19
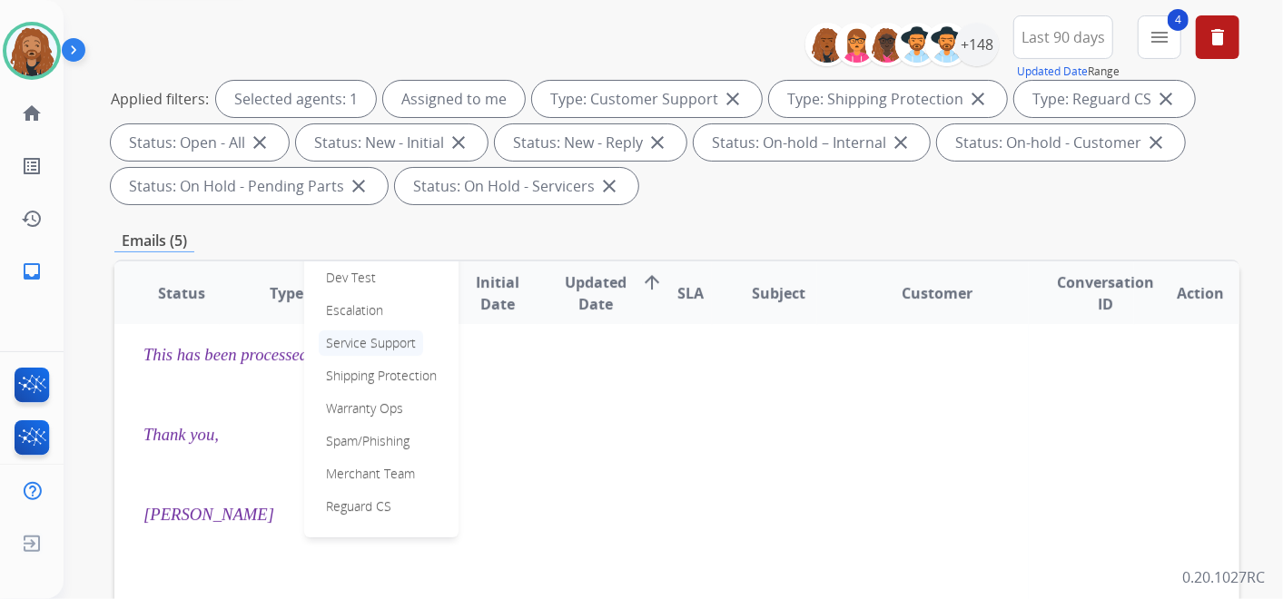
click at [372, 342] on p "Service Support" at bounding box center [371, 343] width 104 height 25
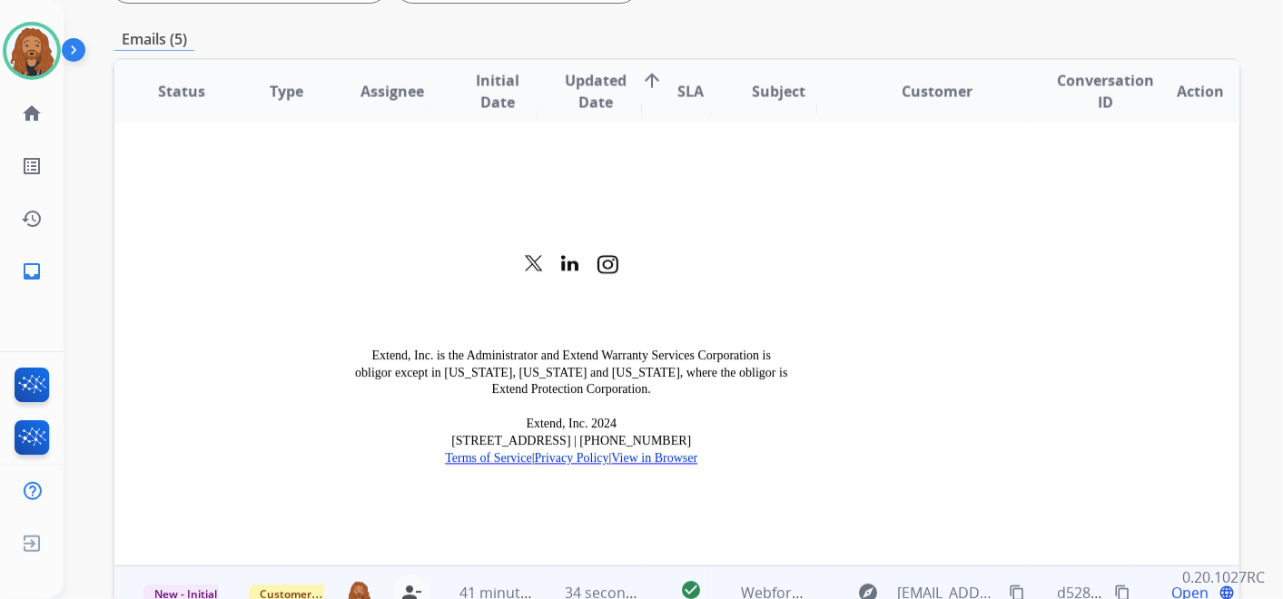
scroll to position [564, 0]
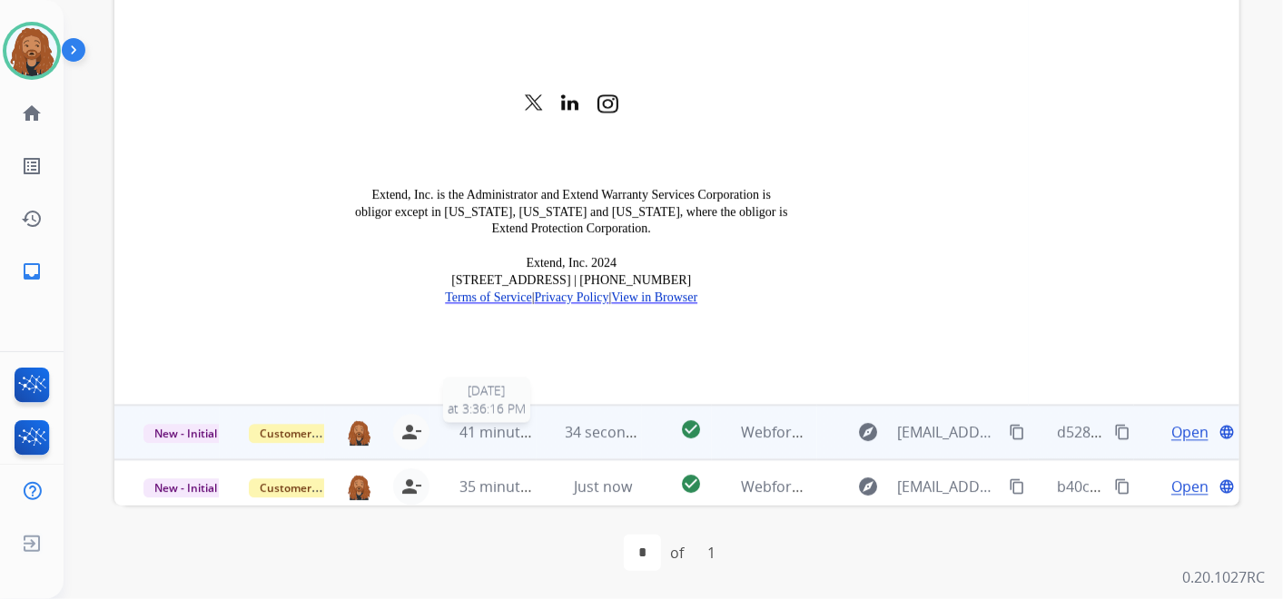
click at [468, 423] on span "41 minutes ago" at bounding box center [512, 433] width 105 height 20
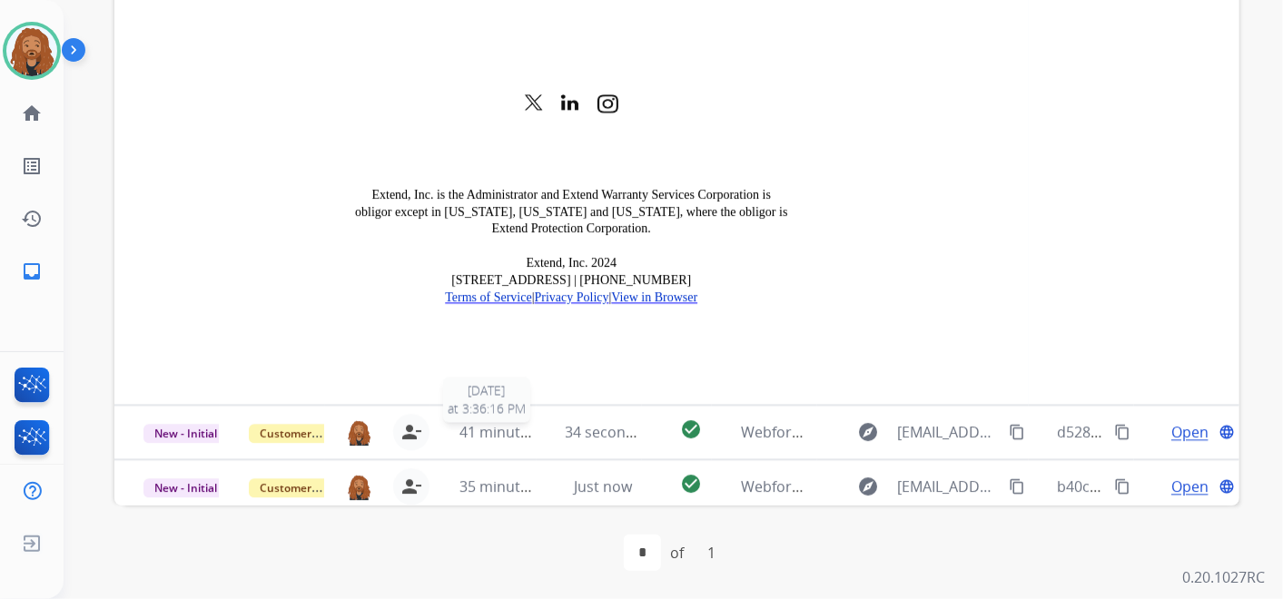
scroll to position [0, 0]
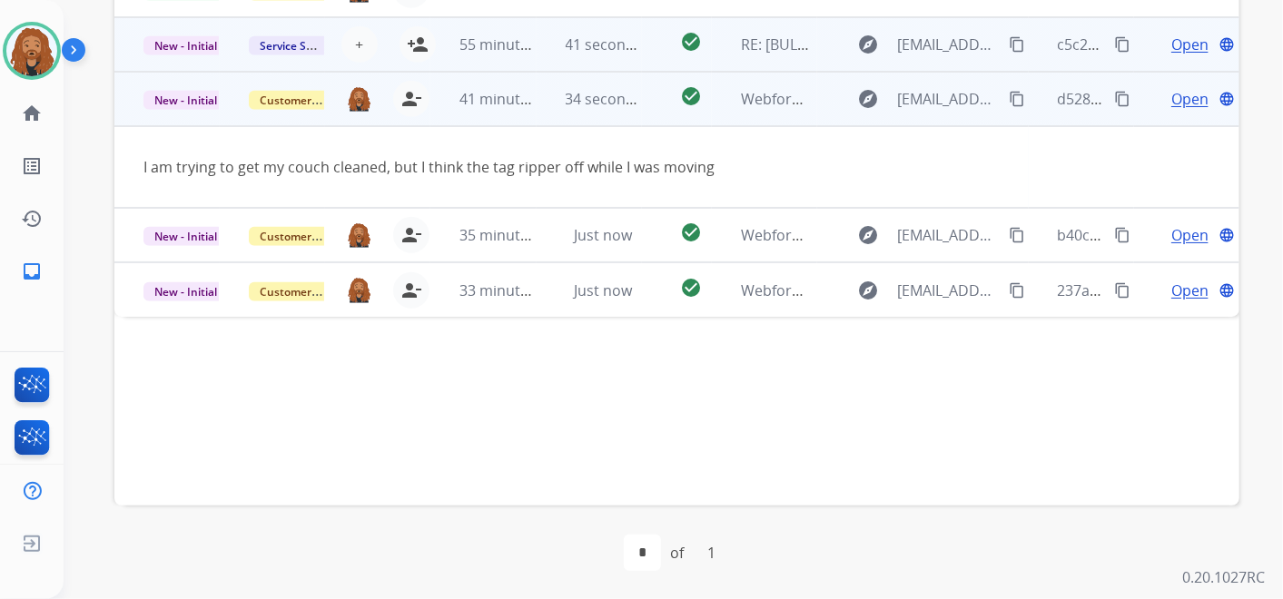
click at [1172, 93] on span "Open" at bounding box center [1190, 99] width 37 height 22
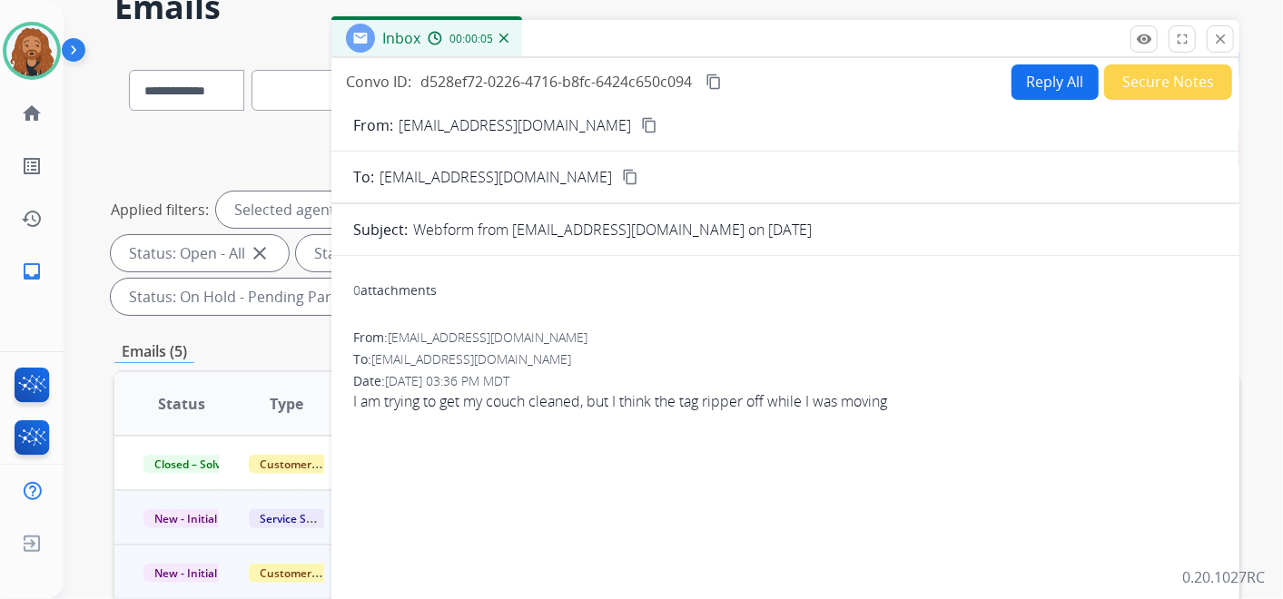
scroll to position [59, 0]
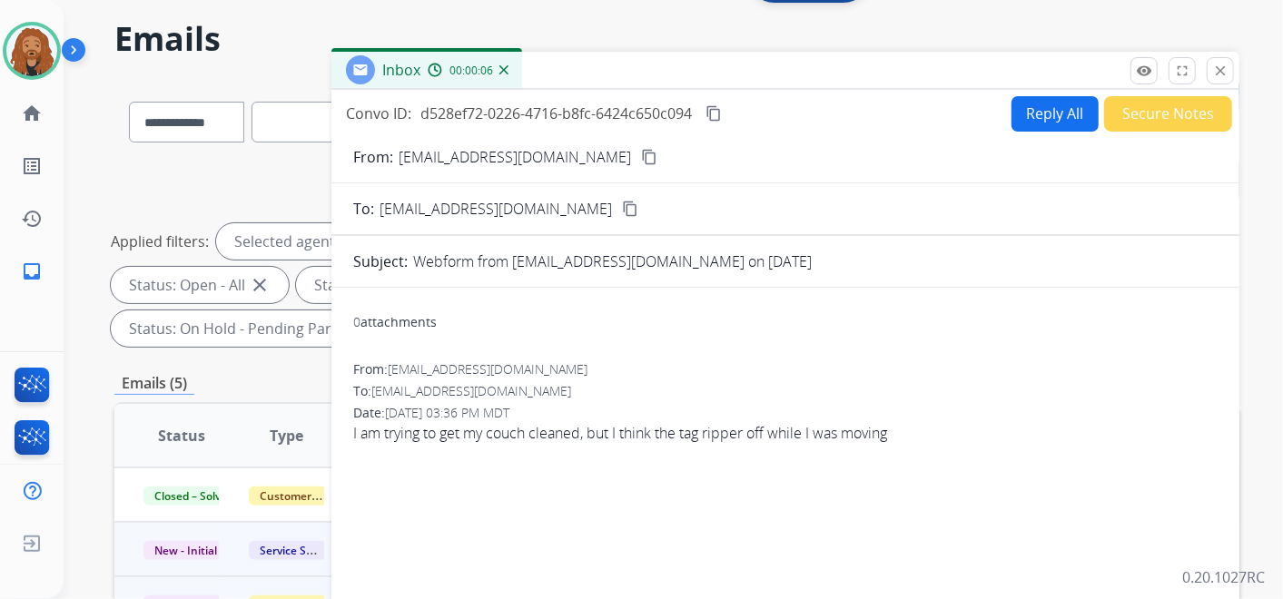
click at [1035, 121] on button "Reply All" at bounding box center [1055, 113] width 87 height 35
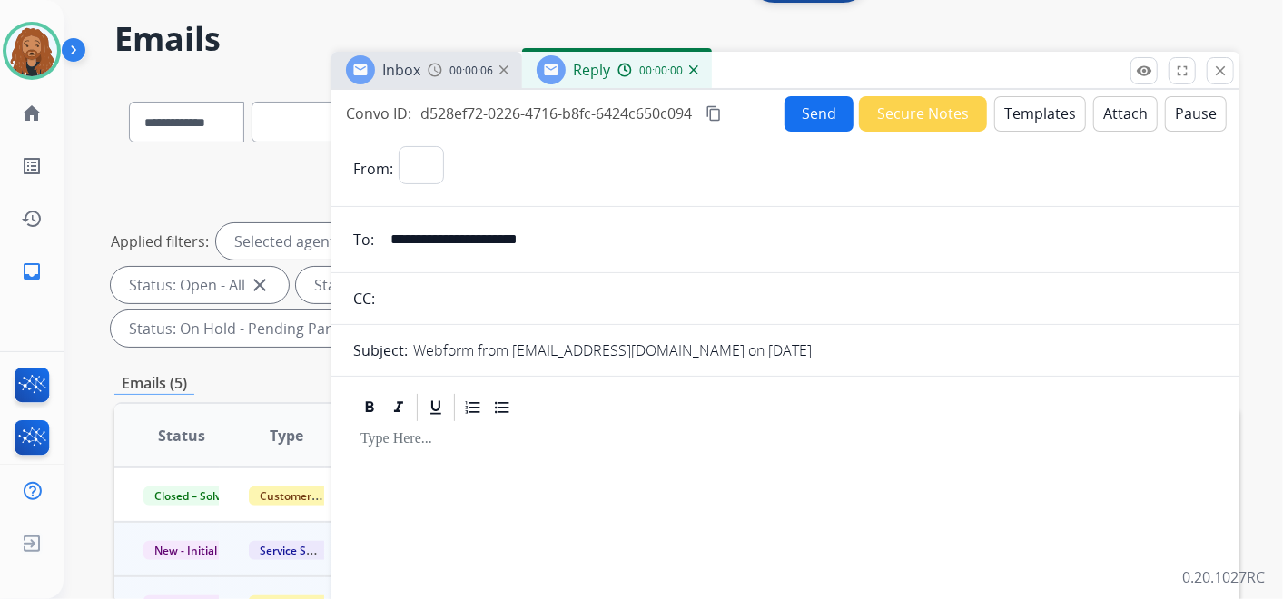
select select "**********"
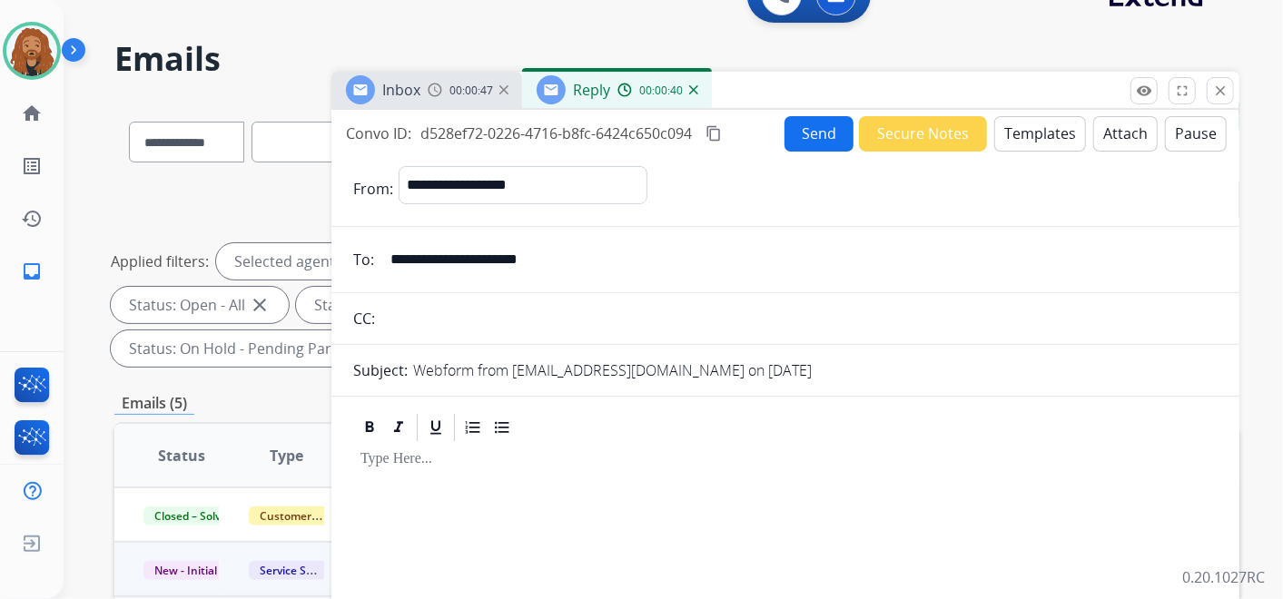
scroll to position [101, 0]
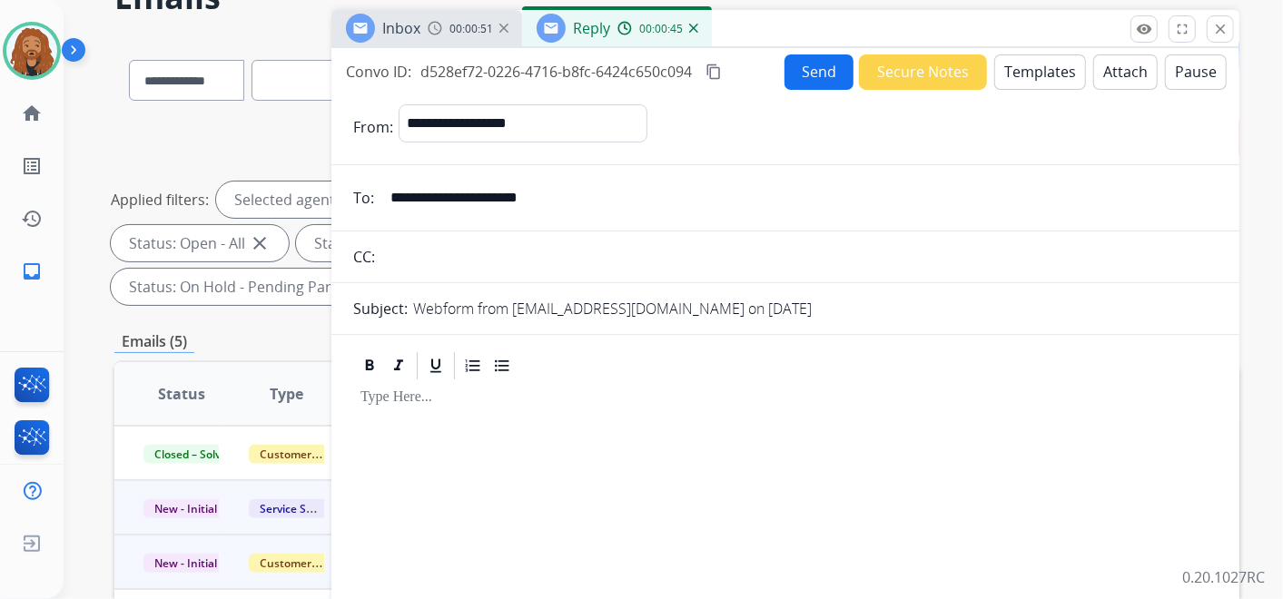
click at [696, 24] on img at bounding box center [693, 28] width 9 height 9
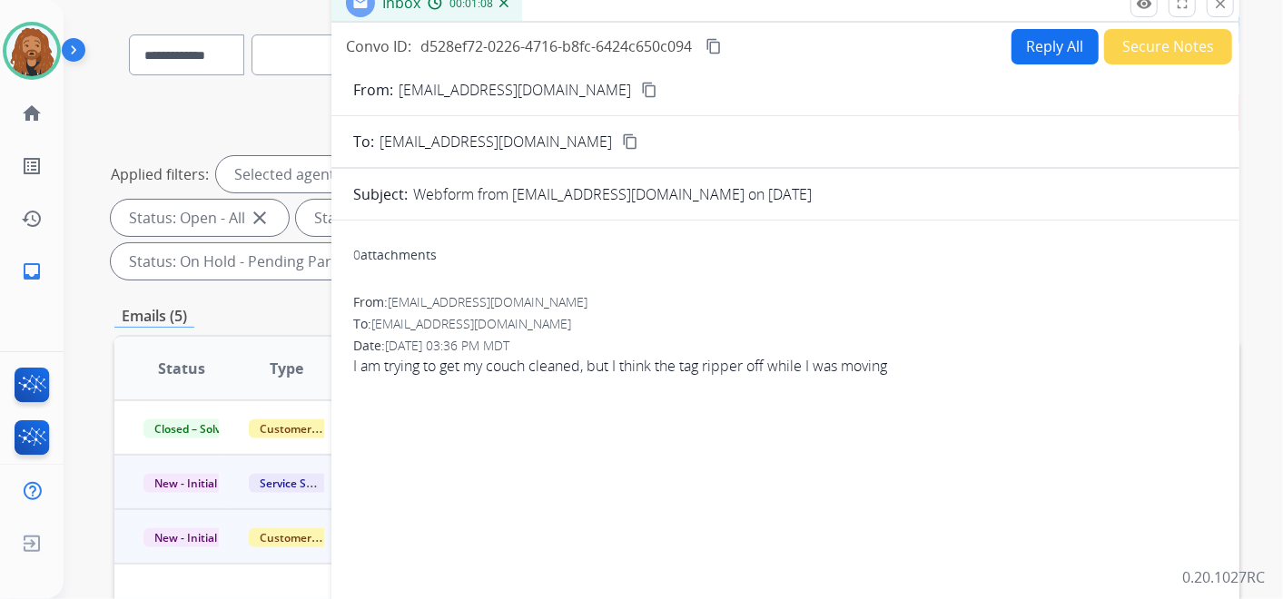
scroll to position [0, 0]
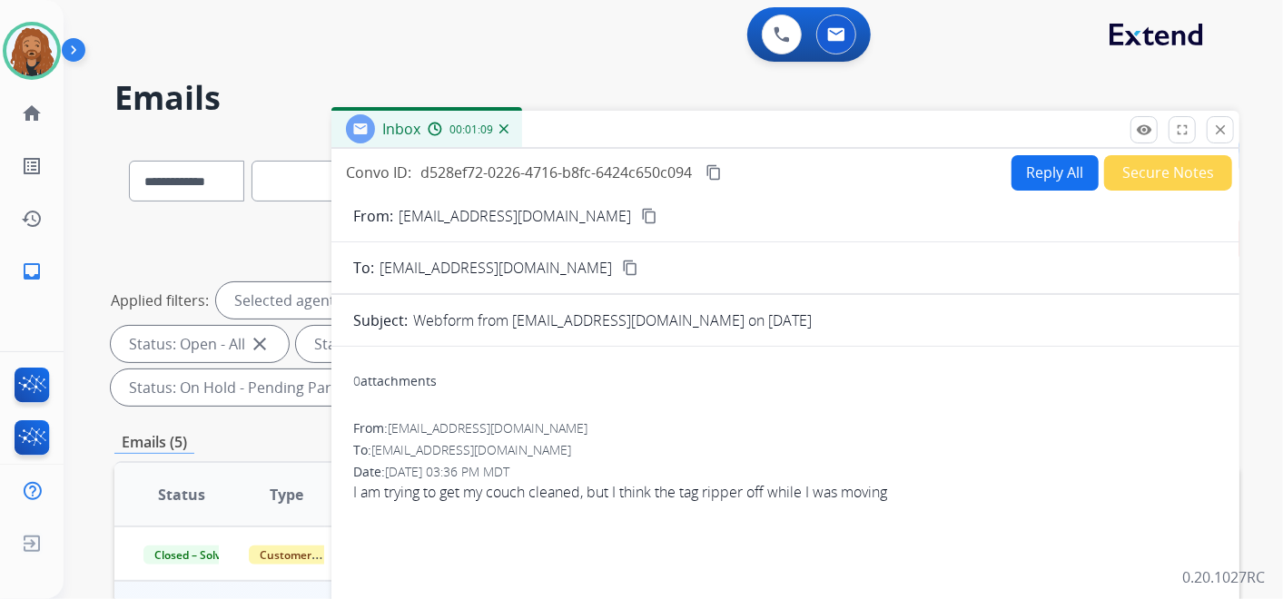
click at [1041, 172] on button "Reply All" at bounding box center [1055, 172] width 87 height 35
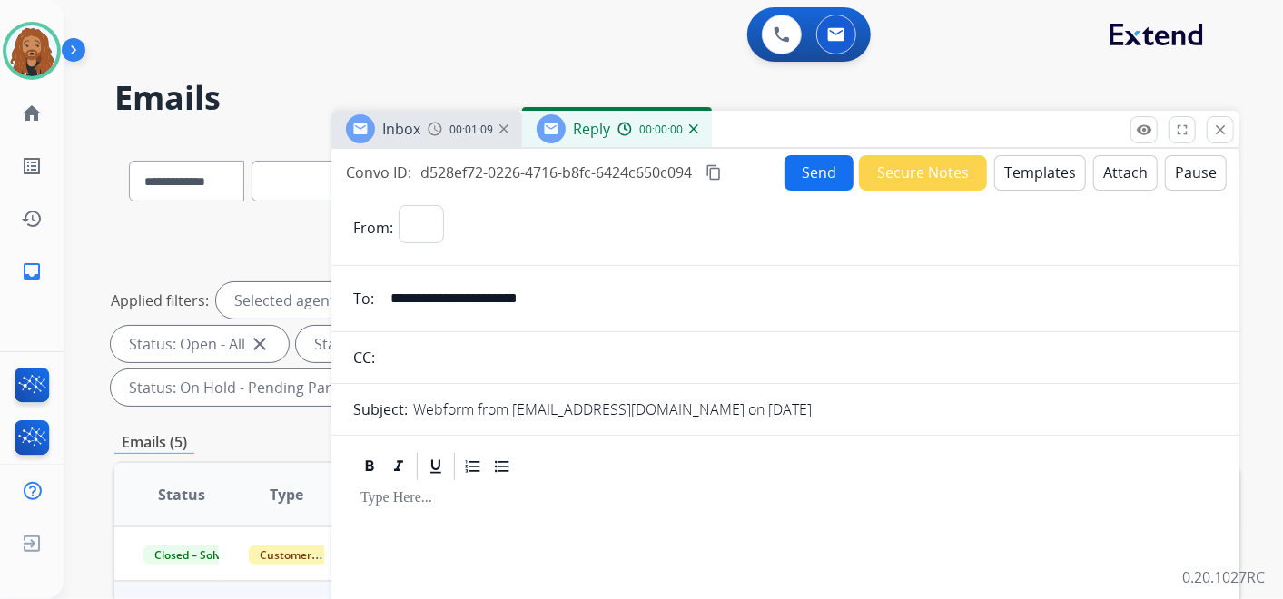
select select "**********"
click at [700, 126] on div "Reply 00:00:02" at bounding box center [617, 129] width 190 height 36
click at [695, 127] on img at bounding box center [693, 128] width 9 height 9
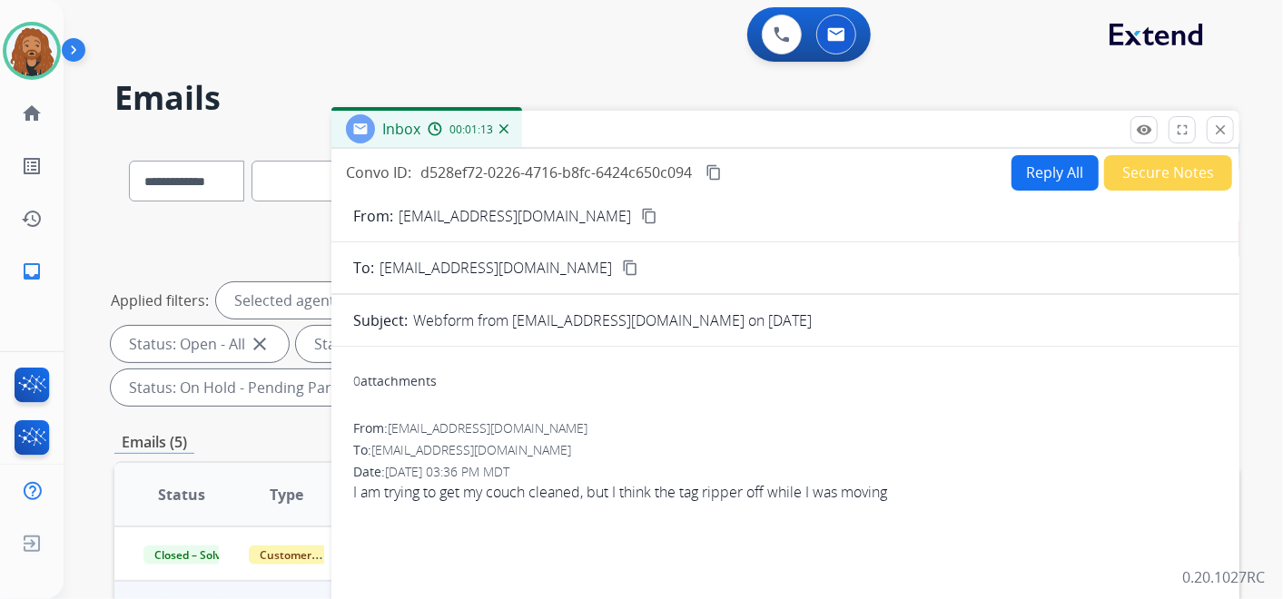
click at [502, 127] on img at bounding box center [504, 128] width 9 height 9
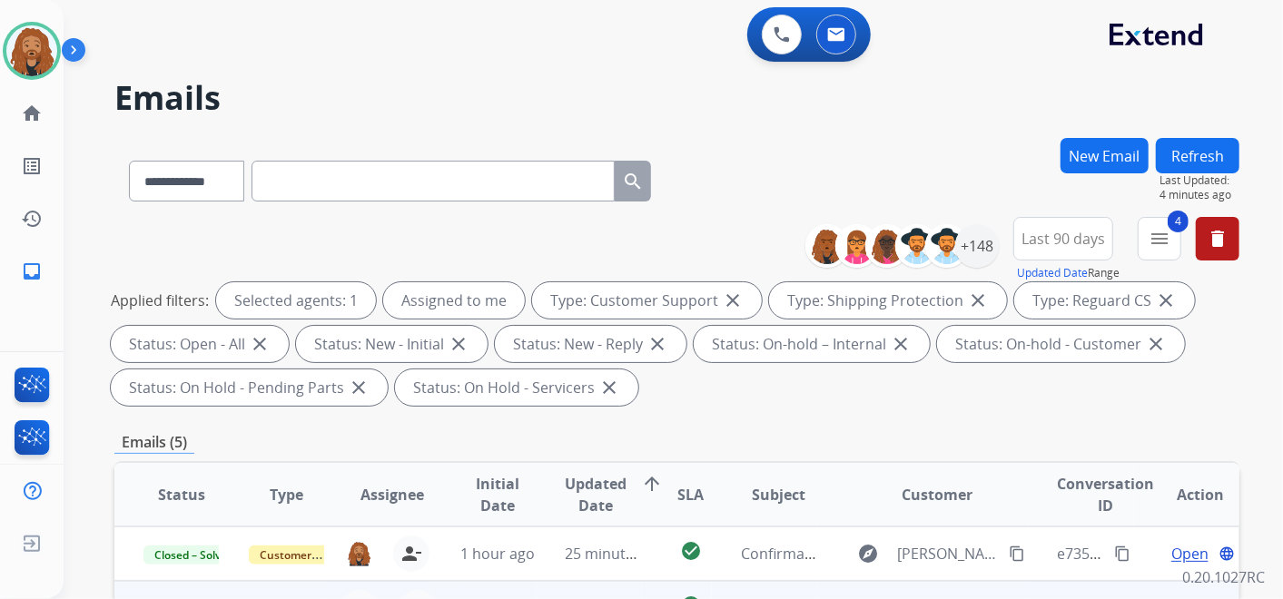
click at [1040, 238] on span "Last 90 days" at bounding box center [1064, 238] width 84 height 7
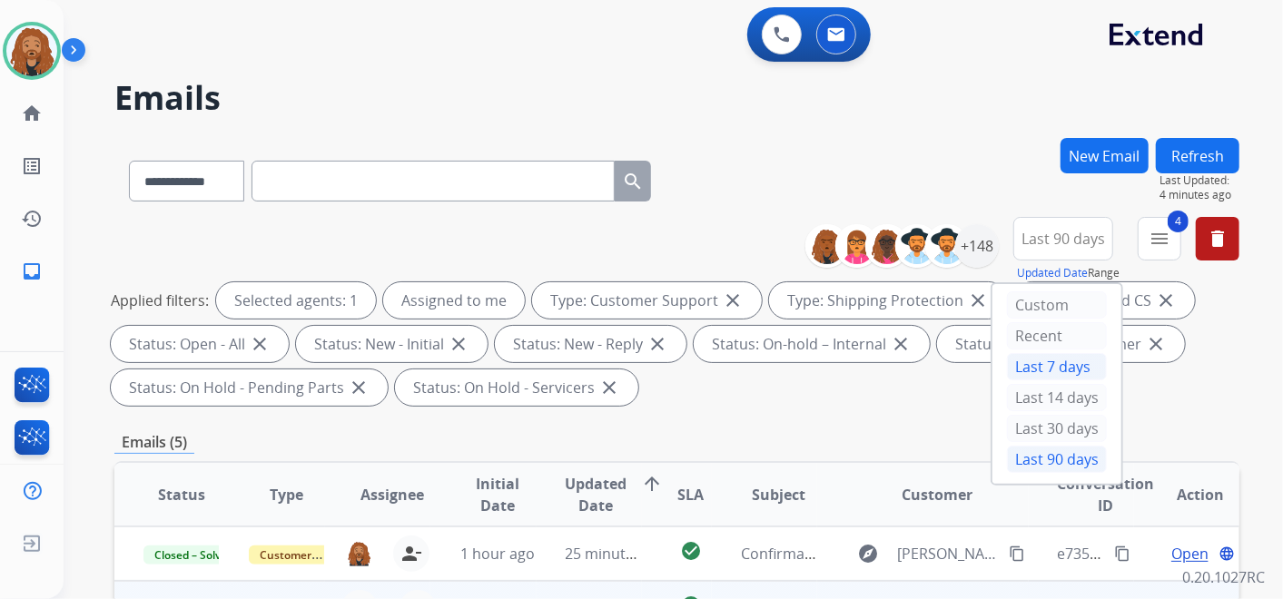
click at [1040, 374] on div "Last 7 days" at bounding box center [1057, 366] width 100 height 27
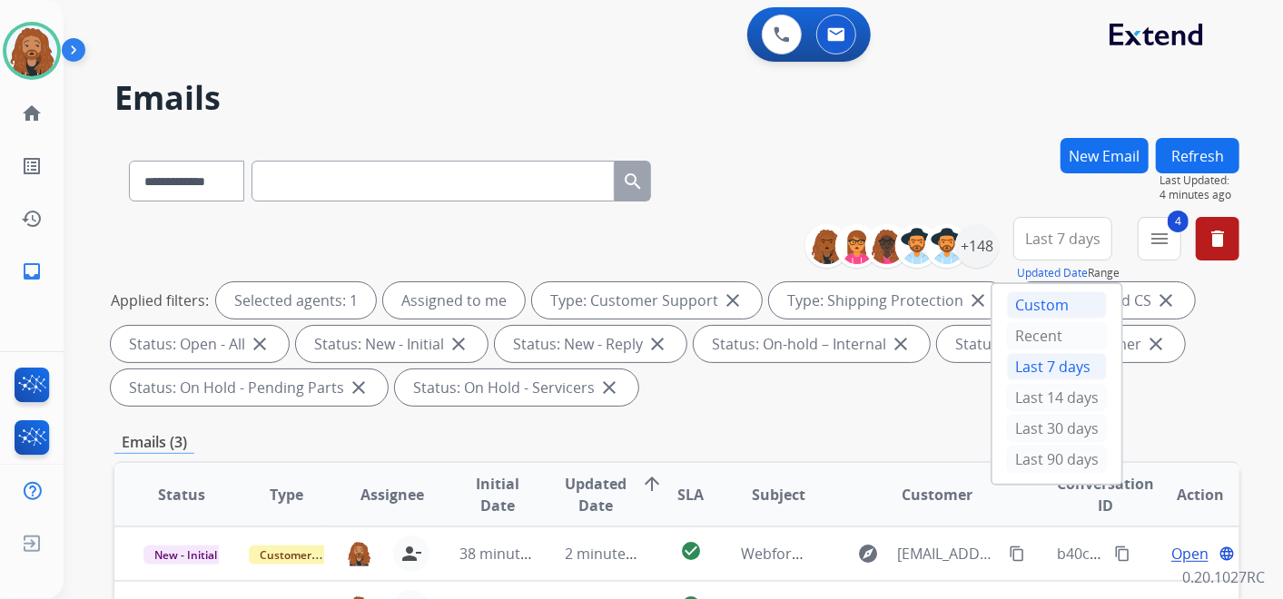
click at [1027, 303] on div "Custom" at bounding box center [1057, 305] width 100 height 27
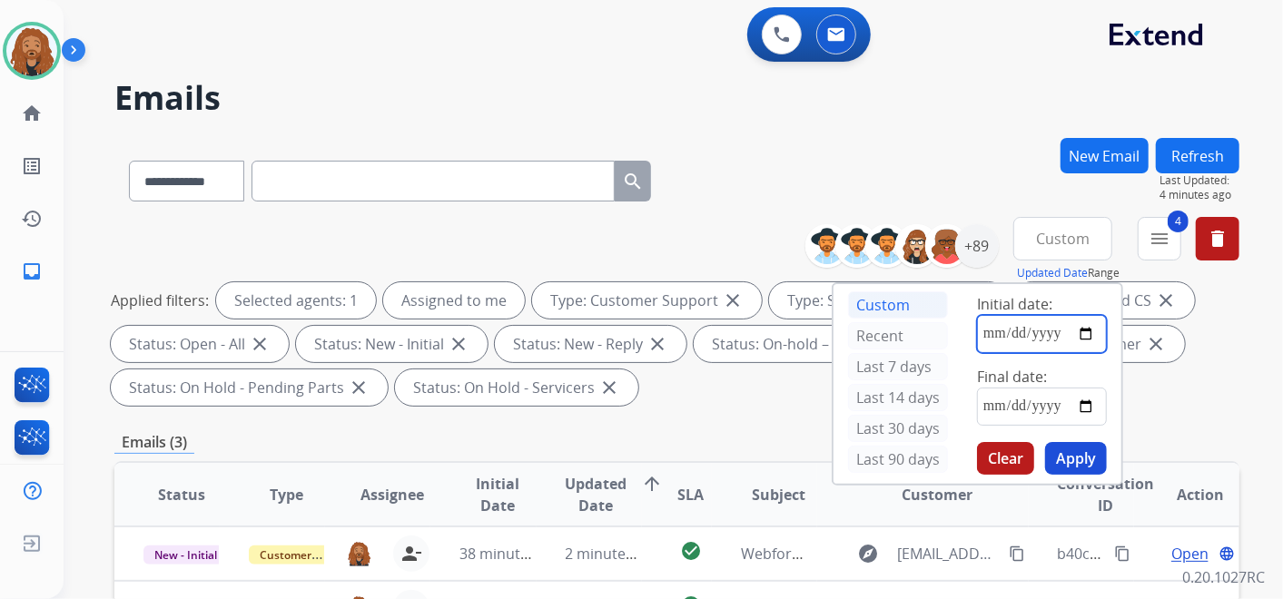
click at [1012, 336] on input "date" at bounding box center [1042, 334] width 130 height 38
click at [1090, 340] on input "date" at bounding box center [1042, 334] width 130 height 38
click at [1088, 336] on input "**********" at bounding box center [1042, 334] width 130 height 38
type input "**********"
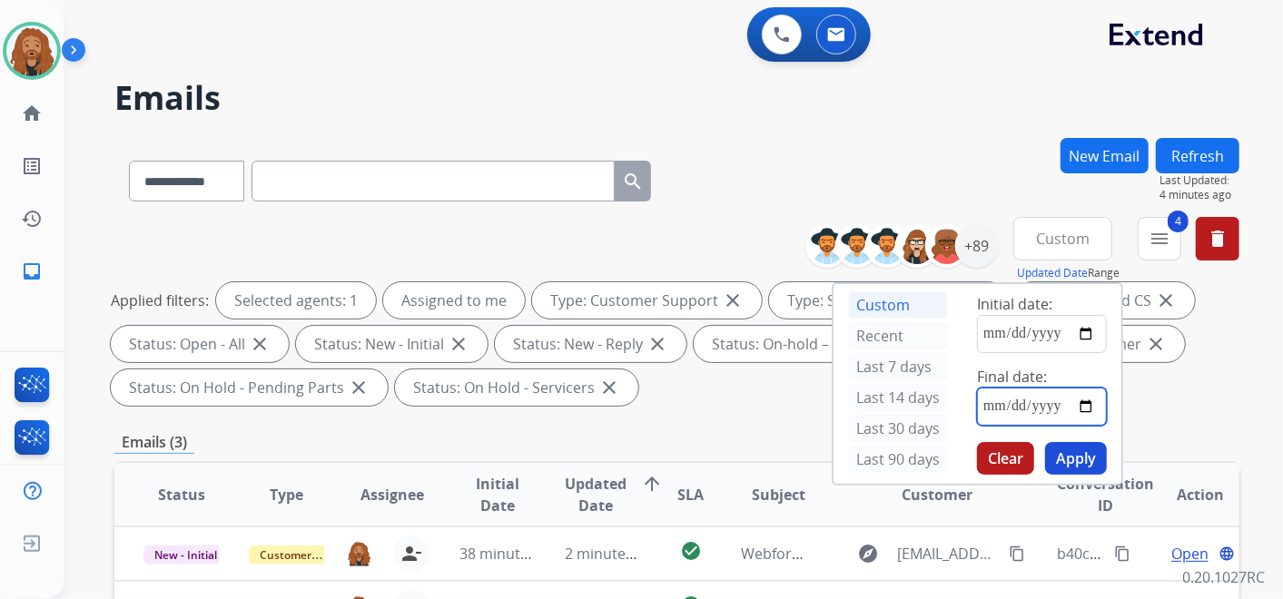
click at [1076, 407] on input "date" at bounding box center [1042, 407] width 130 height 38
click at [1090, 401] on input "date" at bounding box center [1042, 407] width 130 height 38
type input "**********"
click at [1072, 451] on button "Apply" at bounding box center [1076, 458] width 62 height 33
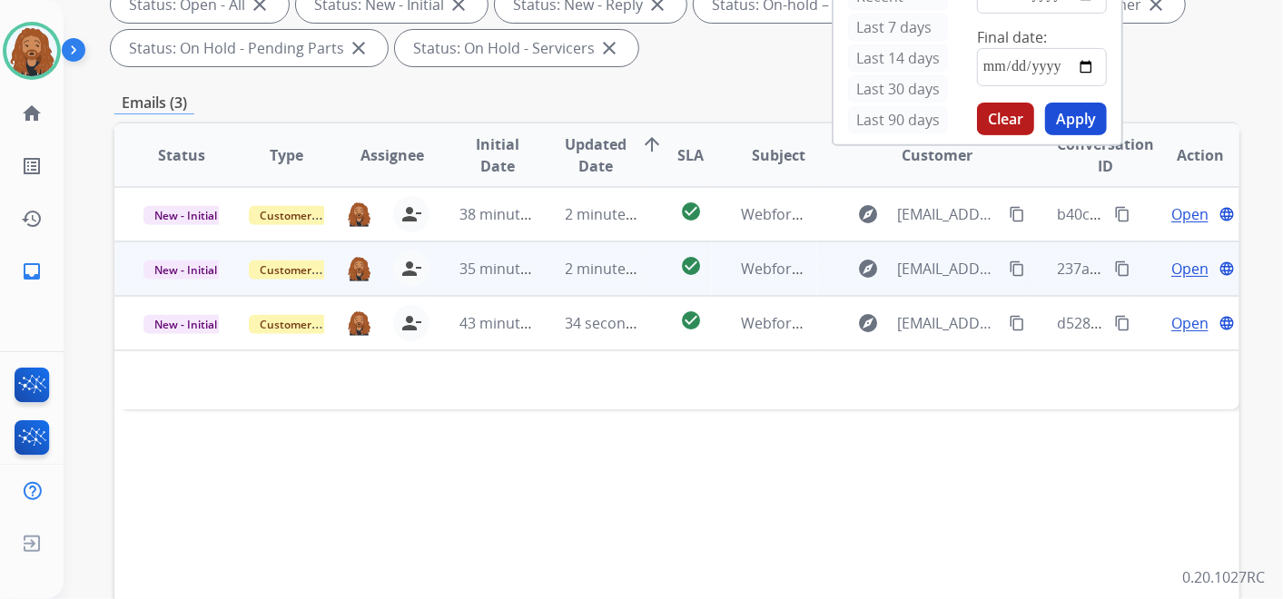
scroll to position [202, 0]
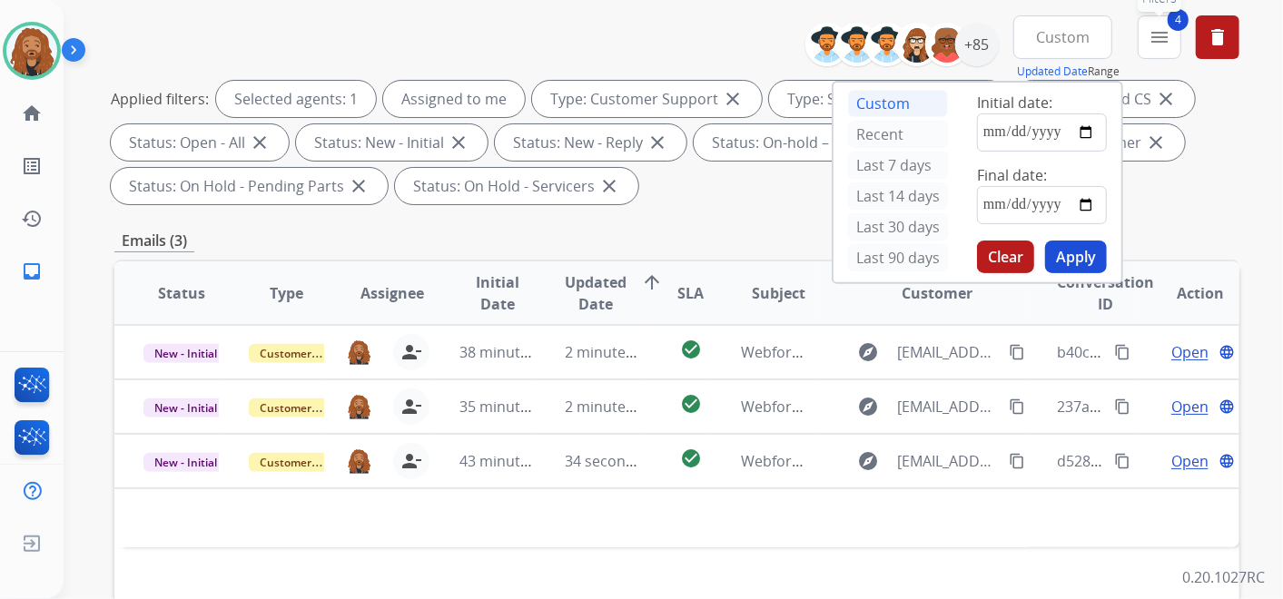
click at [1152, 34] on mat-icon "menu" at bounding box center [1160, 37] width 22 height 22
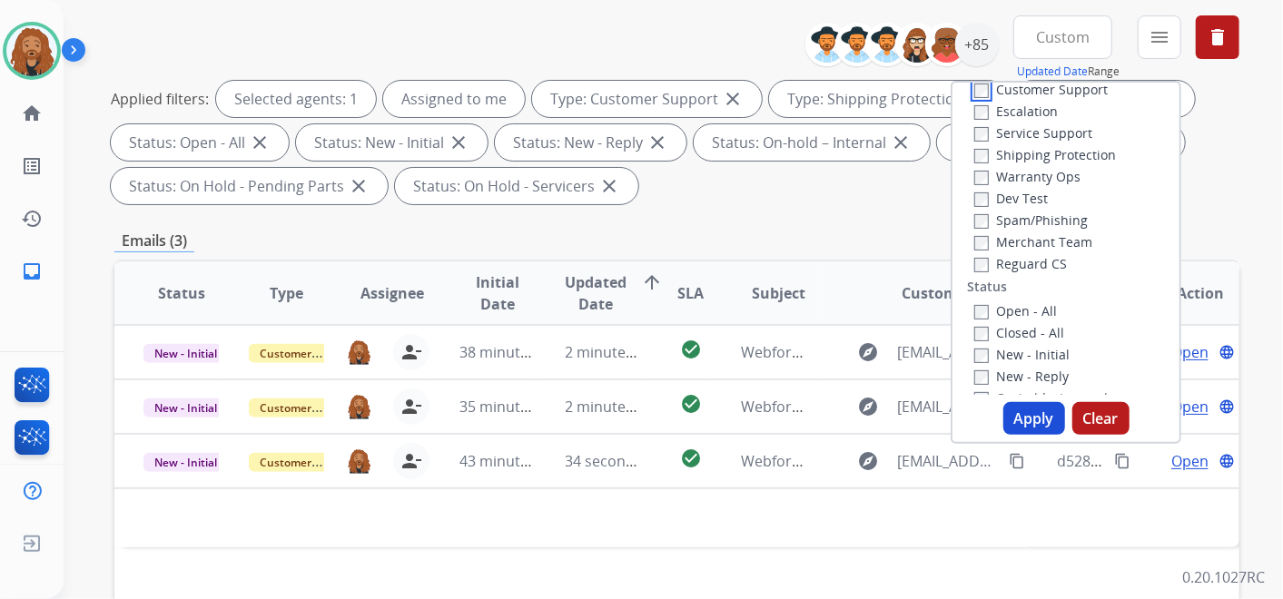
scroll to position [101, 0]
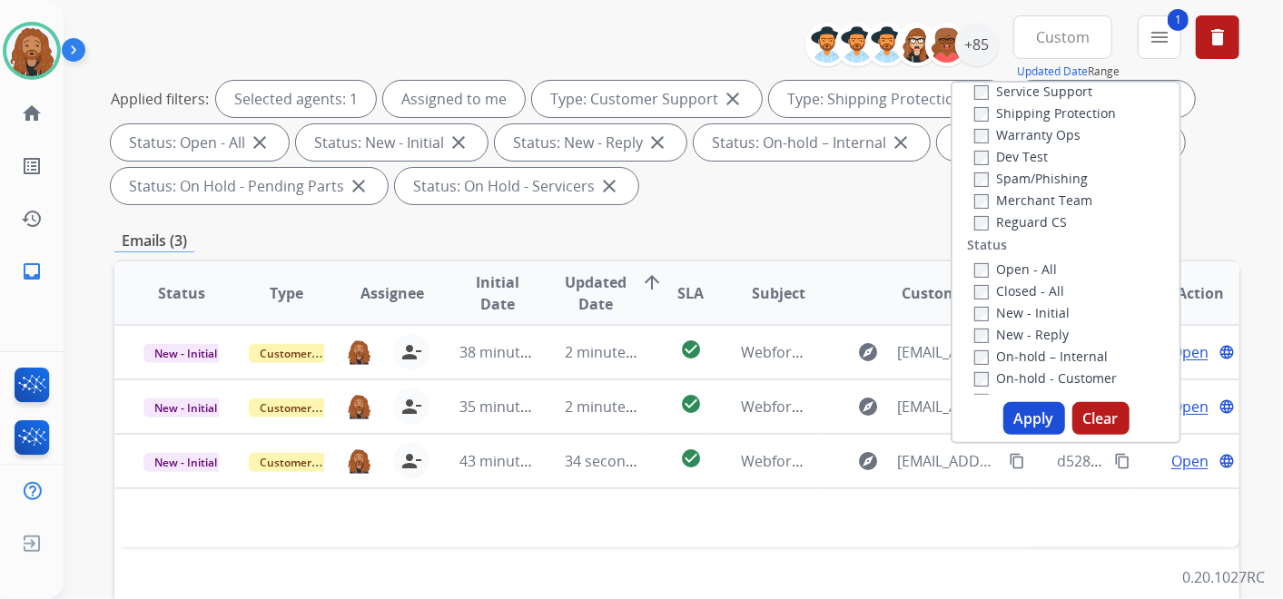
click at [1030, 421] on button "Apply" at bounding box center [1035, 418] width 62 height 33
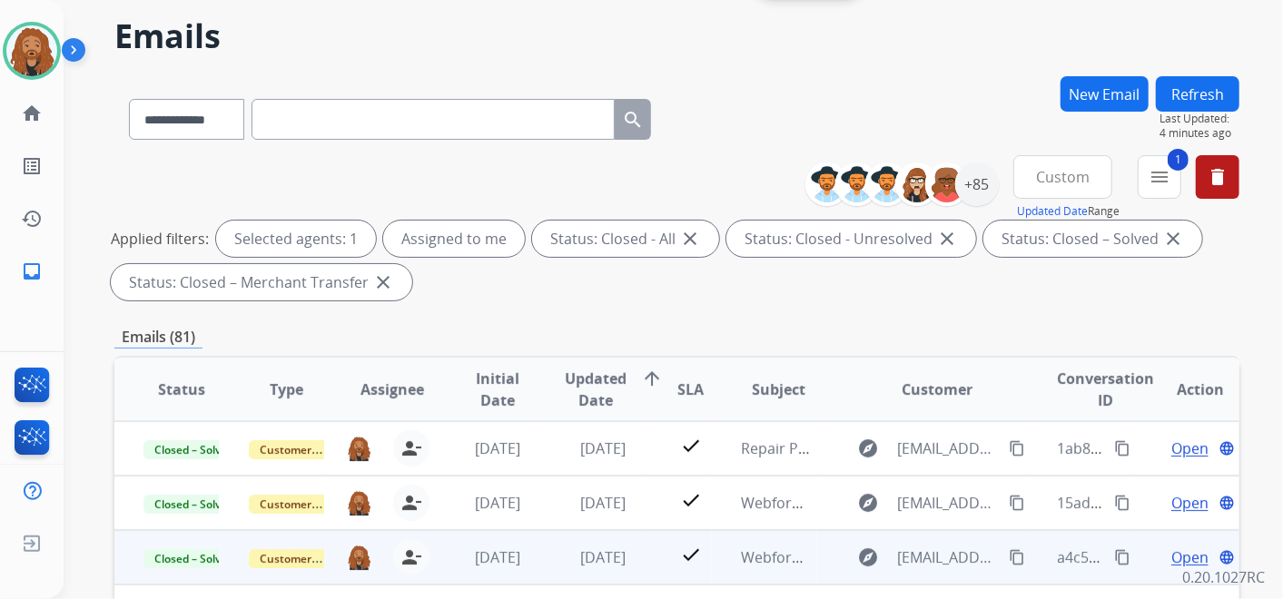
scroll to position [202, 0]
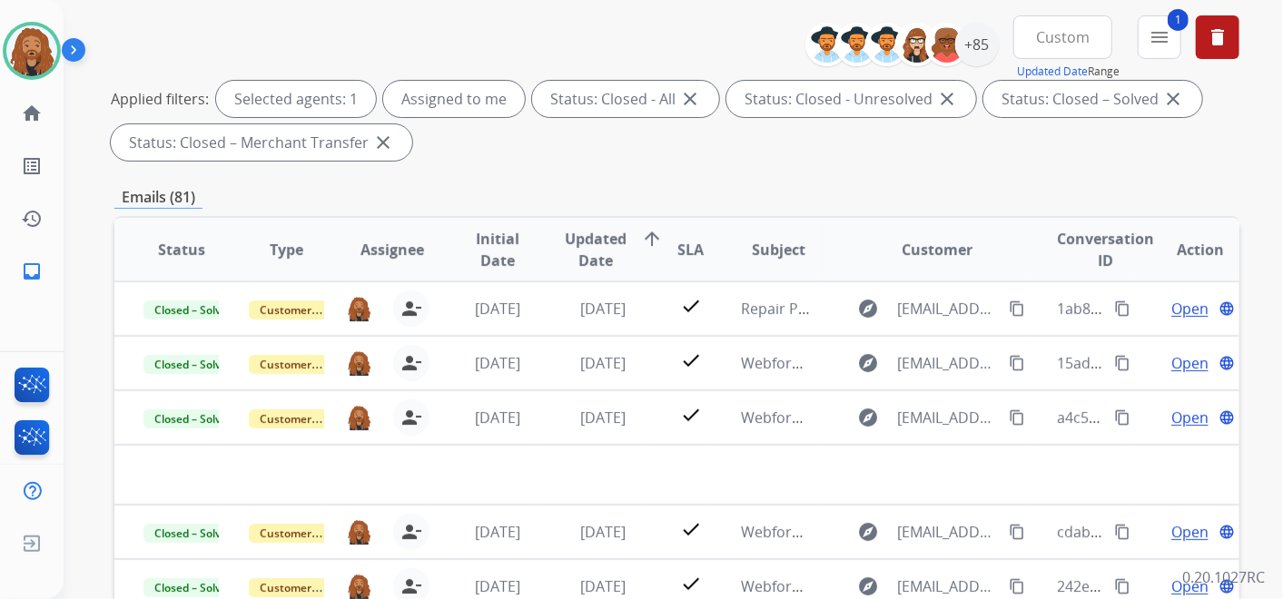
click at [1074, 46] on button "Custom" at bounding box center [1063, 37] width 99 height 44
click at [1034, 108] on div "Custom" at bounding box center [1057, 103] width 100 height 27
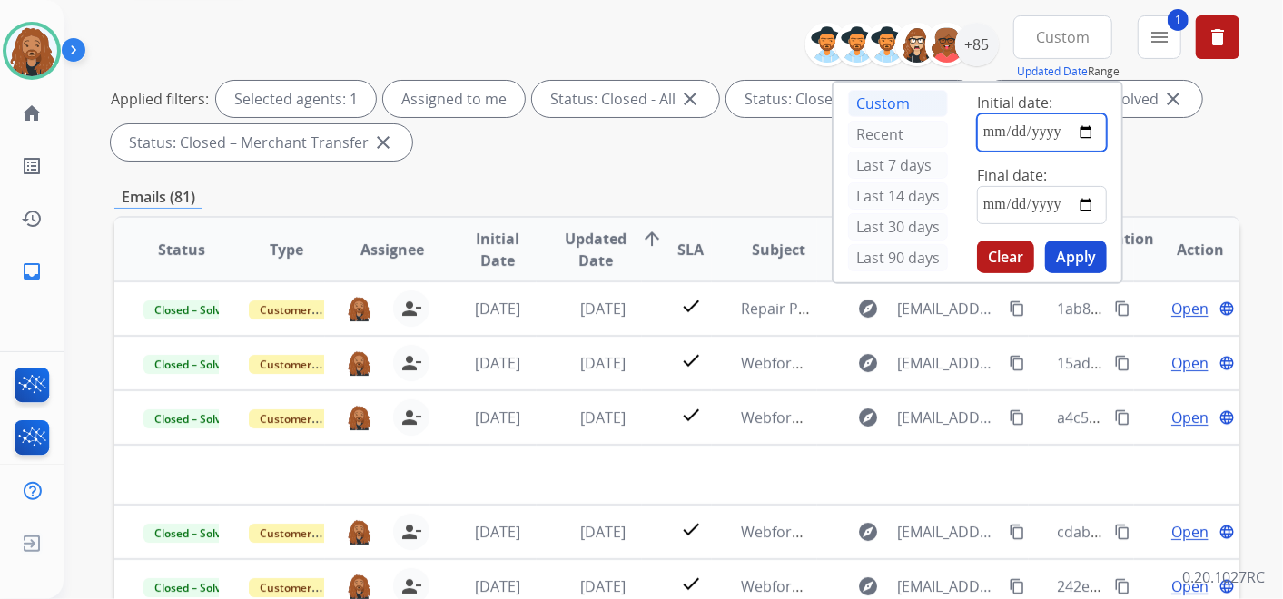
click at [1077, 134] on input "date" at bounding box center [1042, 133] width 130 height 38
type input "**********"
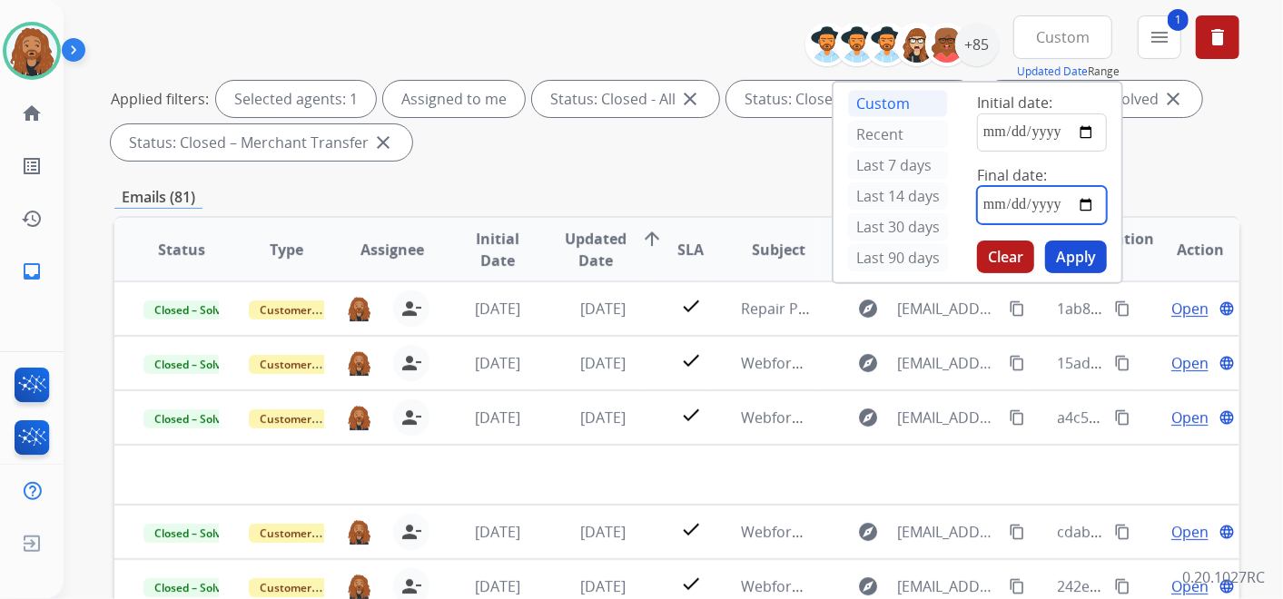
click at [1092, 194] on input "date" at bounding box center [1042, 205] width 130 height 38
type input "**********"
click at [1078, 259] on button "Apply" at bounding box center [1076, 257] width 62 height 33
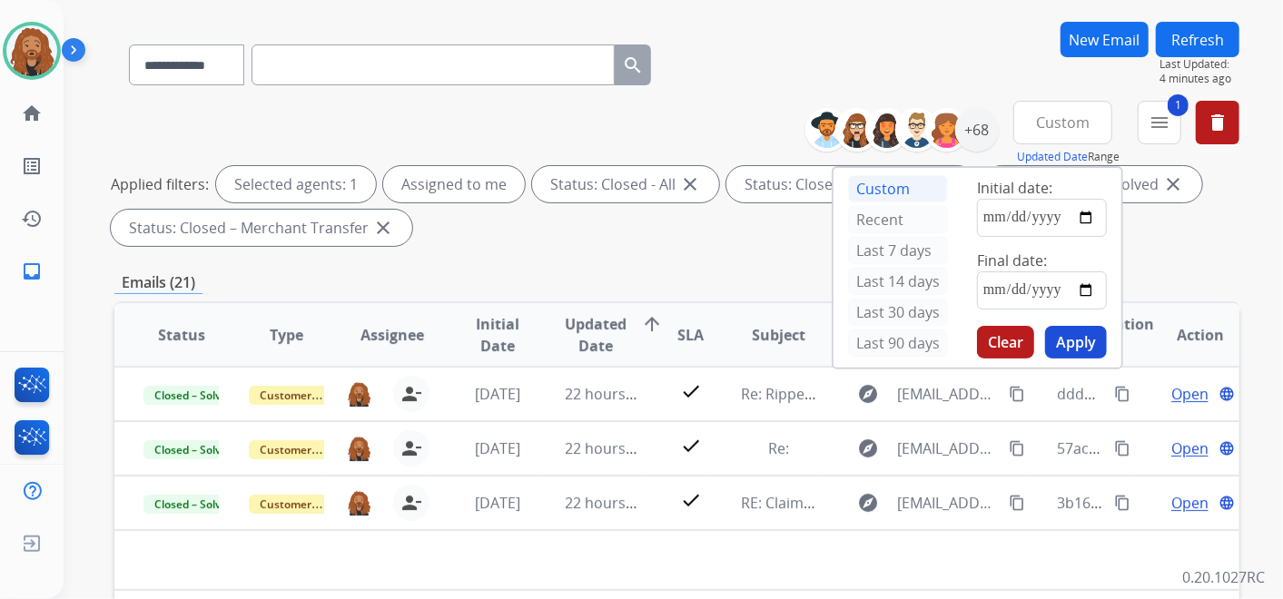
scroll to position [0, 0]
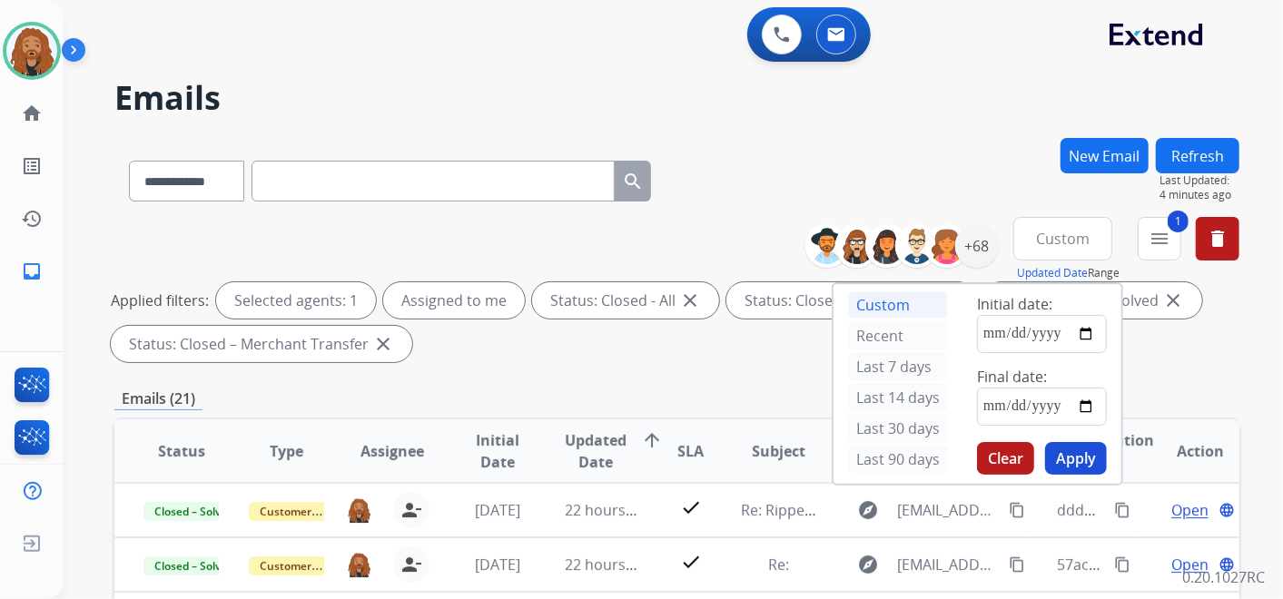
click at [1045, 248] on button "Custom" at bounding box center [1063, 239] width 99 height 44
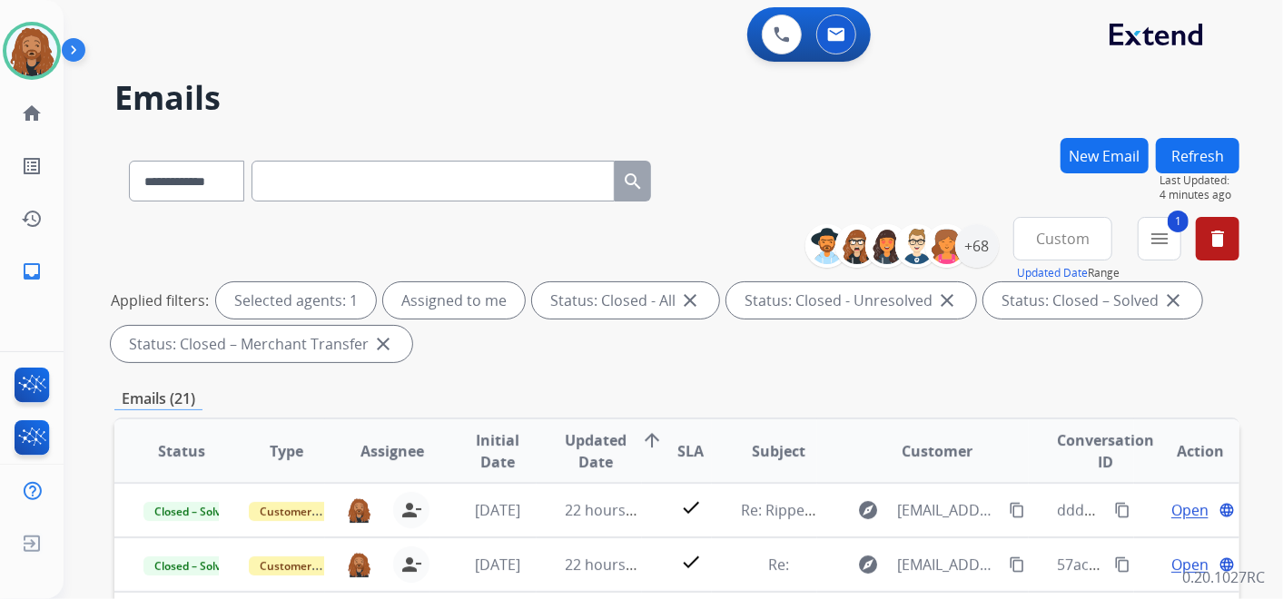
click at [1046, 238] on span "Custom" at bounding box center [1063, 238] width 54 height 7
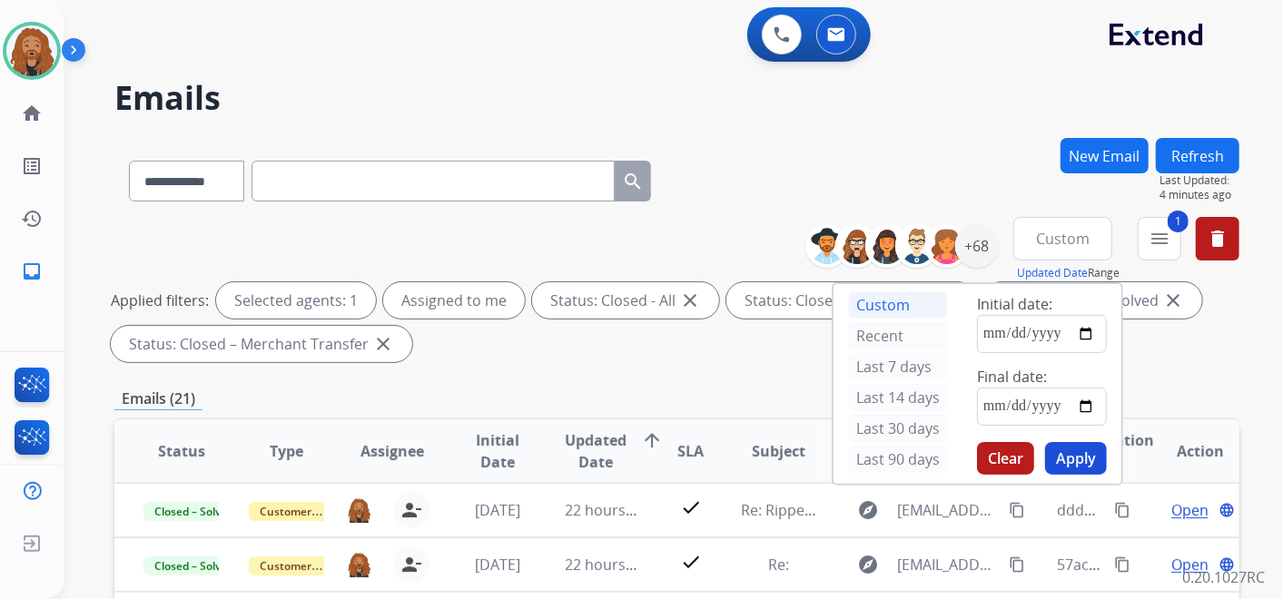
click at [995, 467] on button "Clear" at bounding box center [1005, 458] width 57 height 33
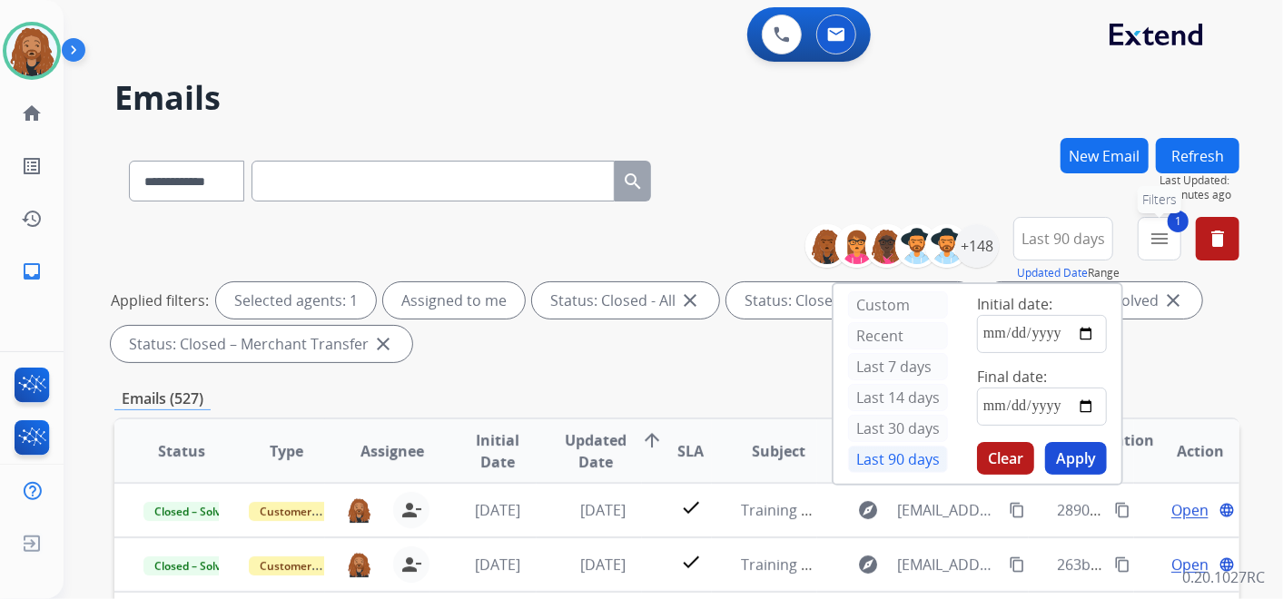
click at [1154, 244] on mat-icon "menu" at bounding box center [1160, 239] width 22 height 22
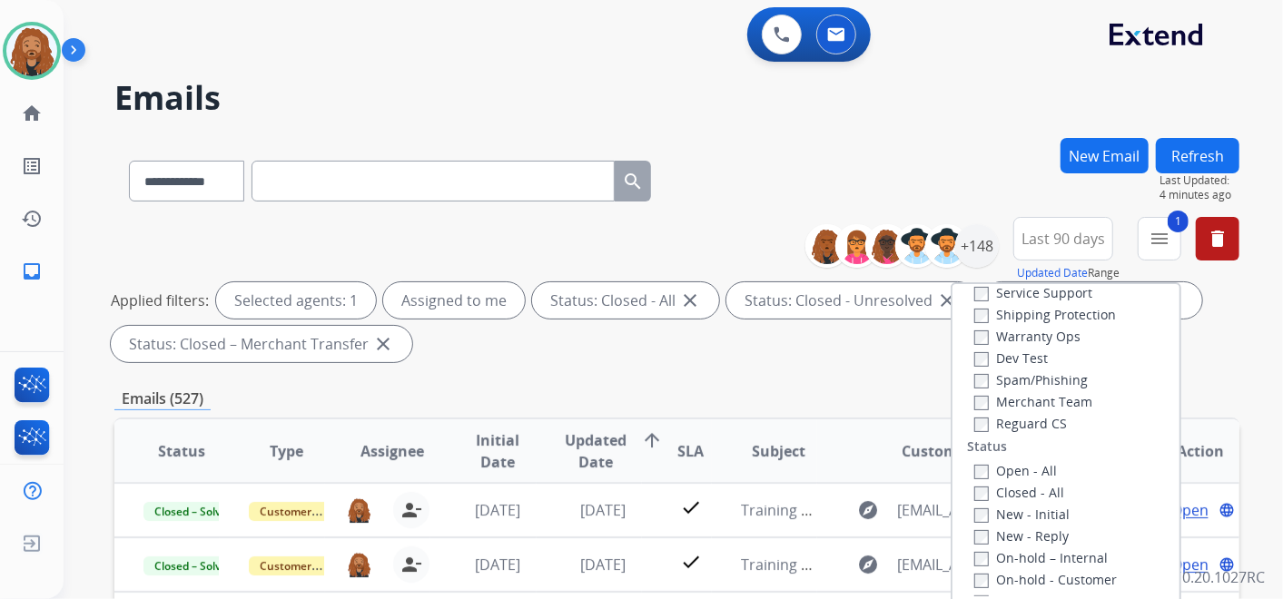
click at [978, 495] on label "Closed - All" at bounding box center [1020, 492] width 90 height 17
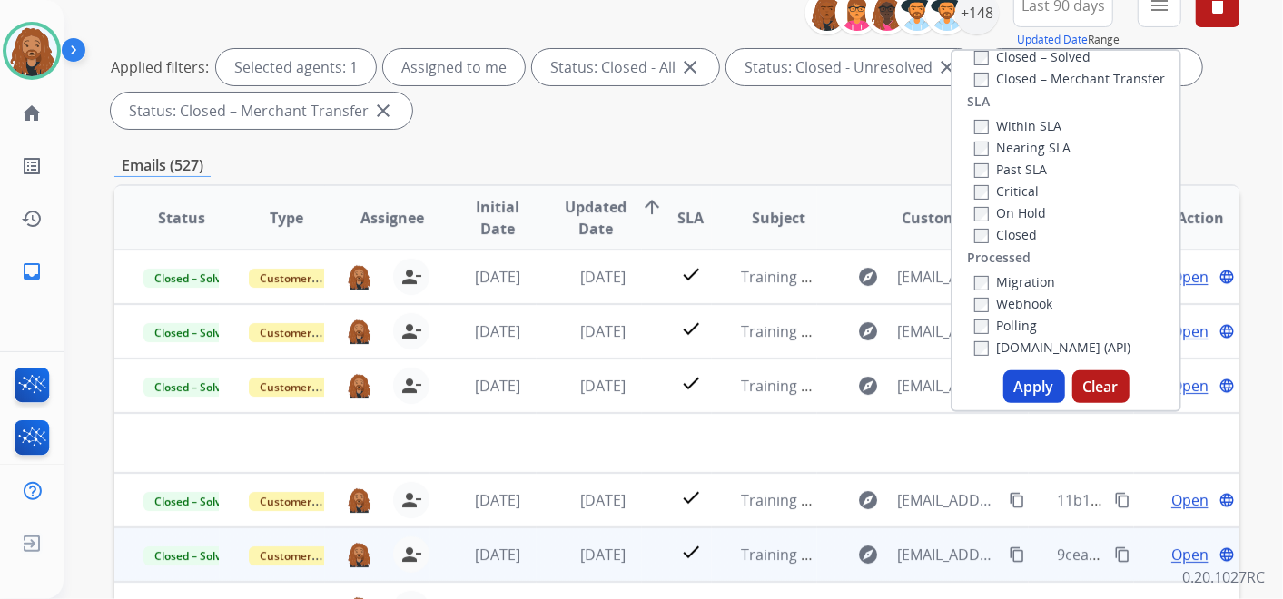
scroll to position [520, 0]
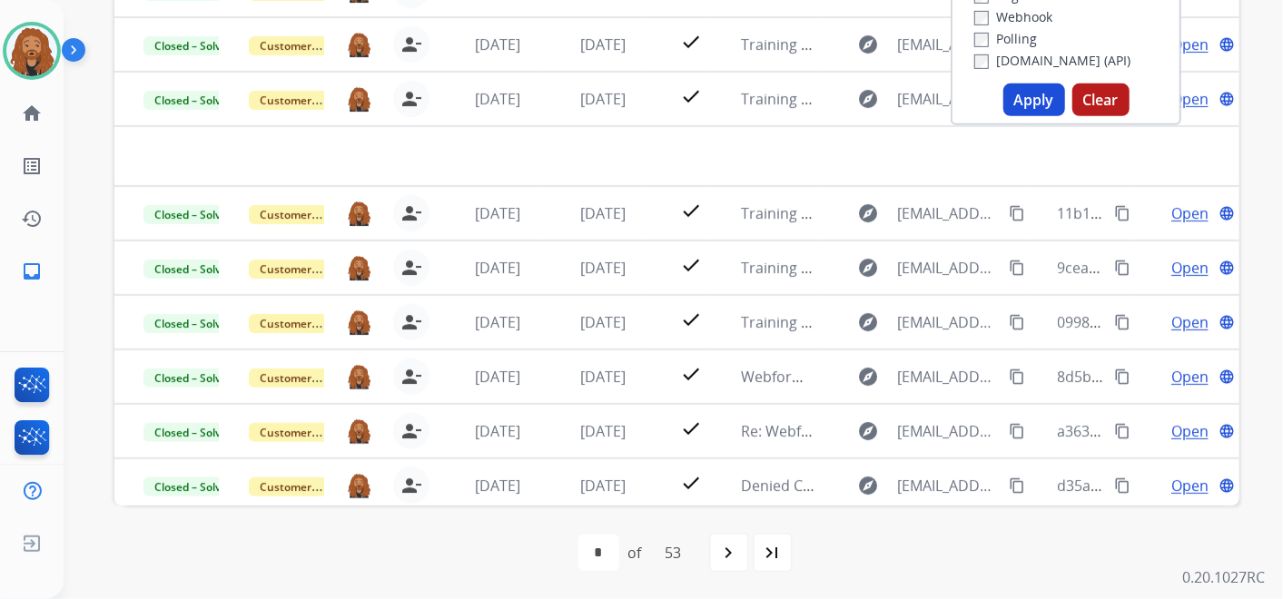
click at [1028, 98] on button "Apply" at bounding box center [1035, 100] width 62 height 33
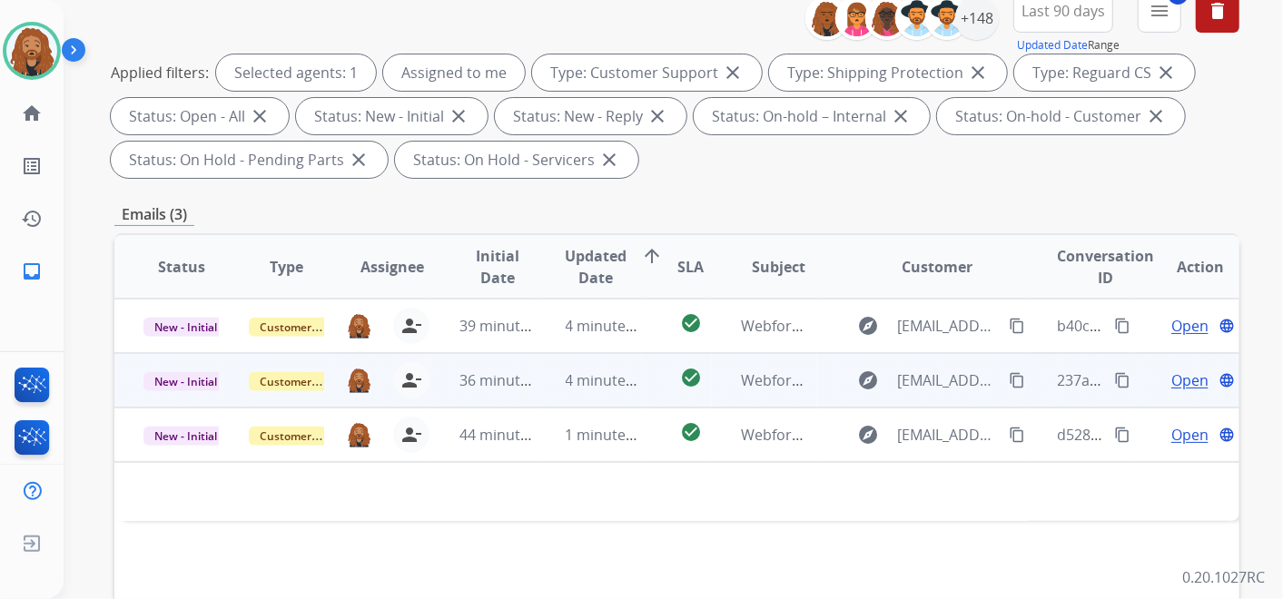
scroll to position [161, 0]
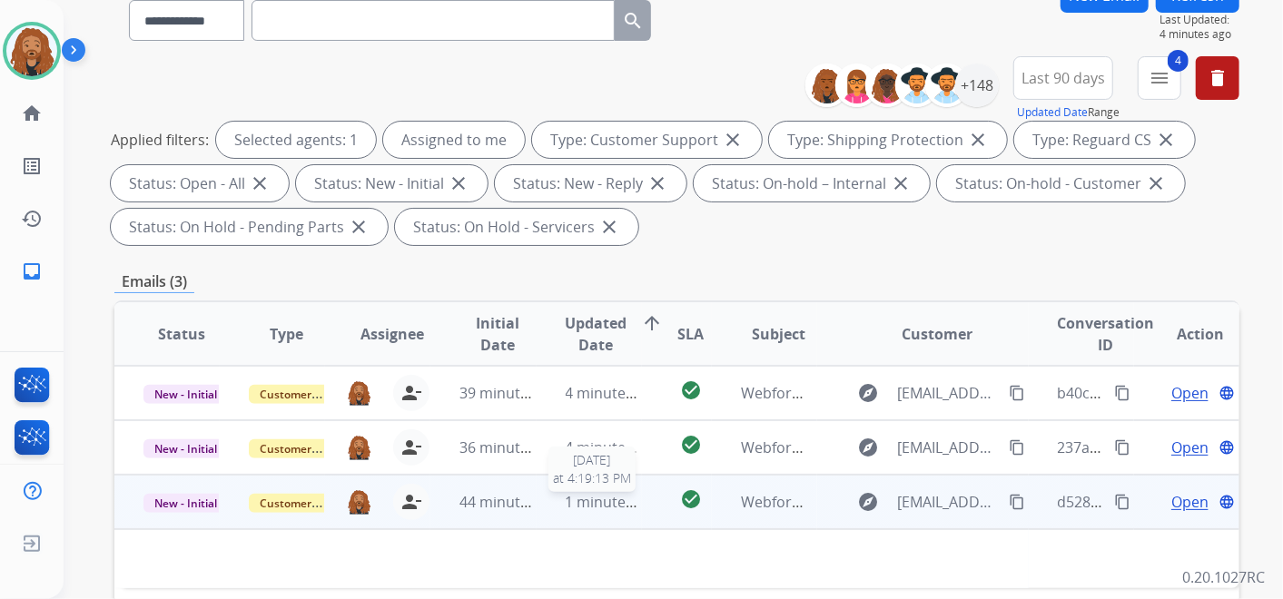
click at [581, 510] on span "1 minute ago" at bounding box center [611, 502] width 90 height 20
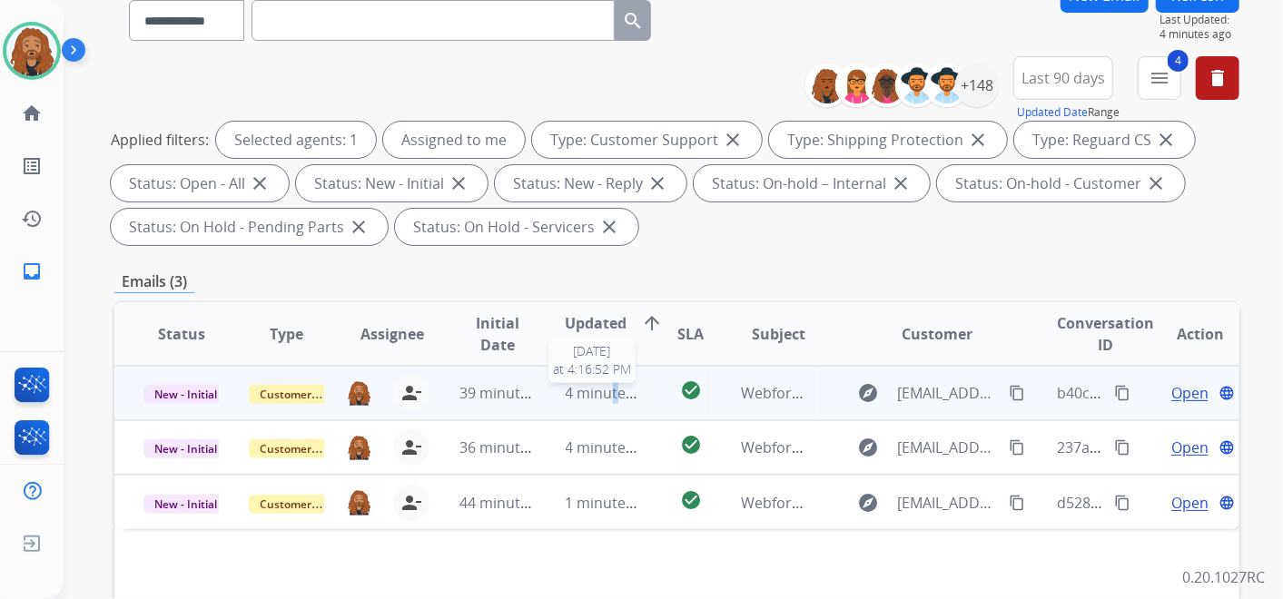
click at [607, 401] on span "4 minutes ago" at bounding box center [614, 393] width 97 height 20
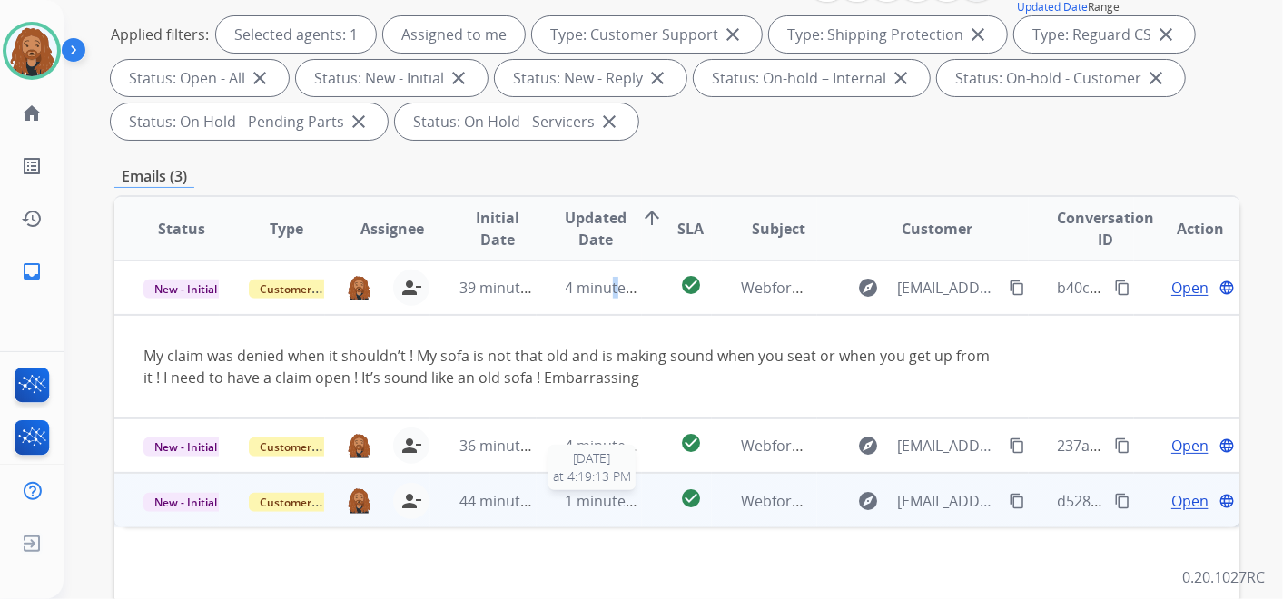
scroll to position [362, 0]
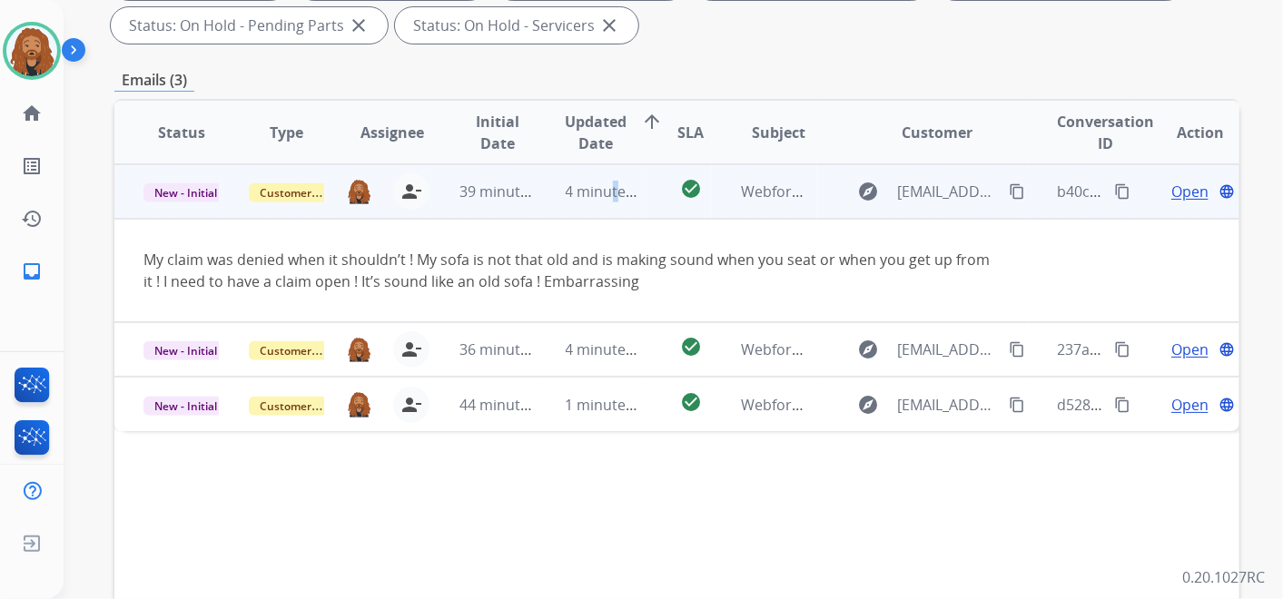
click at [1009, 190] on mat-icon "content_copy" at bounding box center [1017, 191] width 16 height 16
click at [1175, 188] on span "Open" at bounding box center [1190, 192] width 37 height 22
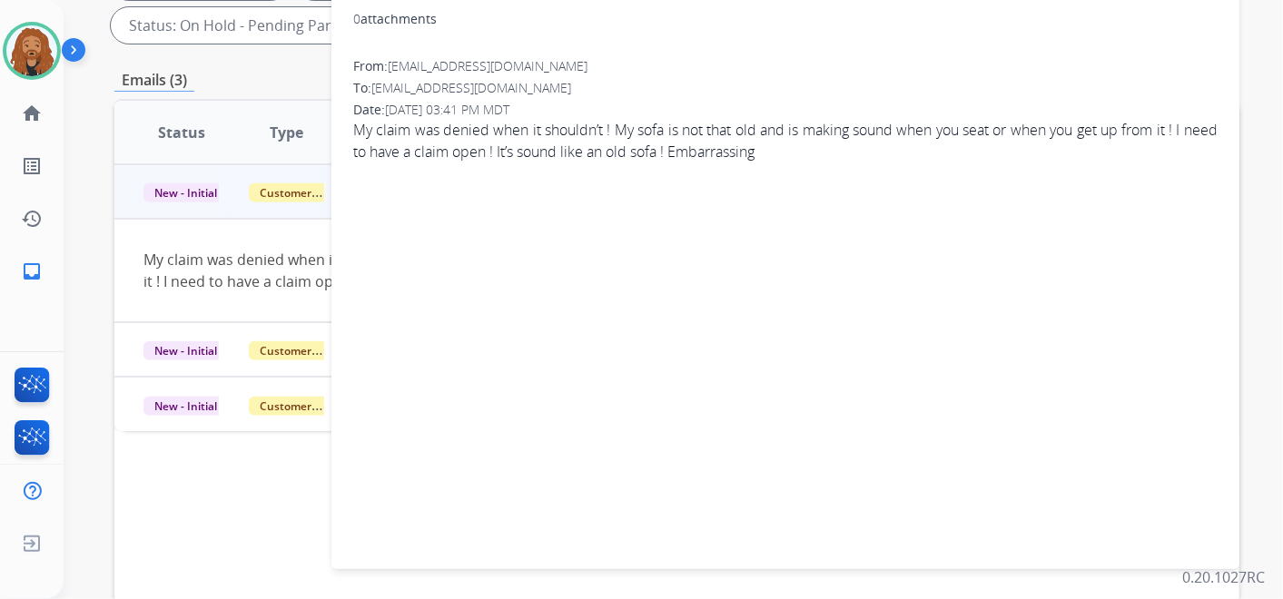
scroll to position [0, 0]
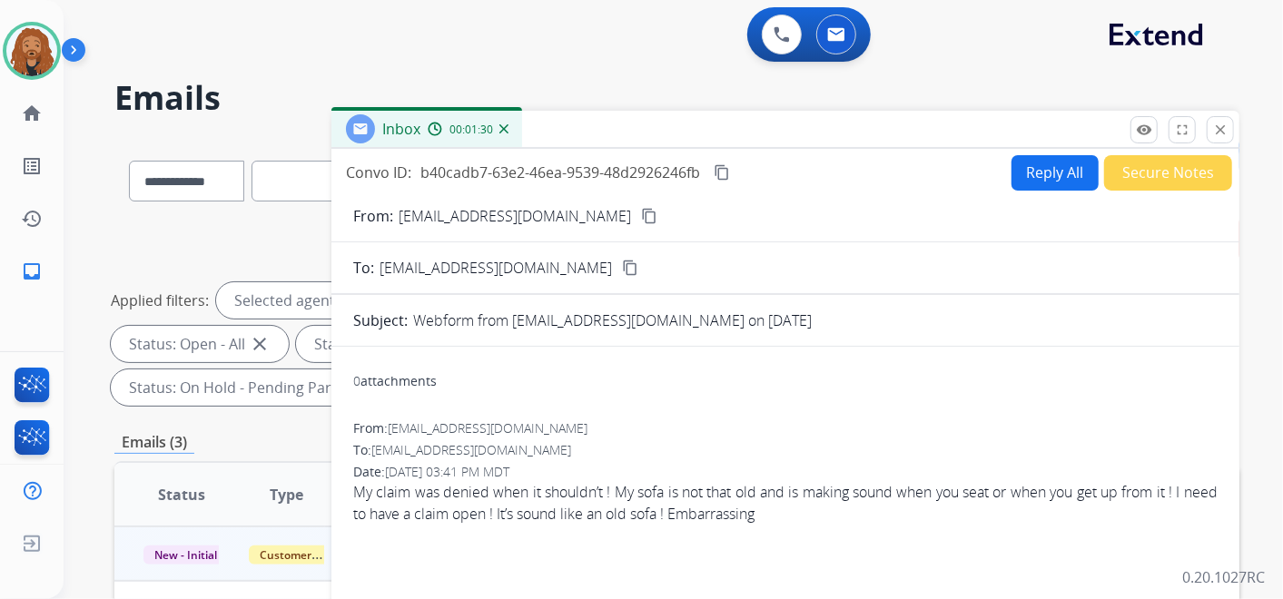
click at [1049, 185] on button "Reply All" at bounding box center [1055, 172] width 87 height 35
select select "**********"
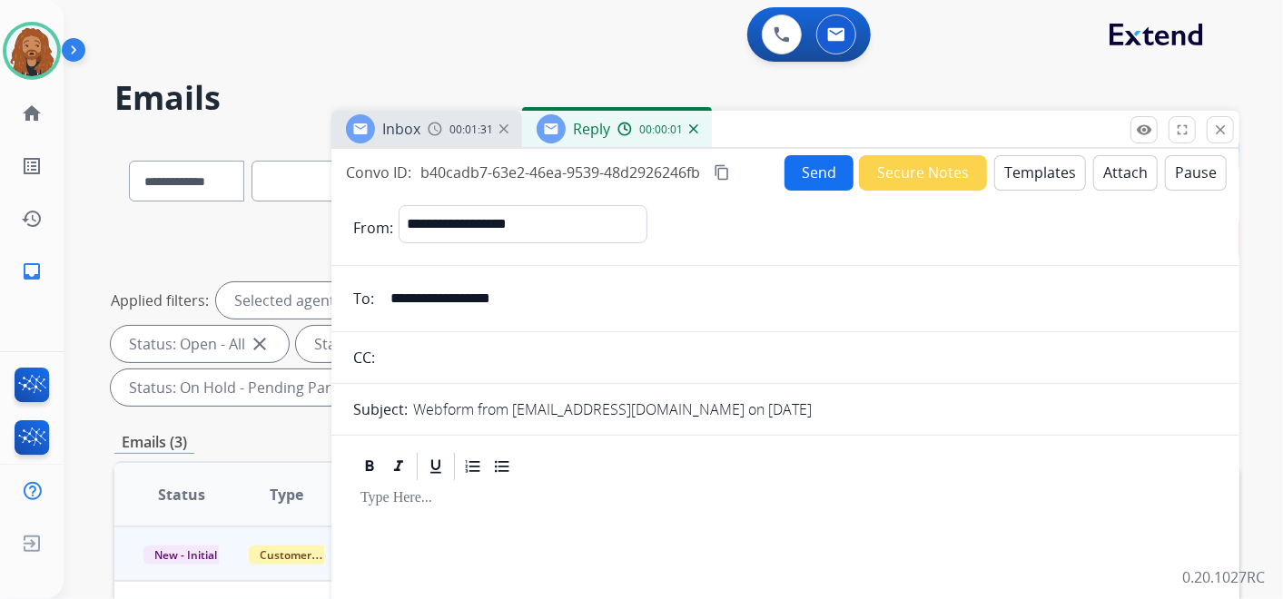
click at [1027, 173] on button "Templates" at bounding box center [1041, 172] width 92 height 35
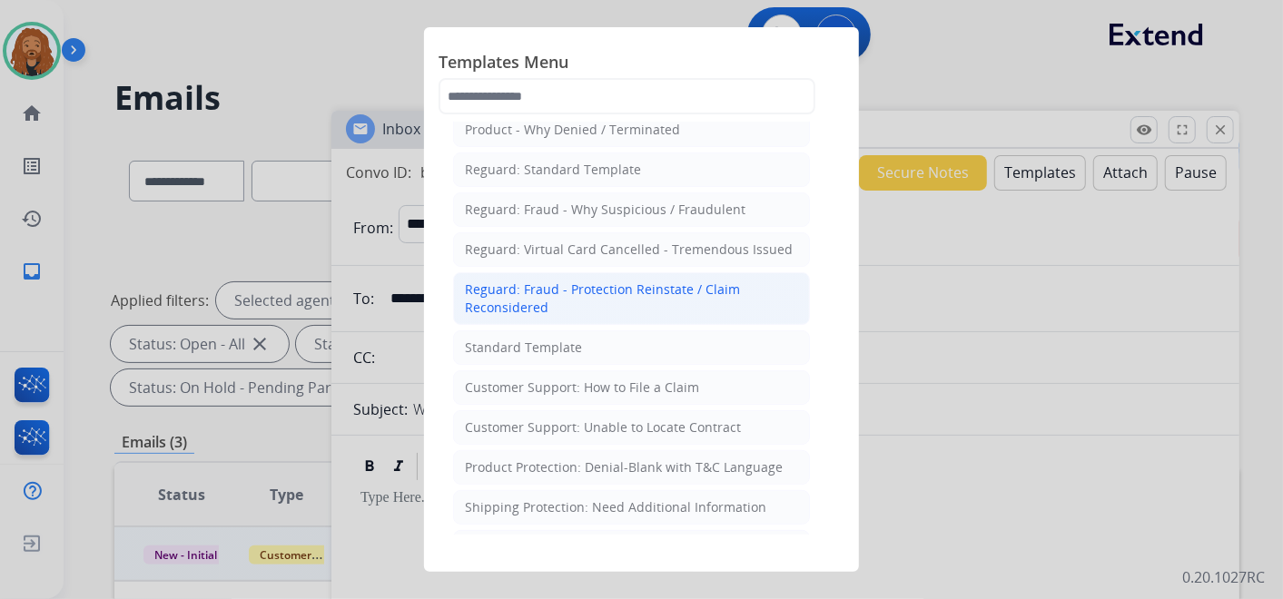
scroll to position [101, 0]
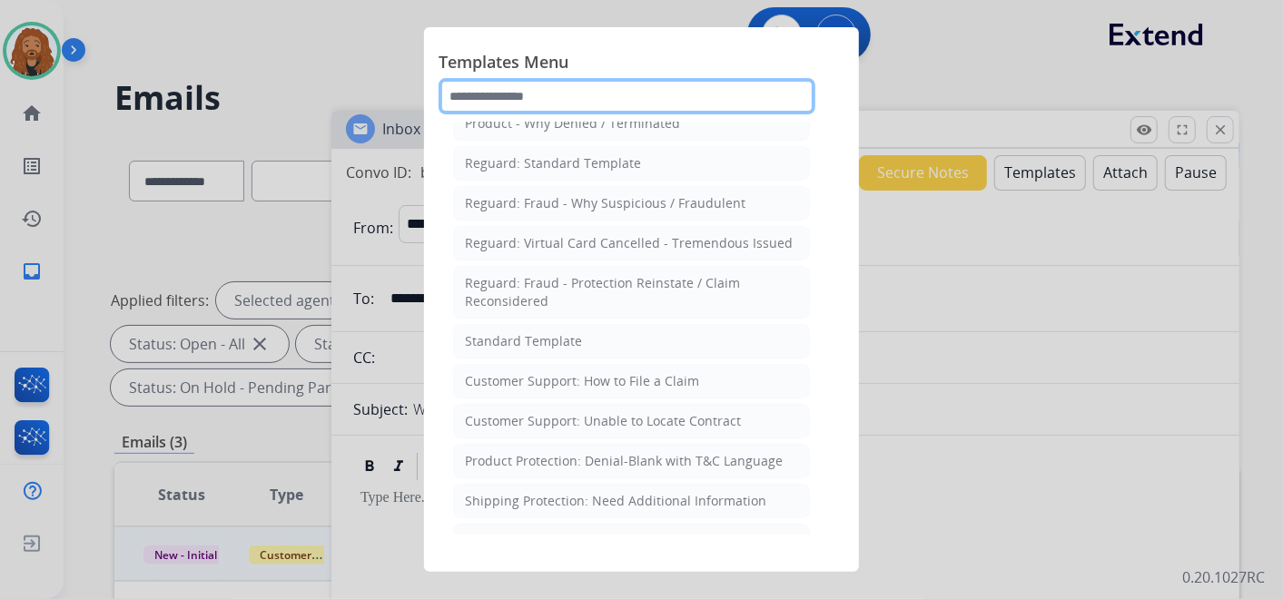
click at [639, 90] on input "text" at bounding box center [627, 96] width 377 height 36
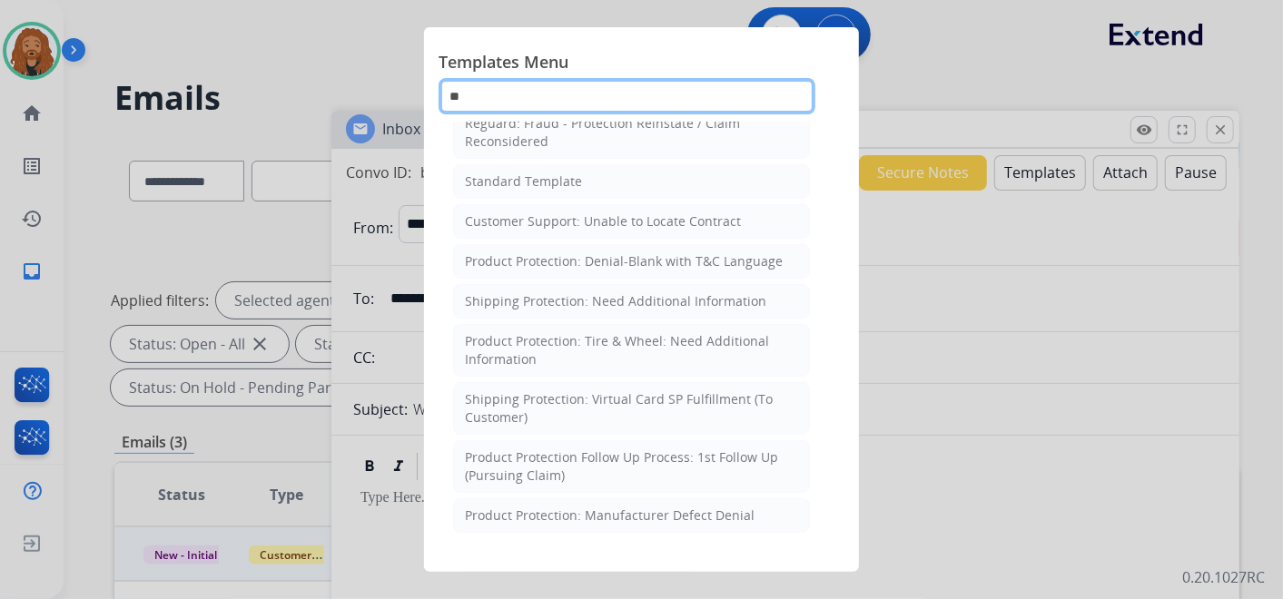
scroll to position [22, 0]
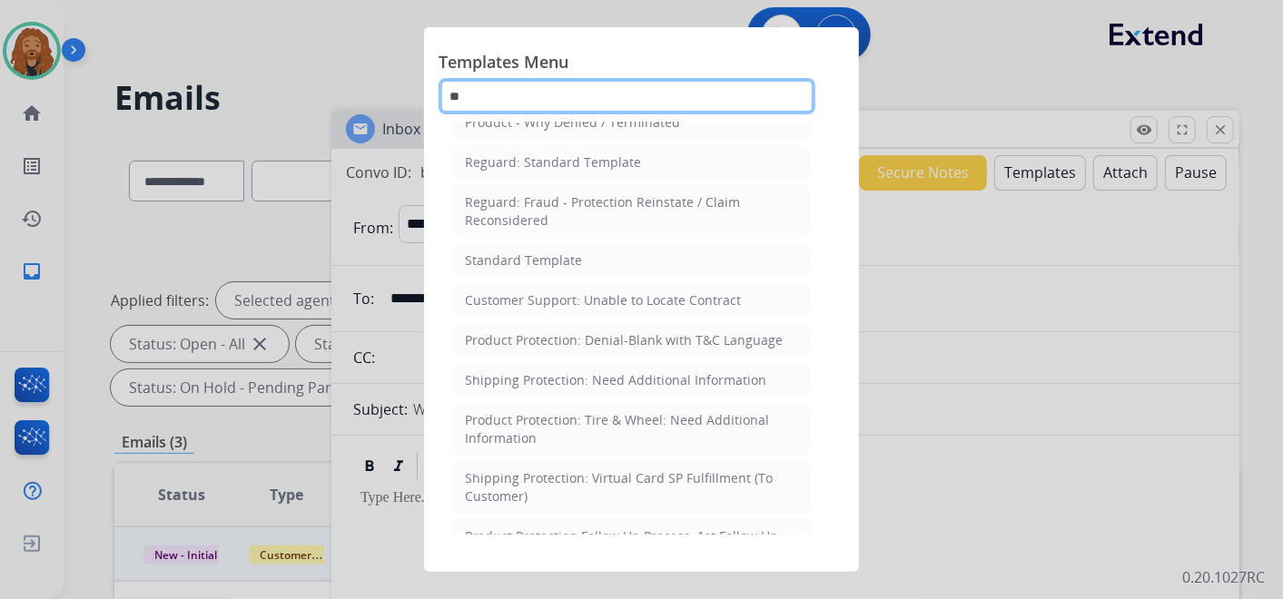
type input "**"
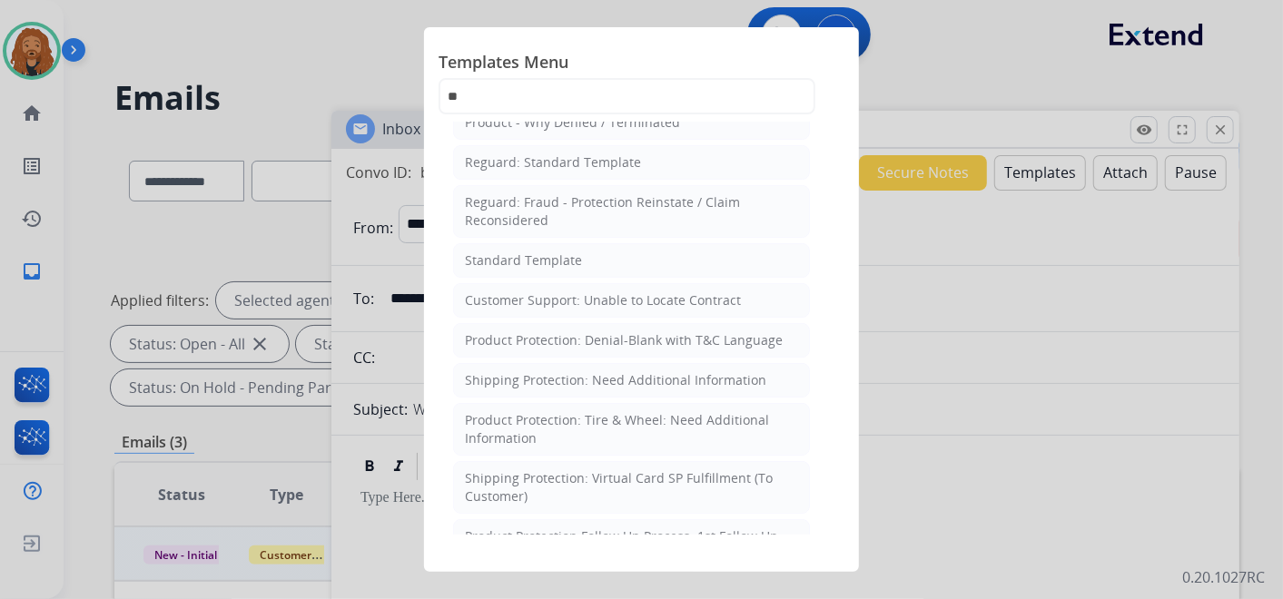
click at [540, 337] on div "Product Protection: Denial-Blank with T&C Language" at bounding box center [624, 341] width 318 height 18
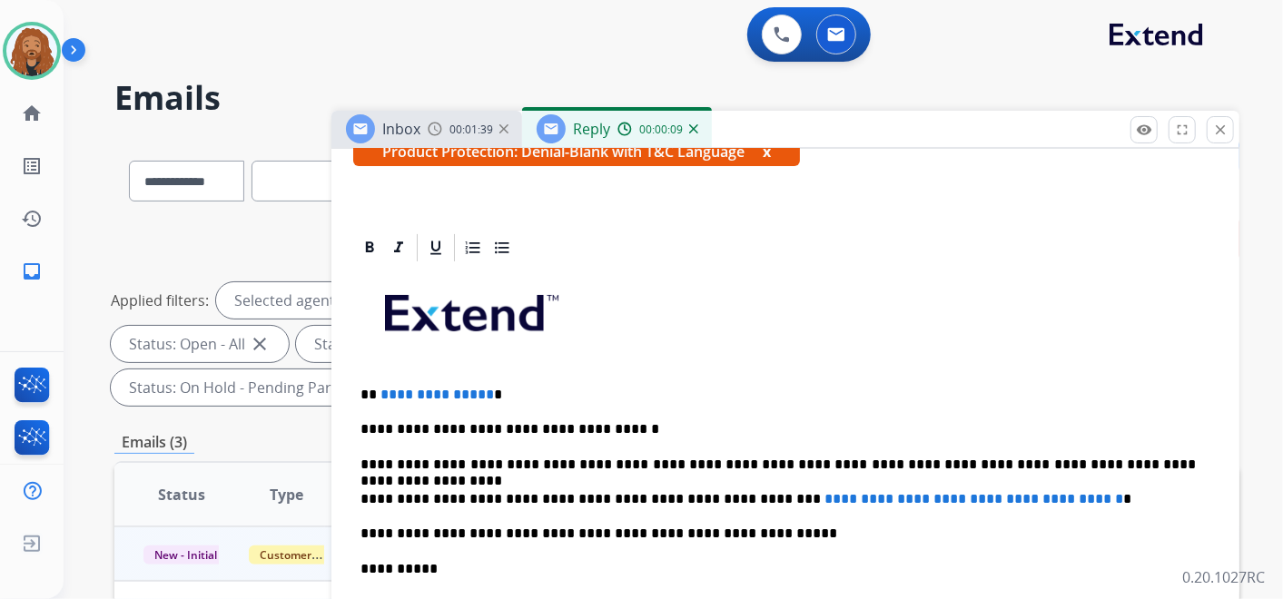
scroll to position [401, 0]
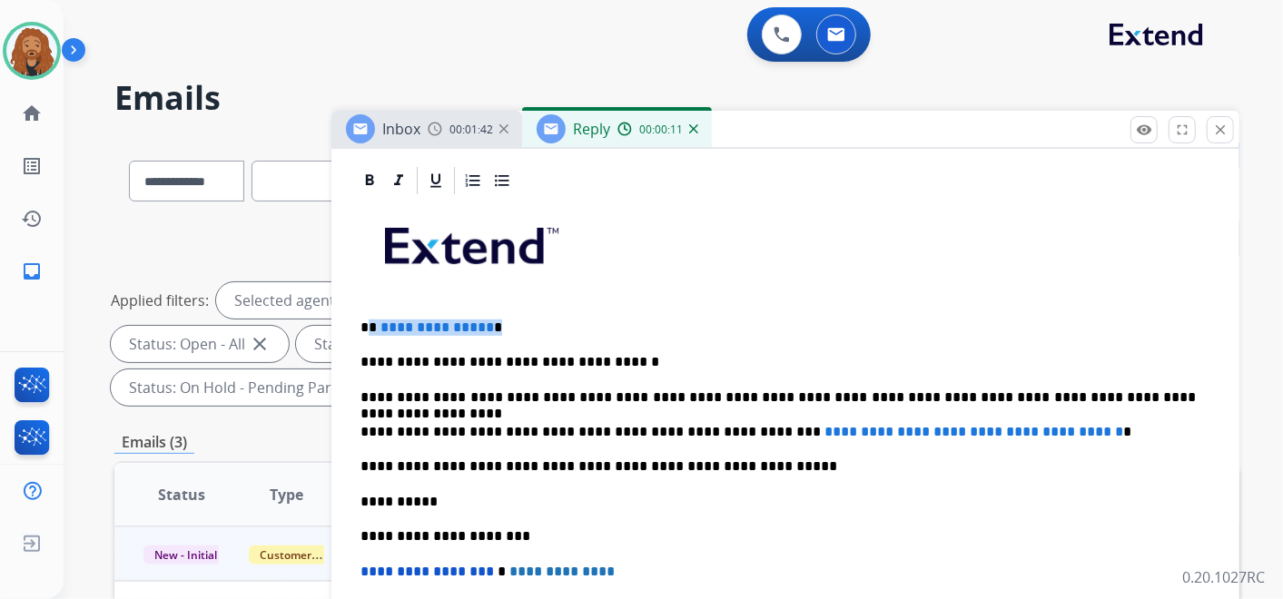
drag, startPoint x: 501, startPoint y: 324, endPoint x: 371, endPoint y: 324, distance: 130.8
click at [371, 324] on p "**********" at bounding box center [779, 328] width 836 height 16
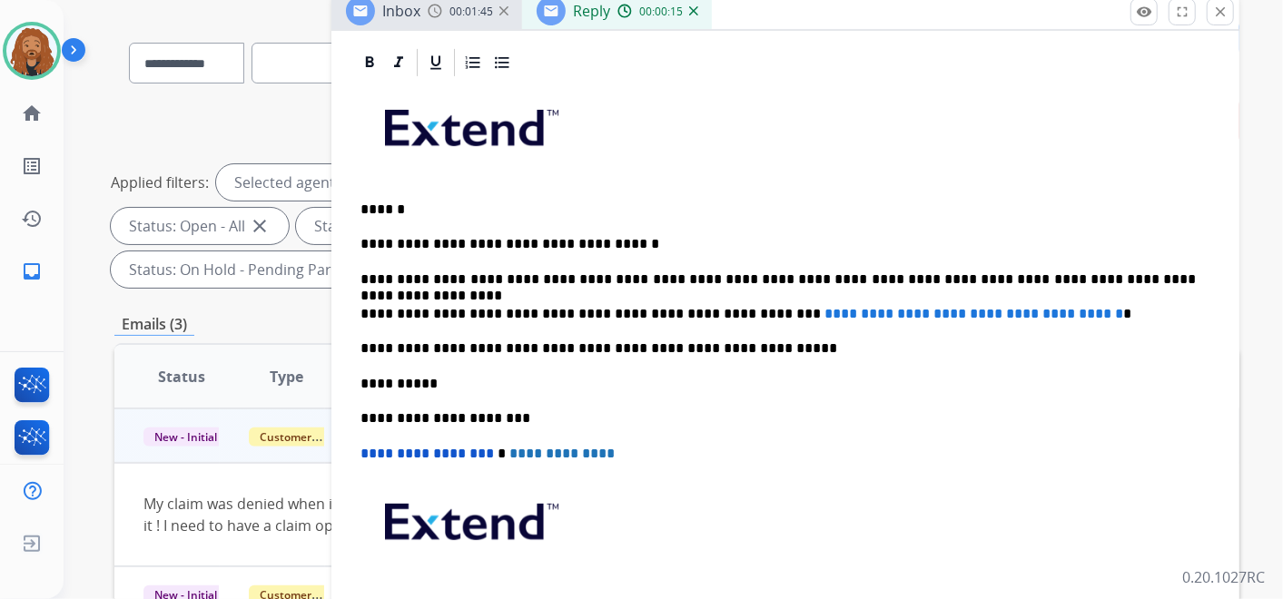
scroll to position [202, 0]
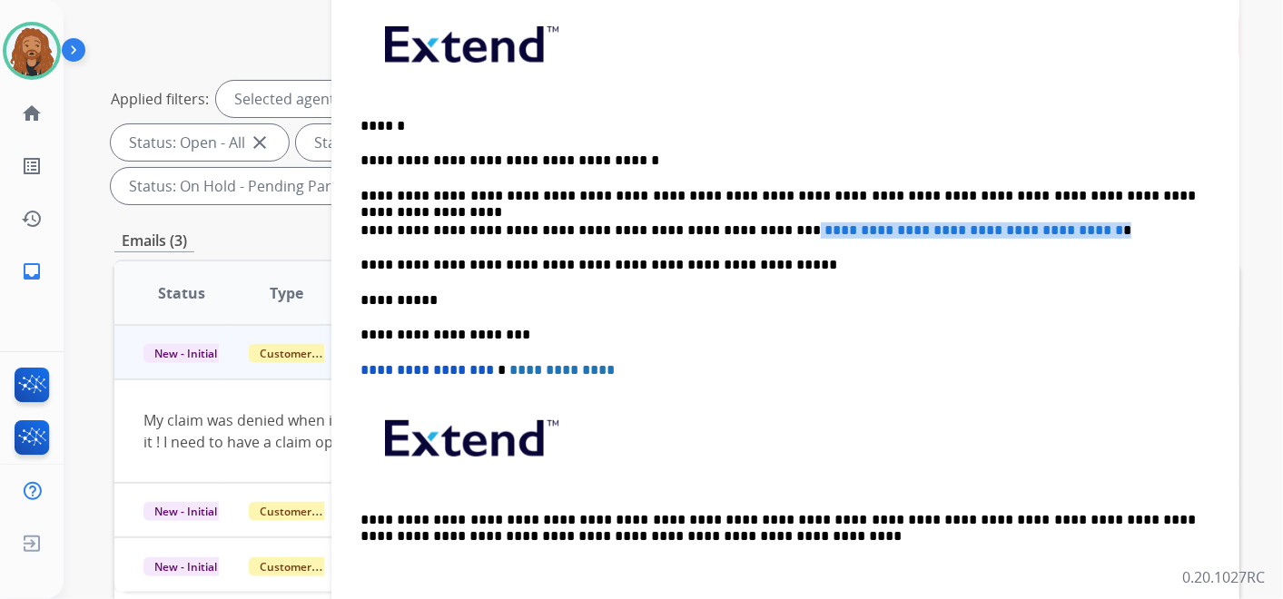
drag, startPoint x: 1095, startPoint y: 226, endPoint x: 727, endPoint y: 217, distance: 368.9
click at [727, 217] on div "**********" at bounding box center [785, 299] width 865 height 609
click at [745, 231] on p "**********" at bounding box center [779, 231] width 836 height 16
click at [731, 228] on p "**********" at bounding box center [779, 231] width 836 height 16
click at [858, 225] on p "**********" at bounding box center [779, 231] width 836 height 16
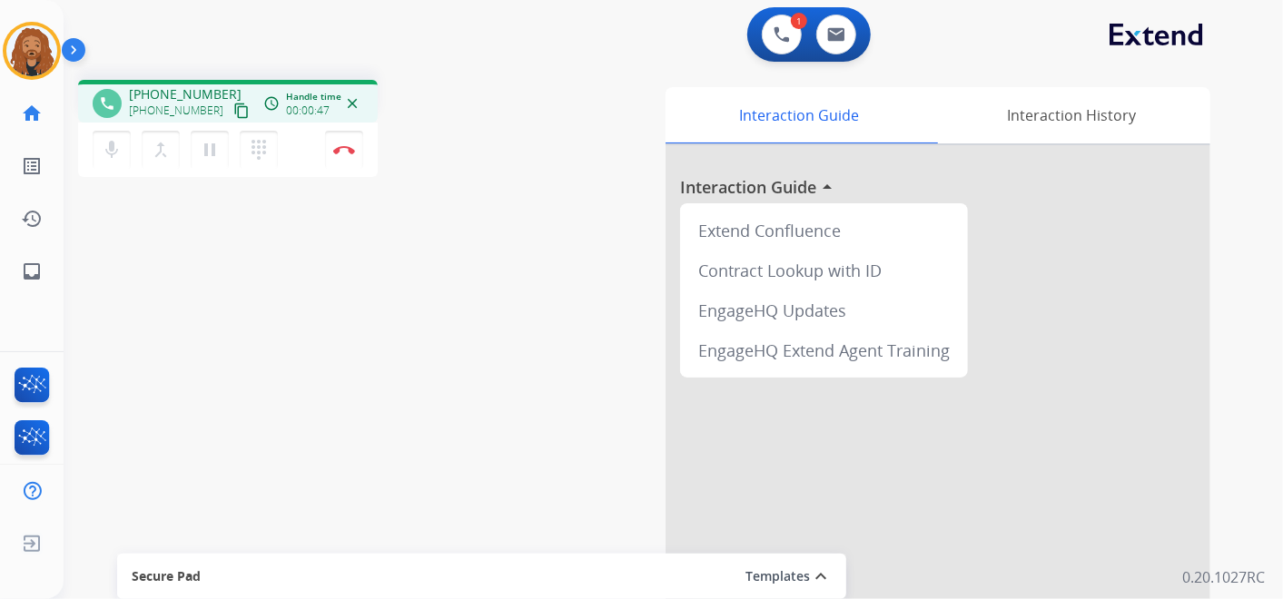
drag, startPoint x: 224, startPoint y: 107, endPoint x: 376, endPoint y: 67, distance: 156.9
click at [233, 107] on mat-icon "content_copy" at bounding box center [241, 111] width 16 height 16
click at [1272, 122] on div "1 Voice Interactions 0 Email Interactions phone +15163139780 +15163139780 conte…" at bounding box center [674, 299] width 1220 height 599
click at [352, 128] on div "mic Mute merge_type Bridge pause Hold dialpad Dialpad Disconnect" at bounding box center [228, 150] width 300 height 54
click at [348, 137] on button "Disconnect" at bounding box center [344, 150] width 38 height 38
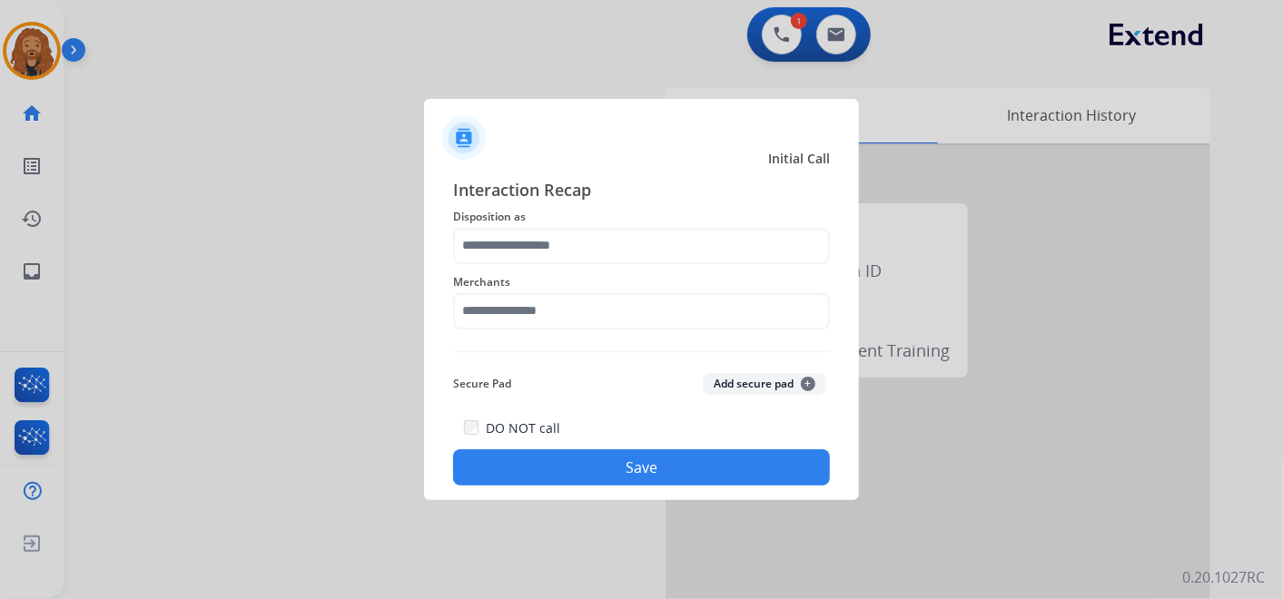
click at [553, 292] on span "Merchants" at bounding box center [641, 283] width 377 height 22
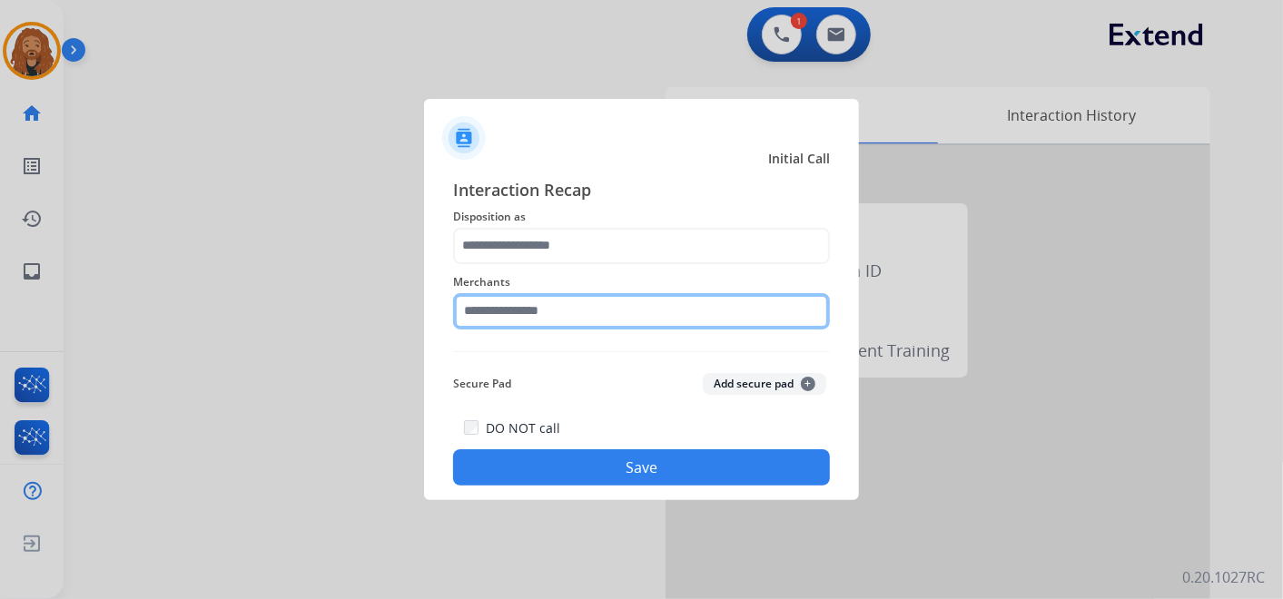
click at [550, 316] on input "text" at bounding box center [641, 311] width 377 height 36
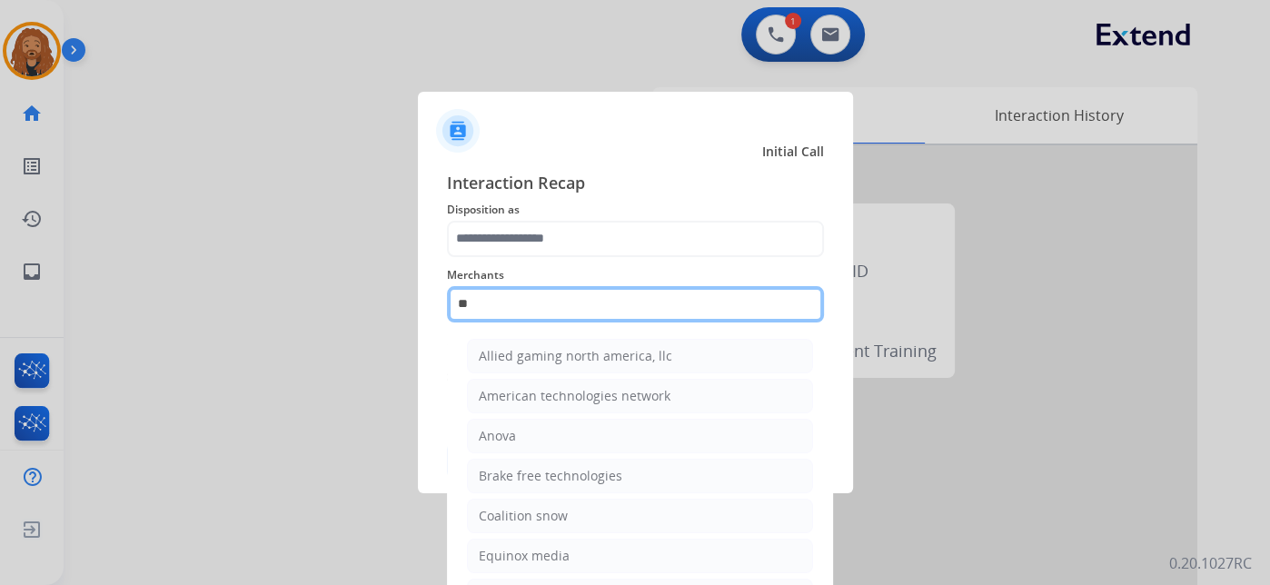
type input "*"
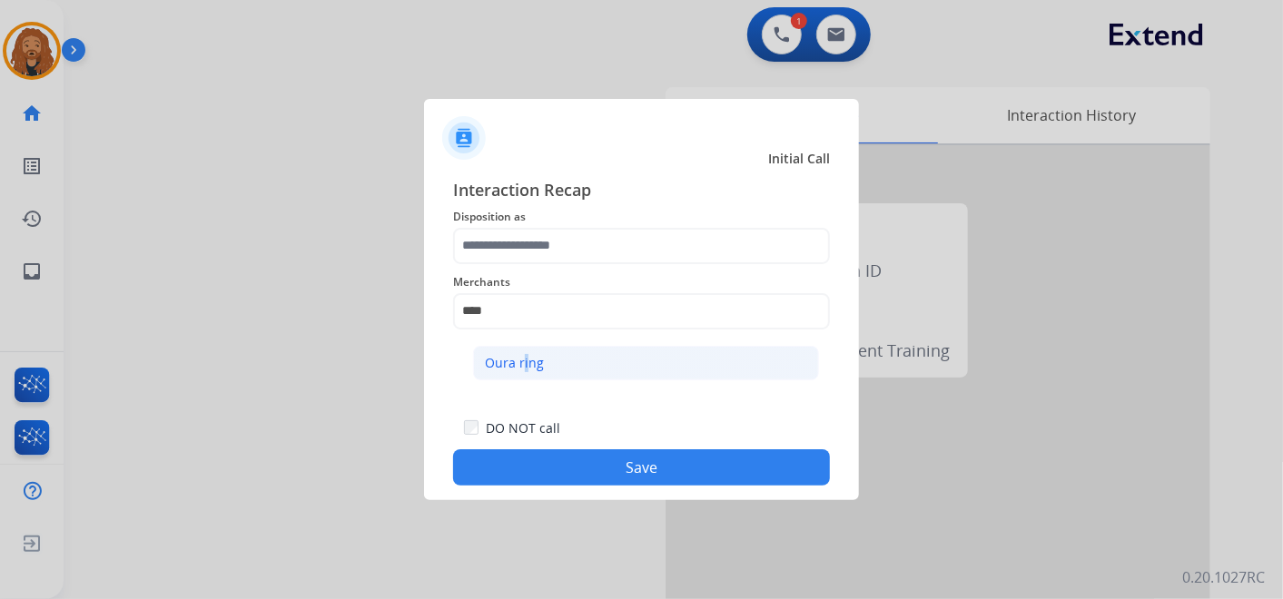
click at [521, 366] on div "Oura ring" at bounding box center [514, 363] width 59 height 18
type input "*********"
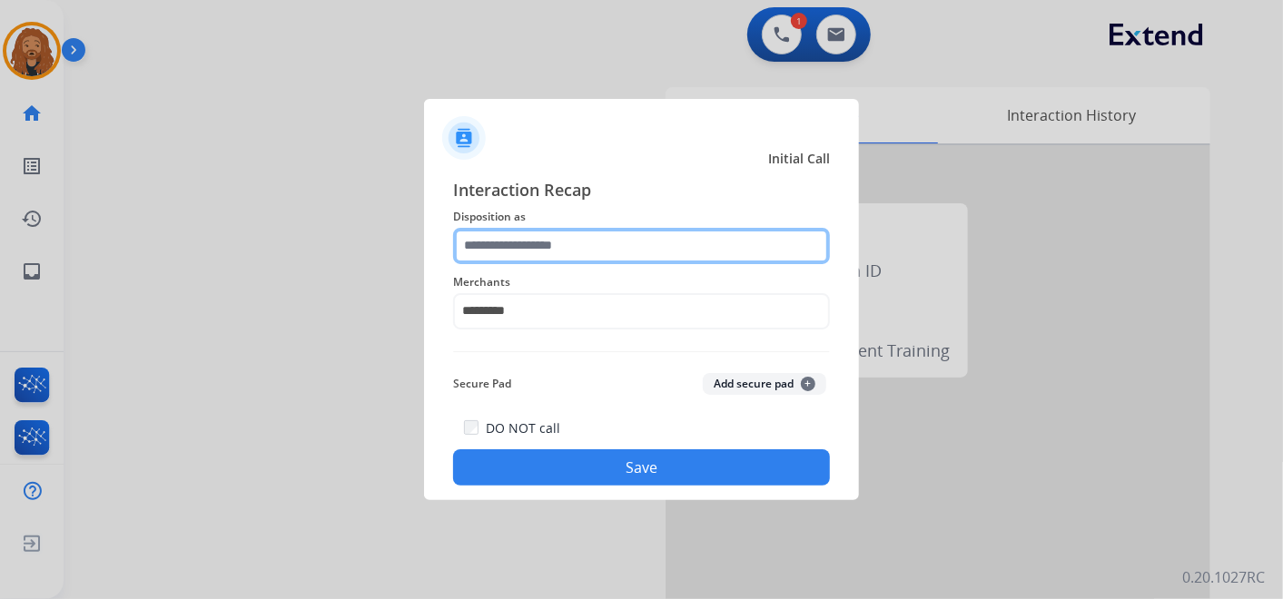
click at [555, 238] on input "text" at bounding box center [641, 246] width 377 height 36
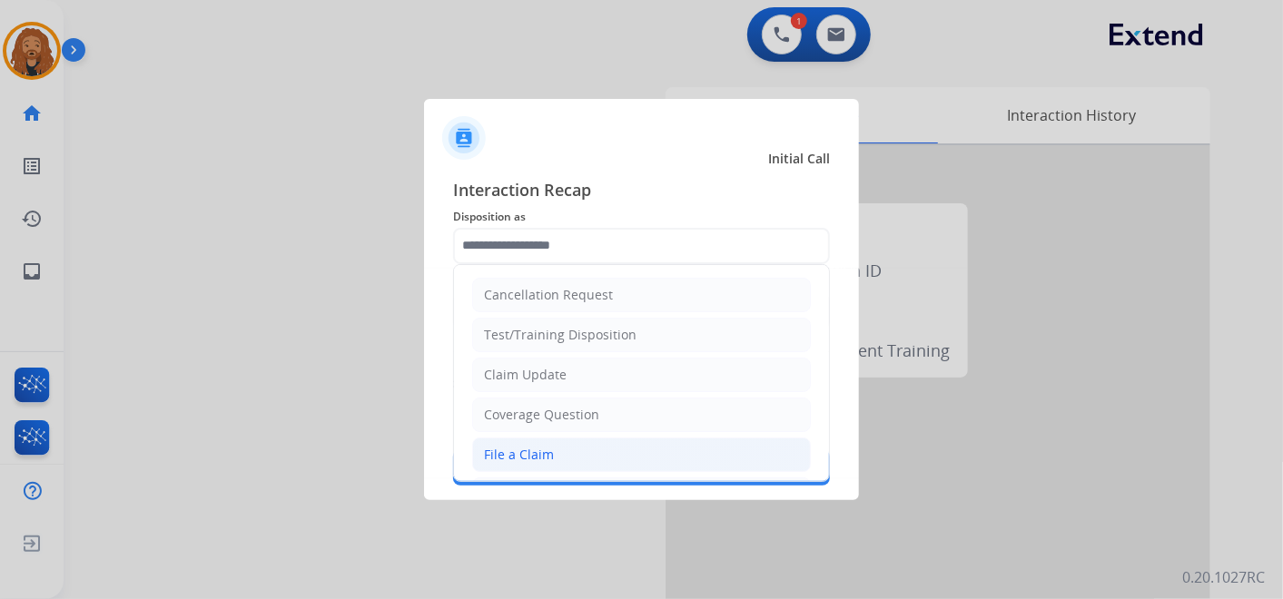
click at [547, 460] on div "File a Claim" at bounding box center [519, 455] width 70 height 18
type input "**********"
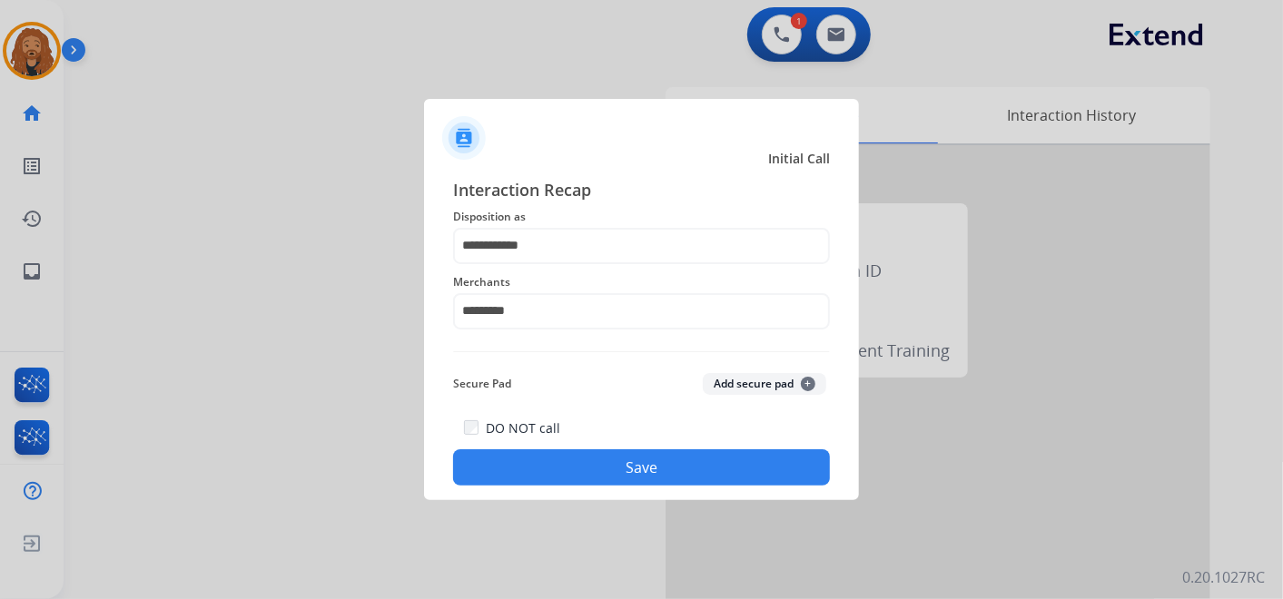
click at [548, 482] on button "Save" at bounding box center [641, 468] width 377 height 36
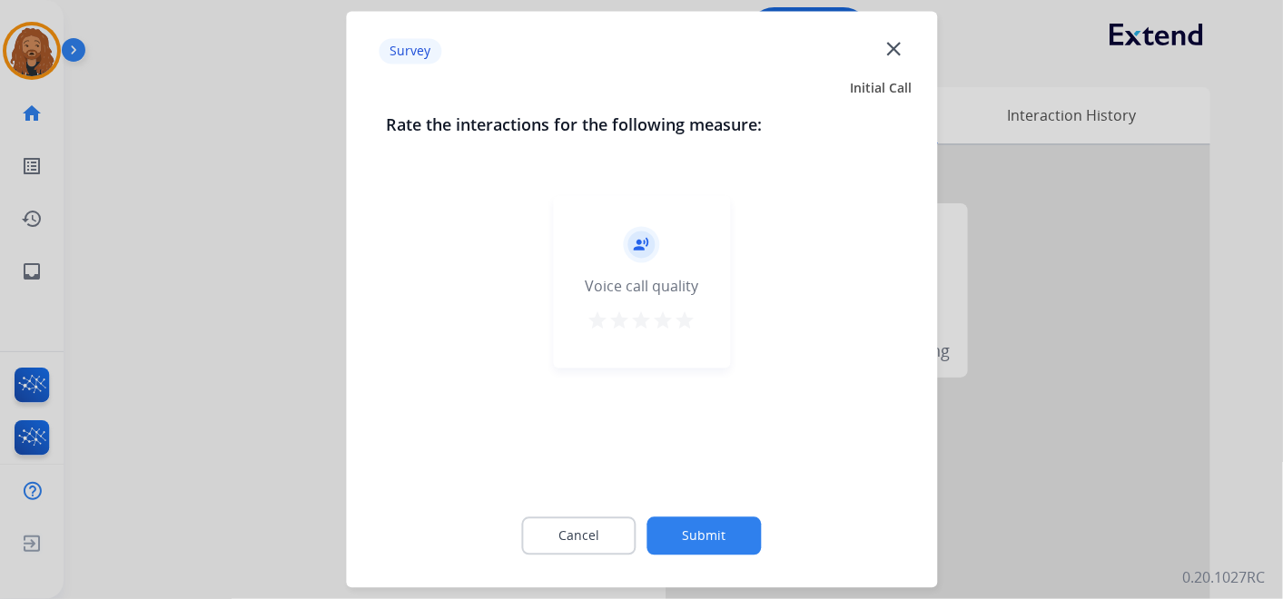
click at [690, 317] on mat-icon "star" at bounding box center [686, 322] width 22 height 22
click at [695, 524] on button "Submit" at bounding box center [705, 537] width 114 height 38
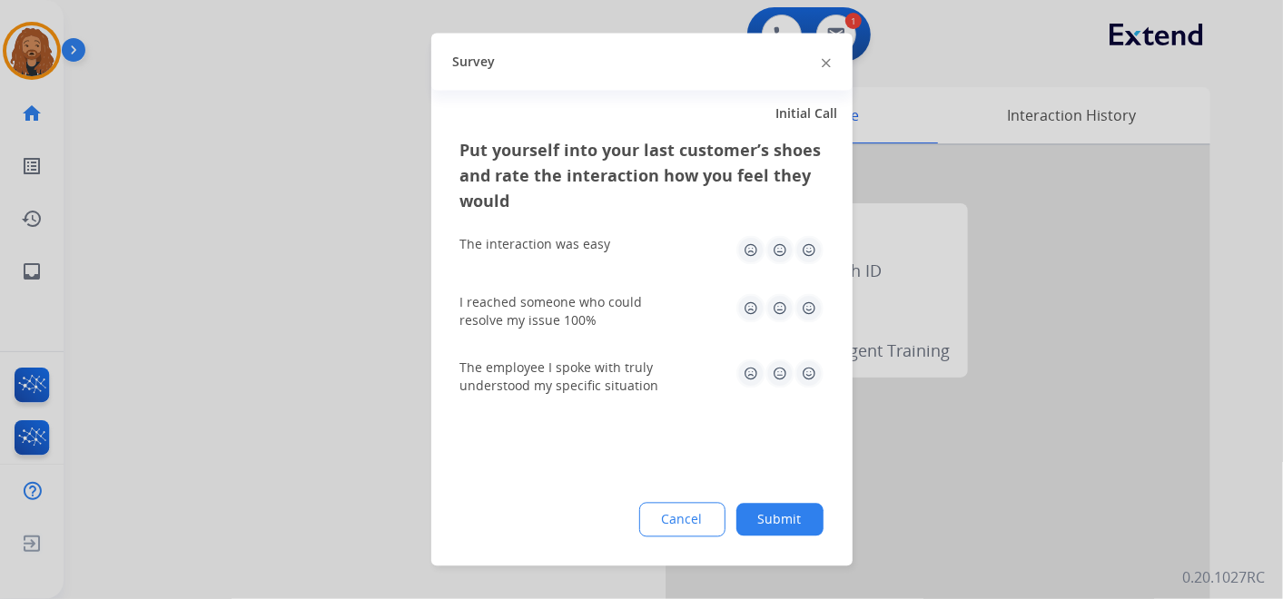
click at [804, 379] on img at bounding box center [809, 374] width 29 height 29
click at [807, 315] on img at bounding box center [809, 308] width 29 height 29
click at [801, 249] on img at bounding box center [809, 250] width 29 height 29
click at [785, 530] on button "Submit" at bounding box center [780, 520] width 87 height 33
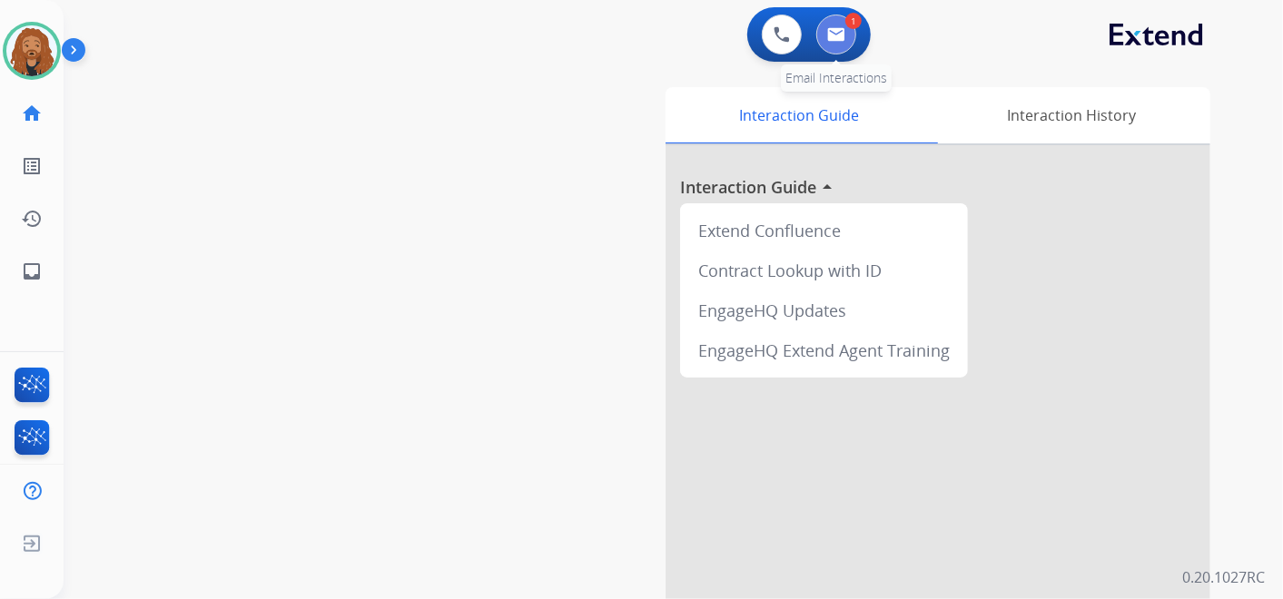
click at [835, 45] on button at bounding box center [837, 35] width 40 height 40
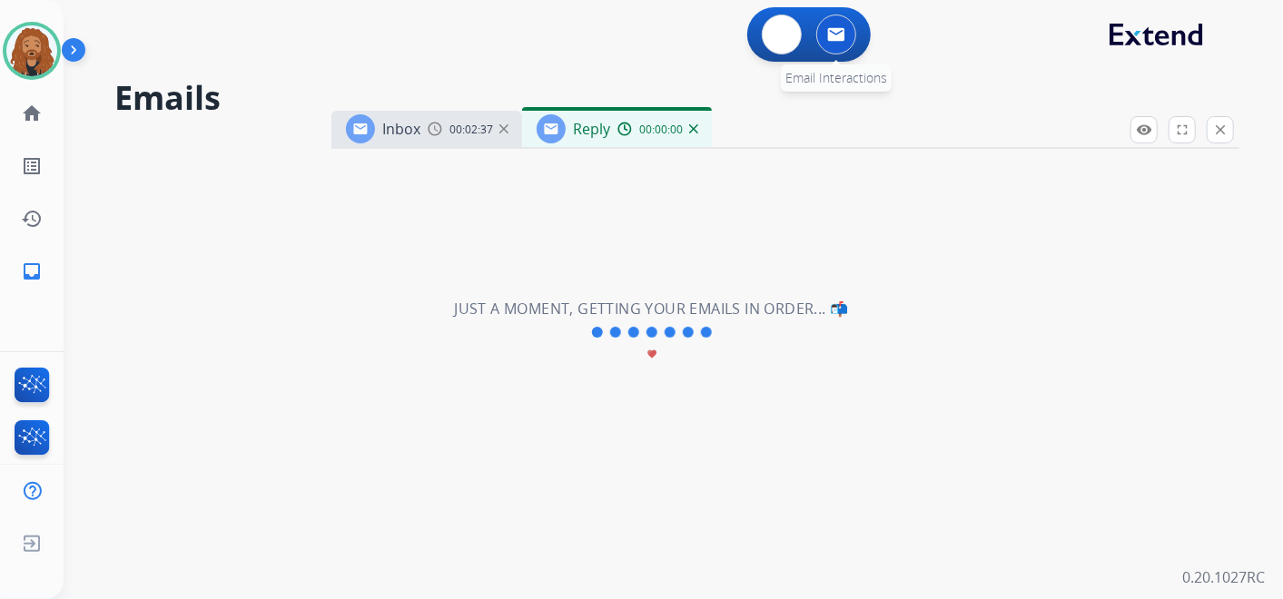
select select "**********"
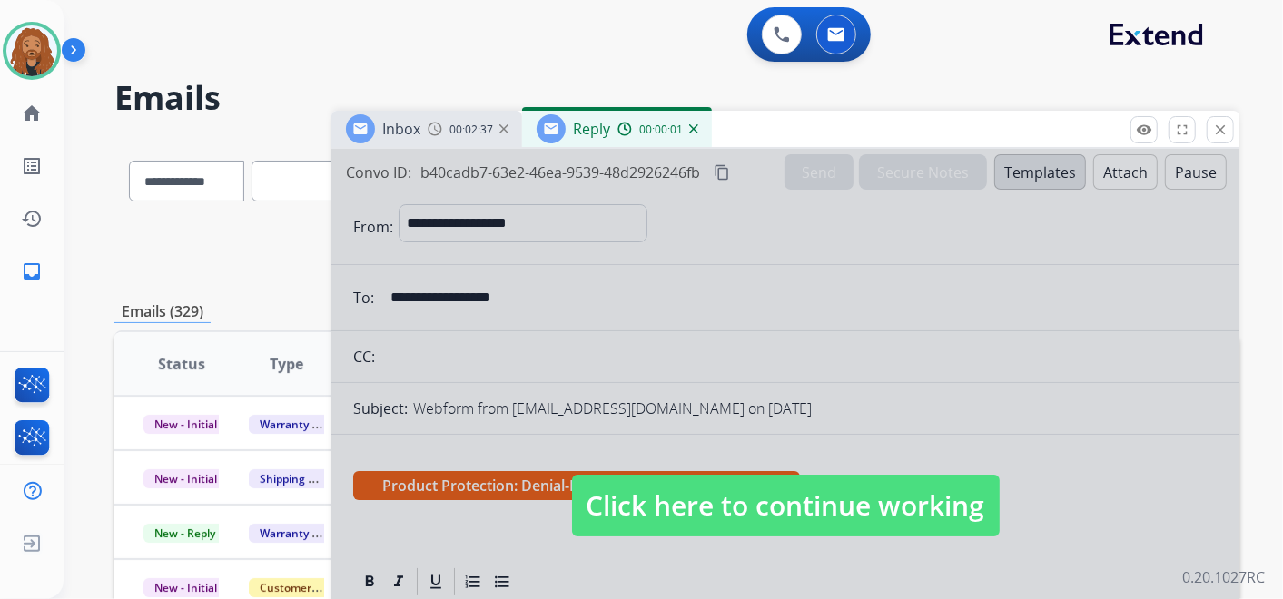
click at [693, 496] on span "Click here to continue working" at bounding box center [786, 506] width 428 height 62
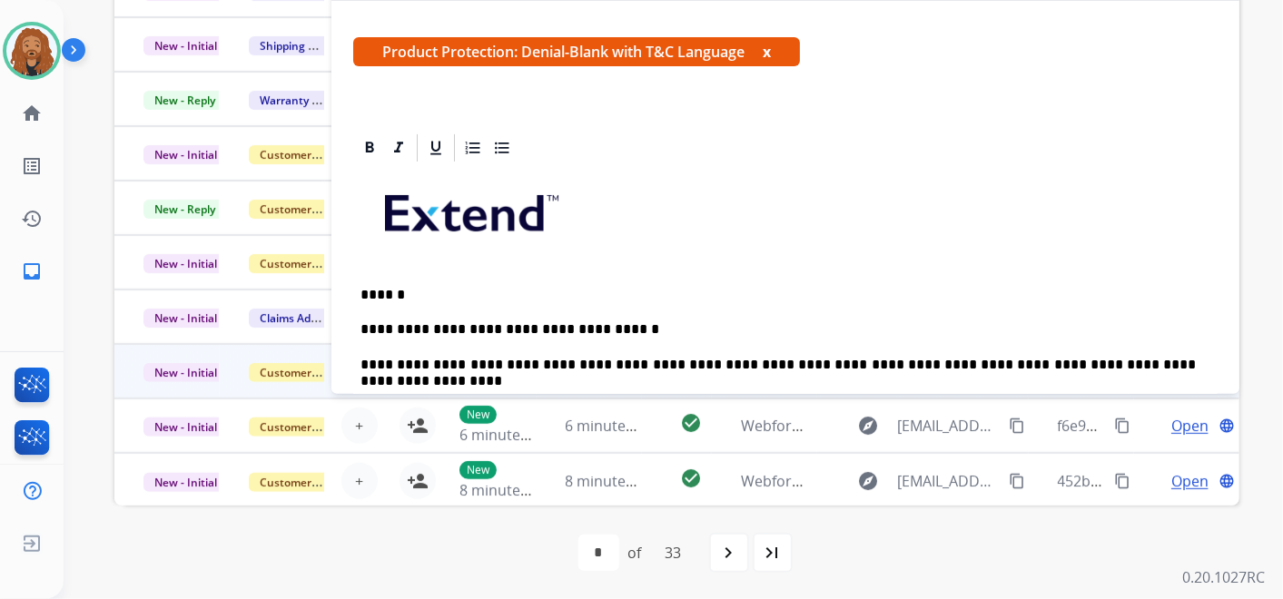
scroll to position [203, 0]
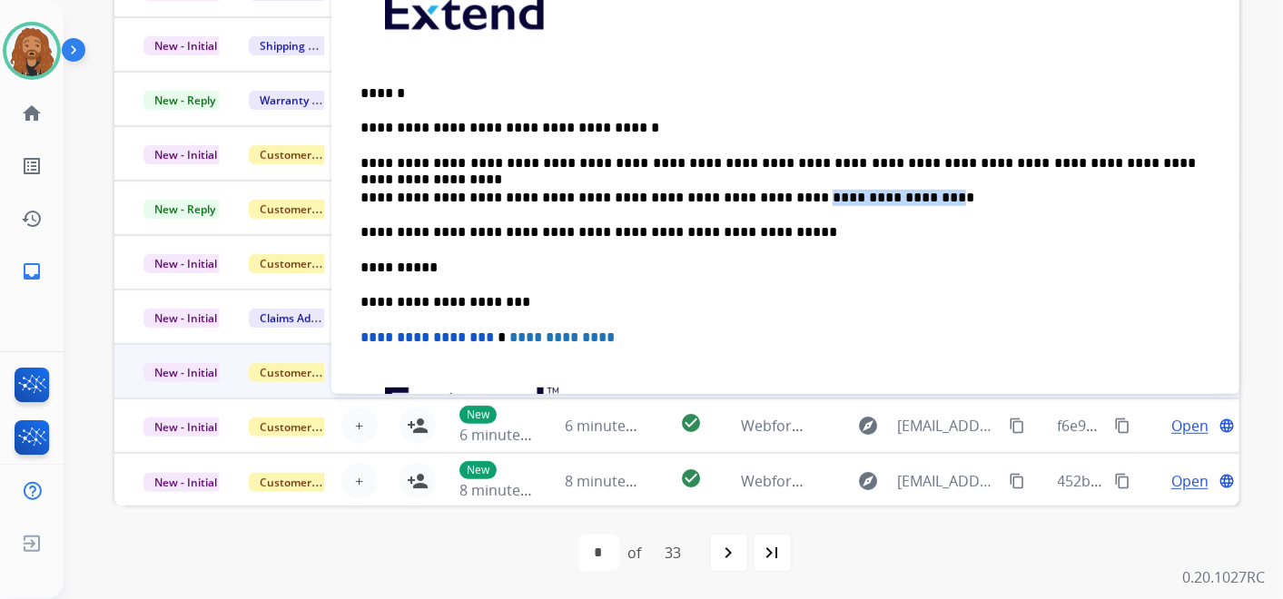
drag, startPoint x: 739, startPoint y: 191, endPoint x: 847, endPoint y: 195, distance: 108.2
click at [847, 195] on p "**********" at bounding box center [779, 198] width 836 height 16
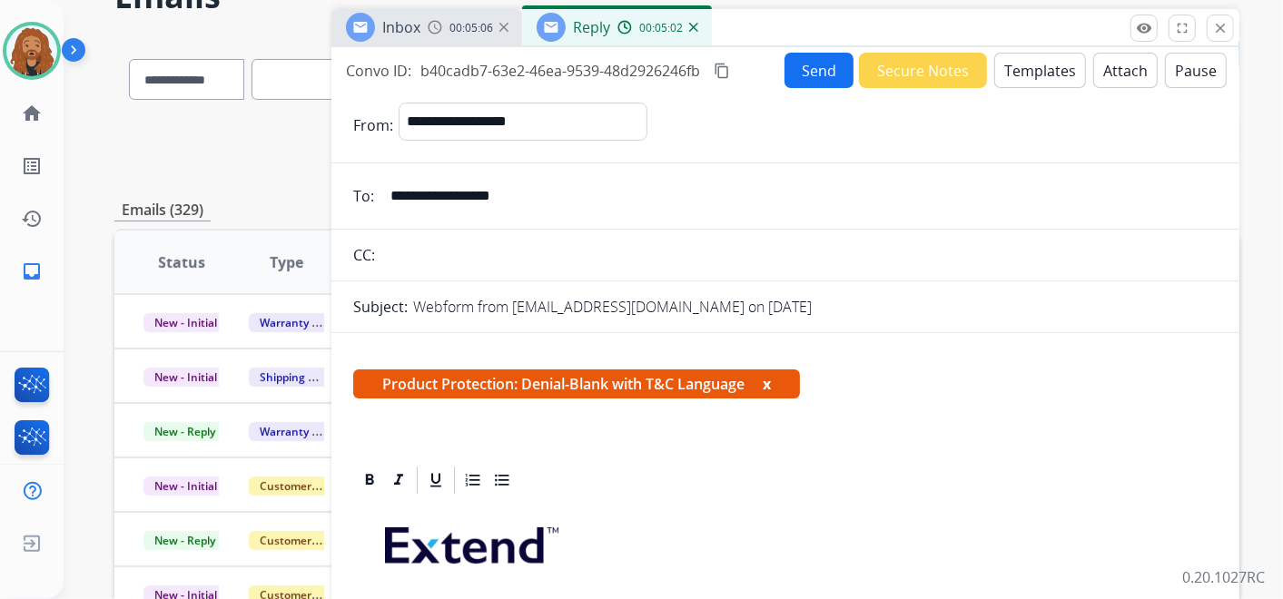
scroll to position [30, 0]
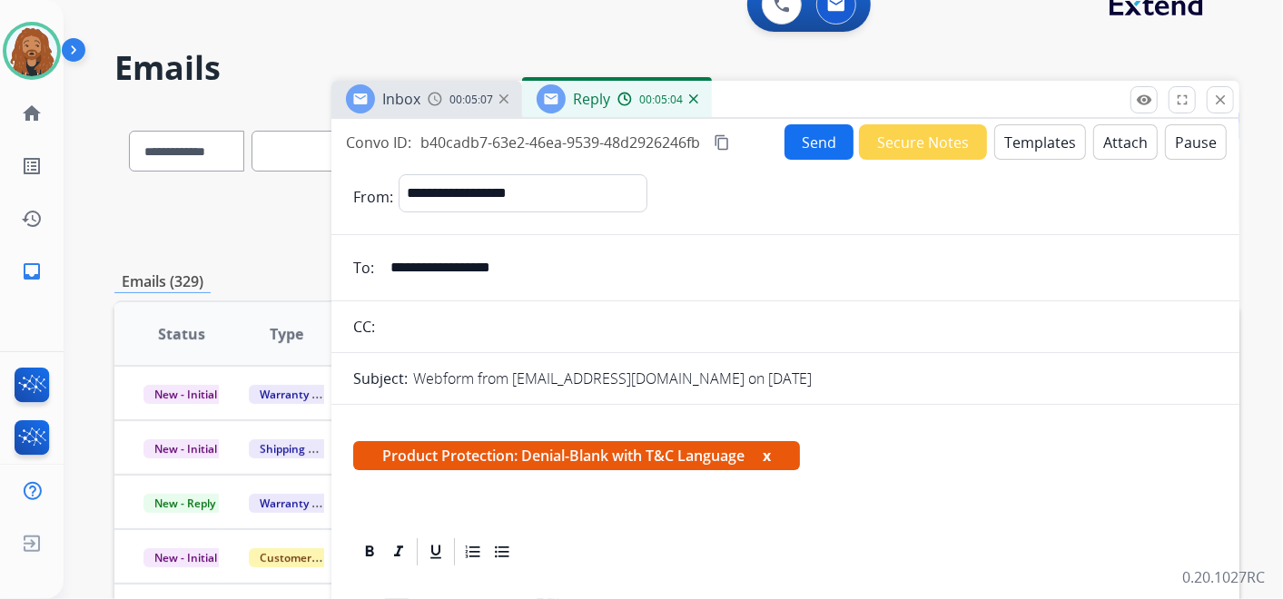
click at [1108, 145] on button "Attach" at bounding box center [1126, 141] width 64 height 35
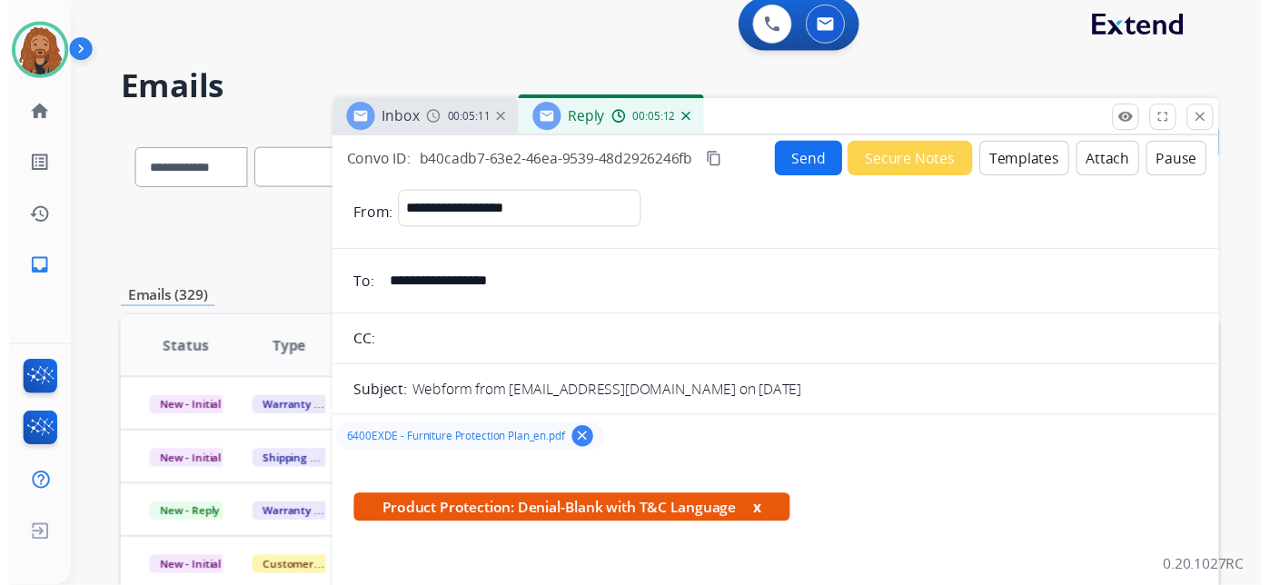
scroll to position [0, 0]
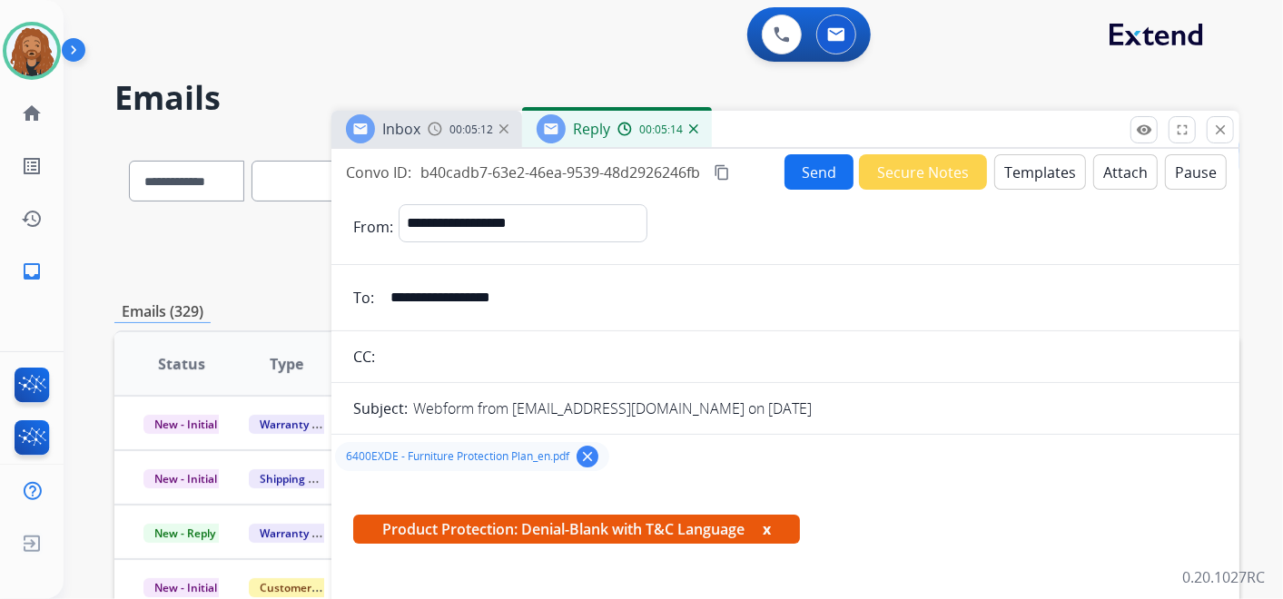
click at [804, 181] on button "Send" at bounding box center [819, 171] width 69 height 35
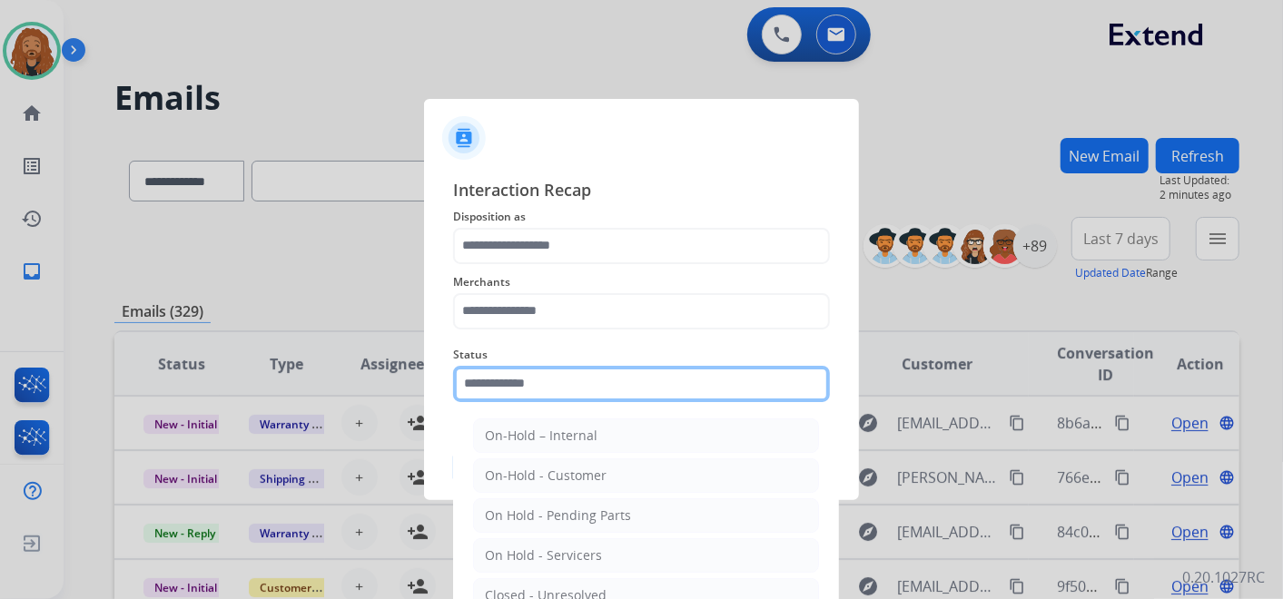
click at [523, 398] on div "Status On-Hold – Internal On-Hold - Customer On Hold - Pending Parts On Hold - …" at bounding box center [641, 373] width 377 height 73
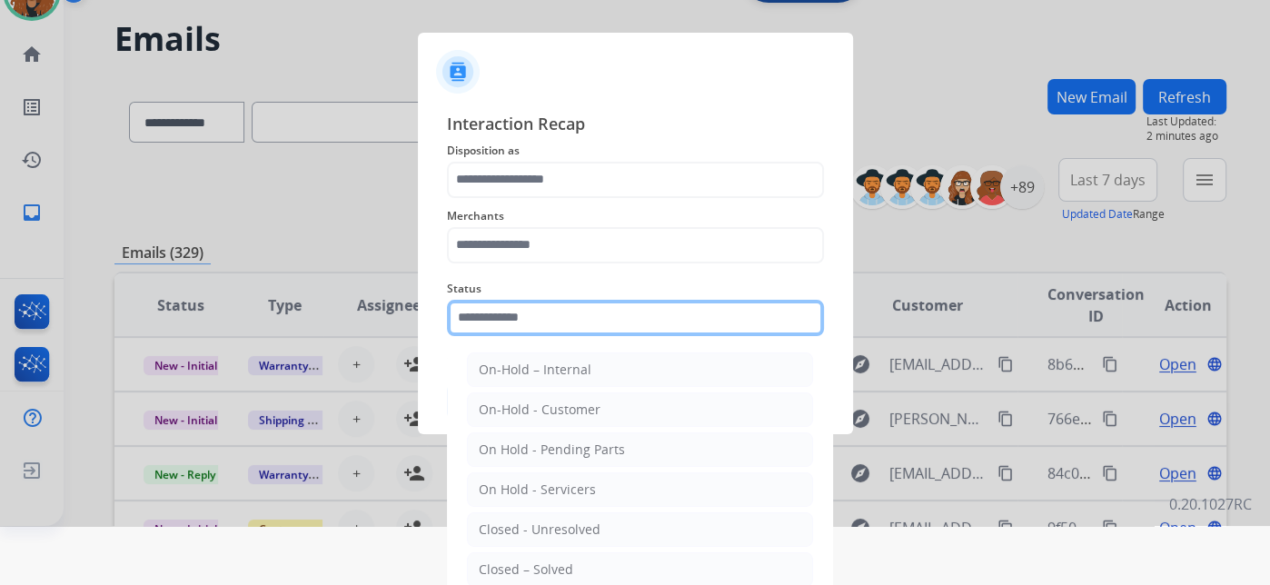
scroll to position [89, 0]
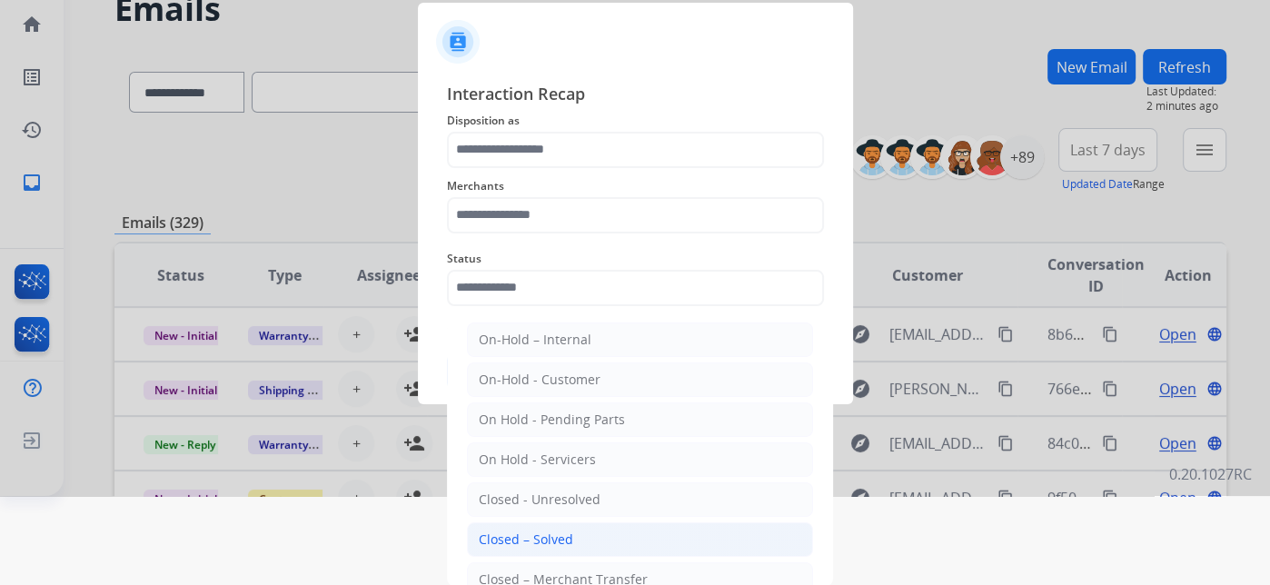
click at [558, 540] on div "Closed – Solved" at bounding box center [526, 539] width 94 height 18
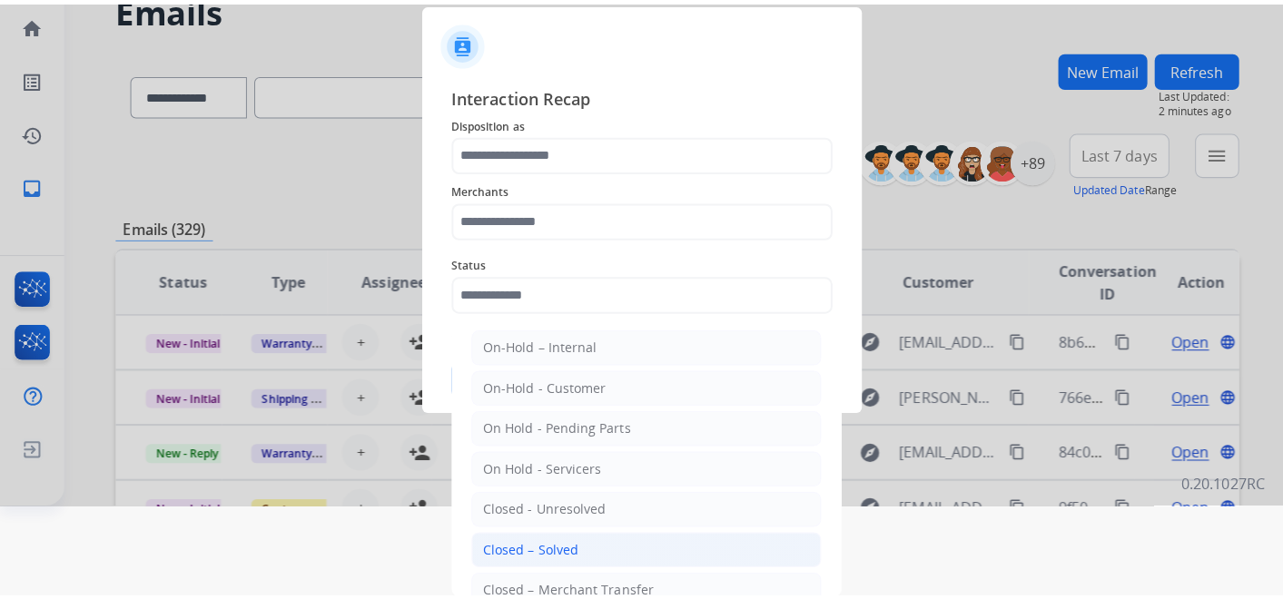
scroll to position [0, 0]
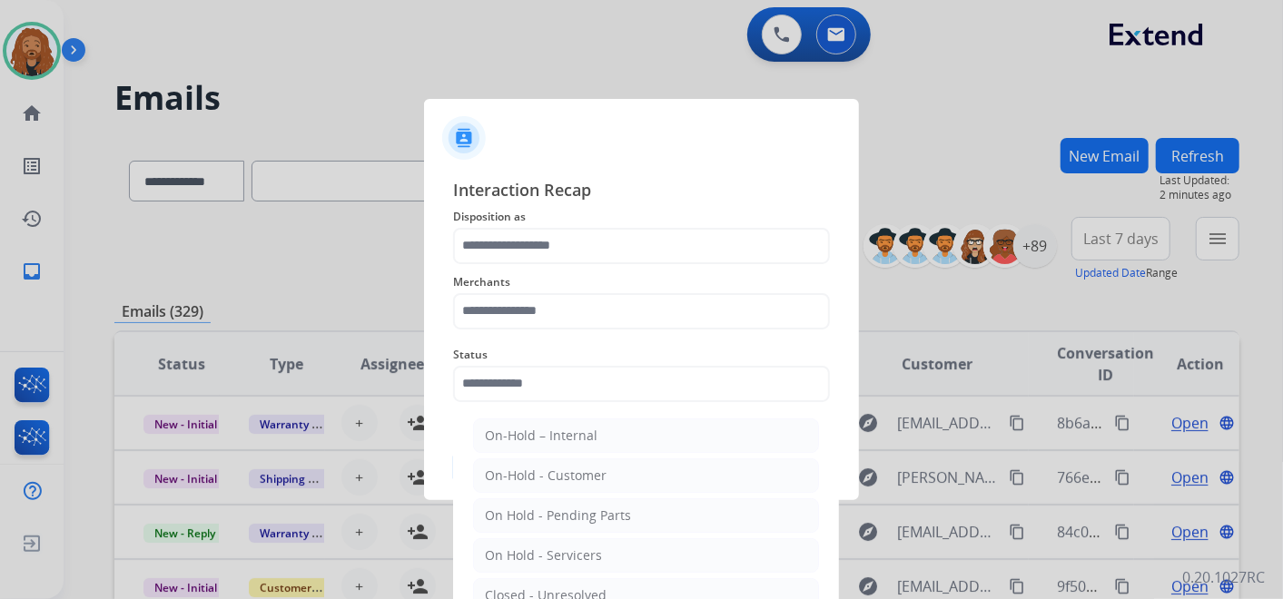
type input "**********"
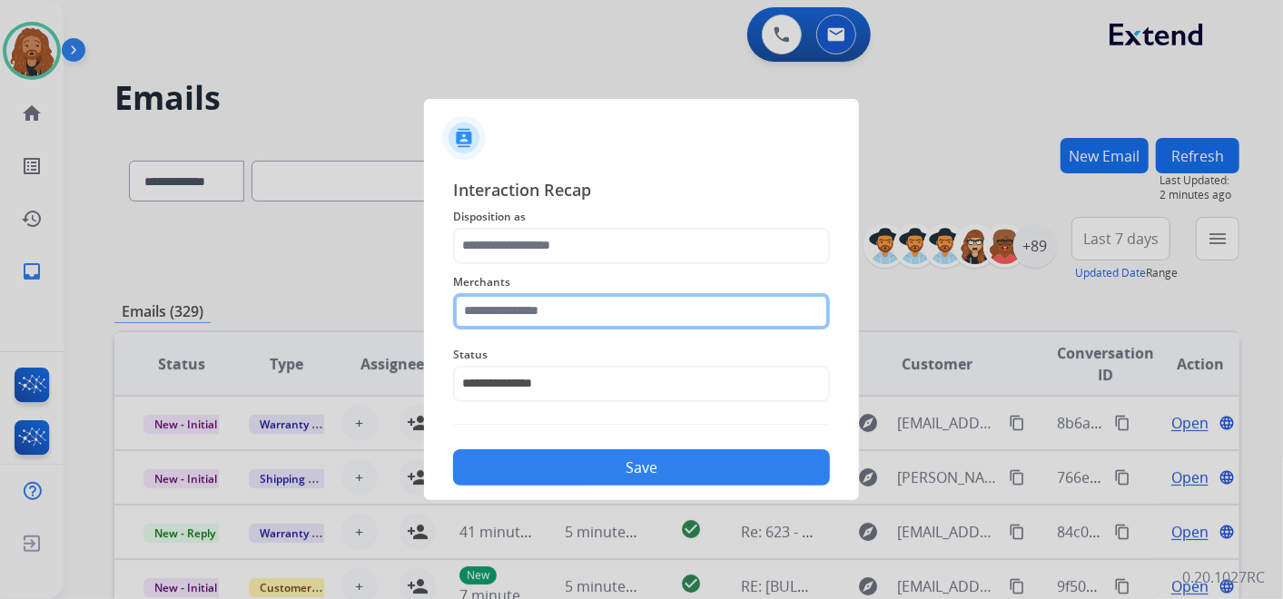
click at [537, 314] on input "text" at bounding box center [641, 311] width 377 height 36
click at [554, 309] on input "text" at bounding box center [641, 311] width 377 height 36
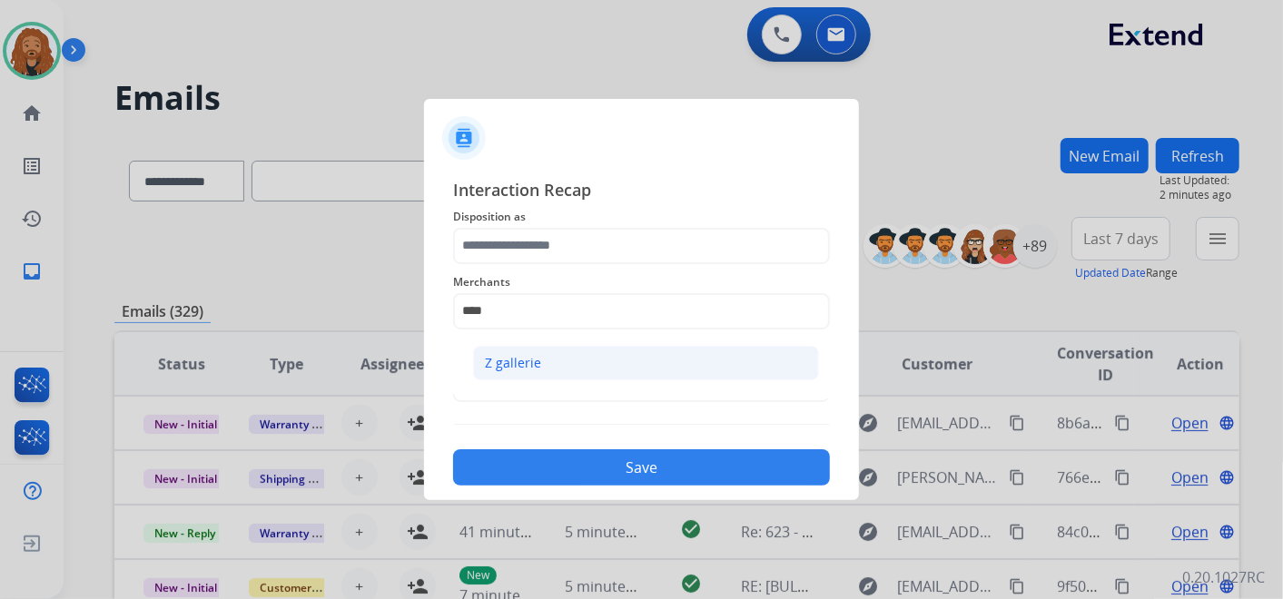
click at [559, 373] on li "Z gallerie" at bounding box center [646, 363] width 346 height 35
type input "**********"
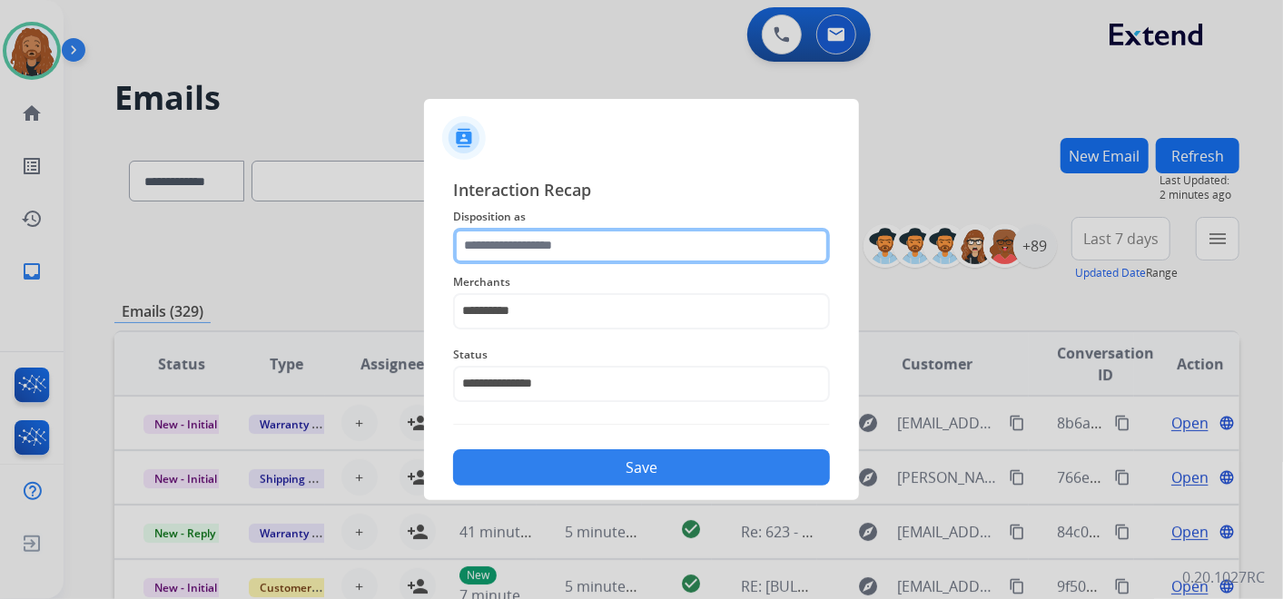
click at [569, 243] on input "text" at bounding box center [641, 246] width 377 height 36
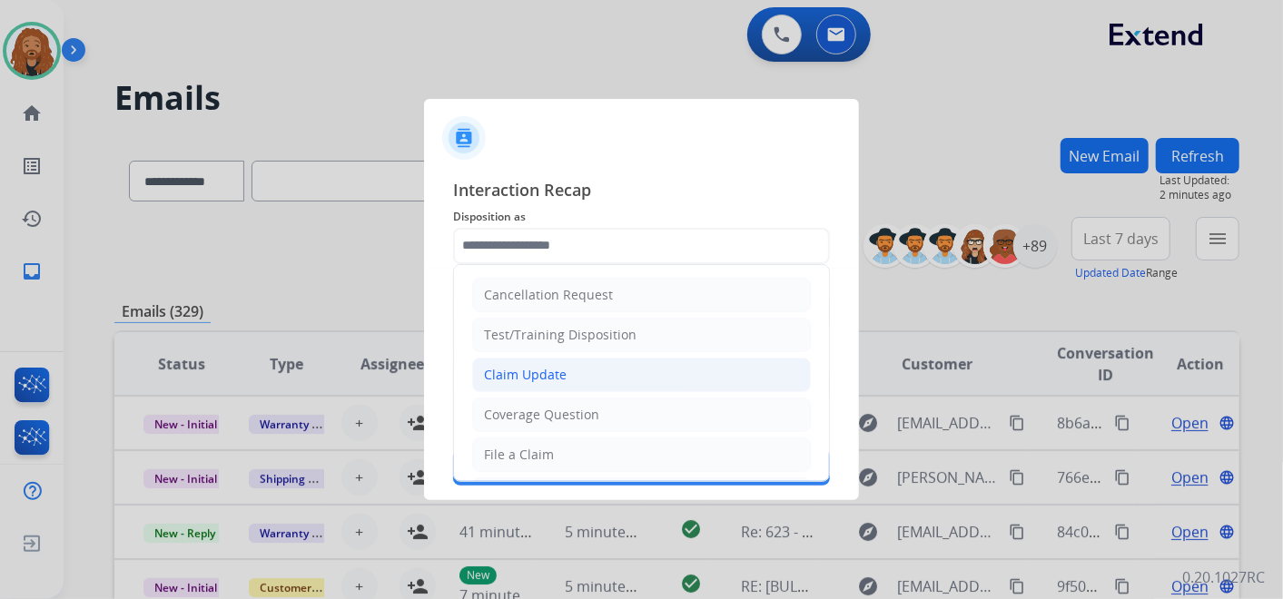
click at [619, 358] on li "Claim Update" at bounding box center [641, 375] width 339 height 35
type input "**********"
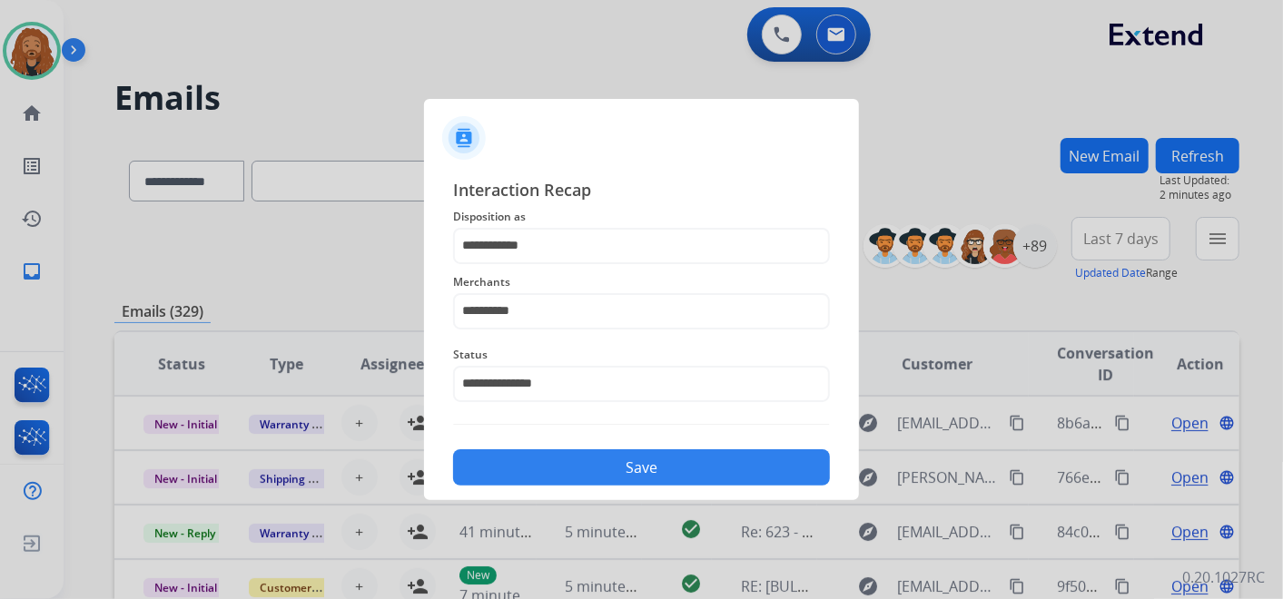
click at [639, 489] on div "**********" at bounding box center [641, 332] width 435 height 339
click at [633, 468] on button "Save" at bounding box center [641, 468] width 377 height 36
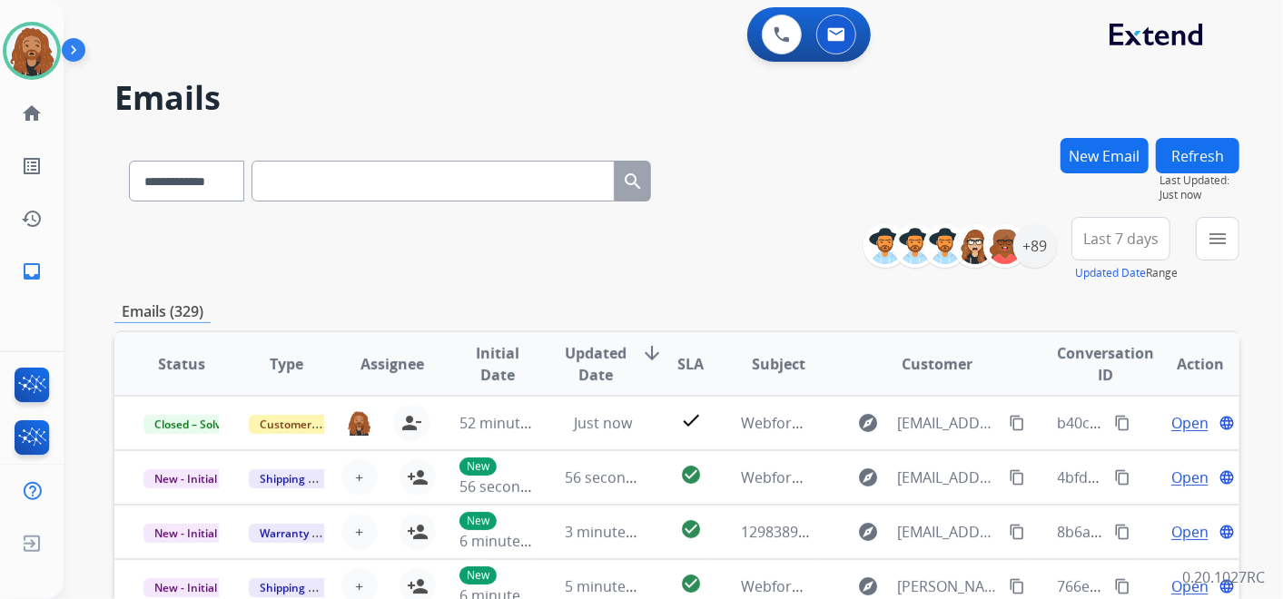
click at [1126, 253] on button "Last 7 days" at bounding box center [1121, 239] width 99 height 44
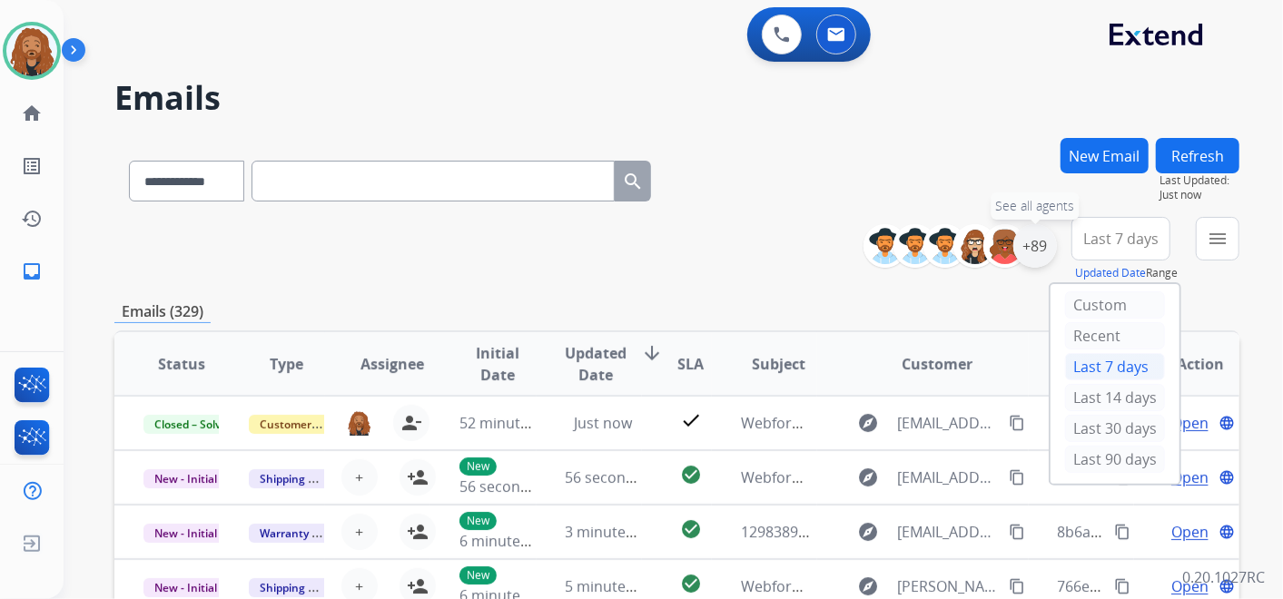
click at [1041, 245] on div "+89" at bounding box center [1036, 246] width 44 height 44
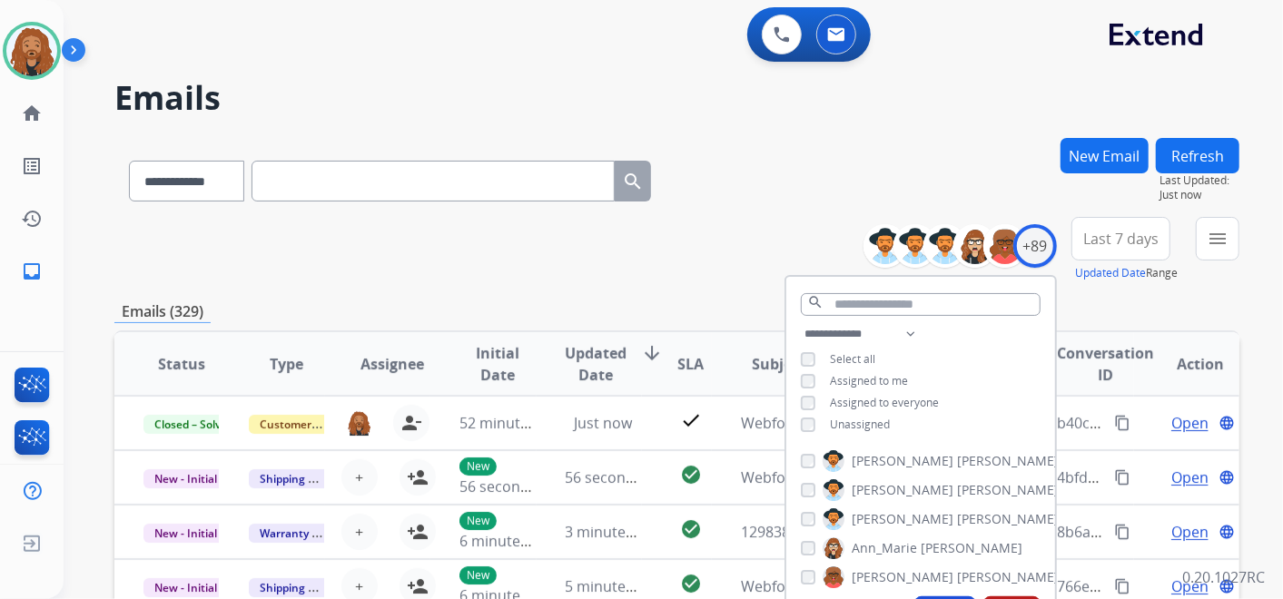
click at [852, 426] on span "Unassigned" at bounding box center [860, 424] width 60 height 15
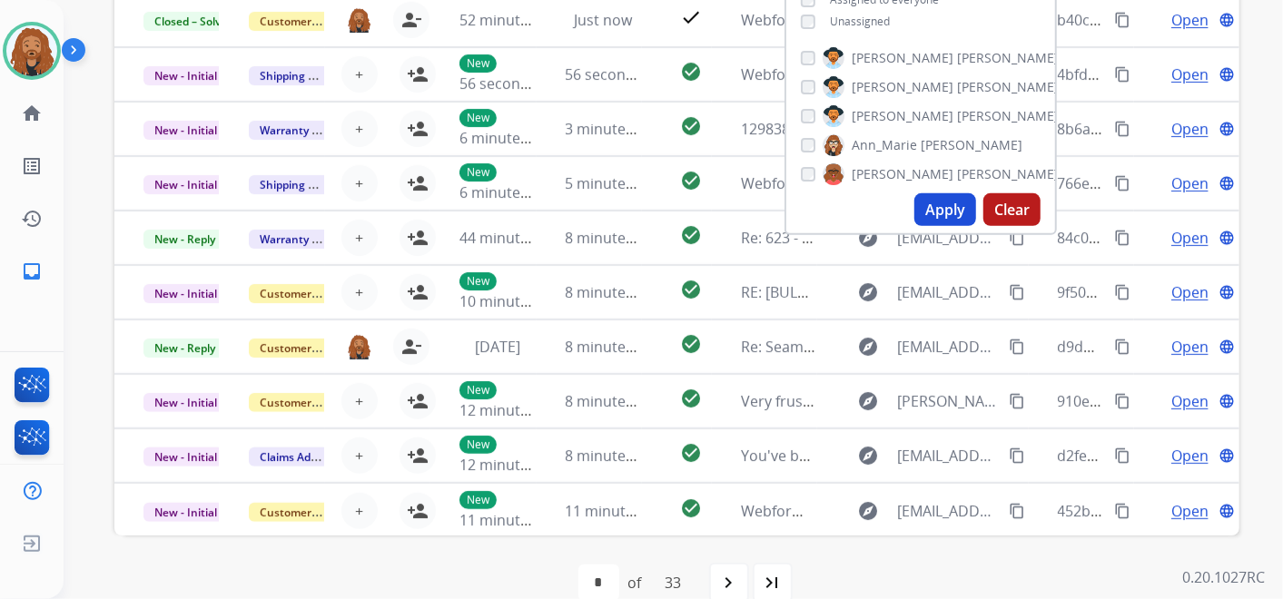
click at [942, 214] on button "Apply" at bounding box center [946, 209] width 62 height 33
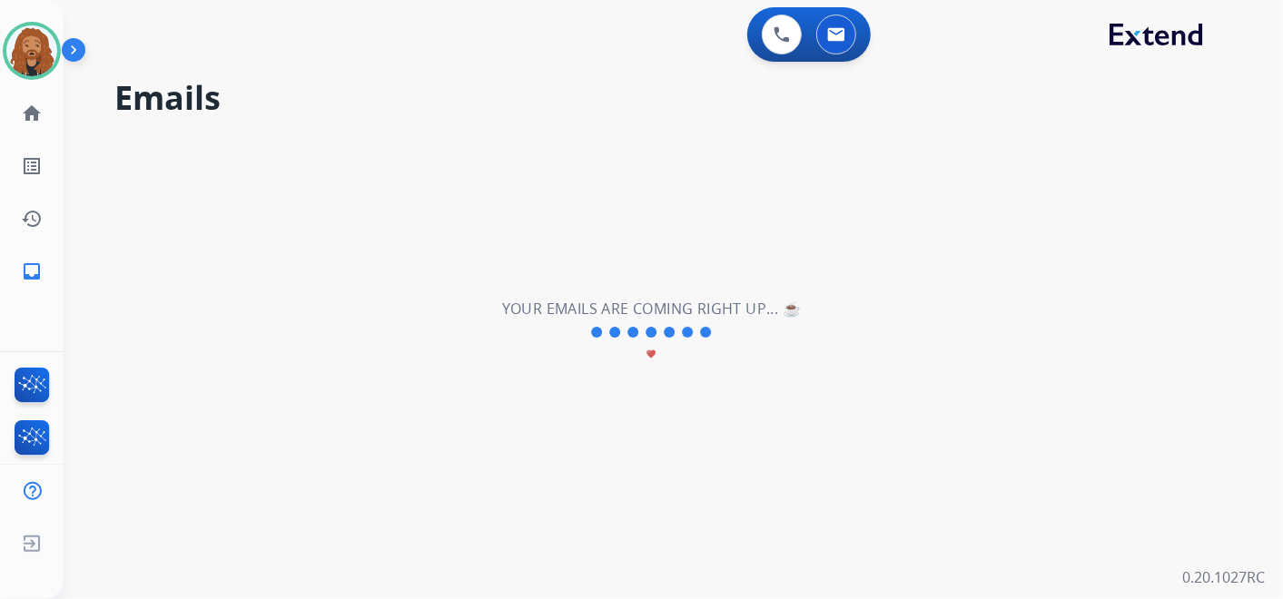
scroll to position [0, 0]
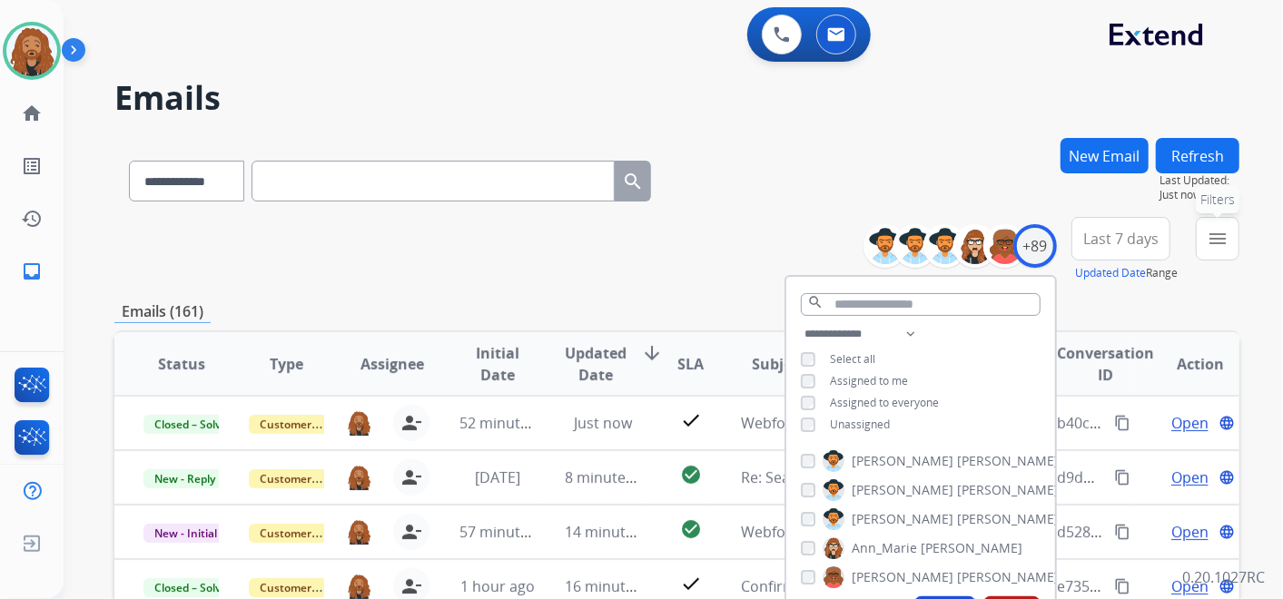
click at [1208, 243] on mat-icon "menu" at bounding box center [1218, 239] width 22 height 22
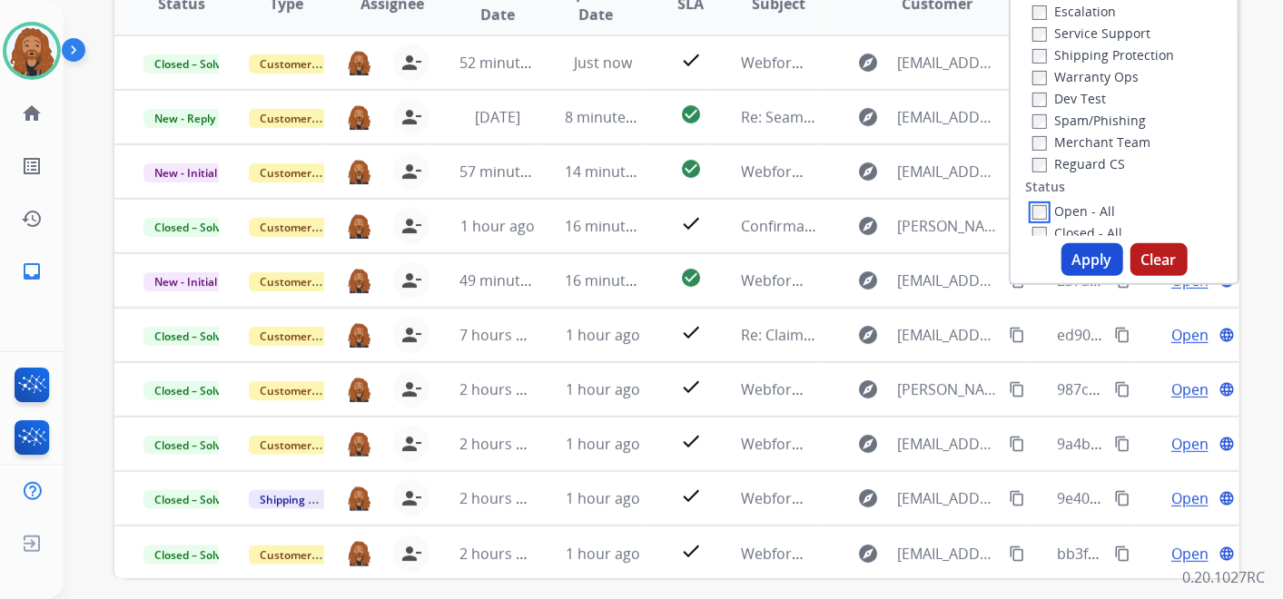
scroll to position [403, 0]
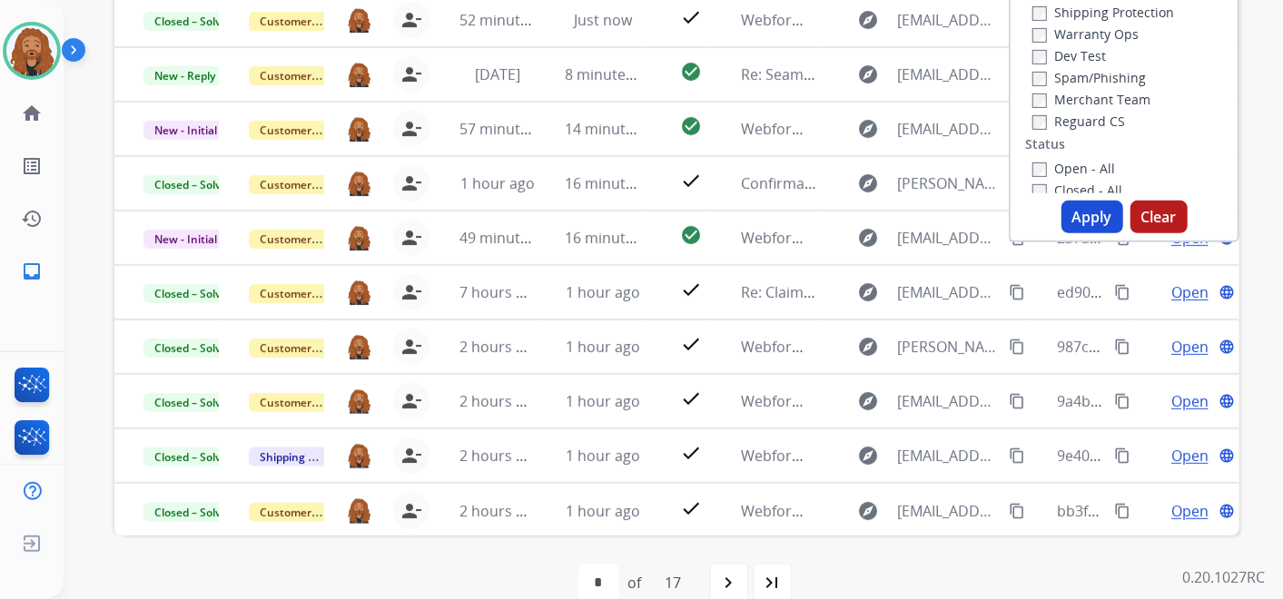
click at [1100, 206] on button "Apply" at bounding box center [1093, 217] width 62 height 33
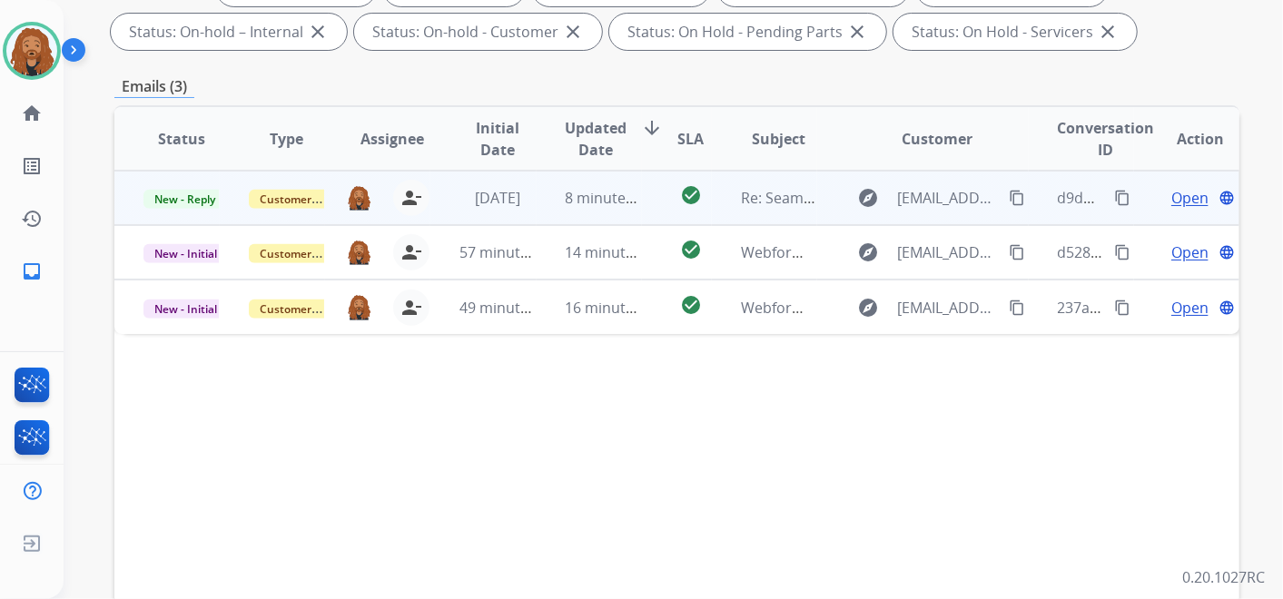
scroll to position [202, 0]
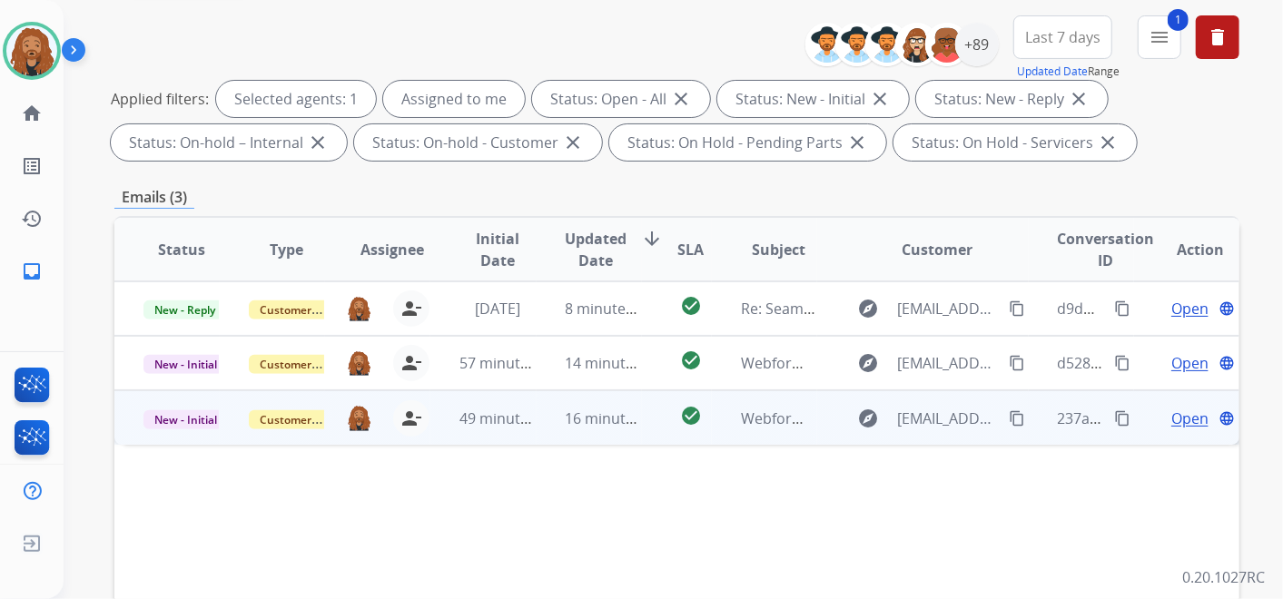
click at [565, 428] on td "16 minutes ago" at bounding box center [589, 418] width 105 height 54
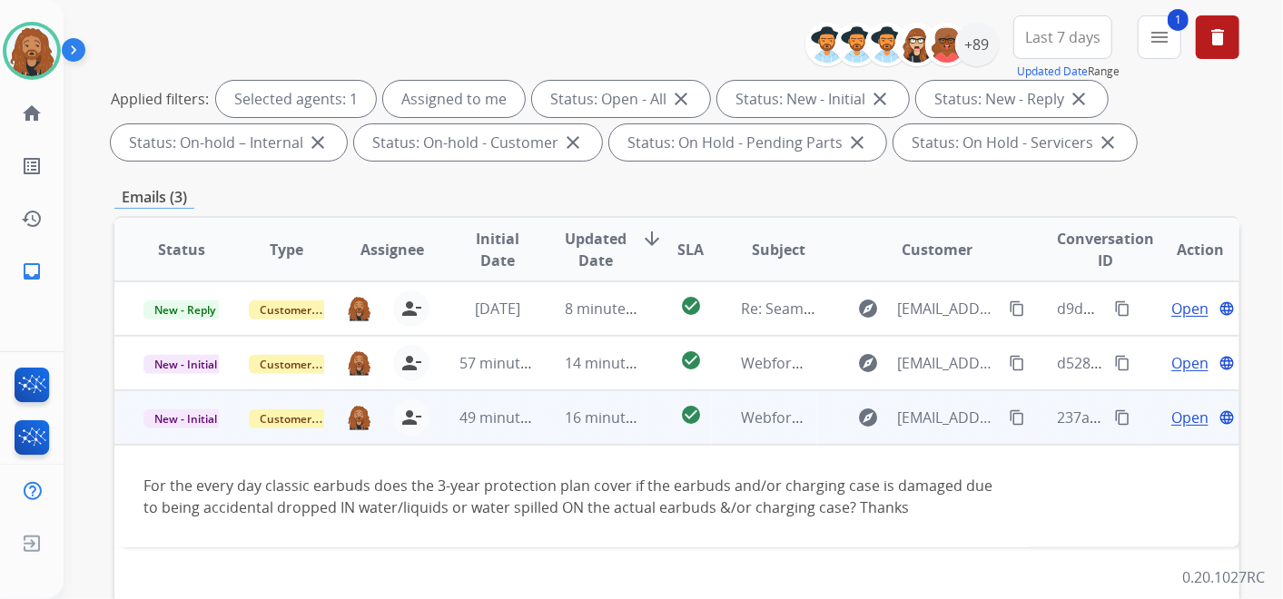
click at [1178, 415] on span "Open" at bounding box center [1190, 418] width 37 height 22
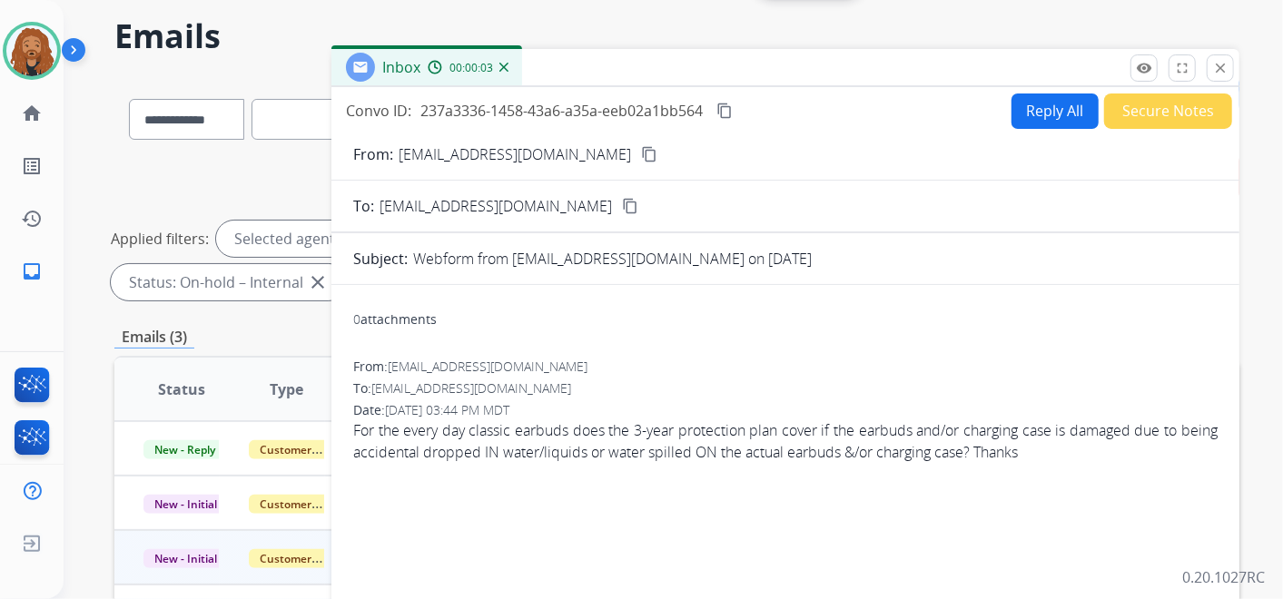
scroll to position [0, 0]
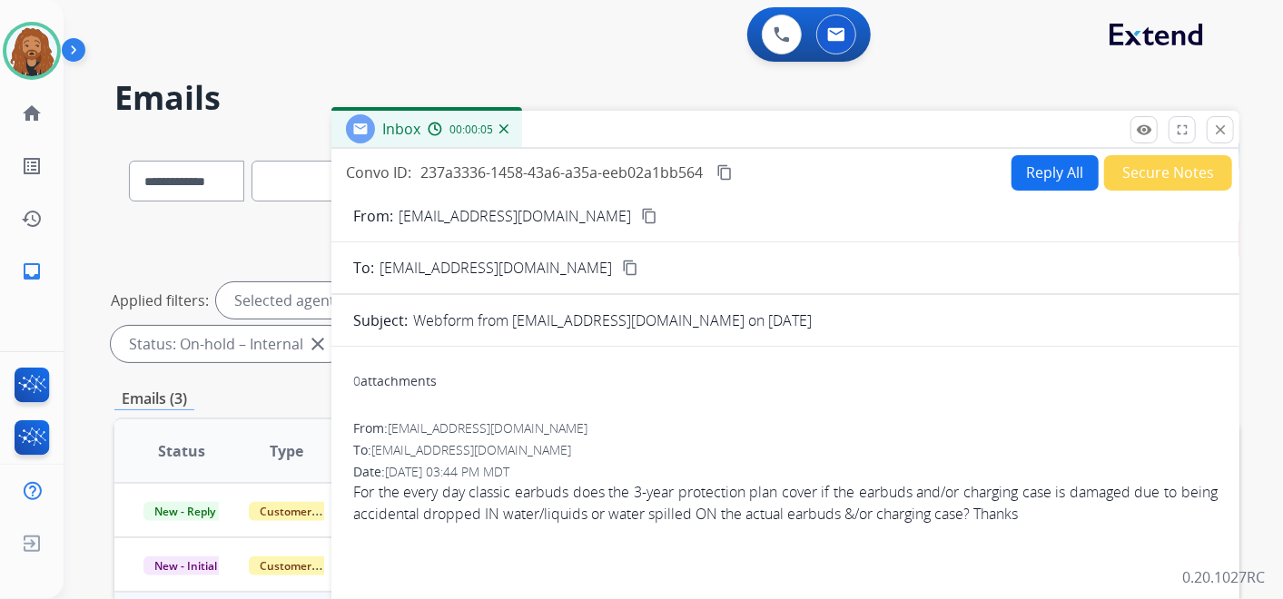
click at [641, 215] on mat-icon "content_copy" at bounding box center [649, 216] width 16 height 16
click at [1017, 175] on button "Reply All" at bounding box center [1055, 172] width 87 height 35
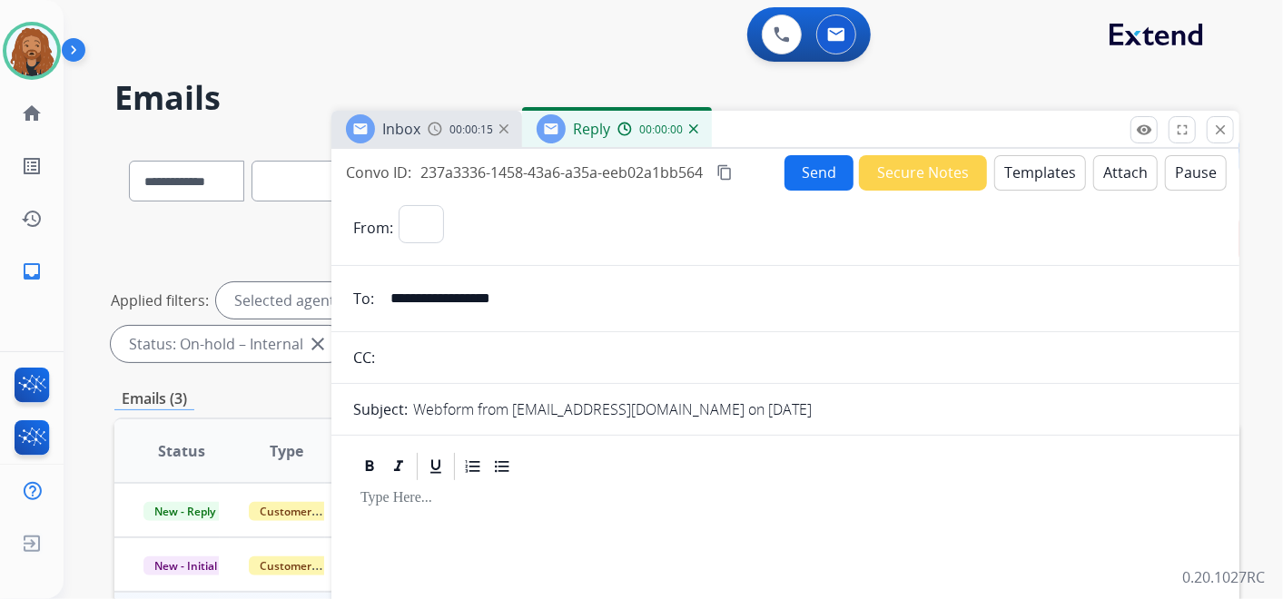
select select "**********"
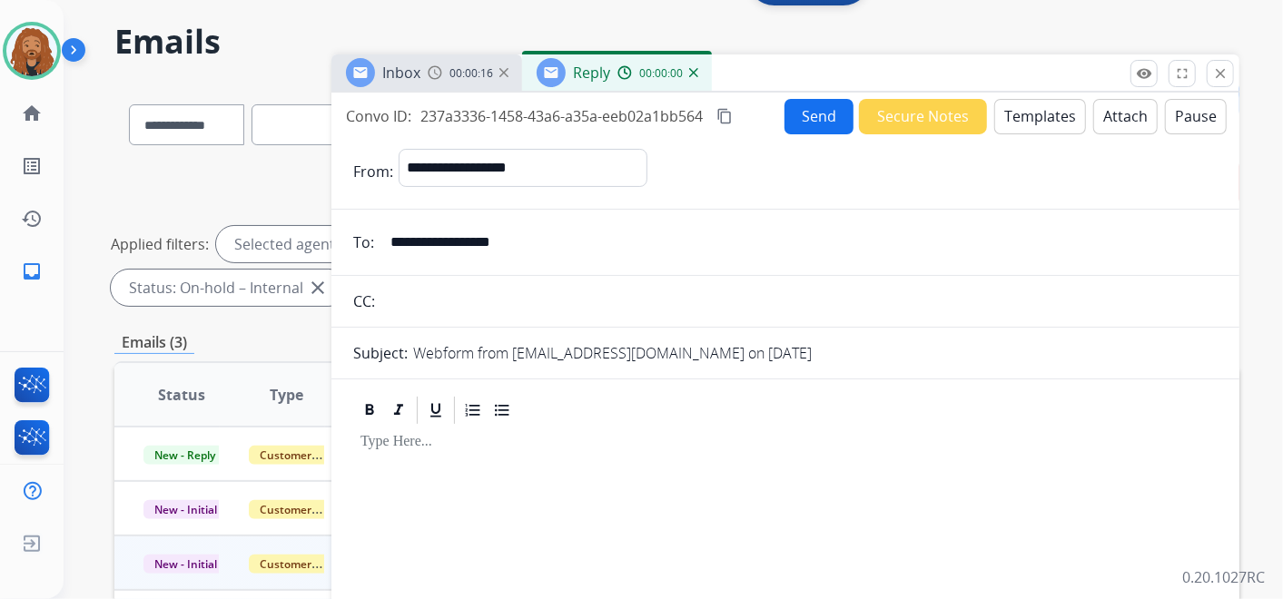
scroll to position [101, 0]
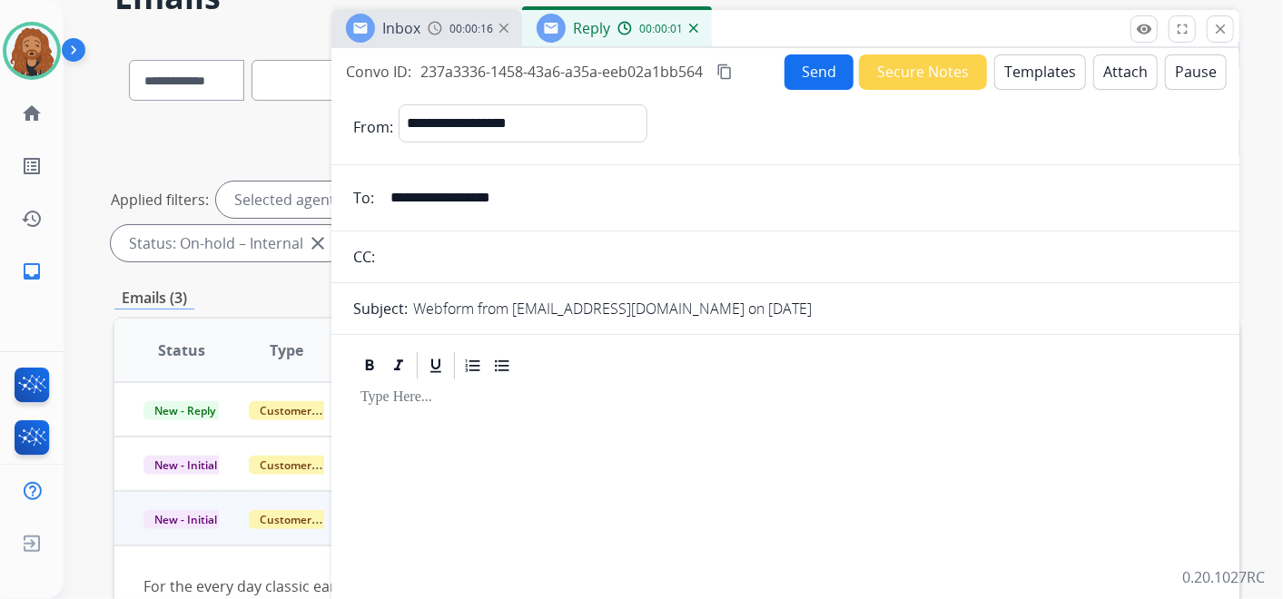
click at [1045, 61] on button "Templates" at bounding box center [1041, 71] width 92 height 35
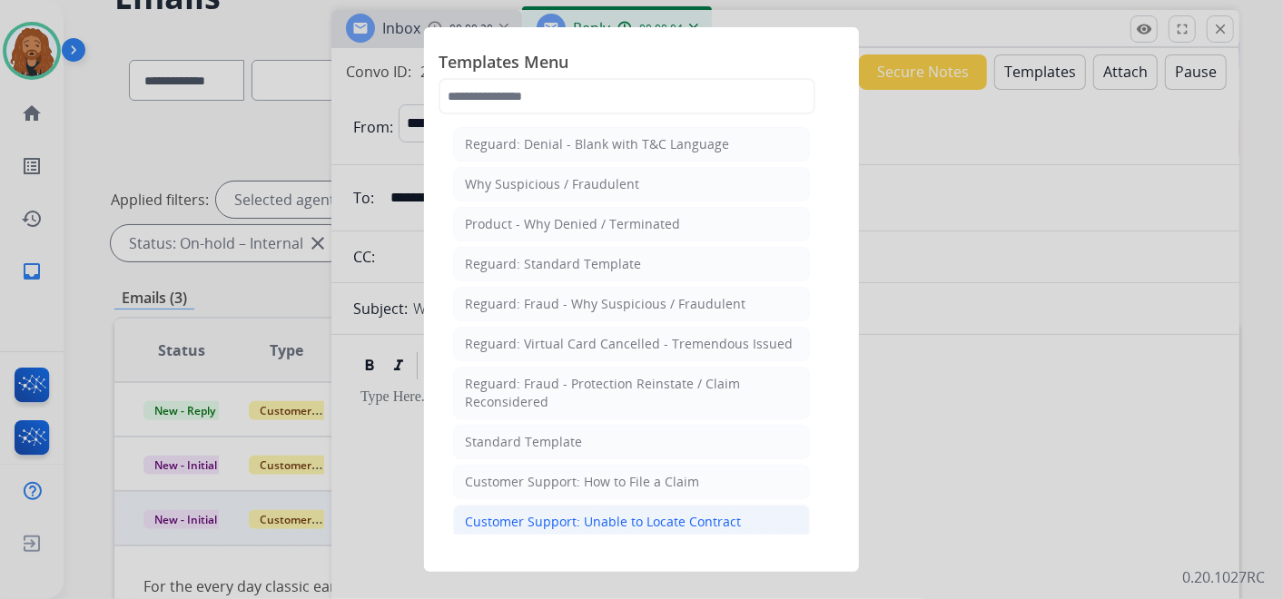
click at [677, 520] on div "Customer Support: Unable to Locate Contract" at bounding box center [603, 522] width 276 height 18
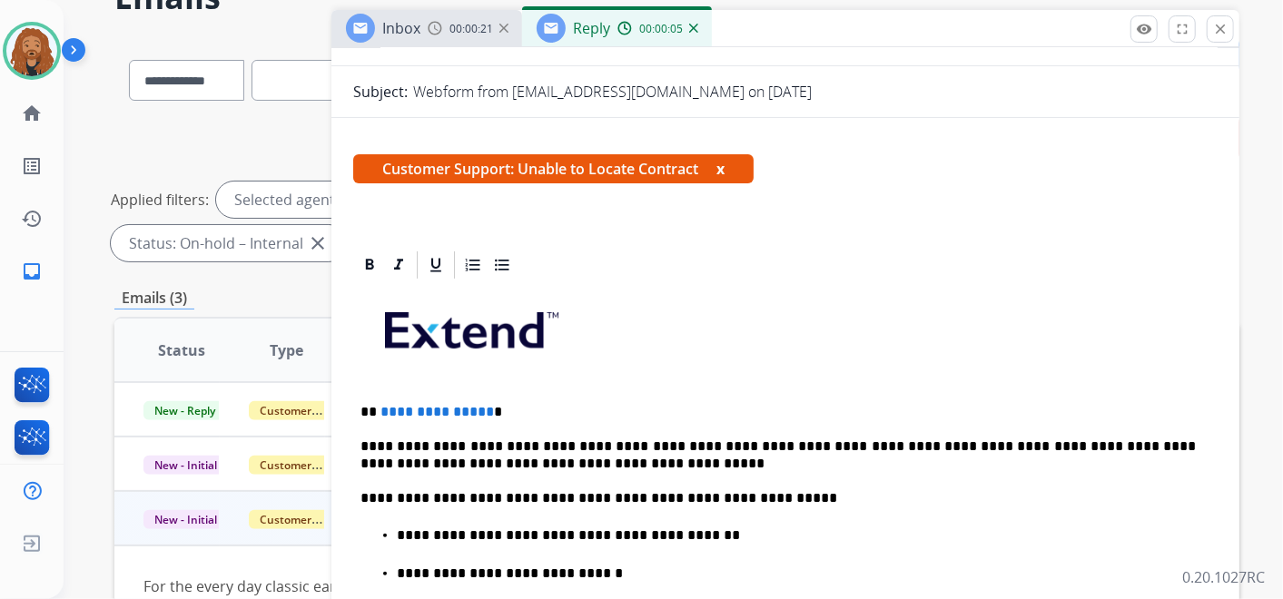
scroll to position [302, 0]
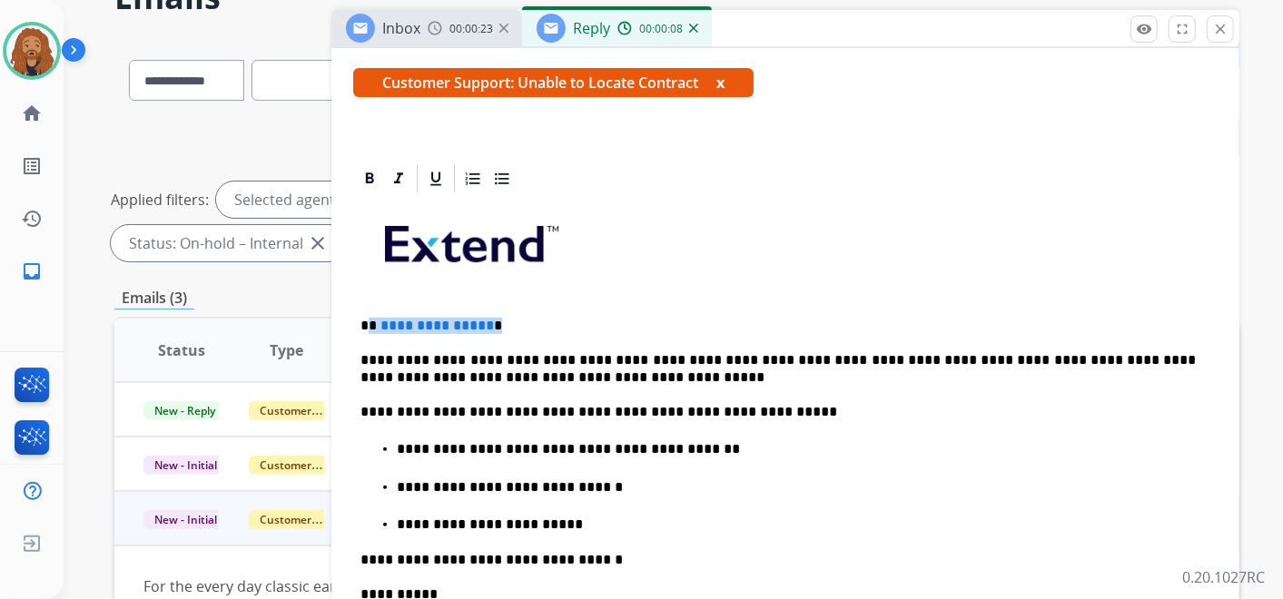
drag, startPoint x: 499, startPoint y: 309, endPoint x: 366, endPoint y: 307, distance: 132.6
click at [366, 307] on div "**********" at bounding box center [785, 546] width 865 height 703
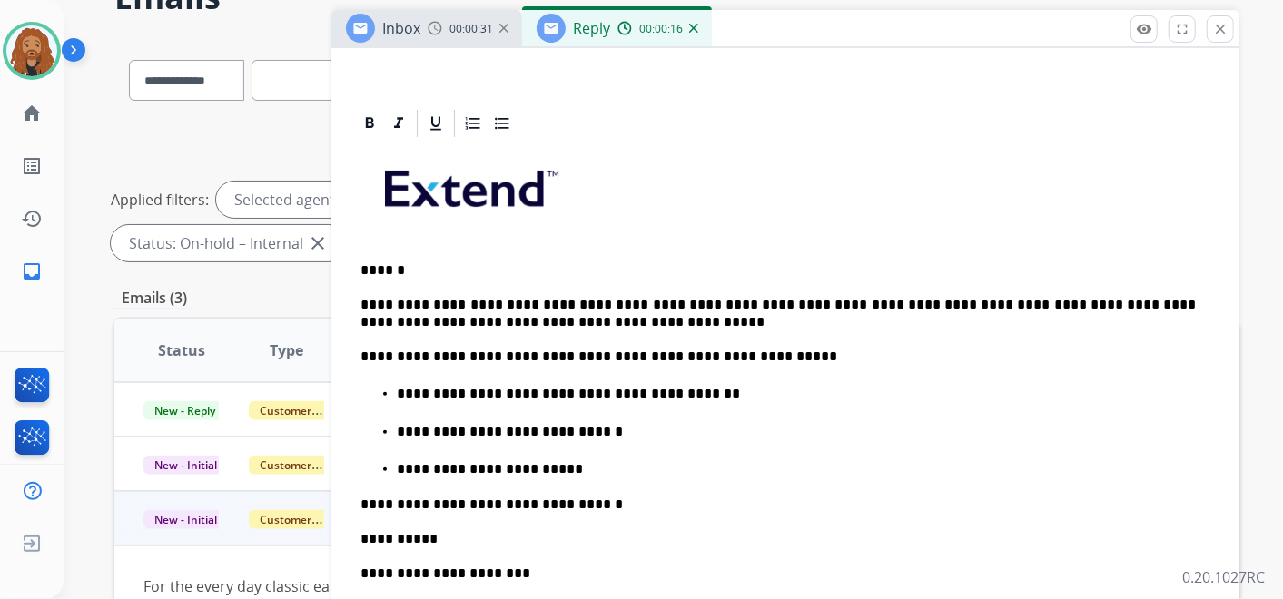
scroll to position [403, 0]
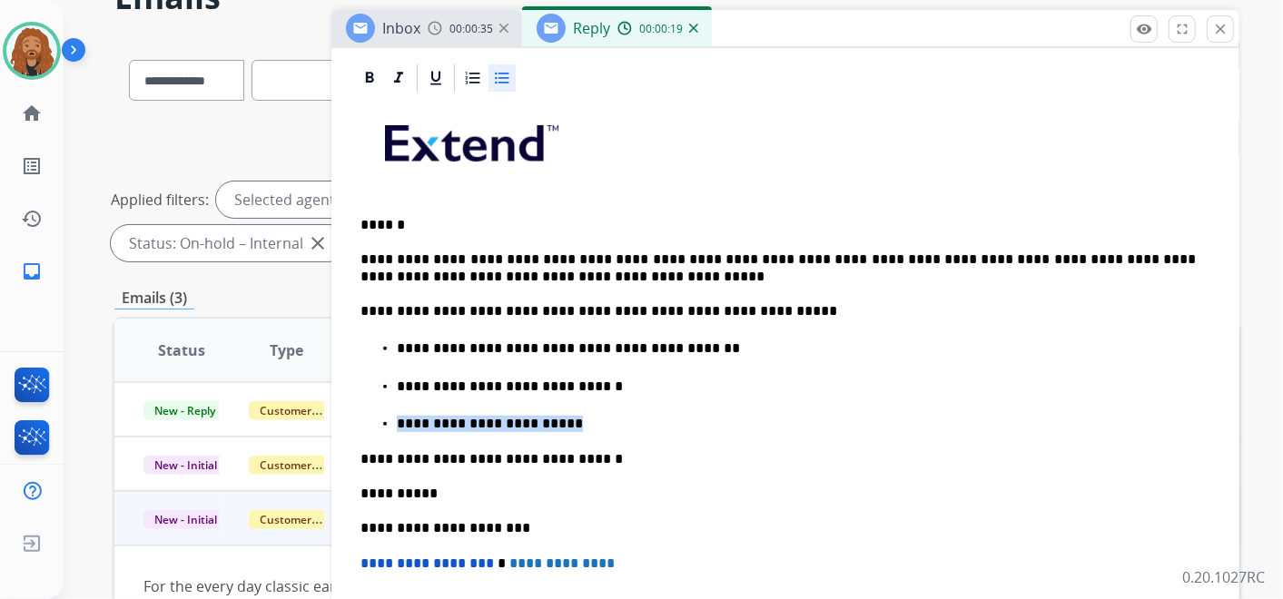
drag, startPoint x: 575, startPoint y: 423, endPoint x: 368, endPoint y: 409, distance: 207.6
click at [368, 409] on ul "**********" at bounding box center [786, 385] width 850 height 94
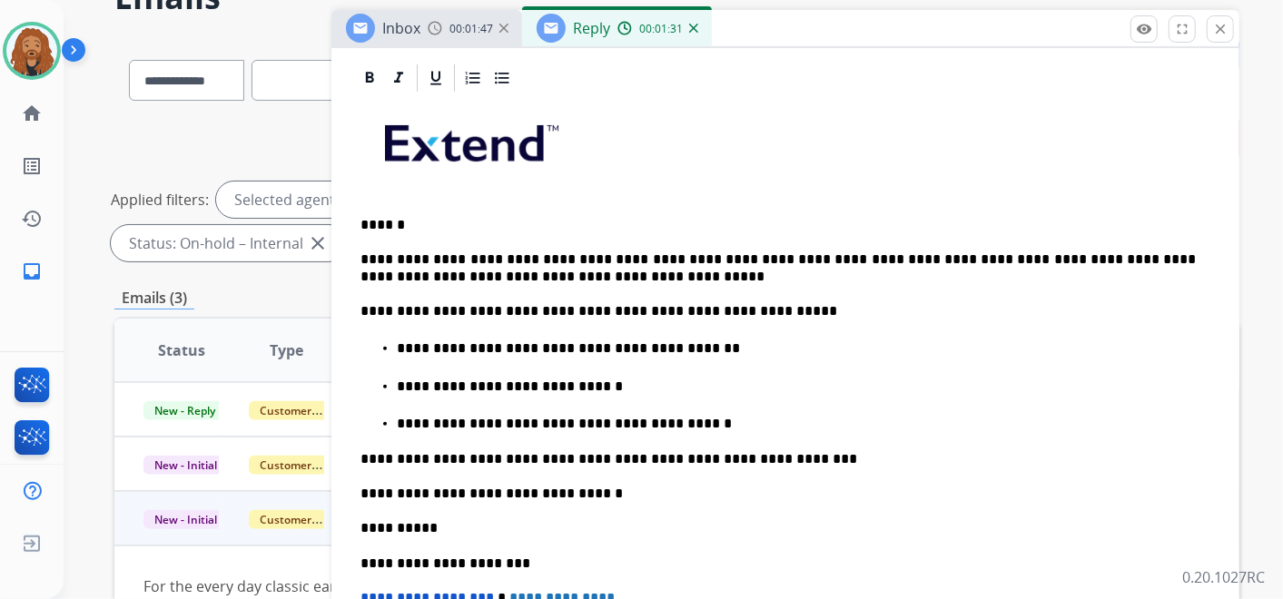
click at [782, 453] on p "**********" at bounding box center [779, 459] width 836 height 16
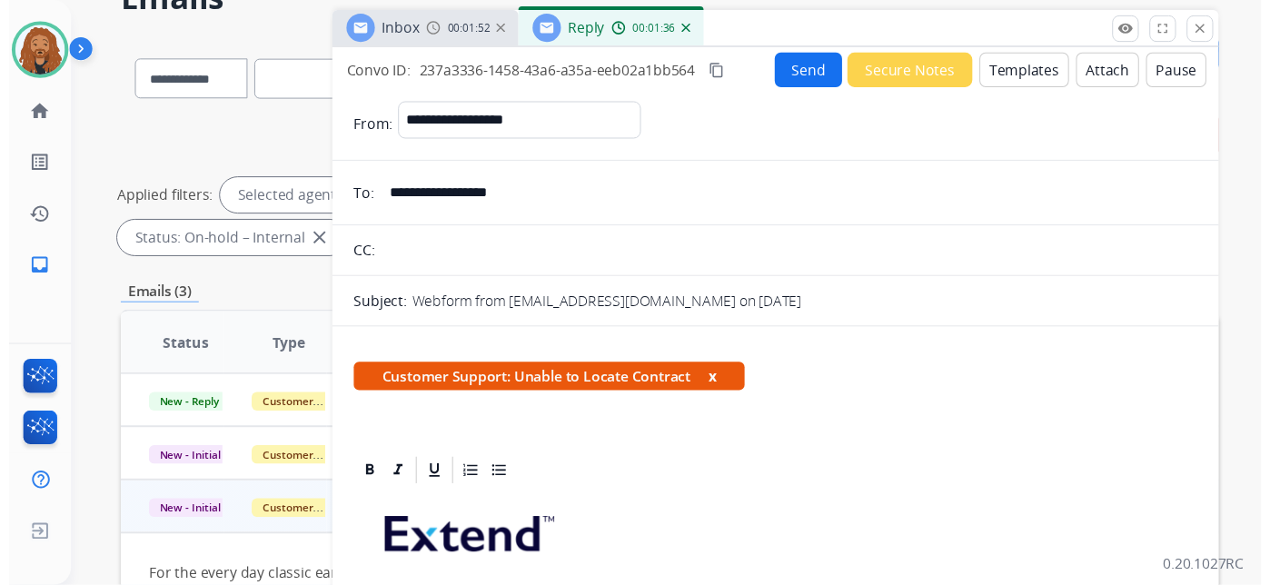
scroll to position [0, 0]
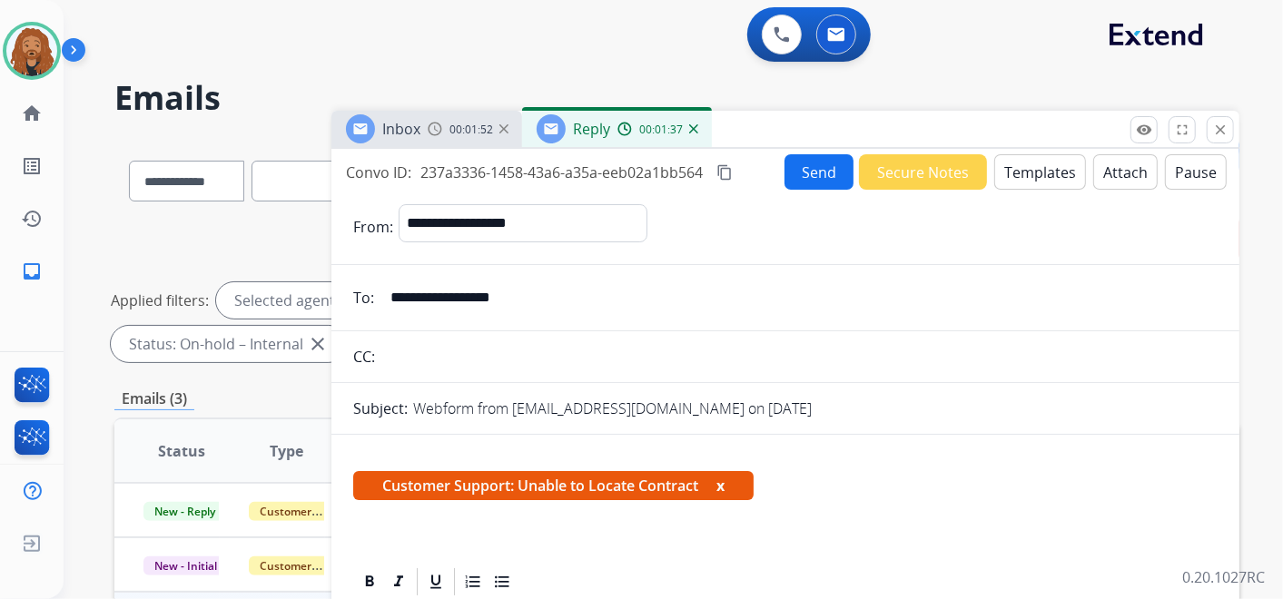
click at [807, 176] on button "Send" at bounding box center [819, 171] width 69 height 35
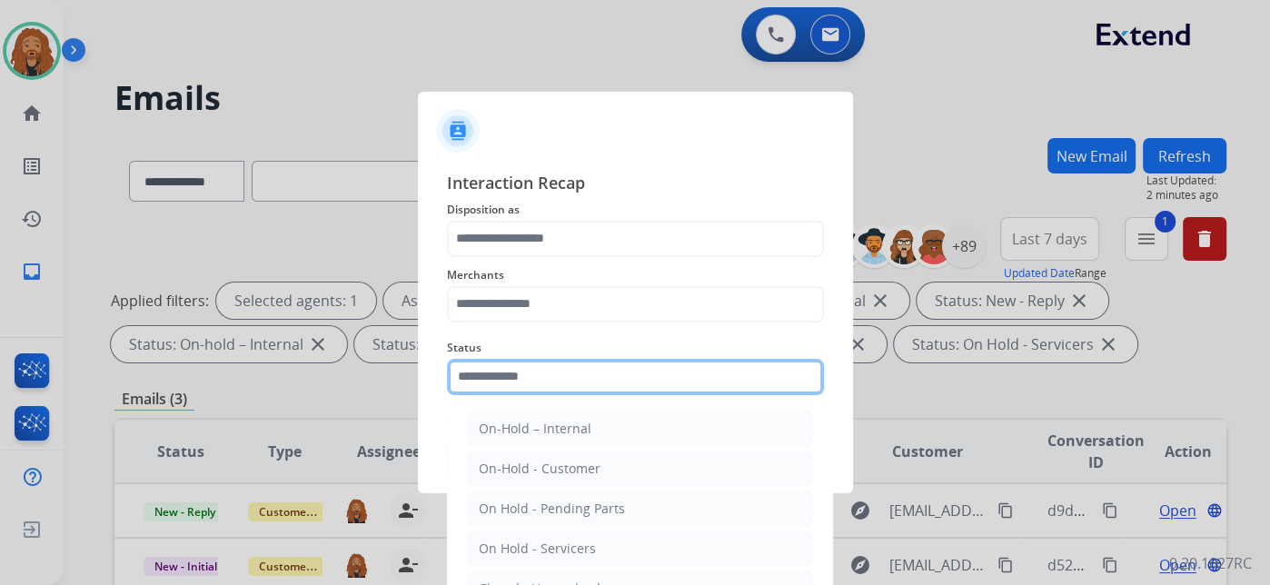
click at [503, 390] on input "text" at bounding box center [635, 377] width 377 height 36
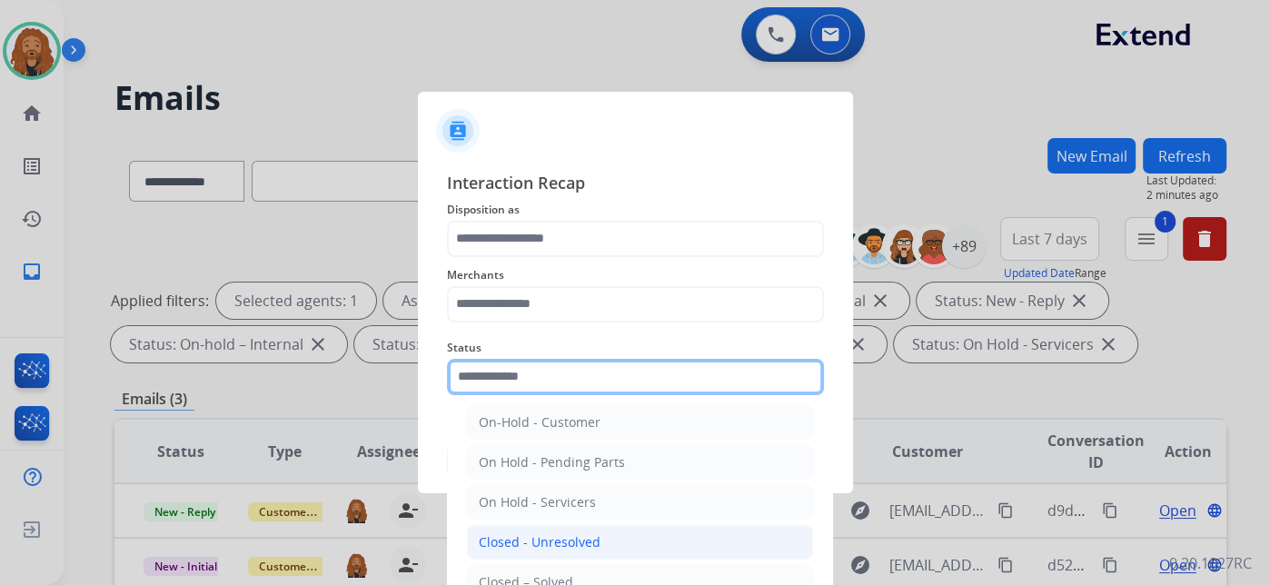
scroll to position [104, 0]
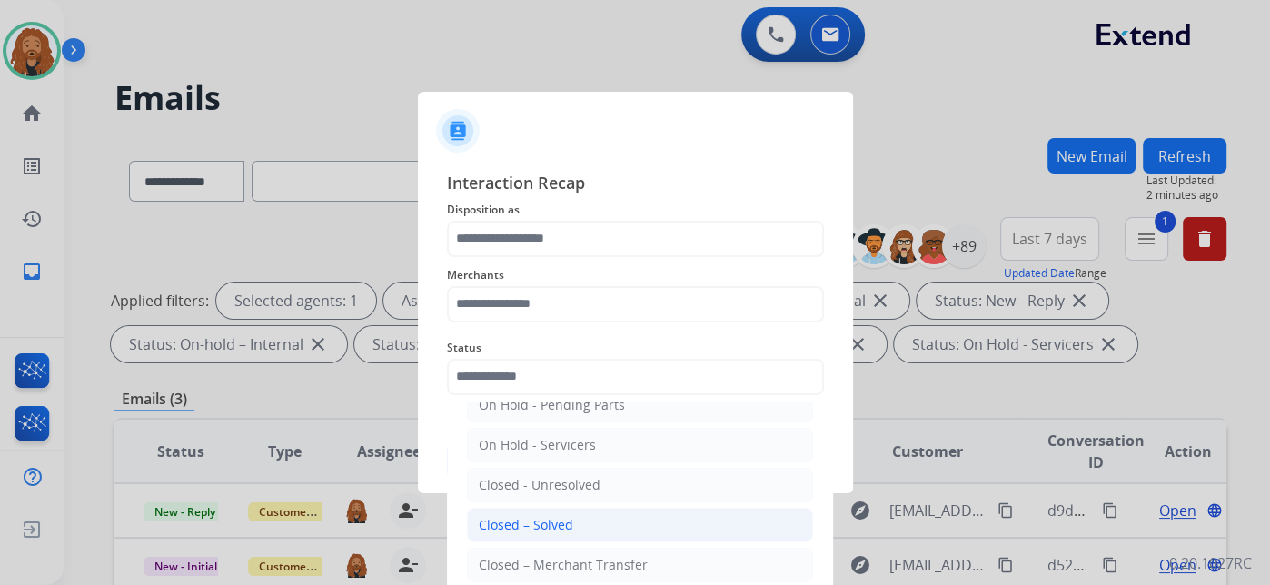
click at [550, 519] on div "Closed – Solved" at bounding box center [526, 525] width 94 height 18
type input "**********"
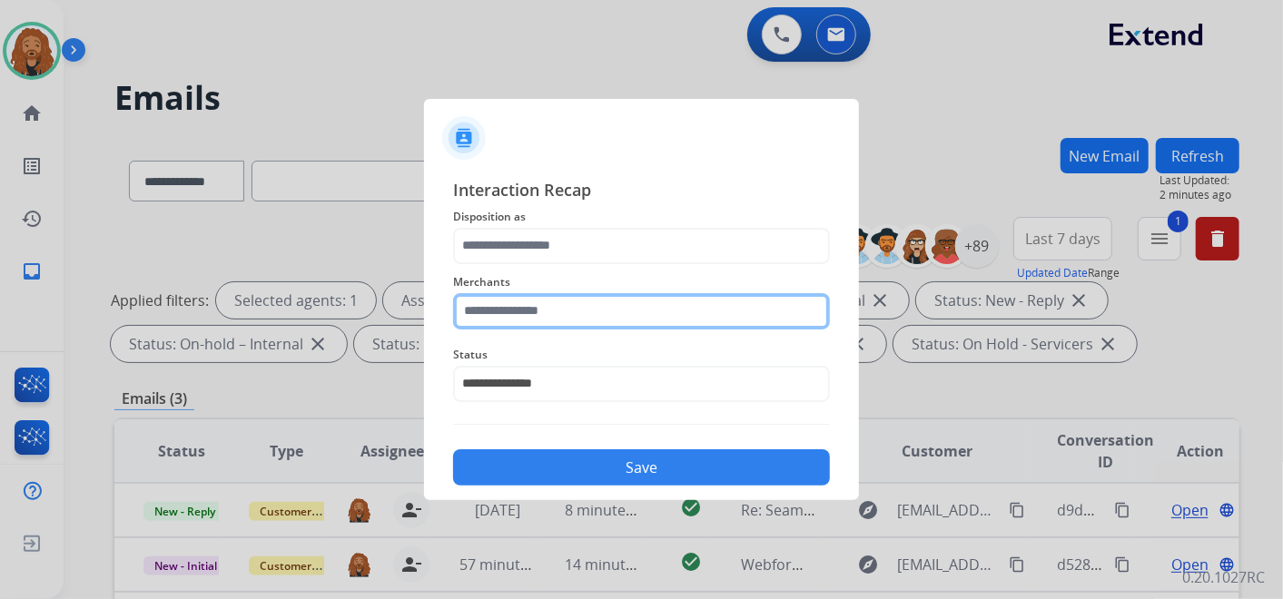
click at [537, 311] on input "text" at bounding box center [641, 311] width 377 height 36
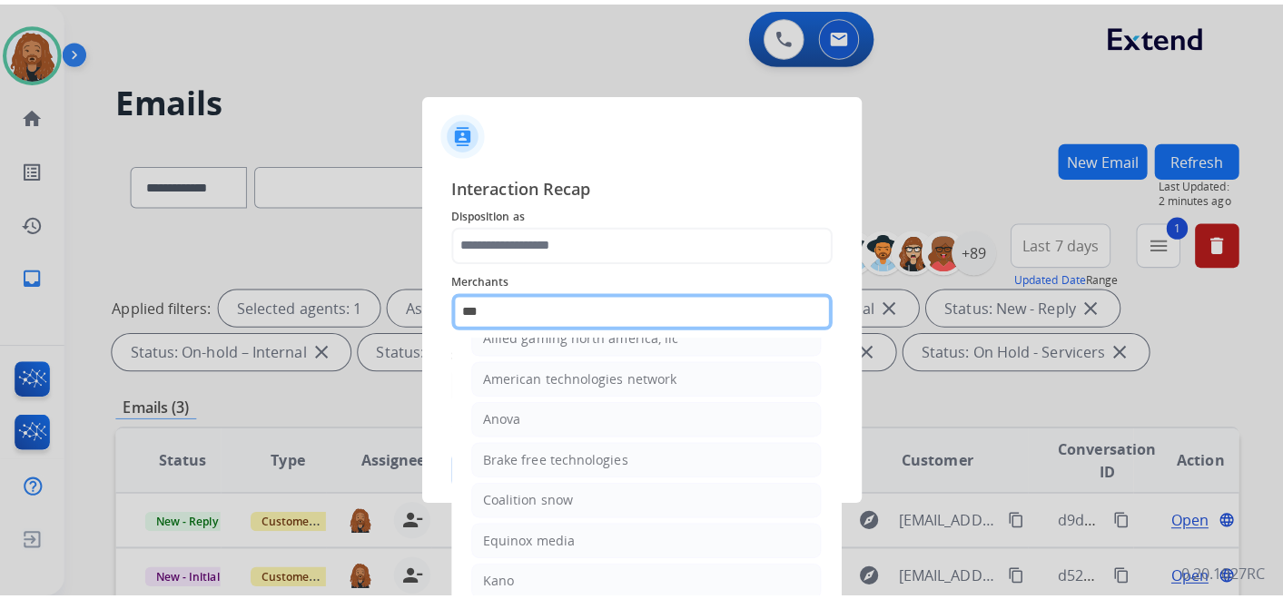
scroll to position [0, 0]
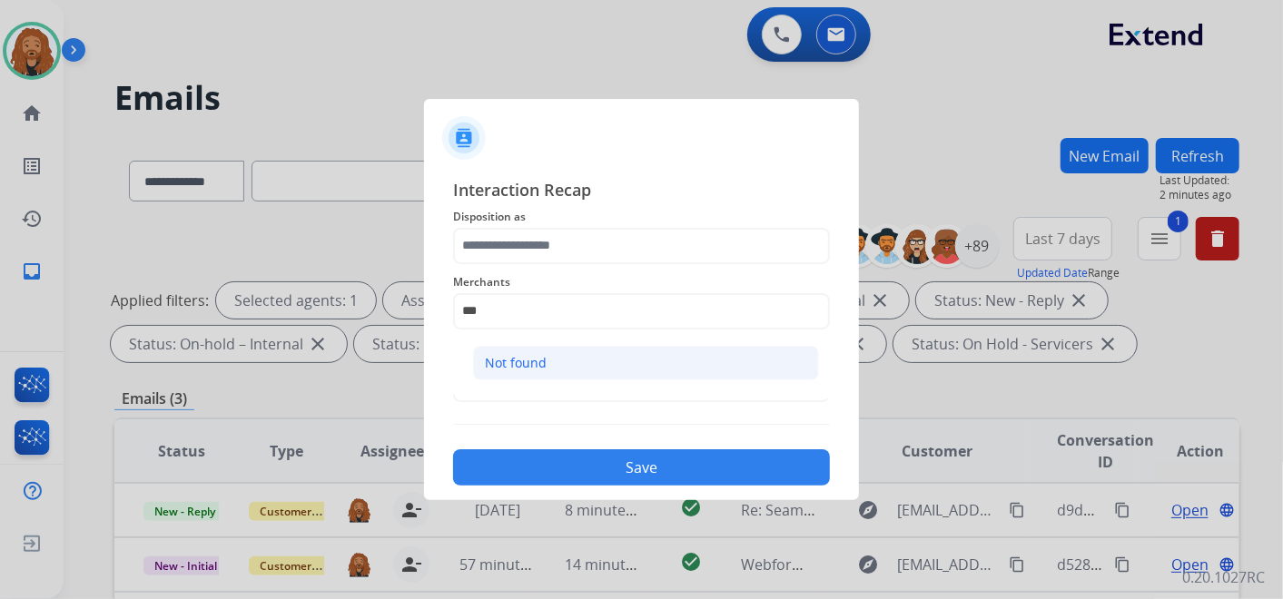
click at [538, 366] on div "Not found" at bounding box center [516, 363] width 62 height 18
type input "*********"
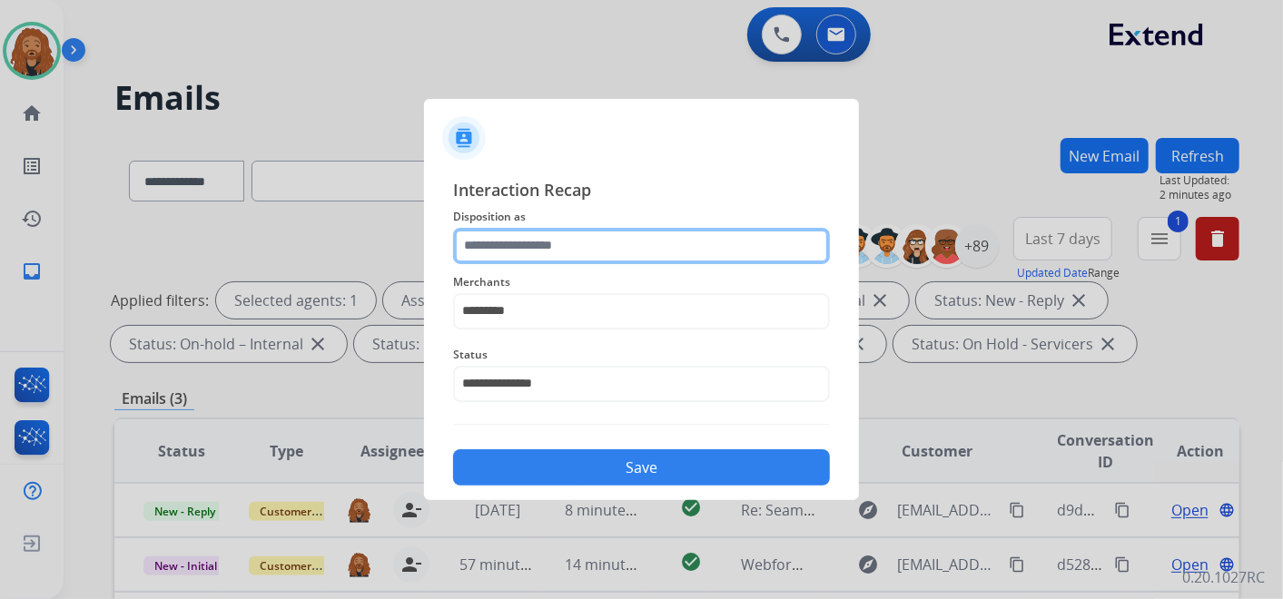
click at [527, 232] on input "text" at bounding box center [641, 246] width 377 height 36
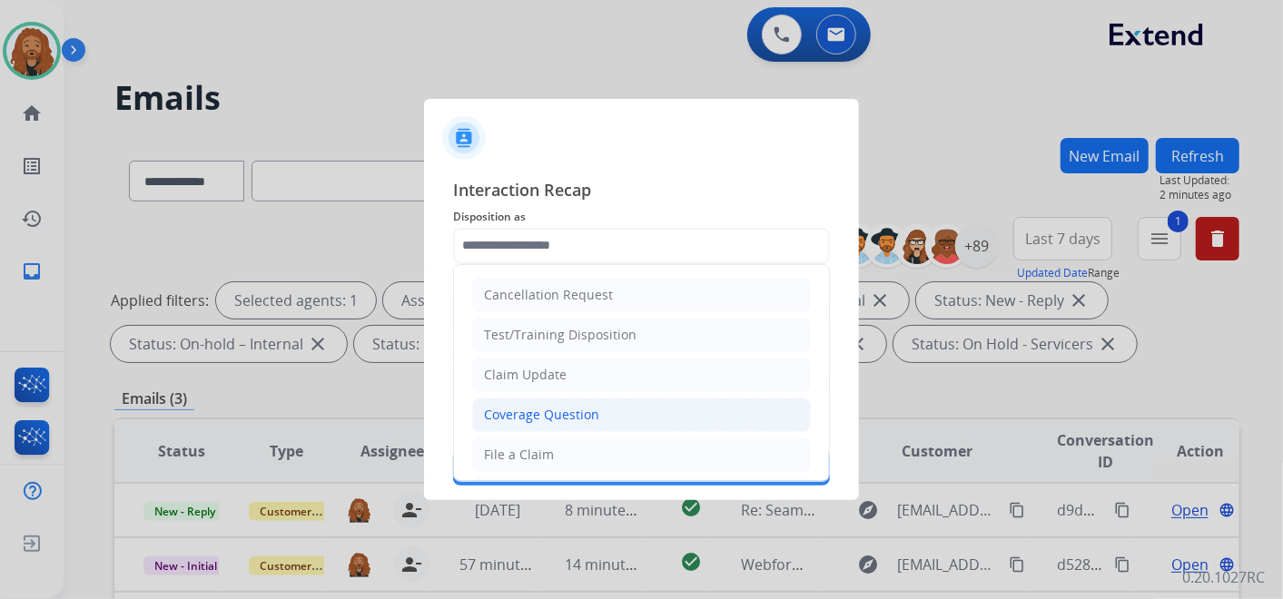
click at [540, 418] on div "Coverage Question" at bounding box center [541, 415] width 115 height 18
type input "**********"
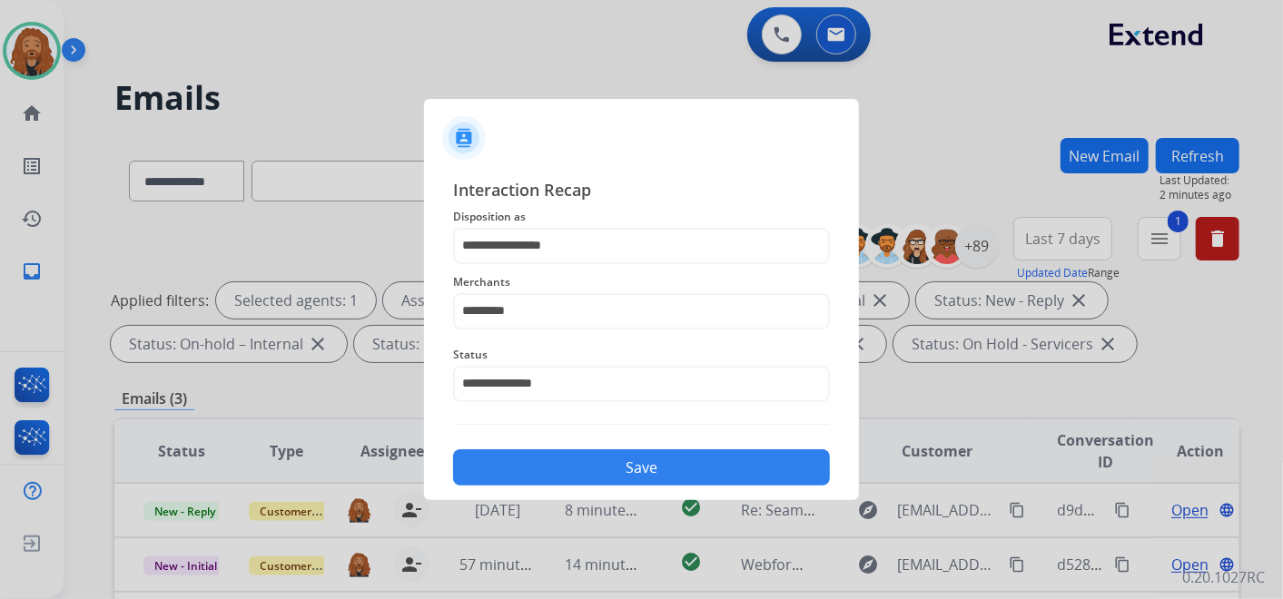
click at [550, 458] on button "Save" at bounding box center [641, 468] width 377 height 36
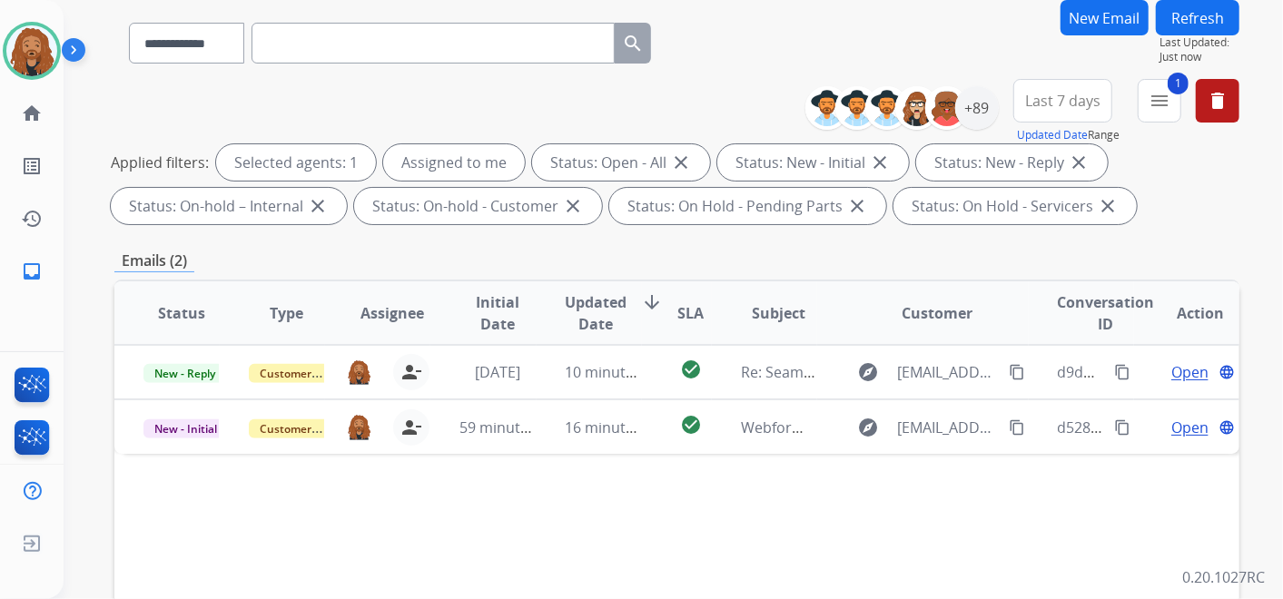
scroll to position [403, 0]
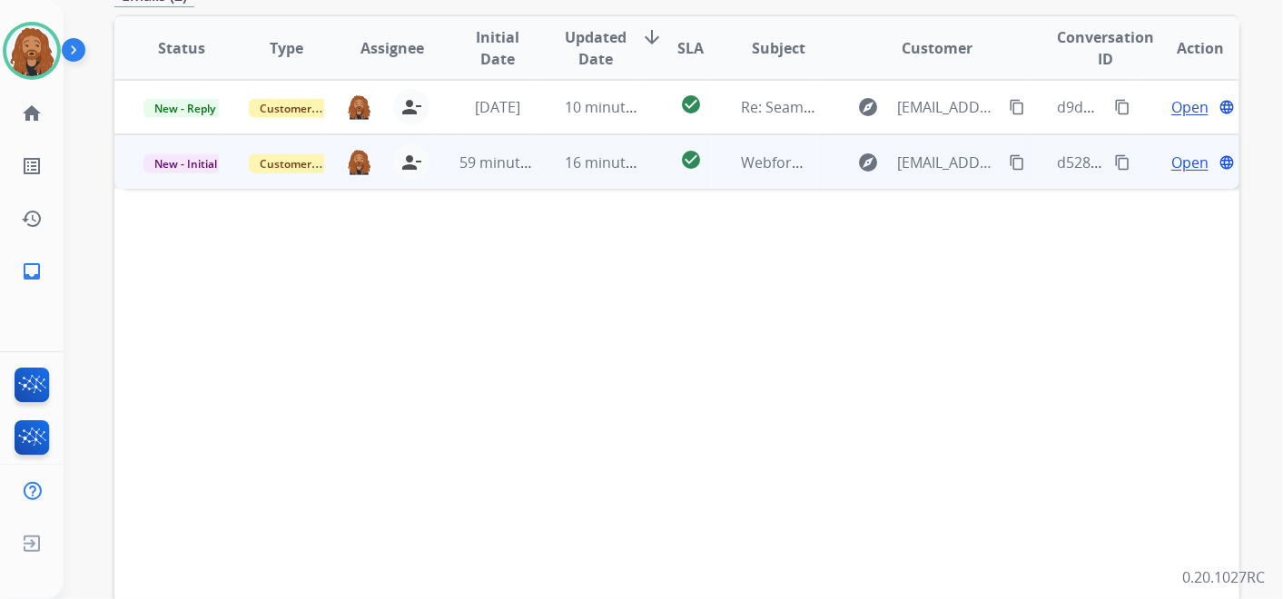
click at [510, 176] on td "59 minutes ago" at bounding box center [483, 161] width 105 height 54
click at [1185, 166] on span "Open" at bounding box center [1190, 162] width 37 height 22
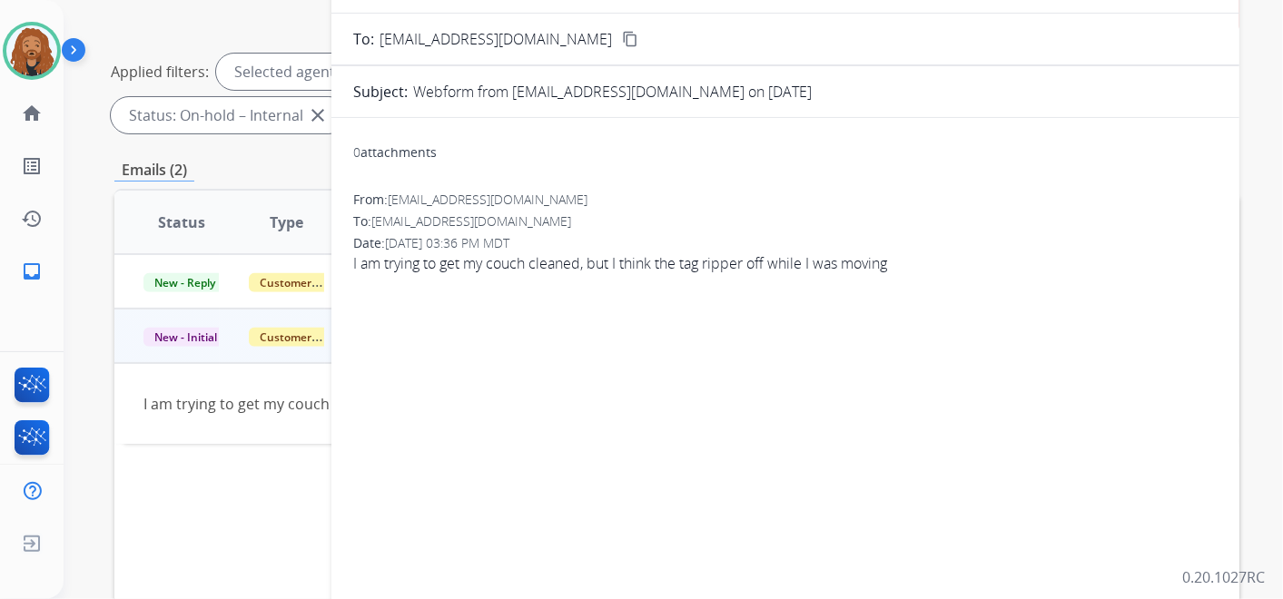
scroll to position [101, 0]
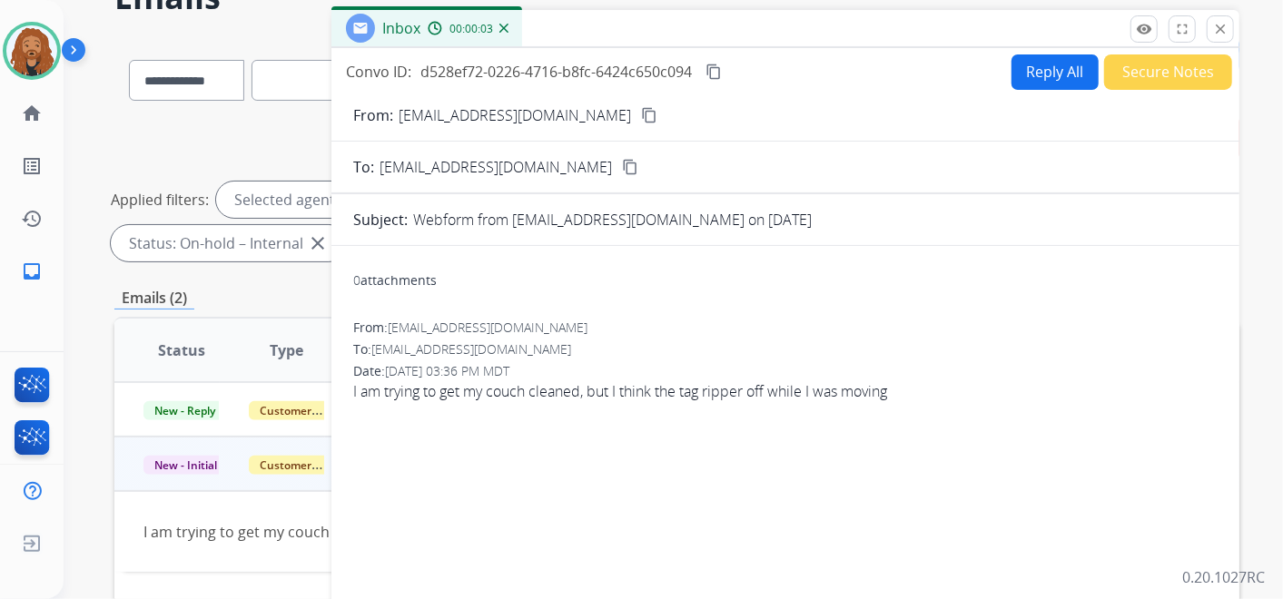
click at [1051, 63] on button "Reply All" at bounding box center [1055, 71] width 87 height 35
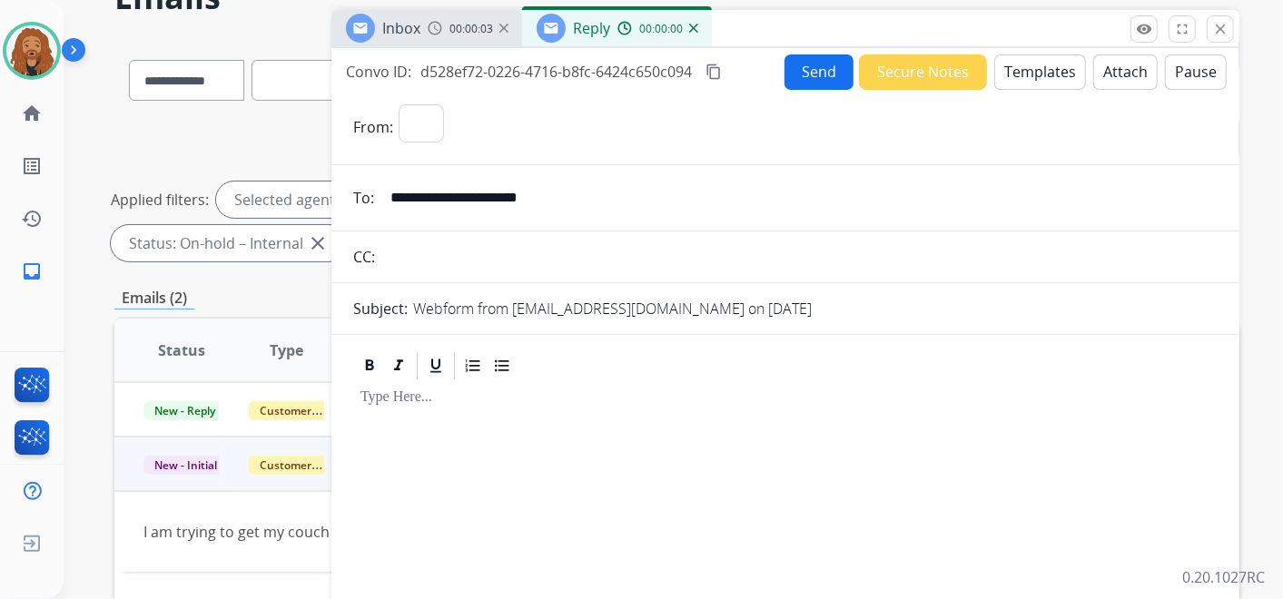
select select "**********"
click at [1037, 88] on div "Send Secure Notes Templates Attach Pause" at bounding box center [1006, 71] width 442 height 35
click at [1033, 85] on button "Templates" at bounding box center [1041, 71] width 92 height 35
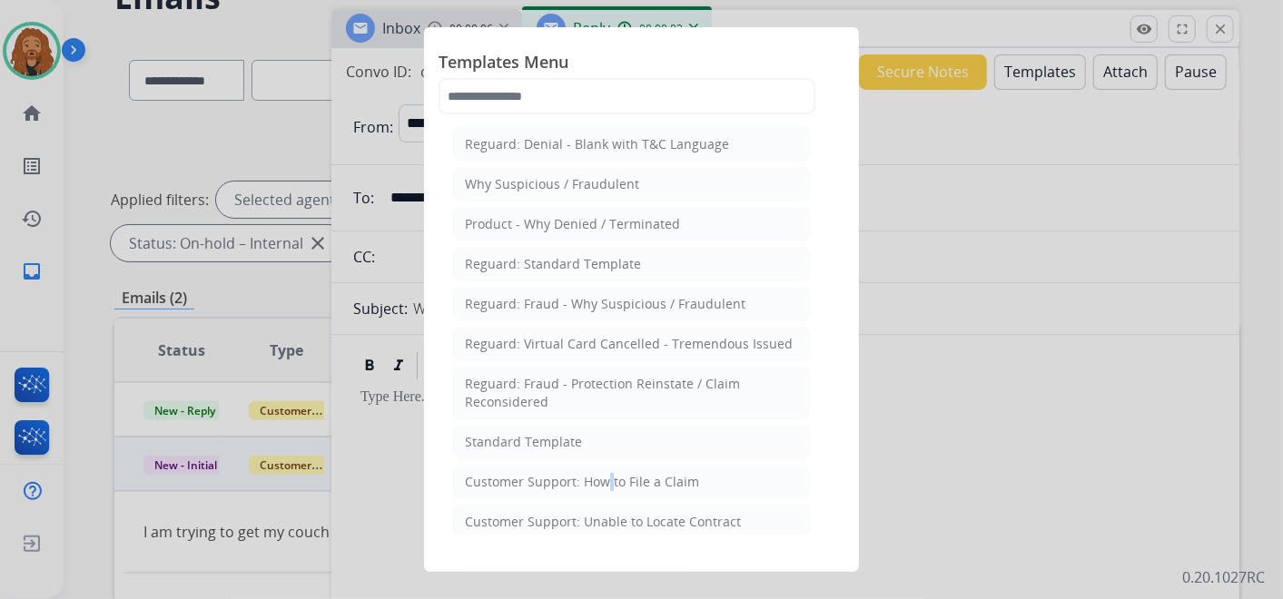
click at [607, 485] on div "Customer Support: How to File a Claim" at bounding box center [582, 482] width 234 height 18
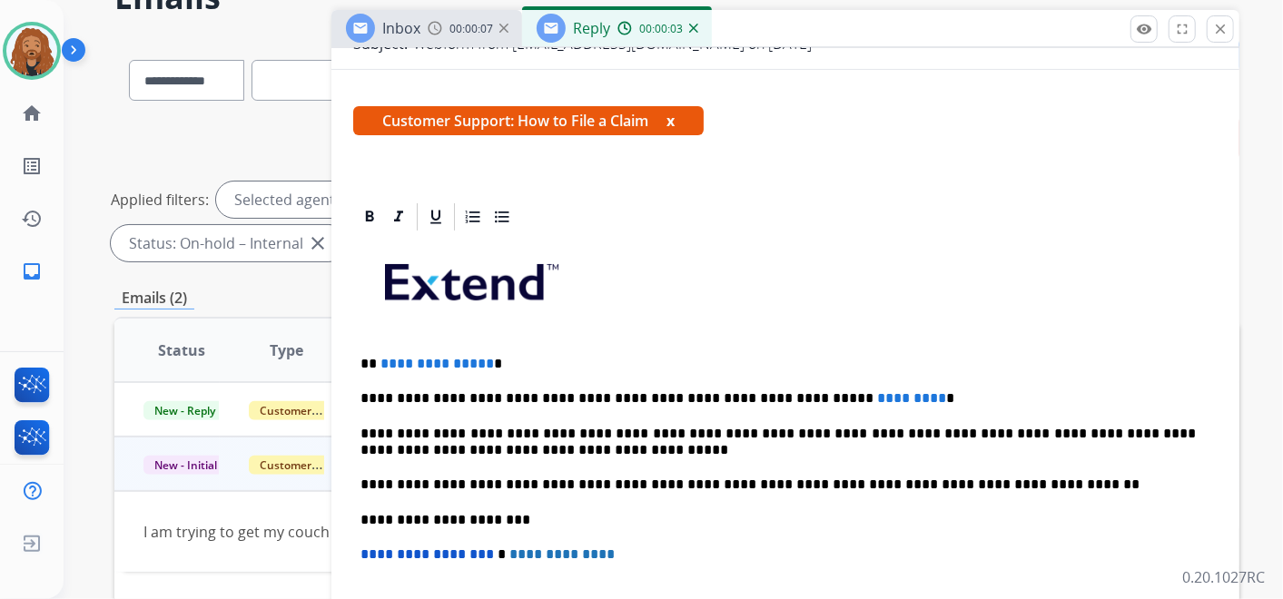
scroll to position [361, 0]
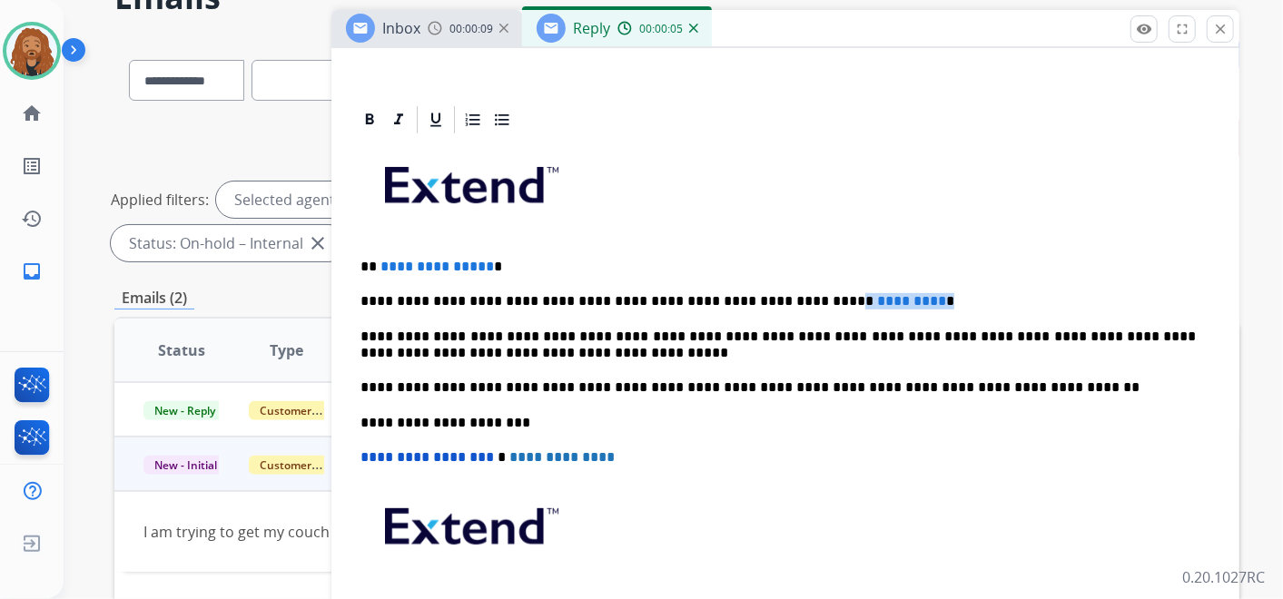
drag, startPoint x: 878, startPoint y: 296, endPoint x: 767, endPoint y: 288, distance: 112.0
click at [767, 288] on div "**********" at bounding box center [785, 413] width 865 height 555
drag, startPoint x: 495, startPoint y: 258, endPoint x: 371, endPoint y: 250, distance: 123.8
click at [369, 254] on div "**********" at bounding box center [785, 413] width 865 height 555
click at [849, 298] on p "**********" at bounding box center [779, 301] width 836 height 16
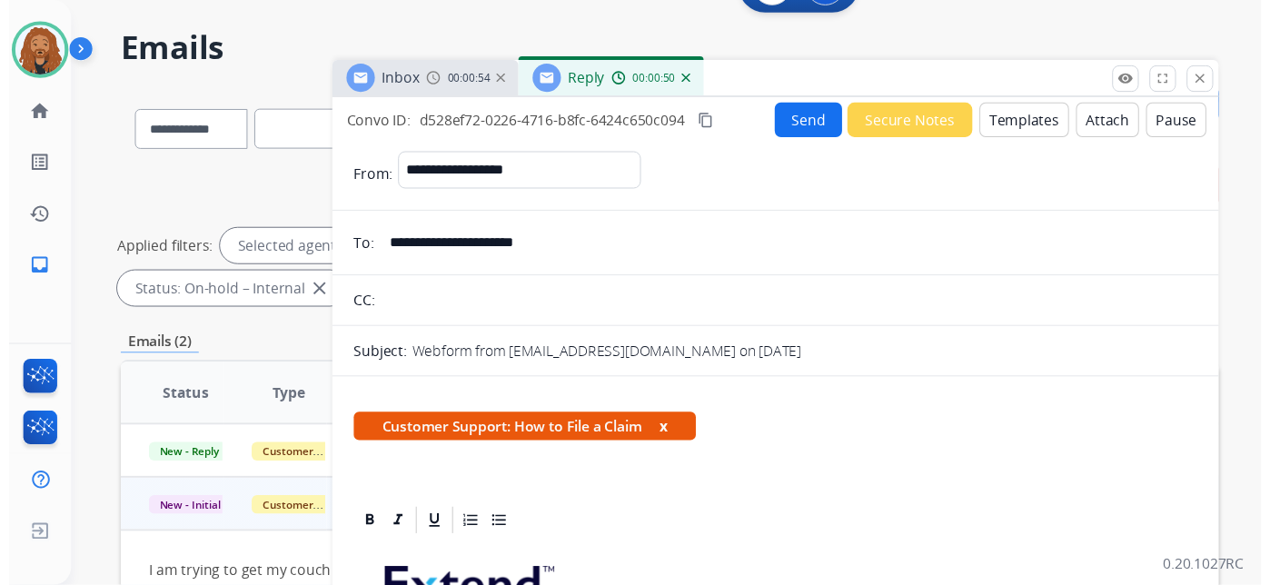
scroll to position [0, 0]
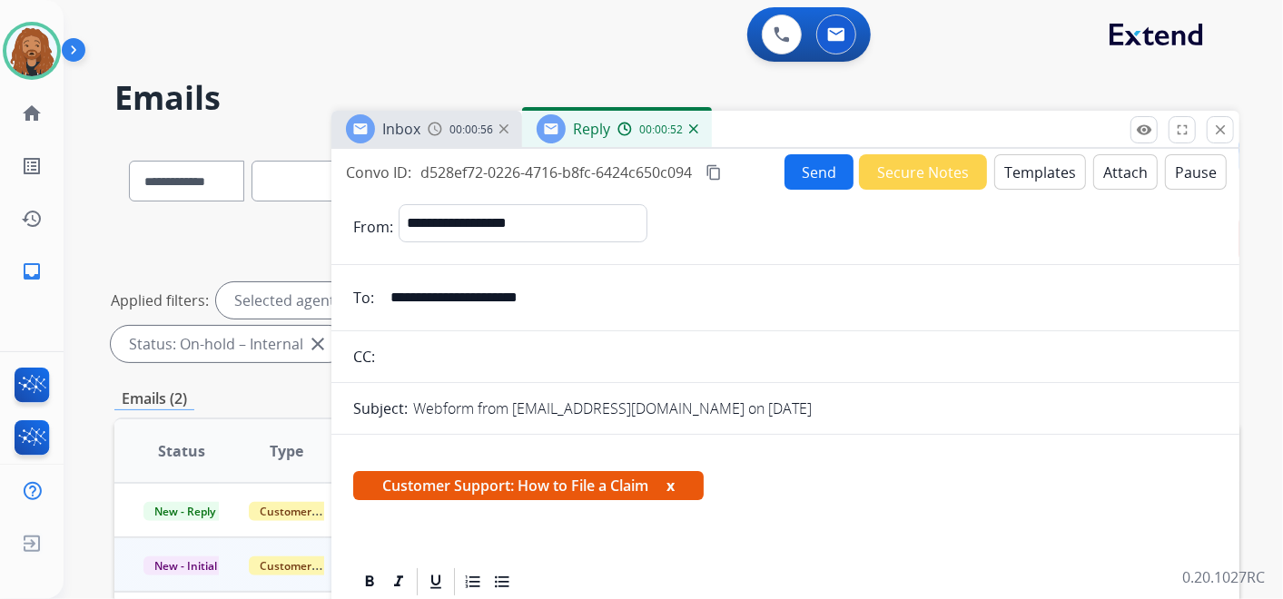
click at [812, 173] on button "Send" at bounding box center [819, 171] width 69 height 35
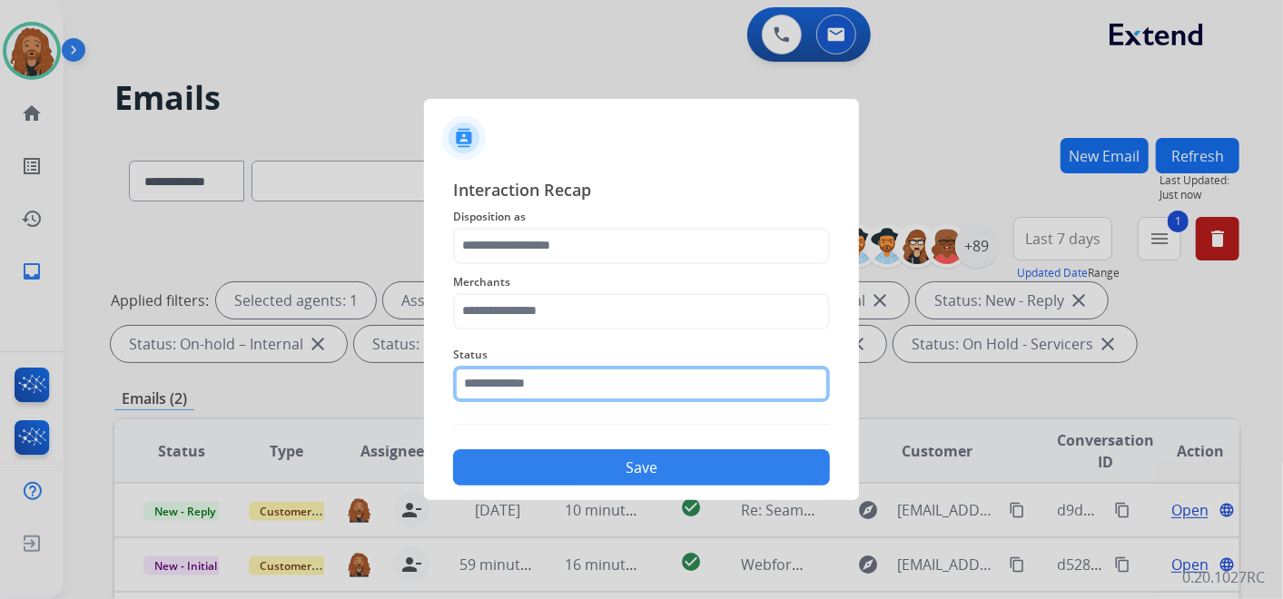
click at [643, 380] on input "text" at bounding box center [641, 384] width 377 height 36
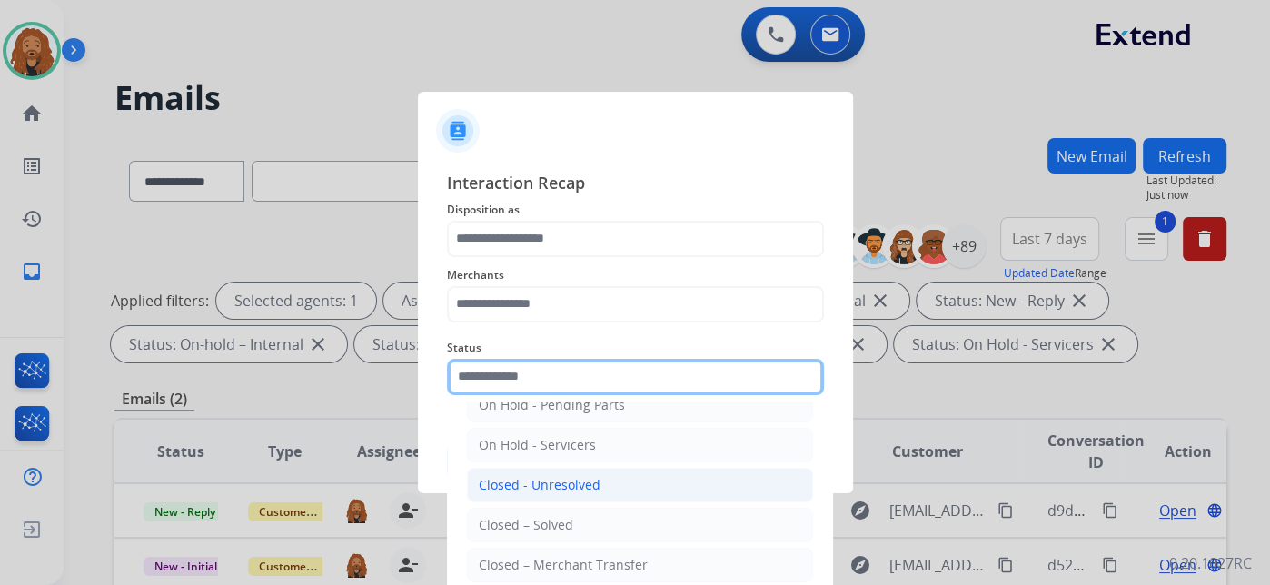
scroll to position [104, 0]
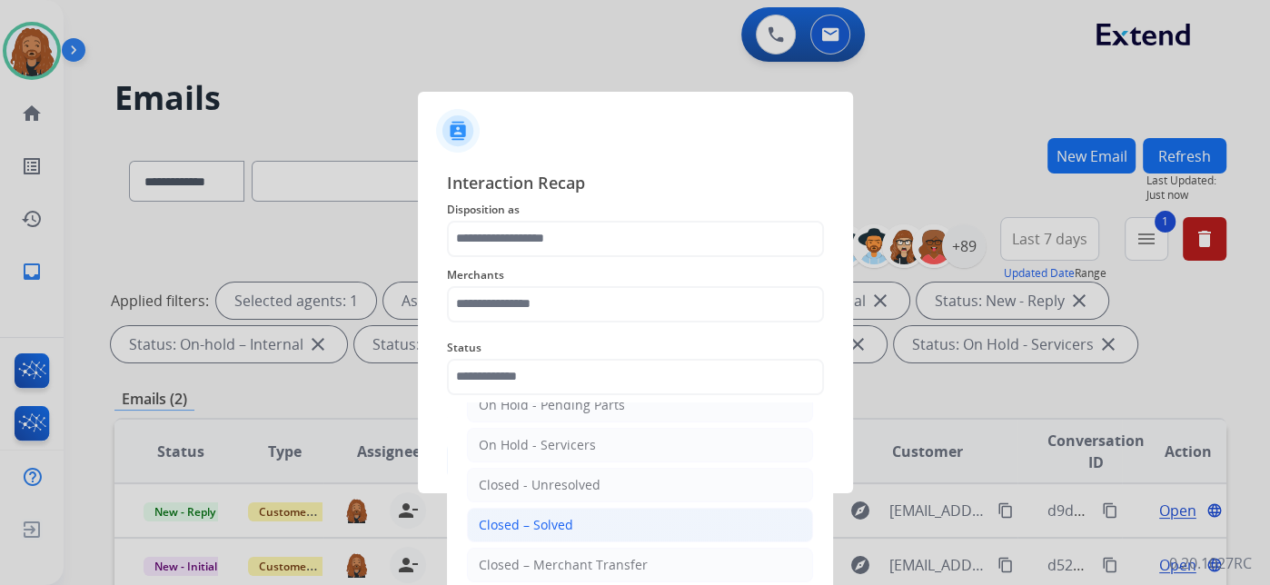
click at [607, 518] on li "Closed – Solved" at bounding box center [640, 525] width 346 height 35
type input "**********"
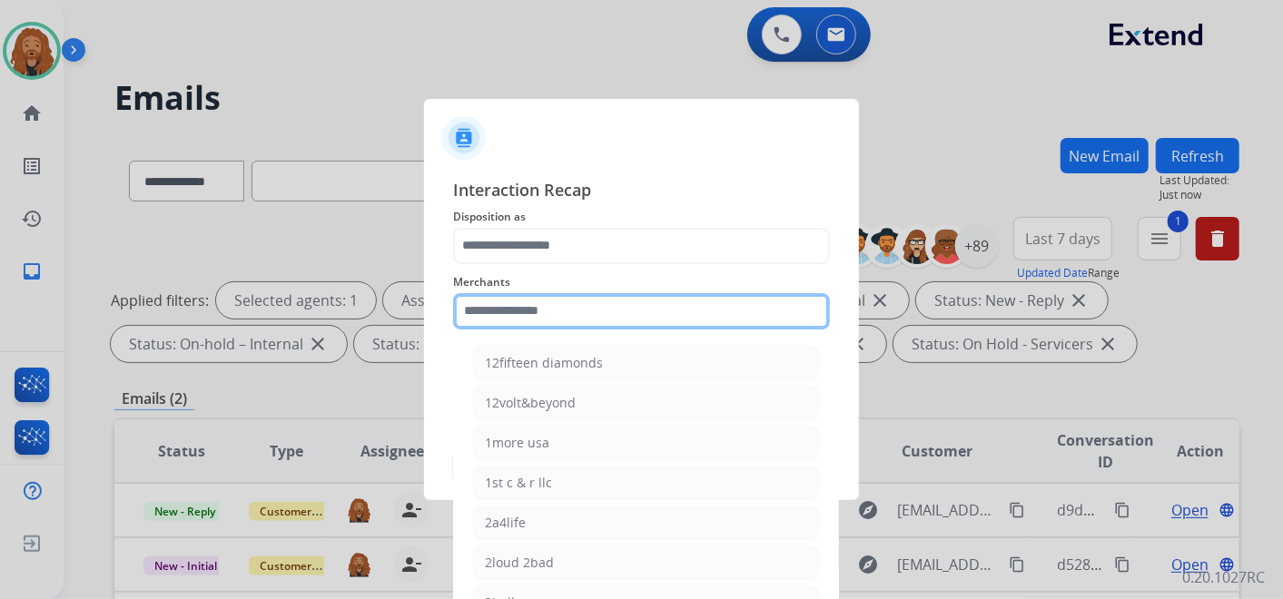
click at [573, 313] on input "text" at bounding box center [641, 311] width 377 height 36
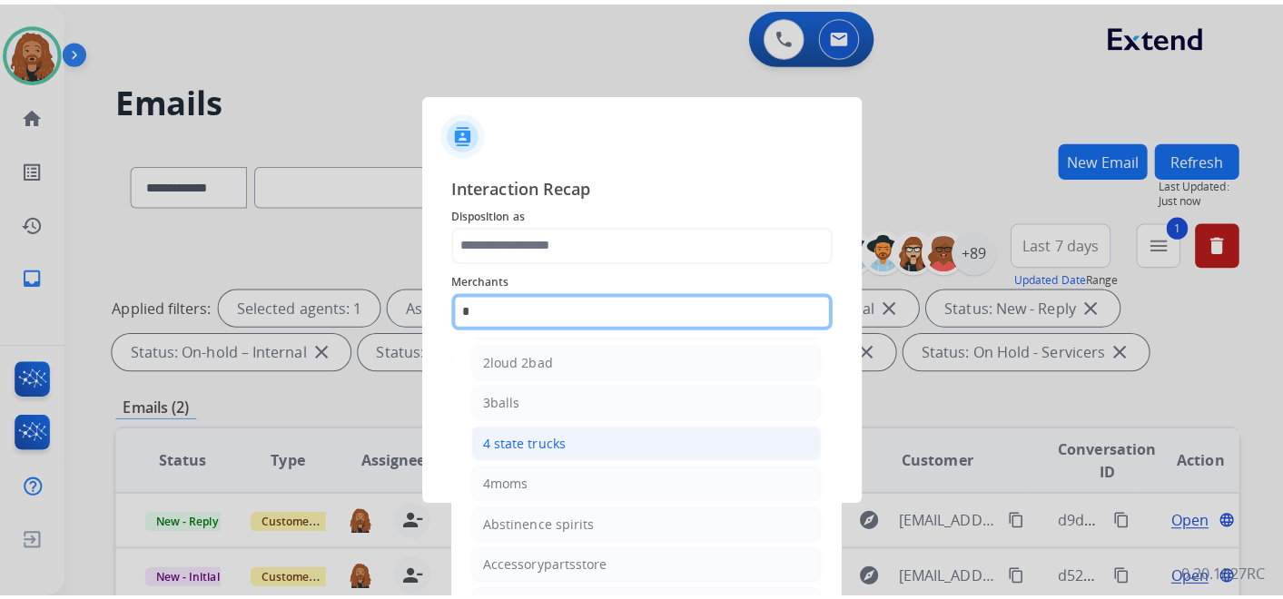
scroll to position [0, 0]
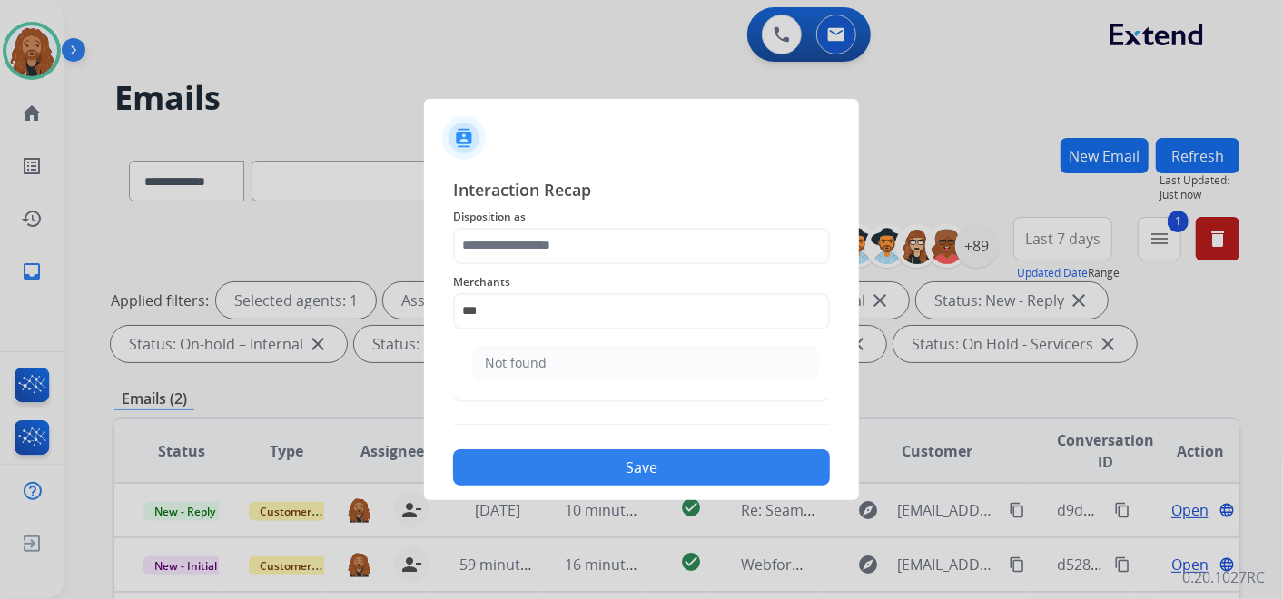
drag, startPoint x: 589, startPoint y: 355, endPoint x: 571, endPoint y: 319, distance: 40.6
click at [589, 354] on li "Not found" at bounding box center [646, 363] width 346 height 35
type input "*********"
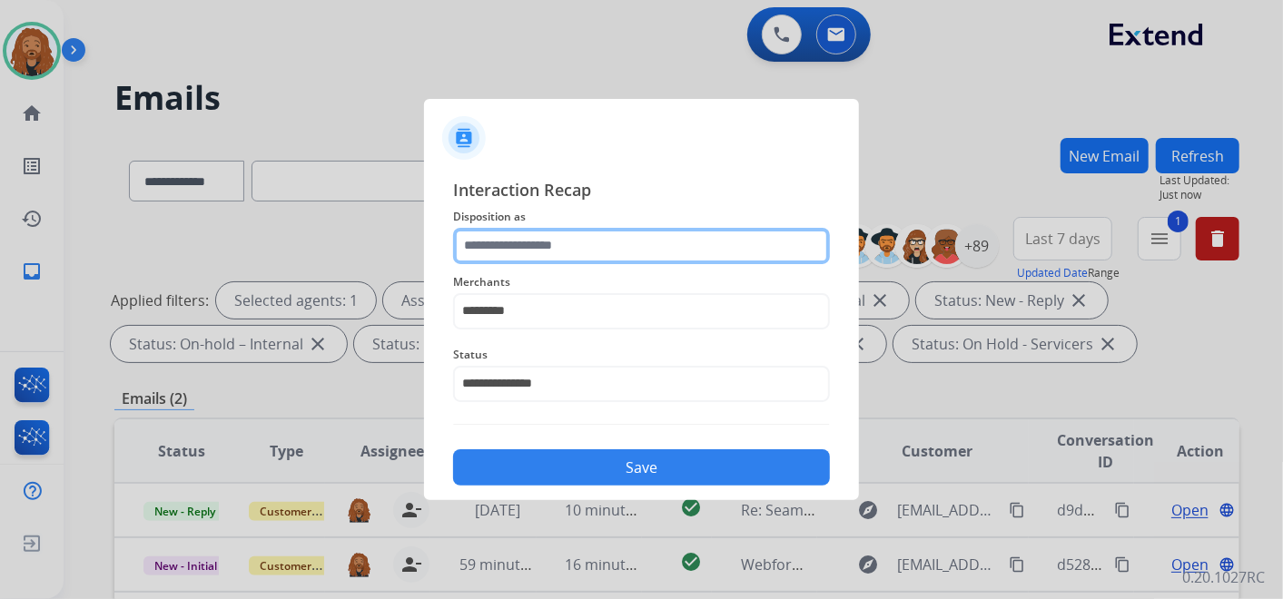
click at [534, 237] on input "text" at bounding box center [641, 246] width 377 height 36
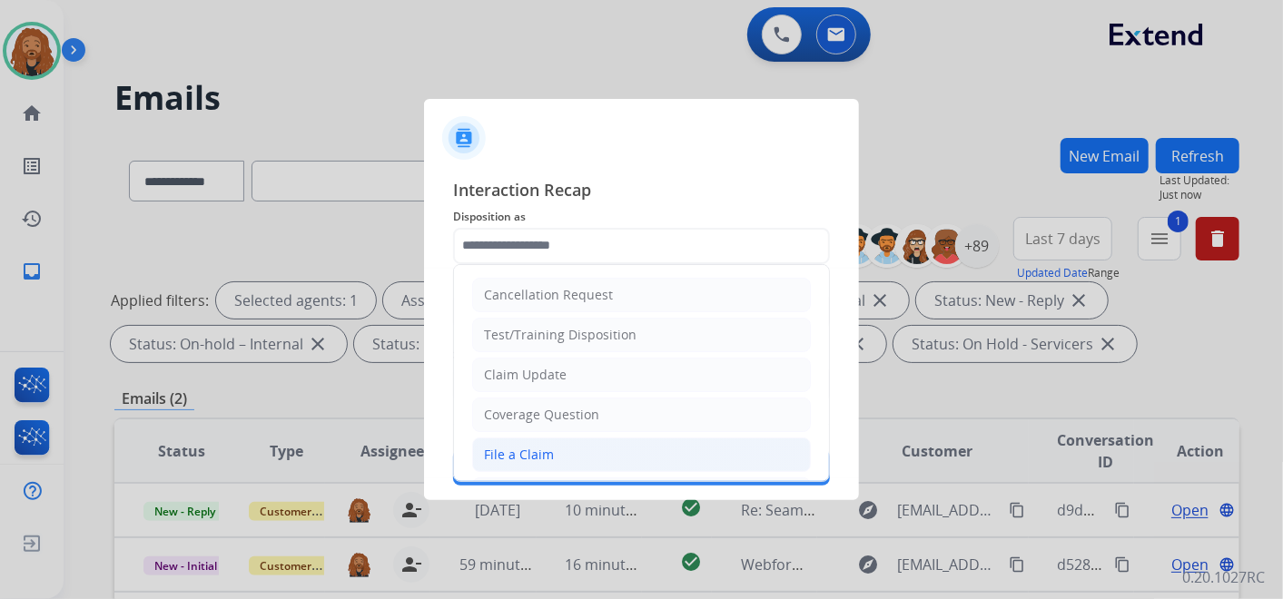
click at [520, 454] on div "File a Claim" at bounding box center [519, 455] width 70 height 18
type input "**********"
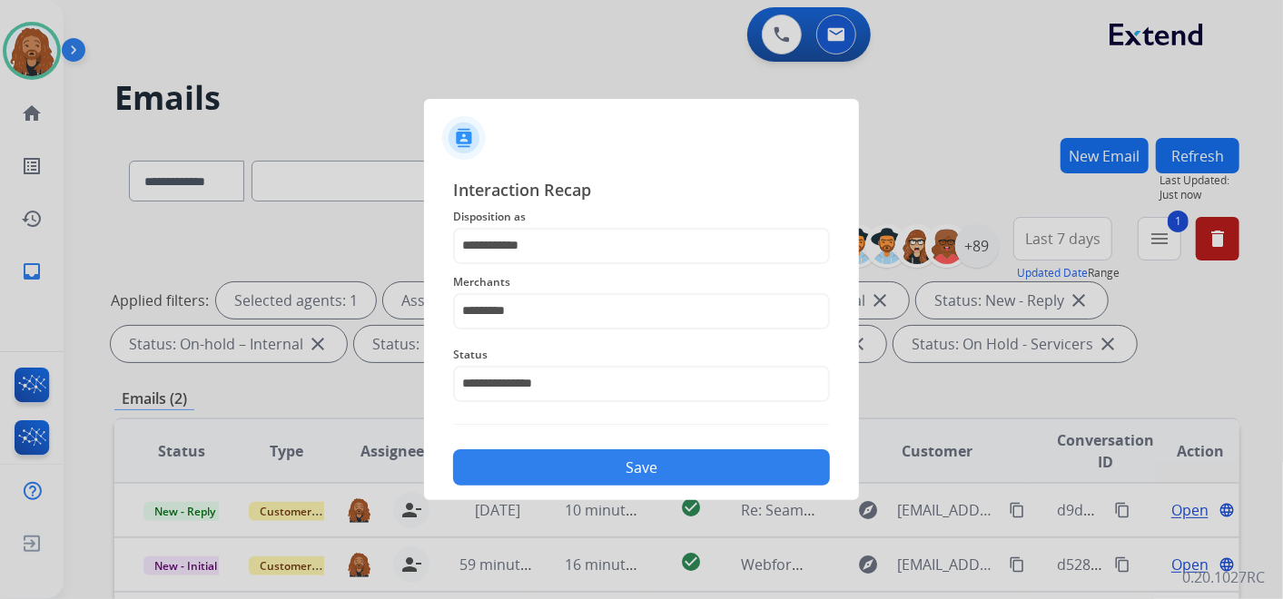
click at [529, 464] on button "Save" at bounding box center [641, 468] width 377 height 36
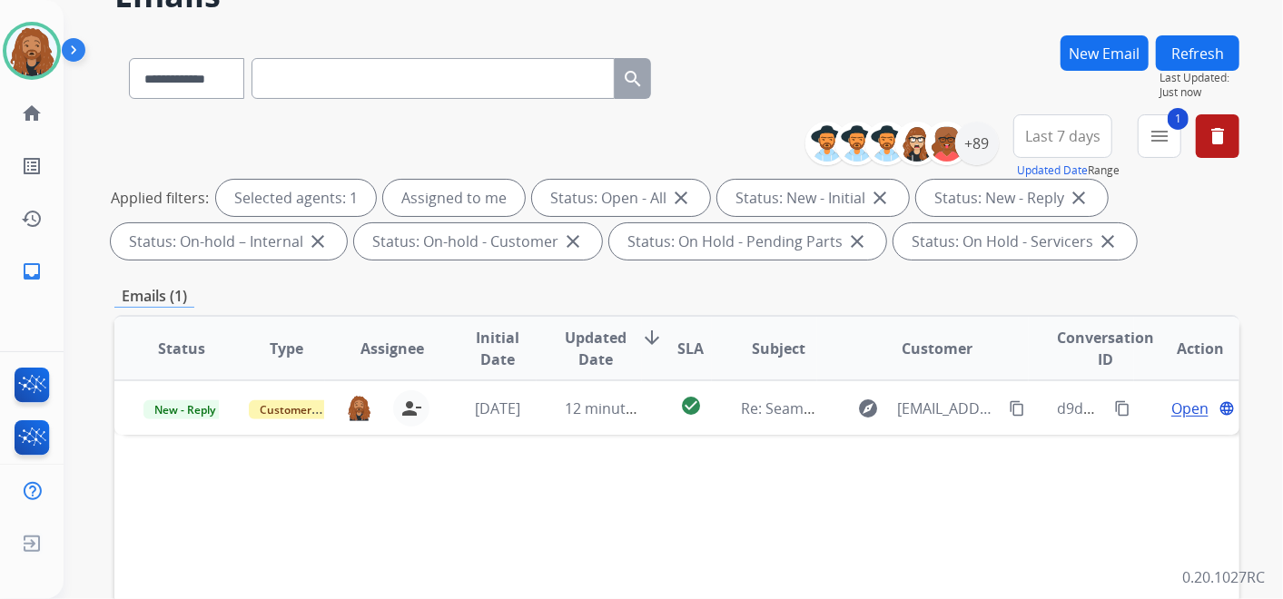
scroll to position [202, 0]
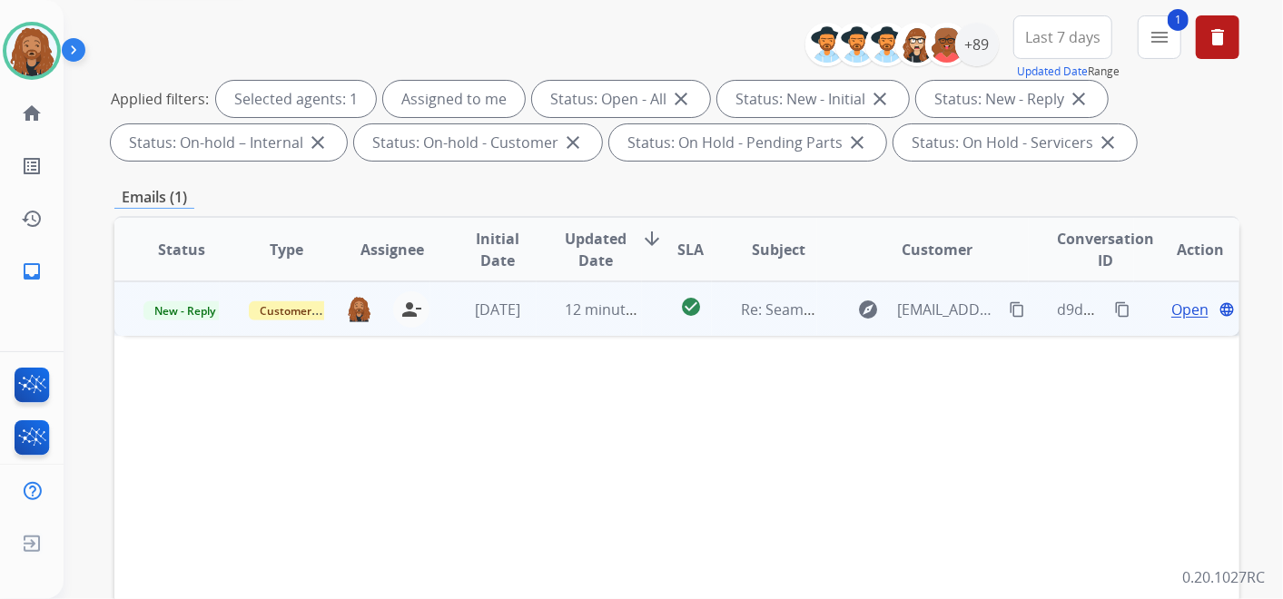
click at [587, 319] on td "12 minutes ago" at bounding box center [589, 309] width 105 height 54
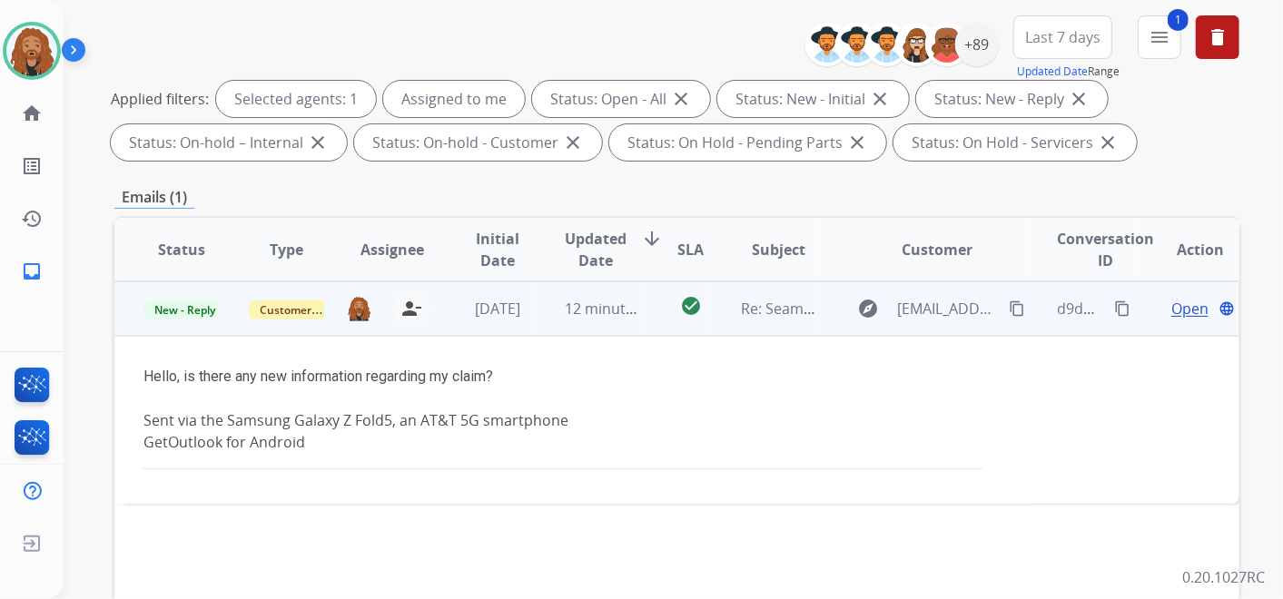
click at [1175, 311] on span "Open" at bounding box center [1190, 309] width 37 height 22
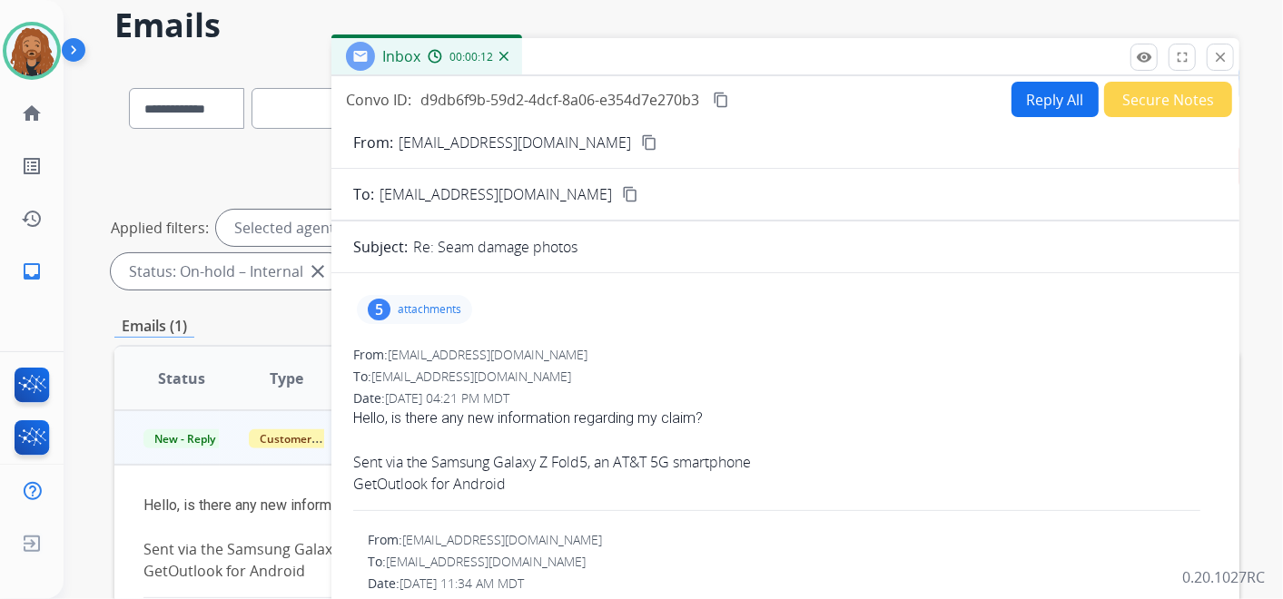
scroll to position [0, 0]
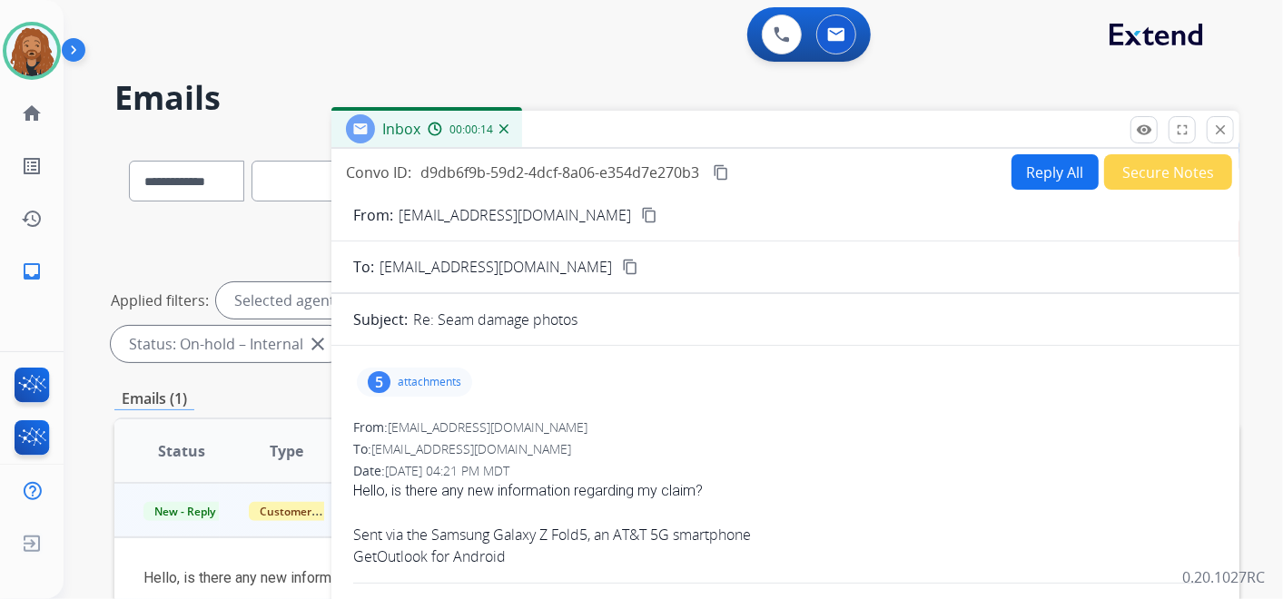
click at [641, 217] on mat-icon "content_copy" at bounding box center [649, 215] width 16 height 16
click at [415, 376] on p "attachments" at bounding box center [430, 382] width 64 height 15
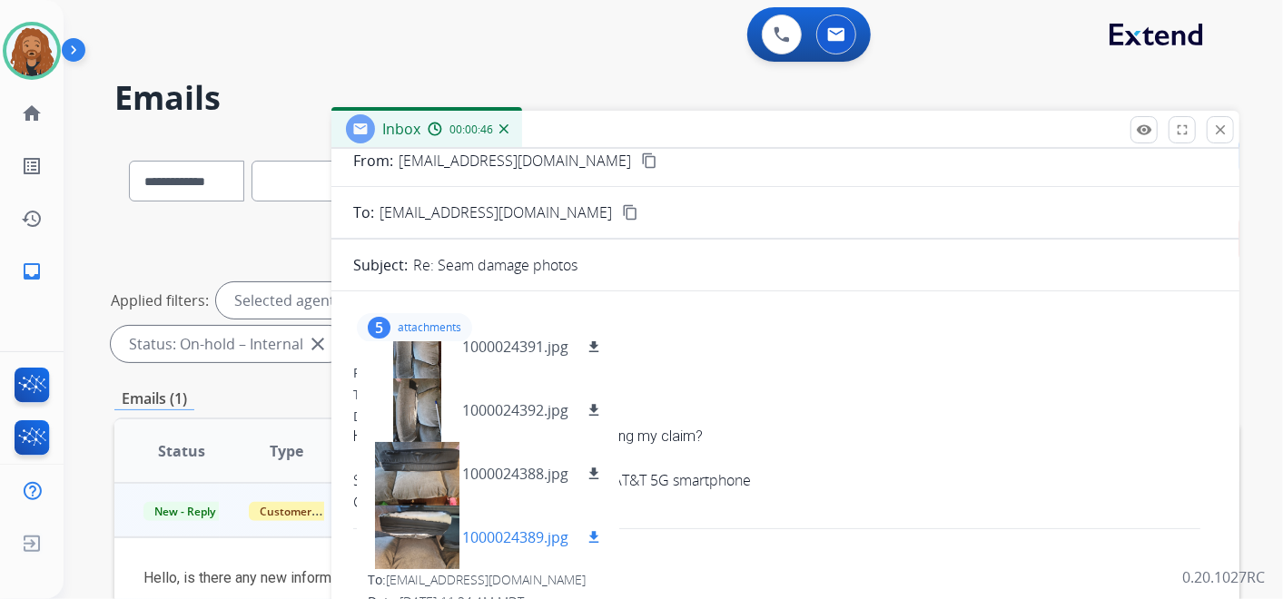
scroll to position [101, 0]
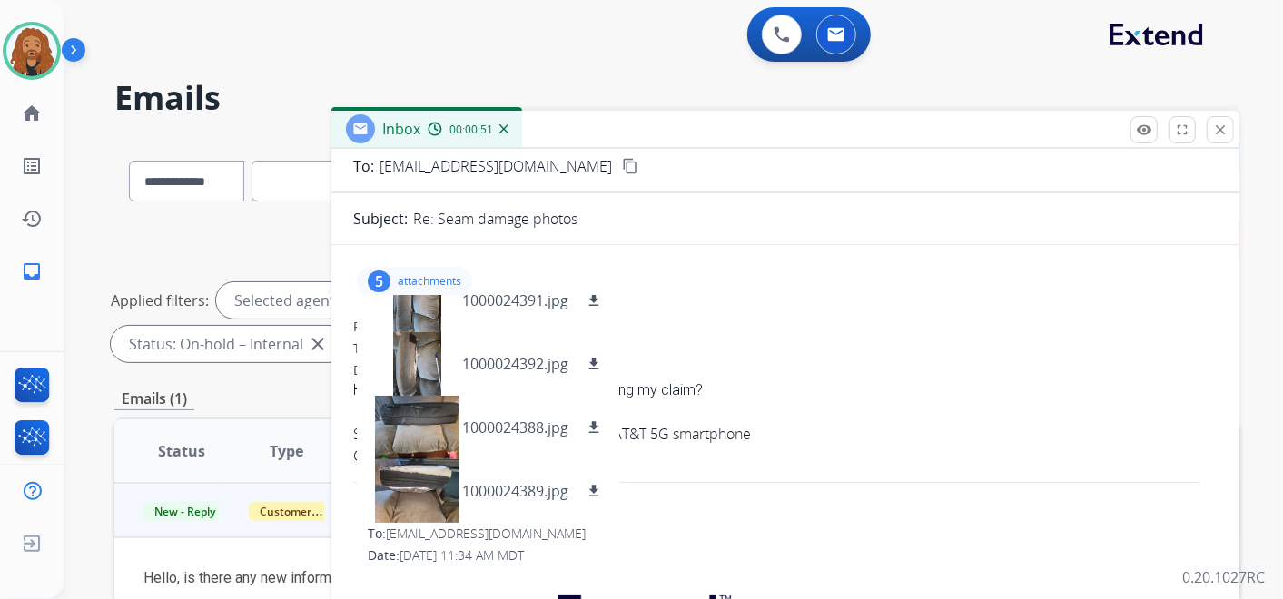
click at [836, 325] on div "From: dm_nk@outlook.com" at bounding box center [785, 327] width 865 height 18
click at [425, 282] on p "attachments" at bounding box center [430, 281] width 64 height 15
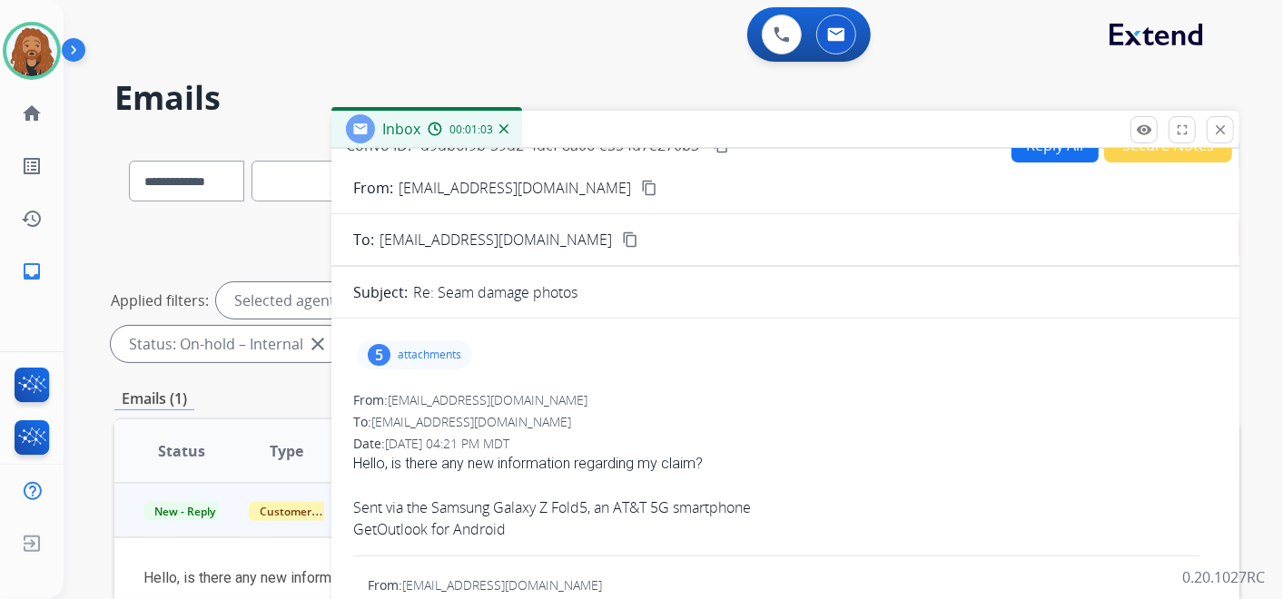
scroll to position [0, 0]
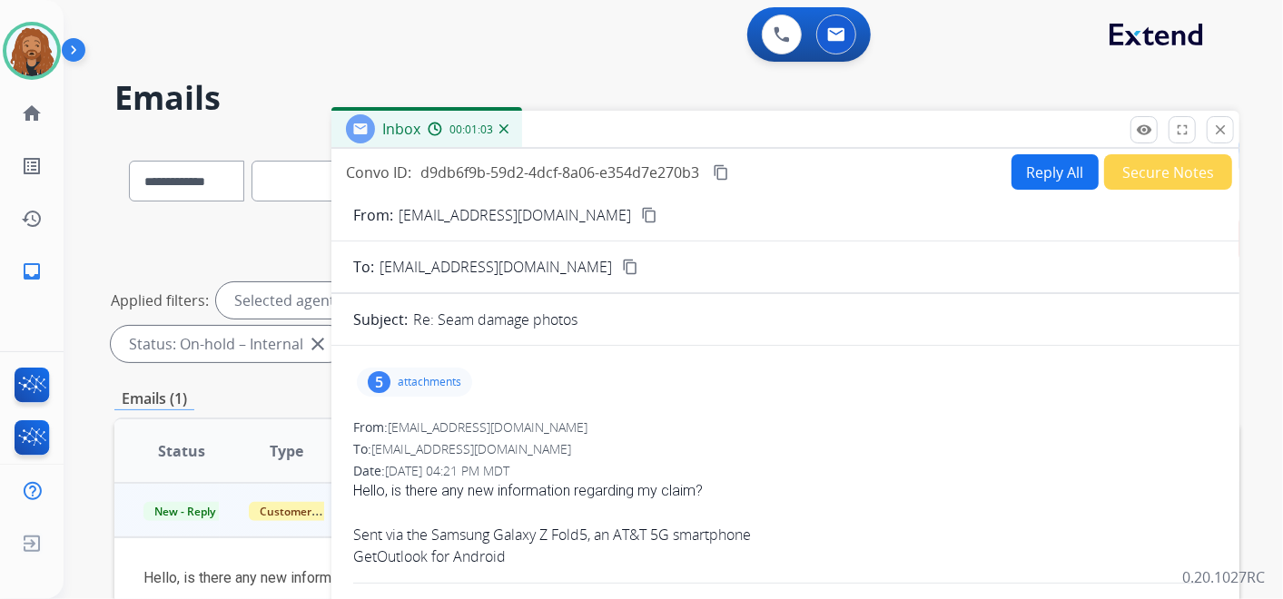
click at [1041, 182] on button "Reply All" at bounding box center [1055, 171] width 87 height 35
select select "**********"
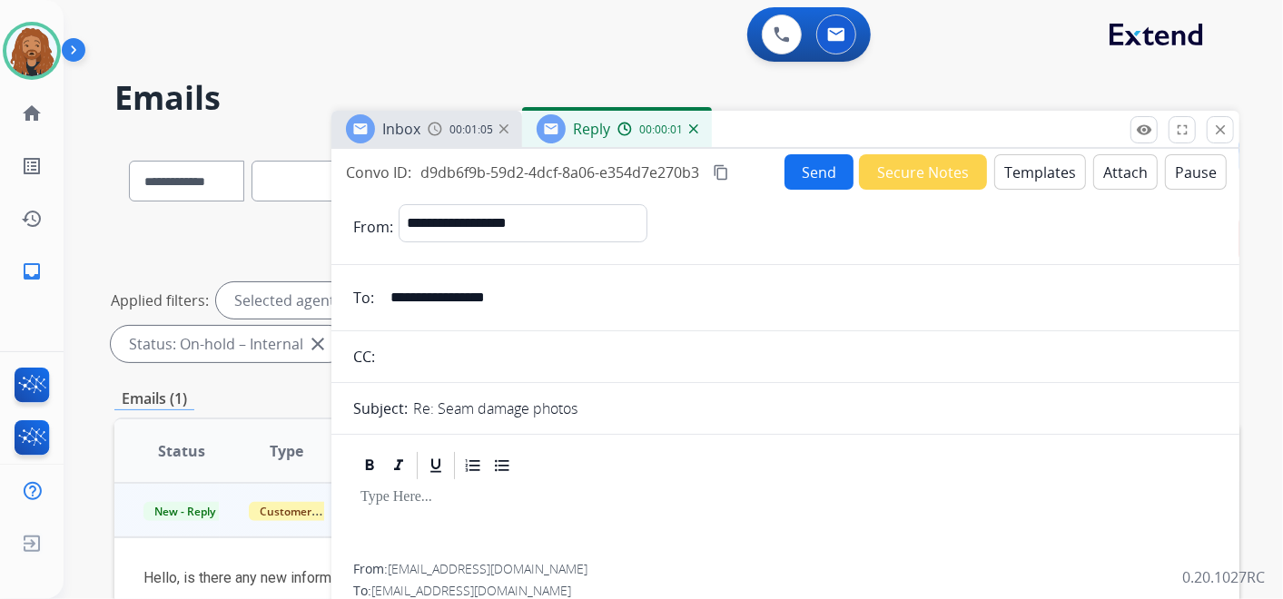
click at [1045, 164] on button "Templates" at bounding box center [1041, 171] width 92 height 35
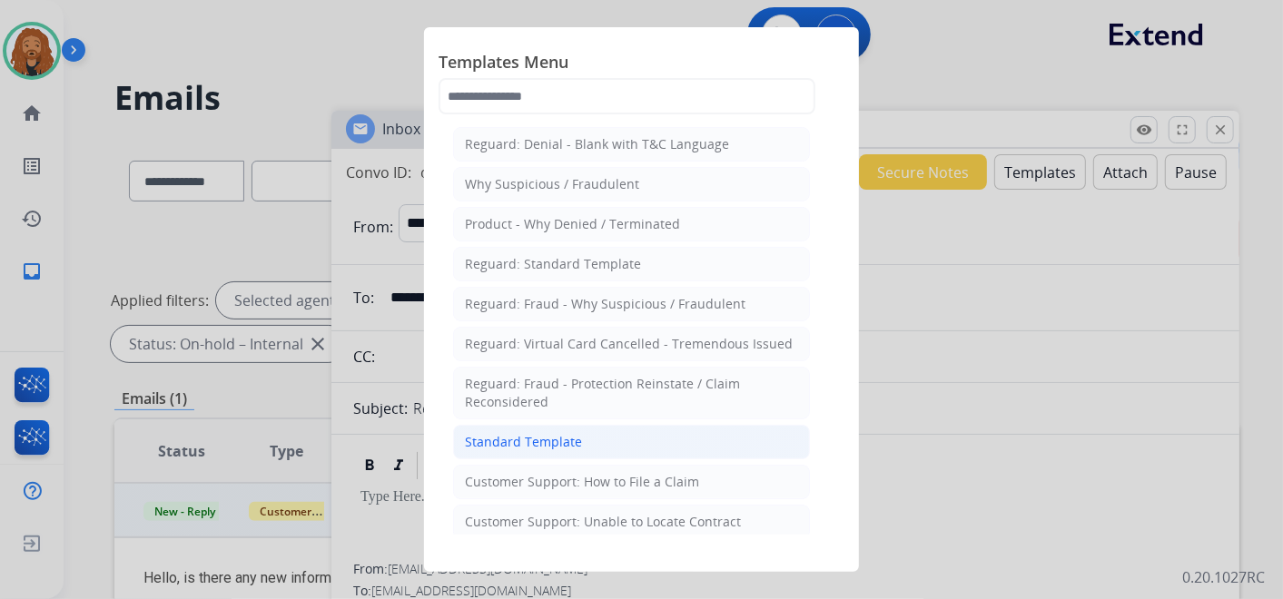
click at [585, 438] on li "Standard Template" at bounding box center [631, 442] width 357 height 35
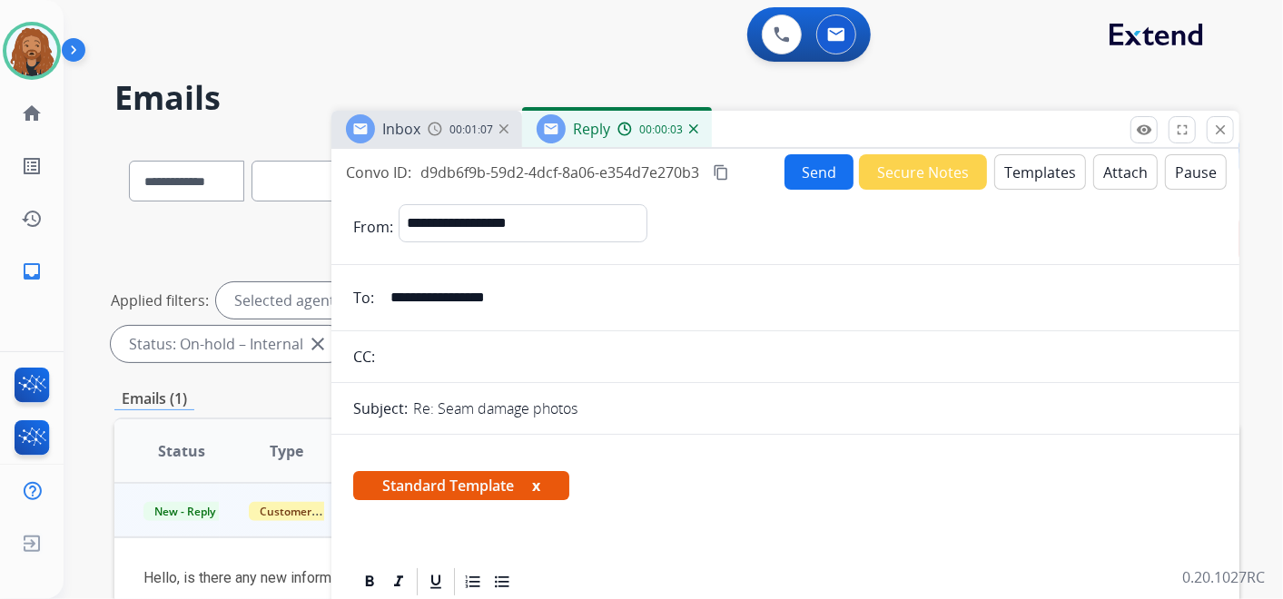
scroll to position [403, 0]
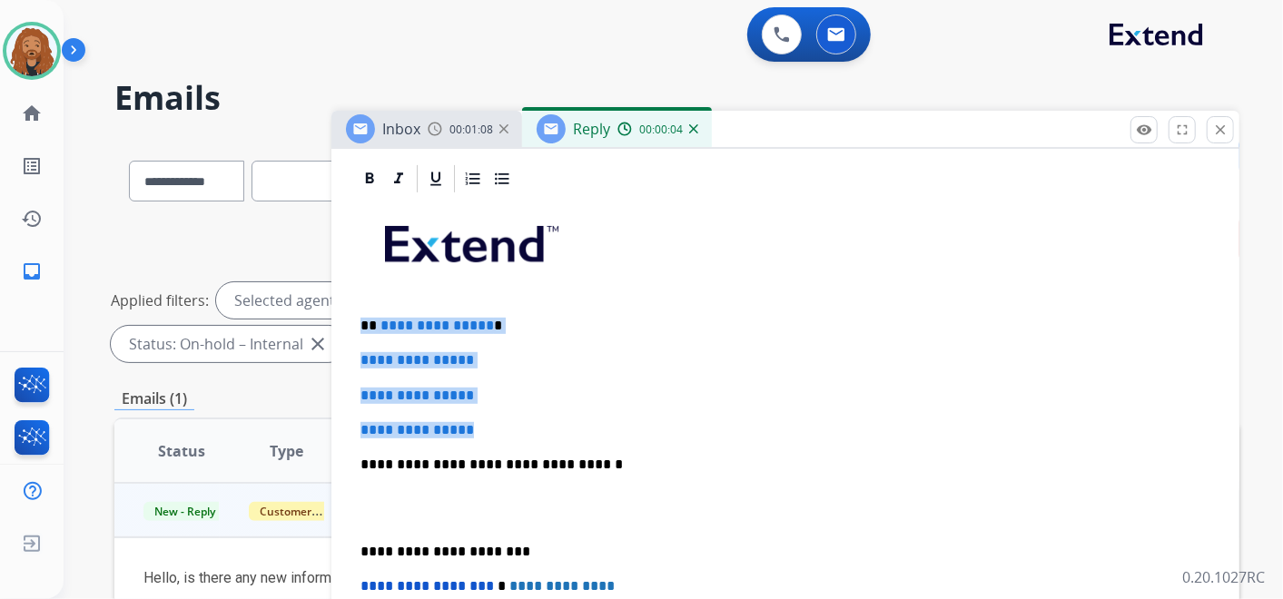
drag, startPoint x: 489, startPoint y: 430, endPoint x: 365, endPoint y: 319, distance: 165.9
click at [365, 319] on div "**********" at bounding box center [785, 507] width 865 height 625
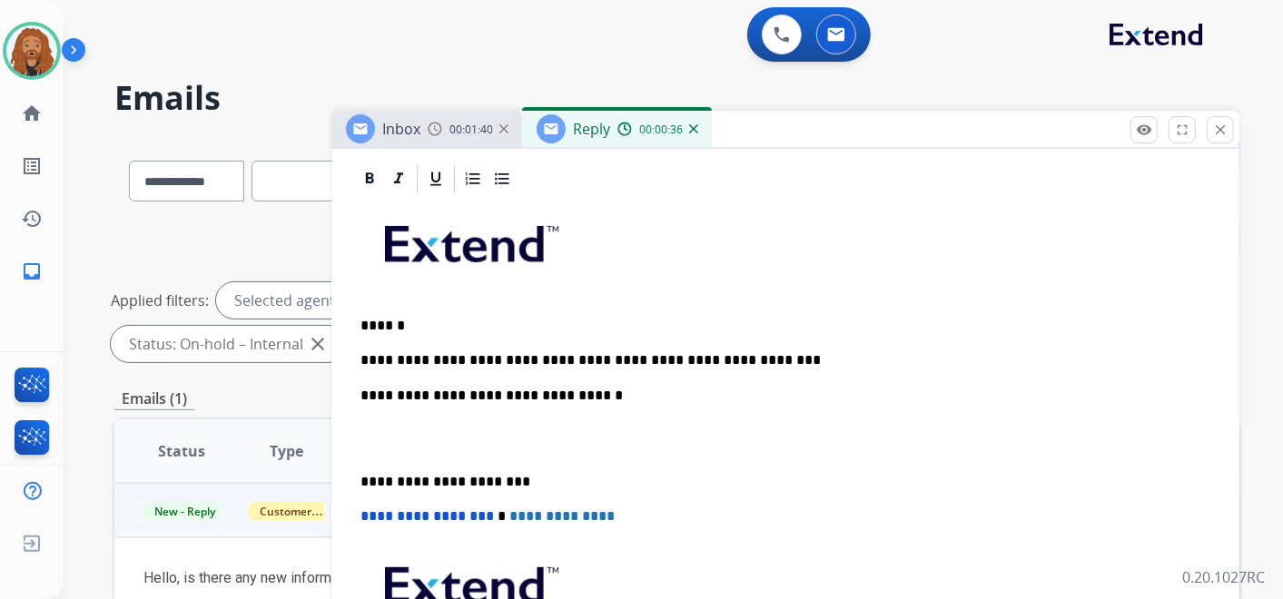
click at [447, 442] on p at bounding box center [786, 439] width 850 height 34
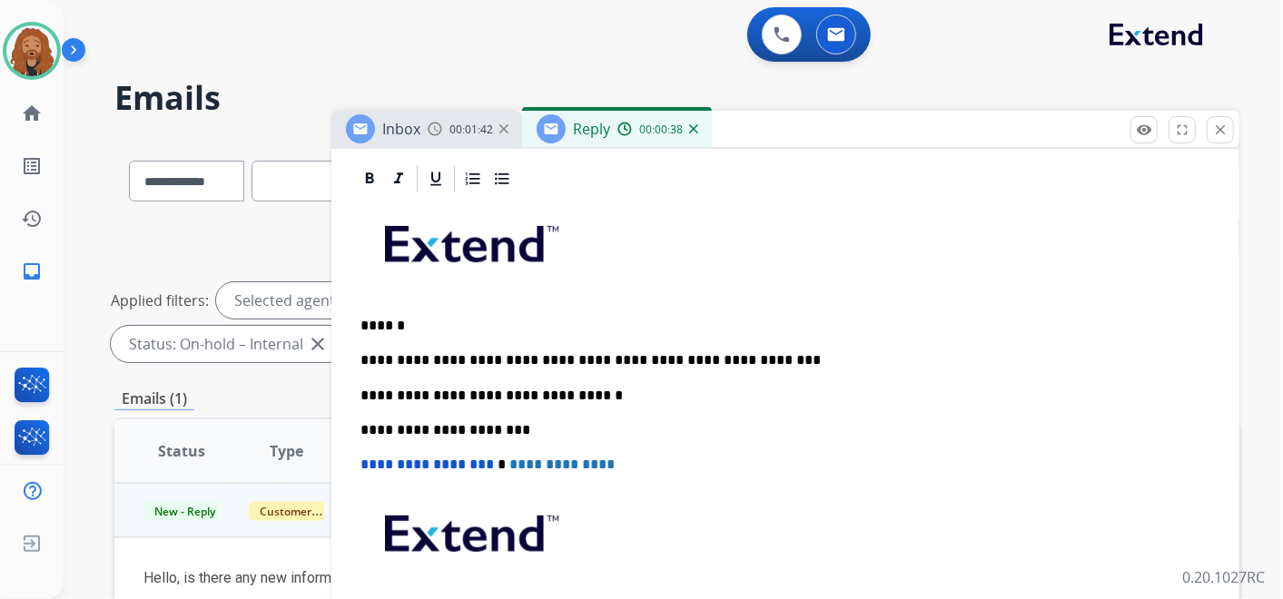
click at [756, 361] on p "**********" at bounding box center [779, 360] width 836 height 16
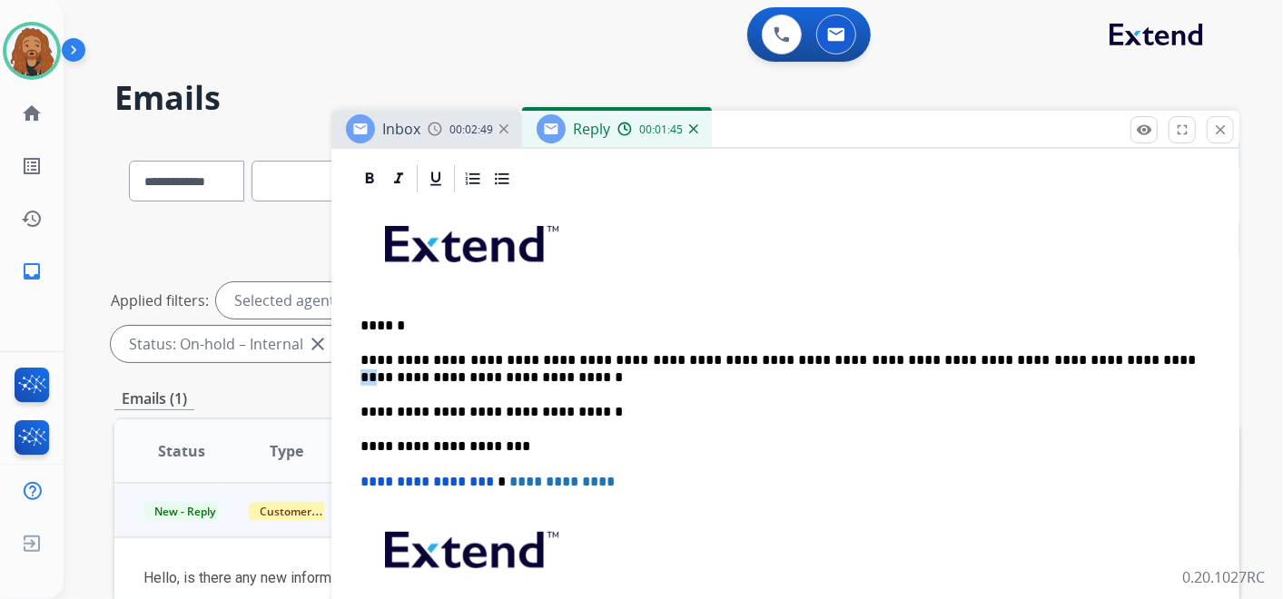
drag, startPoint x: 1043, startPoint y: 358, endPoint x: 1027, endPoint y: 358, distance: 15.4
click at [1027, 358] on p "**********" at bounding box center [779, 369] width 836 height 34
click at [1022, 357] on p "**********" at bounding box center [779, 369] width 836 height 34
click at [1196, 363] on p "**********" at bounding box center [779, 369] width 836 height 34
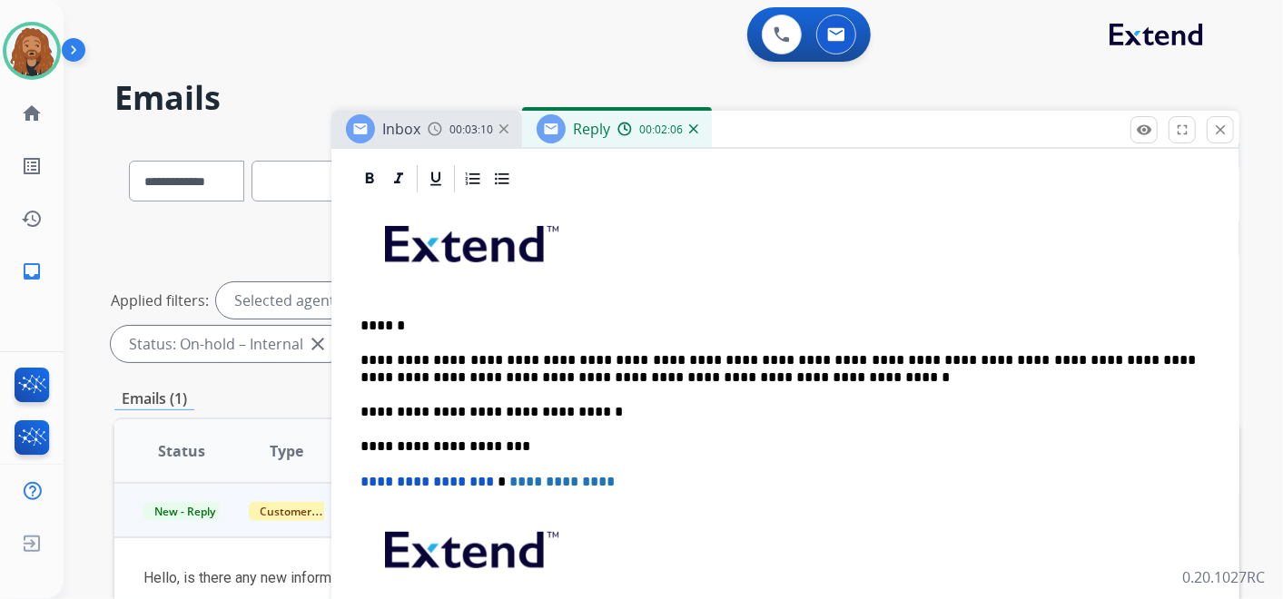
click at [431, 371] on p "**********" at bounding box center [779, 369] width 836 height 34
click at [726, 378] on p "**********" at bounding box center [779, 369] width 836 height 34
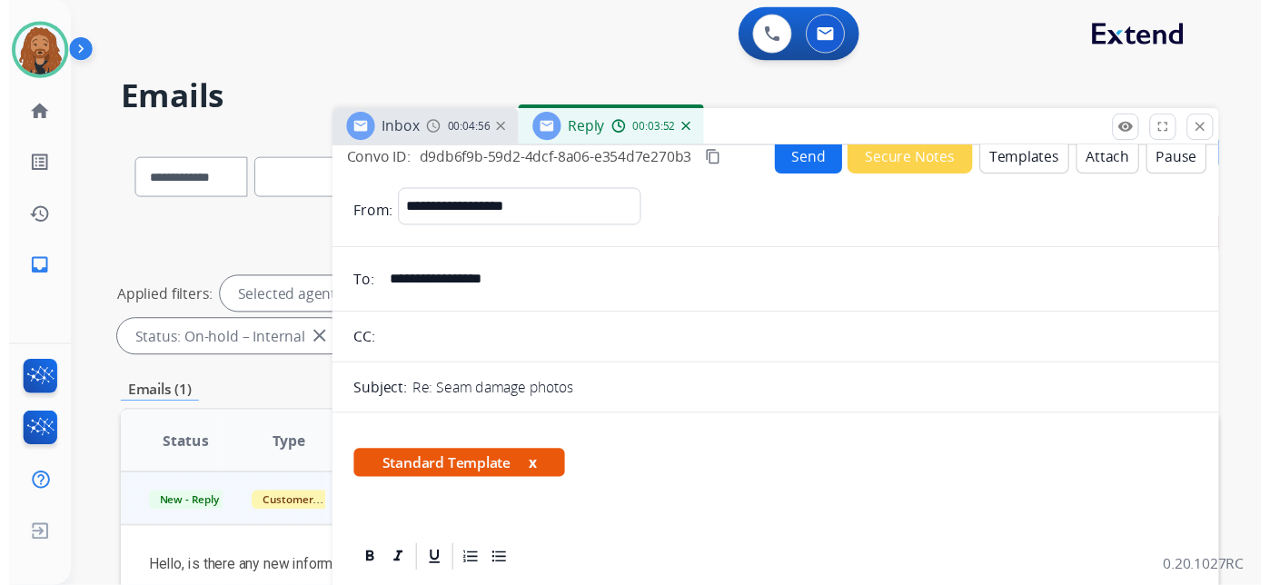
scroll to position [0, 0]
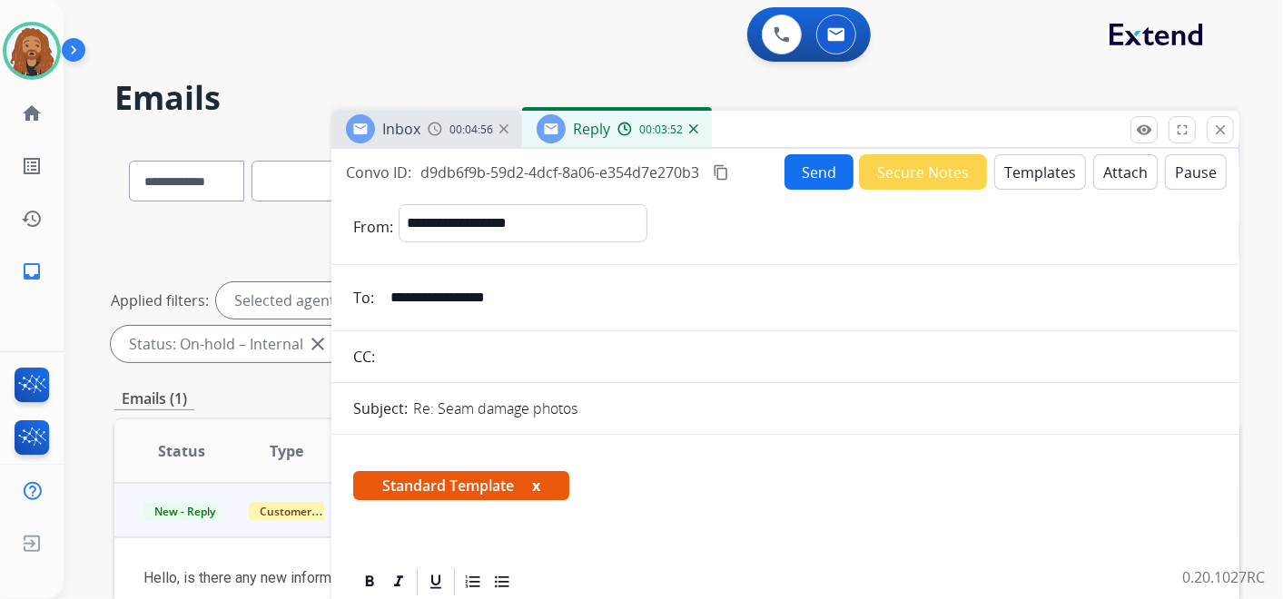
click at [828, 179] on button "Send" at bounding box center [819, 171] width 69 height 35
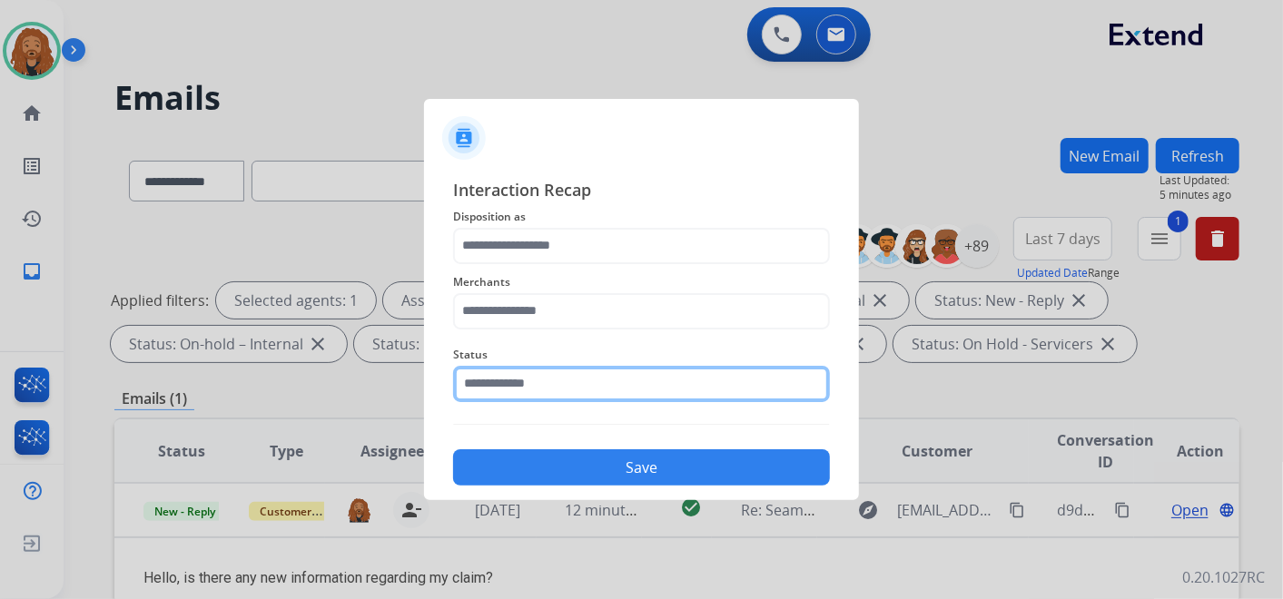
click at [673, 376] on input "text" at bounding box center [641, 384] width 377 height 36
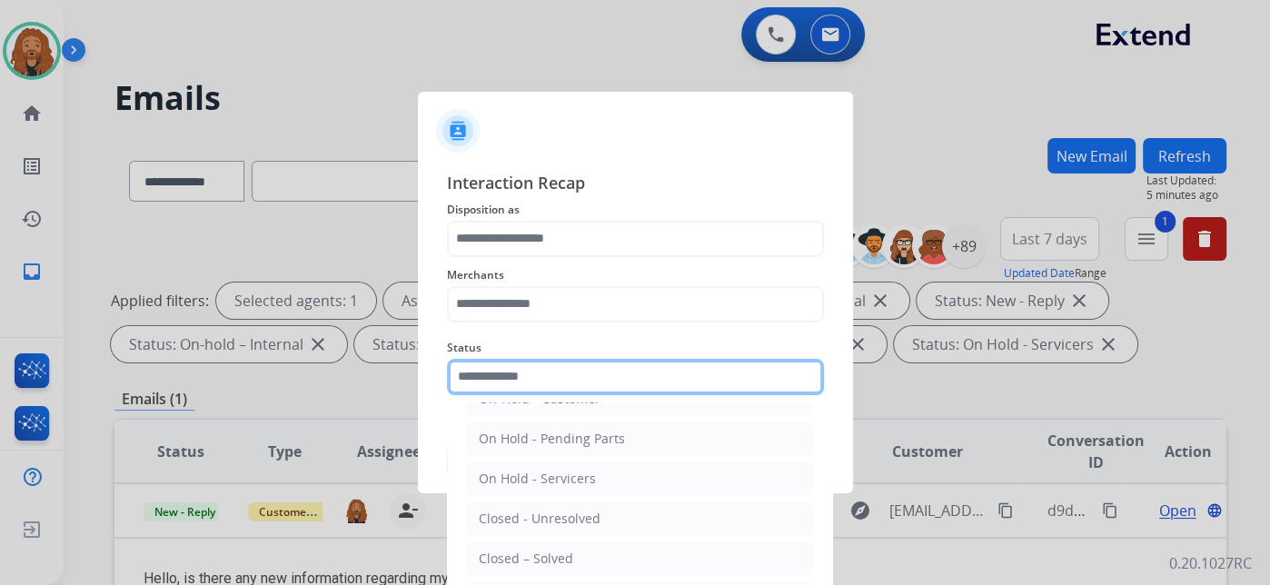
scroll to position [101, 0]
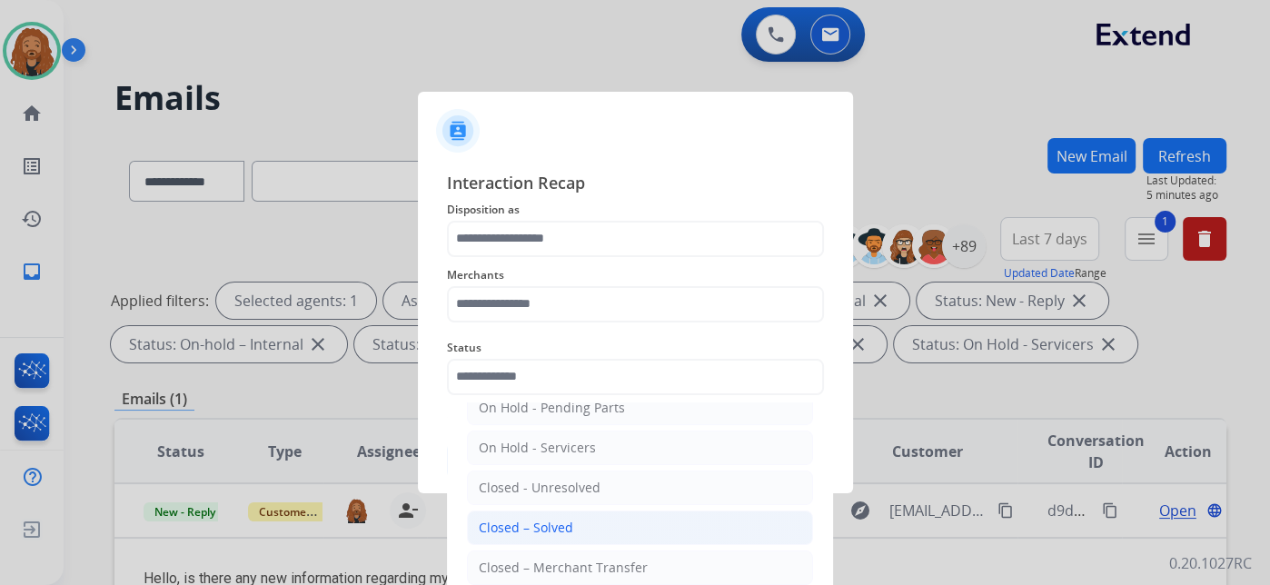
click at [583, 527] on li "Closed – Solved" at bounding box center [640, 527] width 346 height 35
type input "**********"
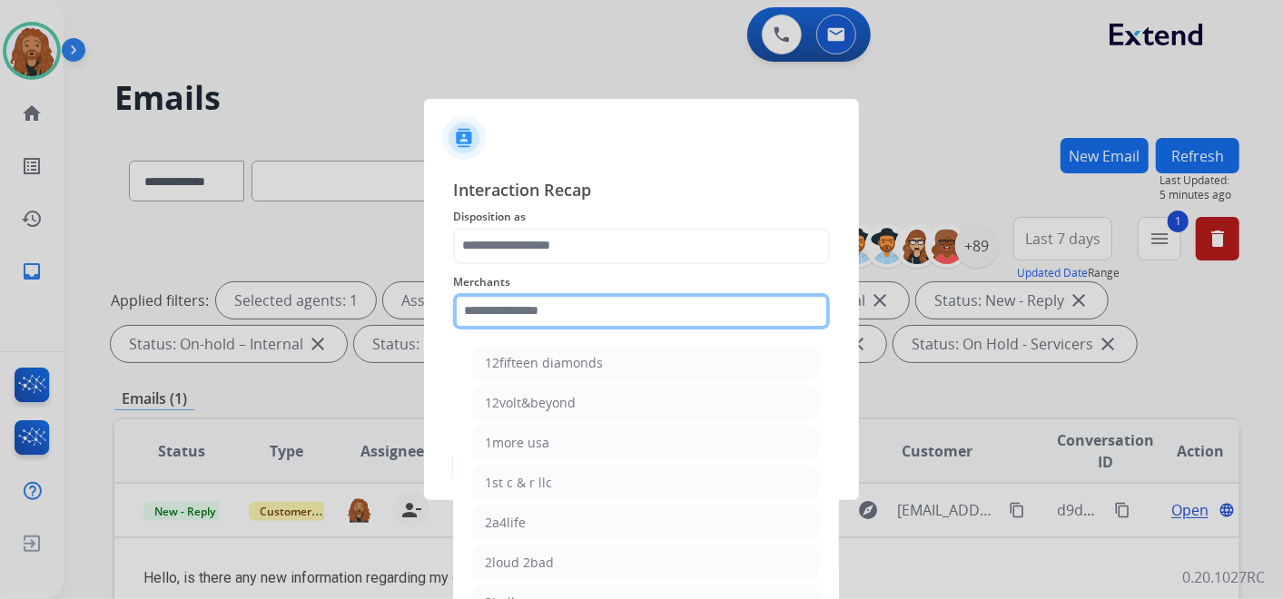
click at [557, 319] on input "text" at bounding box center [641, 311] width 377 height 36
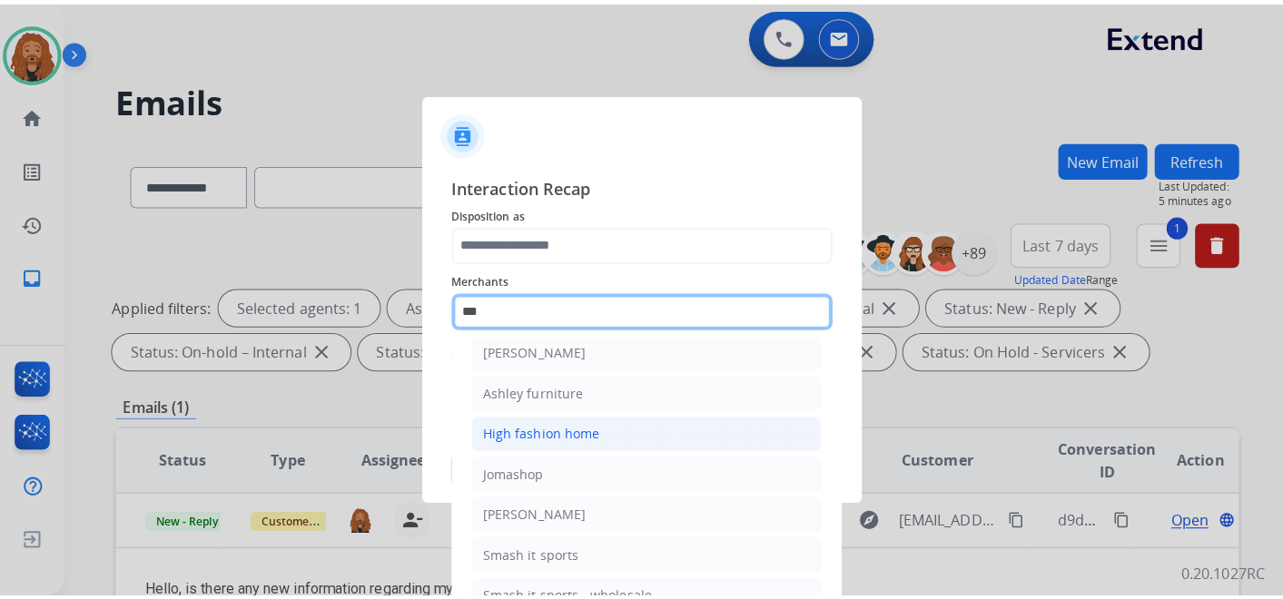
scroll to position [0, 0]
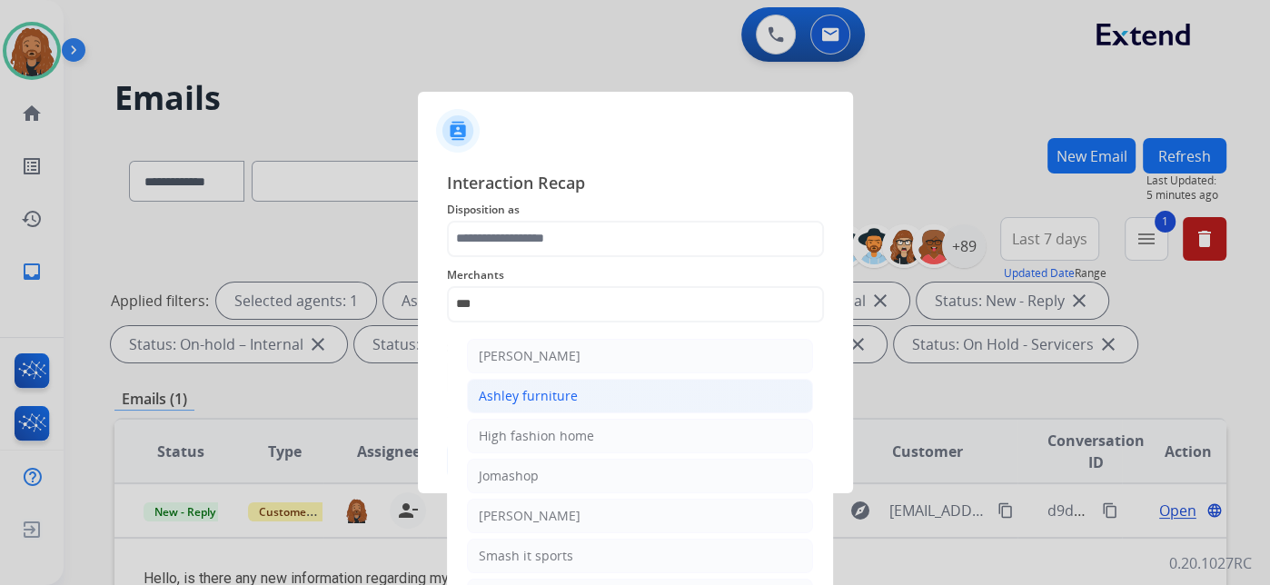
click at [582, 387] on li "Ashley furniture" at bounding box center [640, 396] width 346 height 35
type input "**********"
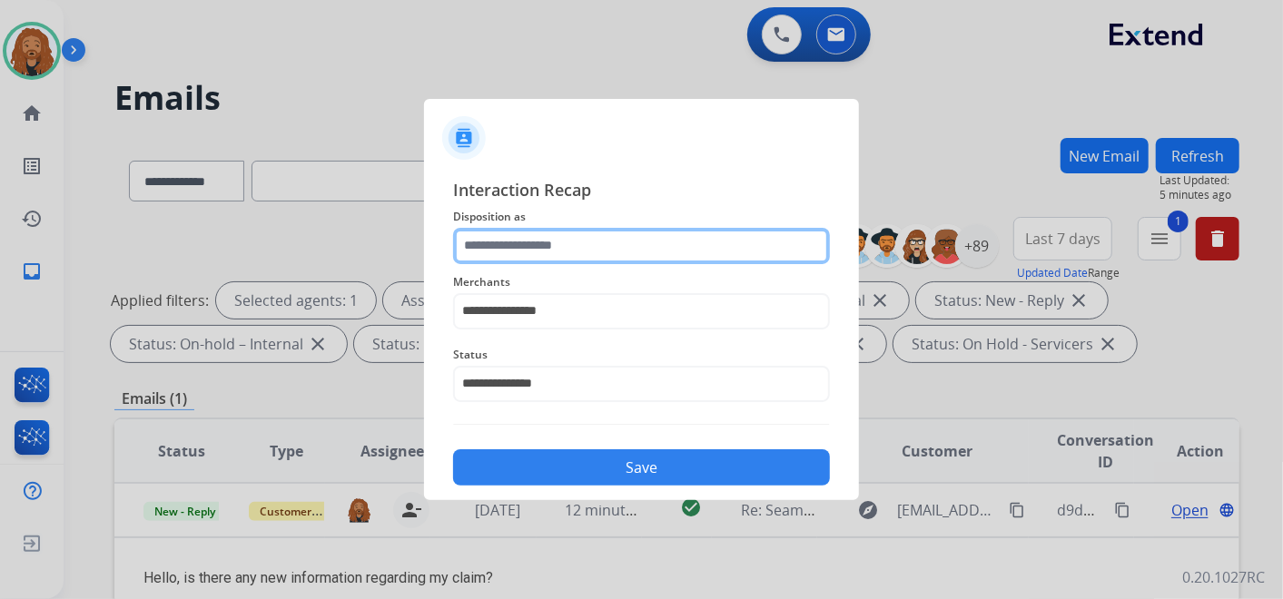
click at [566, 245] on input "text" at bounding box center [641, 246] width 377 height 36
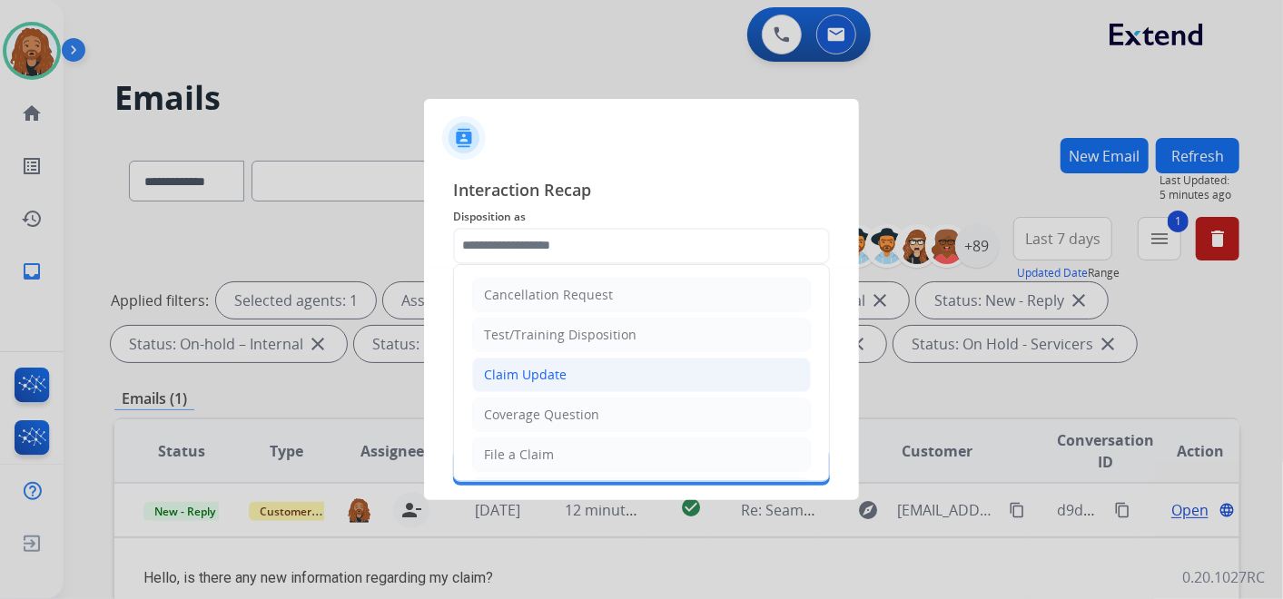
click at [567, 371] on li "Claim Update" at bounding box center [641, 375] width 339 height 35
type input "**********"
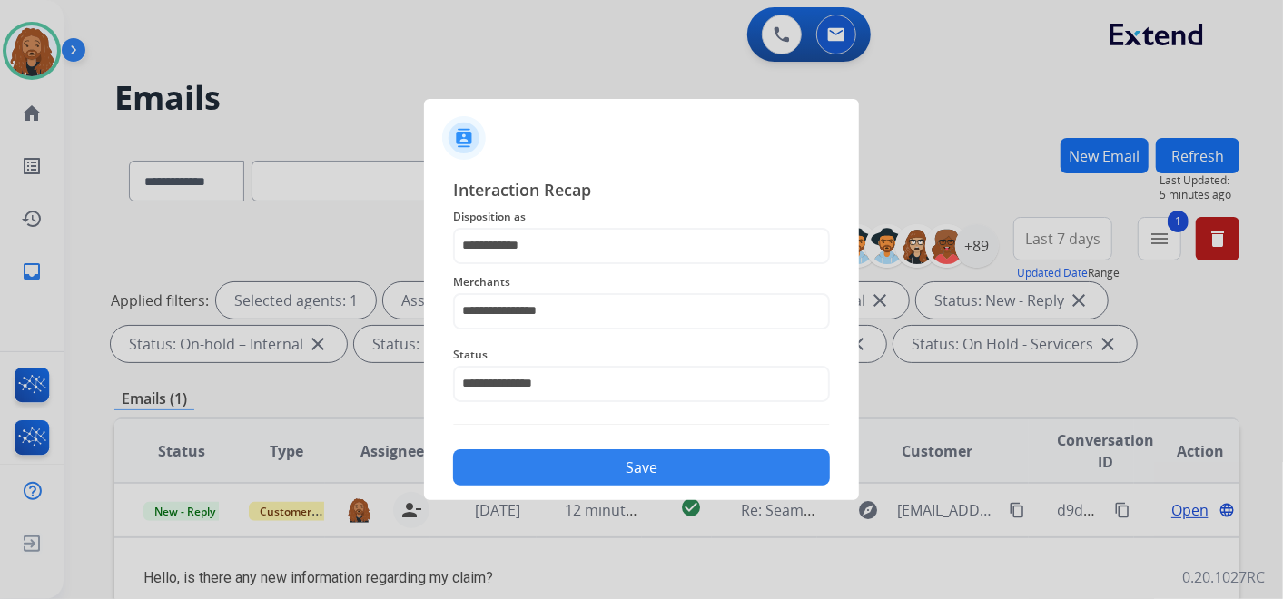
click at [619, 475] on button "Save" at bounding box center [641, 468] width 377 height 36
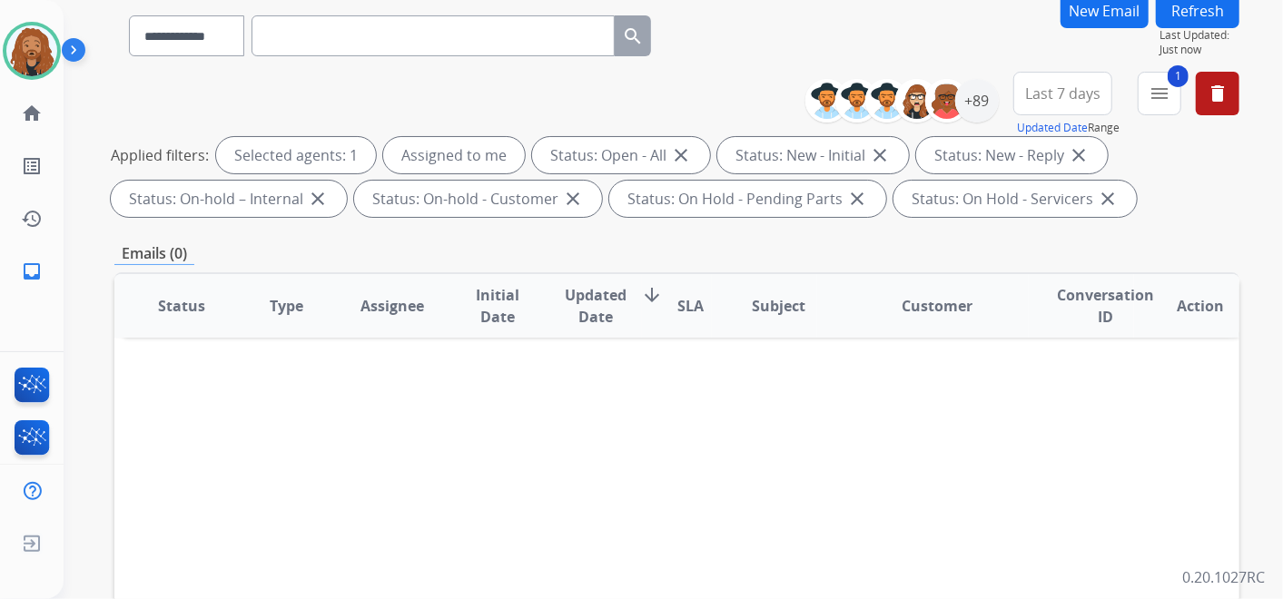
scroll to position [101, 0]
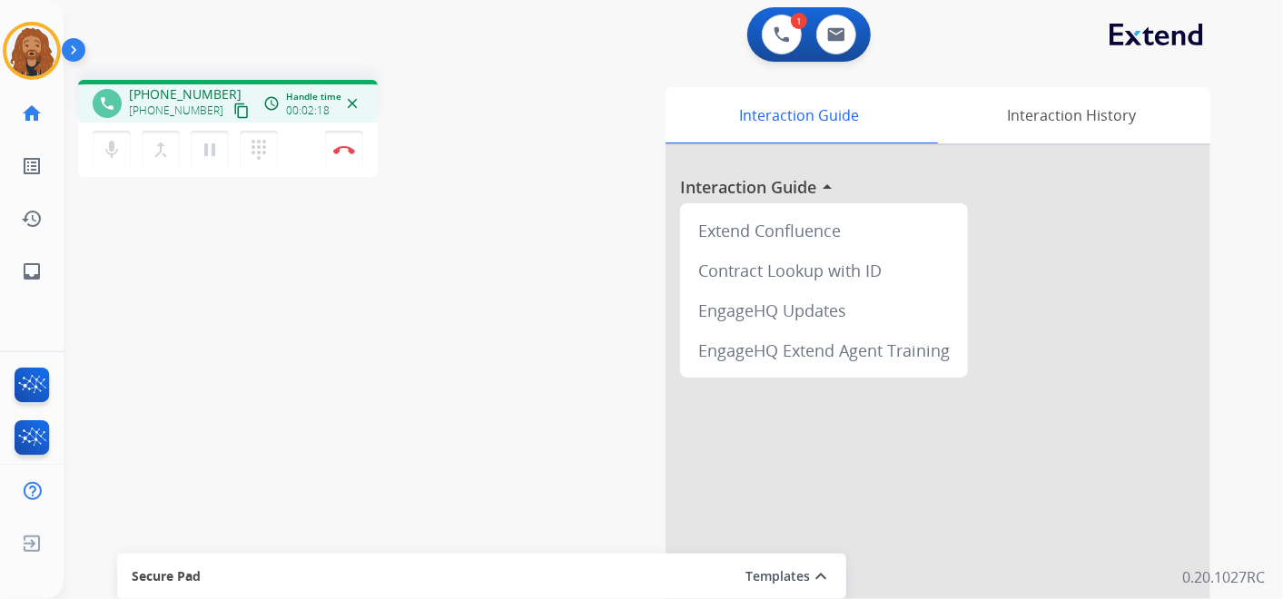
click at [233, 111] on mat-icon "content_copy" at bounding box center [241, 111] width 16 height 16
click at [233, 113] on mat-icon "content_copy" at bounding box center [241, 111] width 16 height 16
click at [350, 147] on img at bounding box center [344, 149] width 22 height 9
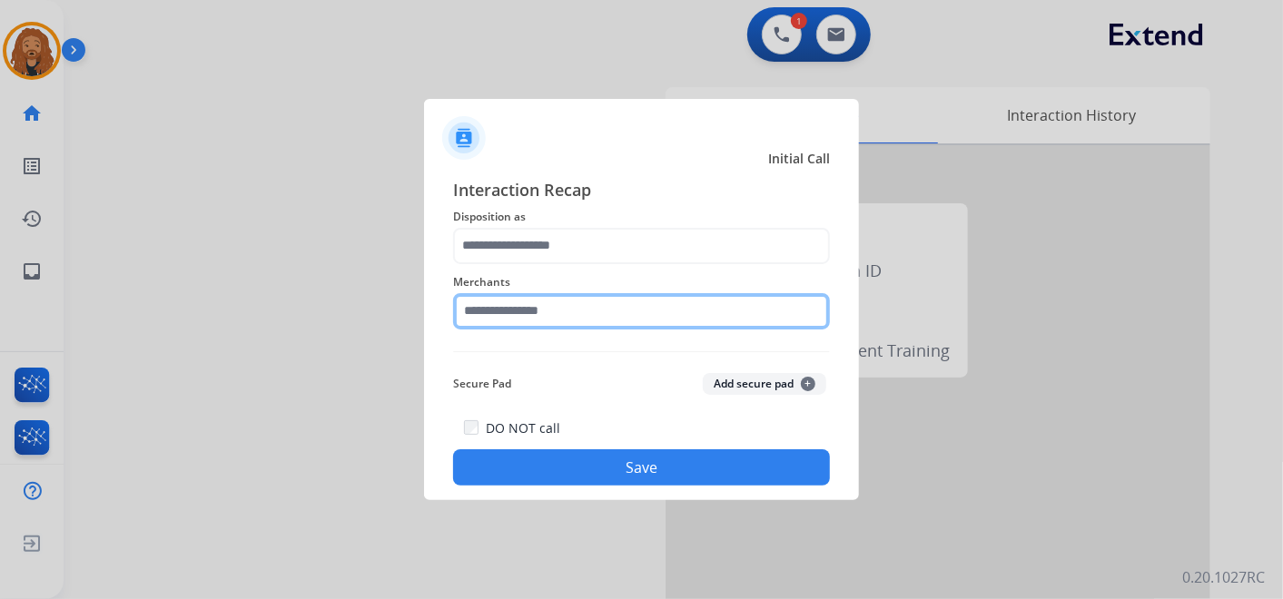
click at [524, 315] on input "text" at bounding box center [641, 311] width 377 height 36
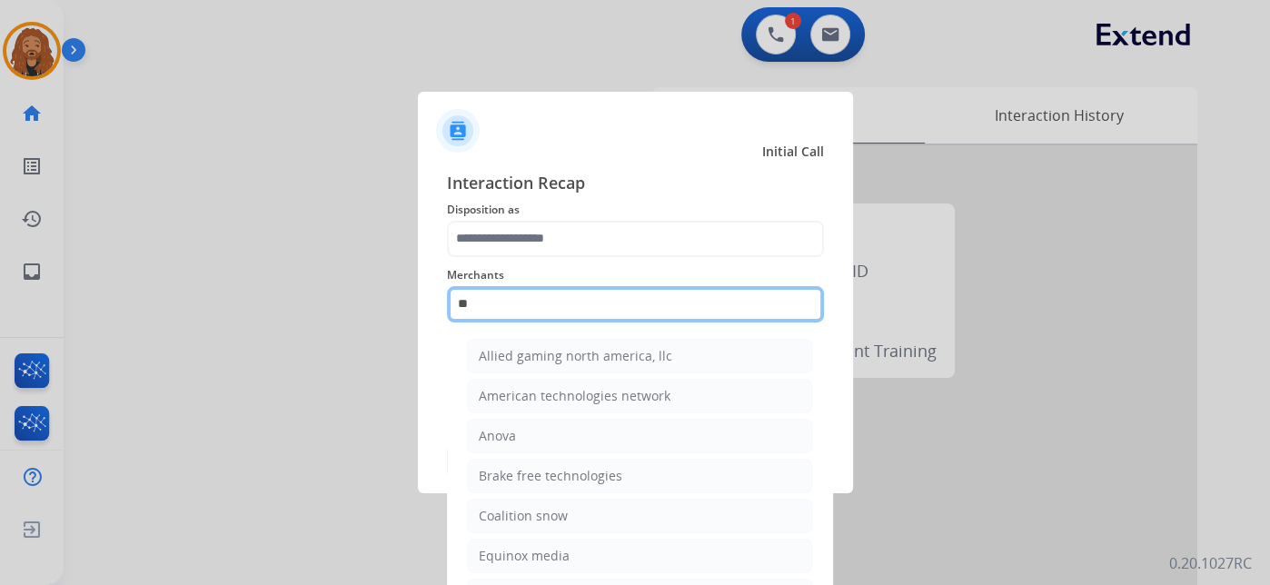
type input "*"
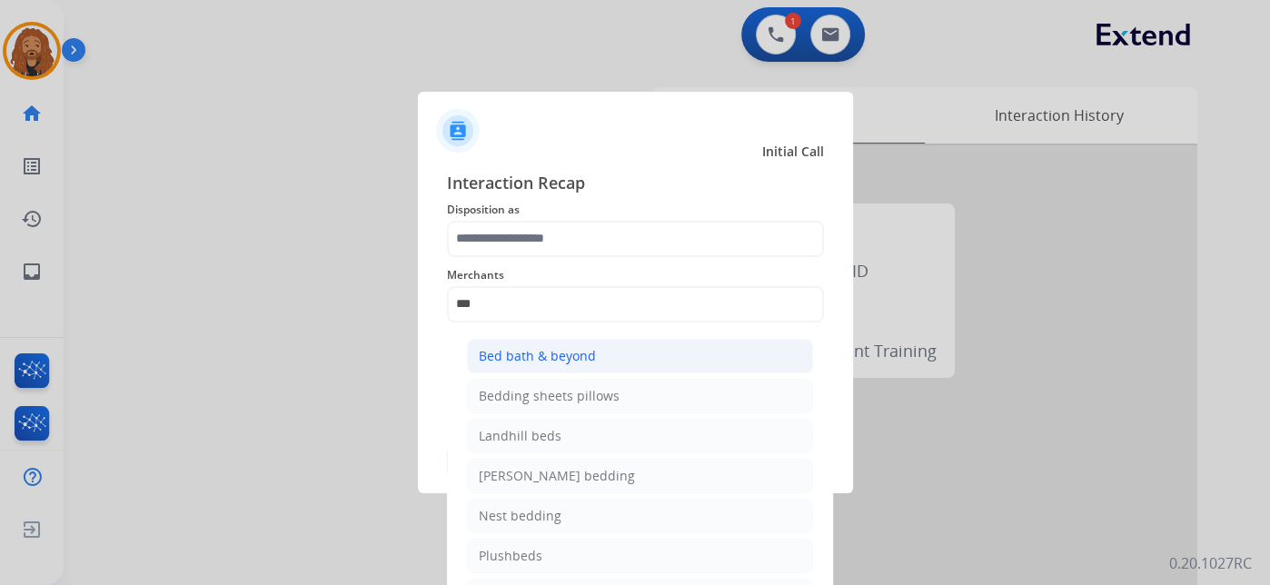
drag, startPoint x: 563, startPoint y: 352, endPoint x: 562, endPoint y: 331, distance: 20.9
click at [563, 350] on div "Bed bath & beyond" at bounding box center [537, 356] width 117 height 18
type input "**********"
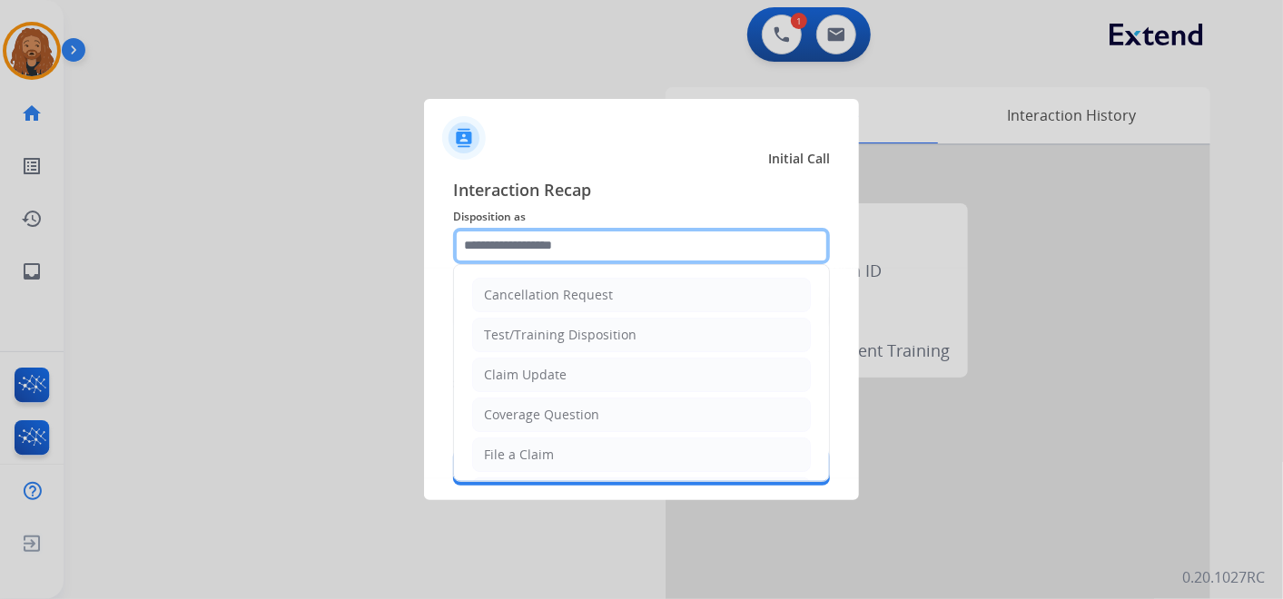
click at [543, 241] on input "text" at bounding box center [641, 246] width 377 height 36
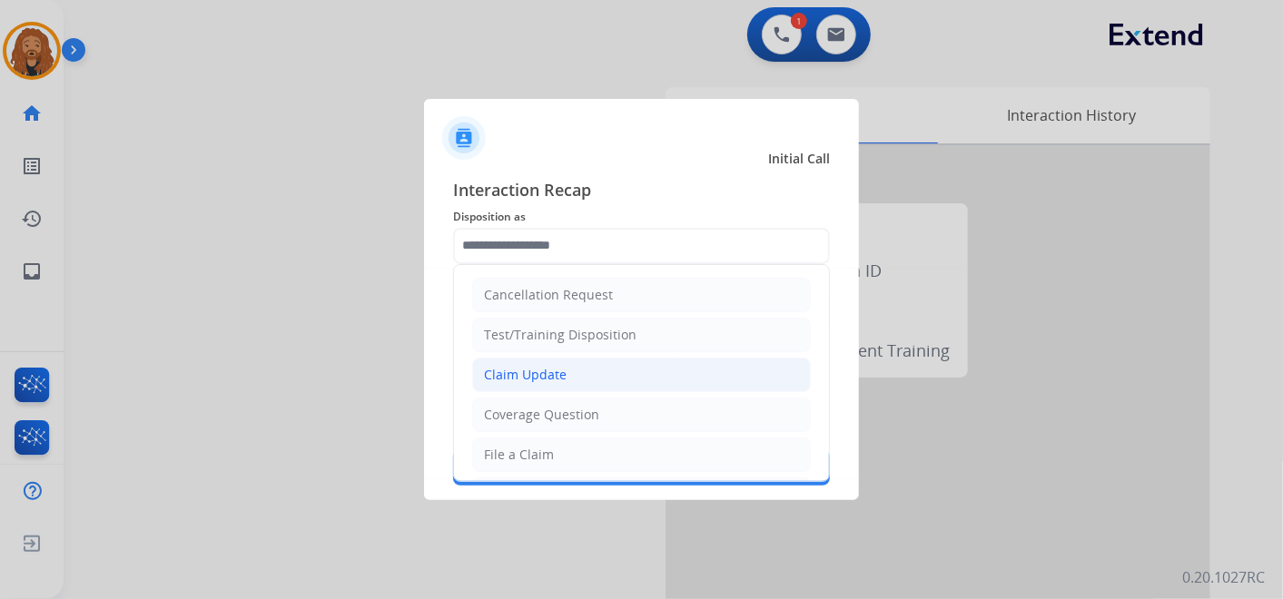
click at [537, 375] on div "Claim Update" at bounding box center [525, 375] width 83 height 18
type input "**********"
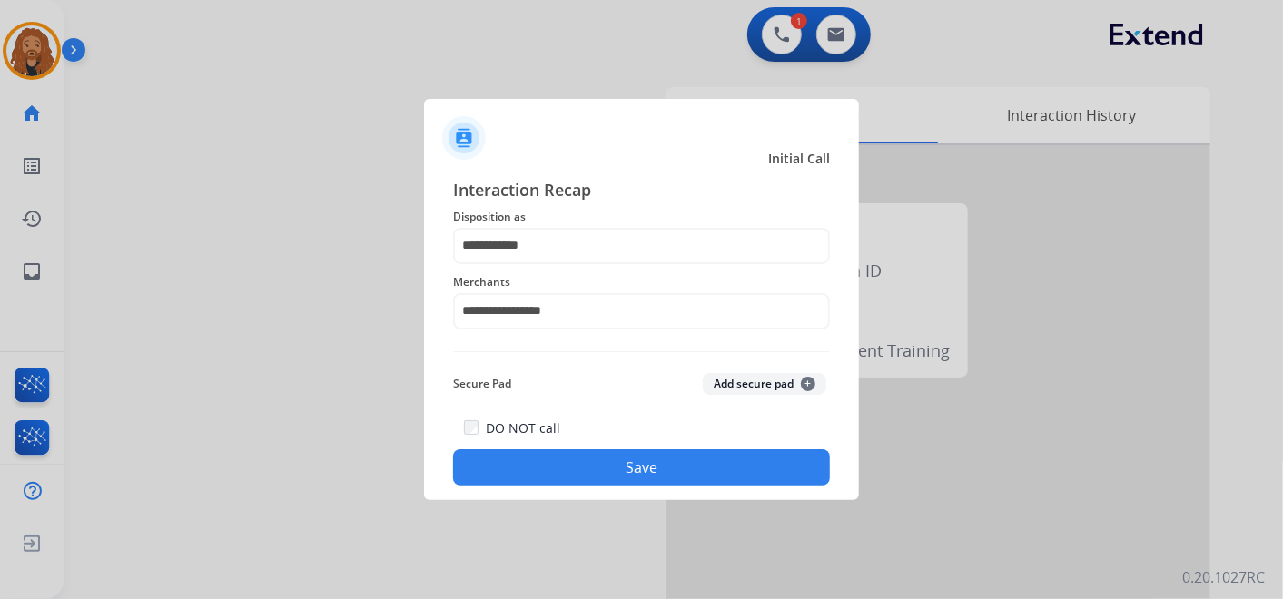
click at [609, 474] on button "Save" at bounding box center [641, 468] width 377 height 36
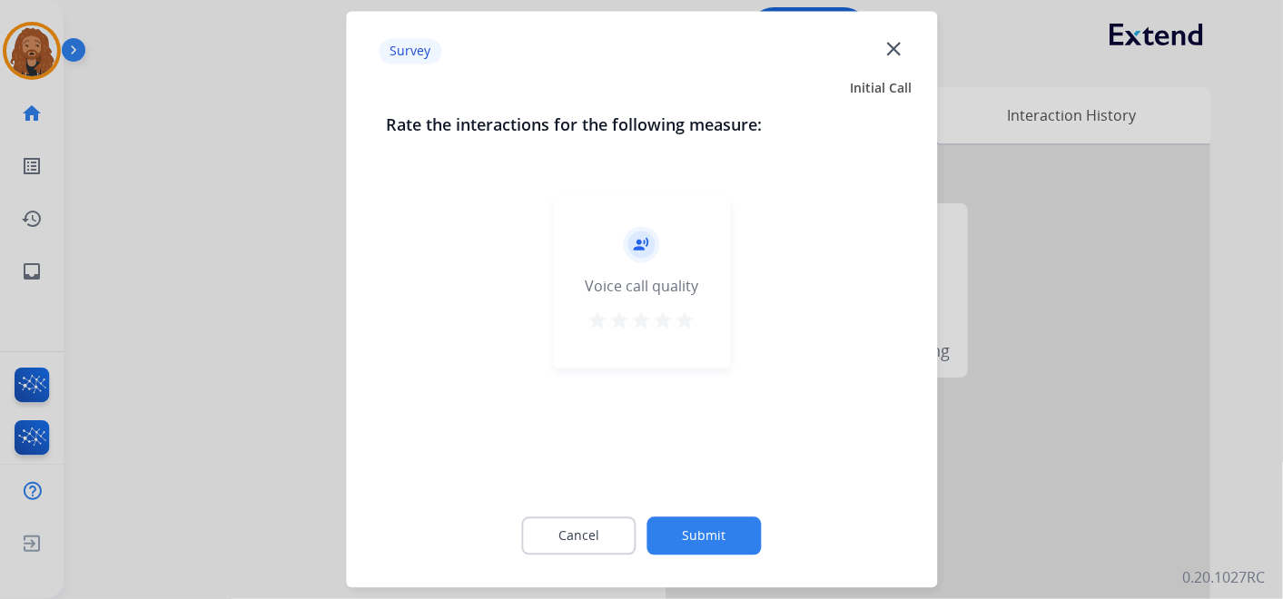
click at [685, 329] on mat-icon "star" at bounding box center [686, 322] width 22 height 22
click at [689, 534] on button "Submit" at bounding box center [705, 537] width 114 height 38
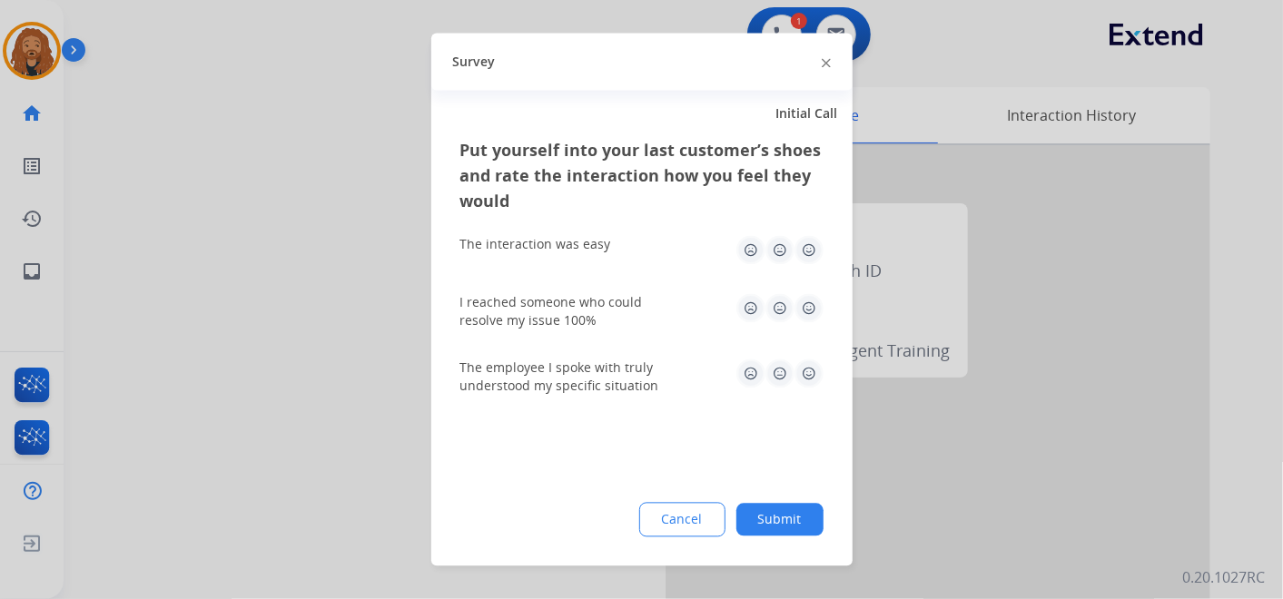
click at [810, 373] on img at bounding box center [809, 374] width 29 height 29
click at [807, 311] on img at bounding box center [809, 308] width 29 height 29
click at [812, 239] on img at bounding box center [809, 250] width 29 height 29
click at [778, 506] on button "Submit" at bounding box center [780, 520] width 87 height 33
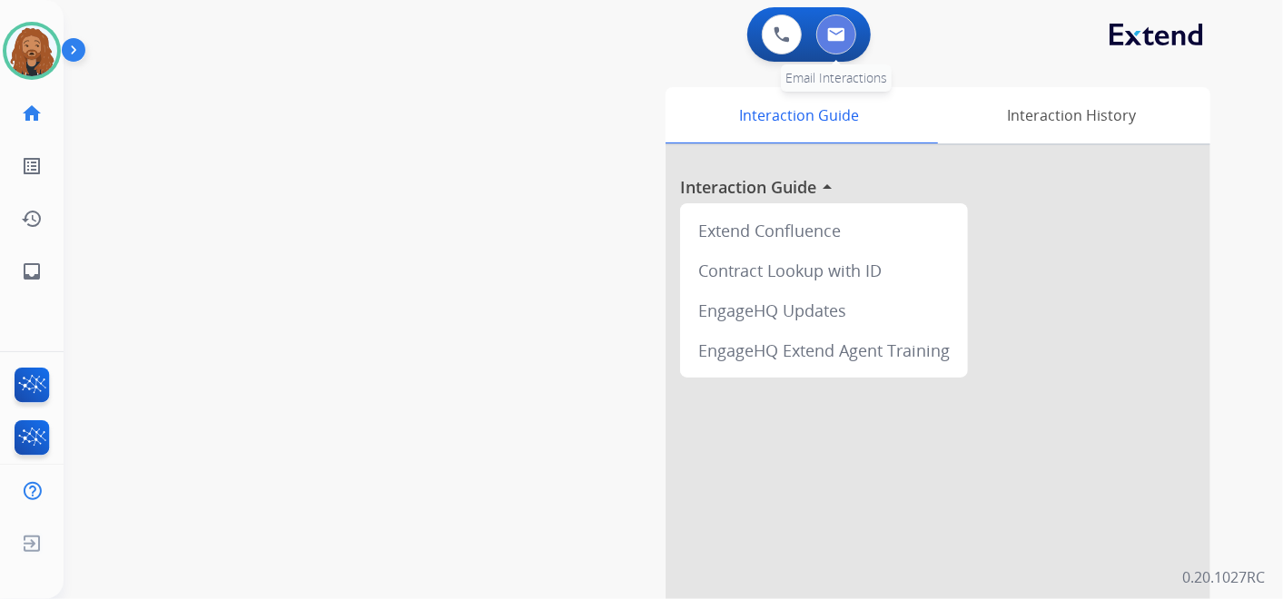
click at [842, 44] on button at bounding box center [837, 35] width 40 height 40
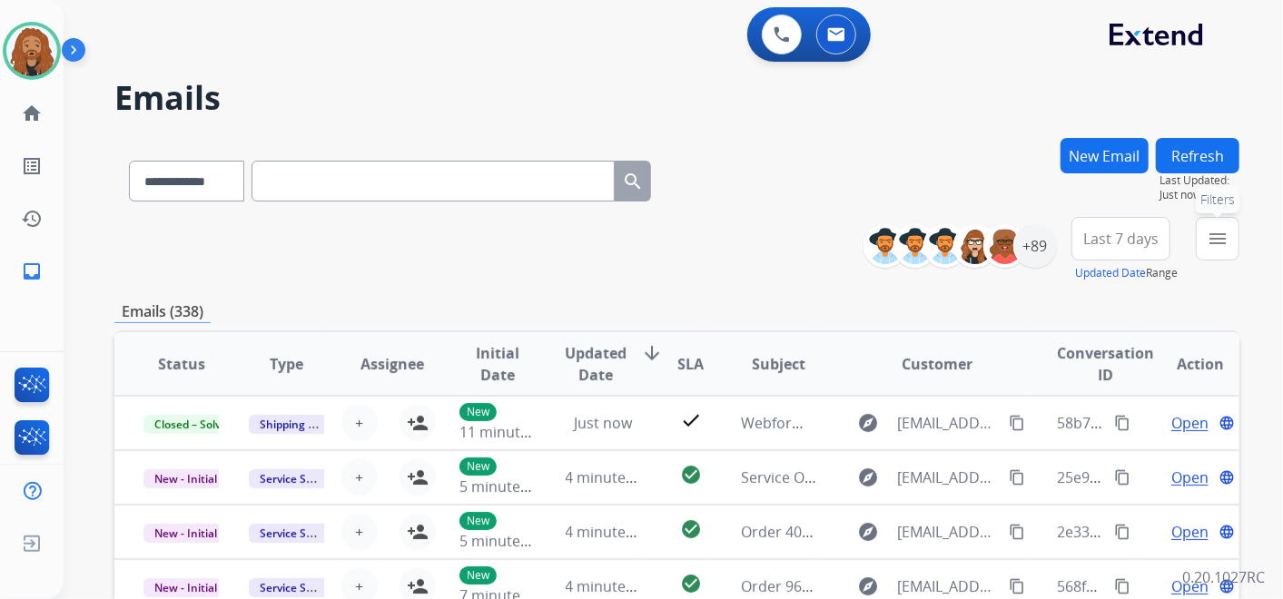
click at [1227, 235] on mat-icon "menu" at bounding box center [1218, 239] width 22 height 22
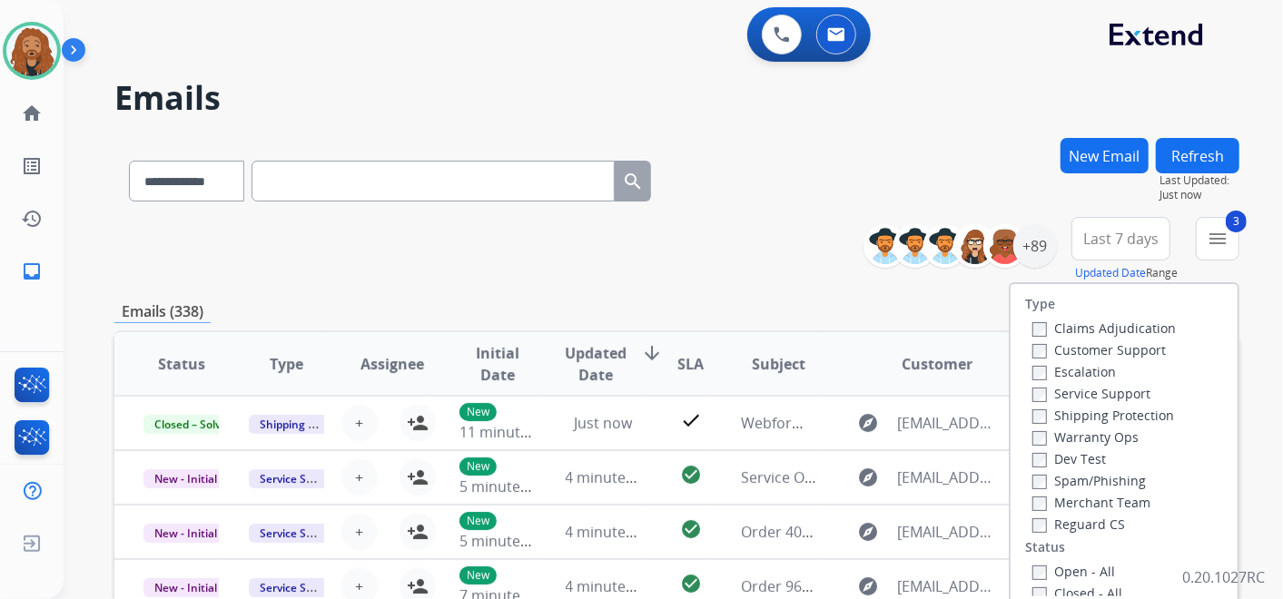
click at [1033, 361] on div "Escalation" at bounding box center [1105, 372] width 144 height 22
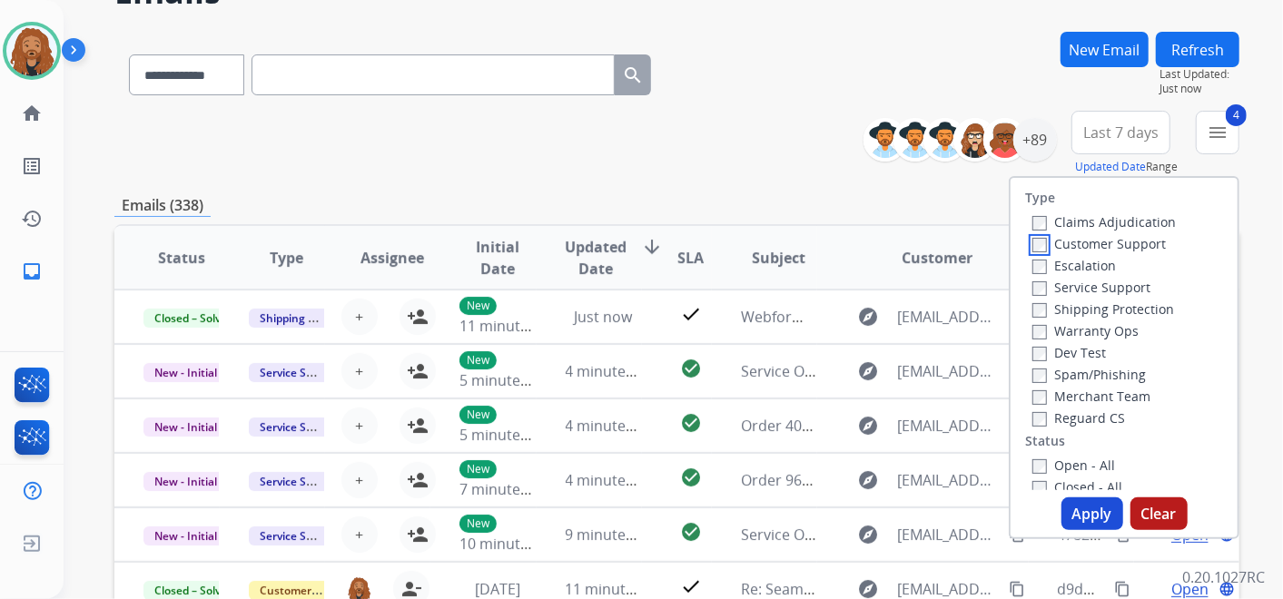
scroll to position [302, 0]
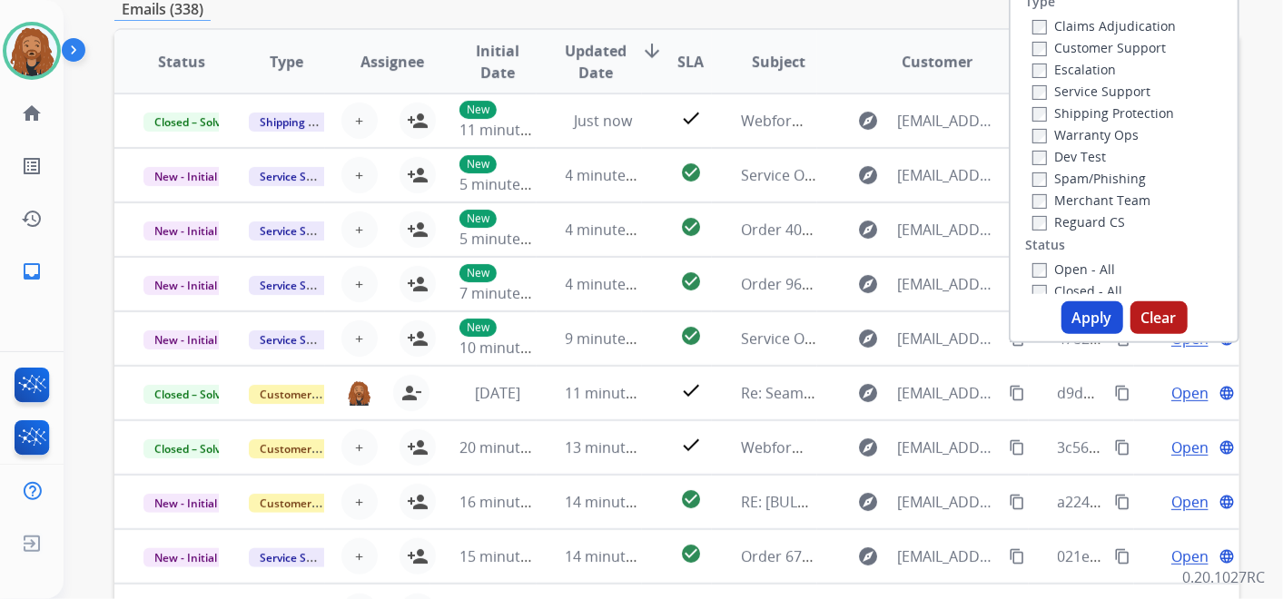
click at [1074, 322] on button "Apply" at bounding box center [1093, 318] width 62 height 33
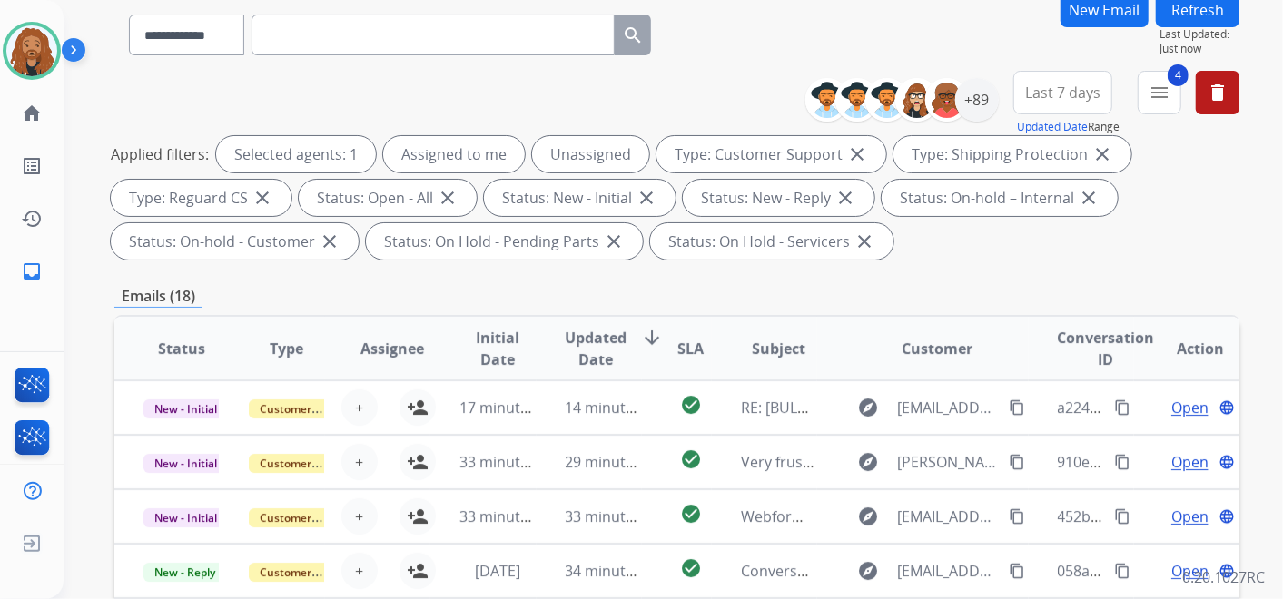
scroll to position [0, 0]
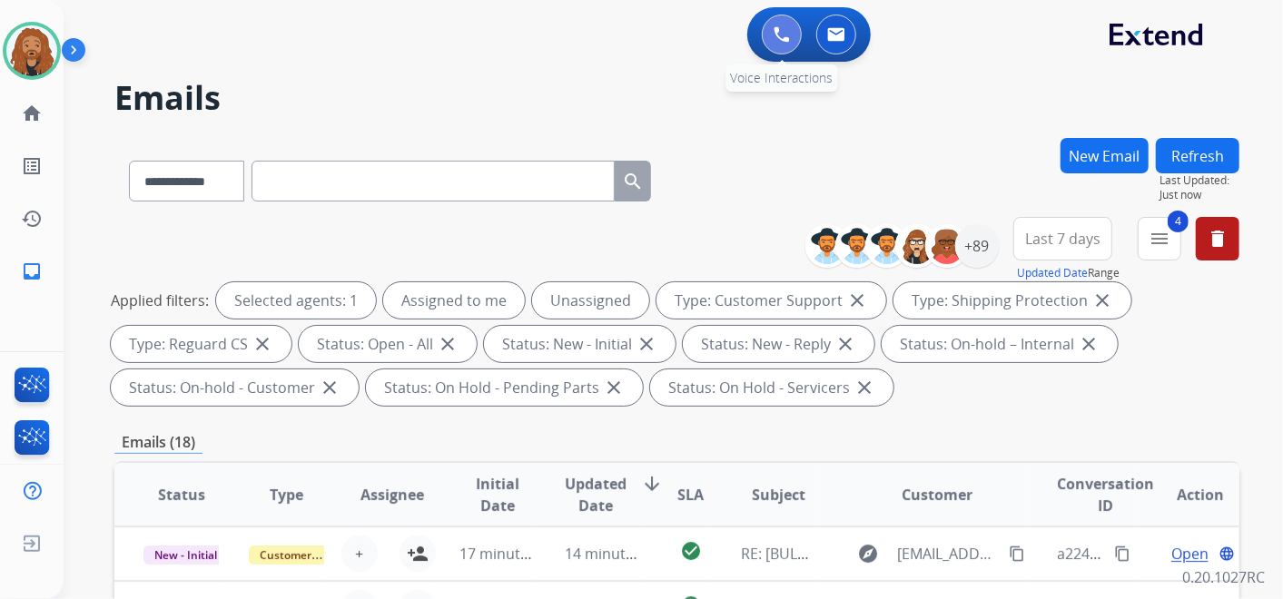
click at [795, 28] on button at bounding box center [782, 35] width 40 height 40
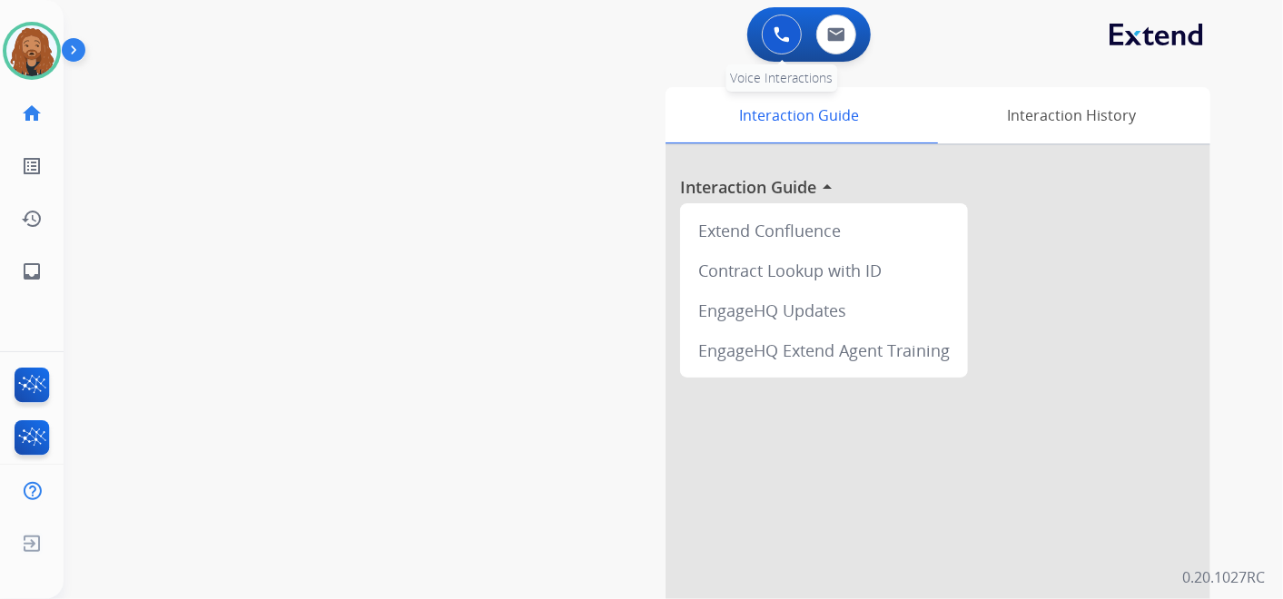
click at [781, 31] on img at bounding box center [782, 34] width 16 height 16
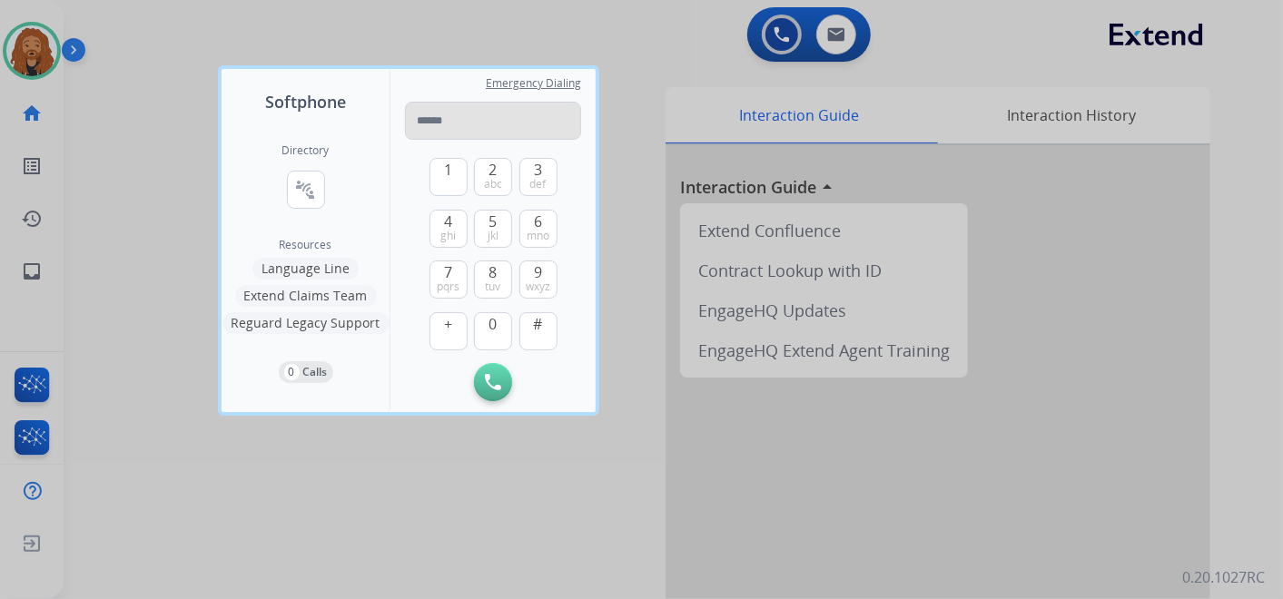
click at [456, 120] on input "tel" at bounding box center [493, 121] width 176 height 38
drag, startPoint x: 500, startPoint y: 116, endPoint x: 193, endPoint y: 94, distance: 307.8
click at [193, 94] on div "**********" at bounding box center [641, 299] width 1283 height 599
type input "**********"
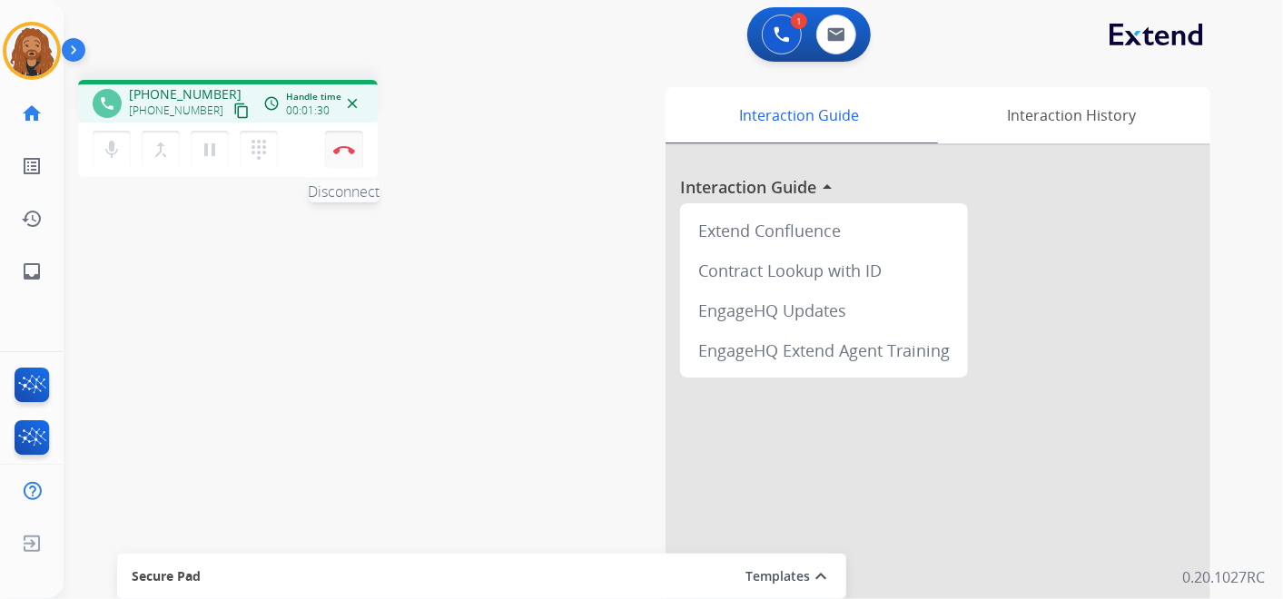
click at [341, 161] on button "Disconnect" at bounding box center [344, 150] width 38 height 38
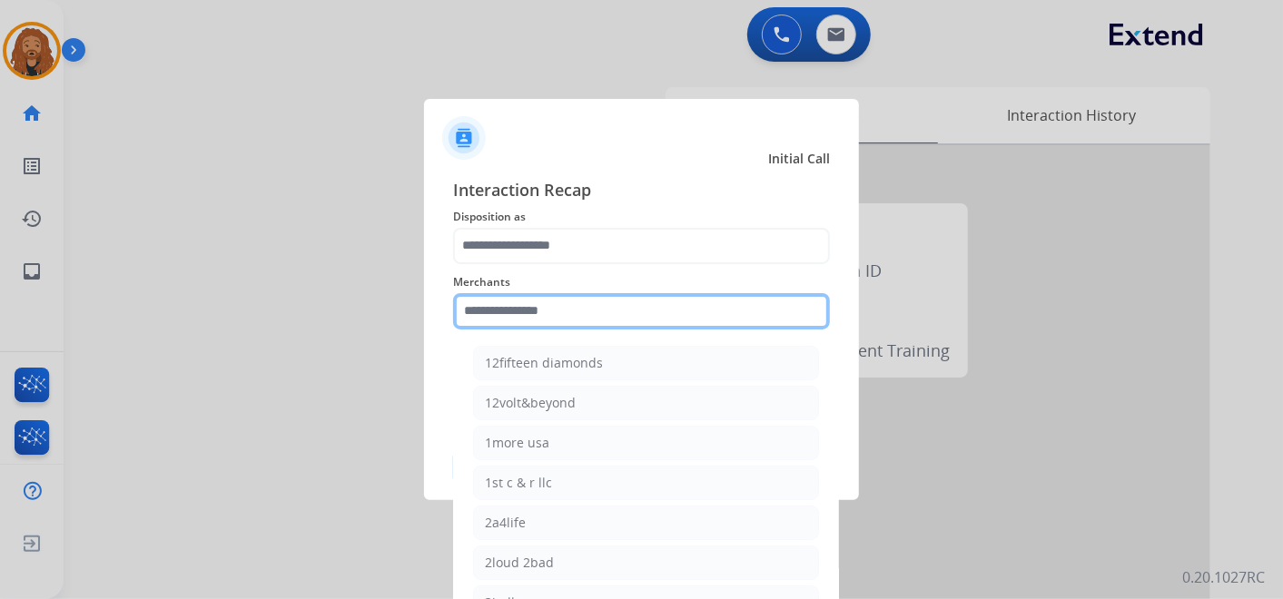
click at [549, 309] on input "text" at bounding box center [641, 311] width 377 height 36
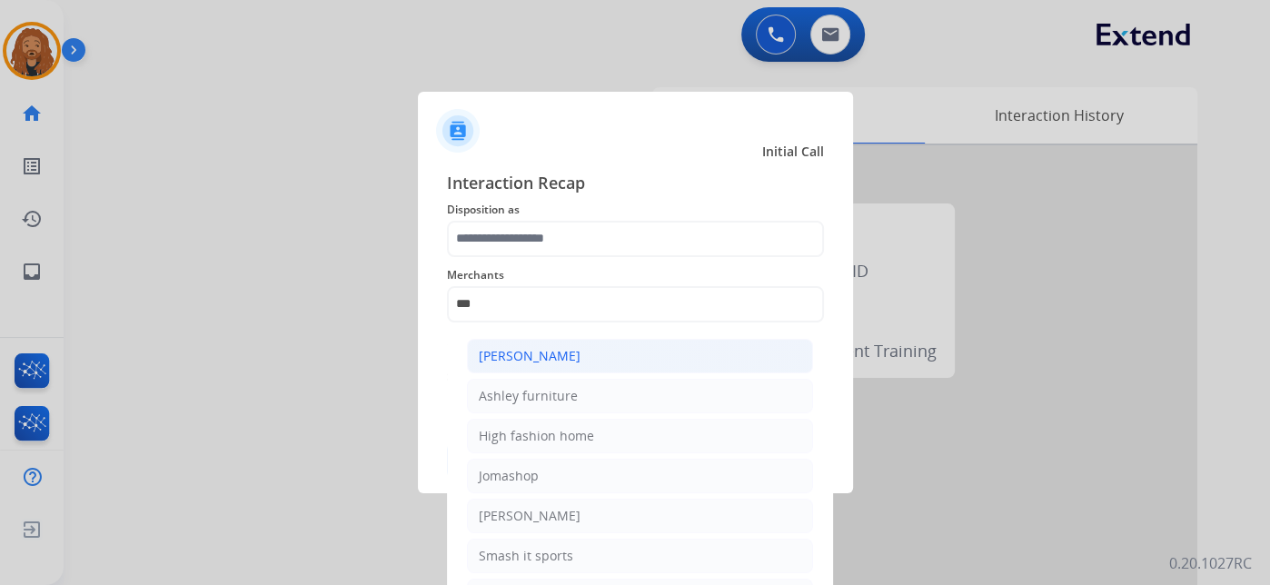
drag, startPoint x: 559, startPoint y: 354, endPoint x: 554, endPoint y: 289, distance: 65.6
click at [559, 352] on div "[PERSON_NAME]" at bounding box center [530, 356] width 102 height 18
type input "**********"
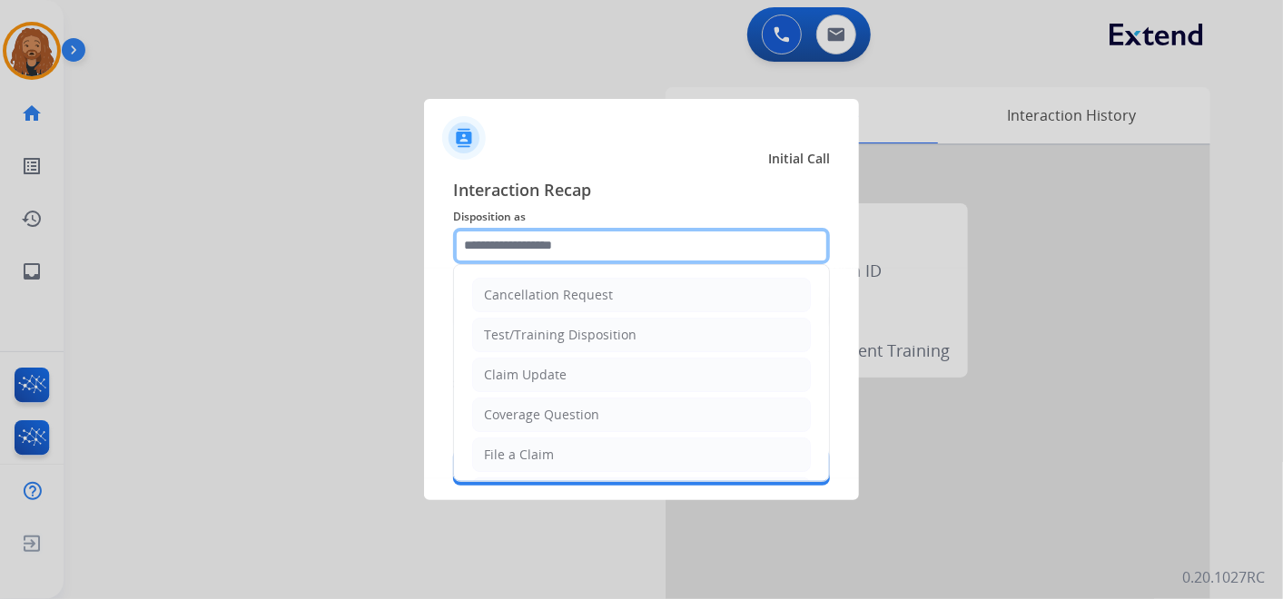
click at [550, 250] on input "text" at bounding box center [641, 246] width 377 height 36
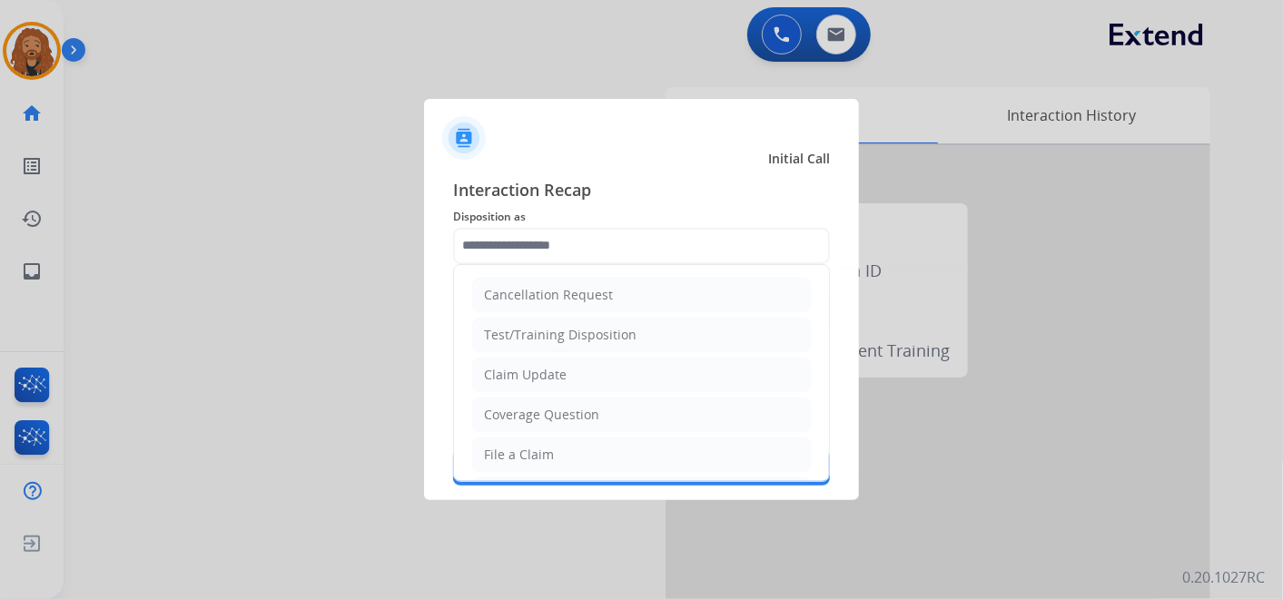
click at [519, 456] on div "File a Claim" at bounding box center [519, 455] width 70 height 18
type input "**********"
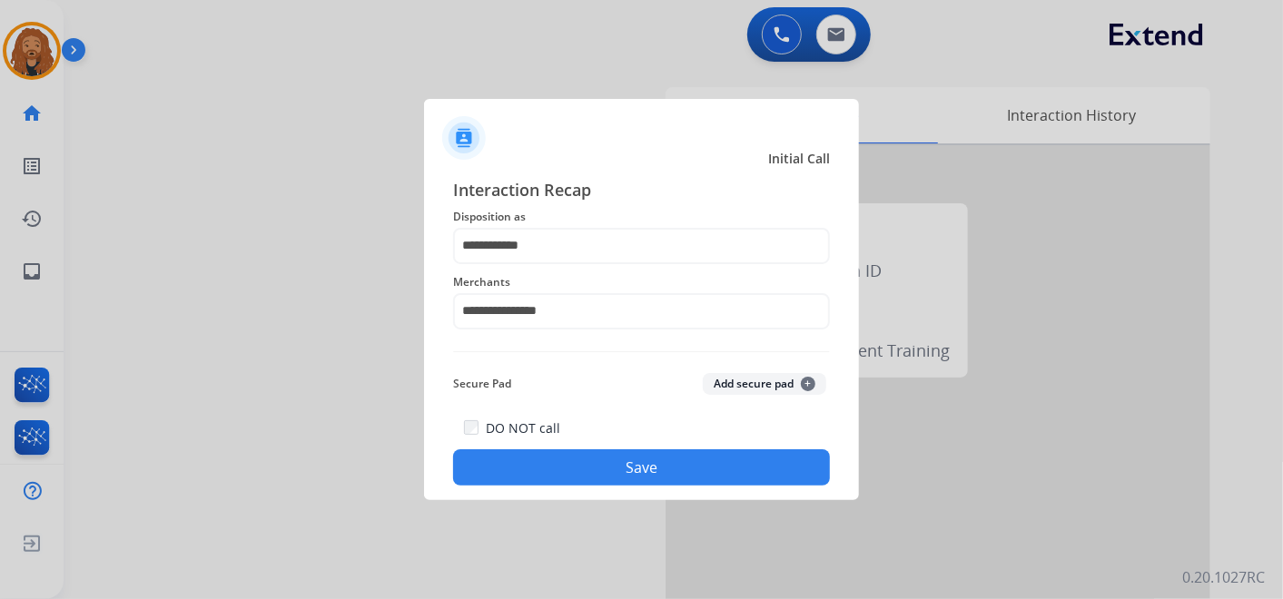
click at [572, 467] on button "Save" at bounding box center [641, 468] width 377 height 36
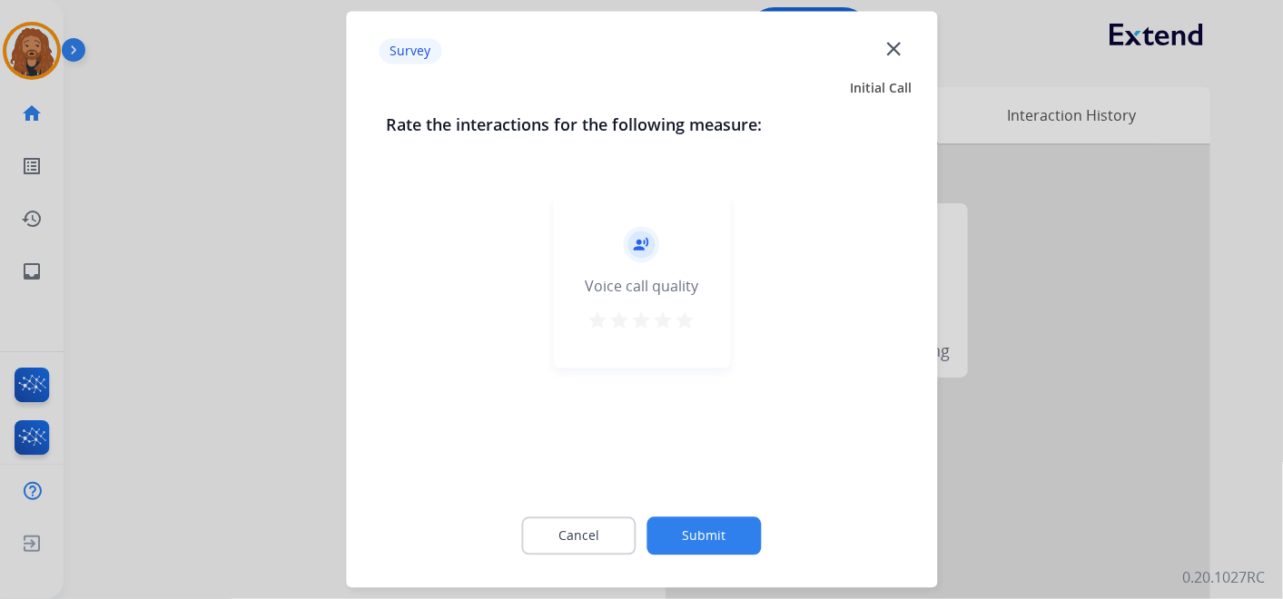
click at [686, 322] on mat-icon "star" at bounding box center [686, 322] width 22 height 22
drag, startPoint x: 695, startPoint y: 530, endPoint x: 703, endPoint y: 493, distance: 37.2
click at [693, 531] on button "Submit" at bounding box center [705, 537] width 114 height 38
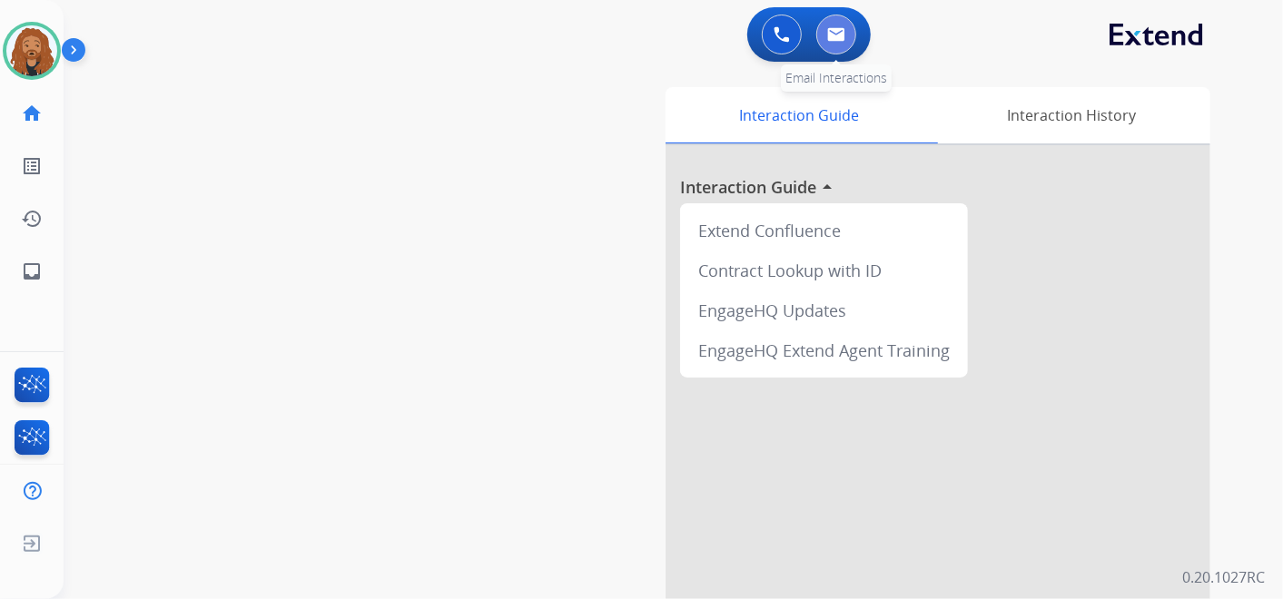
click at [833, 46] on button at bounding box center [837, 35] width 40 height 40
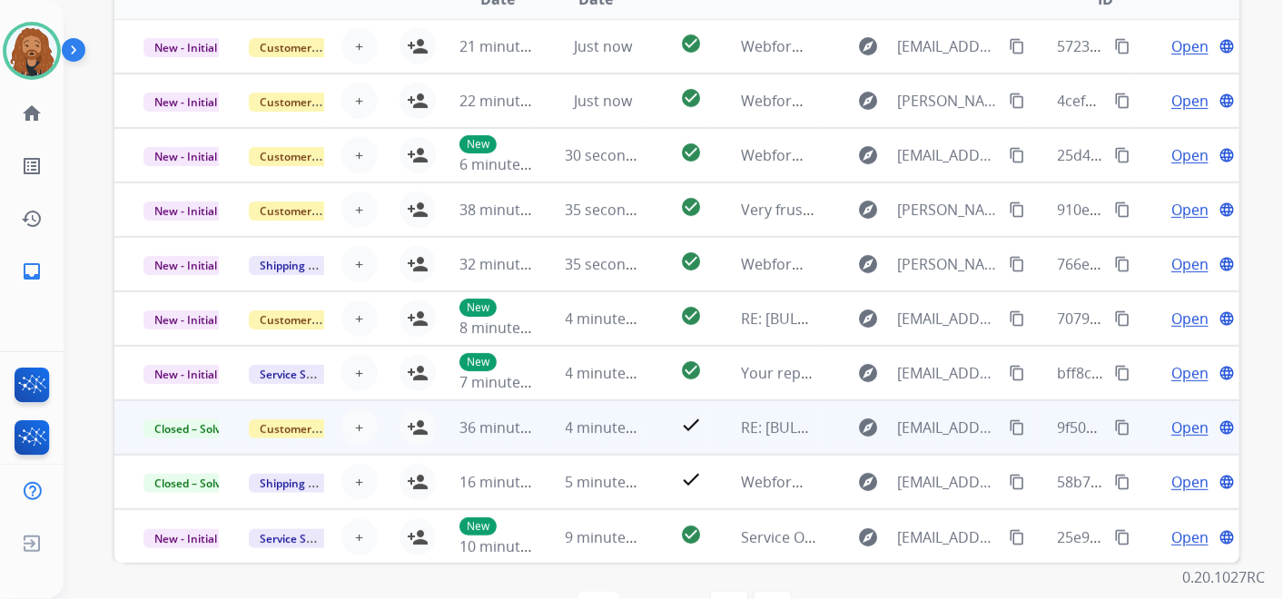
scroll to position [433, 0]
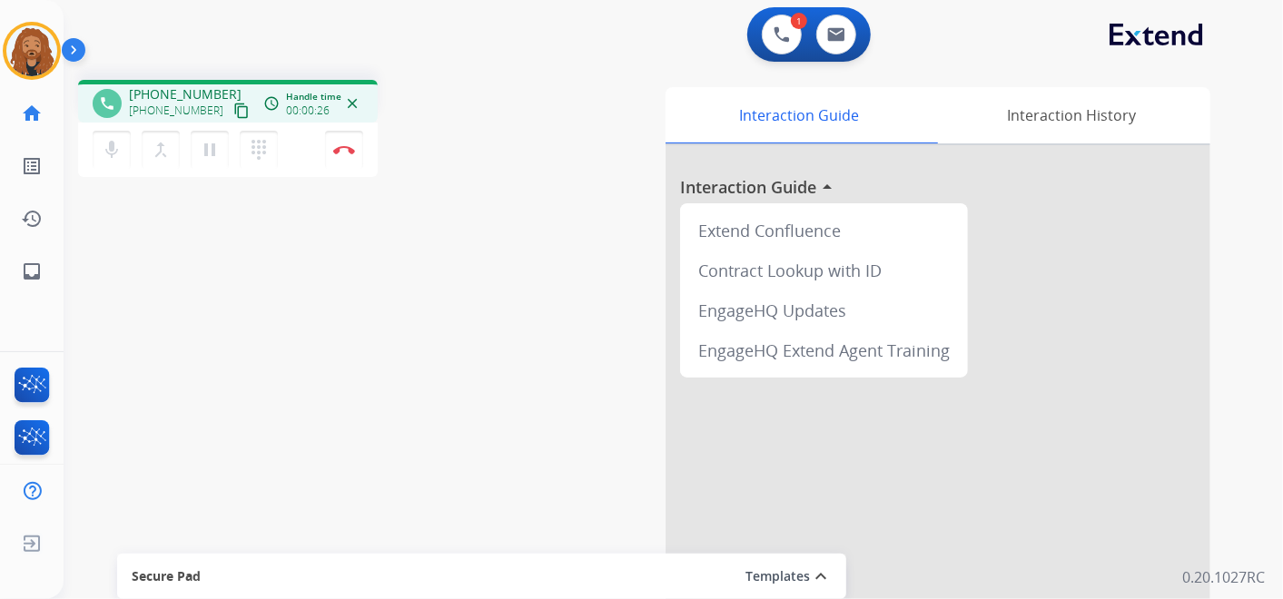
click at [233, 109] on mat-icon "content_copy" at bounding box center [241, 111] width 16 height 16
click at [350, 143] on button "Disconnect" at bounding box center [344, 150] width 38 height 38
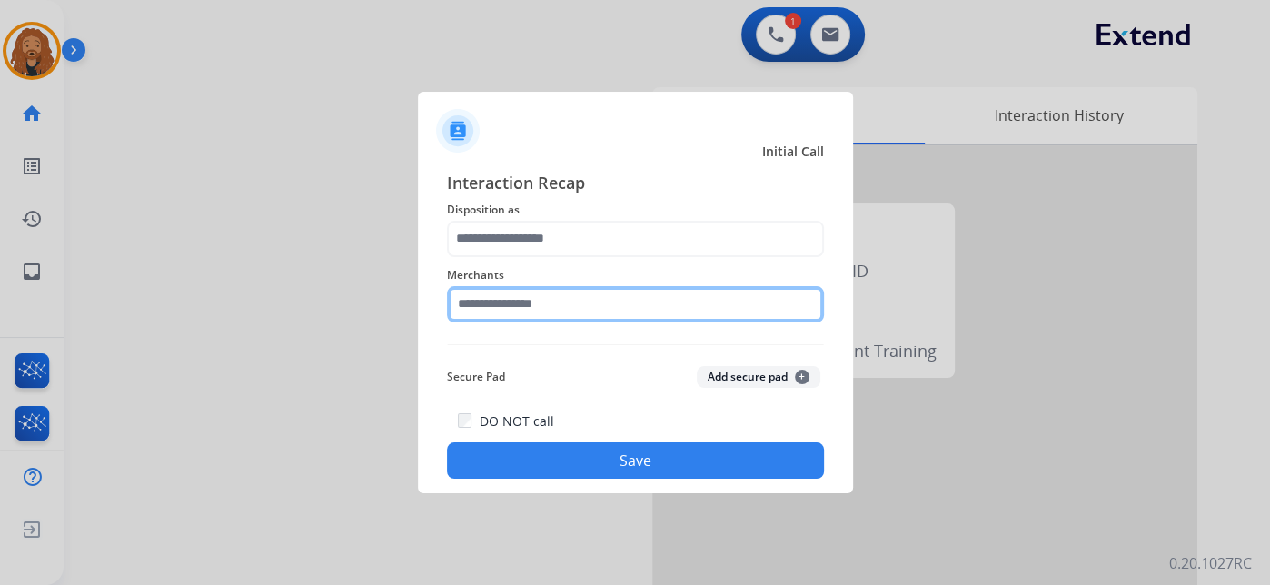
click at [550, 303] on input "text" at bounding box center [635, 304] width 377 height 36
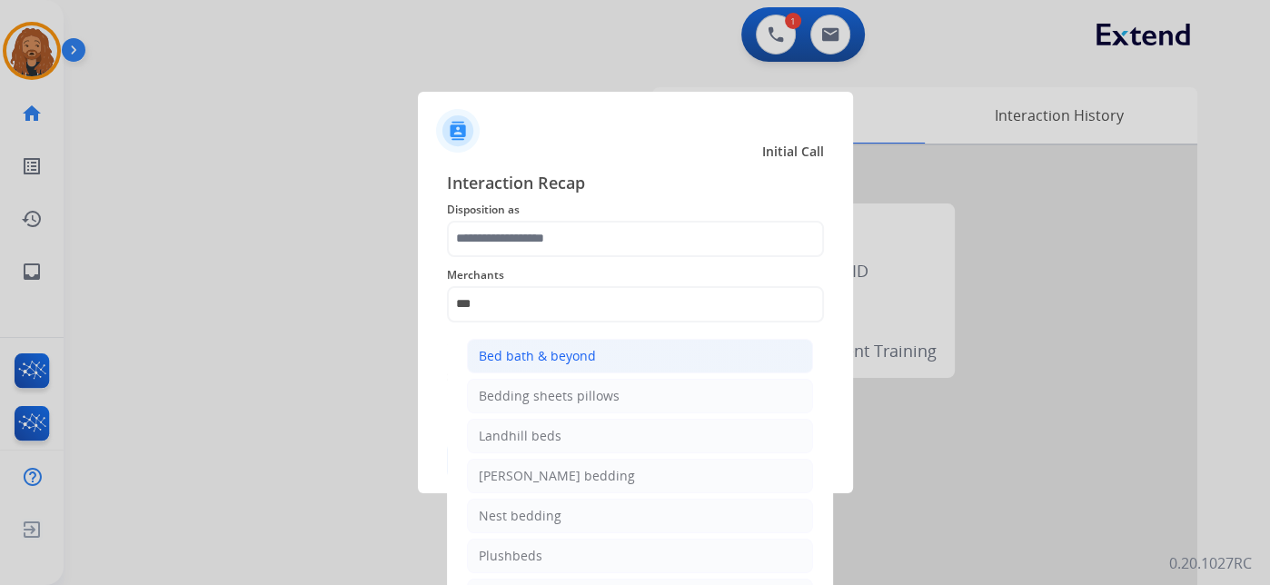
click at [604, 341] on li "Bed bath & beyond" at bounding box center [640, 356] width 346 height 35
type input "**********"
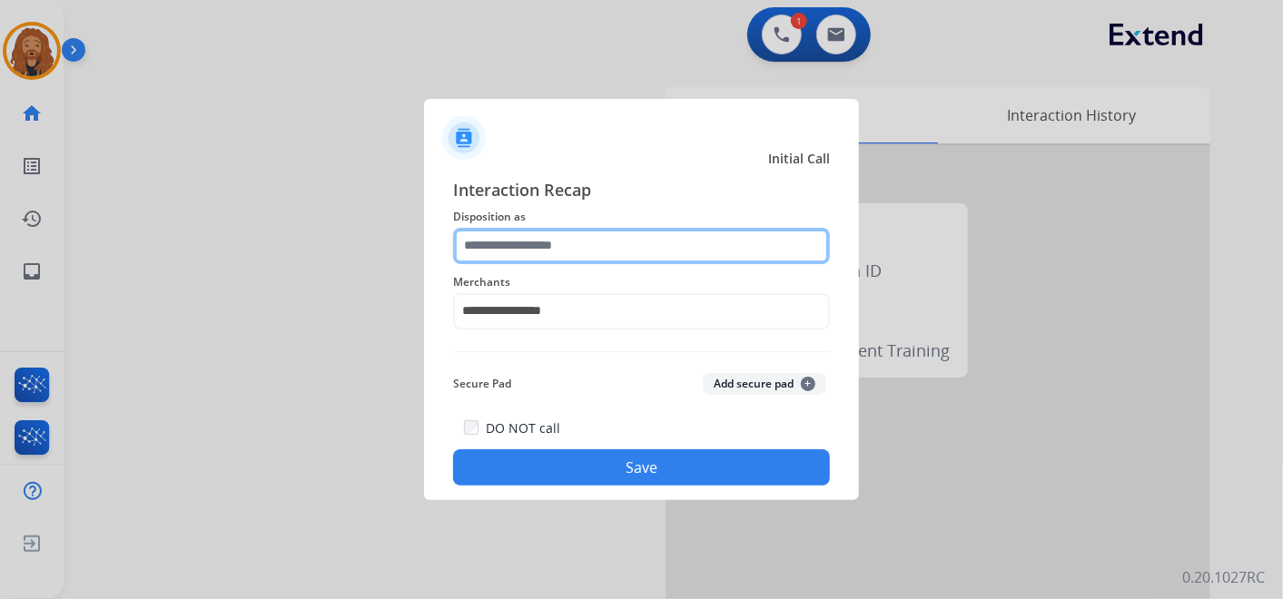
click at [579, 250] on input "text" at bounding box center [641, 246] width 377 height 36
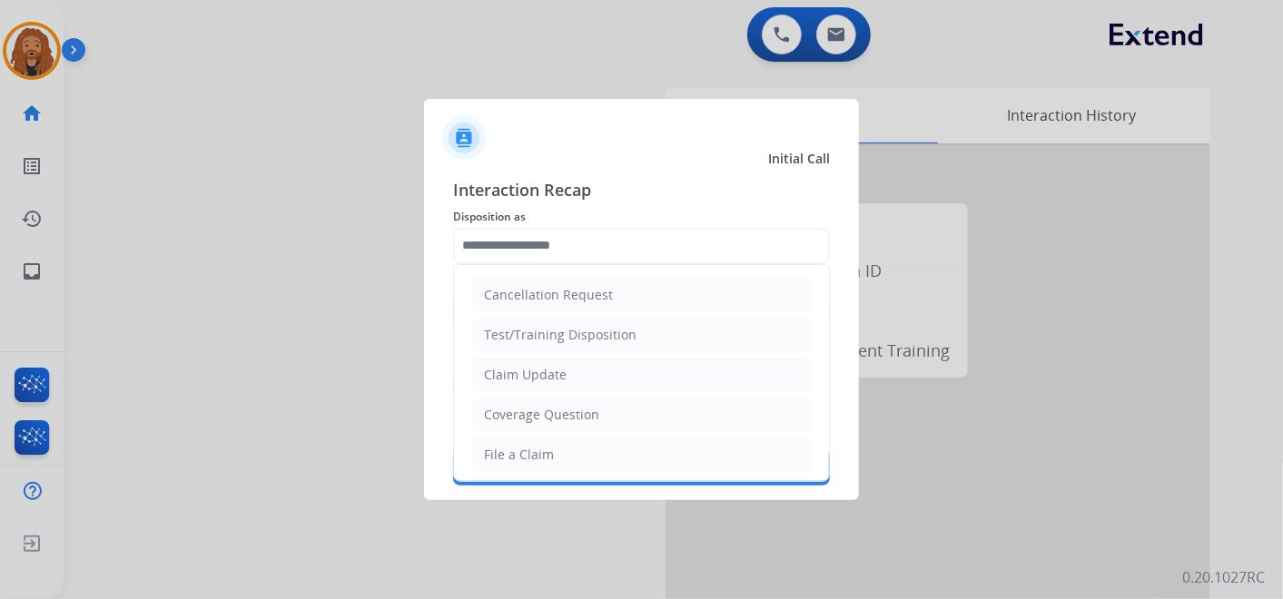
click at [560, 470] on ul "Cancellation Request Test/Training Disposition Claim Update Coverage Question F…" at bounding box center [641, 515] width 375 height 500
click at [564, 438] on li "File a Claim" at bounding box center [641, 455] width 339 height 35
type input "**********"
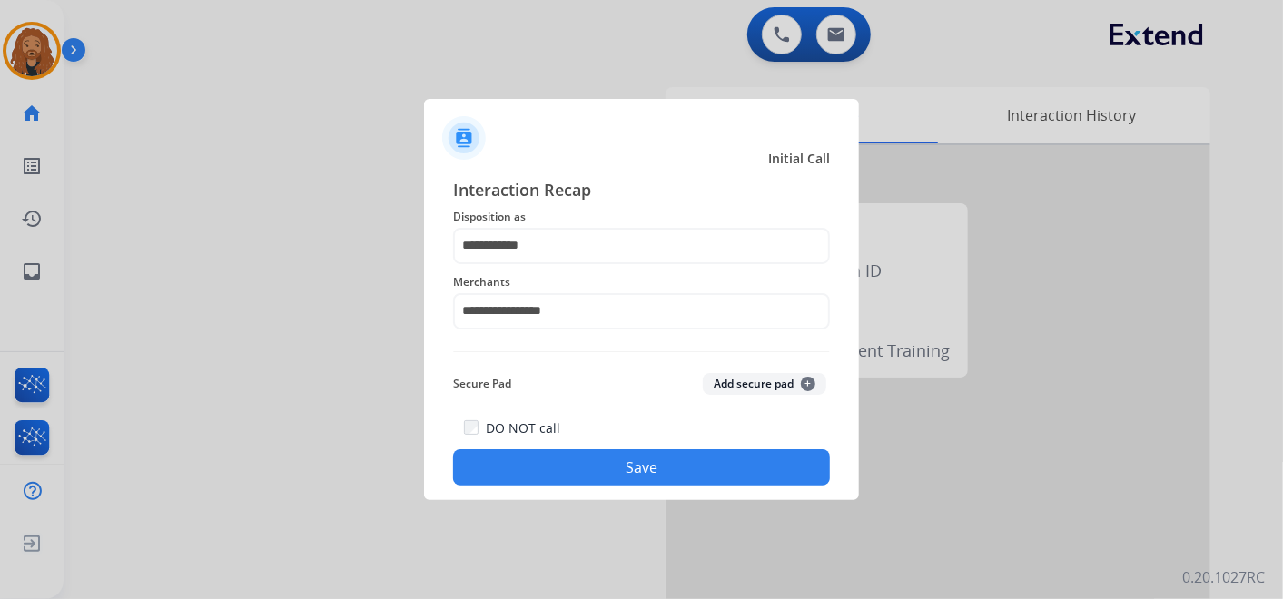
click at [587, 476] on button "Save" at bounding box center [641, 468] width 377 height 36
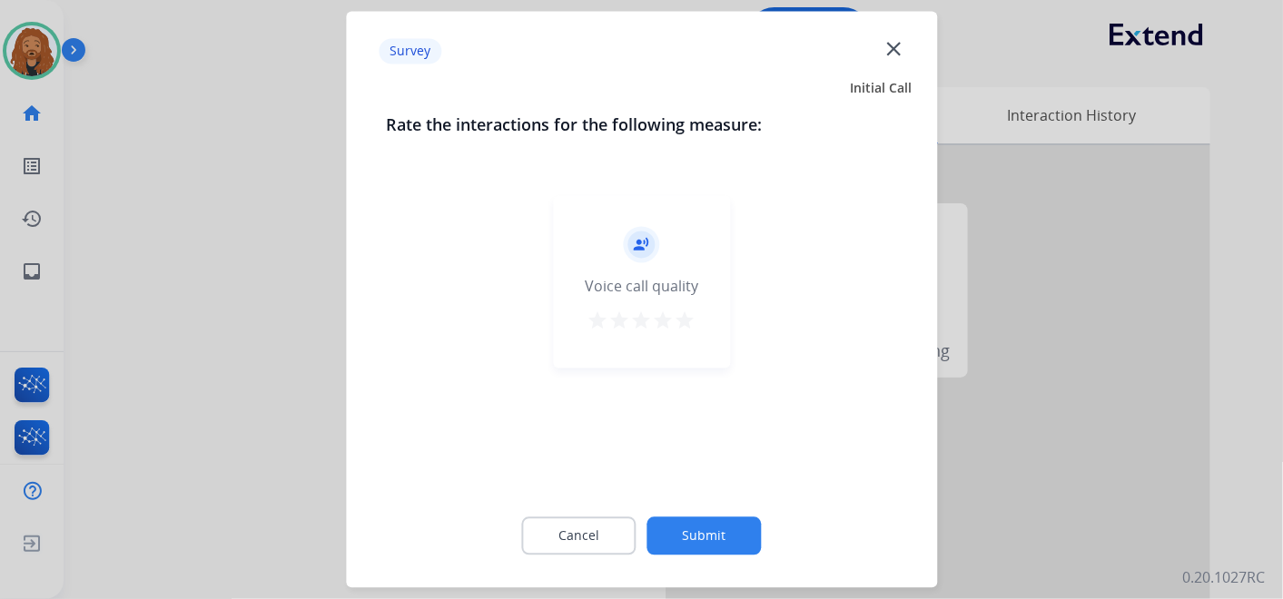
click at [690, 316] on mat-icon "star" at bounding box center [686, 322] width 22 height 22
click at [698, 537] on button "Submit" at bounding box center [705, 537] width 114 height 38
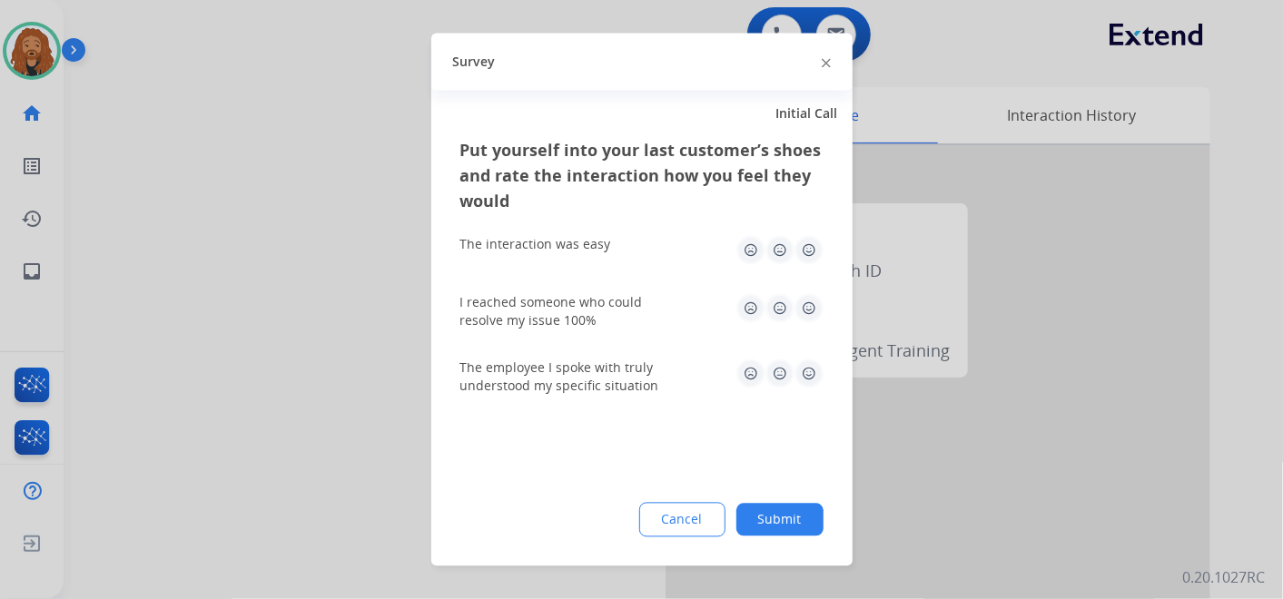
click at [800, 379] on img at bounding box center [809, 374] width 29 height 29
click at [812, 306] on img at bounding box center [809, 308] width 29 height 29
click at [813, 256] on img at bounding box center [809, 250] width 29 height 29
click at [794, 513] on button "Submit" at bounding box center [780, 520] width 87 height 33
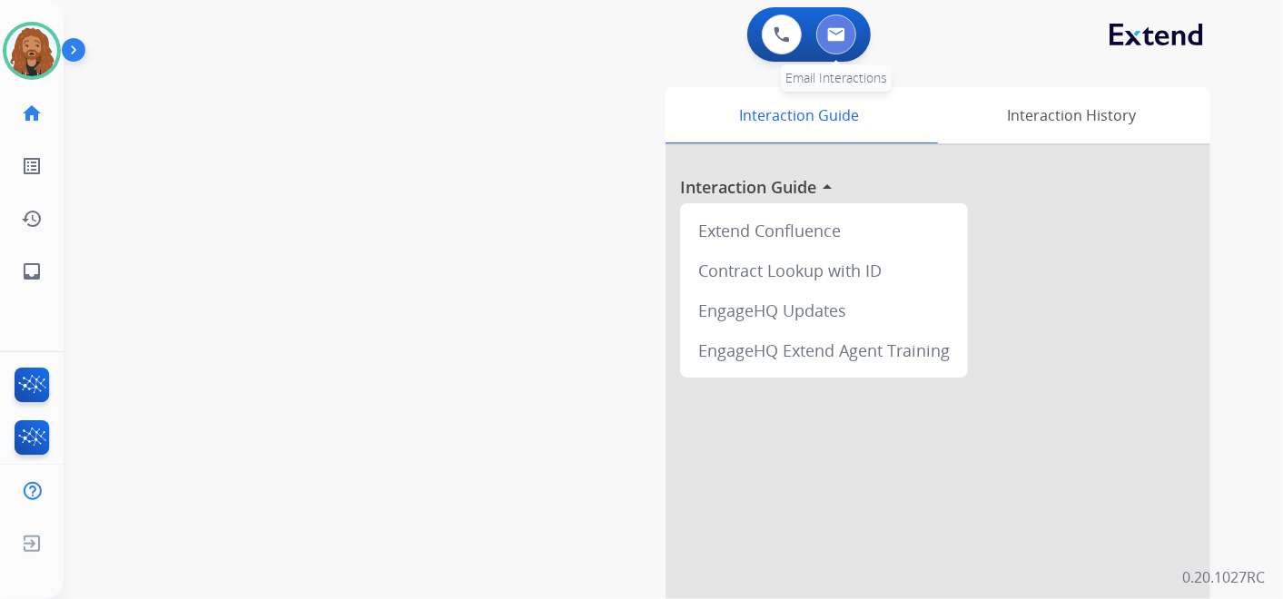
click at [843, 46] on button at bounding box center [837, 35] width 40 height 40
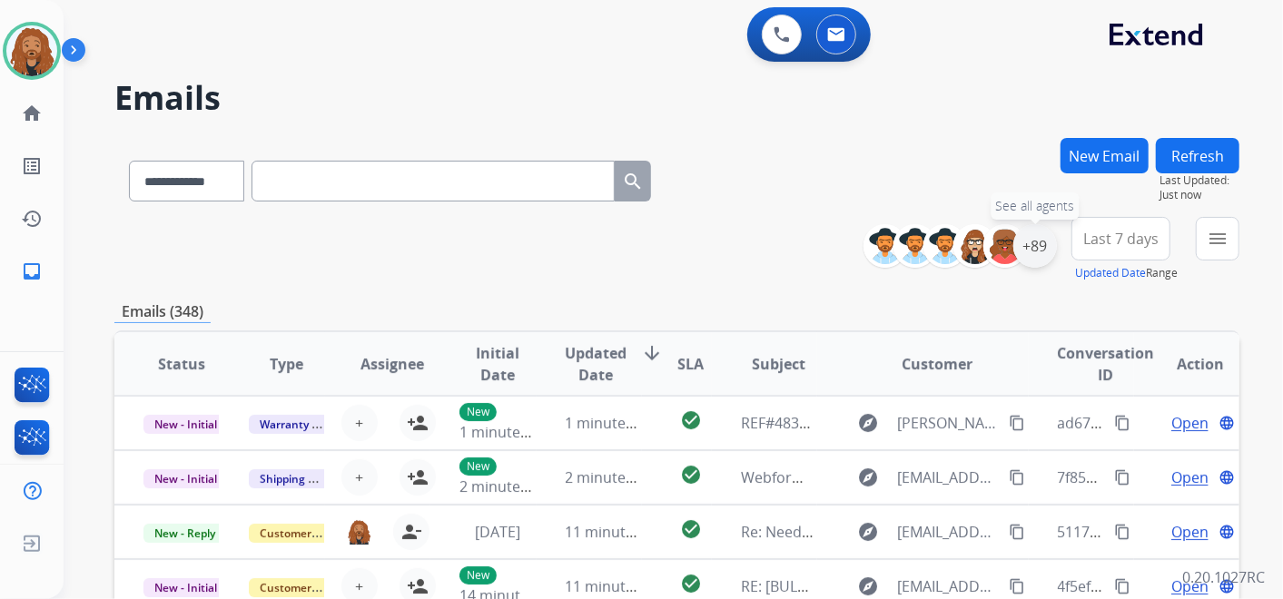
click at [1043, 239] on div "+89" at bounding box center [1036, 246] width 44 height 44
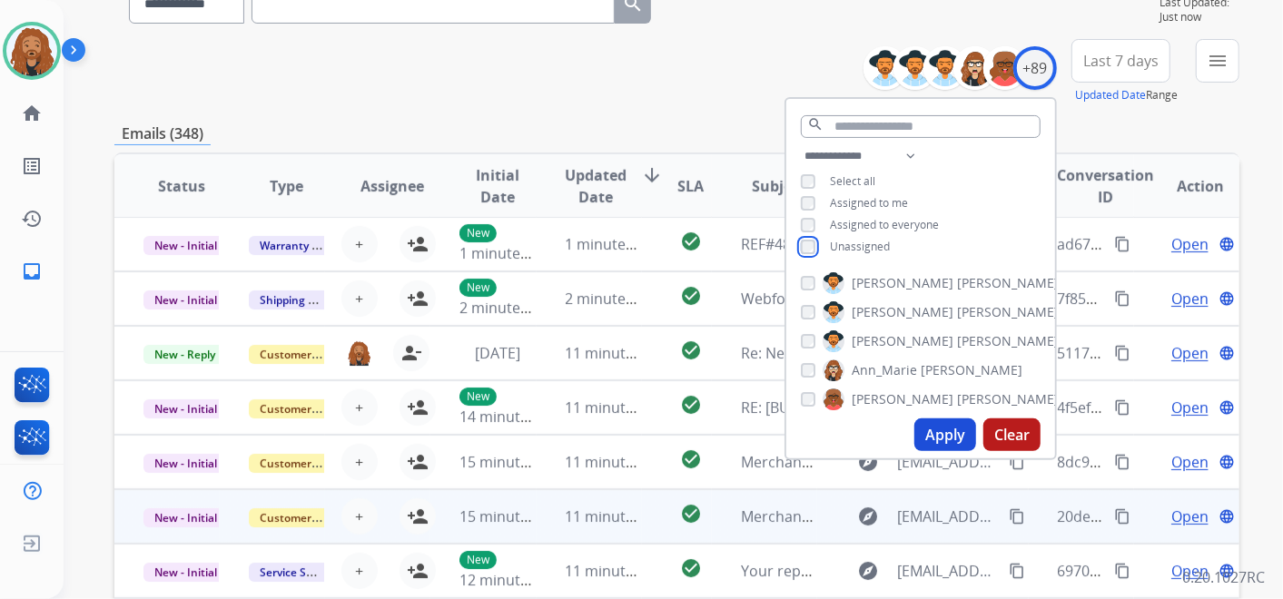
scroll to position [302, 0]
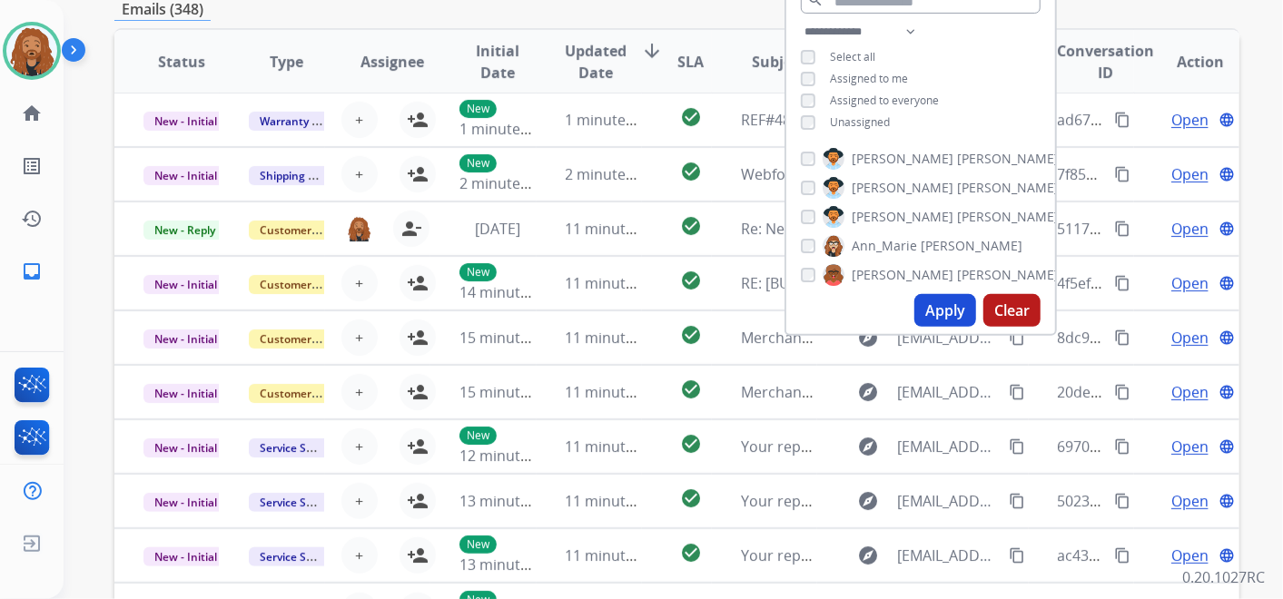
click at [934, 311] on button "Apply" at bounding box center [946, 310] width 62 height 33
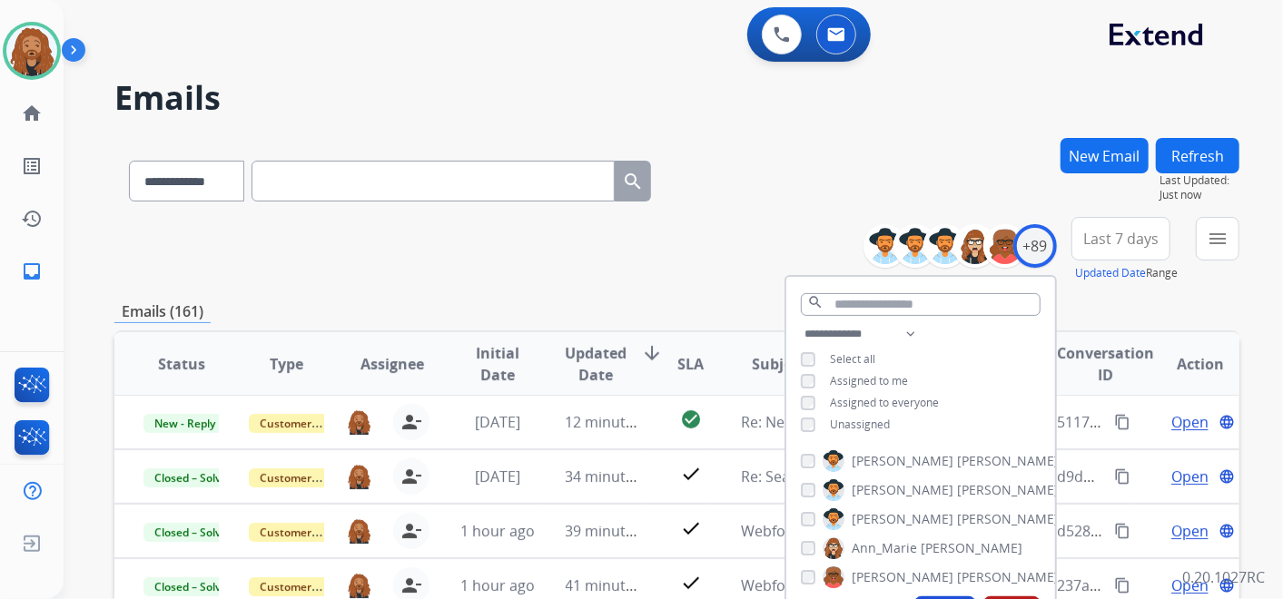
click at [1104, 157] on button "New Email" at bounding box center [1105, 155] width 88 height 35
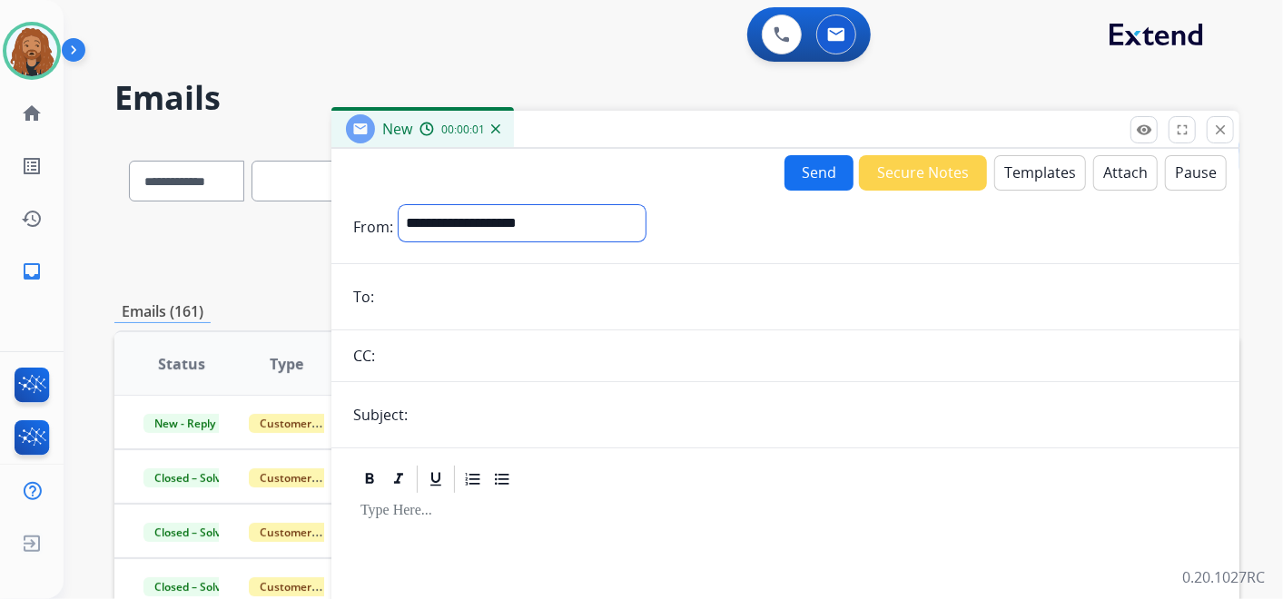
click at [472, 228] on select "**********" at bounding box center [522, 223] width 247 height 36
select select "**********"
click at [399, 205] on select "**********" at bounding box center [522, 223] width 247 height 36
click at [1045, 171] on button "Templates" at bounding box center [1041, 172] width 92 height 35
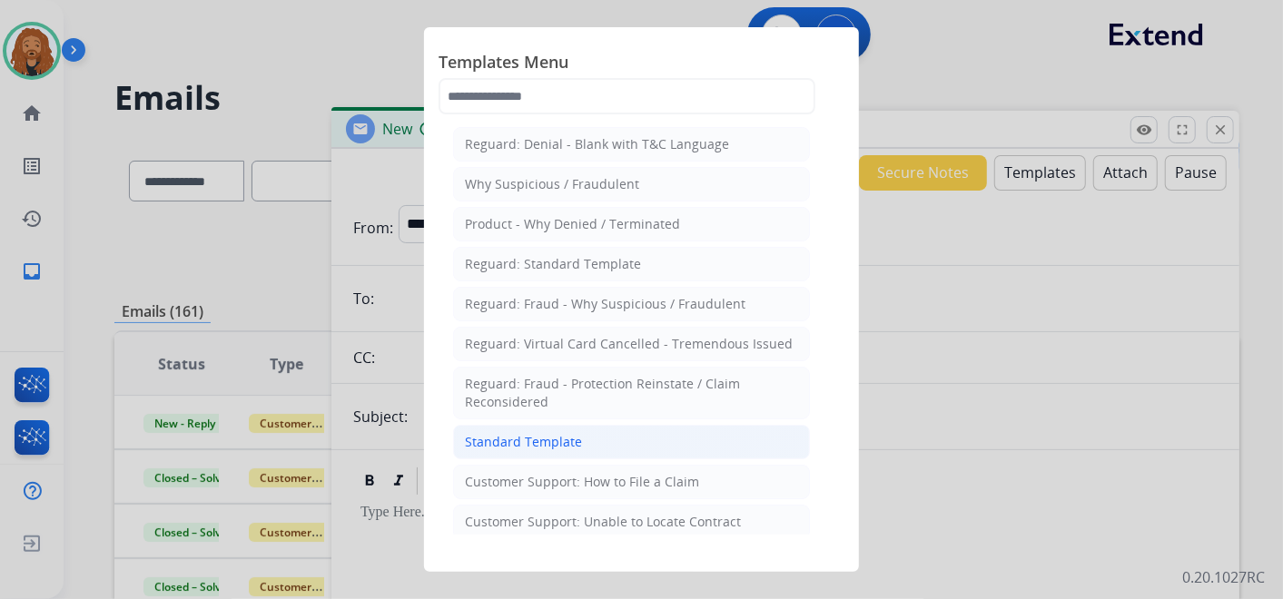
click at [568, 441] on div "Standard Template" at bounding box center [523, 442] width 117 height 18
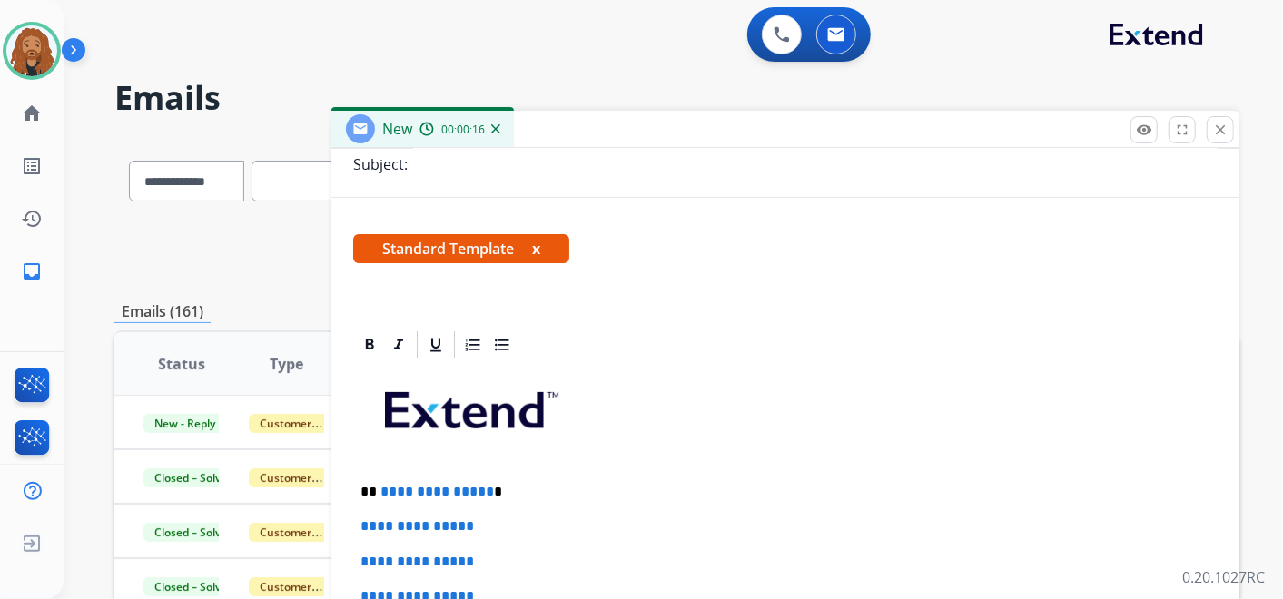
scroll to position [403, 0]
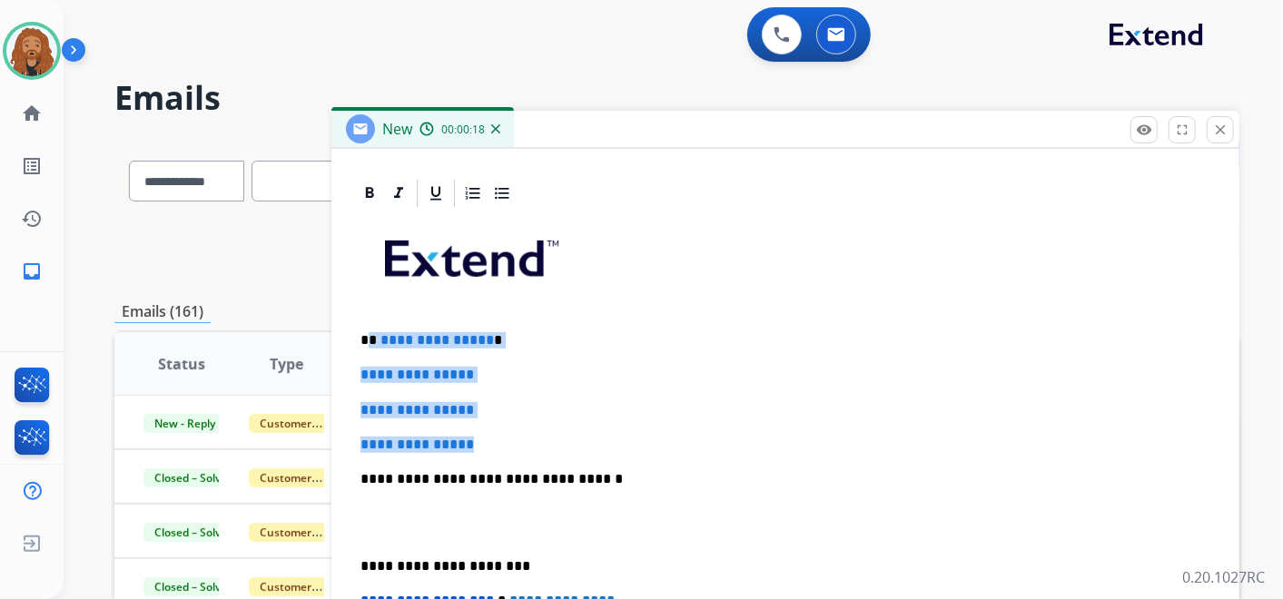
drag, startPoint x: 492, startPoint y: 437, endPoint x: 371, endPoint y: 313, distance: 172.8
click at [371, 313] on div "**********" at bounding box center [785, 522] width 865 height 625
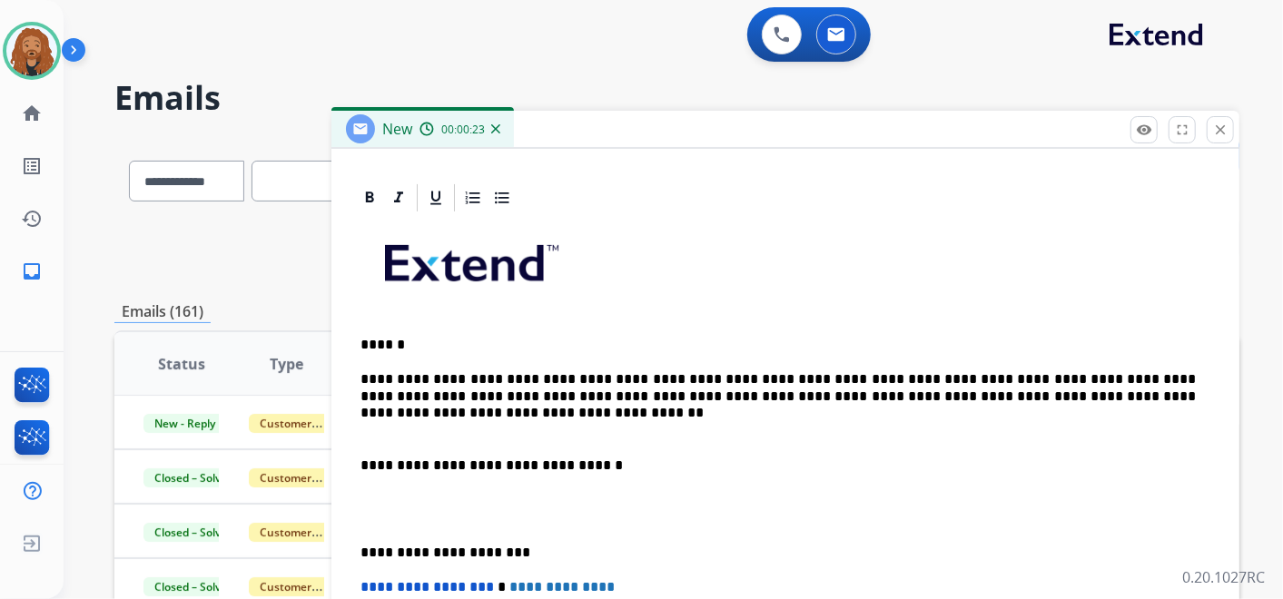
scroll to position [364, 0]
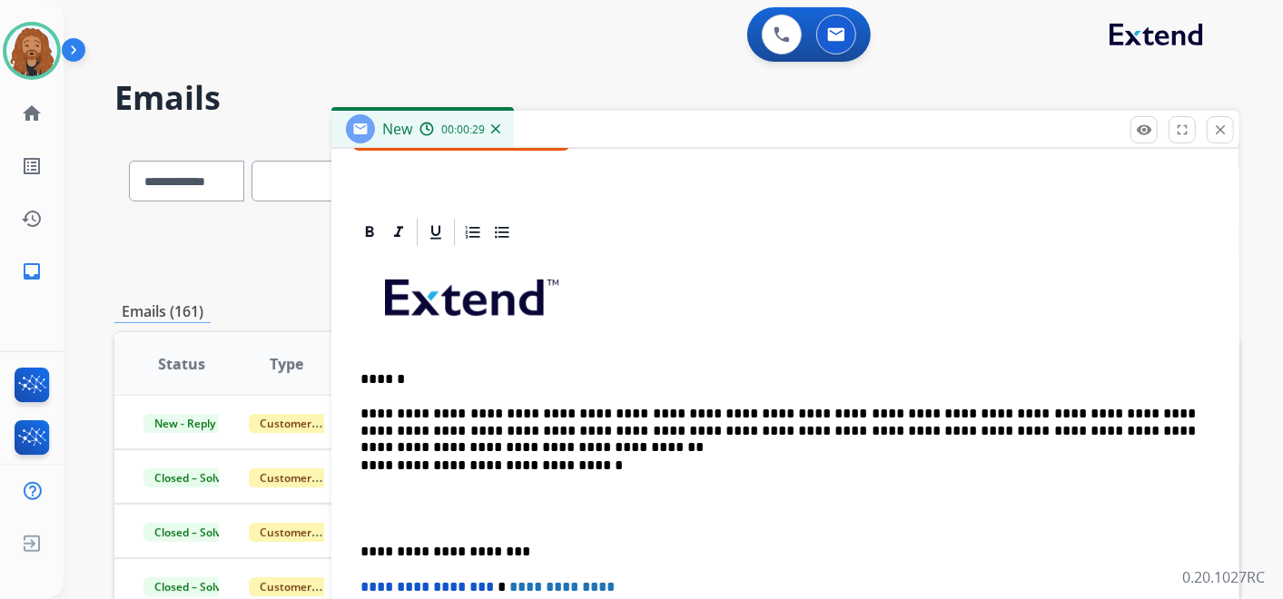
click at [361, 406] on p "**********" at bounding box center [779, 423] width 836 height 34
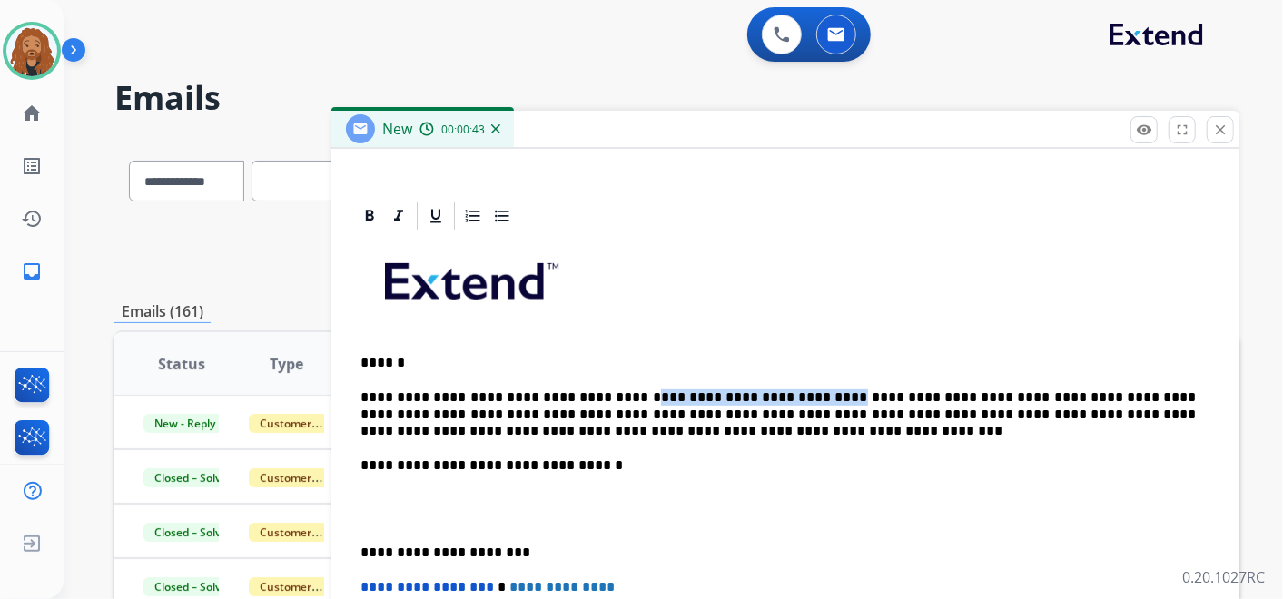
drag, startPoint x: 765, startPoint y: 394, endPoint x: 599, endPoint y: 389, distance: 165.4
click at [599, 390] on p "**********" at bounding box center [779, 415] width 836 height 50
click at [422, 513] on p at bounding box center [786, 510] width 850 height 34
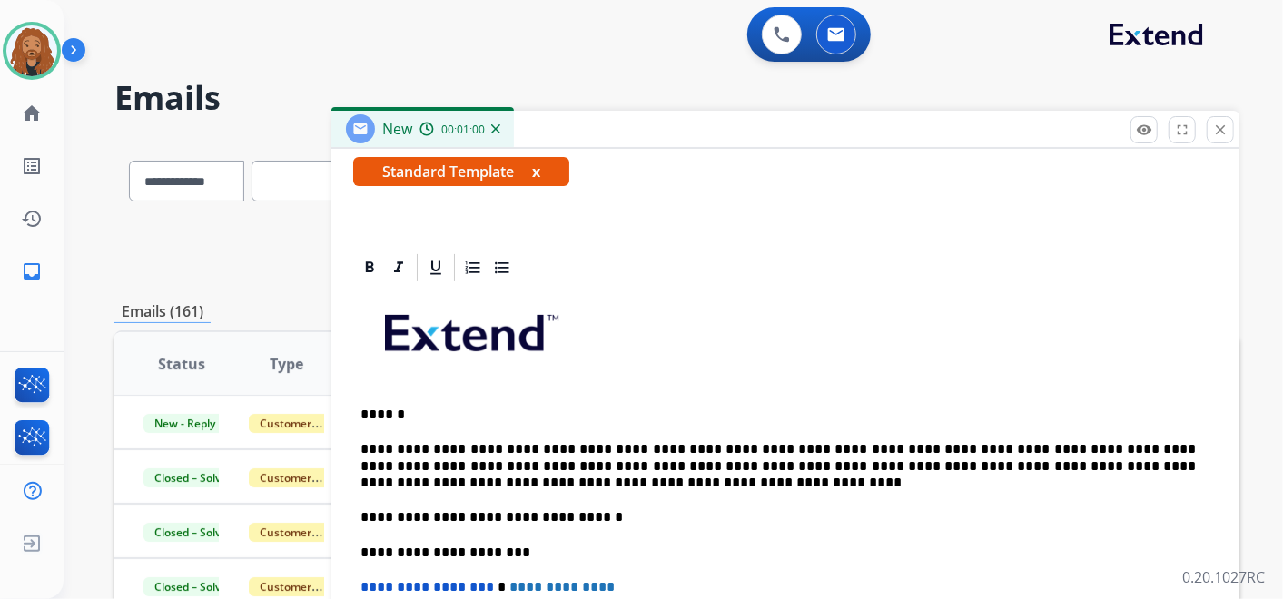
scroll to position [0, 0]
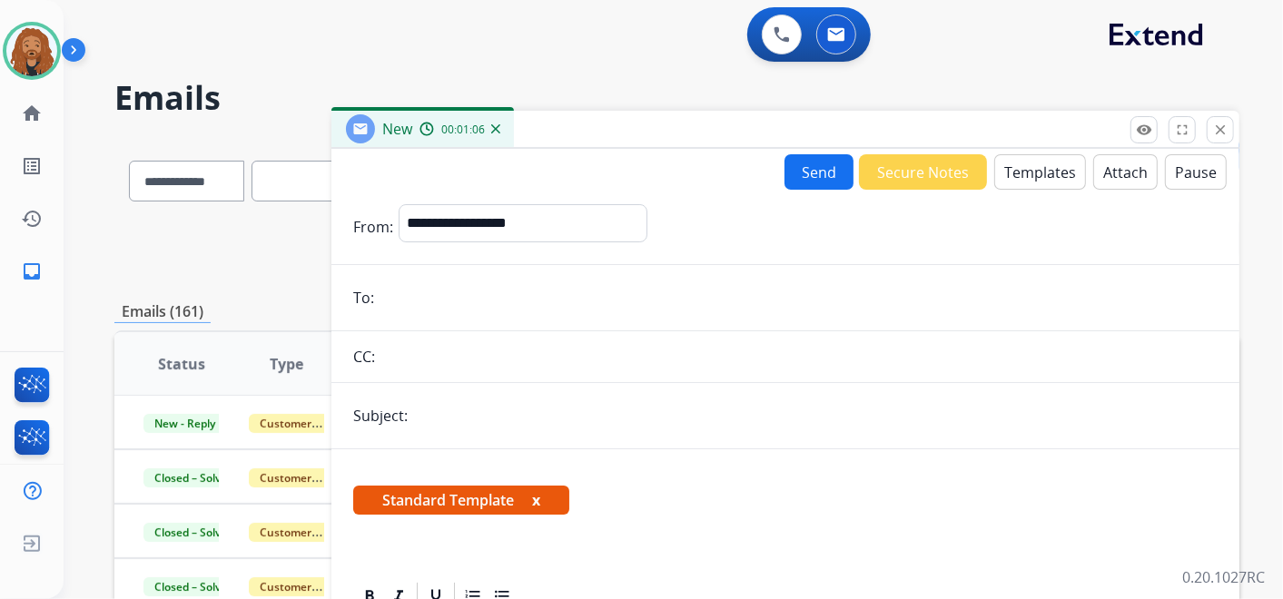
click at [450, 300] on input "email" at bounding box center [799, 298] width 838 height 36
paste input "**********"
type input "**********"
click at [456, 412] on input "text" at bounding box center [815, 416] width 805 height 36
type input "**********"
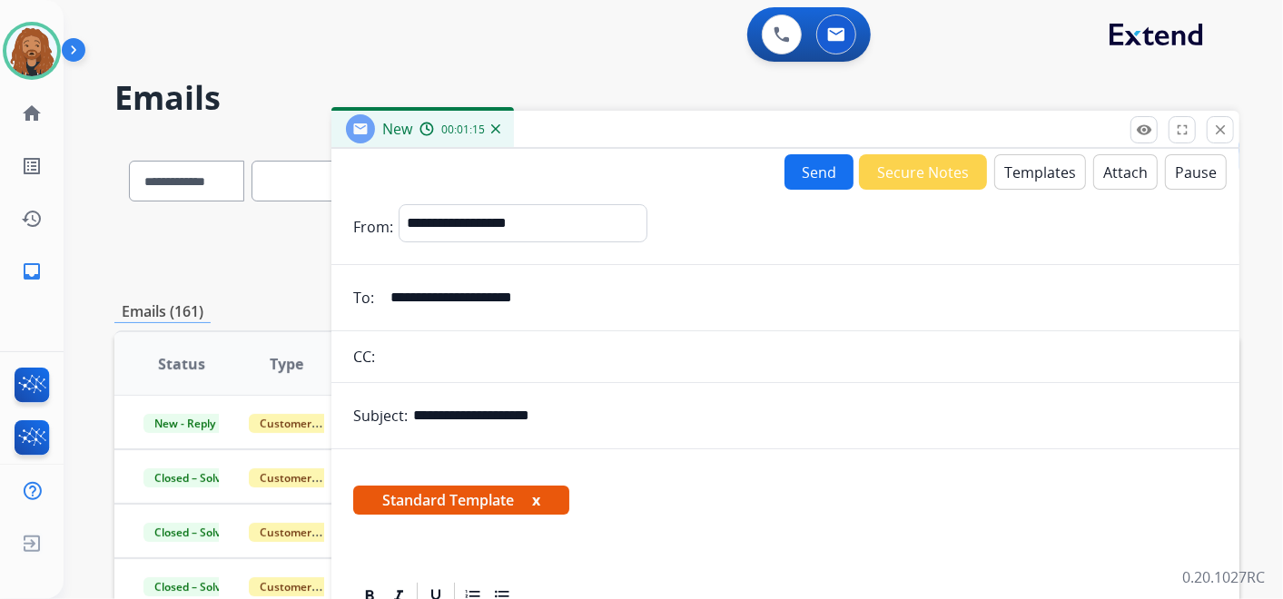
click at [808, 165] on button "Send" at bounding box center [819, 171] width 69 height 35
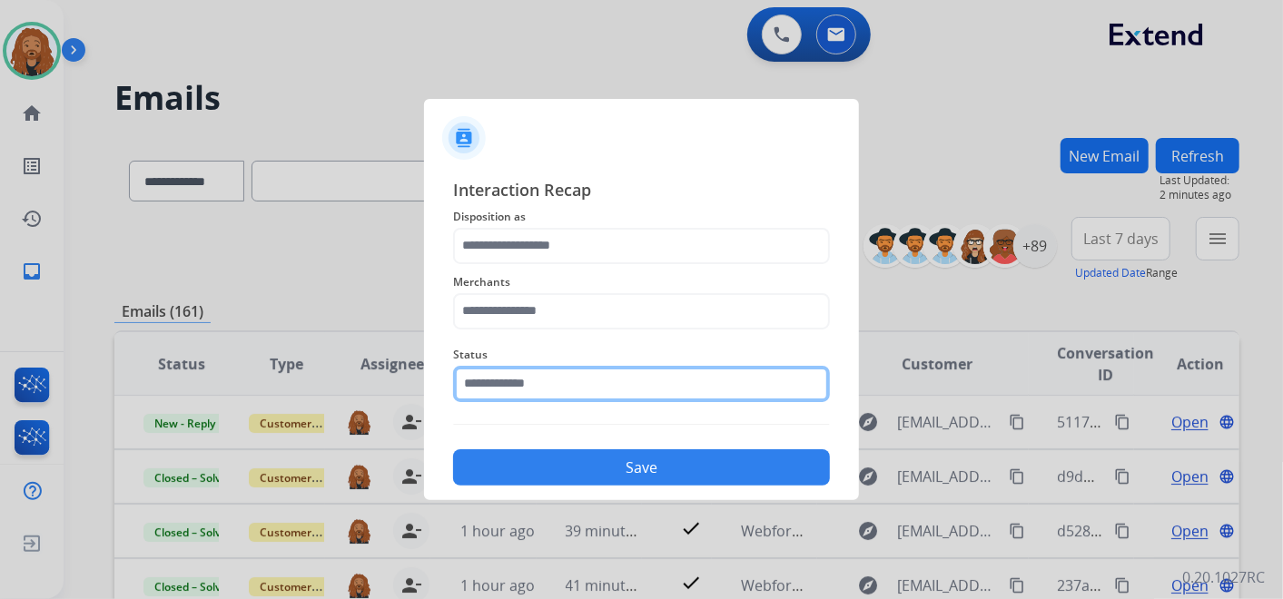
click at [658, 381] on input "text" at bounding box center [641, 384] width 377 height 36
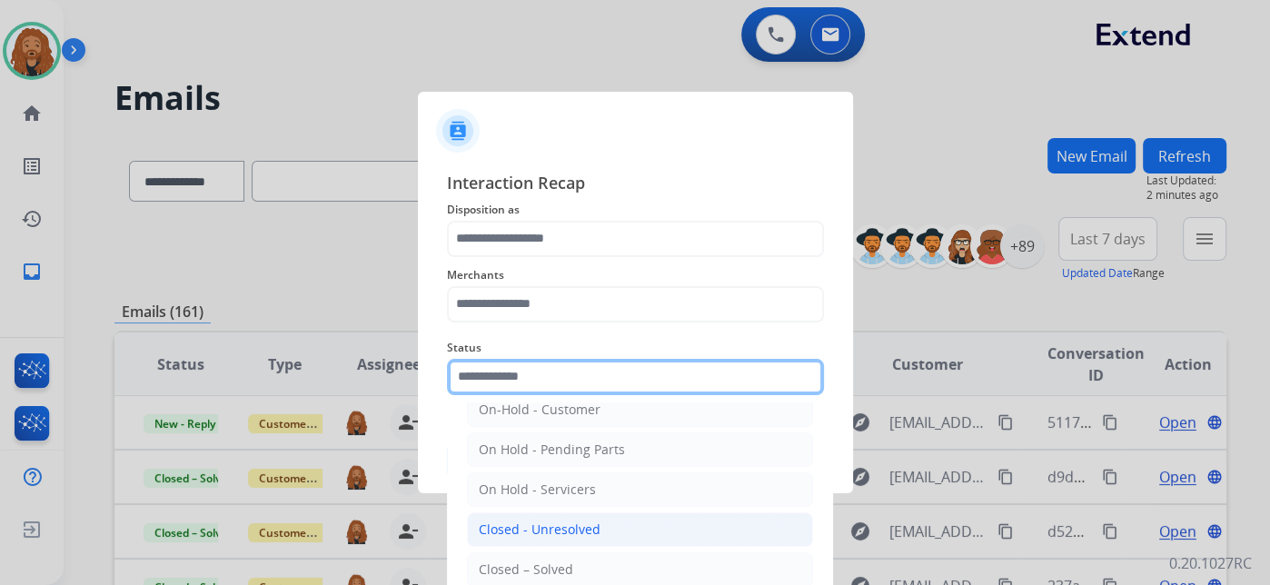
scroll to position [104, 0]
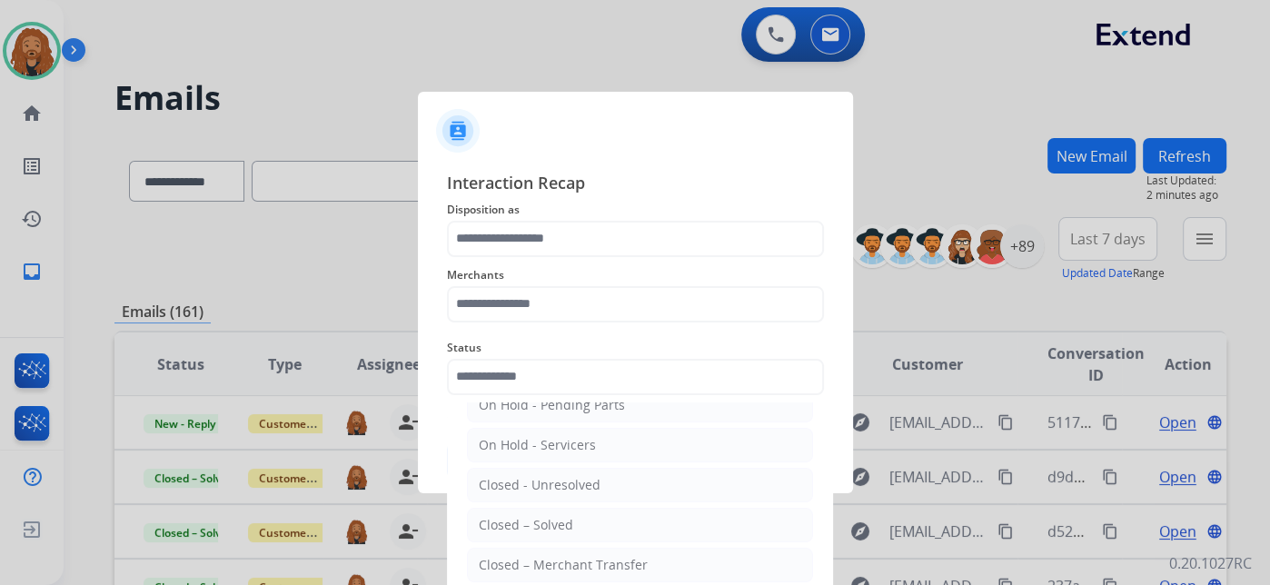
drag, startPoint x: 582, startPoint y: 516, endPoint x: 576, endPoint y: 441, distance: 75.7
click at [581, 517] on li "Closed – Solved" at bounding box center [640, 525] width 346 height 35
type input "**********"
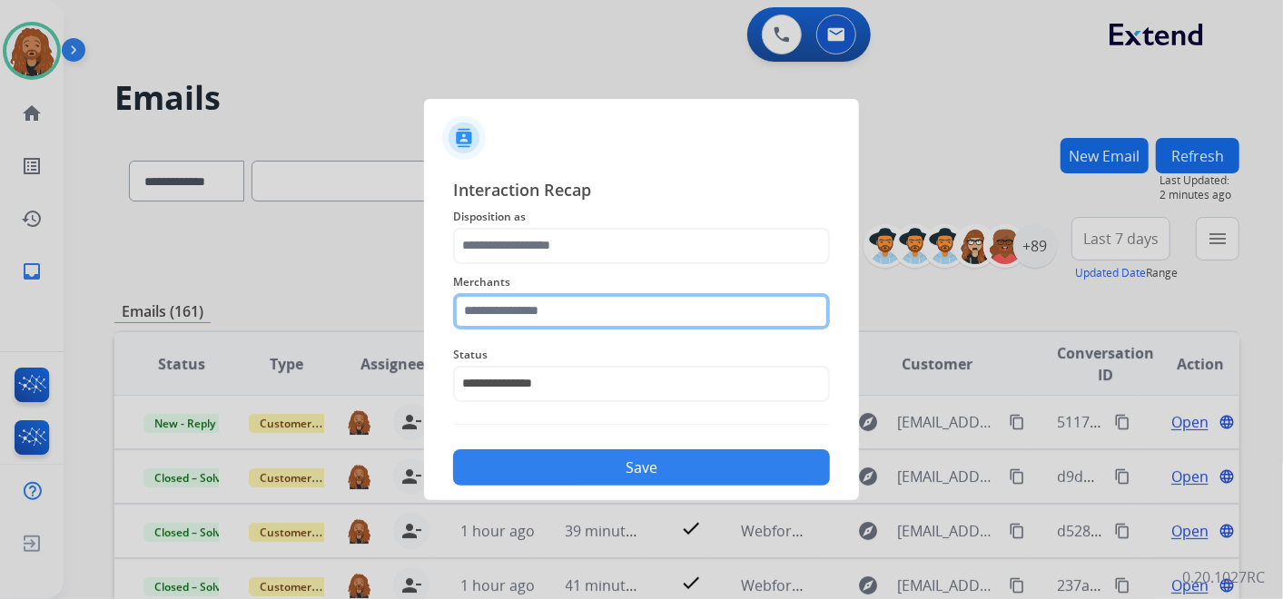
click at [574, 298] on input "text" at bounding box center [641, 311] width 377 height 36
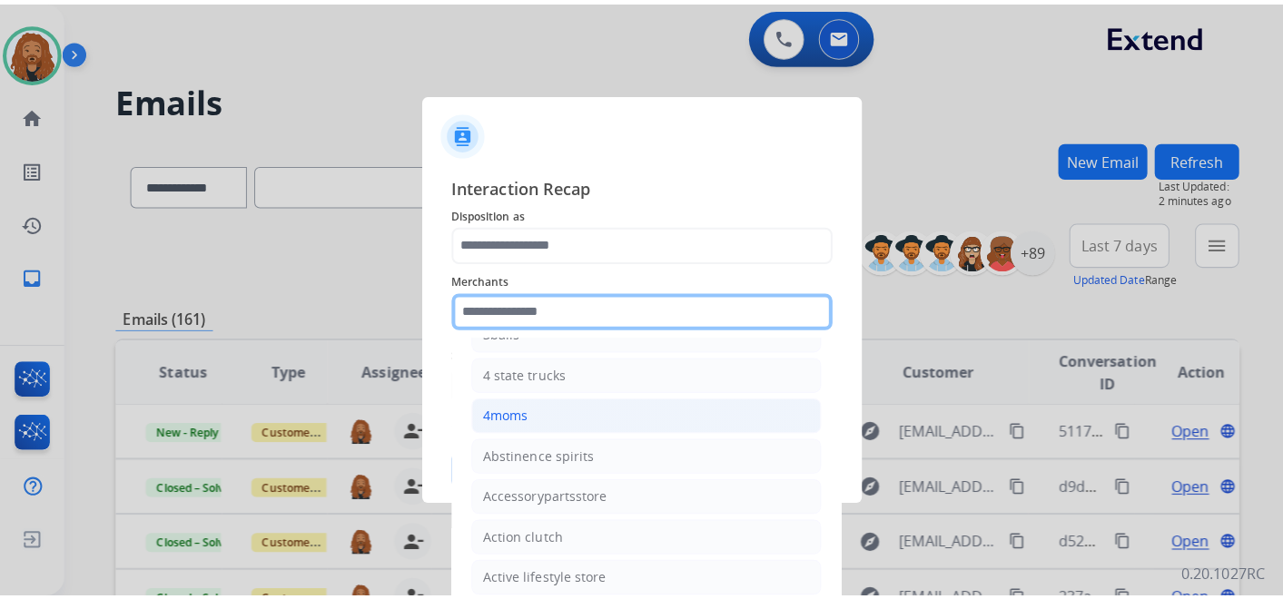
scroll to position [302, 0]
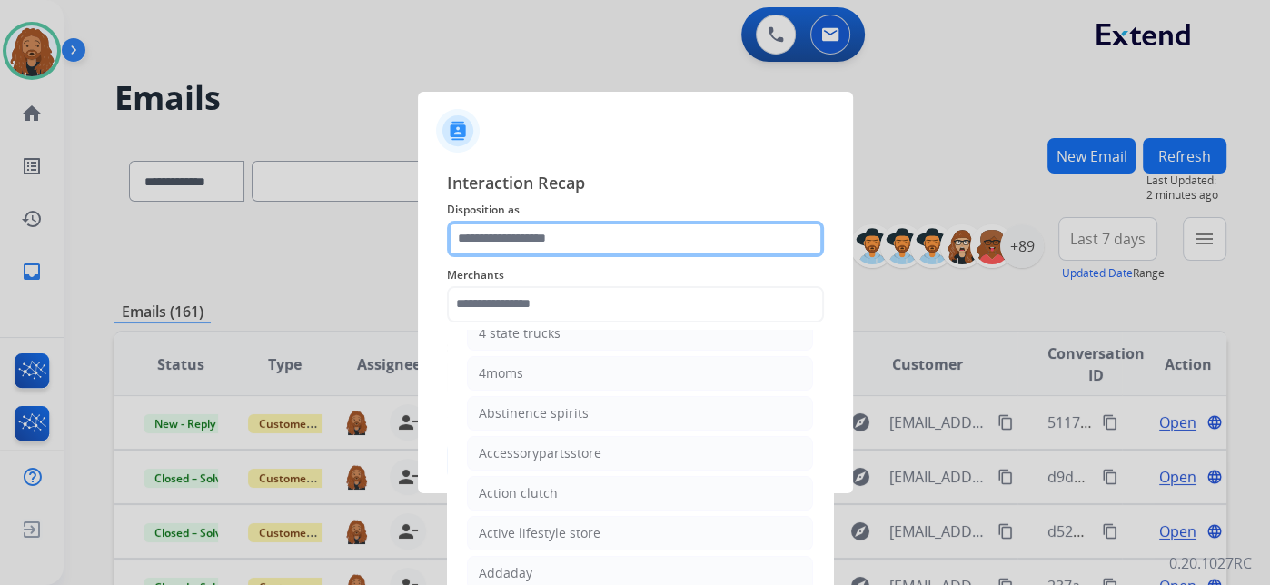
click at [570, 229] on input "text" at bounding box center [635, 239] width 377 height 36
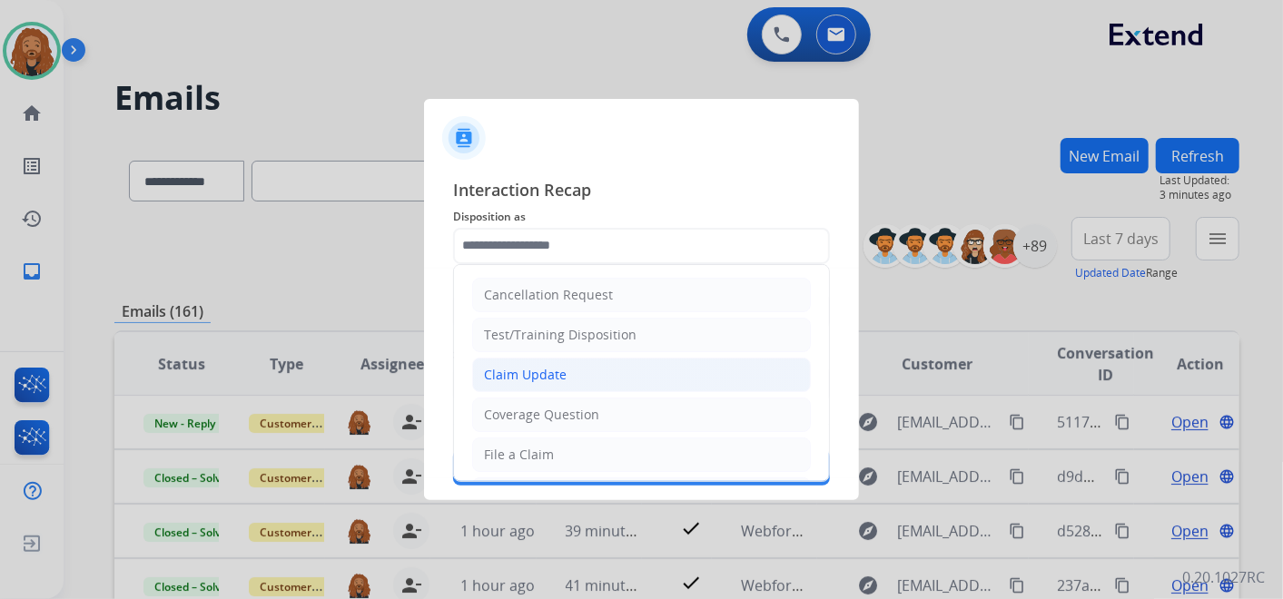
click at [543, 371] on div "Claim Update" at bounding box center [525, 375] width 83 height 18
type input "**********"
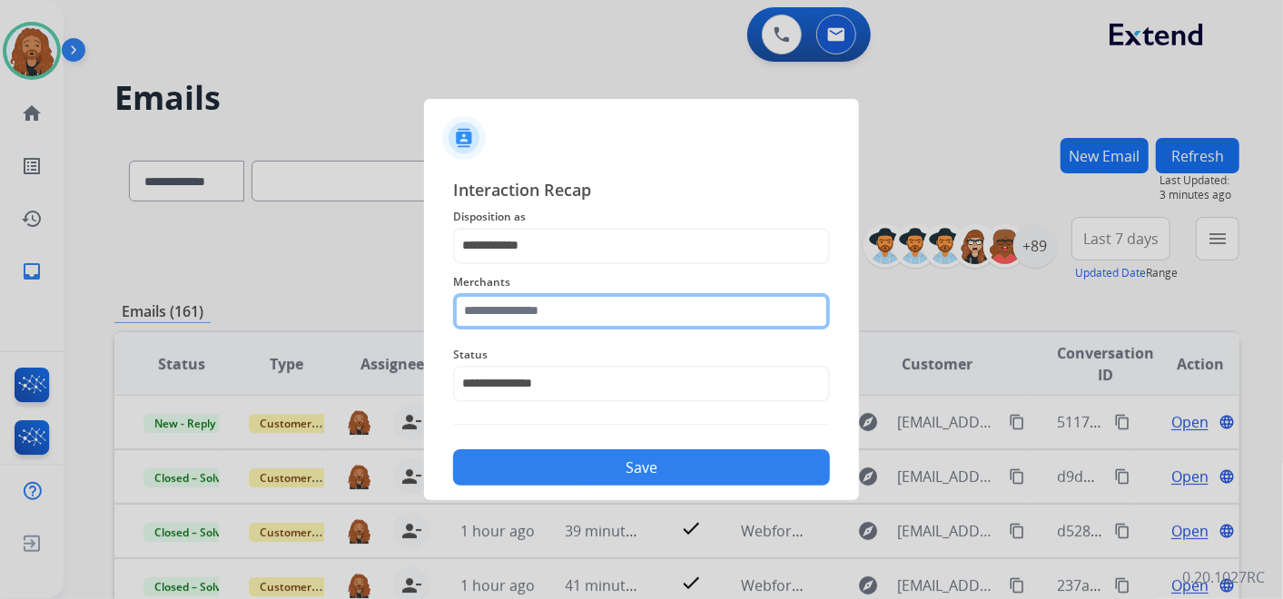
click at [540, 310] on input "text" at bounding box center [641, 311] width 377 height 36
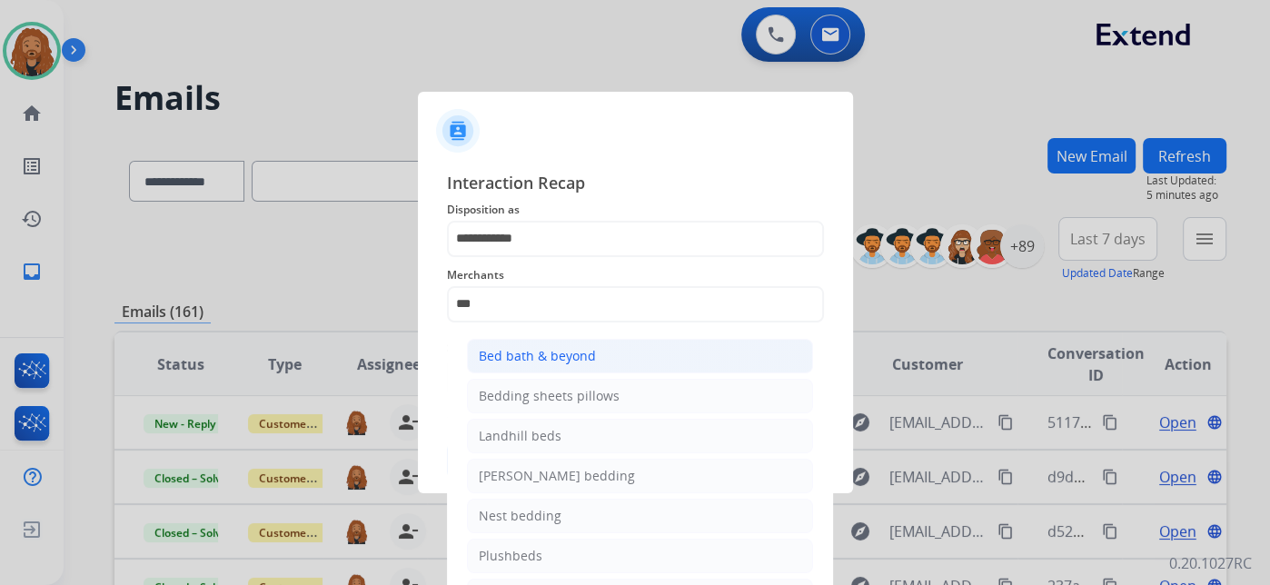
click at [531, 358] on div "Bed bath & beyond" at bounding box center [537, 356] width 117 height 18
type input "**********"
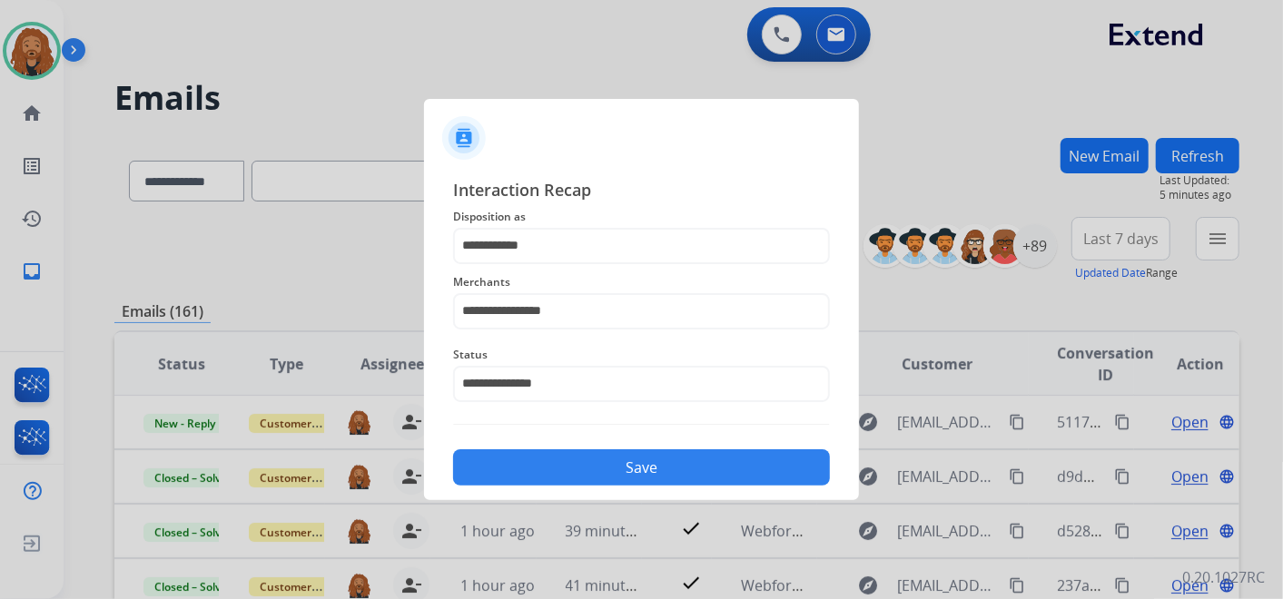
click at [559, 465] on button "Save" at bounding box center [641, 468] width 377 height 36
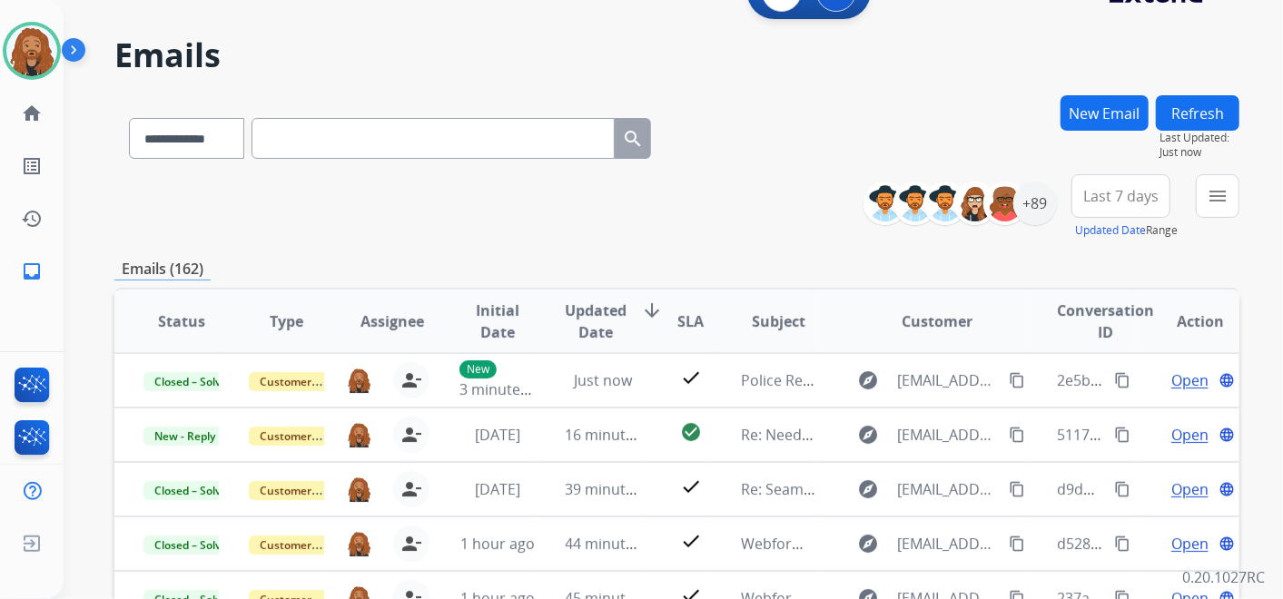
scroll to position [0, 0]
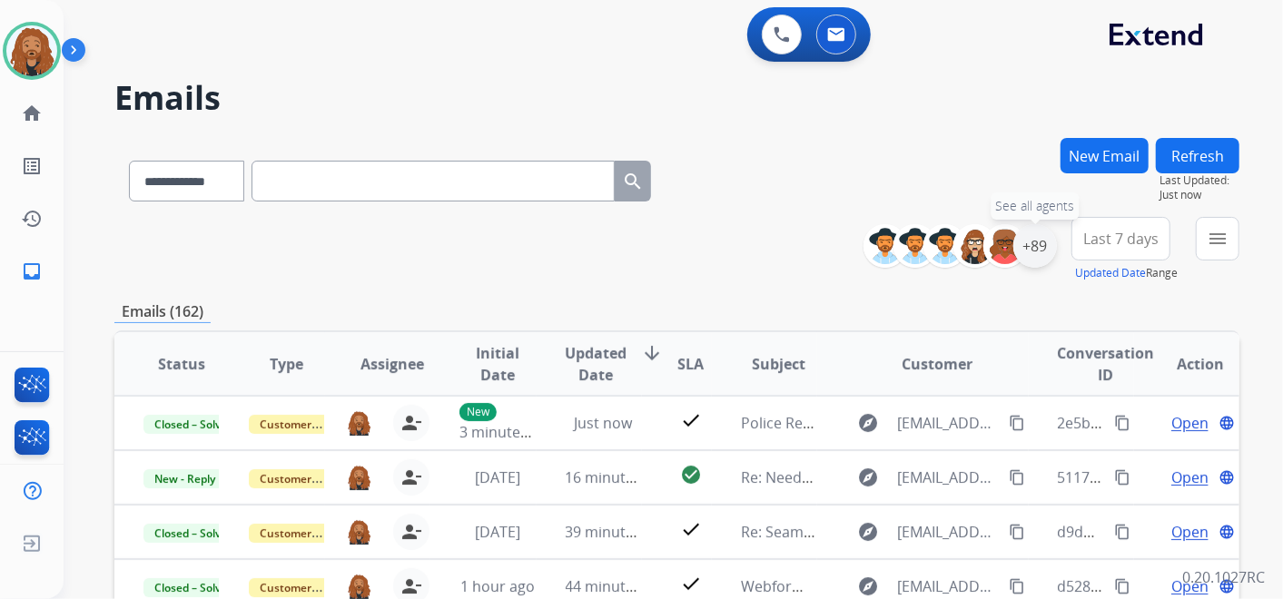
click at [1043, 236] on div "+89" at bounding box center [1036, 246] width 44 height 44
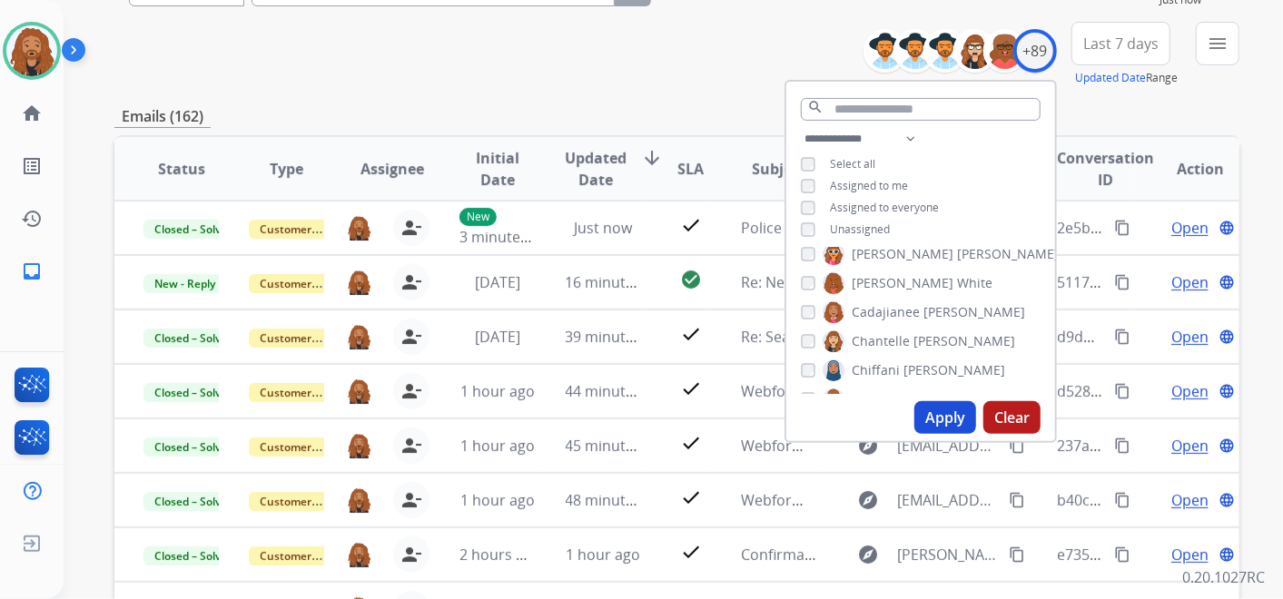
scroll to position [202, 0]
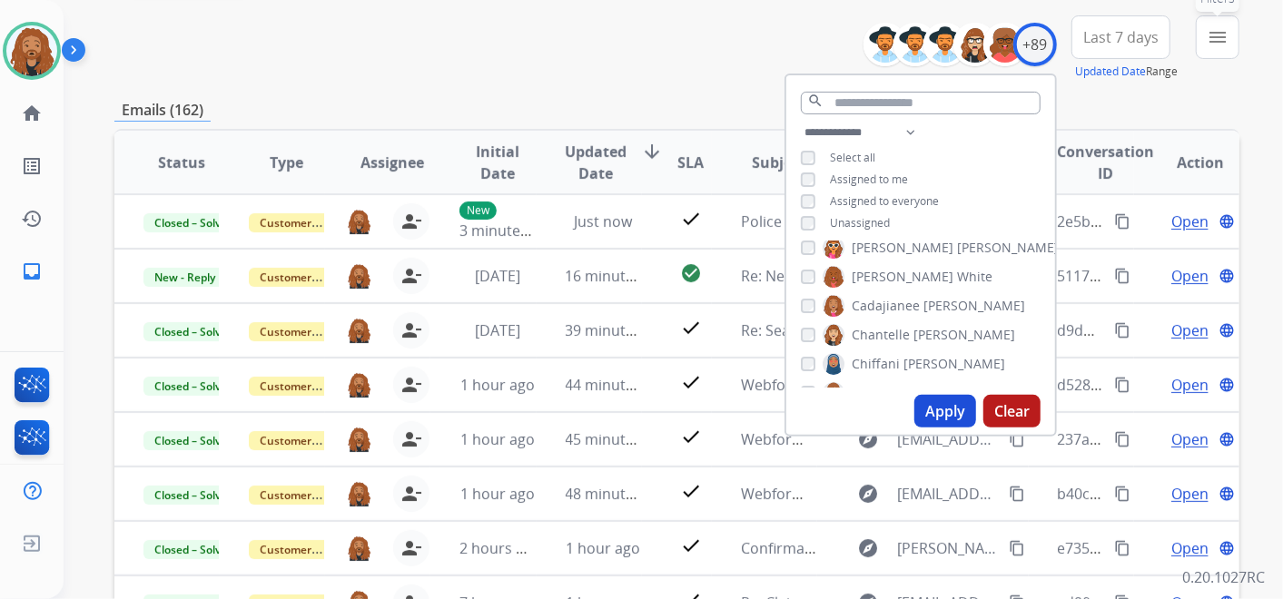
click at [1214, 35] on mat-icon "menu" at bounding box center [1218, 37] width 22 height 22
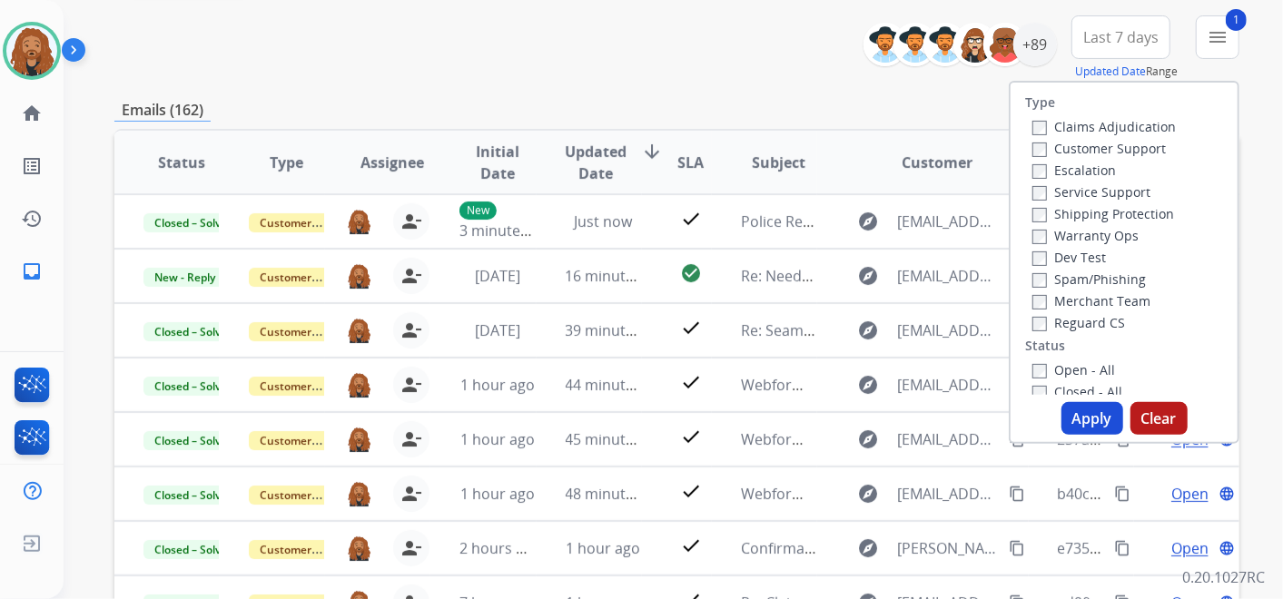
click at [762, 75] on div "**********" at bounding box center [676, 47] width 1125 height 65
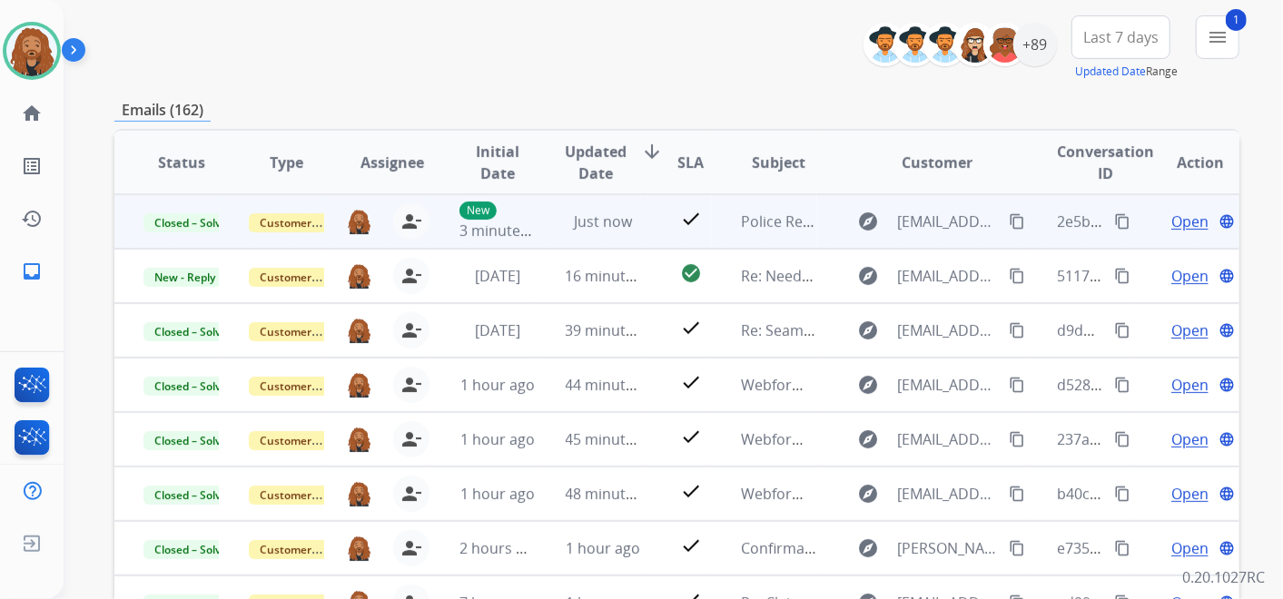
click at [1114, 223] on mat-icon "content_copy" at bounding box center [1122, 221] width 16 height 16
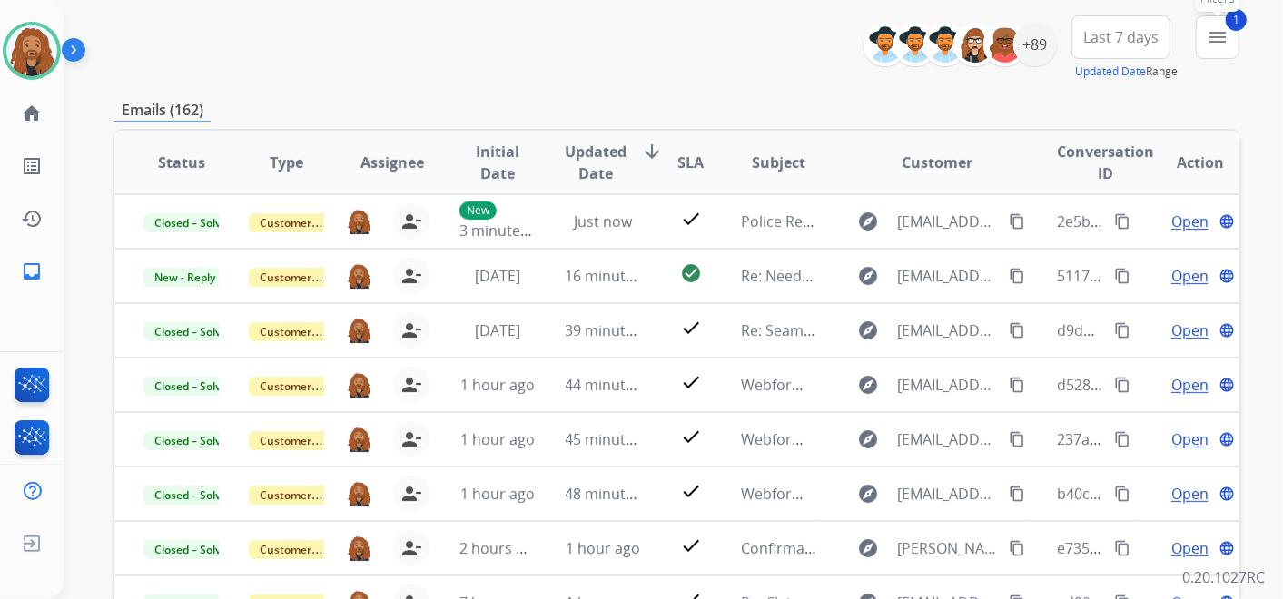
click at [1213, 38] on mat-icon "menu" at bounding box center [1218, 37] width 22 height 22
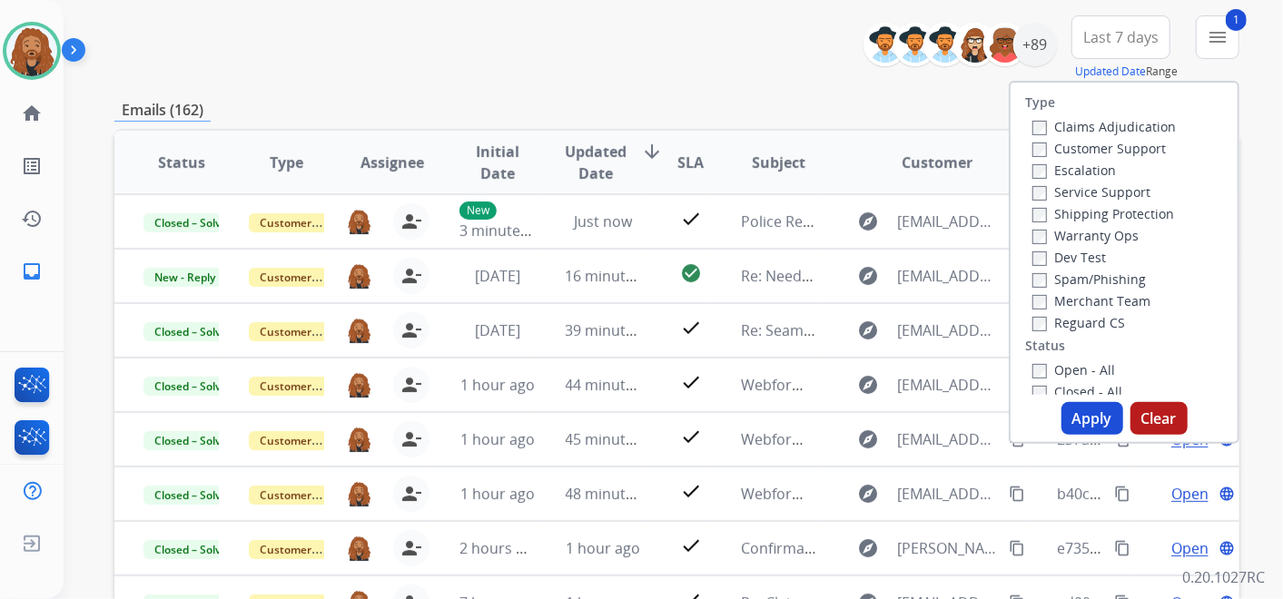
click at [1092, 414] on button "Apply" at bounding box center [1093, 418] width 62 height 33
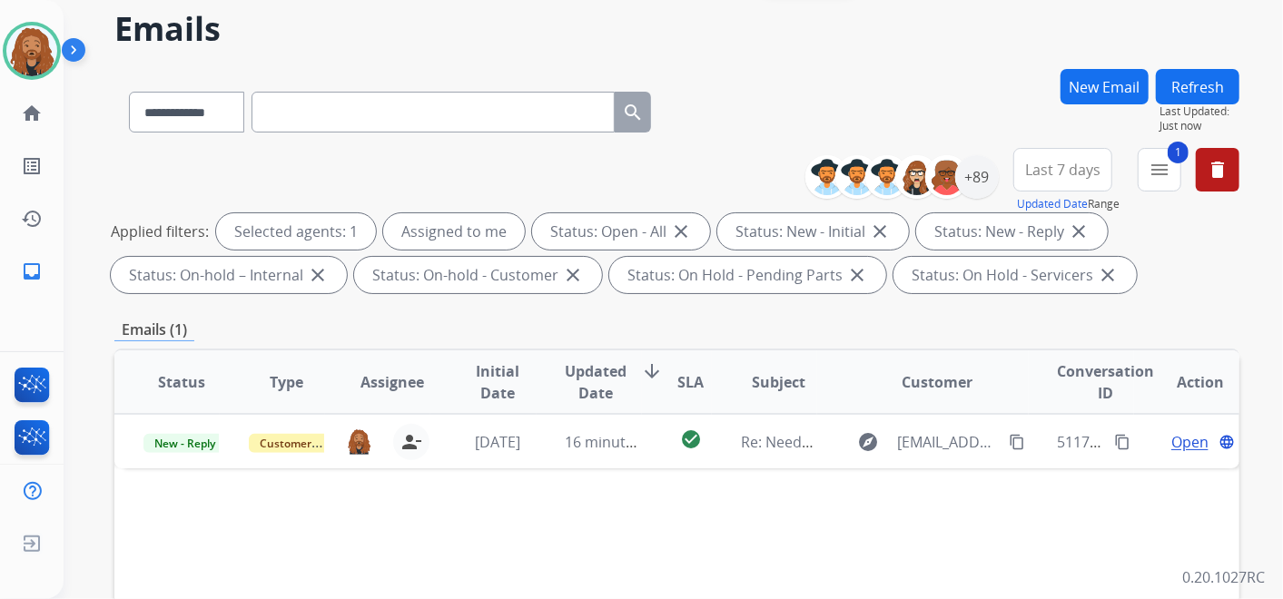
scroll to position [101, 0]
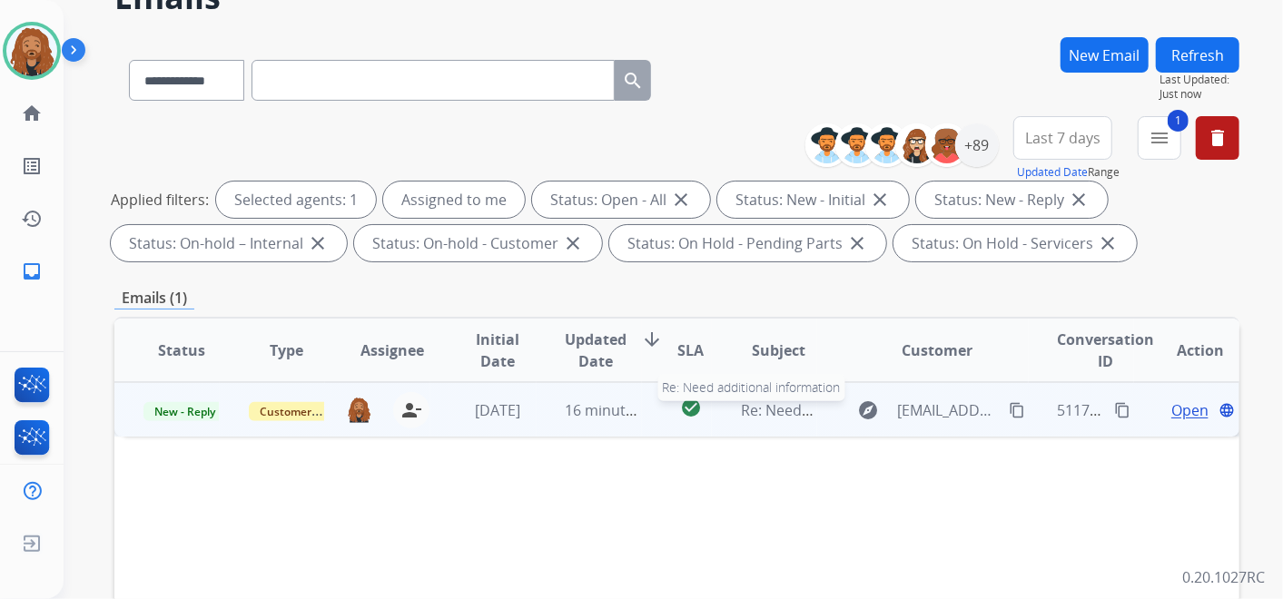
click at [778, 401] on span "Re: Need additional information" at bounding box center [850, 411] width 219 height 20
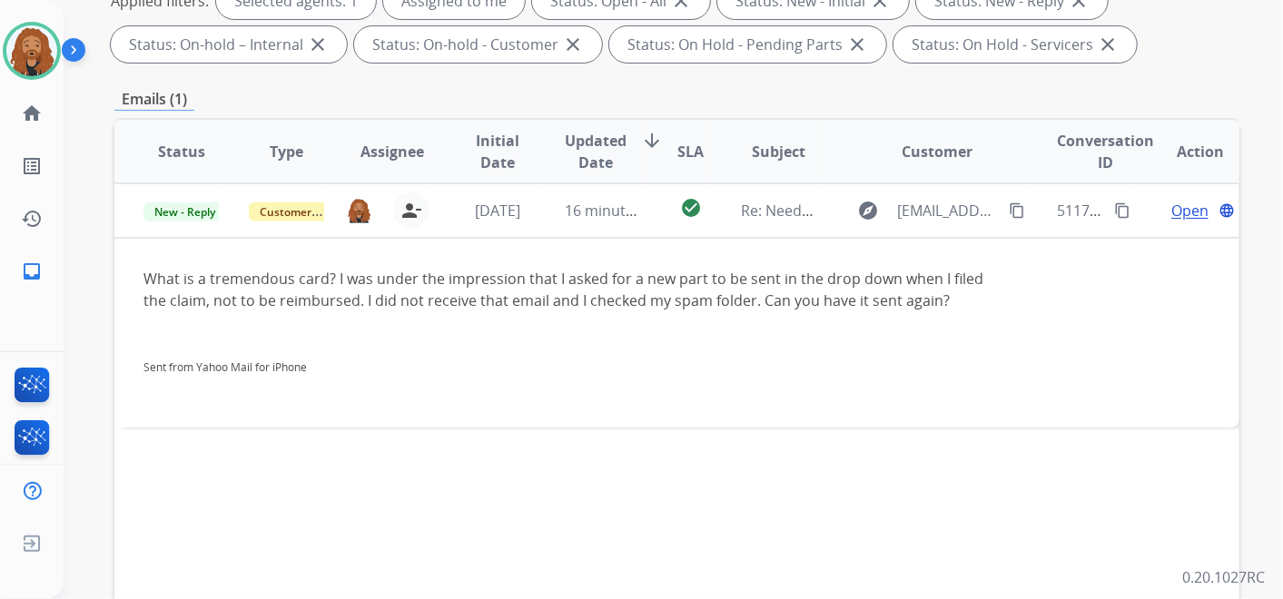
scroll to position [302, 0]
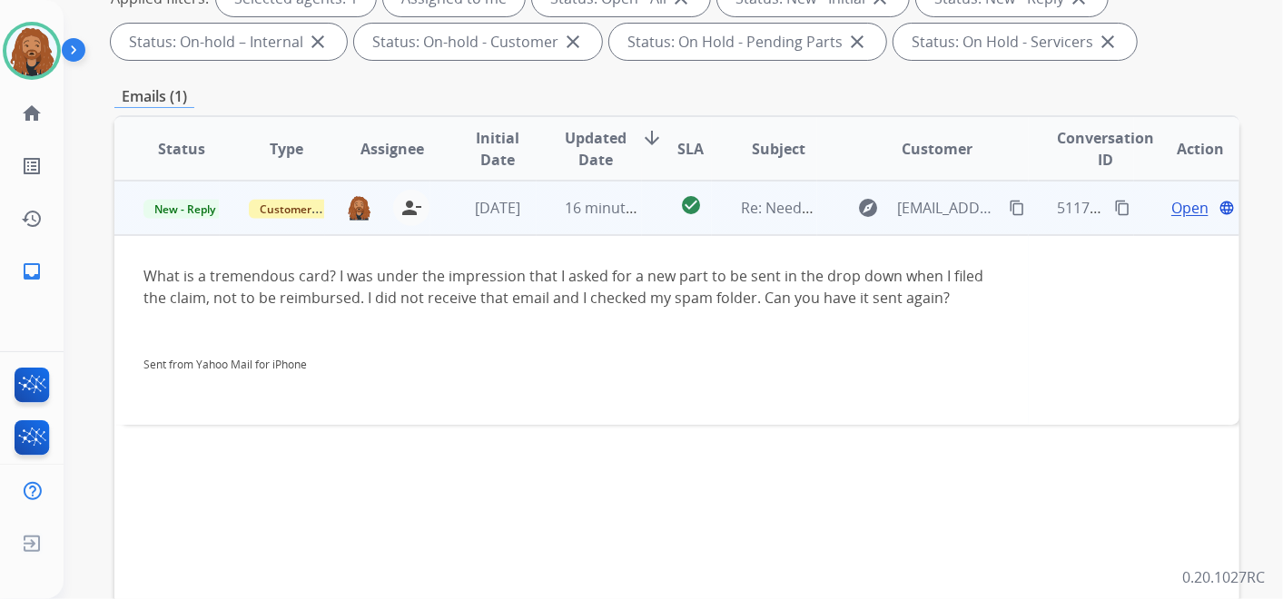
click at [1173, 209] on span "Open" at bounding box center [1190, 208] width 37 height 22
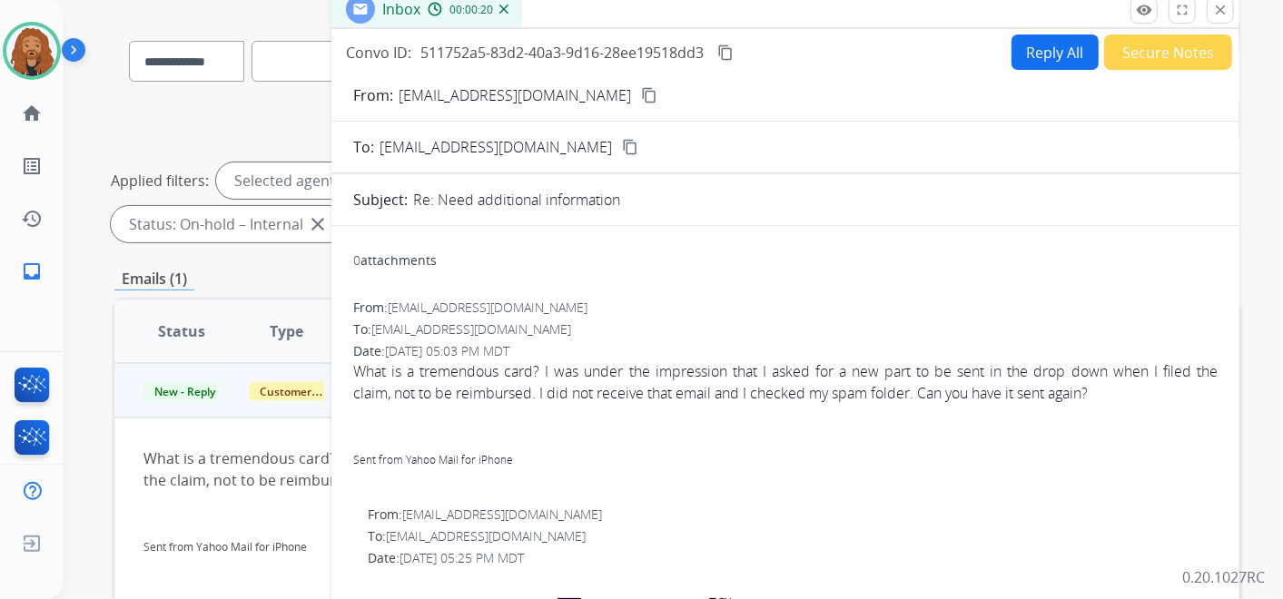
scroll to position [0, 0]
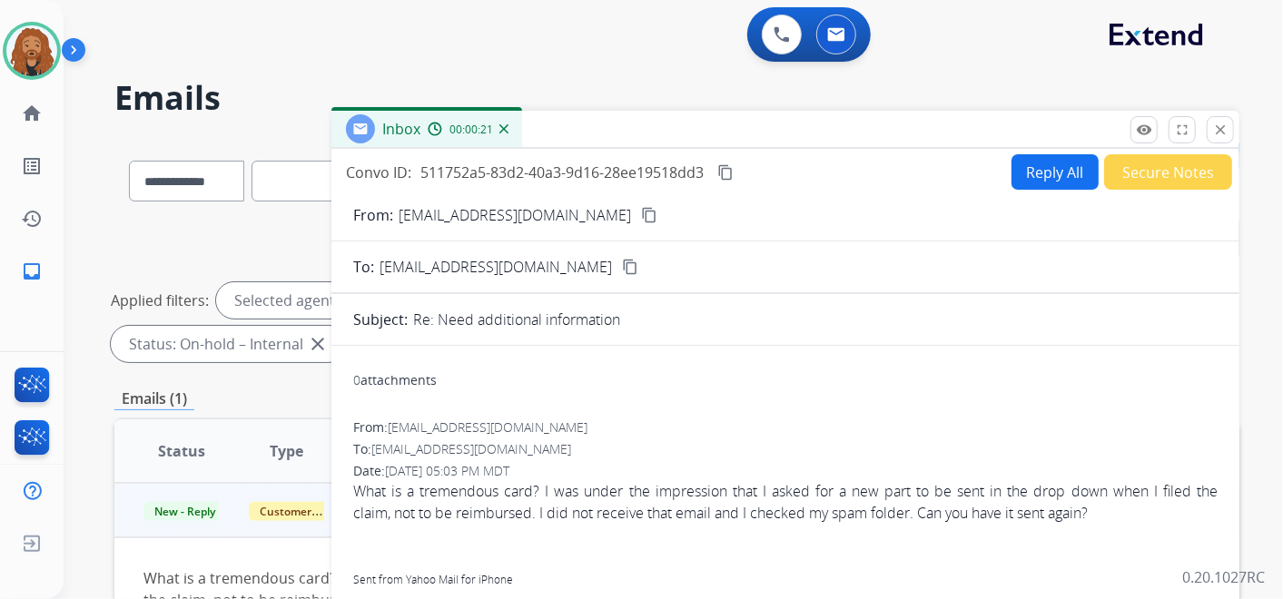
click at [1040, 163] on button "Reply All" at bounding box center [1055, 171] width 87 height 35
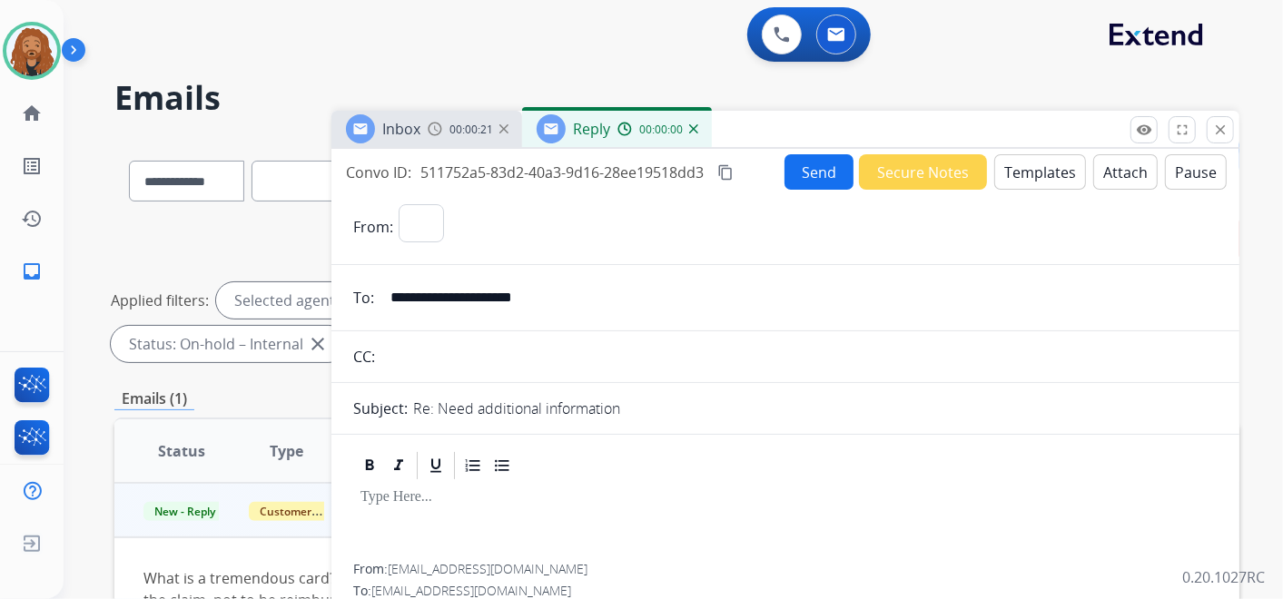
select select "**********"
click at [1009, 171] on button "Templates" at bounding box center [1041, 171] width 92 height 35
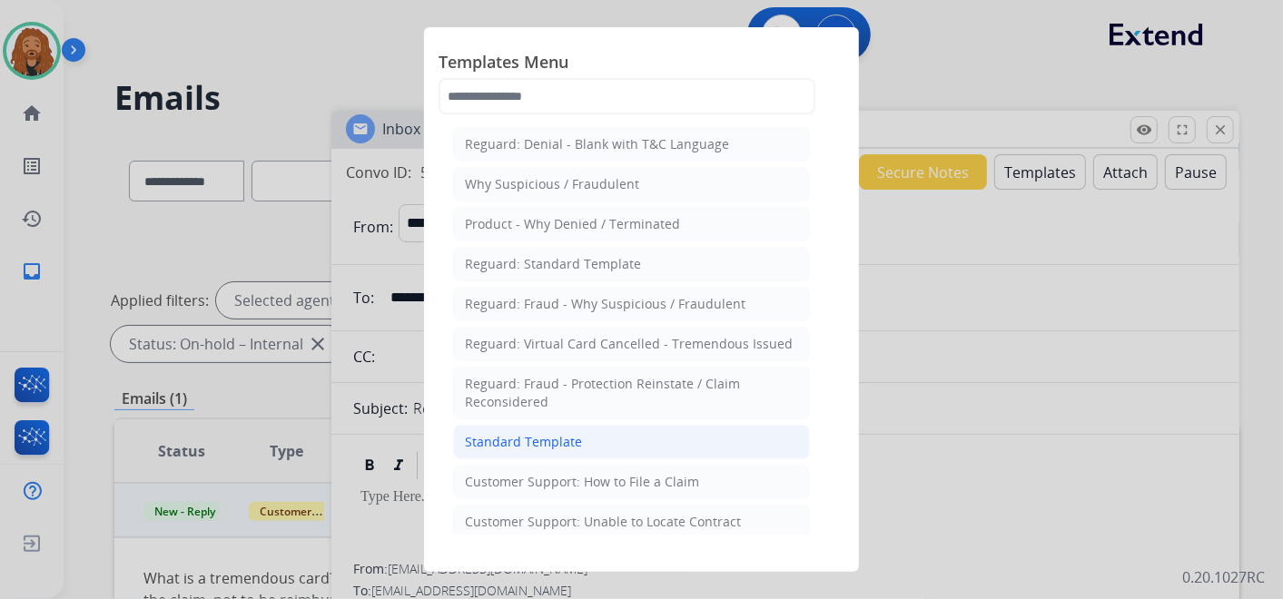
click at [574, 425] on li "Standard Template" at bounding box center [631, 442] width 357 height 35
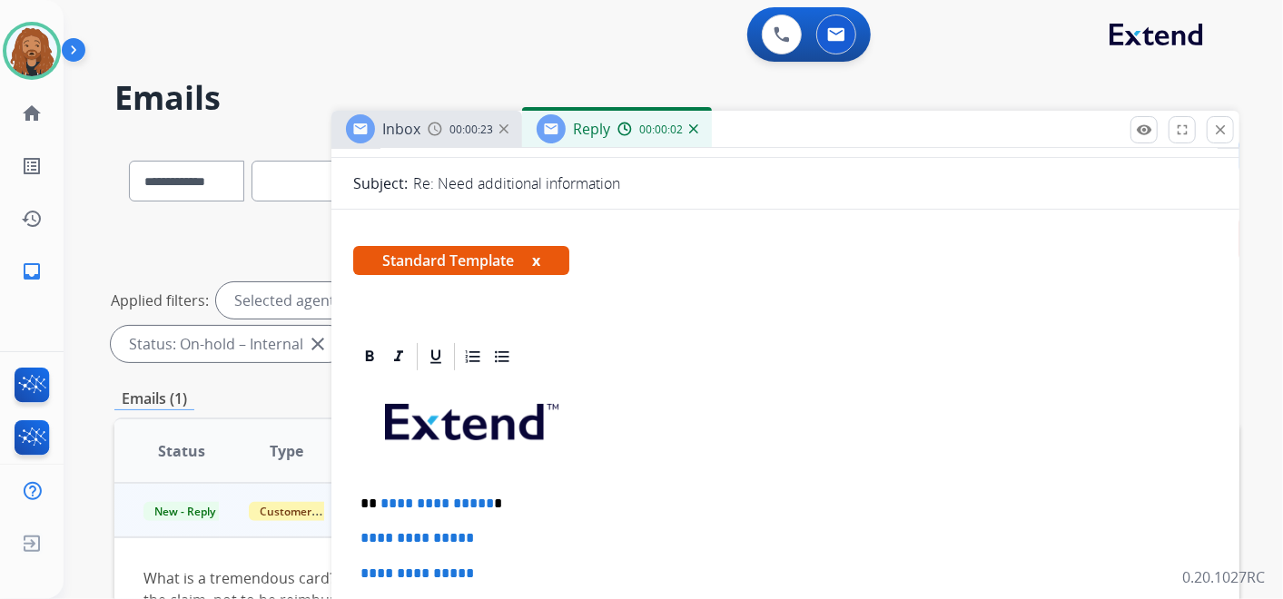
scroll to position [504, 0]
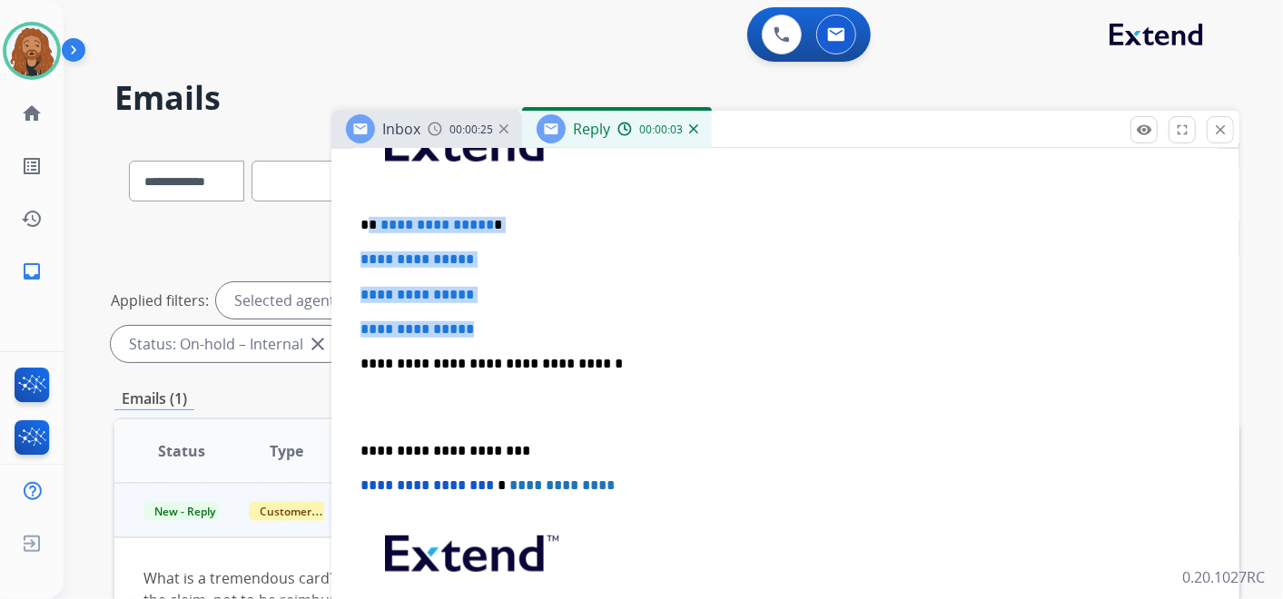
drag, startPoint x: 493, startPoint y: 328, endPoint x: 369, endPoint y: 213, distance: 169.7
click at [369, 213] on div "**********" at bounding box center [785, 406] width 865 height 625
click at [369, 217] on p "**********" at bounding box center [779, 225] width 836 height 16
drag, startPoint x: 488, startPoint y: 321, endPoint x: 373, endPoint y: 210, distance: 159.3
click at [373, 213] on div "**********" at bounding box center [785, 406] width 865 height 625
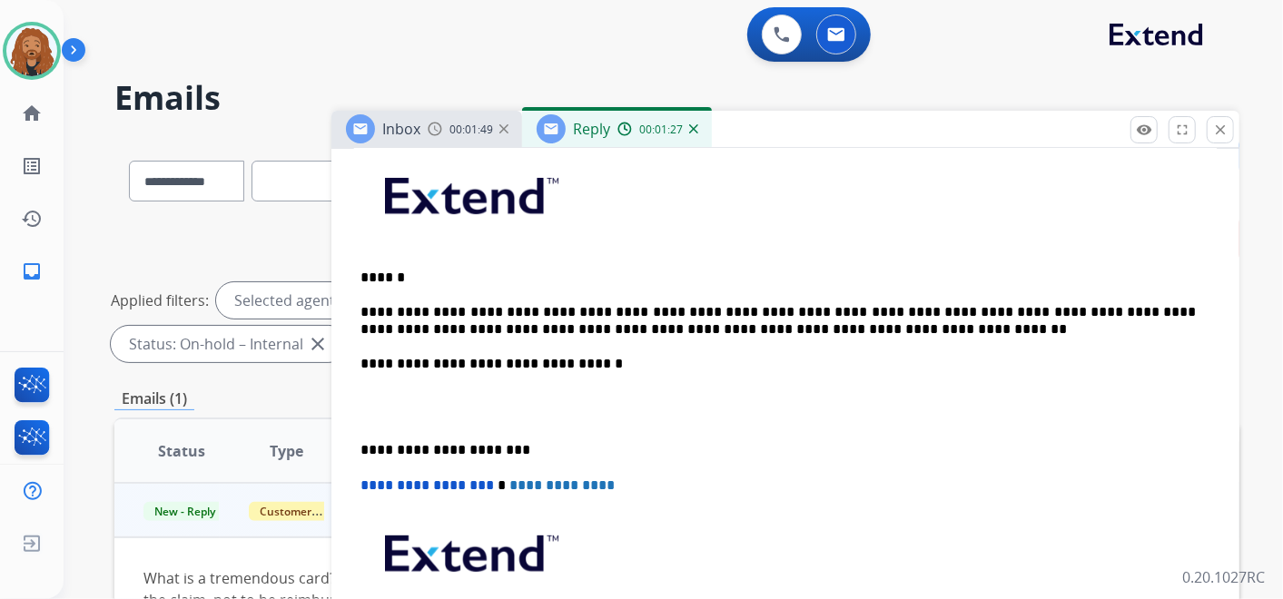
scroll to position [403, 0]
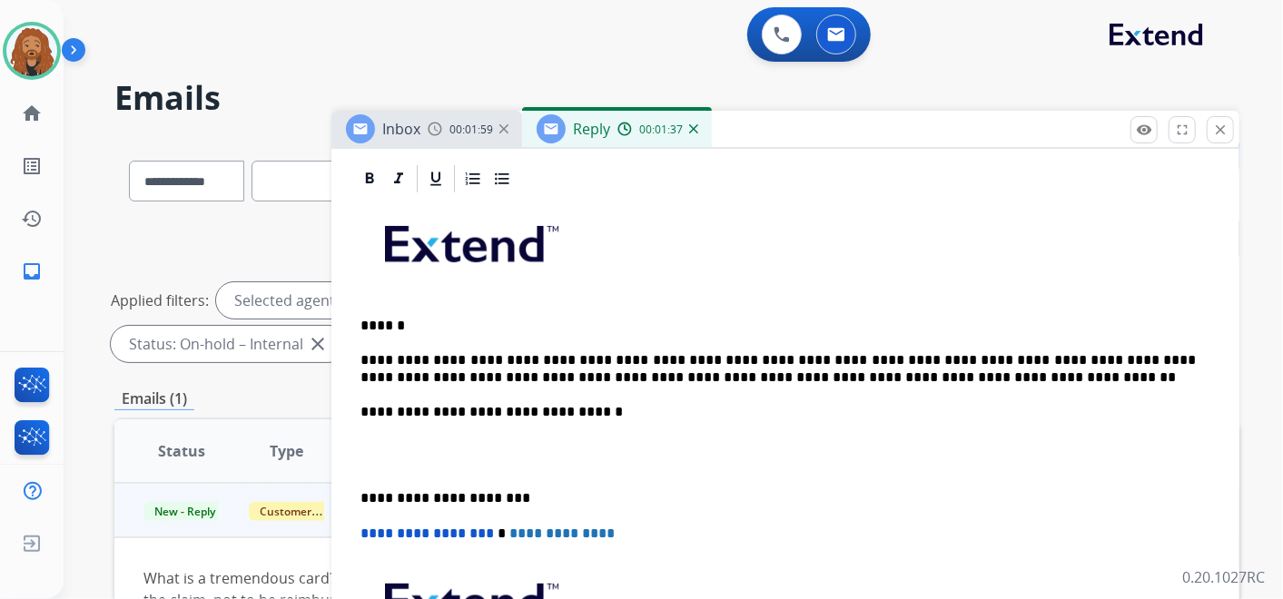
drag, startPoint x: 379, startPoint y: 368, endPoint x: 384, endPoint y: 379, distance: 12.2
drag, startPoint x: 677, startPoint y: 373, endPoint x: 889, endPoint y: 373, distance: 212.5
click at [889, 373] on p "**********" at bounding box center [779, 369] width 836 height 34
click at [840, 373] on p "**********" at bounding box center [779, 369] width 836 height 34
click at [1175, 372] on p "**********" at bounding box center [779, 369] width 836 height 34
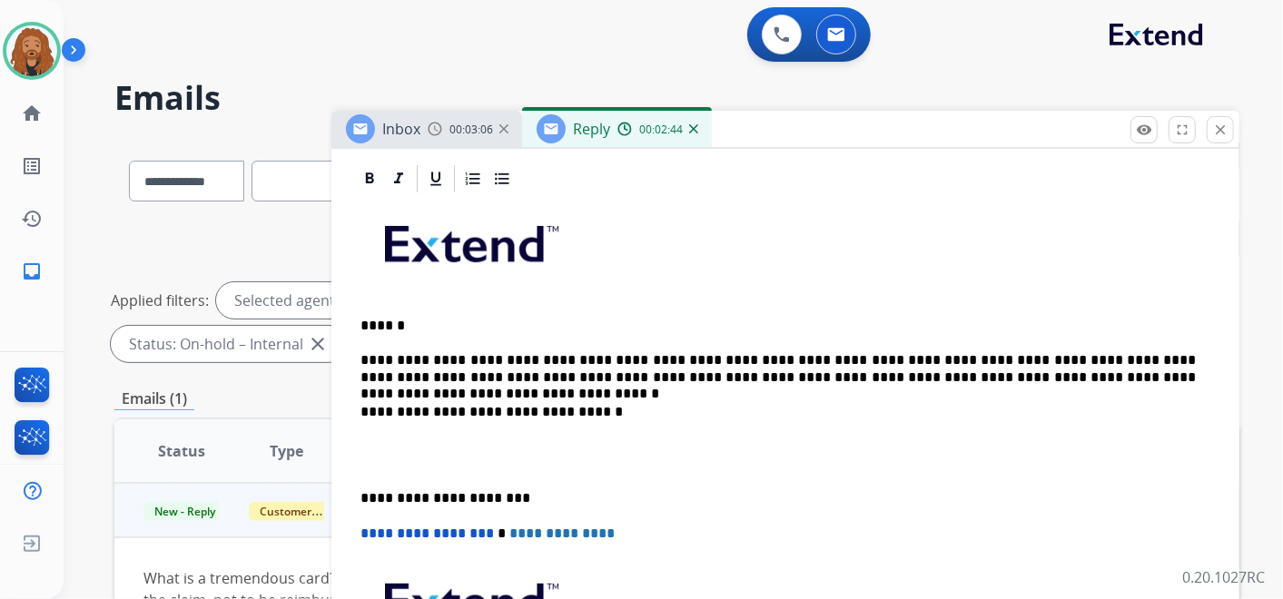
click at [389, 454] on p at bounding box center [786, 456] width 850 height 34
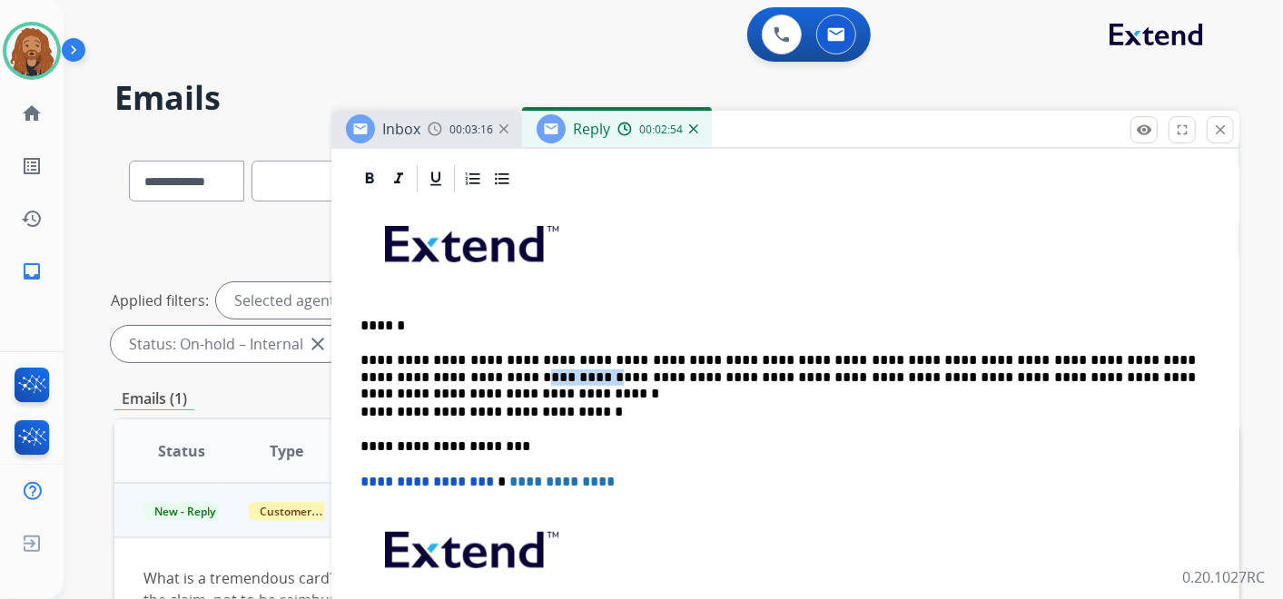
drag, startPoint x: 431, startPoint y: 376, endPoint x: 372, endPoint y: 371, distance: 58.3
click at [372, 371] on p "**********" at bounding box center [779, 369] width 836 height 34
click at [1193, 368] on p "**********" at bounding box center [779, 369] width 836 height 34
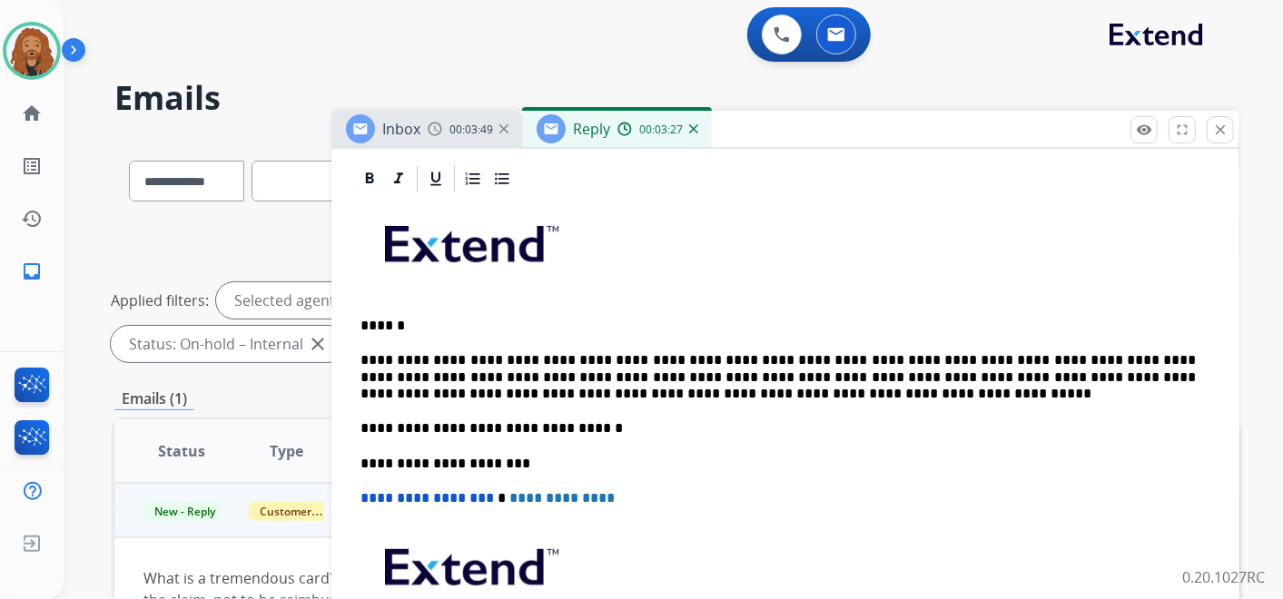
drag, startPoint x: 359, startPoint y: 386, endPoint x: 371, endPoint y: 376, distance: 15.5
click at [360, 386] on div "**********" at bounding box center [785, 463] width 865 height 537
click at [393, 390] on p "**********" at bounding box center [779, 377] width 836 height 50
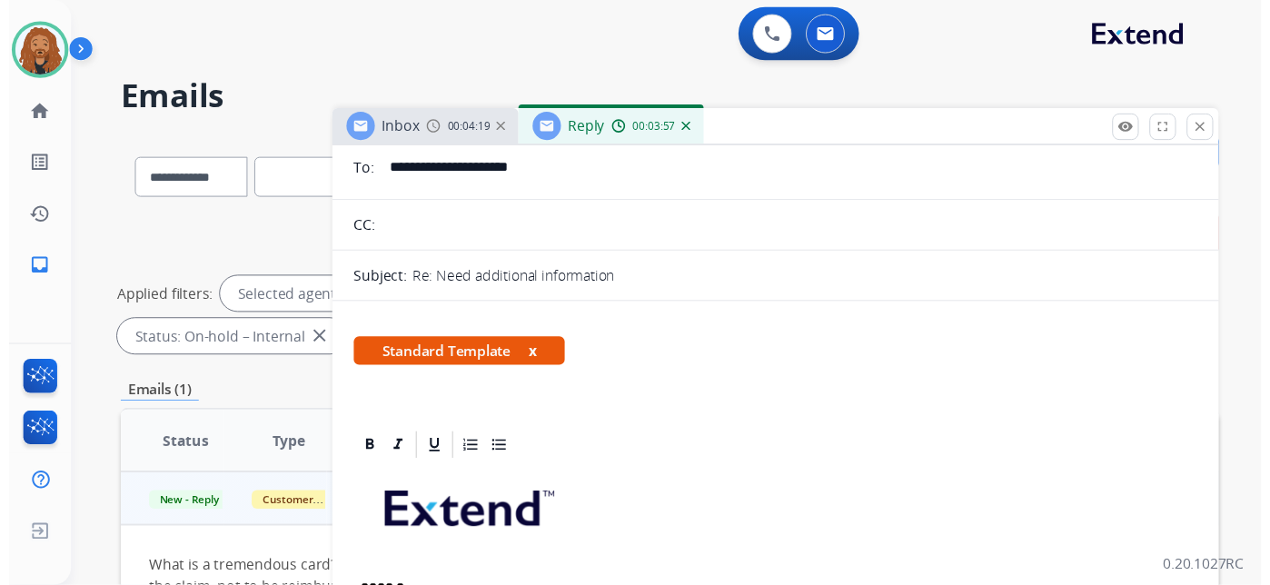
scroll to position [0, 0]
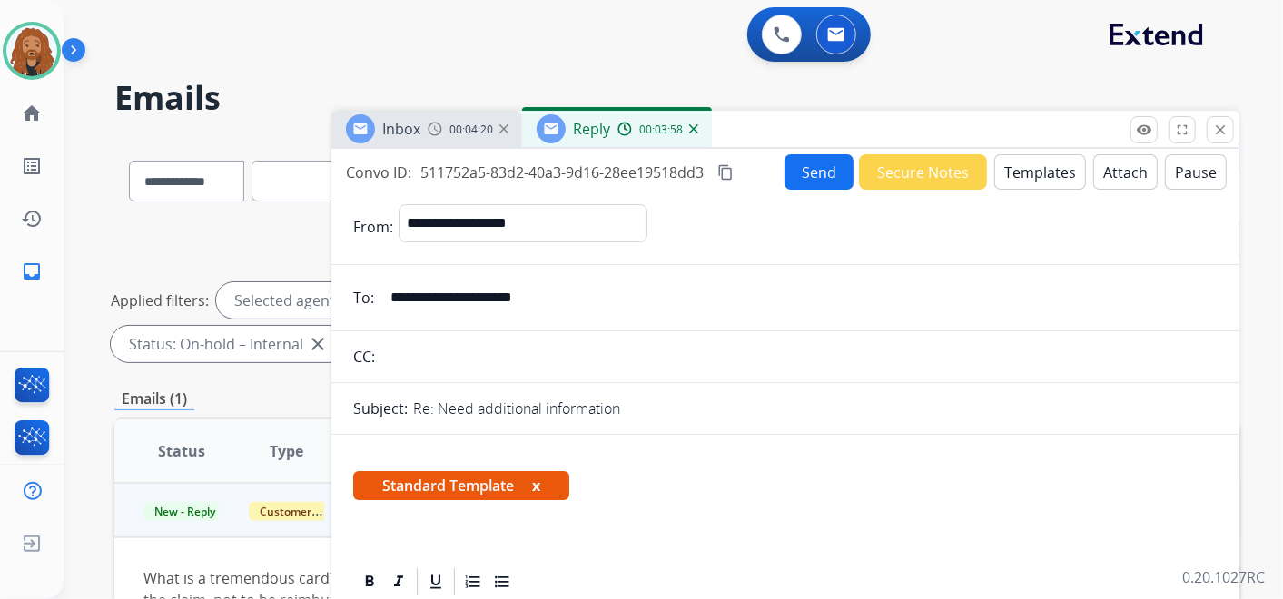
click at [792, 171] on button "Send" at bounding box center [819, 171] width 69 height 35
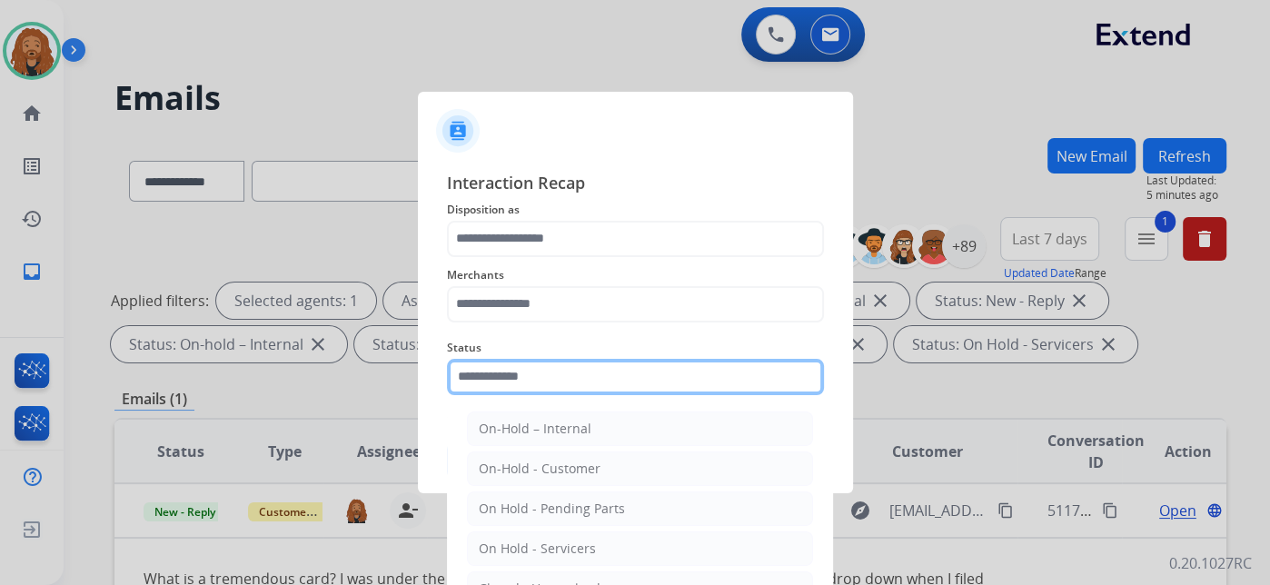
click at [535, 388] on input "text" at bounding box center [635, 377] width 377 height 36
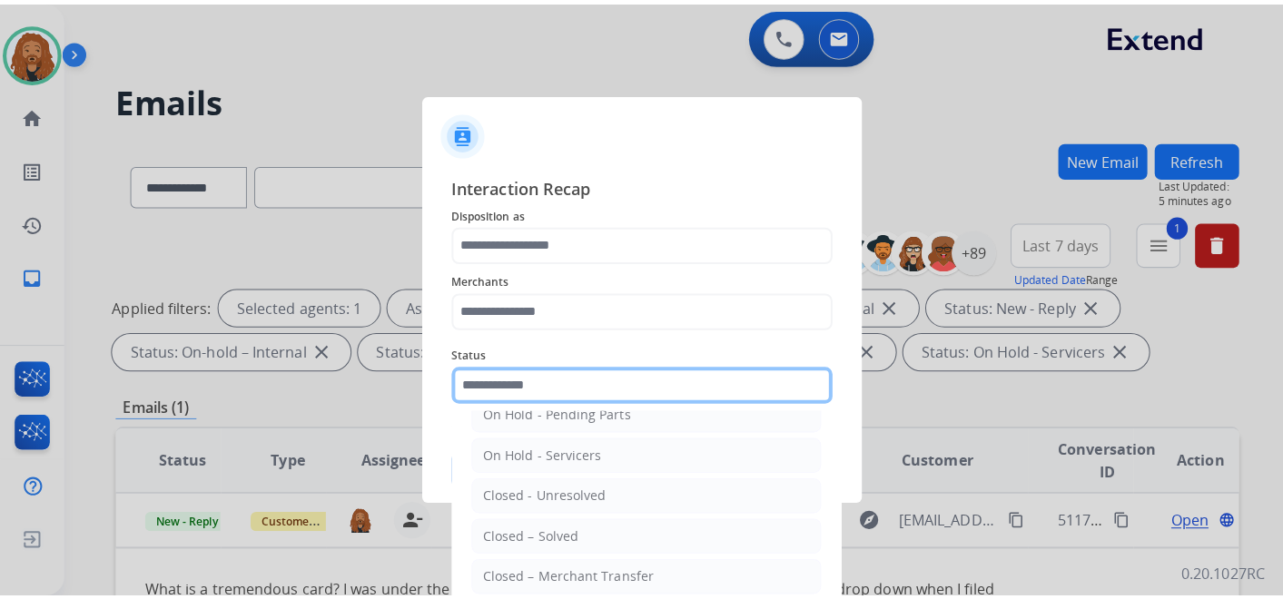
scroll to position [104, 0]
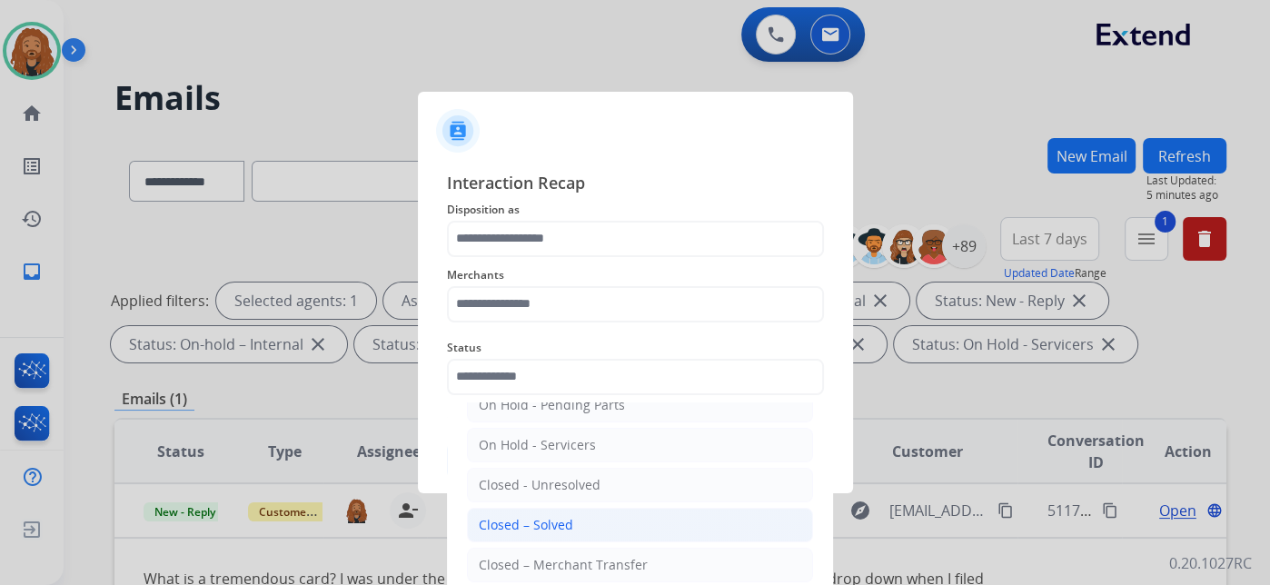
drag, startPoint x: 545, startPoint y: 529, endPoint x: 543, endPoint y: 315, distance: 213.5
click at [544, 529] on div "Closed – Solved" at bounding box center [526, 525] width 94 height 18
type input "**********"
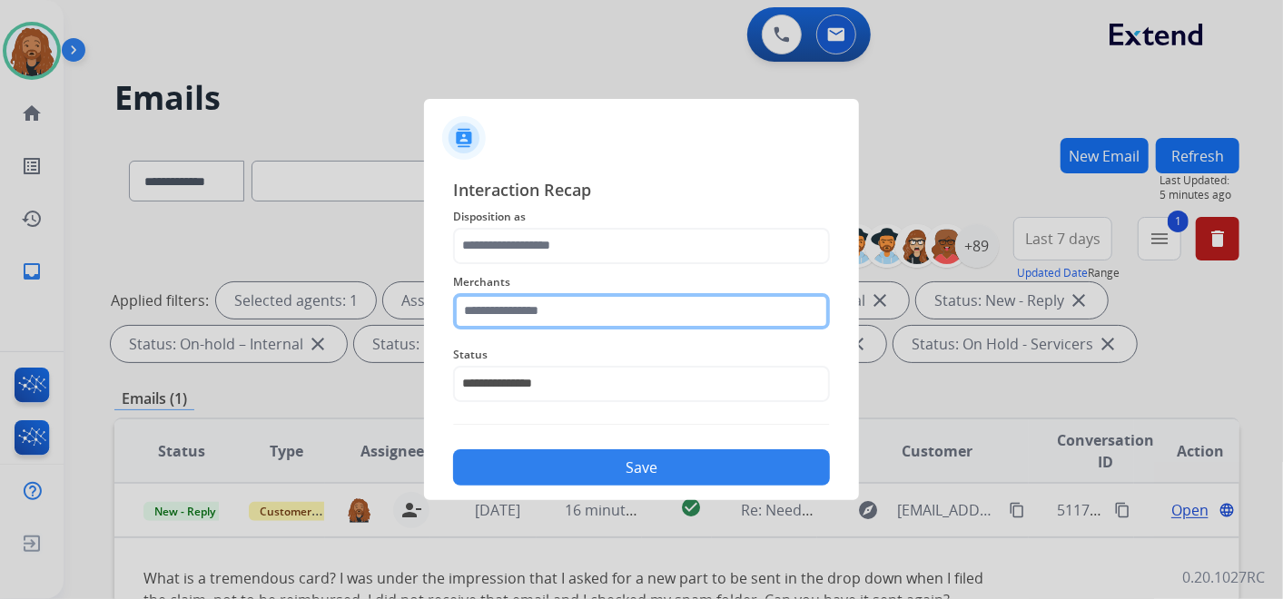
click at [538, 308] on input "text" at bounding box center [641, 311] width 377 height 36
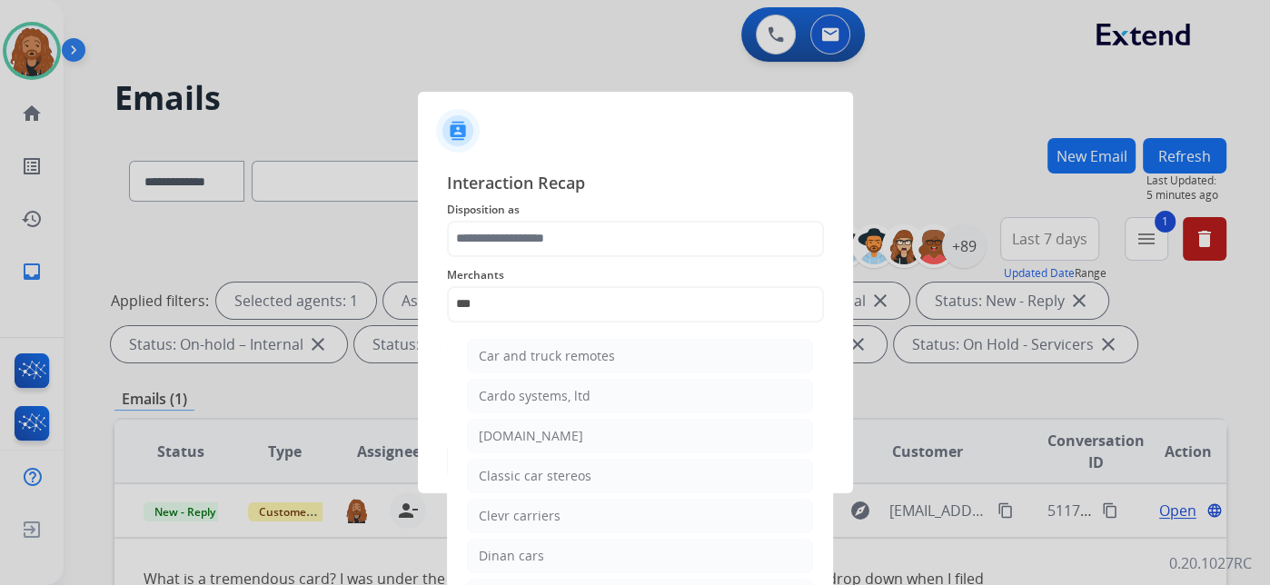
click at [503, 431] on div "[DOMAIN_NAME]" at bounding box center [531, 436] width 104 height 18
type input "**********"
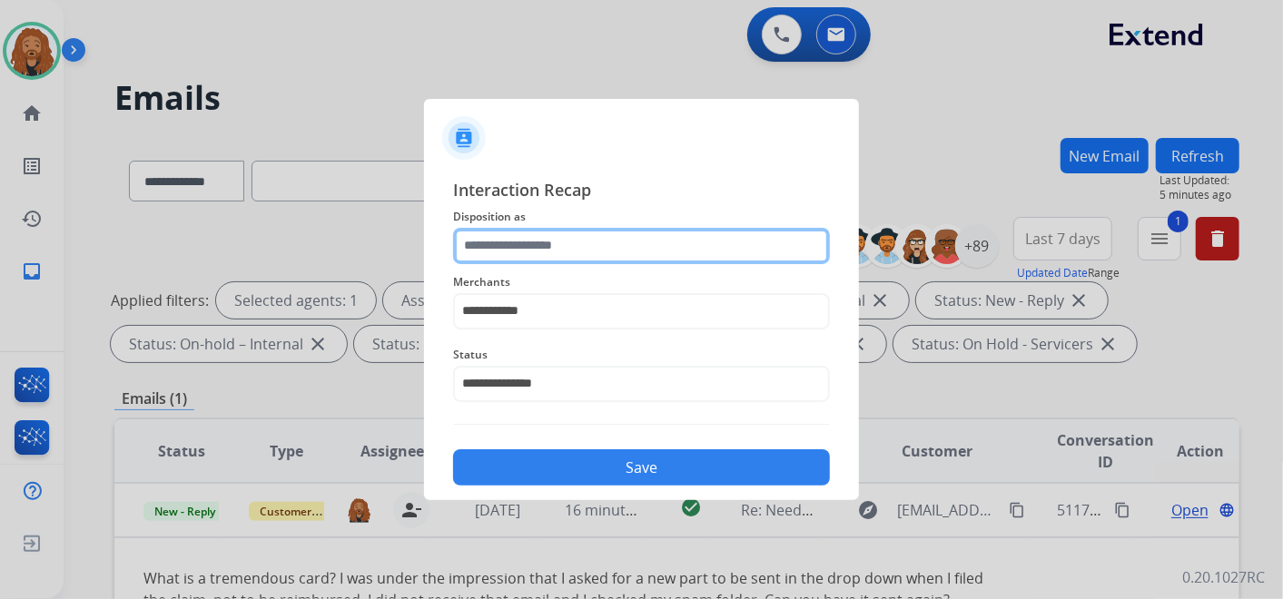
click at [517, 257] on input "text" at bounding box center [641, 246] width 377 height 36
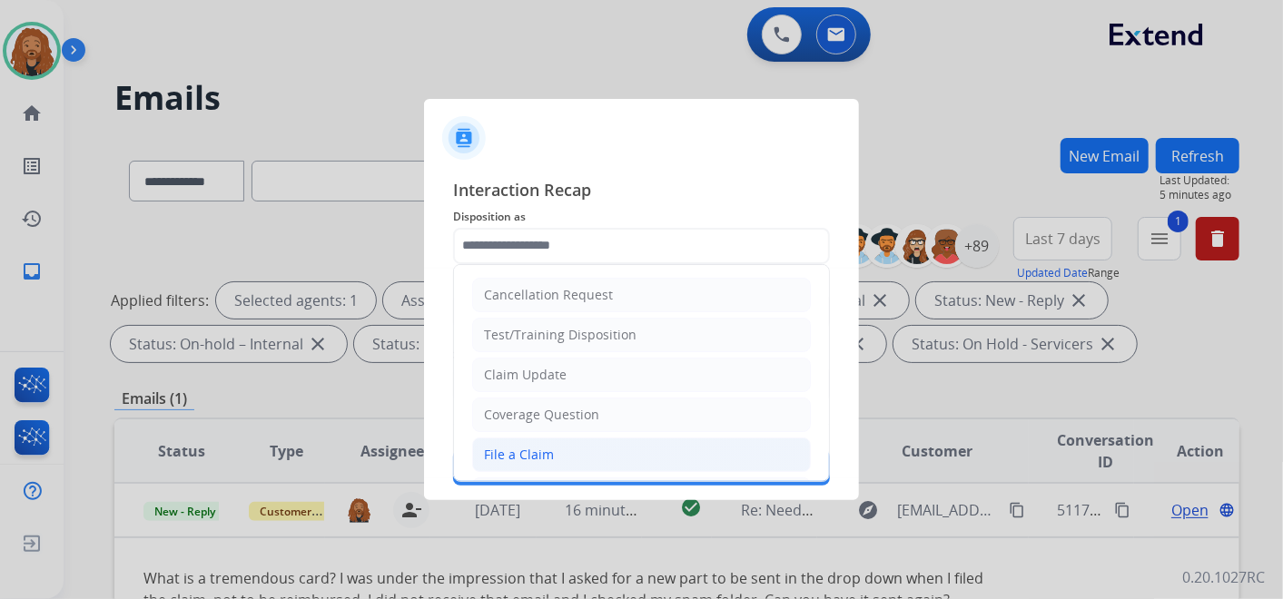
drag, startPoint x: 513, startPoint y: 456, endPoint x: 533, endPoint y: 449, distance: 21.3
click at [513, 455] on div "File a Claim" at bounding box center [519, 455] width 70 height 18
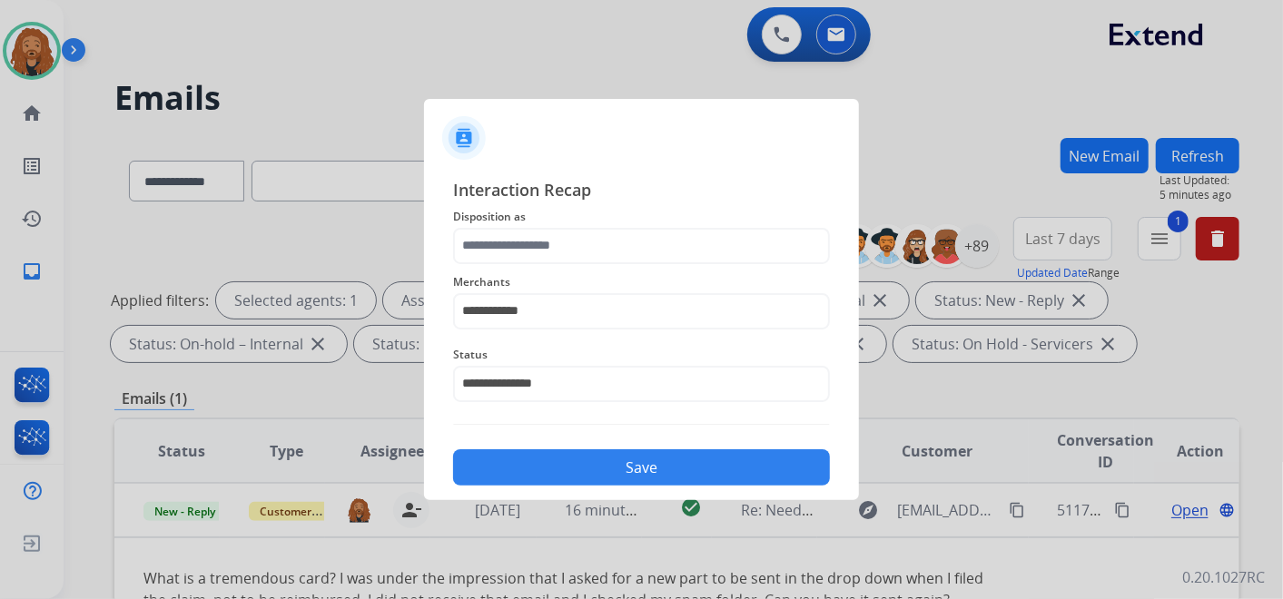
type input "**********"
click at [565, 474] on button "Save" at bounding box center [641, 468] width 377 height 36
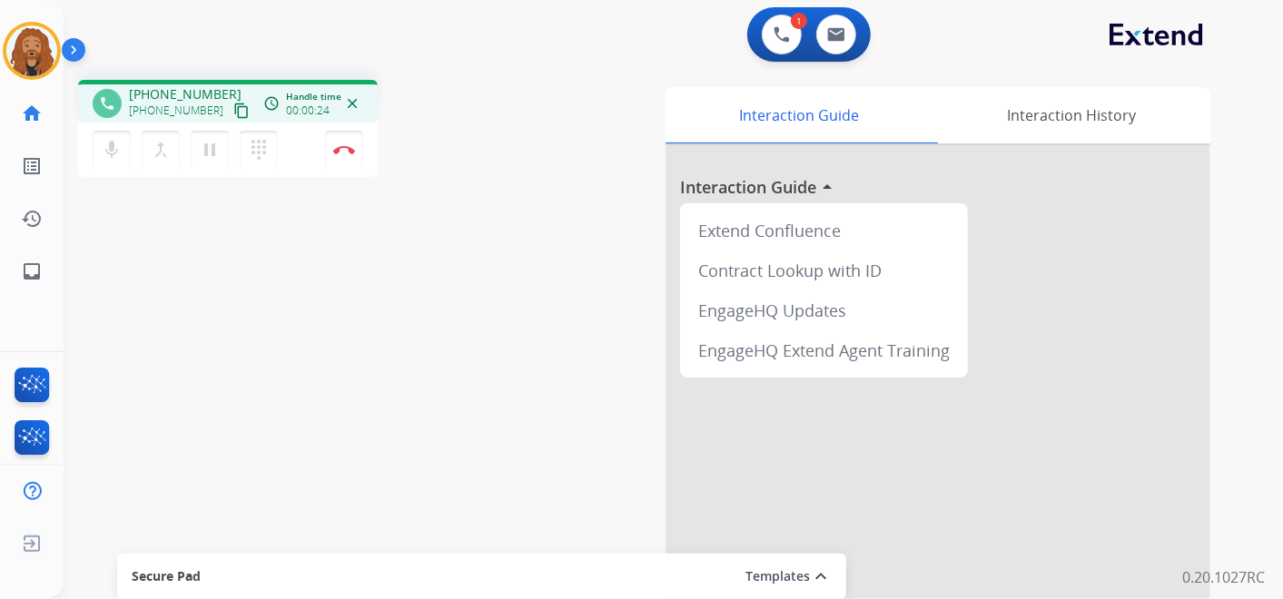
click at [233, 108] on mat-icon "content_copy" at bounding box center [241, 111] width 16 height 16
click at [350, 150] on img at bounding box center [344, 149] width 22 height 9
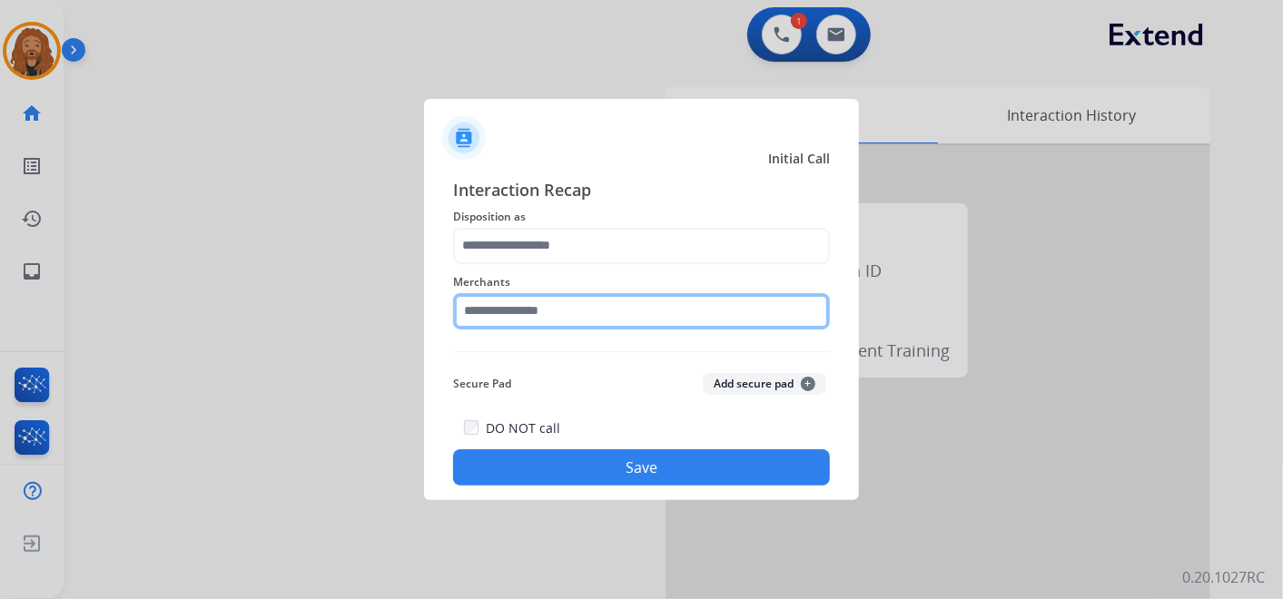
click at [537, 316] on input "text" at bounding box center [641, 311] width 377 height 36
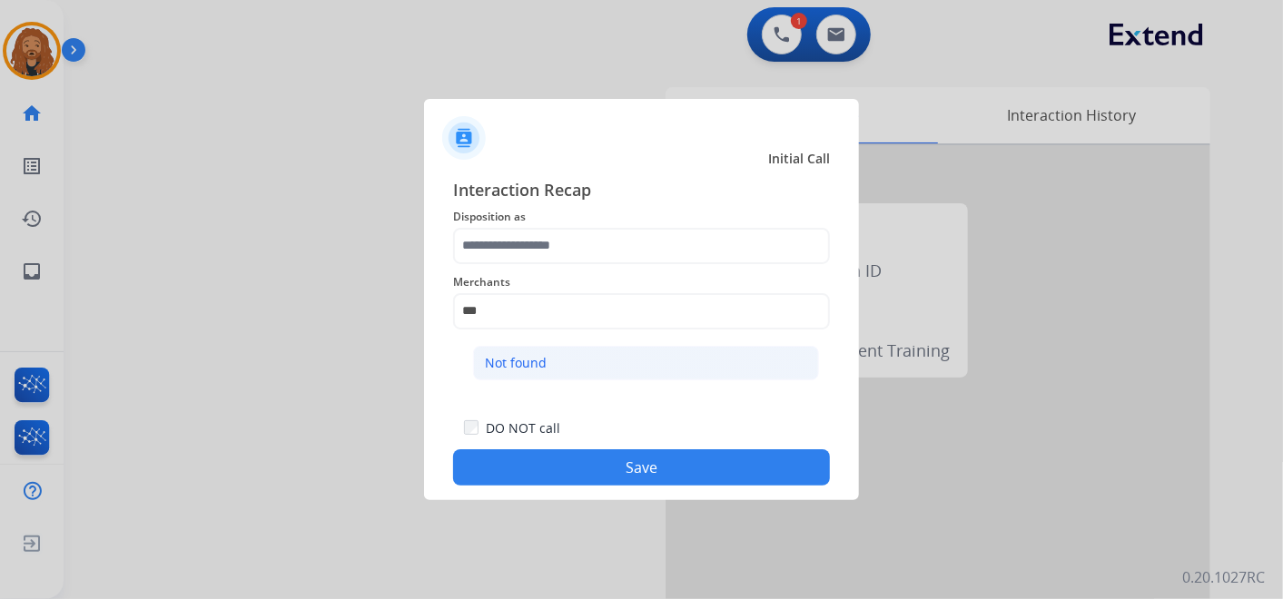
click at [545, 366] on div "Not found" at bounding box center [516, 363] width 62 height 18
type input "*********"
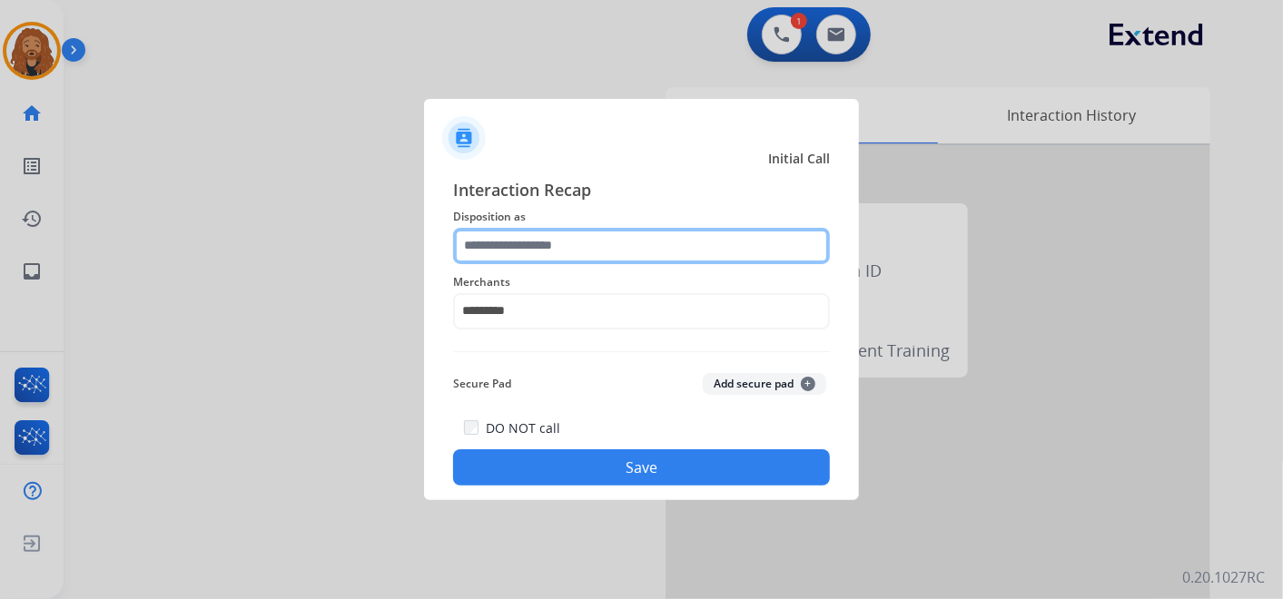
click at [532, 254] on input "text" at bounding box center [641, 246] width 377 height 36
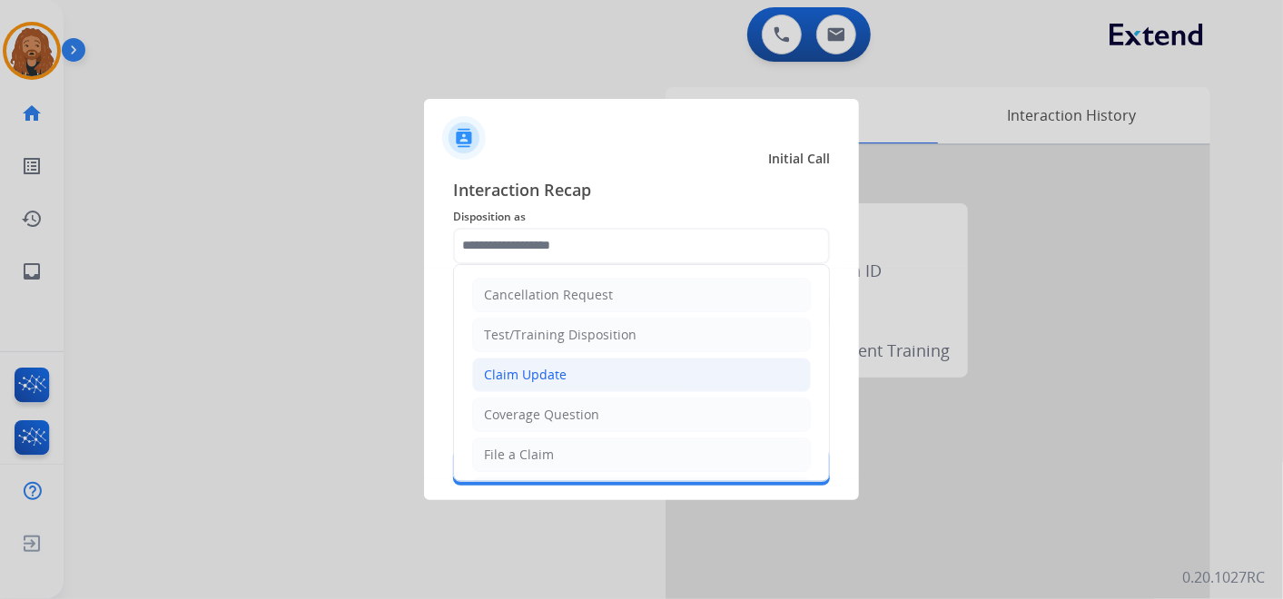
click at [565, 366] on li "Claim Update" at bounding box center [641, 375] width 339 height 35
type input "**********"
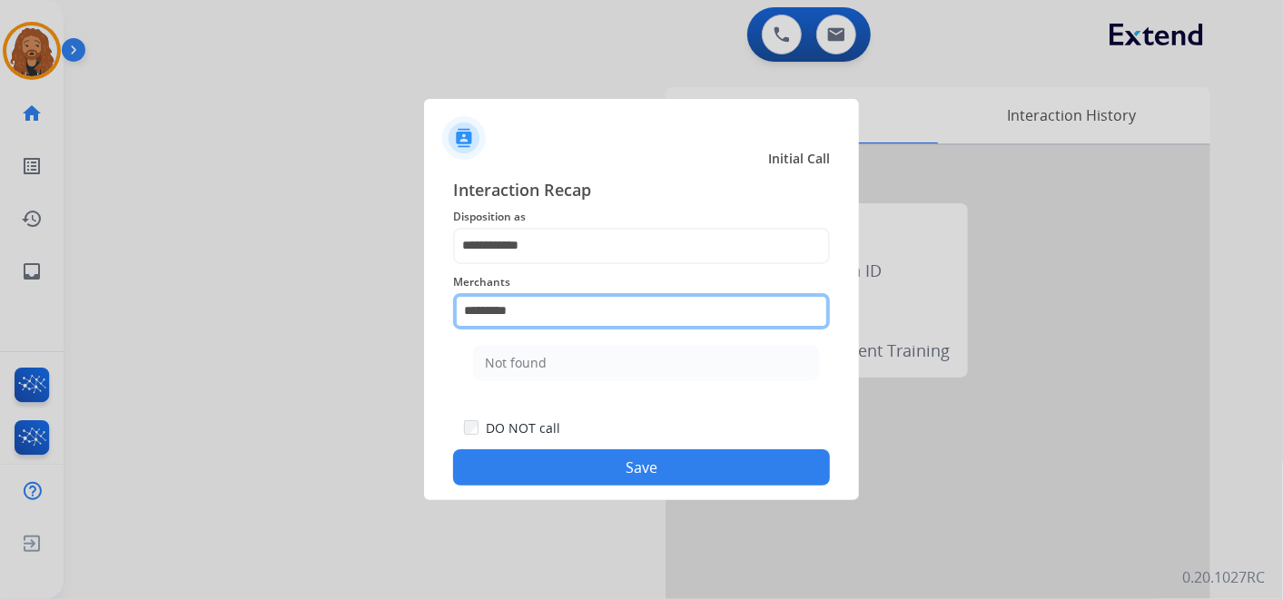
drag, startPoint x: 522, startPoint y: 316, endPoint x: 442, endPoint y: 322, distance: 80.1
click at [464, 316] on input "*********" at bounding box center [641, 311] width 377 height 36
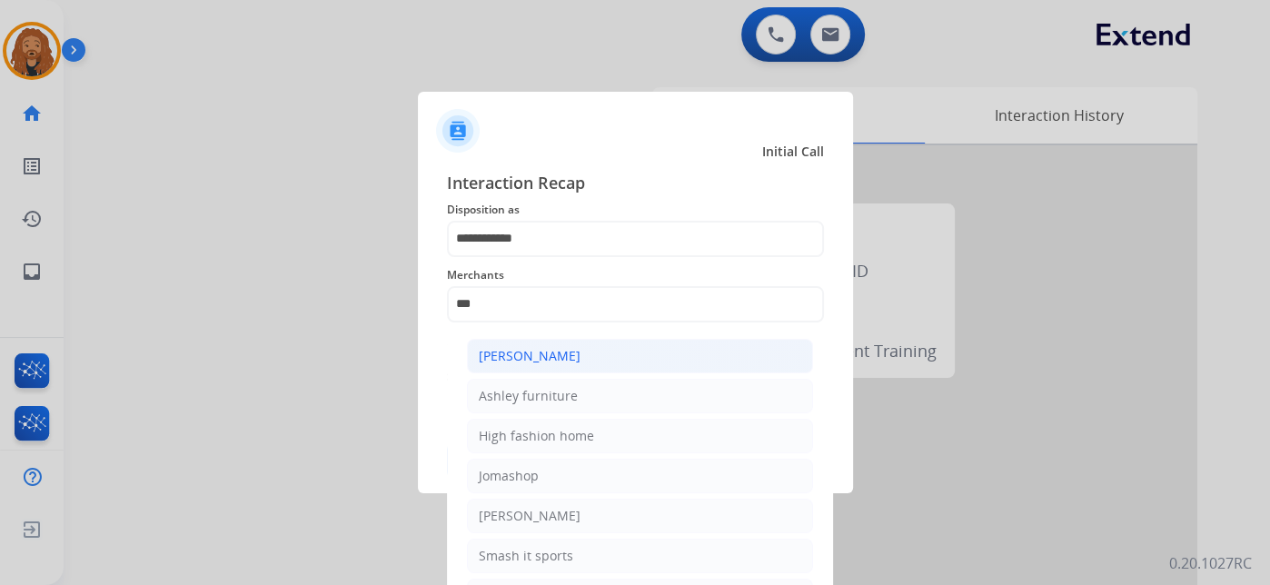
click at [546, 354] on div "[PERSON_NAME]" at bounding box center [530, 356] width 102 height 18
type input "**********"
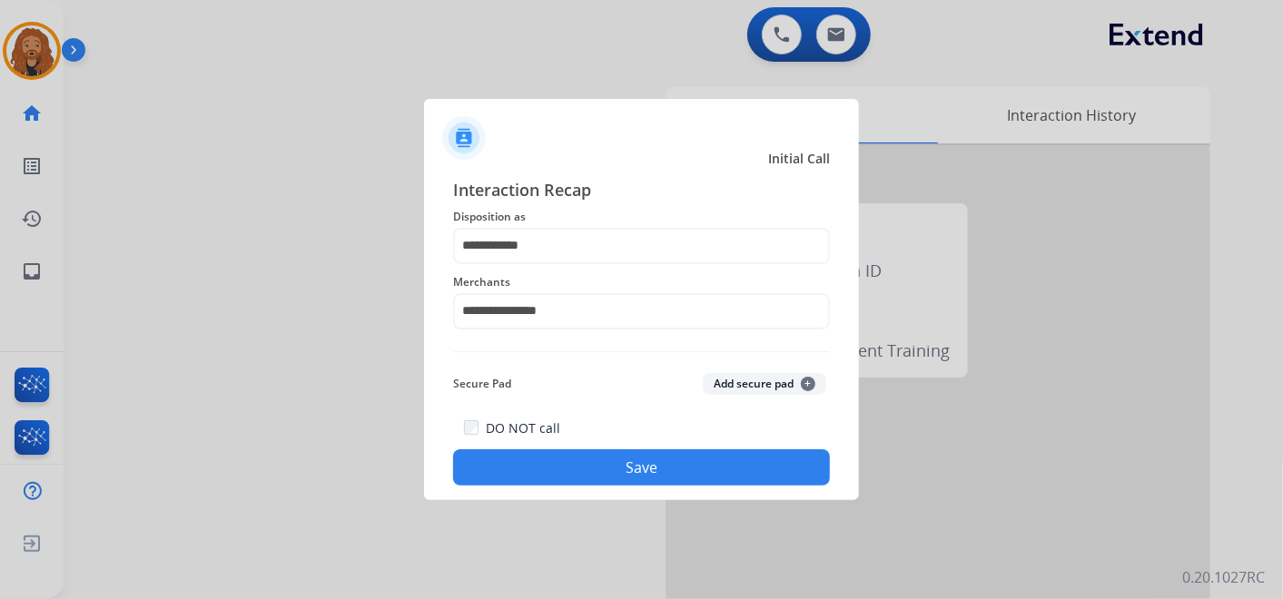
click at [565, 460] on button "Save" at bounding box center [641, 468] width 377 height 36
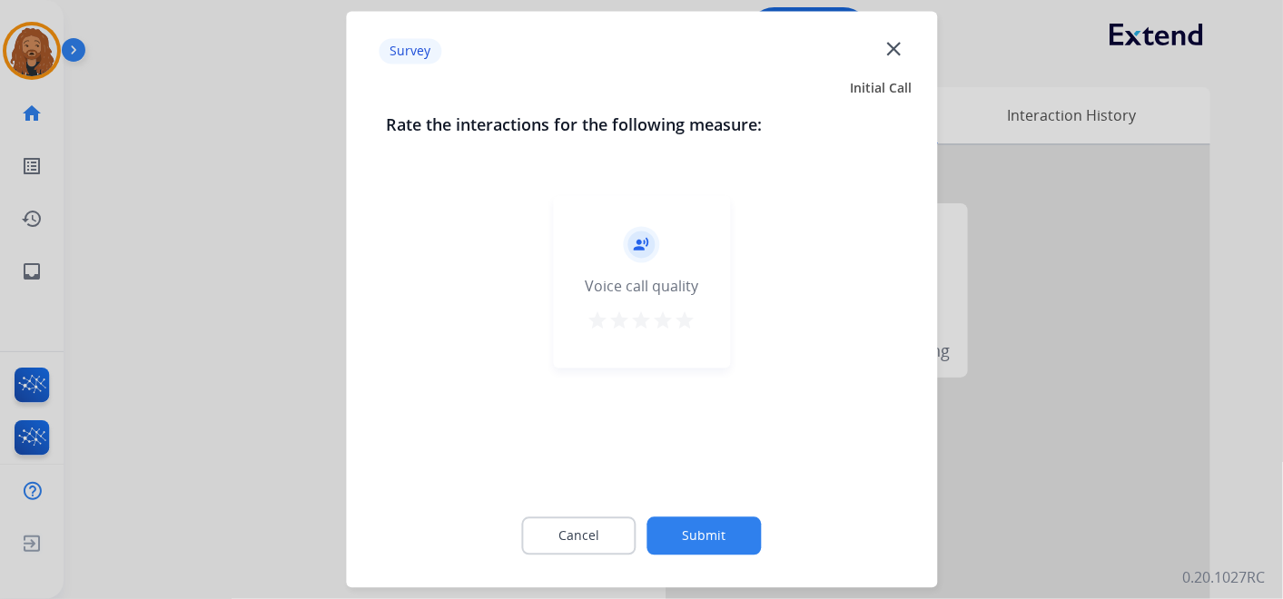
click at [678, 332] on button "star" at bounding box center [686, 324] width 22 height 27
click at [702, 540] on button "Submit" at bounding box center [705, 537] width 114 height 38
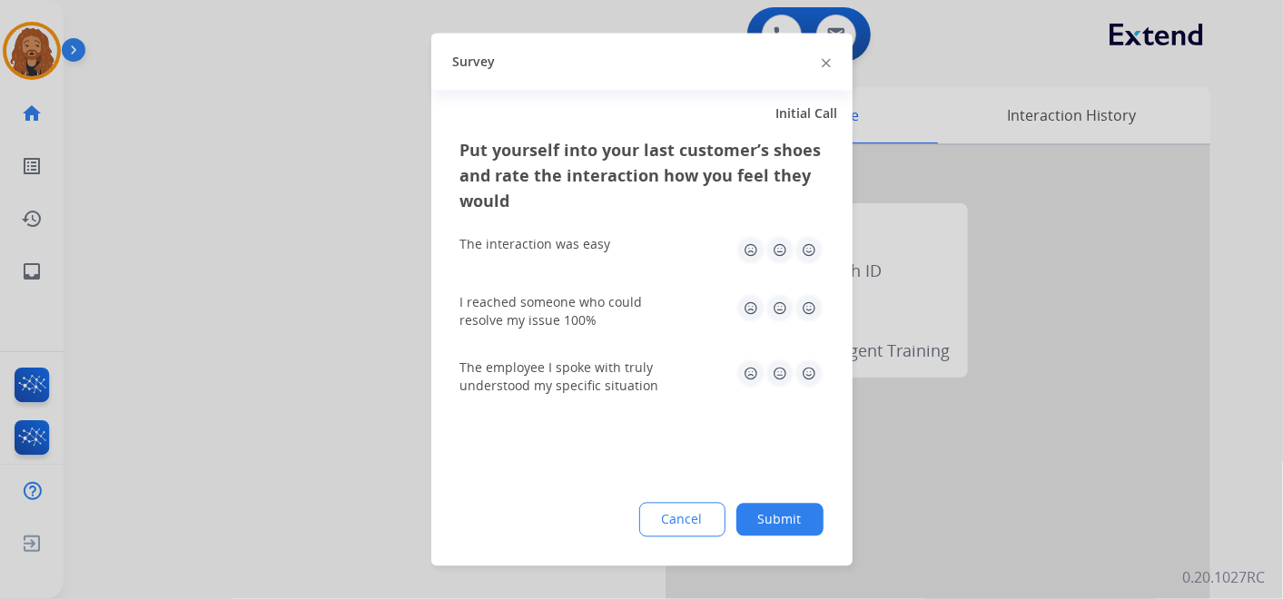
click at [812, 303] on img at bounding box center [809, 308] width 29 height 29
click at [809, 249] on img at bounding box center [809, 250] width 29 height 29
click at [807, 370] on img at bounding box center [809, 374] width 29 height 29
click at [786, 507] on button "Submit" at bounding box center [780, 520] width 87 height 33
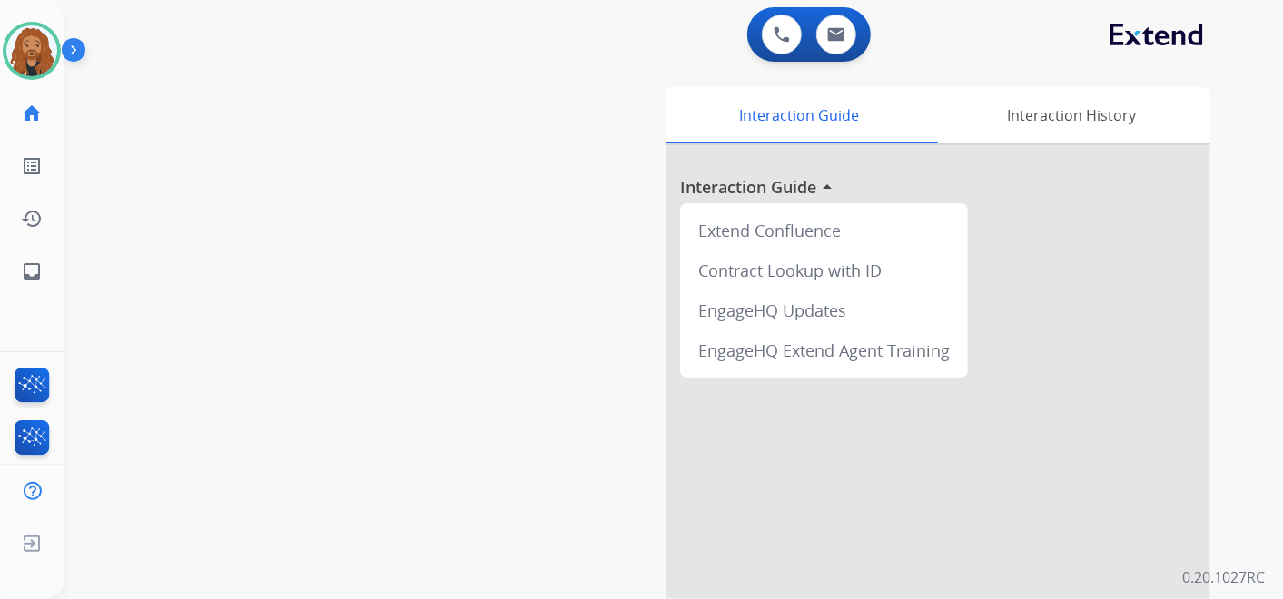
click at [827, 11] on div "0 Voice Interactions 0 Email Interactions" at bounding box center [810, 34] width 124 height 54
click at [828, 36] on img at bounding box center [836, 34] width 18 height 15
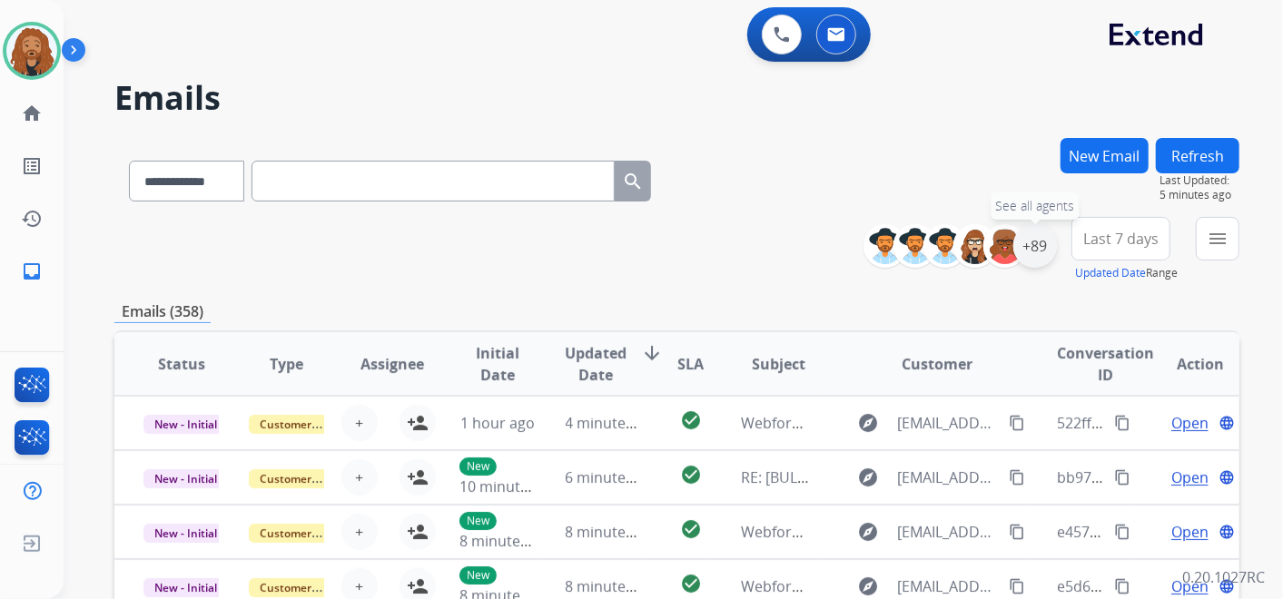
click at [1035, 264] on div "+89" at bounding box center [1036, 246] width 44 height 44
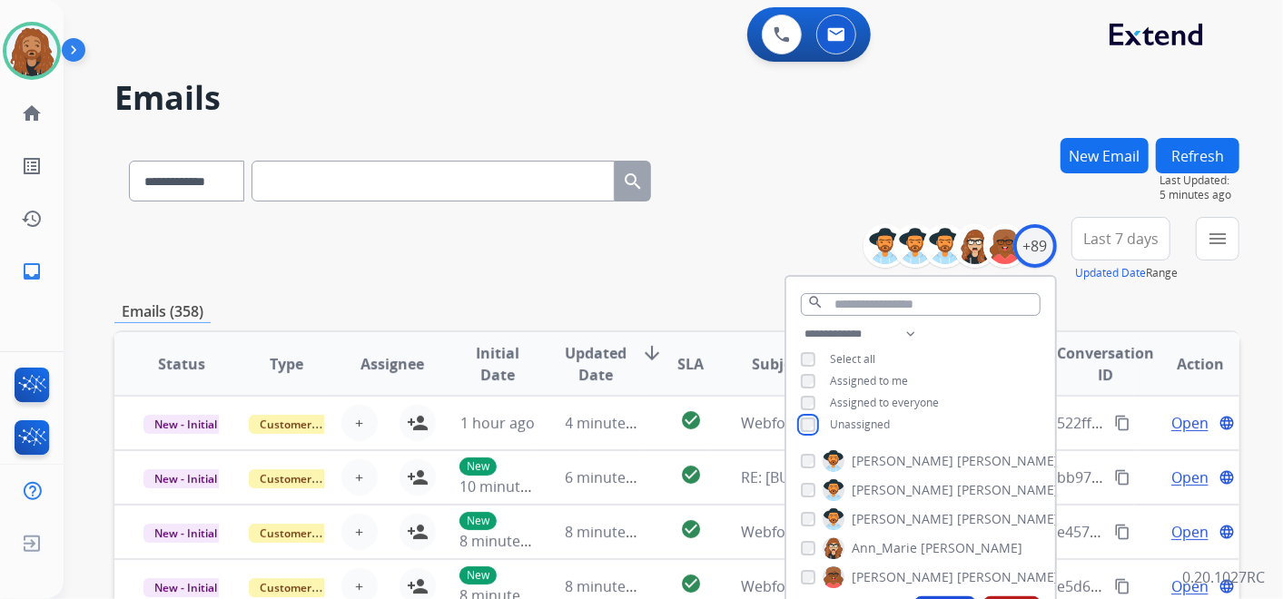
scroll to position [101, 0]
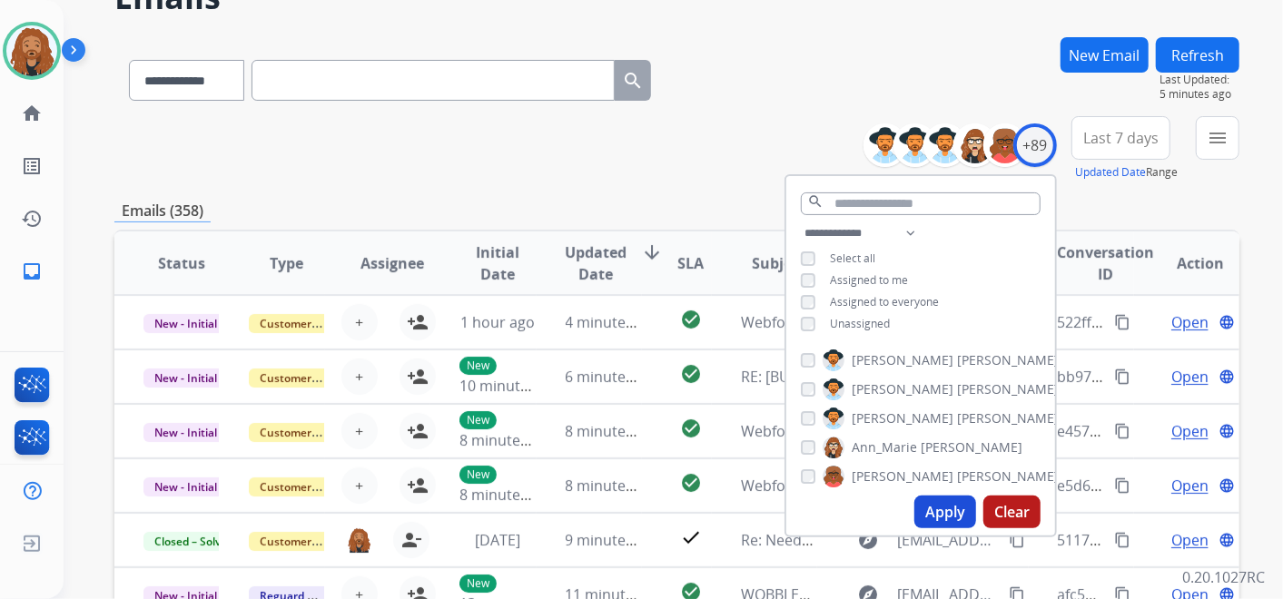
click at [943, 508] on button "Apply" at bounding box center [946, 512] width 62 height 33
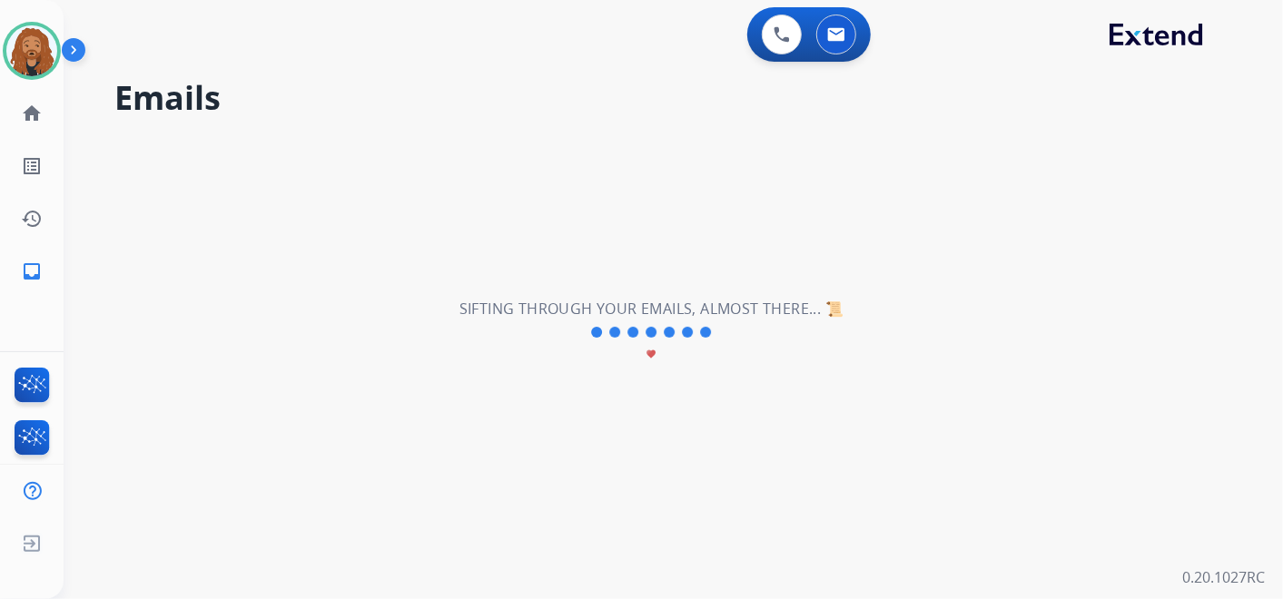
scroll to position [0, 0]
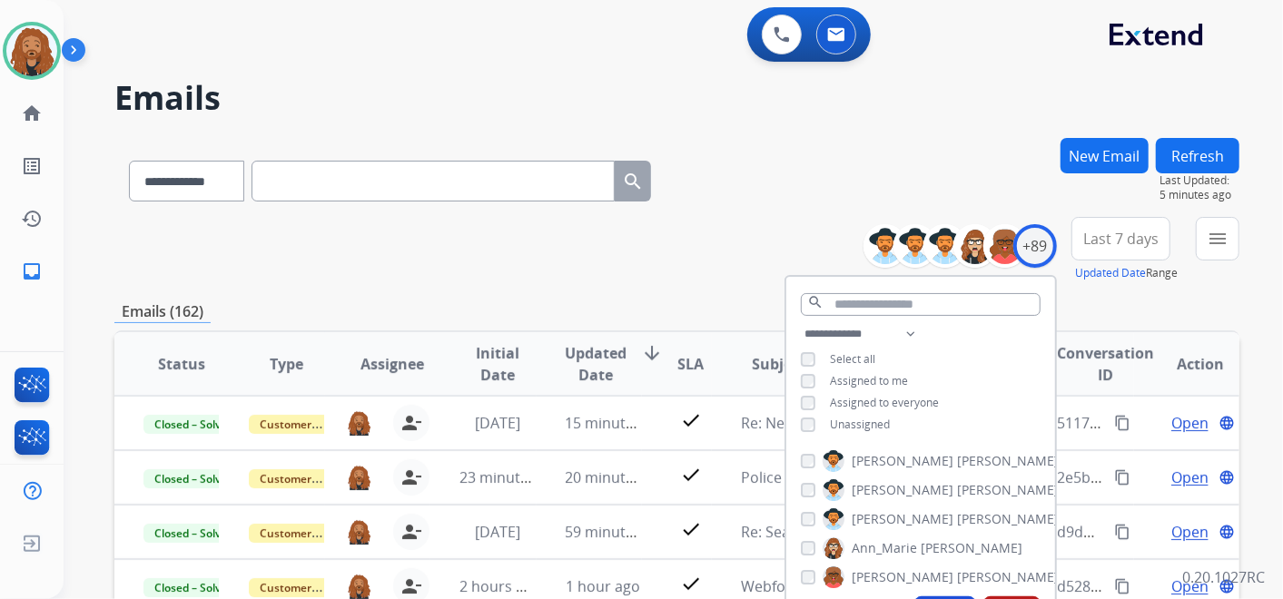
click at [1094, 238] on span "Last 7 days" at bounding box center [1121, 238] width 75 height 7
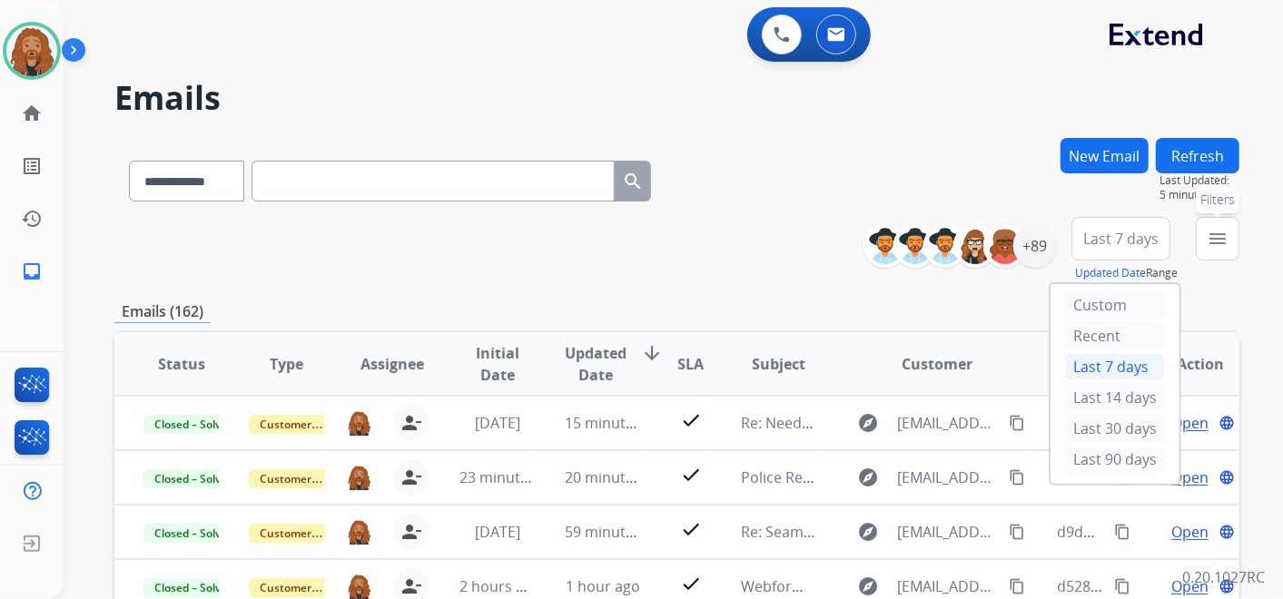
click at [1219, 241] on mat-icon "menu" at bounding box center [1218, 239] width 22 height 22
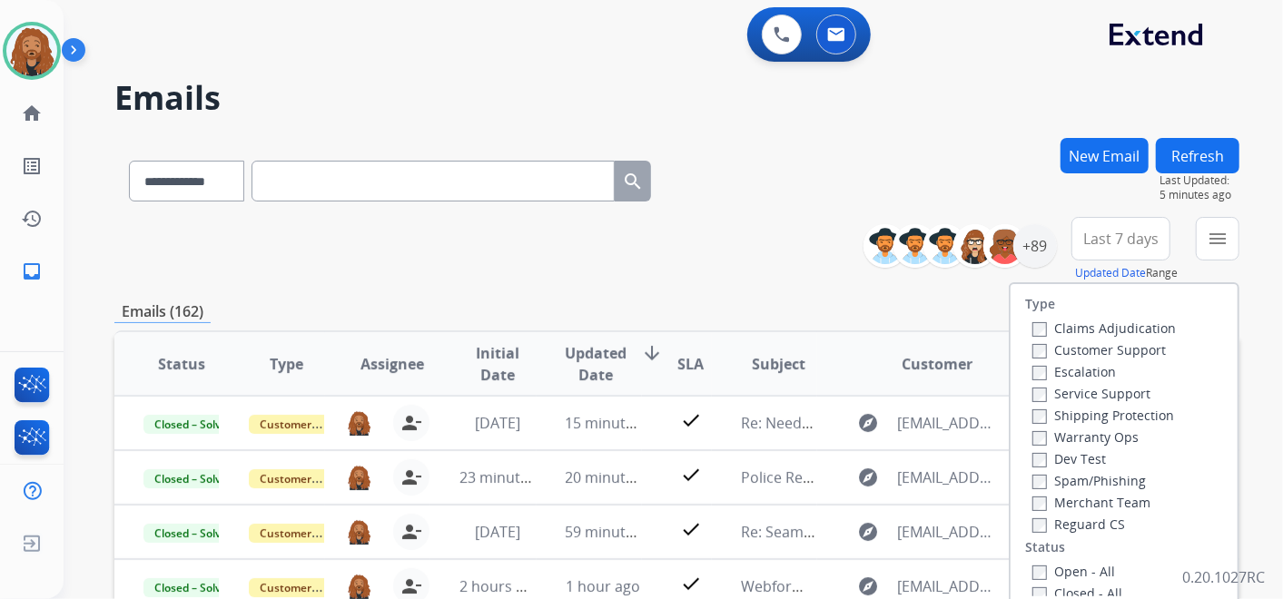
click at [1037, 573] on label "Open - All" at bounding box center [1074, 571] width 83 height 17
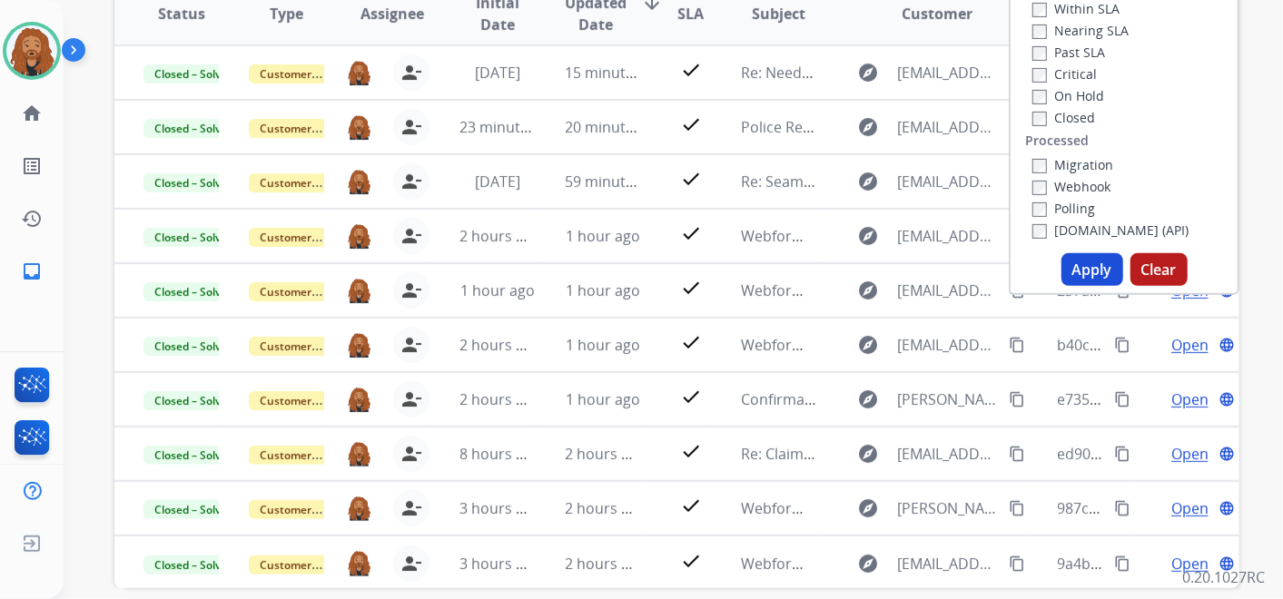
scroll to position [403, 0]
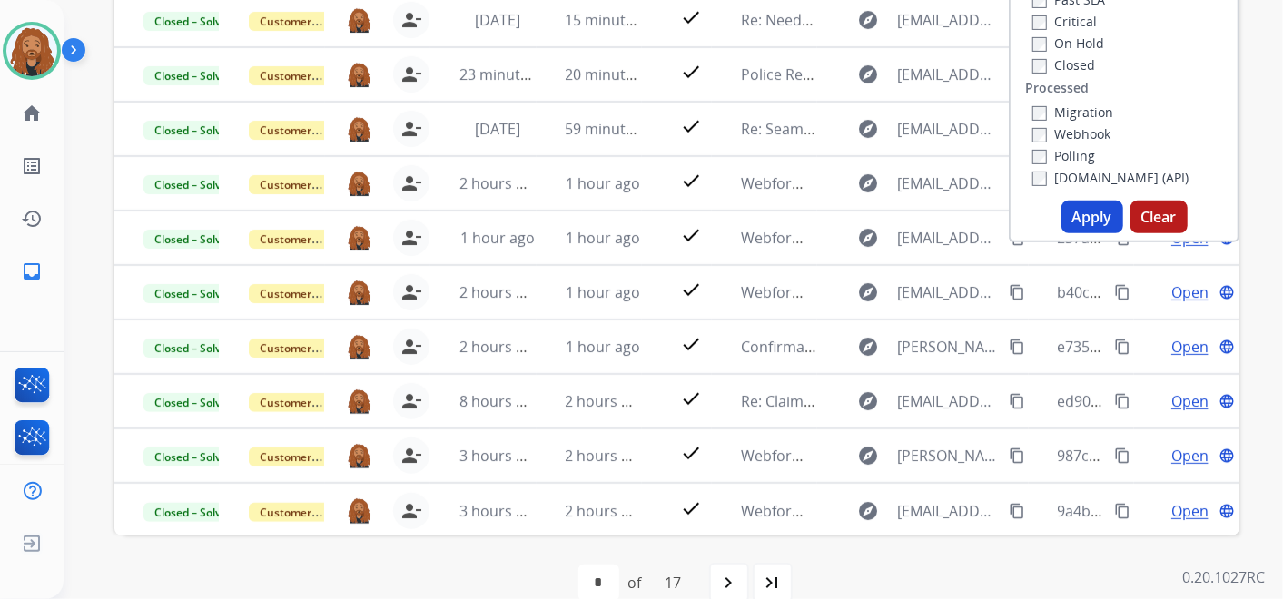
click at [1076, 225] on button "Apply" at bounding box center [1093, 217] width 62 height 33
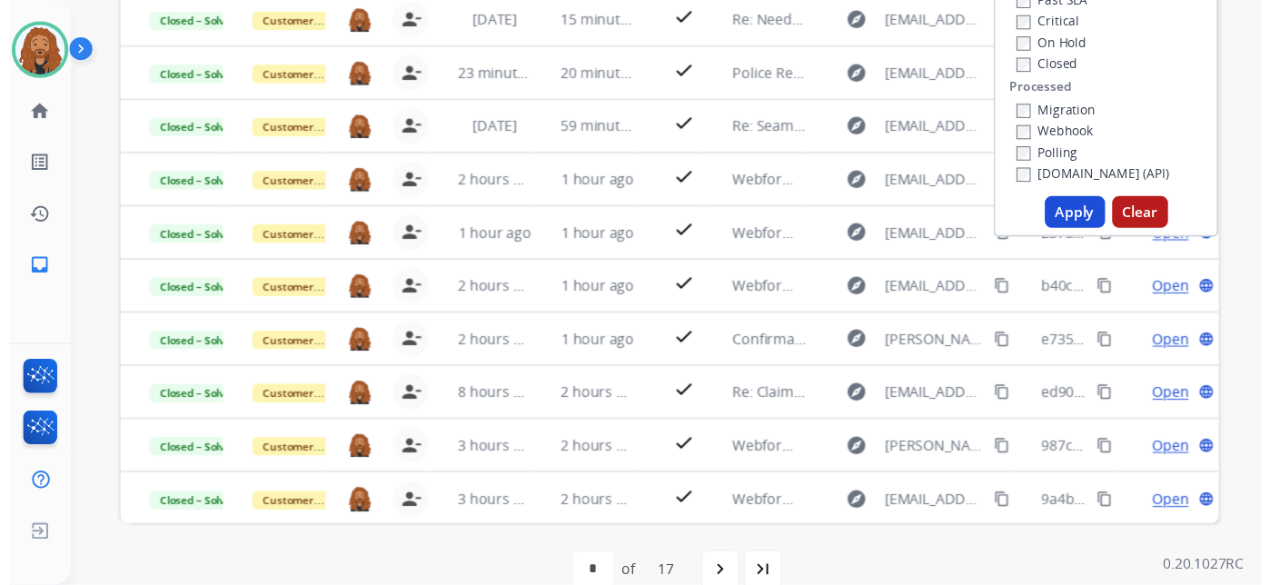
scroll to position [0, 0]
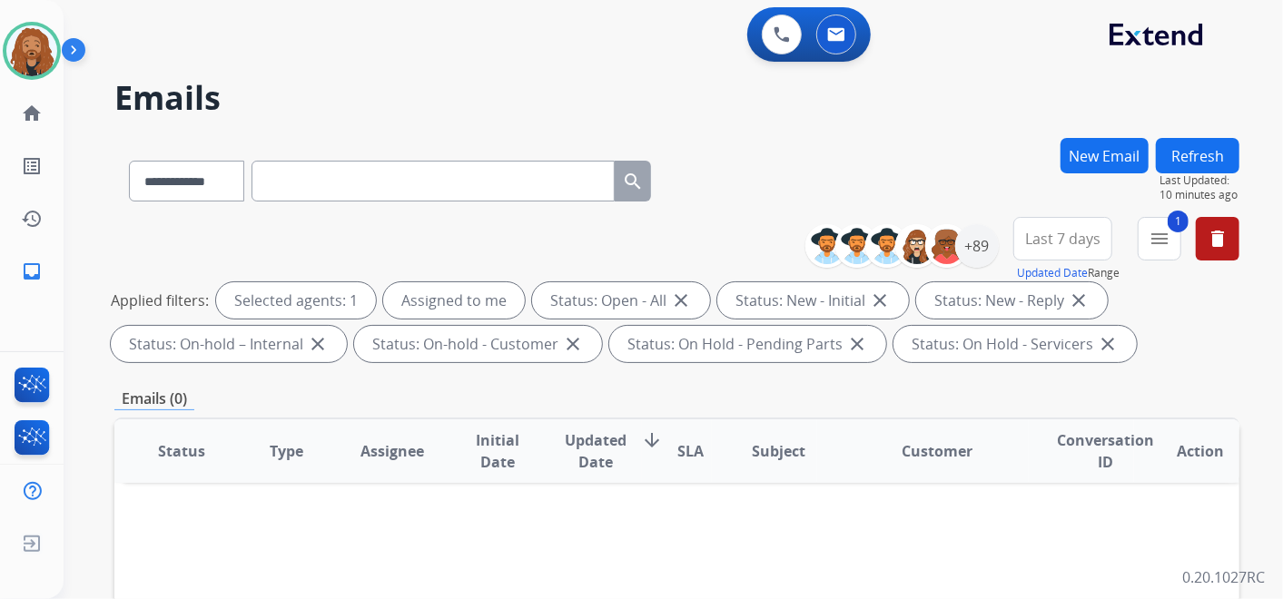
click at [1223, 153] on button "Refresh" at bounding box center [1198, 155] width 84 height 35
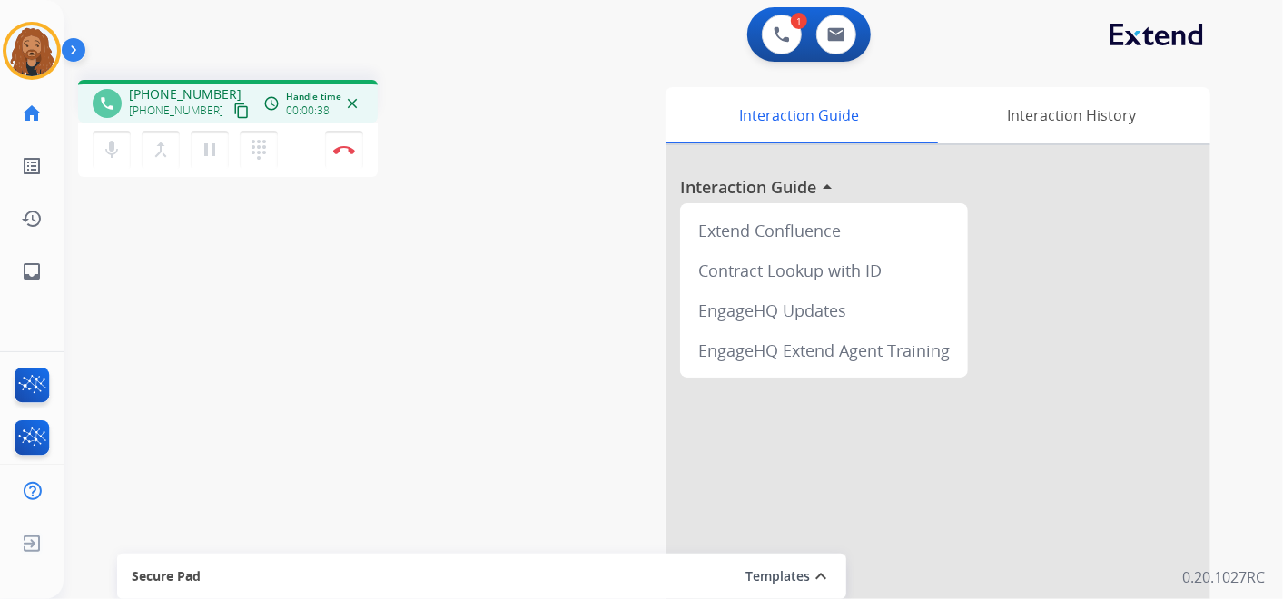
click at [233, 109] on mat-icon "content_copy" at bounding box center [241, 111] width 16 height 16
click at [342, 145] on img at bounding box center [344, 149] width 22 height 9
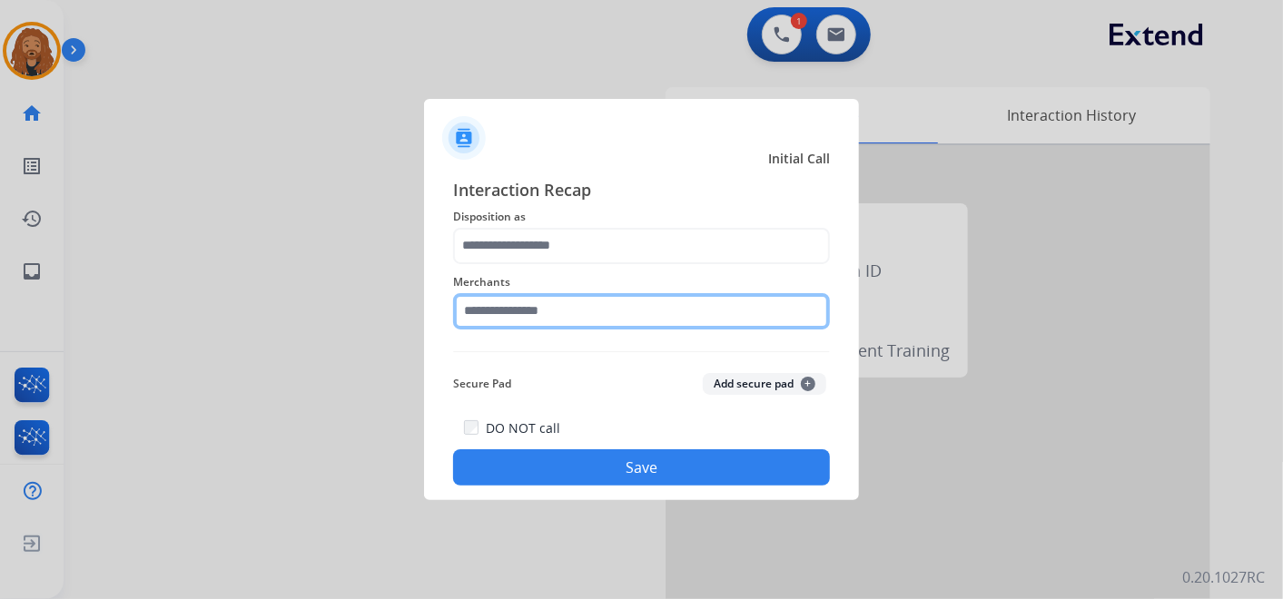
click at [612, 301] on input "text" at bounding box center [641, 311] width 377 height 36
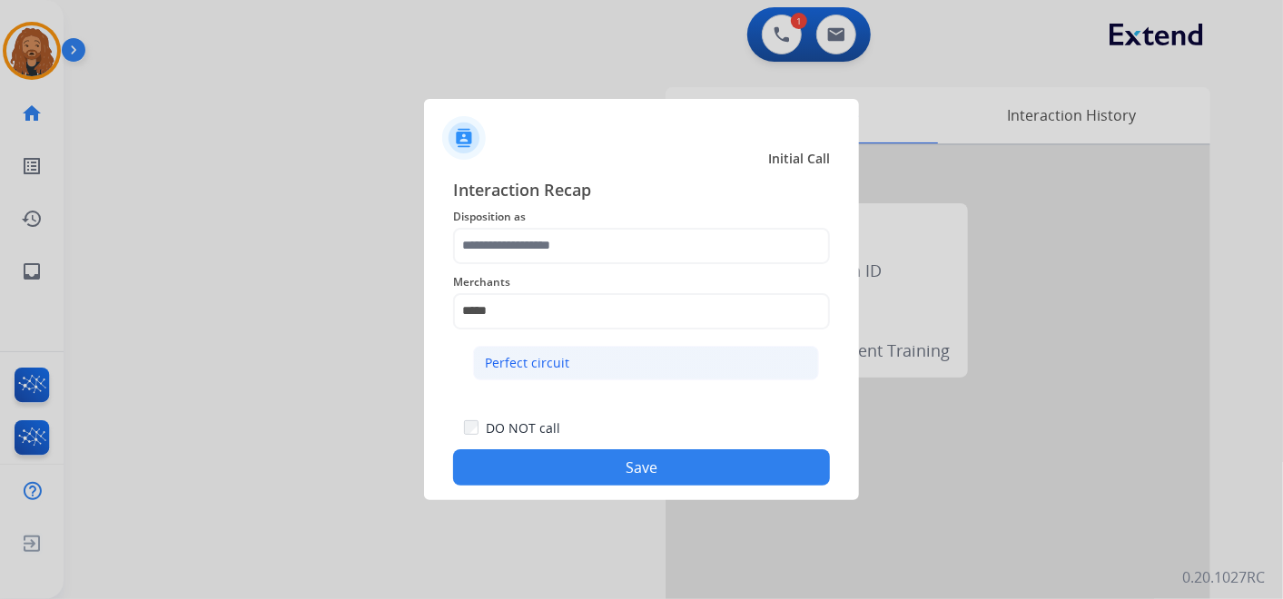
click at [541, 364] on div "Perfect circuit" at bounding box center [527, 363] width 84 height 18
type input "**********"
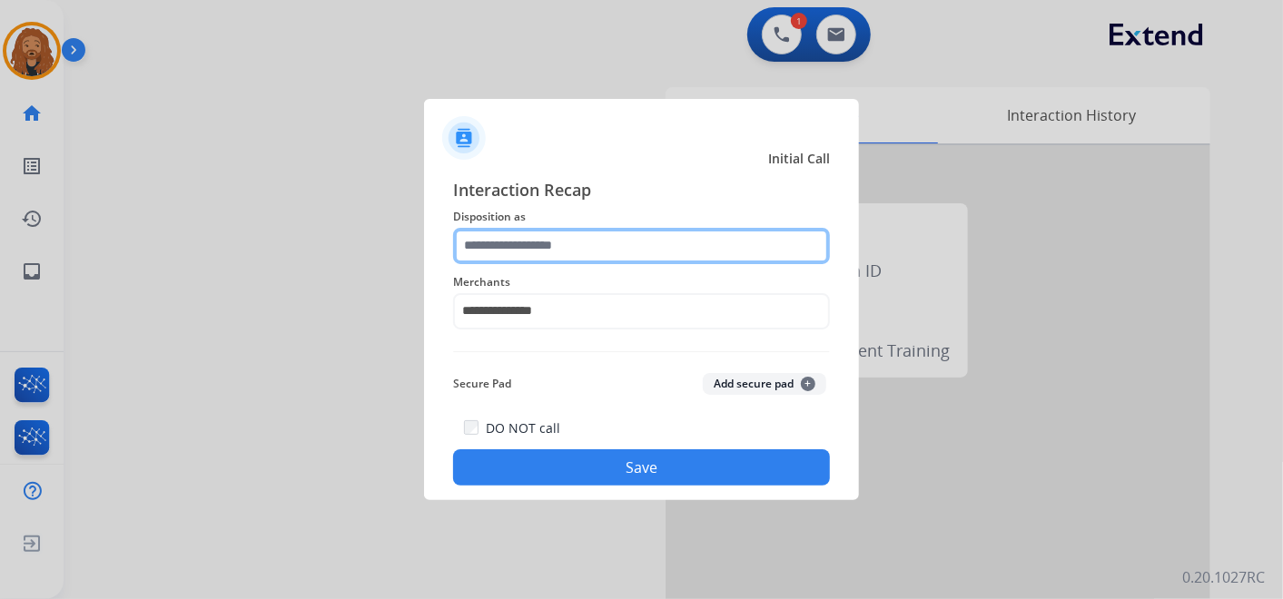
click at [533, 232] on input "text" at bounding box center [641, 246] width 377 height 36
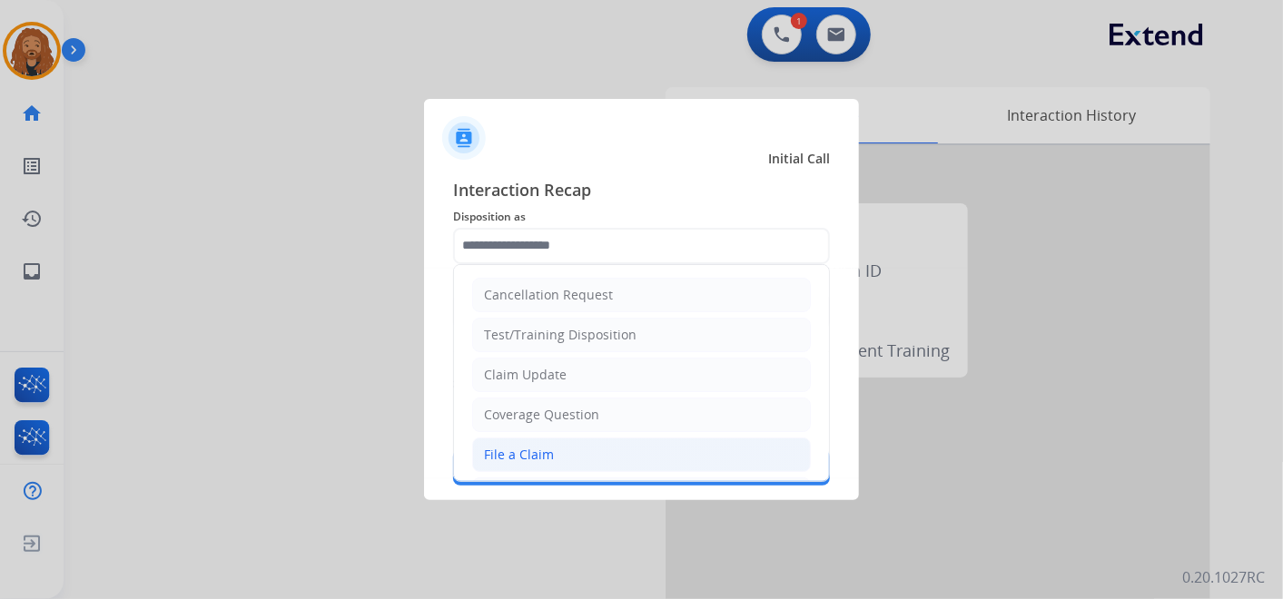
click at [542, 450] on div "File a Claim" at bounding box center [519, 455] width 70 height 18
type input "**********"
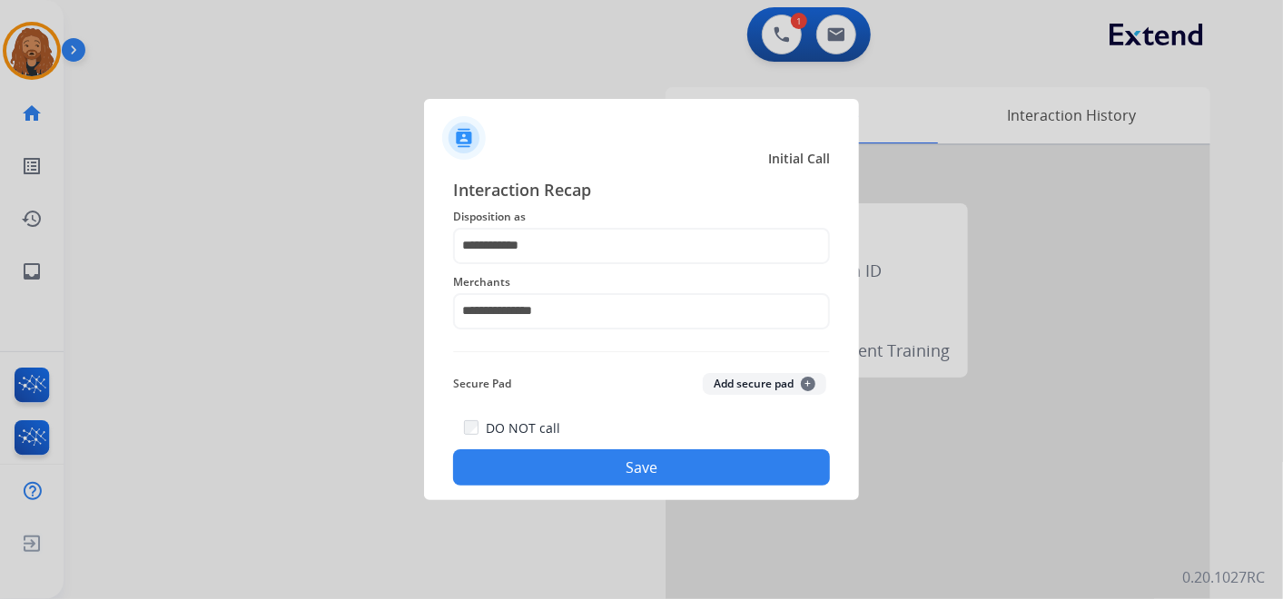
click at [561, 487] on div "**********" at bounding box center [641, 332] width 435 height 339
click at [561, 477] on button "Save" at bounding box center [641, 468] width 377 height 36
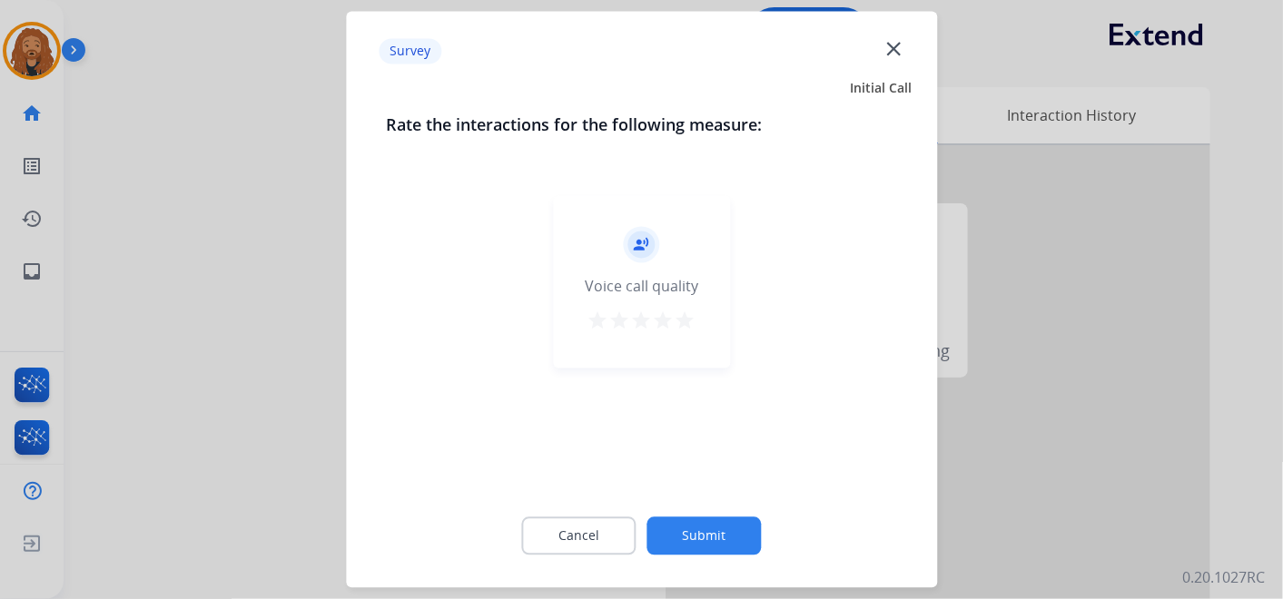
click at [676, 326] on mat-icon "star" at bounding box center [686, 322] width 22 height 22
click at [701, 527] on button "Submit" at bounding box center [705, 537] width 114 height 38
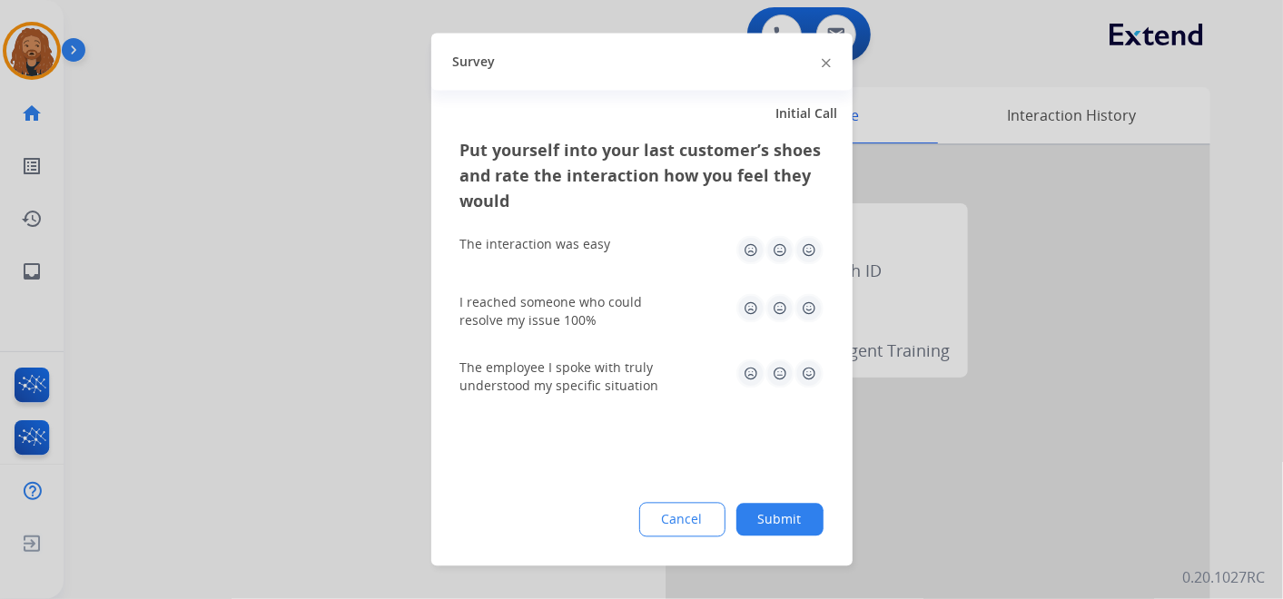
click at [806, 309] on img at bounding box center [809, 308] width 29 height 29
drag, startPoint x: 816, startPoint y: 238, endPoint x: 804, endPoint y: 270, distance: 33.9
click at [816, 237] on img at bounding box center [809, 250] width 29 height 29
click at [809, 371] on img at bounding box center [809, 374] width 29 height 29
click at [789, 540] on div "Put yourself into your last customer’s shoes and rate the interaction how you f…" at bounding box center [641, 352] width 421 height 429
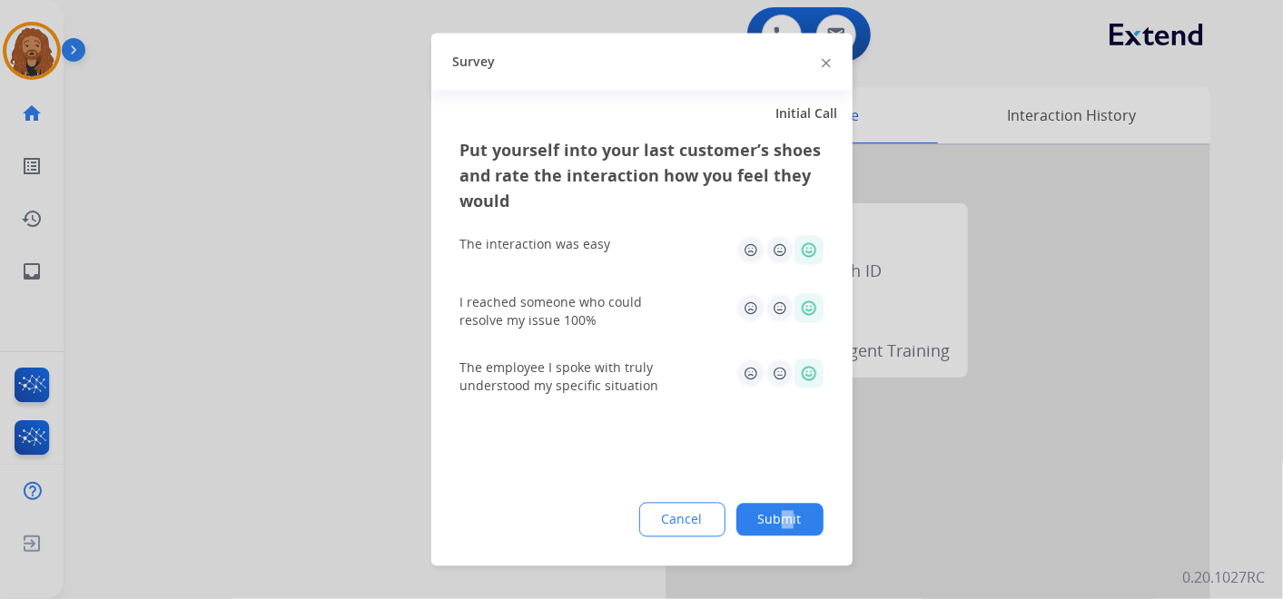
drag, startPoint x: 789, startPoint y: 540, endPoint x: 765, endPoint y: 518, distance: 33.4
click at [765, 518] on button "Submit" at bounding box center [780, 520] width 87 height 33
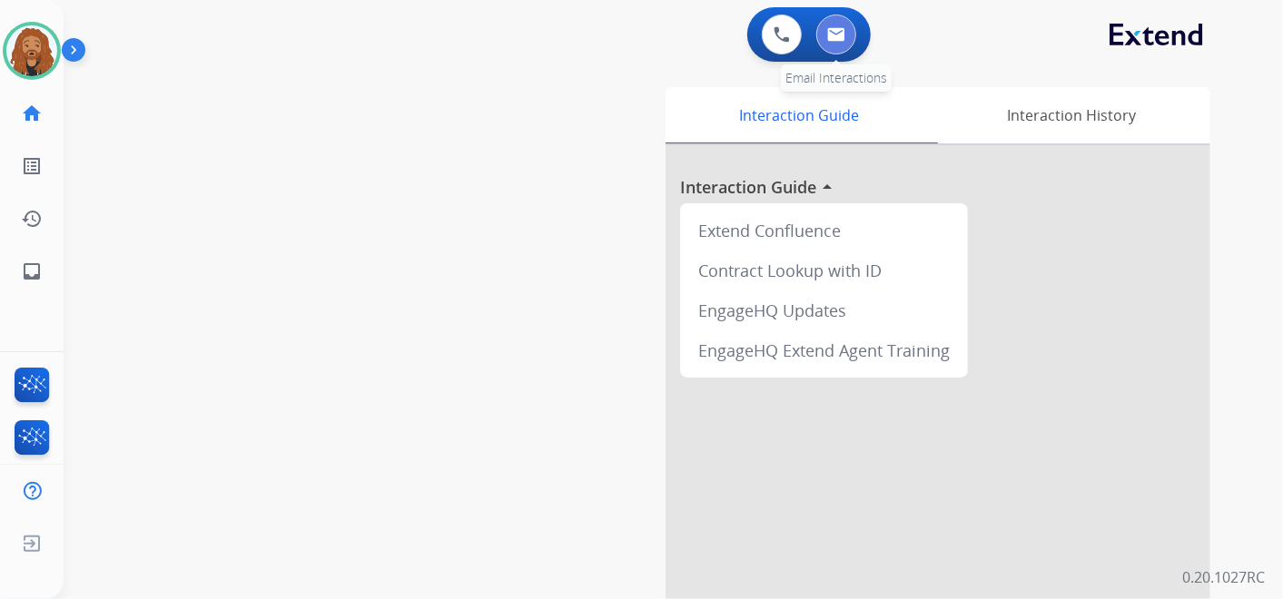
click at [847, 26] on button at bounding box center [837, 35] width 40 height 40
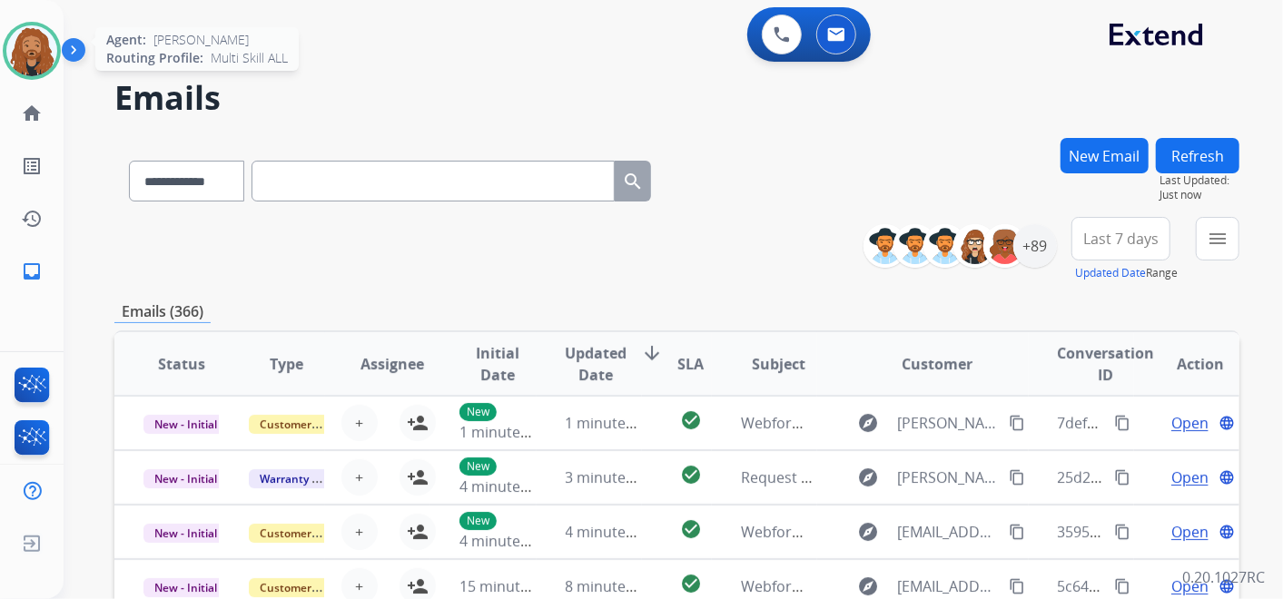
click at [31, 56] on img at bounding box center [31, 50] width 51 height 51
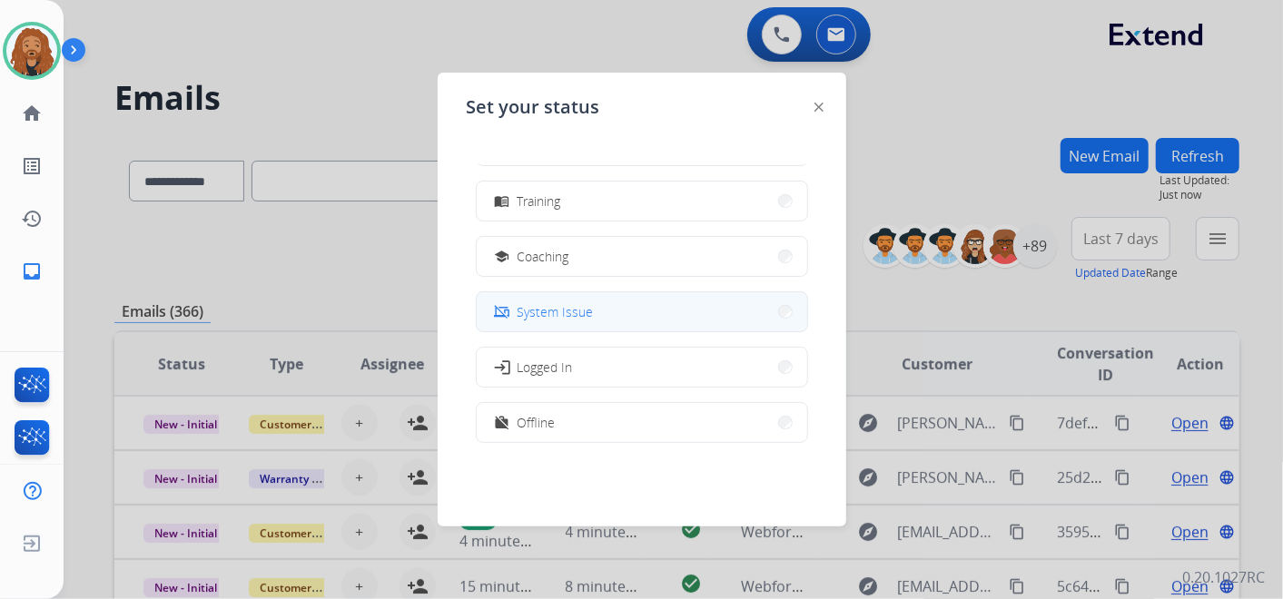
scroll to position [286, 0]
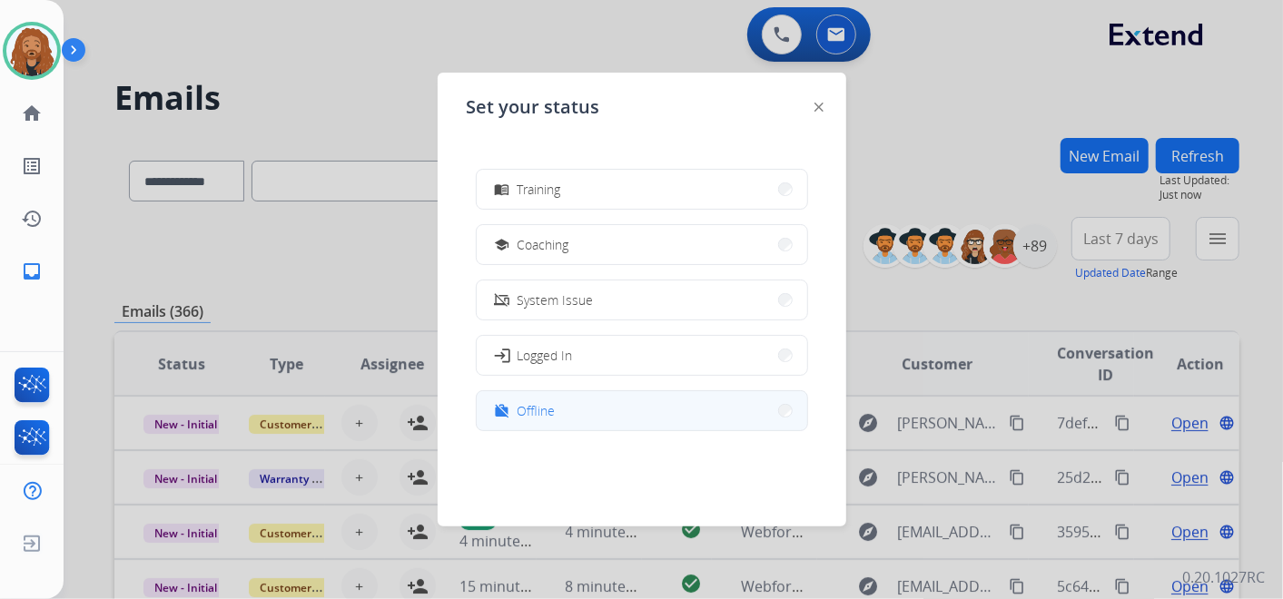
click at [603, 408] on button "work_off Offline" at bounding box center [642, 410] width 331 height 39
